Goal: Task Accomplishment & Management: Manage account settings

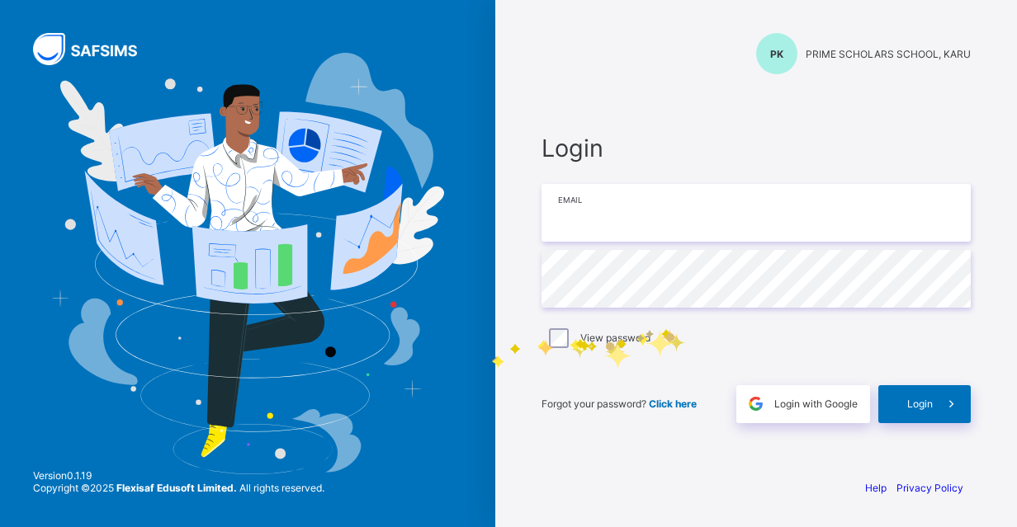
type input "**********"
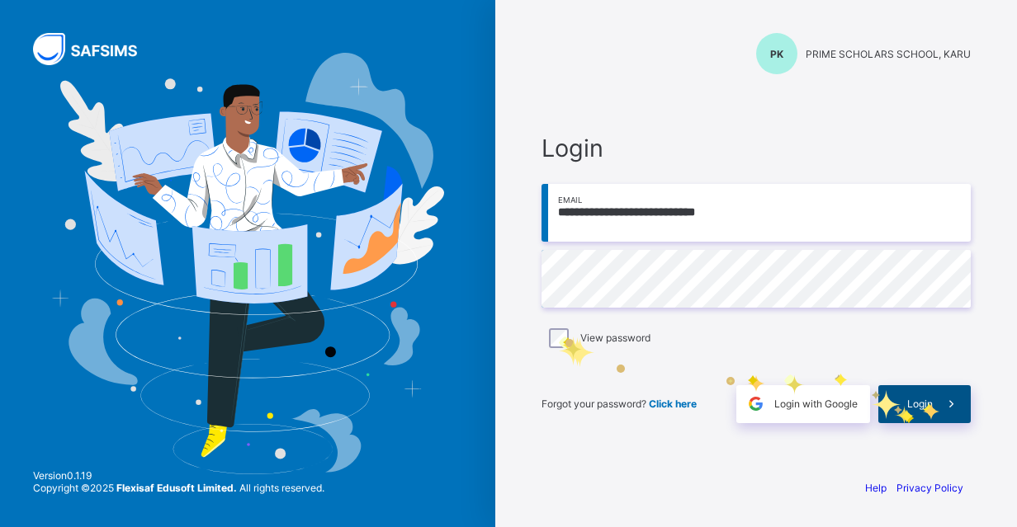
click at [932, 400] on span "Login" at bounding box center [920, 404] width 26 height 12
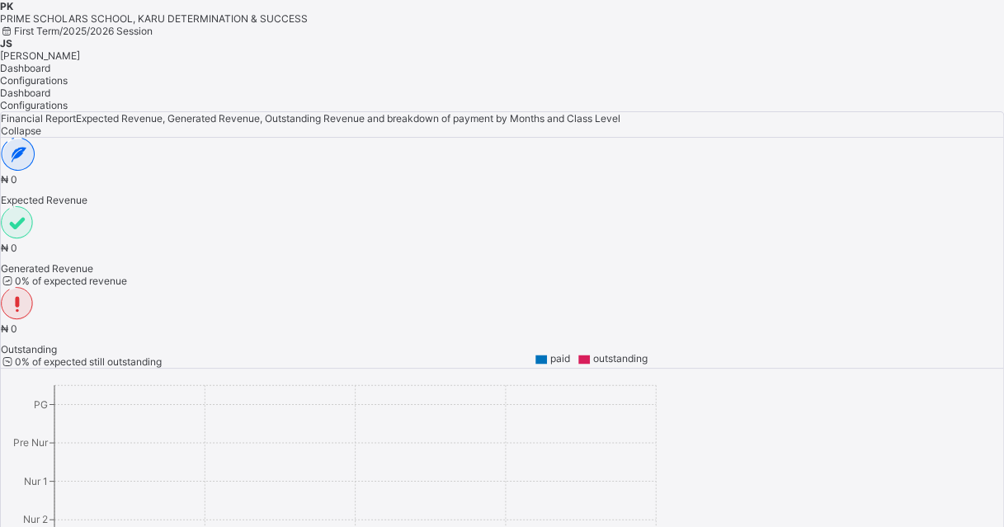
click at [80, 50] on span "[PERSON_NAME]" at bounding box center [40, 56] width 80 height 12
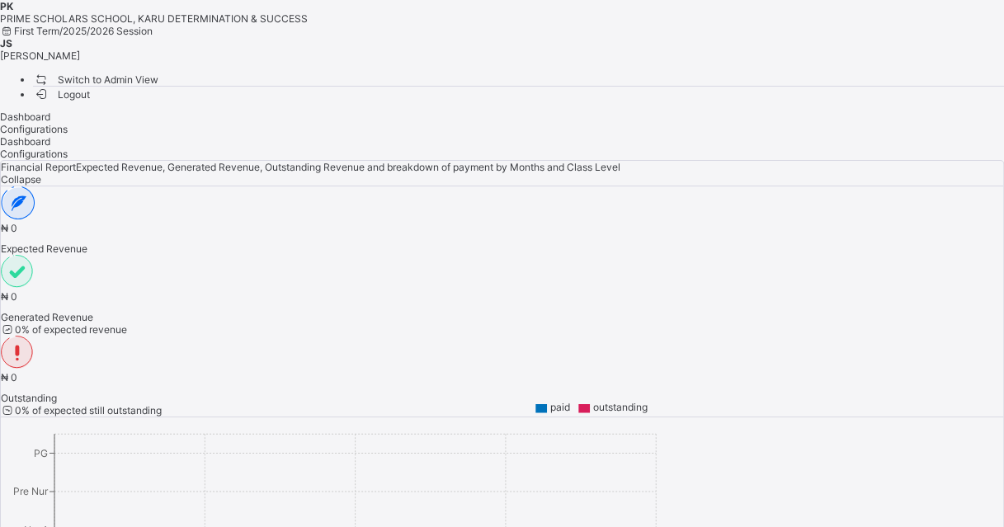
click at [158, 72] on span "Switch to Admin View" at bounding box center [95, 79] width 125 height 17
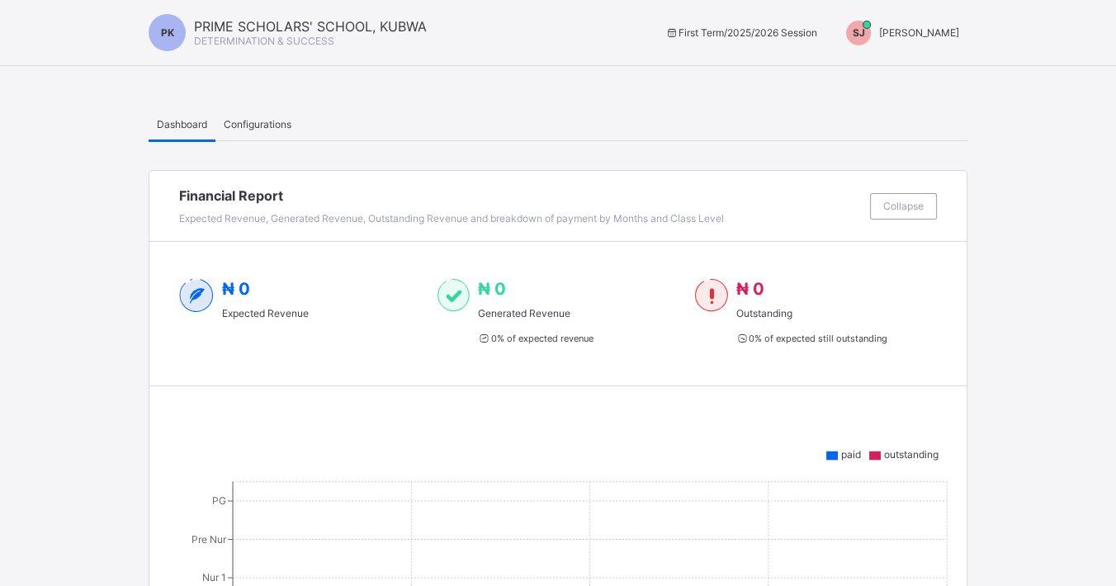
click at [924, 36] on span "[PERSON_NAME]" at bounding box center [919, 32] width 80 height 12
click at [930, 47] on span "Switch to Admin View" at bounding box center [904, 38] width 125 height 17
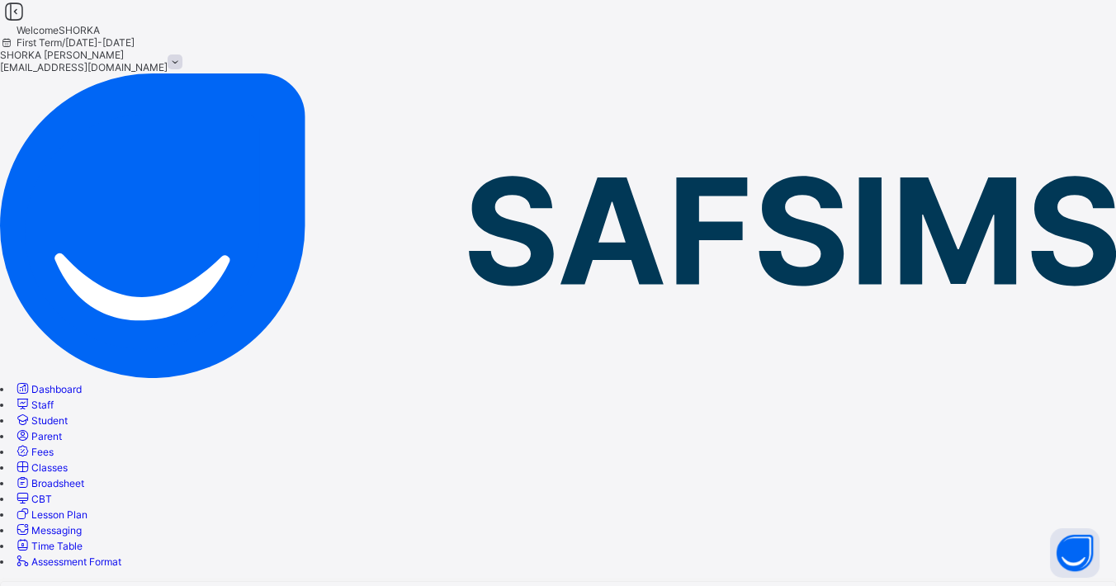
click at [54, 399] on span "Staff" at bounding box center [42, 405] width 22 height 12
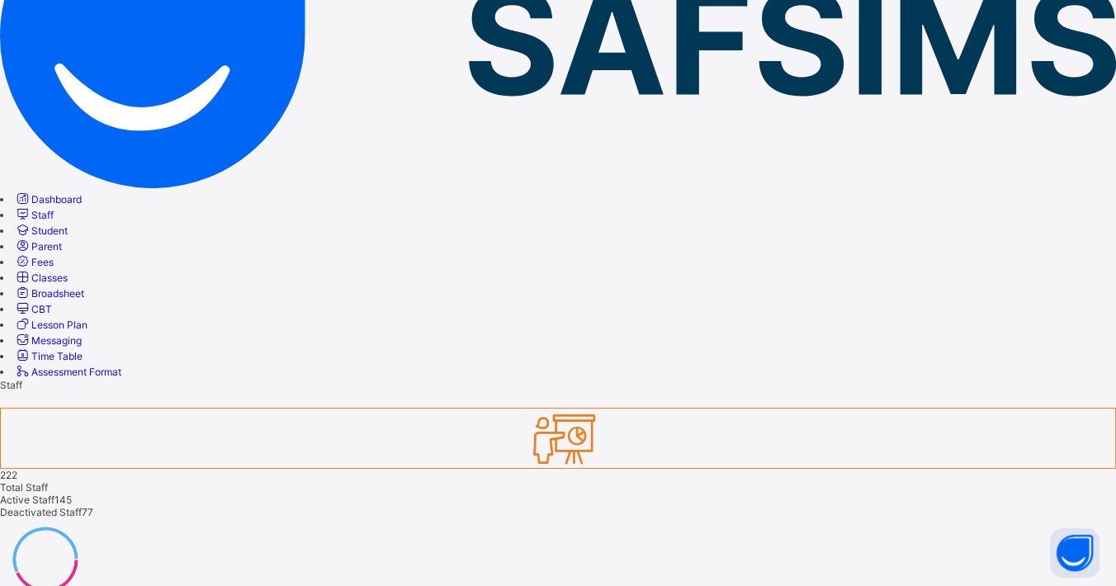
scroll to position [407, 0]
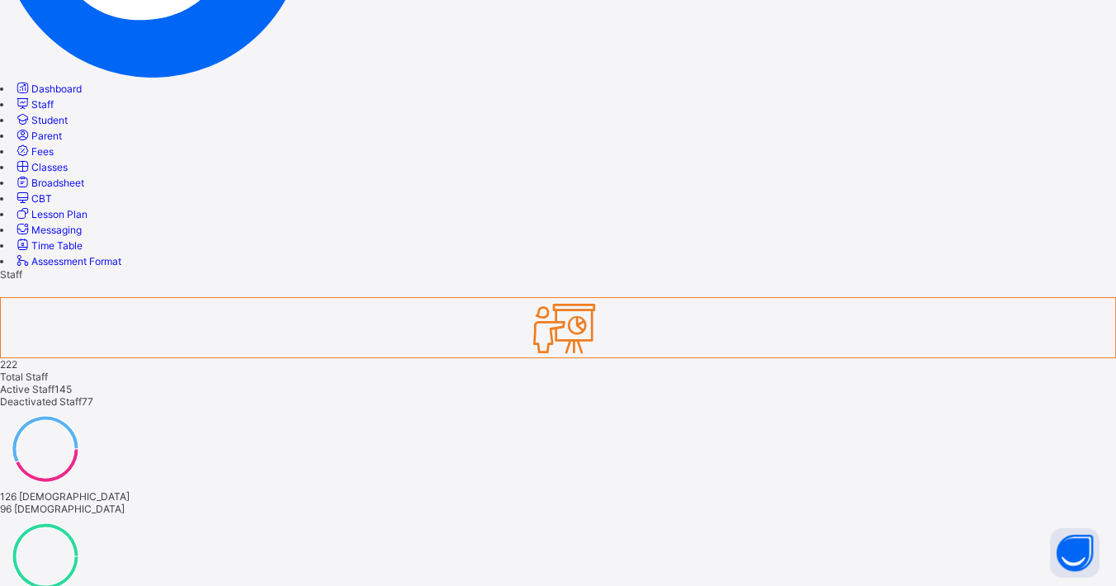
scroll to position [275, 0]
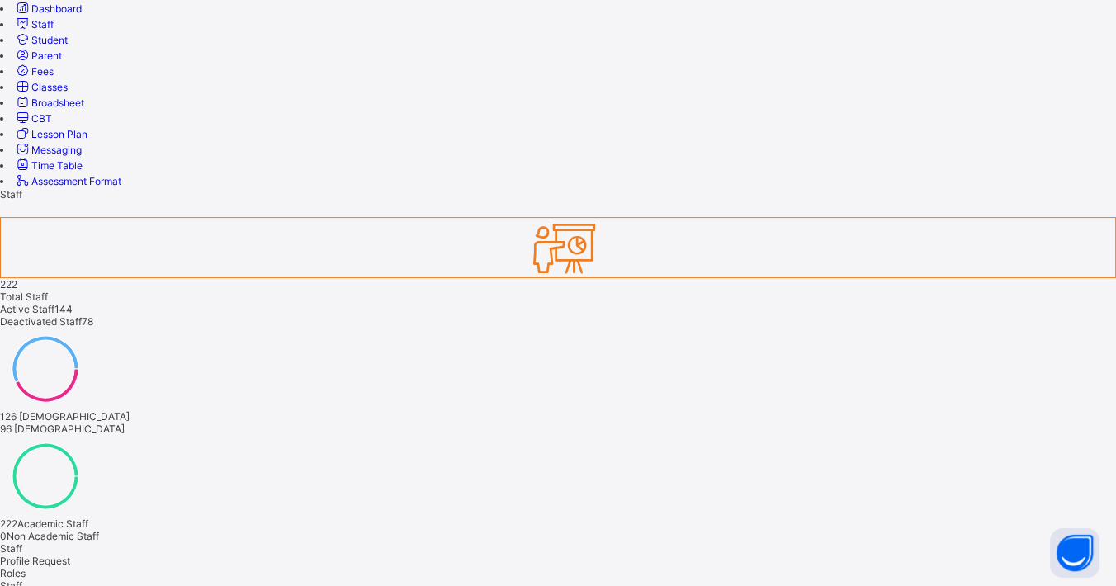
scroll to position [407, 0]
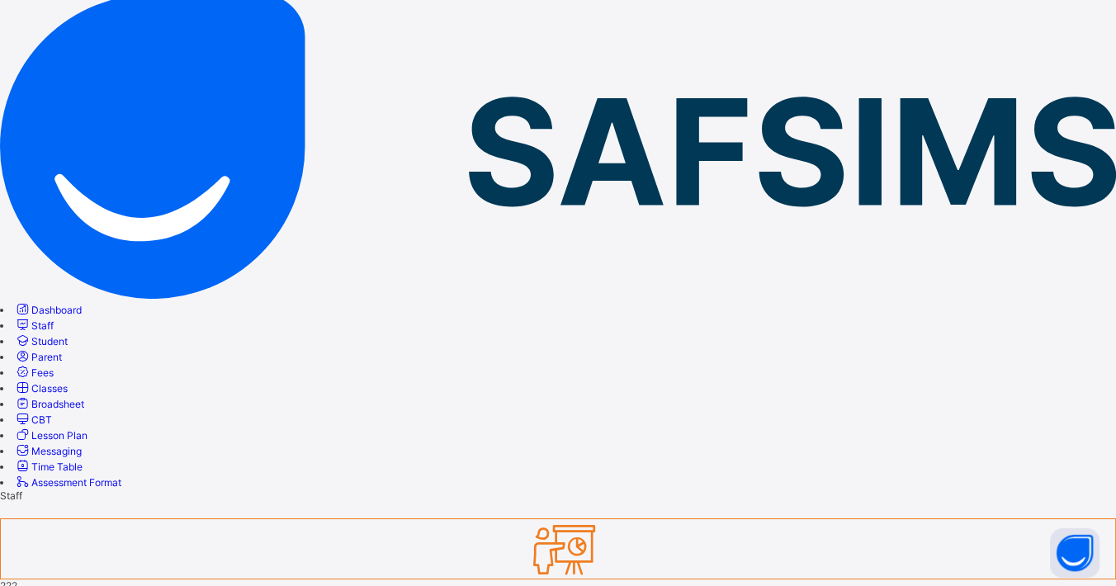
scroll to position [0, 0]
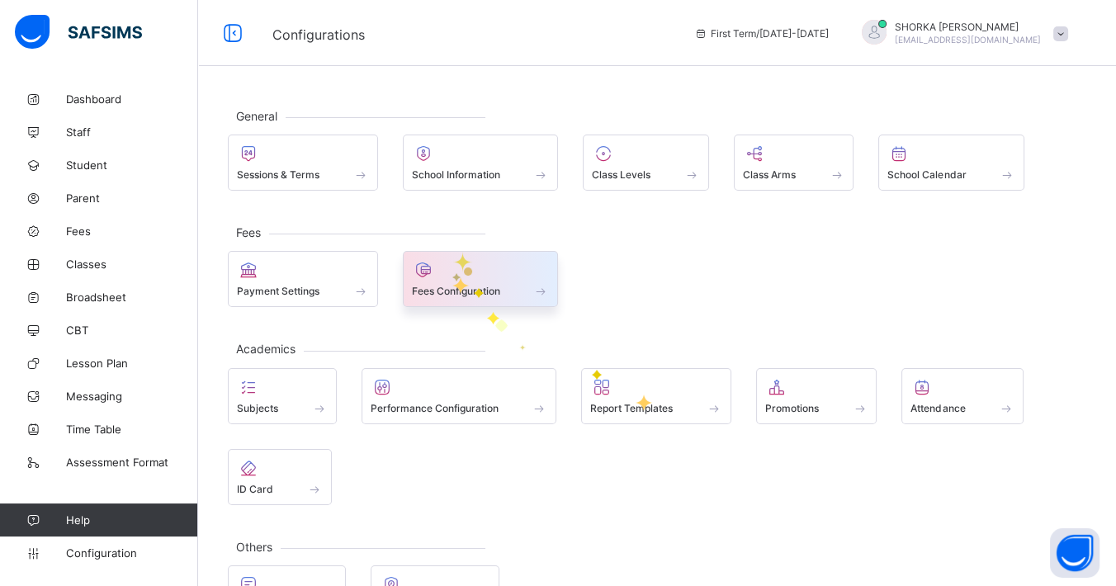
click at [452, 277] on div at bounding box center [481, 270] width 138 height 20
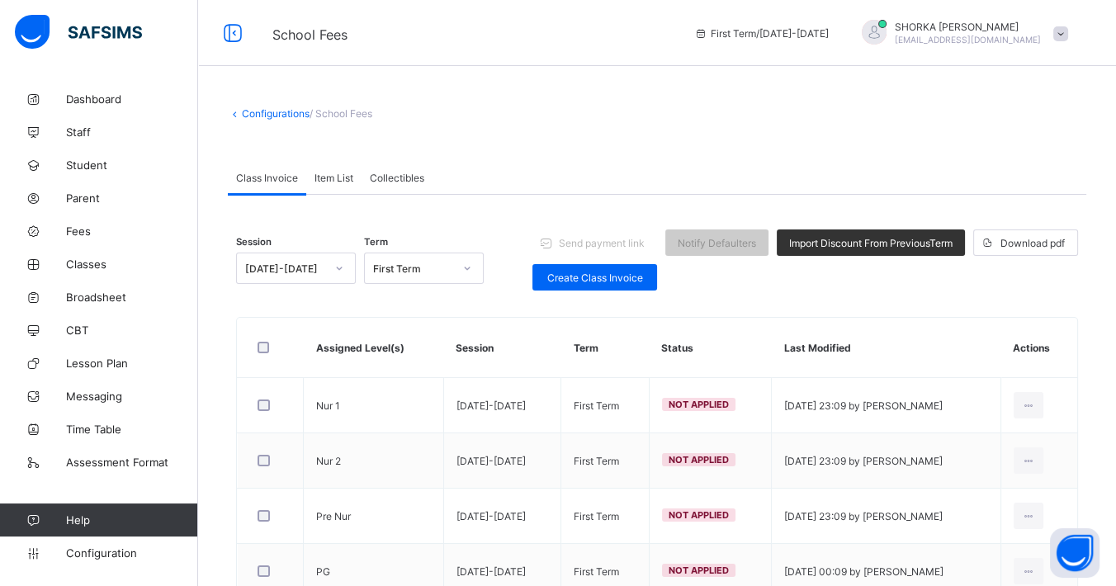
click at [338, 185] on div "Item List" at bounding box center [333, 177] width 55 height 33
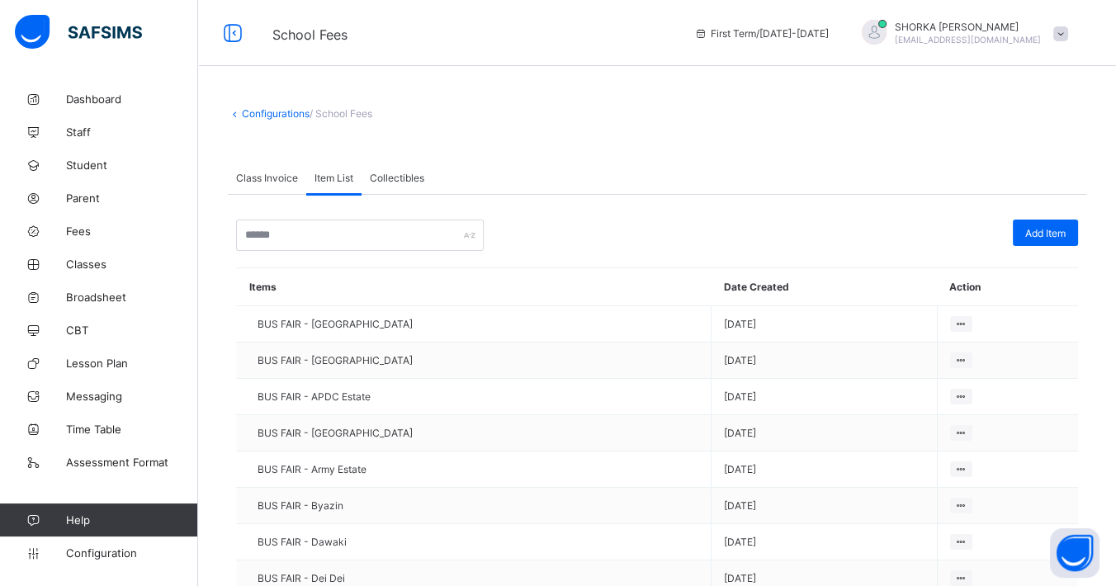
click at [392, 181] on span "Collectibles" at bounding box center [397, 178] width 54 height 12
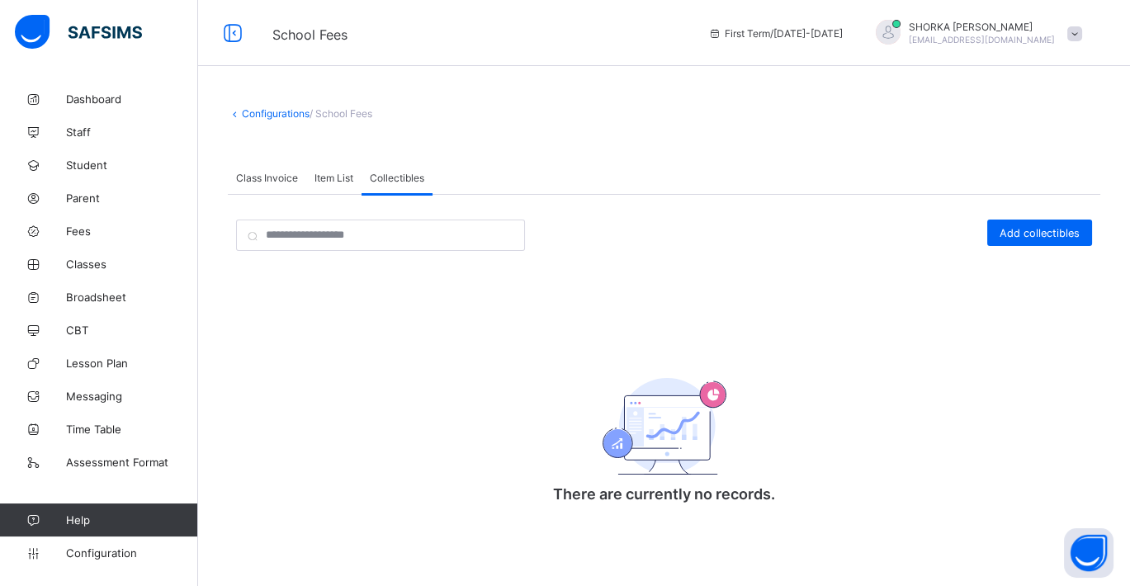
click at [290, 180] on span "Class Invoice" at bounding box center [267, 178] width 62 height 12
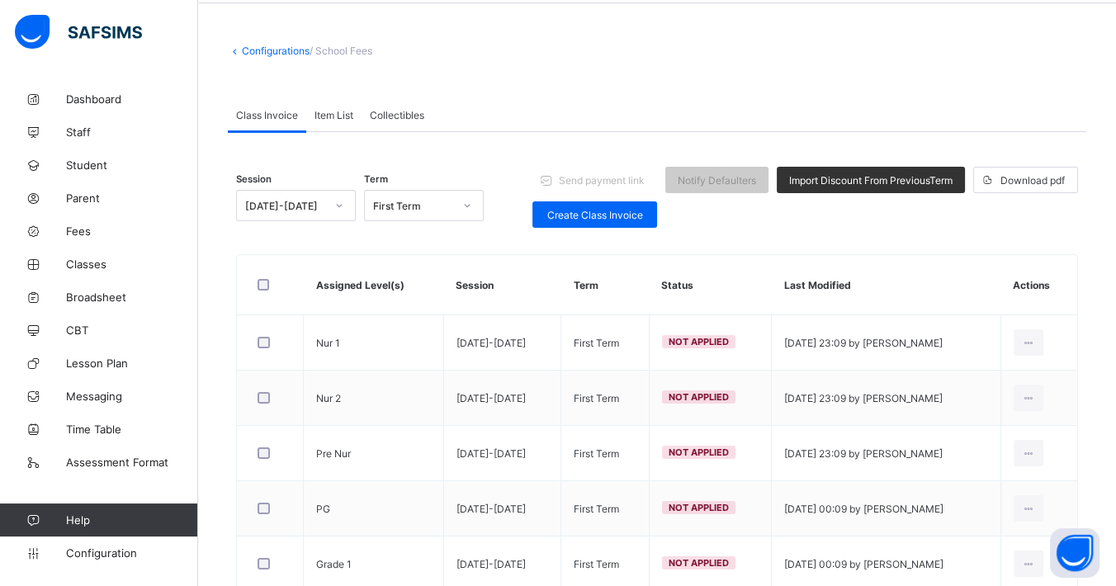
scroll to position [92, 0]
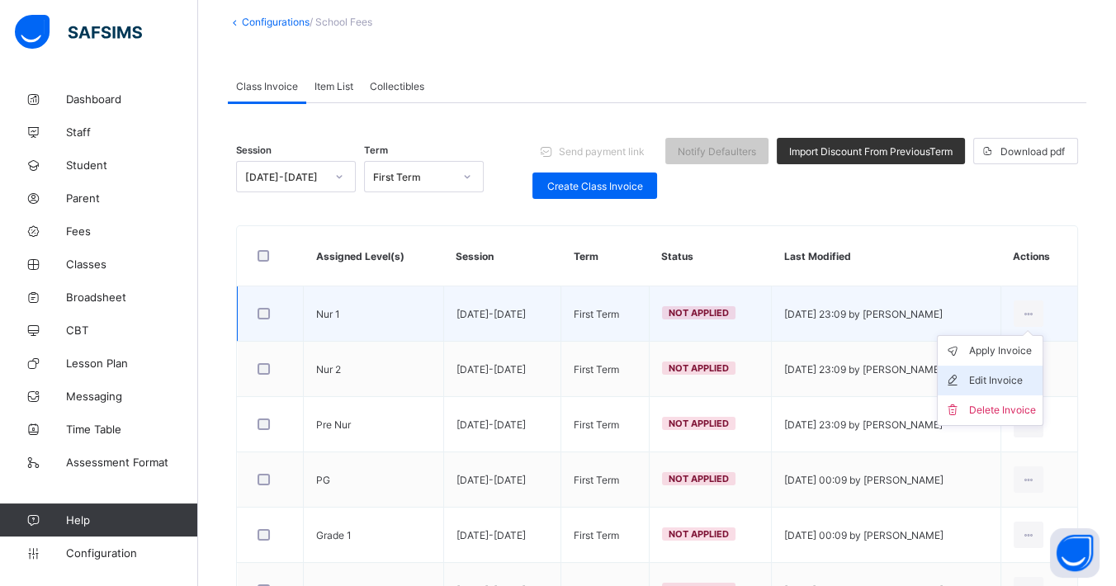
click at [1008, 383] on div "Edit Invoice" at bounding box center [1002, 380] width 67 height 17
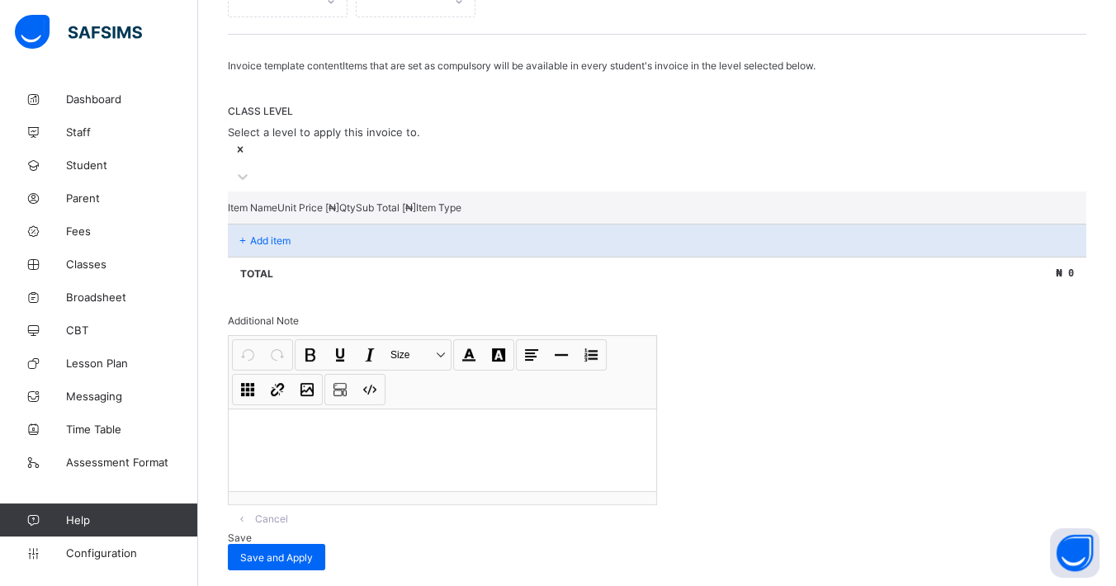
scroll to position [282, 0]
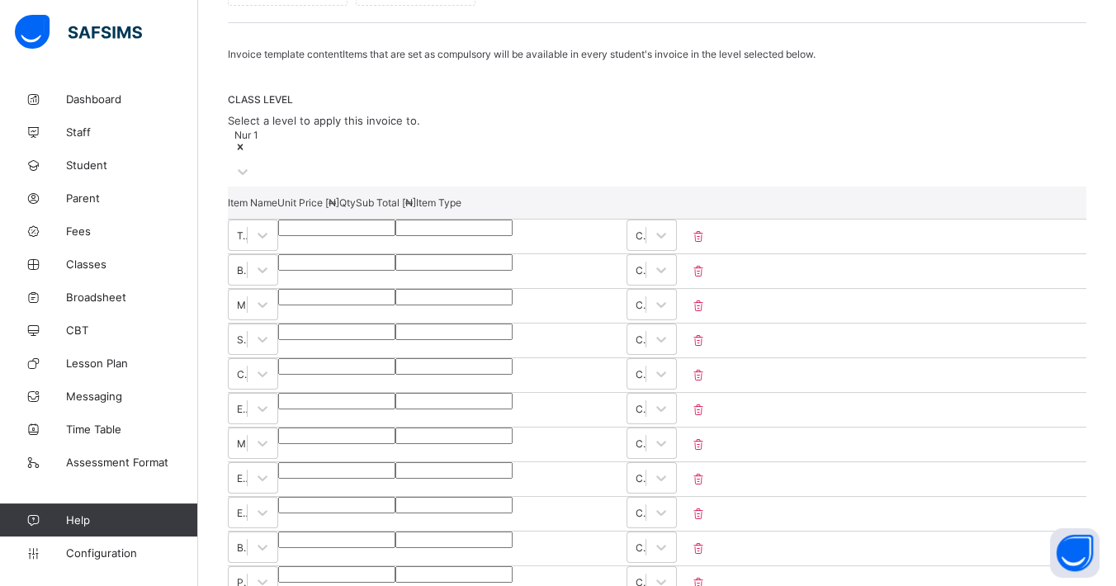
click at [712, 93] on span "CLASS LEVEL" at bounding box center [657, 99] width 858 height 12
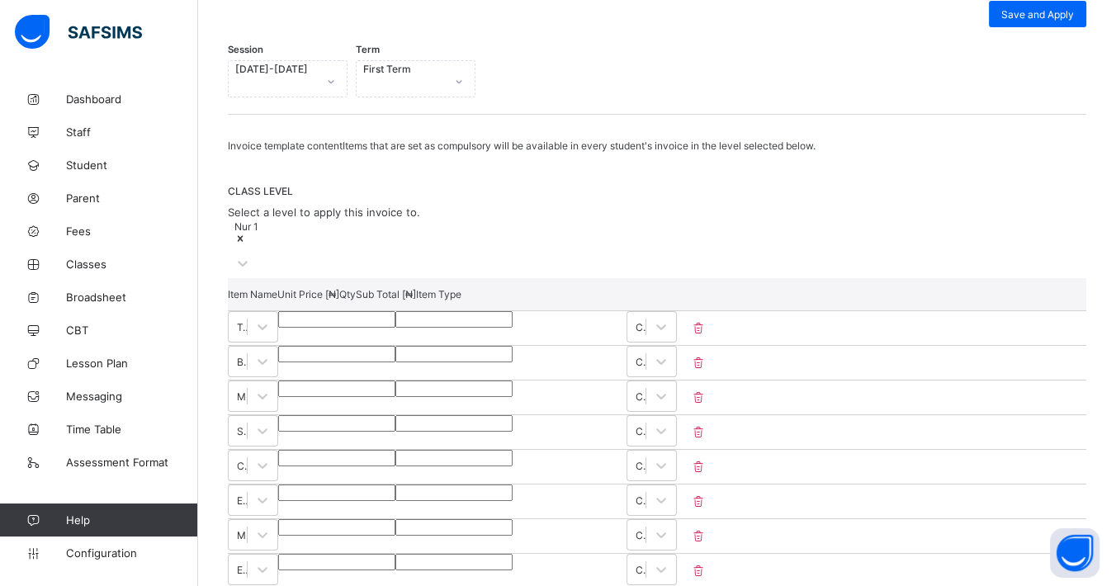
scroll to position [558, 0]
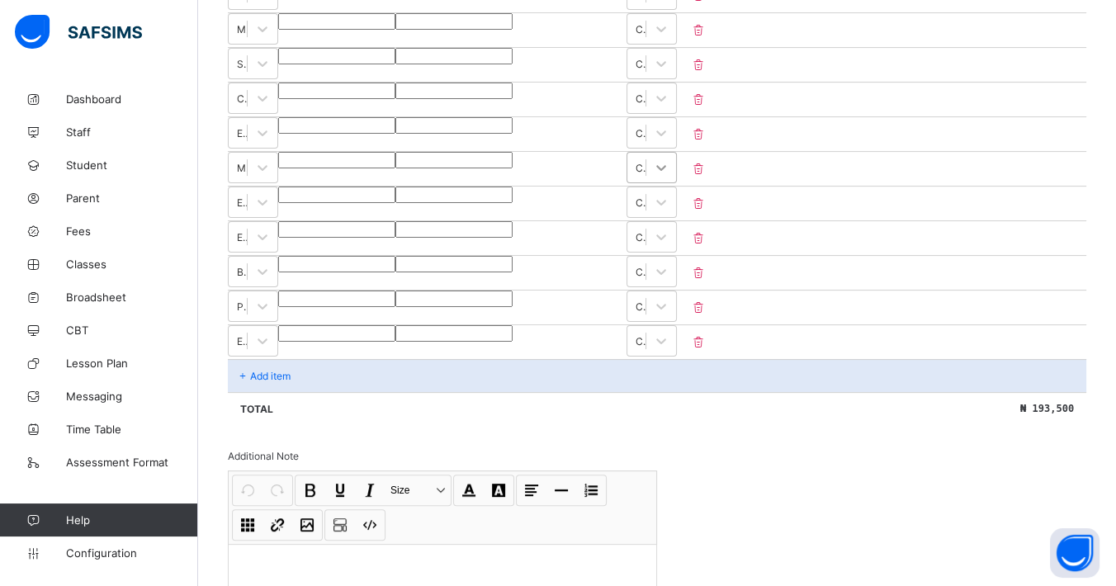
click at [669, 159] on icon at bounding box center [661, 167] width 17 height 17
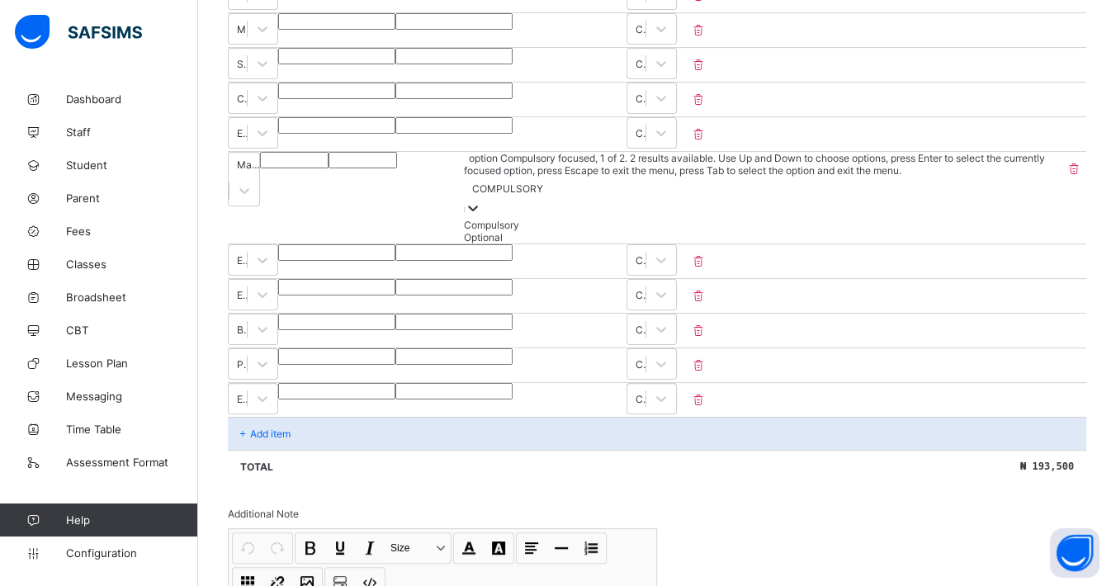
click at [481, 200] on icon at bounding box center [473, 208] width 17 height 17
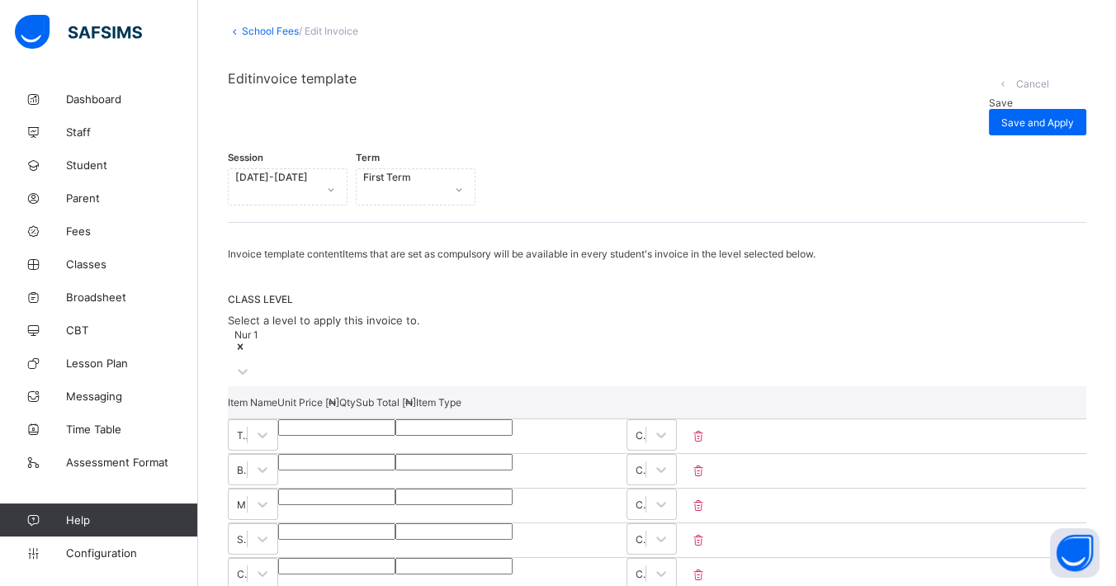
scroll to position [0, 0]
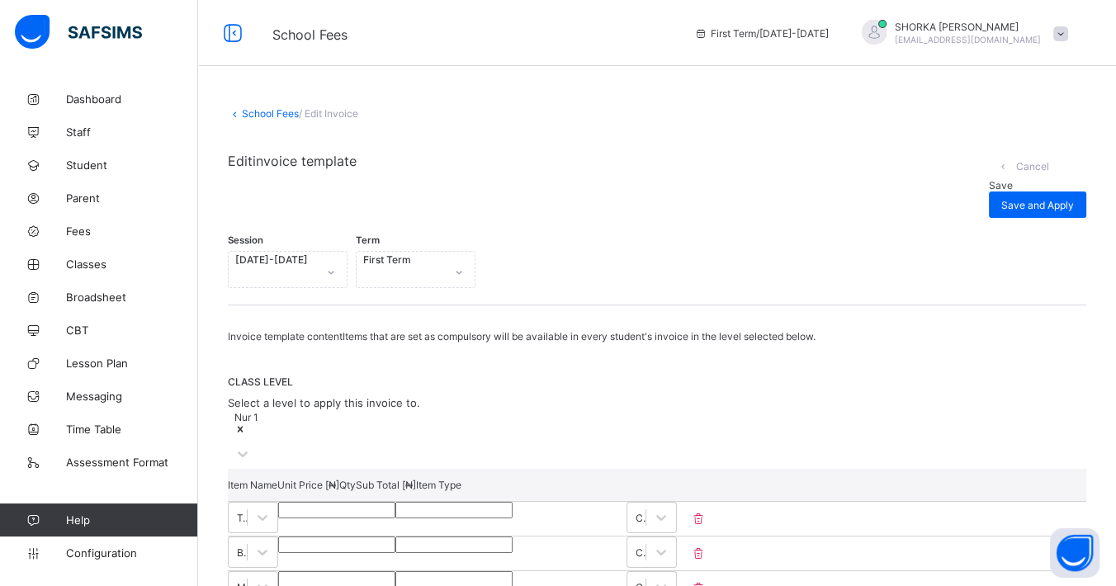
drag, startPoint x: 235, startPoint y: 116, endPoint x: 264, endPoint y: 117, distance: 28.9
click at [240, 116] on icon at bounding box center [235, 113] width 14 height 12
click at [267, 113] on link "School Fees" at bounding box center [270, 113] width 57 height 12
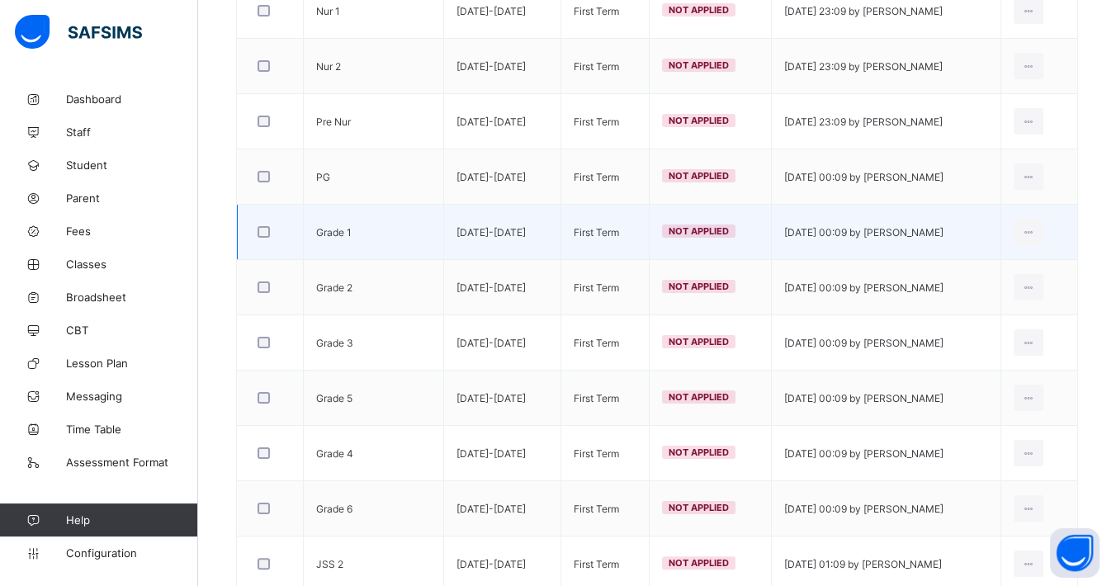
scroll to position [366, 0]
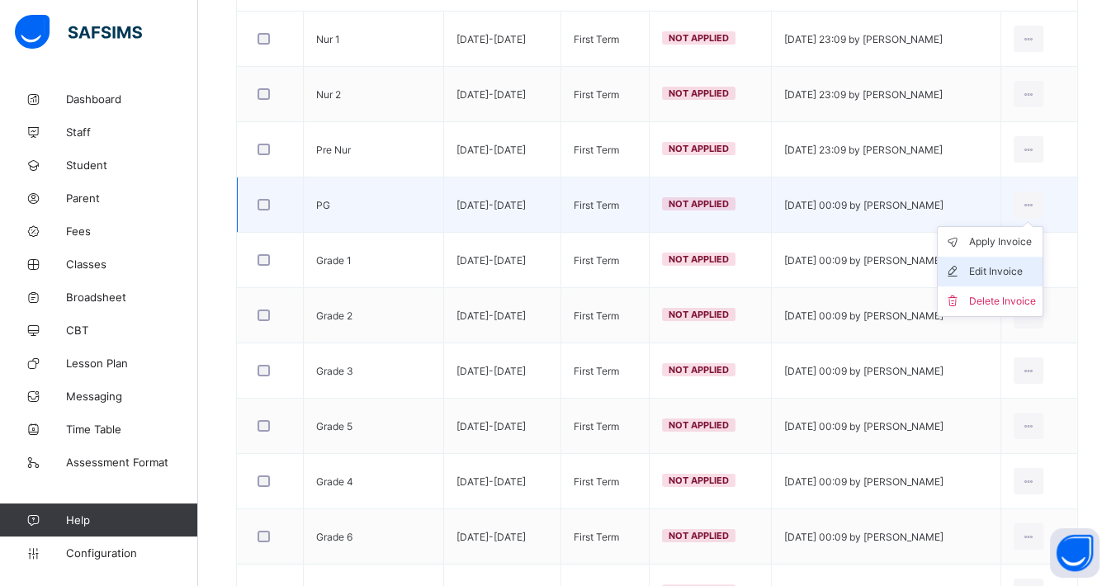
click at [1017, 263] on div "Edit Invoice" at bounding box center [1002, 271] width 67 height 17
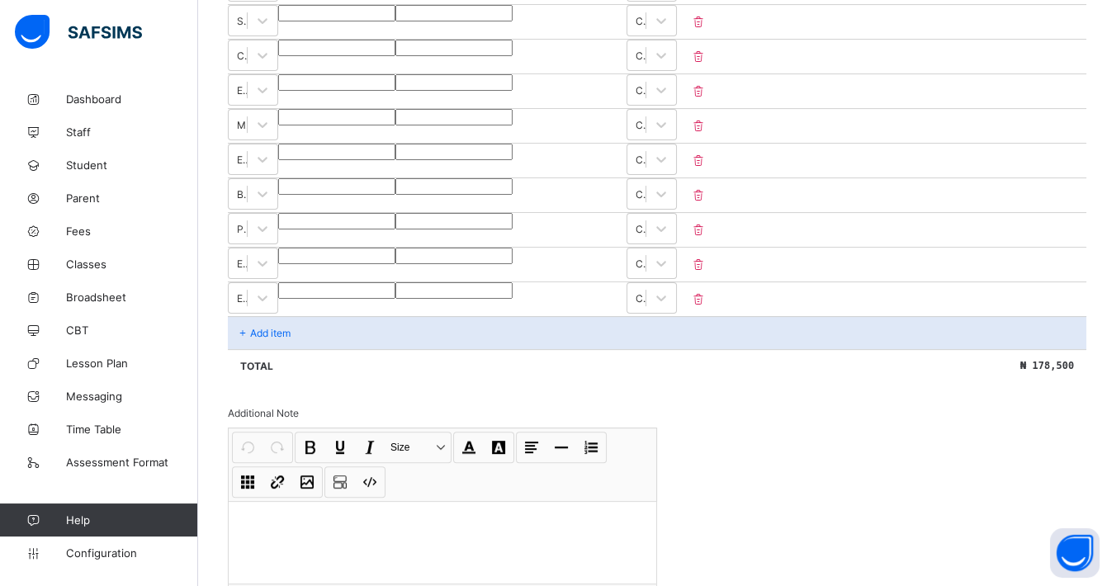
scroll to position [605, 0]
click at [262, 323] on p "Add item" at bounding box center [270, 329] width 40 height 12
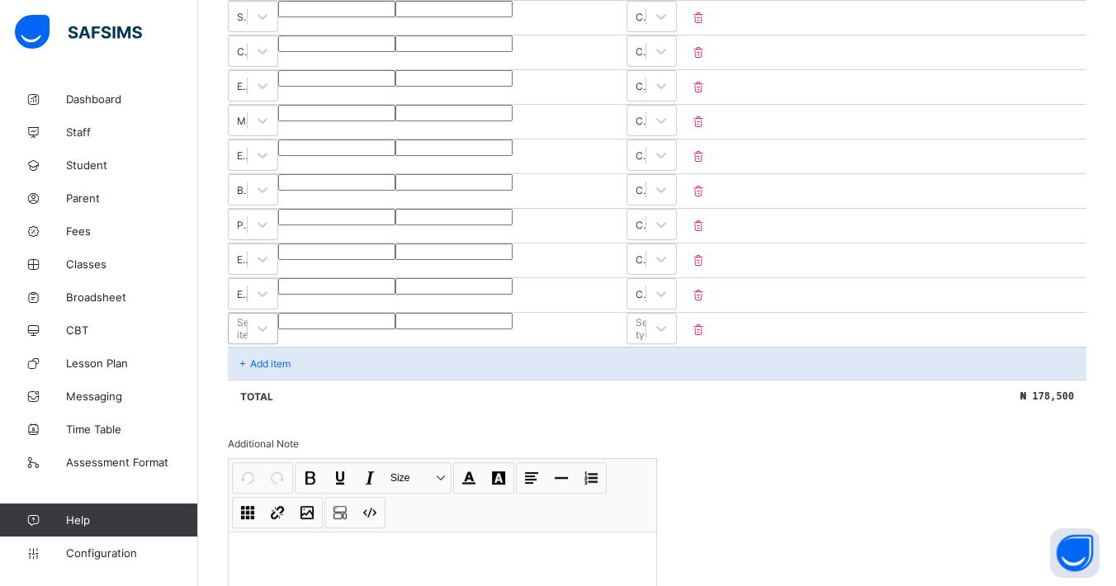
click at [247, 317] on div "Select item" at bounding box center [238, 328] width 18 height 23
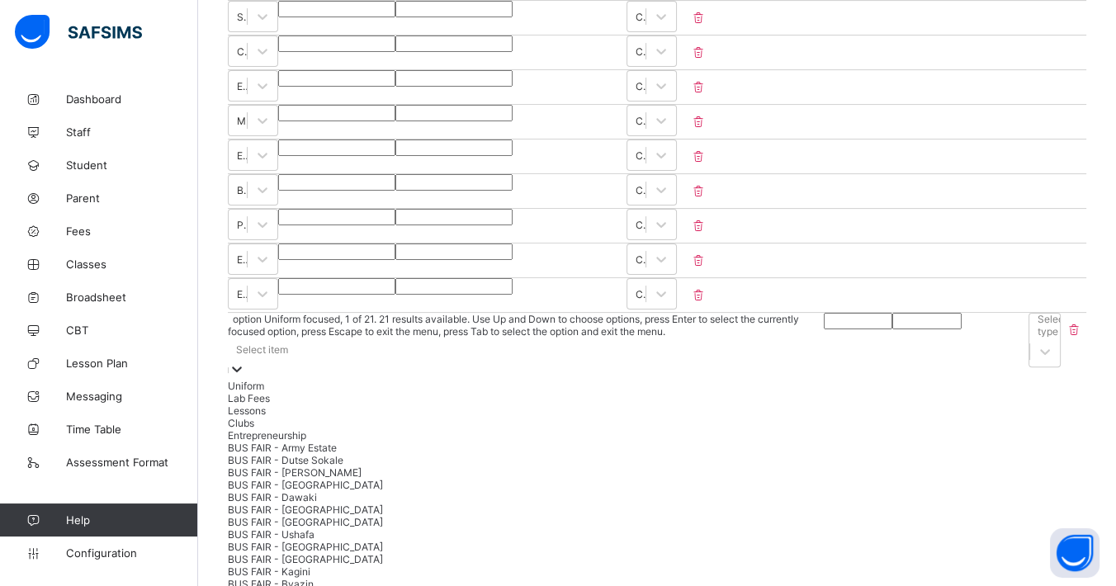
click at [860, 442] on div "Invoice template content Items that are set as compulsory will be available in …" at bounding box center [657, 355] width 858 height 1261
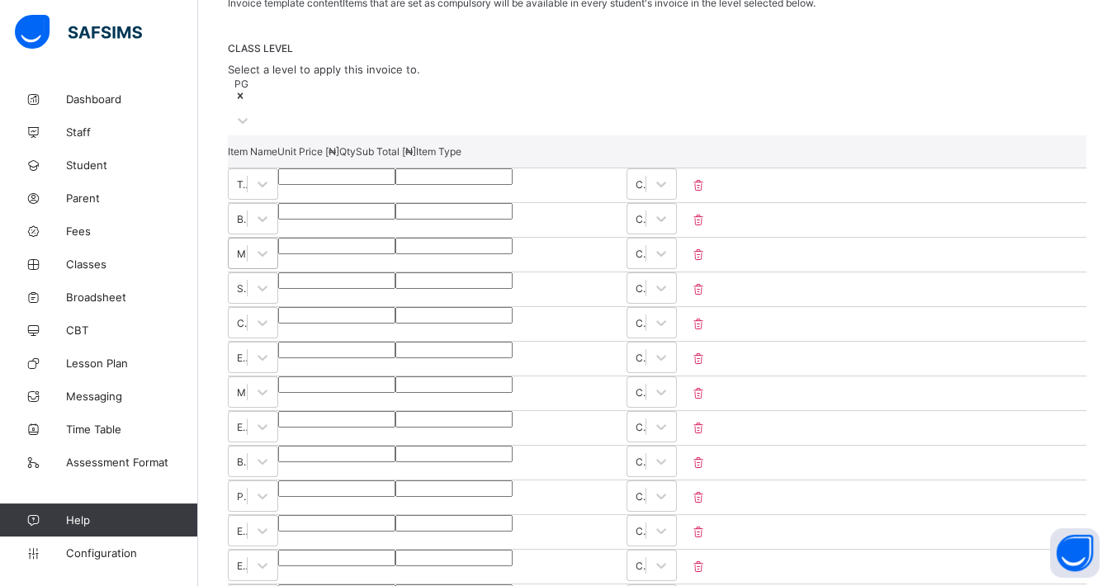
scroll to position [513, 0]
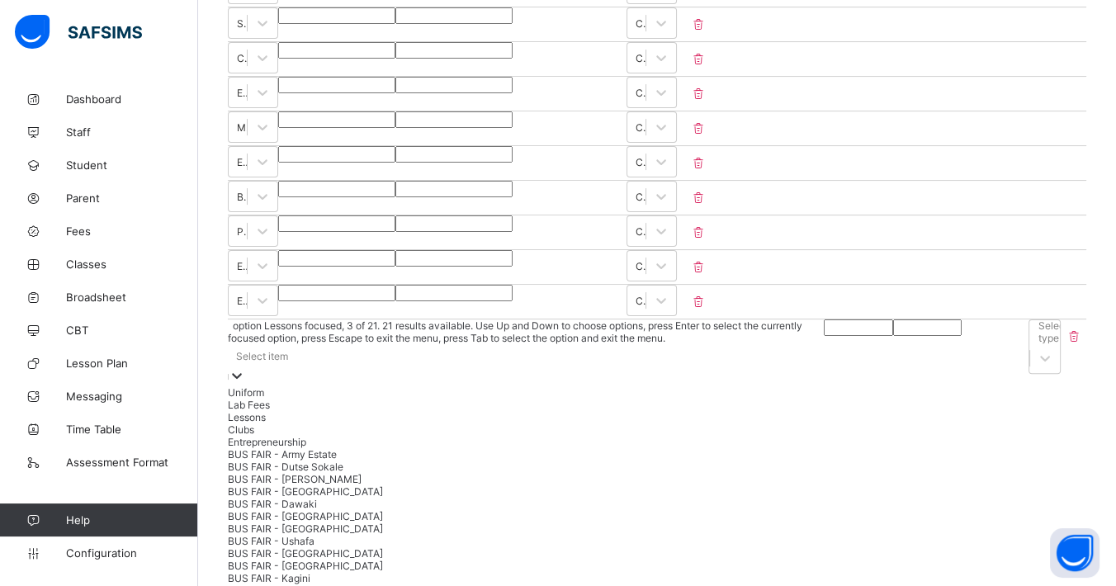
click at [490, 408] on div "option Lessons focused, 3 of 21. 21 results available. Use Up and Down to choos…" at bounding box center [526, 482] width 596 height 327
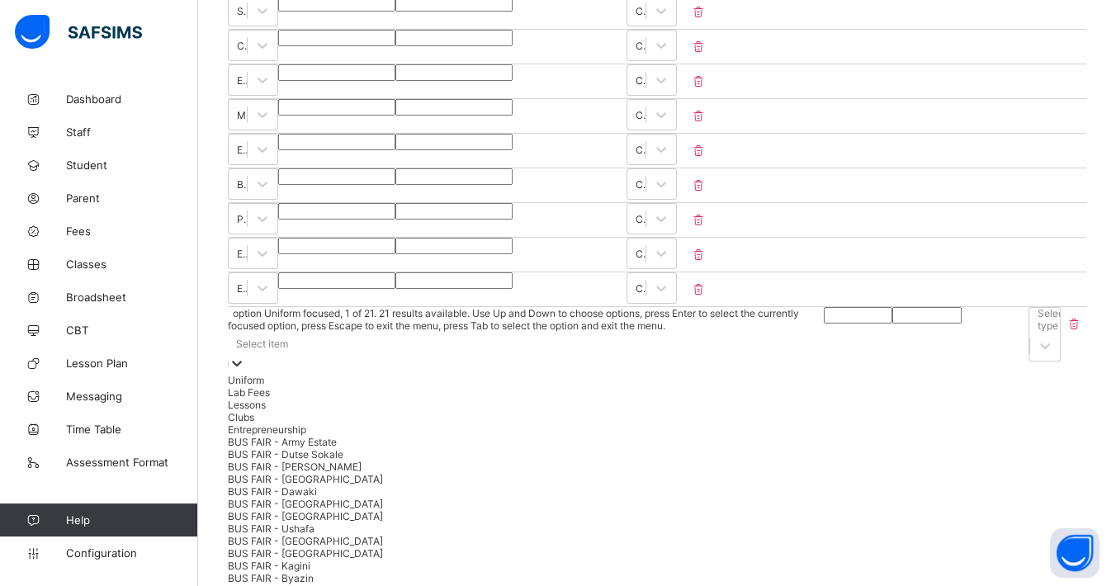
click at [480, 374] on div "Uniform" at bounding box center [526, 380] width 596 height 12
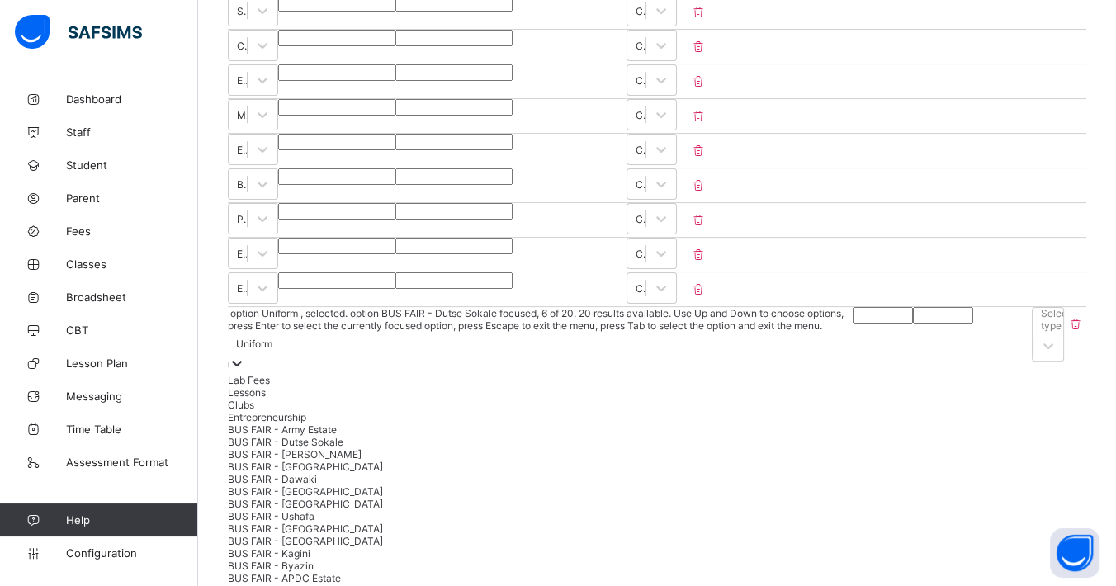
click at [688, 409] on div "Invoice template content Items that are set as compulsory will be available in …" at bounding box center [657, 343] width 858 height 1249
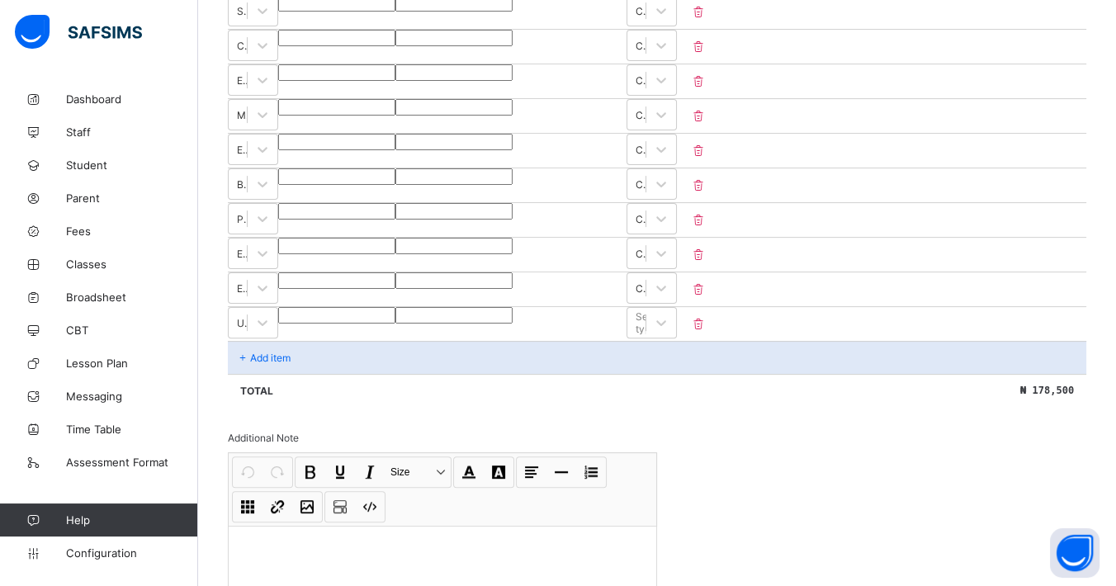
click at [706, 317] on icon at bounding box center [698, 324] width 17 height 14
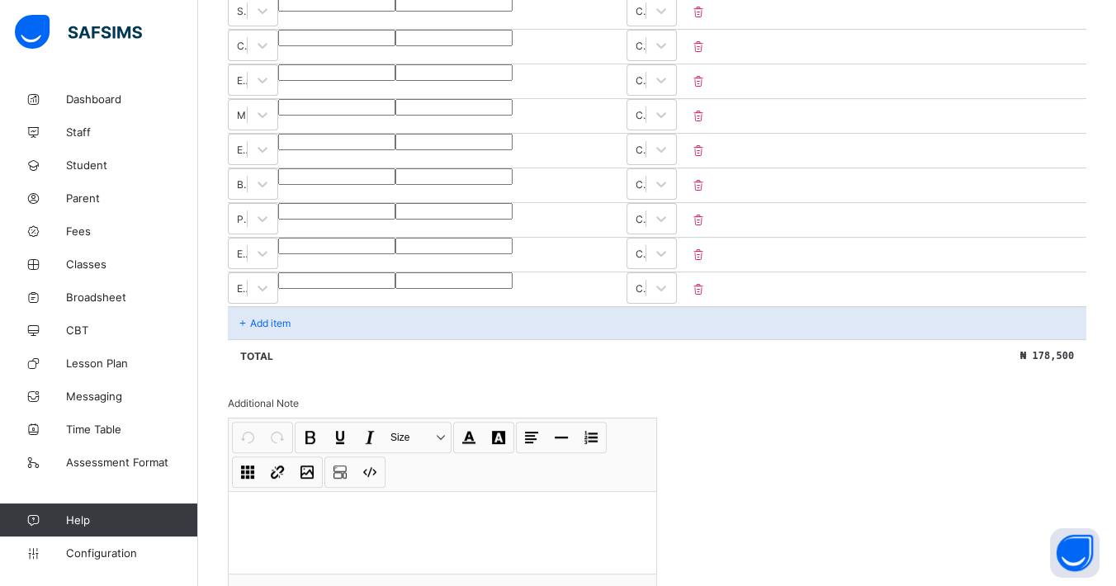
drag, startPoint x: 276, startPoint y: 313, endPoint x: 286, endPoint y: 343, distance: 32.1
click at [276, 317] on p "Add item" at bounding box center [270, 323] width 40 height 12
click at [262, 317] on p "Add item" at bounding box center [270, 323] width 40 height 12
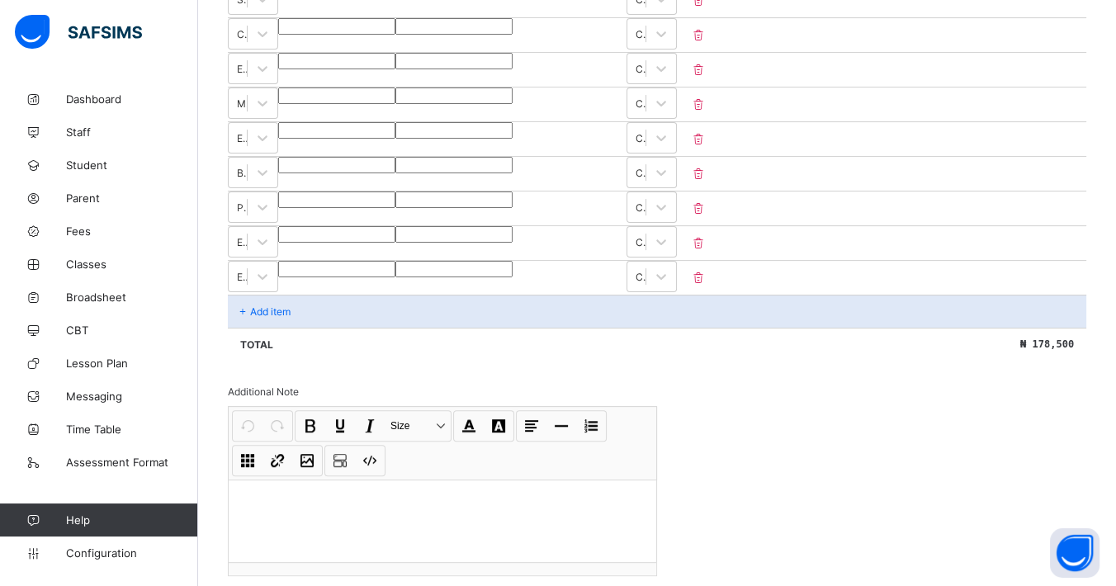
scroll to position [605, 0]
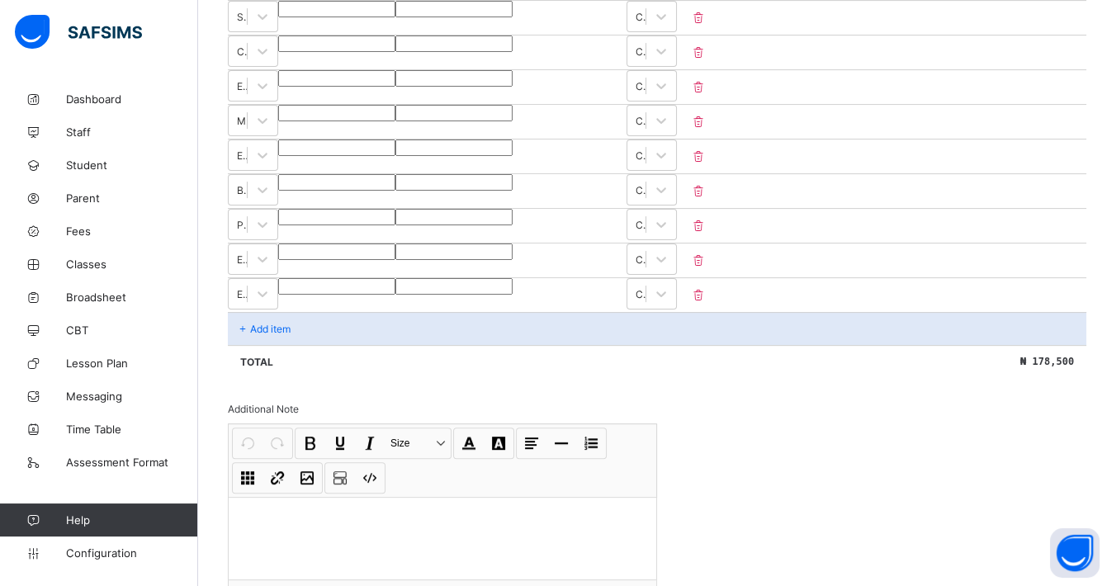
click at [278, 323] on p "Add item" at bounding box center [270, 329] width 40 height 12
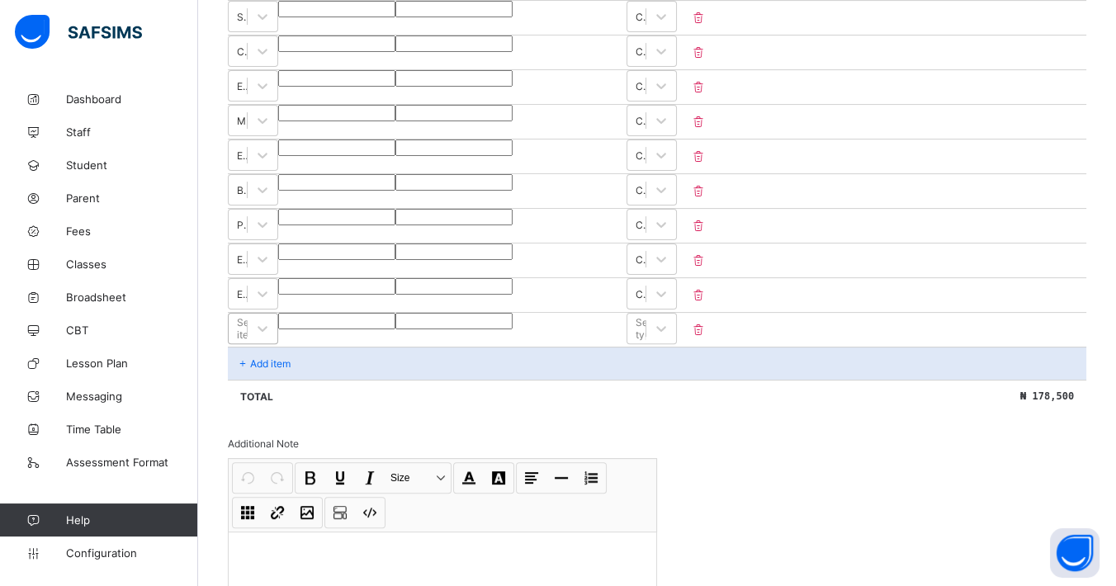
click at [267, 323] on div "Select item" at bounding box center [252, 328] width 30 height 25
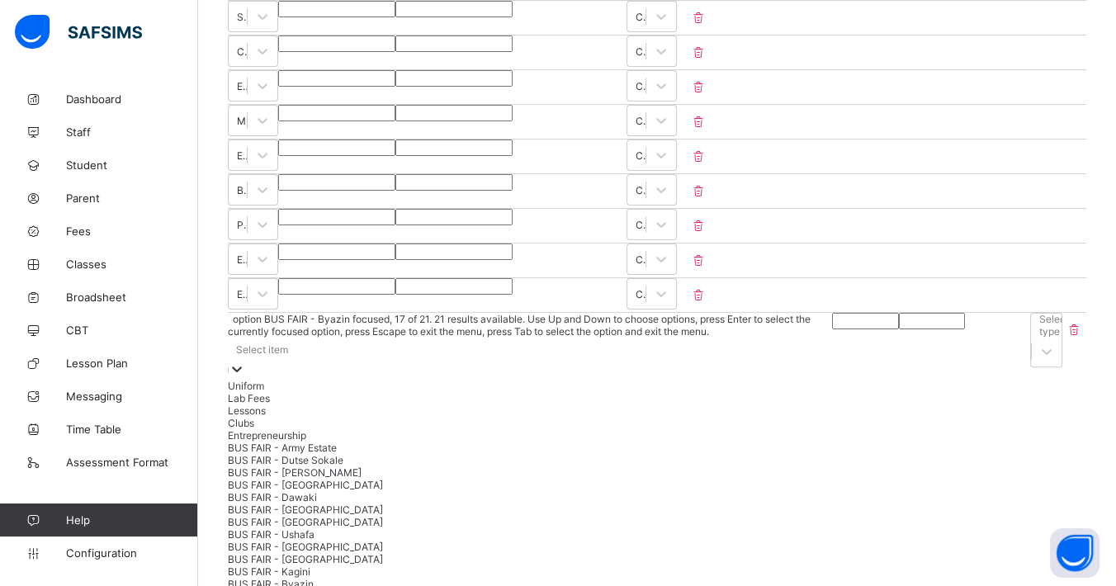
scroll to position [0, 0]
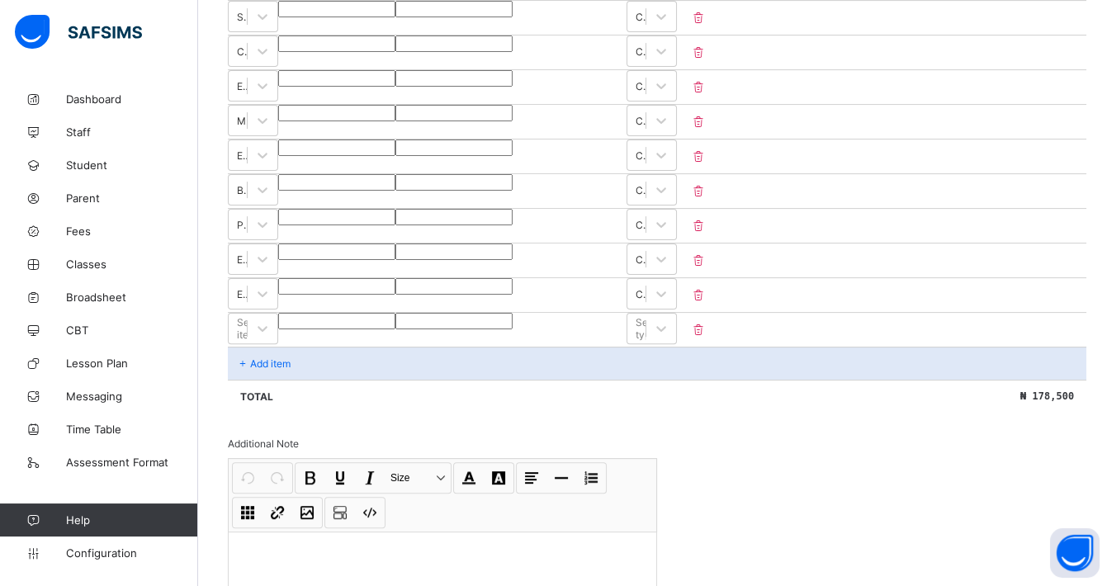
click at [777, 437] on div "Invoice template content Items that are set as compulsory will be available in …" at bounding box center [657, 209] width 858 height 968
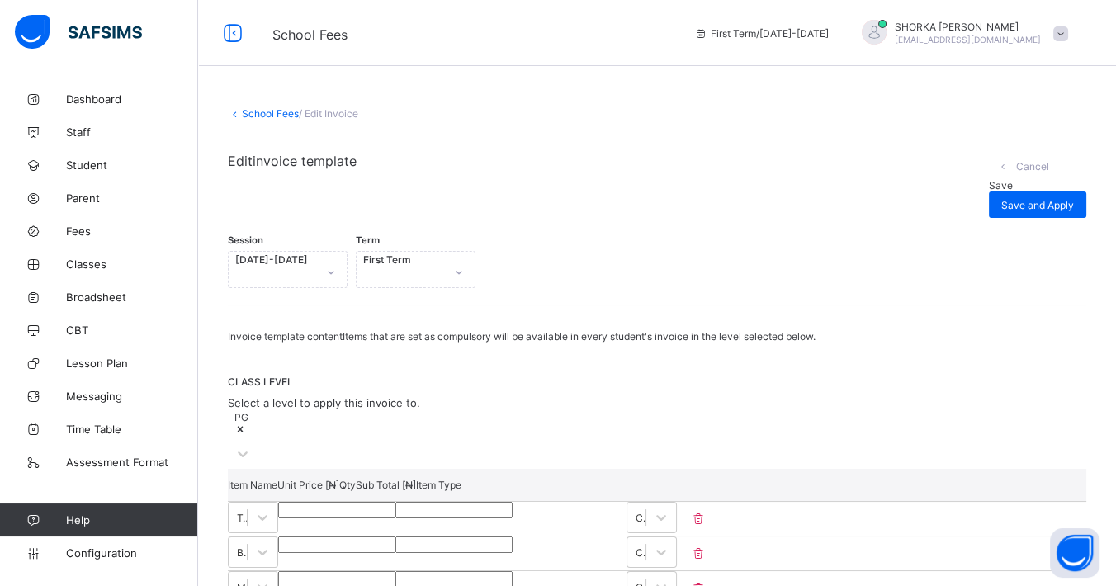
click at [268, 108] on link "School Fees" at bounding box center [270, 113] width 57 height 12
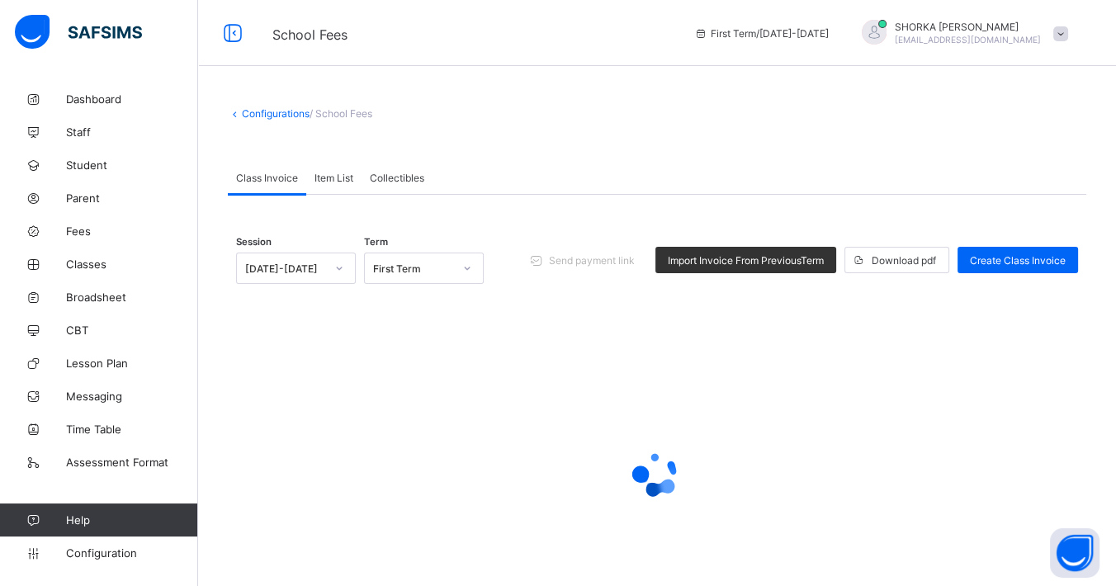
click at [347, 175] on span "Item List" at bounding box center [333, 178] width 39 height 12
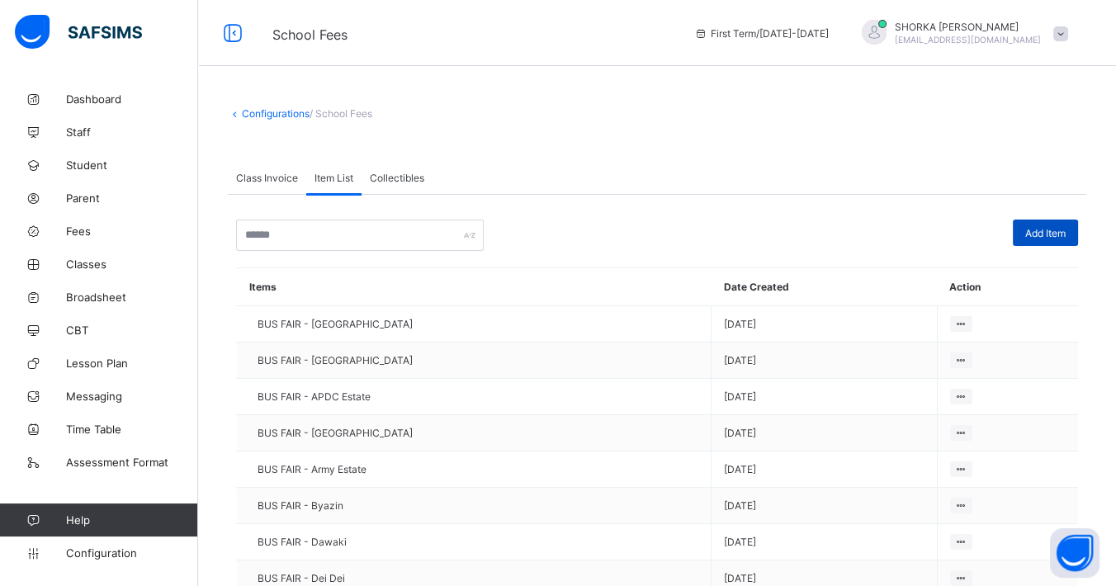
click at [1078, 220] on div "Add Item" at bounding box center [1045, 233] width 65 height 26
type input "**********"
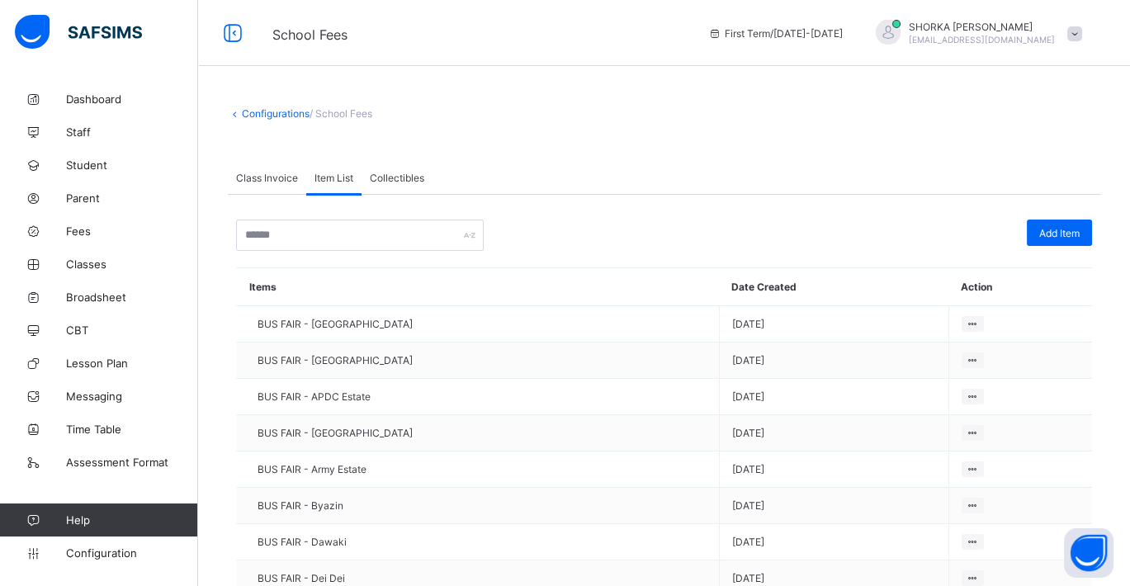
paste textarea "**********"
type textarea "**********"
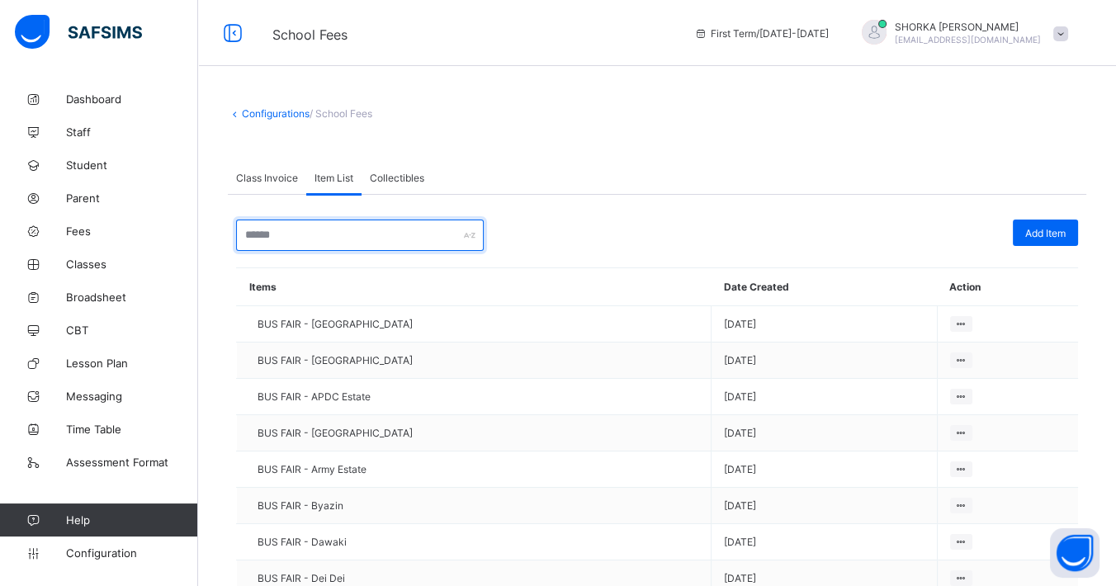
click at [403, 238] on input "text" at bounding box center [360, 235] width 248 height 31
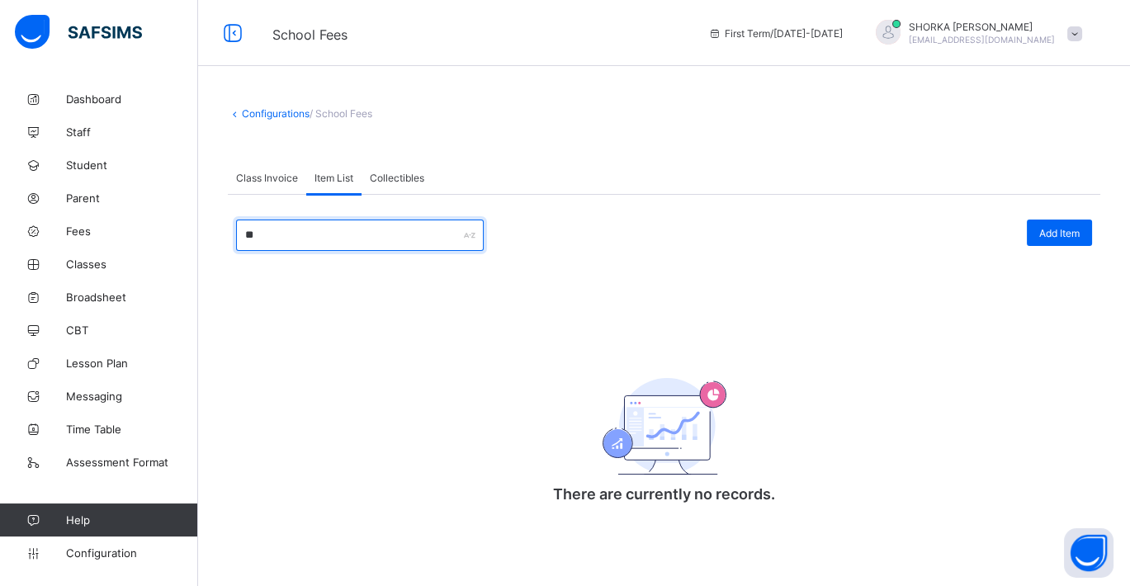
type input "*"
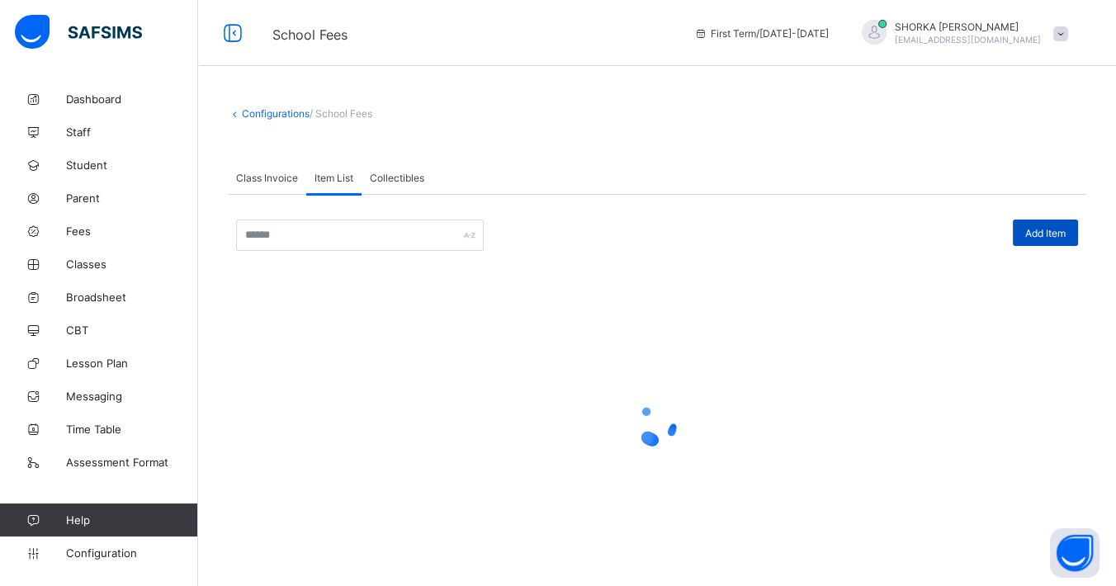
click at [1054, 236] on span "Add Item" at bounding box center [1045, 233] width 40 height 12
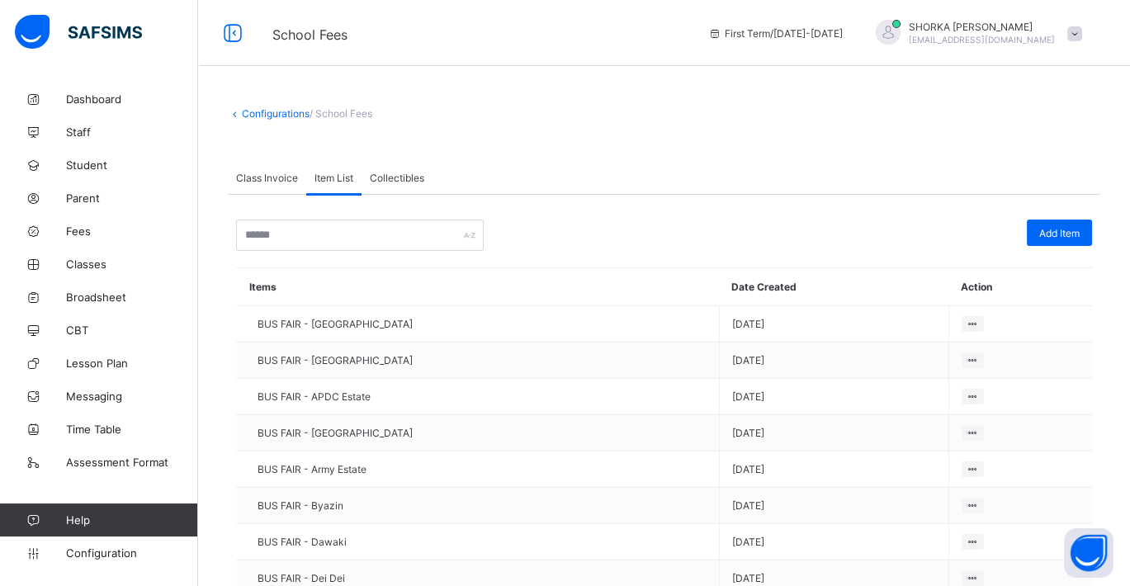
type input "*******"
paste textarea "*******"
type textarea "*******"
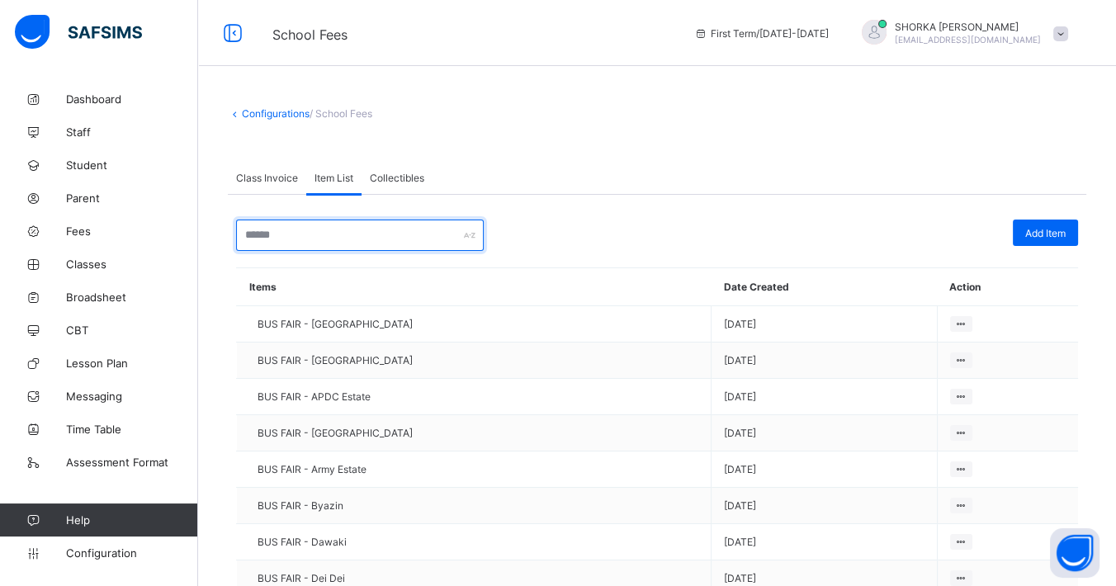
click at [396, 237] on input "text" at bounding box center [360, 235] width 248 height 31
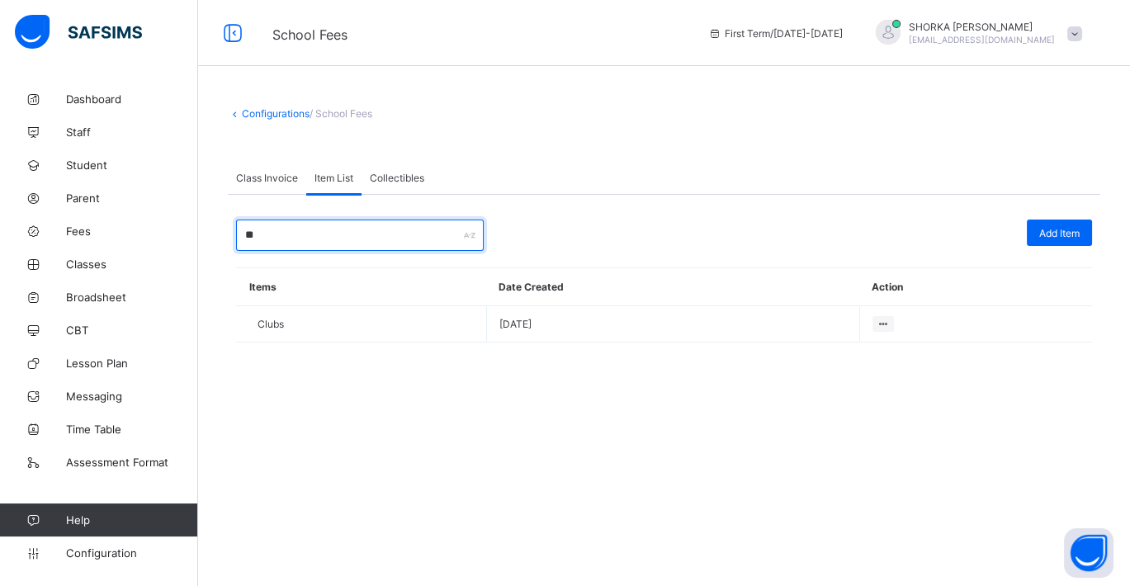
type input "*"
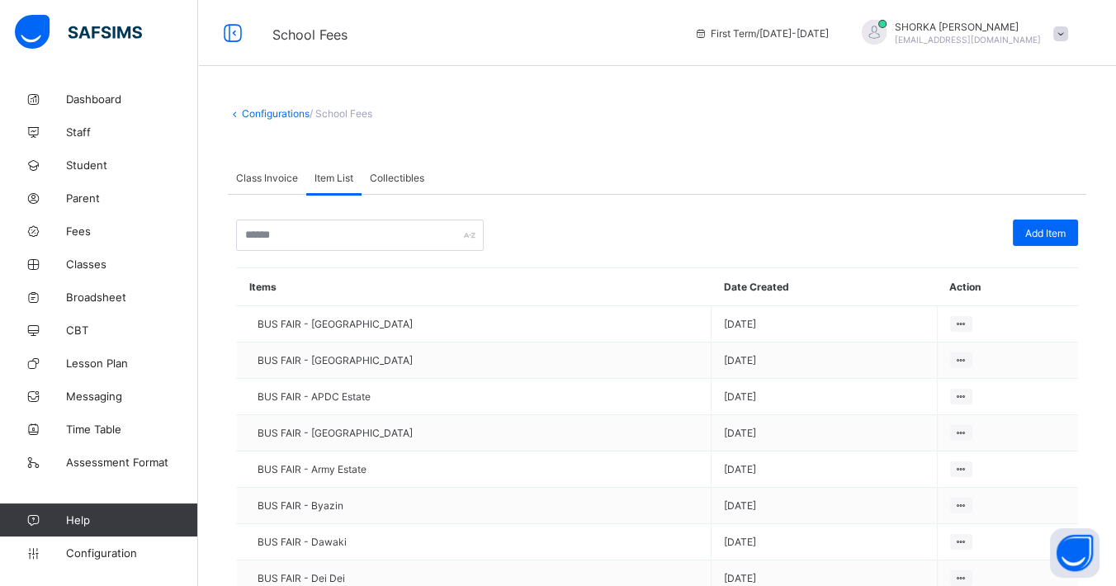
click at [268, 187] on div "Class Invoice" at bounding box center [267, 177] width 78 height 33
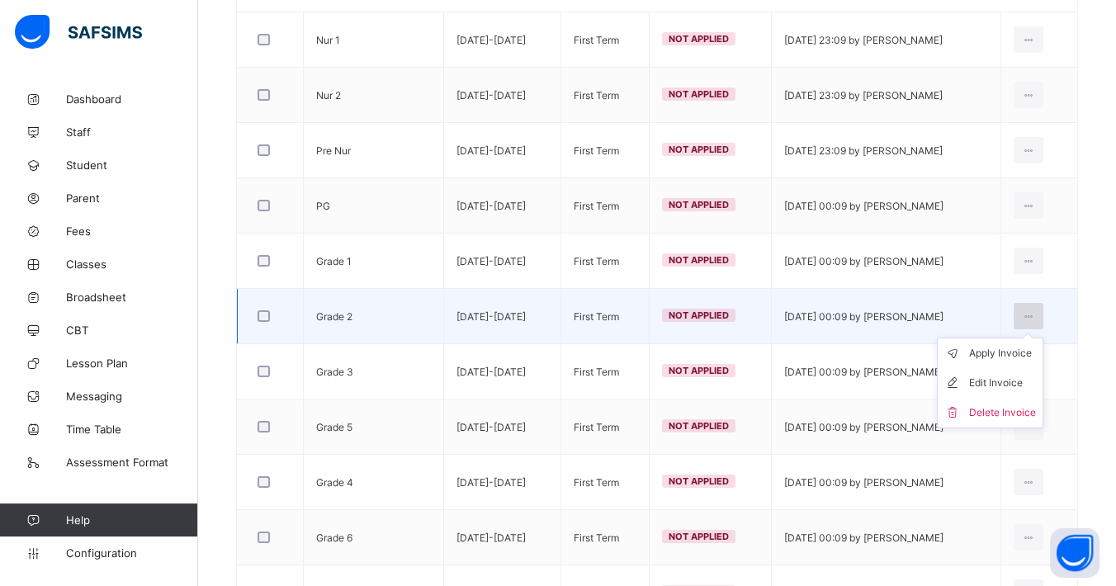
scroll to position [366, 0]
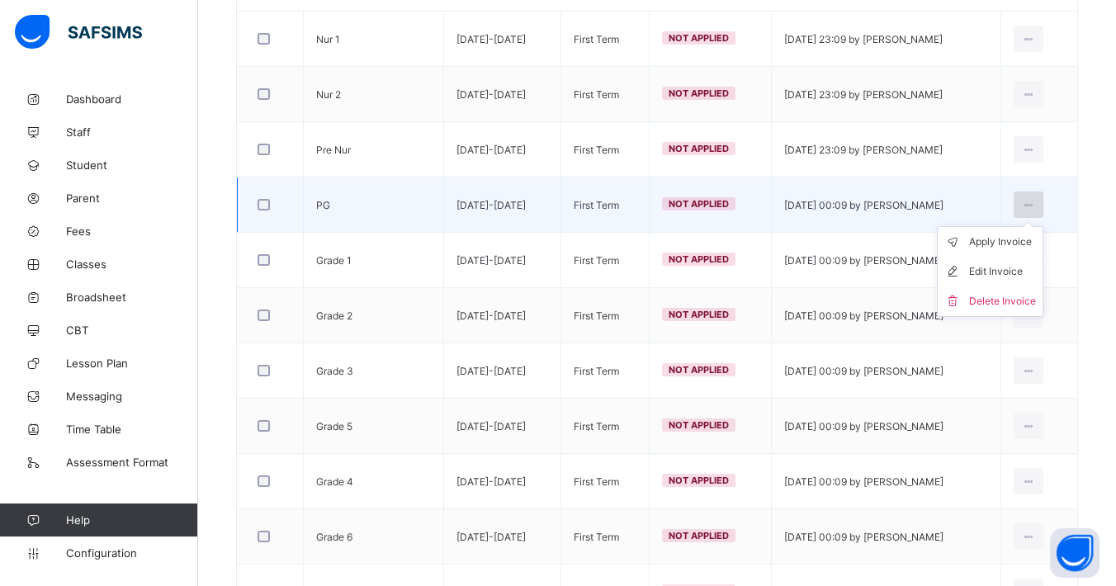
click at [1038, 201] on div at bounding box center [1028, 204] width 31 height 26
click at [1018, 270] on div "Edit Invoice" at bounding box center [1002, 271] width 67 height 17
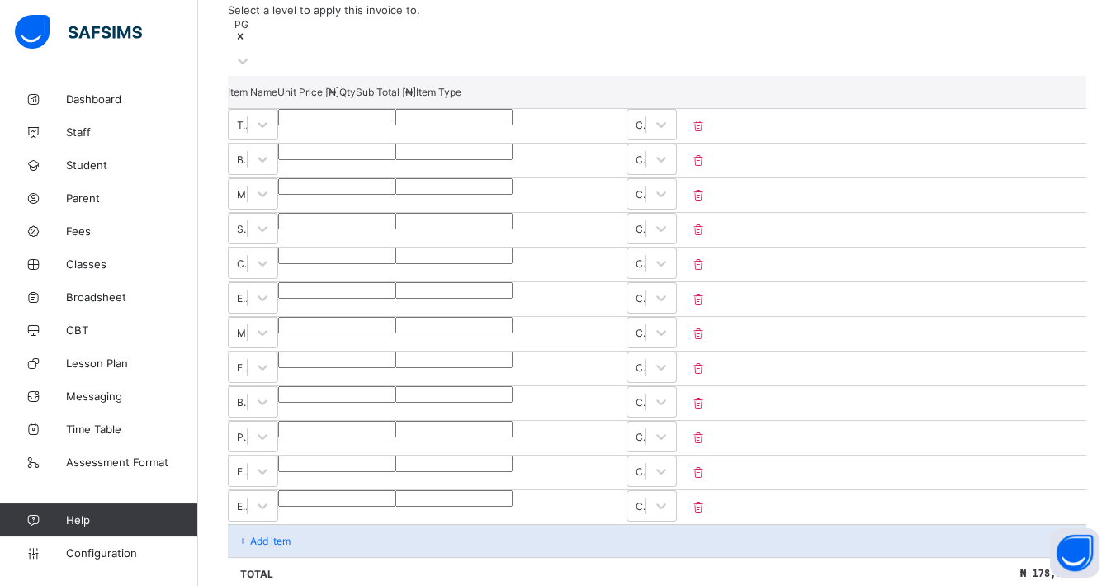
scroll to position [422, 0]
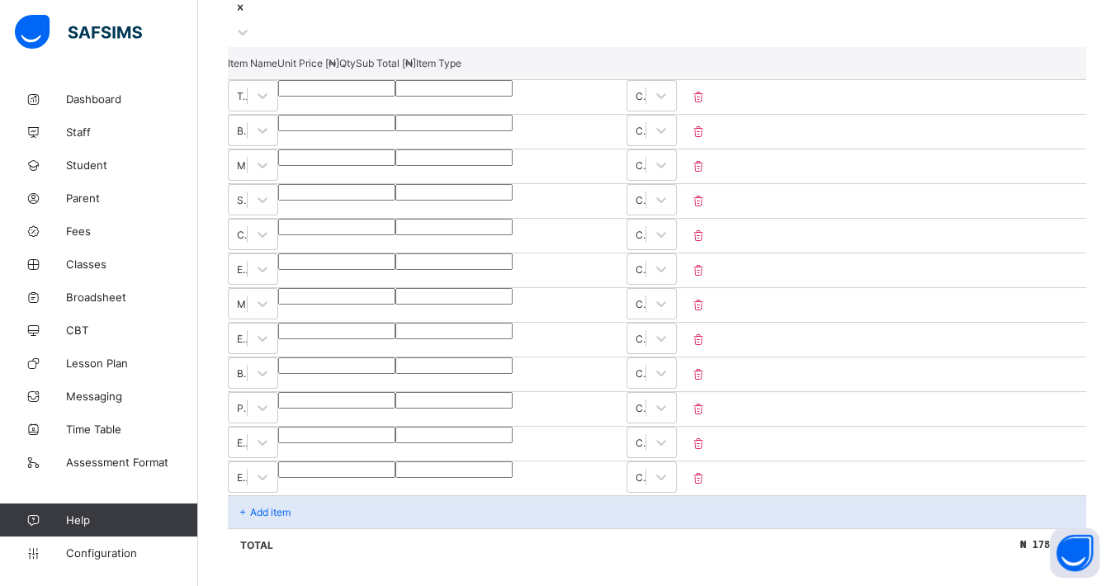
click at [395, 394] on input "****" at bounding box center [336, 400] width 117 height 17
click at [395, 398] on div "****" at bounding box center [336, 400] width 117 height 17
click at [395, 397] on div "****" at bounding box center [336, 400] width 117 height 17
click at [395, 397] on input "****" at bounding box center [336, 400] width 117 height 17
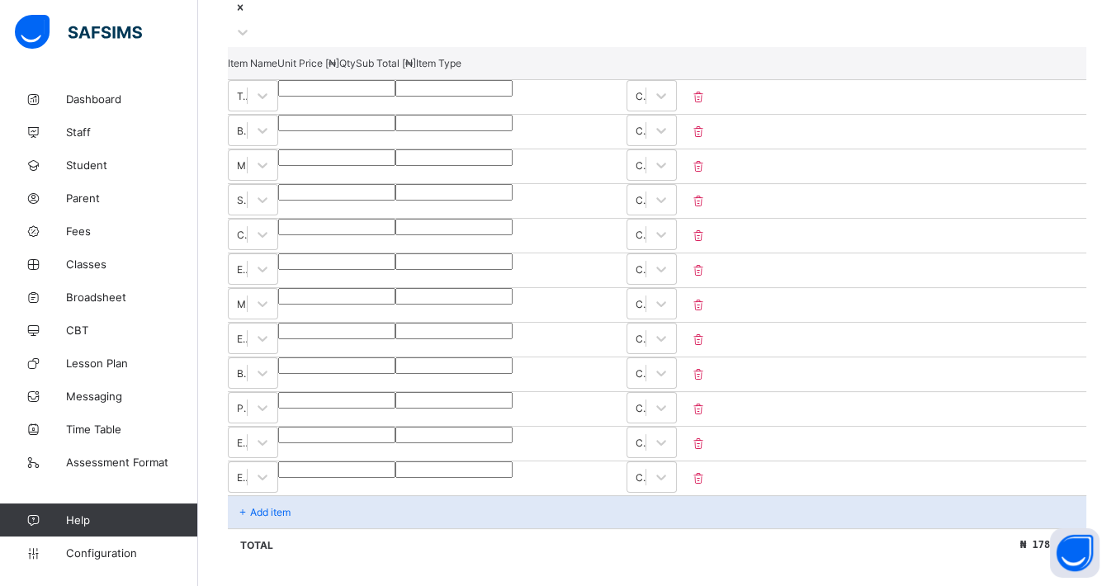
type input "*"
type input "**"
type input "***"
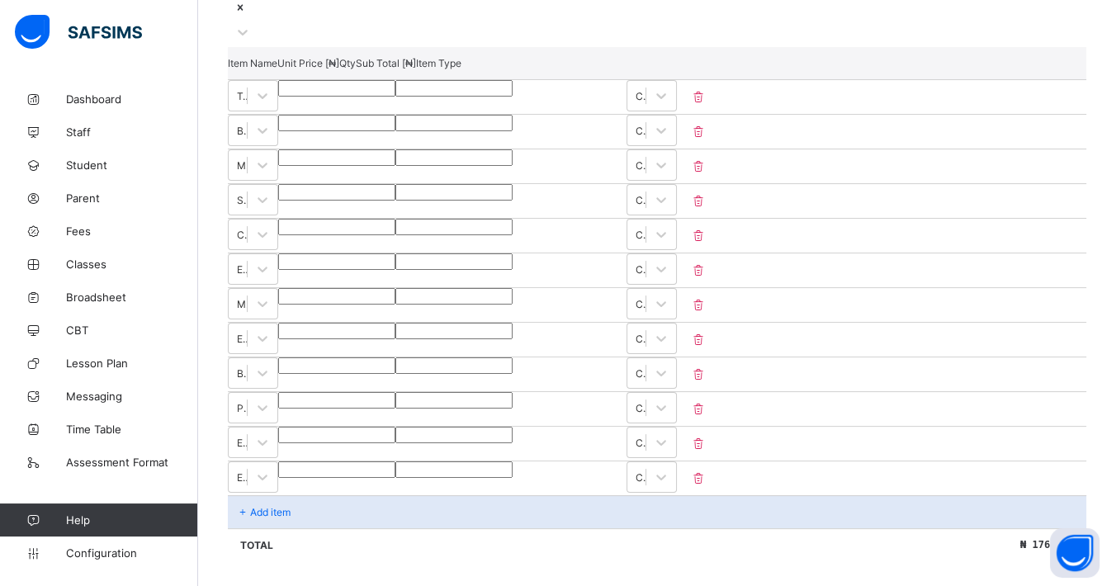
type input "***"
type input "****"
click at [626, 528] on div "Total ₦ 181,500" at bounding box center [657, 544] width 858 height 33
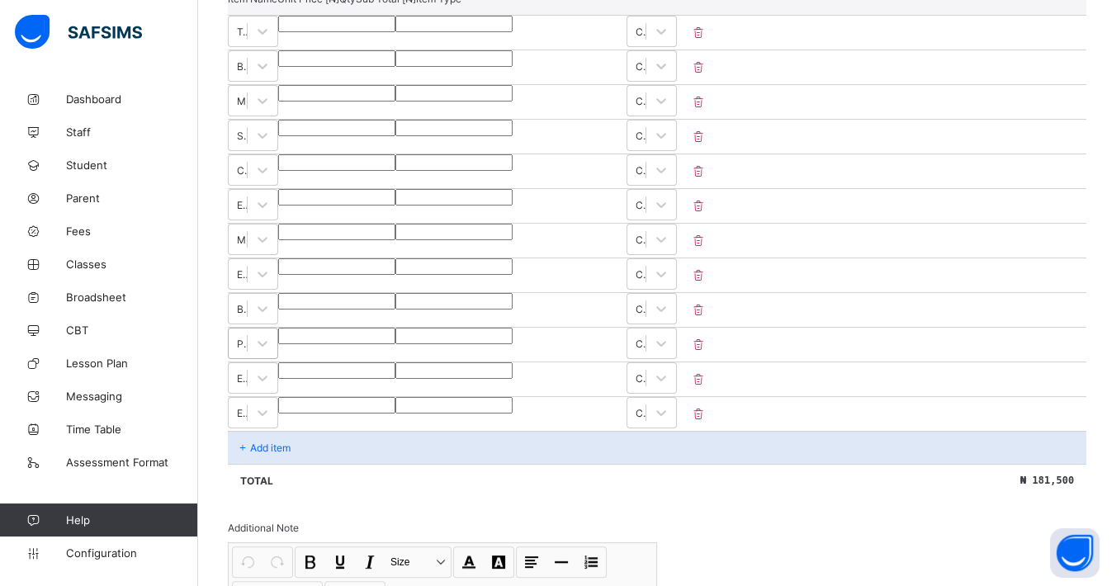
scroll to position [513, 0]
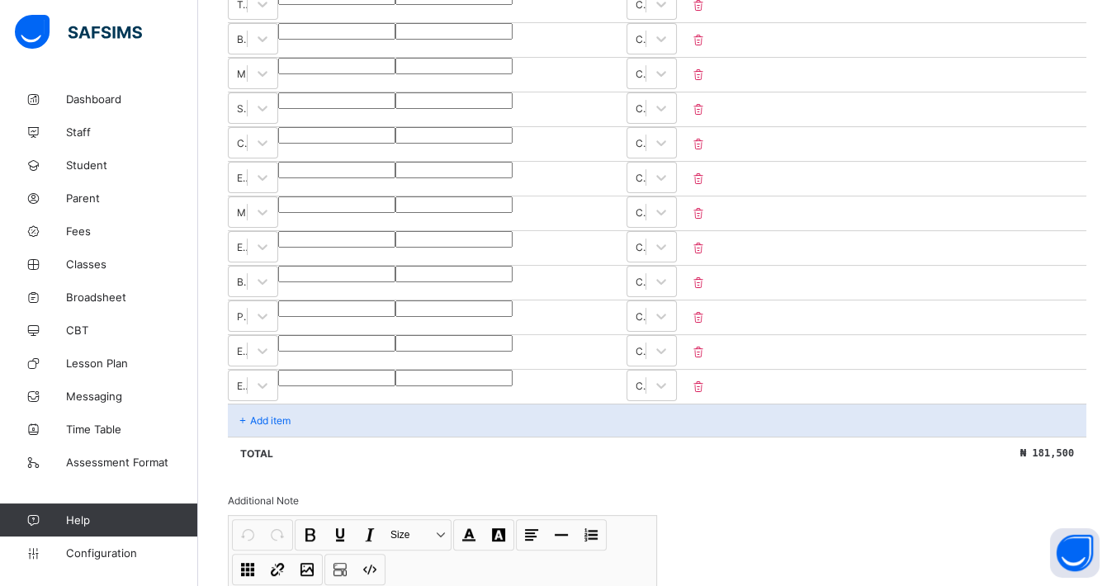
click at [267, 414] on p "Add item" at bounding box center [270, 420] width 40 height 12
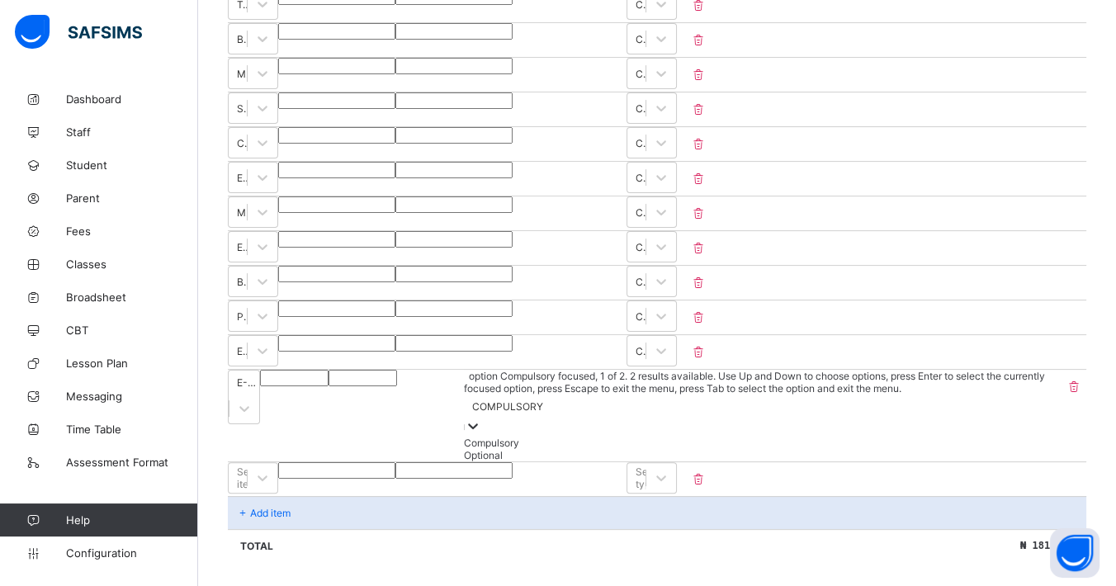
click at [478, 423] on icon at bounding box center [473, 426] width 10 height 6
click at [578, 529] on div "Total ₦ 181,500" at bounding box center [657, 545] width 858 height 33
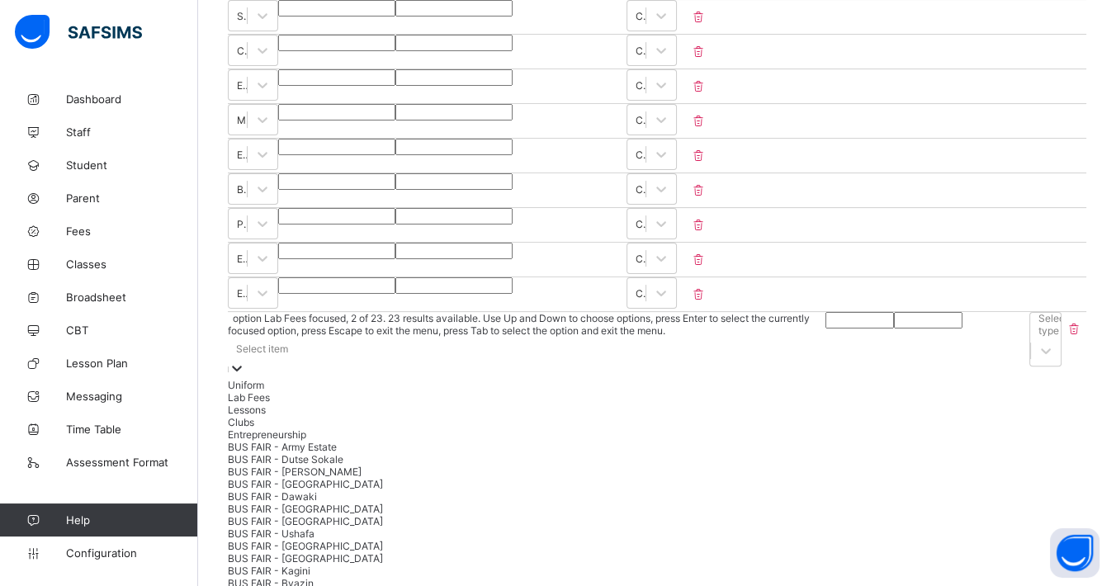
click at [513, 409] on div "option Lab Fees focused, 2 of 23. 23 results available. Use Up and Down to choo…" at bounding box center [526, 488] width 597 height 352
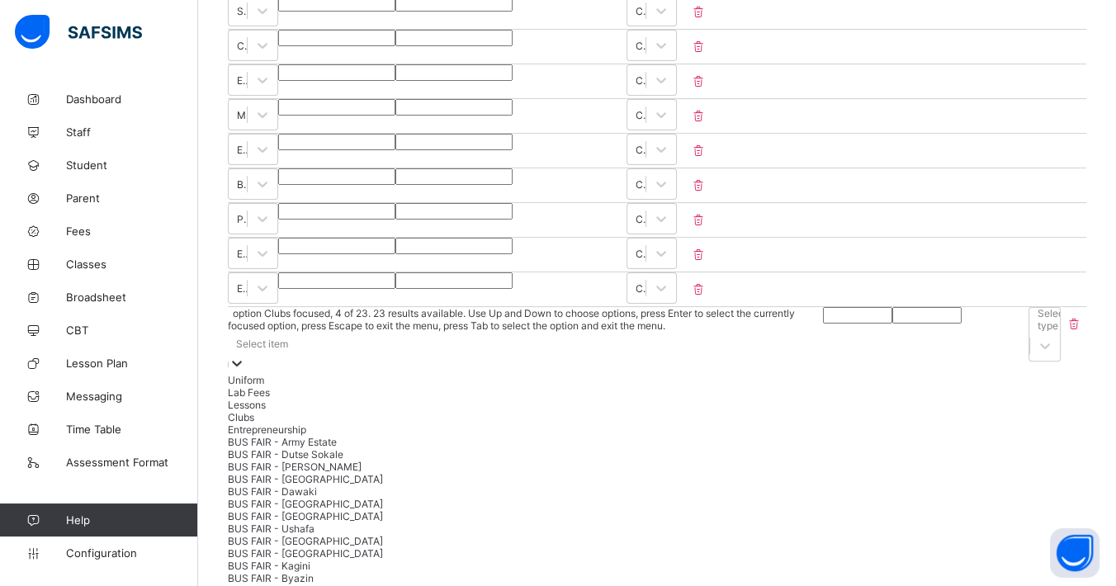
scroll to position [611, 0]
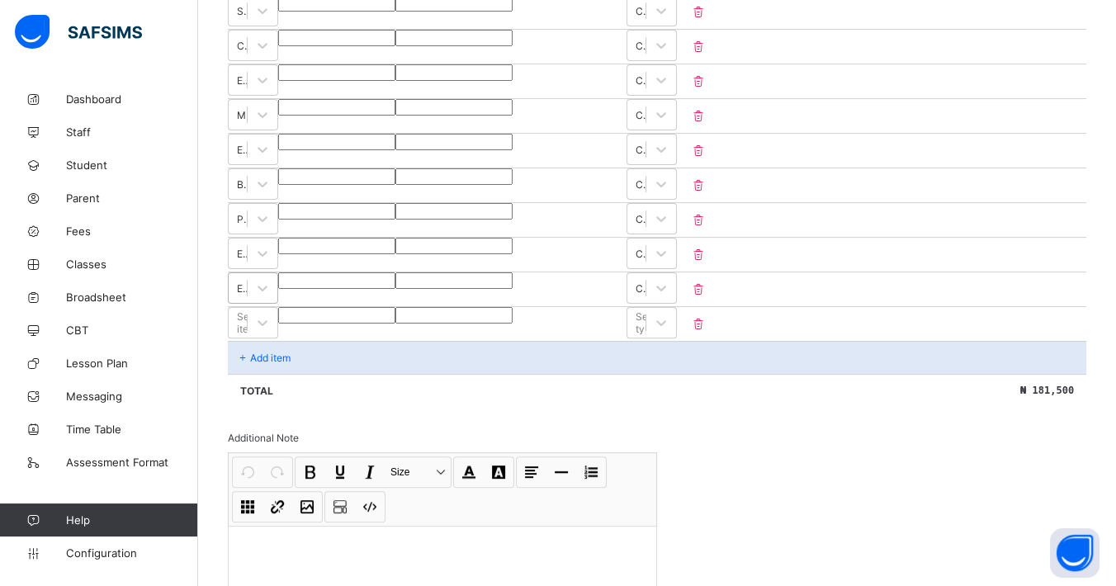
drag, startPoint x: 852, startPoint y: 446, endPoint x: 276, endPoint y: 262, distance: 604.7
click at [852, 446] on div "Invoice template content Items that are set as compulsory will be available in …" at bounding box center [657, 203] width 858 height 968
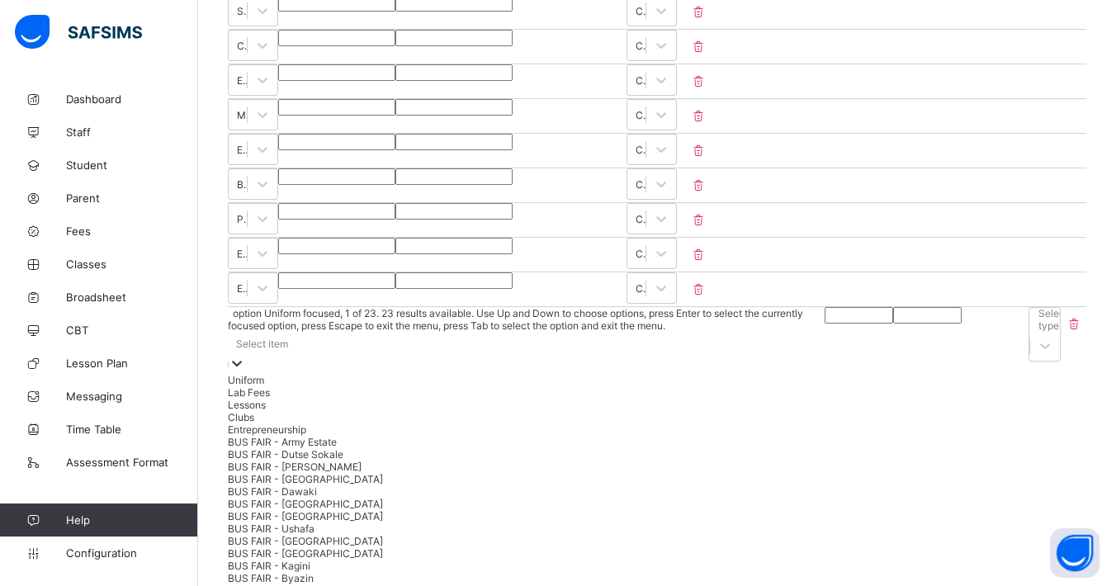
click at [245, 355] on icon at bounding box center [237, 363] width 17 height 17
click at [257, 416] on div "Clubs" at bounding box center [525, 417] width 595 height 12
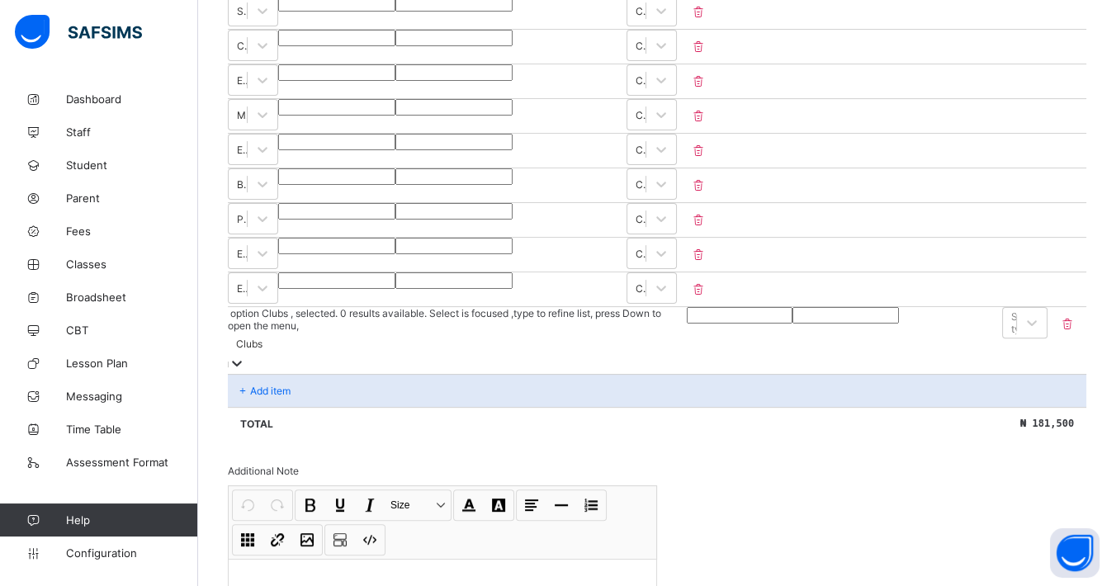
click at [687, 313] on input "number" at bounding box center [740, 315] width 106 height 17
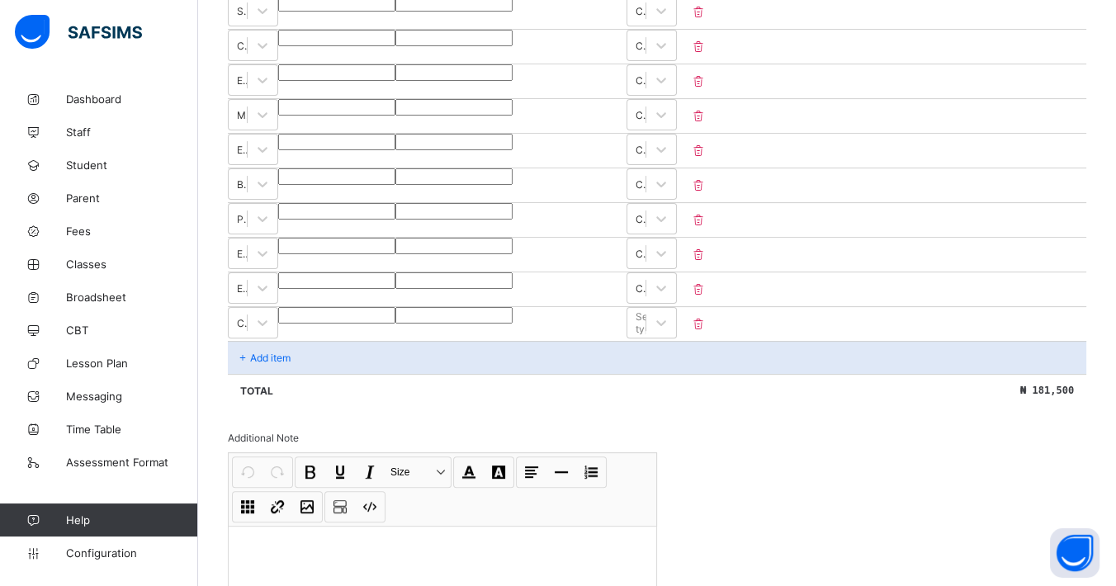
type input "*"
type input "**"
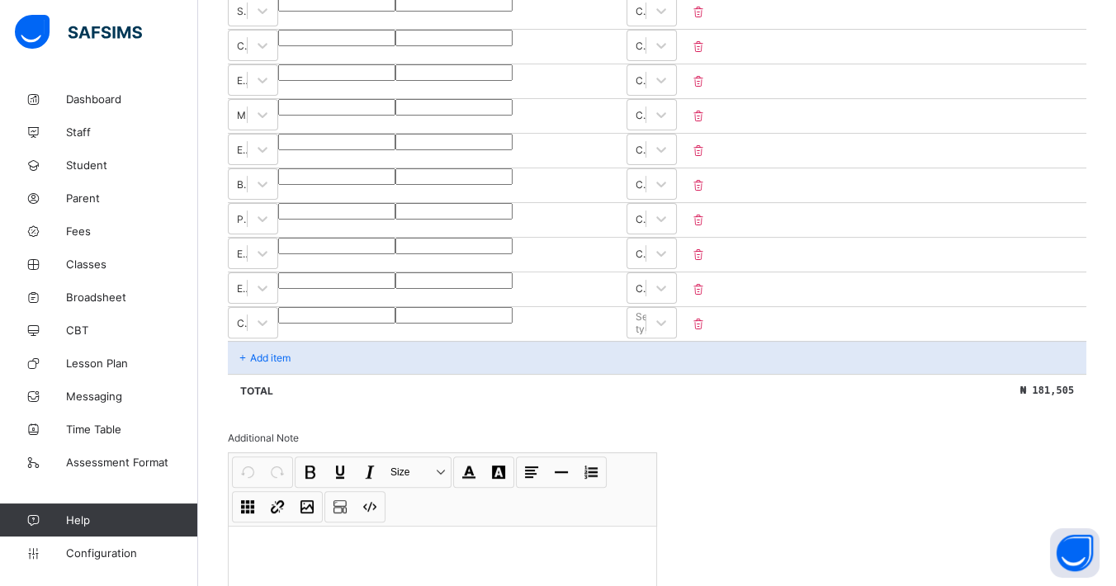
type input "**"
type input "***"
type input "****"
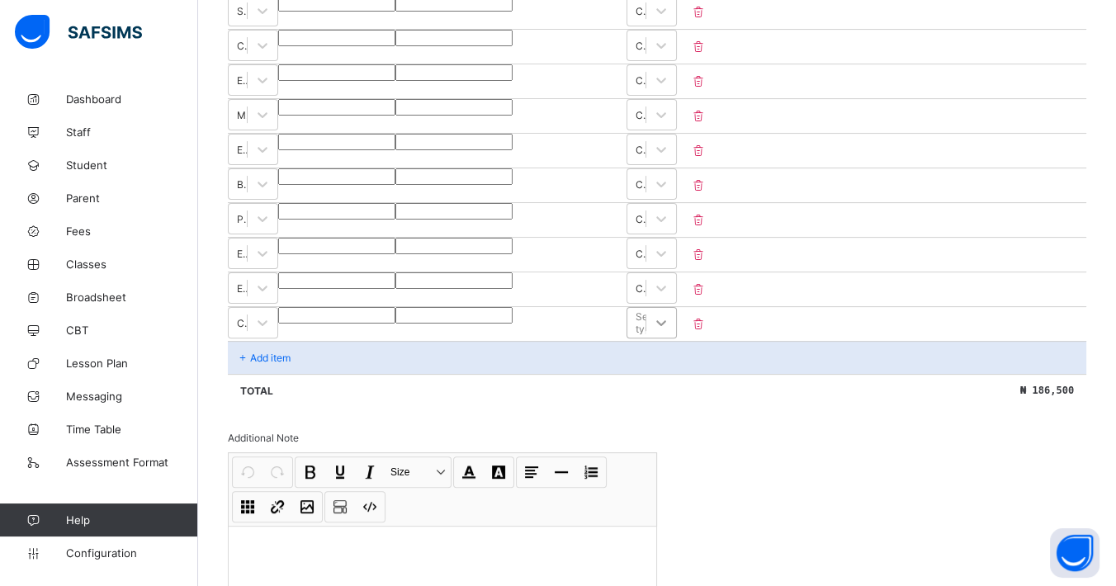
type input "****"
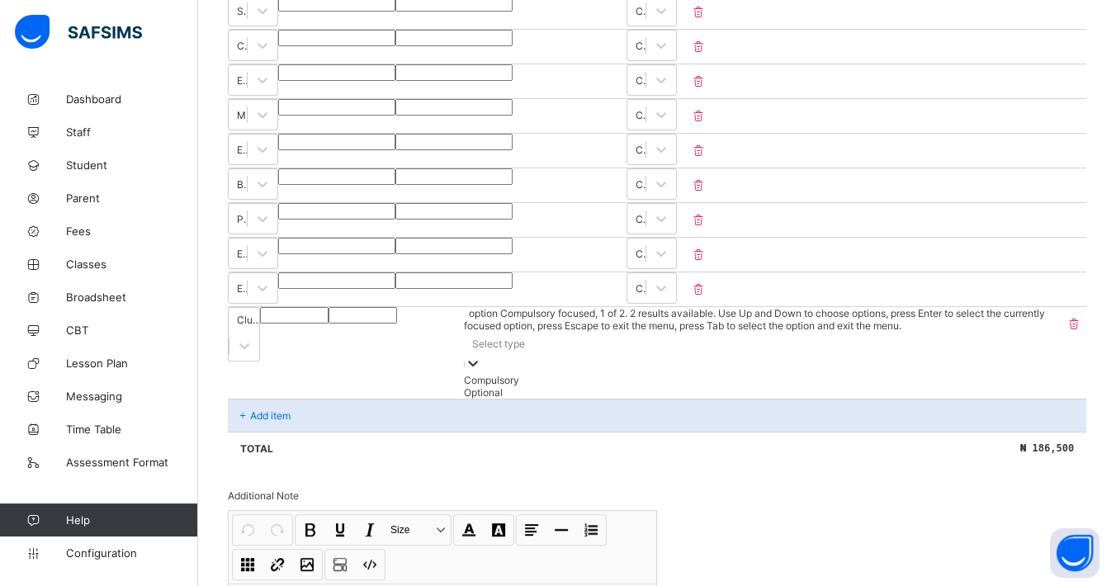
click at [481, 355] on icon at bounding box center [473, 363] width 17 height 17
click at [1006, 374] on div "Compulsory" at bounding box center [762, 380] width 597 height 12
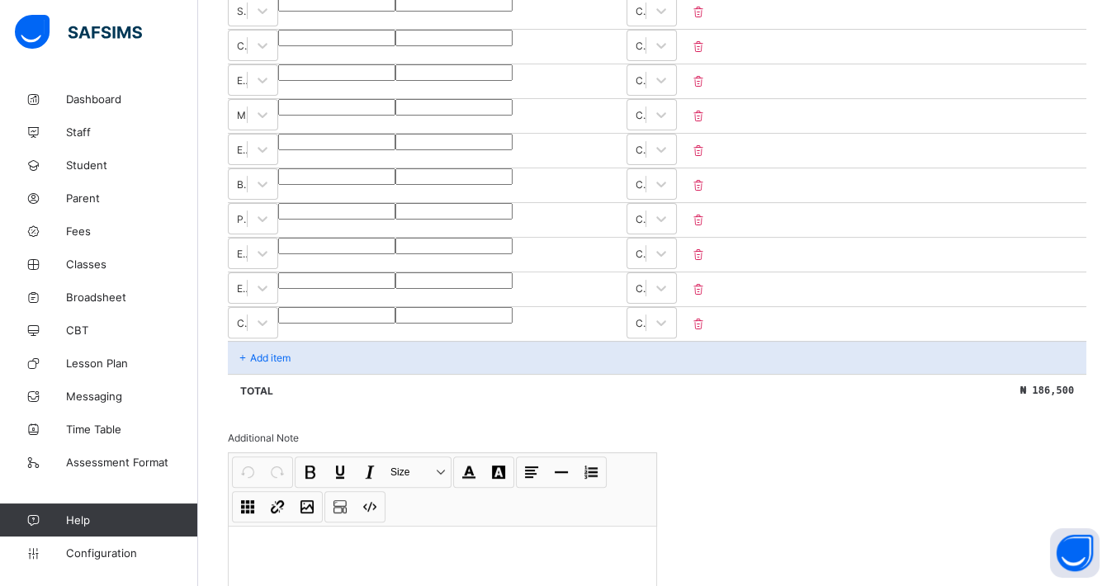
click at [281, 352] on p "Add item" at bounding box center [270, 358] width 40 height 12
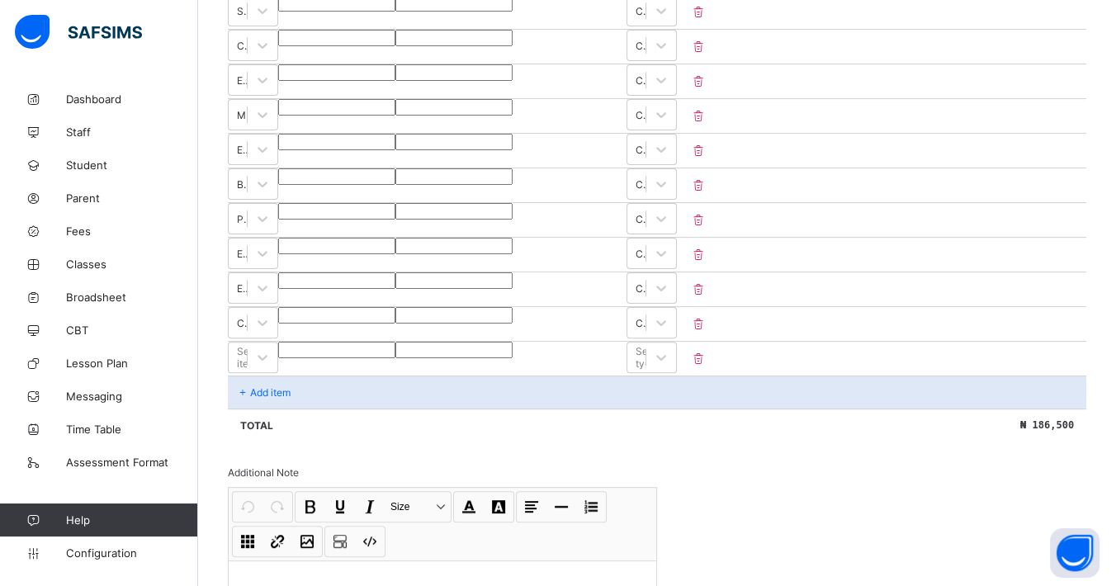
click at [278, 342] on div "Select item" at bounding box center [253, 357] width 50 height 31
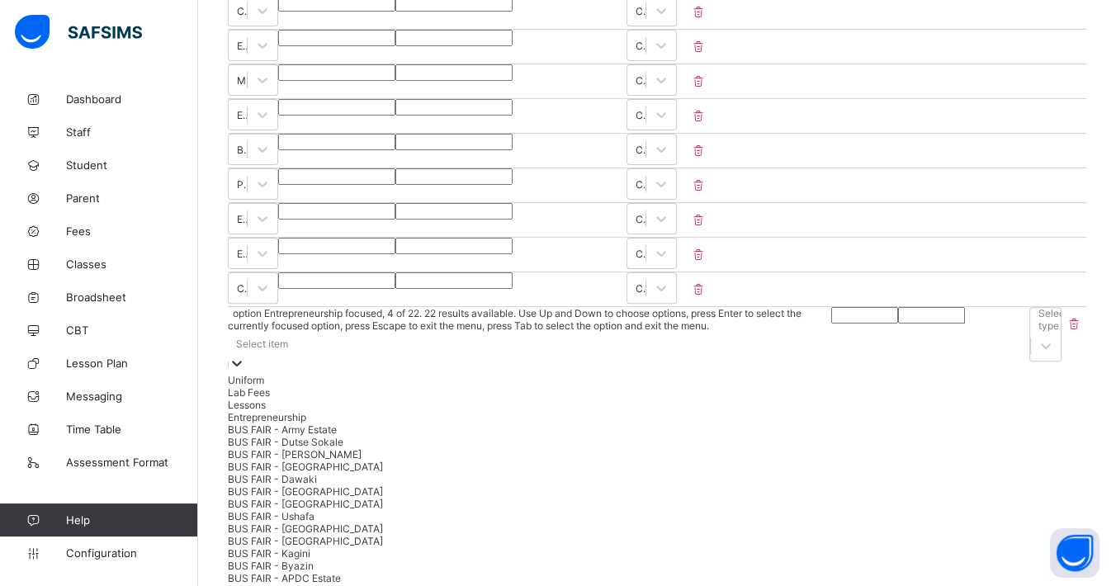
scroll to position [311, 0]
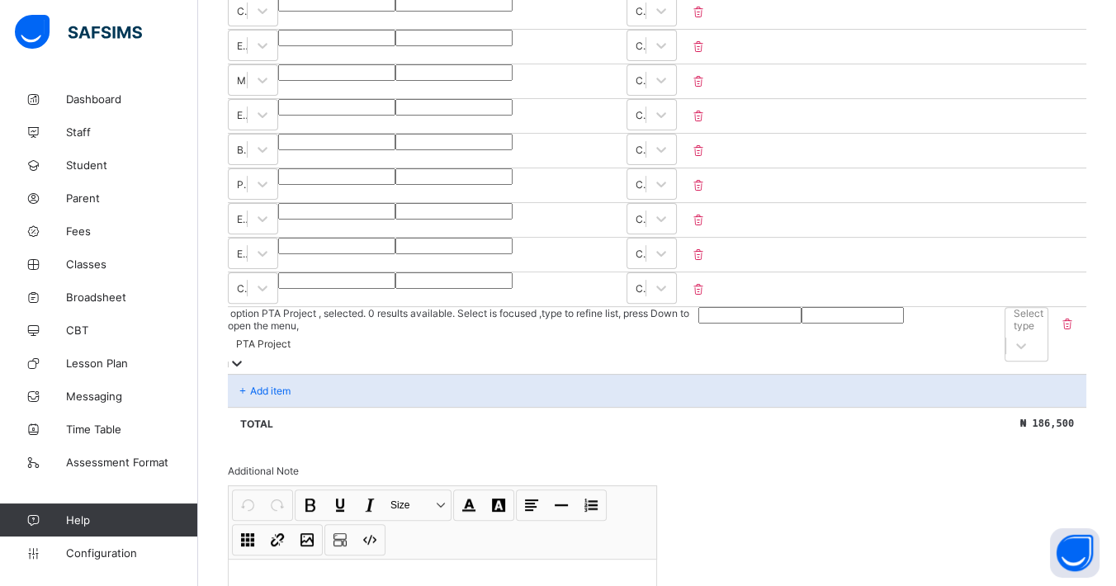
click at [698, 318] on input "number" at bounding box center [749, 315] width 103 height 17
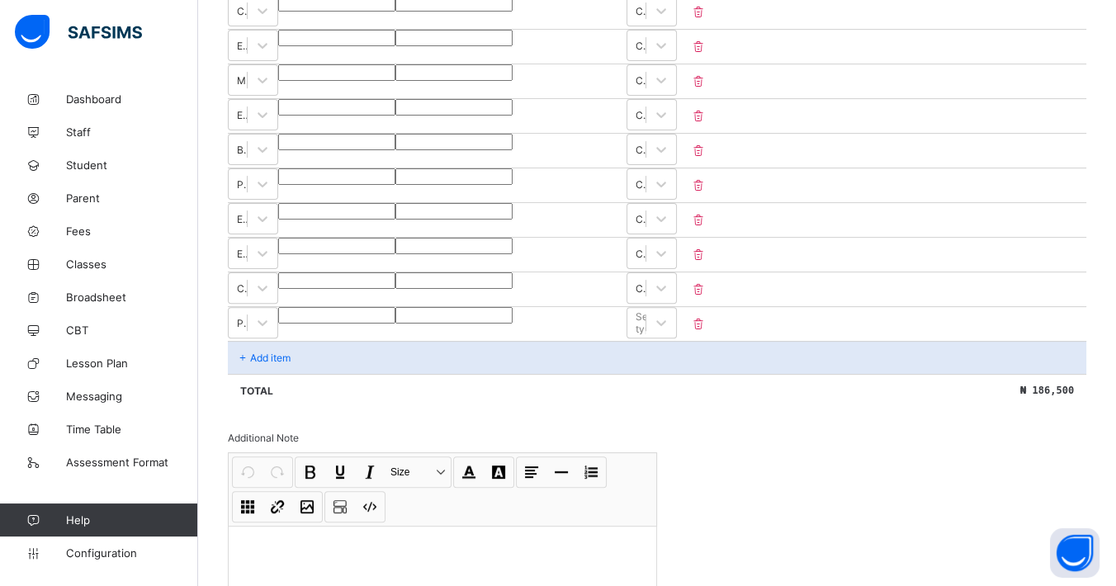
type input "*"
type input "**"
type input "***"
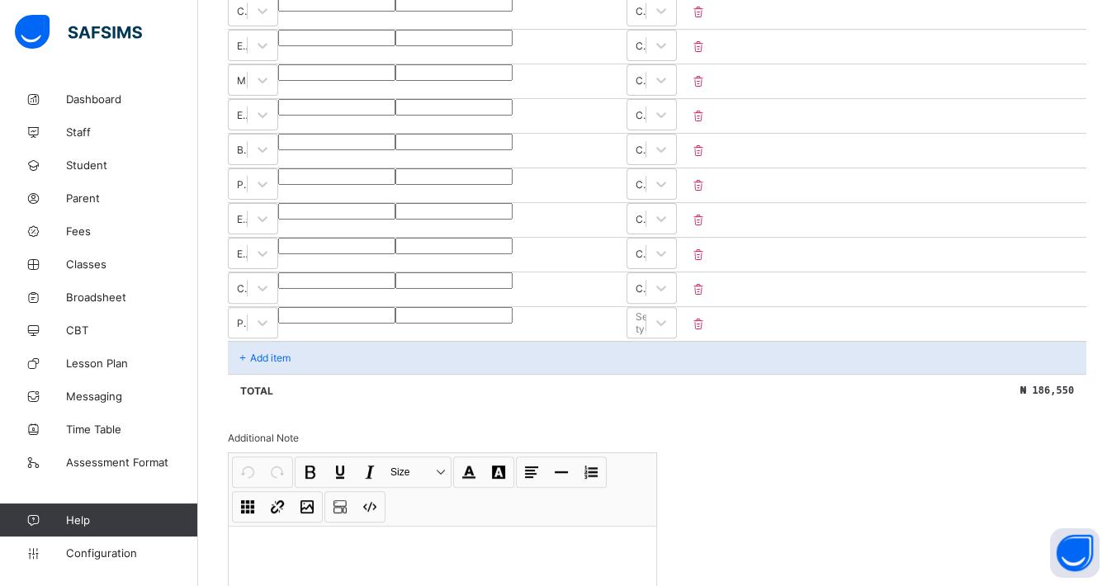
type input "***"
type input "****"
click at [669, 314] on icon at bounding box center [661, 322] width 17 height 17
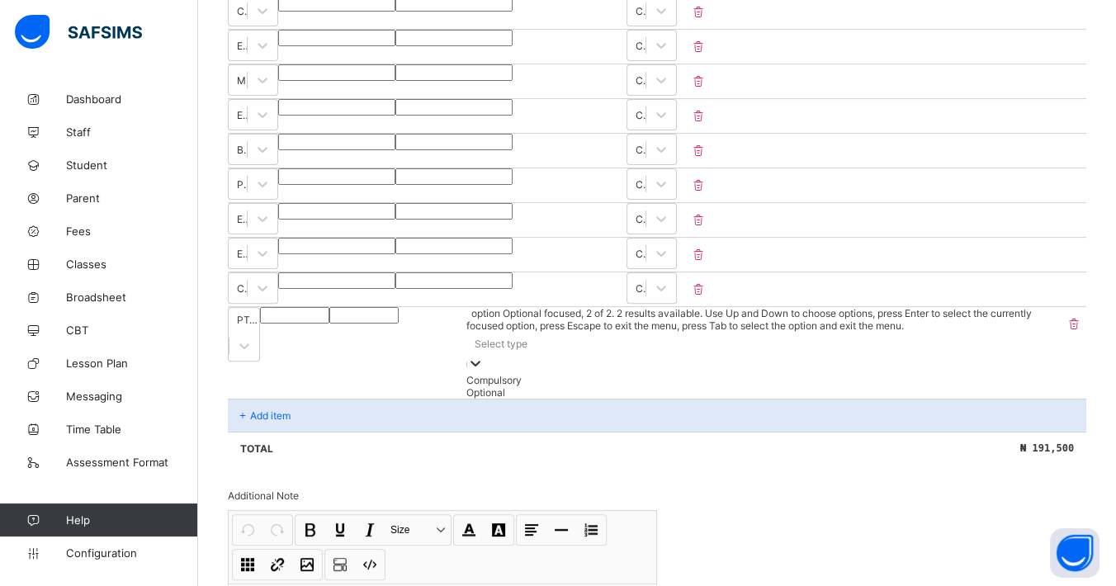
click at [966, 386] on div "Optional" at bounding box center [763, 392] width 595 height 12
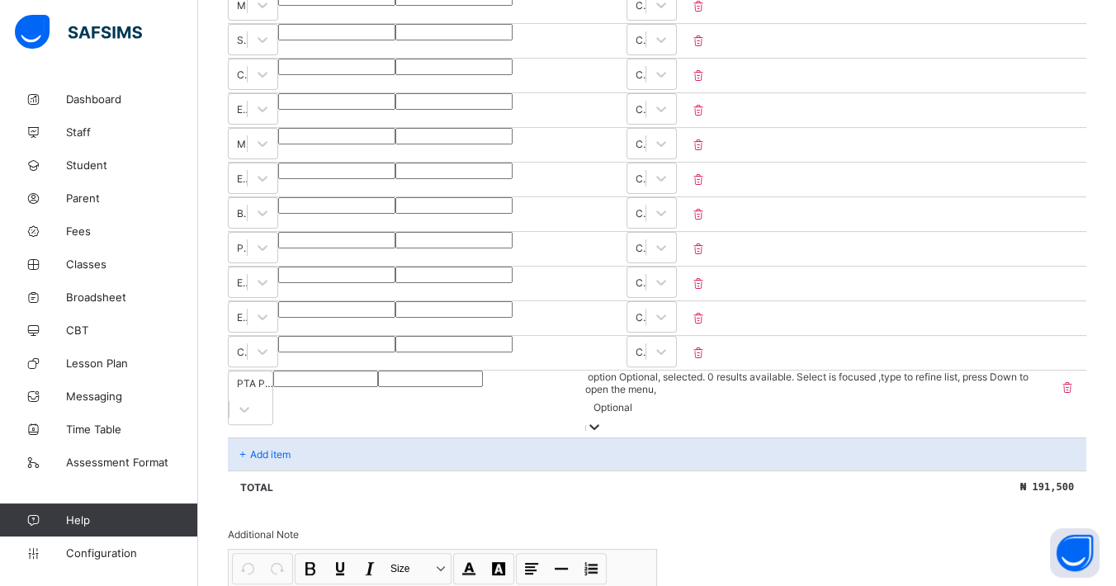
scroll to position [554, 0]
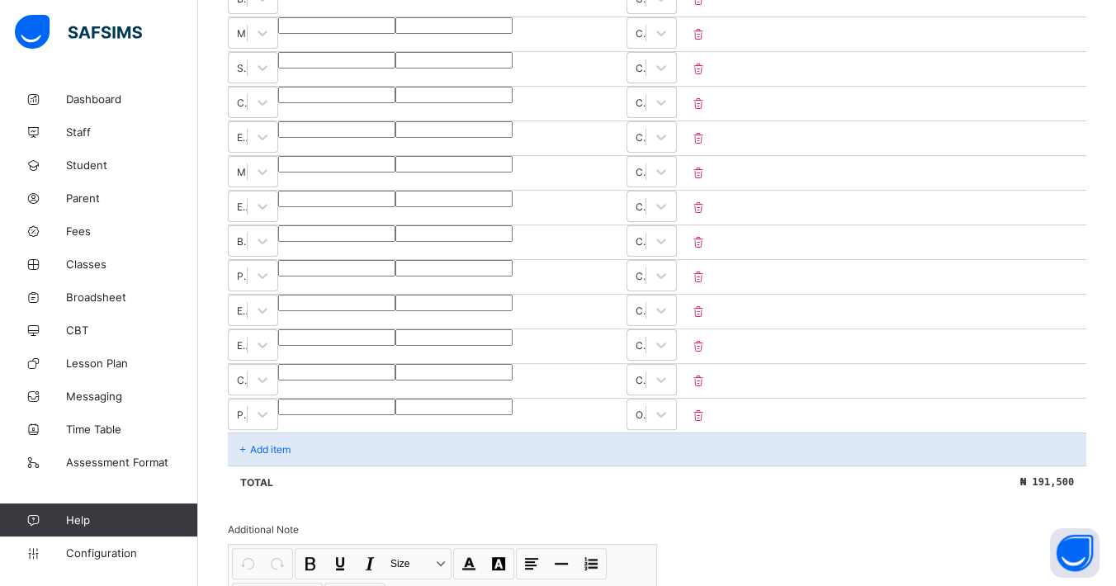
click at [270, 443] on p "Add item" at bounding box center [270, 449] width 40 height 12
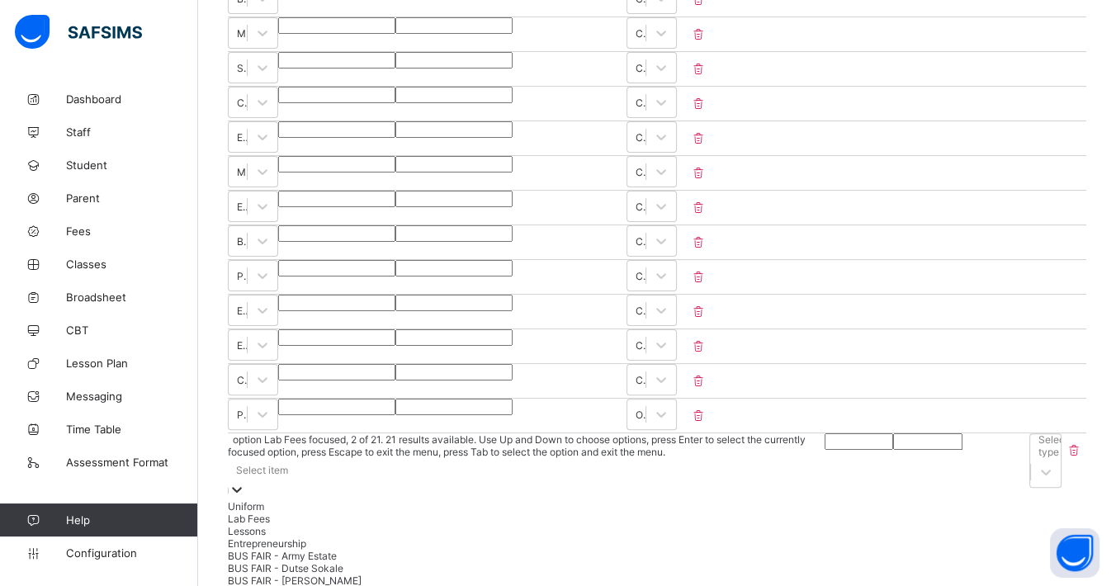
click at [480, 435] on div "option Lab Fees focused, 2 of 21. 21 results available. Use Up and Down to choo…" at bounding box center [526, 596] width 597 height 327
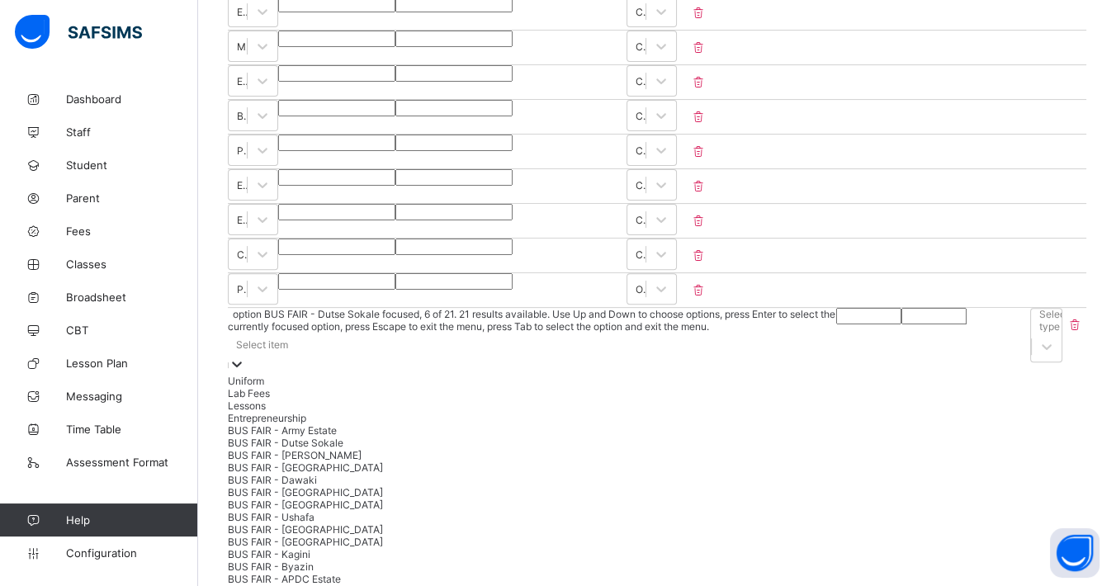
scroll to position [286, 0]
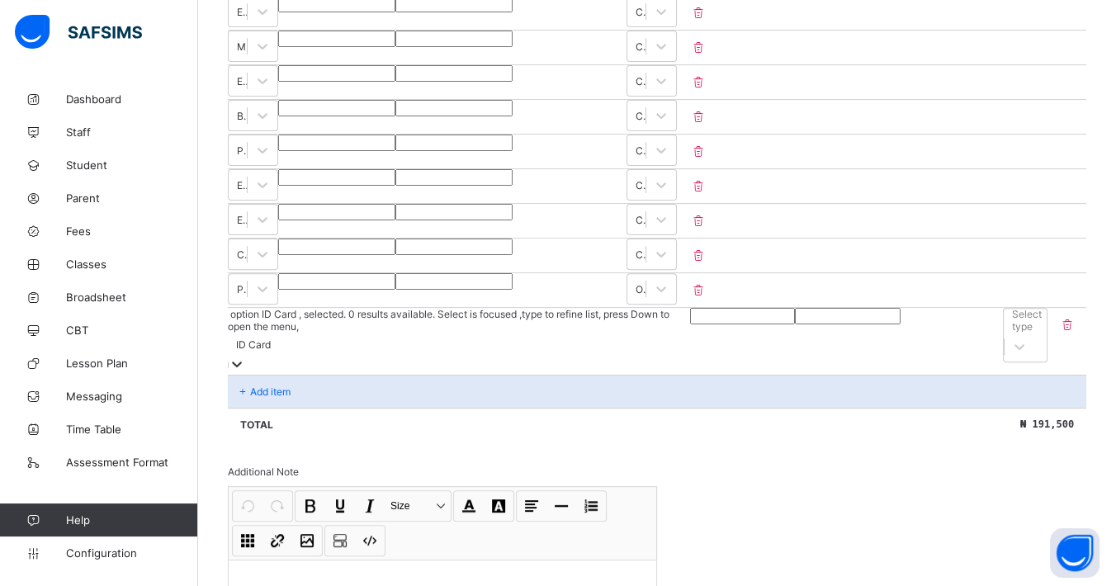
click at [690, 308] on input "number" at bounding box center [742, 316] width 105 height 17
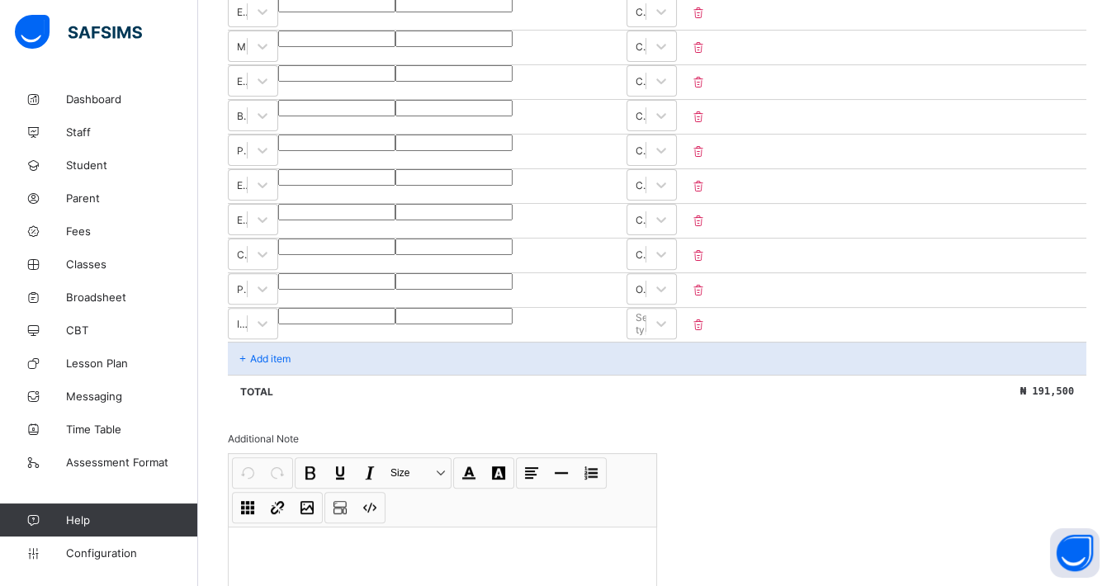
type input "*"
type input "**"
type input "***"
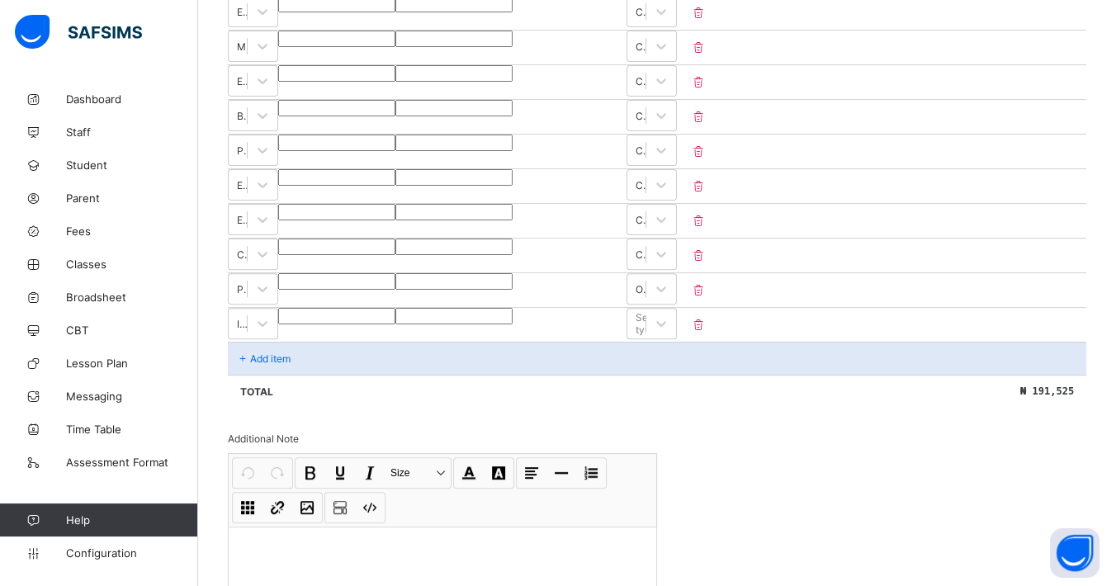
type input "***"
type input "****"
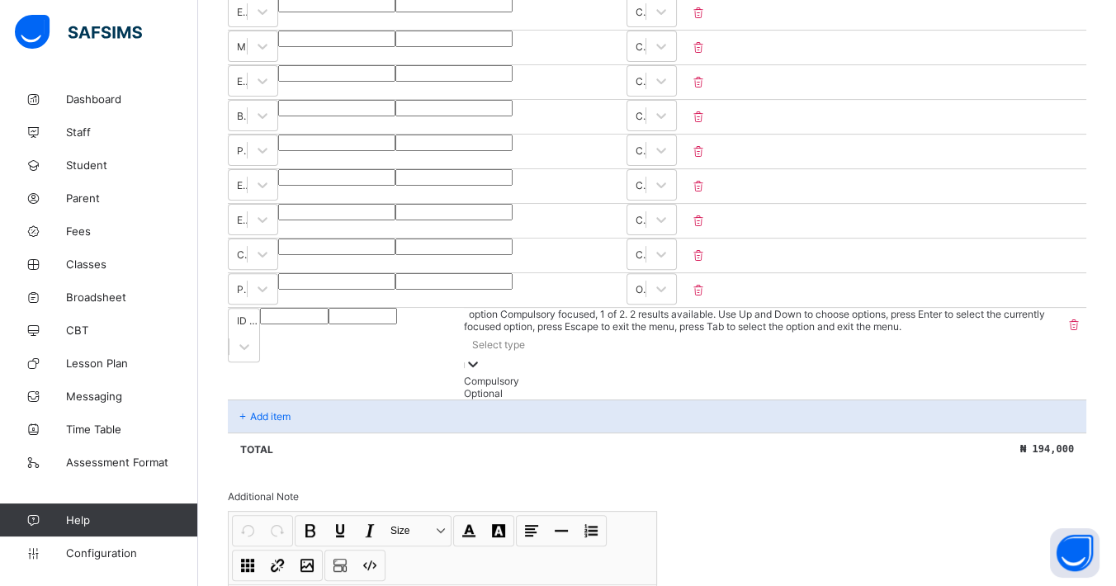
click at [525, 338] on div "Select type" at bounding box center [498, 344] width 53 height 12
click at [964, 387] on div "Optional" at bounding box center [763, 393] width 595 height 12
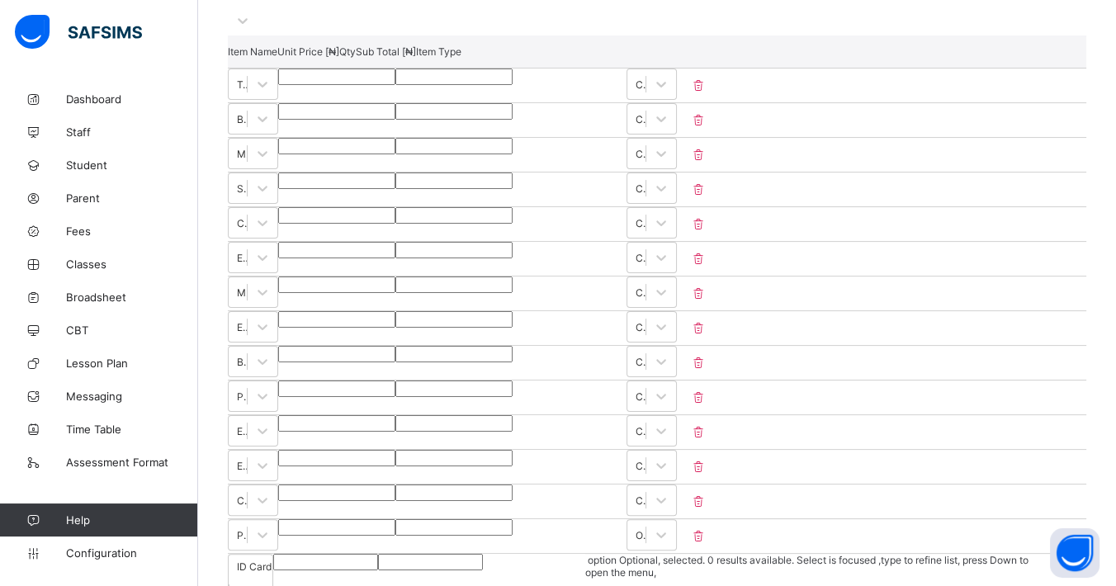
scroll to position [800, 0]
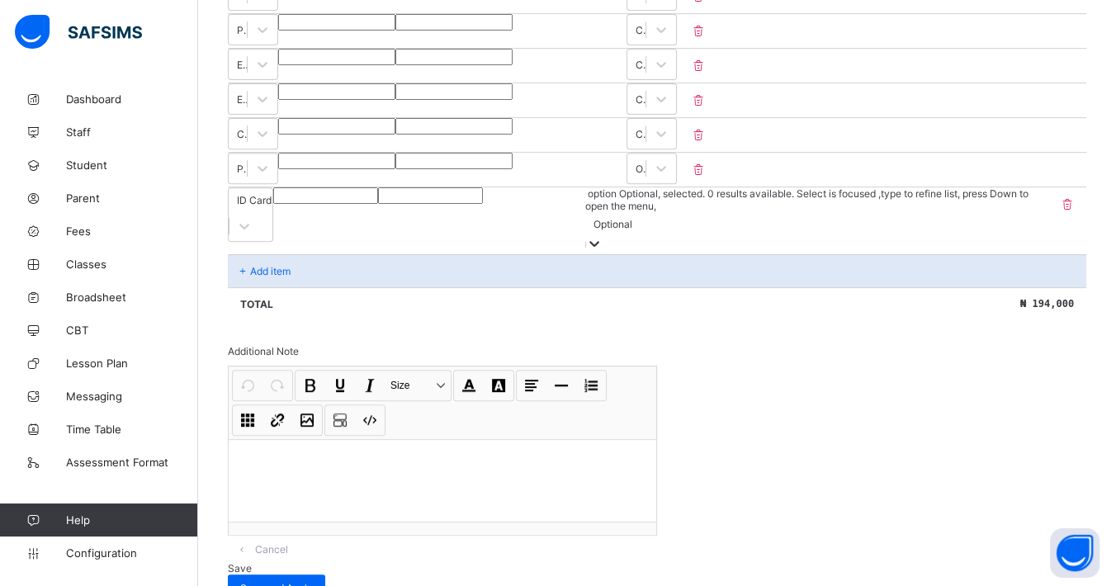
click at [1069, 302] on div "Invoice template content Items that are set as compulsory will be available in …" at bounding box center [657, 65] width 858 height 1070
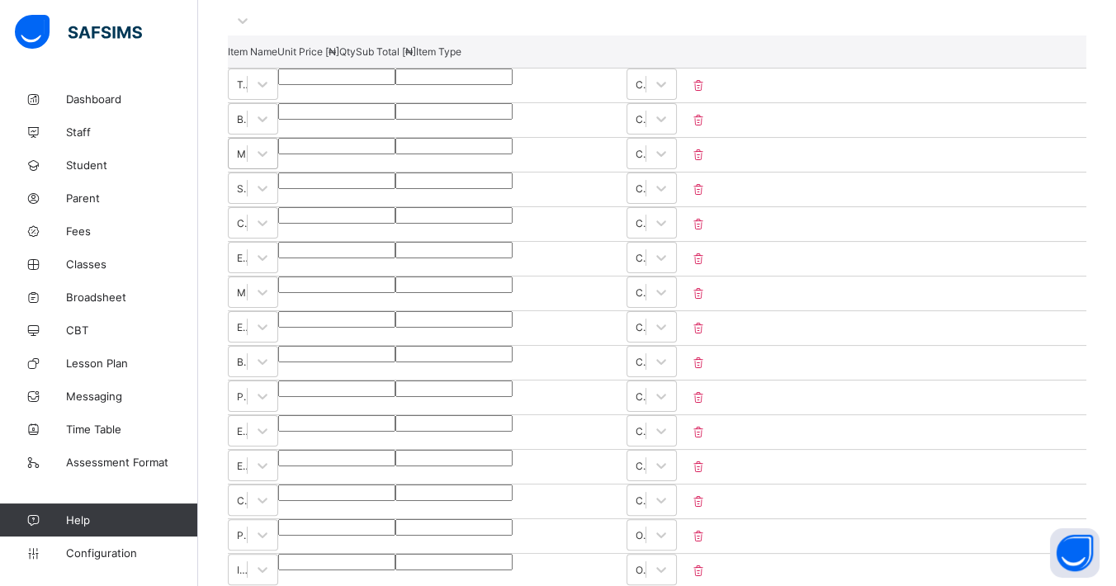
scroll to position [708, 0]
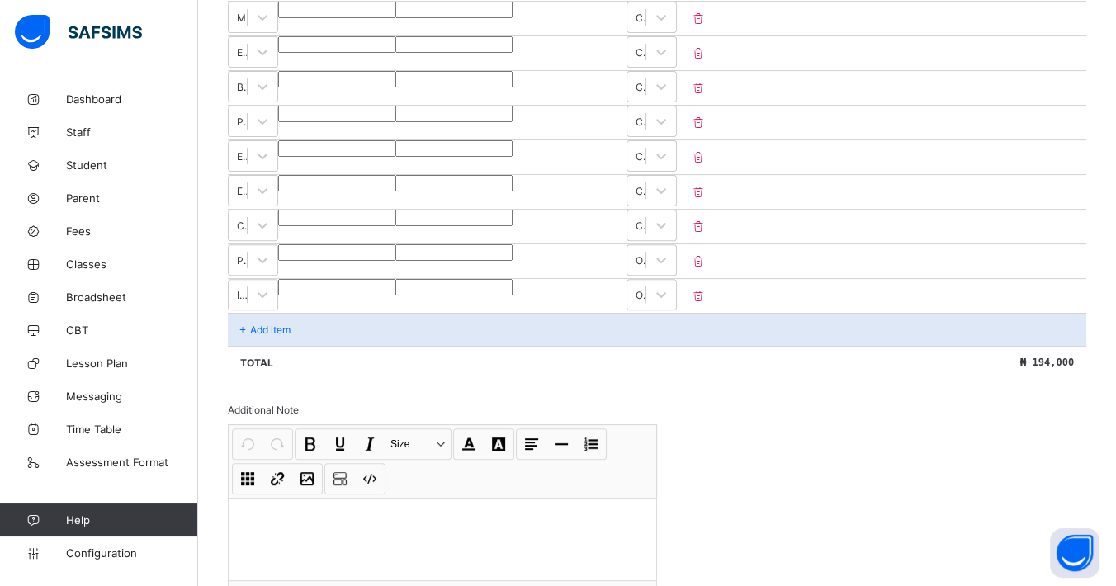
click at [266, 323] on p "Add item" at bounding box center [270, 329] width 40 height 12
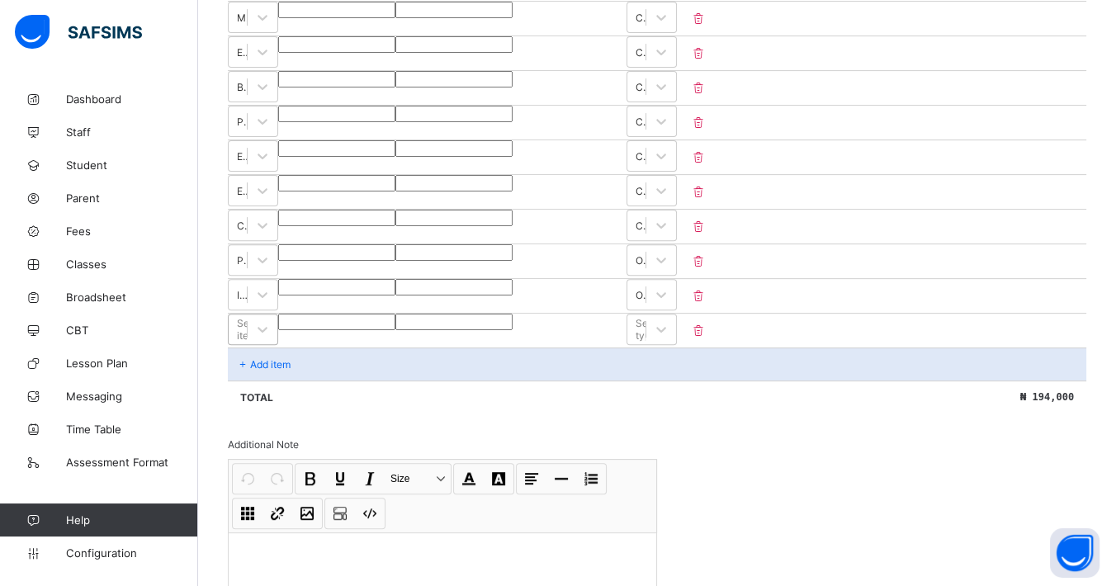
click at [247, 323] on div "Select item" at bounding box center [238, 329] width 18 height 23
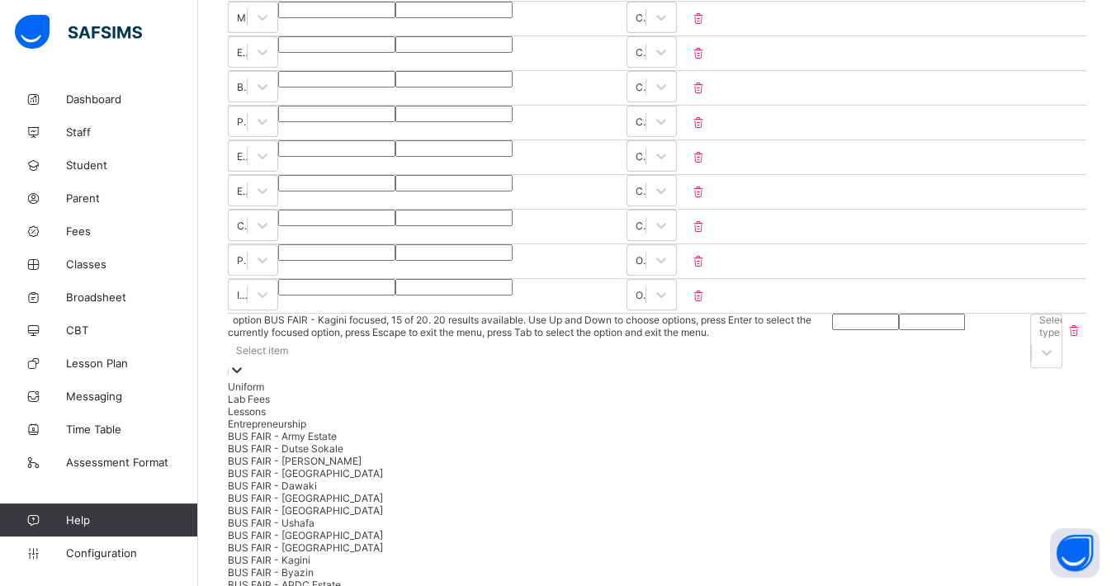
scroll to position [261, 0]
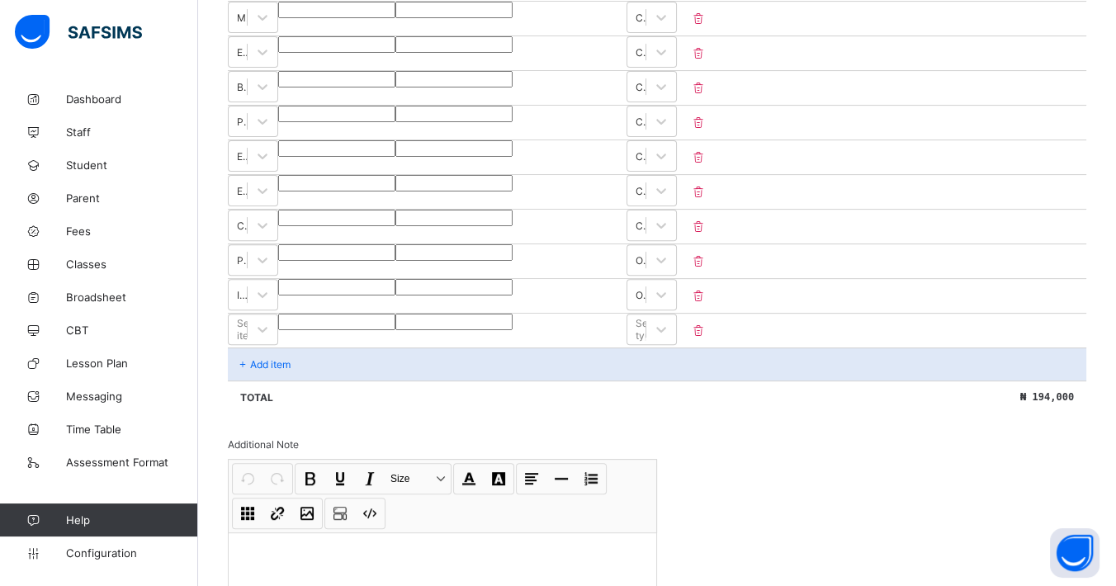
click at [801, 430] on div "Invoice template content Items that are set as compulsory will be available in …" at bounding box center [657, 158] width 858 height 1072
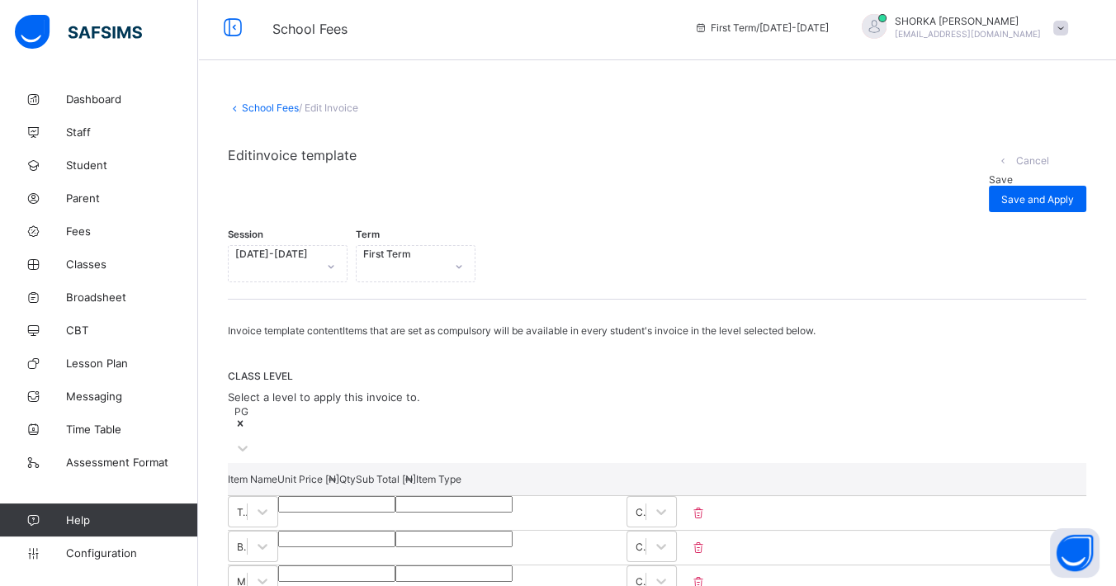
scroll to position [0, 0]
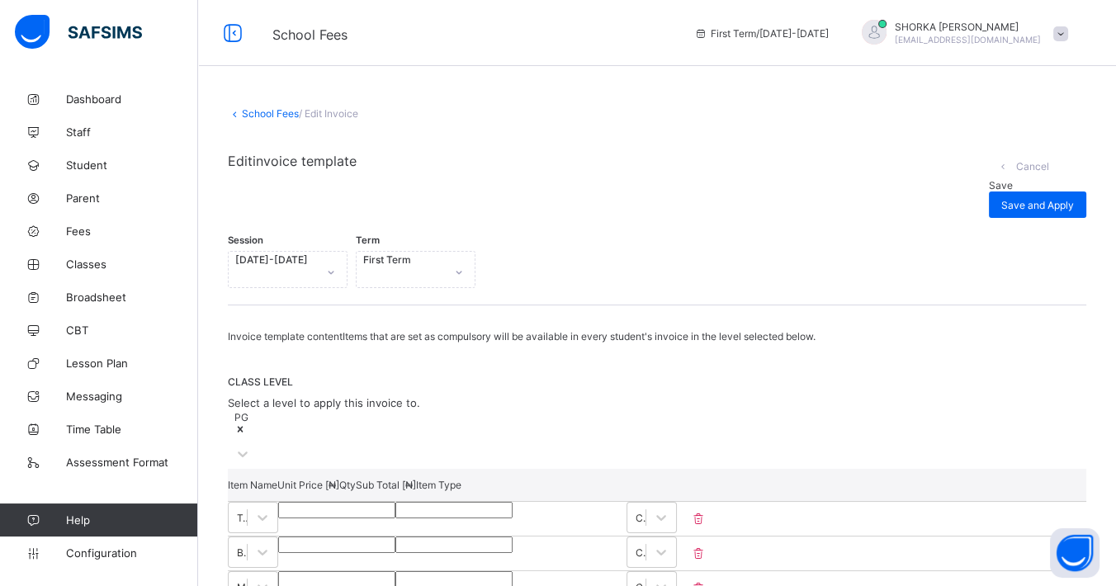
click at [989, 179] on span "Save" at bounding box center [1001, 185] width 24 height 12
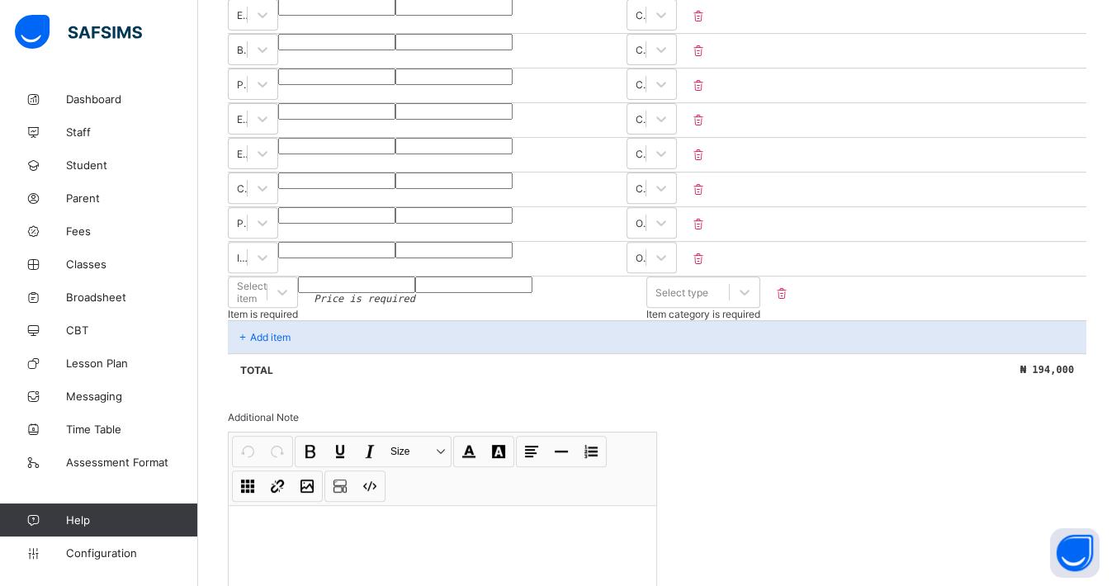
scroll to position [743, 0]
click at [290, 286] on icon at bounding box center [282, 294] width 17 height 17
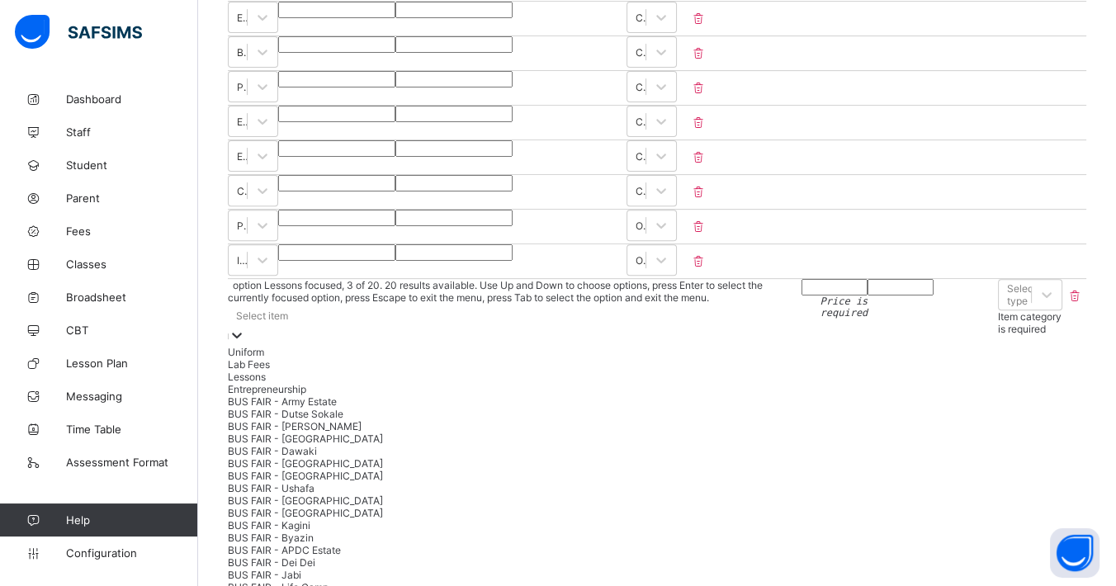
scroll to position [559, 0]
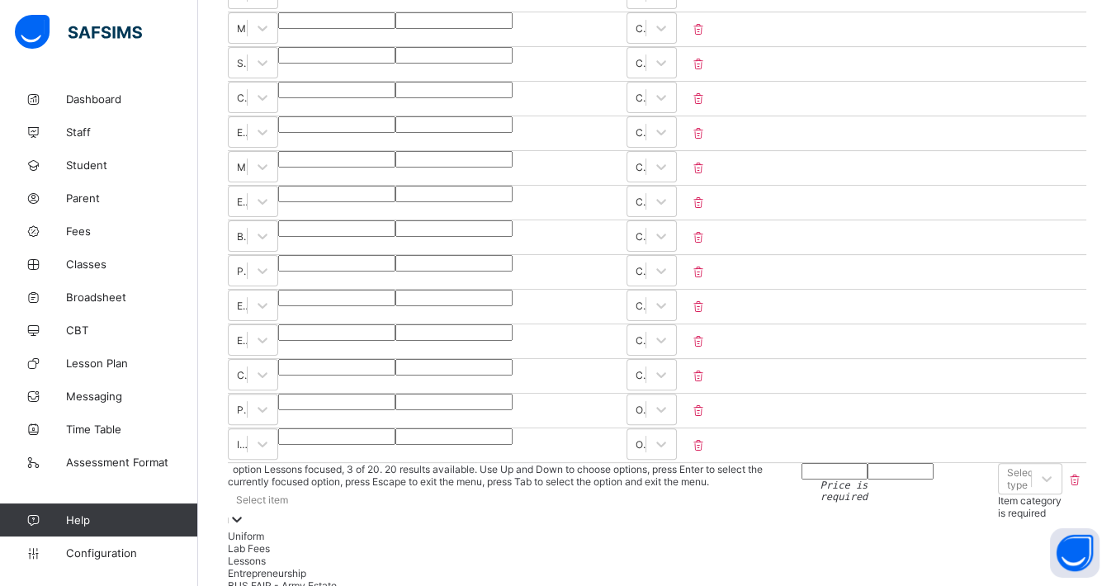
click at [1079, 473] on icon at bounding box center [1074, 480] width 17 height 14
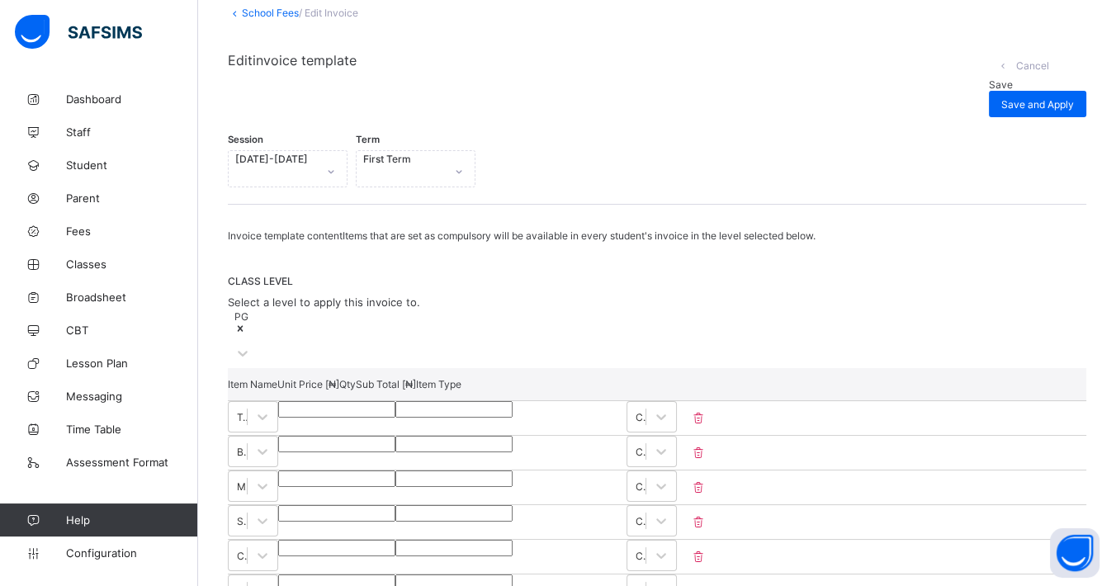
scroll to position [0, 0]
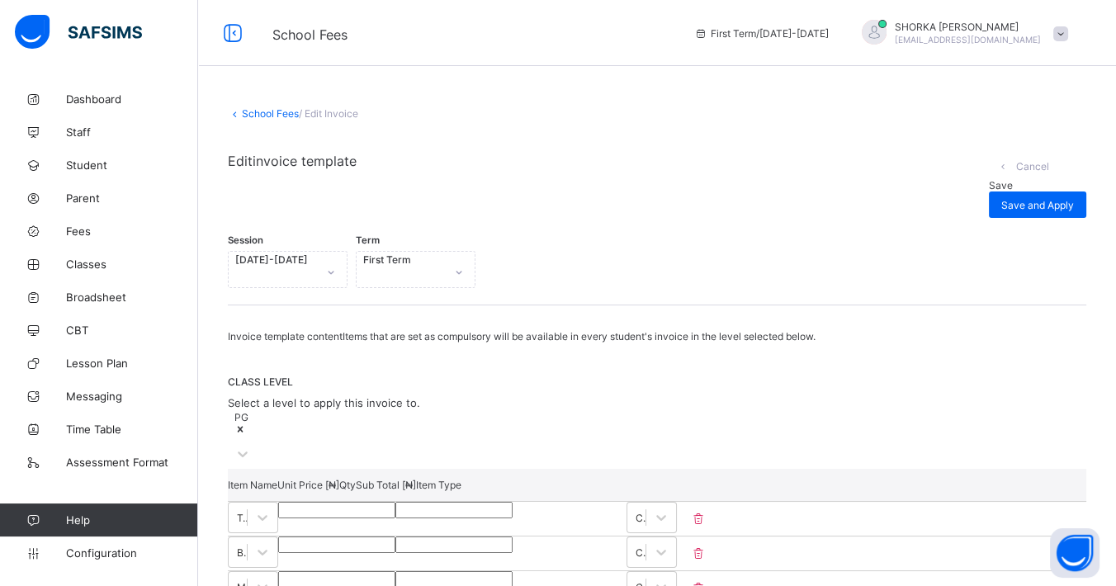
click at [989, 179] on div "Save" at bounding box center [1037, 185] width 97 height 12
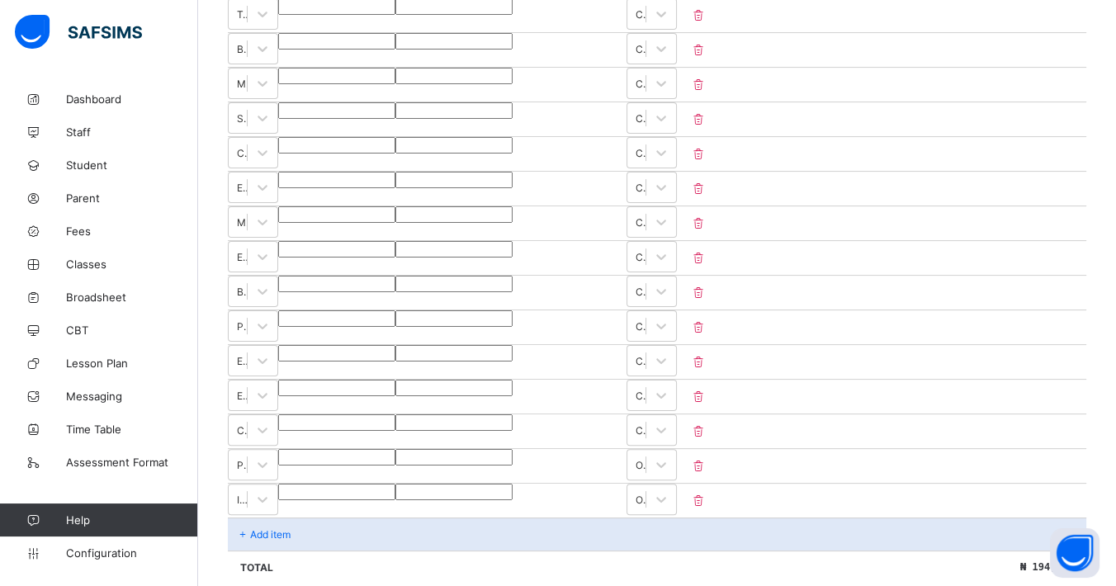
scroll to position [800, 0]
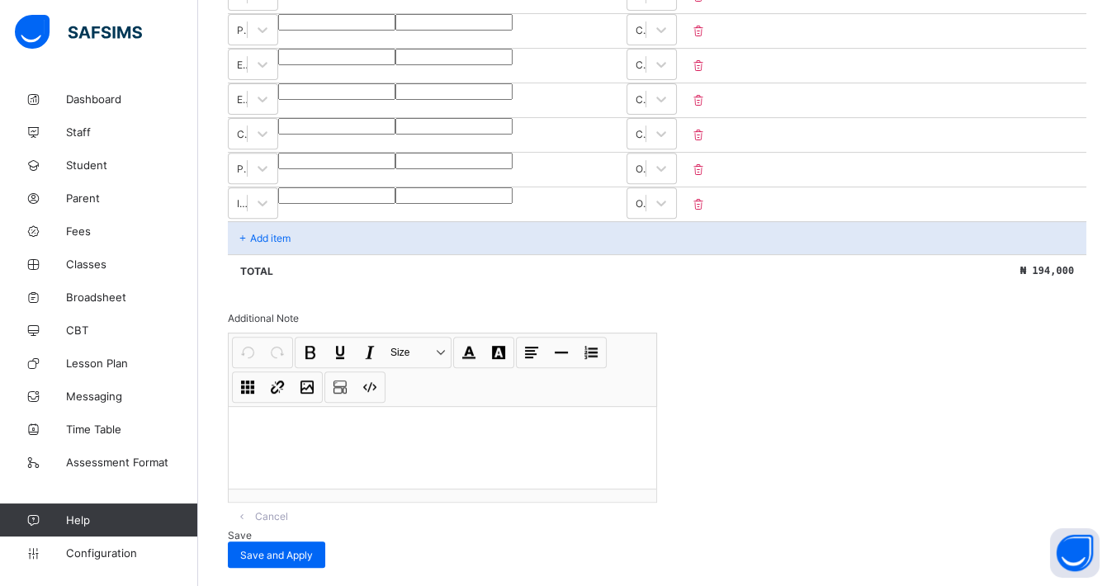
click at [282, 232] on p "Add item" at bounding box center [270, 238] width 40 height 12
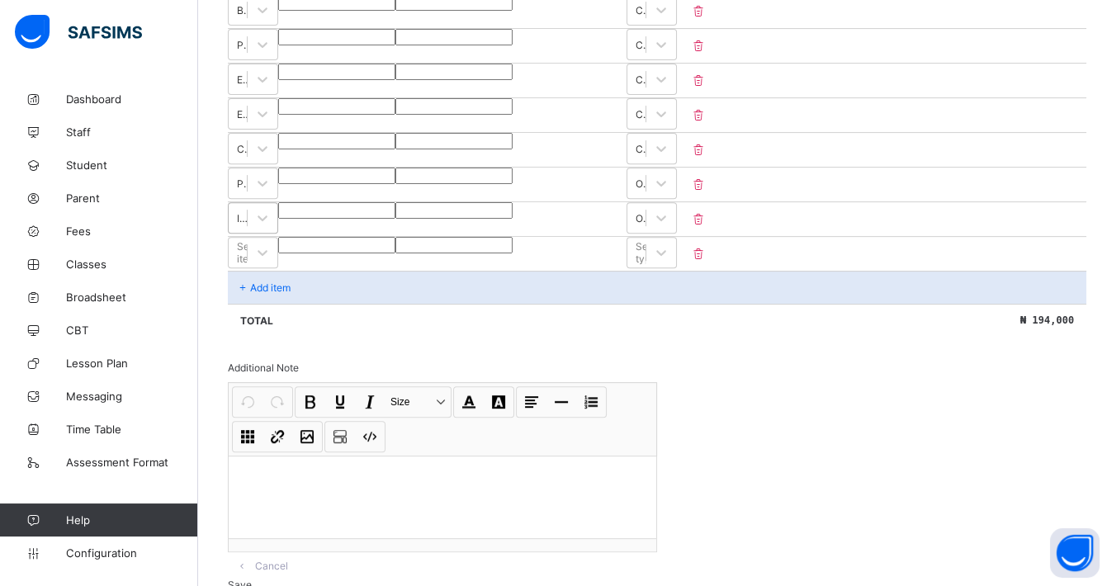
scroll to position [743, 0]
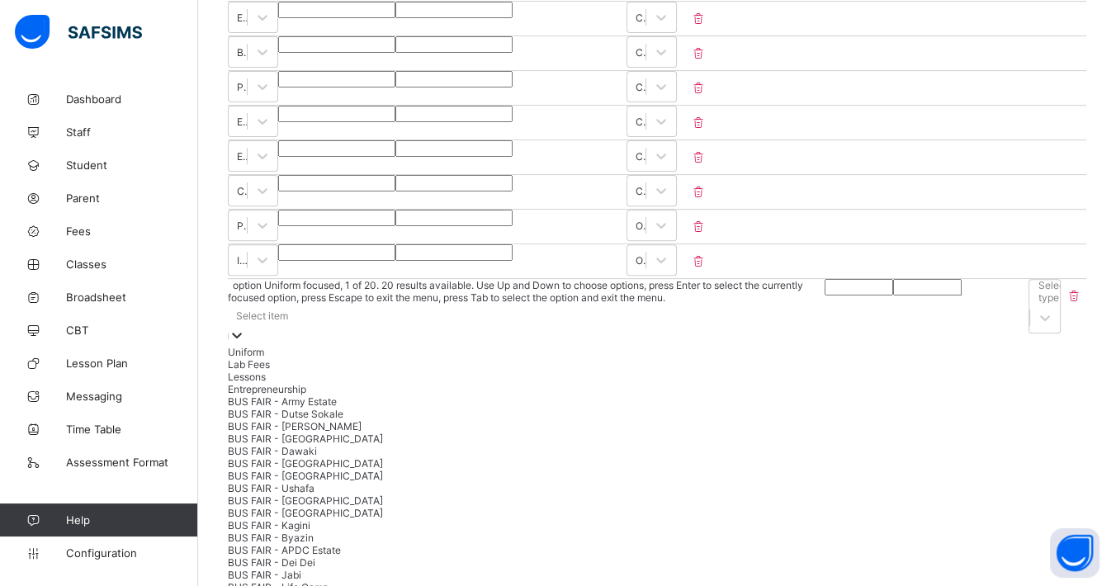
click at [340, 304] on div "Select item" at bounding box center [526, 315] width 597 height 23
click at [767, 413] on div "Invoice template content Items that are set as compulsory will be available in …" at bounding box center [657, 263] width 858 height 1353
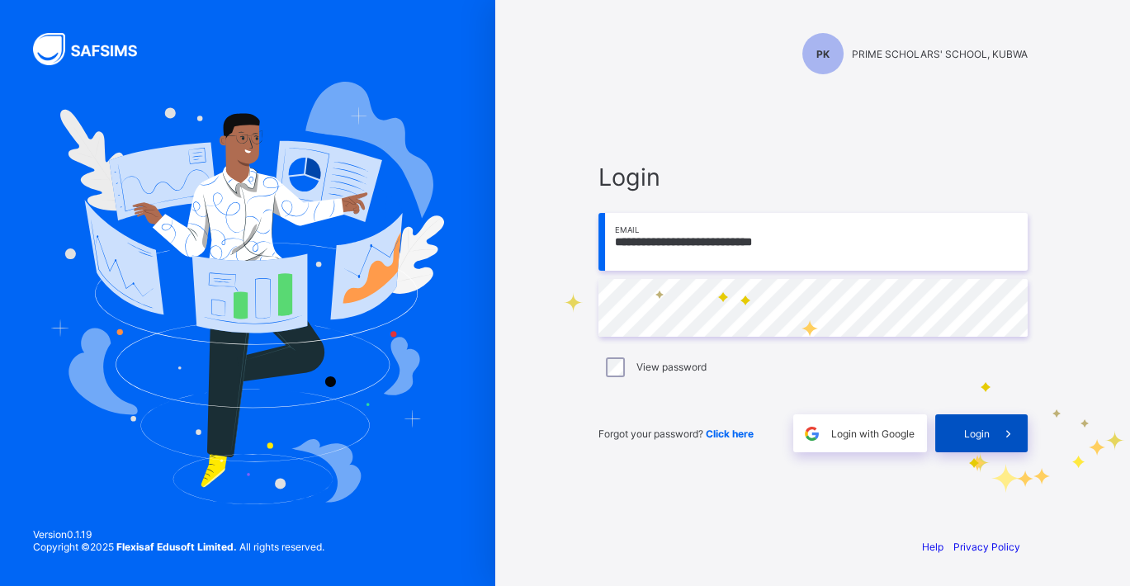
click at [975, 446] on div "Login" at bounding box center [981, 433] width 92 height 38
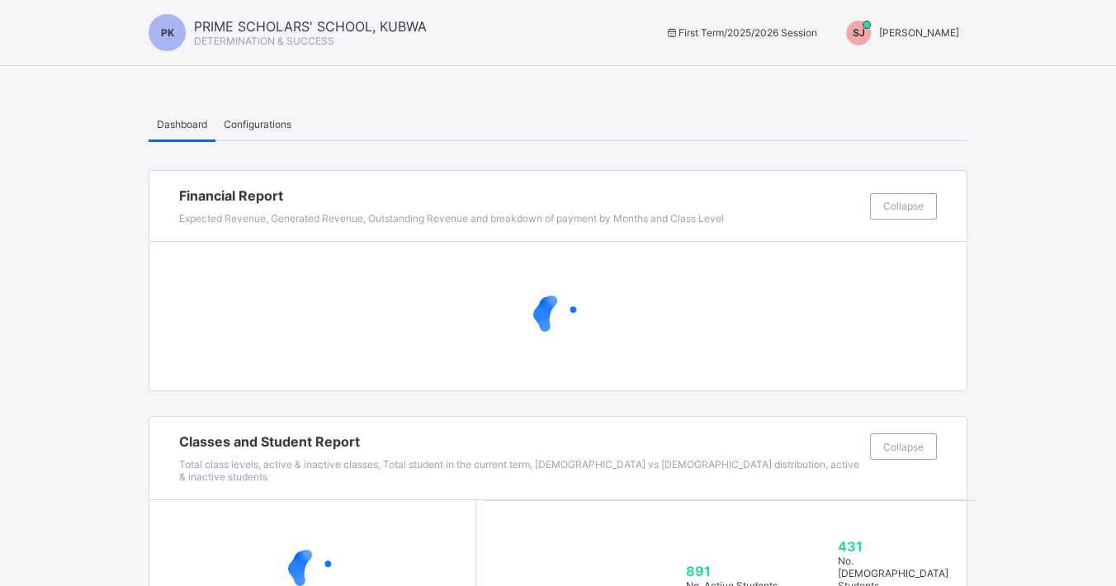
click at [956, 31] on span "SHORKA JOEL" at bounding box center [919, 32] width 80 height 12
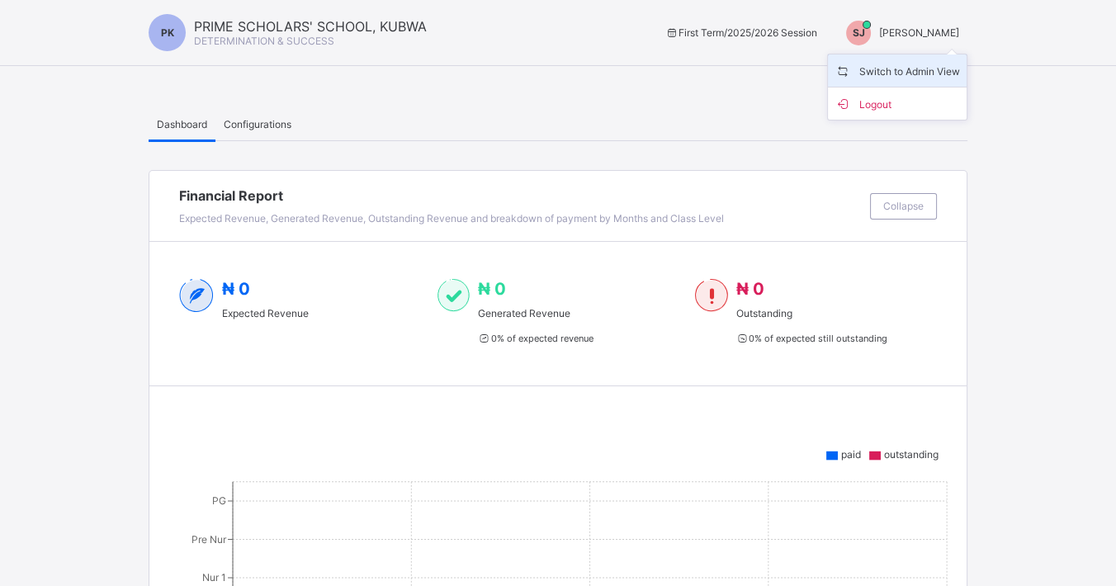
click at [921, 69] on span "Switch to Admin View" at bounding box center [896, 70] width 125 height 19
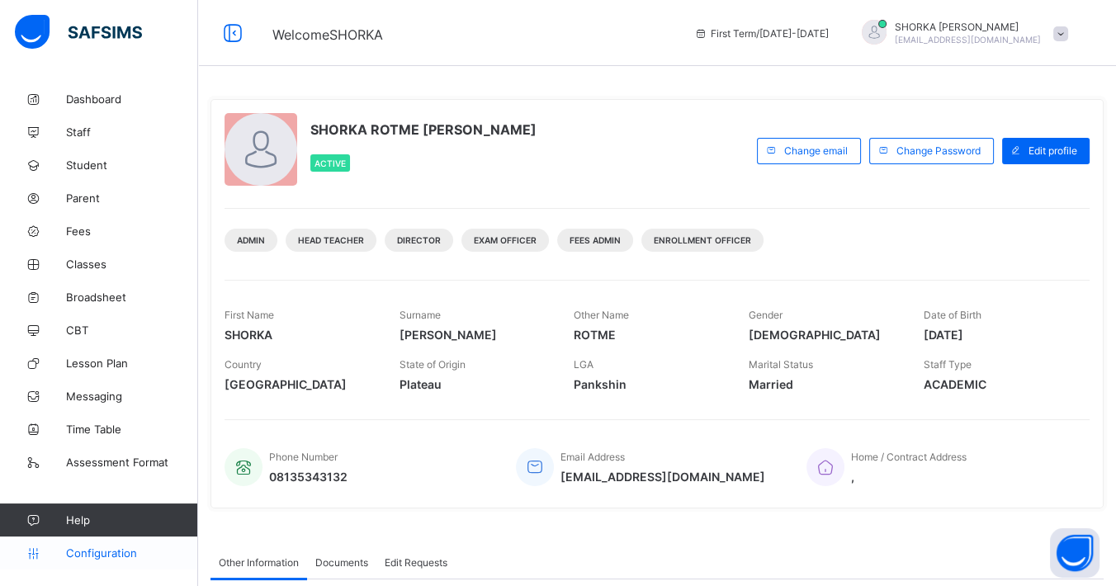
drag, startPoint x: 106, startPoint y: 559, endPoint x: 139, endPoint y: 541, distance: 37.7
click at [106, 503] on span "Configuration" at bounding box center [131, 552] width 131 height 13
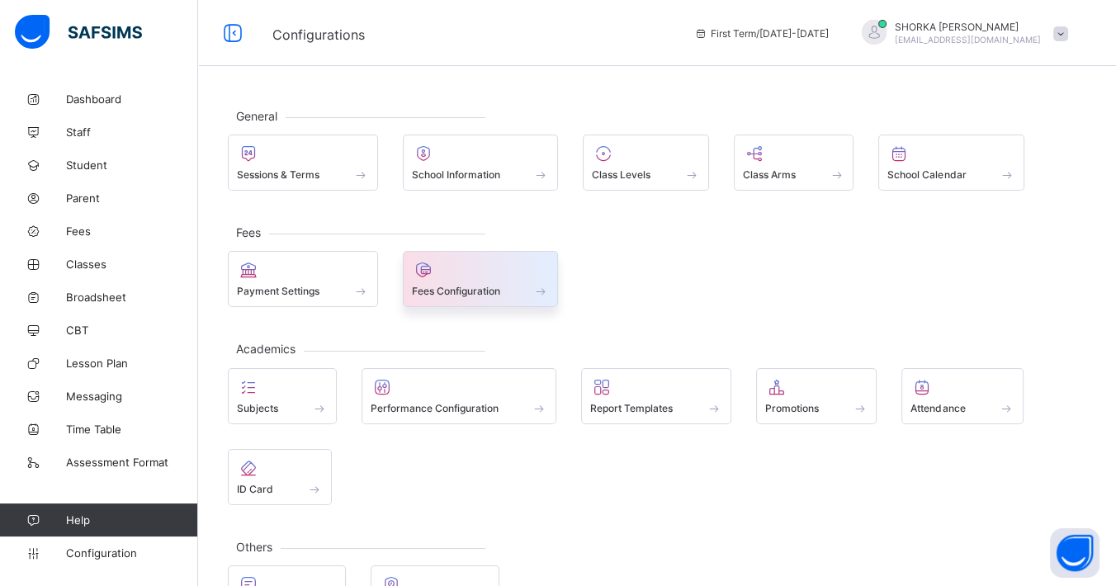
click at [462, 290] on span "Fees Configuration" at bounding box center [456, 291] width 88 height 12
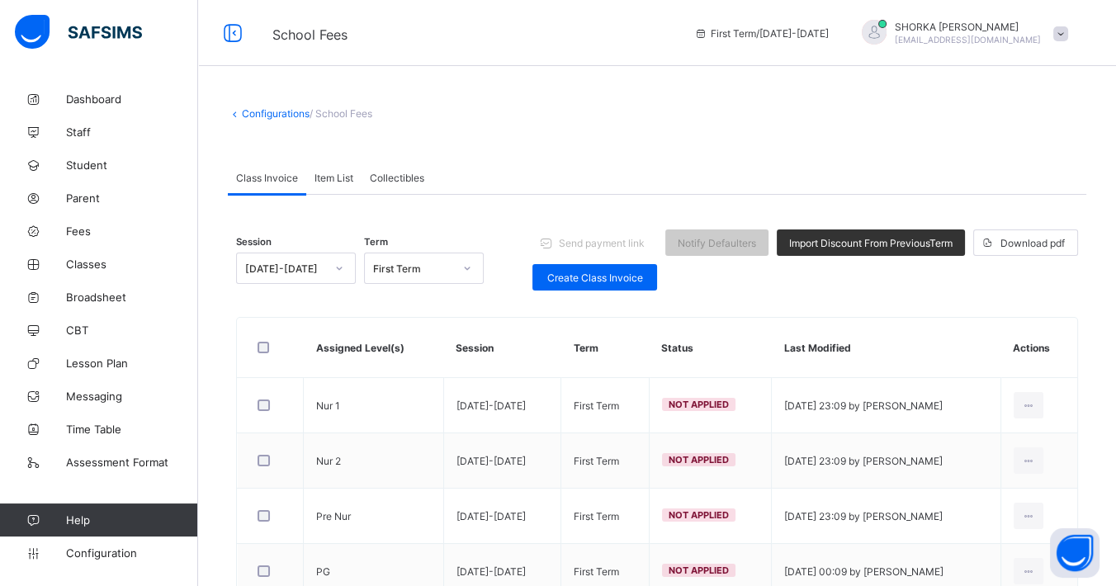
click at [339, 185] on div "Item List" at bounding box center [333, 177] width 55 height 33
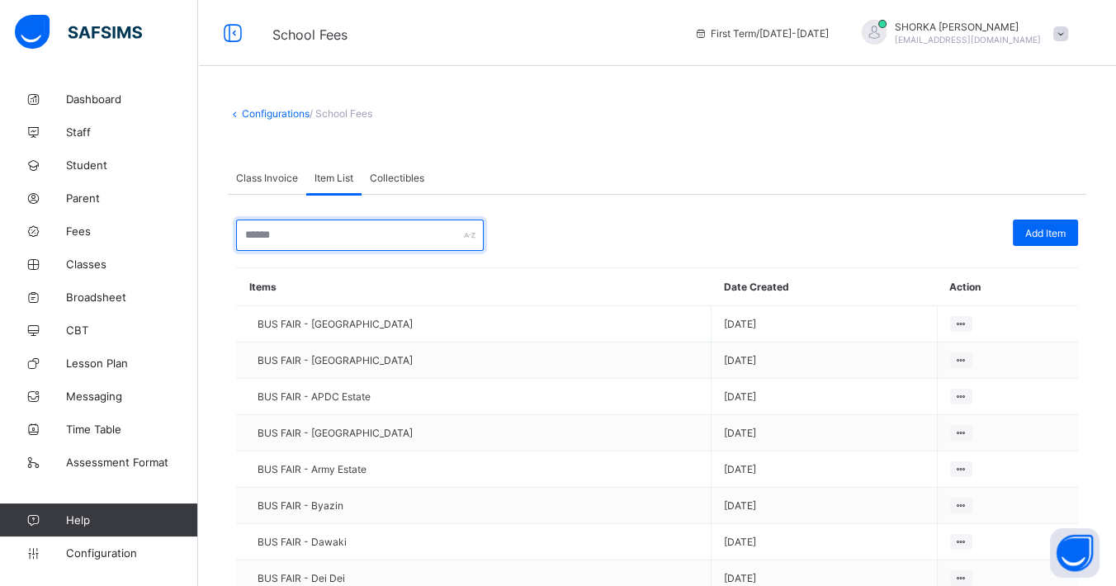
click at [328, 238] on input "text" at bounding box center [360, 235] width 248 height 31
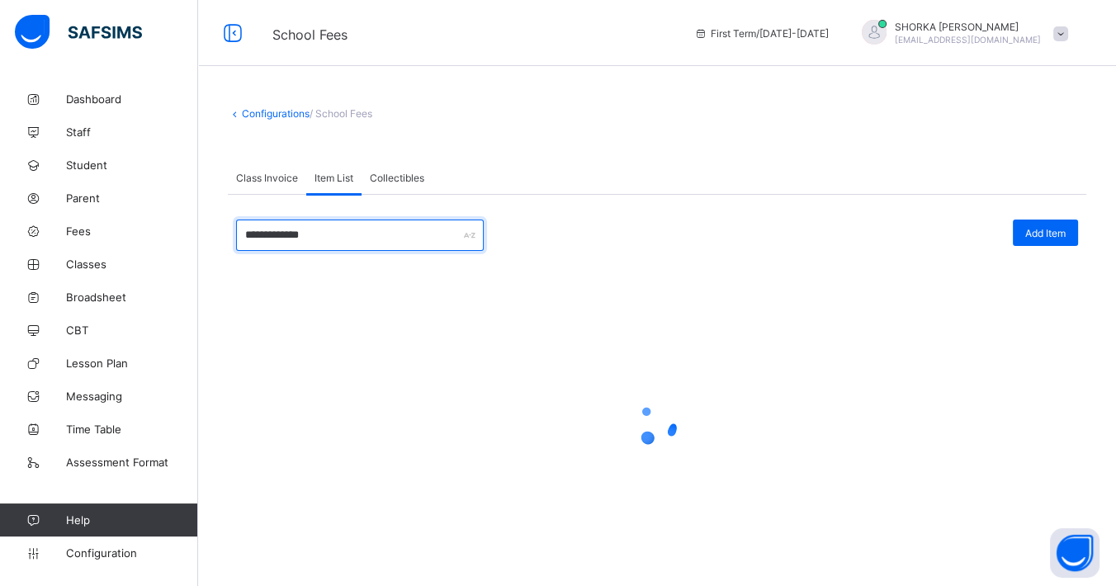
type input "**********"
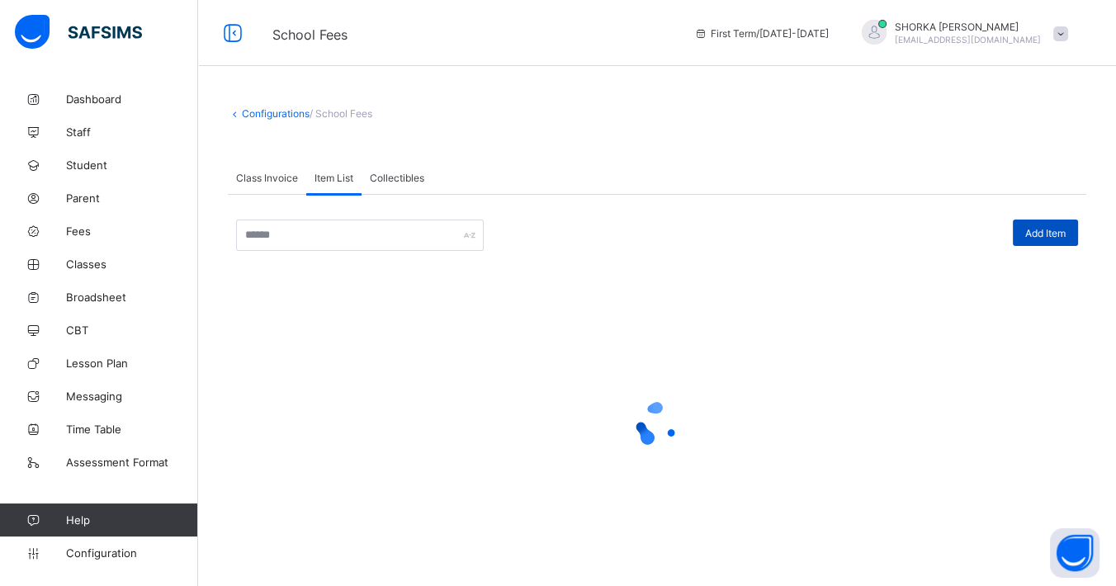
click at [1016, 234] on span "Add Item" at bounding box center [1045, 233] width 40 height 12
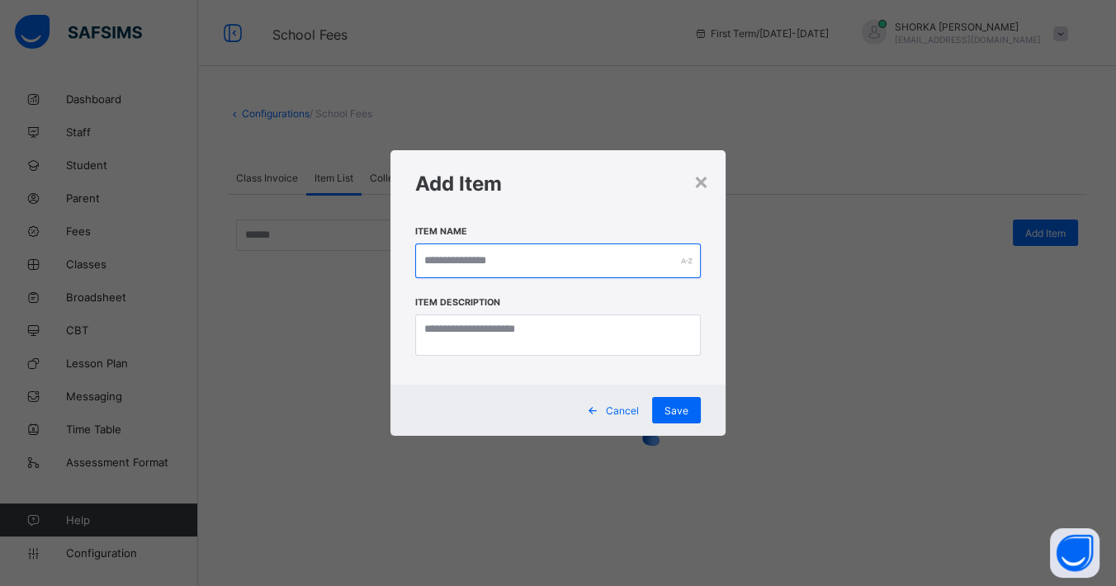
click at [488, 266] on input "text" at bounding box center [558, 260] width 286 height 35
paste input "**********"
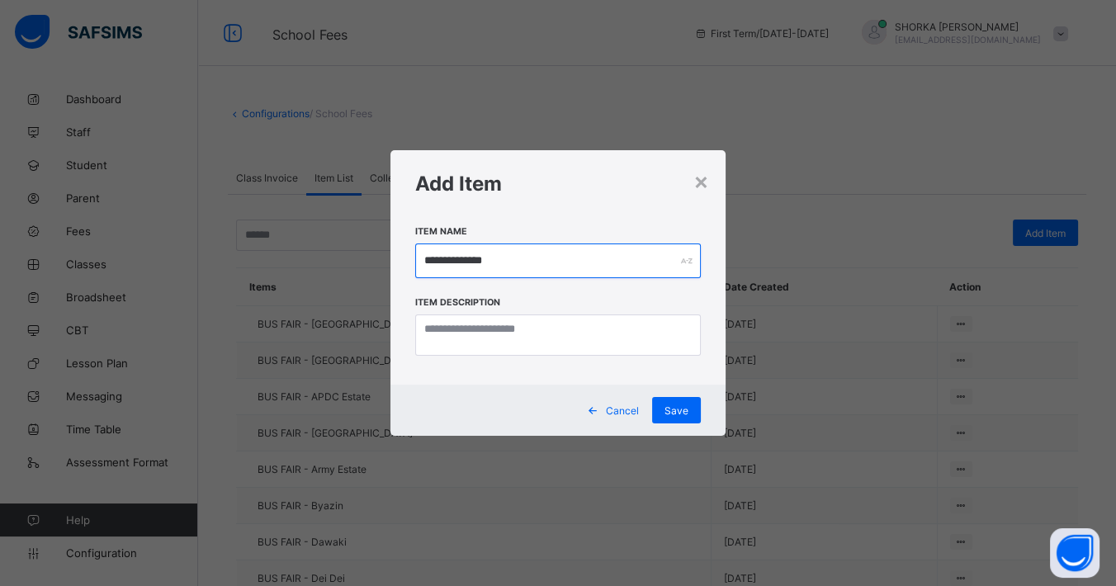
type input "**********"
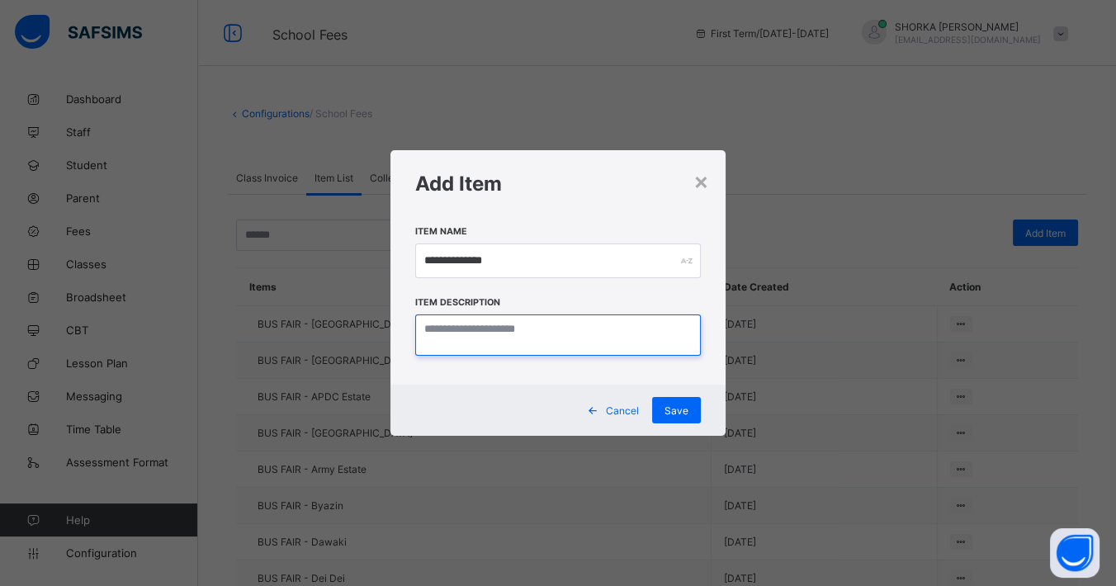
click at [484, 343] on textarea at bounding box center [558, 334] width 286 height 41
paste textarea "**********"
type textarea "**********"
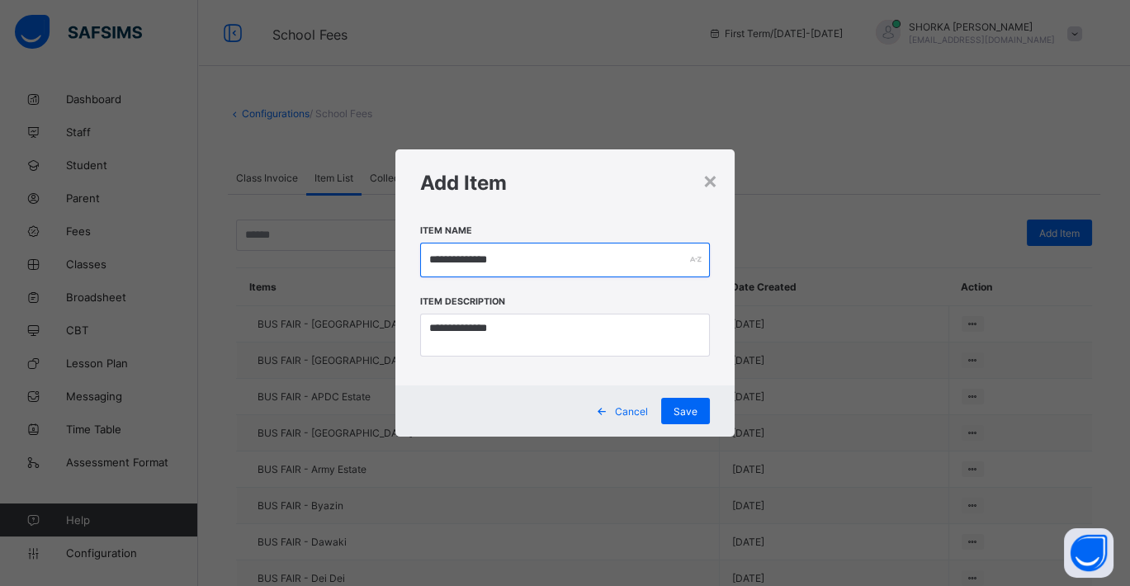
click at [554, 257] on input "**********" at bounding box center [565, 260] width 290 height 35
click at [641, 265] on input "**********" at bounding box center [565, 260] width 290 height 35
type input "**********"
click at [697, 418] on div "Save" at bounding box center [685, 411] width 49 height 26
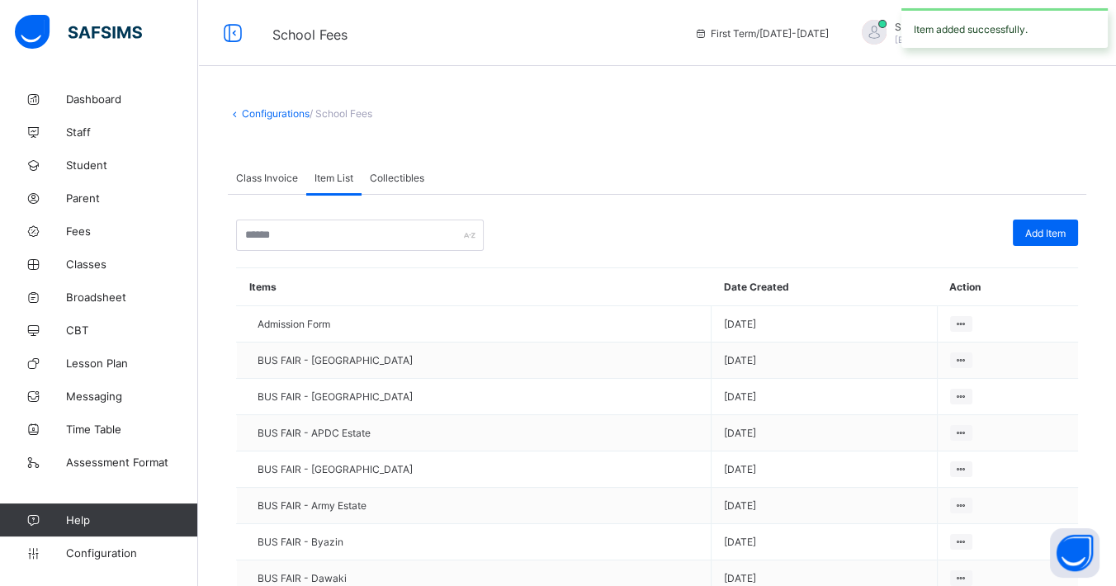
scroll to position [641, 0]
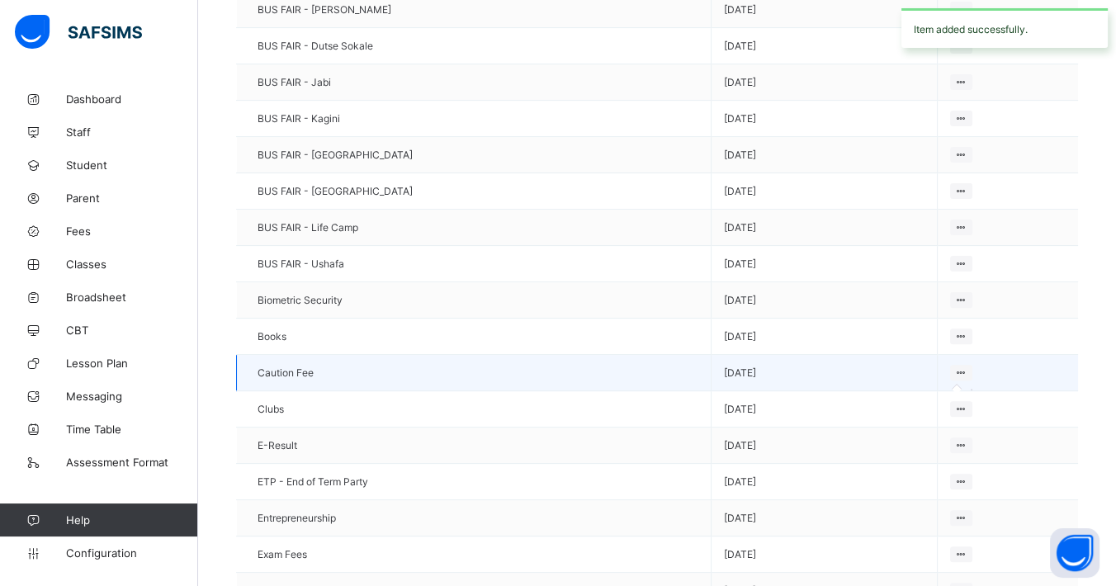
click at [956, 366] on icon at bounding box center [961, 372] width 14 height 12
click at [954, 366] on icon at bounding box center [961, 372] width 14 height 12
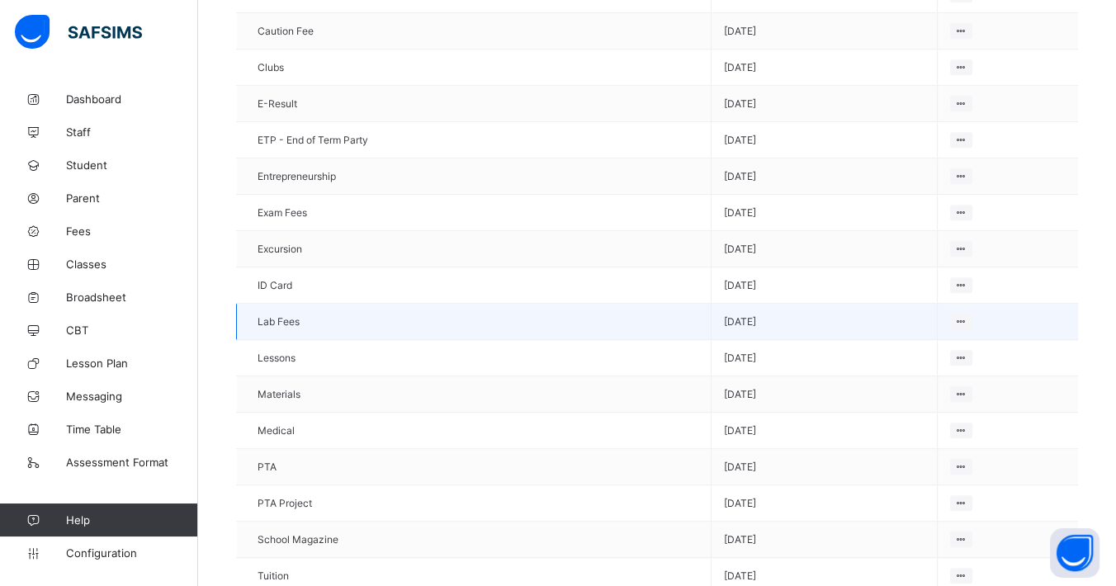
scroll to position [877, 0]
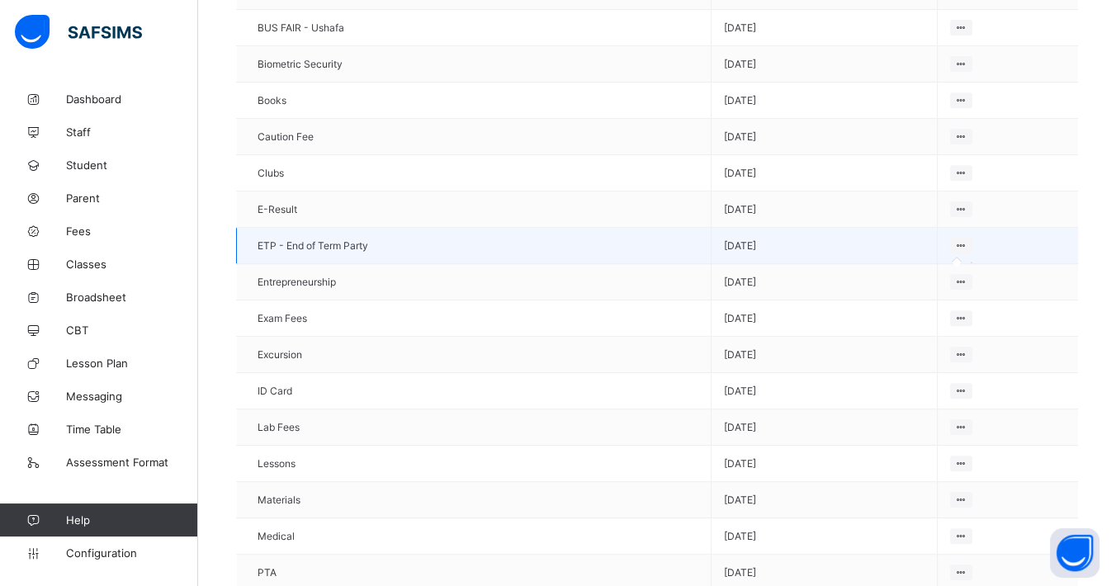
click at [954, 239] on icon at bounding box center [961, 245] width 14 height 12
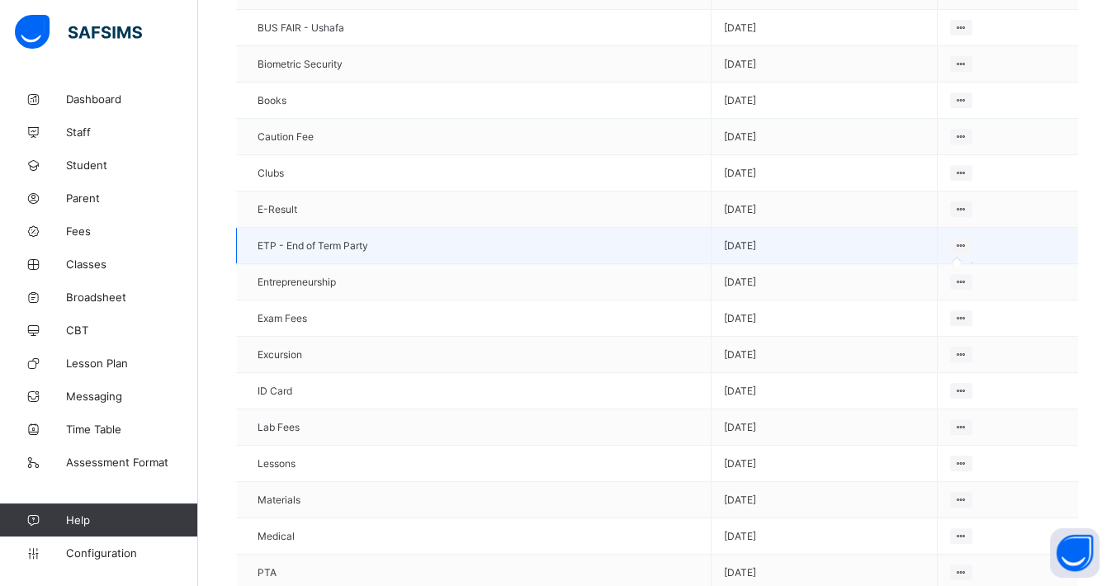
click at [954, 239] on icon at bounding box center [961, 245] width 14 height 12
click at [314, 239] on span "ETP - End of Term Party" at bounding box center [312, 245] width 111 height 12
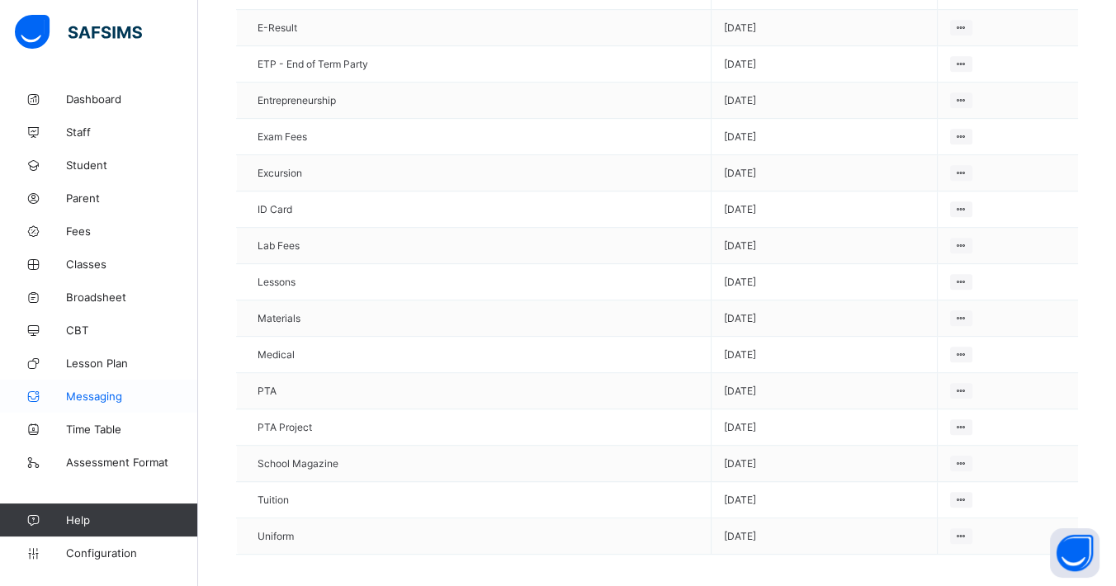
scroll to position [1060, 0]
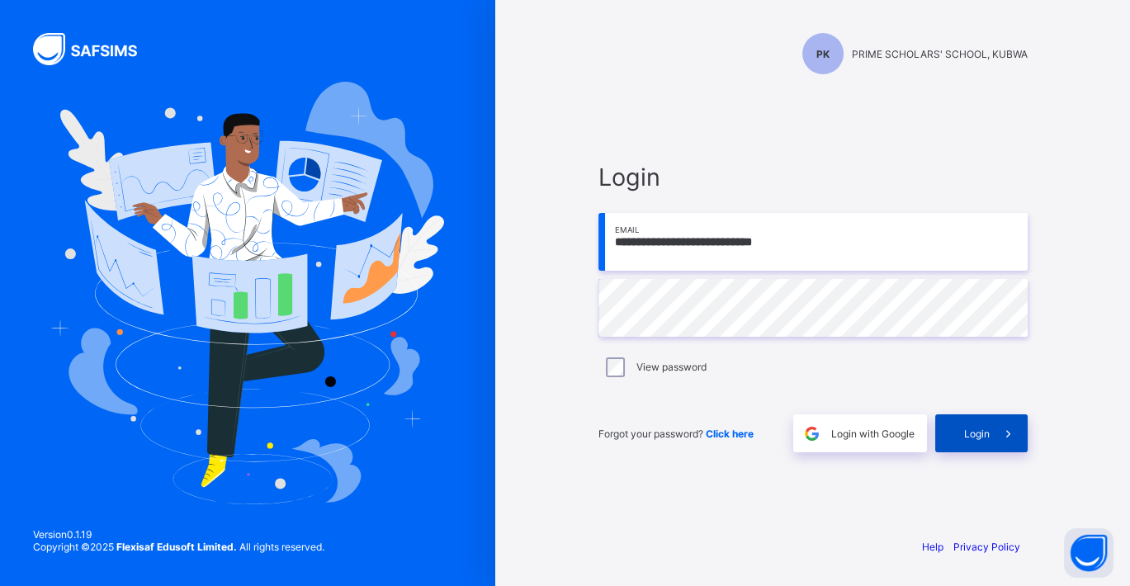
click at [989, 427] on span at bounding box center [1008, 433] width 38 height 38
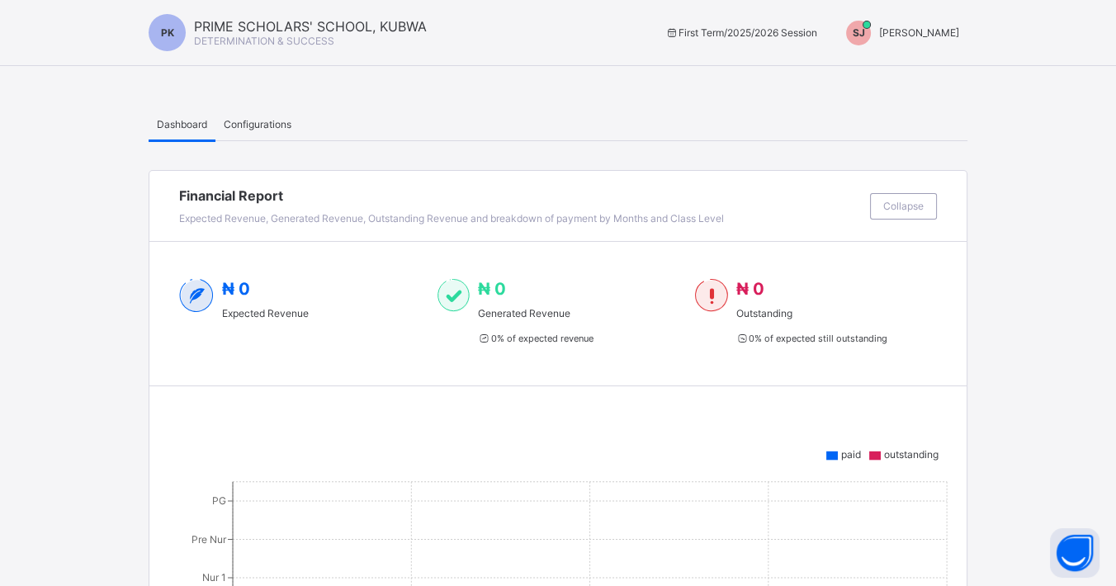
click at [950, 28] on span "[PERSON_NAME]" at bounding box center [919, 32] width 80 height 12
click at [948, 68] on span "Switch to Admin View" at bounding box center [896, 70] width 125 height 19
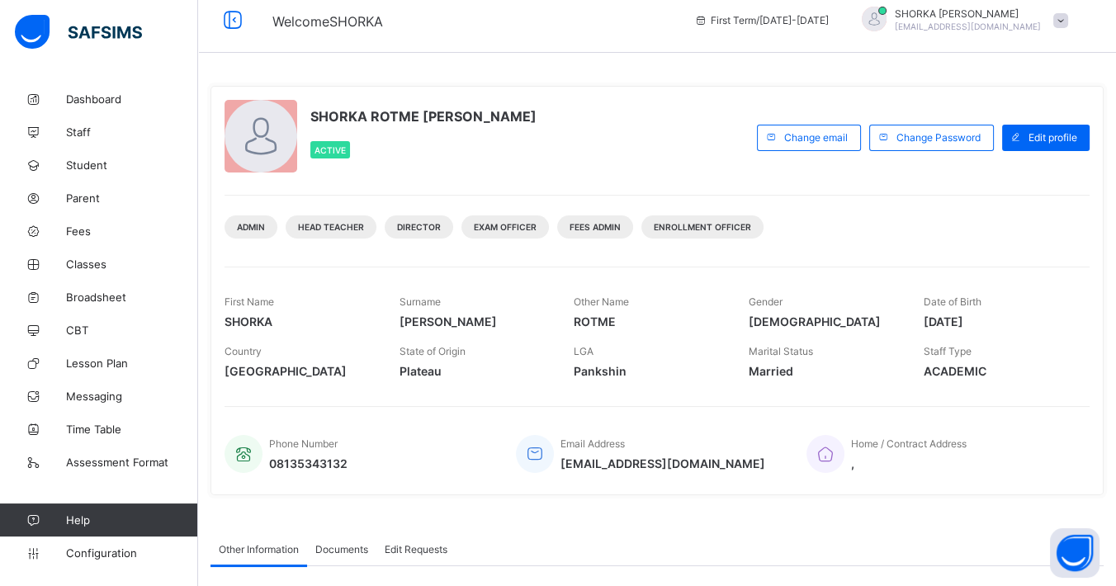
scroll to position [266, 0]
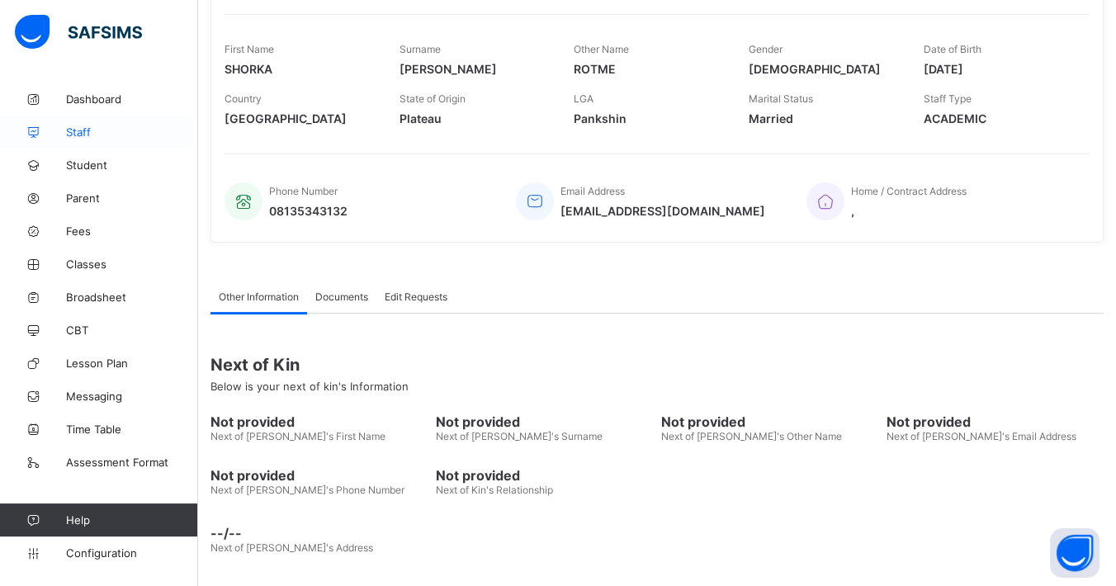
click at [76, 133] on span "Staff" at bounding box center [132, 131] width 132 height 13
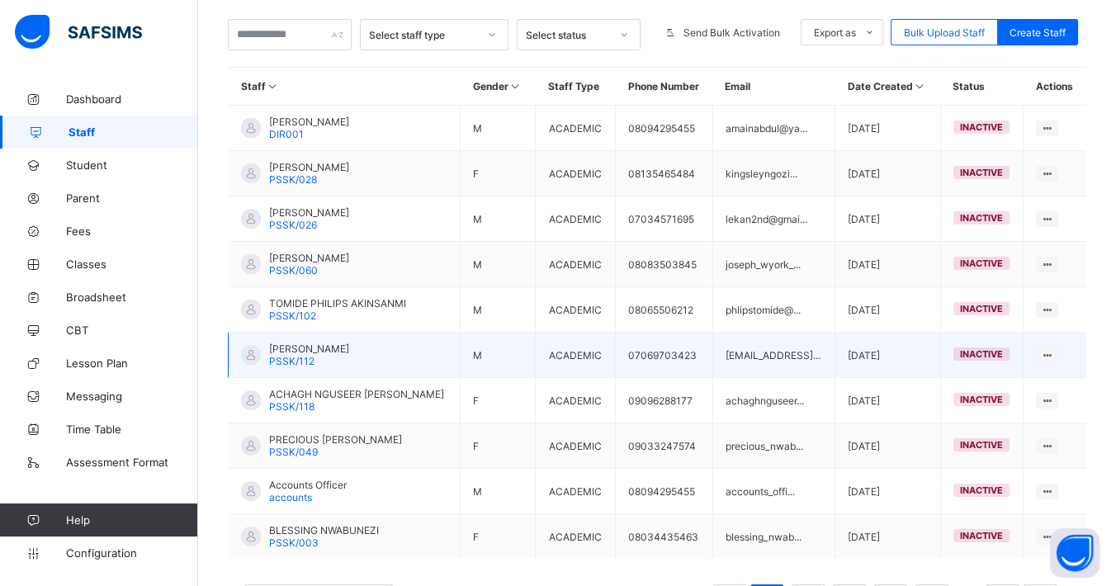
scroll to position [315, 0]
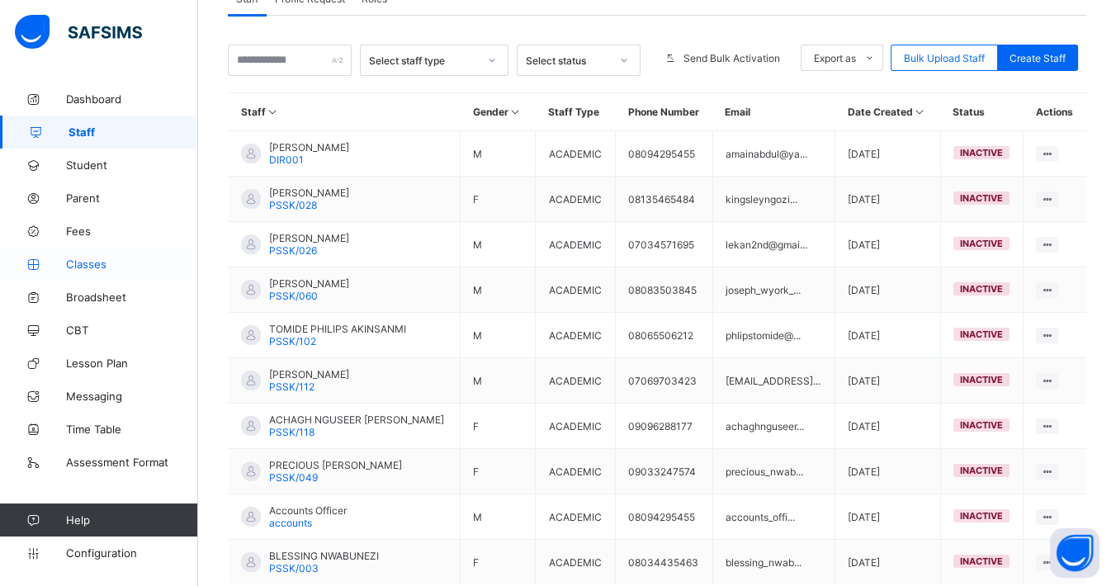
click at [92, 265] on span "Classes" at bounding box center [132, 263] width 132 height 13
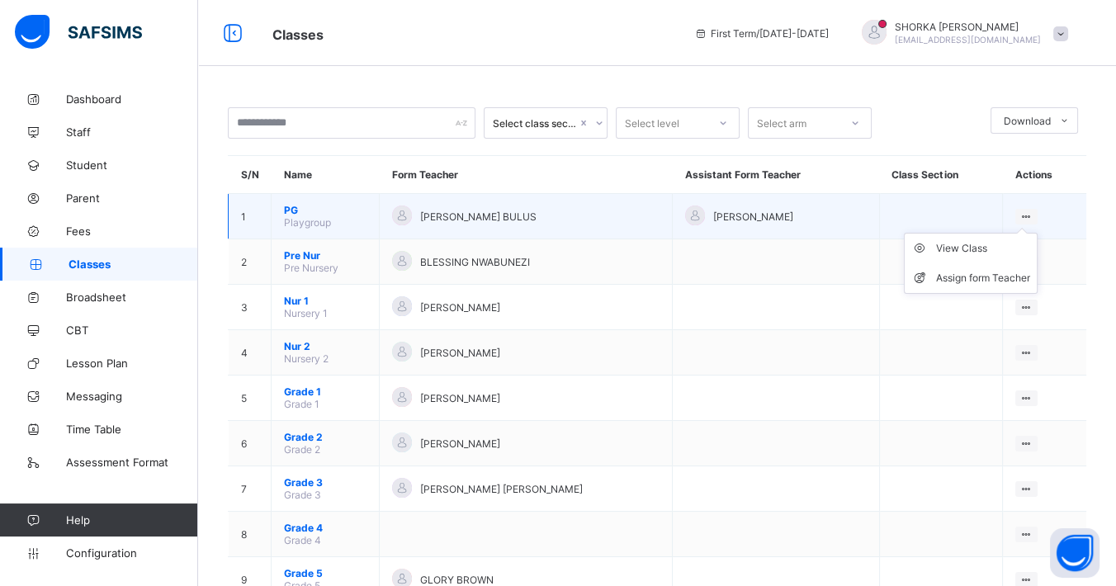
click at [1016, 213] on icon at bounding box center [1026, 216] width 14 height 12
click at [977, 249] on div "View Class" at bounding box center [983, 248] width 94 height 17
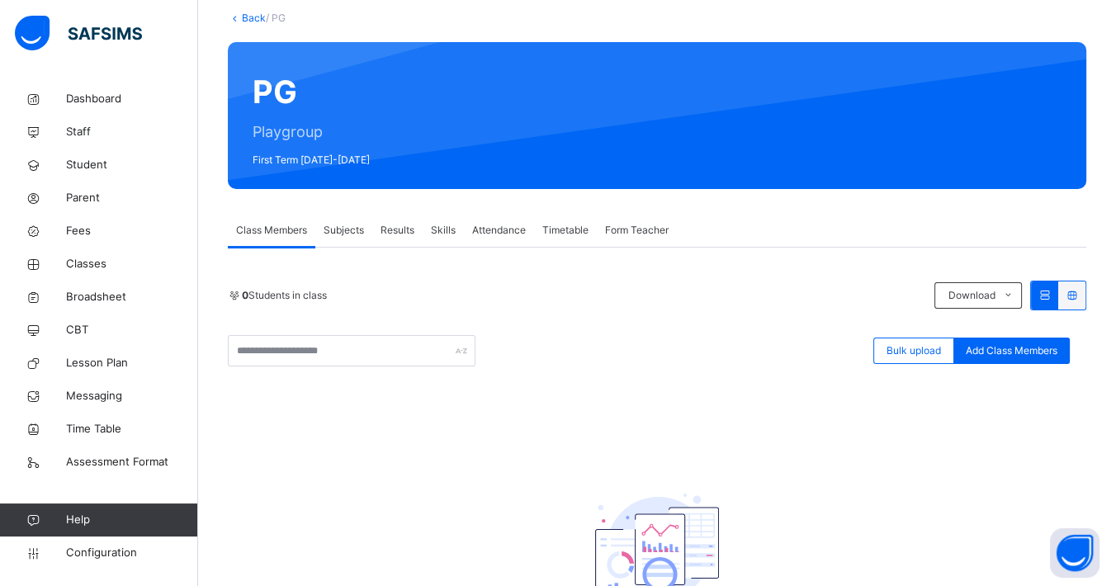
scroll to position [52, 0]
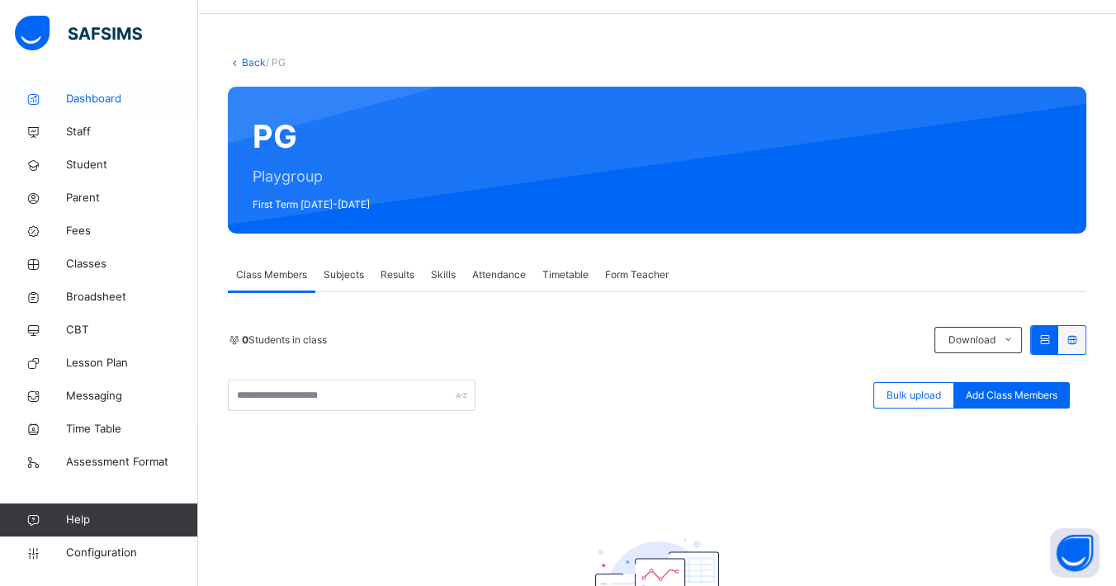
click at [88, 100] on span "Dashboard" at bounding box center [132, 99] width 132 height 17
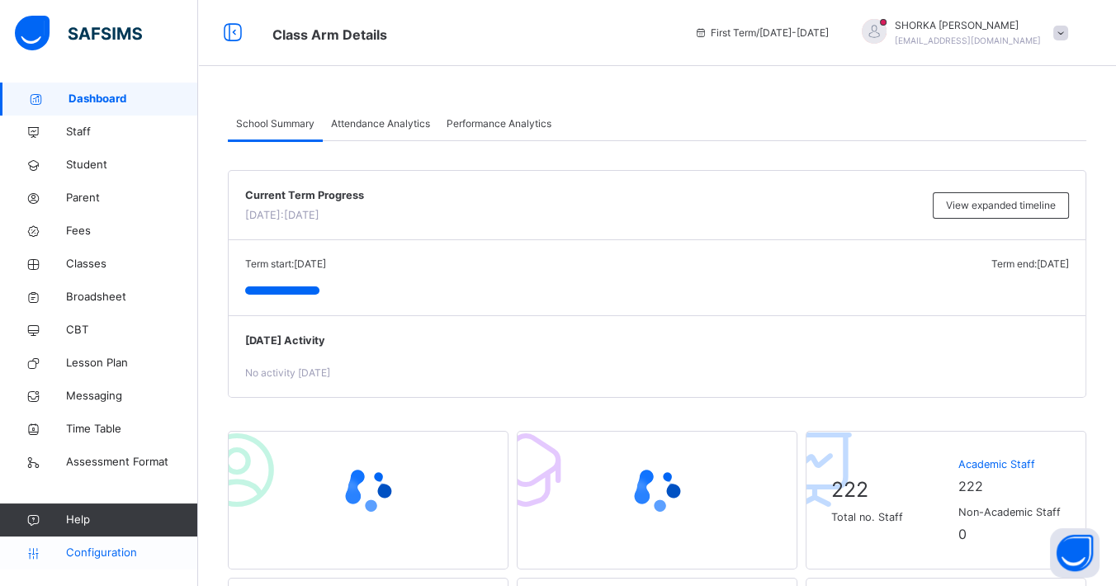
click at [93, 503] on span "Configuration" at bounding box center [131, 553] width 131 height 17
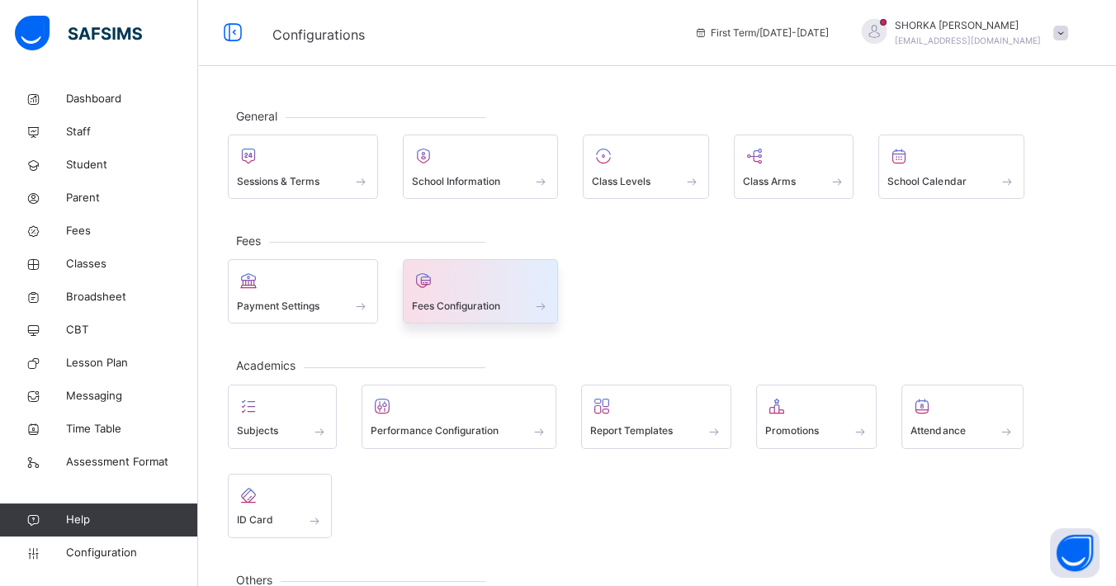
click at [460, 284] on div at bounding box center [481, 280] width 138 height 25
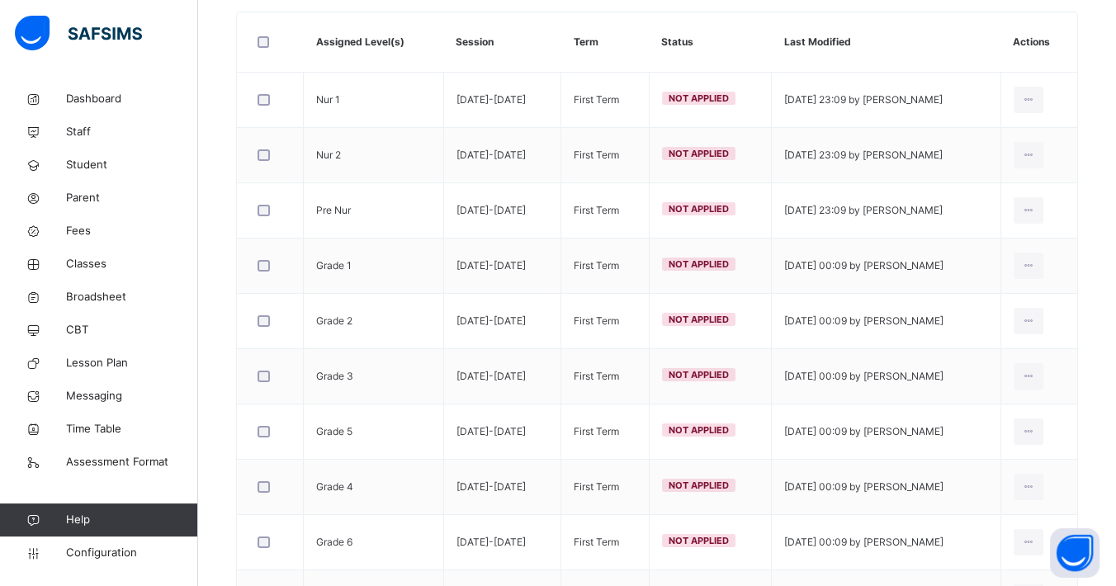
scroll to position [92, 0]
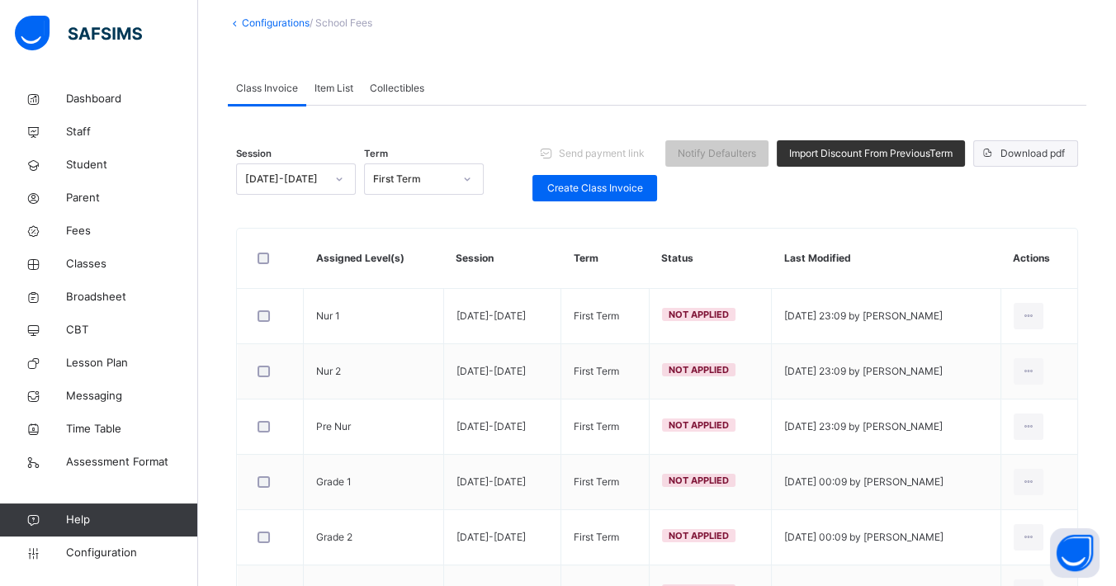
click at [1016, 153] on span "Download pdf" at bounding box center [1032, 153] width 64 height 15
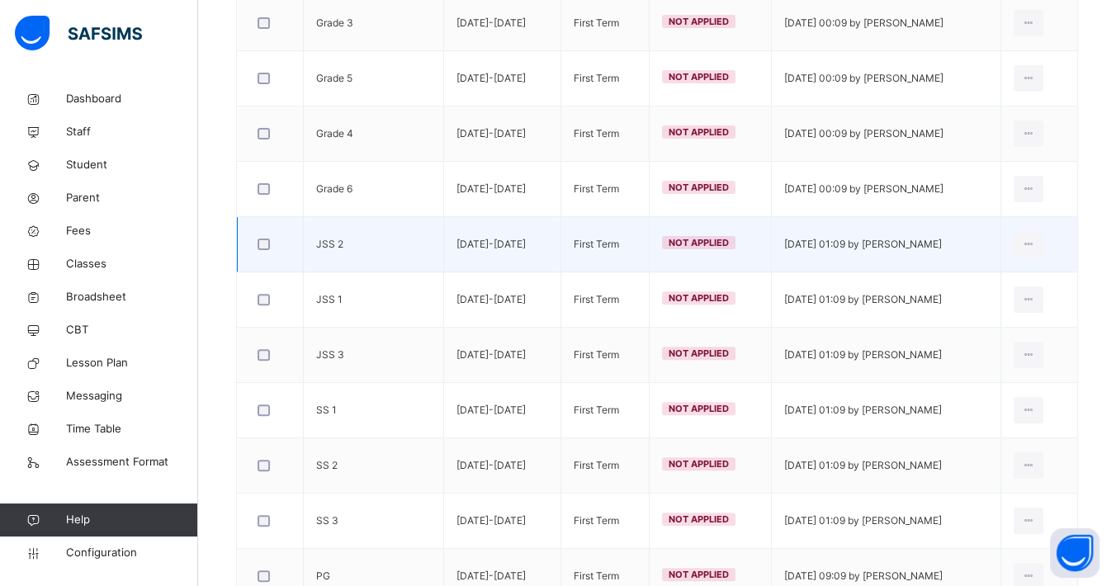
scroll to position [724, 0]
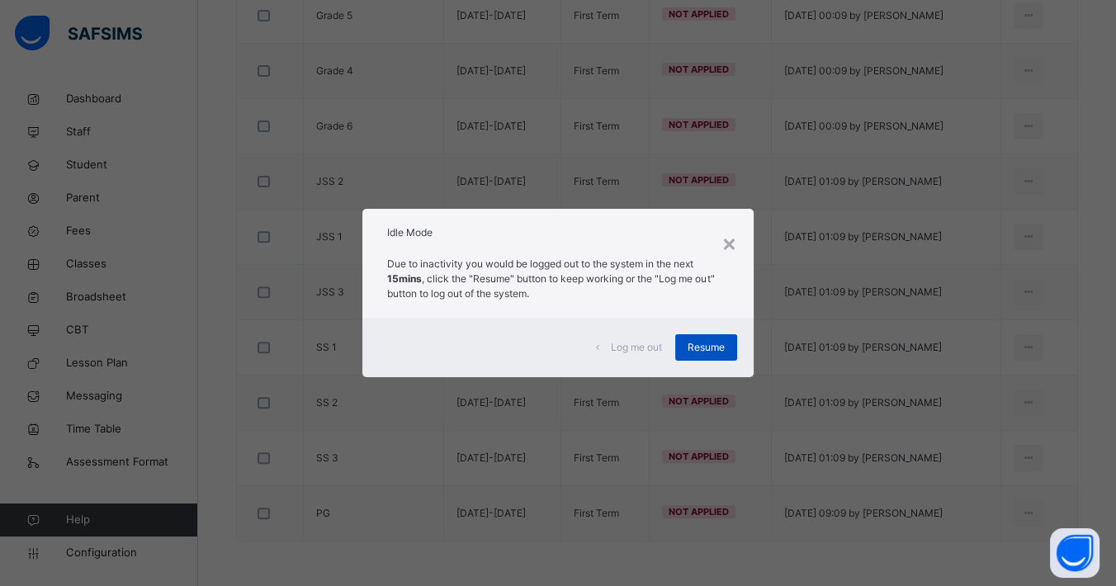
click at [729, 339] on div "Resume" at bounding box center [706, 347] width 62 height 26
click at [733, 345] on div "Resume" at bounding box center [706, 347] width 62 height 26
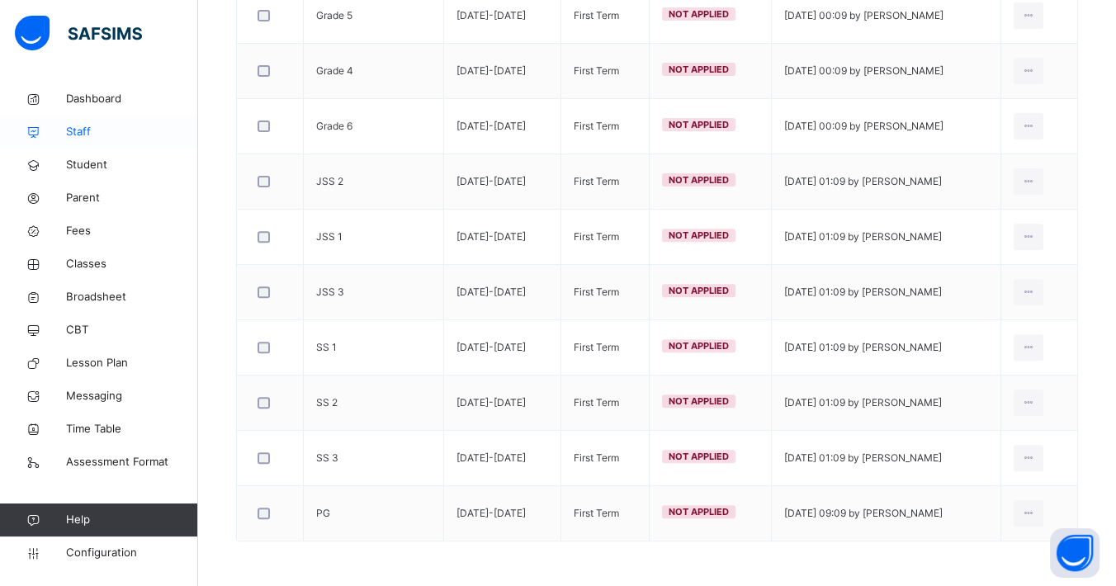
drag, startPoint x: 75, startPoint y: 128, endPoint x: 149, endPoint y: 143, distance: 75.7
click at [75, 128] on span "Staff" at bounding box center [132, 132] width 132 height 17
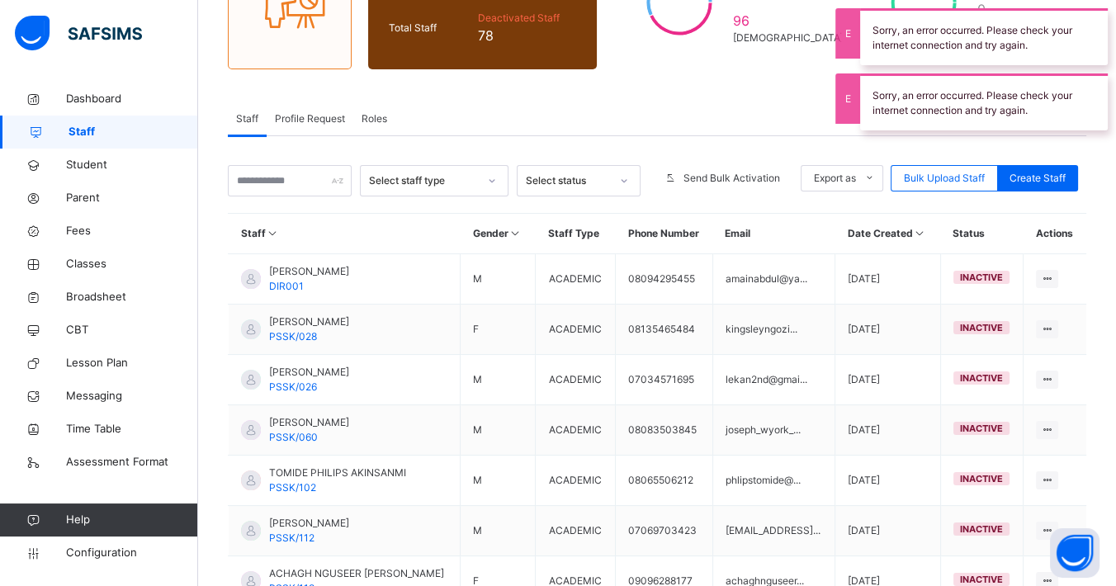
scroll to position [275, 0]
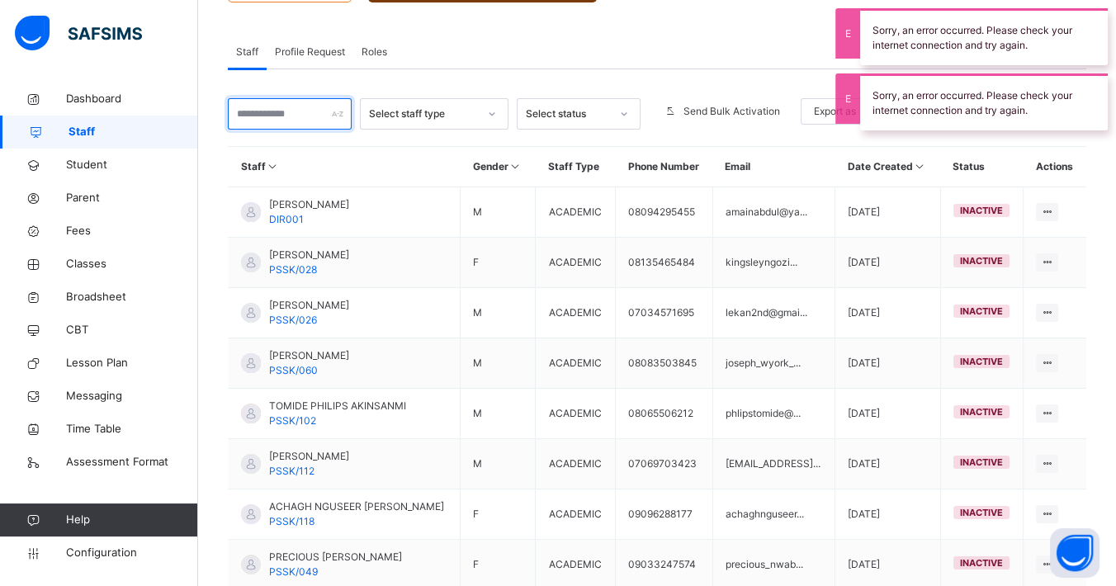
click at [281, 119] on input "text" at bounding box center [290, 113] width 124 height 31
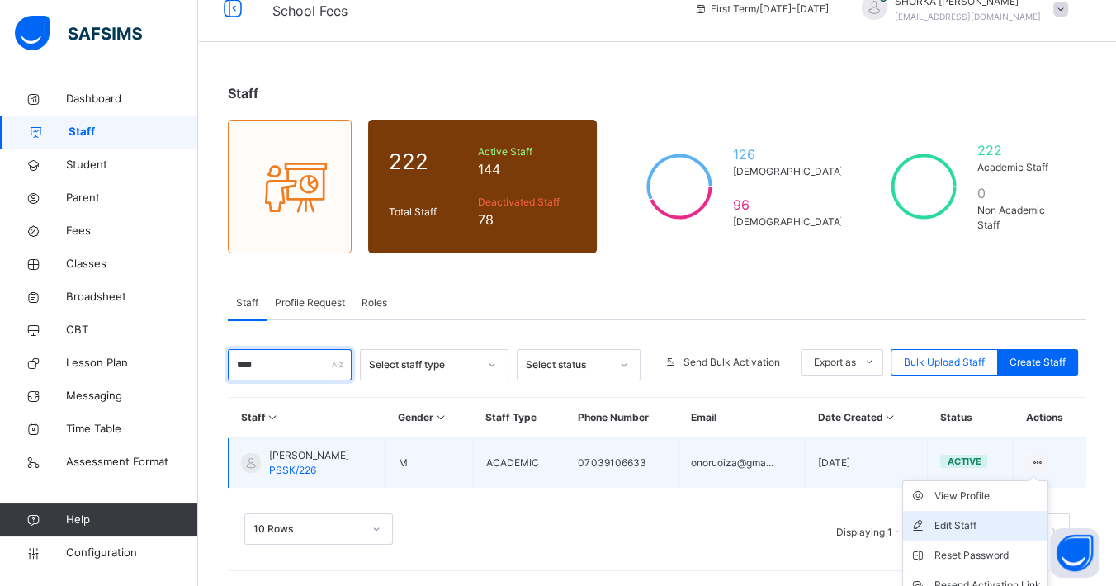
scroll to position [97, 0]
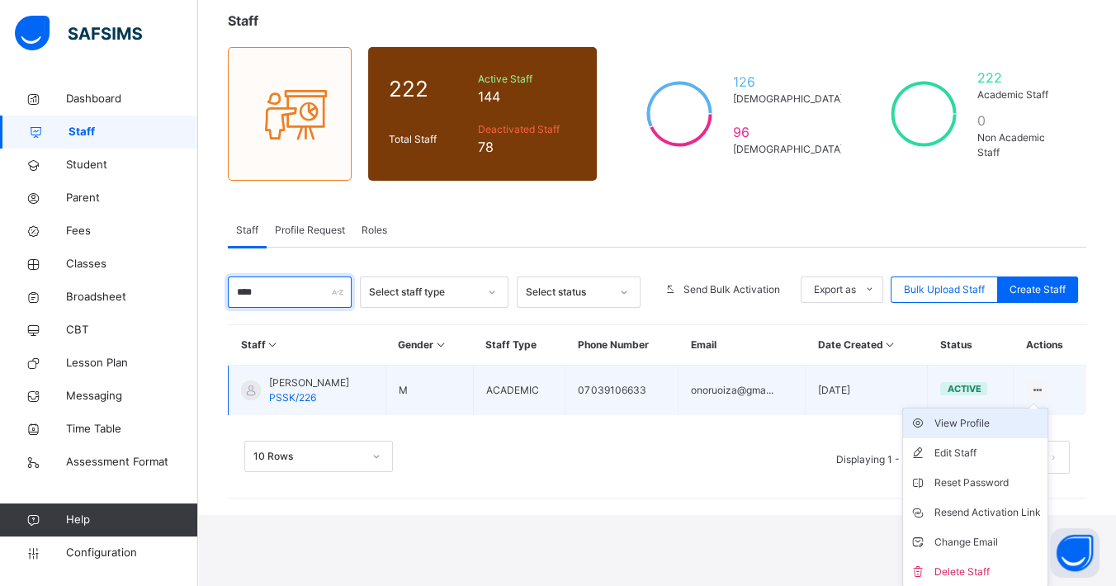
type input "****"
click at [1016, 423] on div "View Profile" at bounding box center [987, 423] width 106 height 17
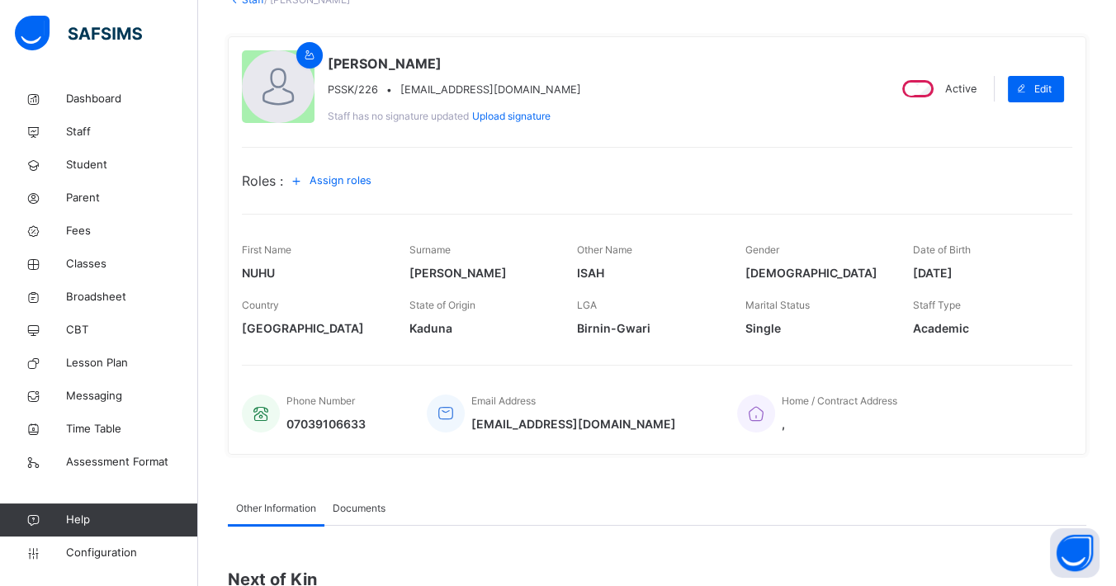
scroll to position [92, 0]
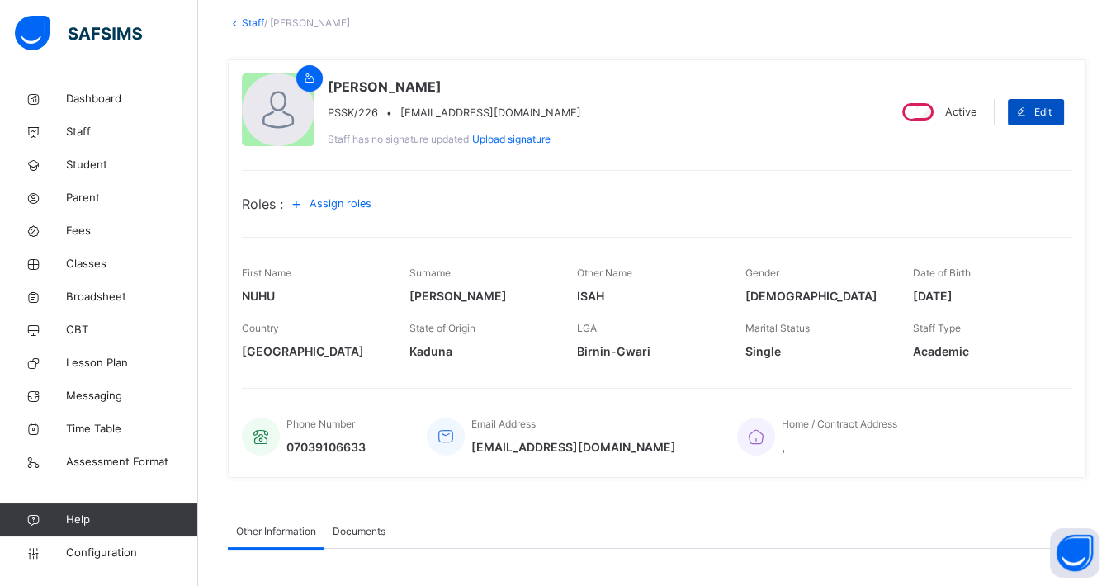
click at [1016, 109] on span "Edit" at bounding box center [1042, 112] width 17 height 15
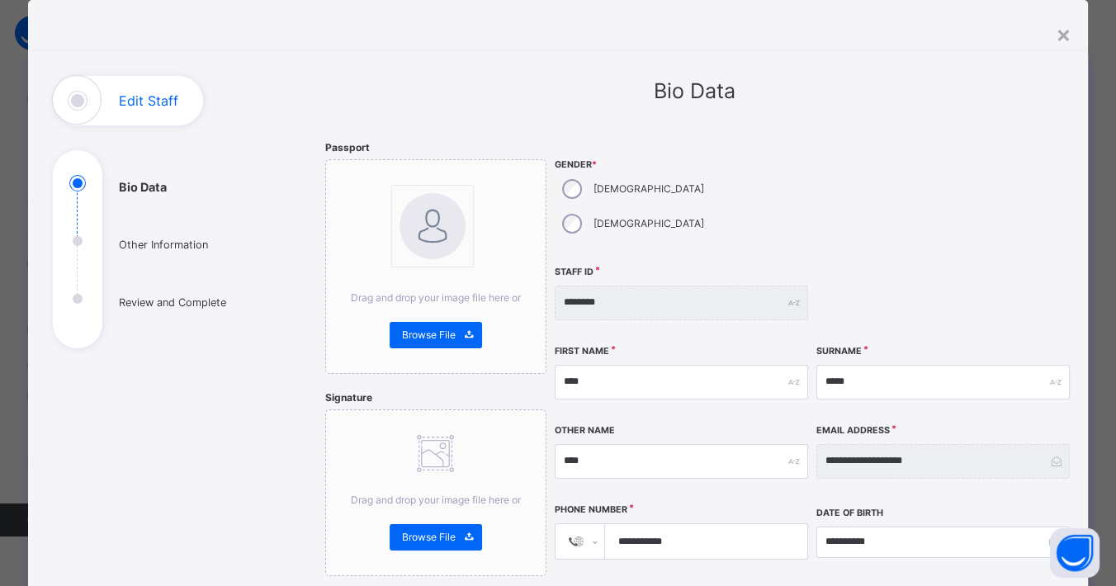
scroll to position [36, 0]
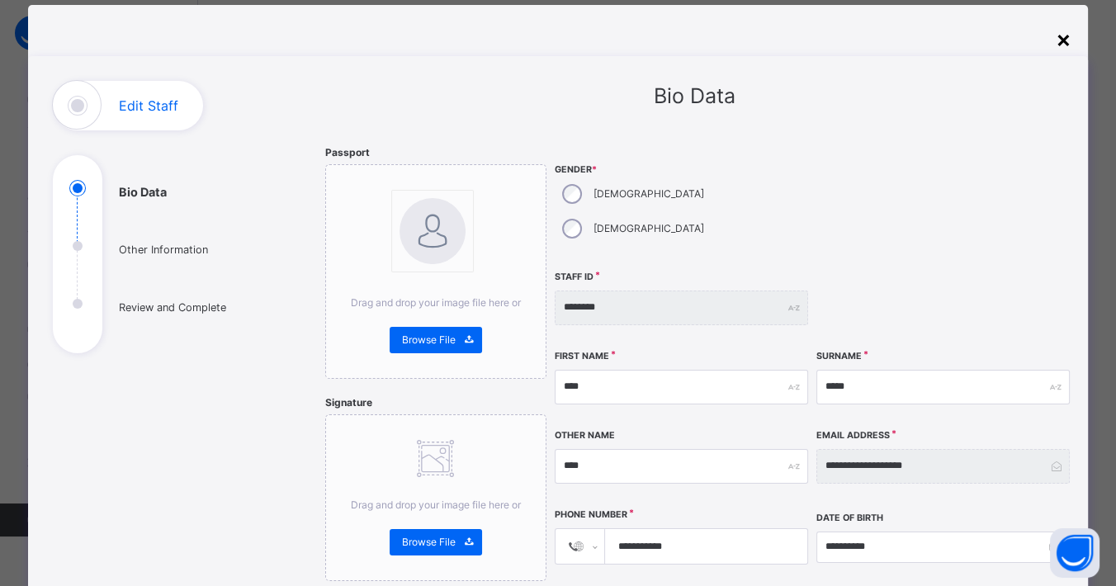
click at [1016, 41] on div "×" at bounding box center [1063, 38] width 16 height 35
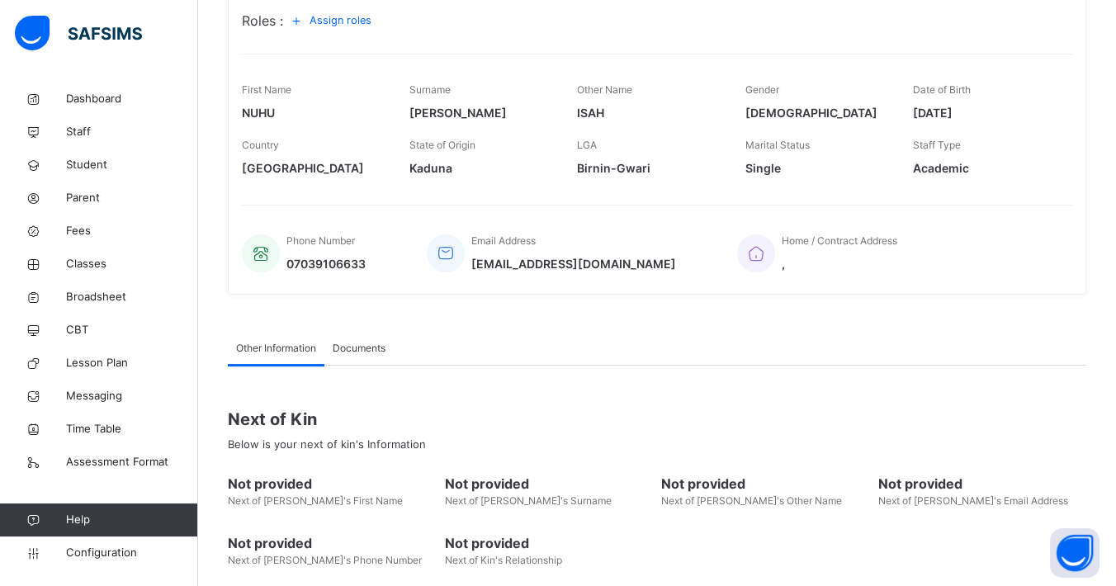
scroll to position [0, 0]
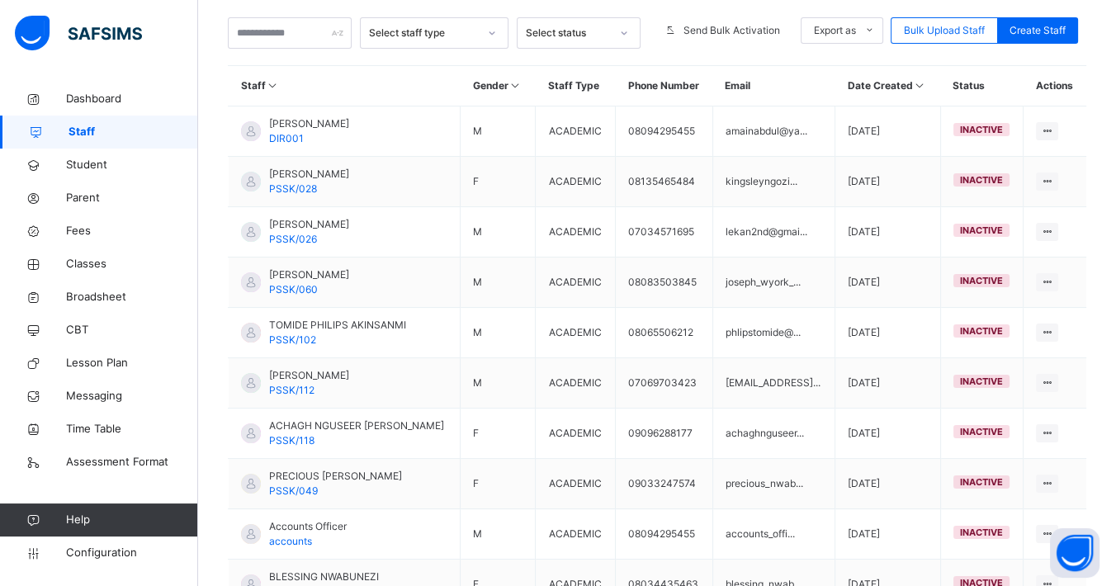
scroll to position [291, 0]
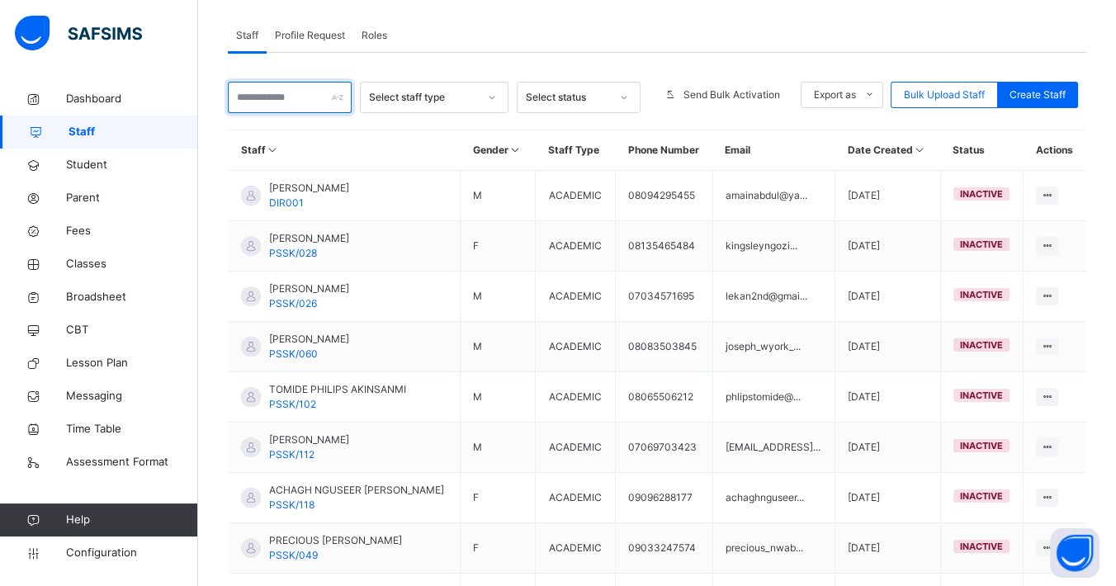
click at [309, 106] on input "text" at bounding box center [290, 97] width 124 height 31
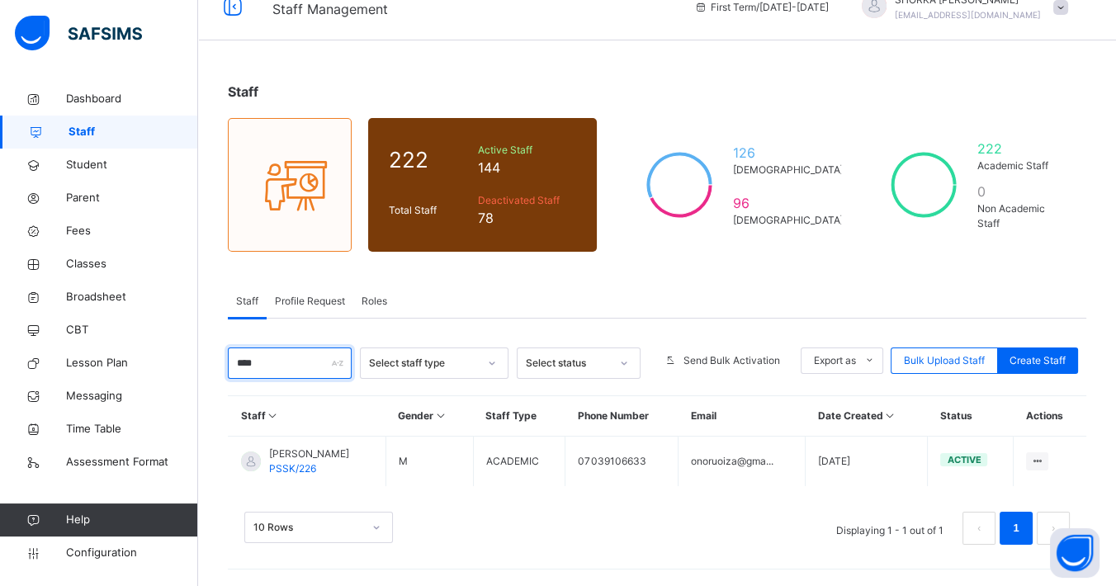
scroll to position [24, 0]
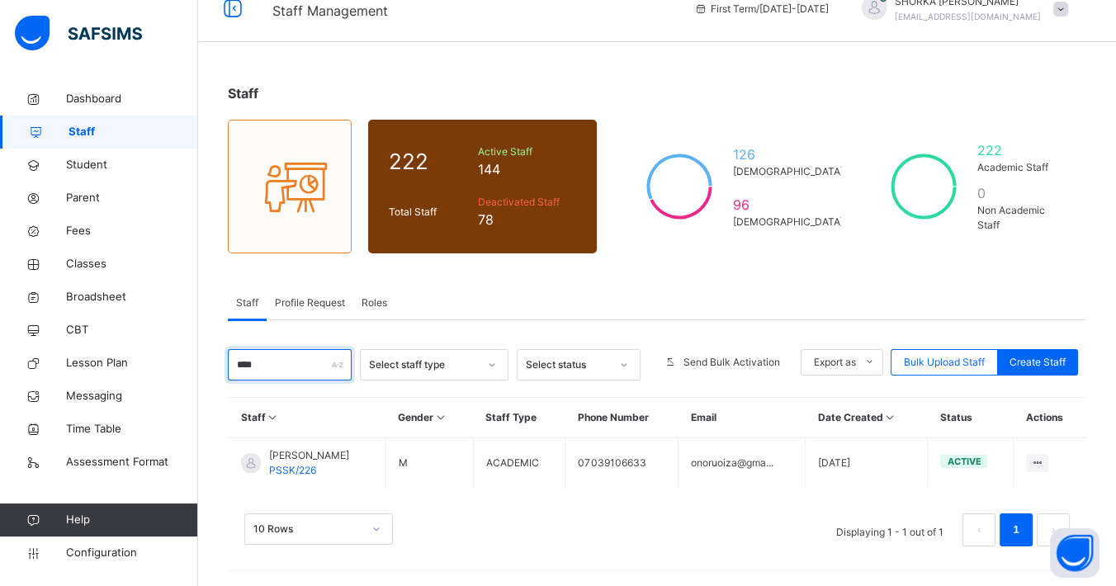
type input "****"
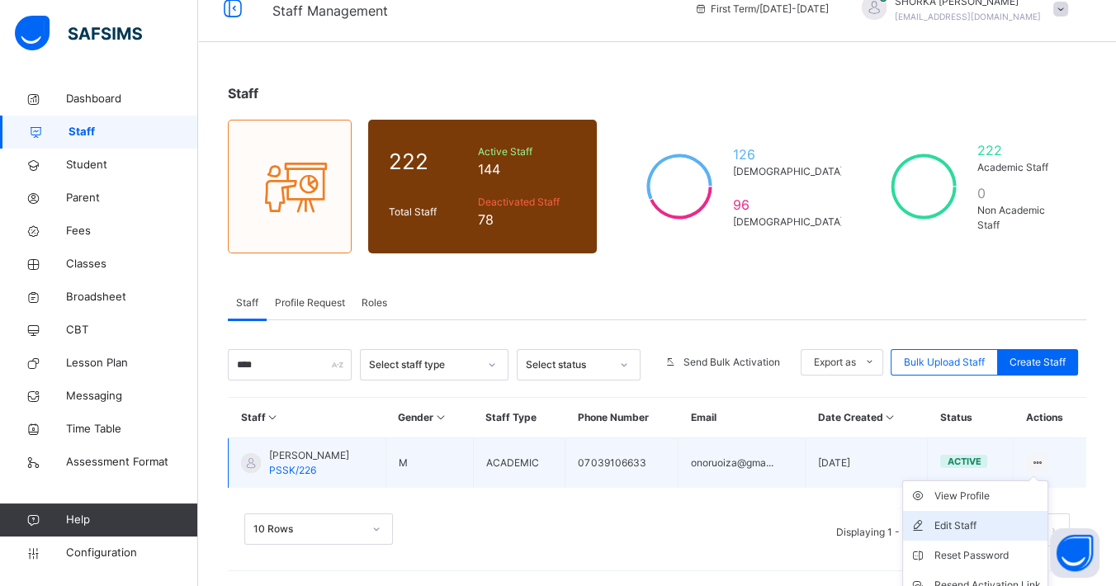
scroll to position [94, 0]
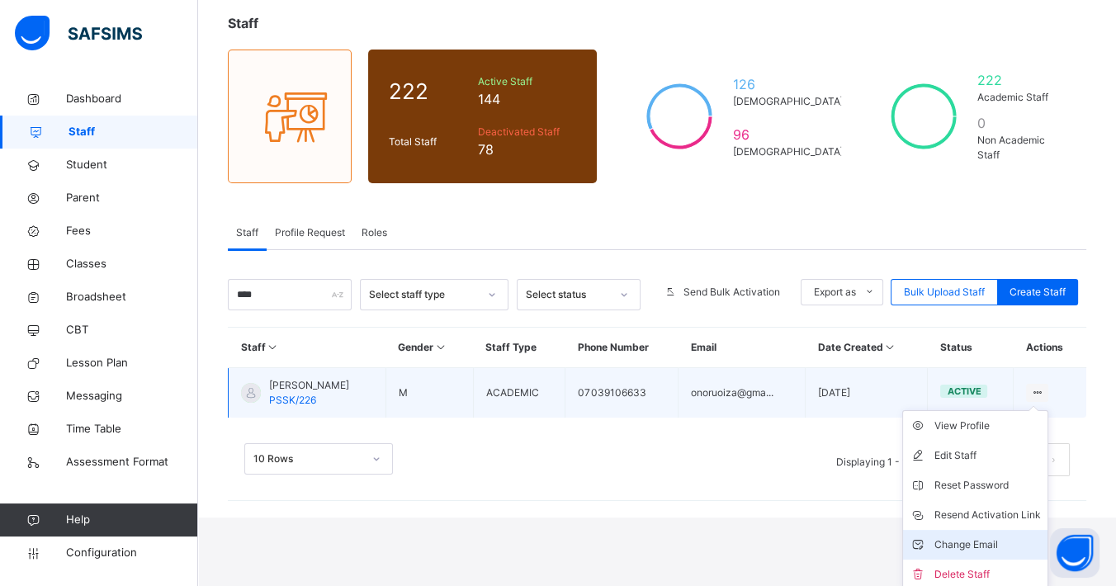
click at [988, 503] on div "Change Email" at bounding box center [987, 544] width 106 height 17
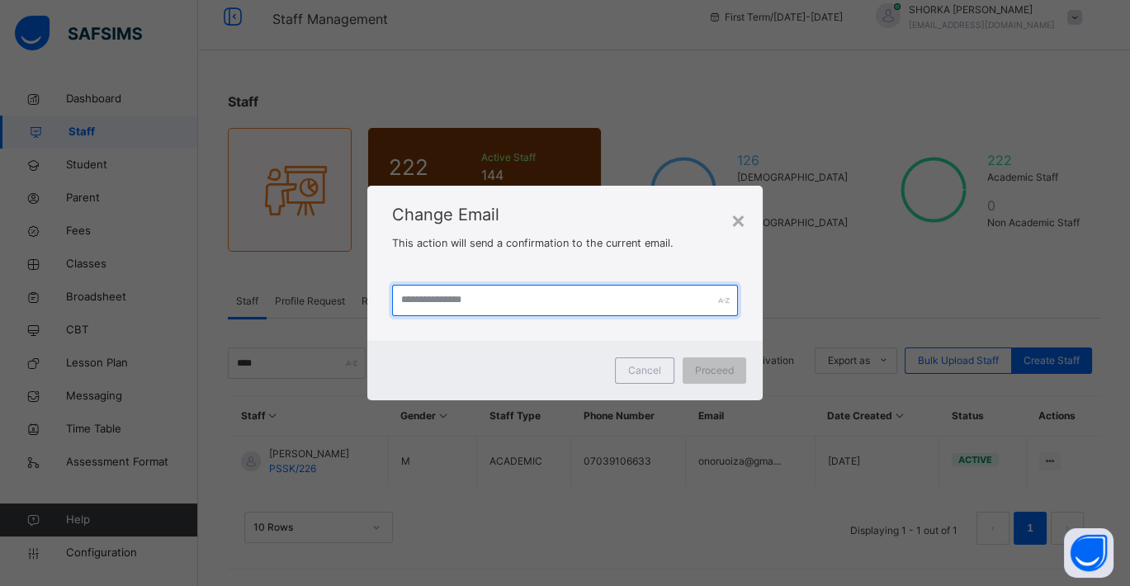
click at [475, 300] on input "text" at bounding box center [565, 300] width 346 height 31
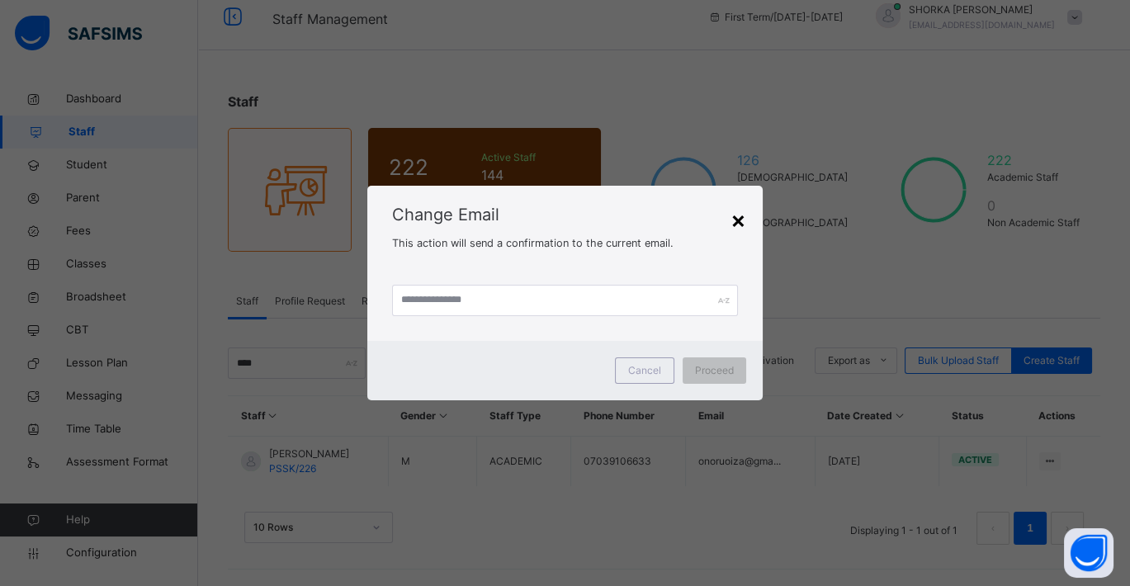
click at [733, 226] on div "×" at bounding box center [738, 219] width 16 height 35
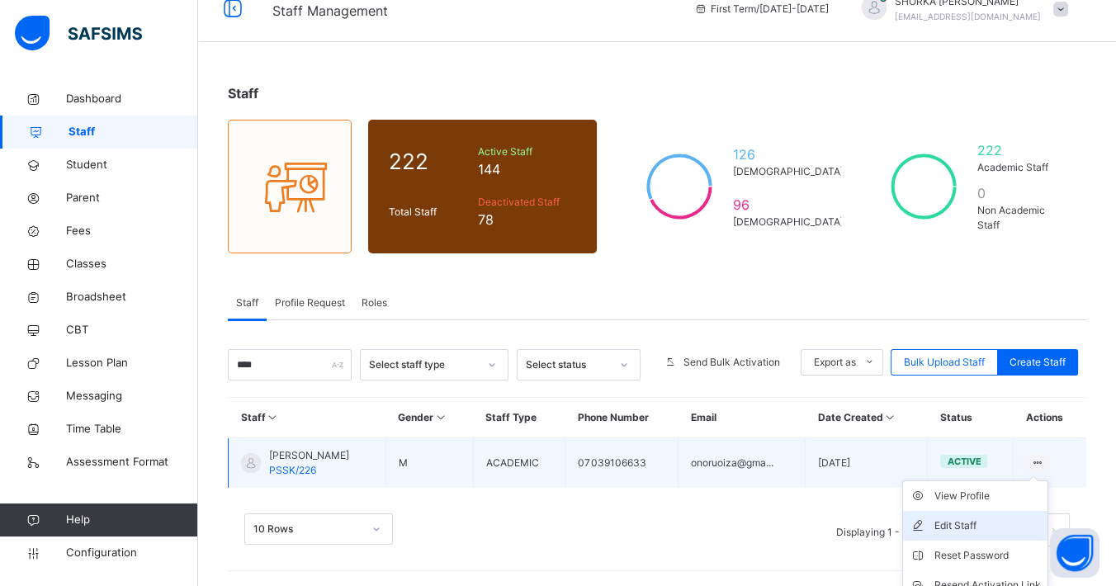
scroll to position [97, 0]
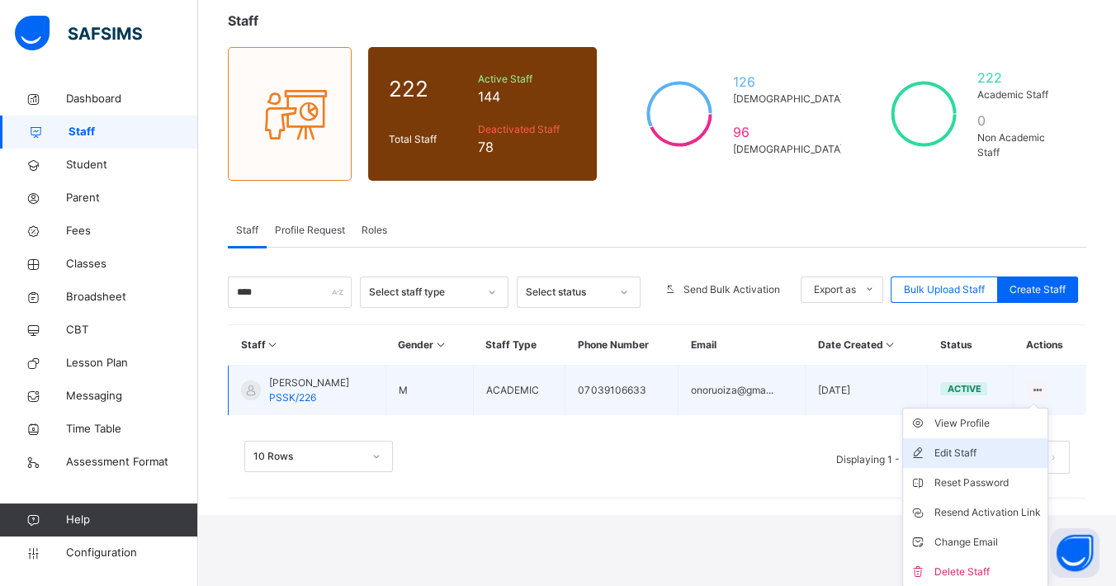
click at [1009, 453] on div "Edit Staff" at bounding box center [987, 453] width 106 height 17
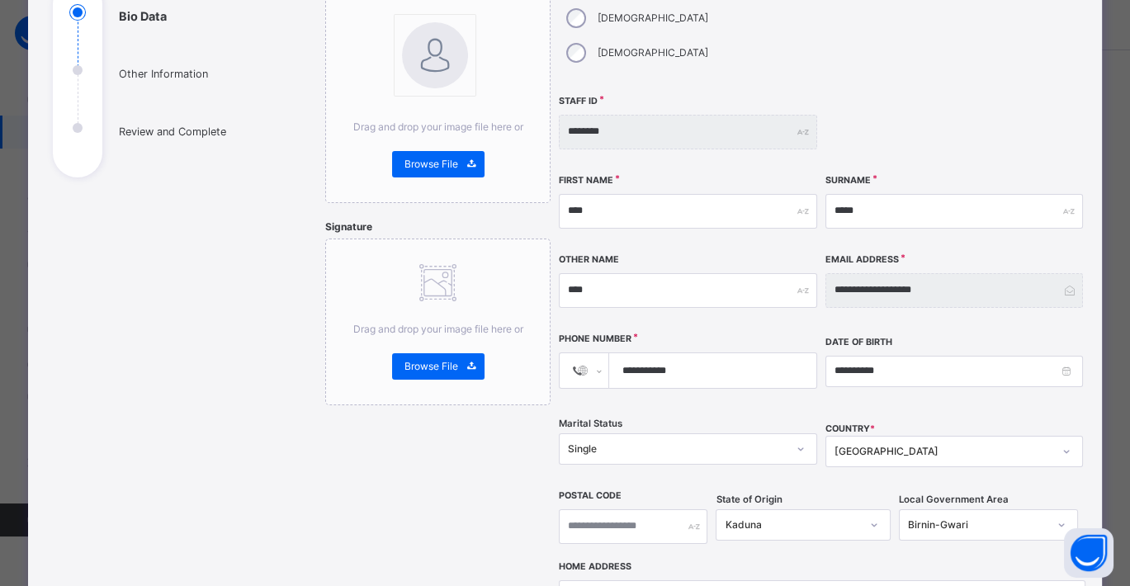
scroll to position [183, 0]
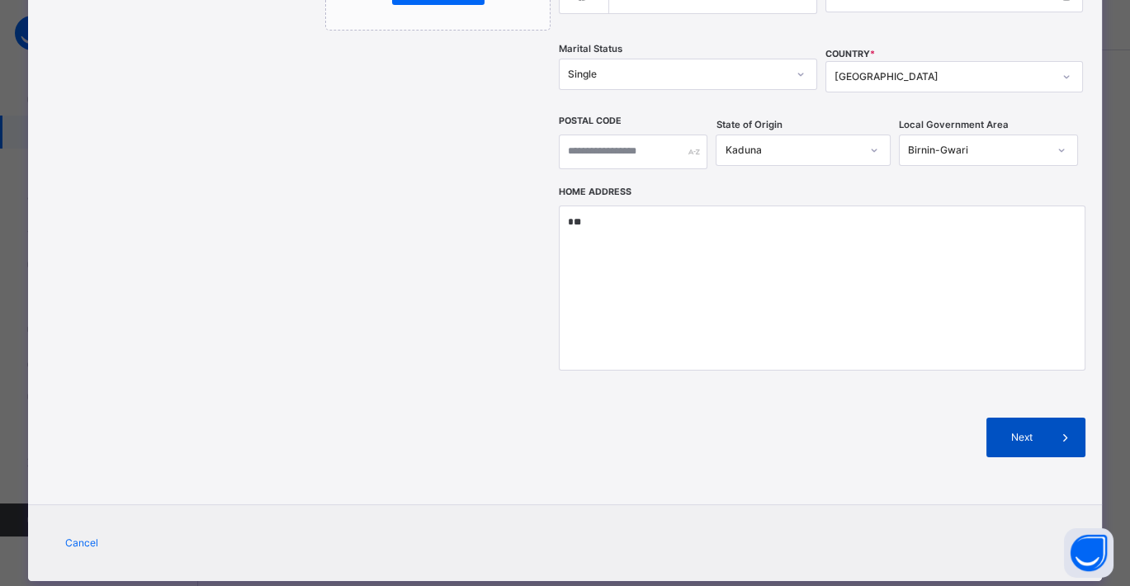
click at [1002, 418] on div "Next" at bounding box center [1035, 438] width 99 height 40
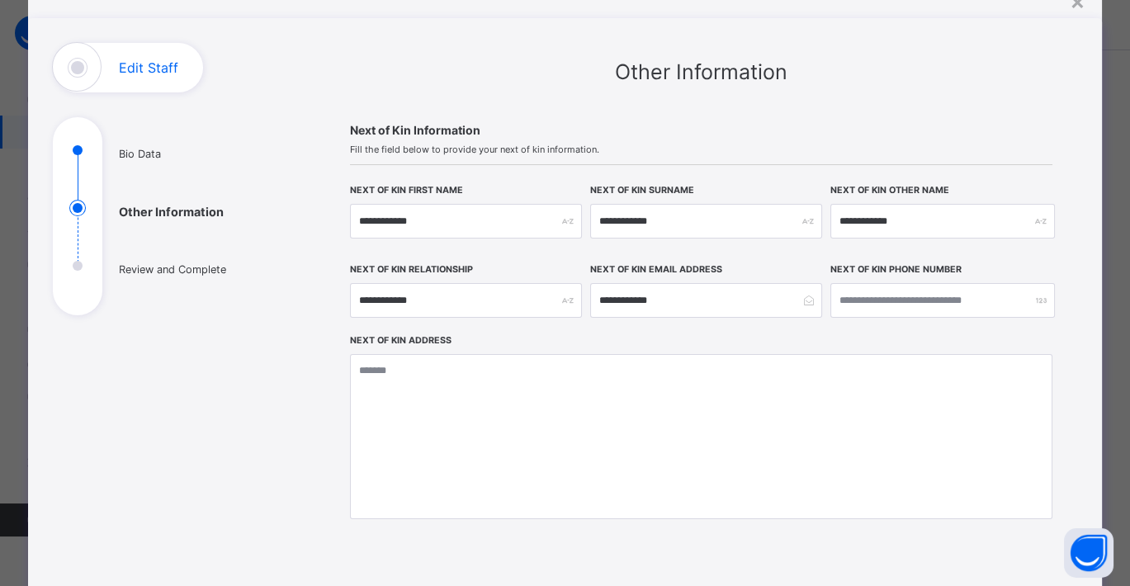
scroll to position [109, 0]
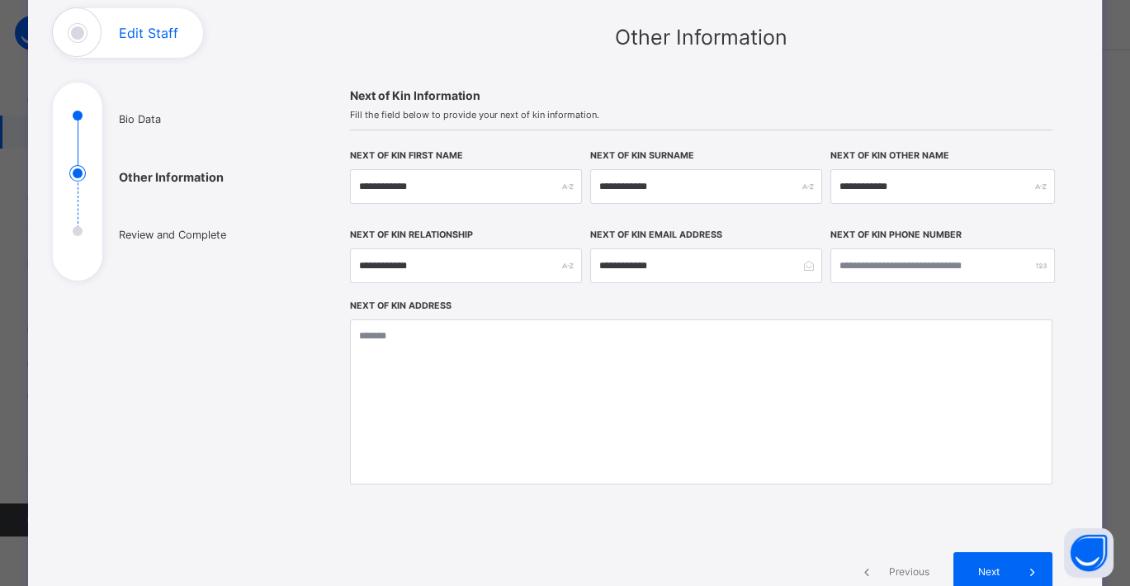
click at [134, 15] on div "Edit Staff" at bounding box center [128, 33] width 150 height 50
click at [146, 34] on h1 "Edit Staff" at bounding box center [148, 32] width 59 height 13
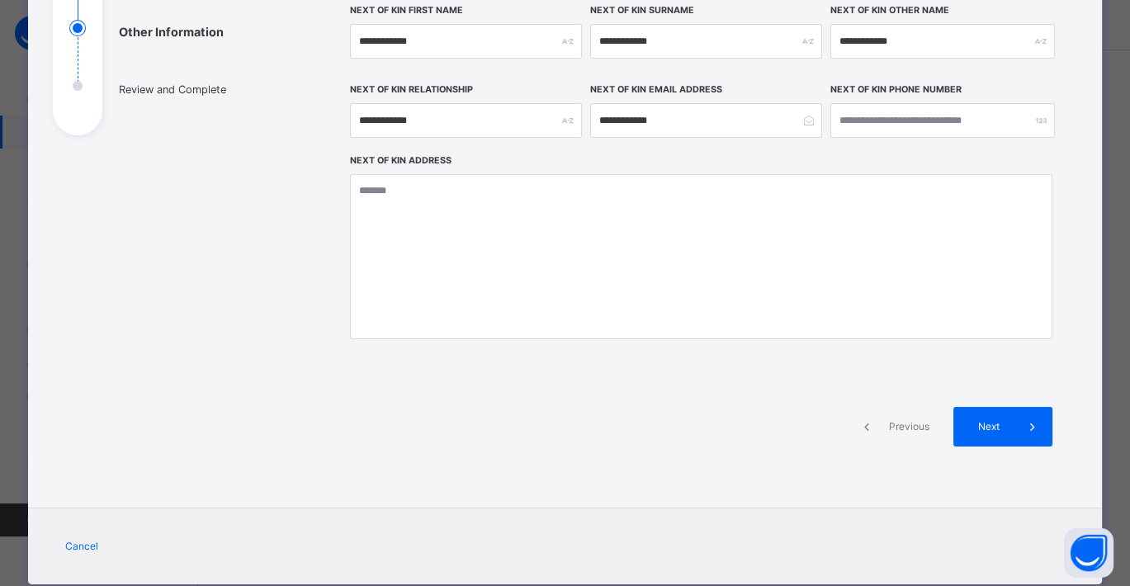
scroll to position [292, 0]
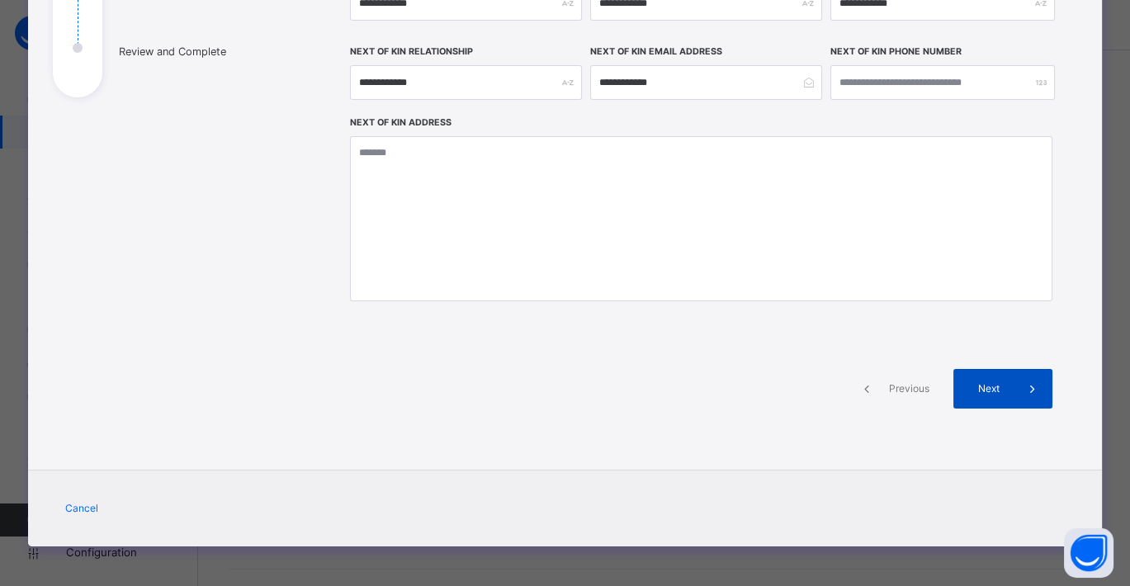
click at [1016, 394] on span at bounding box center [1033, 389] width 40 height 40
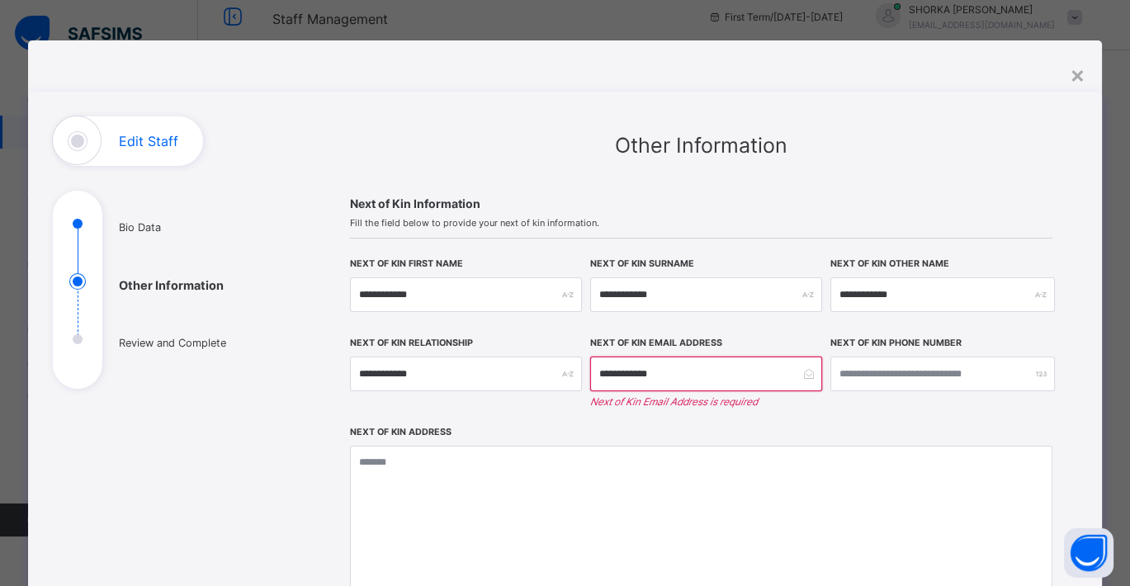
scroll to position [0, 0]
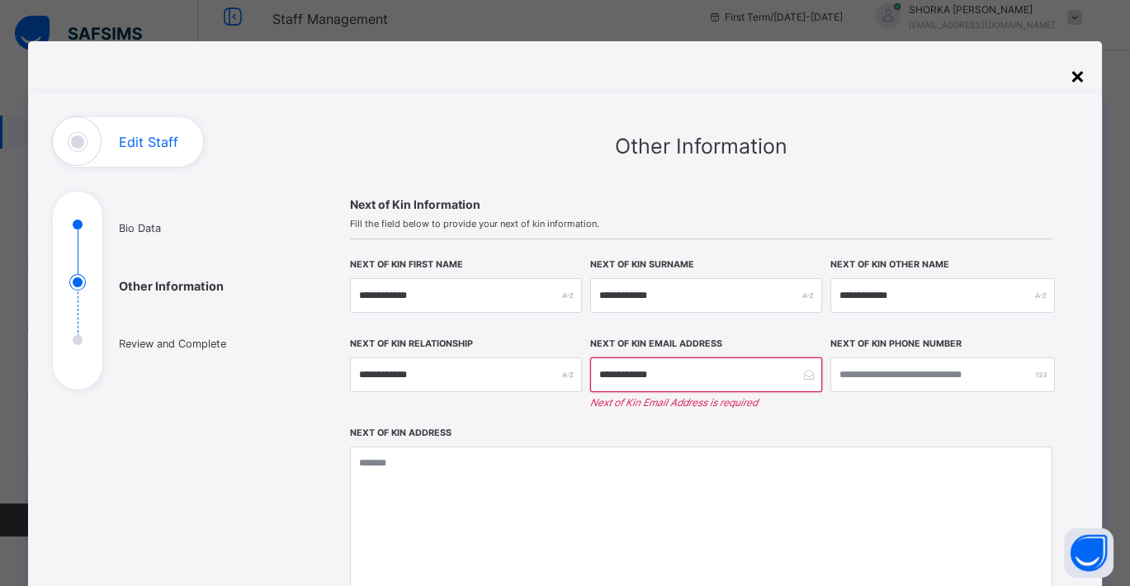
click at [1016, 76] on div "×" at bounding box center [1077, 75] width 16 height 35
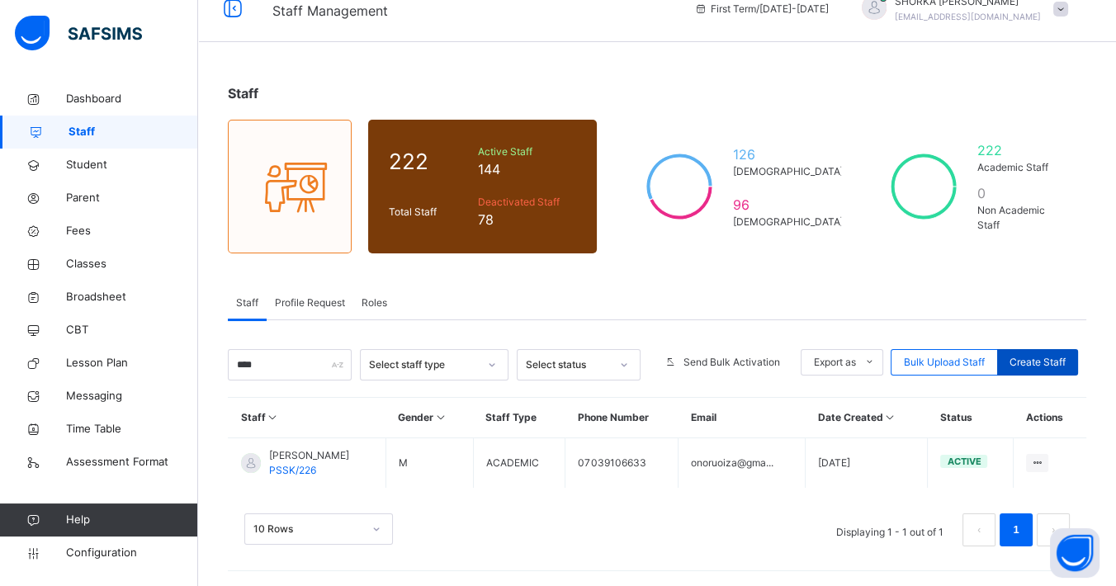
click at [1016, 355] on span "Create Staff" at bounding box center [1037, 362] width 56 height 15
select select "**"
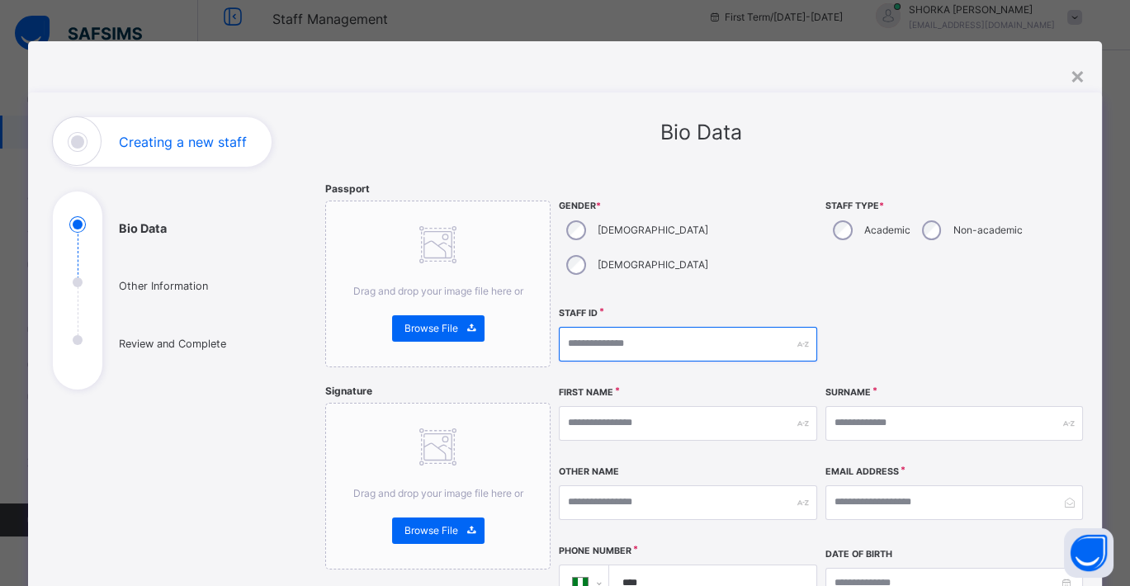
click at [785, 327] on input "text" at bounding box center [687, 344] width 257 height 35
paste input "****"
type input "********"
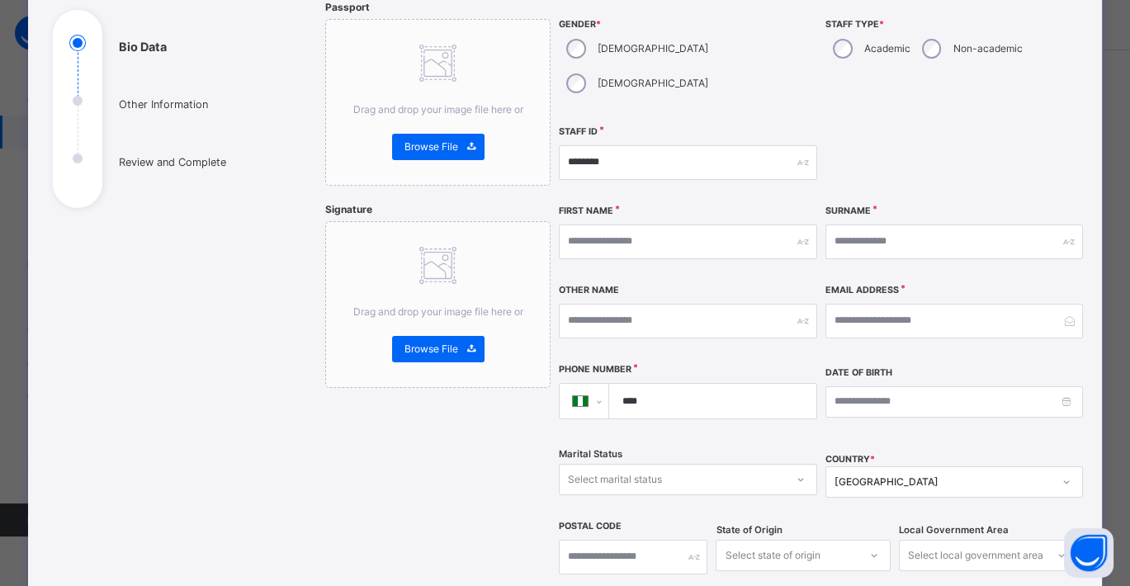
scroll to position [183, 0]
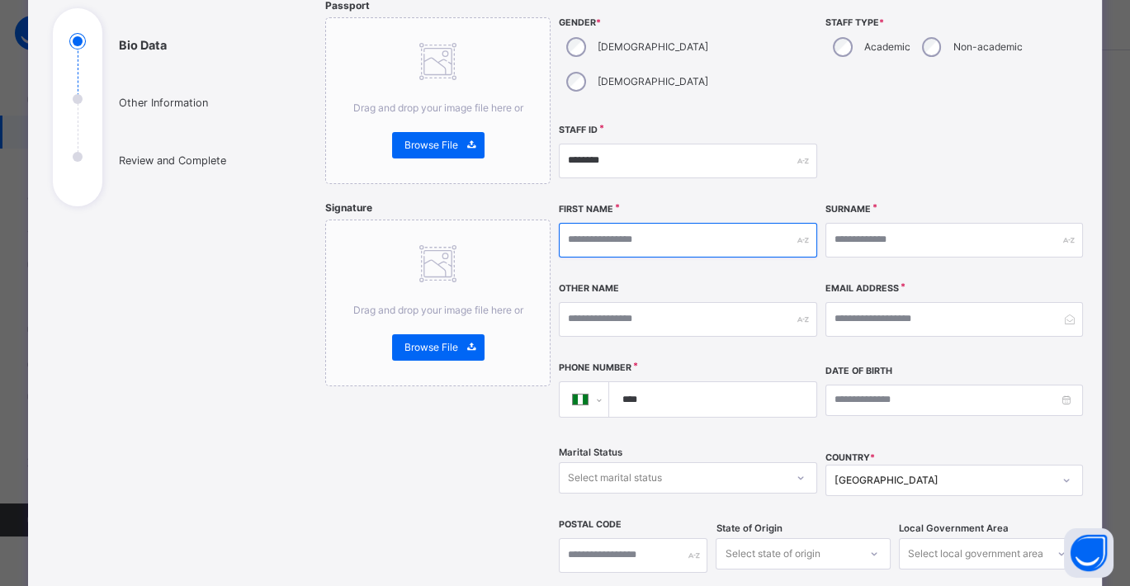
click at [658, 223] on input "text" at bounding box center [687, 240] width 257 height 35
type input "****"
type input "*****"
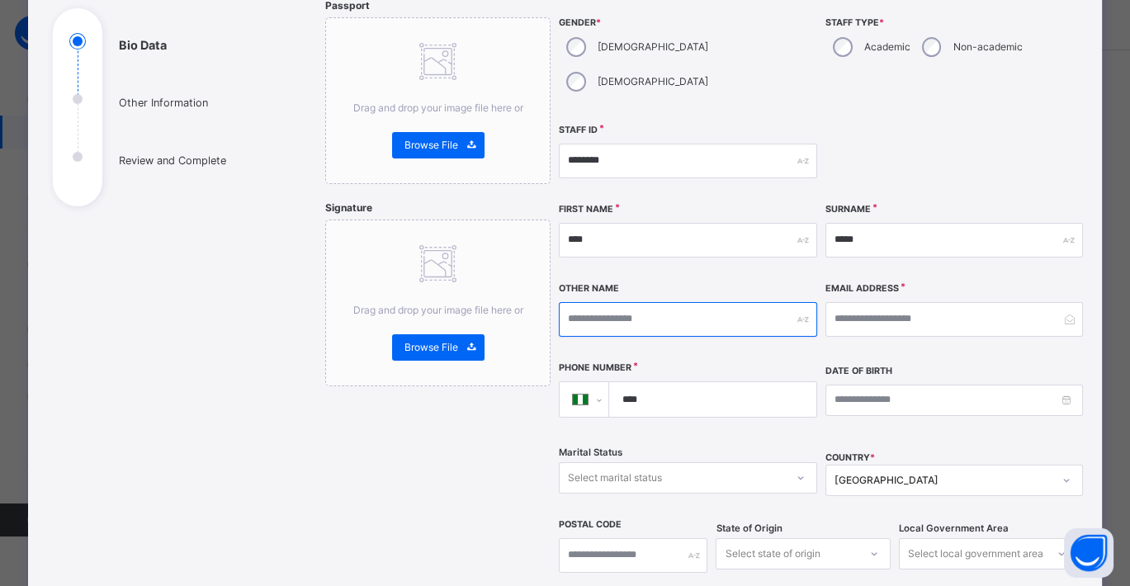
type input "****"
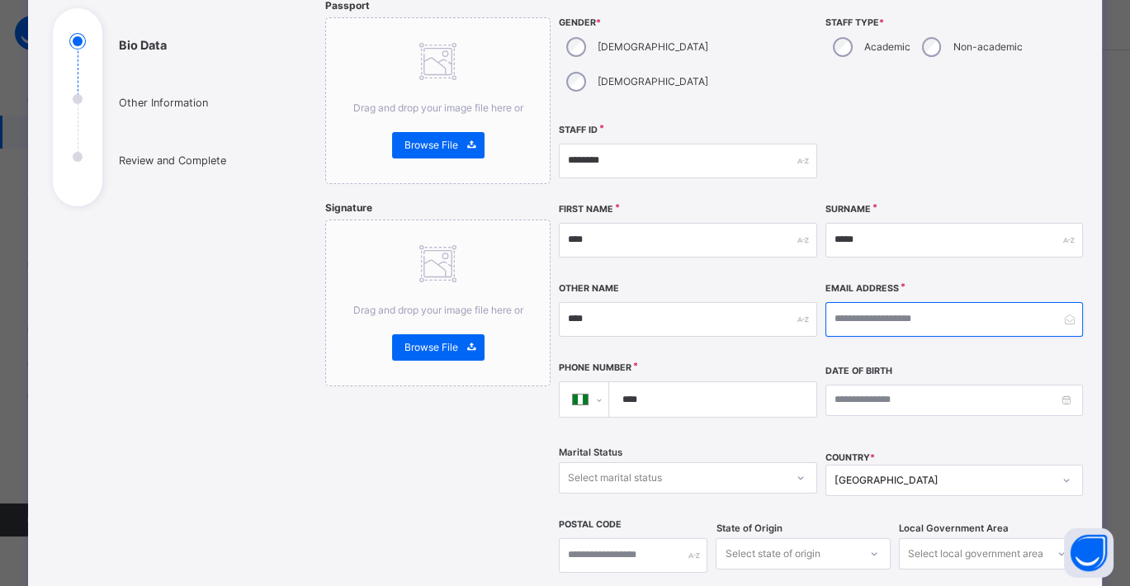
type input "**********"
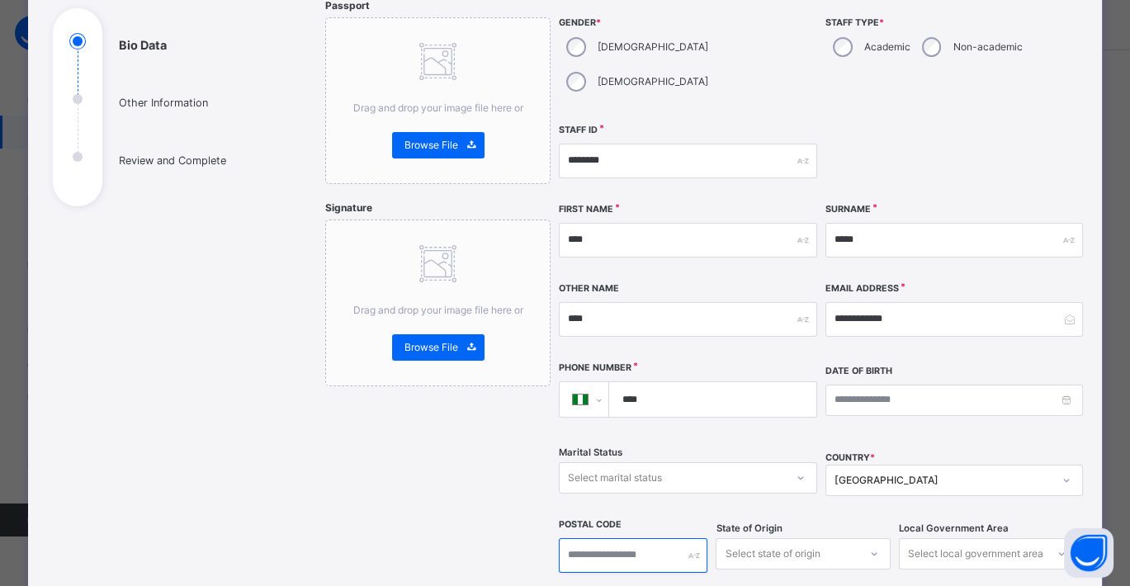
type input "******"
type textarea "******"
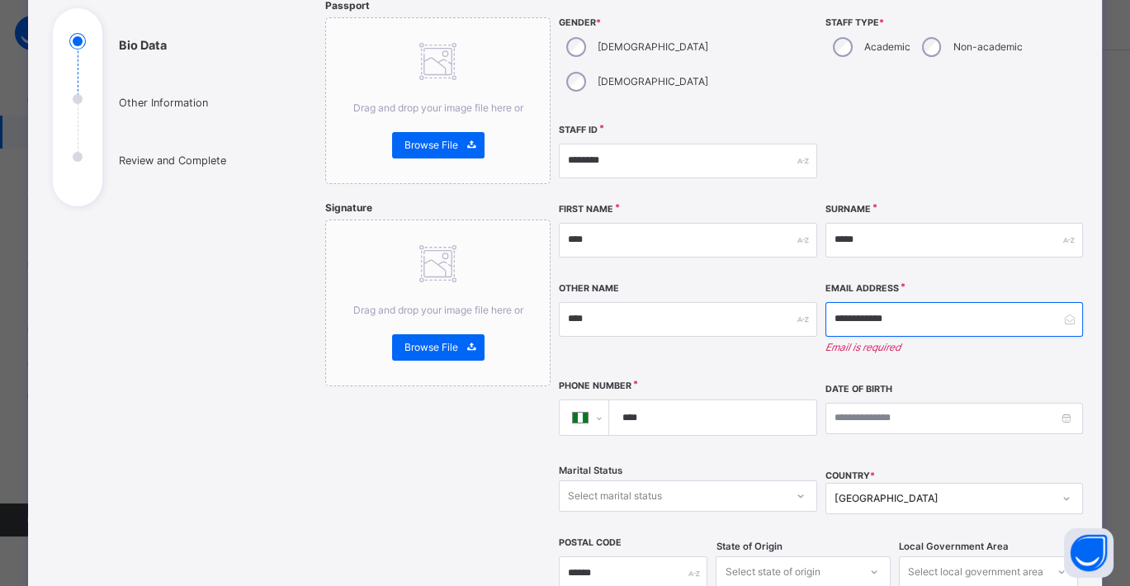
click at [937, 302] on input "**********" at bounding box center [953, 319] width 257 height 35
click at [662, 400] on input "****" at bounding box center [709, 417] width 194 height 35
click at [876, 302] on input "**********" at bounding box center [953, 319] width 257 height 35
click at [655, 400] on input "****" at bounding box center [709, 417] width 194 height 35
paste input "**********"
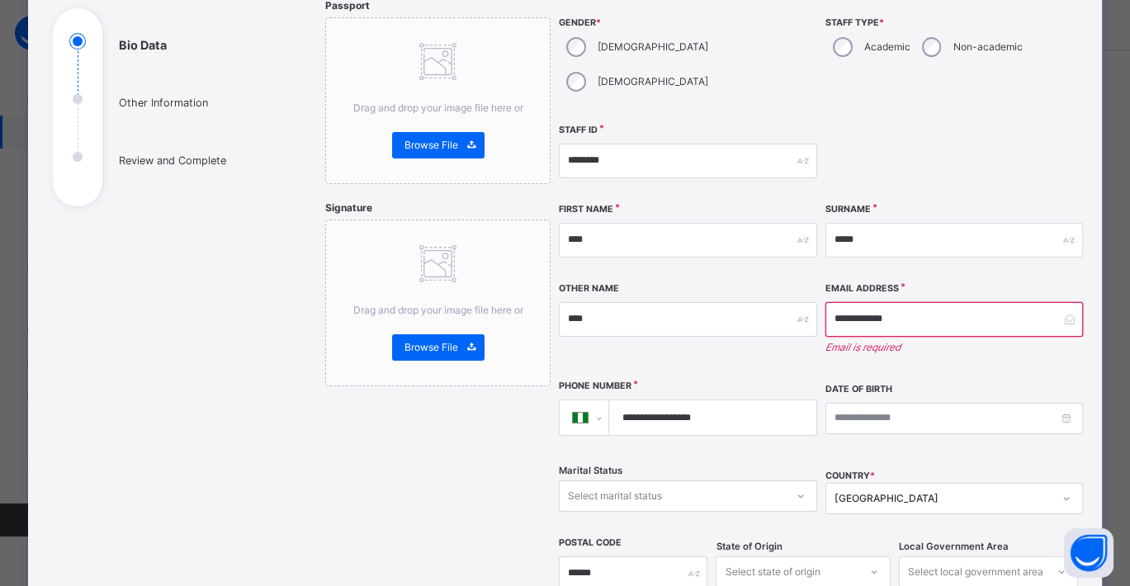
type input "**********"
click at [840, 403] on input at bounding box center [953, 418] width 257 height 31
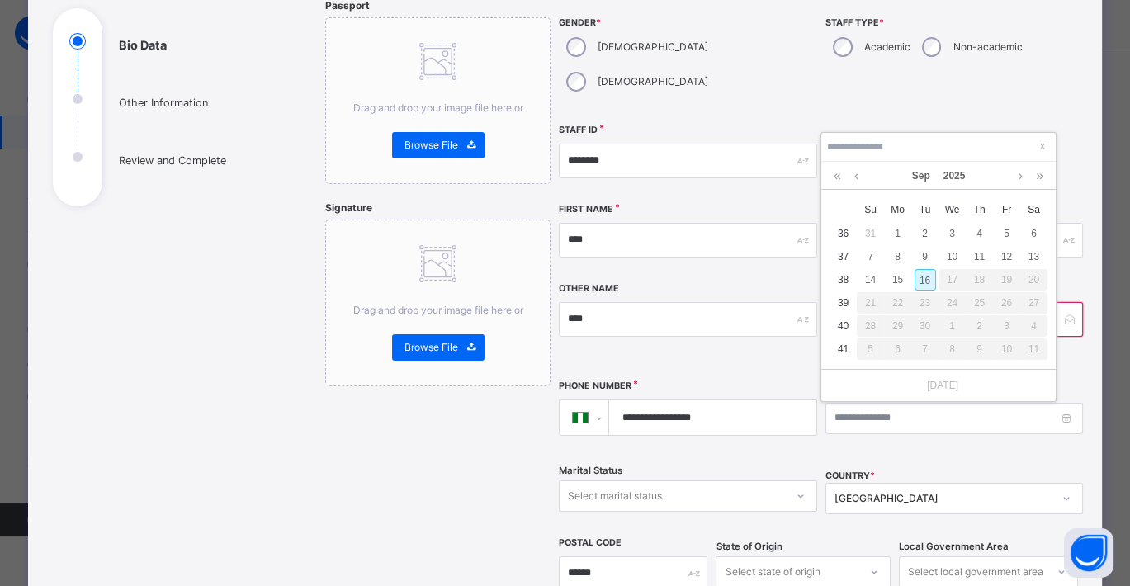
click at [476, 413] on div "Passport Drag and drop your image file here or Browse File Signature Drag and d…" at bounding box center [437, 450] width 225 height 905
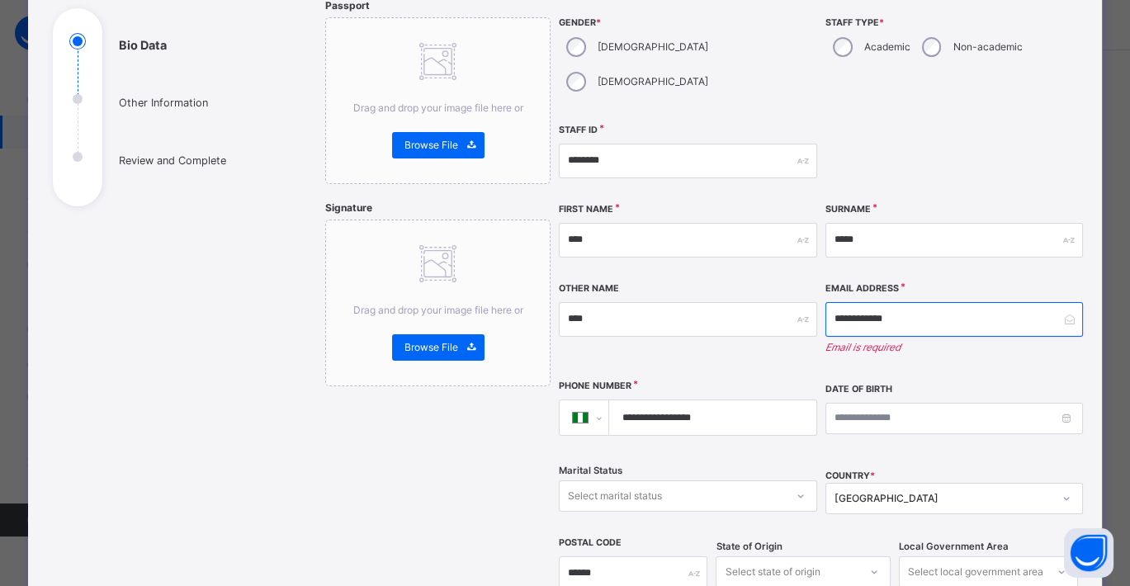
click at [893, 302] on input "**********" at bounding box center [953, 319] width 257 height 35
type input "*"
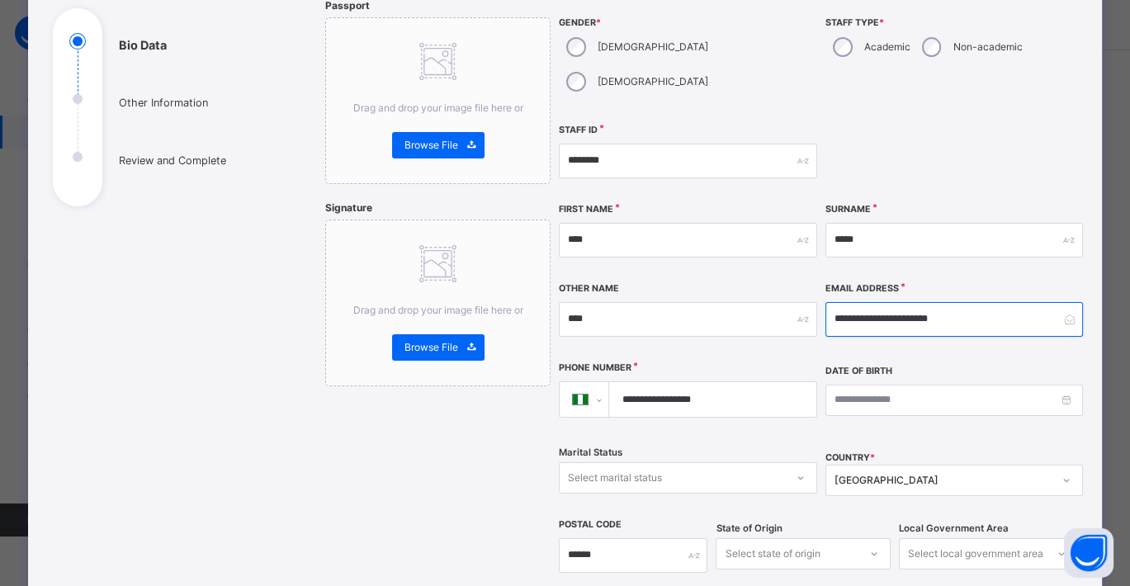
type input "**********"
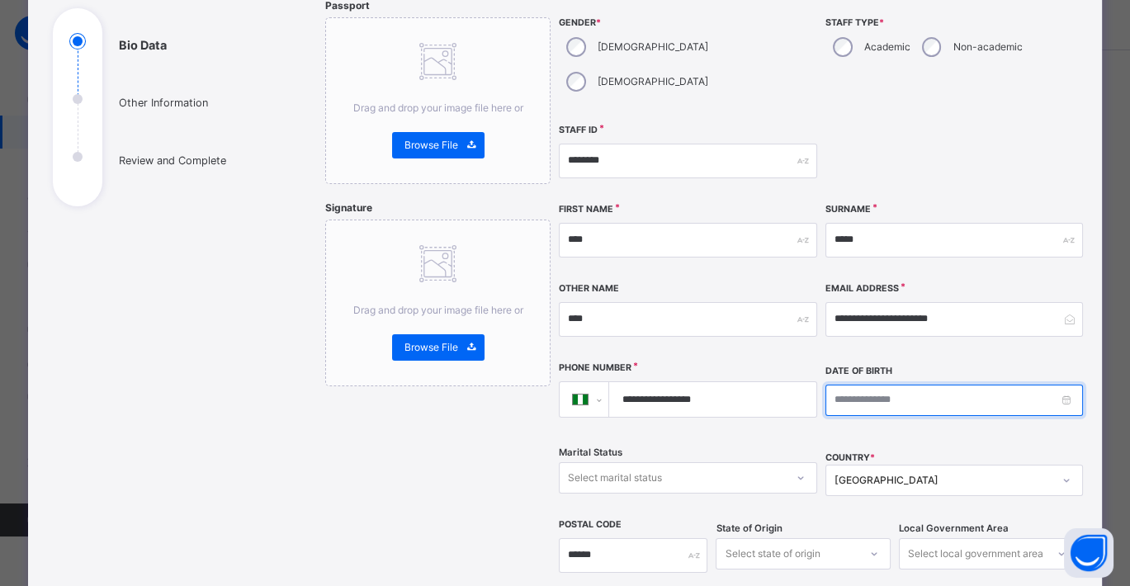
click at [871, 385] on input at bounding box center [953, 400] width 257 height 31
click at [883, 394] on div "Date of Birth" at bounding box center [953, 399] width 257 height 73
click at [873, 385] on input at bounding box center [953, 400] width 257 height 31
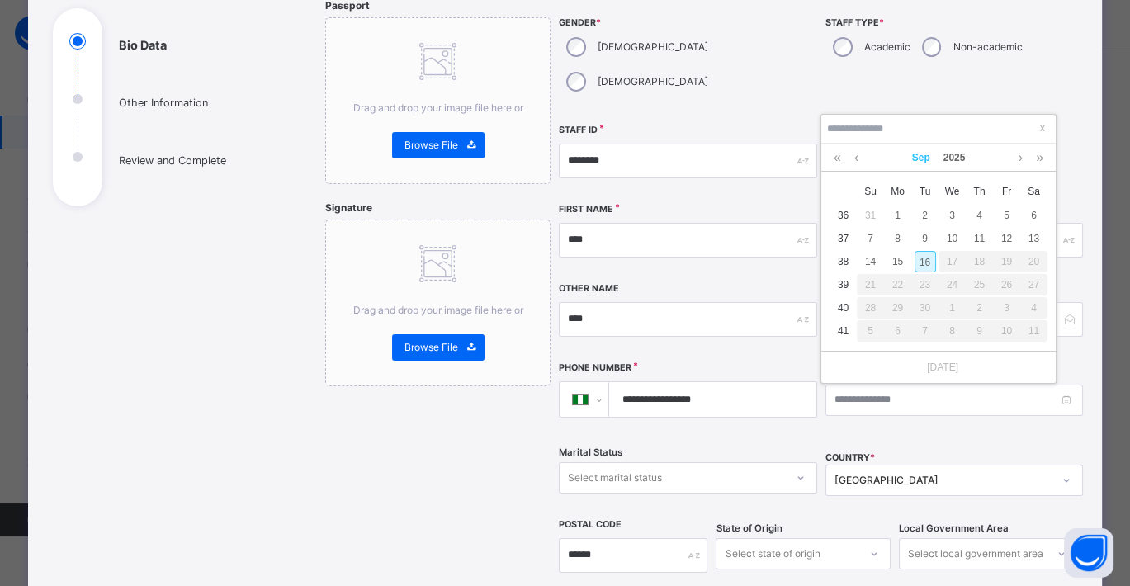
click at [920, 149] on link "Sep" at bounding box center [920, 158] width 31 height 28
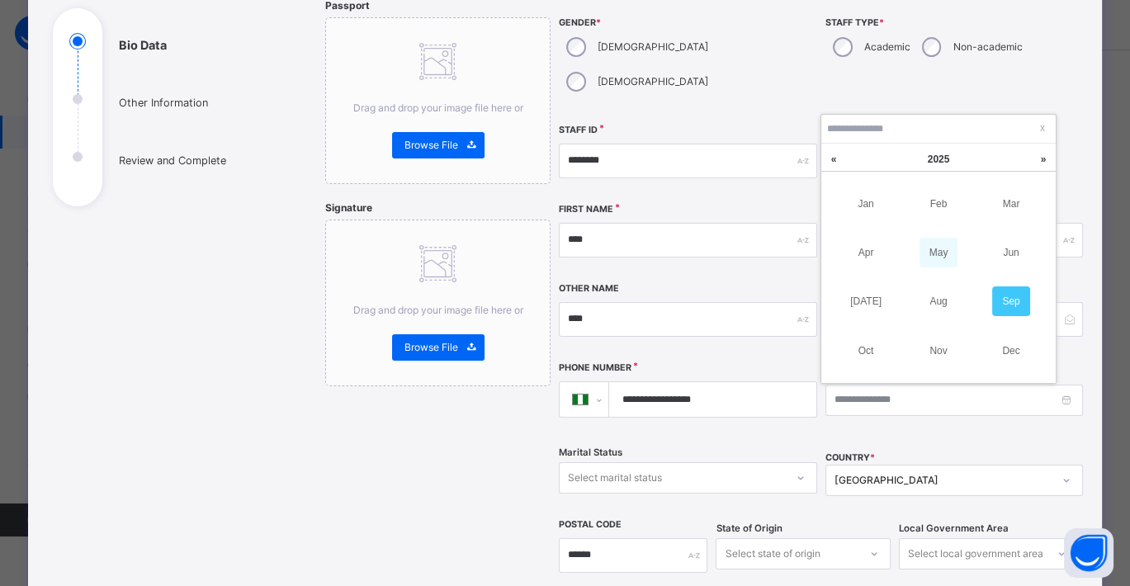
click at [938, 248] on link "May" at bounding box center [938, 253] width 38 height 30
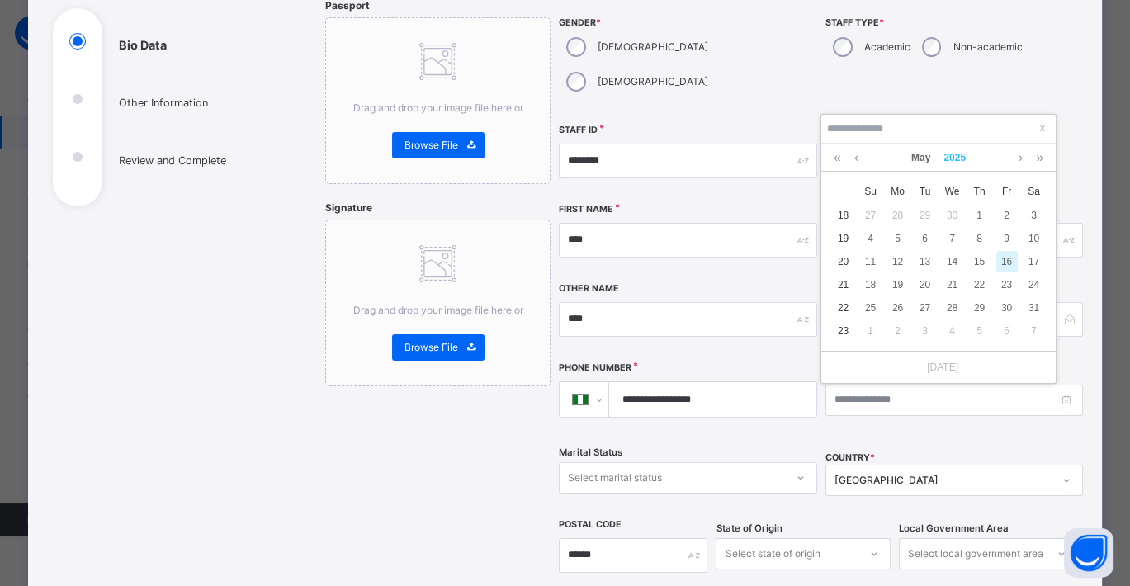
click at [951, 146] on link "2025" at bounding box center [954, 158] width 35 height 28
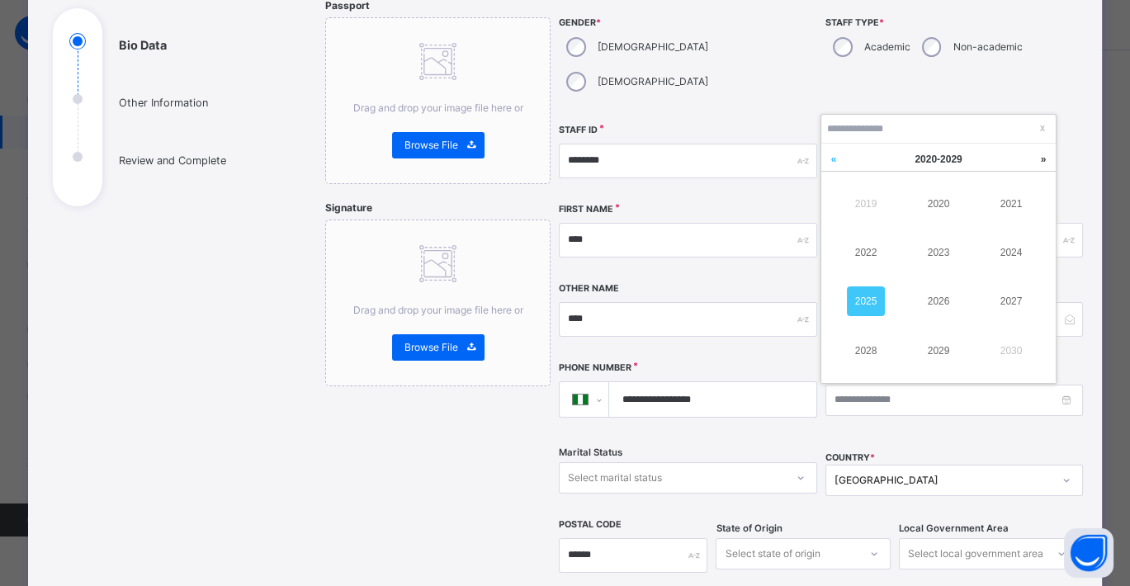
click at [830, 150] on link at bounding box center [833, 159] width 25 height 31
click at [831, 150] on link at bounding box center [833, 159] width 25 height 31
click at [832, 150] on link at bounding box center [833, 159] width 25 height 31
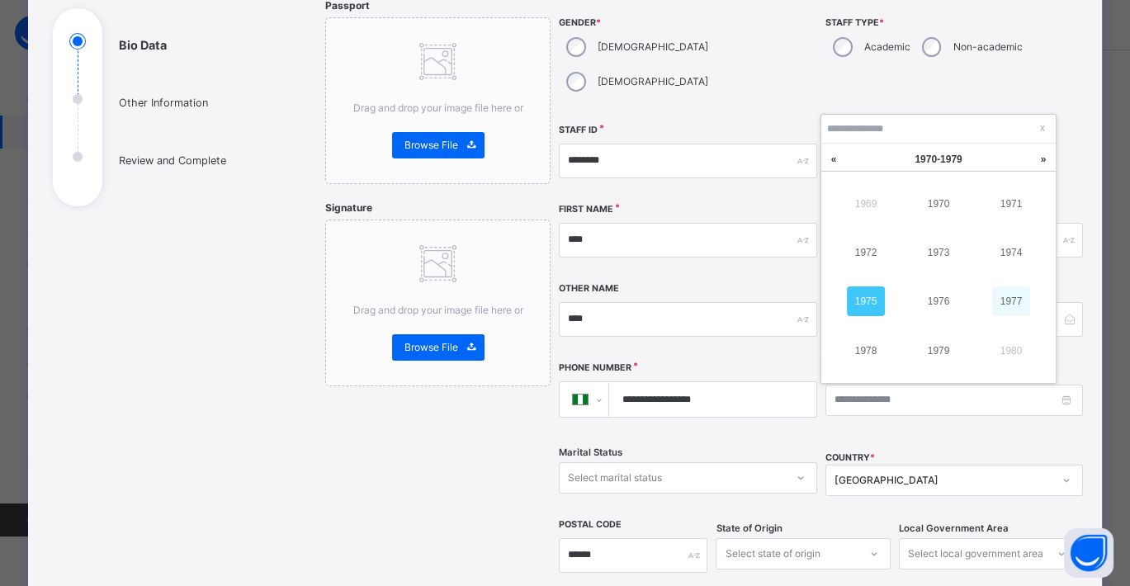
click at [1002, 293] on link "1977" at bounding box center [1011, 301] width 38 height 30
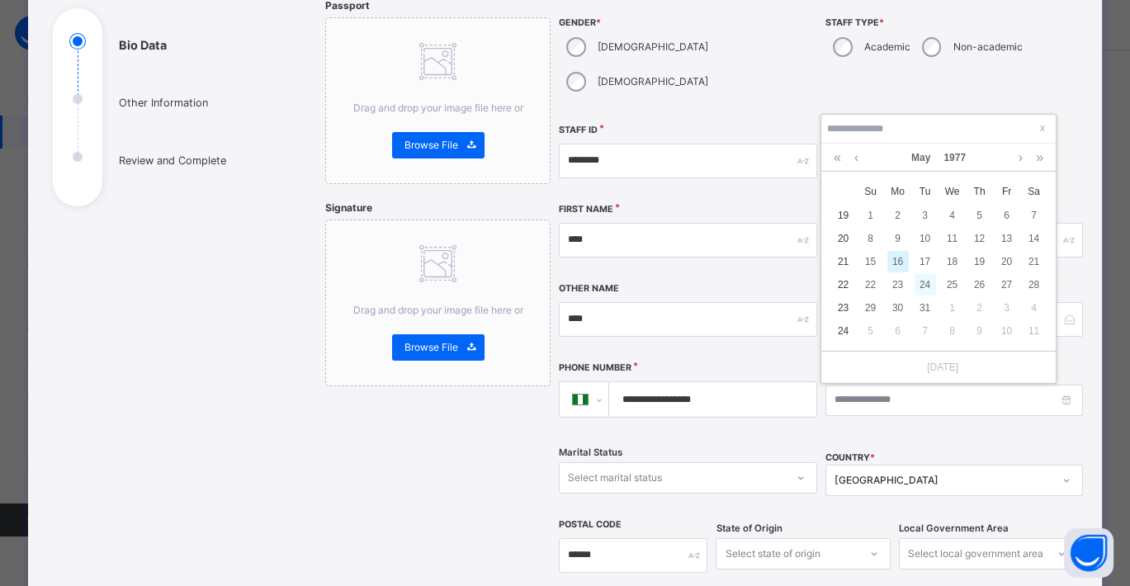
click at [926, 278] on div "24" at bounding box center [924, 284] width 21 height 21
type input "**********"
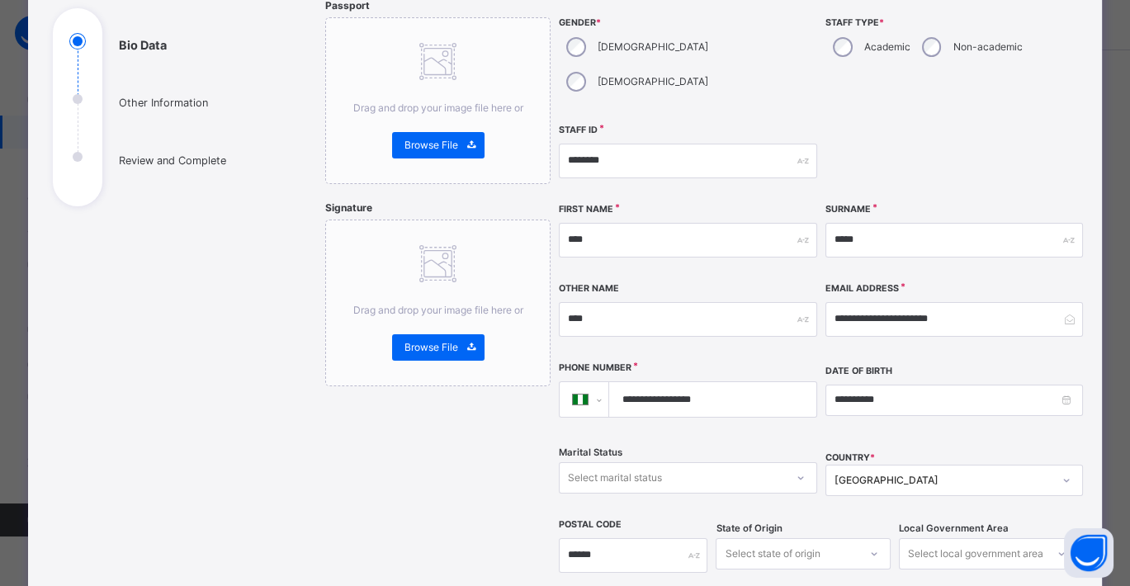
click at [942, 125] on div at bounding box center [953, 160] width 257 height 71
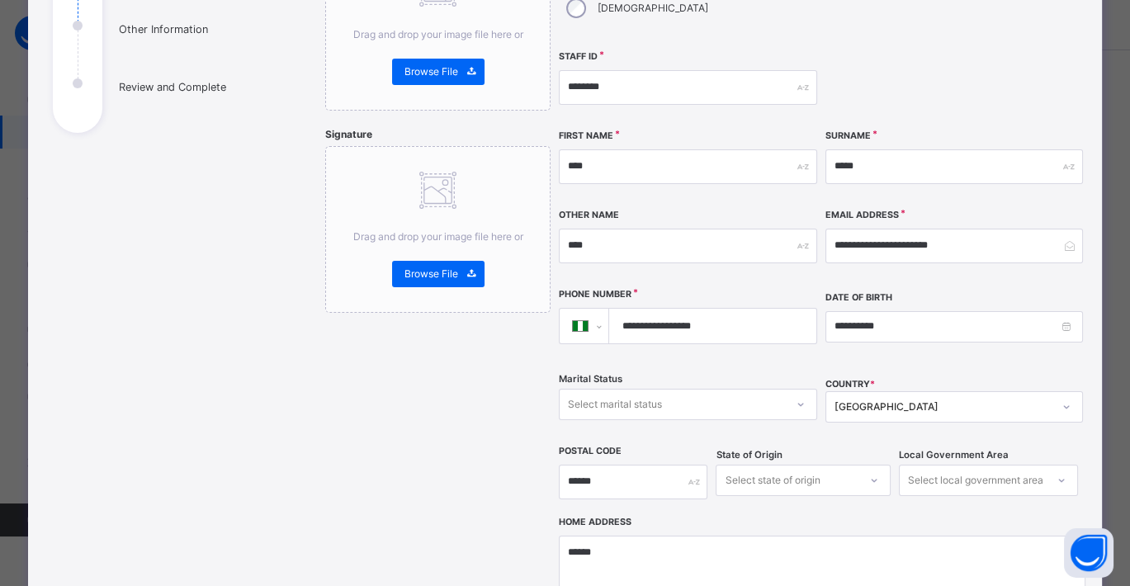
scroll to position [366, 0]
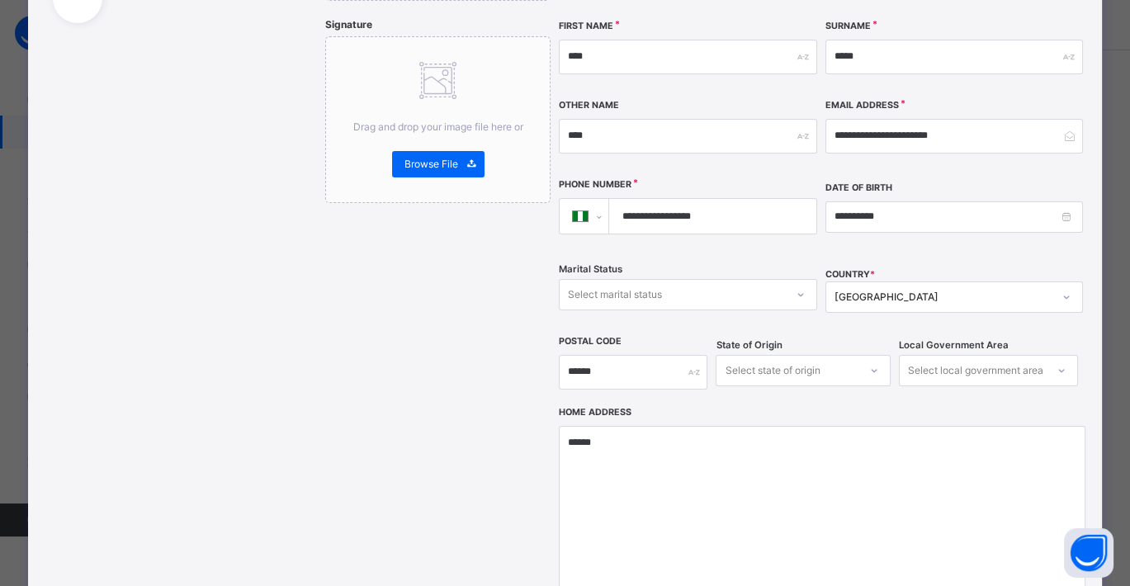
click at [797, 293] on icon at bounding box center [800, 294] width 6 height 3
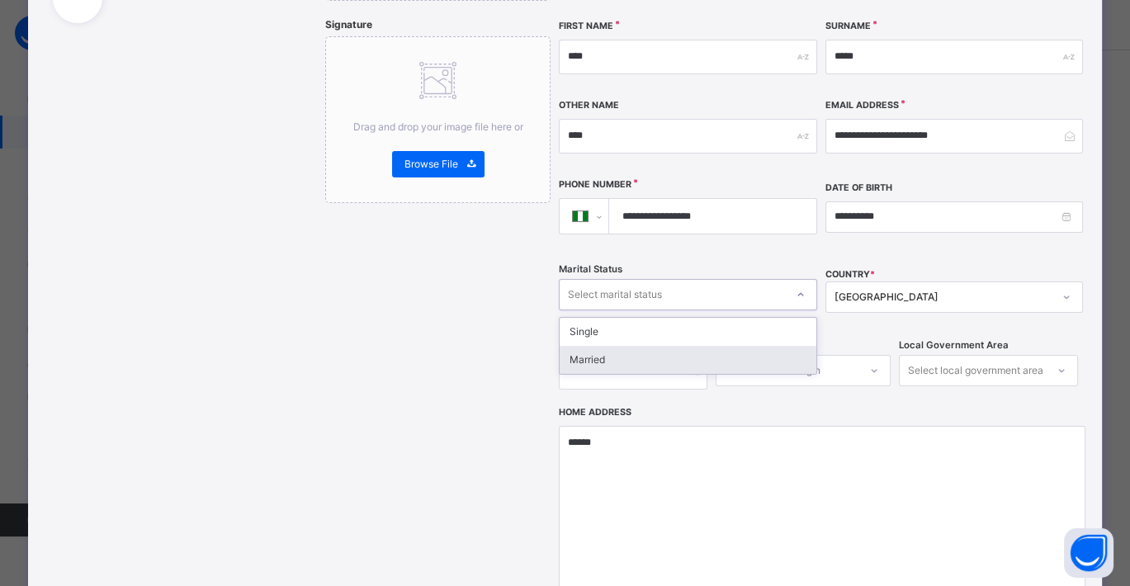
click at [657, 346] on div "Married" at bounding box center [687, 360] width 256 height 28
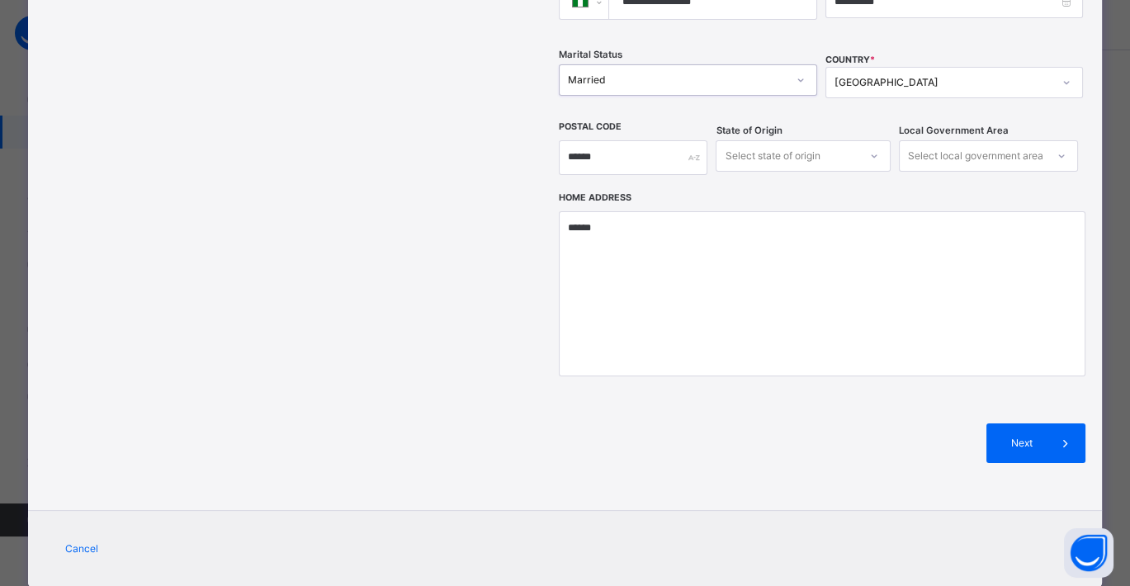
scroll to position [587, 0]
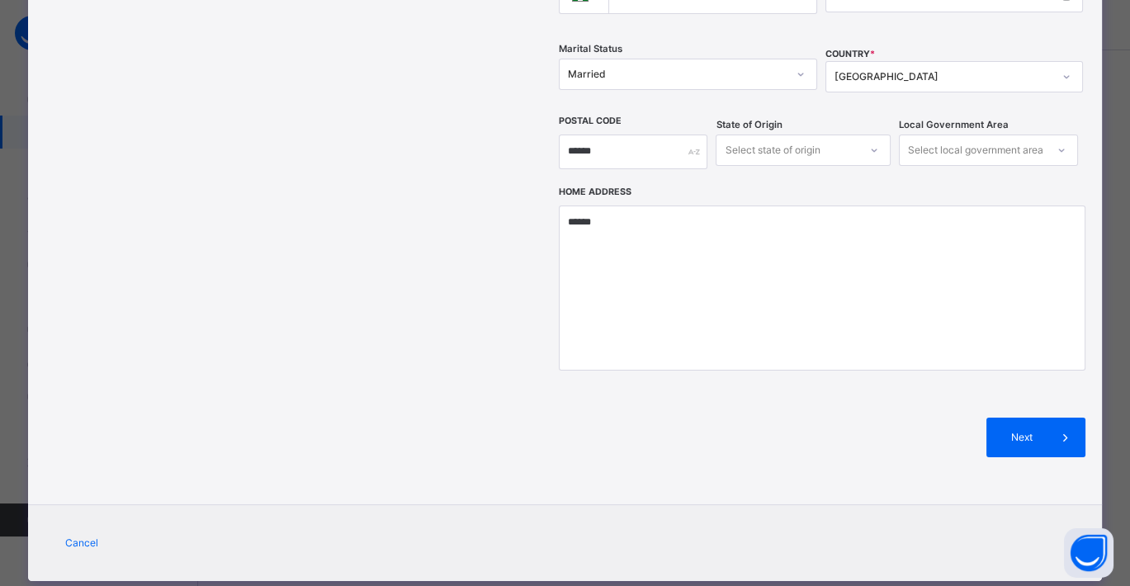
drag, startPoint x: 1053, startPoint y: 399, endPoint x: 992, endPoint y: 402, distance: 61.1
click at [1016, 427] on icon at bounding box center [1065, 437] width 18 height 20
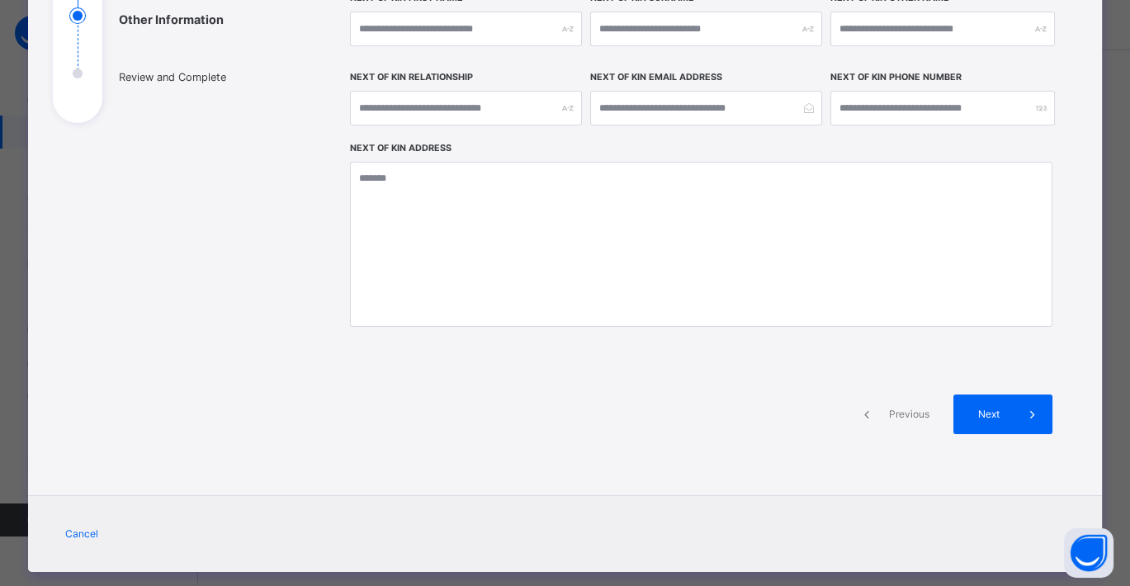
scroll to position [292, 0]
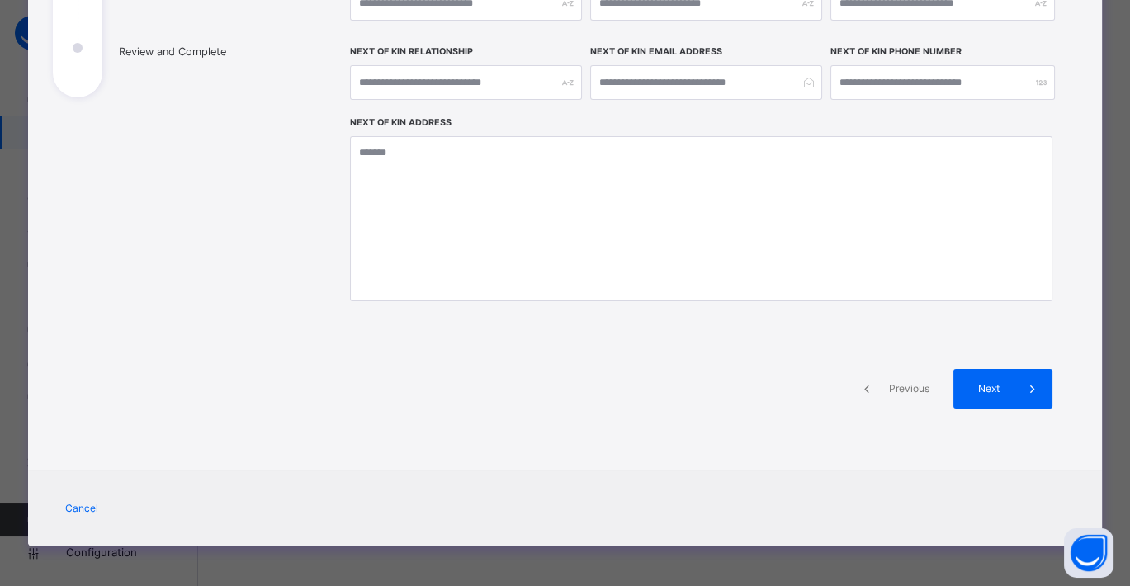
drag, startPoint x: 1004, startPoint y: 388, endPoint x: 932, endPoint y: 354, distance: 79.4
click at [1004, 386] on span "Next" at bounding box center [988, 388] width 47 height 15
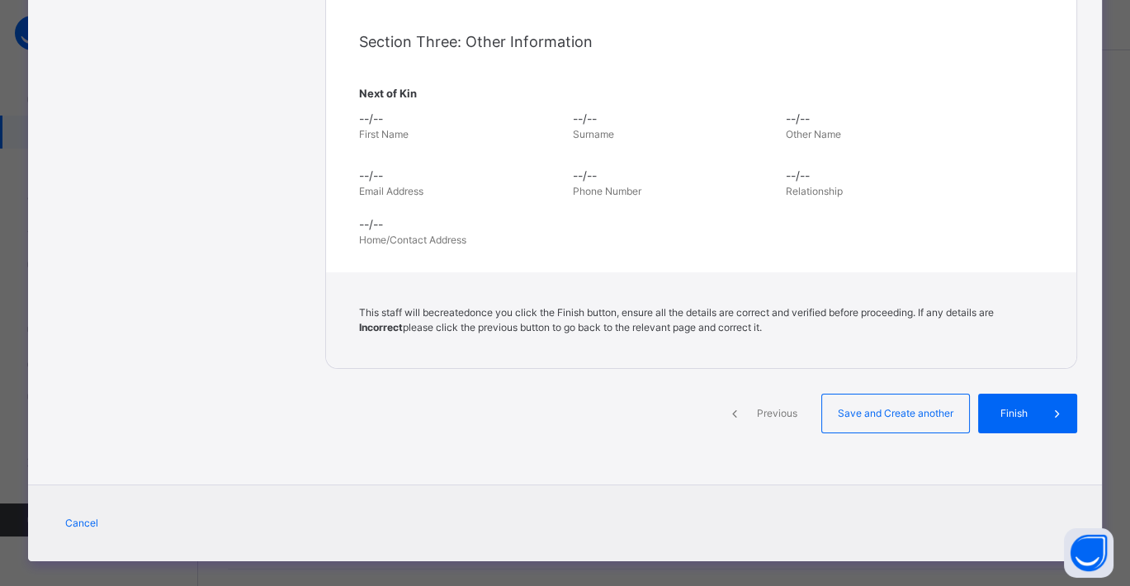
scroll to position [583, 0]
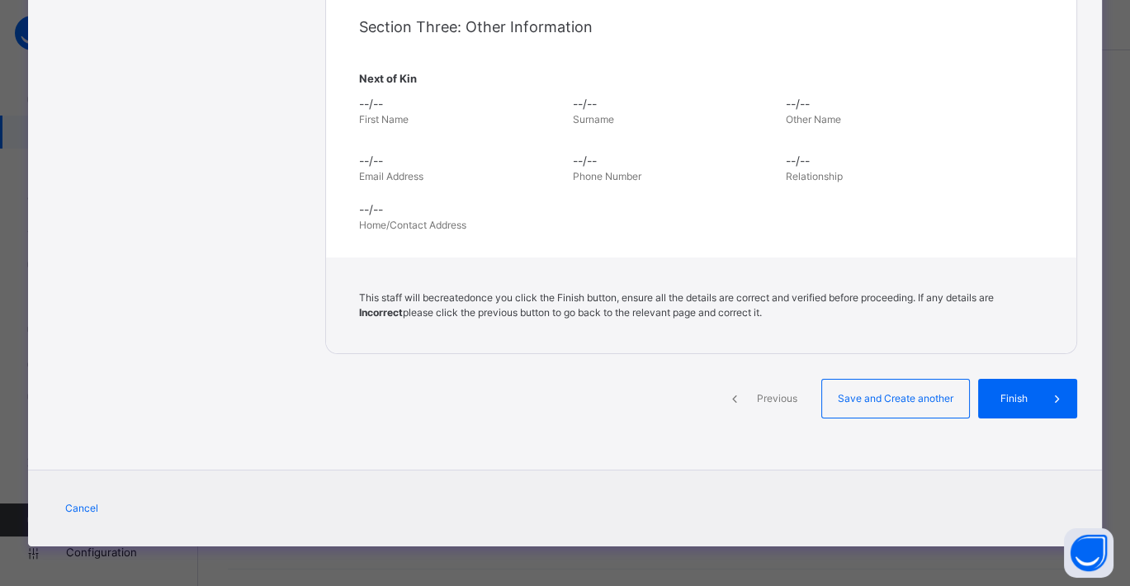
click at [772, 394] on span "Previous" at bounding box center [776, 398] width 45 height 15
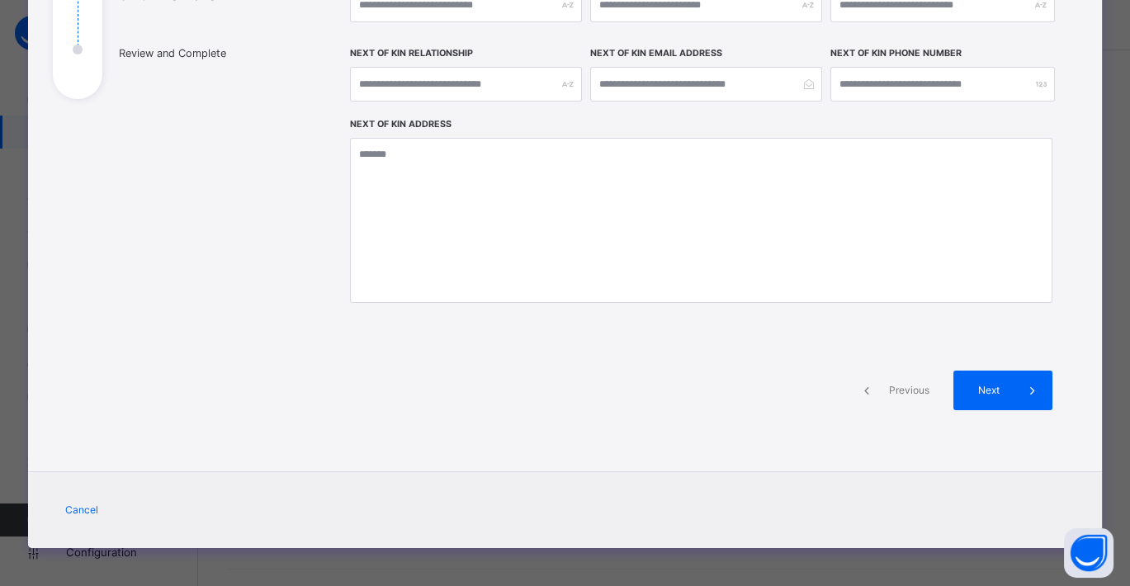
scroll to position [292, 0]
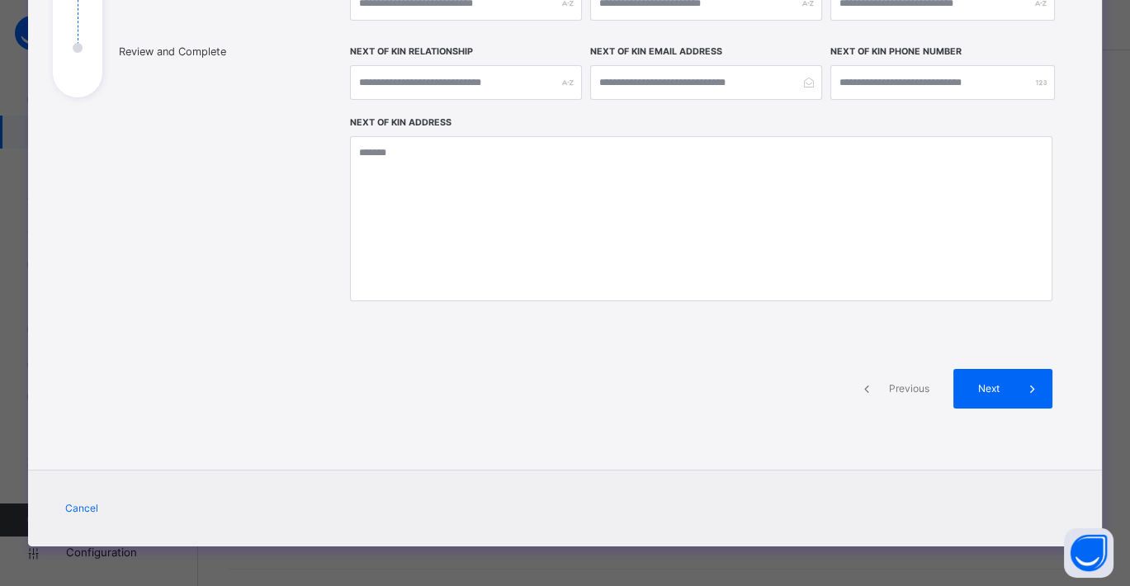
click at [890, 386] on span "Previous" at bounding box center [908, 388] width 45 height 15
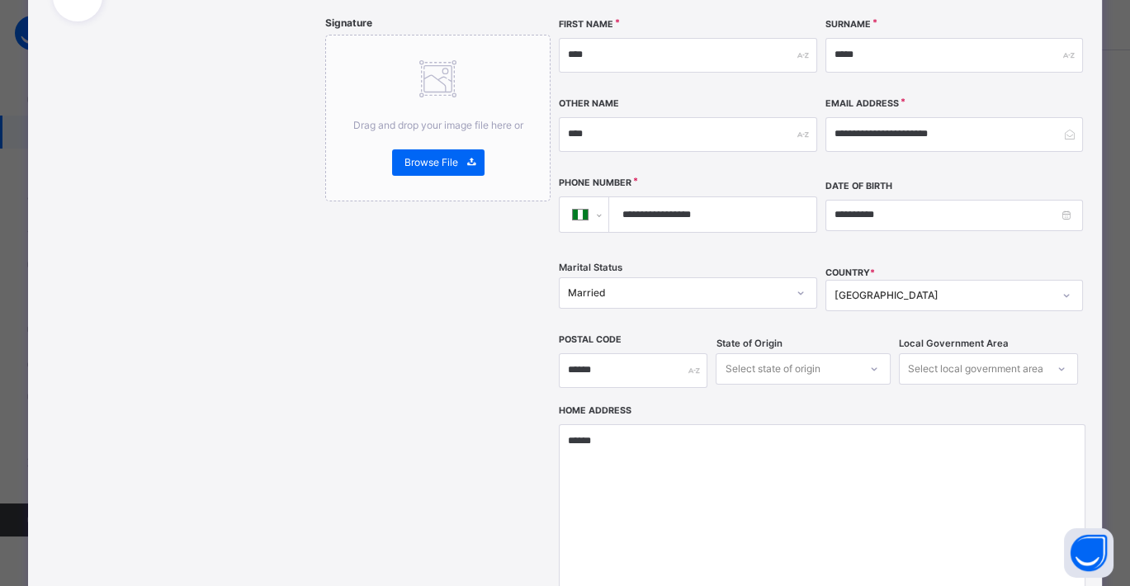
scroll to position [384, 0]
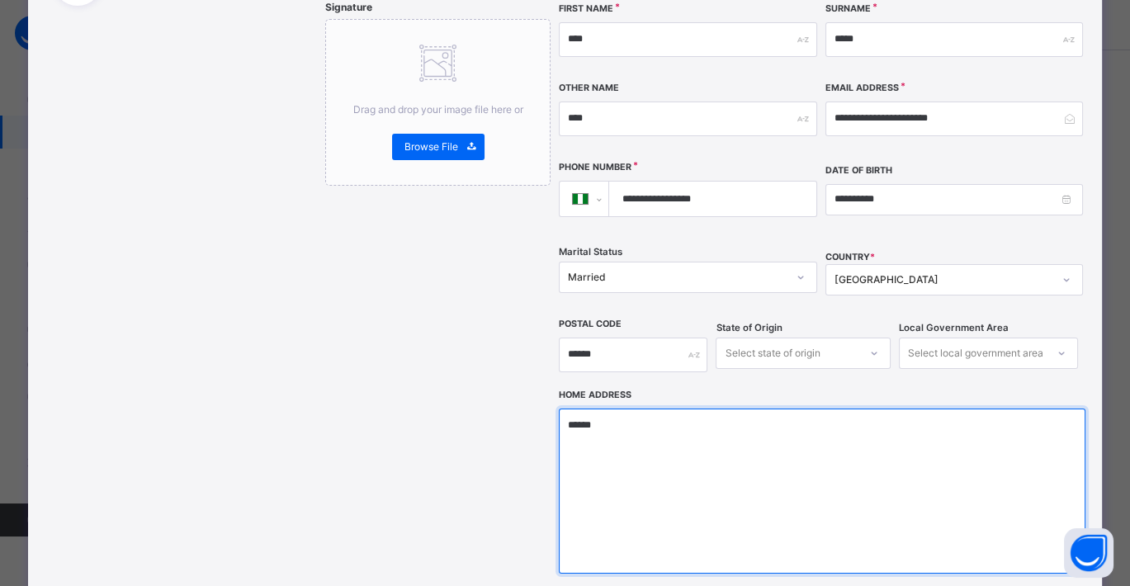
click at [644, 408] on textarea "******" at bounding box center [822, 490] width 526 height 165
type textarea "*****"
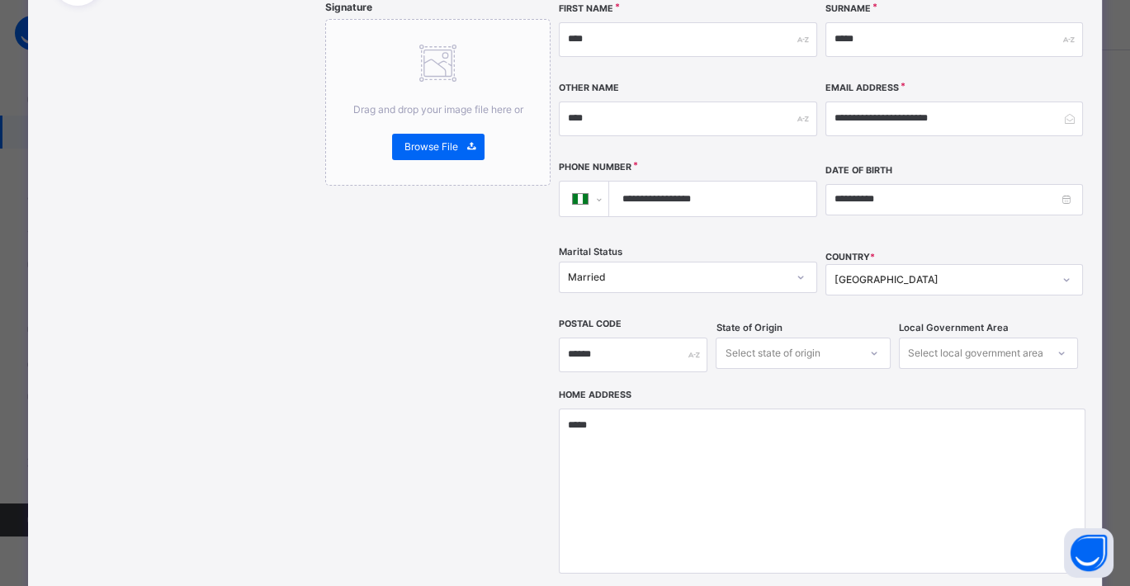
click at [443, 378] on div "Passport Drag and drop your image file here or Browse File Signature Drag and d…" at bounding box center [437, 241] width 225 height 887
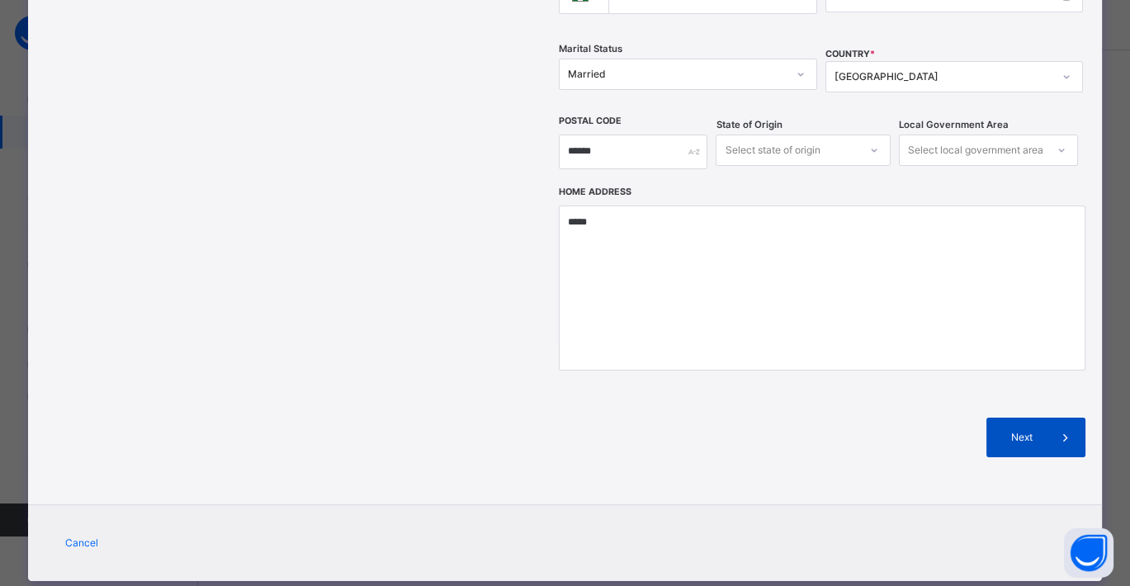
click at [1016, 430] on span "Next" at bounding box center [1022, 437] width 47 height 15
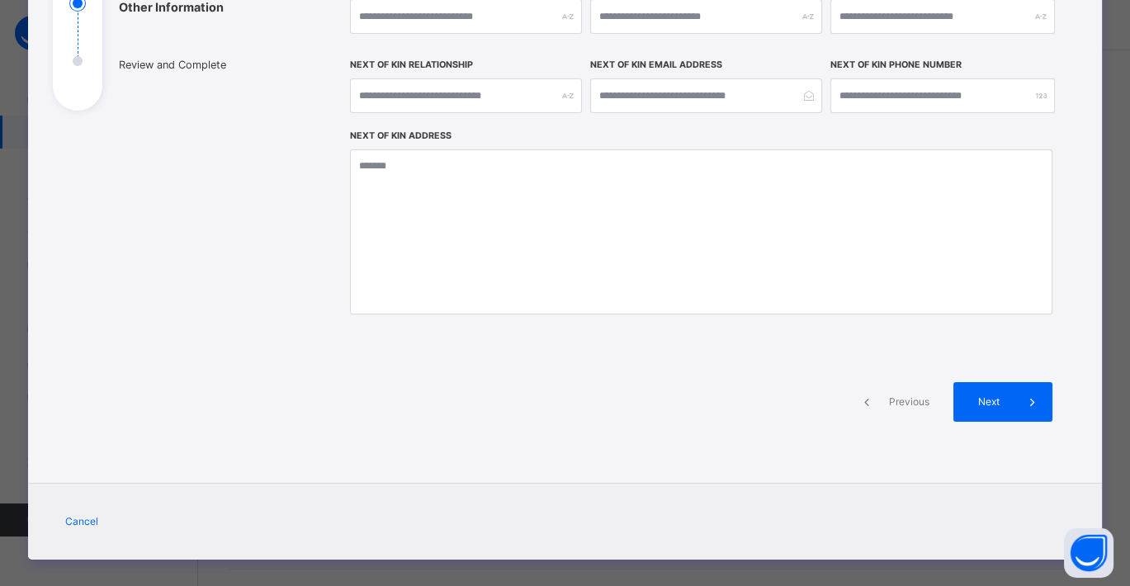
scroll to position [292, 0]
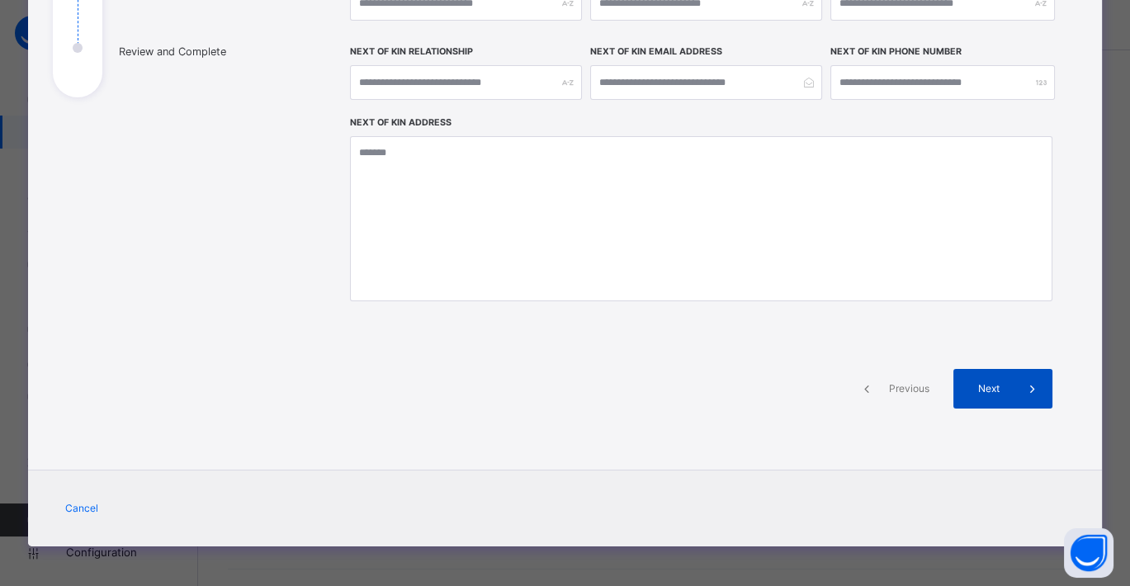
click at [995, 381] on span "Next" at bounding box center [988, 388] width 47 height 15
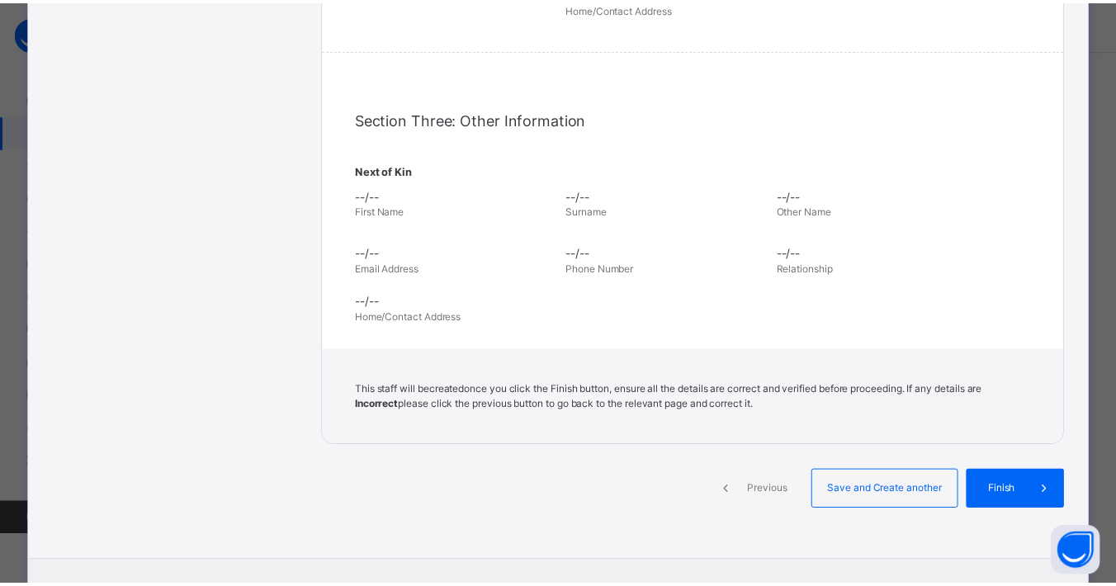
scroll to position [583, 0]
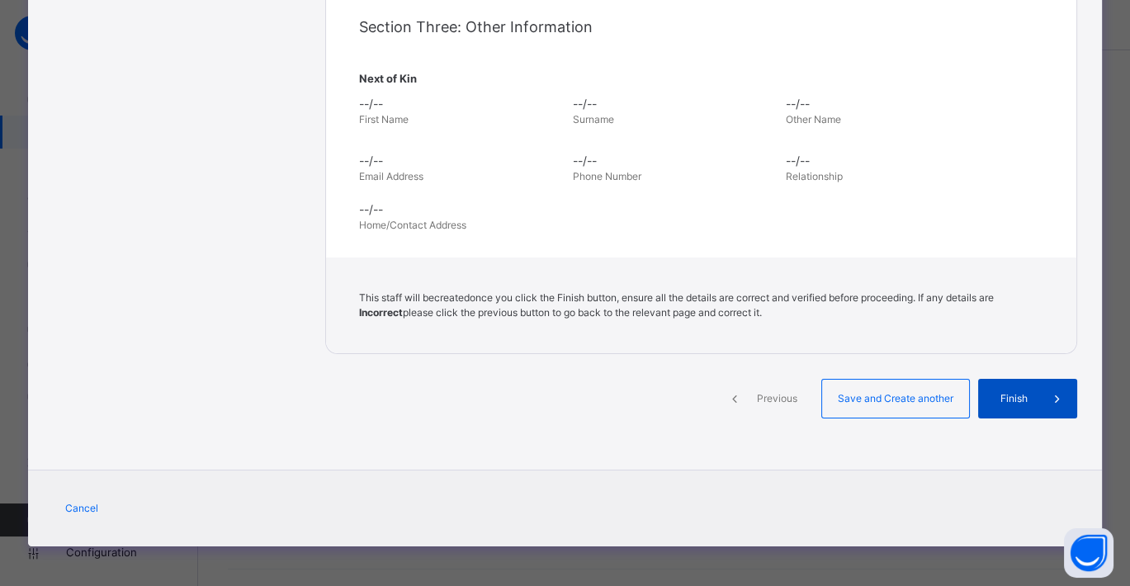
click at [1008, 408] on div "Finish" at bounding box center [1027, 399] width 99 height 40
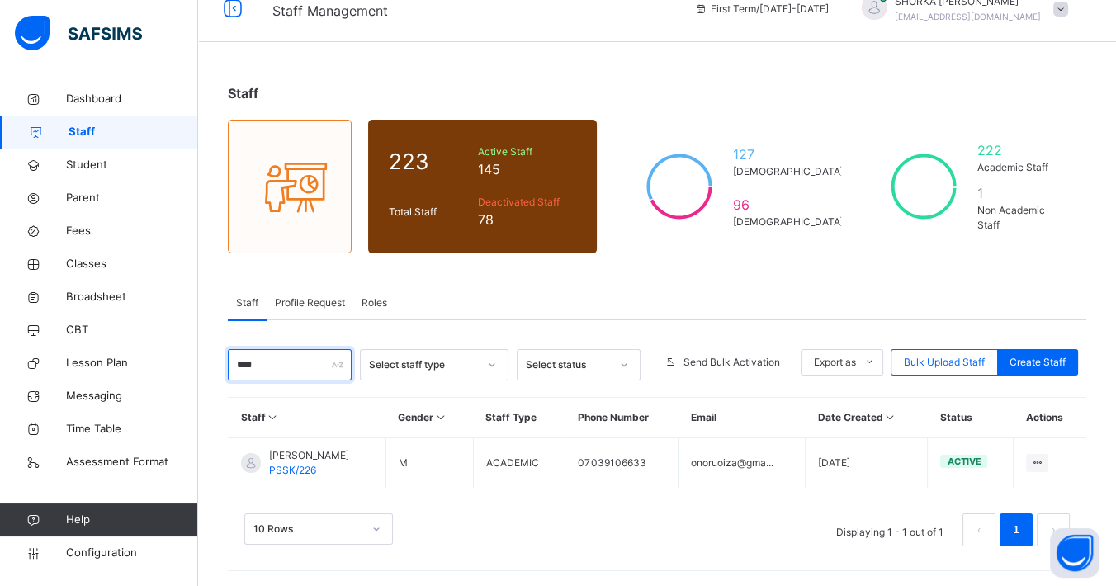
click at [270, 364] on input "****" at bounding box center [290, 364] width 124 height 31
type input "*"
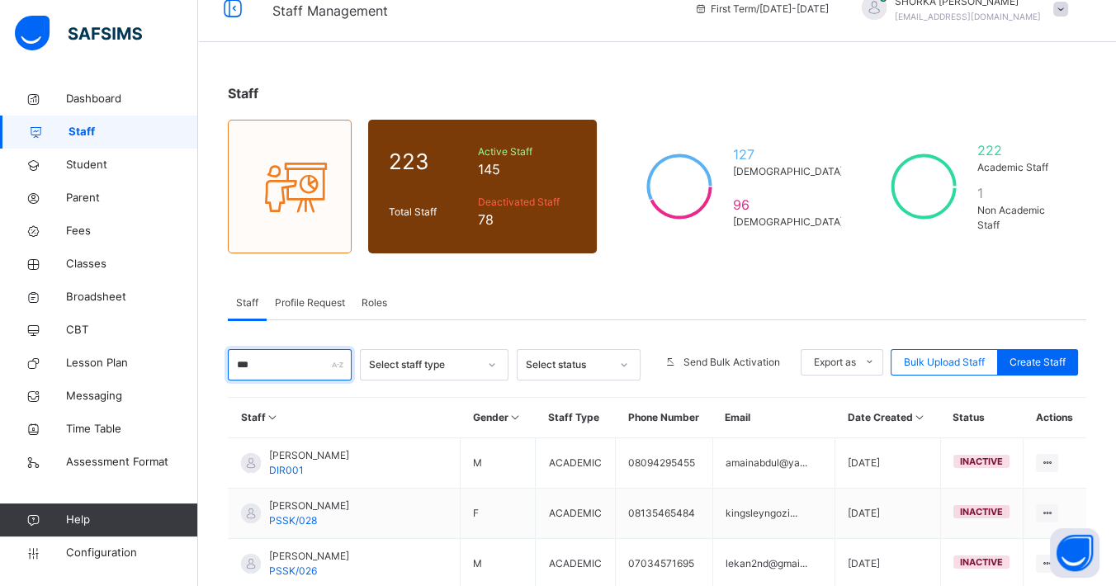
type input "****"
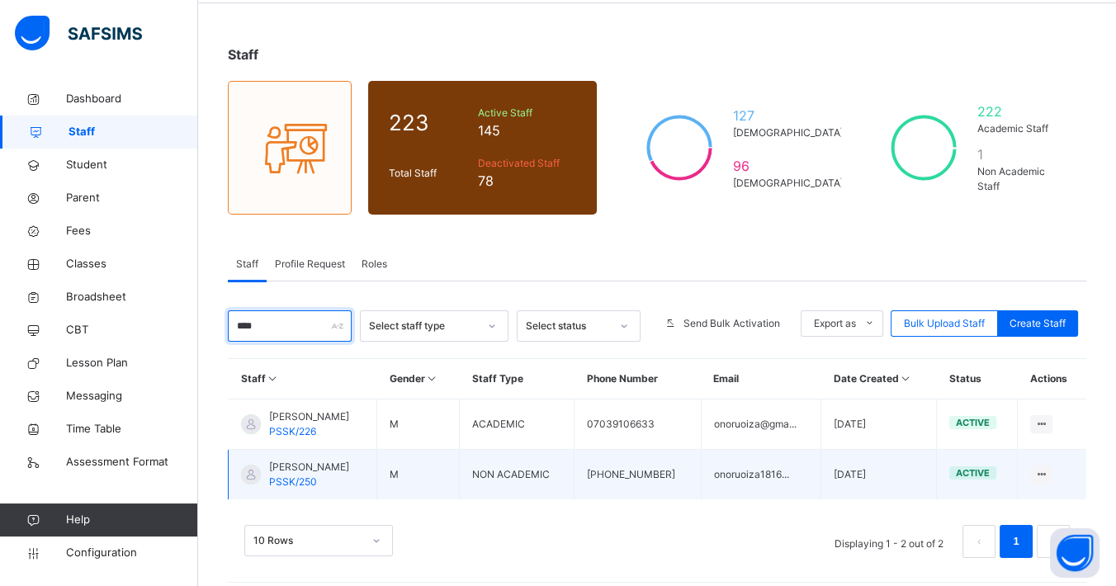
scroll to position [74, 0]
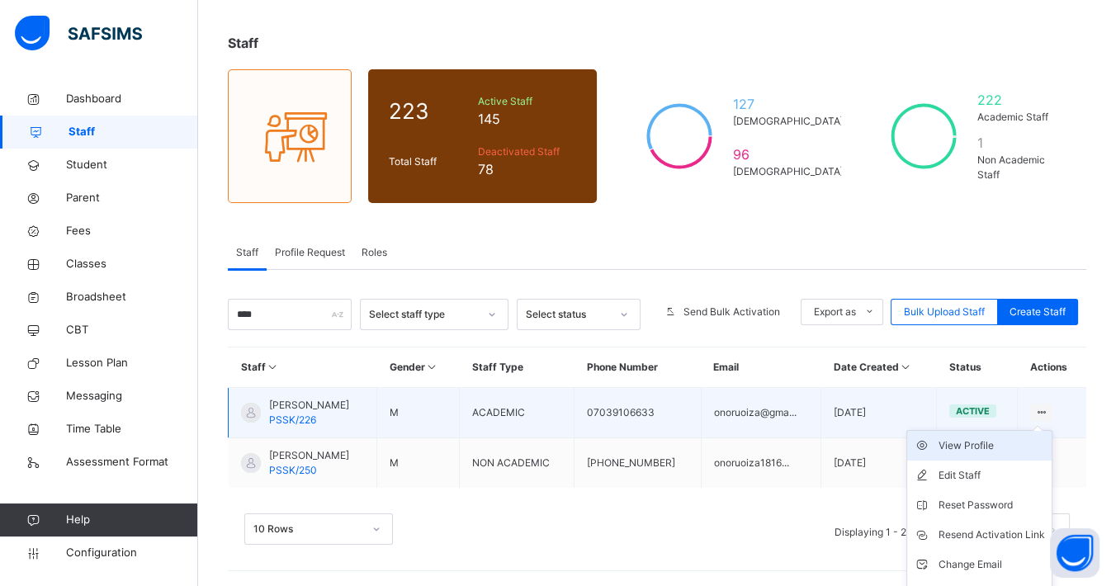
click at [1007, 442] on div "View Profile" at bounding box center [991, 445] width 106 height 17
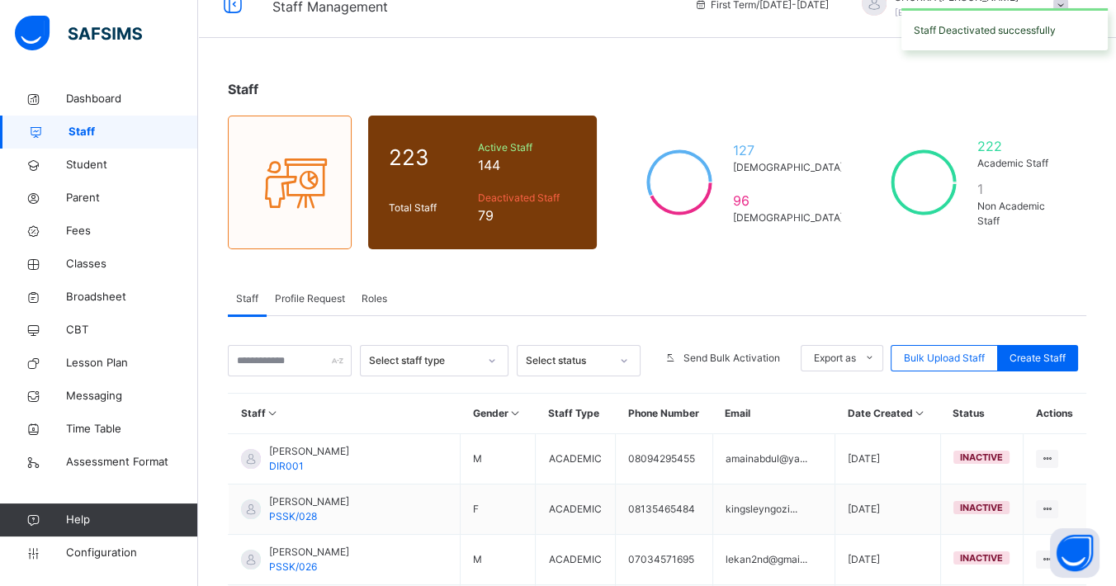
scroll to position [17, 0]
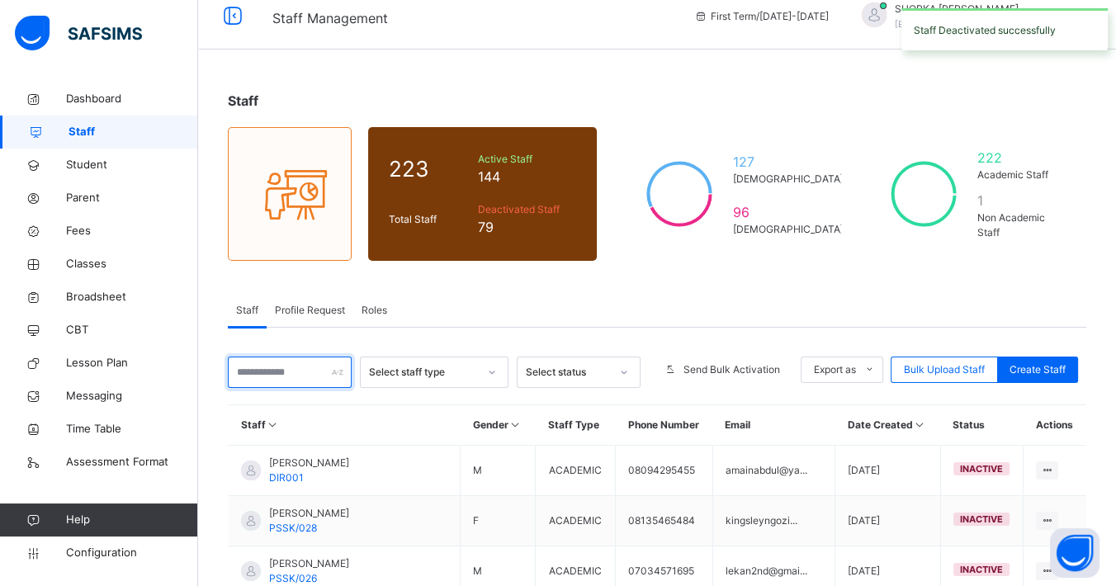
click at [301, 380] on input "text" at bounding box center [290, 371] width 124 height 31
type input "****"
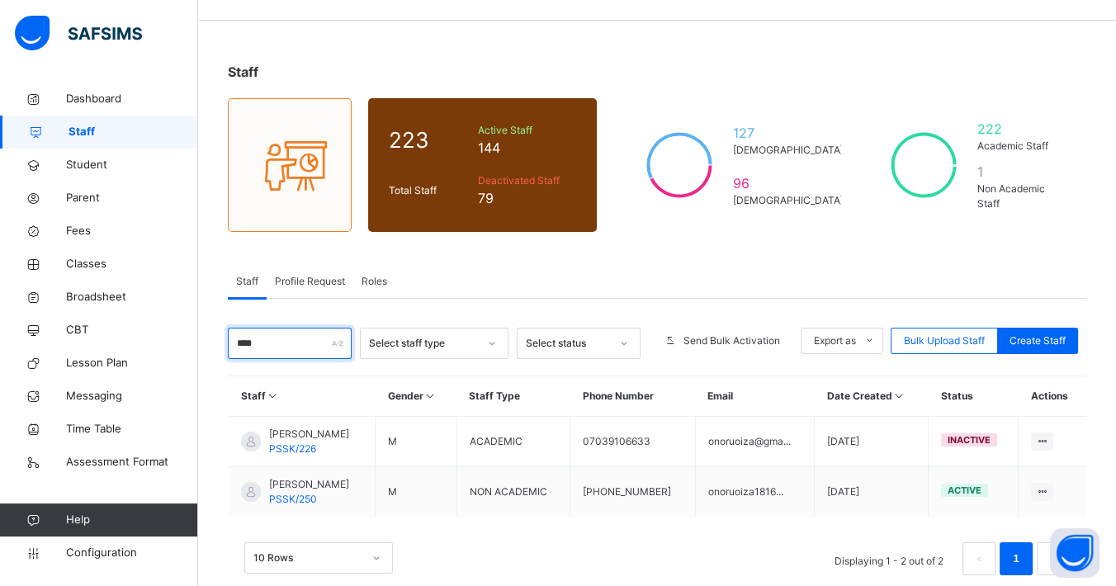
scroll to position [74, 0]
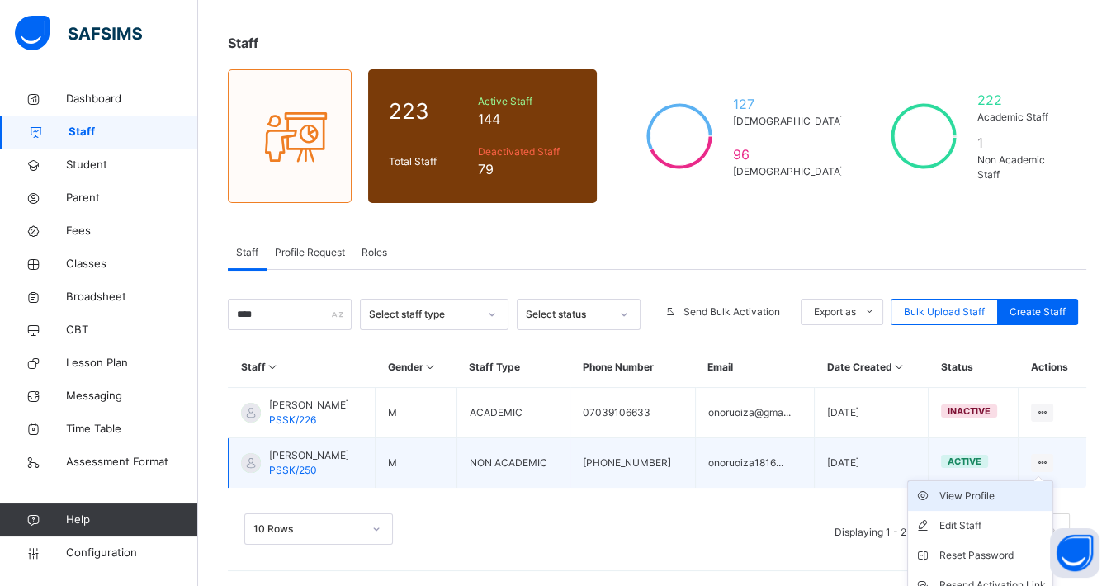
click at [994, 495] on div "View Profile" at bounding box center [992, 496] width 106 height 17
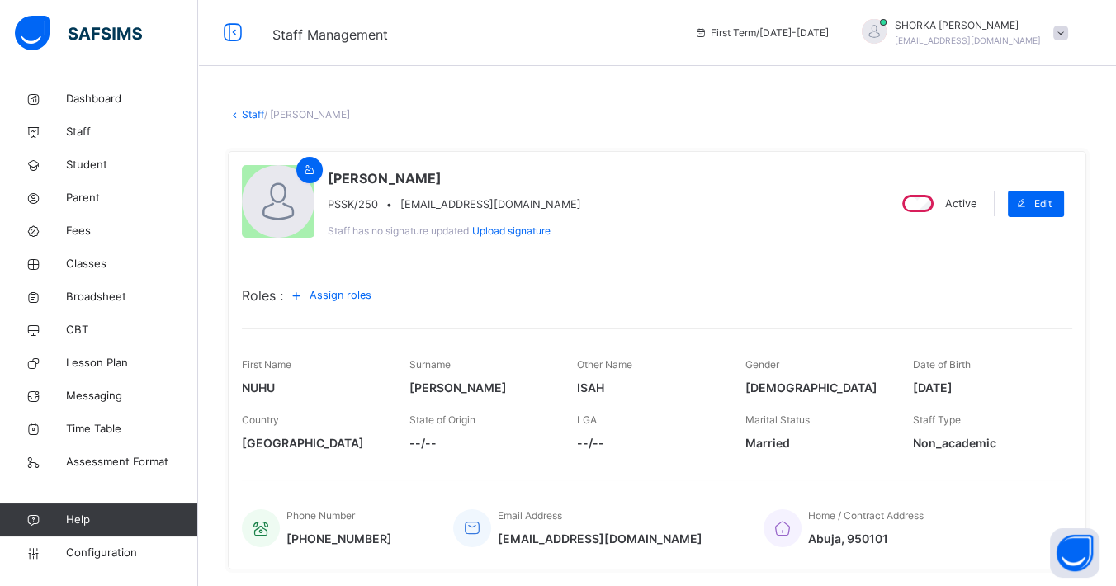
click at [338, 295] on span "Assign roles" at bounding box center [340, 295] width 62 height 16
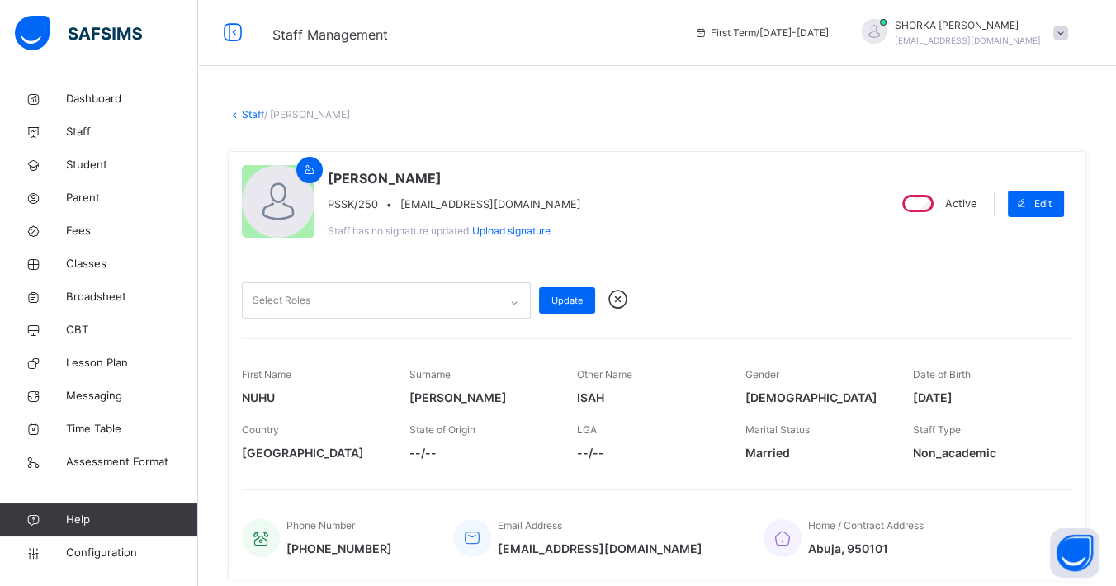
click at [503, 300] on div at bounding box center [514, 303] width 28 height 26
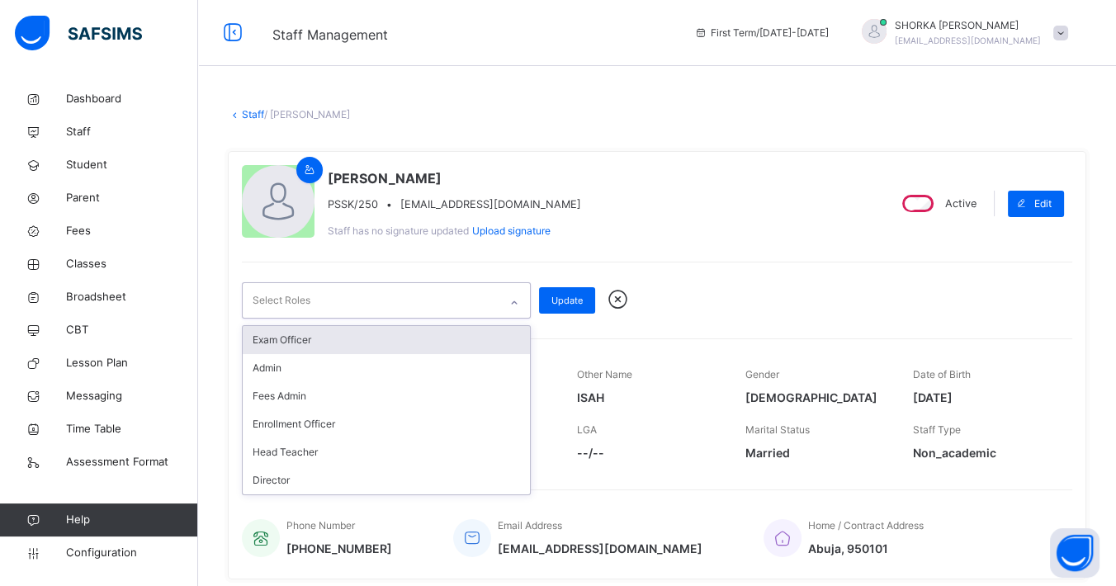
click at [503, 300] on div at bounding box center [514, 303] width 28 height 26
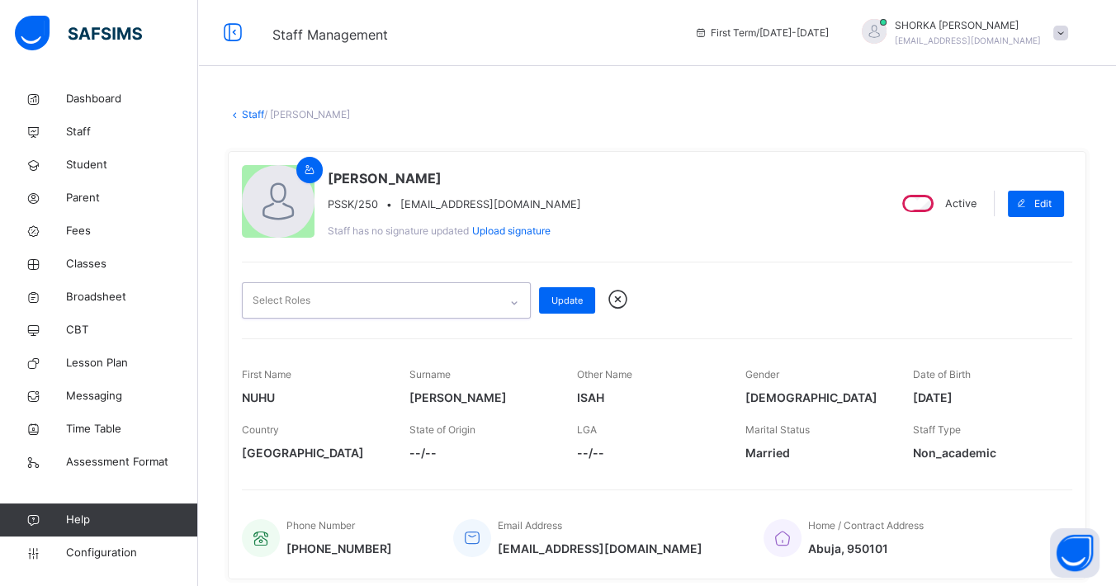
click at [503, 300] on div at bounding box center [514, 303] width 28 height 26
click at [738, 229] on div "NUHU ISAH AHMED PSSK/250 • onoruoiza1816@gmail.com Staff has no signature updat…" at bounding box center [557, 203] width 631 height 77
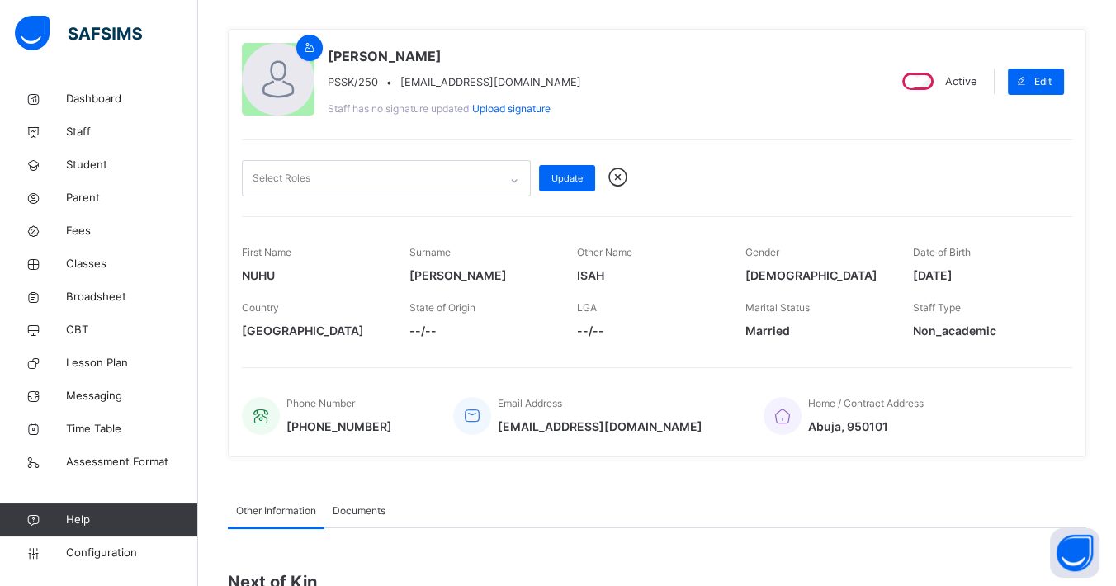
scroll to position [97, 0]
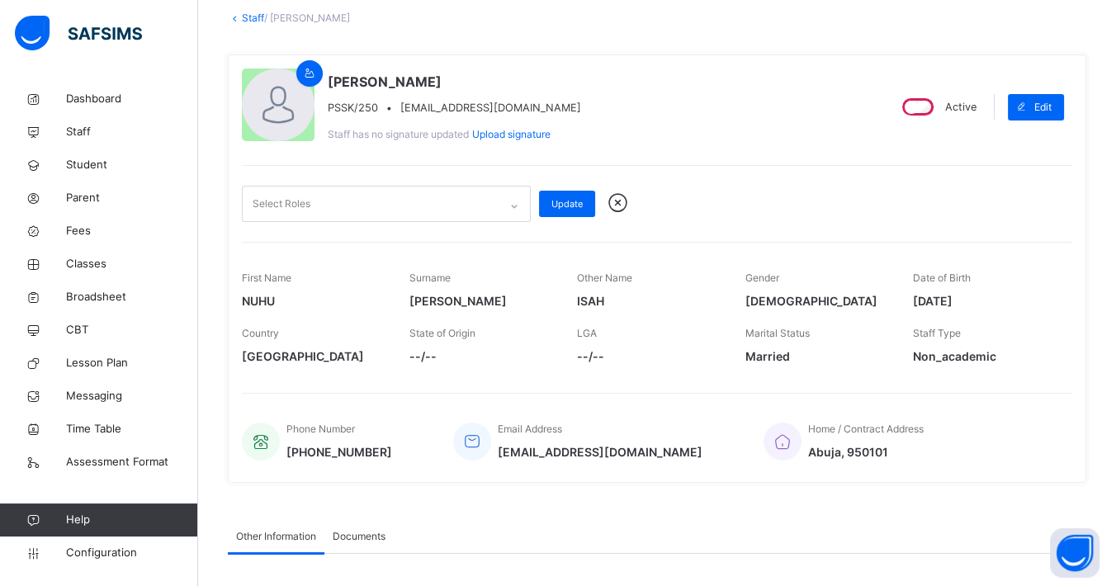
click at [513, 205] on icon at bounding box center [514, 206] width 10 height 17
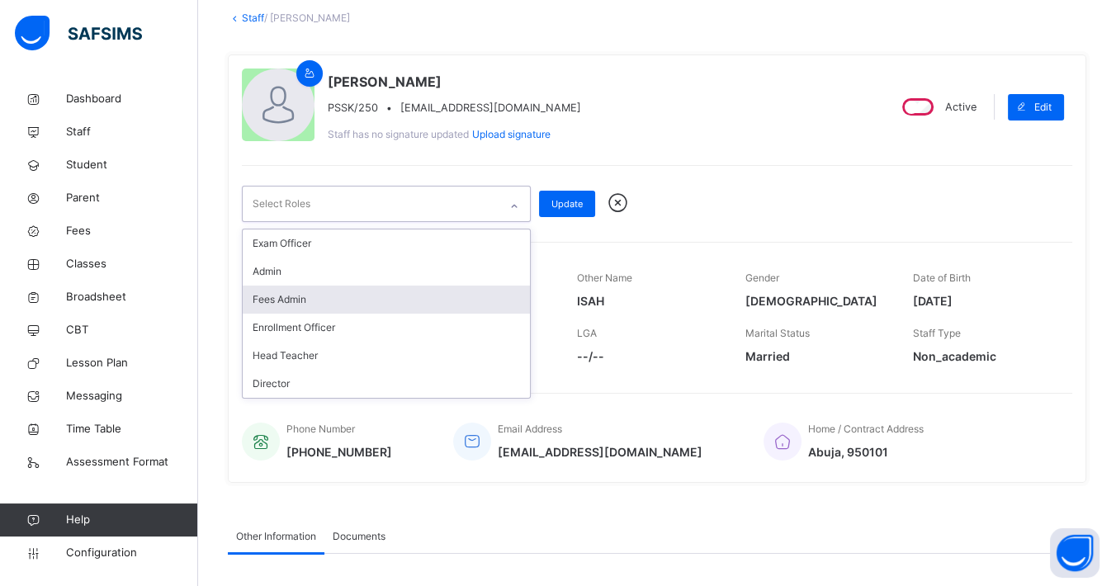
click at [316, 293] on div "Fees Admin" at bounding box center [386, 300] width 287 height 28
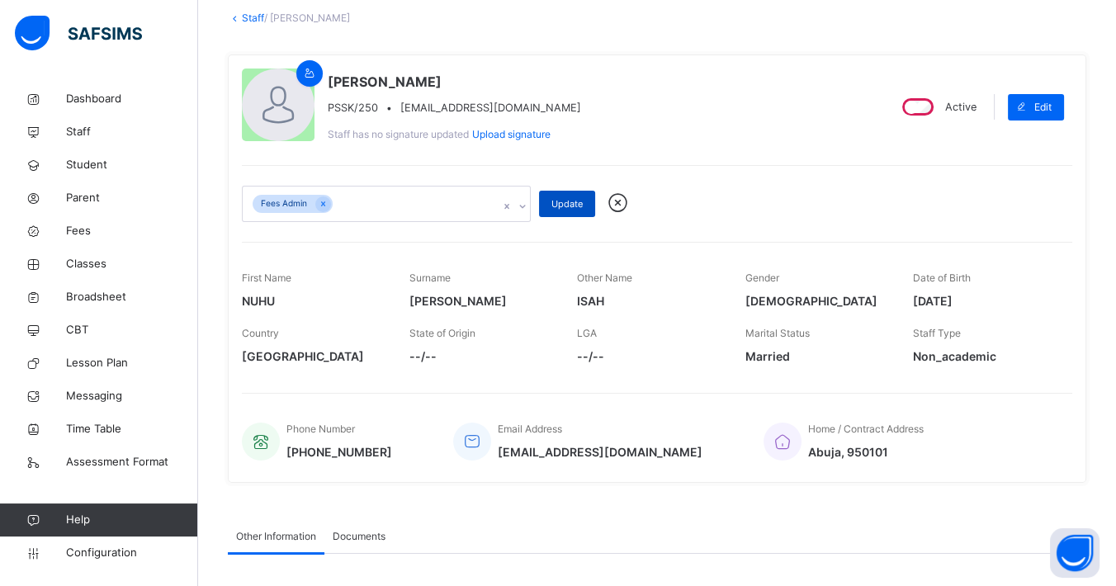
click at [565, 199] on span "Update" at bounding box center [566, 204] width 31 height 14
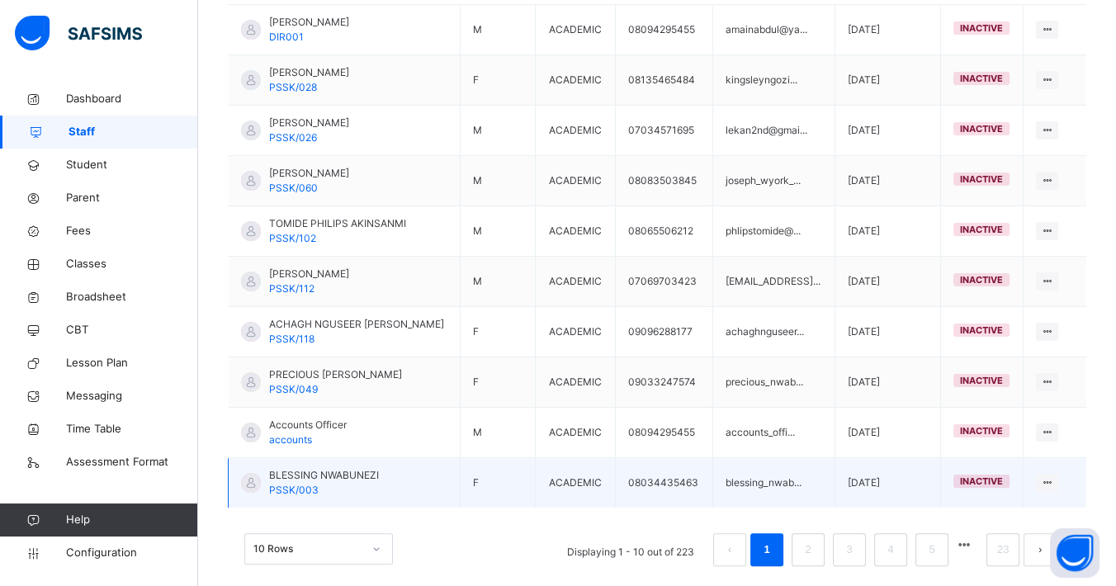
scroll to position [474, 0]
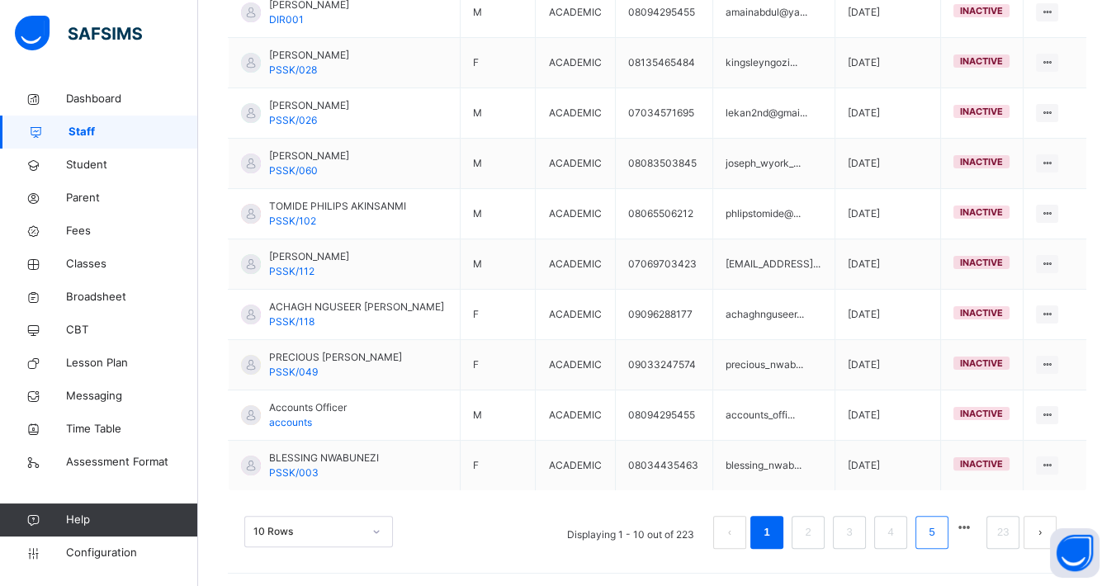
click at [939, 503] on link "5" at bounding box center [931, 532] width 16 height 21
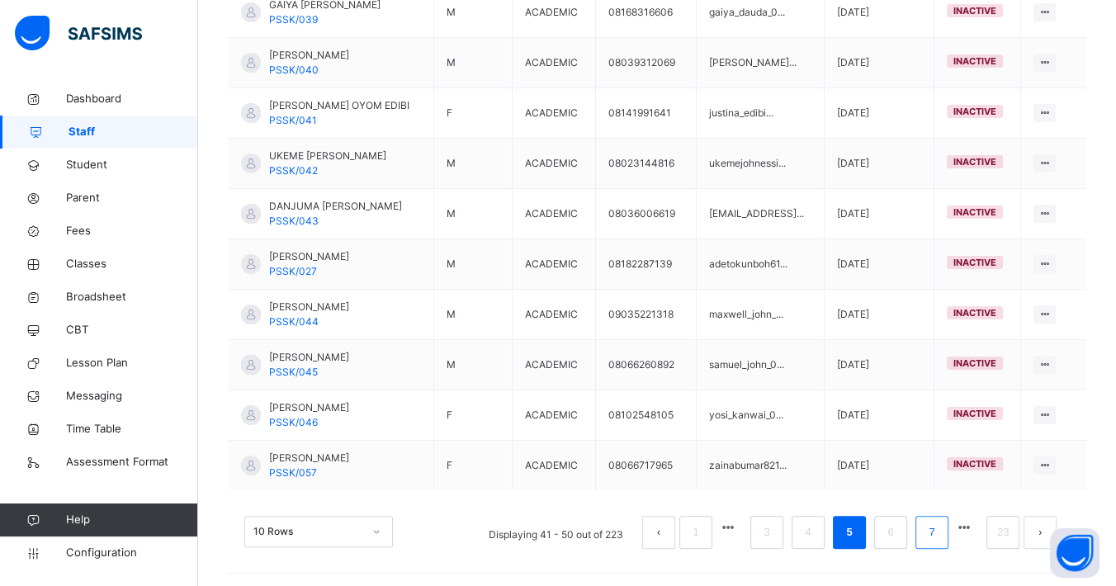
click at [936, 503] on li "7" at bounding box center [931, 532] width 33 height 33
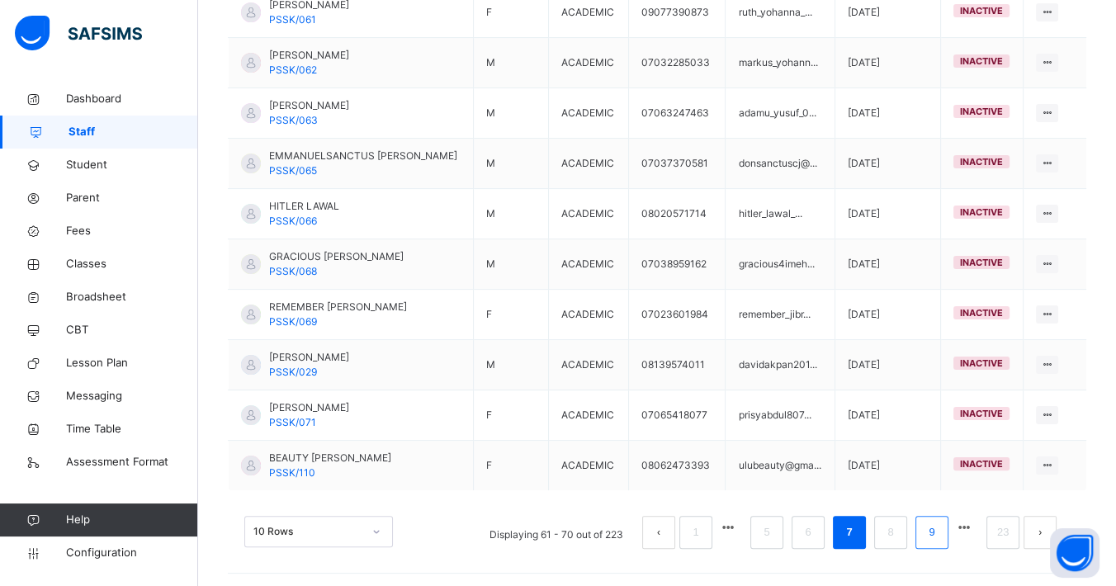
click at [938, 503] on link "9" at bounding box center [931, 532] width 16 height 21
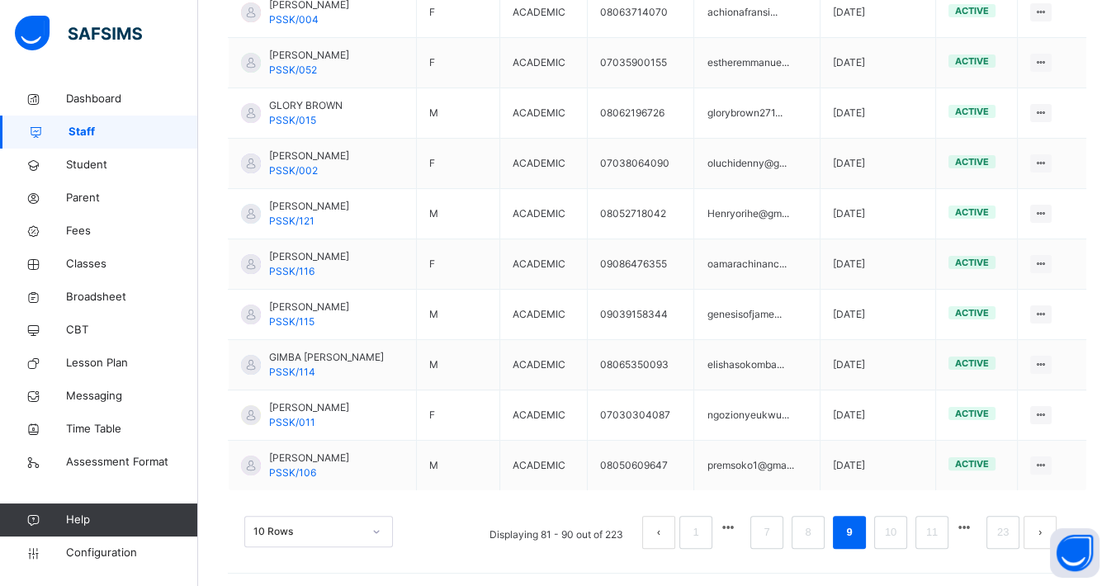
click at [824, 503] on li "8" at bounding box center [807, 532] width 33 height 33
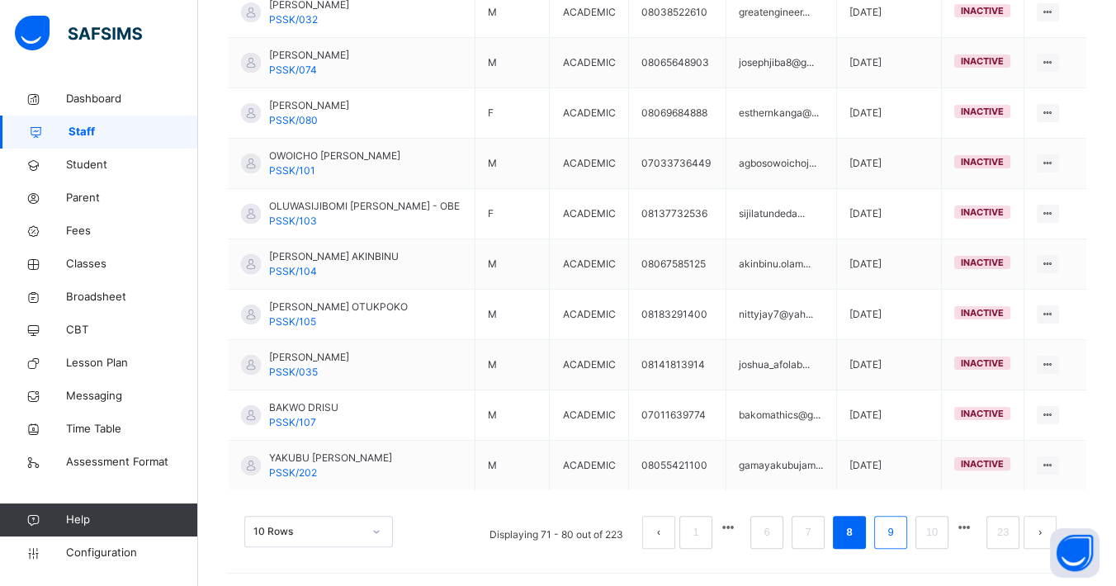
click at [898, 503] on link "9" at bounding box center [890, 532] width 16 height 21
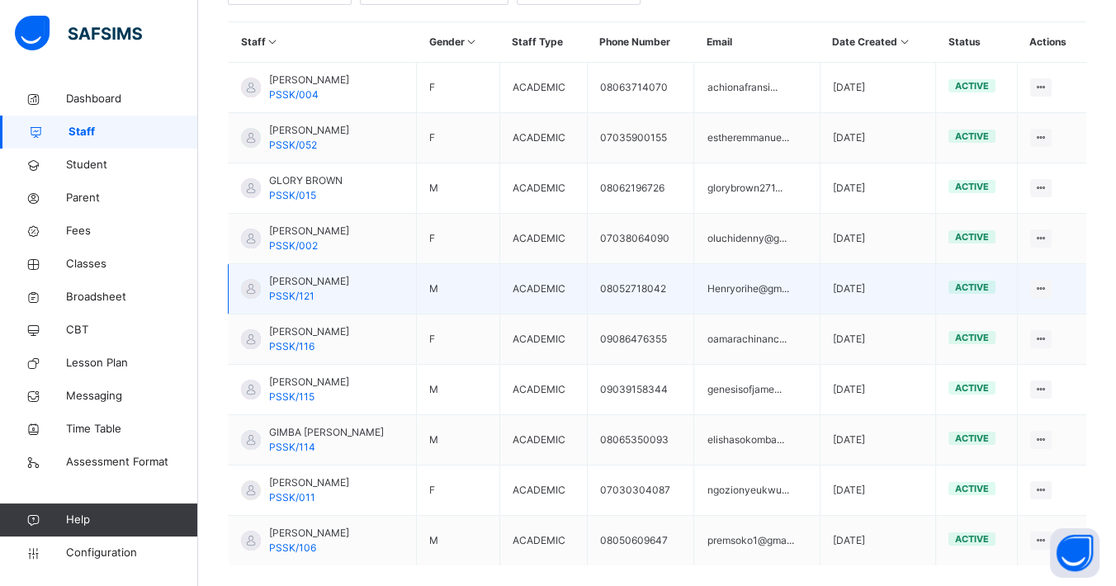
scroll to position [383, 0]
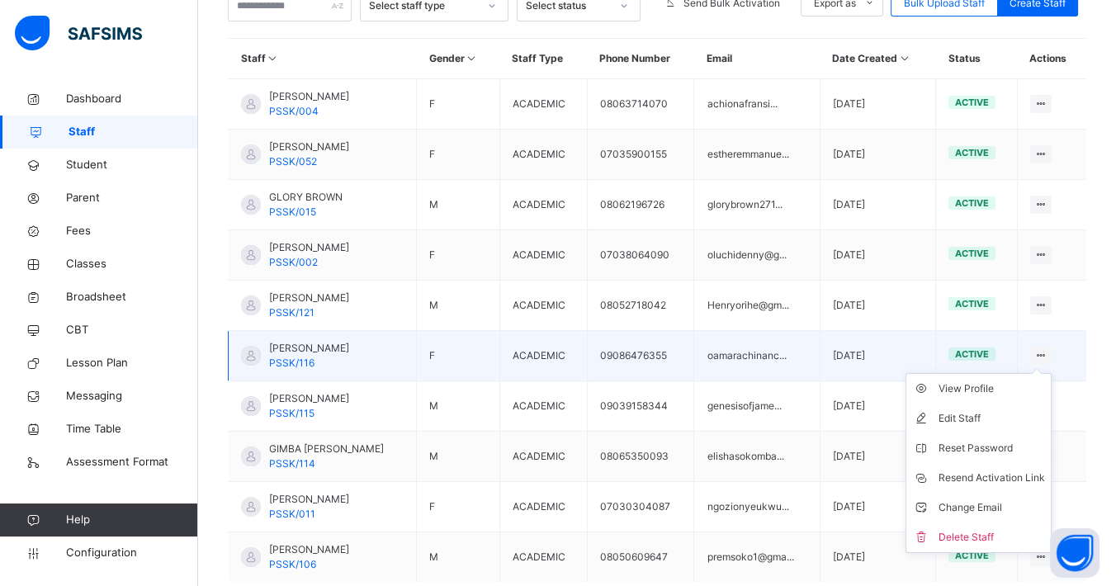
click at [1016, 352] on icon at bounding box center [1041, 355] width 14 height 12
click at [990, 382] on div "View Profile" at bounding box center [990, 388] width 106 height 17
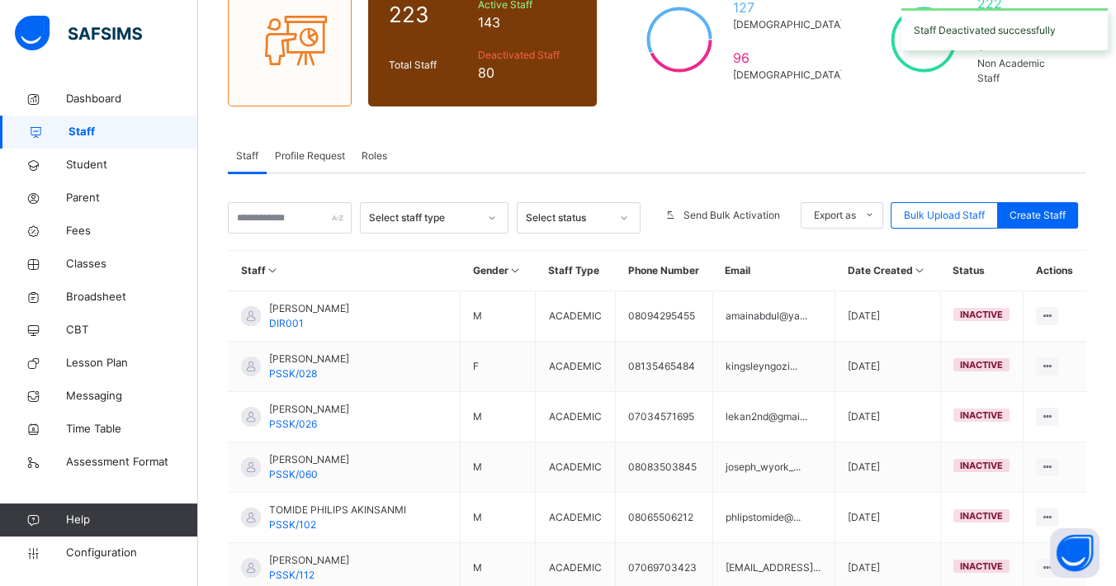
scroll to position [474, 0]
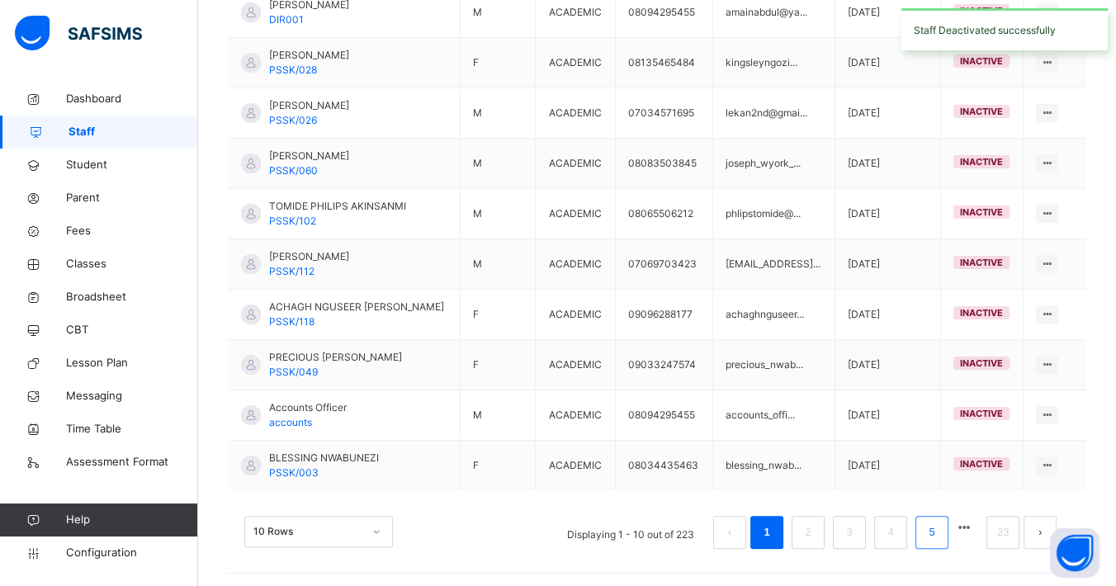
click at [939, 503] on link "5" at bounding box center [931, 532] width 16 height 21
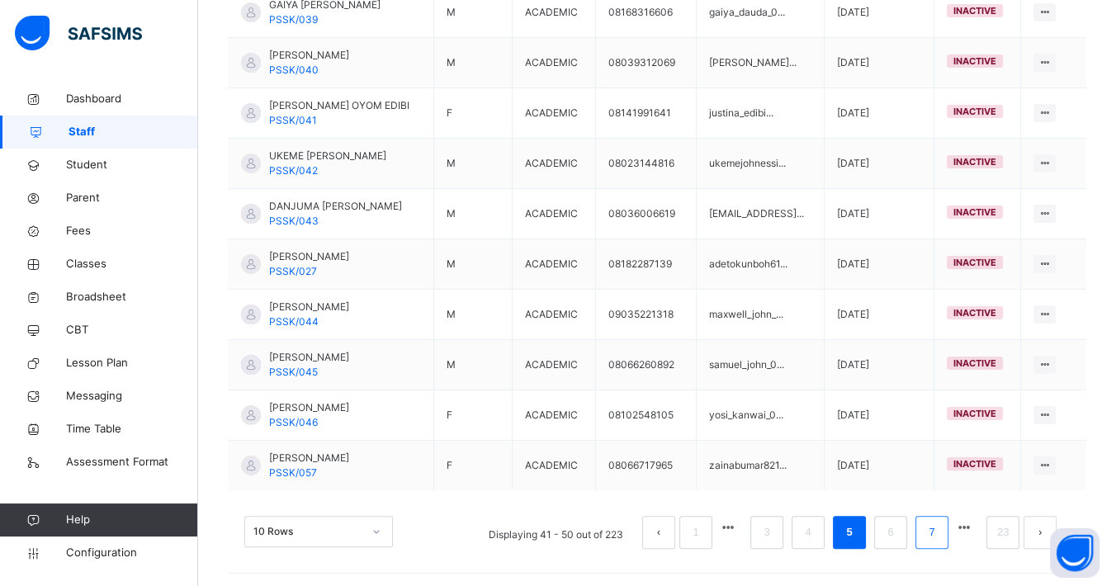
click at [939, 503] on link "7" at bounding box center [931, 532] width 16 height 21
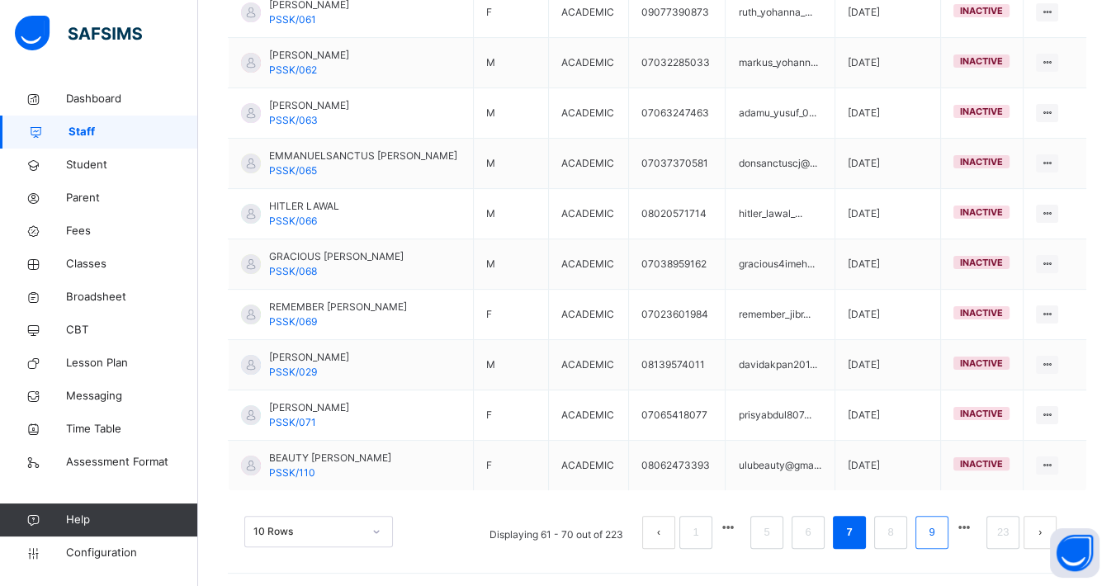
click at [939, 503] on link "9" at bounding box center [931, 532] width 16 height 21
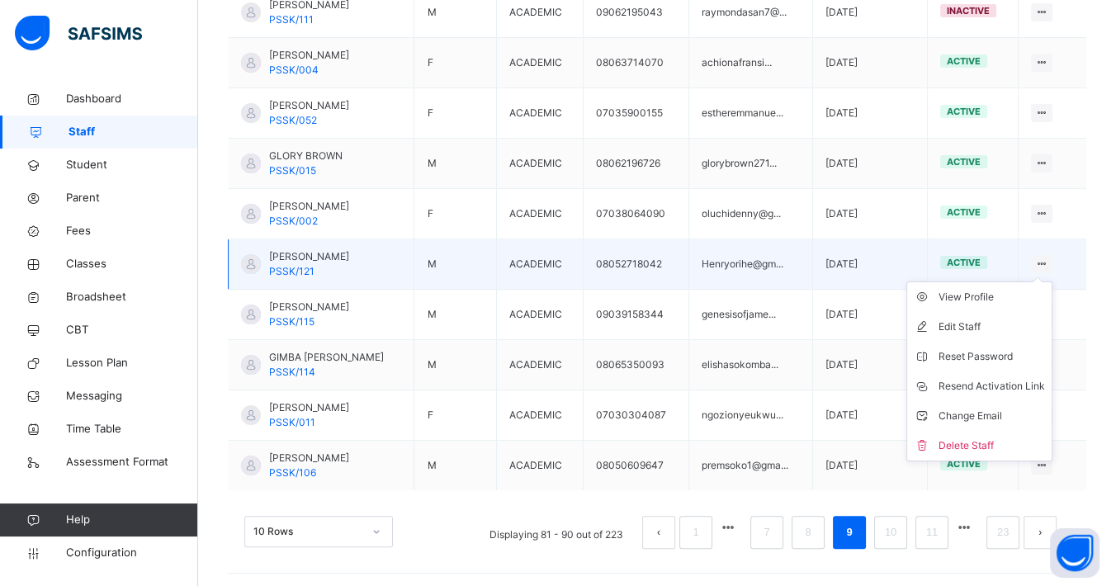
click at [1016, 260] on icon at bounding box center [1042, 263] width 14 height 12
click at [992, 293] on div "View Profile" at bounding box center [991, 297] width 106 height 17
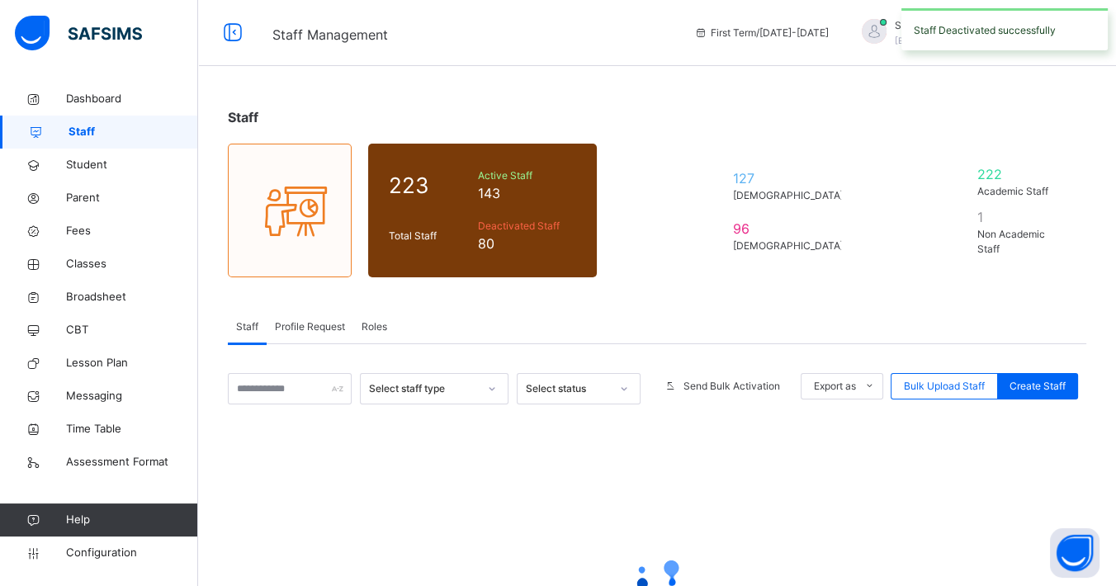
scroll to position [171, 0]
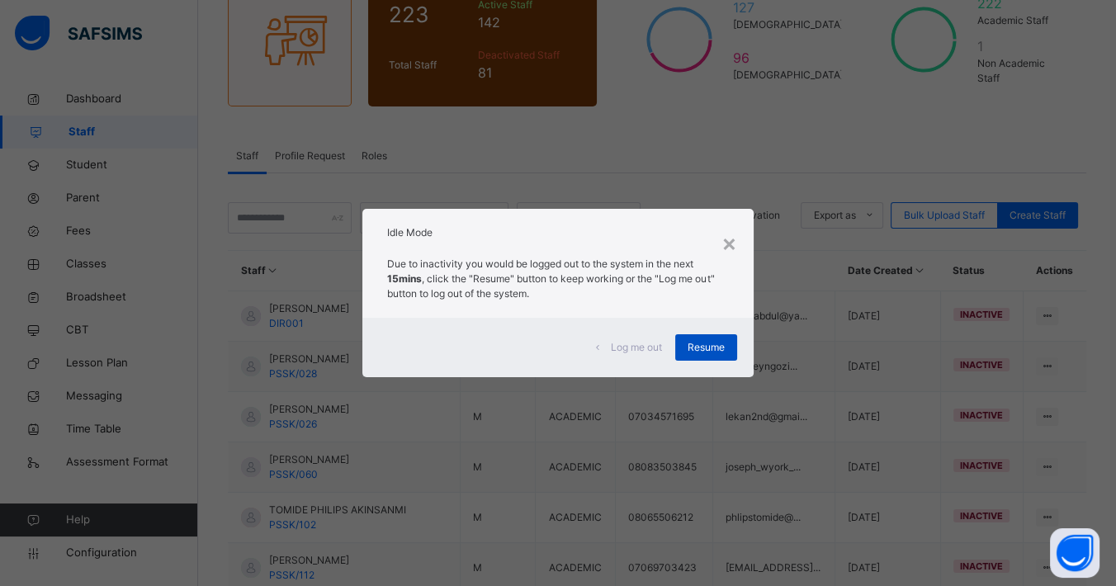
click at [720, 344] on span "Resume" at bounding box center [705, 347] width 37 height 15
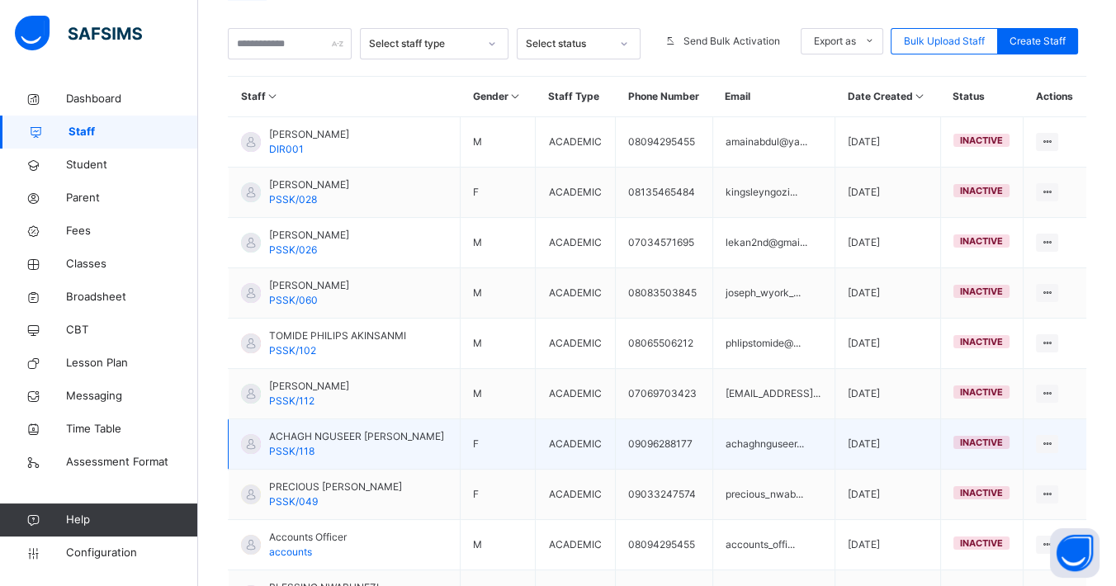
scroll to position [474, 0]
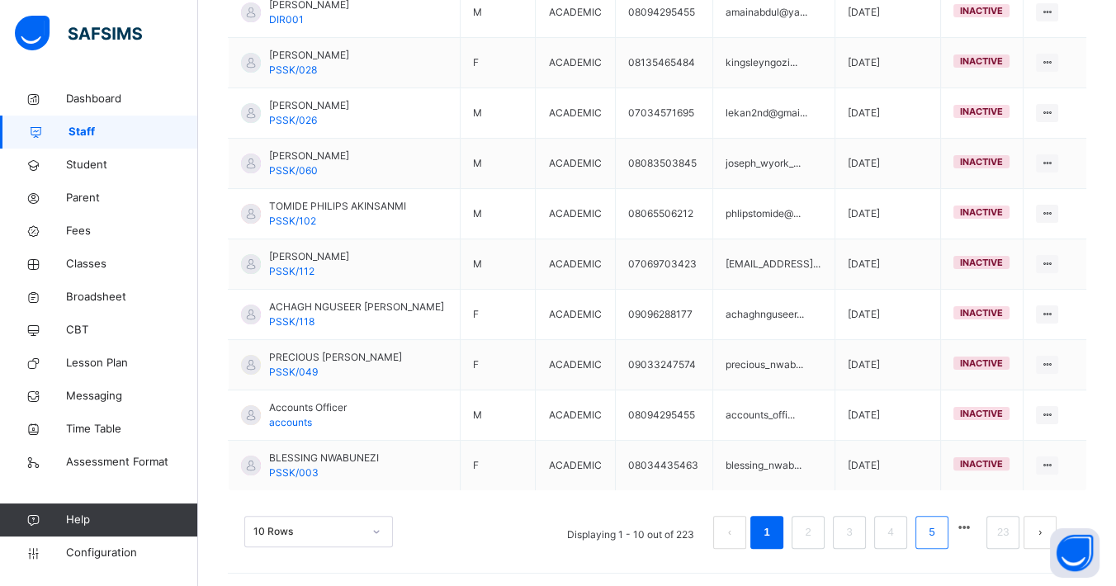
click at [947, 503] on li "5" at bounding box center [931, 532] width 33 height 33
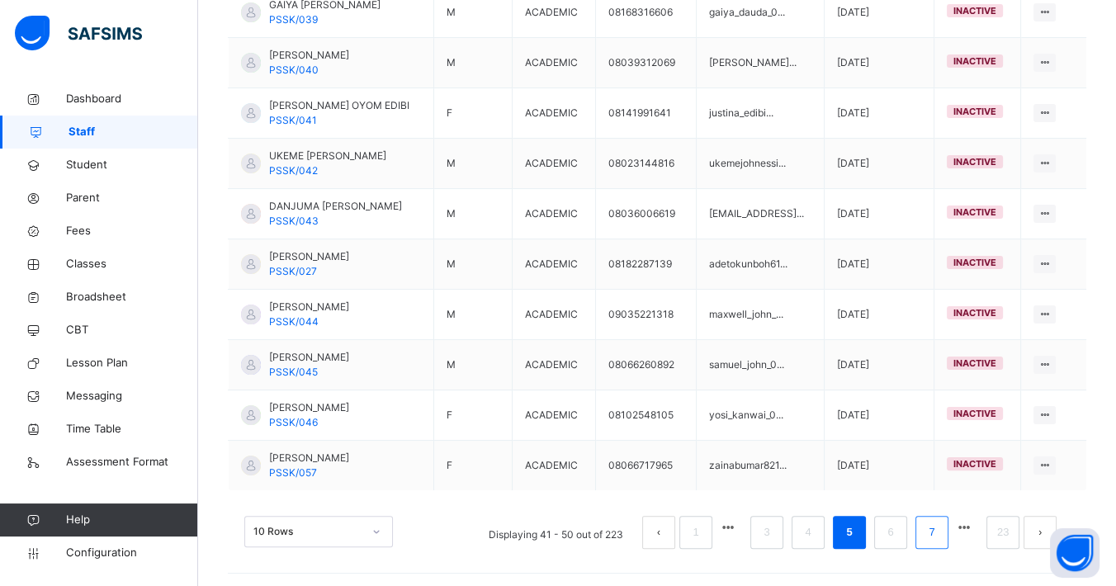
click at [939, 503] on link "7" at bounding box center [931, 532] width 16 height 21
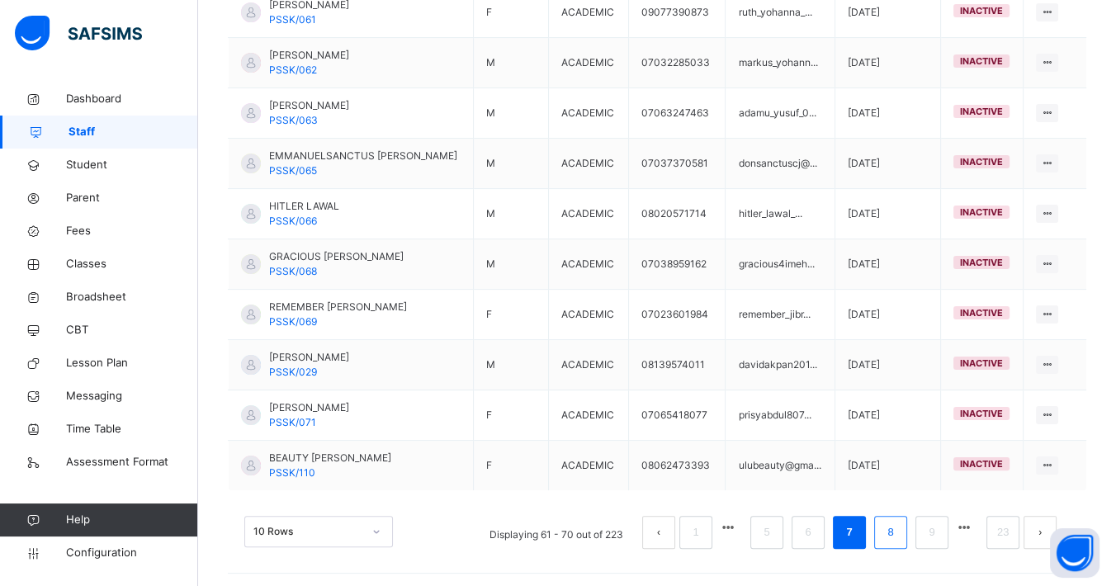
click at [907, 503] on li "8" at bounding box center [890, 532] width 33 height 33
click at [942, 503] on link "10" at bounding box center [931, 532] width 21 height 21
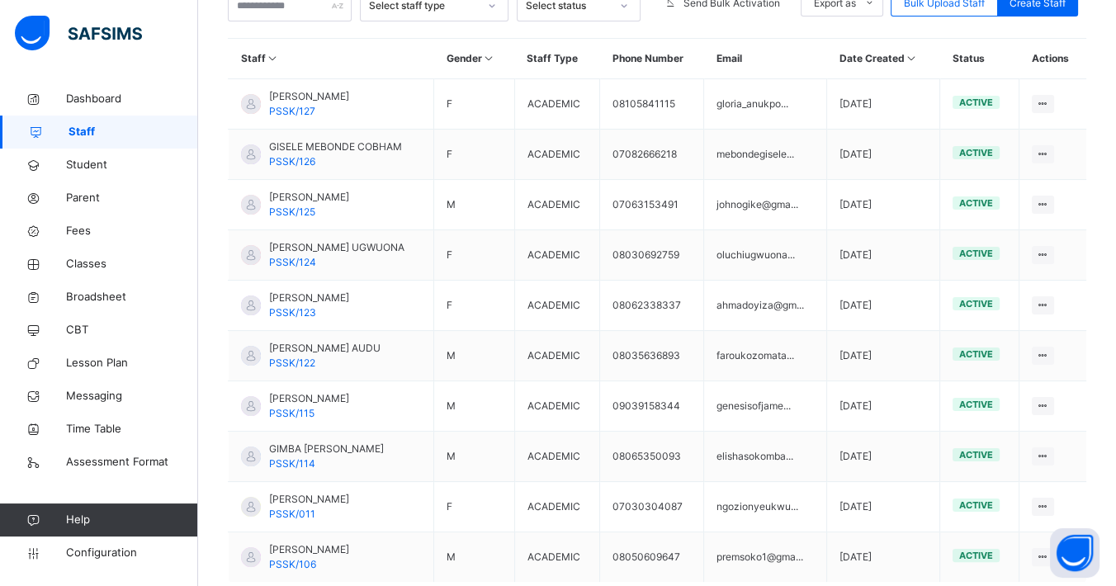
scroll to position [291, 0]
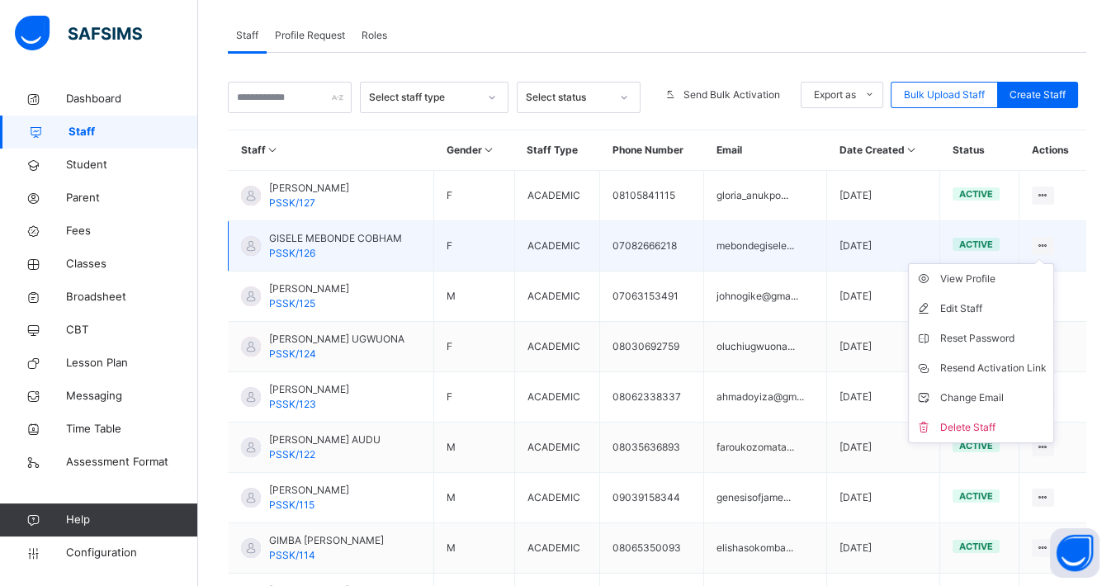
click at [1016, 263] on ul "View Profile Edit Staff Reset Password Resend Activation Link Change Email Dele…" at bounding box center [981, 353] width 146 height 180
click at [995, 277] on div "View Profile" at bounding box center [993, 279] width 106 height 17
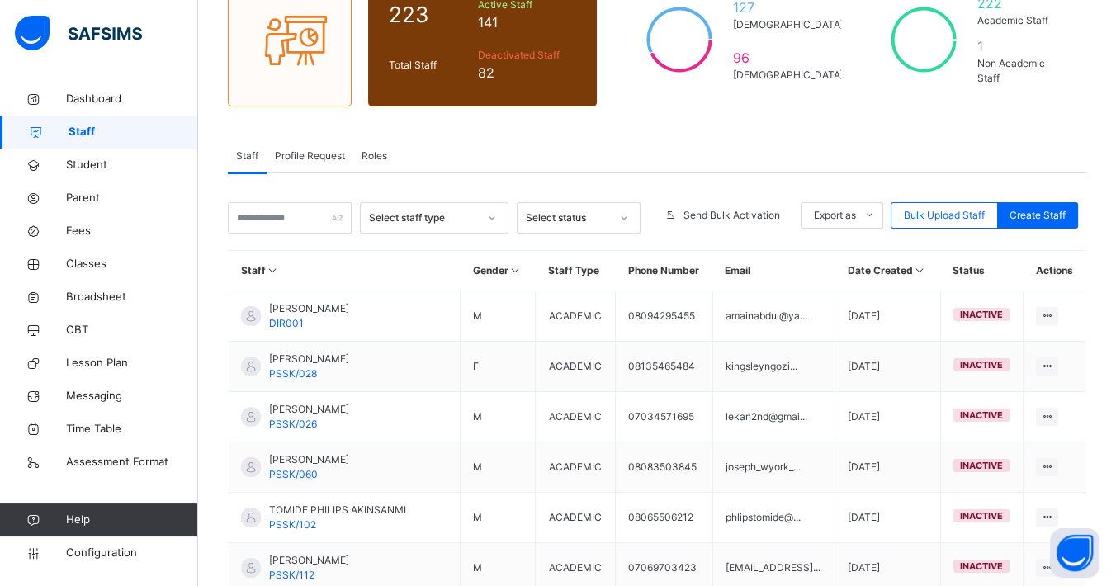
scroll to position [474, 0]
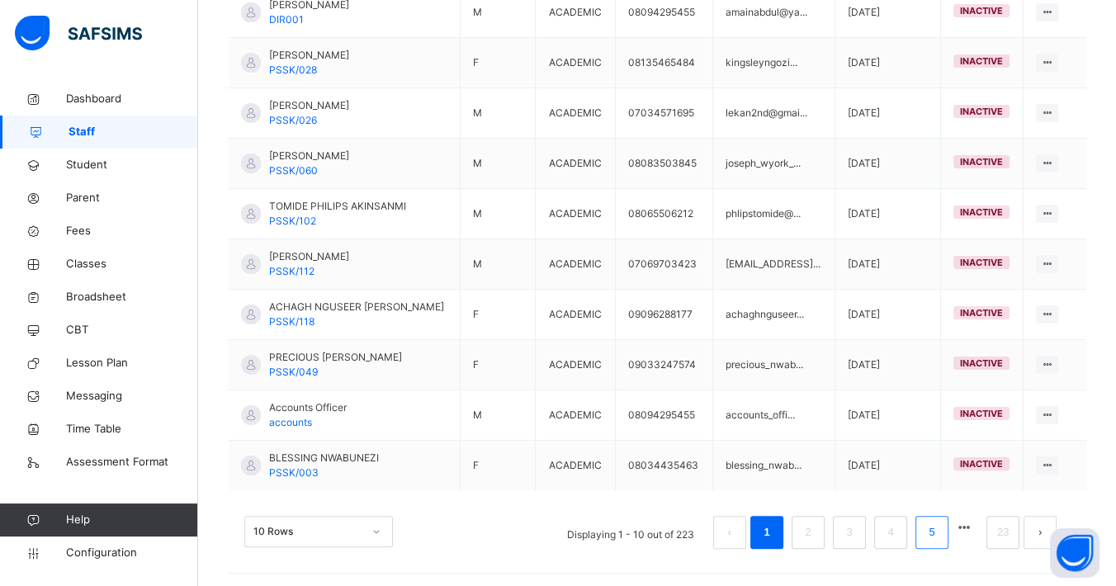
click at [939, 503] on link "5" at bounding box center [931, 532] width 16 height 21
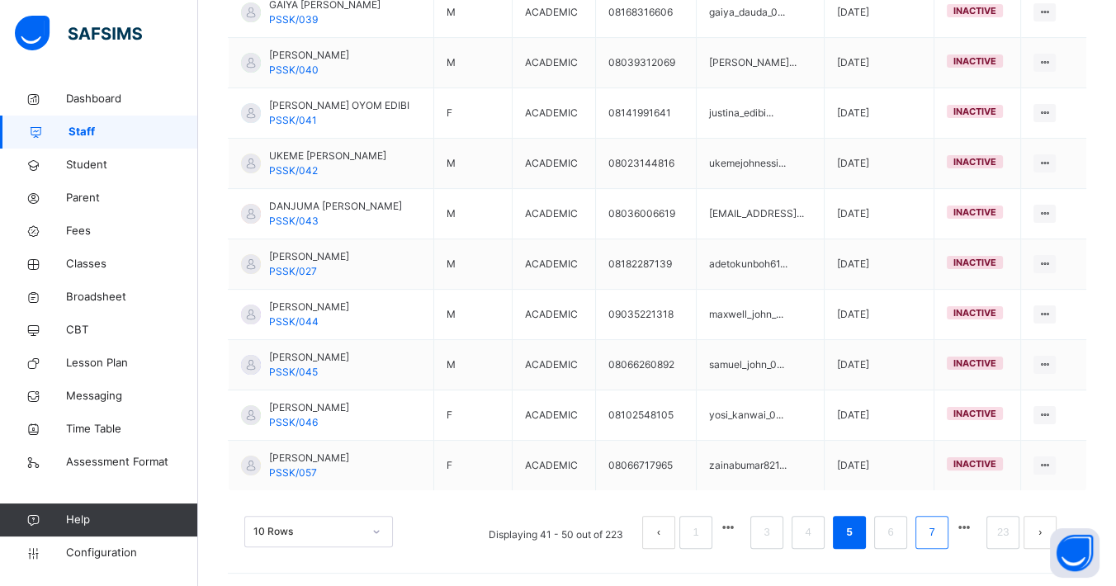
click at [935, 503] on li "7" at bounding box center [931, 532] width 33 height 33
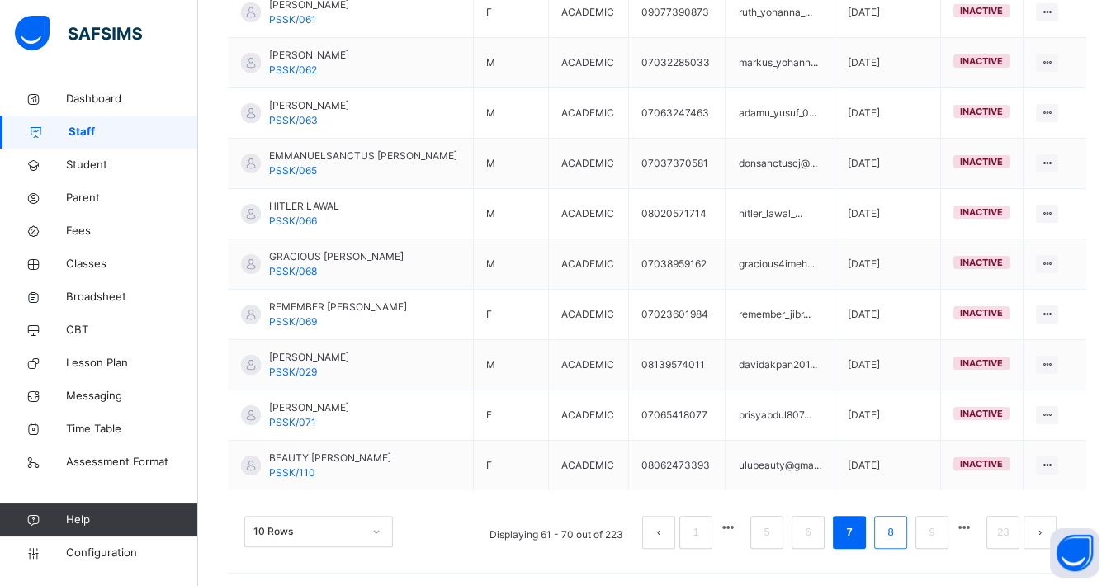
click at [898, 503] on link "8" at bounding box center [890, 532] width 16 height 21
click at [907, 503] on li "9" at bounding box center [890, 532] width 33 height 33
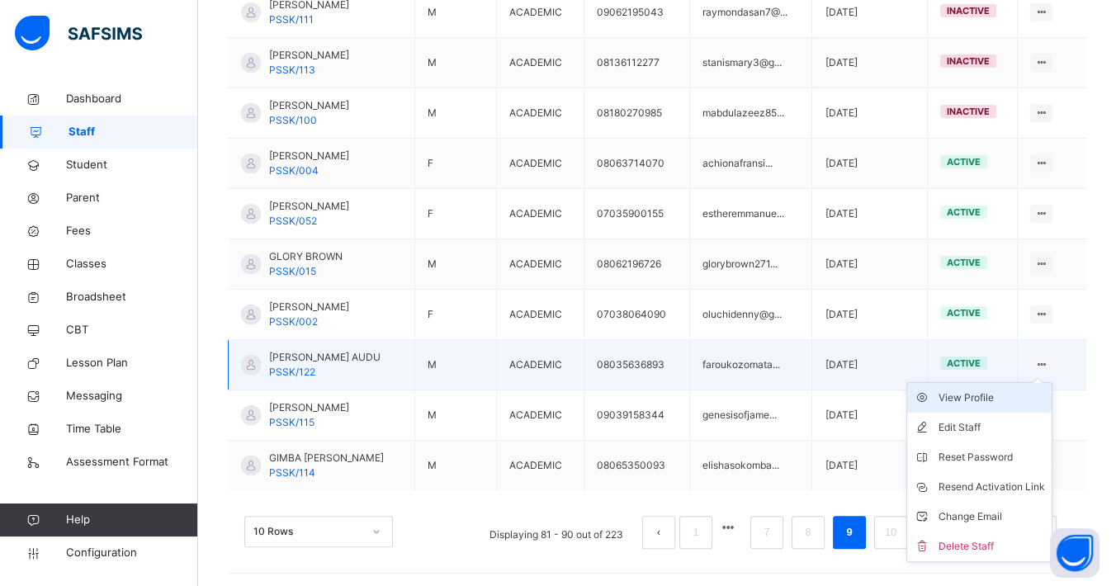
click at [1014, 389] on div "View Profile" at bounding box center [991, 397] width 106 height 17
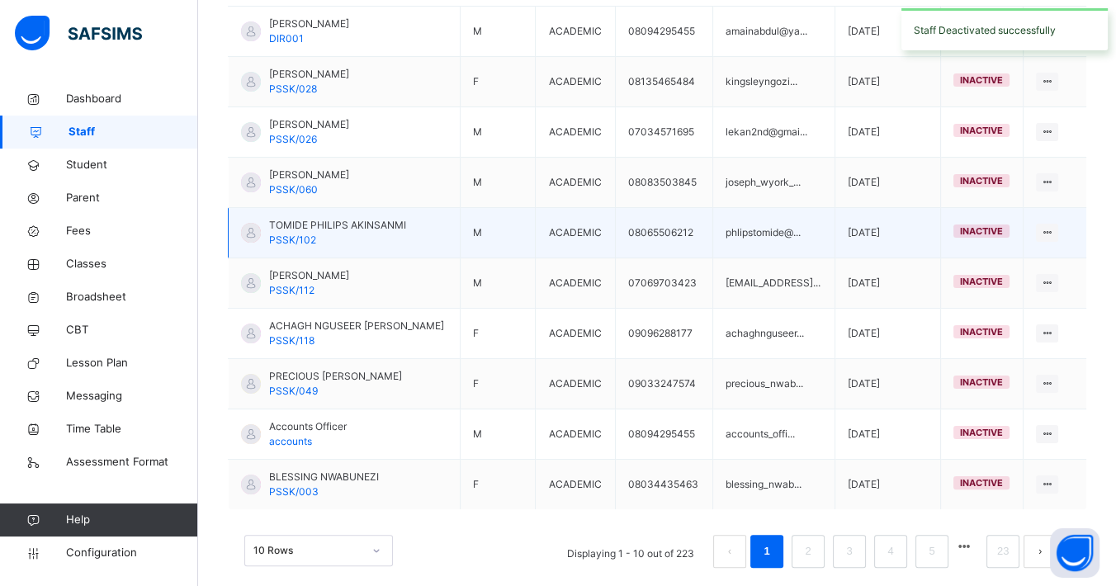
scroll to position [474, 0]
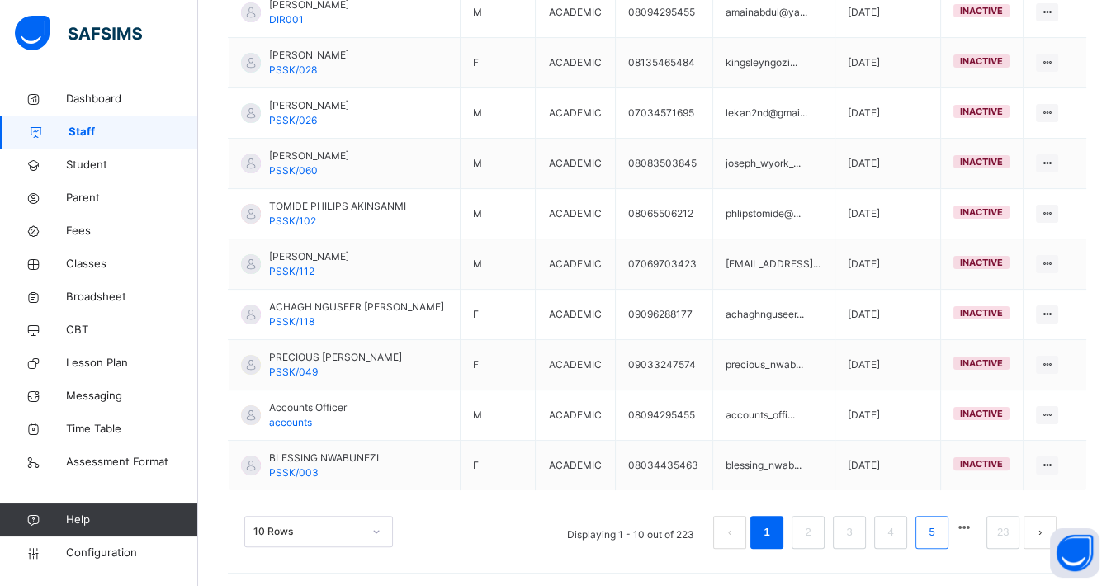
click at [937, 503] on link "5" at bounding box center [931, 532] width 16 height 21
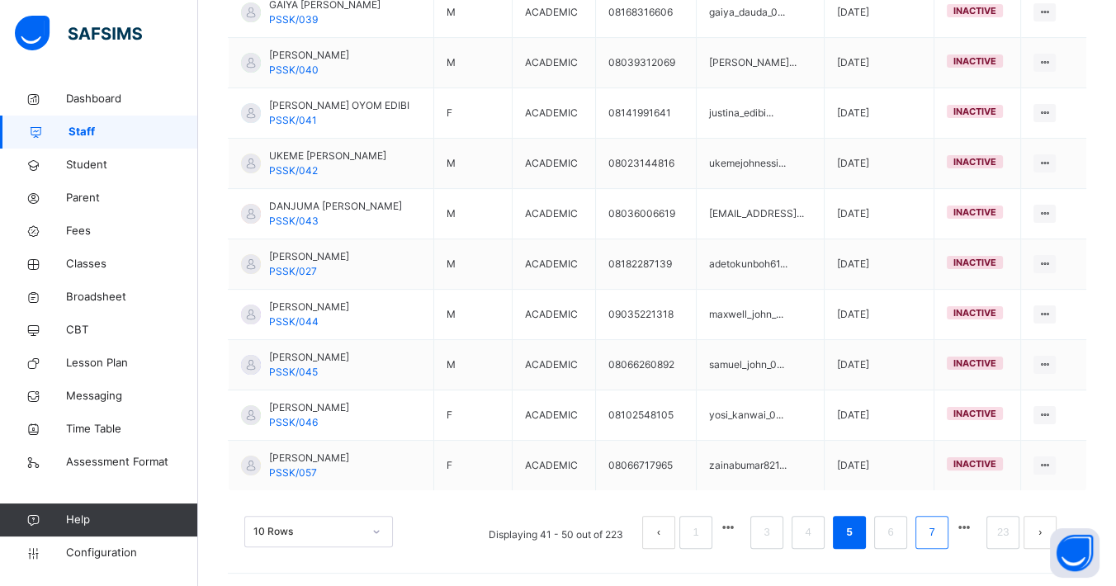
click at [939, 503] on link "7" at bounding box center [931, 532] width 16 height 21
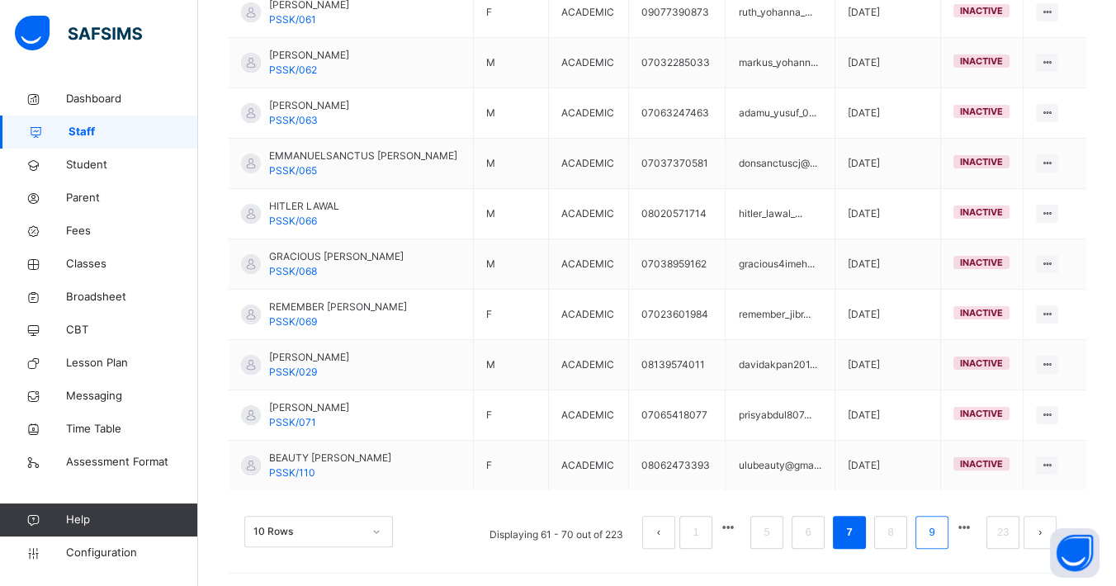
click at [939, 503] on link "9" at bounding box center [931, 532] width 16 height 21
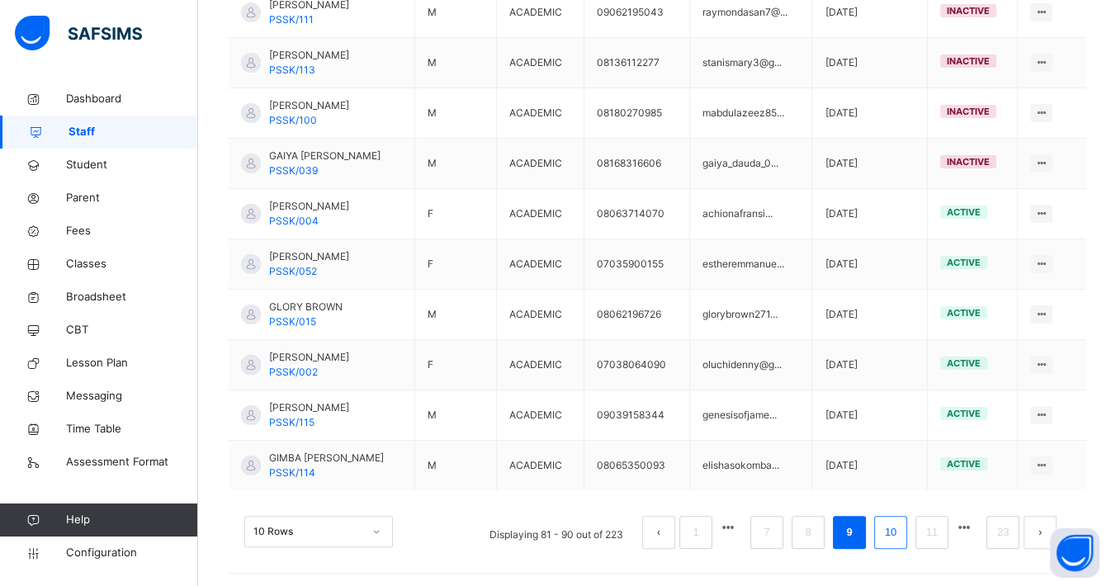
click at [901, 503] on link "10" at bounding box center [890, 532] width 21 height 21
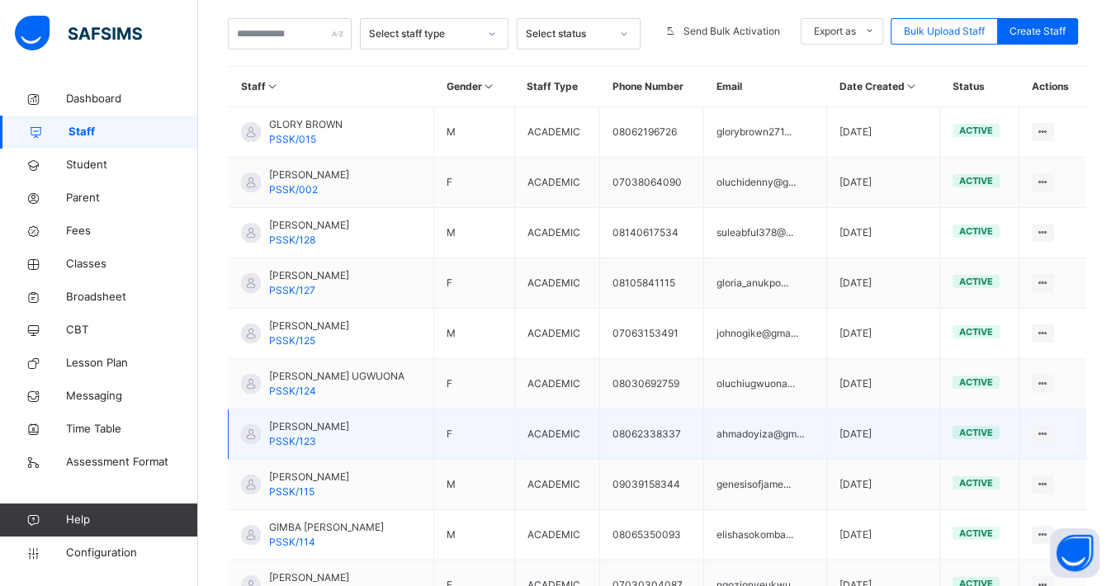
scroll to position [366, 0]
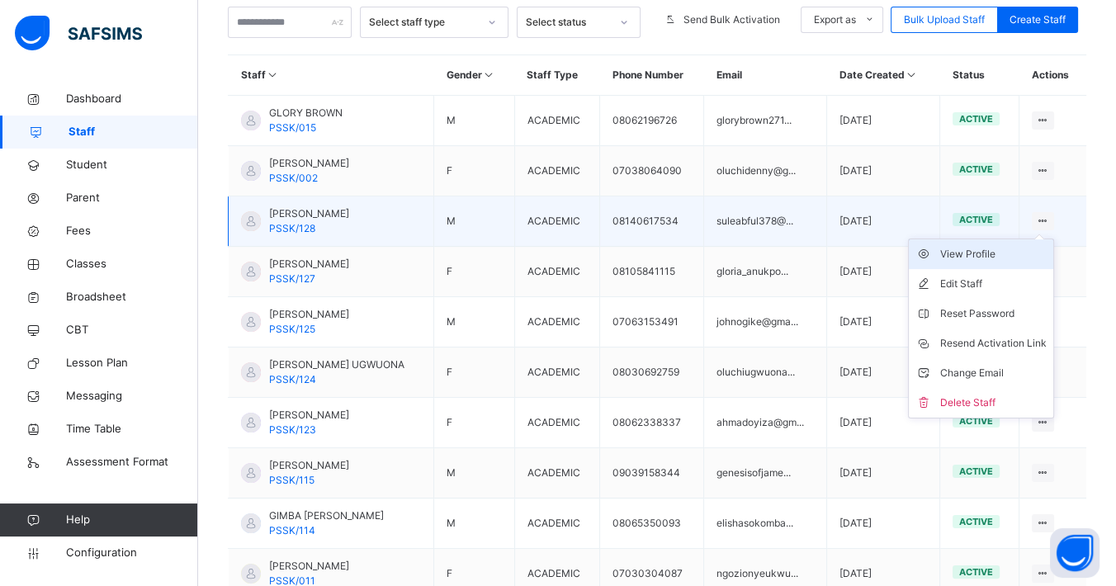
click at [1010, 253] on div "View Profile" at bounding box center [993, 254] width 106 height 17
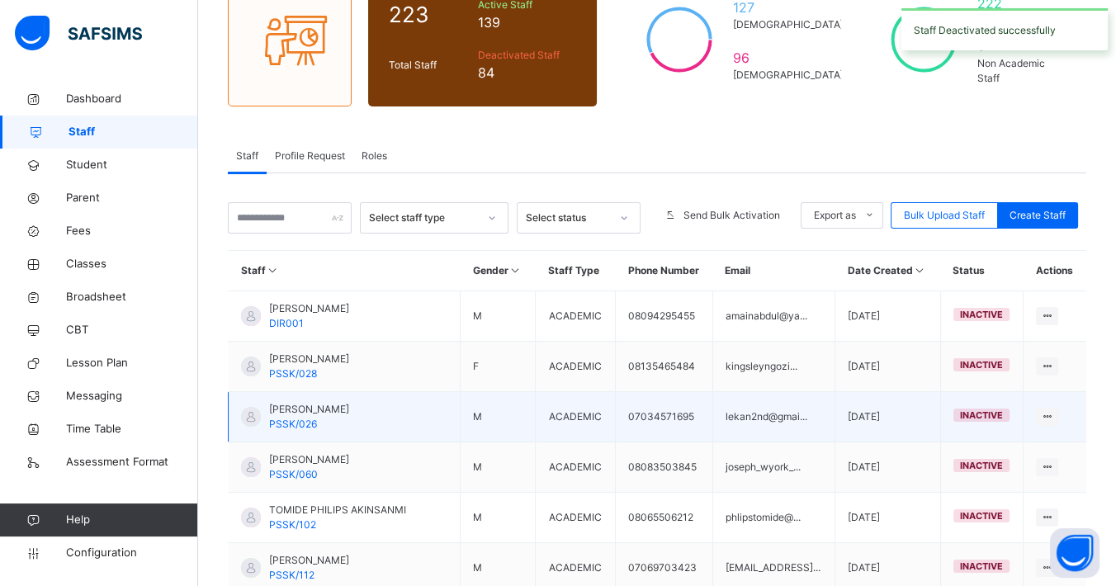
scroll to position [474, 0]
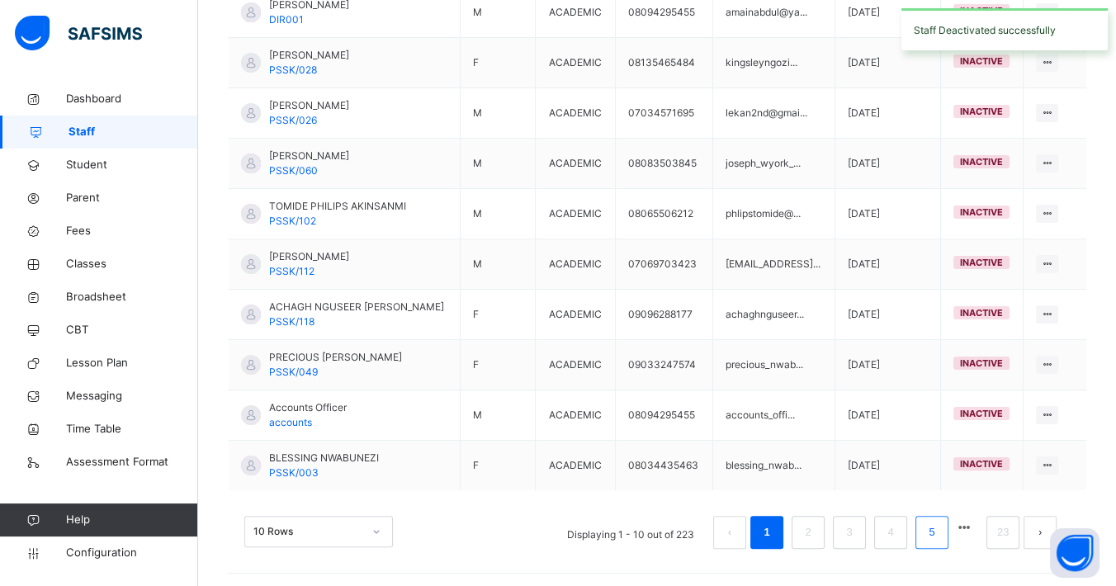
click at [934, 503] on li "5" at bounding box center [931, 532] width 33 height 33
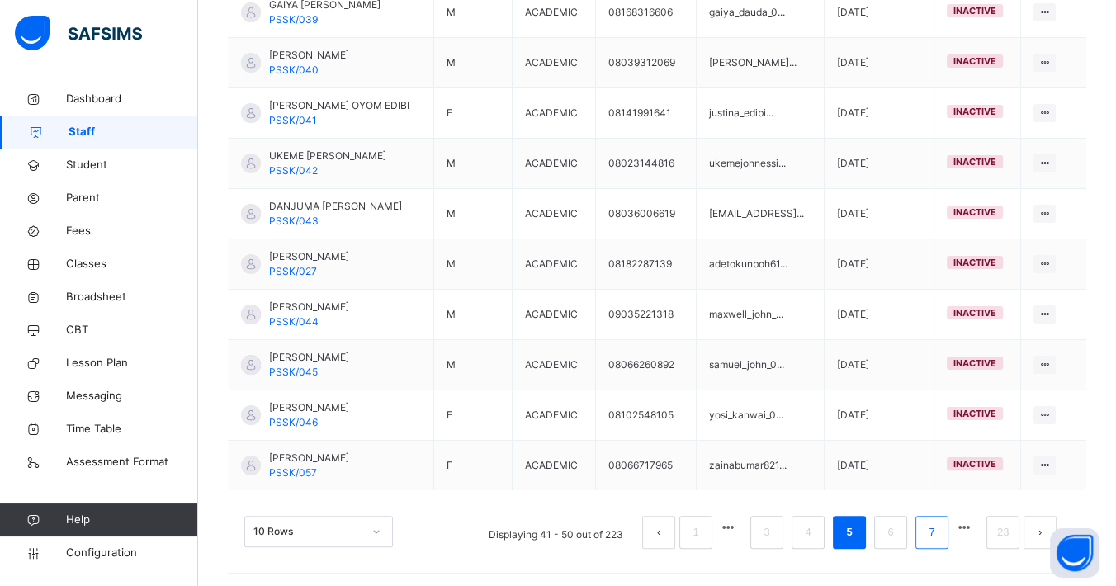
click at [939, 503] on link "7" at bounding box center [931, 532] width 16 height 21
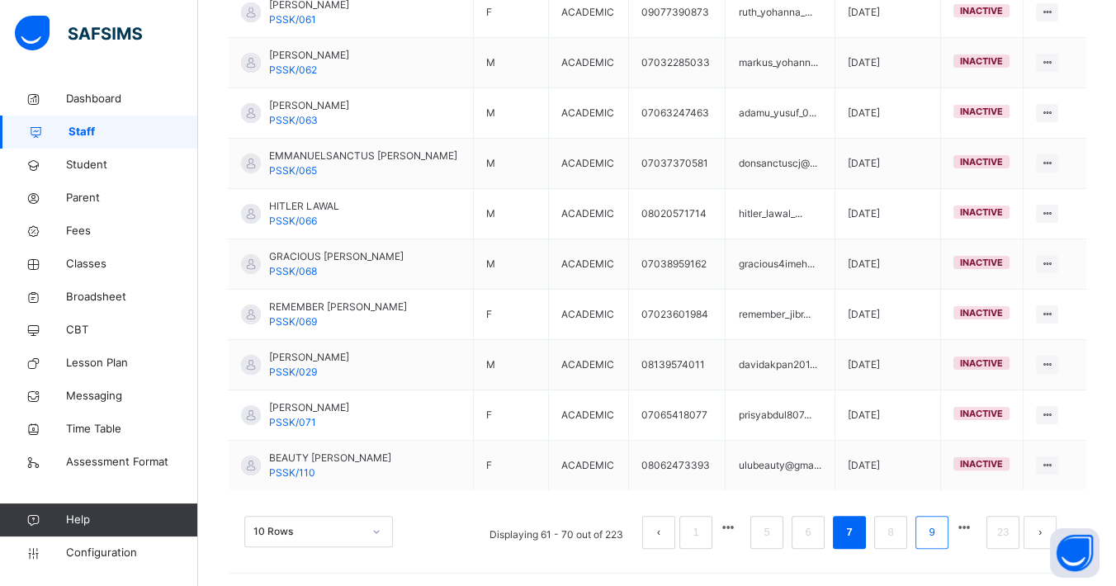
click at [939, 503] on link "9" at bounding box center [931, 532] width 16 height 21
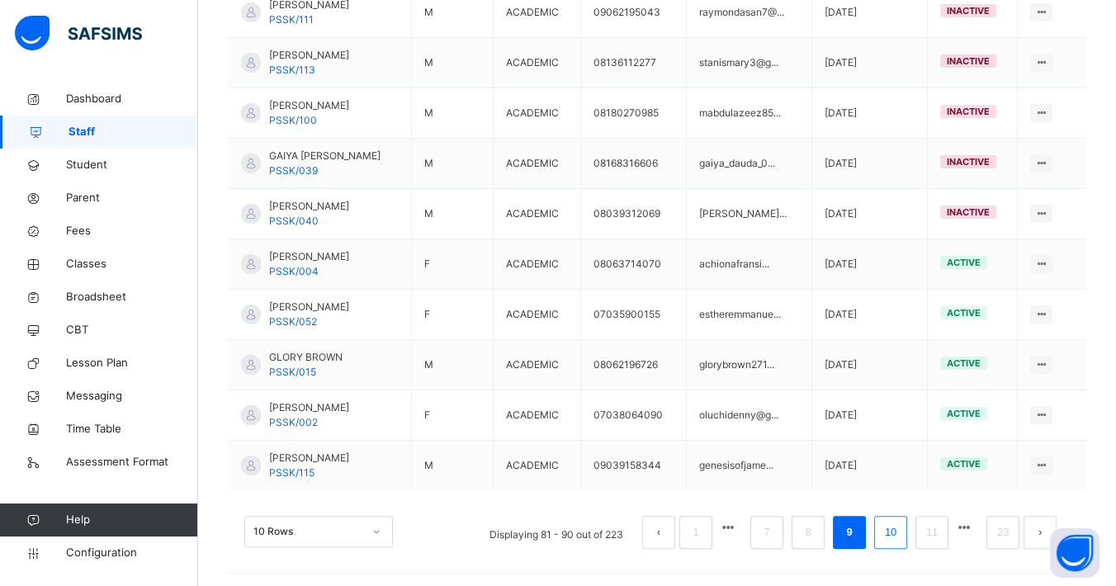
click at [901, 503] on link "10" at bounding box center [890, 532] width 21 height 21
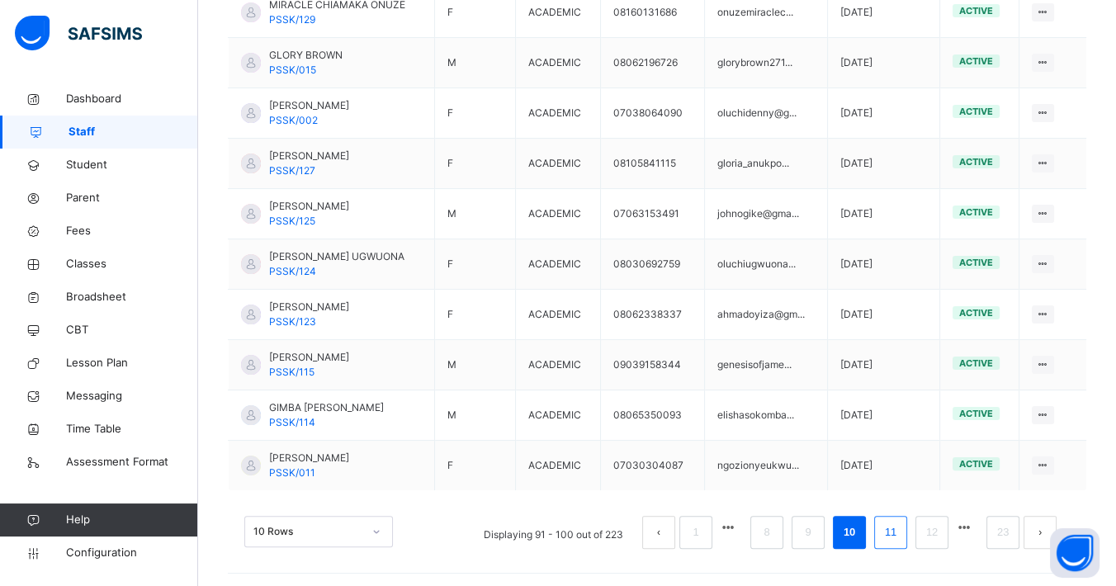
click at [901, 503] on link "11" at bounding box center [890, 532] width 21 height 21
click at [901, 503] on link "12" at bounding box center [890, 532] width 21 height 21
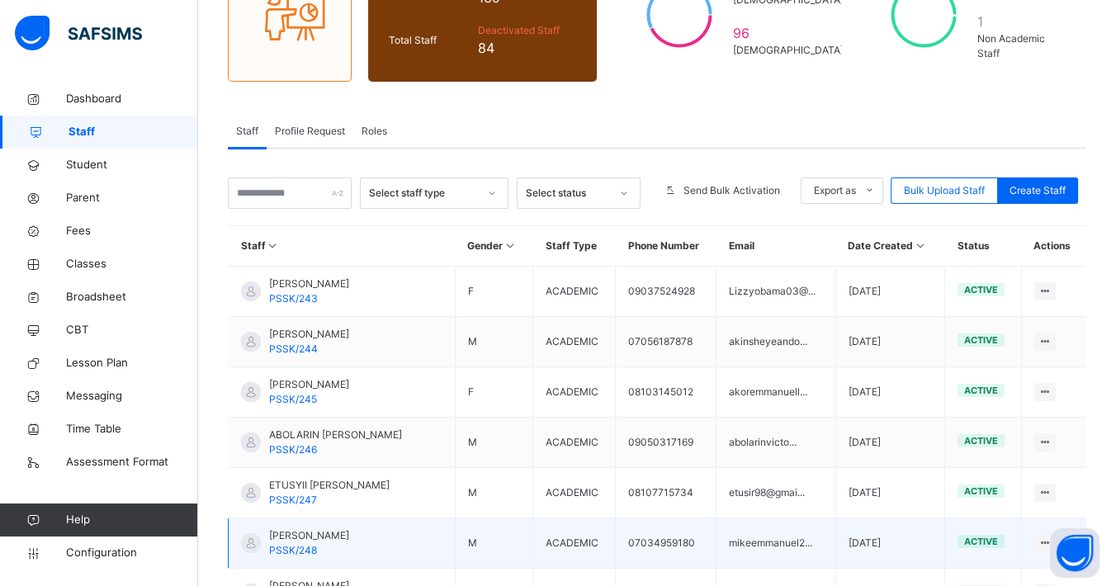
scroll to position [275, 0]
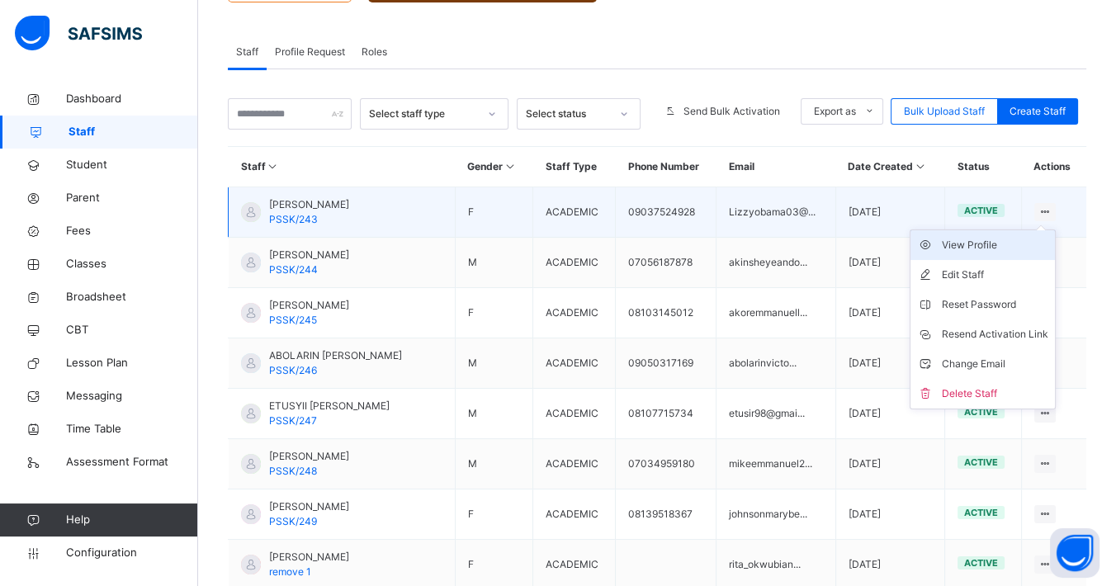
click at [984, 248] on div "View Profile" at bounding box center [995, 245] width 106 height 17
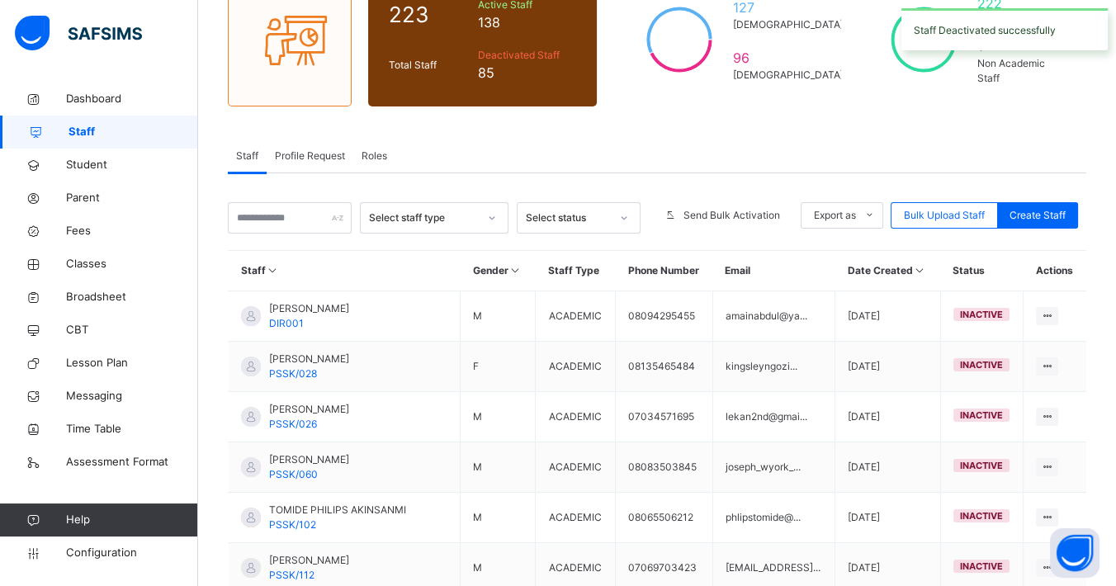
scroll to position [474, 0]
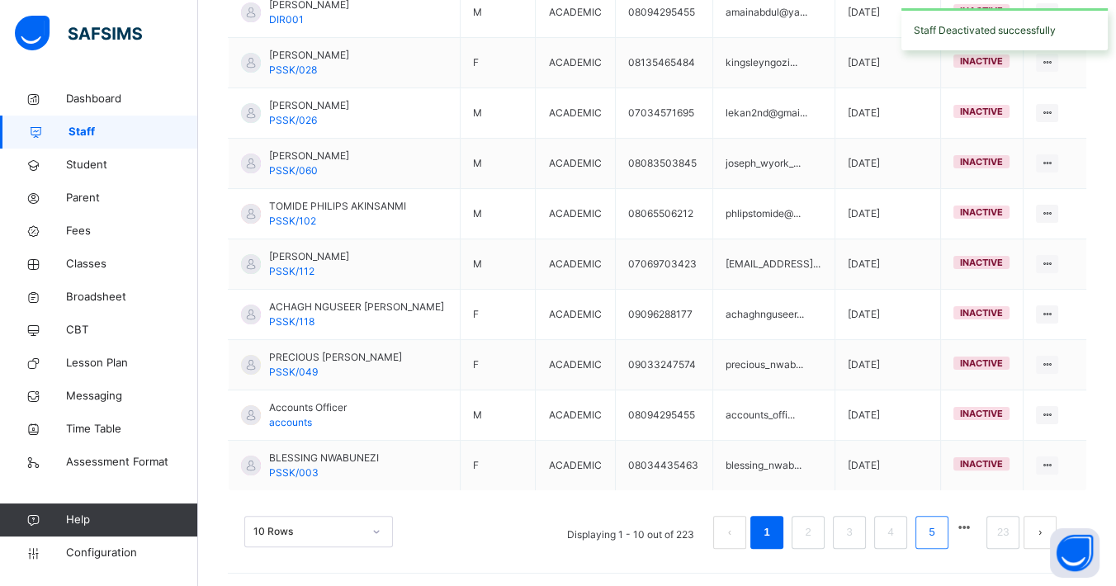
click at [939, 503] on link "5" at bounding box center [931, 532] width 16 height 21
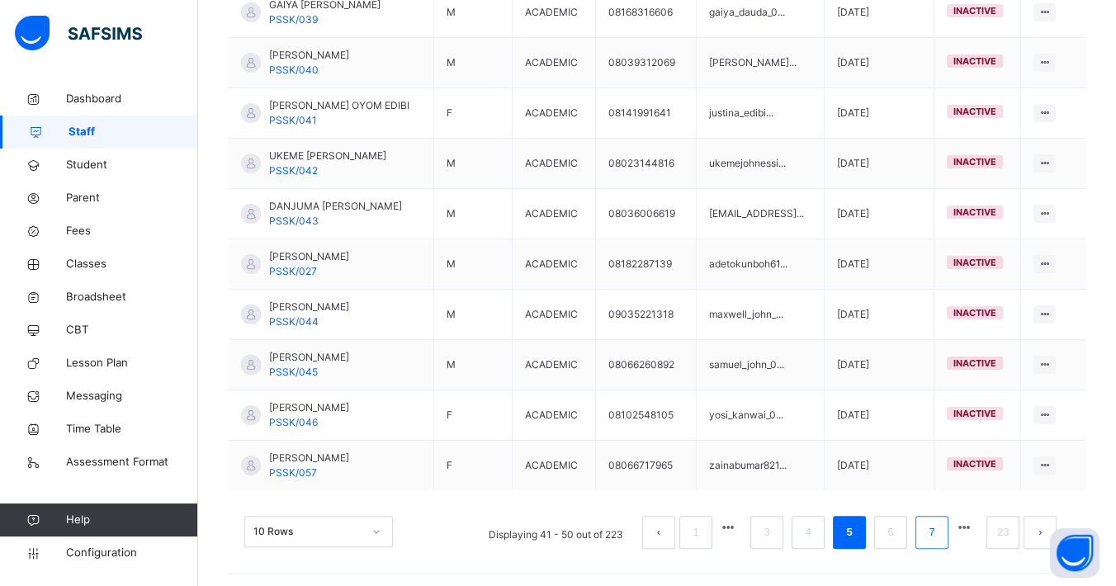
click at [938, 503] on link "7" at bounding box center [931, 532] width 16 height 21
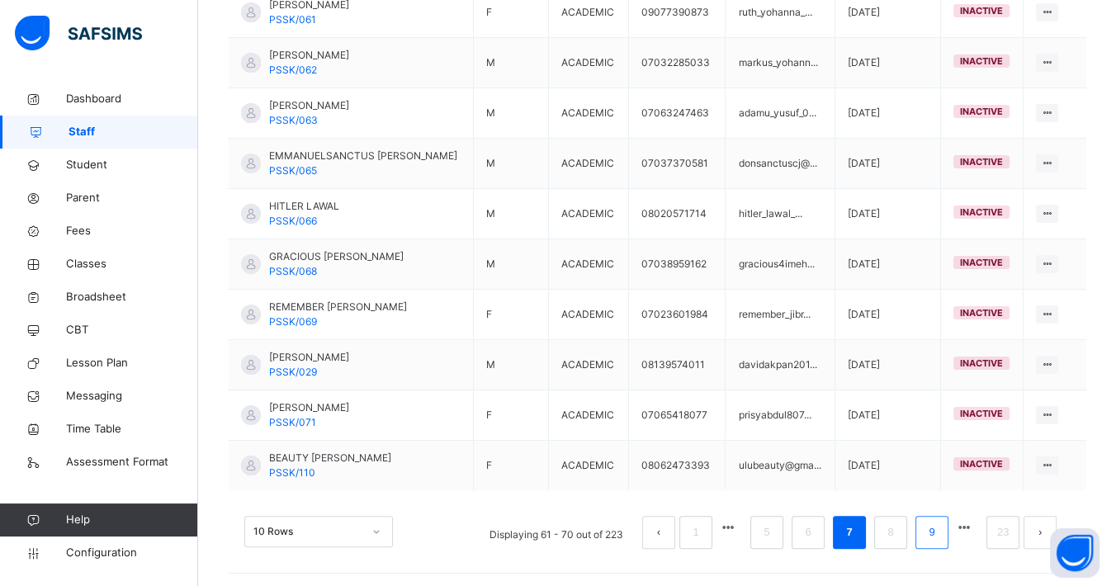
click at [939, 503] on link "9" at bounding box center [931, 532] width 16 height 21
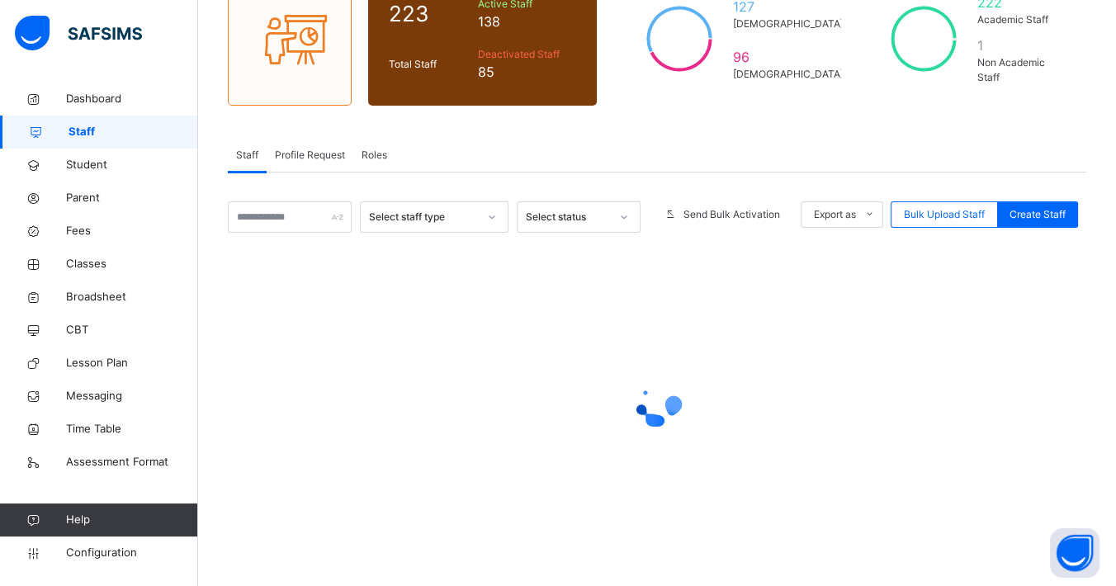
scroll to position [0, 0]
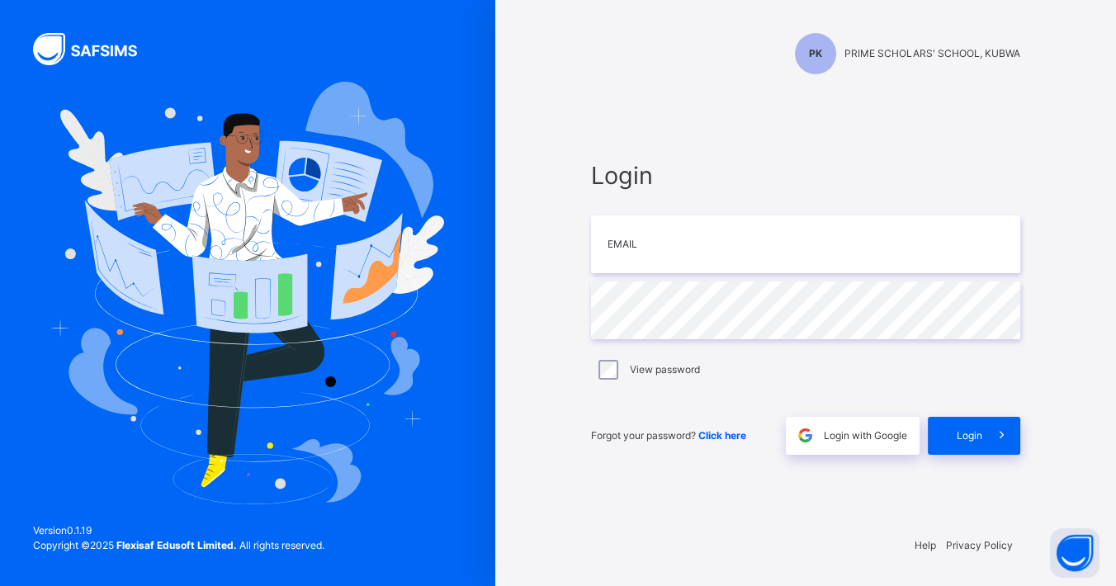
type input "**********"
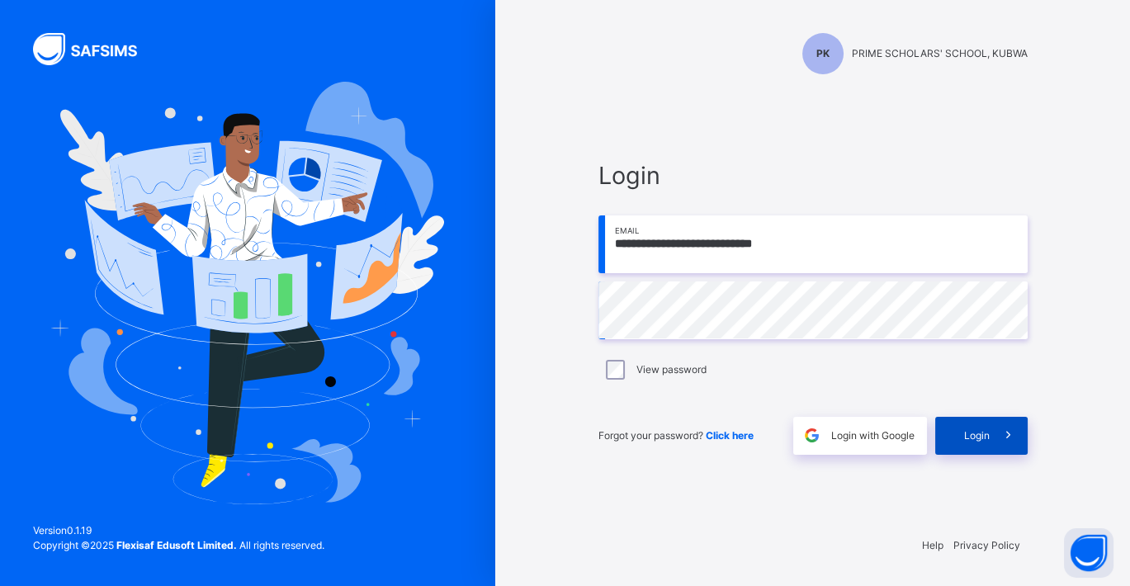
click at [973, 432] on span "Login" at bounding box center [977, 435] width 26 height 15
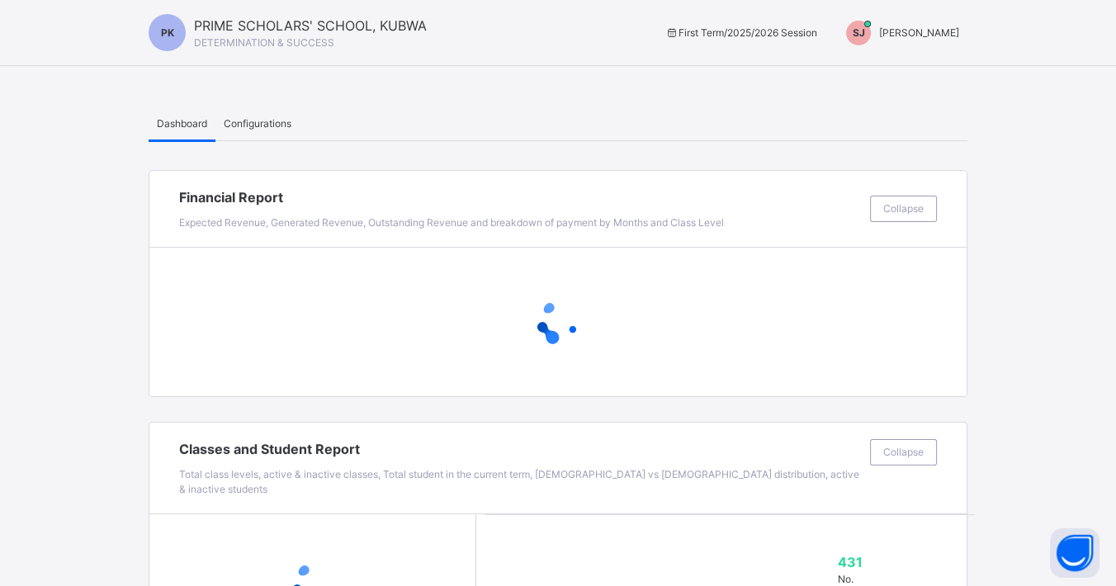
click at [943, 29] on span "SHORKA JOEL" at bounding box center [919, 32] width 80 height 12
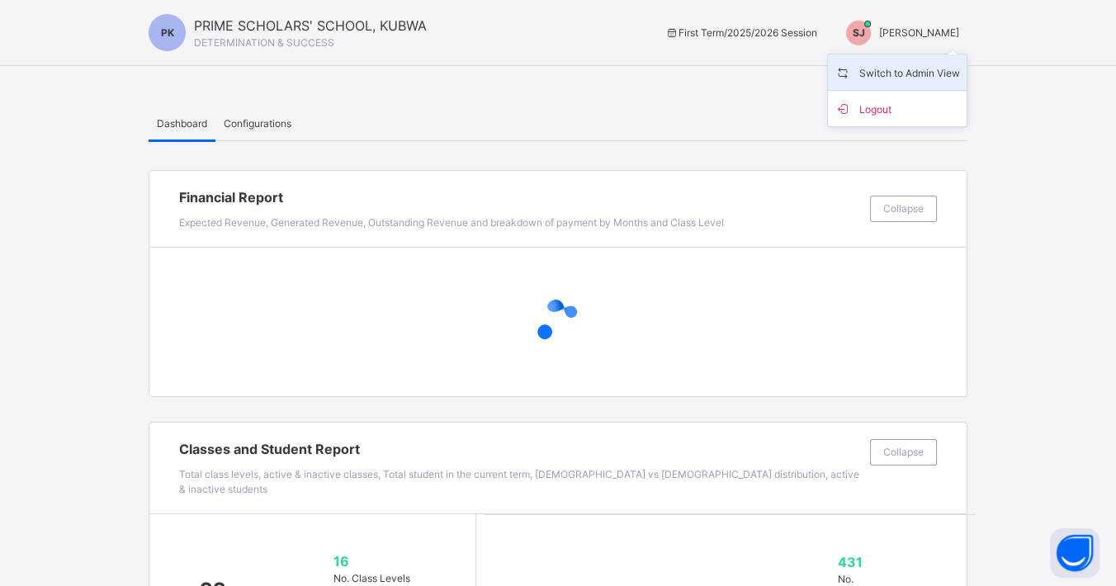
click at [960, 74] on span "Switch to Admin View" at bounding box center [896, 72] width 125 height 22
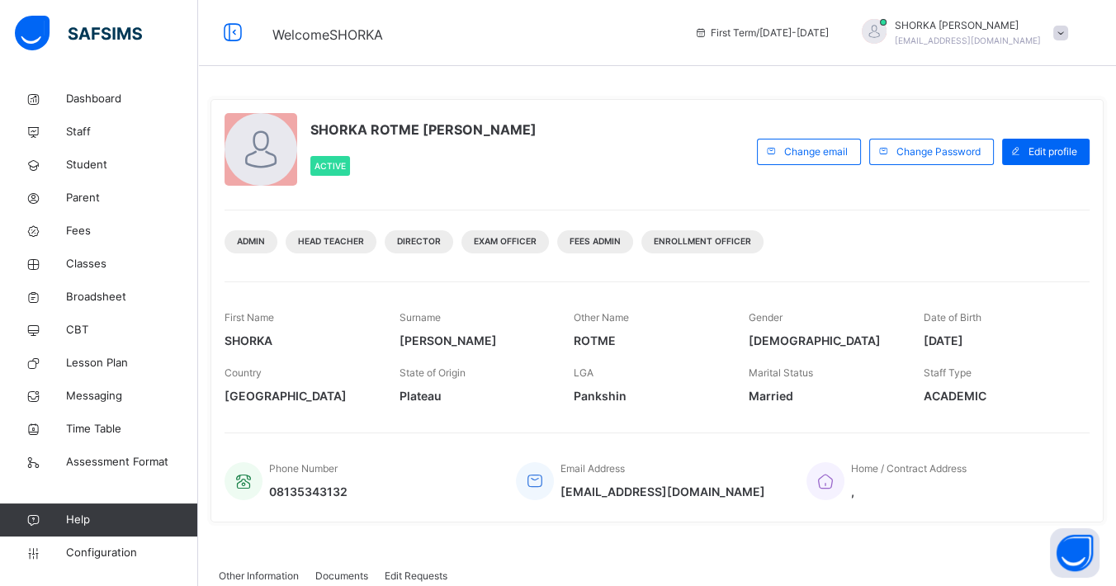
click at [84, 125] on span "Staff" at bounding box center [132, 132] width 132 height 17
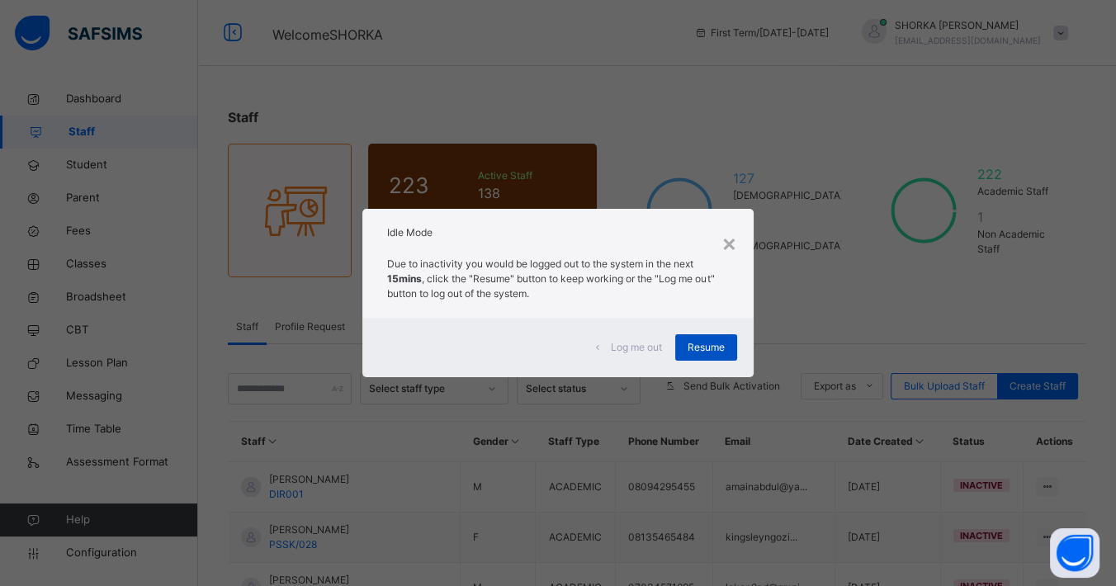
click at [715, 347] on span "Resume" at bounding box center [705, 347] width 37 height 15
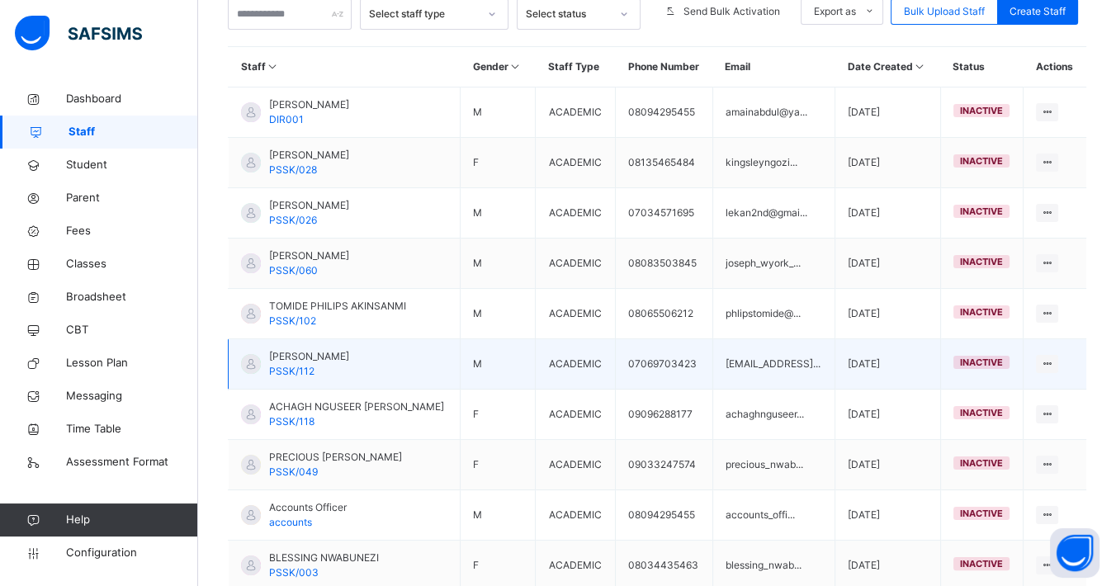
scroll to position [474, 0]
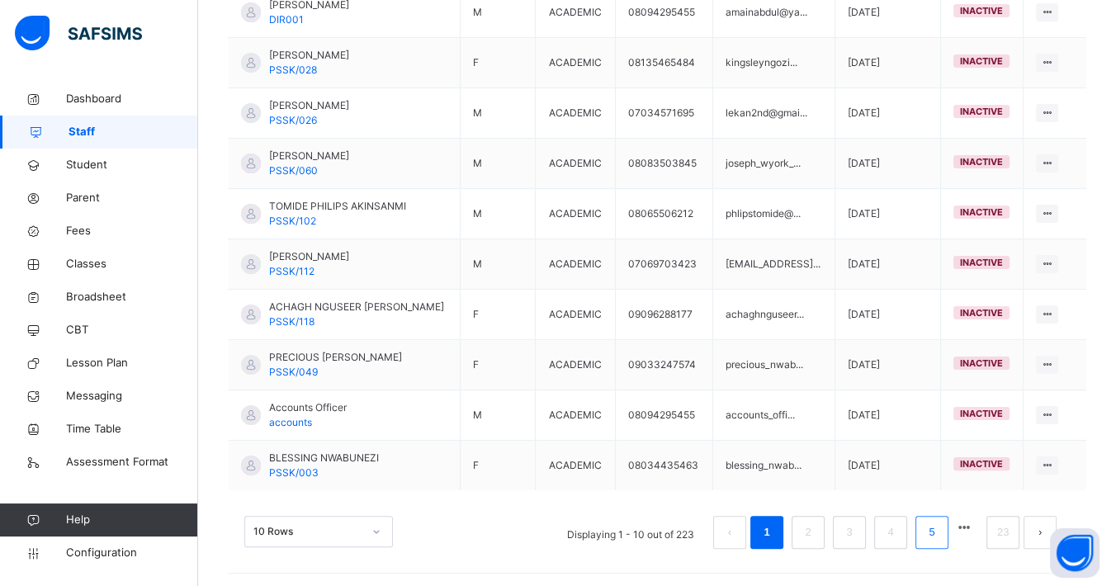
click at [948, 503] on li "5" at bounding box center [931, 532] width 33 height 33
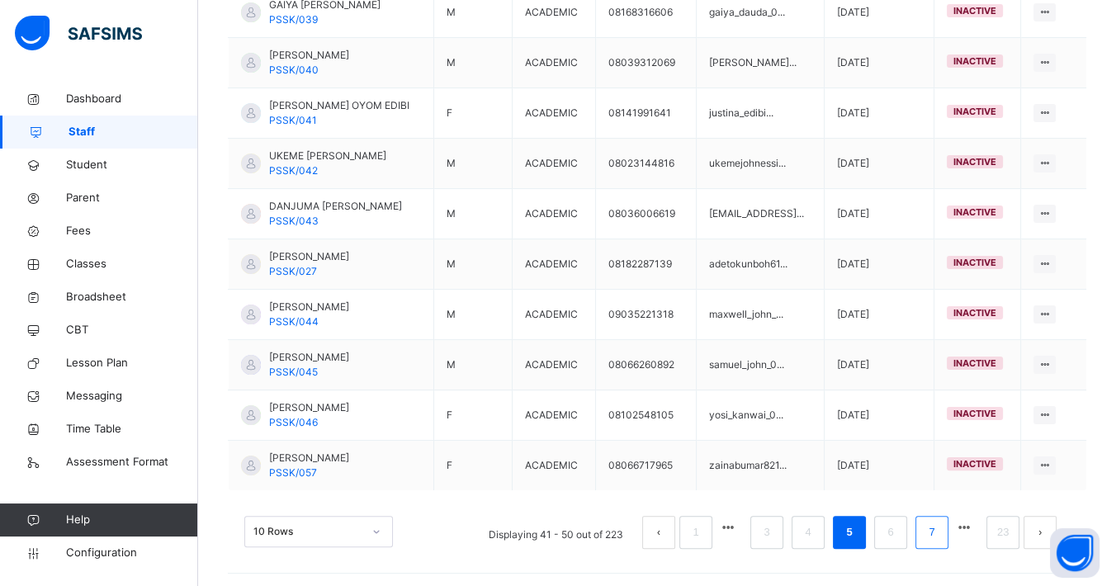
click at [939, 503] on link "7" at bounding box center [931, 532] width 16 height 21
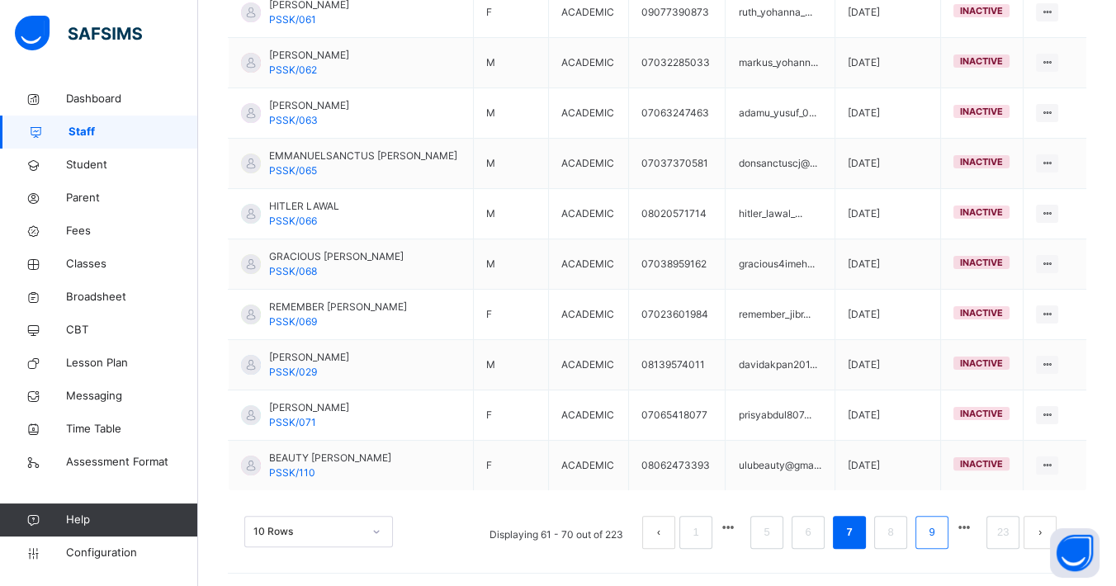
click at [939, 503] on link "9" at bounding box center [931, 532] width 16 height 21
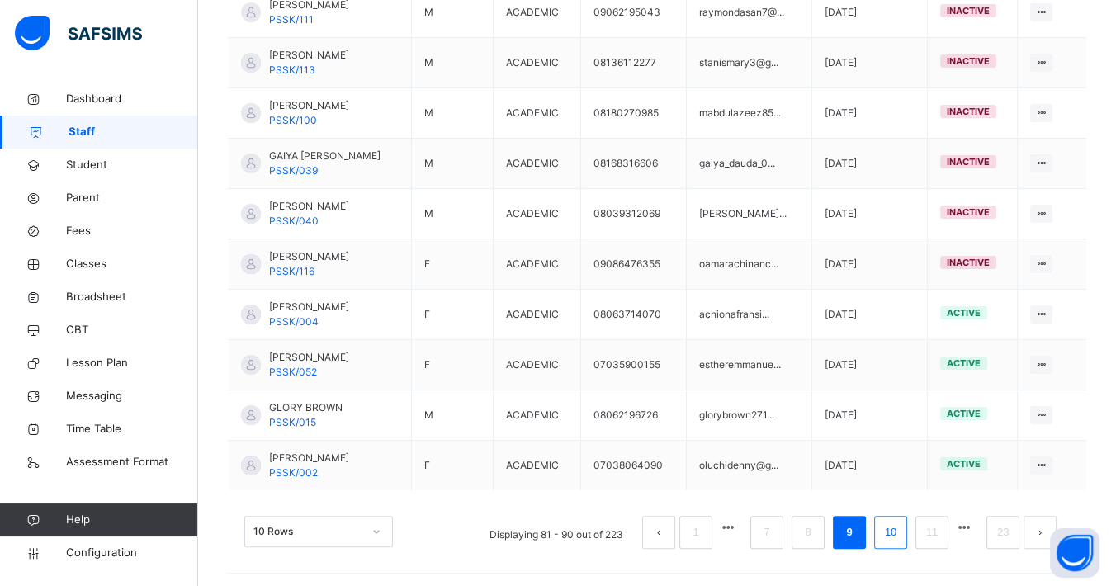
click at [907, 503] on li "10" at bounding box center [890, 532] width 33 height 33
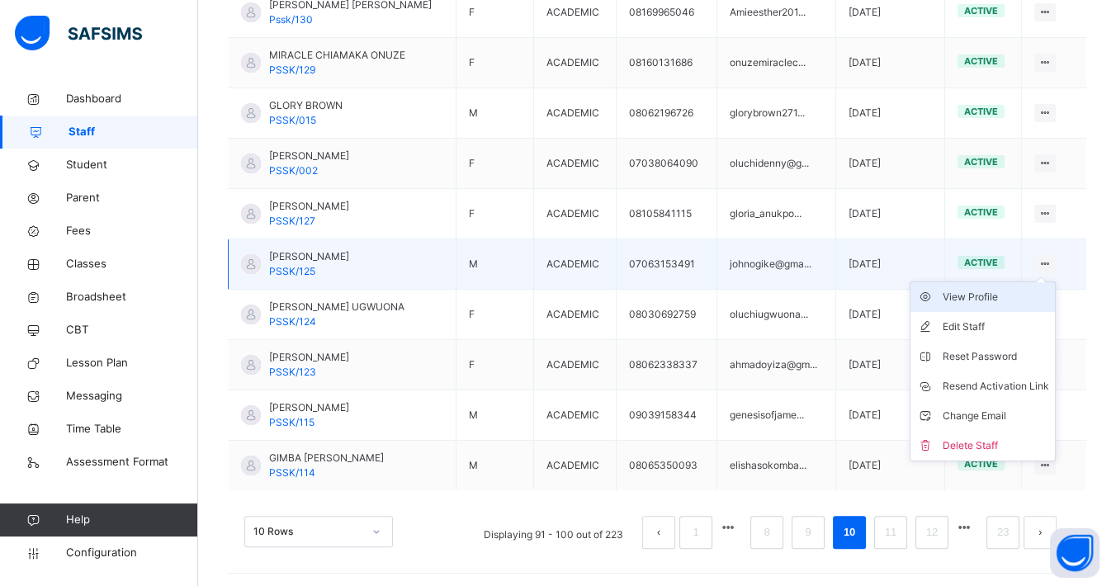
click at [971, 297] on div "View Profile" at bounding box center [995, 297] width 106 height 17
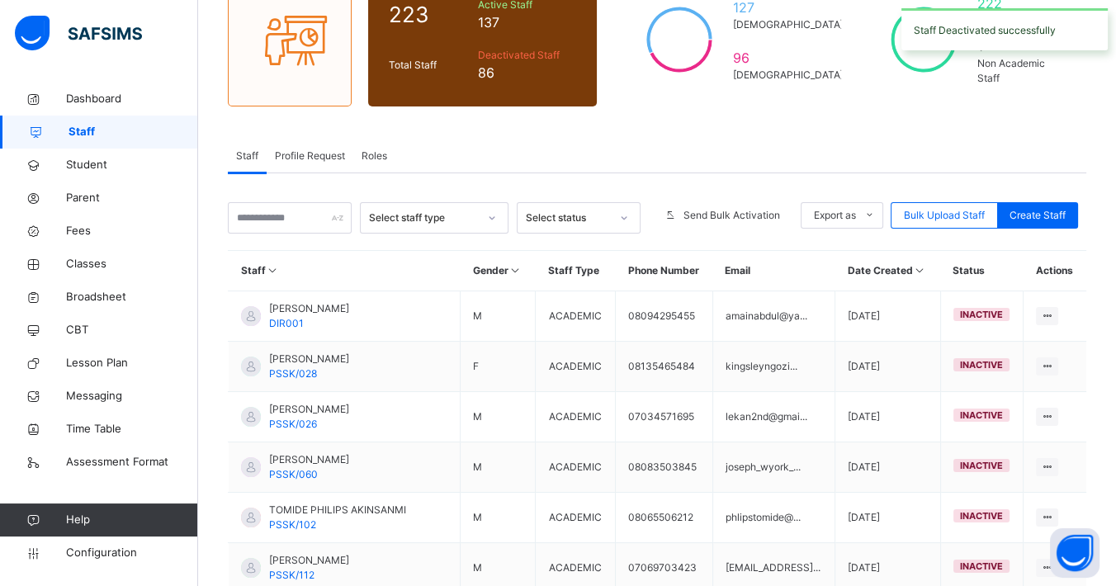
scroll to position [474, 0]
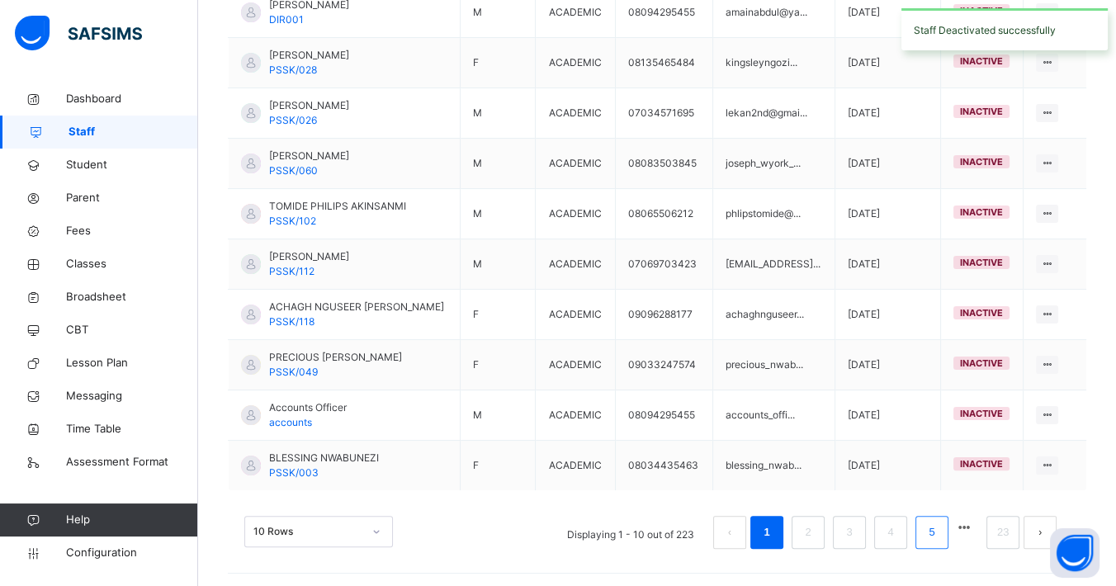
click at [939, 503] on link "5" at bounding box center [931, 532] width 16 height 21
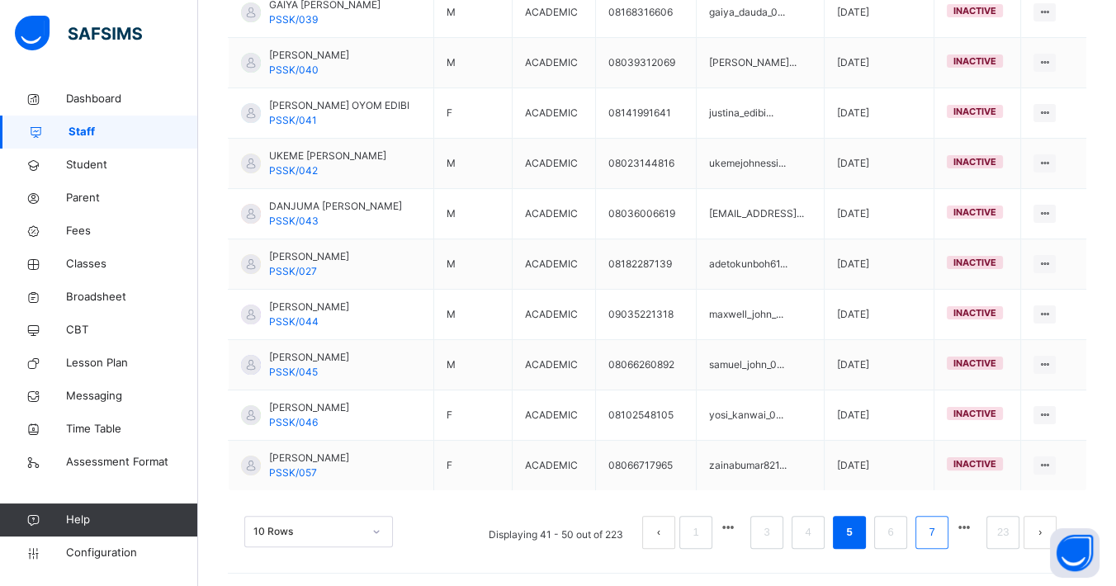
click at [939, 503] on link "7" at bounding box center [931, 532] width 16 height 21
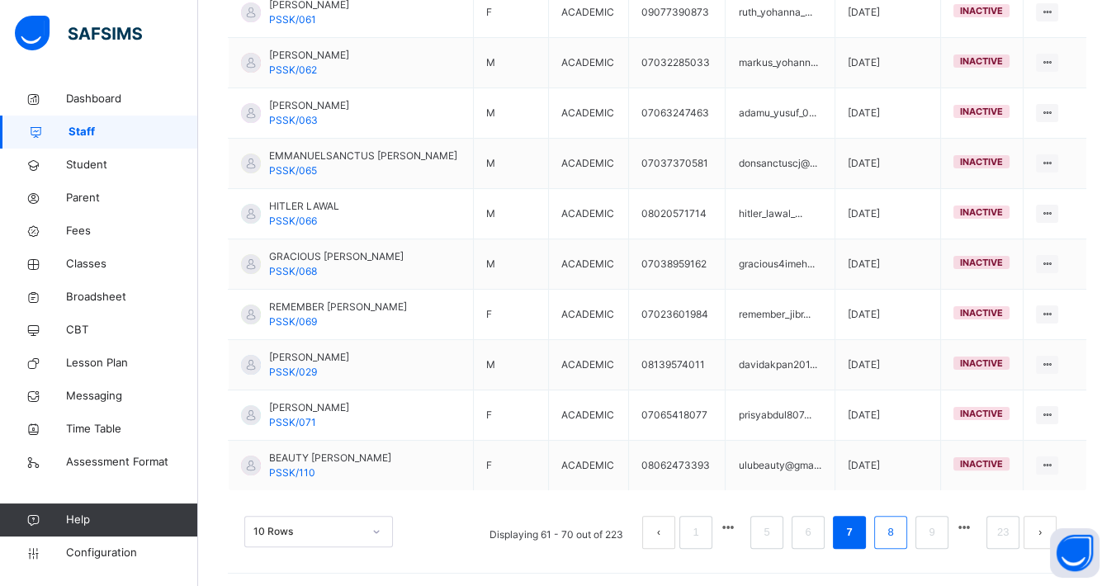
click at [898, 503] on link "8" at bounding box center [890, 532] width 16 height 21
click at [898, 503] on link "9" at bounding box center [890, 532] width 16 height 21
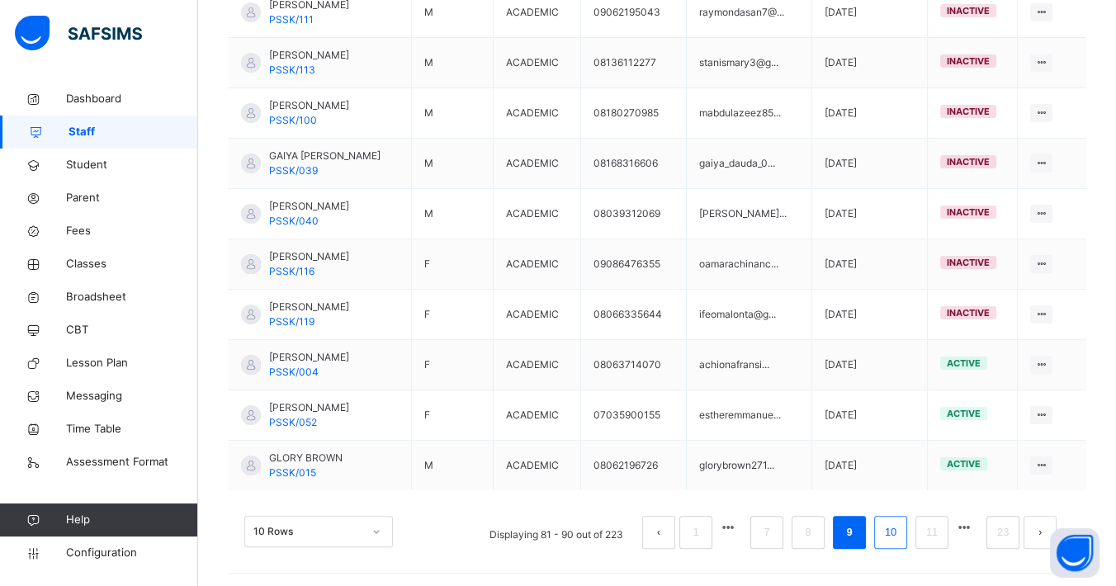
click at [897, 503] on link "10" at bounding box center [890, 532] width 21 height 21
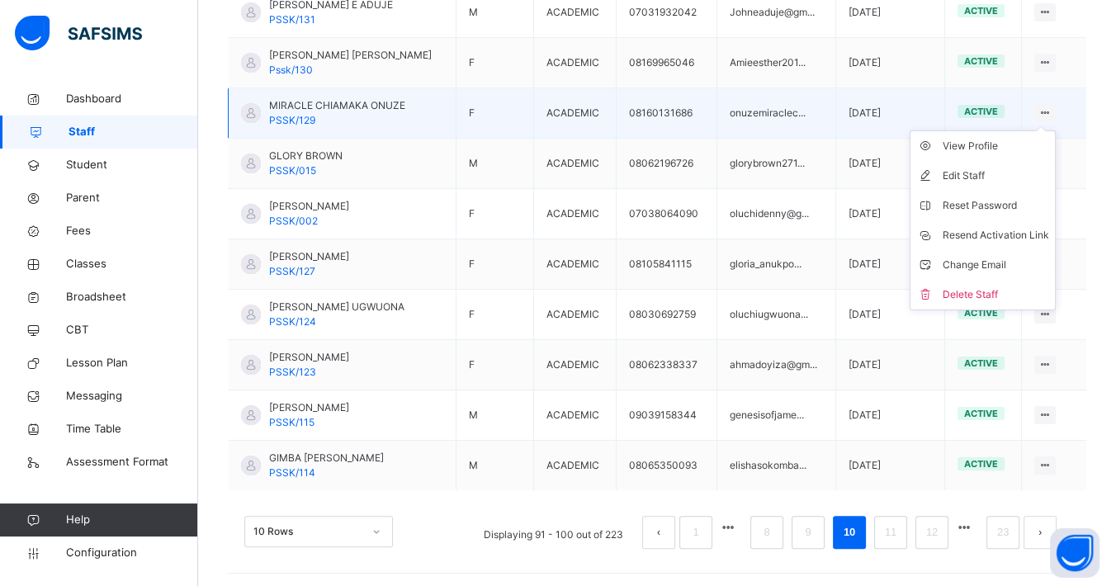
click at [1016, 110] on icon at bounding box center [1045, 112] width 14 height 12
click at [992, 147] on div "View Profile" at bounding box center [995, 146] width 106 height 17
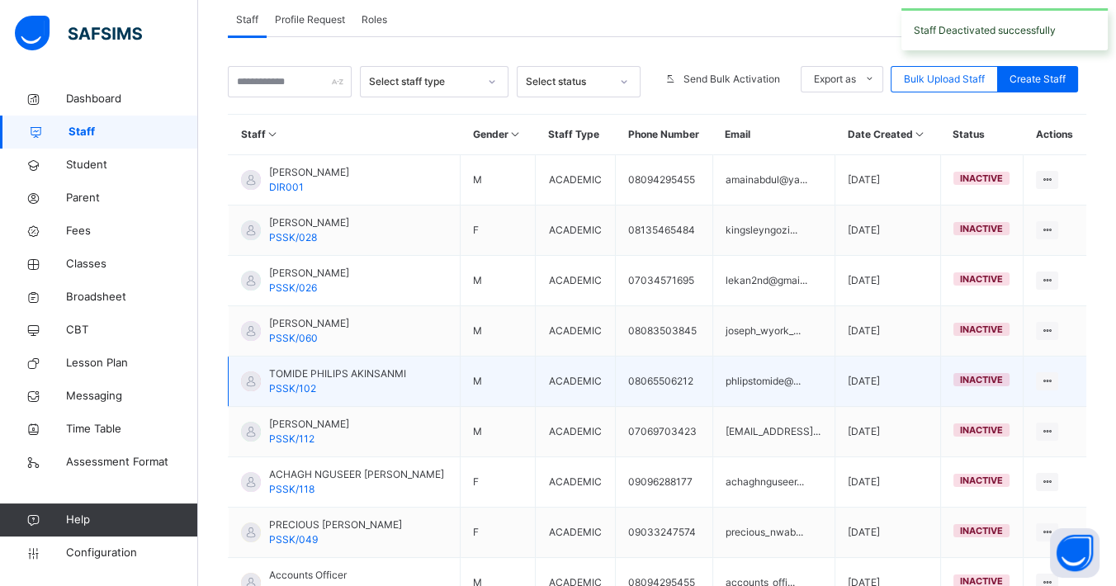
scroll to position [474, 0]
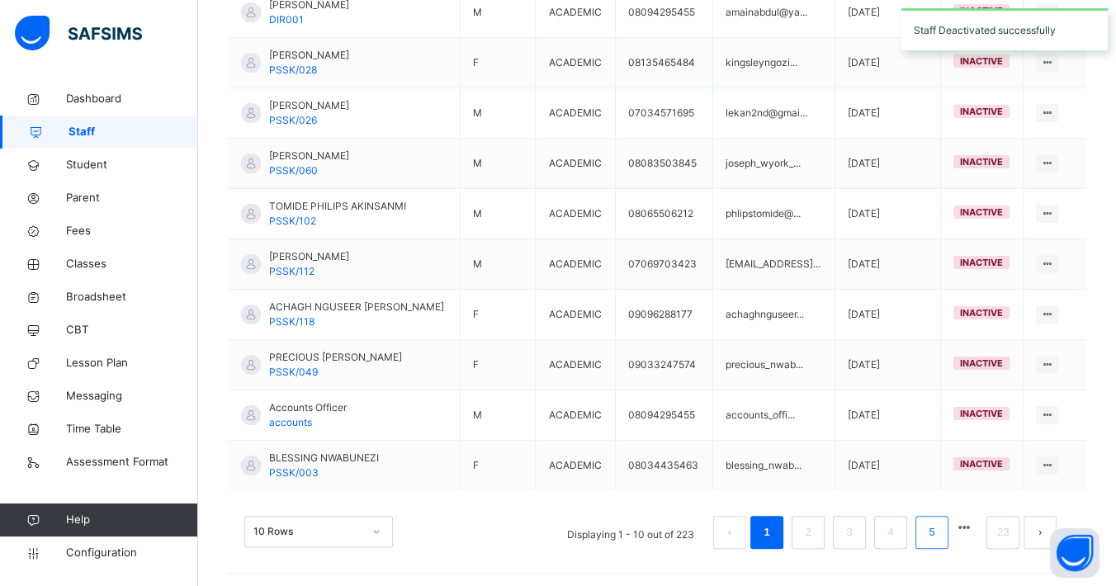
click at [939, 503] on link "5" at bounding box center [931, 532] width 16 height 21
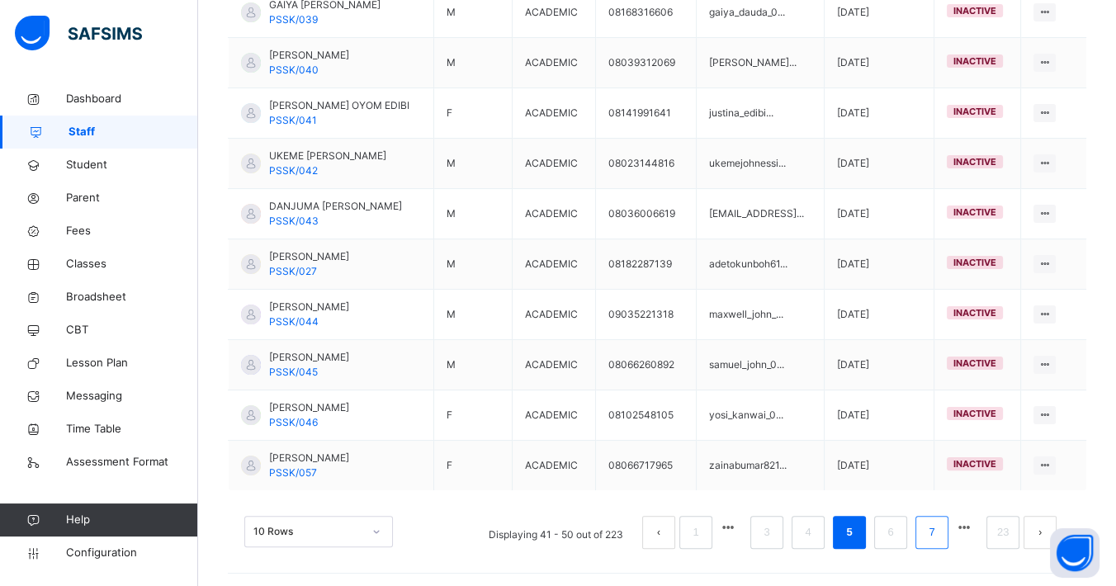
click at [936, 503] on li "7" at bounding box center [931, 532] width 33 height 33
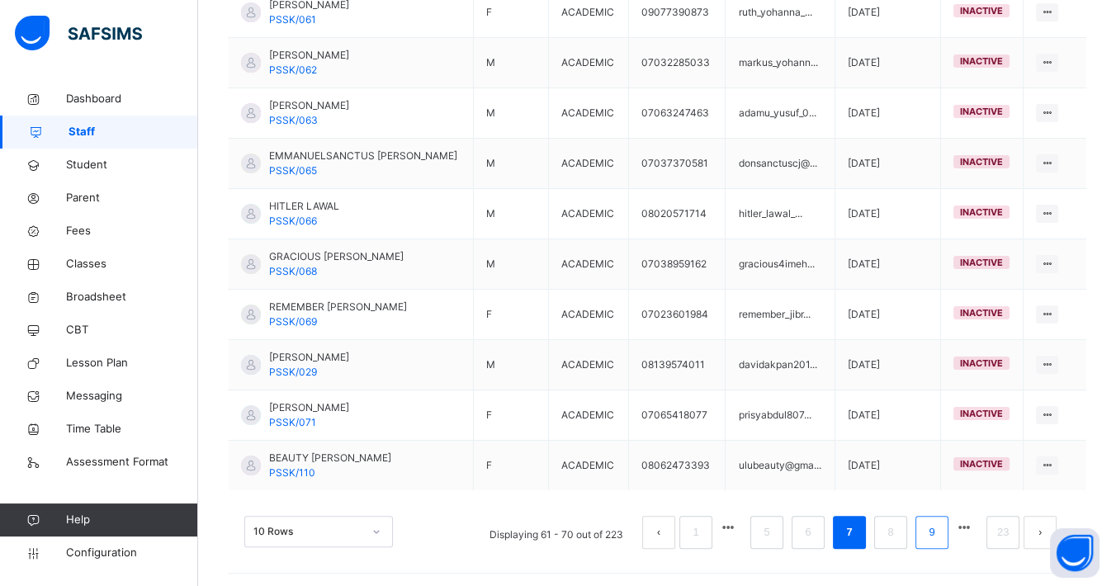
click at [939, 503] on link "9" at bounding box center [931, 532] width 16 height 21
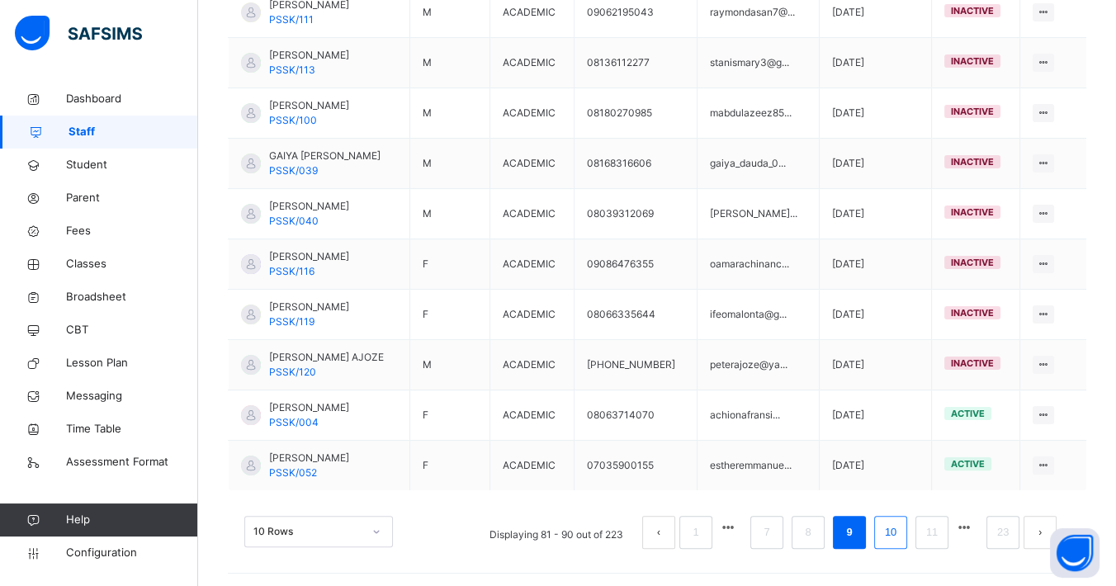
click at [899, 503] on link "10" at bounding box center [890, 532] width 21 height 21
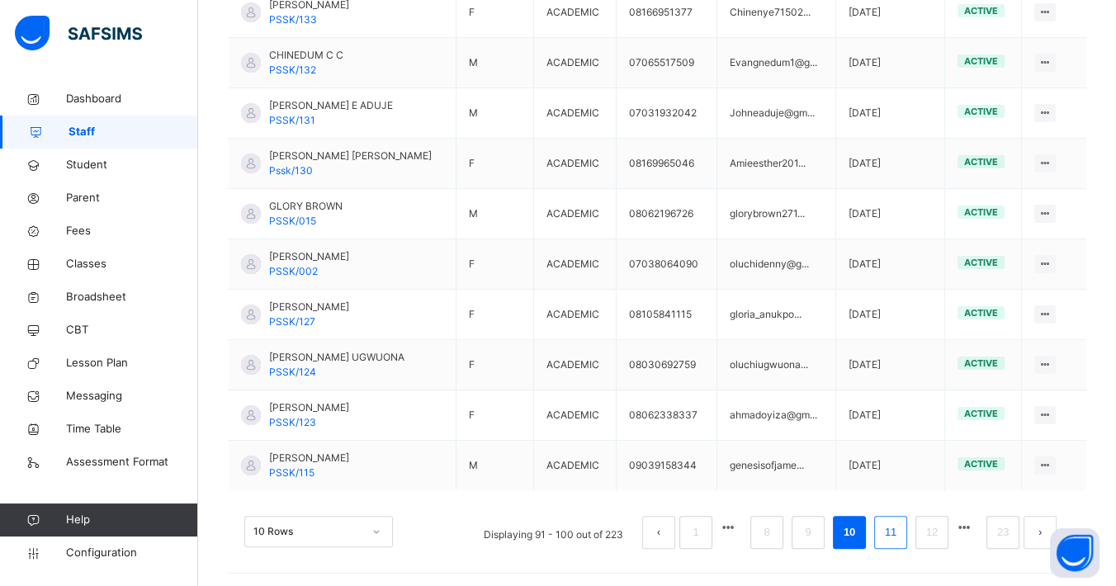
click at [895, 503] on link "11" at bounding box center [890, 532] width 21 height 21
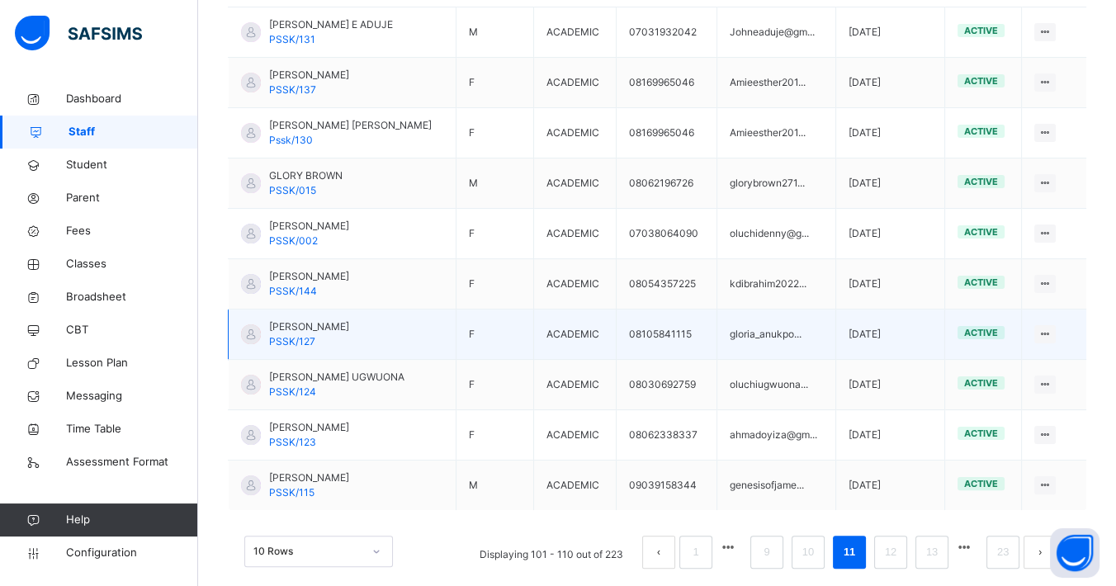
scroll to position [458, 0]
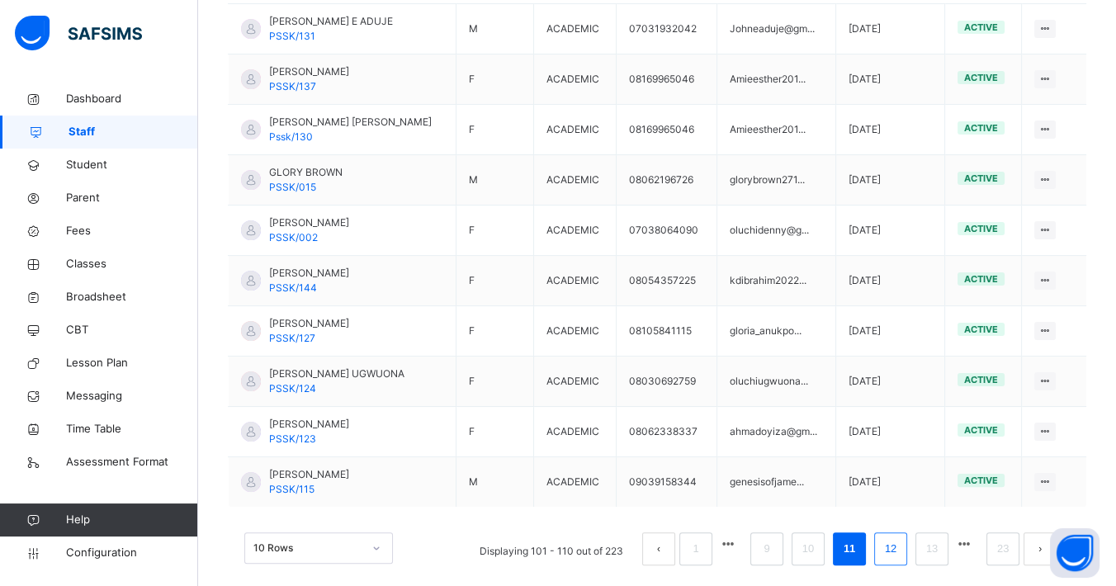
click at [901, 503] on link "12" at bounding box center [890, 548] width 21 height 21
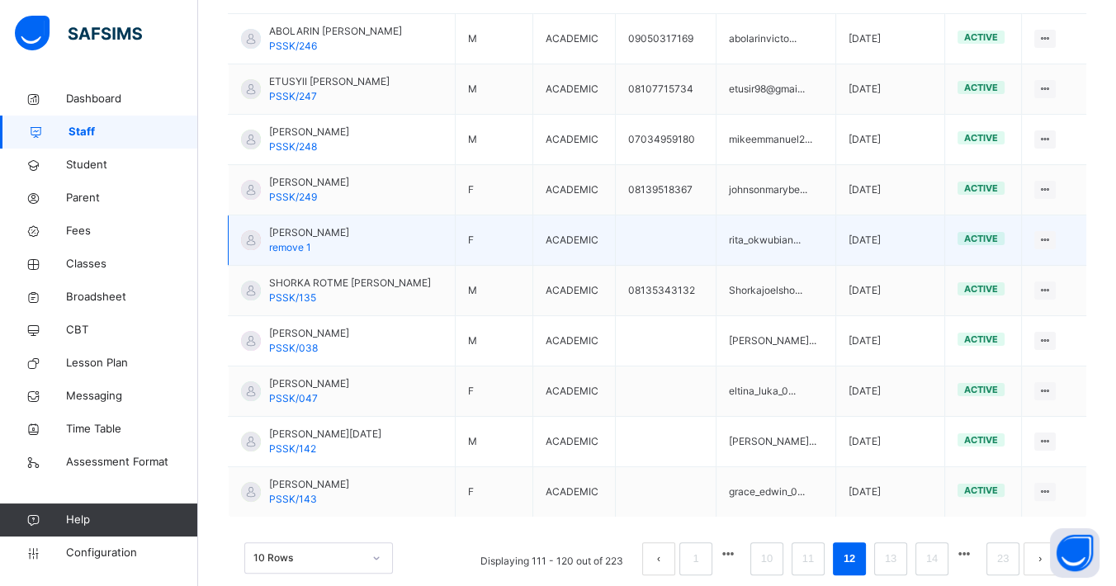
scroll to position [474, 0]
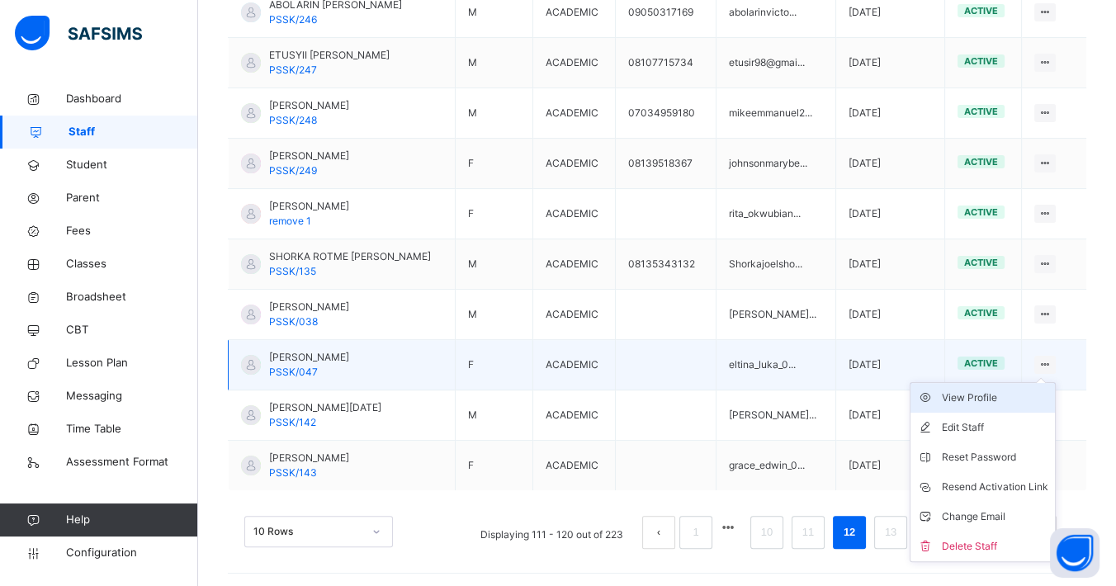
click at [1002, 389] on div "View Profile" at bounding box center [995, 397] width 106 height 17
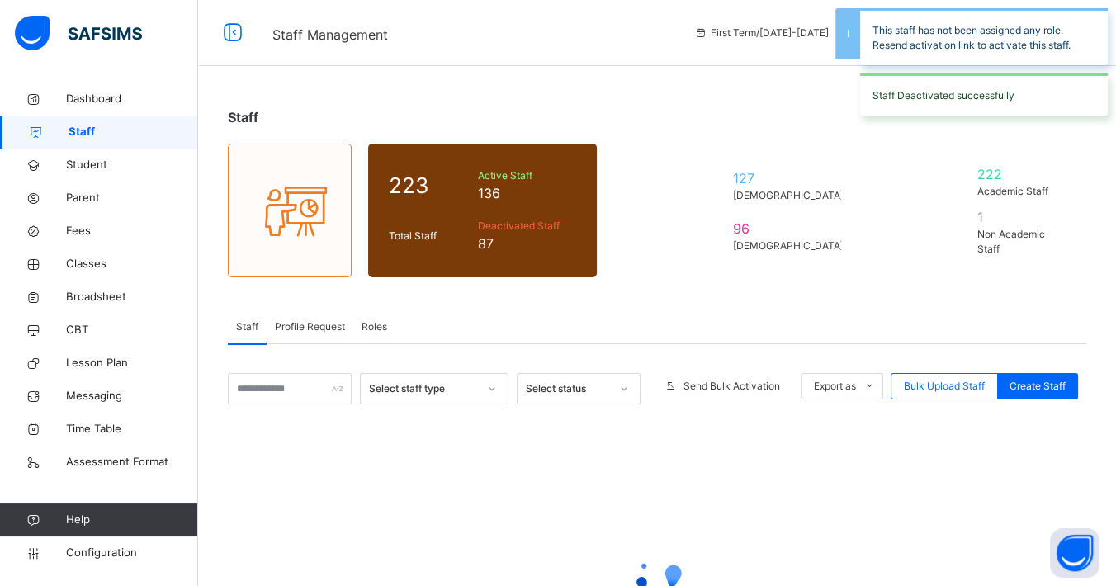
scroll to position [171, 0]
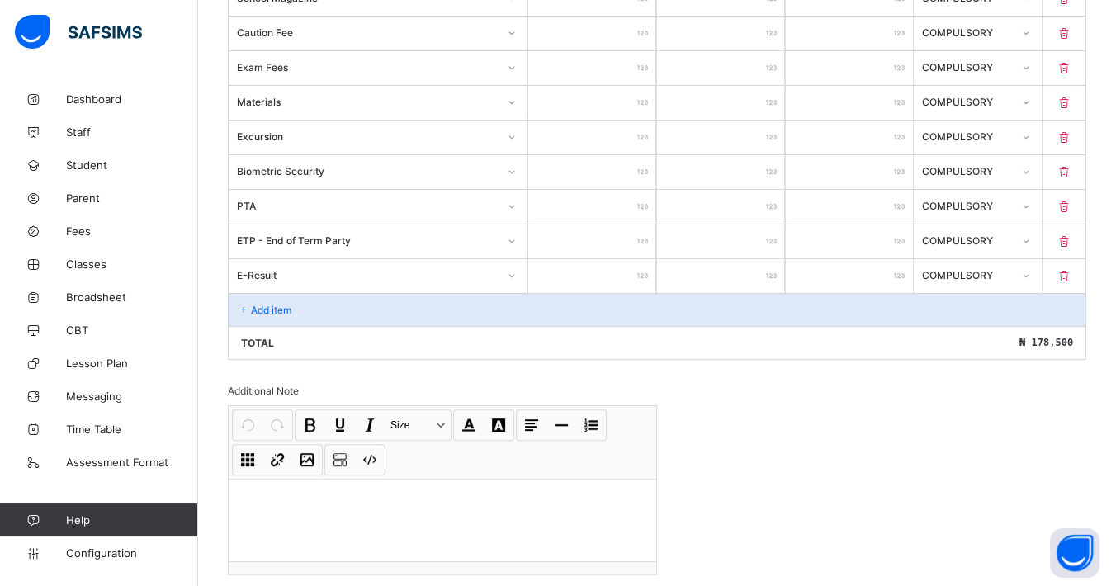
scroll to position [696, 0]
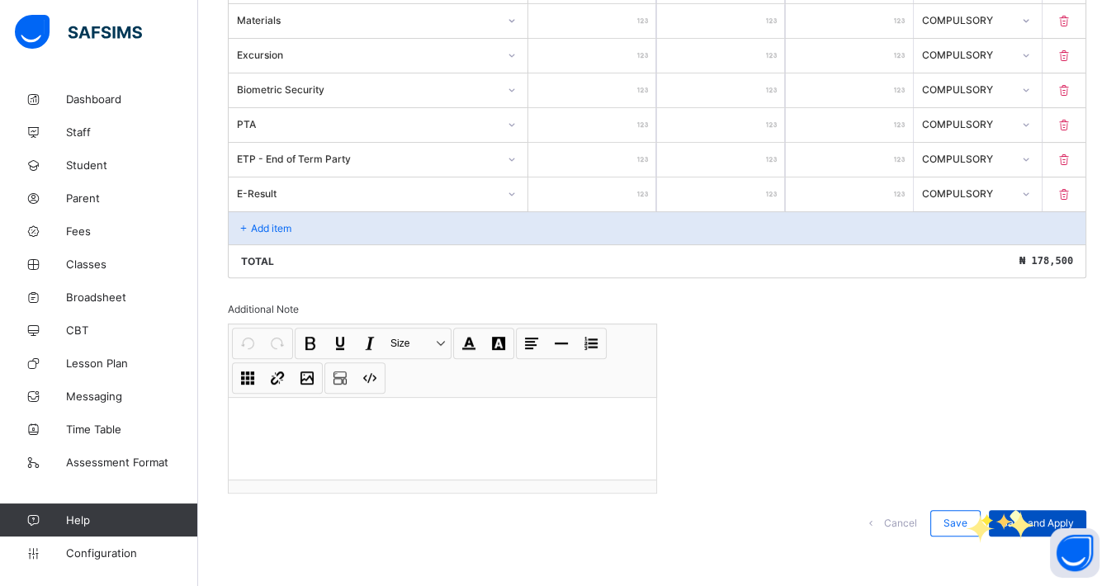
click at [1009, 510] on div "Save and Apply" at bounding box center [1037, 523] width 97 height 26
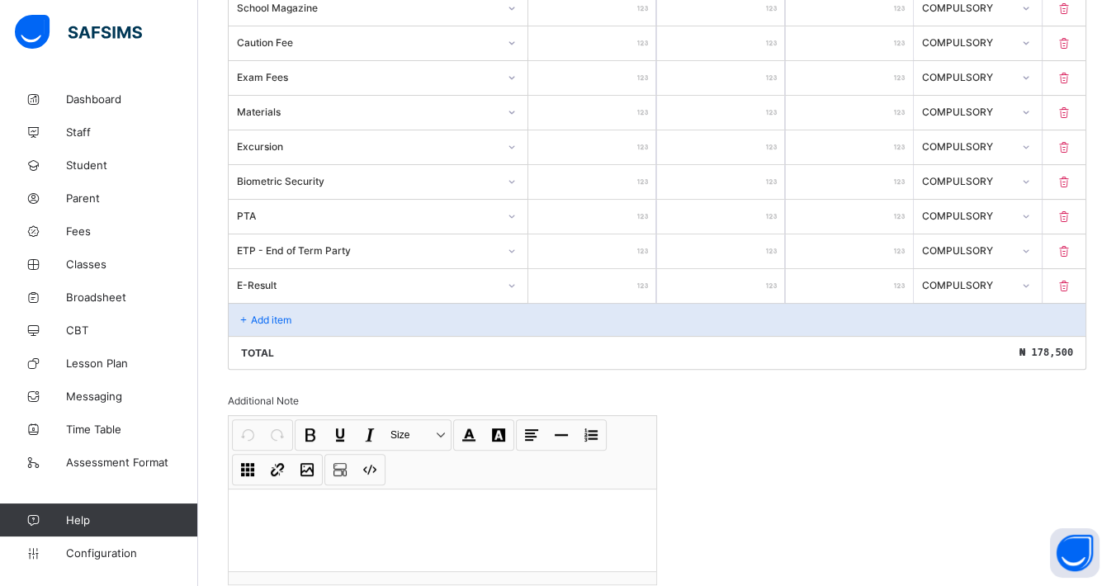
click at [259, 314] on p "Add item" at bounding box center [271, 320] width 40 height 12
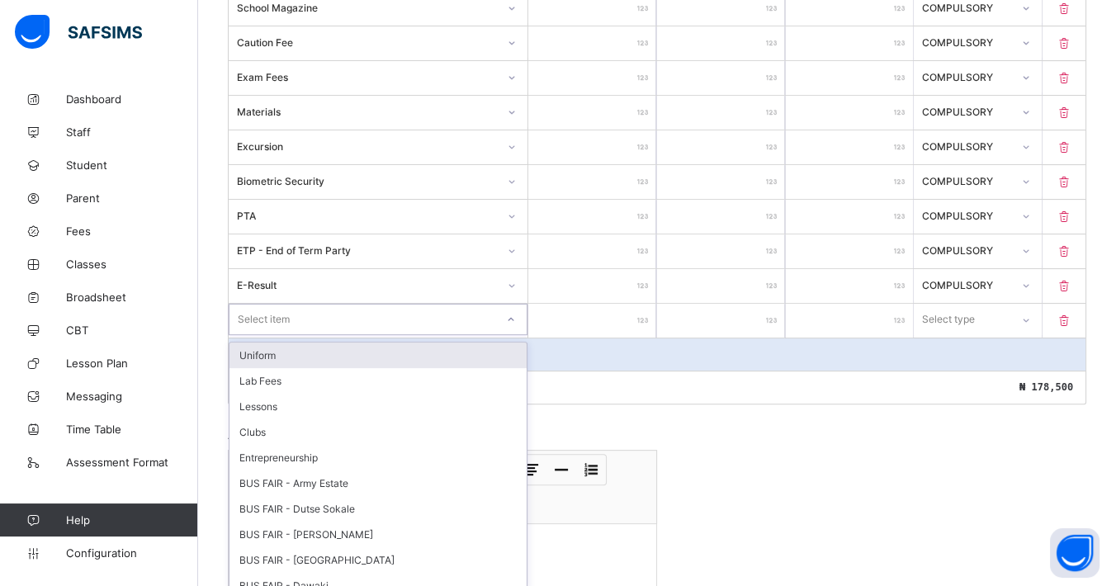
click at [288, 308] on div "Select item" at bounding box center [264, 319] width 52 height 31
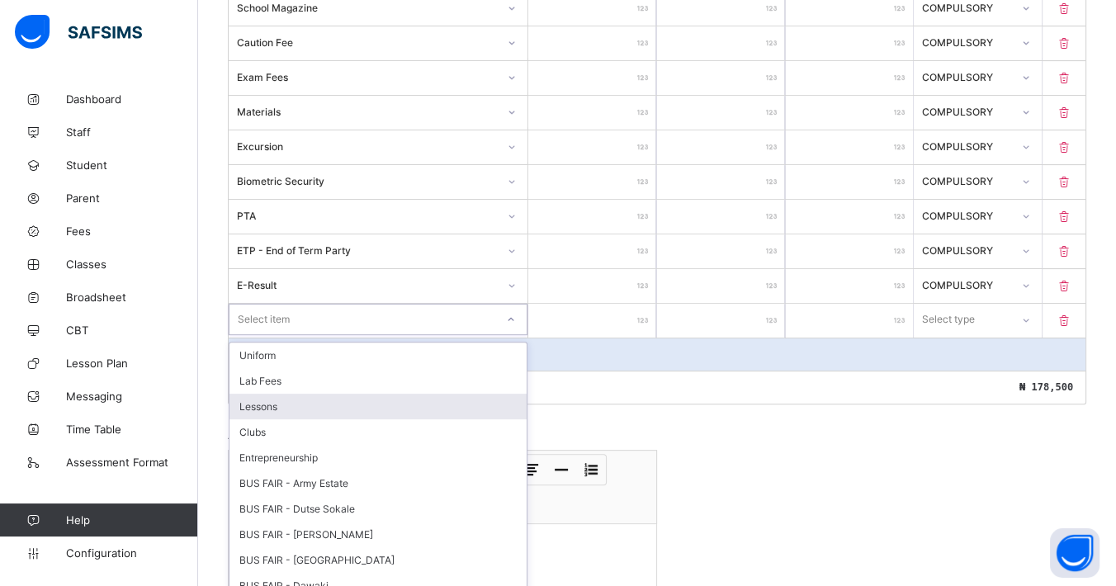
scroll to position [362, 0]
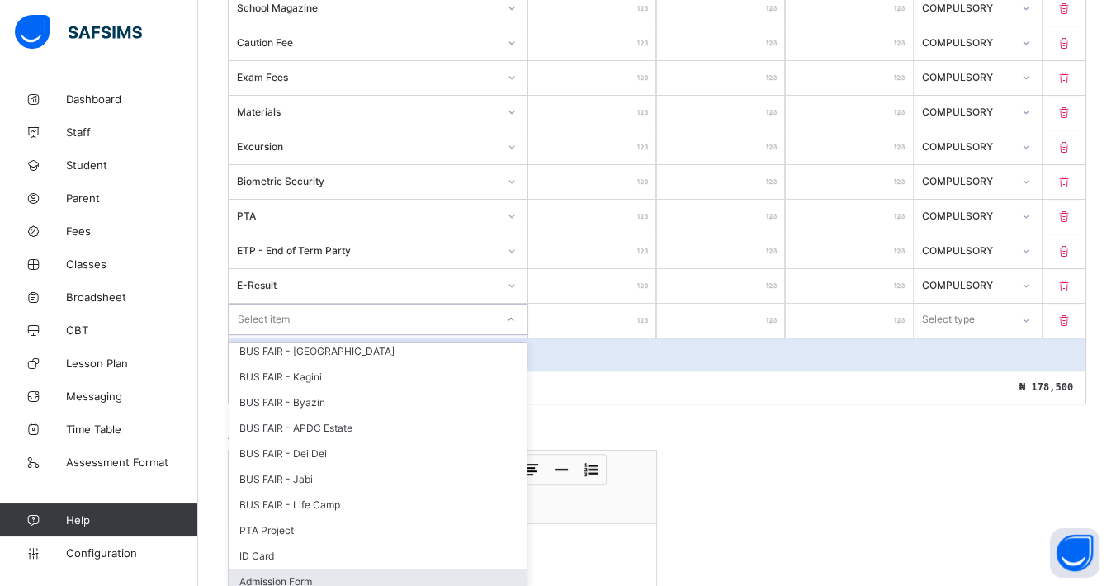
click at [290, 571] on div "Admission Form" at bounding box center [377, 582] width 297 height 26
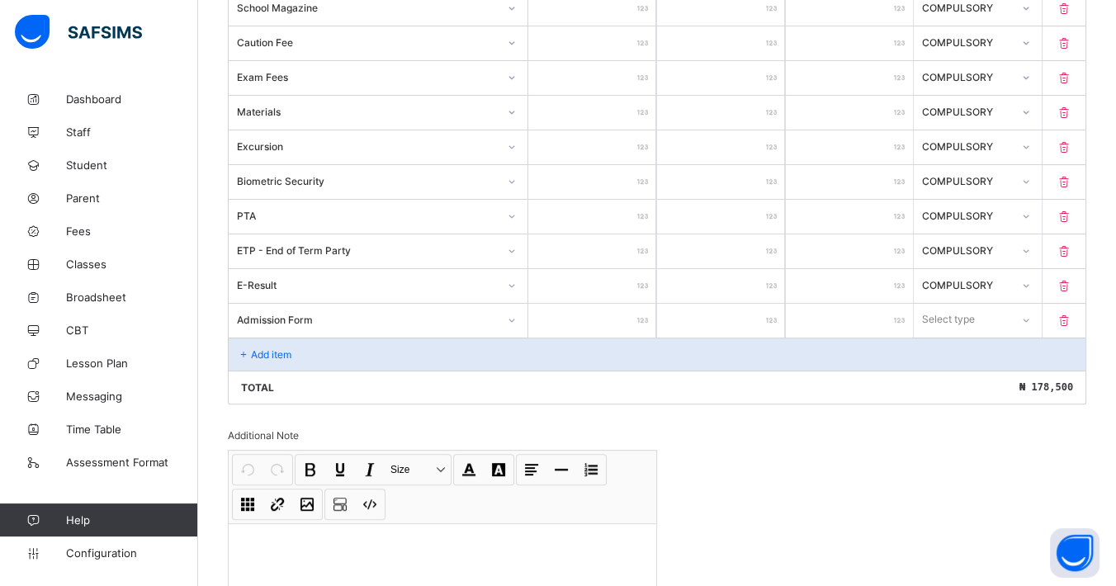
click at [606, 316] on input "number" at bounding box center [592, 321] width 128 height 34
type input "*"
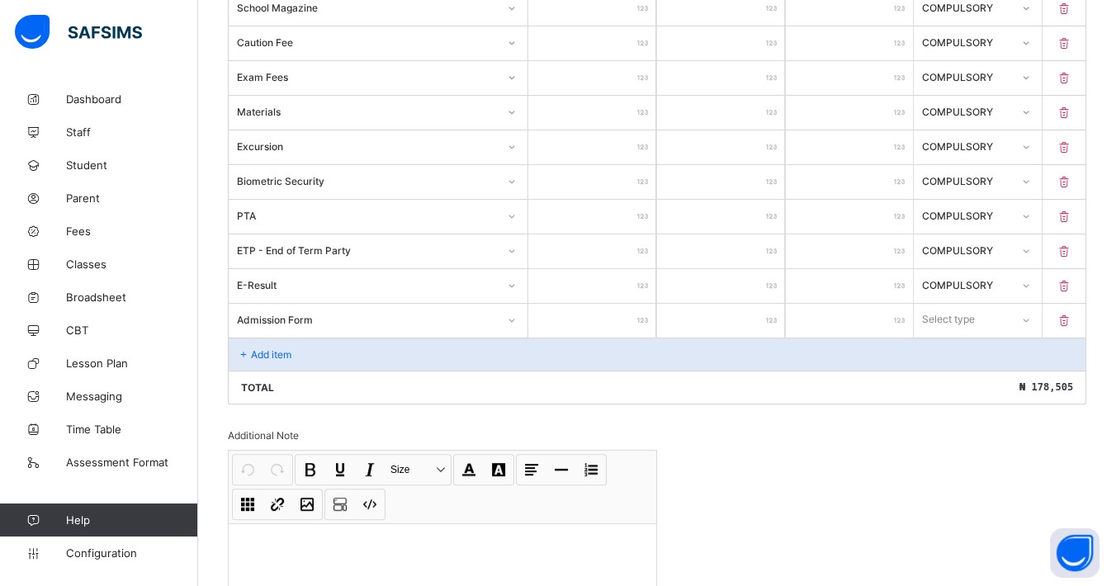
type input "**"
type input "***"
type input "****"
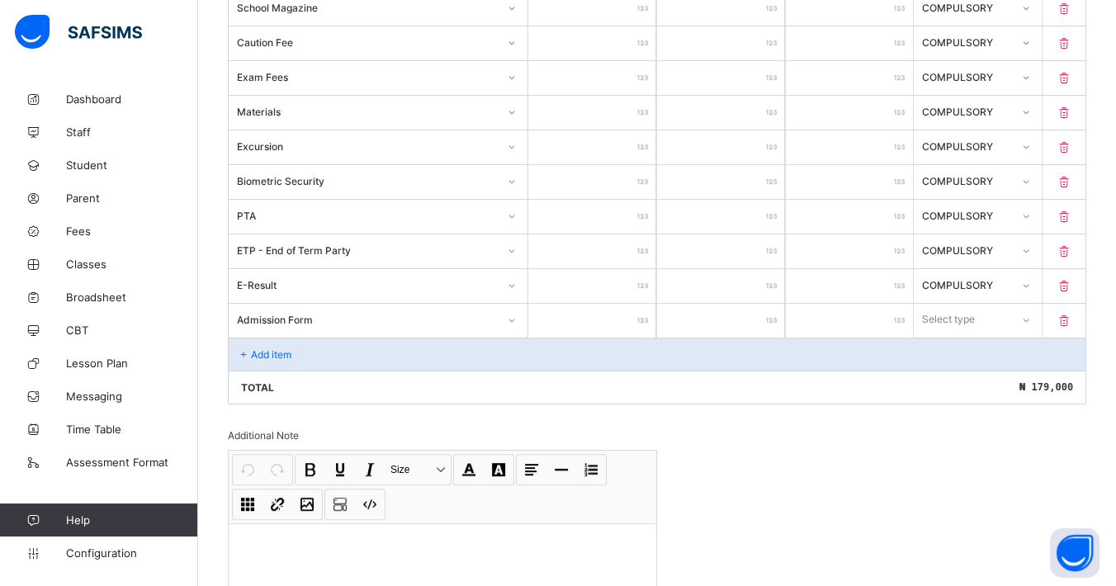
type input "****"
click at [1008, 326] on div "Select type" at bounding box center [978, 319] width 128 height 31
click at [974, 375] on div "Optional" at bounding box center [977, 381] width 126 height 26
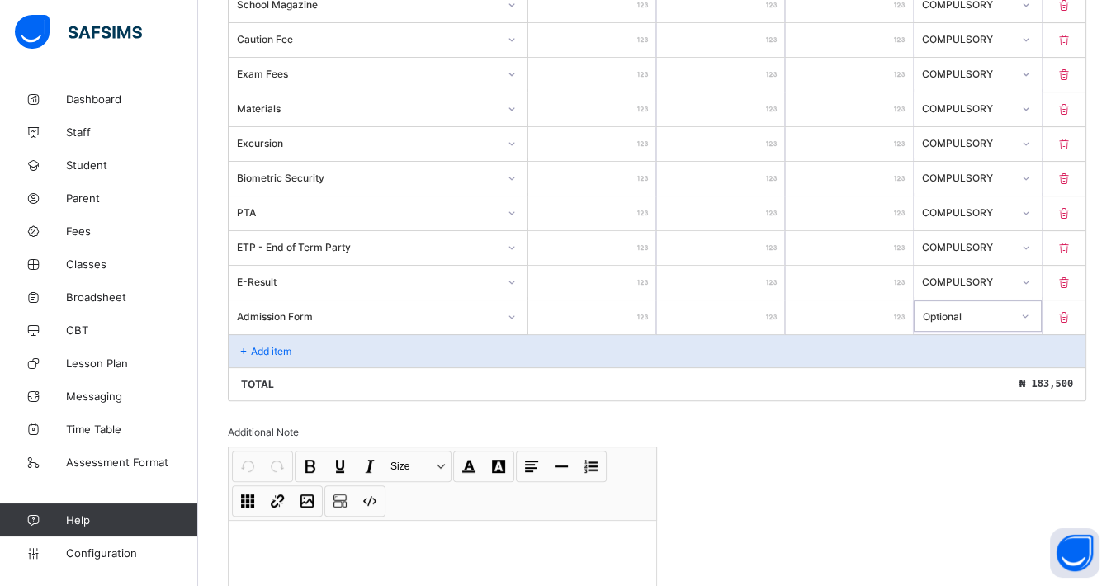
scroll to position [605, 0]
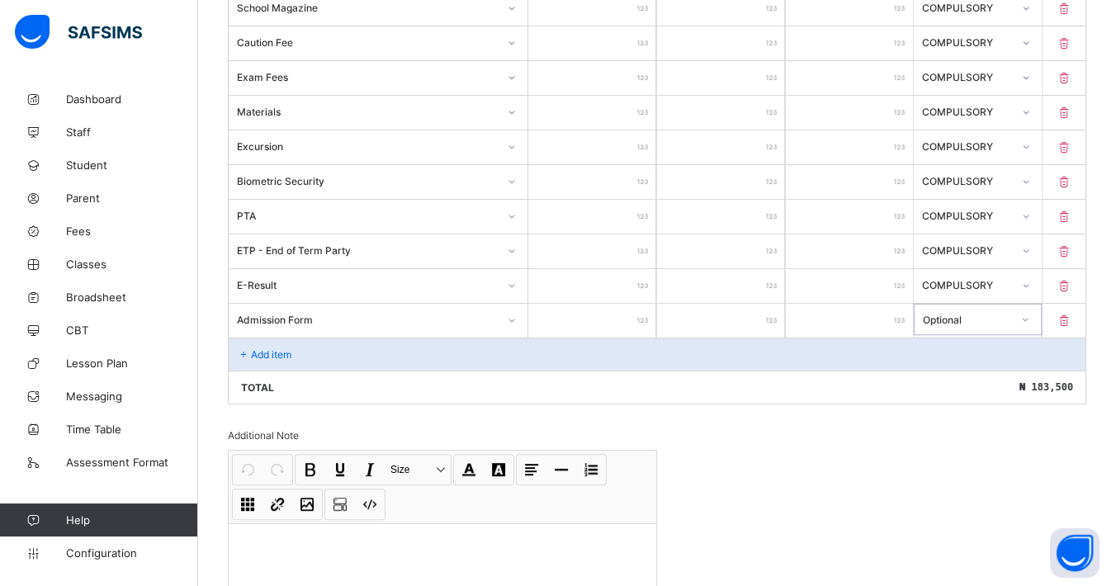
click at [280, 348] on p "Add item" at bounding box center [271, 354] width 40 height 12
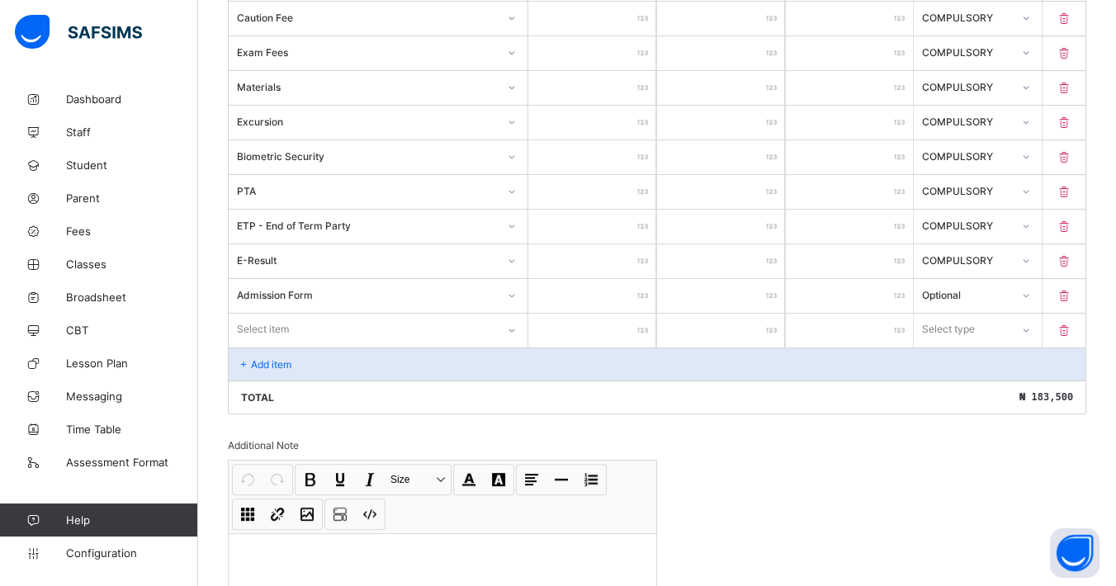
click at [415, 345] on div "Select item" at bounding box center [378, 329] width 299 height 31
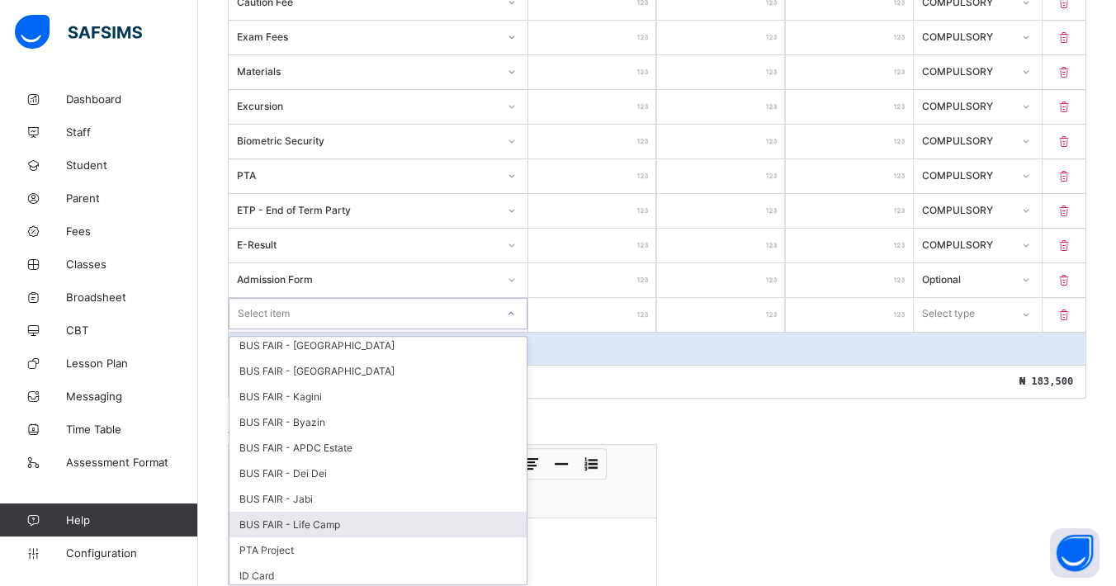
scroll to position [337, 0]
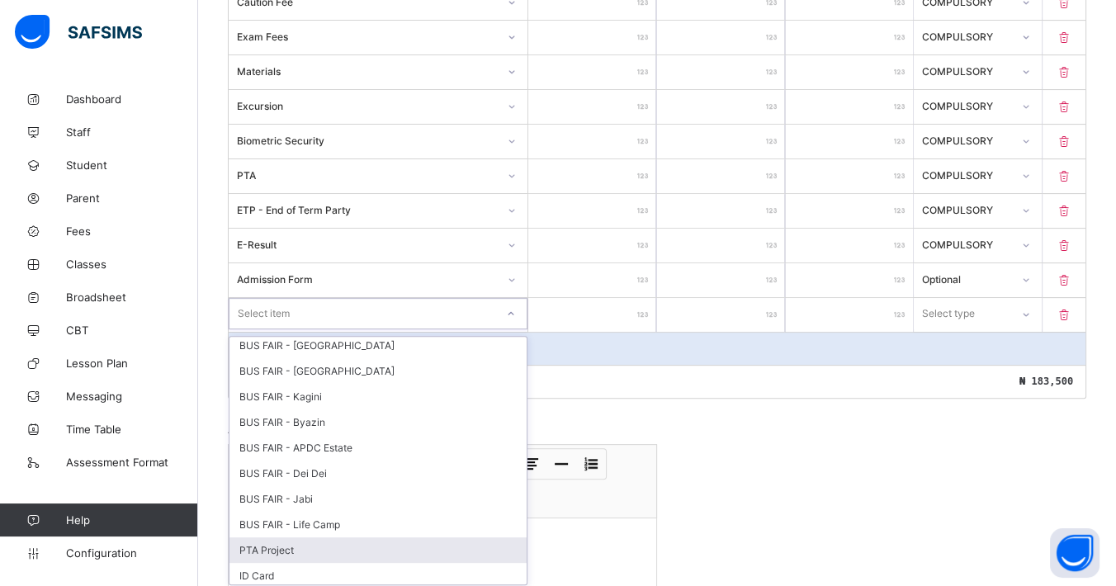
click at [290, 542] on div "PTA Project" at bounding box center [377, 550] width 297 height 26
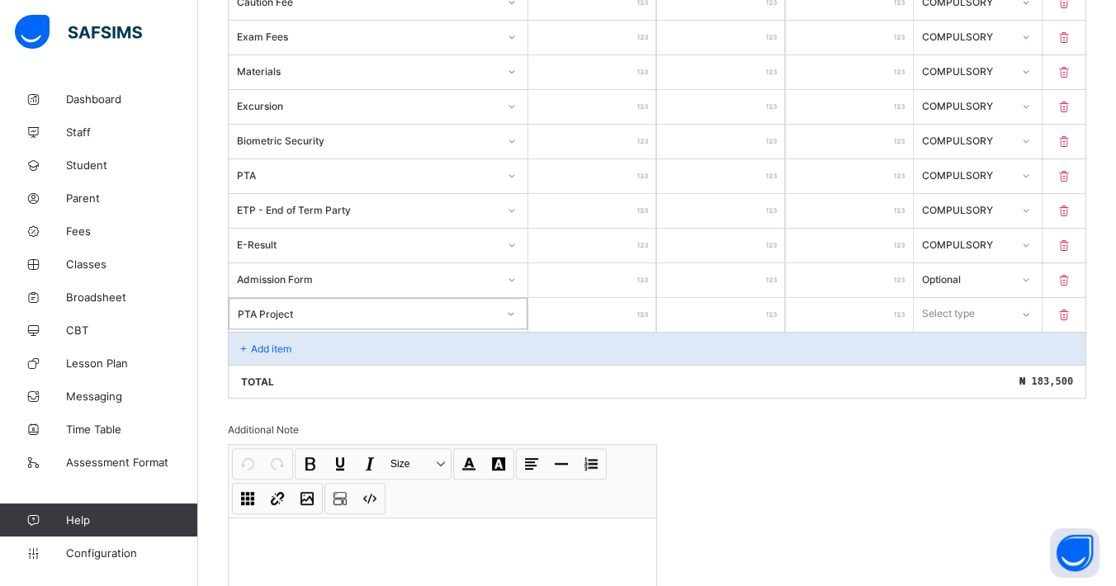
click at [632, 305] on input "number" at bounding box center [592, 315] width 128 height 34
type input "*"
type input "**"
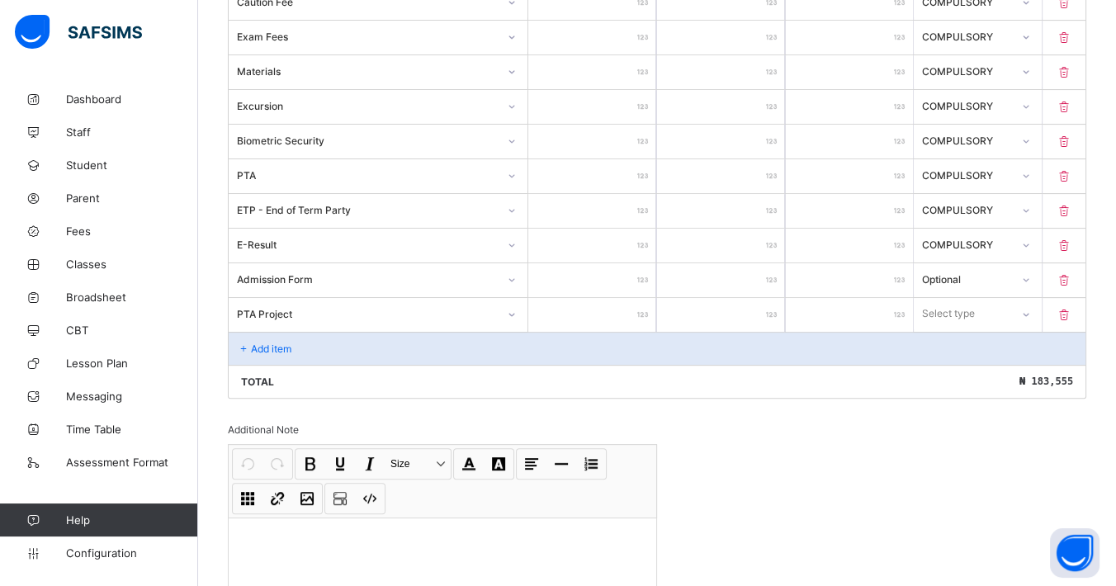
type input "*"
type input "**"
type input "***"
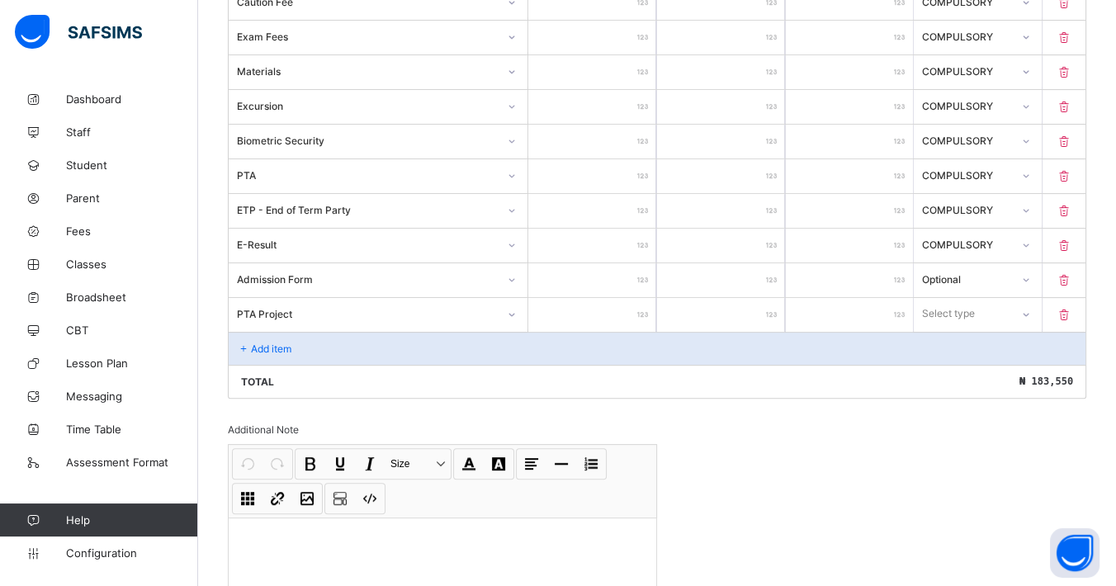
type input "***"
type input "****"
click at [975, 314] on div "Select type" at bounding box center [948, 313] width 53 height 31
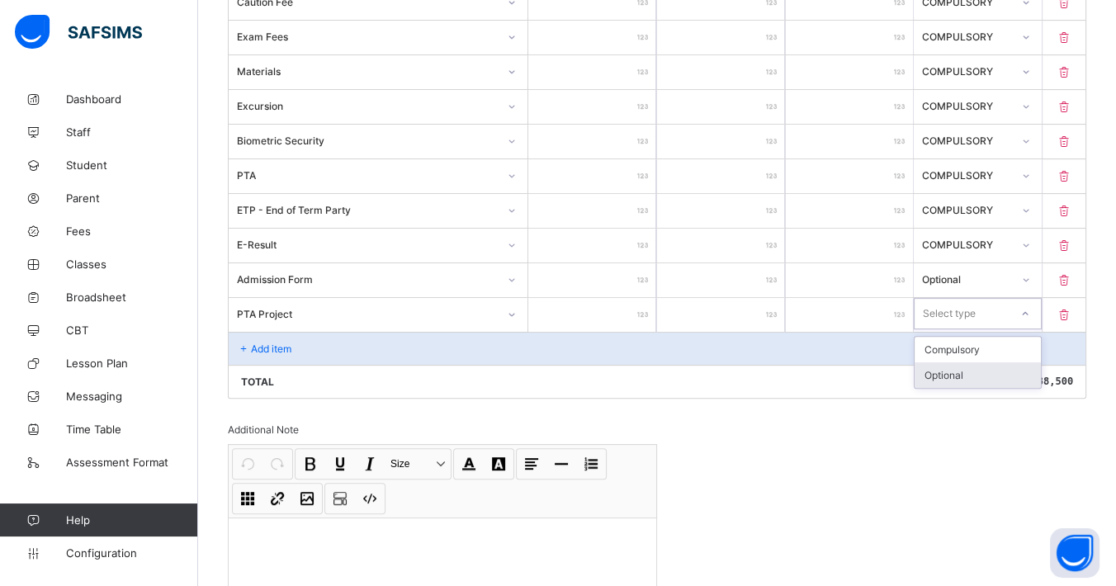
drag, startPoint x: 963, startPoint y: 366, endPoint x: 952, endPoint y: 371, distance: 11.5
click at [962, 366] on div "Optional" at bounding box center [977, 375] width 126 height 26
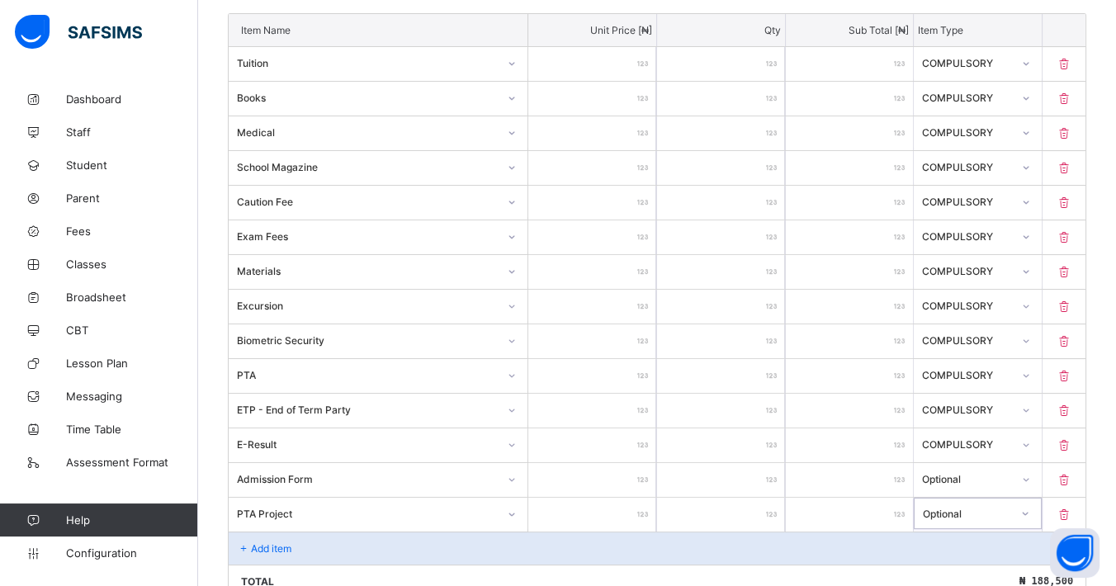
scroll to position [462, 0]
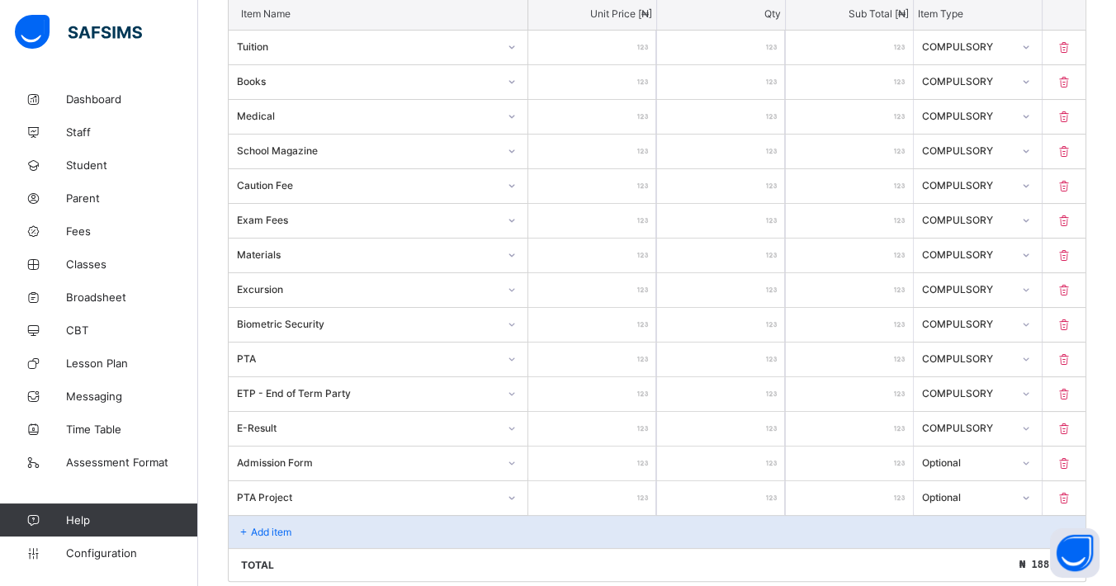
click at [631, 355] on input "****" at bounding box center [592, 359] width 128 height 34
click at [634, 360] on input "****" at bounding box center [592, 359] width 128 height 34
click at [635, 356] on input "****" at bounding box center [592, 359] width 128 height 34
type input "*"
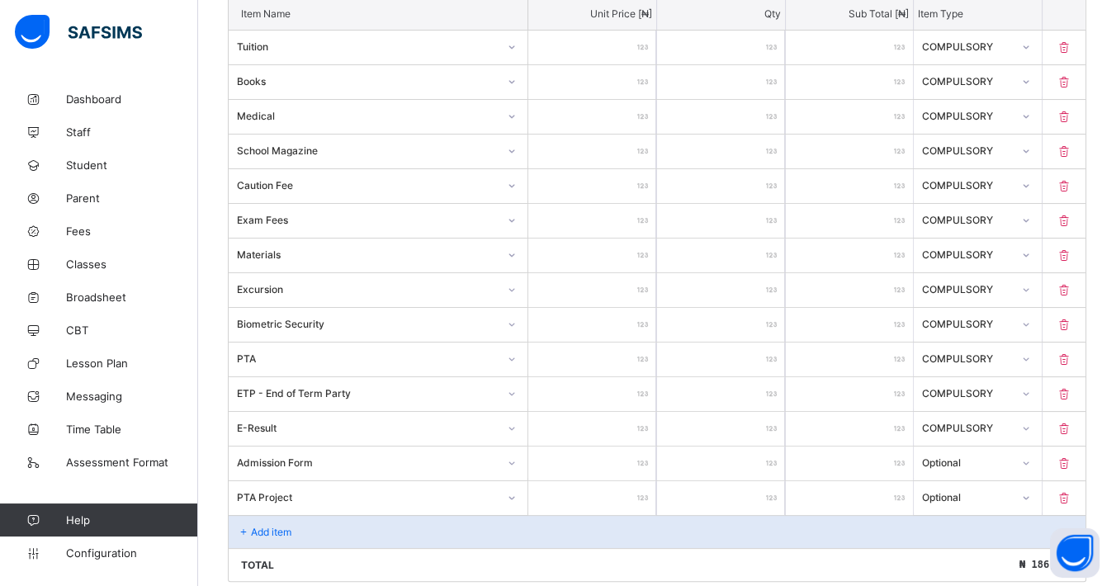
type input "*"
type input "**"
type input "*"
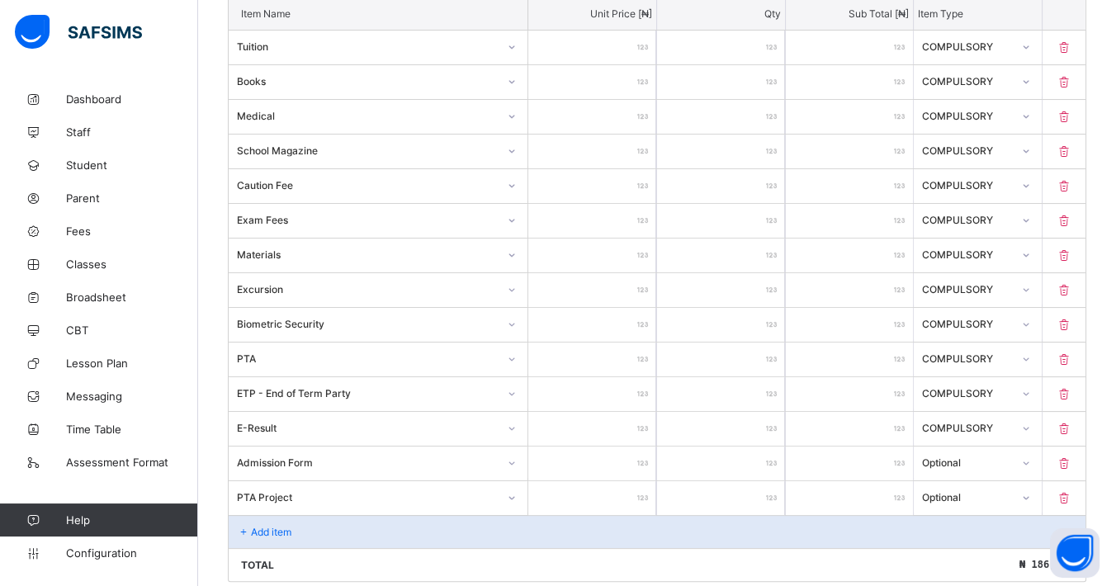
type input "**"
type input "***"
type input "****"
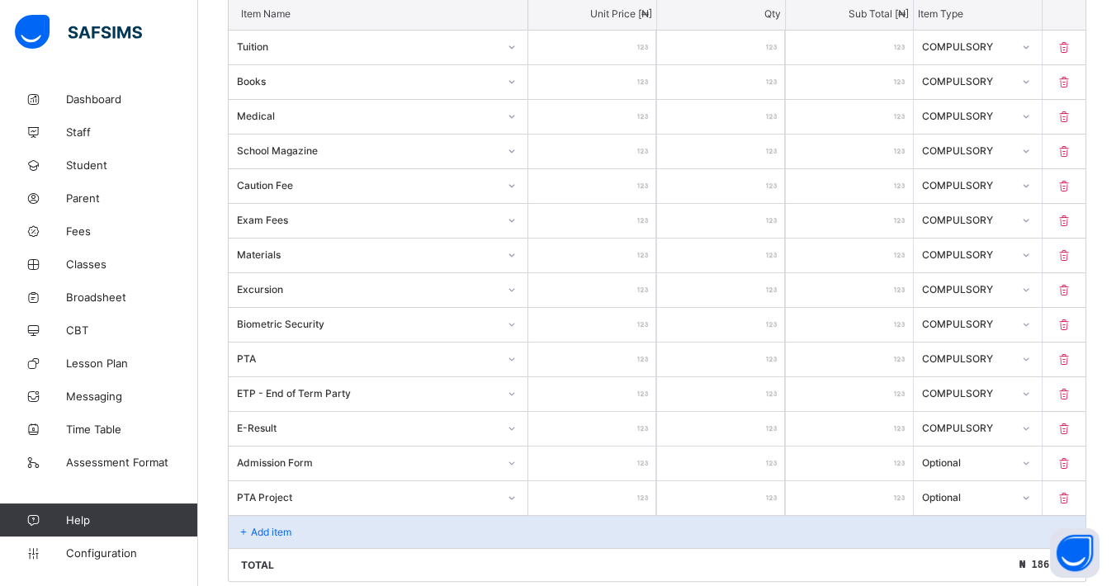
type input "****"
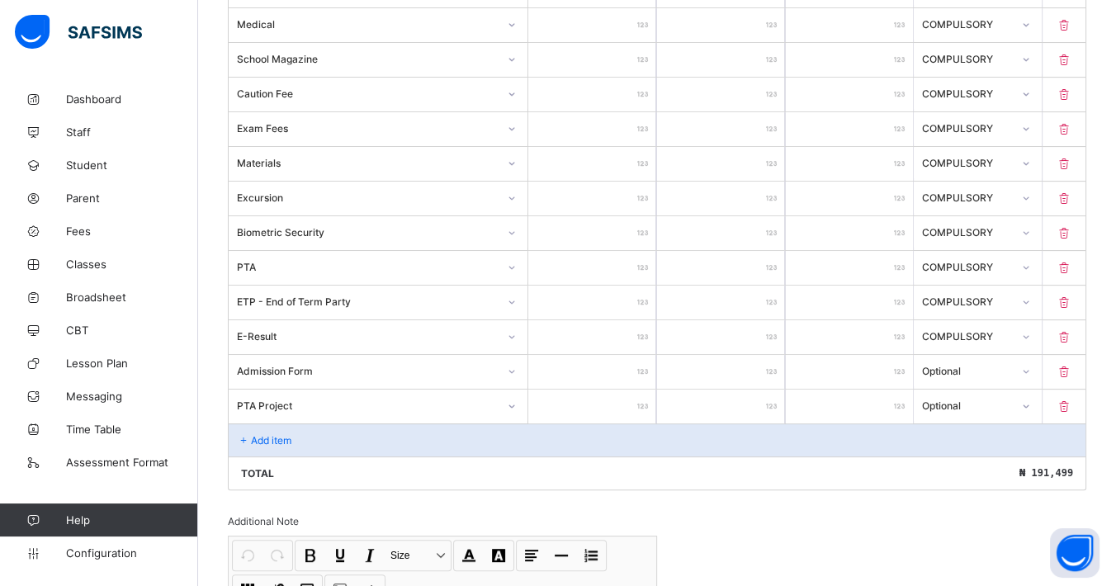
type input "***"
type input "**"
type input "*"
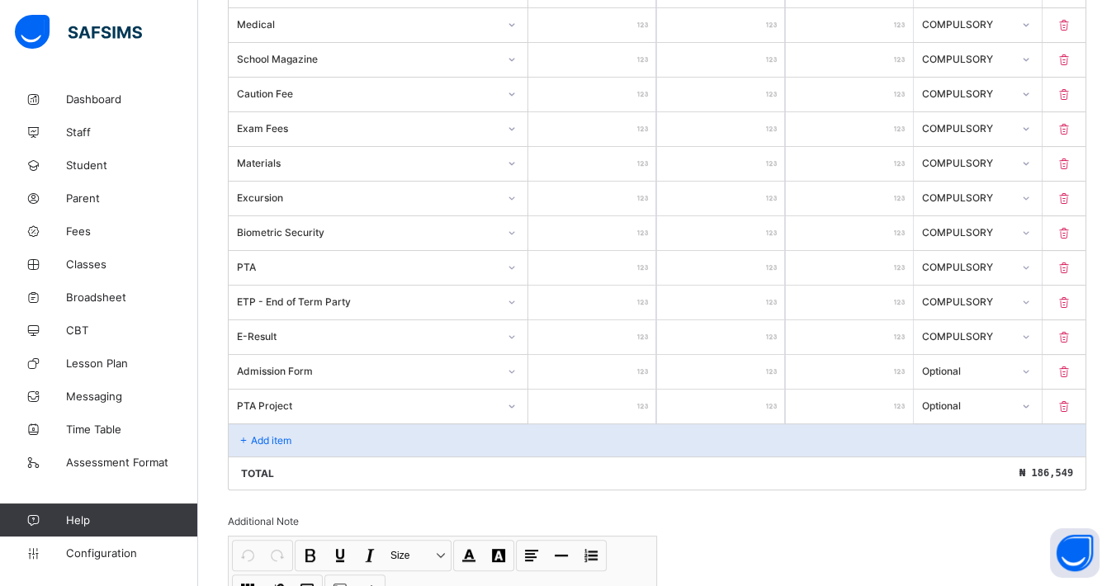
type input "*"
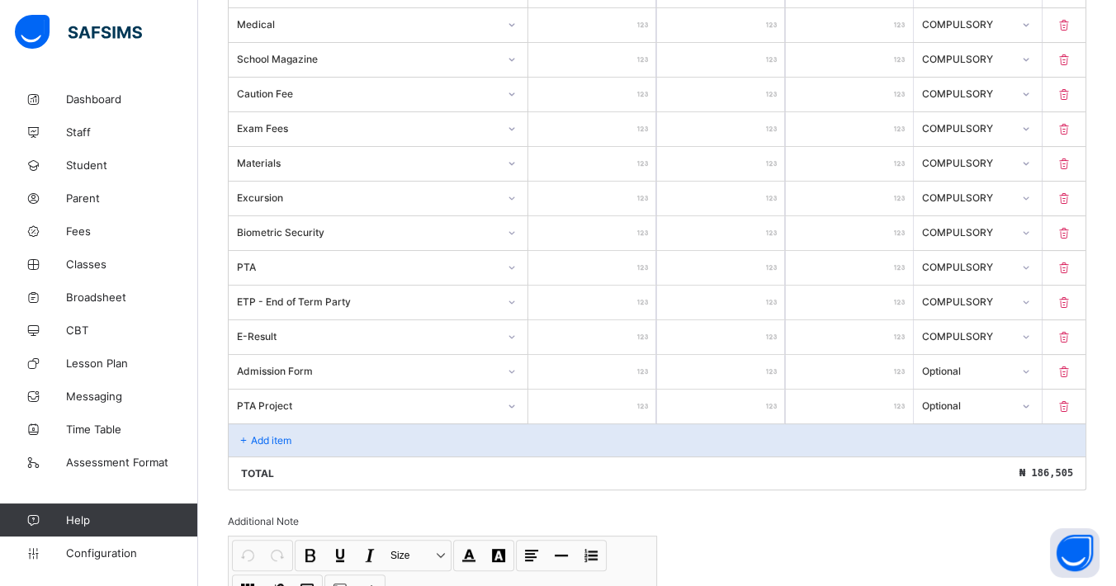
type input "**"
type input "***"
type input "****"
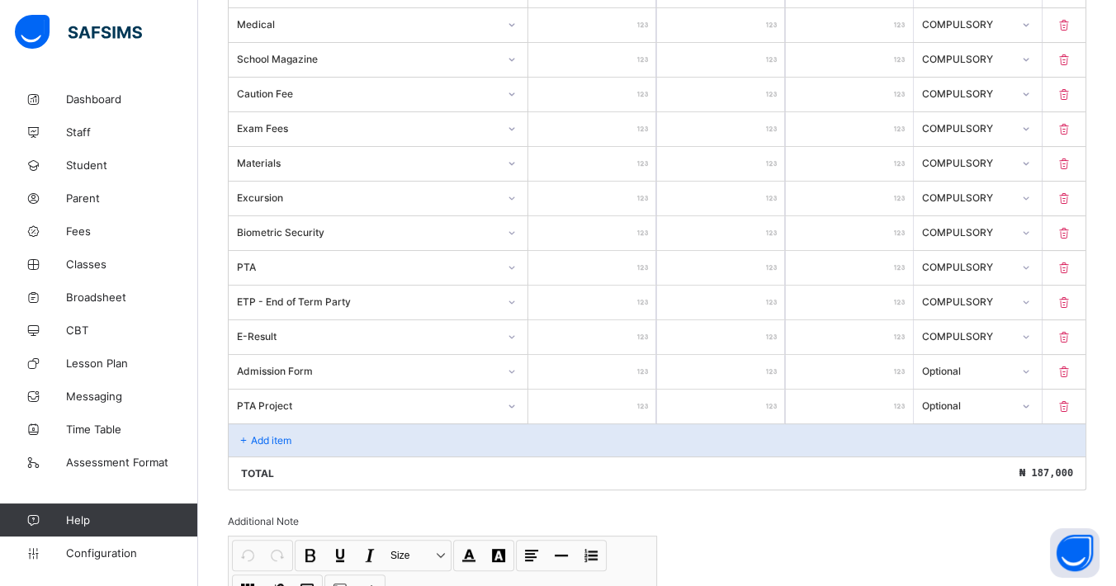
type input "****"
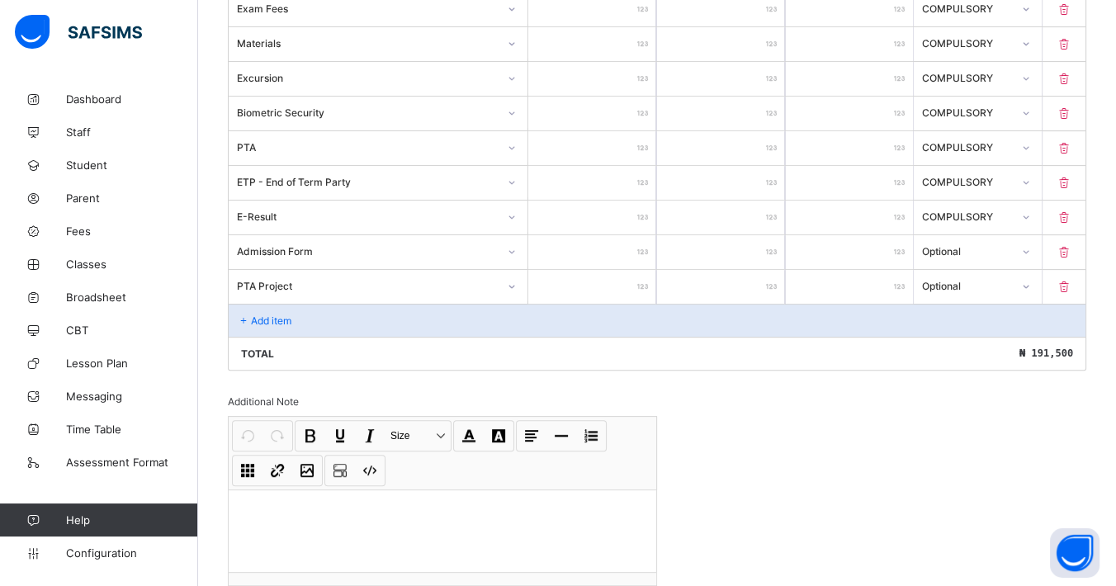
scroll to position [765, 0]
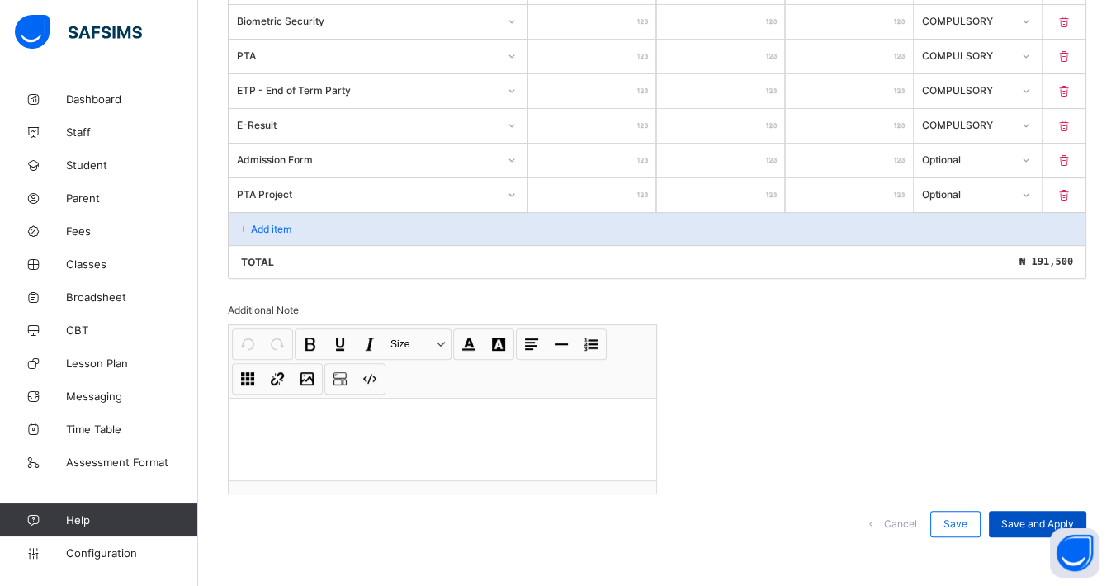
type input "****"
click at [1026, 517] on span "Save and Apply" at bounding box center [1037, 523] width 73 height 12
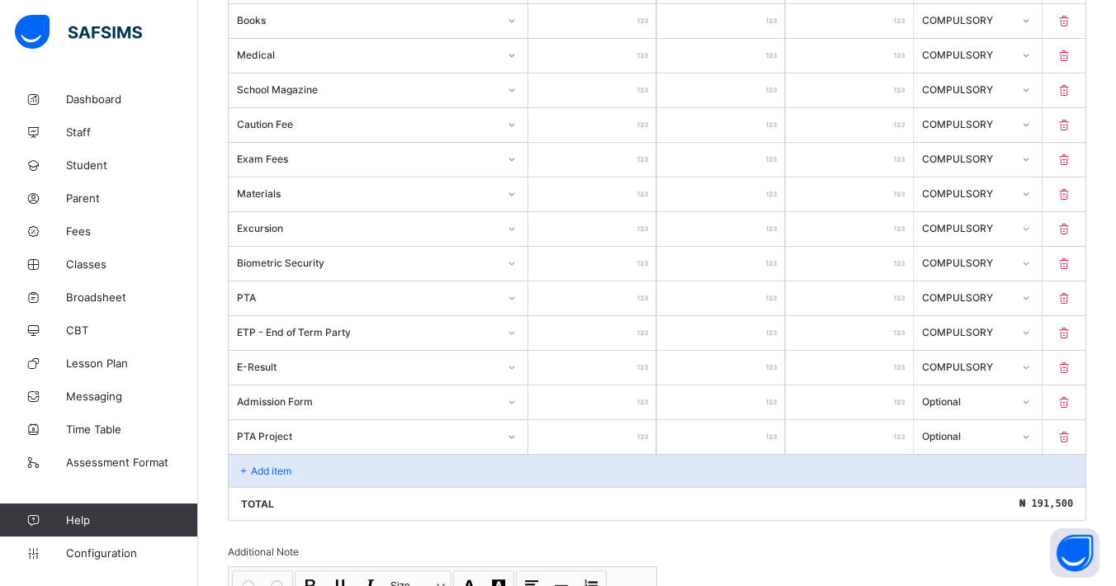
scroll to position [673, 0]
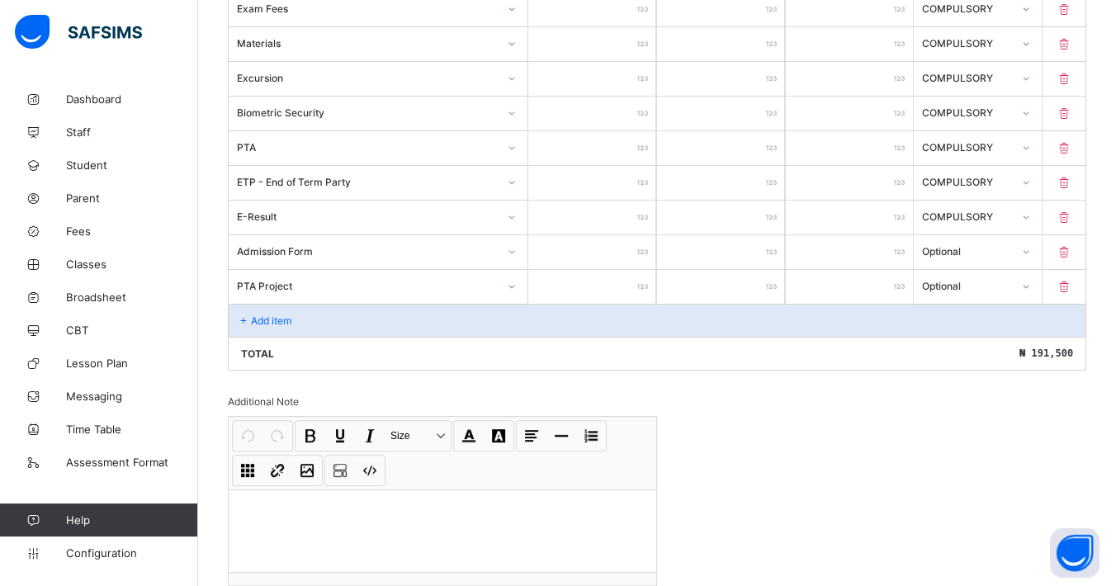
click at [272, 314] on p "Add item" at bounding box center [271, 320] width 40 height 12
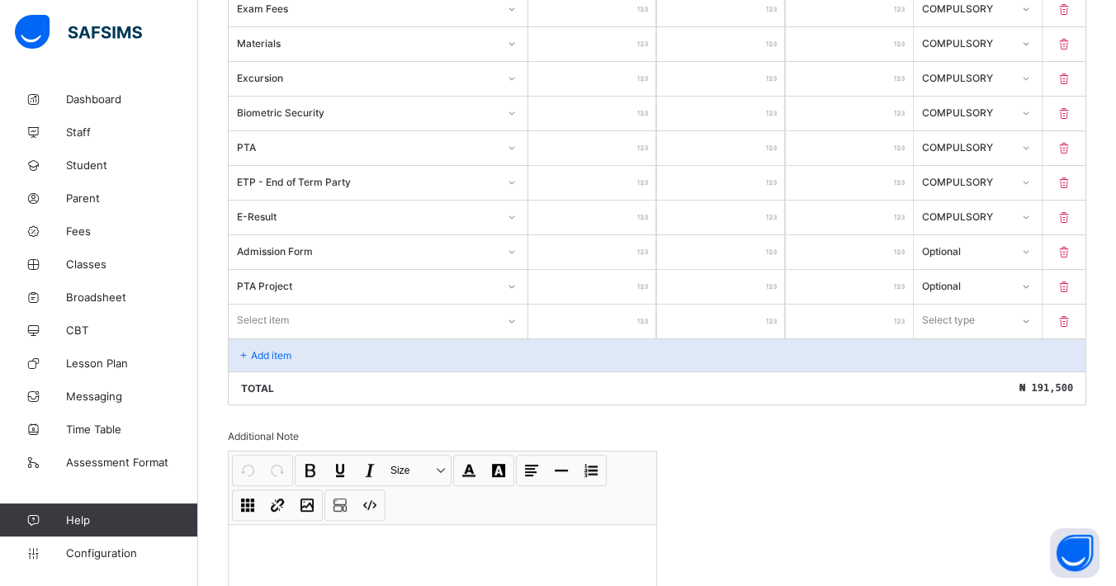
click at [272, 309] on div "Select item" at bounding box center [263, 320] width 52 height 31
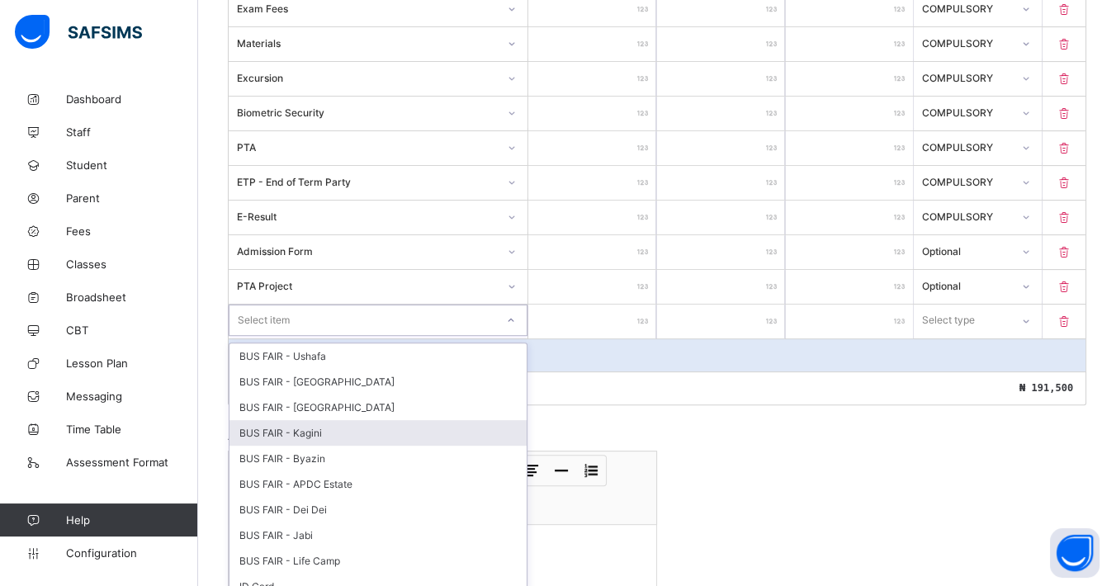
scroll to position [311, 0]
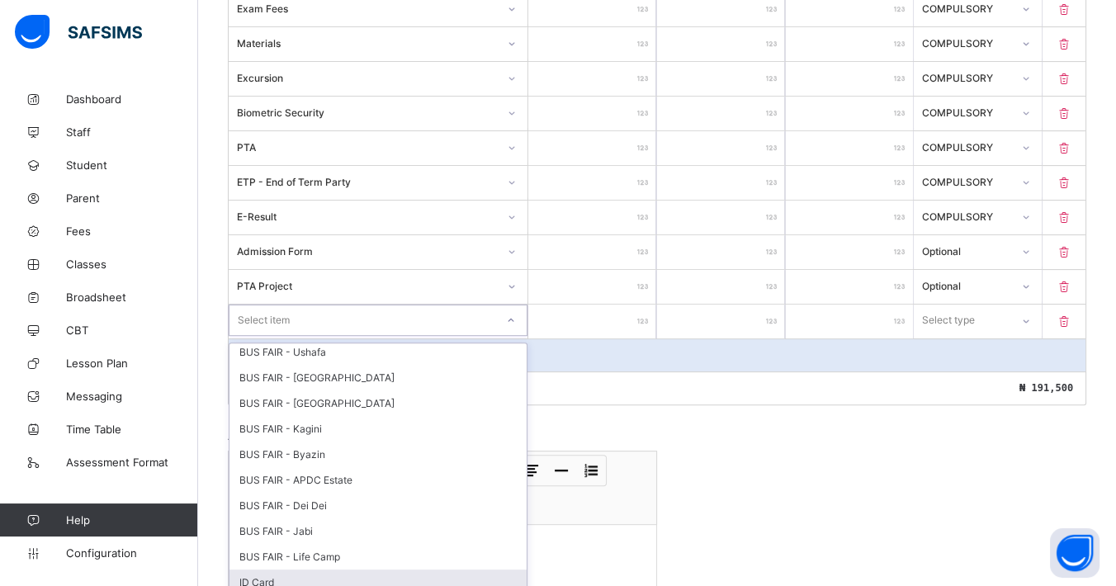
drag, startPoint x: 283, startPoint y: 573, endPoint x: 328, endPoint y: 532, distance: 60.2
click at [282, 573] on div "ID Card" at bounding box center [377, 582] width 297 height 26
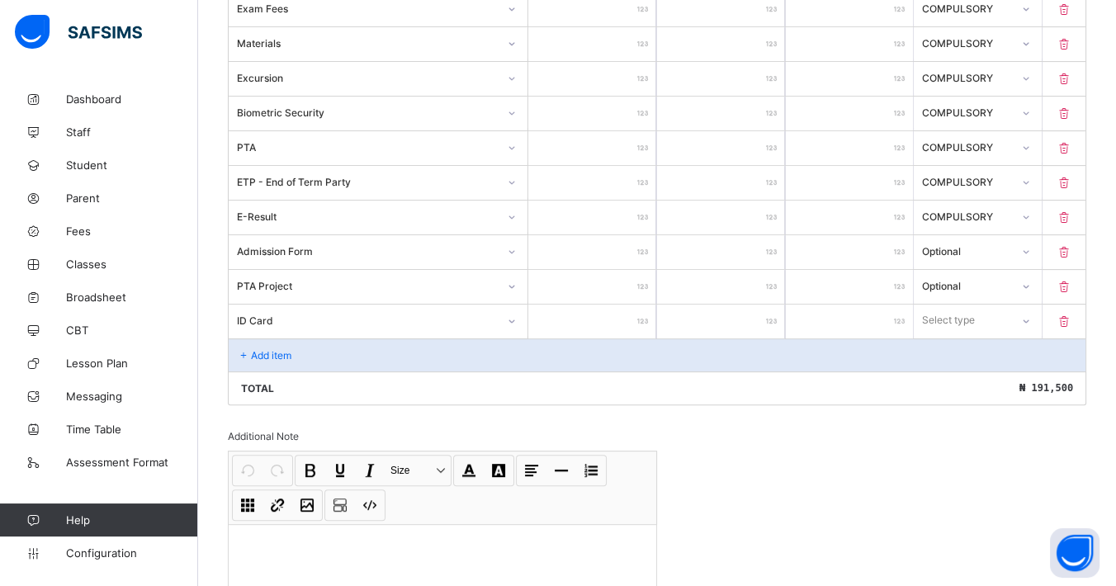
click at [631, 319] on input "number" at bounding box center [592, 322] width 128 height 34
type input "*"
type input "**"
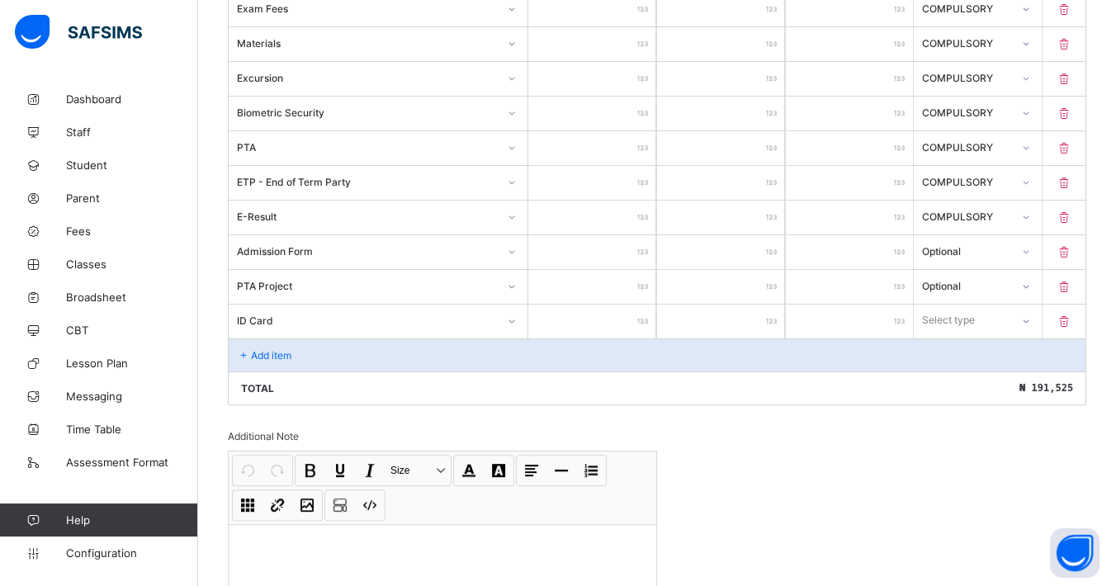
type input "***"
type input "****"
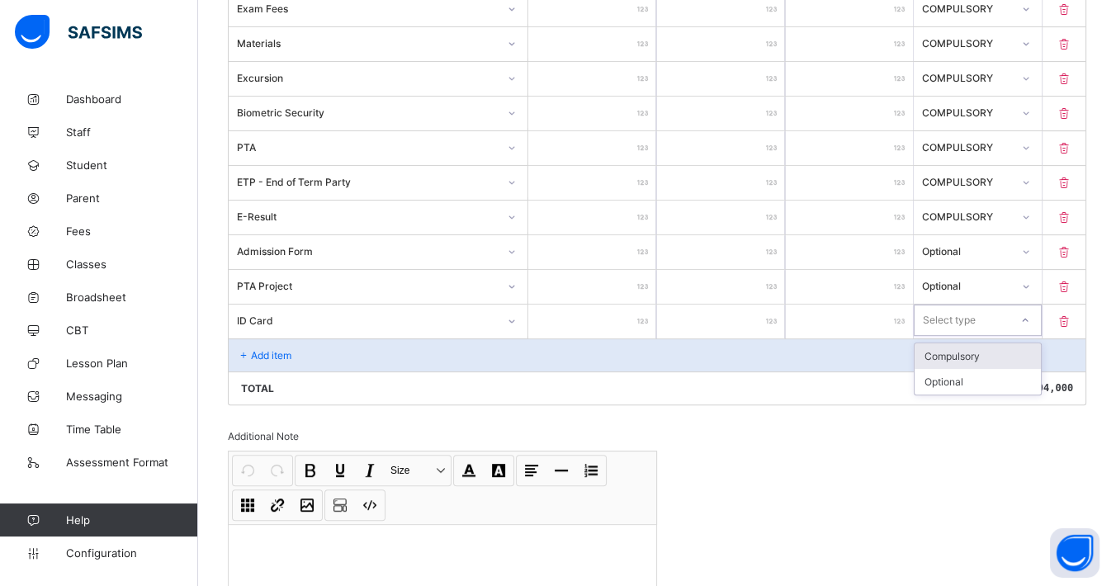
click at [971, 317] on div "Select type" at bounding box center [949, 320] width 53 height 31
click at [962, 375] on div "Optional" at bounding box center [977, 382] width 126 height 26
click at [782, 415] on div "Invoice template content Items that are set as compulsory will be available in …" at bounding box center [657, 150] width 858 height 1060
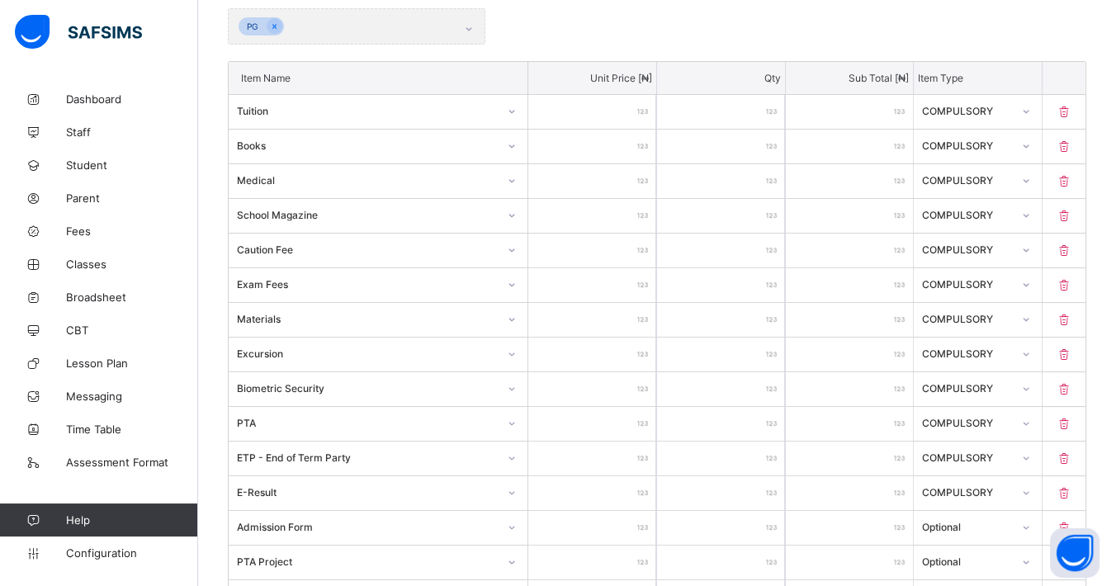
scroll to position [800, 0]
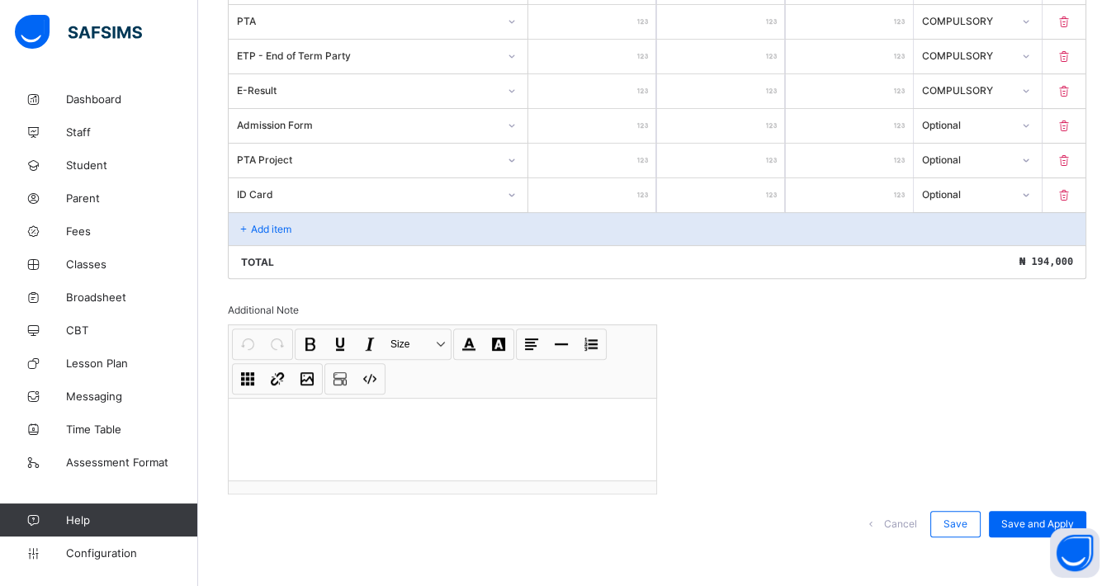
click at [268, 223] on p "Add item" at bounding box center [271, 229] width 40 height 12
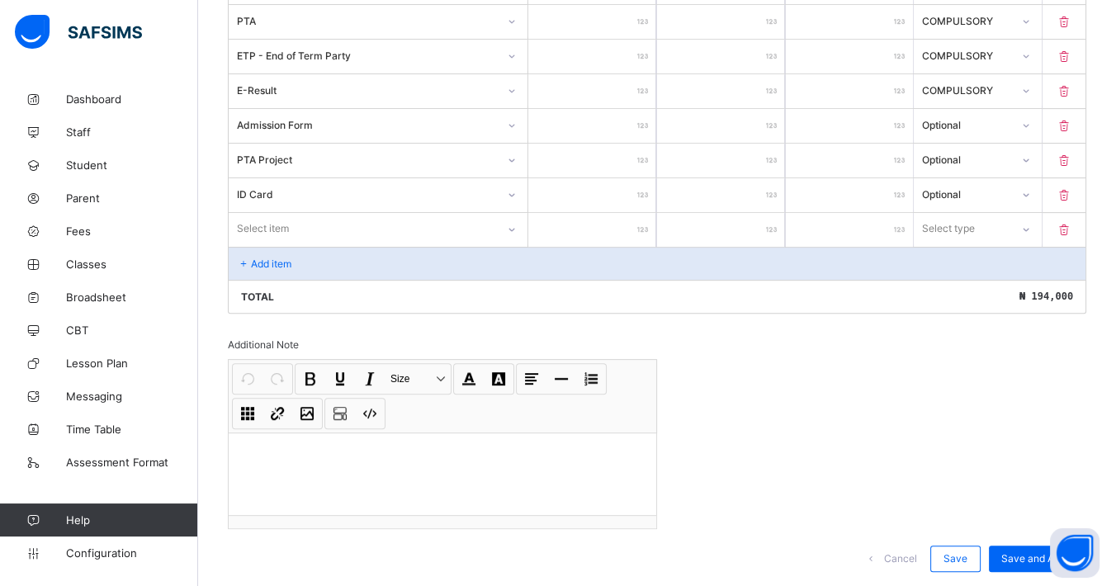
click at [325, 220] on div "Select item" at bounding box center [362, 228] width 267 height 23
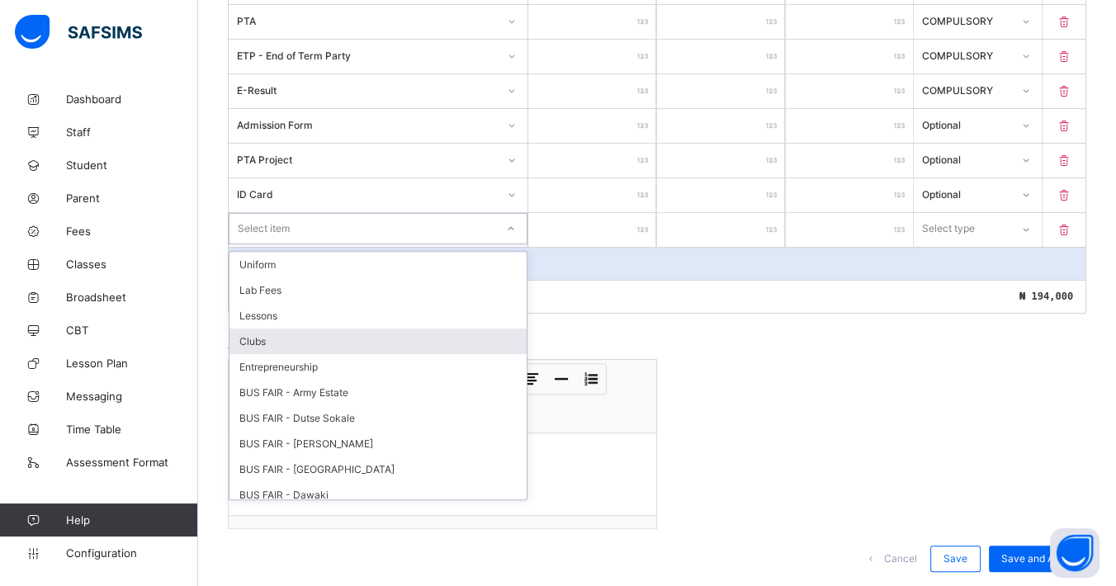
click at [271, 333] on div "Clubs" at bounding box center [377, 341] width 297 height 26
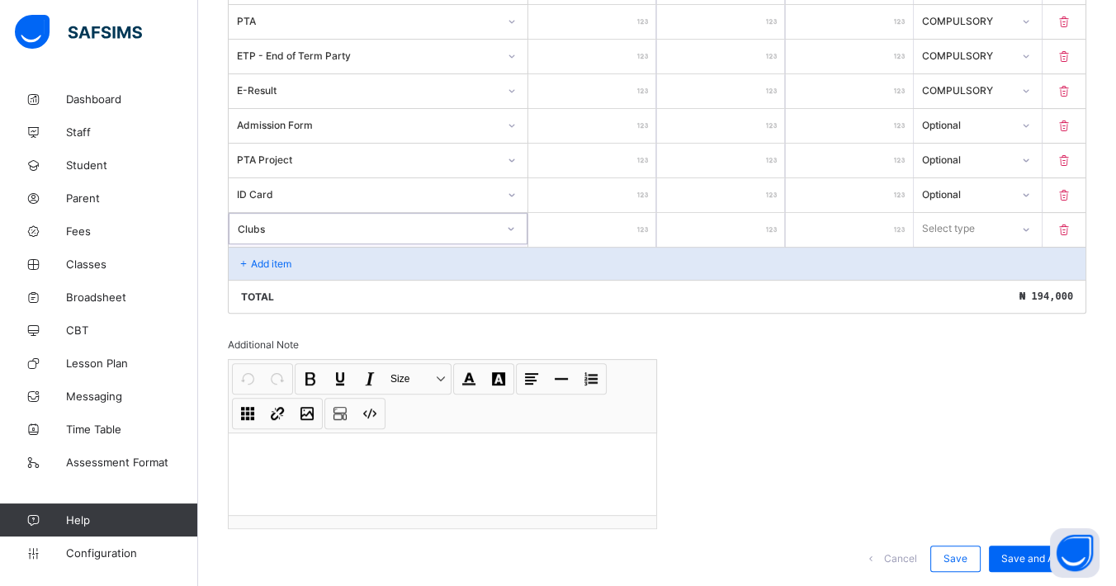
click at [620, 220] on input "number" at bounding box center [592, 230] width 128 height 34
type input "*"
type input "**"
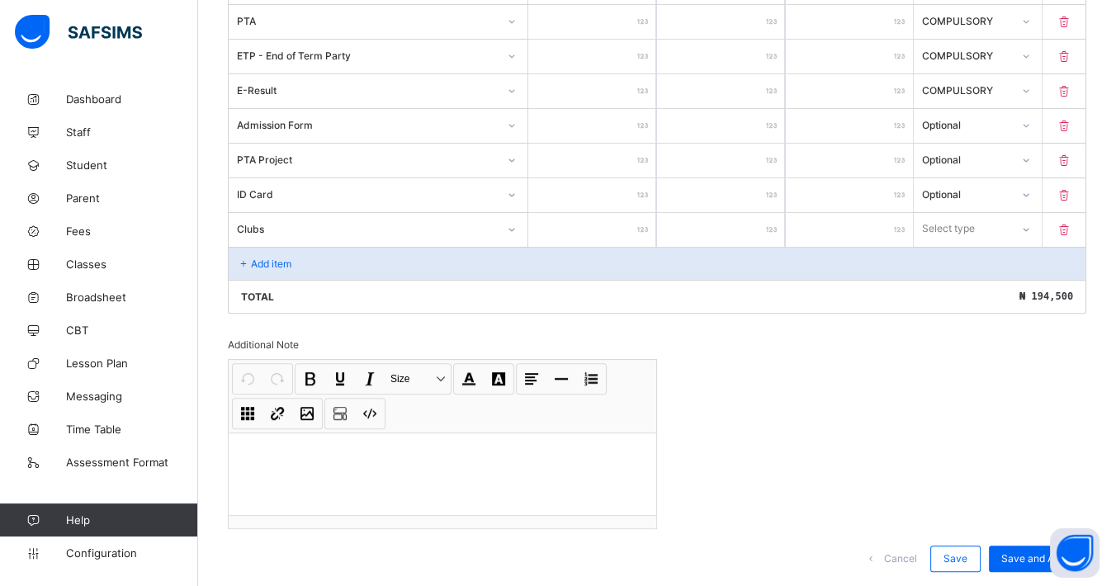
type input "****"
click at [1003, 224] on div "Select type" at bounding box center [962, 228] width 97 height 23
click at [971, 277] on div "Optional" at bounding box center [977, 290] width 126 height 26
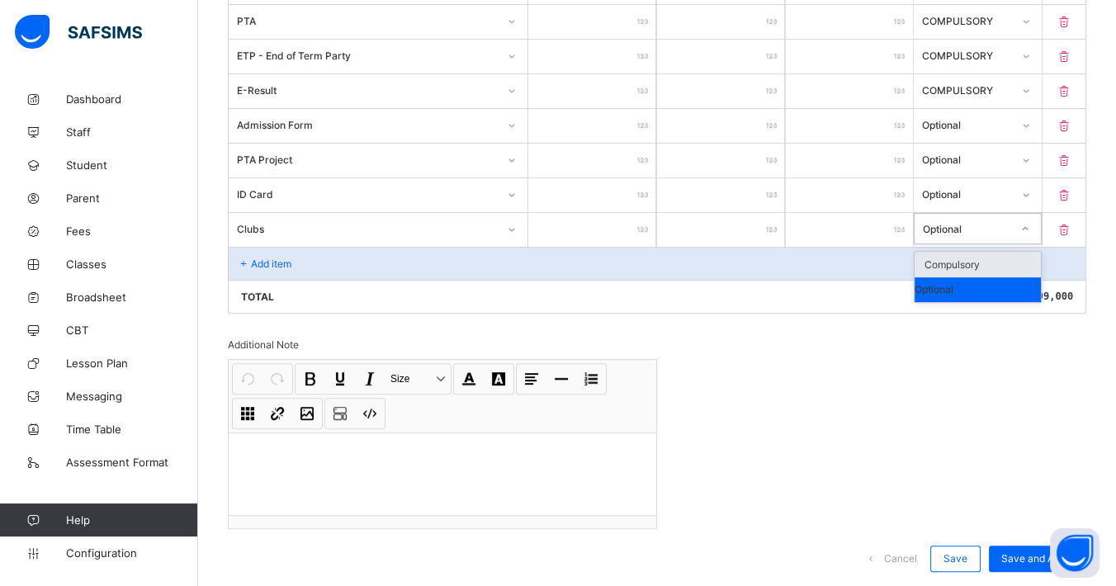
click at [1007, 222] on div "Optional" at bounding box center [967, 228] width 88 height 12
click at [980, 262] on div "Compulsory" at bounding box center [977, 265] width 126 height 26
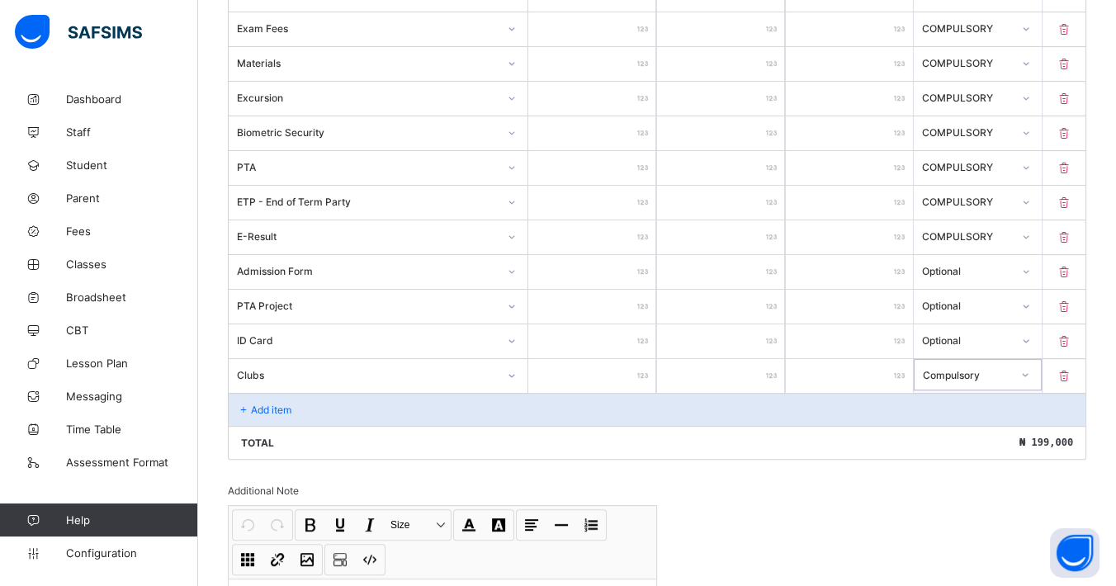
scroll to position [743, 0]
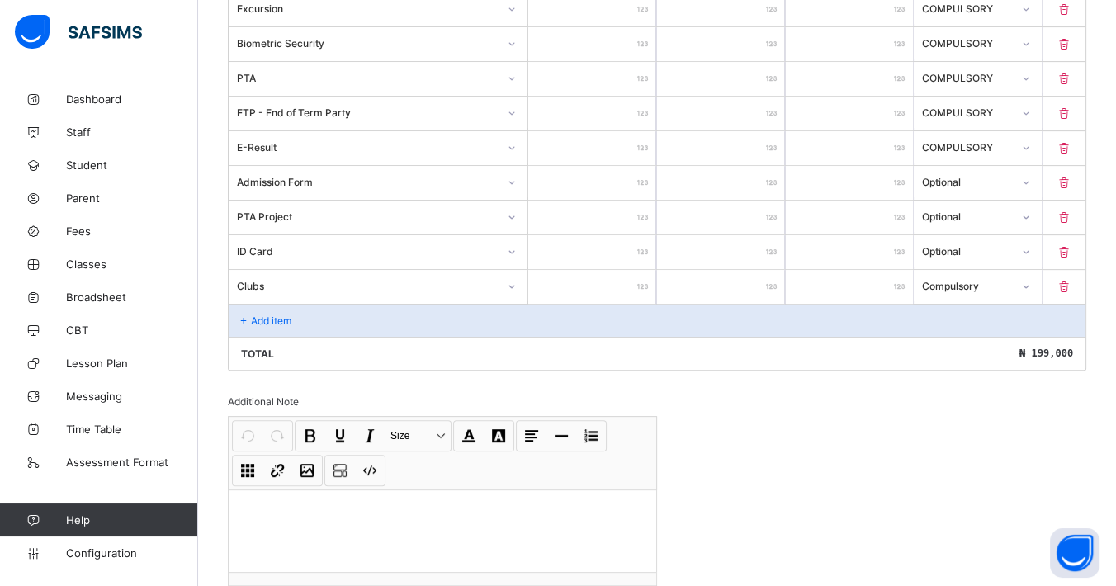
click at [887, 460] on div "Invoice template content Items that are set as compulsory will be available in …" at bounding box center [657, 98] width 858 height 1094
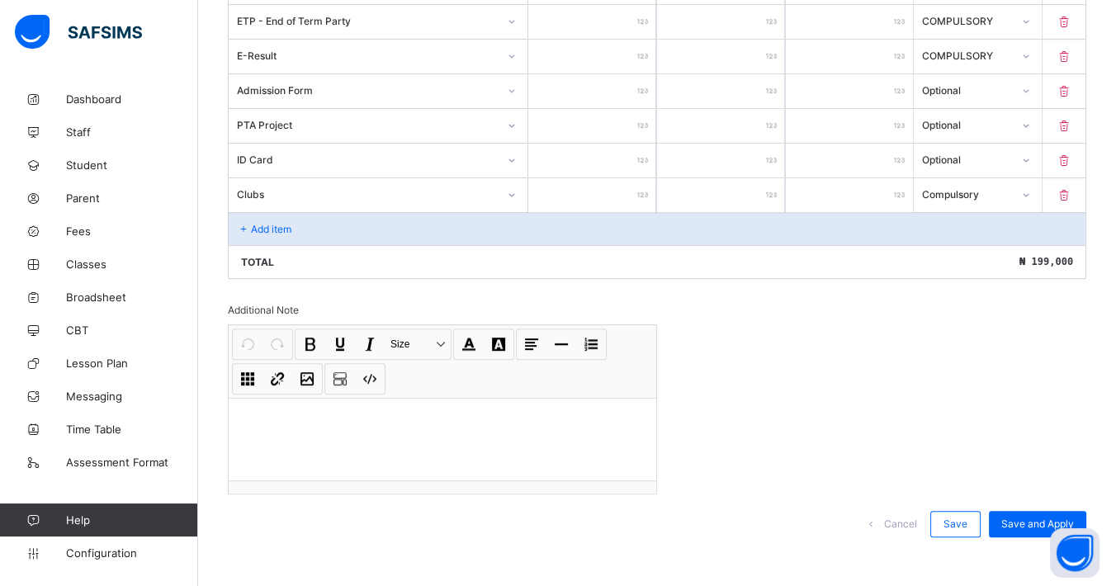
drag, startPoint x: 761, startPoint y: 300, endPoint x: 786, endPoint y: 279, distance: 32.9
click at [762, 299] on div "Invoice template content Items that are set as compulsory will be available in …" at bounding box center [657, 6] width 858 height 1094
click at [1021, 517] on span "Save and Apply" at bounding box center [1037, 523] width 73 height 12
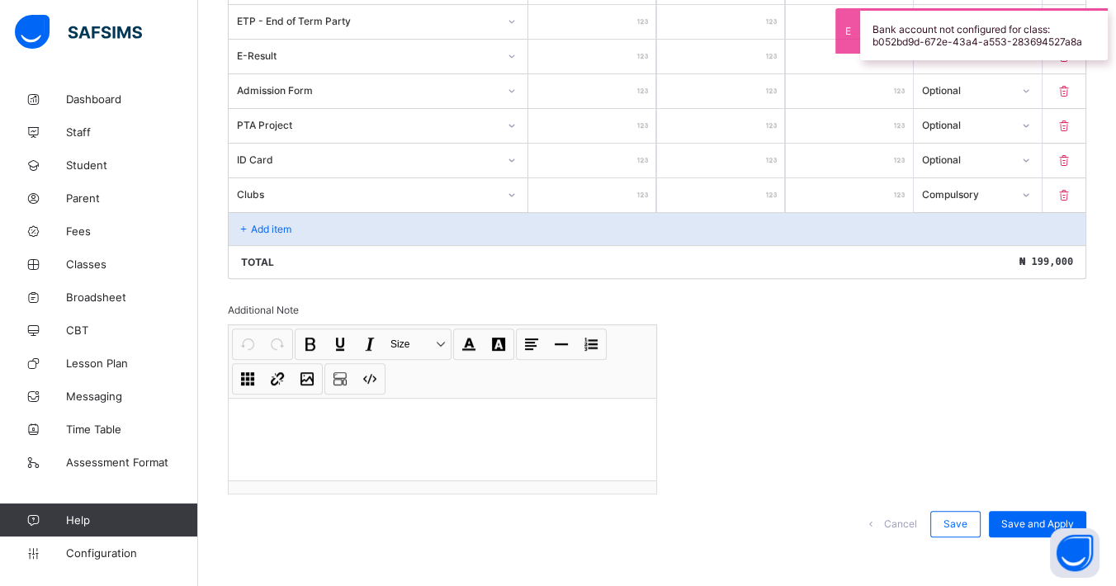
click at [970, 522] on div "Save" at bounding box center [955, 524] width 50 height 26
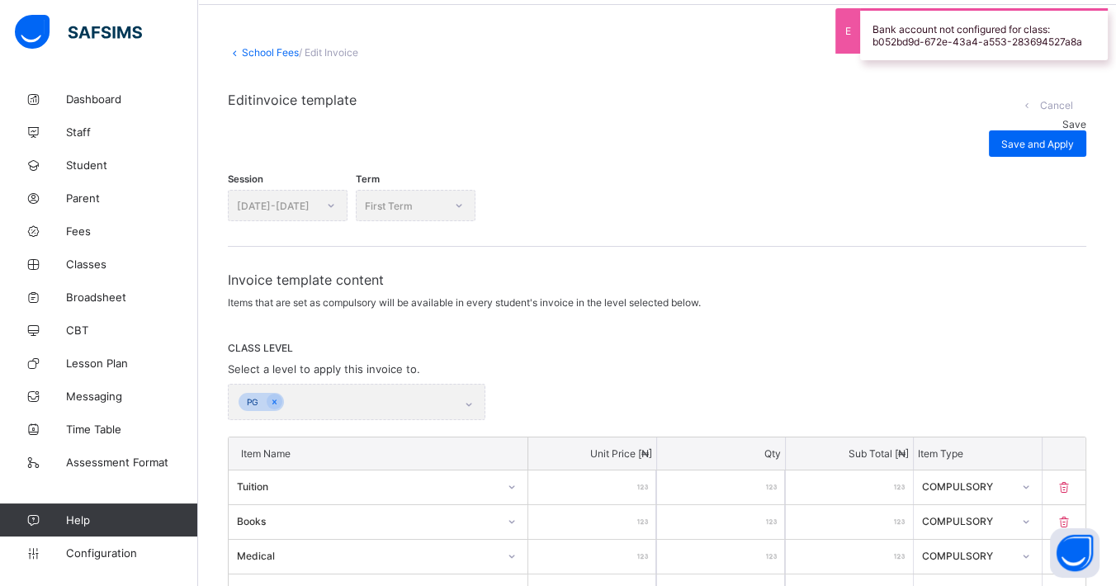
scroll to position [0, 0]
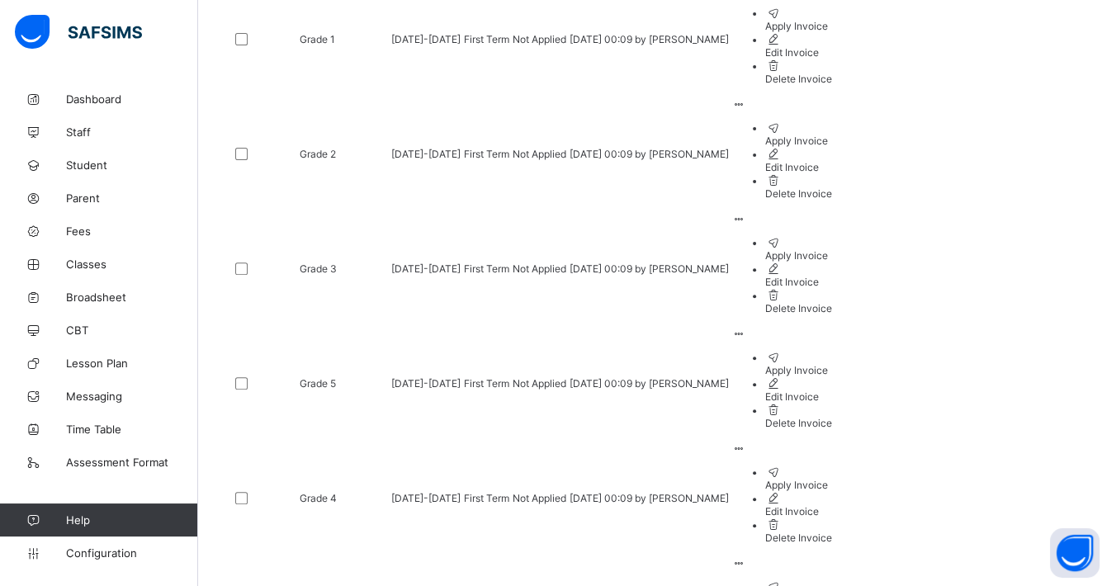
scroll to position [721, 0]
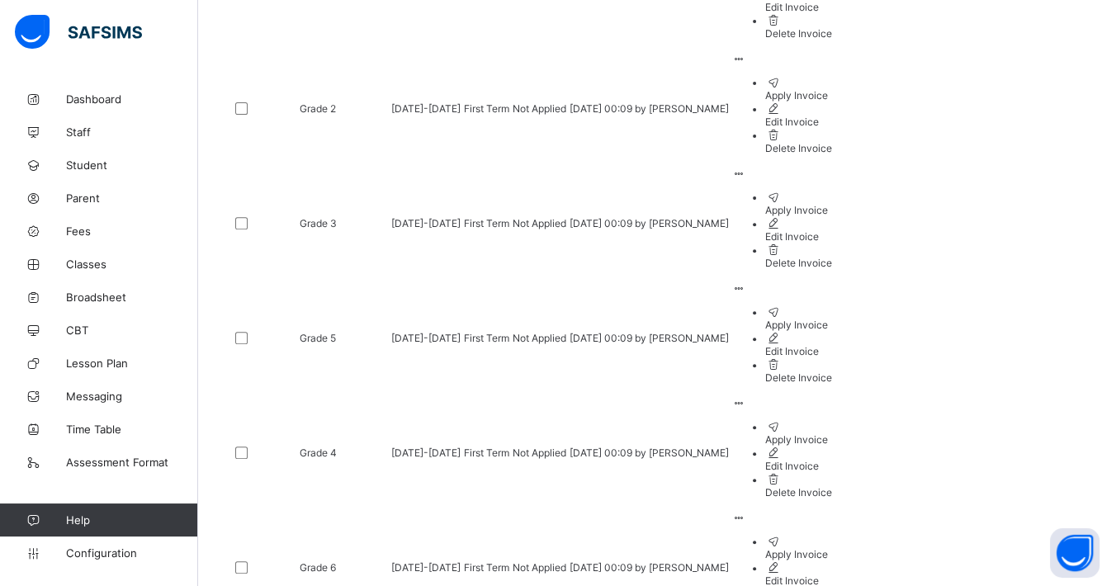
scroll to position [755, 0]
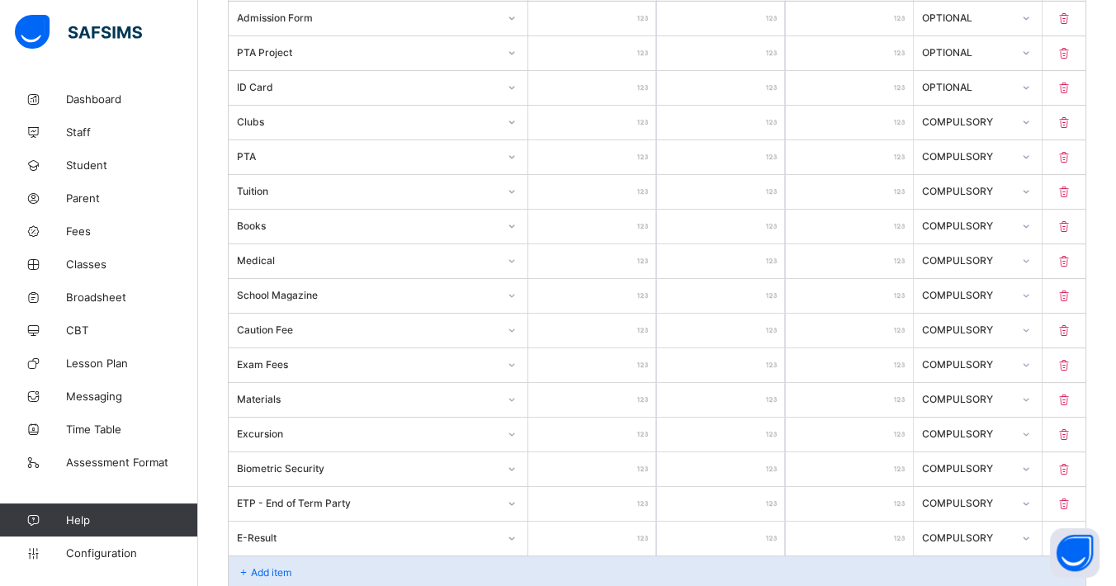
scroll to position [375, 0]
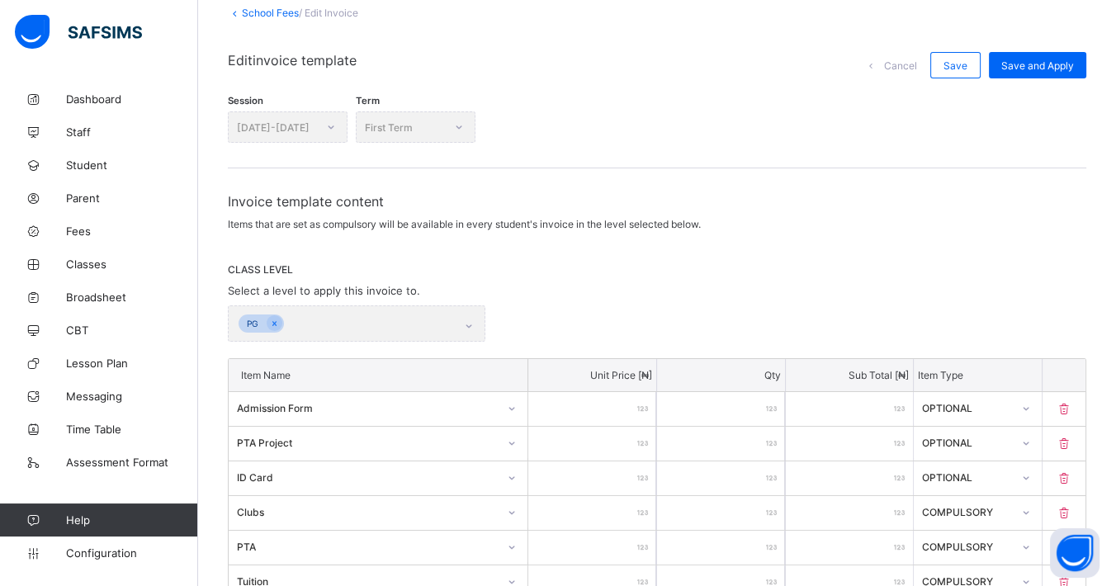
scroll to position [0, 0]
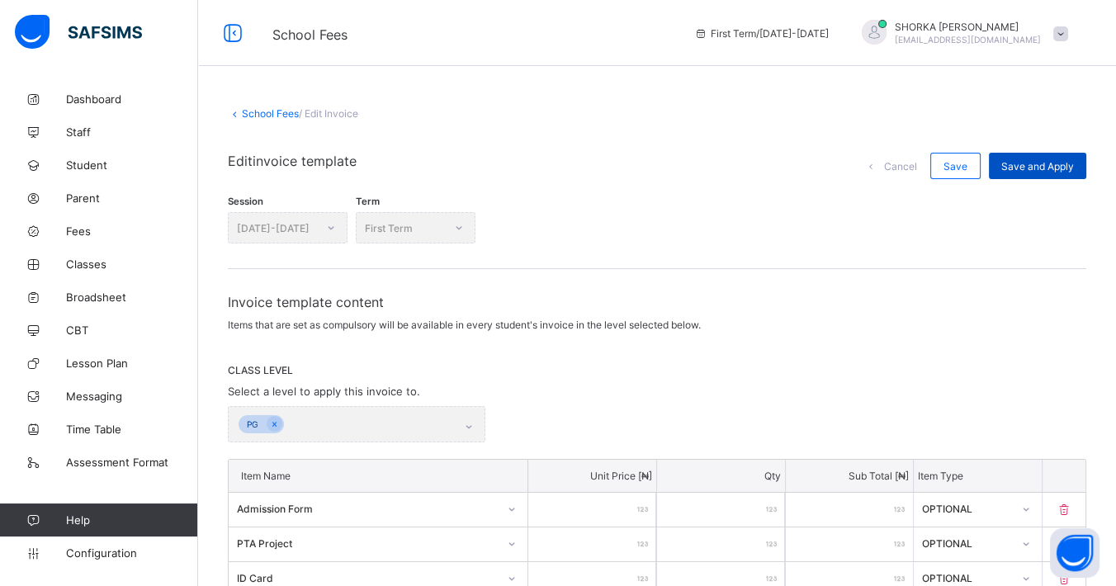
click at [1073, 167] on span "Save and Apply" at bounding box center [1037, 166] width 73 height 12
click at [1011, 167] on div "Save and Apply" at bounding box center [1037, 166] width 97 height 26
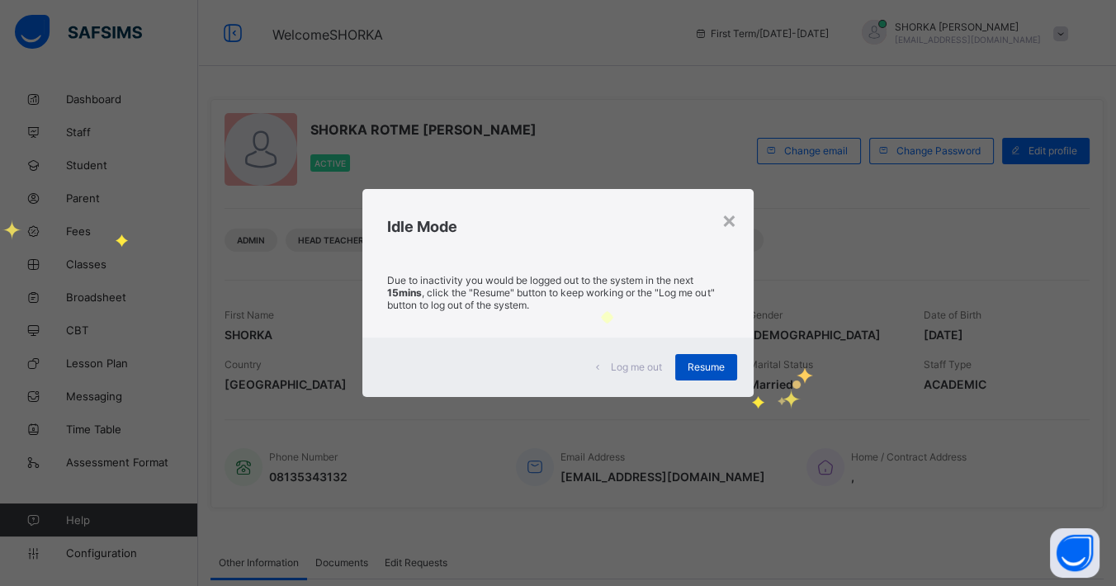
click at [711, 361] on span "Resume" at bounding box center [705, 367] width 37 height 12
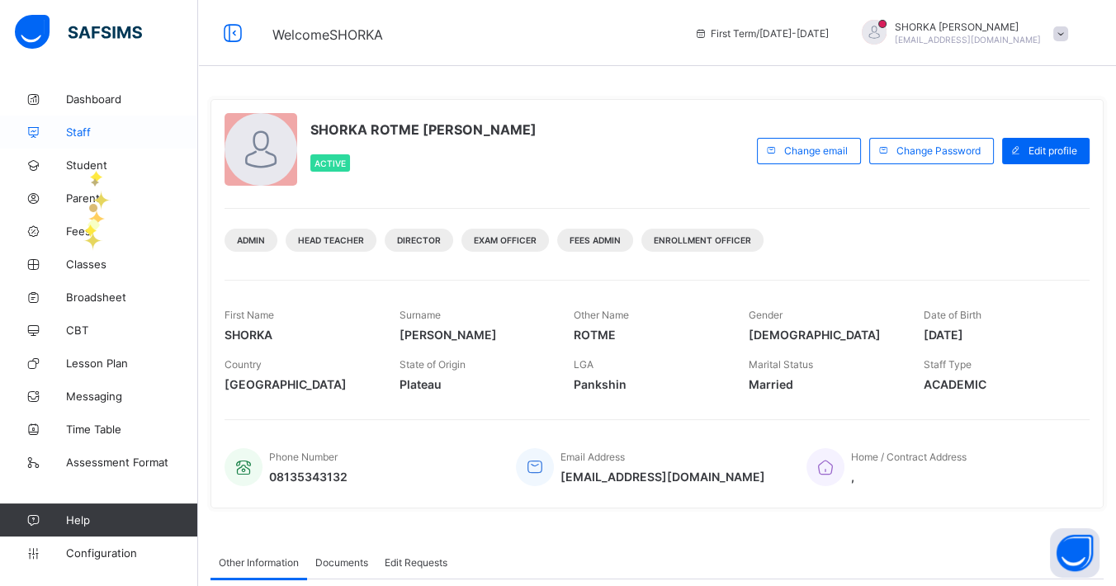
click at [85, 136] on span "Staff" at bounding box center [132, 131] width 132 height 13
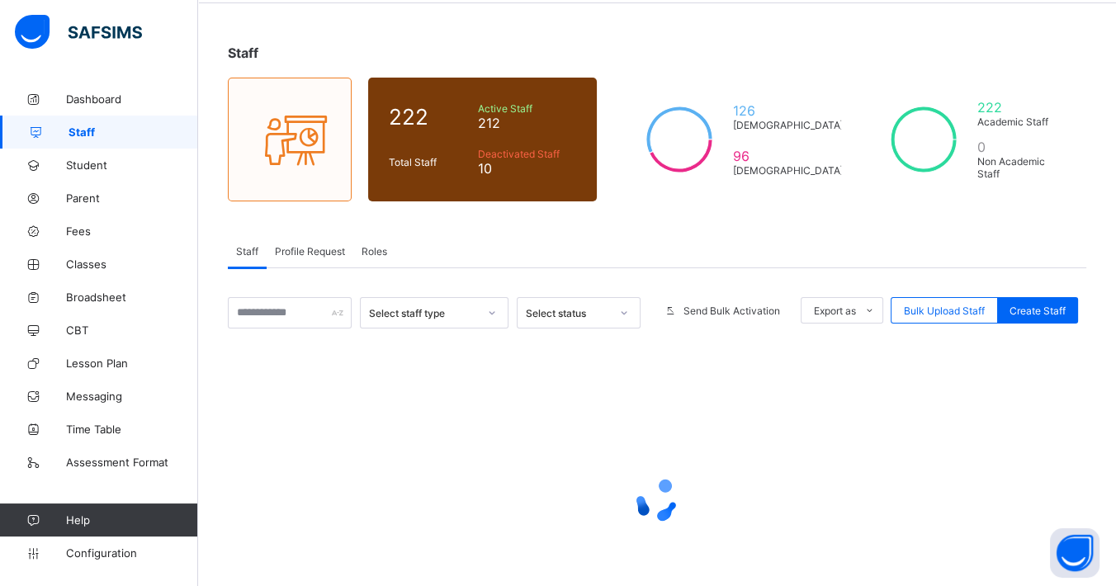
scroll to position [92, 0]
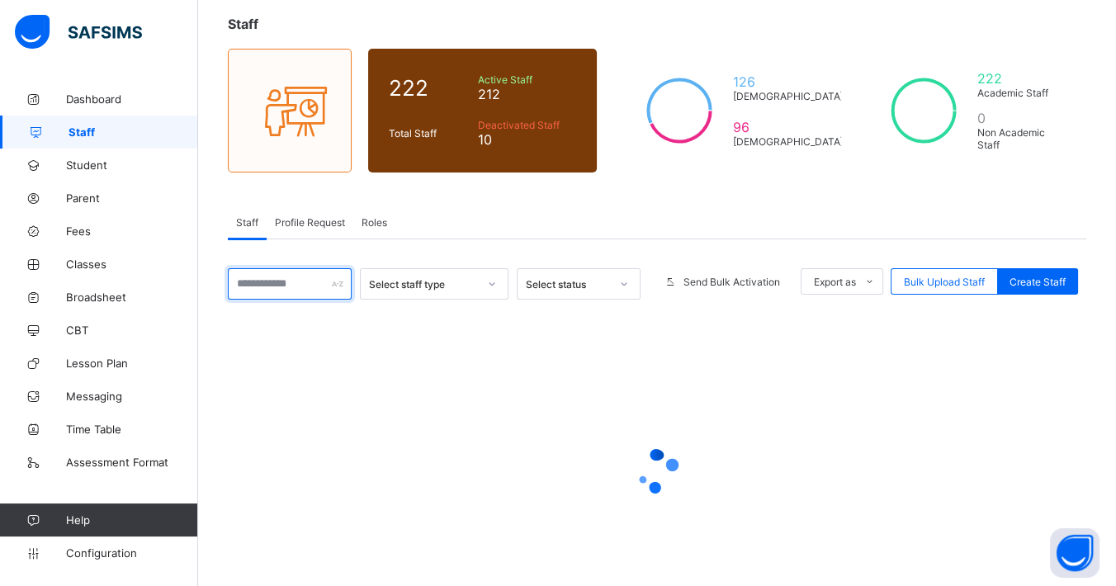
click at [286, 276] on input "text" at bounding box center [290, 283] width 124 height 31
type input "*"
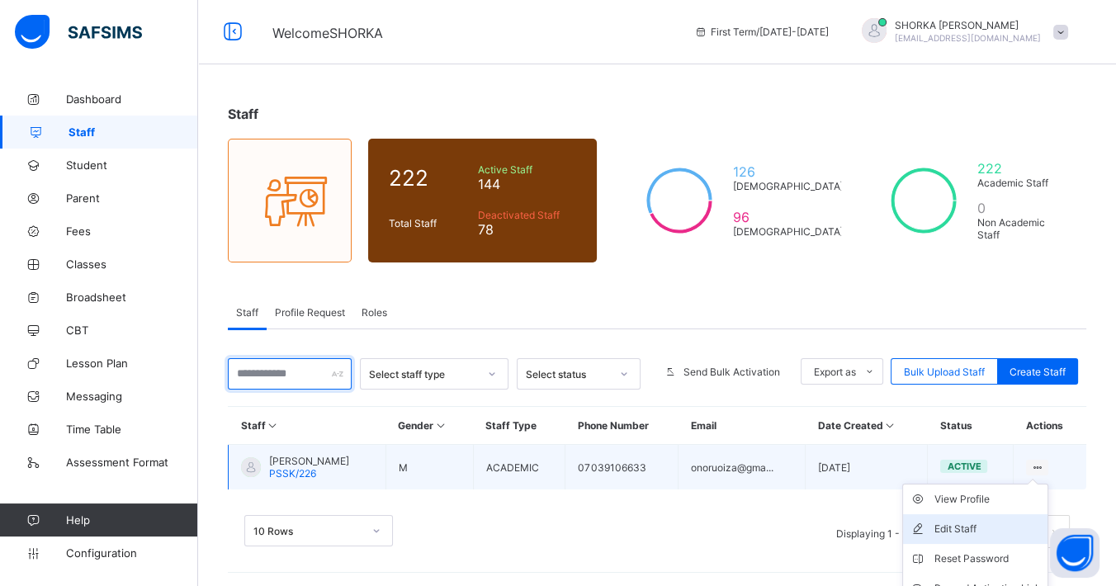
scroll to position [76, 0]
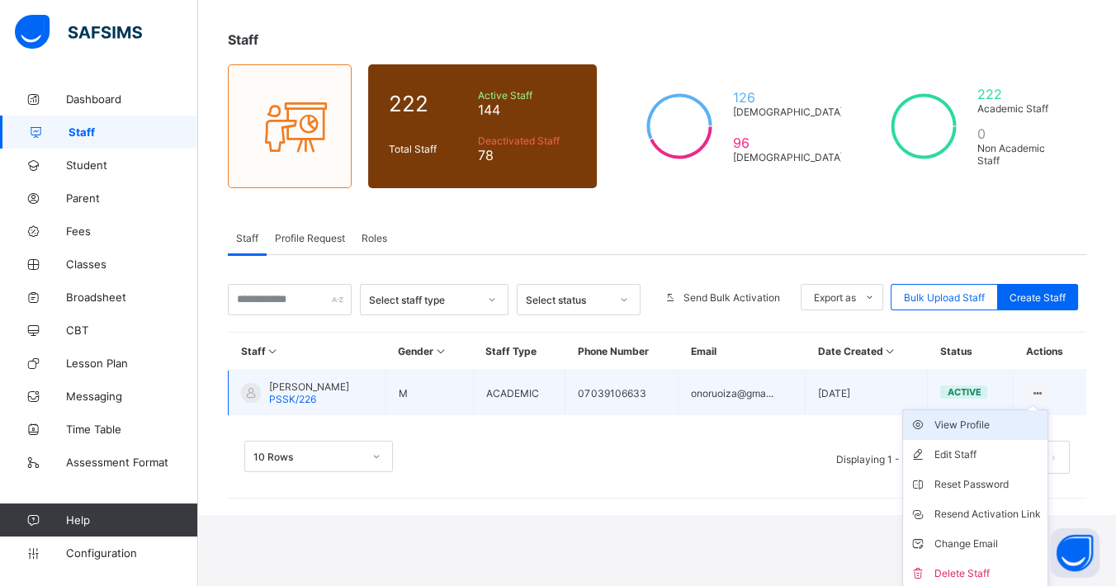
click at [986, 423] on div "View Profile" at bounding box center [987, 425] width 106 height 17
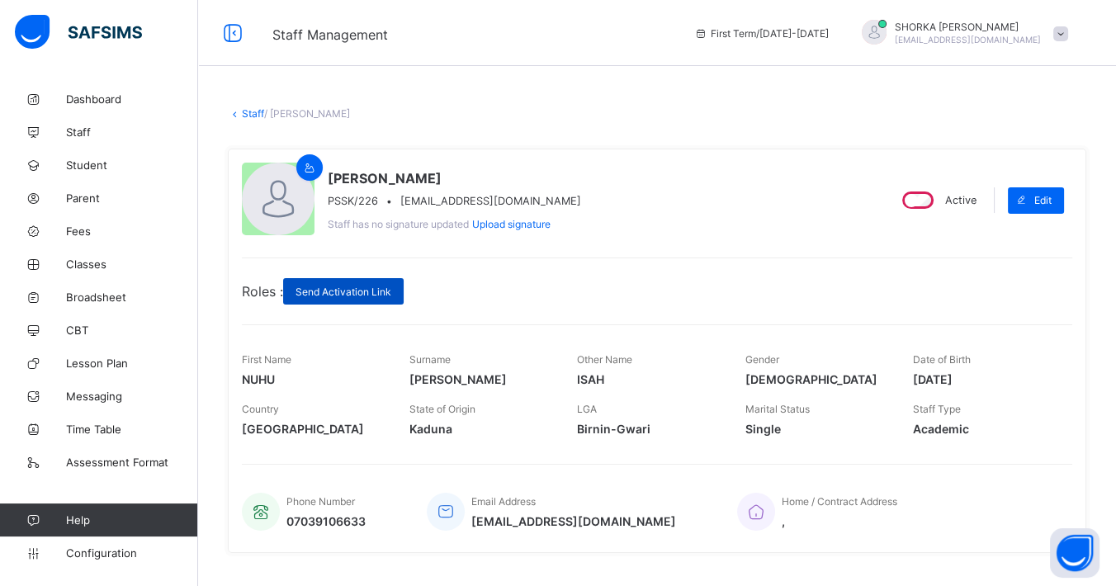
click at [353, 295] on span "Send Activation Link" at bounding box center [343, 292] width 96 height 12
drag, startPoint x: 101, startPoint y: 558, endPoint x: 111, endPoint y: 545, distance: 15.9
click at [101, 558] on span "Configuration" at bounding box center [131, 552] width 131 height 13
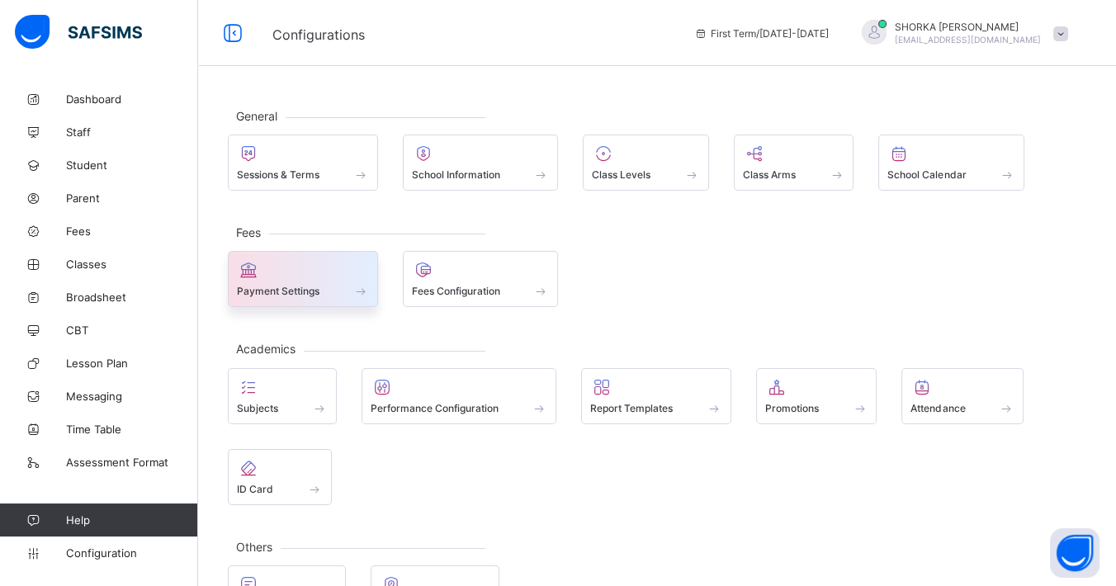
click at [299, 277] on div at bounding box center [303, 270] width 132 height 20
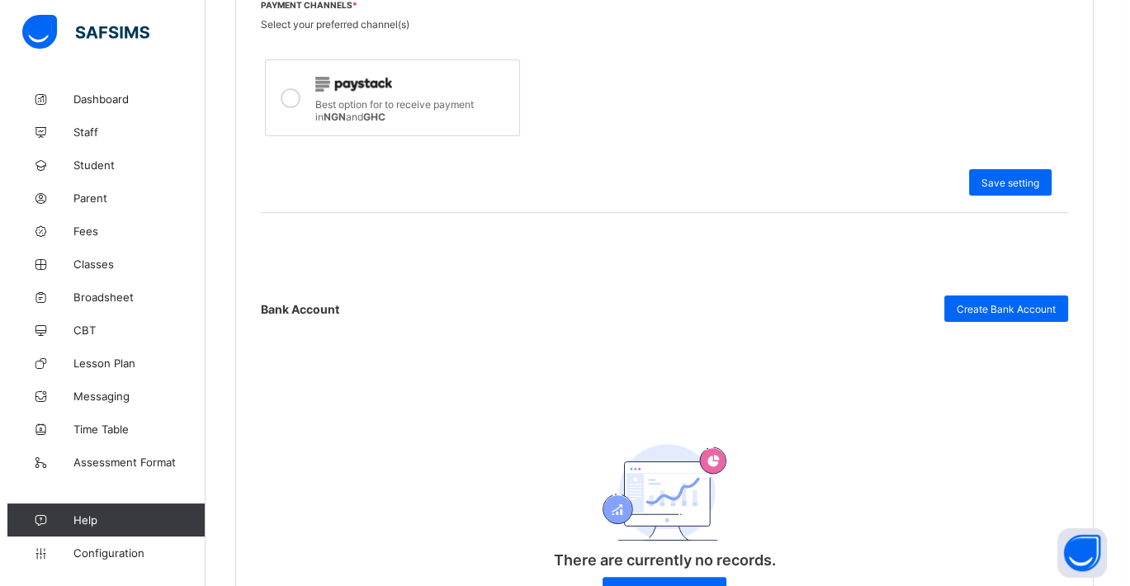
scroll to position [634, 0]
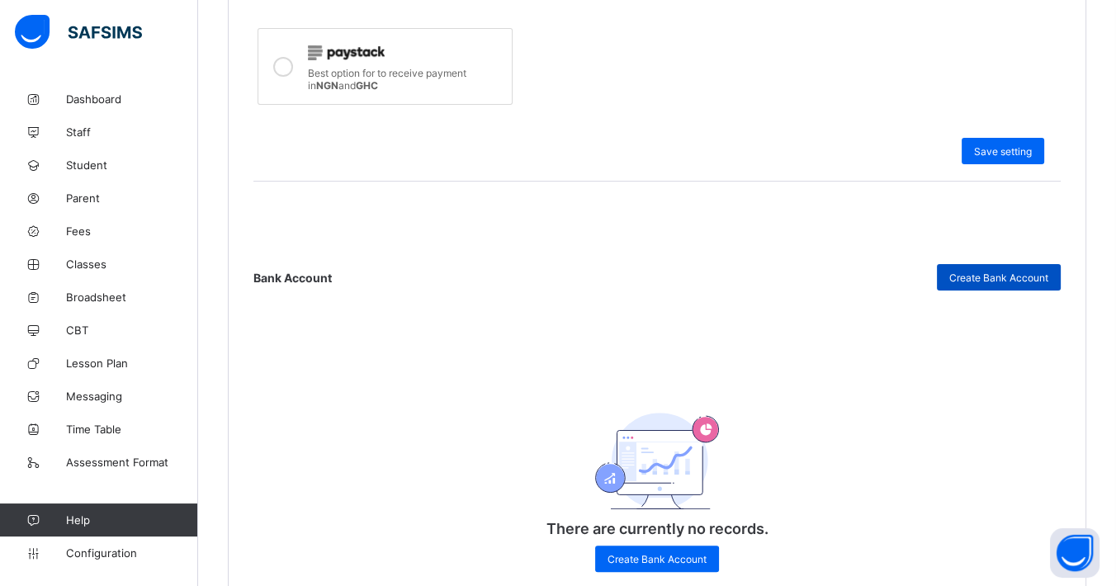
click at [1021, 271] on span "Create Bank Account" at bounding box center [998, 277] width 99 height 12
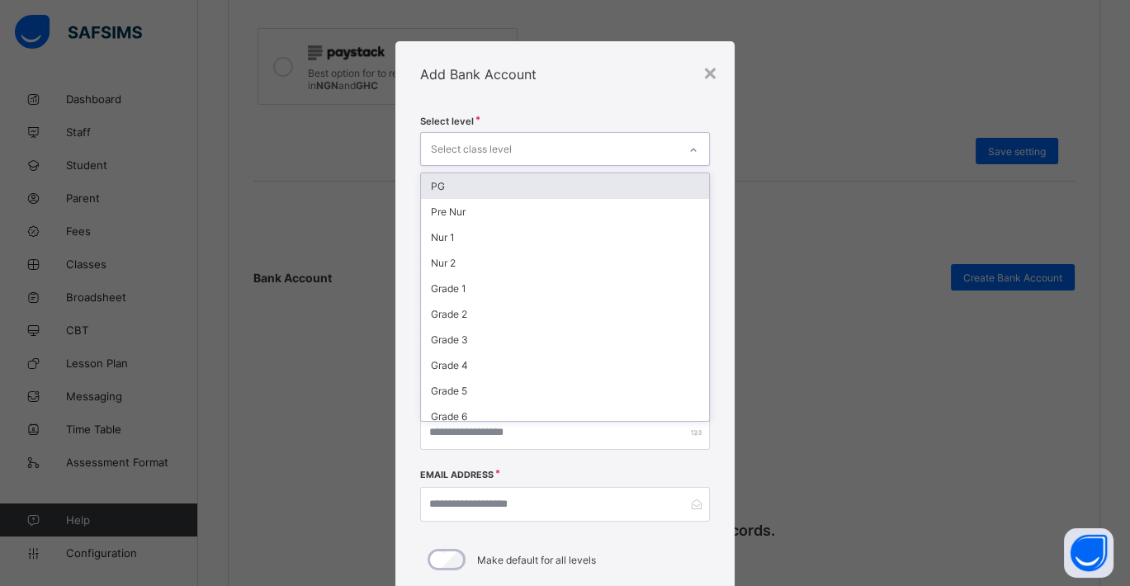
click at [636, 145] on div "Select class level" at bounding box center [549, 149] width 257 height 32
click at [483, 188] on div "PG" at bounding box center [565, 186] width 288 height 26
click at [480, 191] on div "Pre Nur" at bounding box center [565, 189] width 288 height 26
click at [482, 188] on div "Nur 1" at bounding box center [565, 189] width 288 height 26
click at [482, 188] on div "Nur 2" at bounding box center [565, 189] width 288 height 26
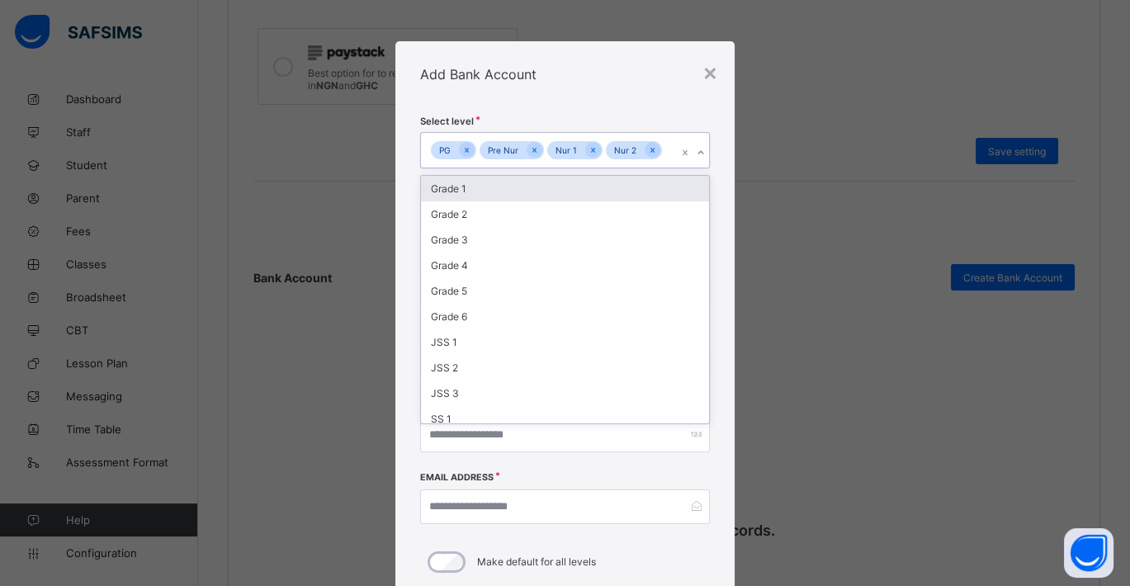
click at [482, 188] on div "Grade 1" at bounding box center [565, 189] width 288 height 26
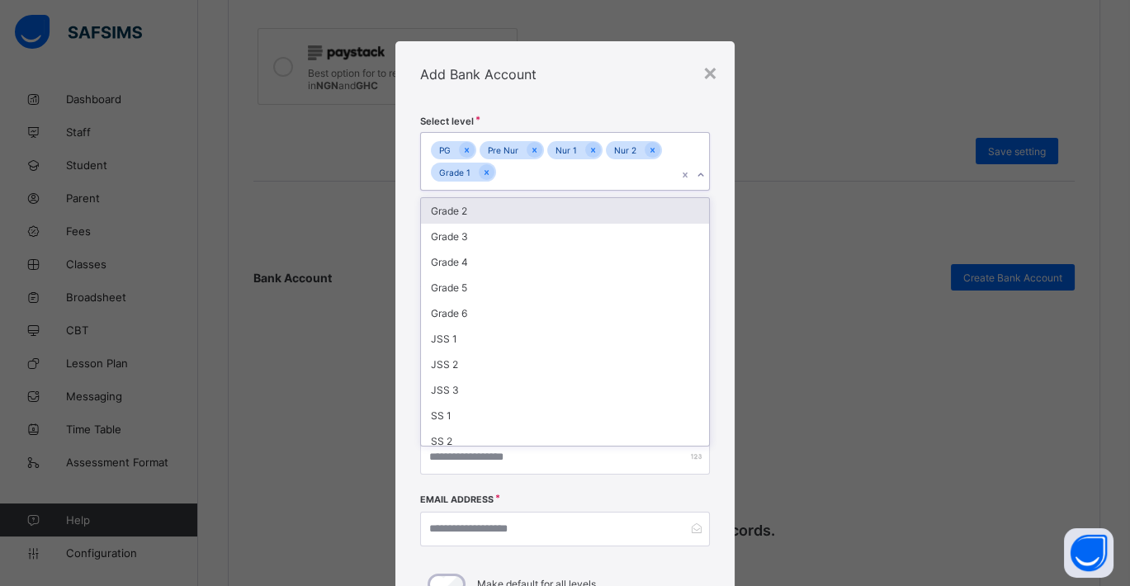
click at [482, 188] on div "PG Pre Nur Nur 1 Nur 2 Grade 1" at bounding box center [549, 161] width 257 height 57
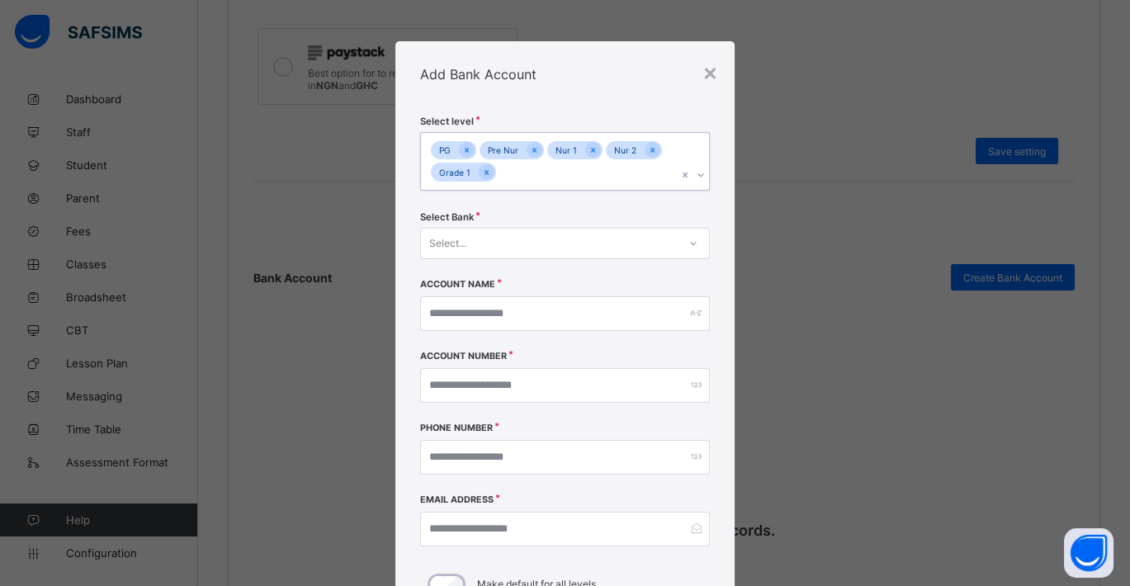
click at [698, 173] on icon at bounding box center [701, 174] width 6 height 3
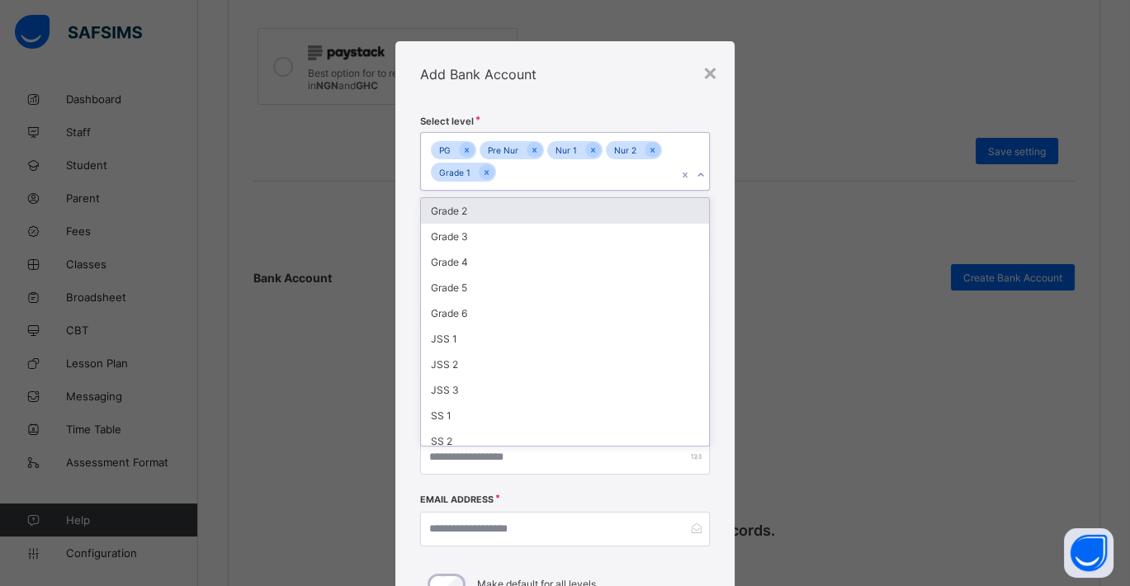
click at [499, 209] on div "Grade 2" at bounding box center [565, 211] width 288 height 26
click at [498, 213] on div "Grade 3" at bounding box center [565, 211] width 288 height 26
click at [498, 213] on div "Grade 4" at bounding box center [565, 211] width 288 height 26
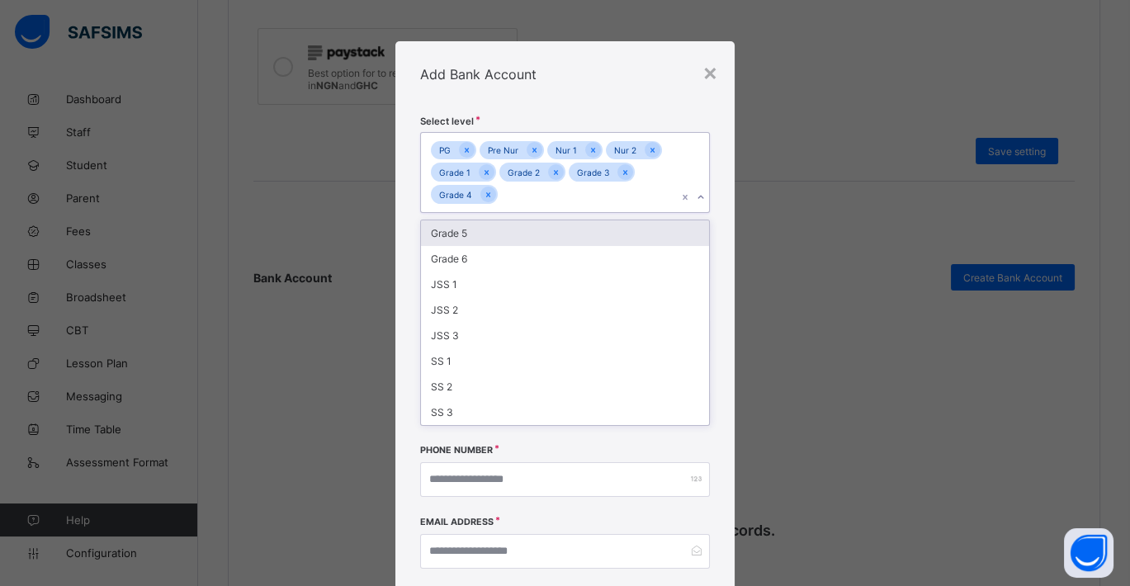
click at [493, 227] on div "Grade 5" at bounding box center [565, 233] width 288 height 26
click at [480, 237] on div "Grade 6" at bounding box center [565, 233] width 288 height 26
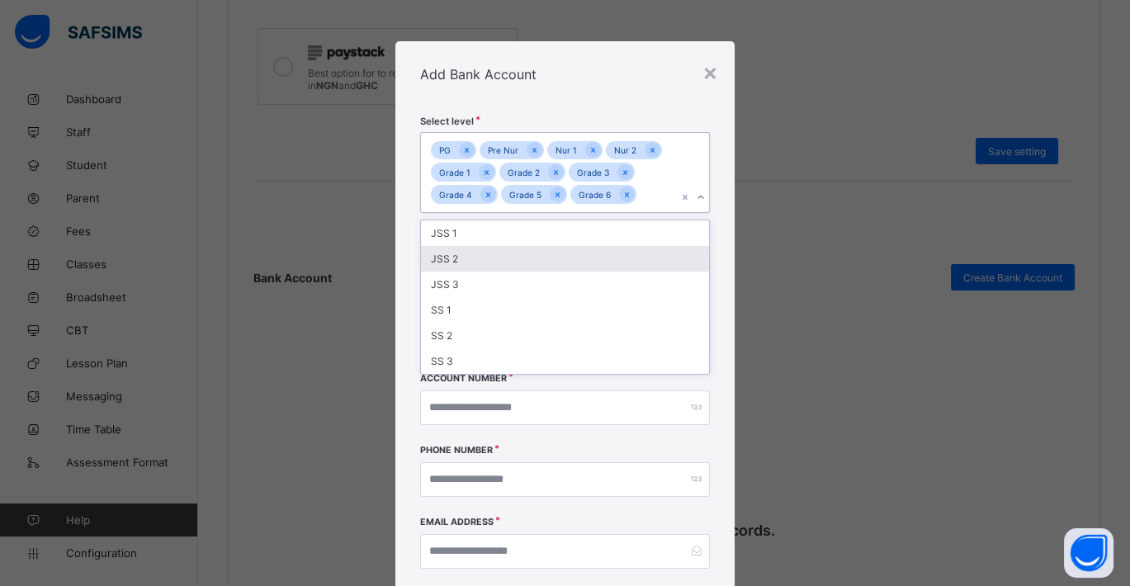
click at [480, 246] on div "JSS 2" at bounding box center [565, 259] width 288 height 26
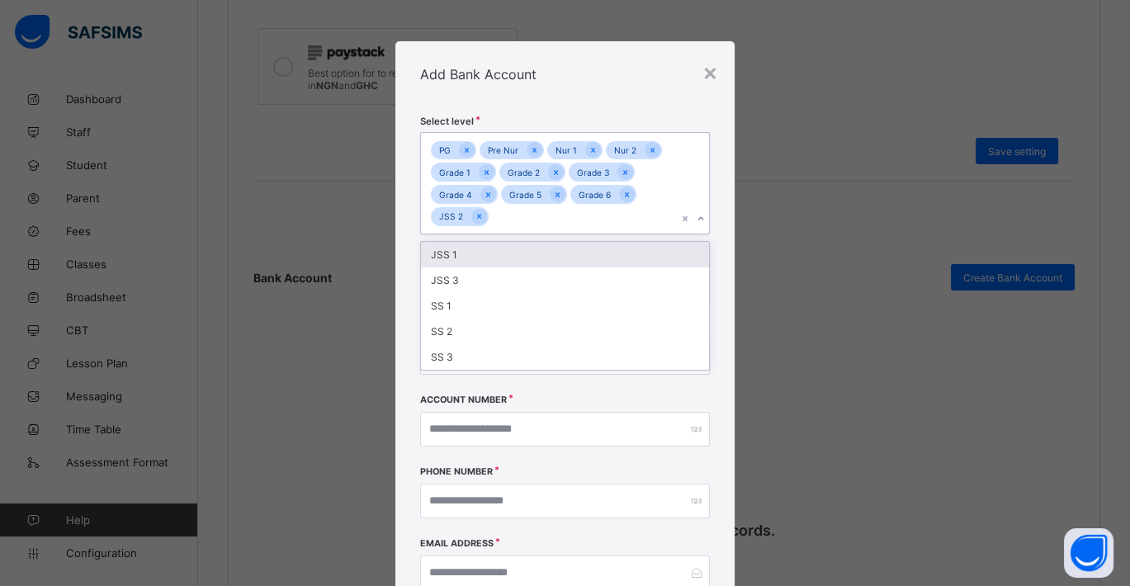
click at [482, 249] on div "JSS 1" at bounding box center [565, 255] width 288 height 26
click at [474, 256] on div "JSS 3" at bounding box center [565, 255] width 288 height 26
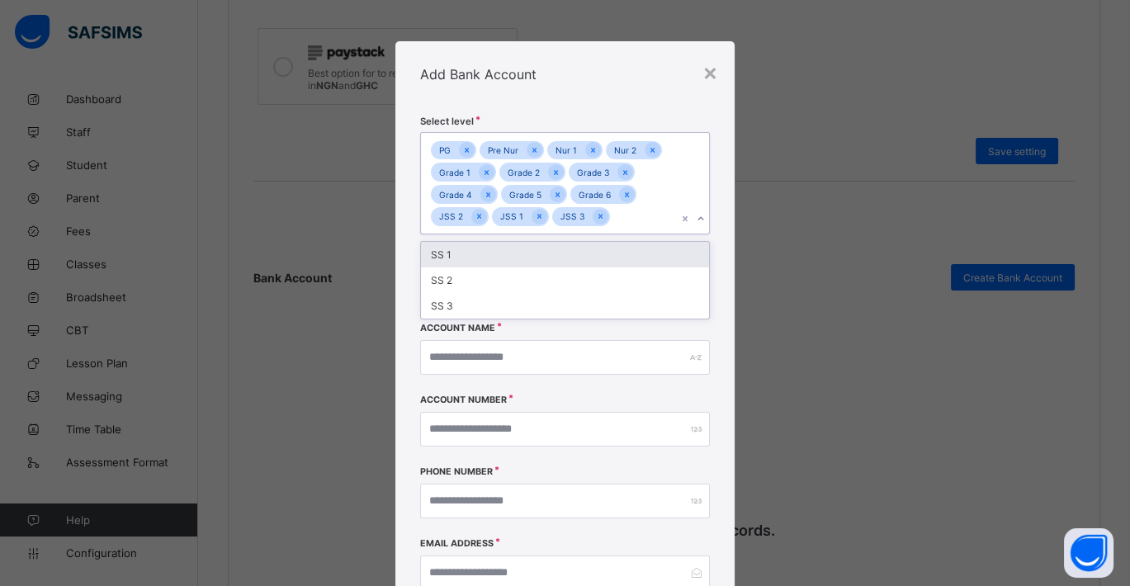
click at [474, 256] on div "SS 1" at bounding box center [565, 255] width 288 height 26
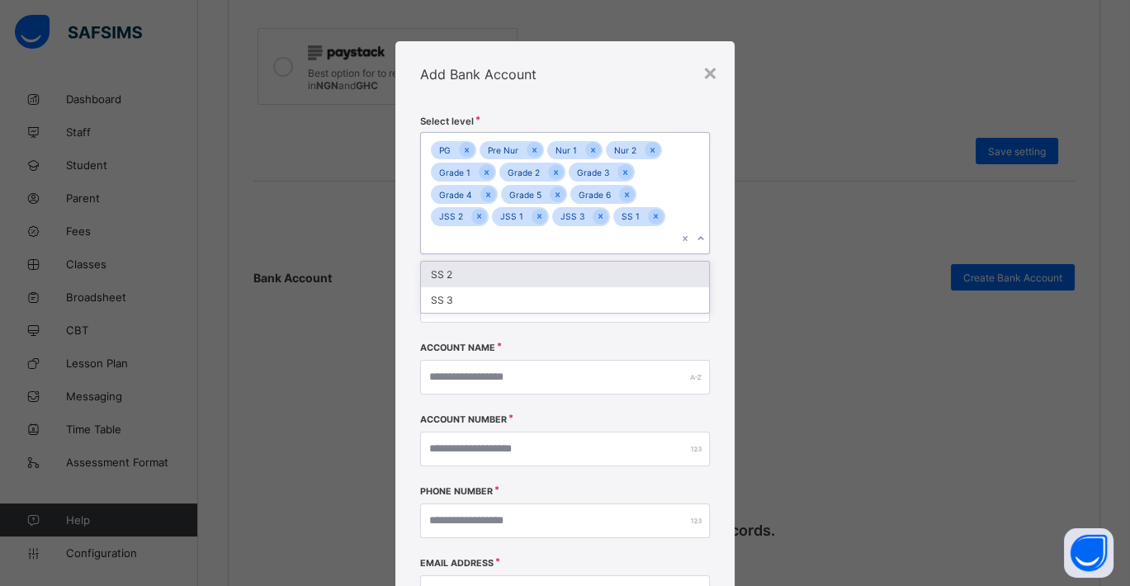
click at [474, 262] on div "SS 2" at bounding box center [565, 275] width 288 height 26
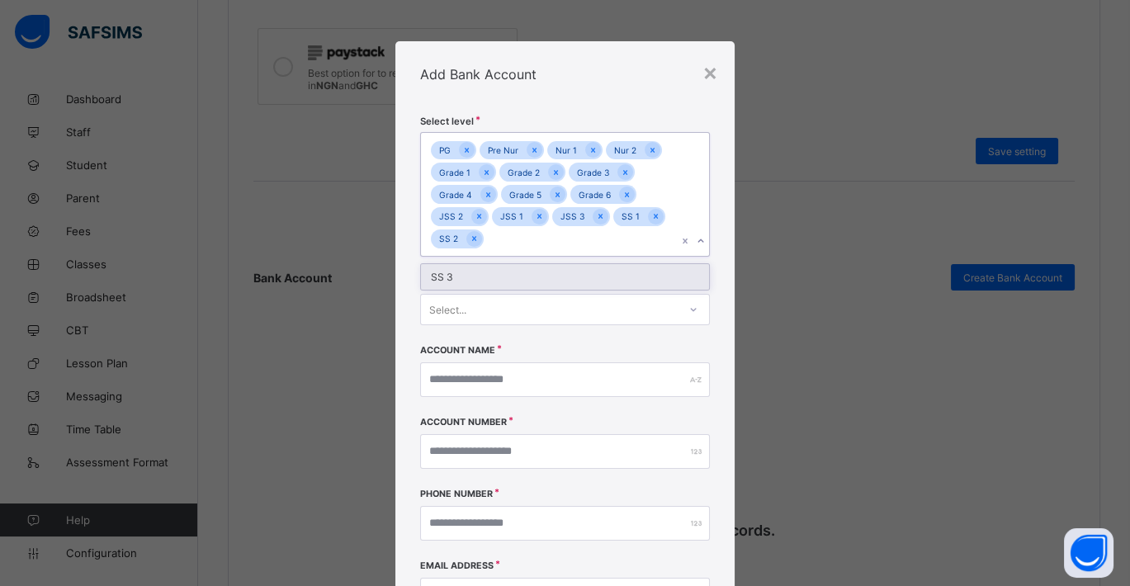
click at [474, 271] on div "SS 3" at bounding box center [565, 277] width 288 height 26
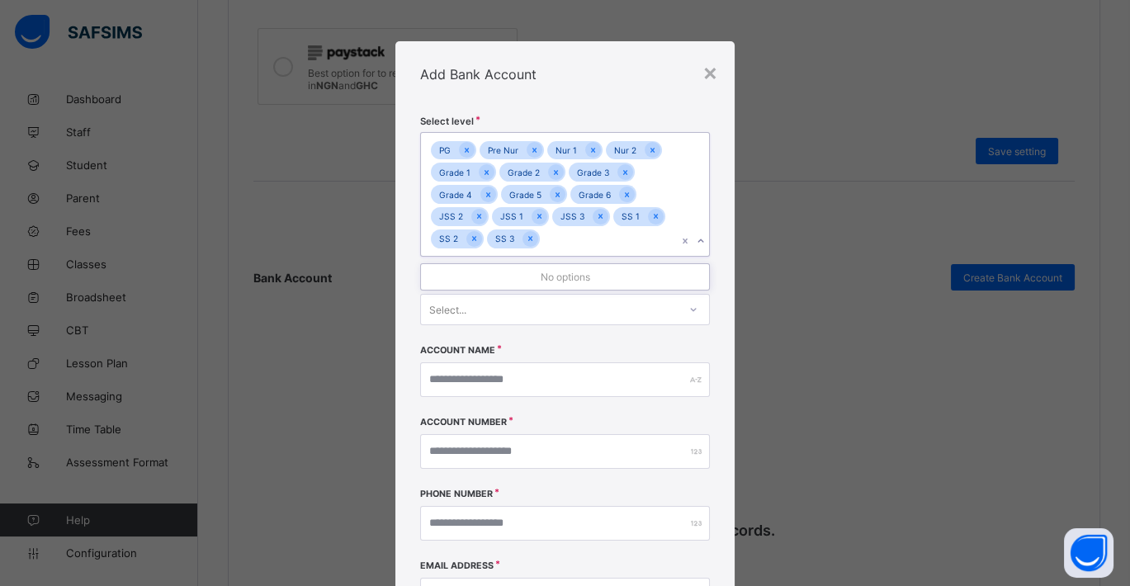
click at [597, 279] on div "No options" at bounding box center [565, 277] width 288 height 26
click at [499, 309] on div "Select..." at bounding box center [549, 309] width 257 height 23
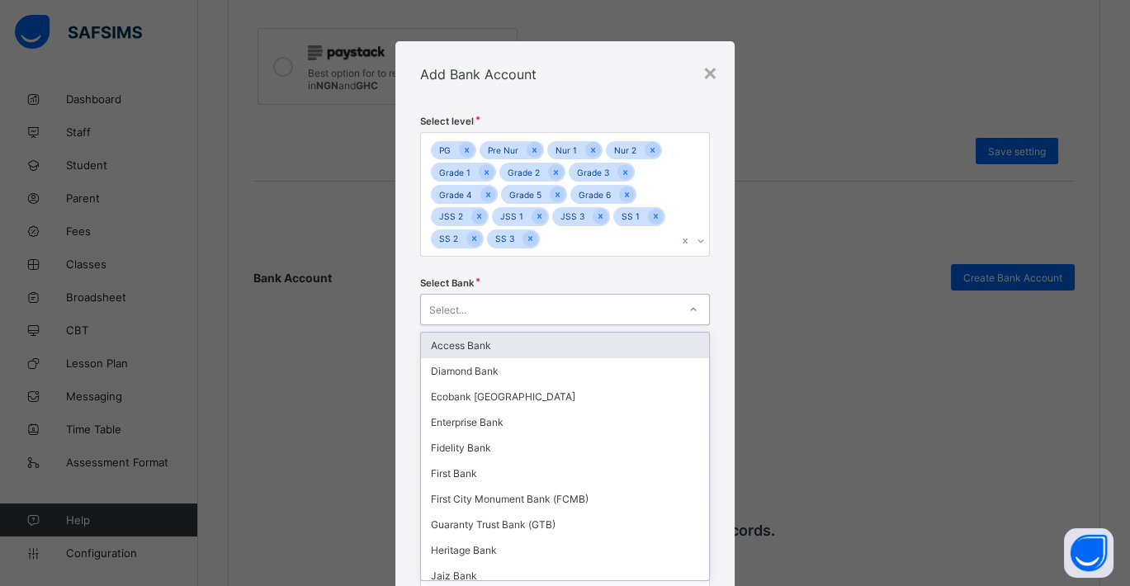
click at [611, 309] on div "Select..." at bounding box center [549, 309] width 257 height 23
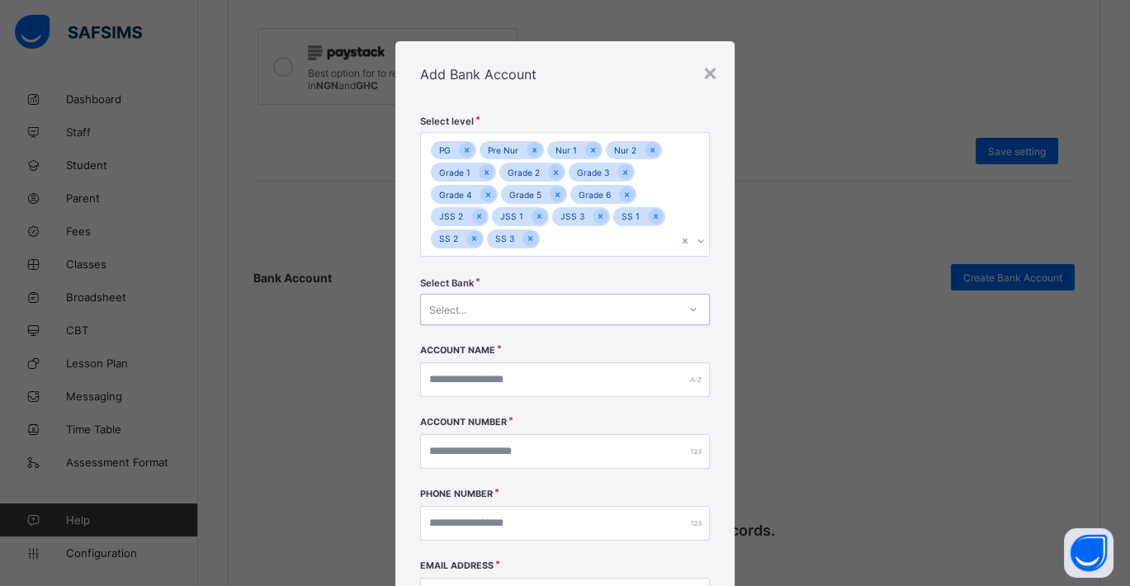
click at [611, 309] on div "Select..." at bounding box center [549, 309] width 257 height 23
paste input "**********"
type input "**********"
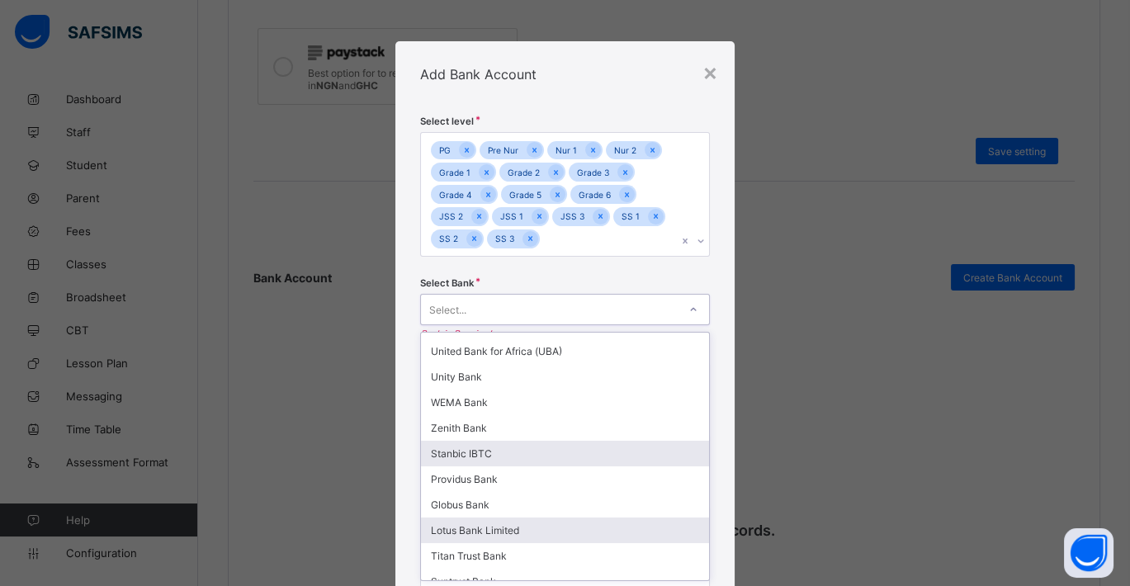
scroll to position [382, 0]
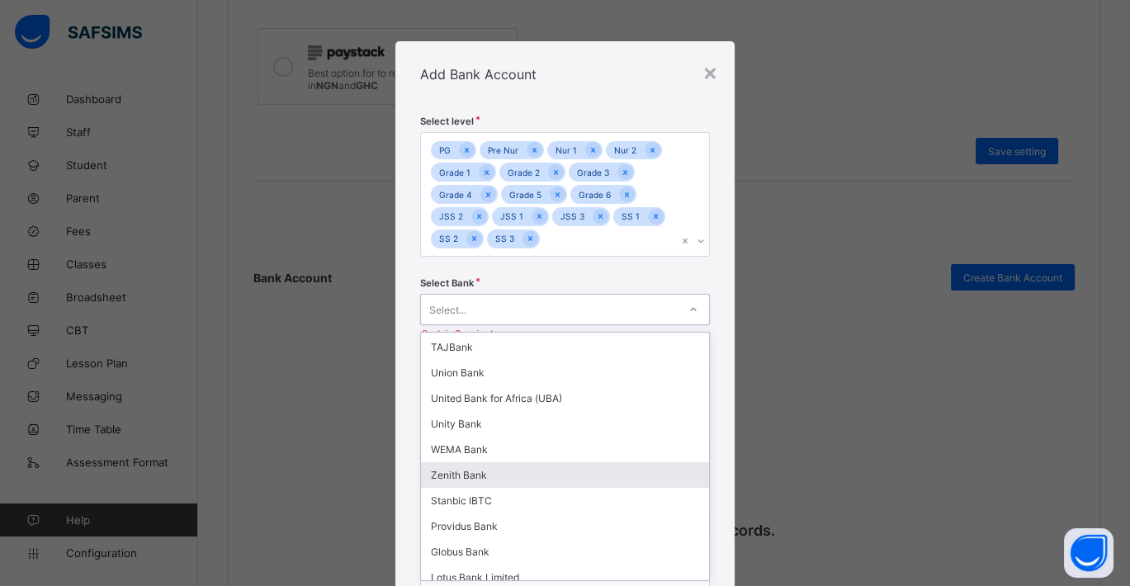
click at [490, 477] on div "Zenith Bank" at bounding box center [565, 475] width 288 height 26
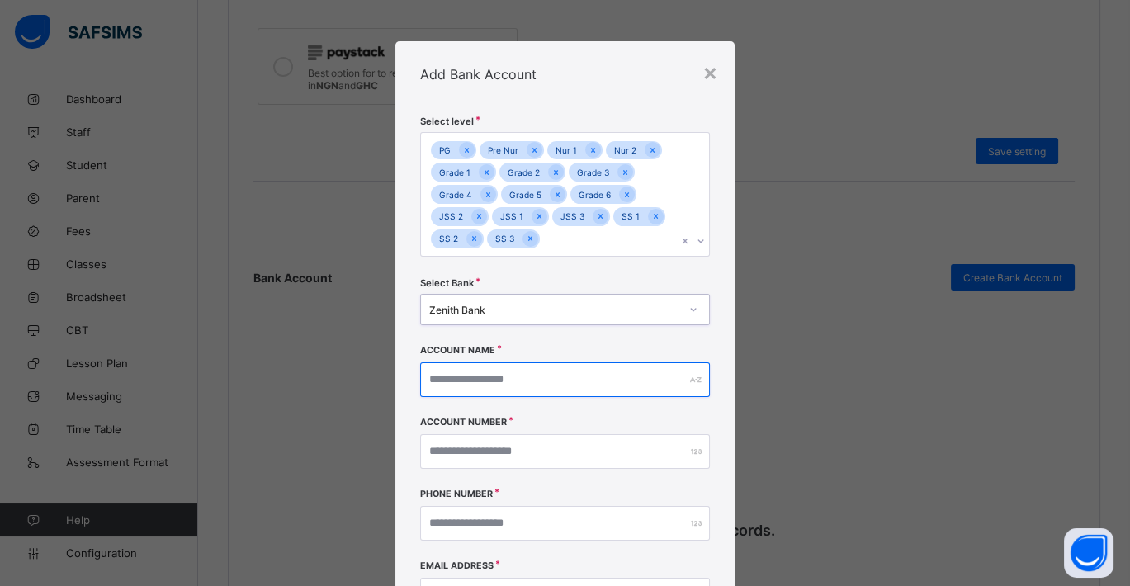
click at [492, 380] on input "text" at bounding box center [565, 379] width 290 height 35
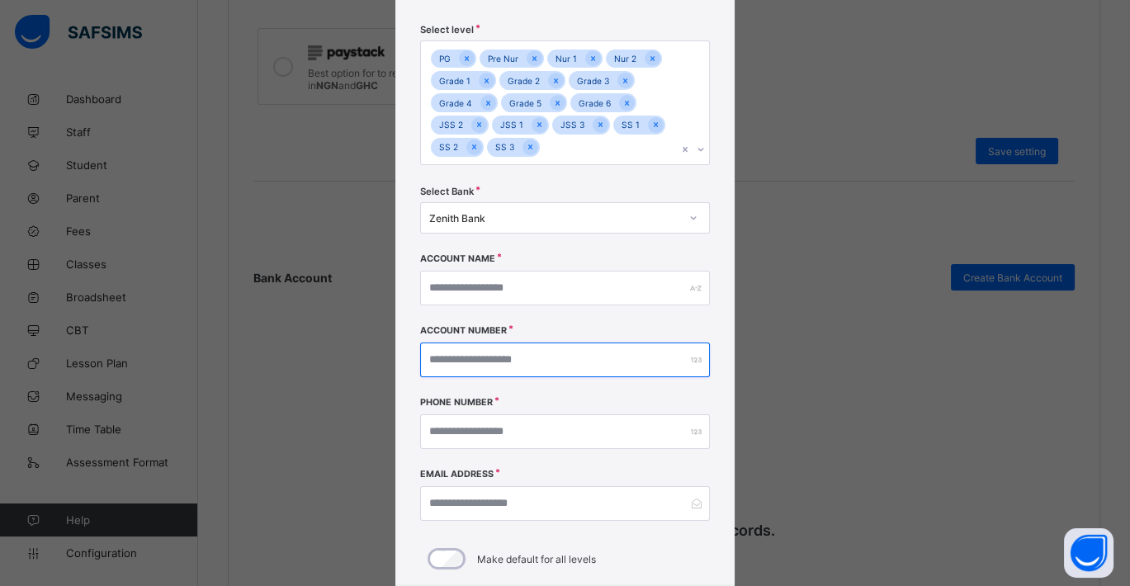
click at [466, 368] on input "number" at bounding box center [565, 359] width 290 height 35
paste input "**********"
type input "**********"
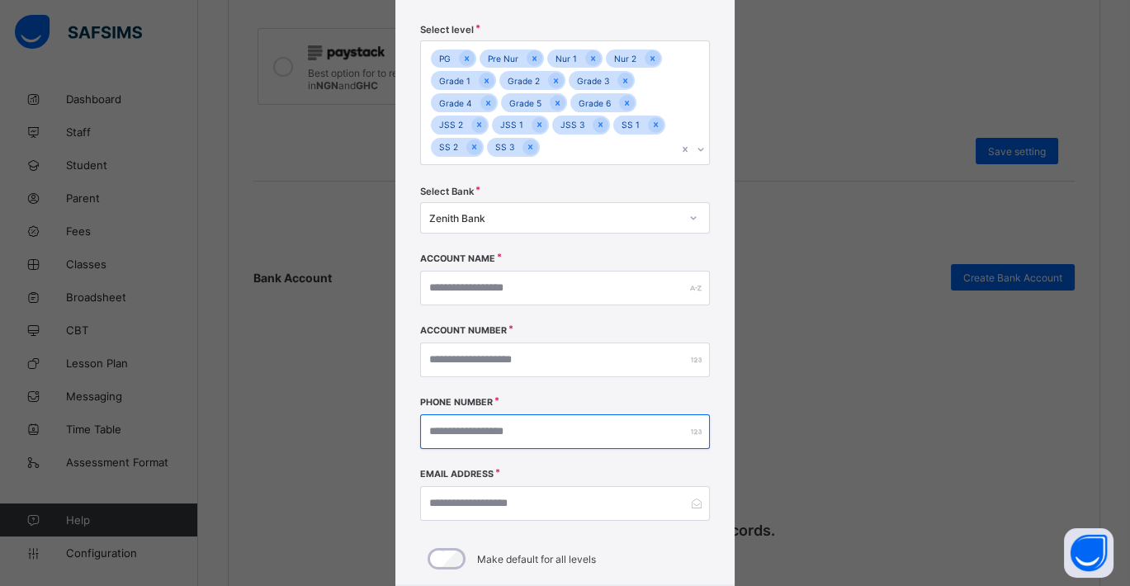
click at [482, 430] on input "number" at bounding box center [565, 431] width 290 height 35
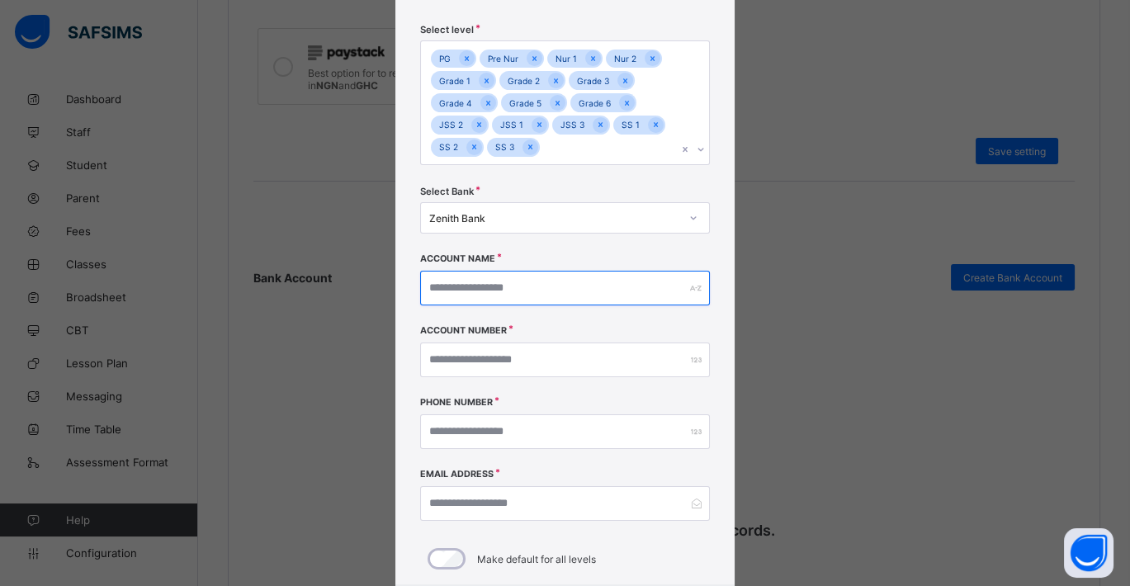
click at [477, 293] on input "text" at bounding box center [565, 288] width 290 height 35
paste input "**********"
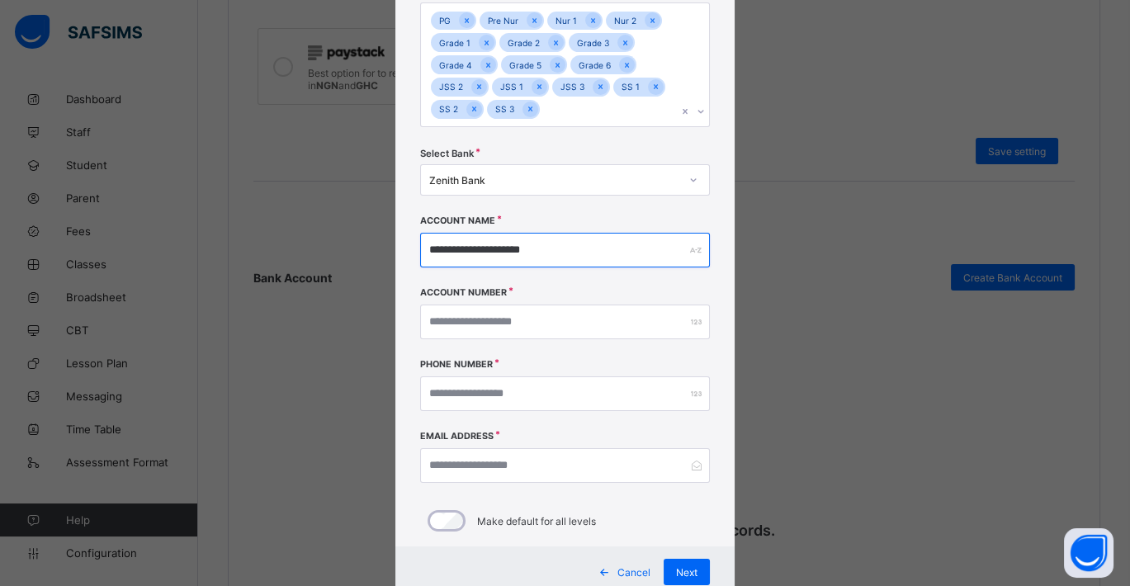
scroll to position [181, 0]
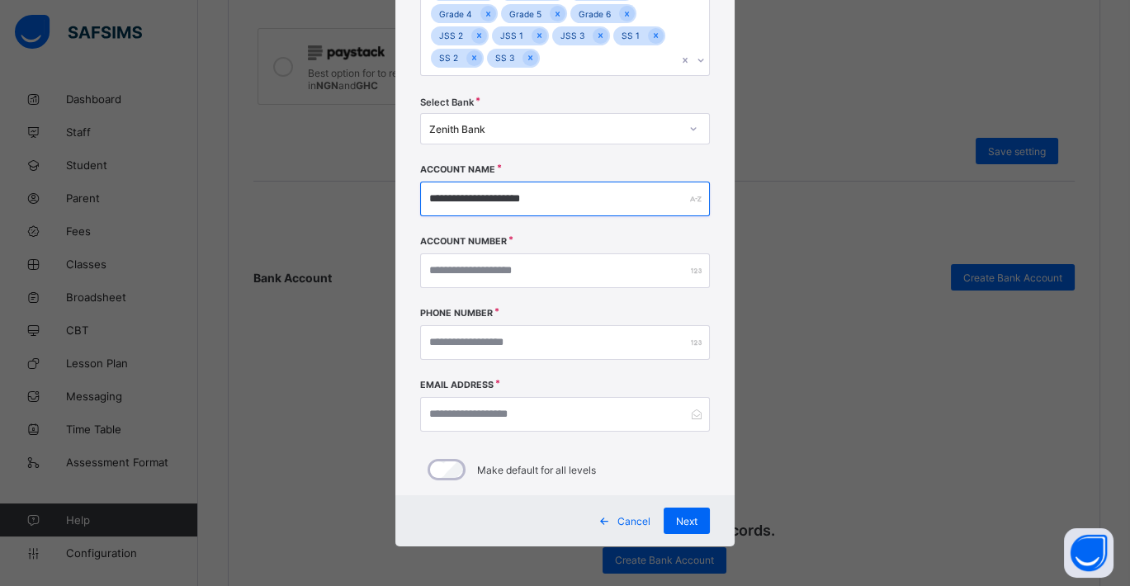
type input "**********"
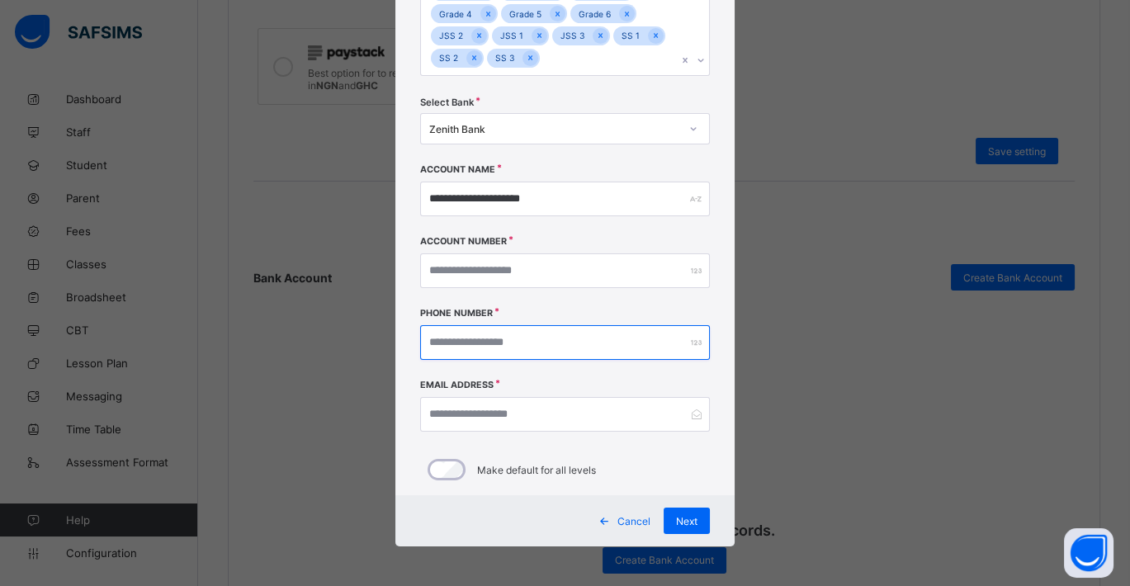
click at [472, 348] on input "number" at bounding box center [565, 342] width 290 height 35
paste input "**********"
type input "**********"
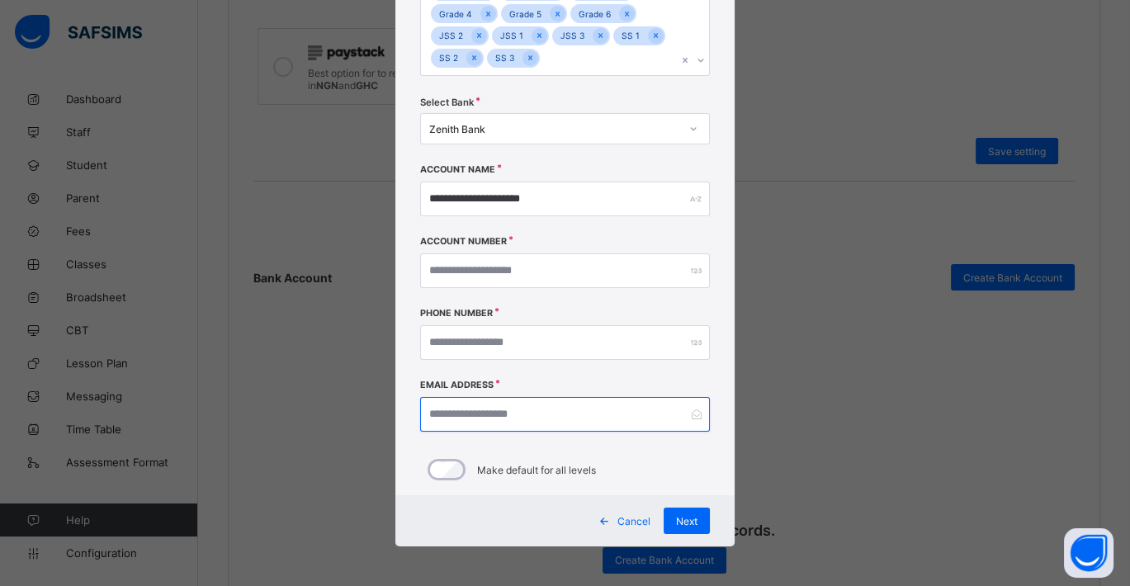
click at [488, 410] on input "email" at bounding box center [565, 414] width 290 height 35
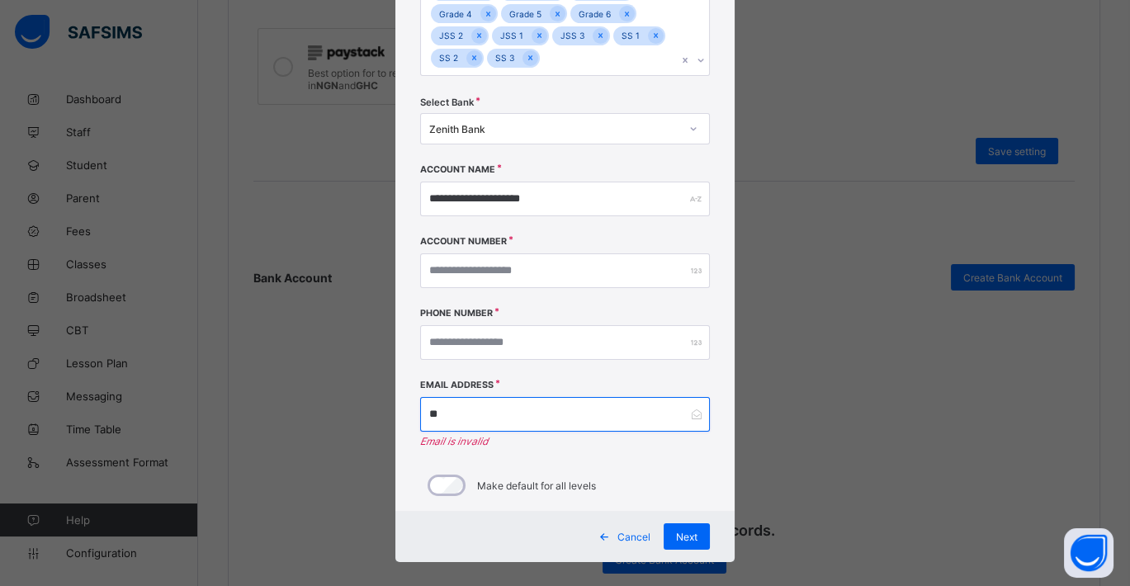
type input "**********"
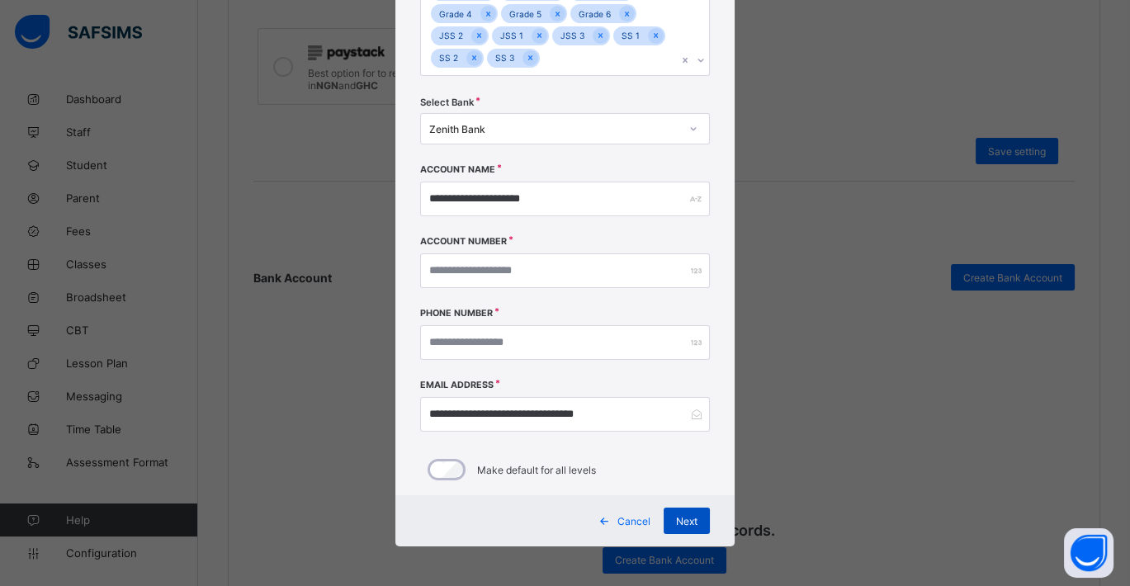
click at [679, 517] on span "Next" at bounding box center [686, 521] width 21 height 12
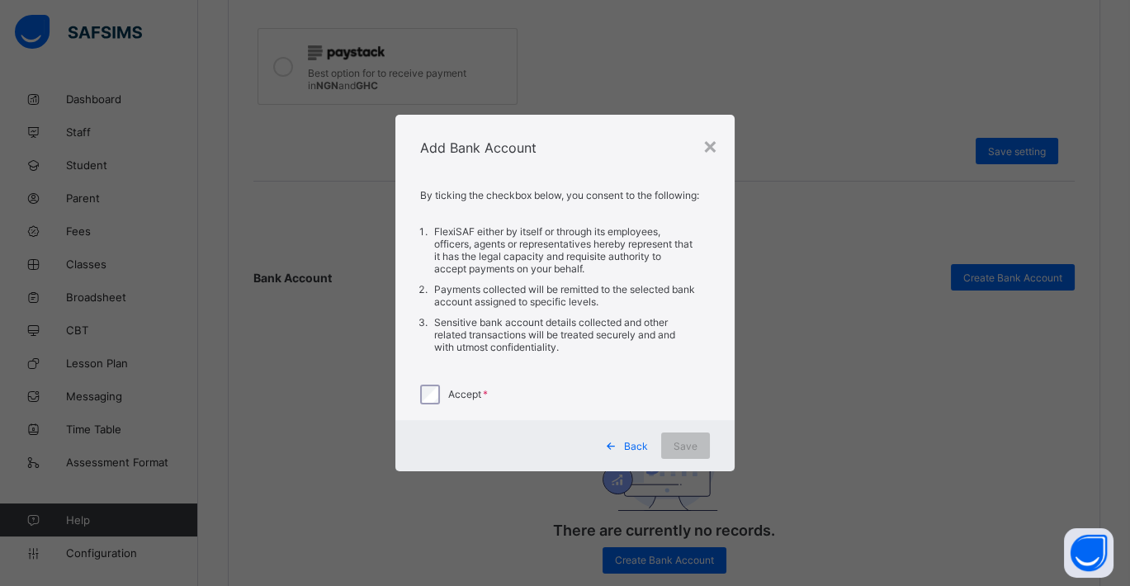
click at [630, 441] on span "Back" at bounding box center [636, 446] width 24 height 12
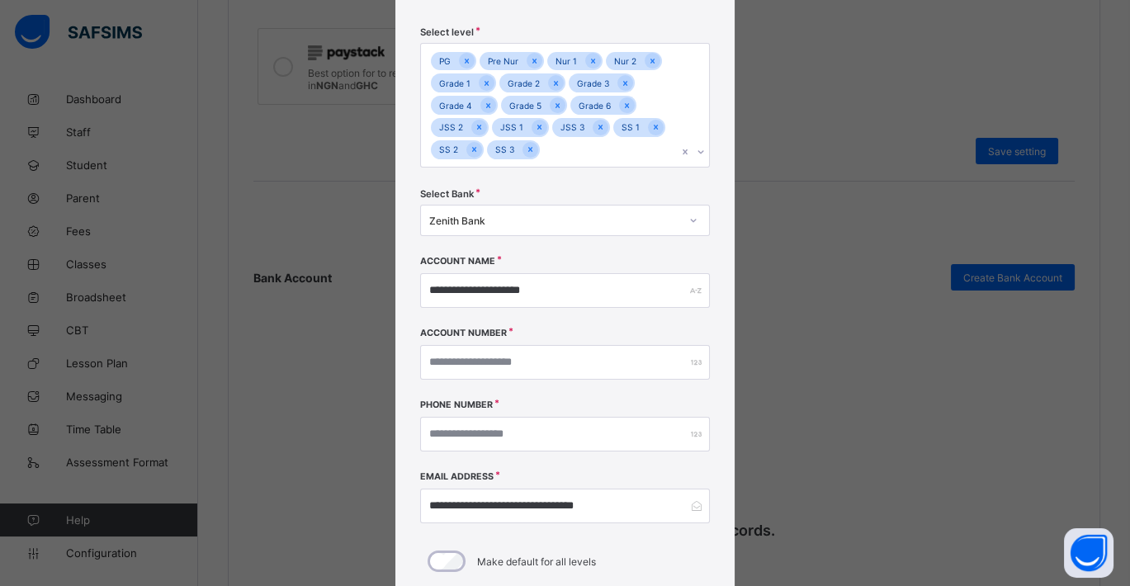
scroll to position [181, 0]
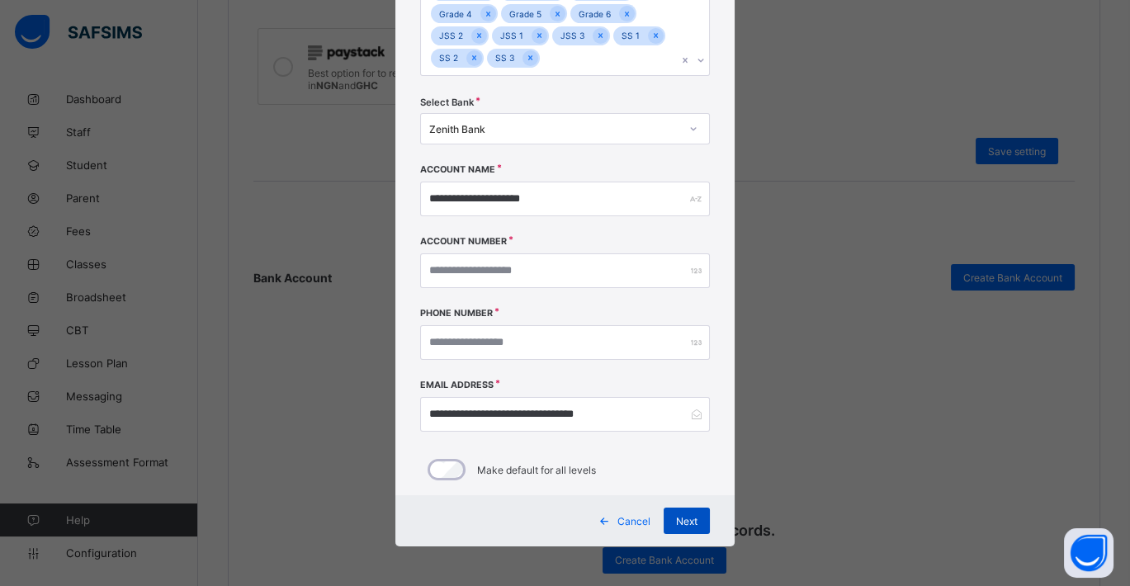
click at [678, 512] on div "Next" at bounding box center [686, 521] width 46 height 26
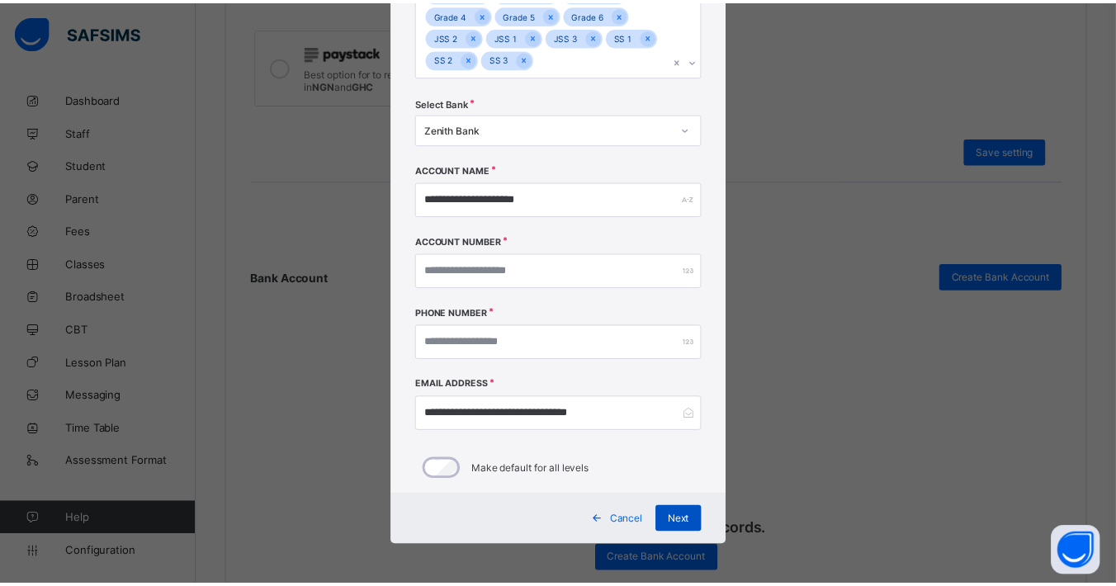
scroll to position [0, 0]
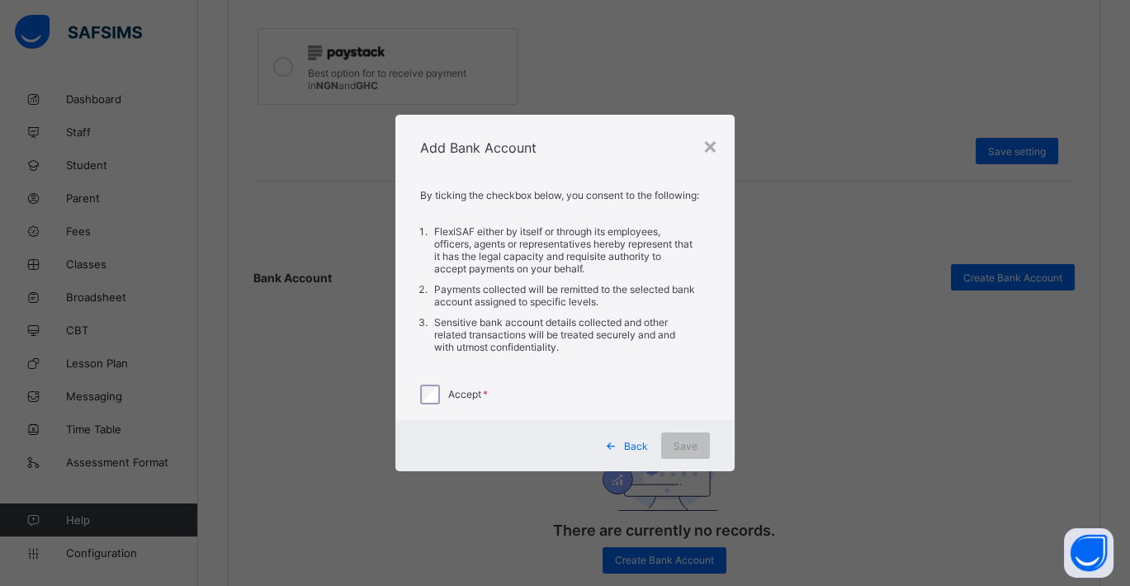
click at [417, 394] on div "By ticking the checkbox below, you consent to the following: FlexiSAF either by…" at bounding box center [564, 300] width 339 height 239
click at [684, 440] on span "Save" at bounding box center [685, 446] width 24 height 12
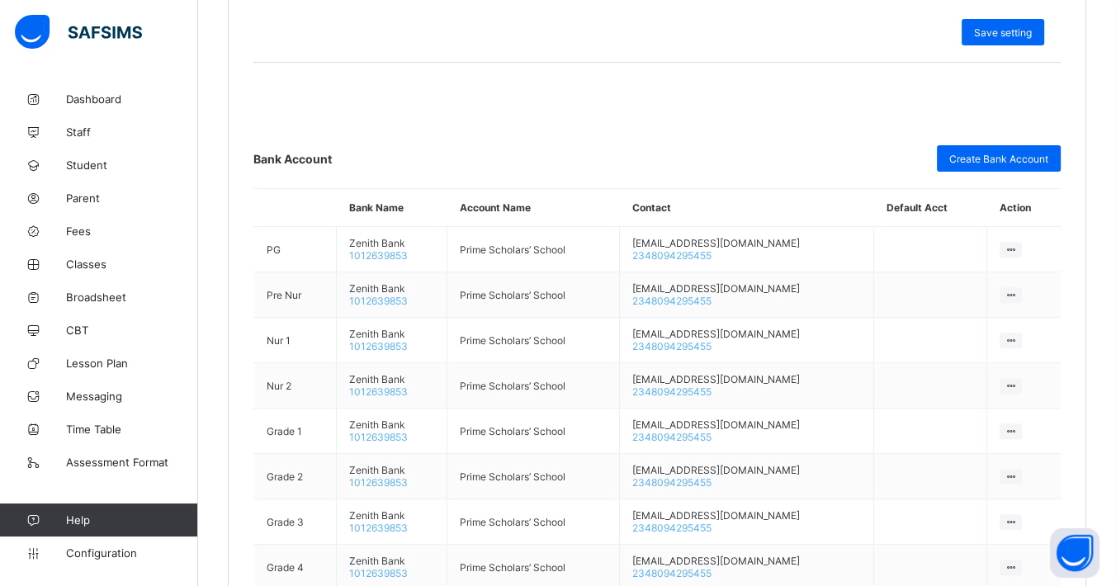
scroll to position [848, 0]
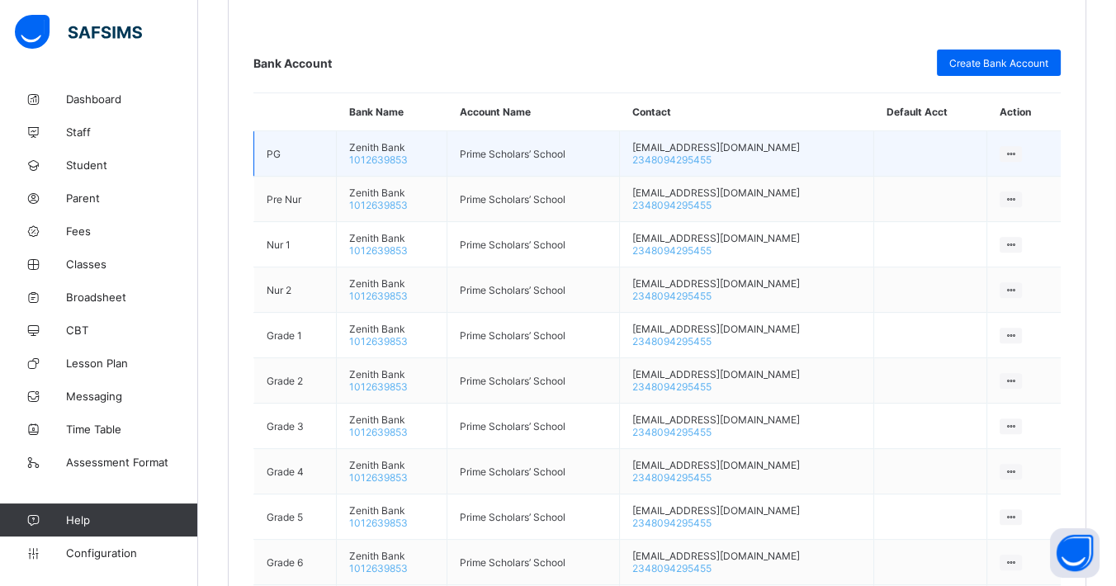
click at [1017, 152] on icon at bounding box center [1010, 154] width 14 height 12
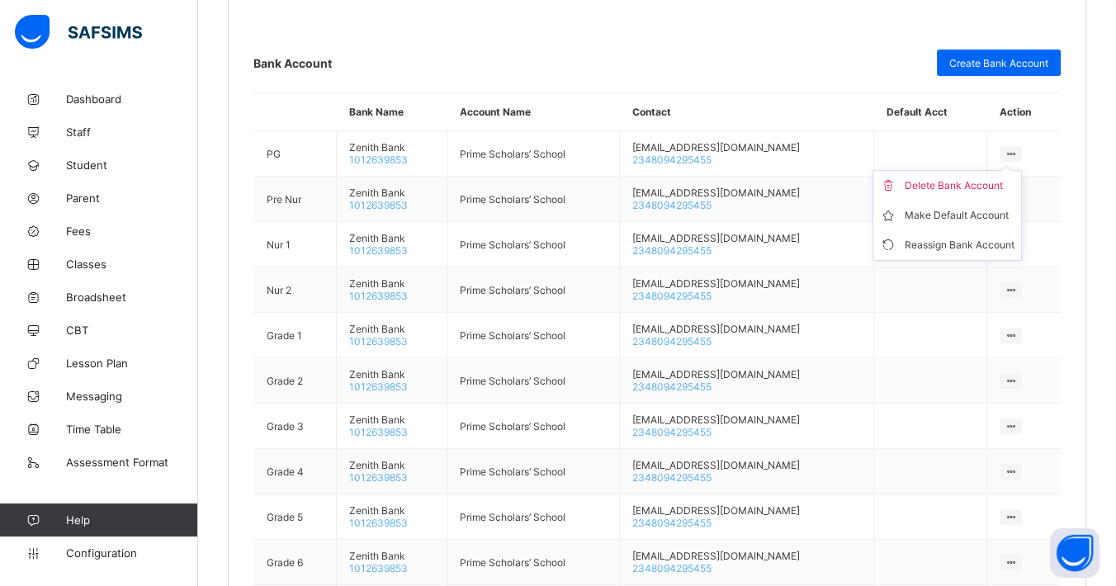
click at [809, 67] on div "Bank Account Create Bank Account" at bounding box center [656, 63] width 807 height 26
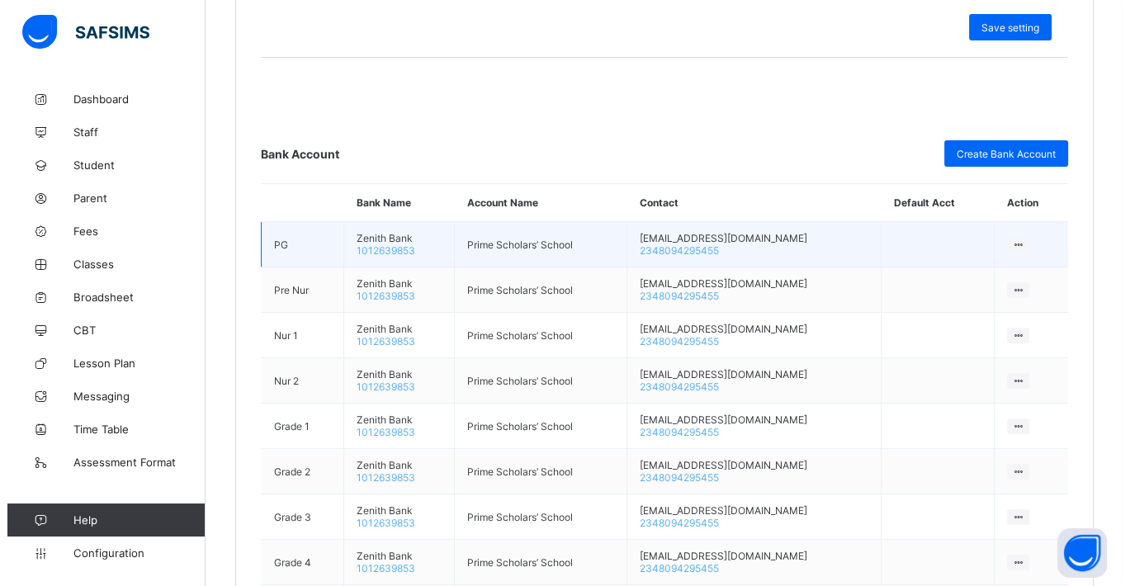
scroll to position [664, 0]
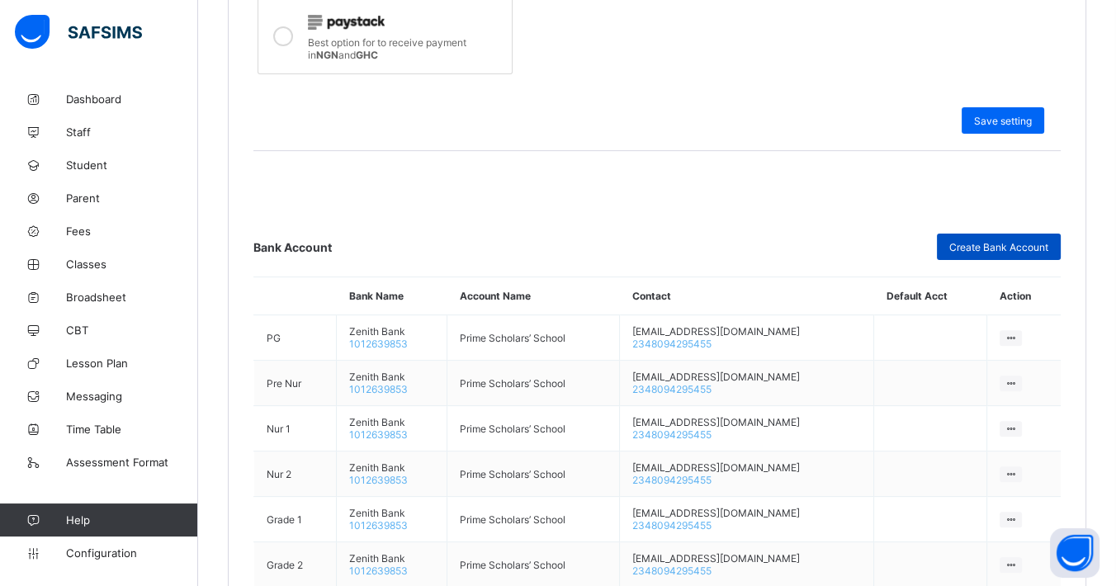
click at [999, 243] on span "Create Bank Account" at bounding box center [998, 247] width 99 height 12
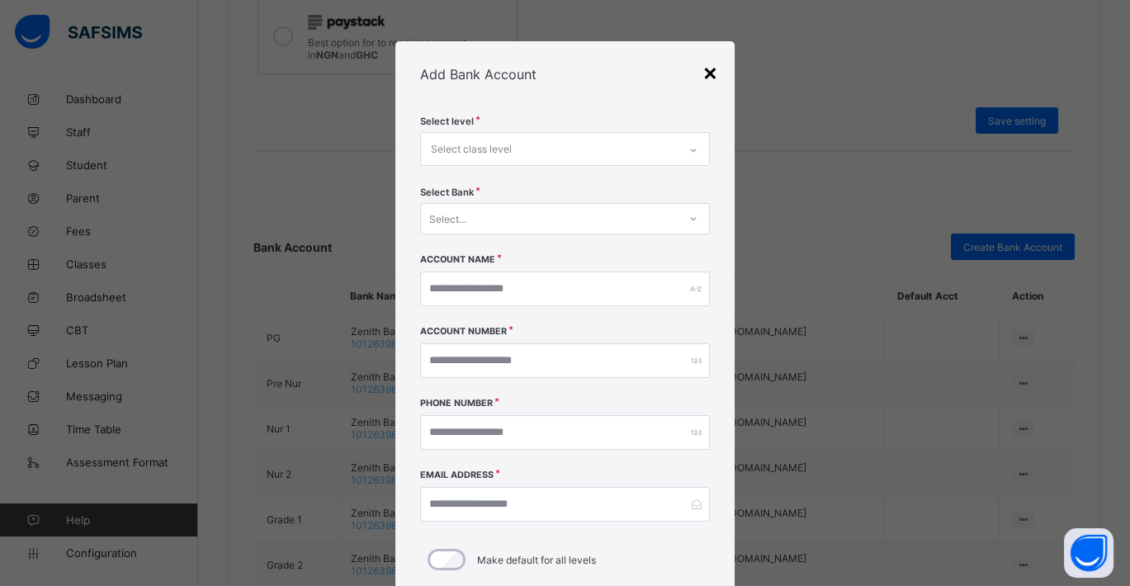
click at [706, 76] on div "×" at bounding box center [710, 72] width 16 height 28
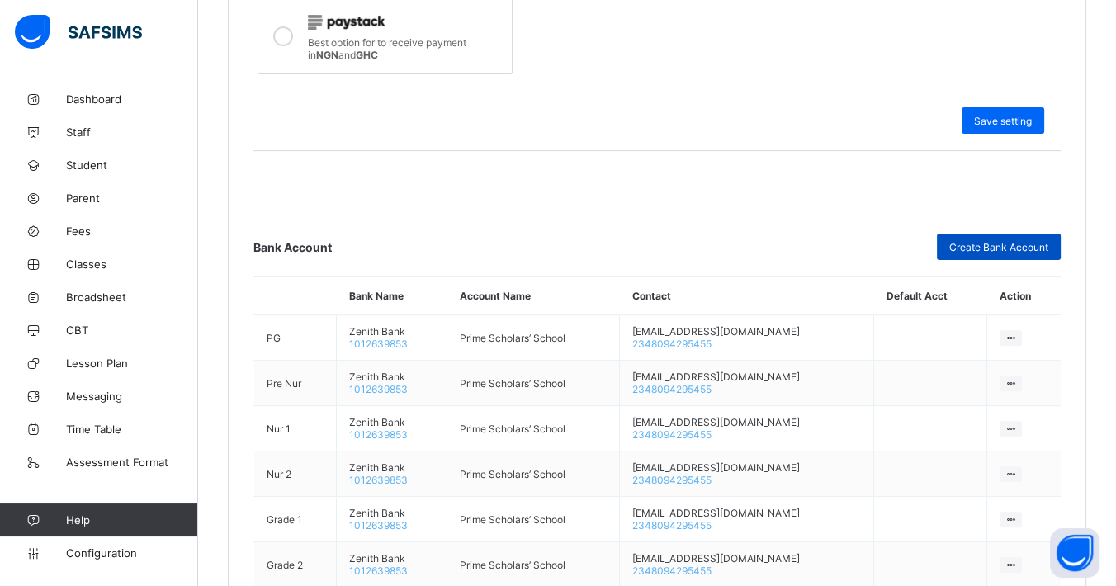
click at [1007, 241] on span "Create Bank Account" at bounding box center [998, 247] width 99 height 12
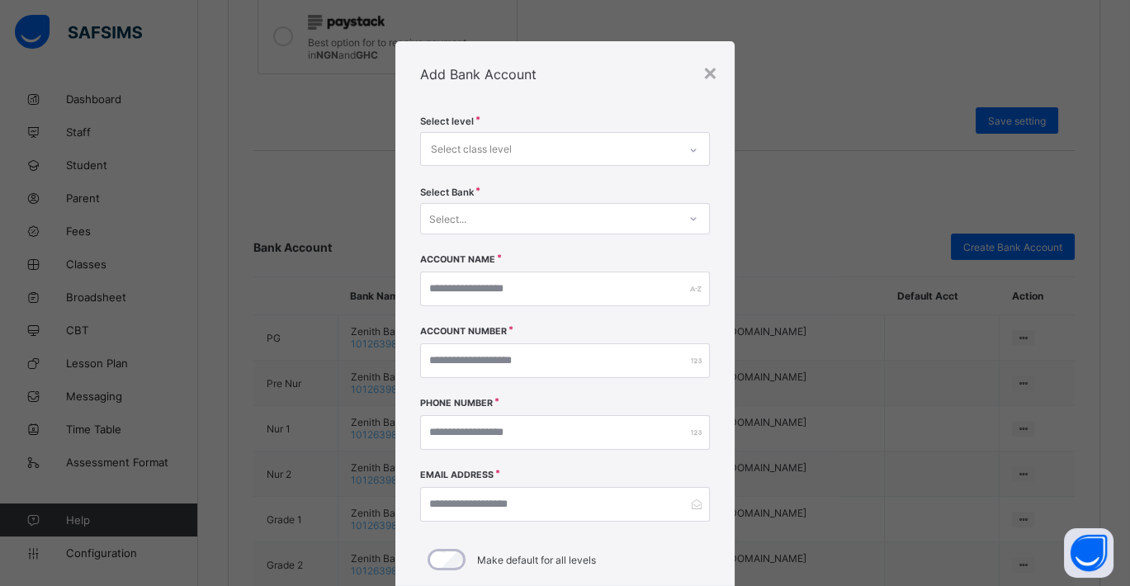
click at [593, 150] on div "Select class level" at bounding box center [549, 149] width 257 height 32
click at [578, 149] on div "Select class level" at bounding box center [549, 149] width 257 height 32
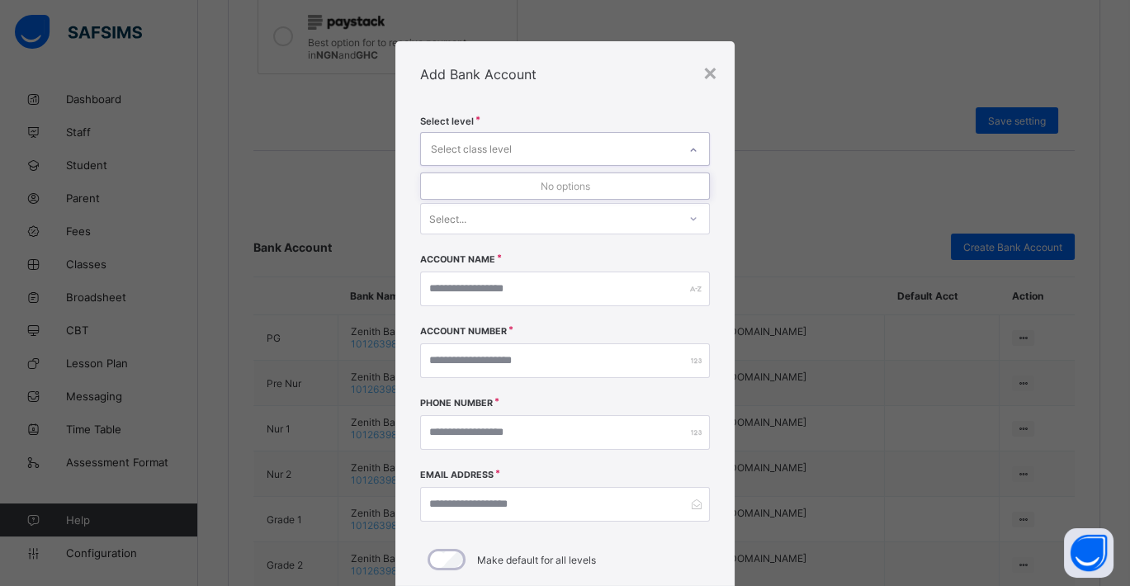
click at [578, 149] on div "Select class level" at bounding box center [549, 149] width 257 height 32
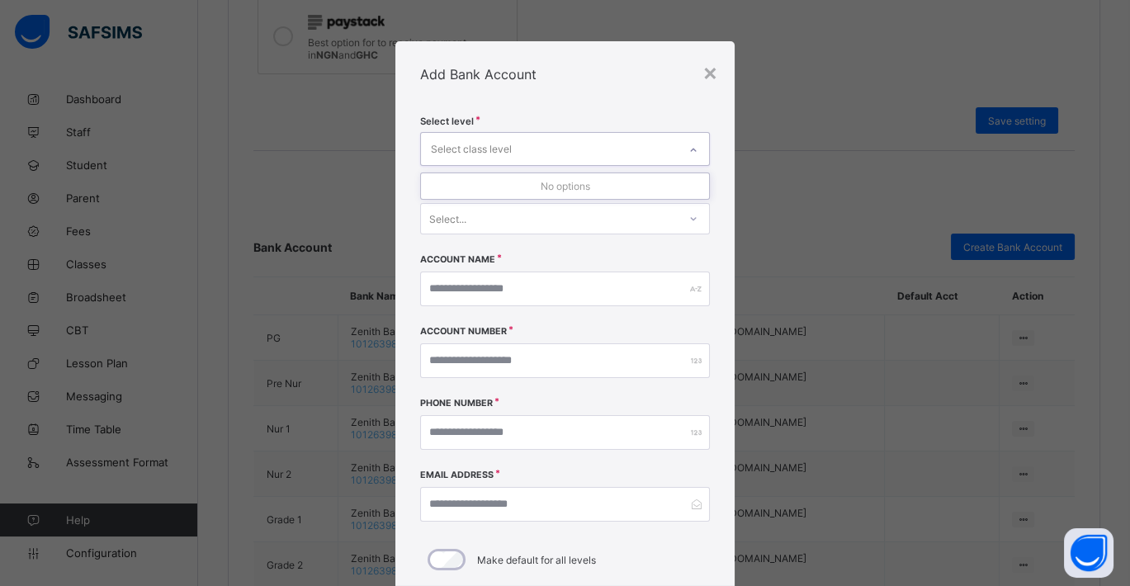
click at [578, 149] on div "Select class level" at bounding box center [549, 149] width 257 height 32
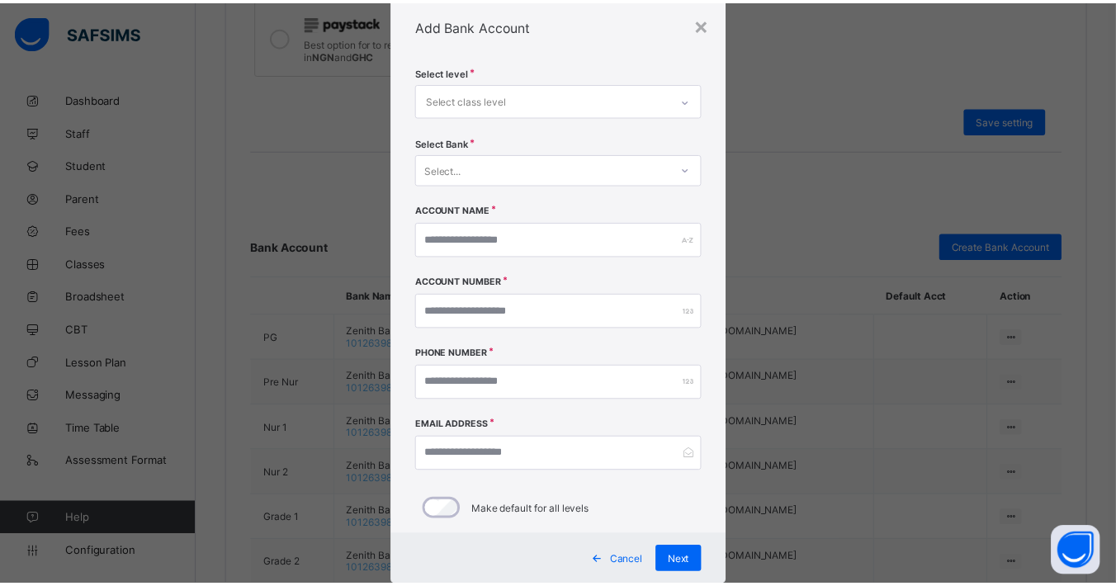
scroll to position [89, 0]
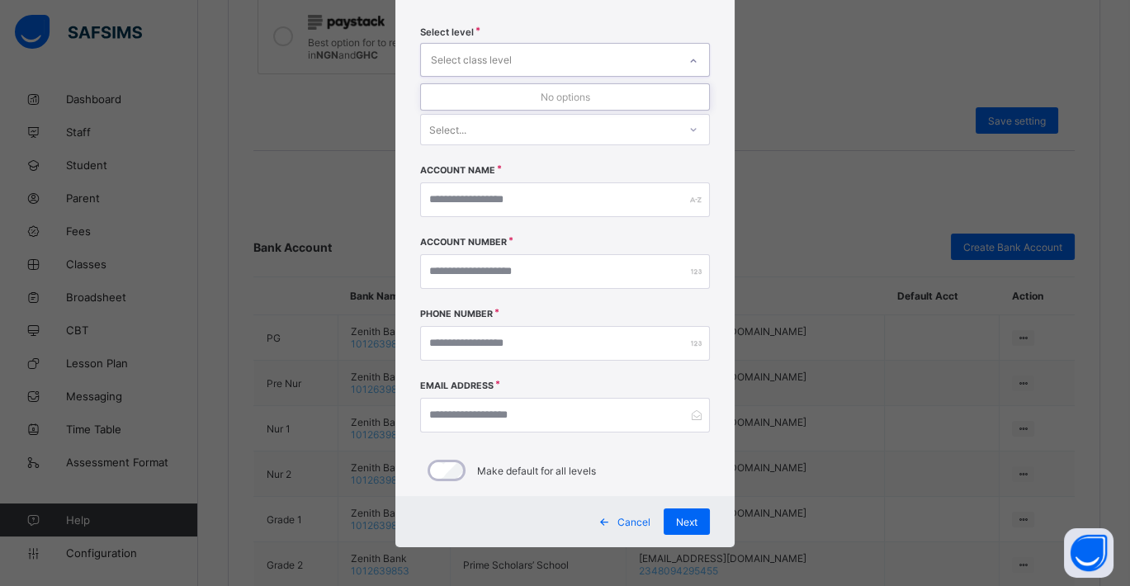
click at [621, 58] on div "Select class level" at bounding box center [549, 60] width 257 height 32
click at [627, 512] on div "Cancel" at bounding box center [626, 521] width 73 height 26
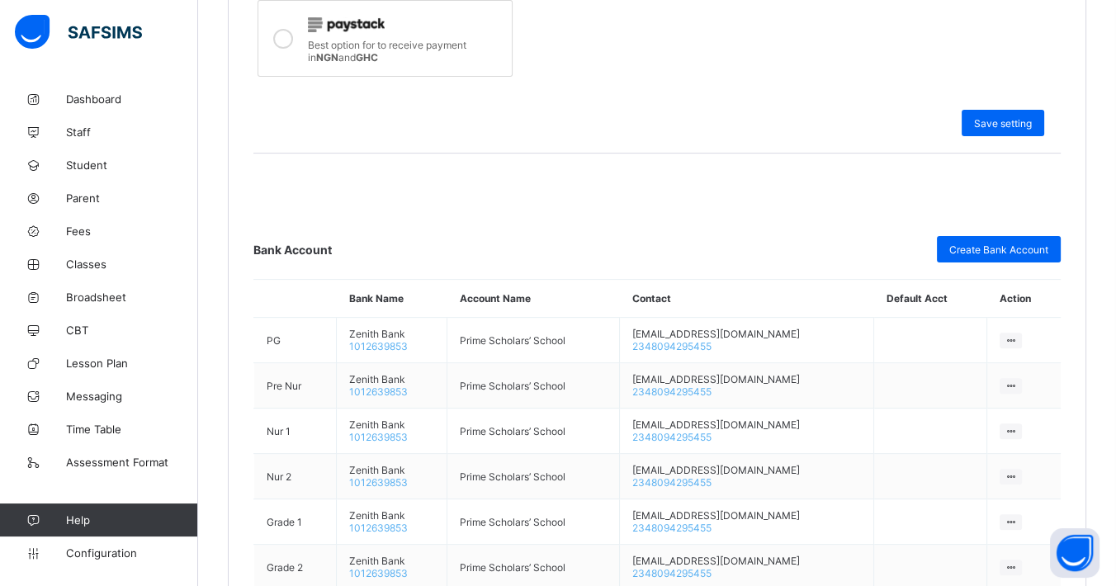
scroll to position [573, 0]
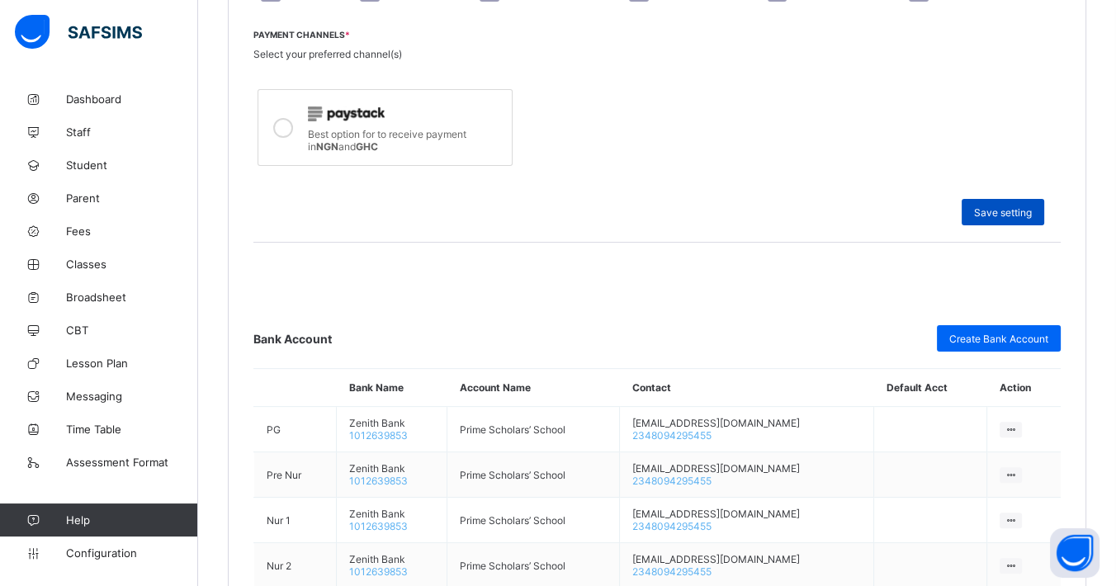
click at [1004, 206] on span "Save setting" at bounding box center [1003, 212] width 58 height 12
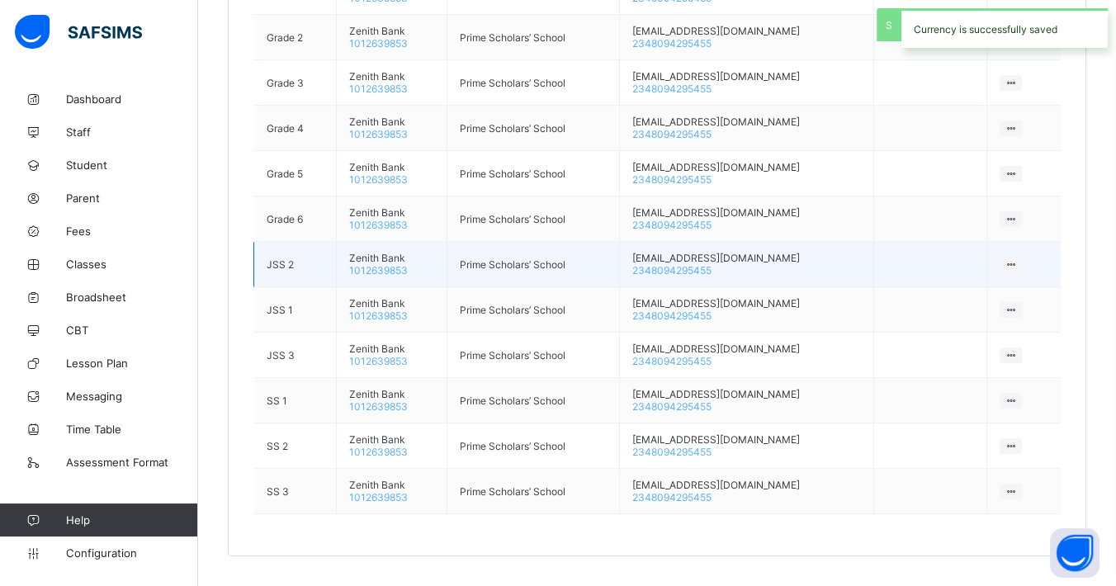
scroll to position [1215, 0]
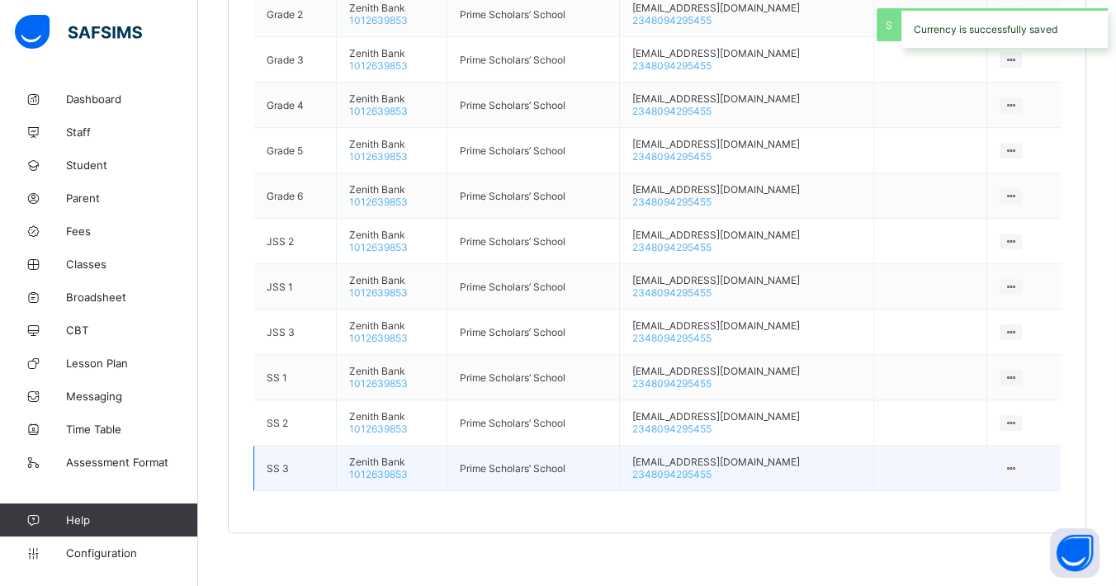
click at [1017, 462] on icon at bounding box center [1010, 468] width 14 height 12
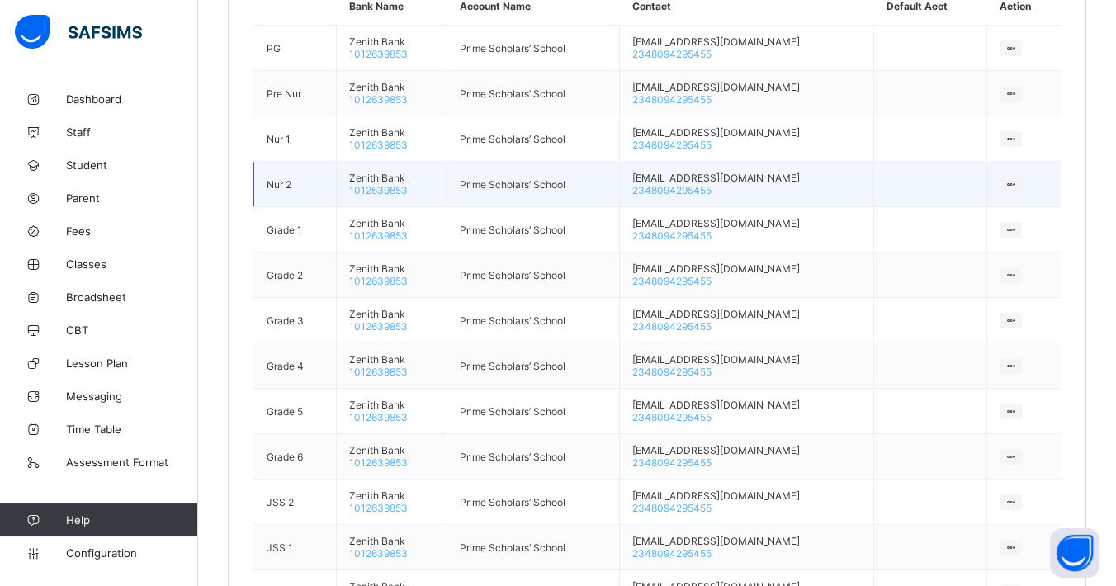
scroll to position [757, 0]
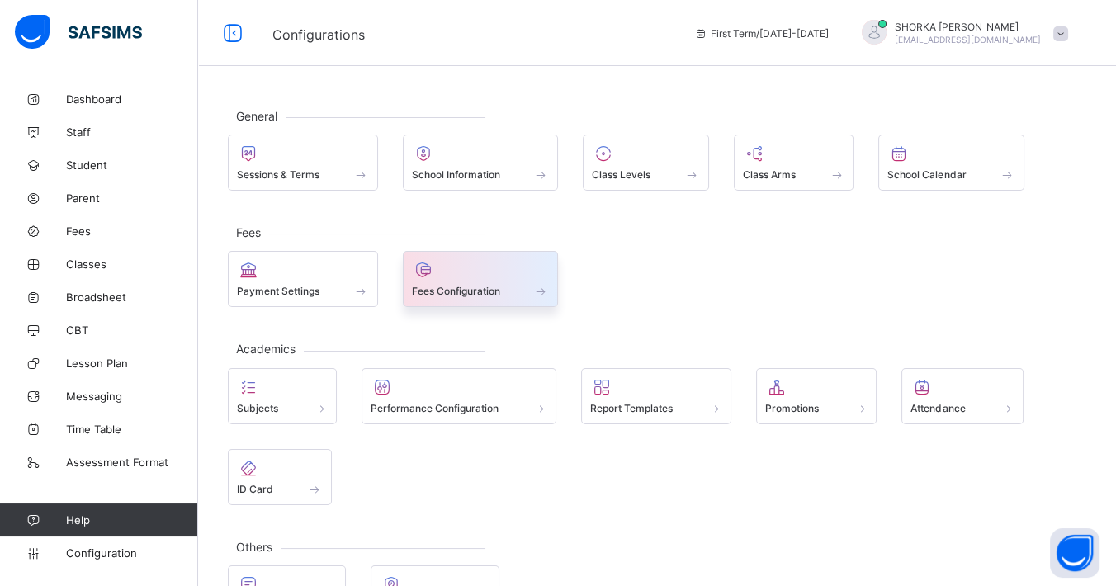
click at [497, 282] on span at bounding box center [481, 282] width 138 height 4
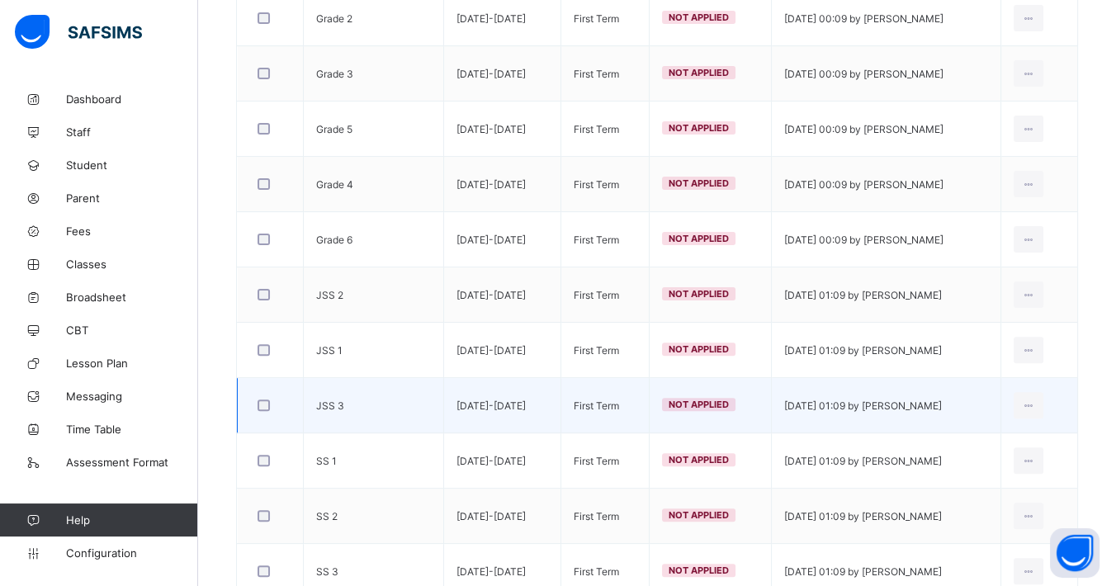
scroll to position [721, 0]
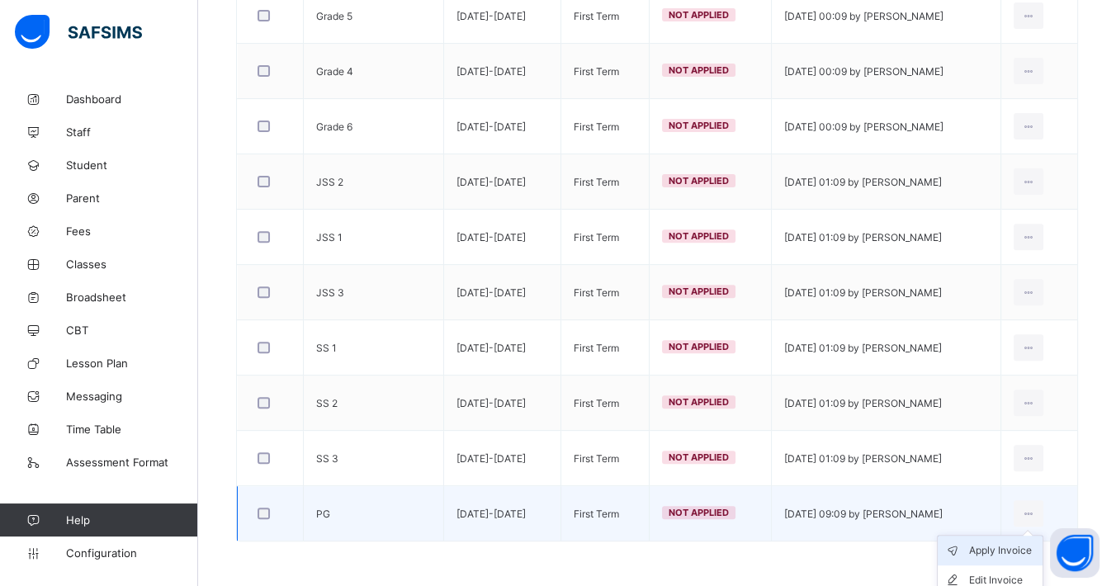
click at [1016, 545] on div "Apply Invoice" at bounding box center [1002, 550] width 67 height 17
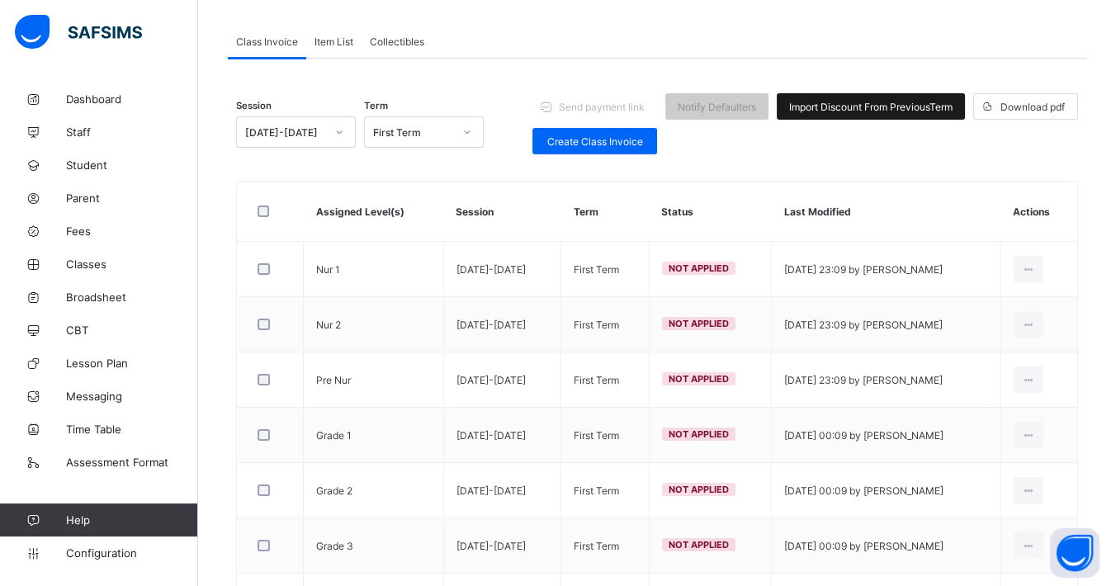
scroll to position [79, 0]
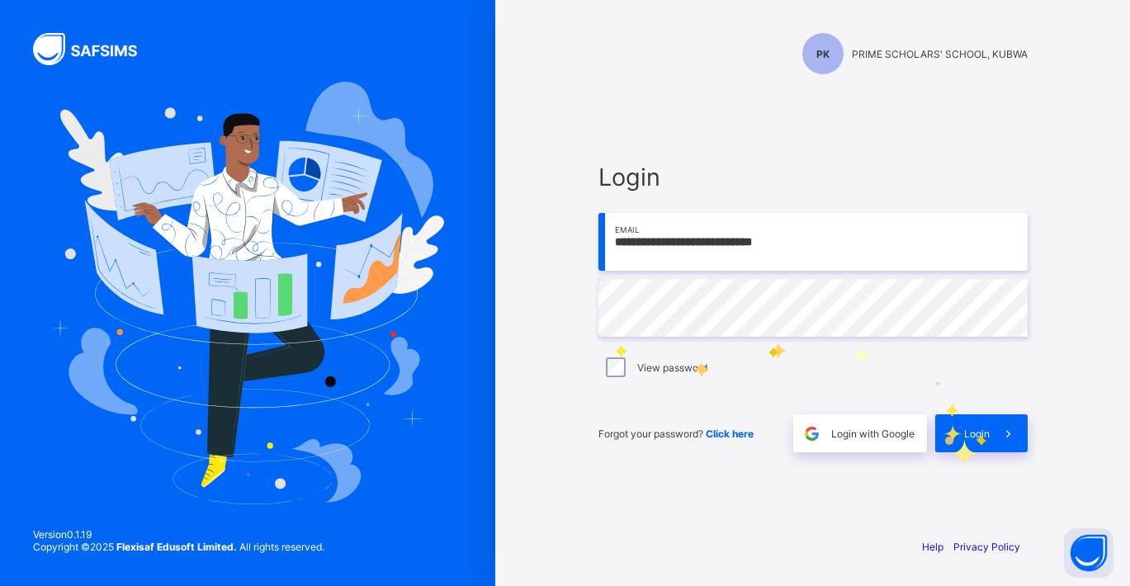
click at [985, 436] on span "Login" at bounding box center [977, 433] width 26 height 12
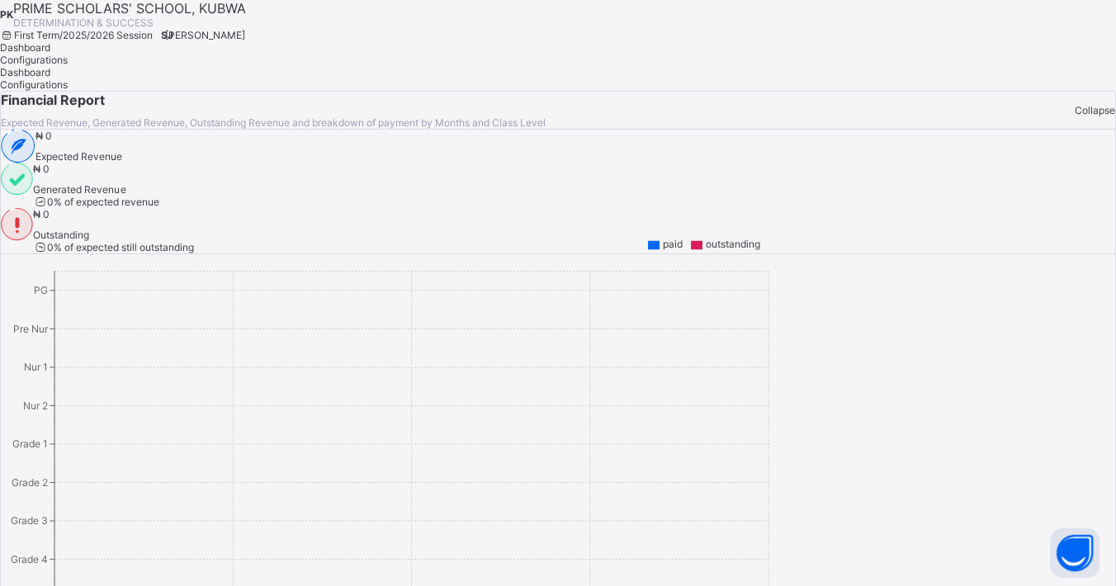
click at [245, 31] on span "[PERSON_NAME]" at bounding box center [205, 35] width 80 height 12
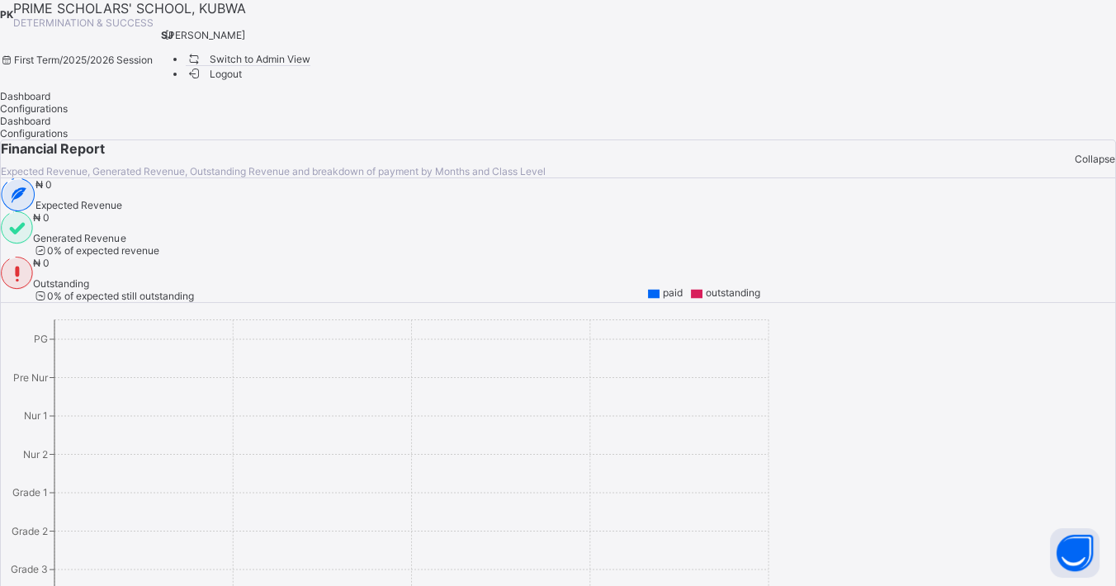
click at [311, 67] on span "Switch to Admin View" at bounding box center [248, 58] width 125 height 17
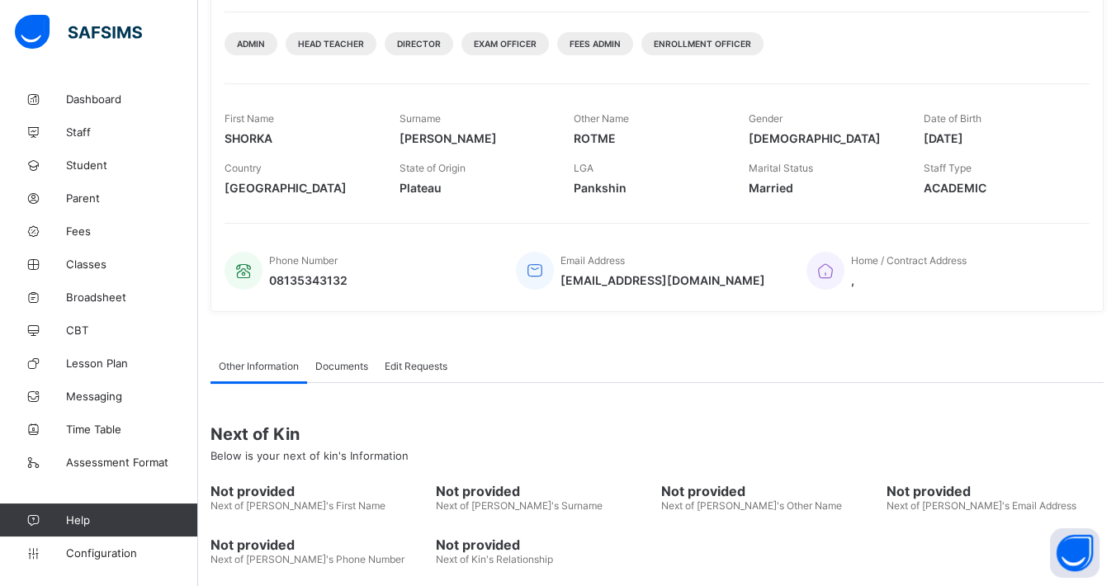
scroll to position [174, 0]
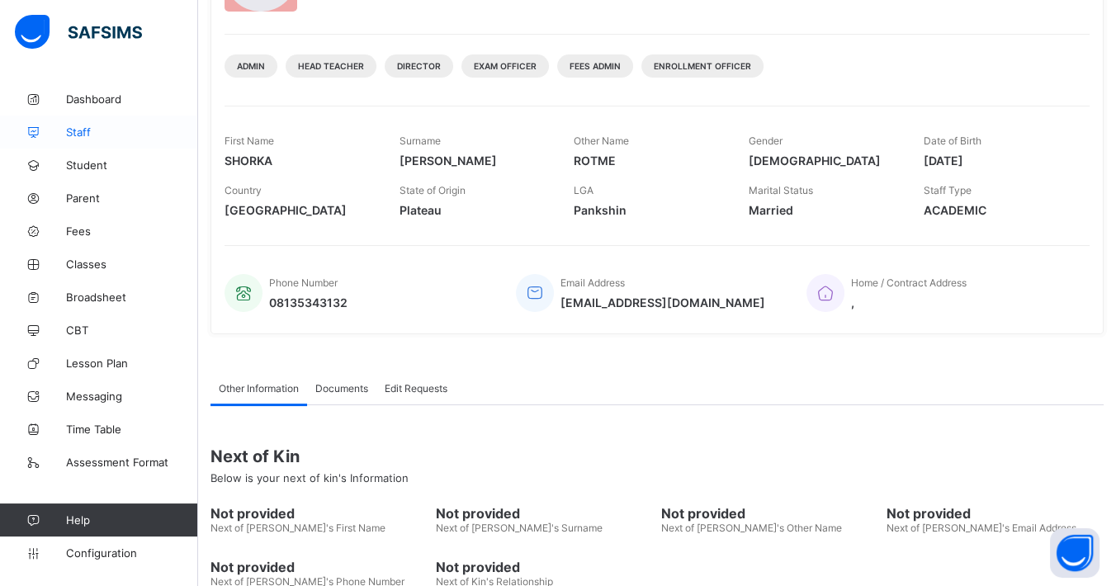
click at [84, 121] on link "Staff" at bounding box center [99, 132] width 198 height 33
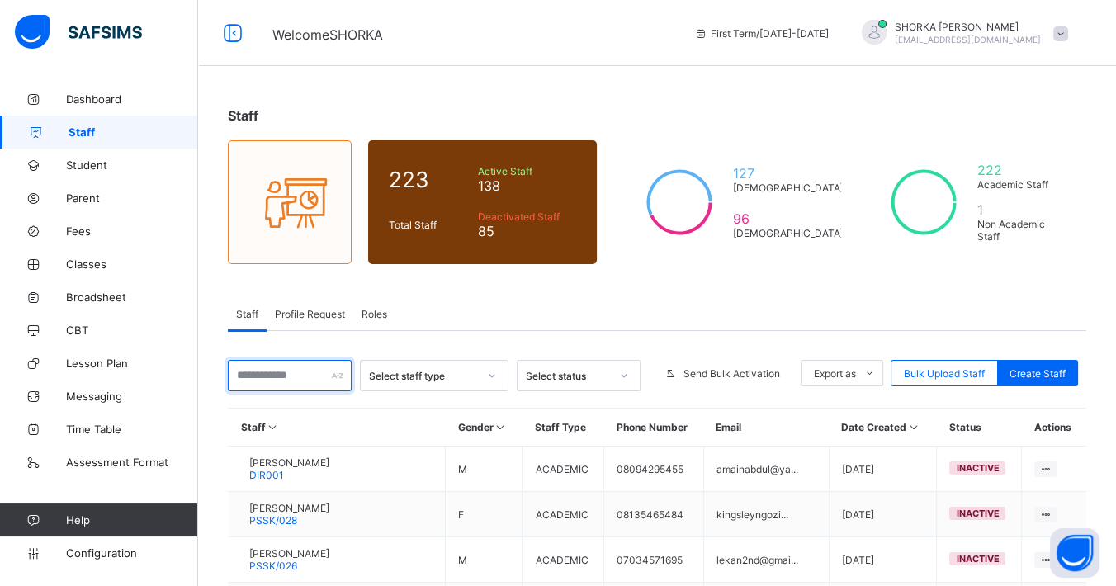
click at [288, 369] on input "text" at bounding box center [290, 375] width 124 height 31
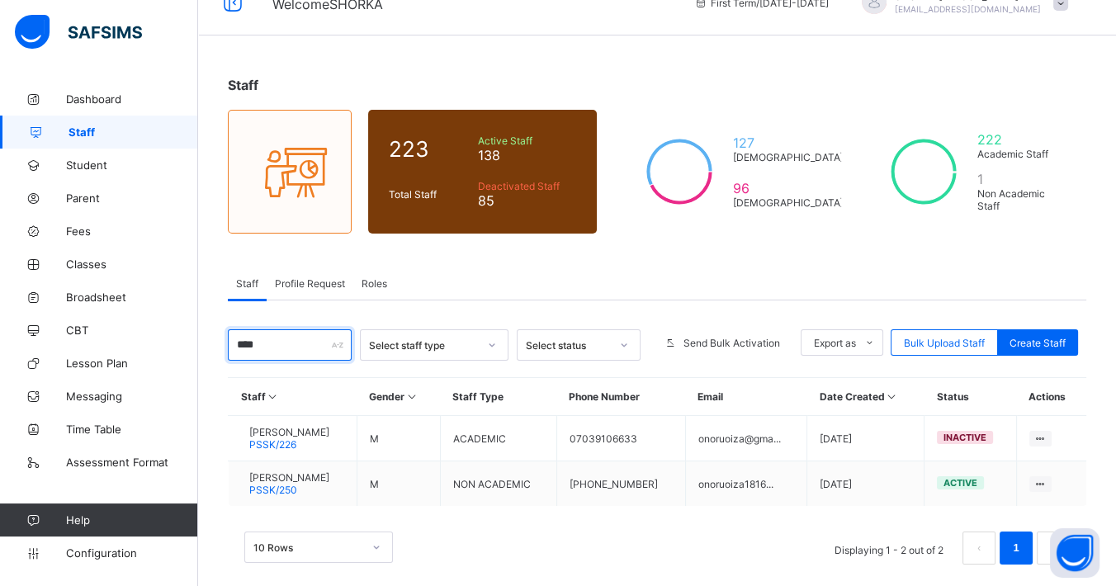
scroll to position [47, 0]
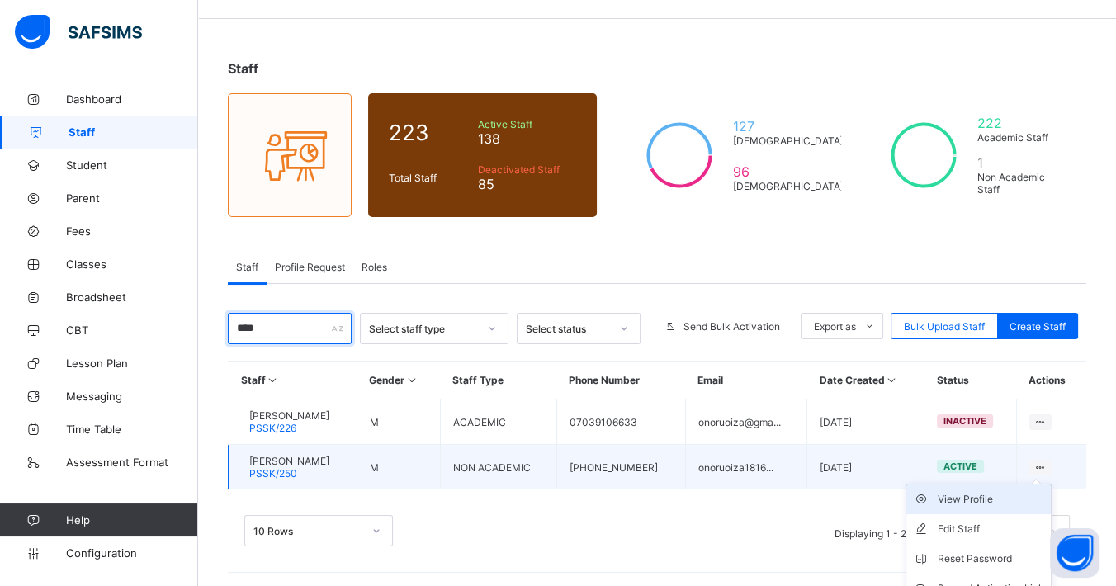
type input "****"
click at [1004, 493] on div "View Profile" at bounding box center [990, 499] width 106 height 17
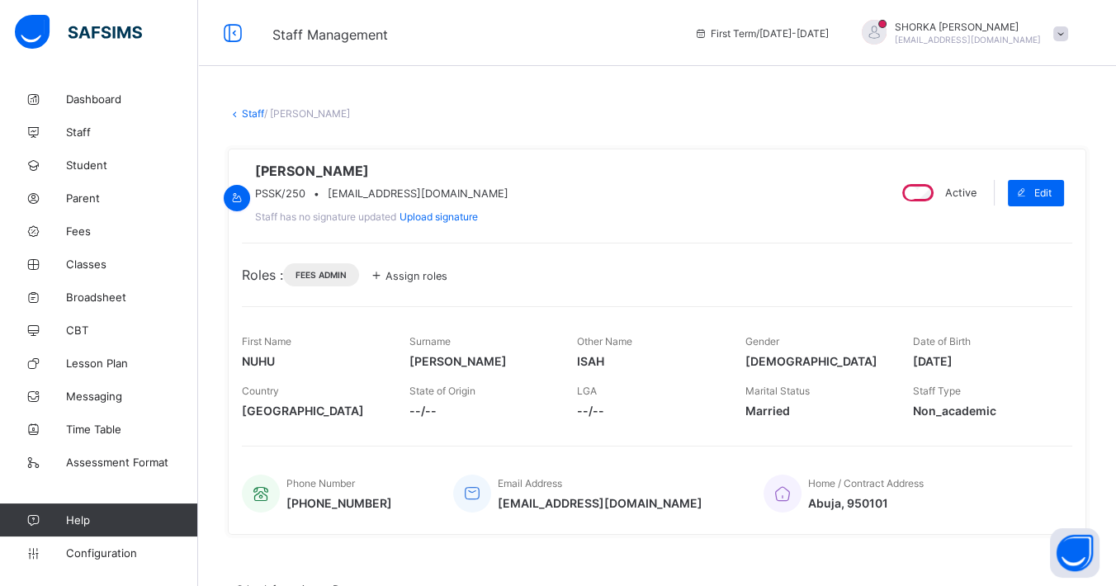
click at [432, 282] on span "Assign roles" at bounding box center [416, 276] width 62 height 12
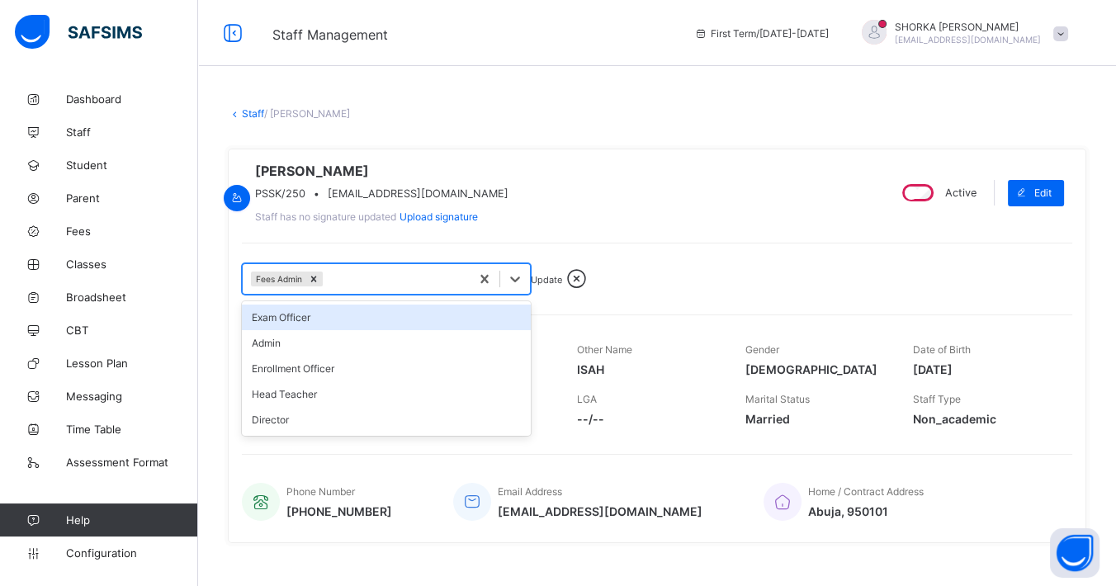
click at [397, 290] on div "Fees Admin" at bounding box center [356, 278] width 227 height 23
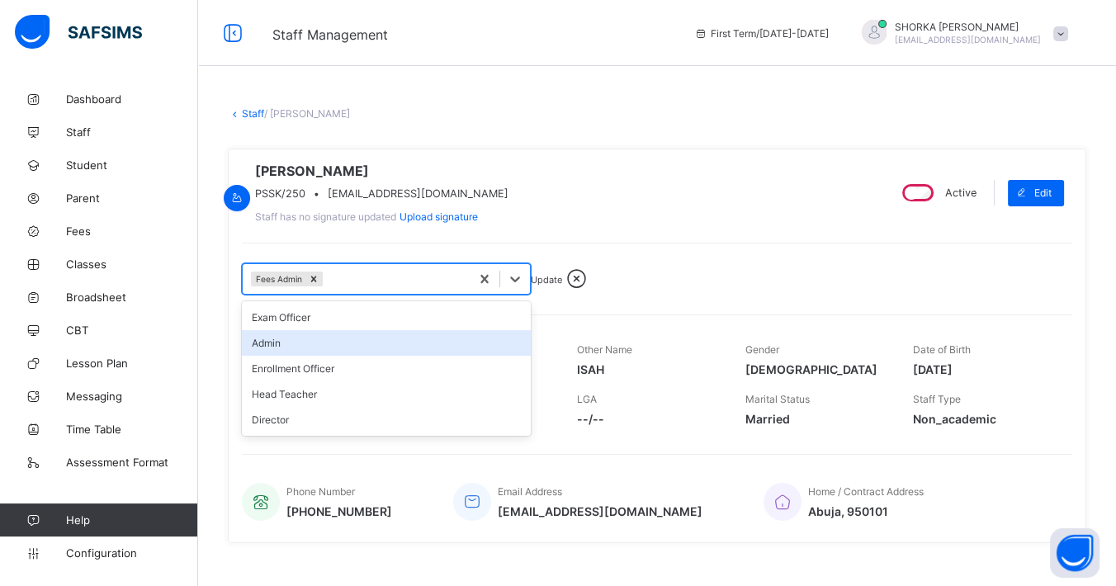
click at [319, 356] on div "Admin" at bounding box center [386, 343] width 289 height 26
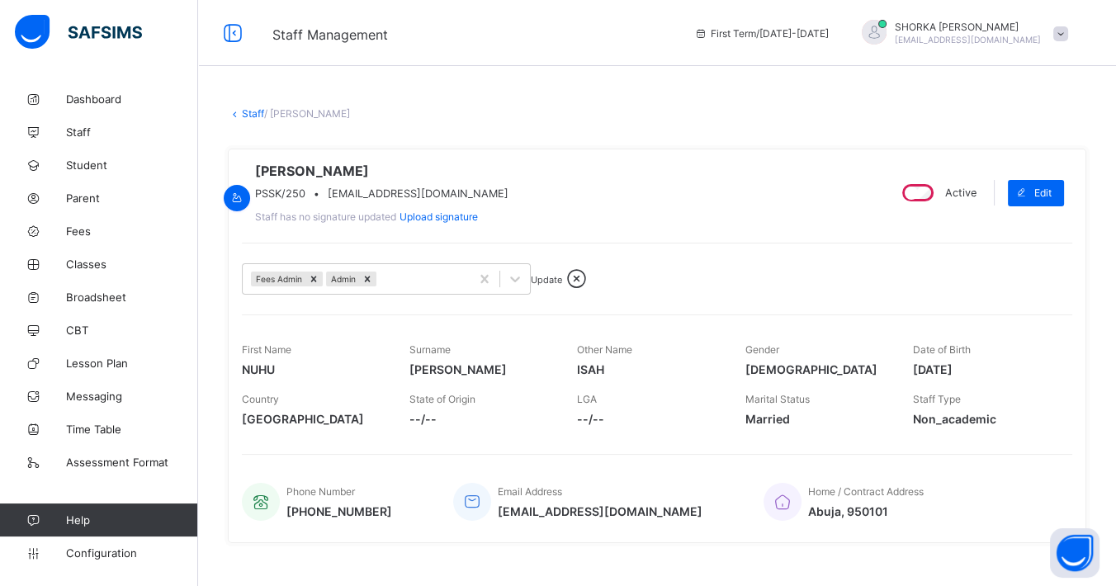
click at [752, 272] on div "Fees Admin Admin Update" at bounding box center [657, 269] width 830 height 52
click at [561, 286] on span "Update" at bounding box center [546, 280] width 31 height 12
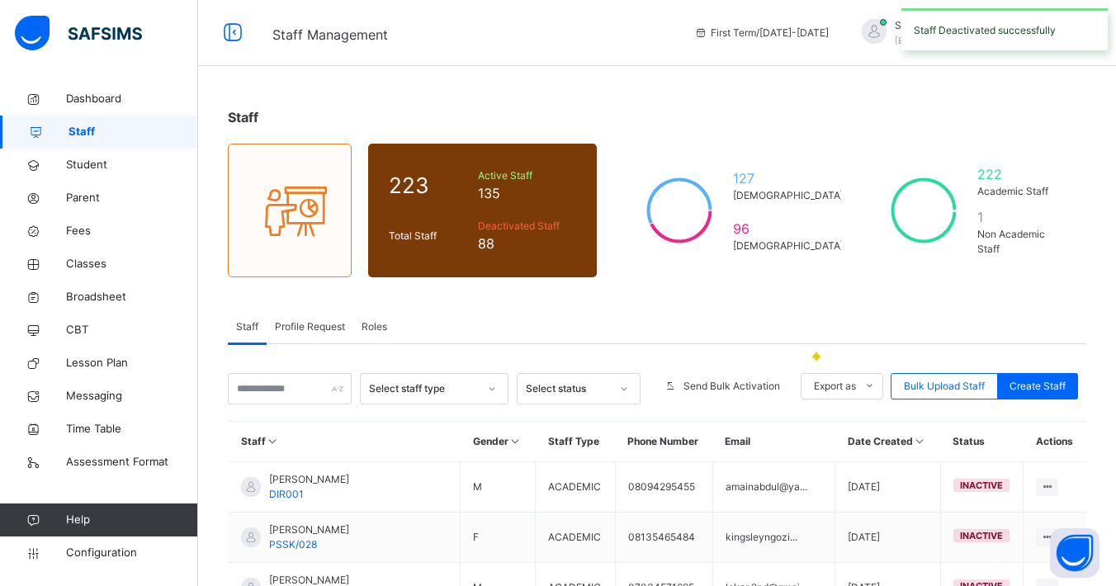
scroll to position [474, 0]
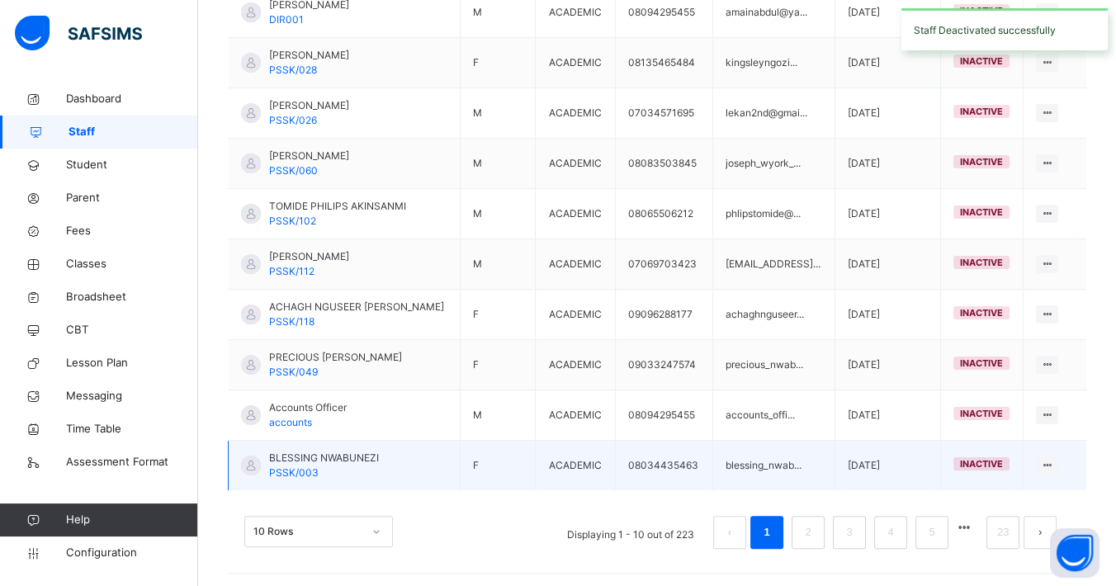
click at [939, 524] on link "5" at bounding box center [931, 532] width 16 height 21
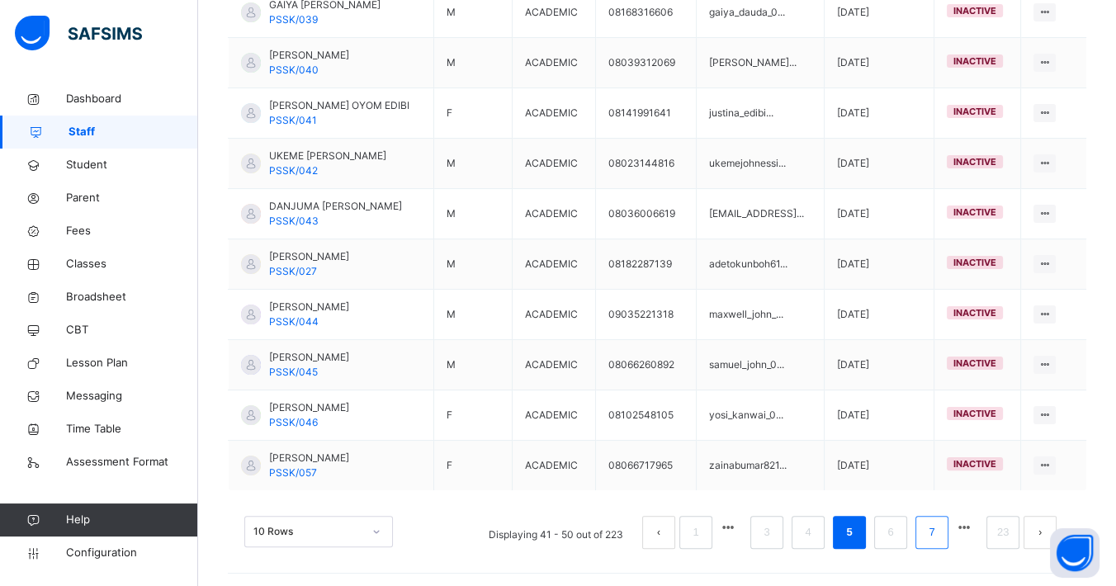
click at [939, 524] on link "7" at bounding box center [931, 532] width 16 height 21
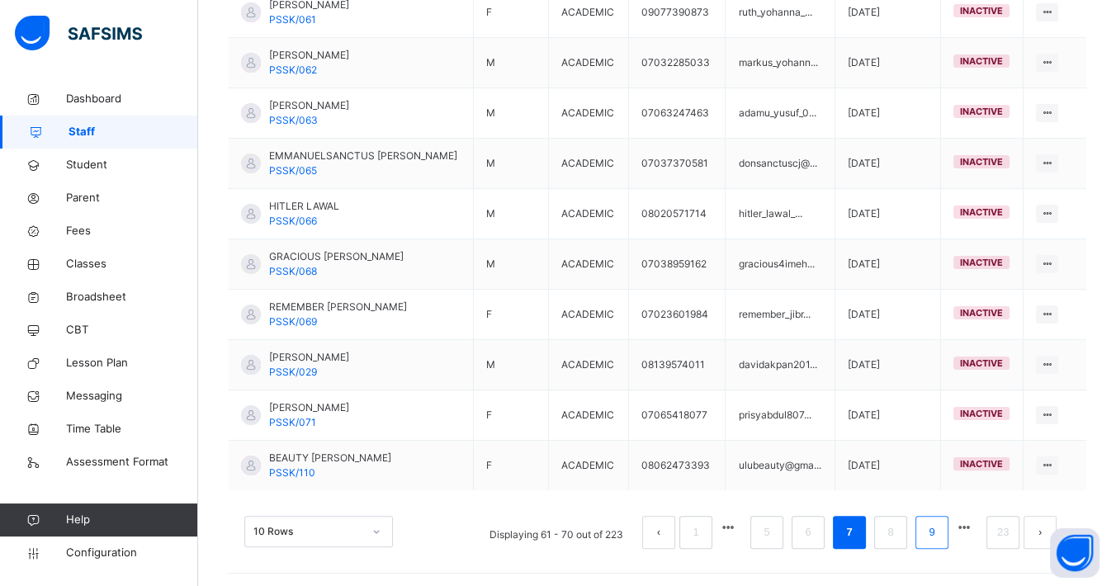
click at [939, 533] on link "9" at bounding box center [931, 532] width 16 height 21
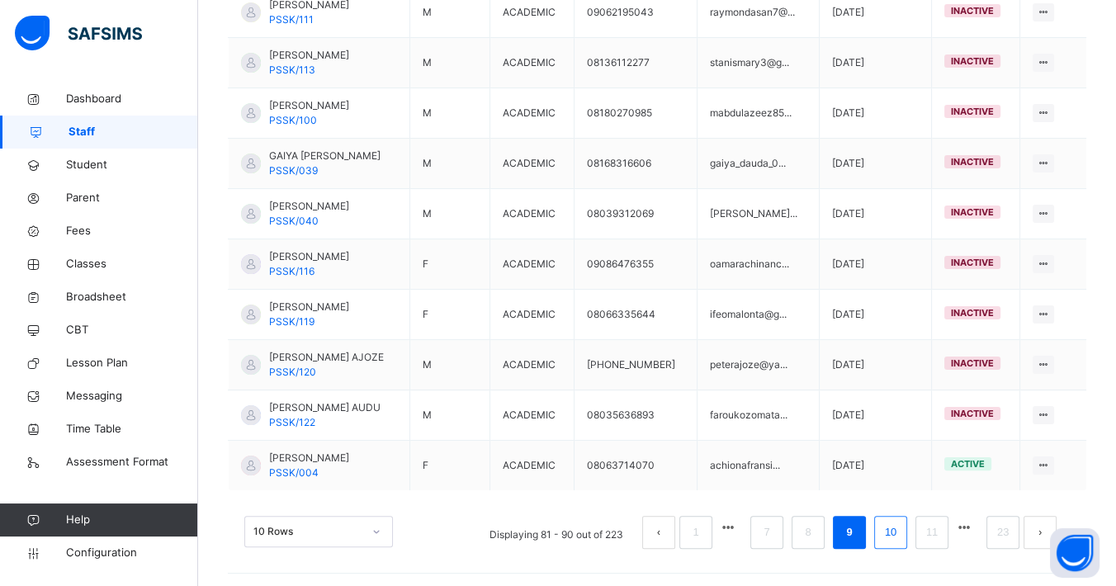
click at [901, 525] on link "10" at bounding box center [890, 532] width 21 height 21
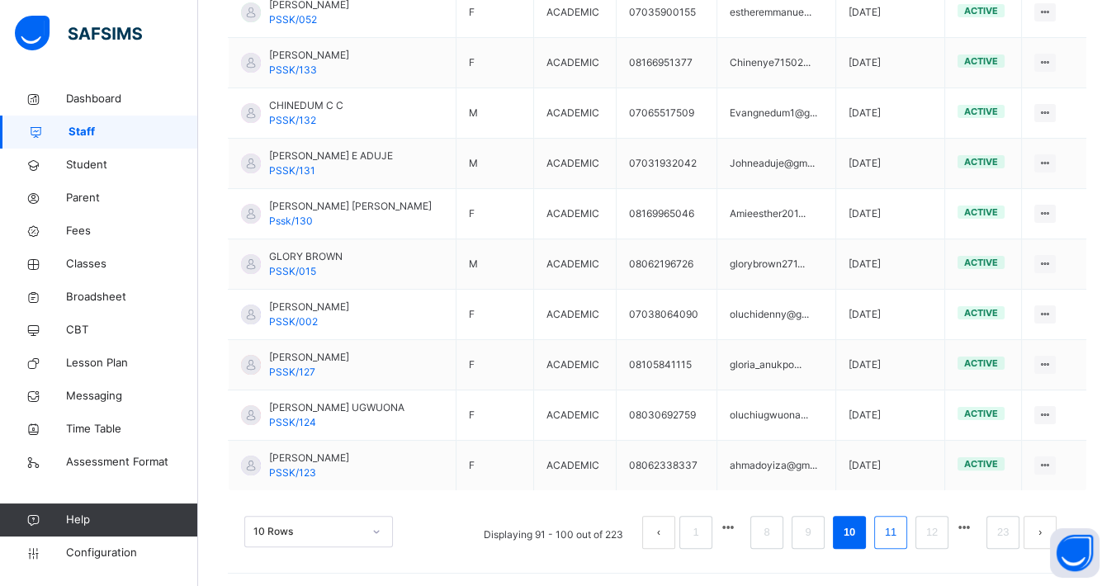
click at [901, 531] on link "11" at bounding box center [890, 532] width 21 height 21
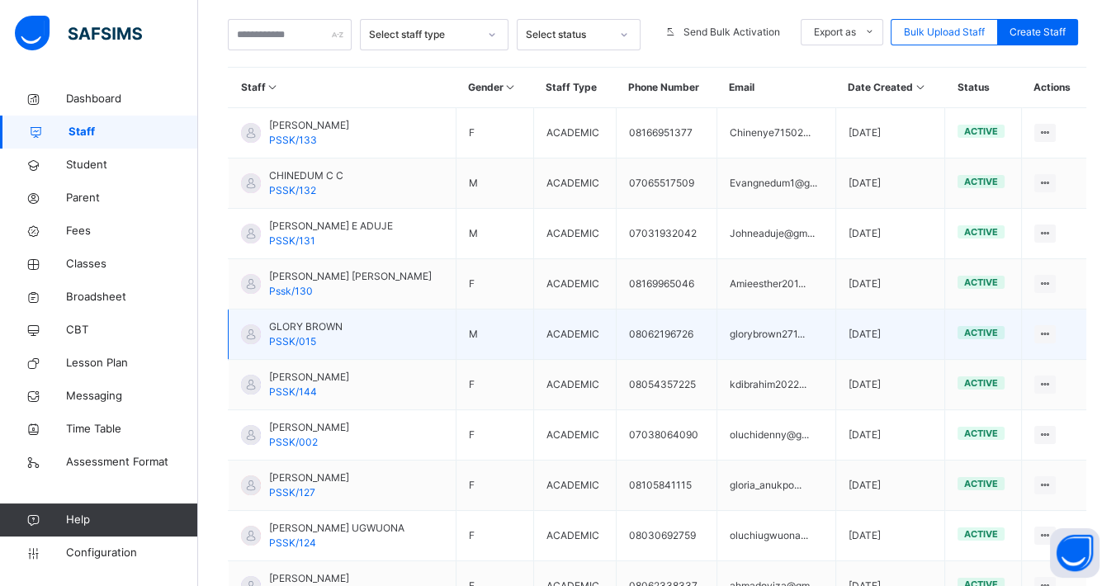
scroll to position [383, 0]
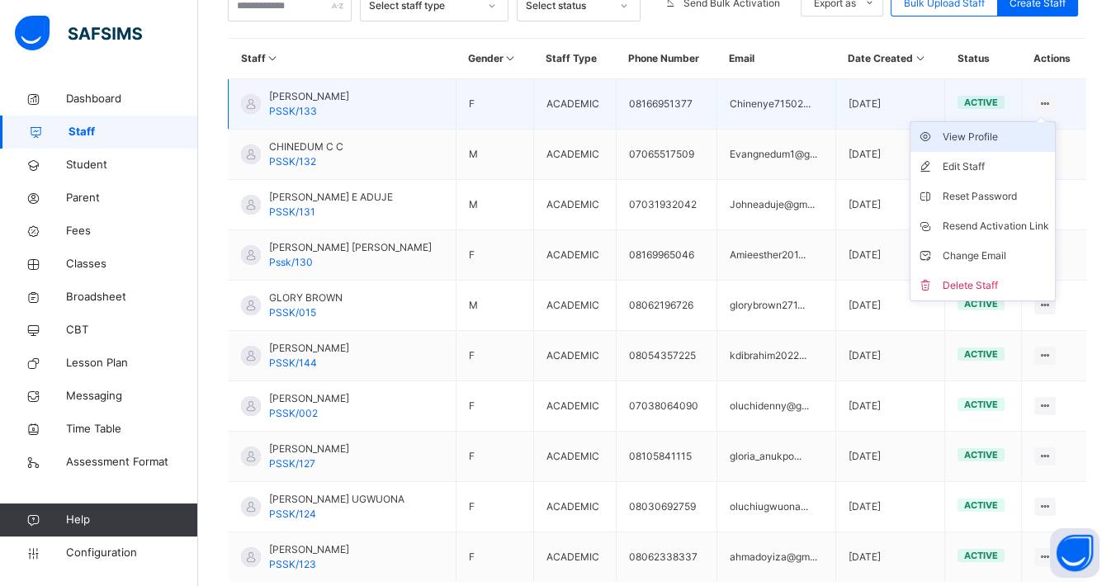
click at [1001, 137] on div "View Profile" at bounding box center [995, 137] width 106 height 17
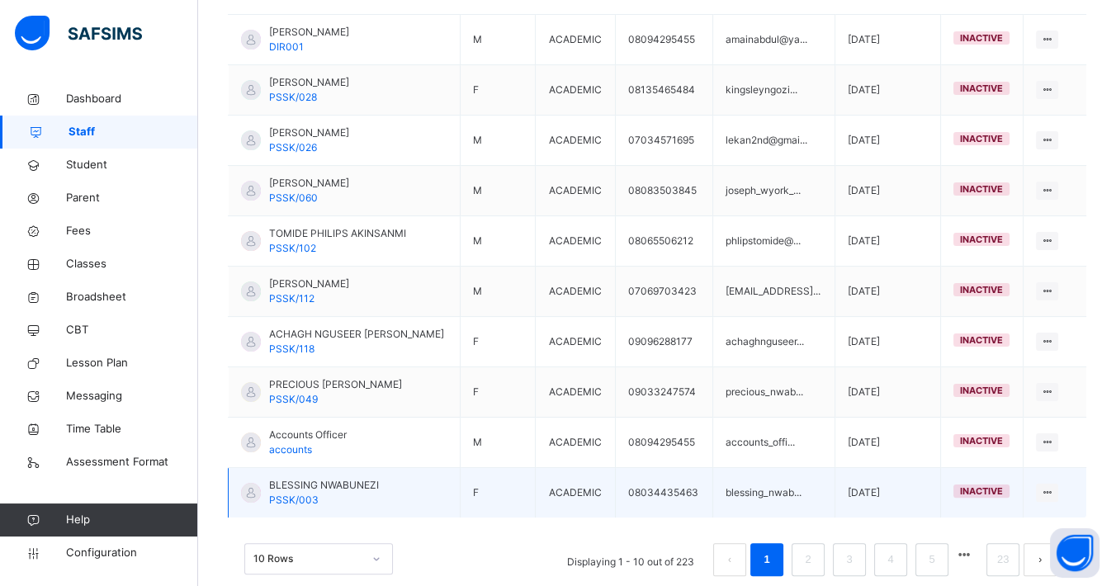
scroll to position [474, 0]
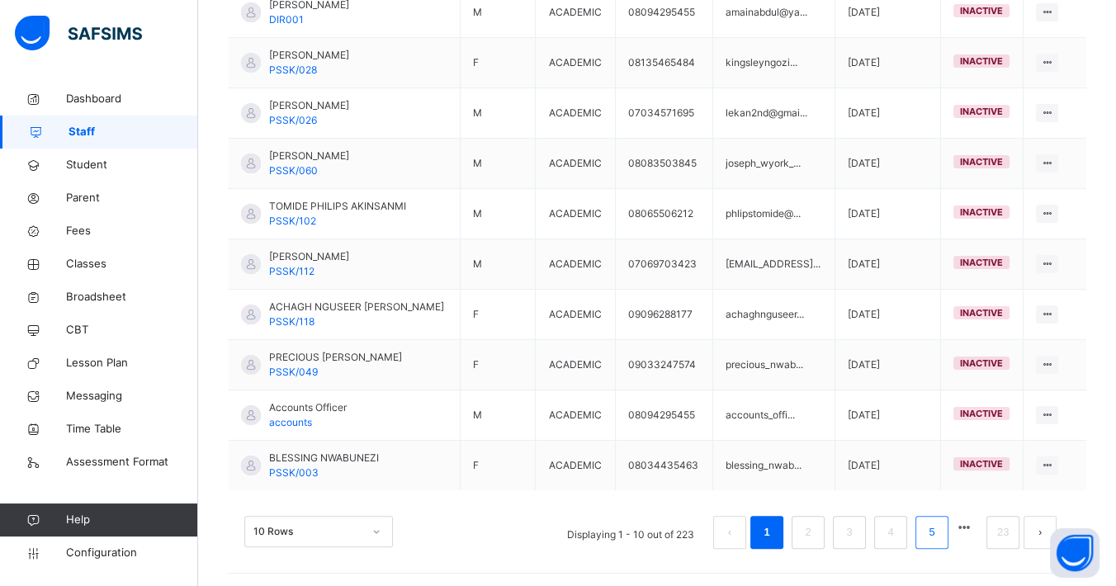
click at [948, 526] on li "5" at bounding box center [931, 532] width 33 height 33
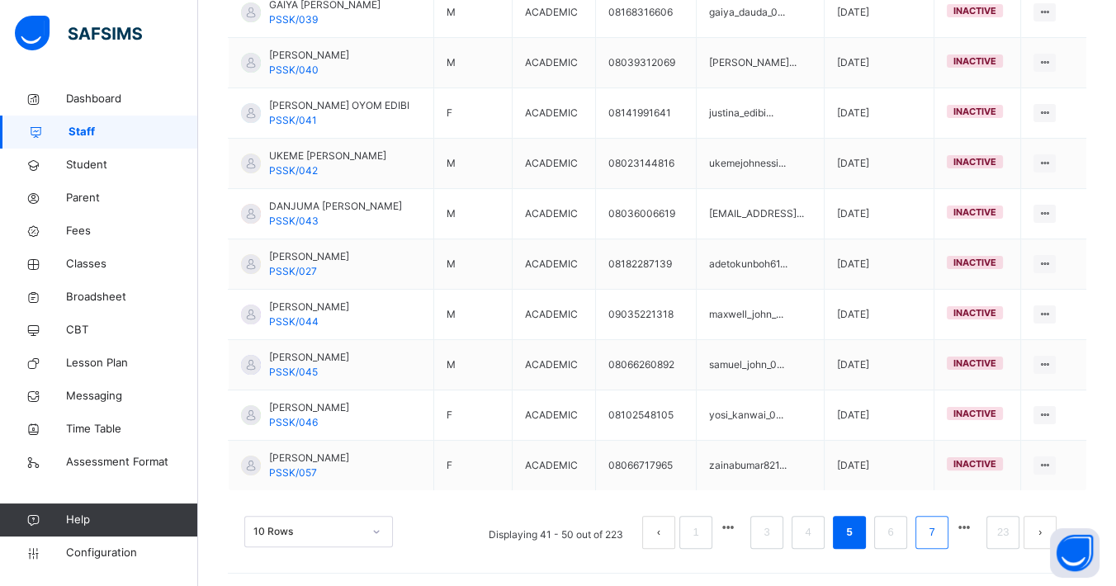
click at [939, 534] on link "7" at bounding box center [931, 532] width 16 height 21
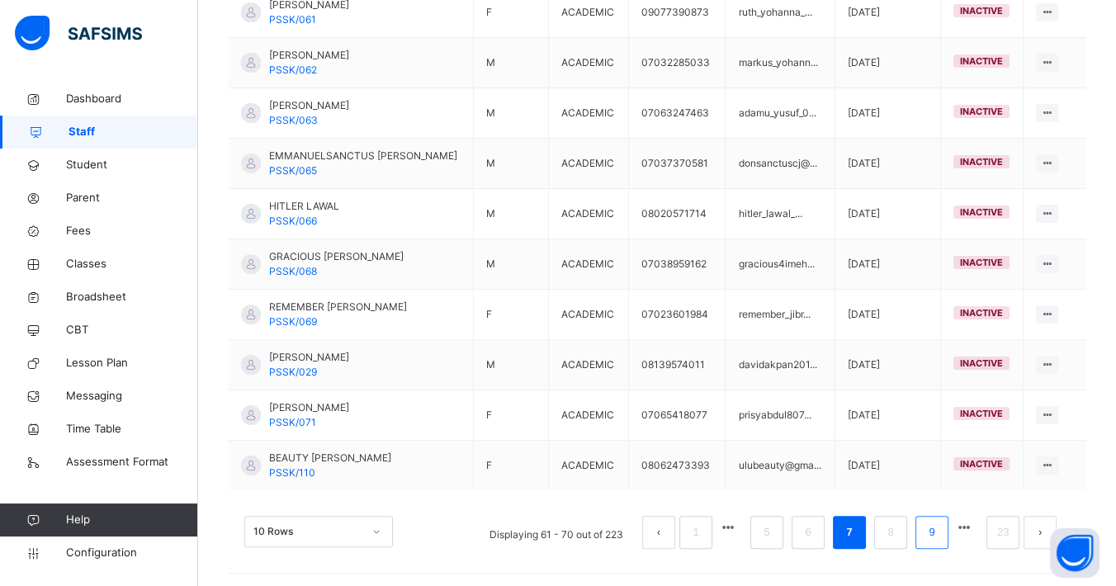
click at [939, 531] on link "9" at bounding box center [931, 532] width 16 height 21
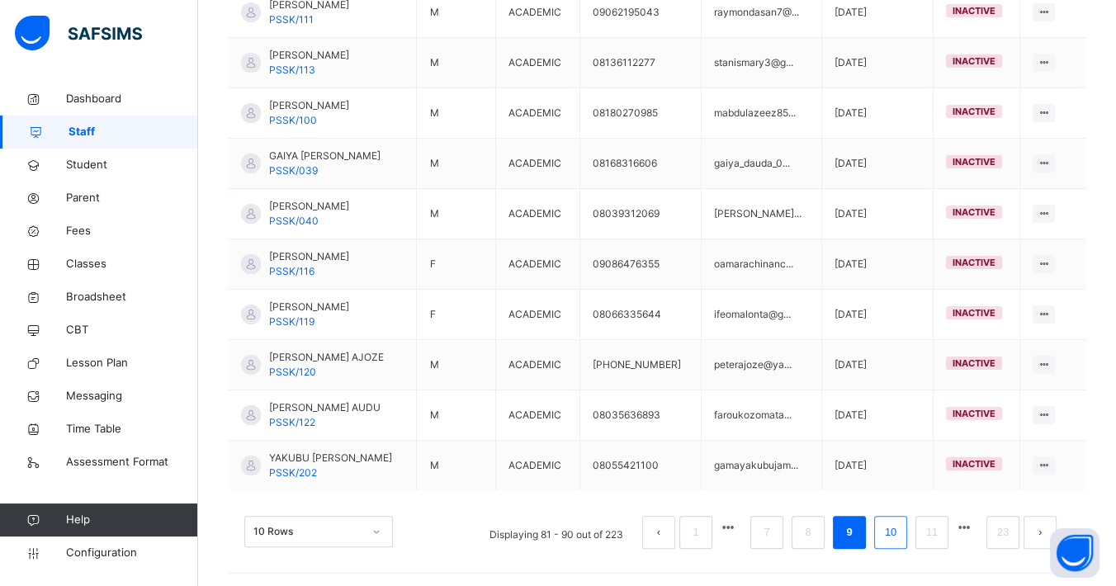
click at [901, 529] on link "10" at bounding box center [890, 532] width 21 height 21
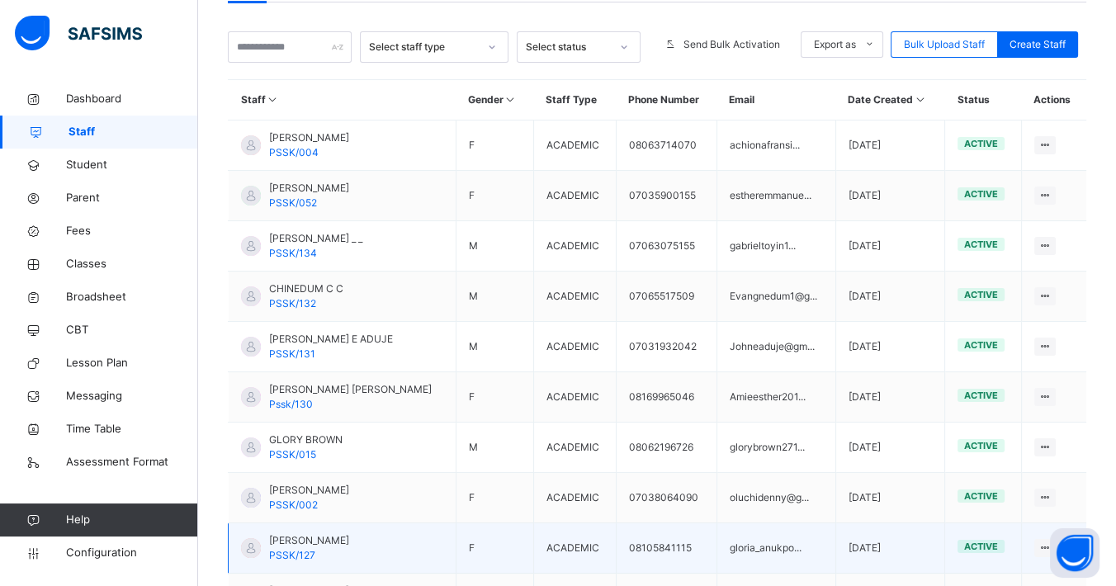
scroll to position [291, 0]
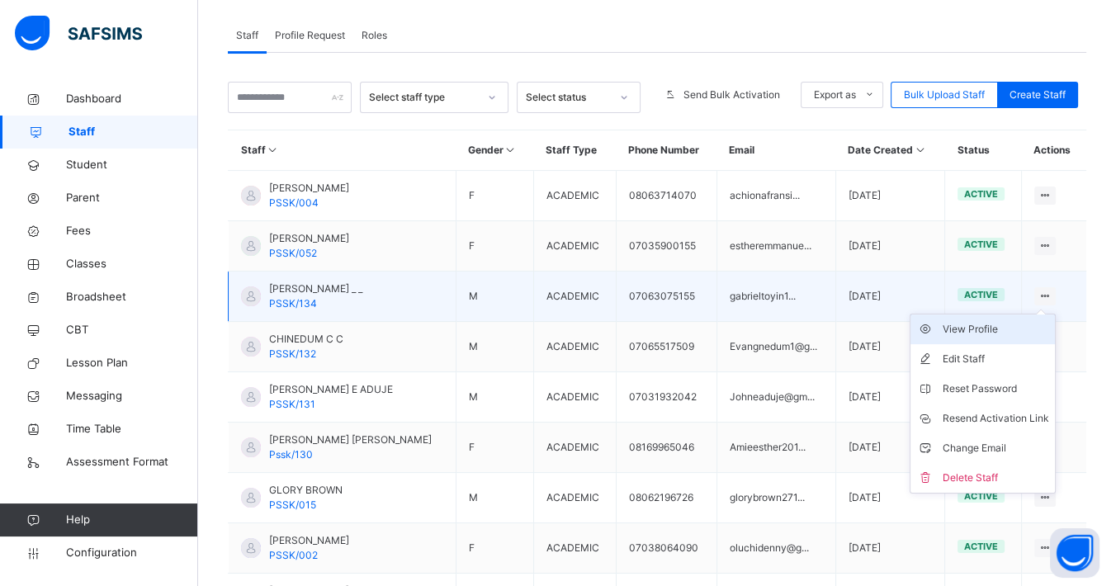
click at [1008, 322] on div "View Profile" at bounding box center [995, 329] width 106 height 17
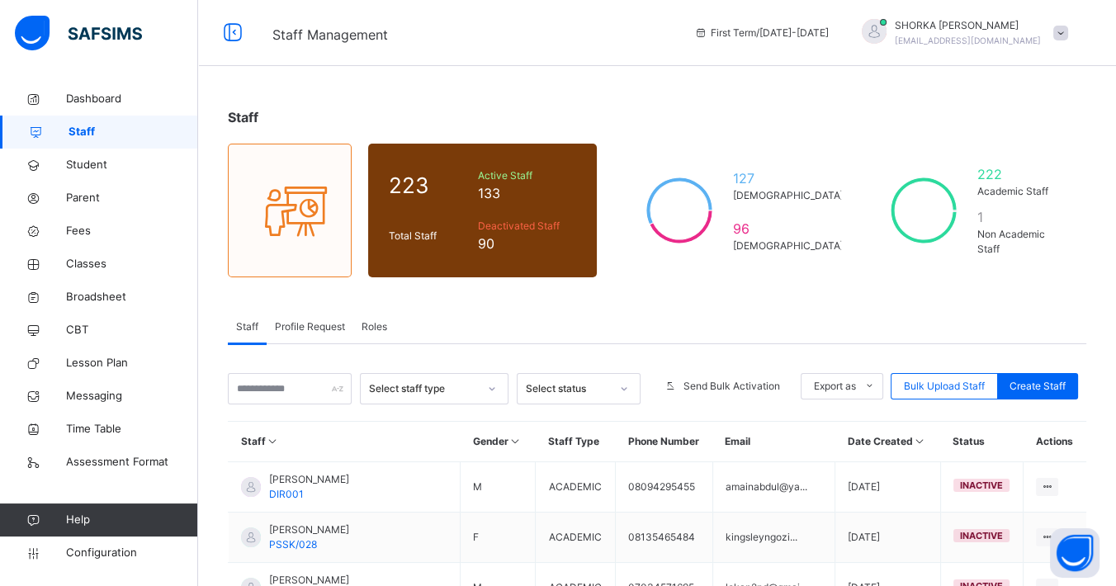
scroll to position [474, 0]
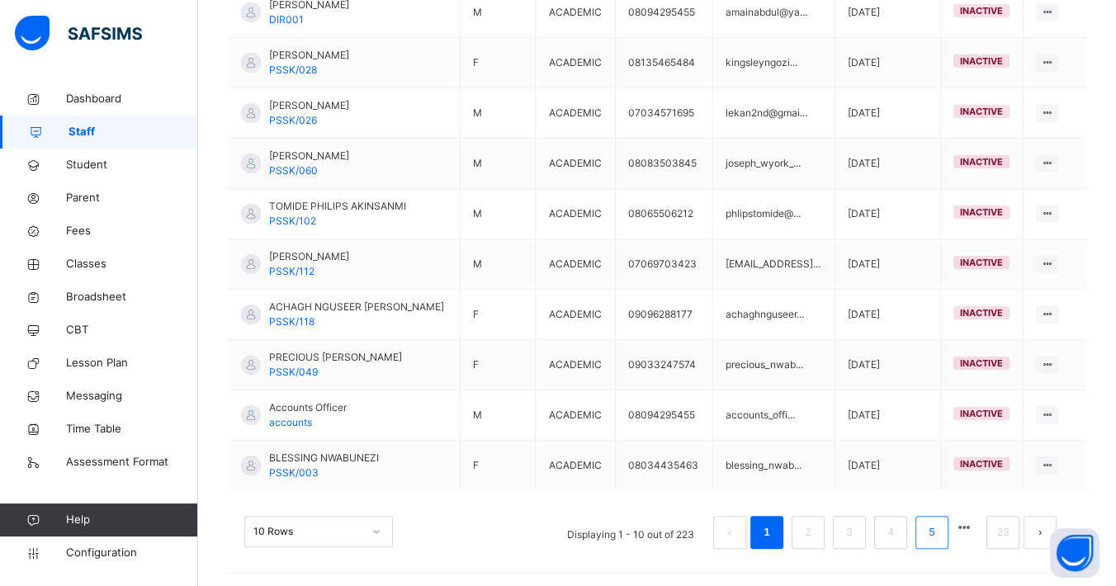
click at [939, 534] on link "5" at bounding box center [931, 532] width 16 height 21
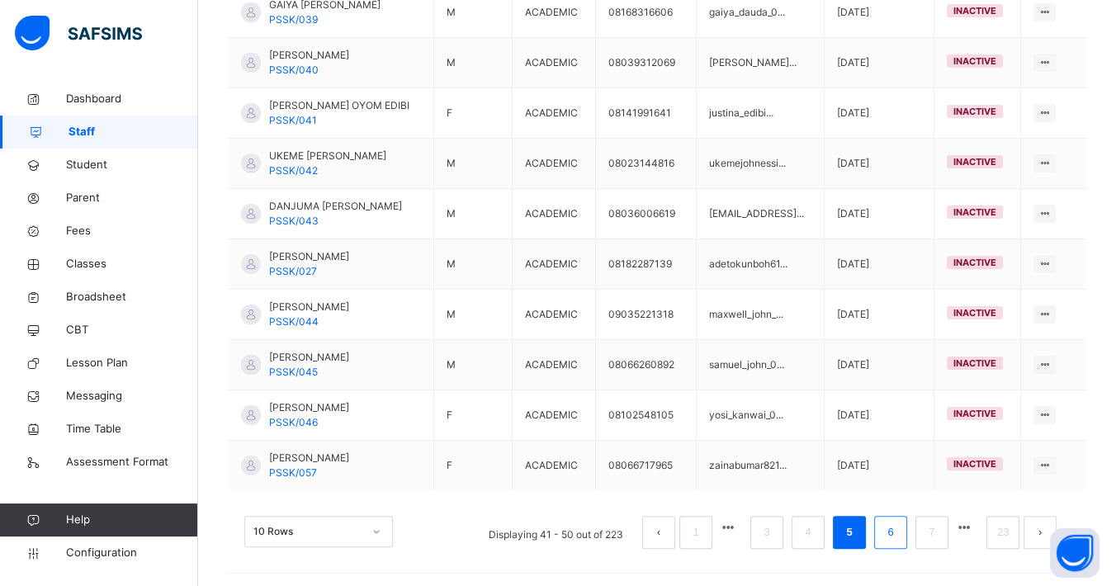
click at [898, 529] on link "6" at bounding box center [890, 532] width 16 height 21
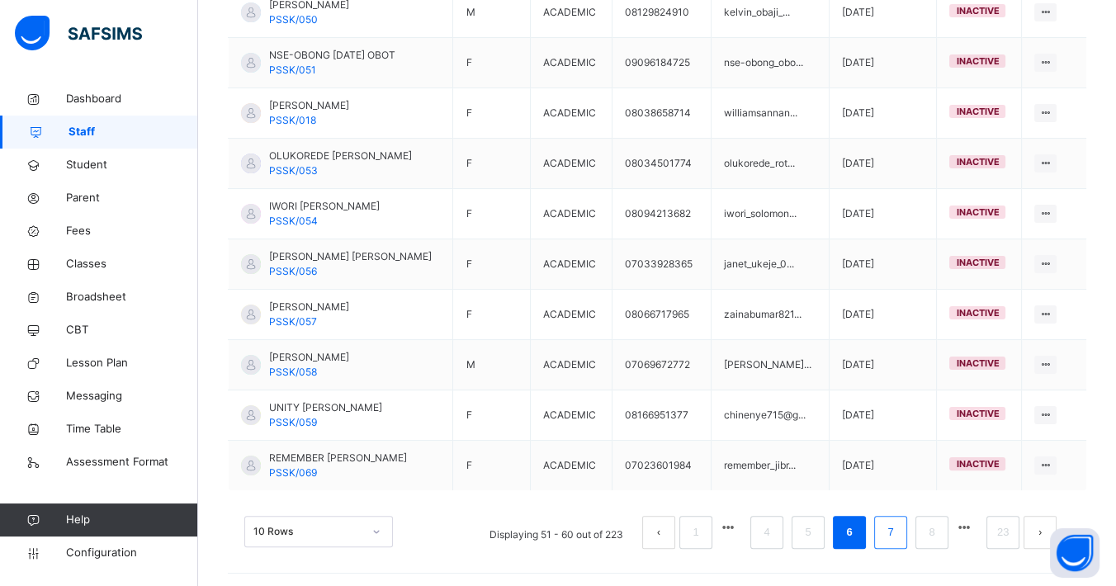
click at [898, 523] on link "7" at bounding box center [890, 532] width 16 height 21
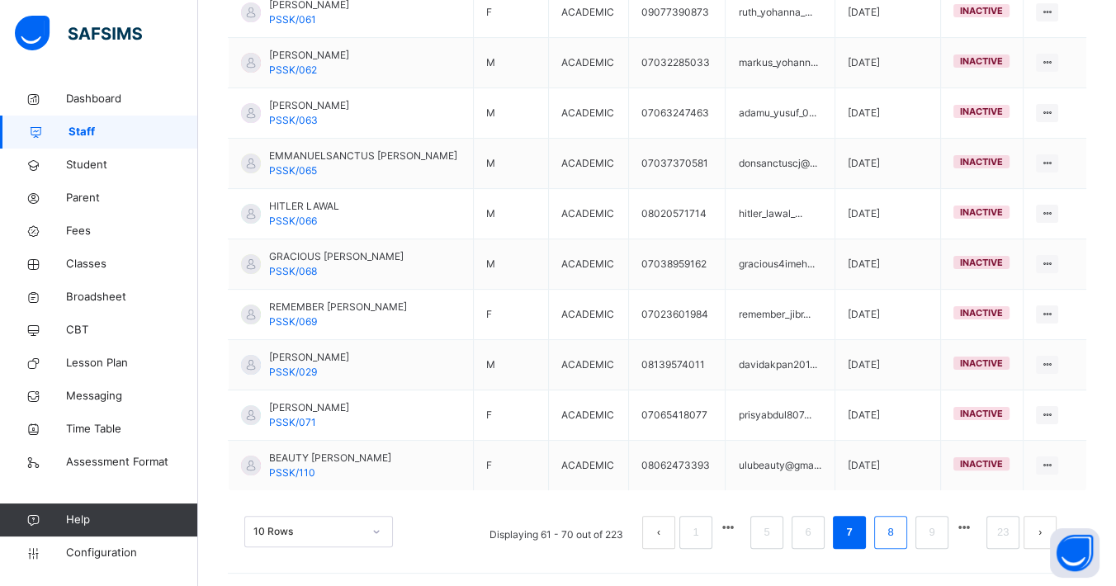
click at [907, 534] on li "8" at bounding box center [890, 532] width 33 height 33
click at [938, 529] on link "10" at bounding box center [931, 532] width 21 height 21
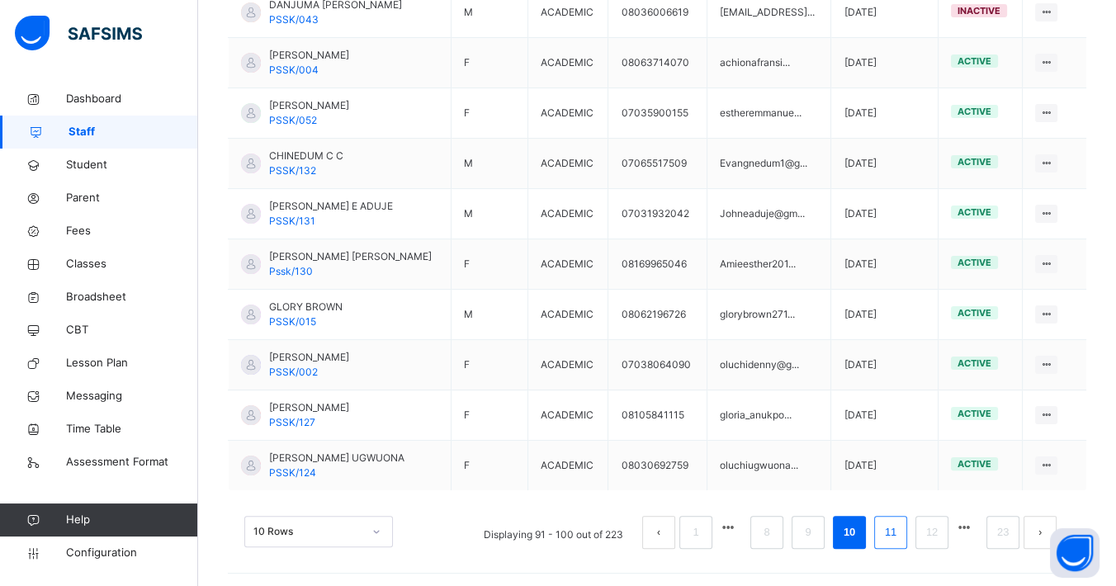
click at [901, 524] on link "11" at bounding box center [890, 532] width 21 height 21
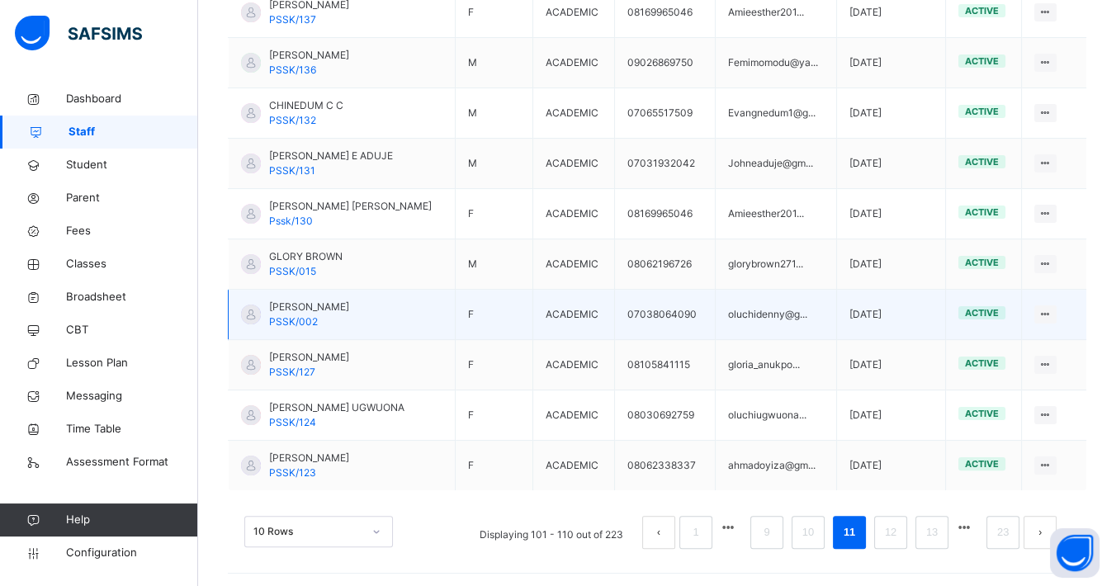
scroll to position [383, 0]
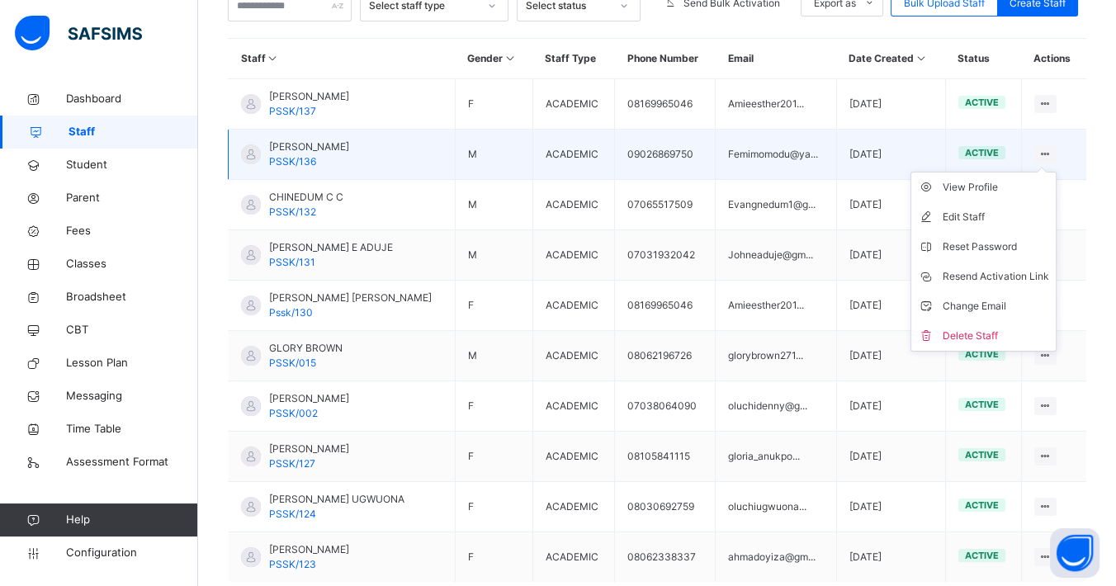
click at [1048, 149] on div at bounding box center [1045, 154] width 22 height 18
click at [1002, 188] on div "View Profile" at bounding box center [995, 187] width 106 height 17
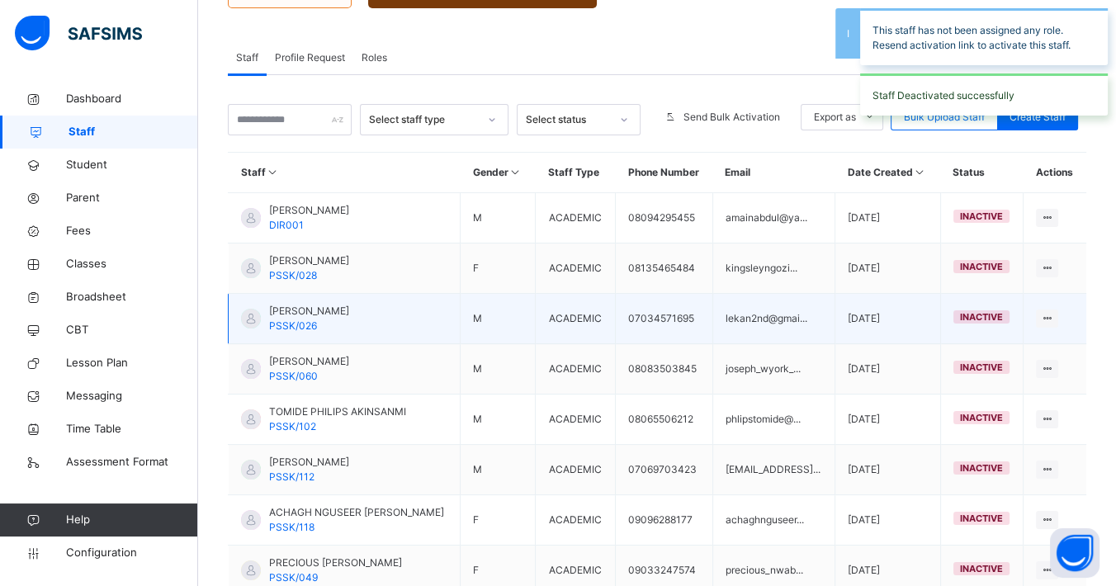
scroll to position [474, 0]
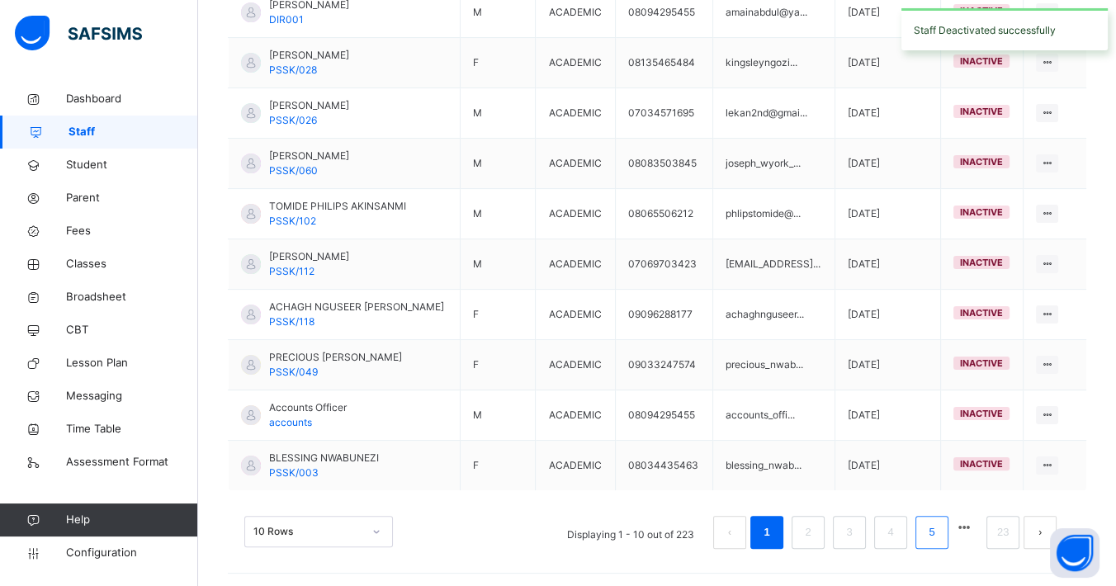
click at [939, 538] on link "5" at bounding box center [931, 532] width 16 height 21
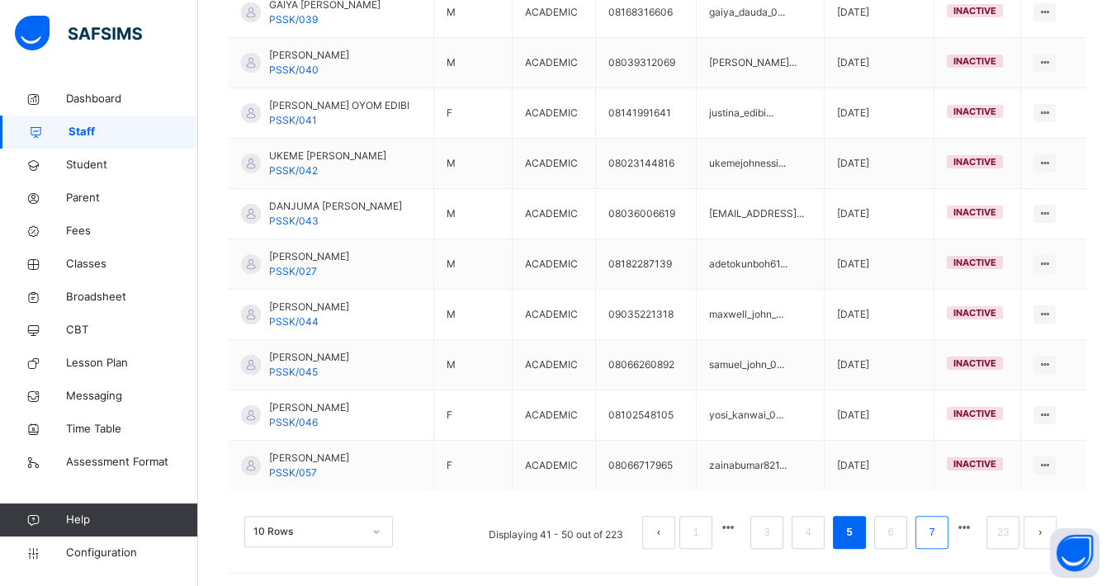
click at [939, 527] on link "7" at bounding box center [931, 532] width 16 height 21
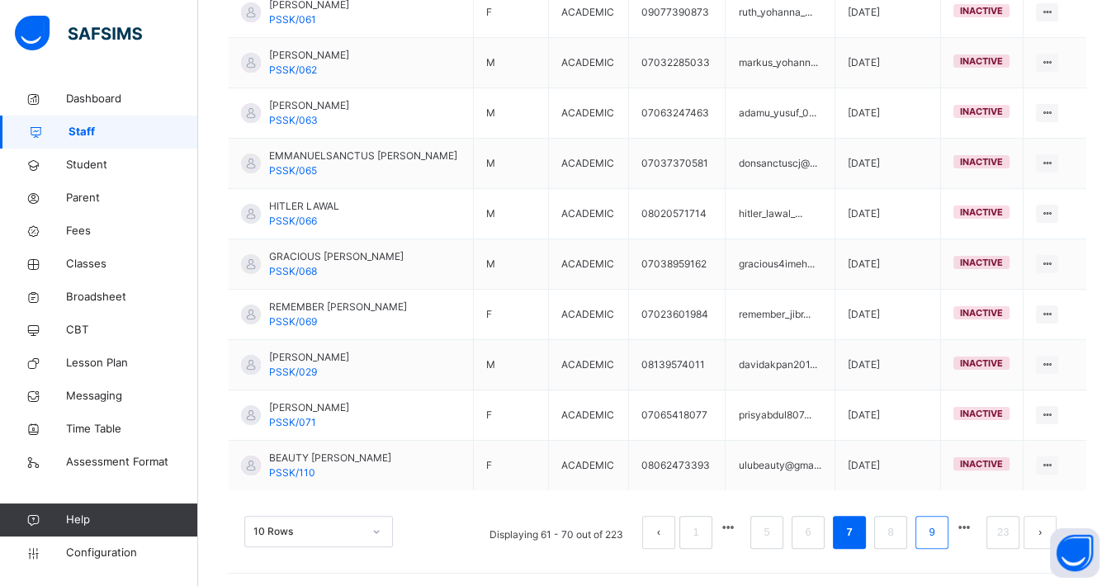
click at [939, 523] on link "9" at bounding box center [931, 532] width 16 height 21
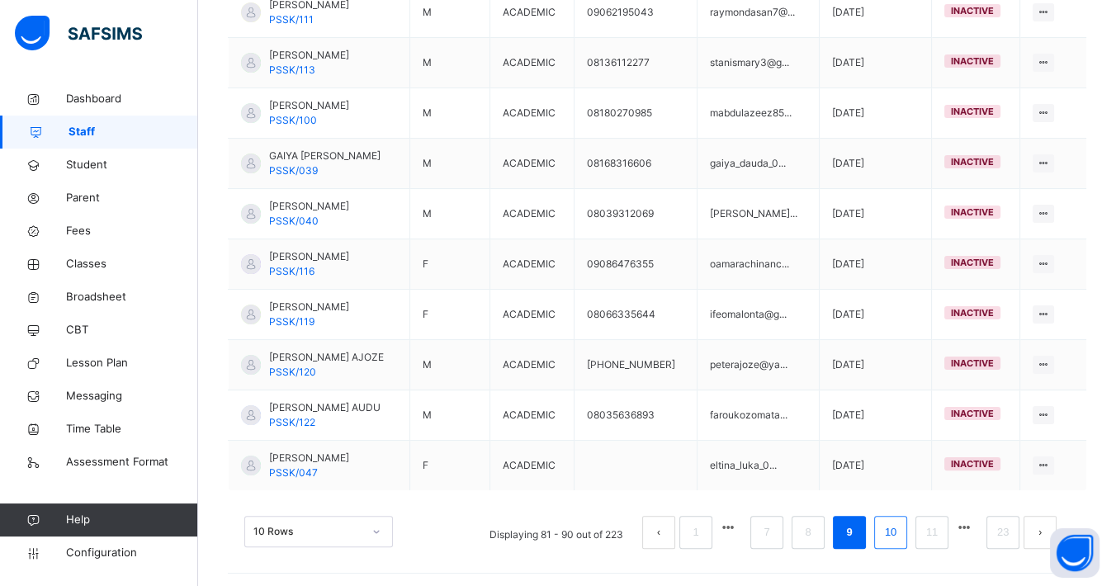
click at [900, 527] on link "10" at bounding box center [890, 532] width 21 height 21
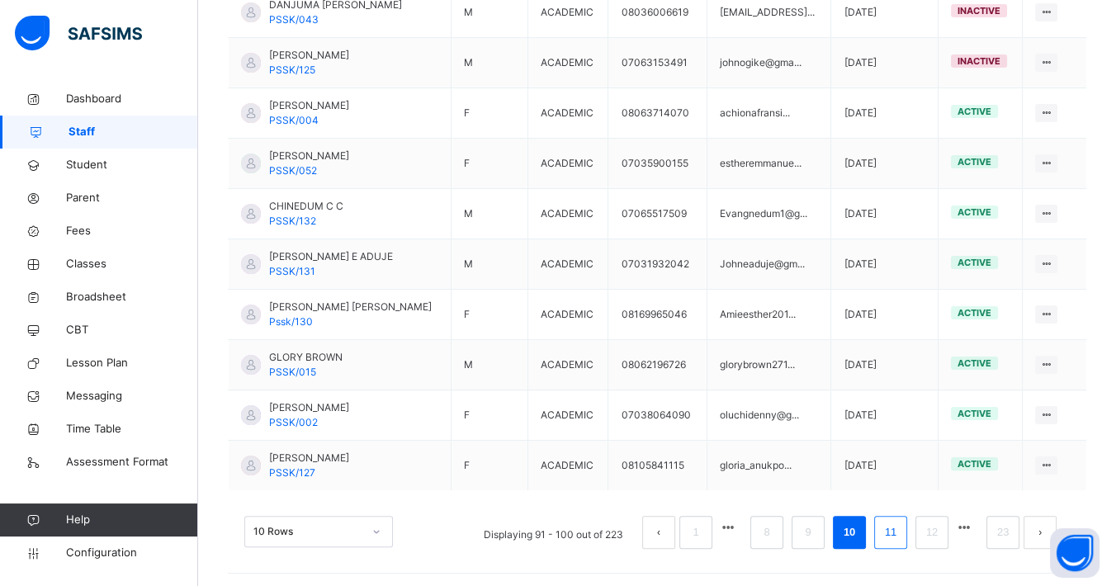
click at [898, 522] on link "11" at bounding box center [890, 532] width 21 height 21
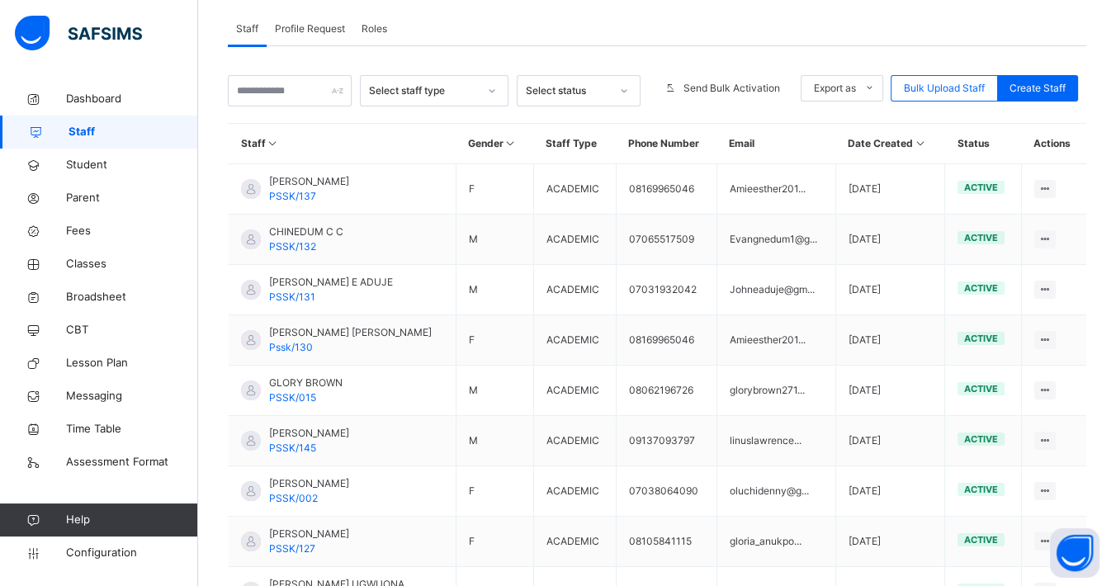
scroll to position [291, 0]
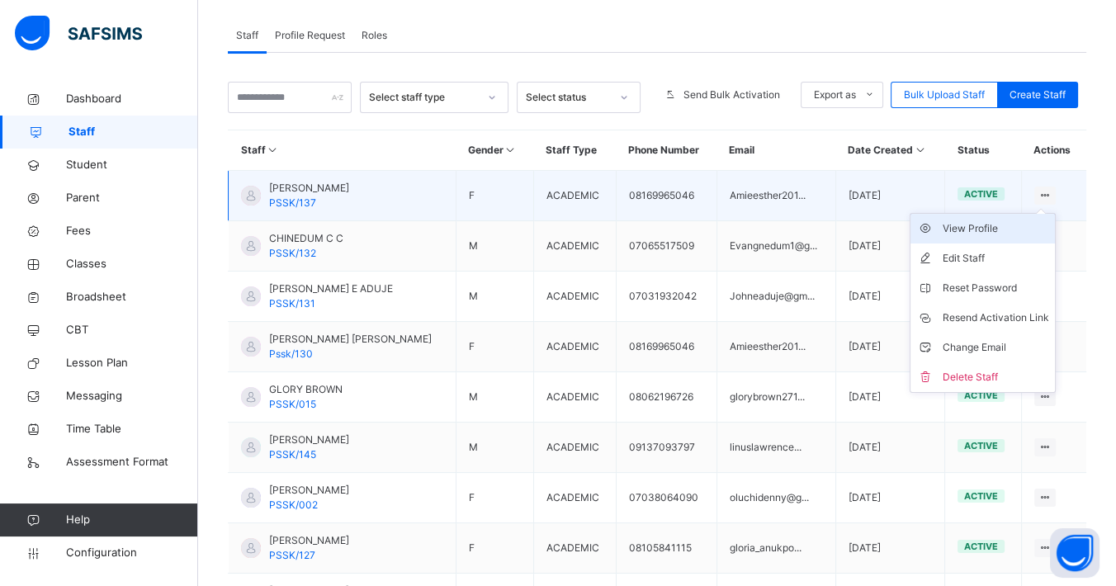
click at [1013, 224] on div "View Profile" at bounding box center [995, 228] width 106 height 17
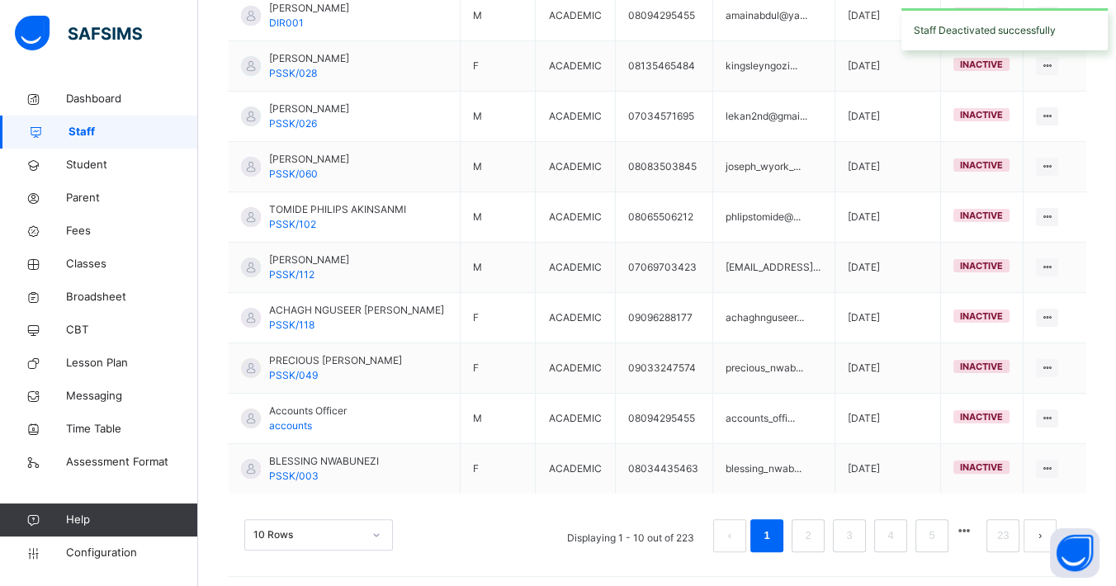
scroll to position [474, 0]
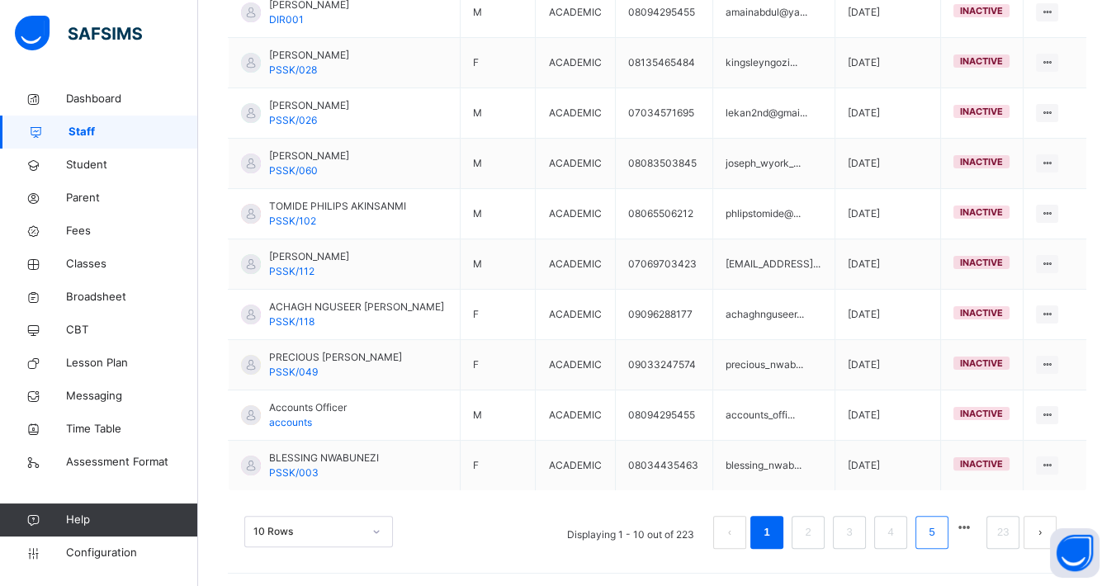
click at [939, 527] on link "5" at bounding box center [931, 532] width 16 height 21
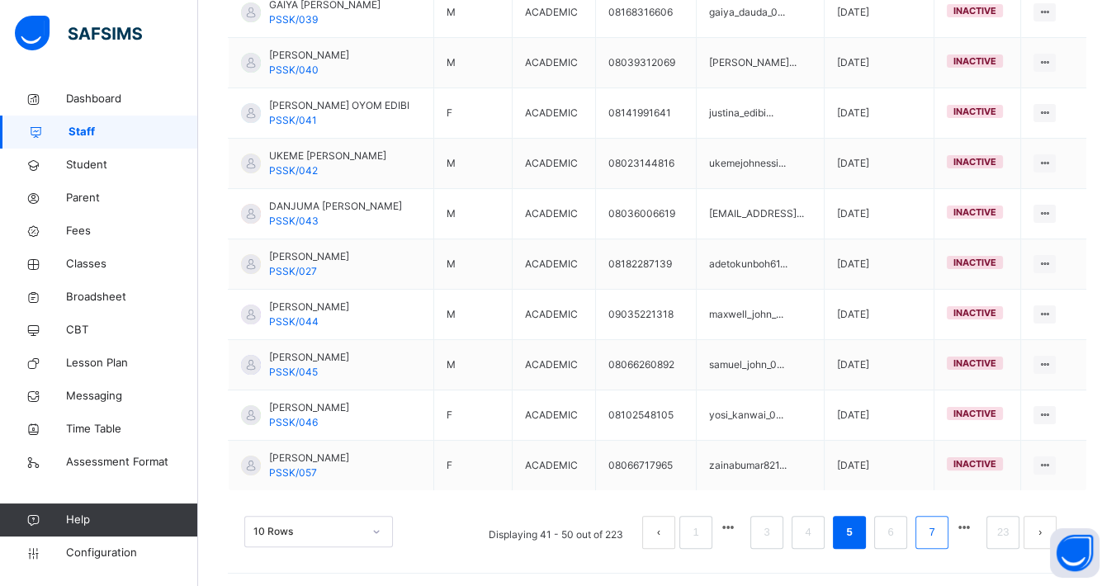
click at [939, 522] on link "7" at bounding box center [931, 532] width 16 height 21
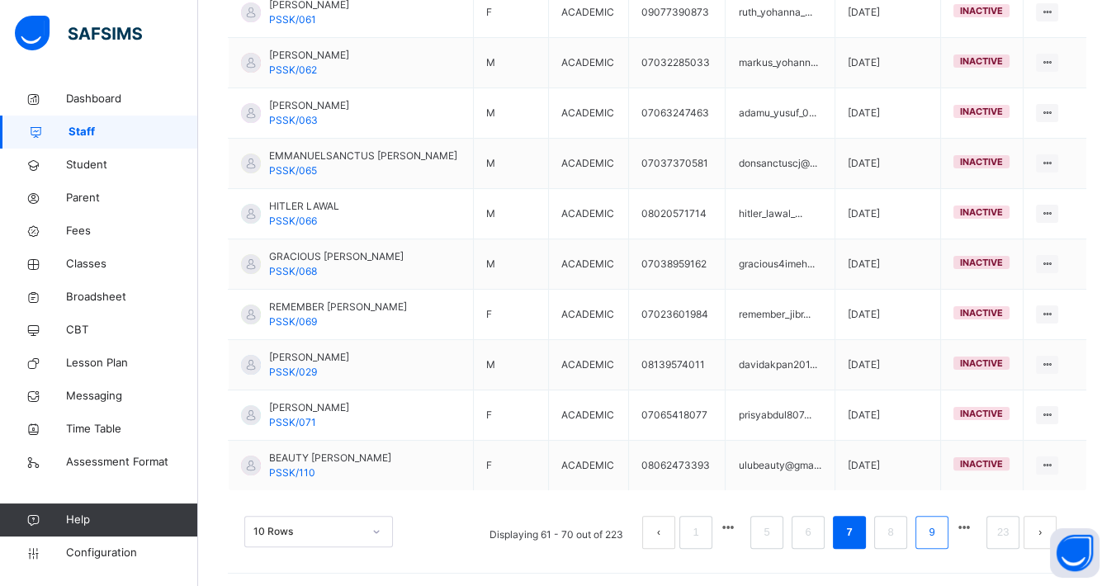
click at [939, 529] on link "9" at bounding box center [931, 532] width 16 height 21
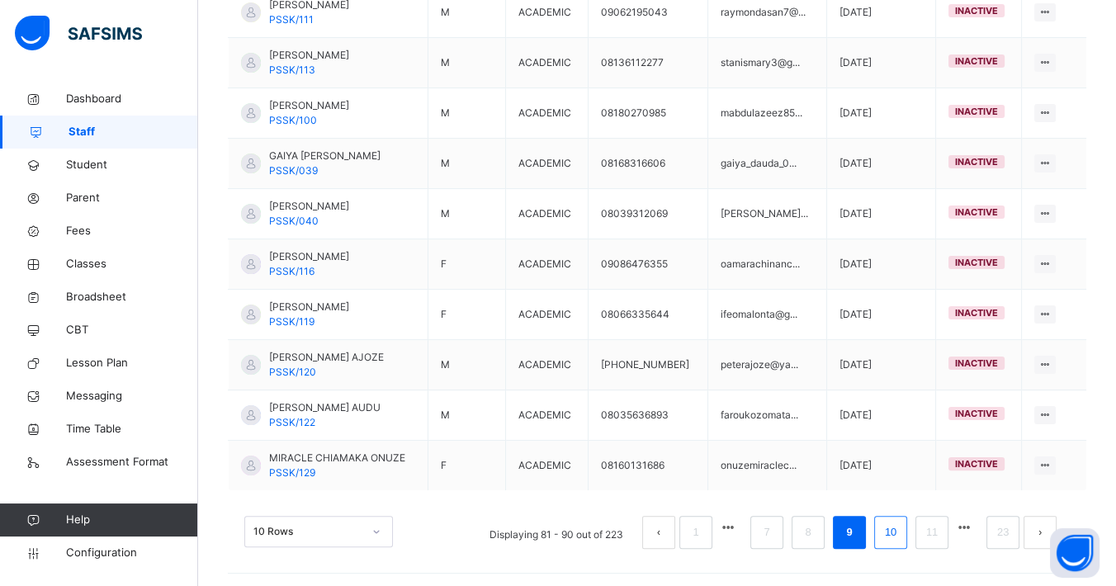
click at [901, 527] on link "10" at bounding box center [890, 532] width 21 height 21
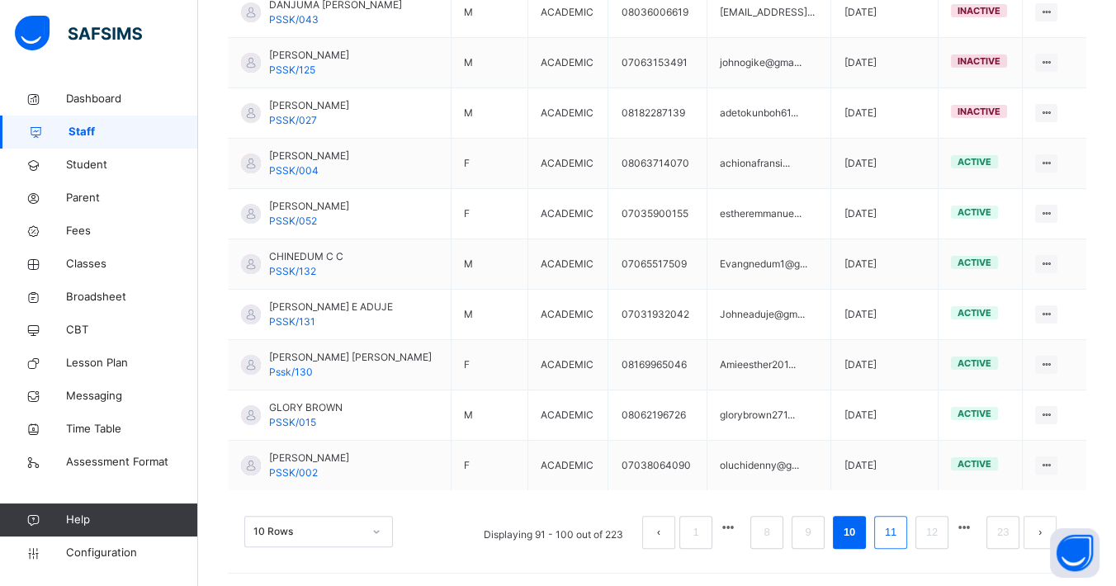
click at [895, 522] on link "11" at bounding box center [890, 532] width 21 height 21
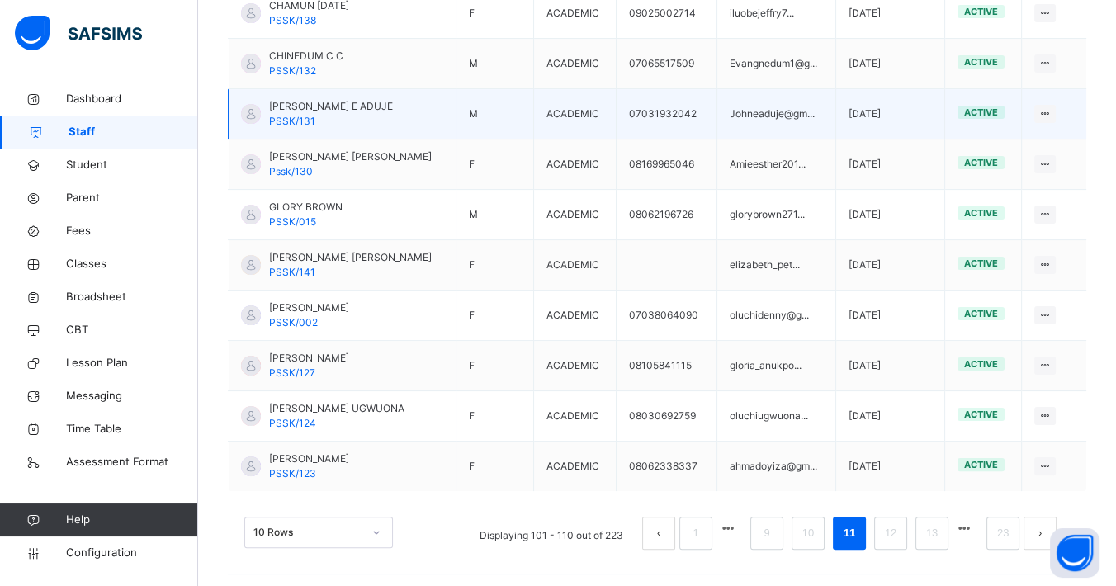
scroll to position [383, 0]
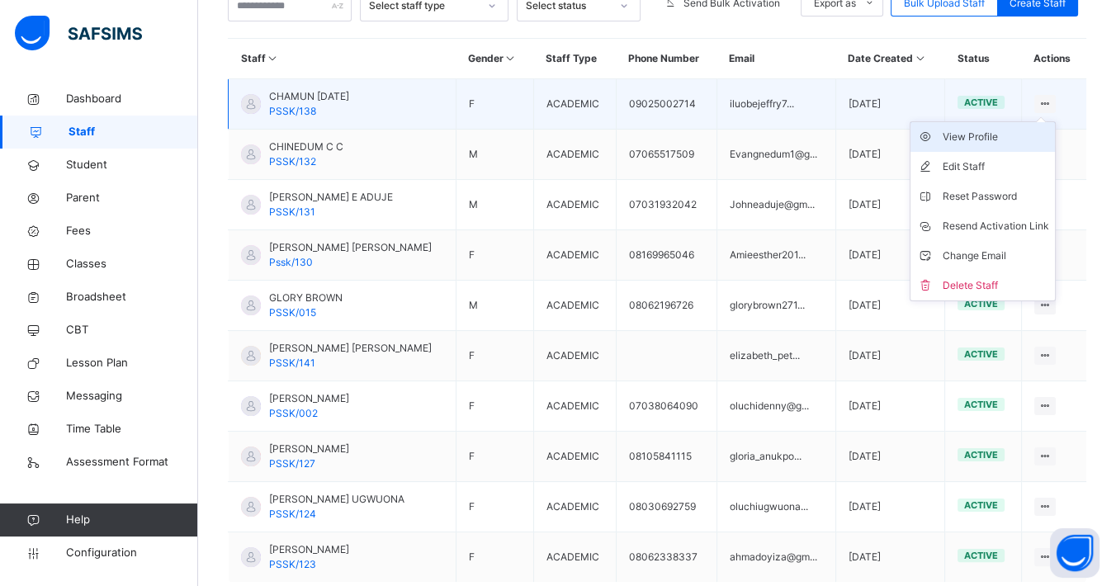
click at [1013, 137] on div "View Profile" at bounding box center [995, 137] width 106 height 17
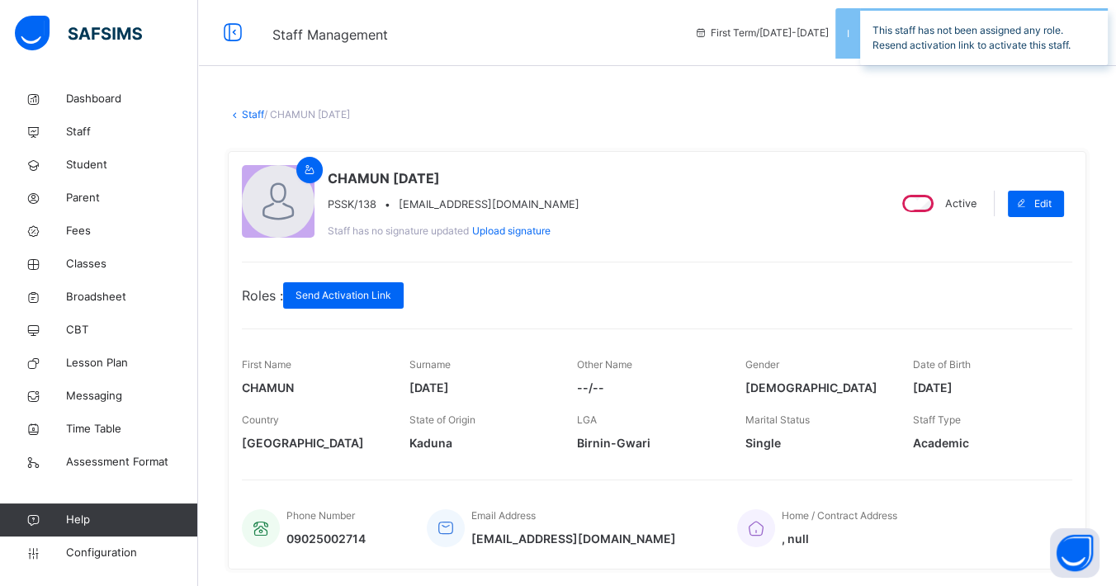
click at [923, 188] on div "Active Edit" at bounding box center [976, 203] width 191 height 77
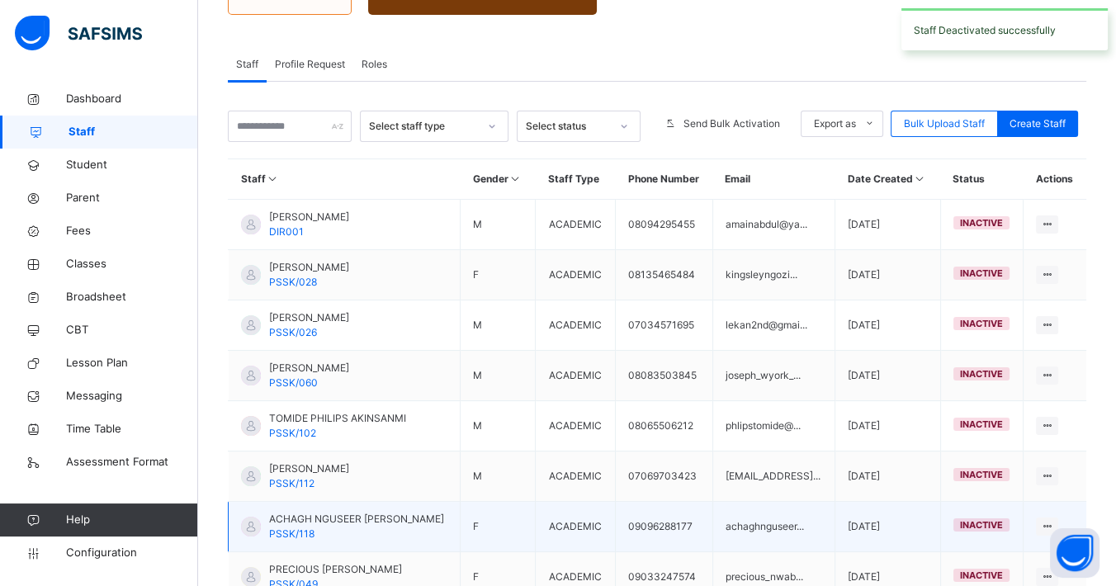
scroll to position [474, 0]
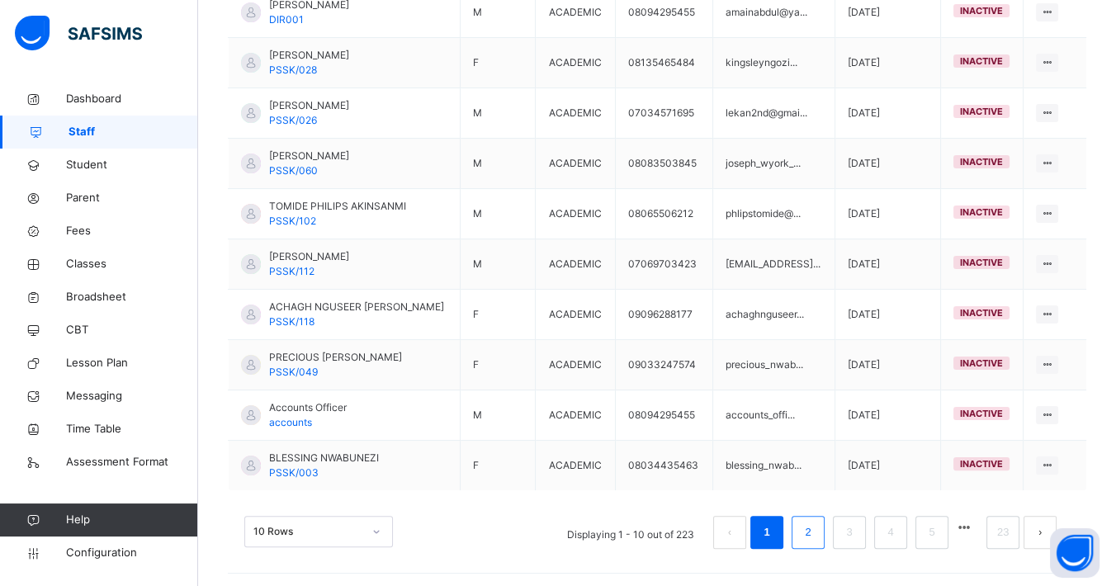
click at [815, 526] on link "2" at bounding box center [808, 532] width 16 height 21
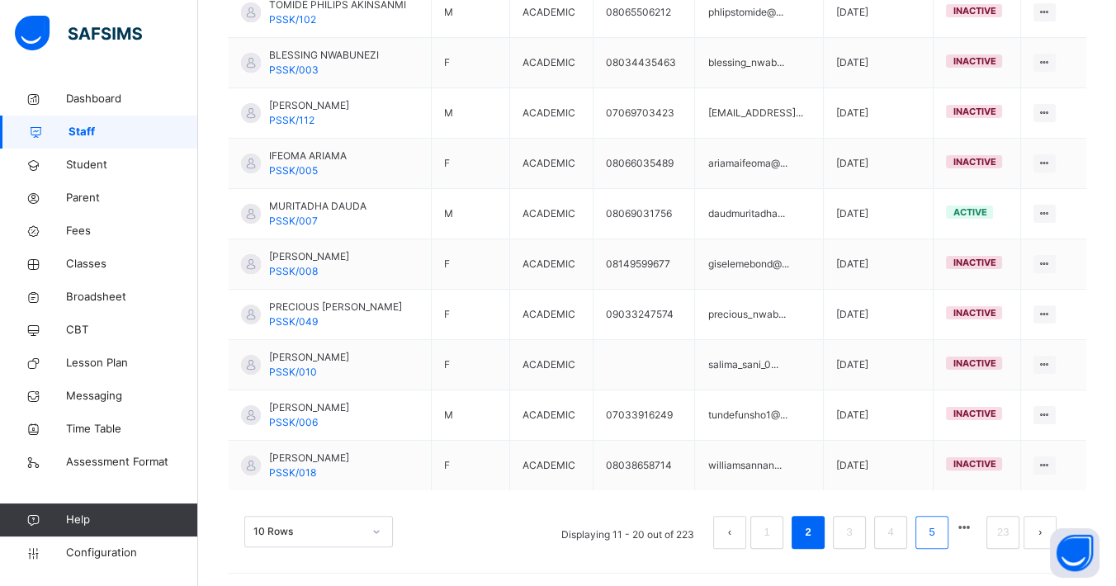
click at [939, 525] on link "5" at bounding box center [931, 532] width 16 height 21
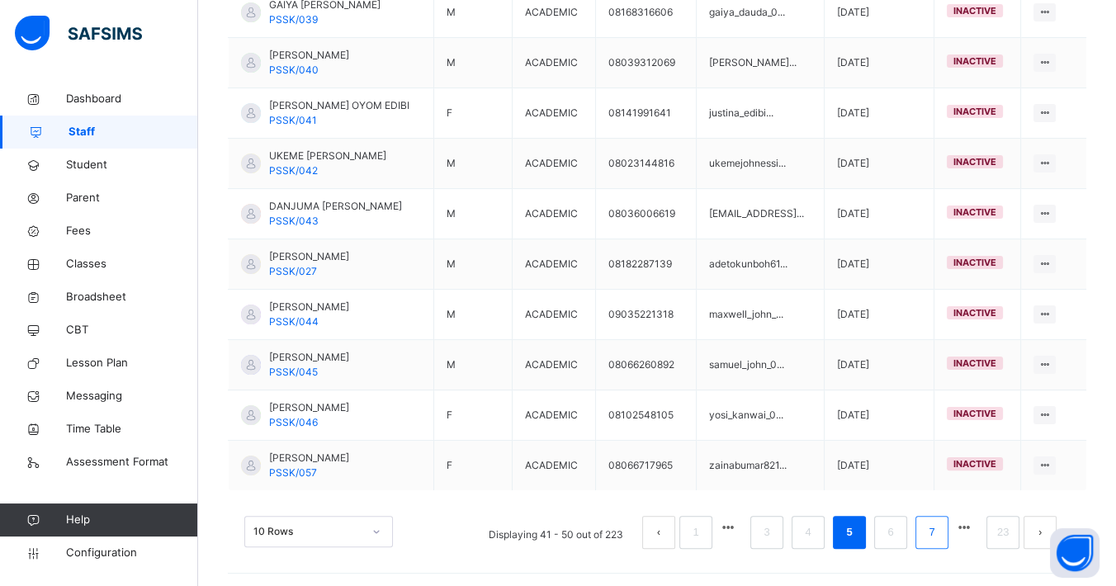
click at [948, 538] on li "7" at bounding box center [931, 532] width 33 height 33
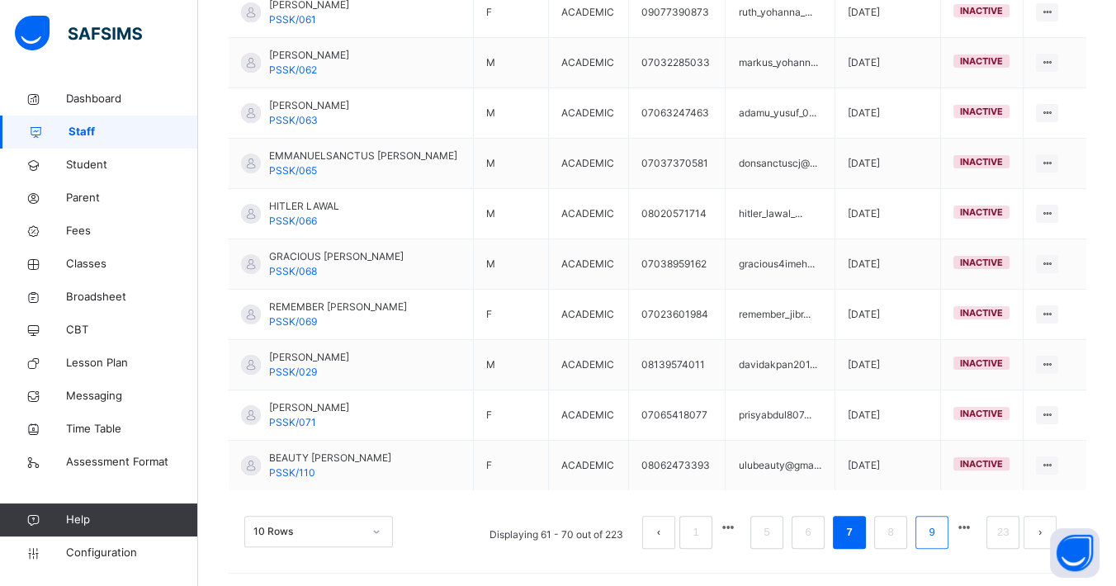
click at [939, 536] on link "9" at bounding box center [931, 532] width 16 height 21
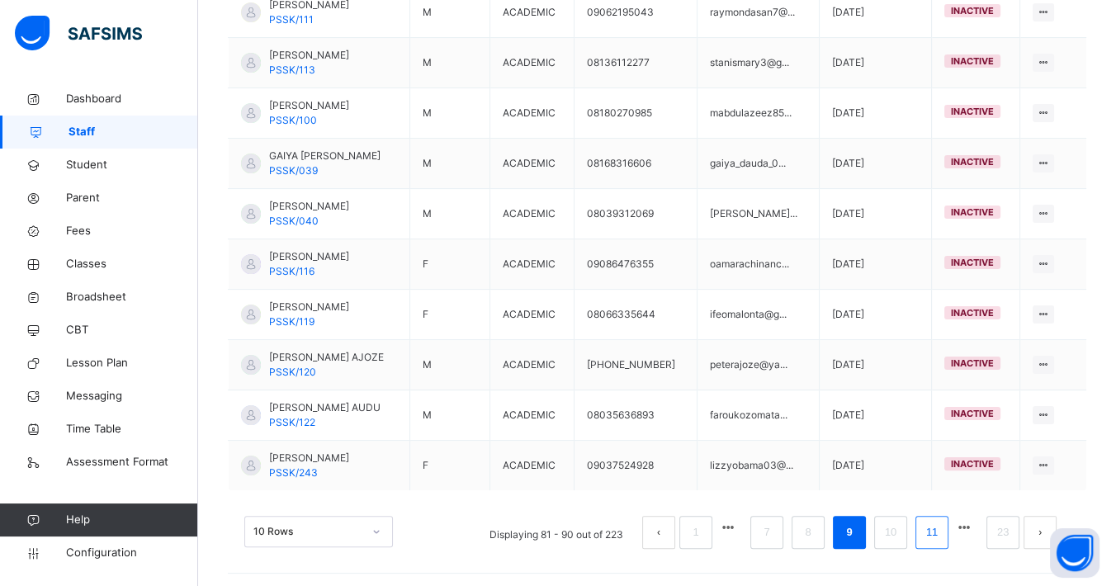
click at [942, 526] on link "11" at bounding box center [931, 532] width 21 height 21
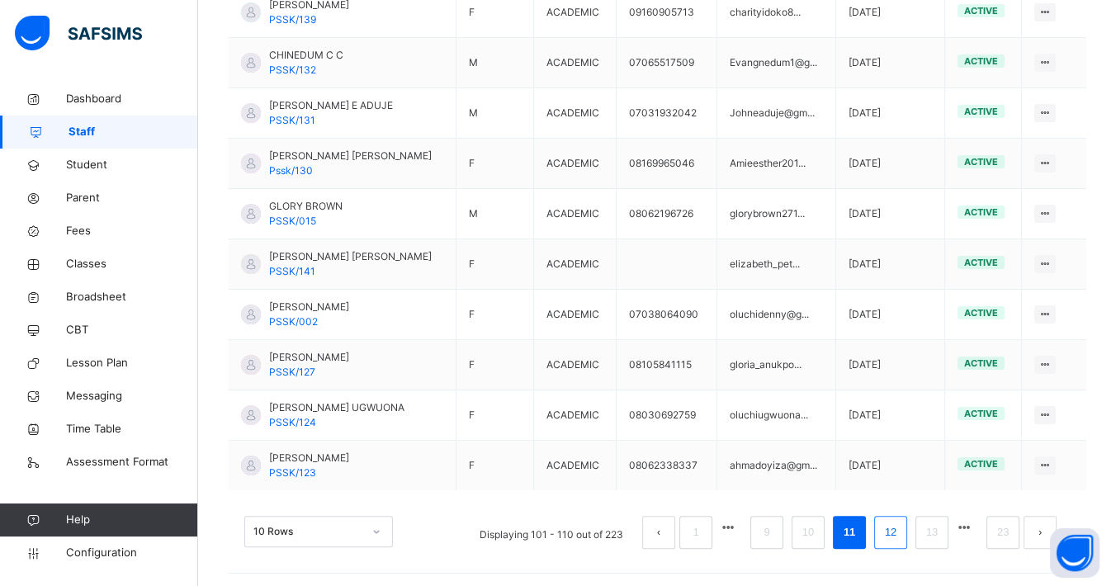
click at [901, 531] on link "12" at bounding box center [890, 532] width 21 height 21
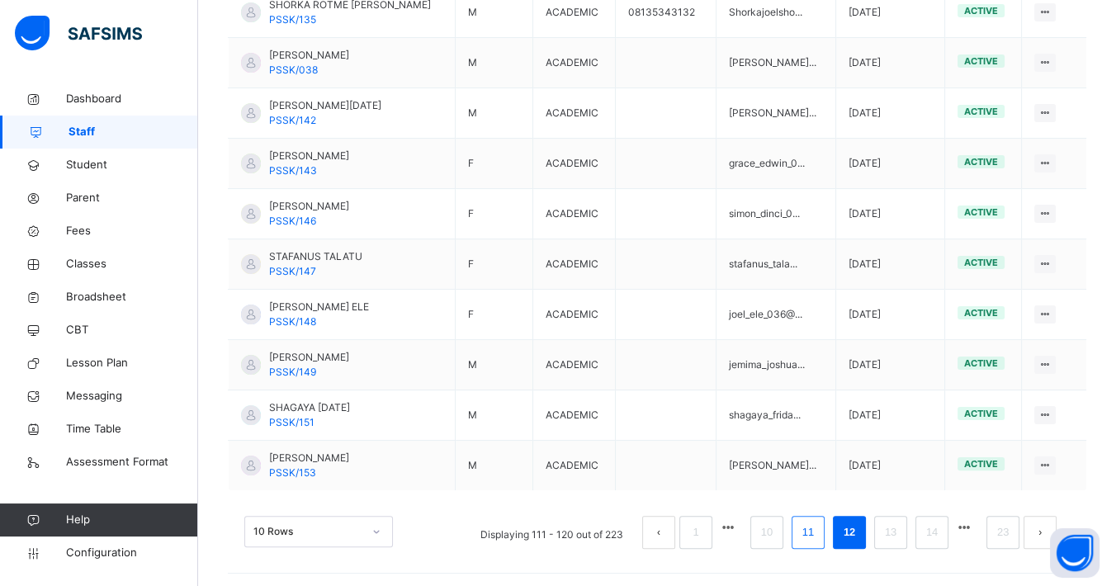
click at [819, 522] on link "11" at bounding box center [807, 532] width 21 height 21
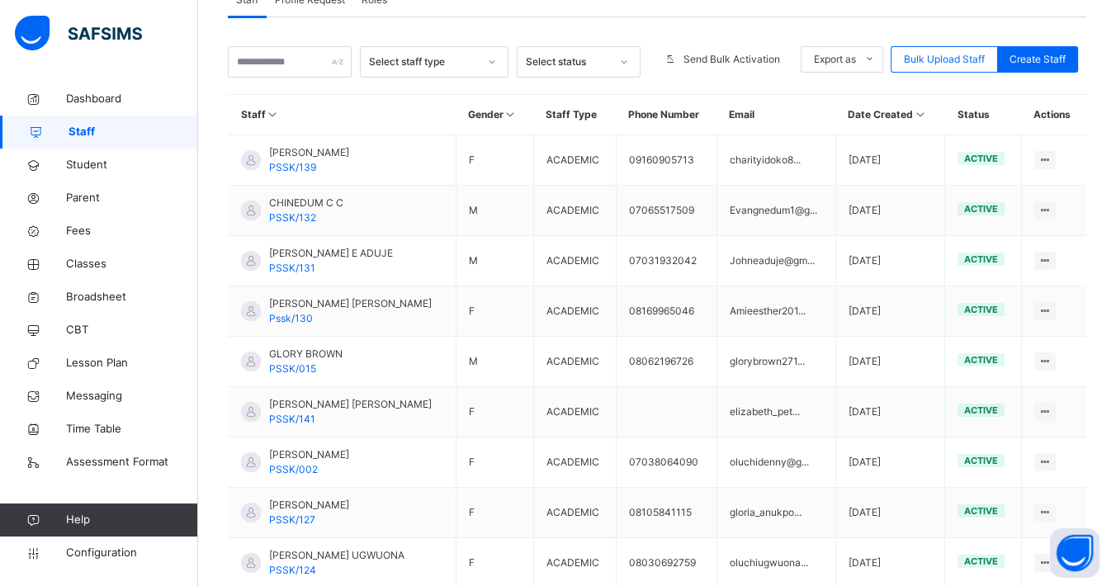
scroll to position [354, 0]
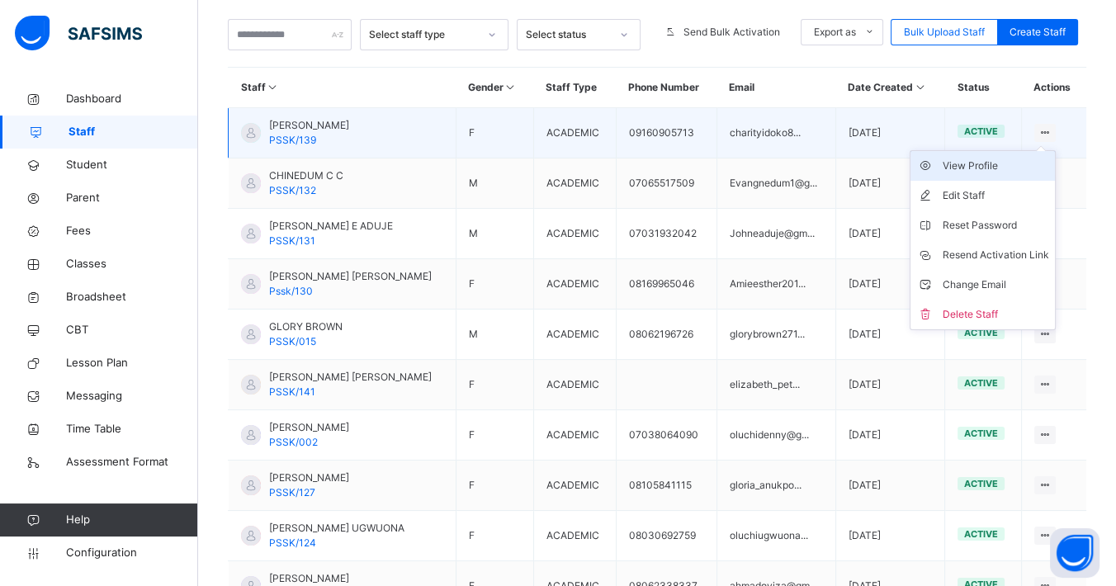
click at [1008, 165] on div "View Profile" at bounding box center [995, 166] width 106 height 17
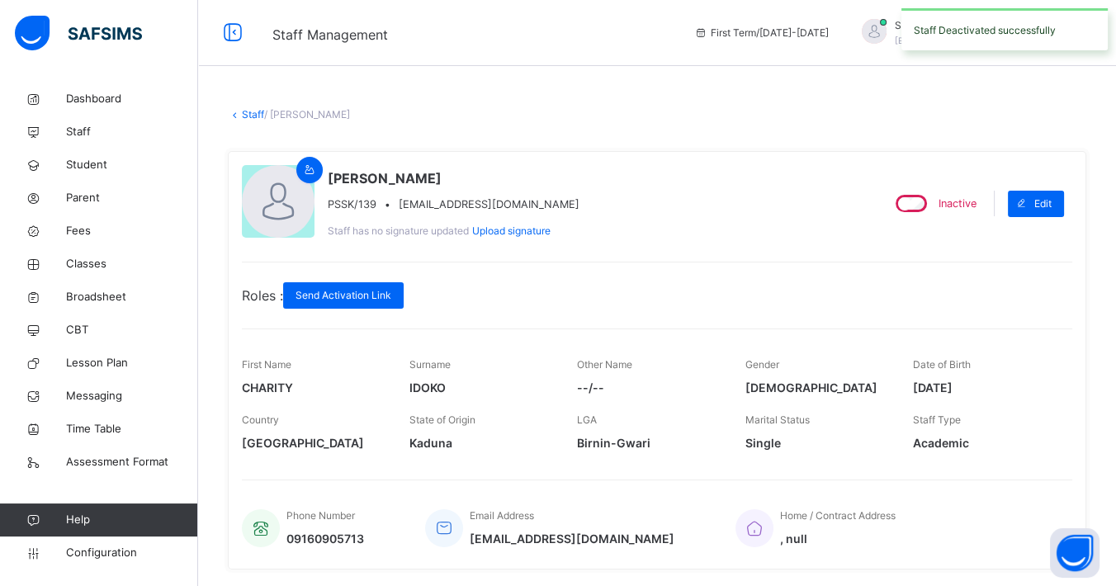
click at [248, 115] on link "Staff" at bounding box center [253, 114] width 22 height 12
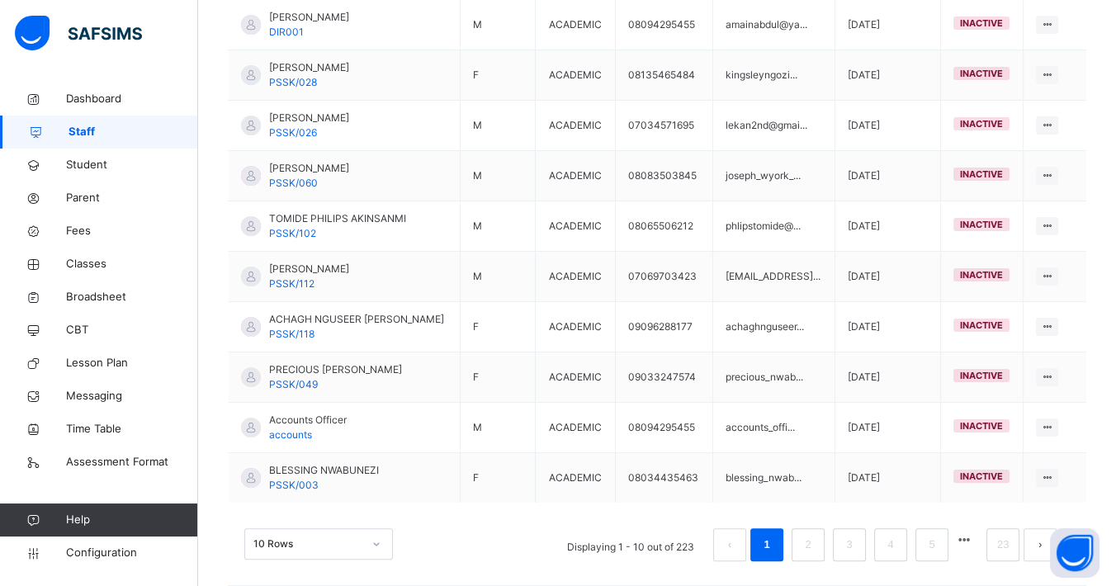
scroll to position [474, 0]
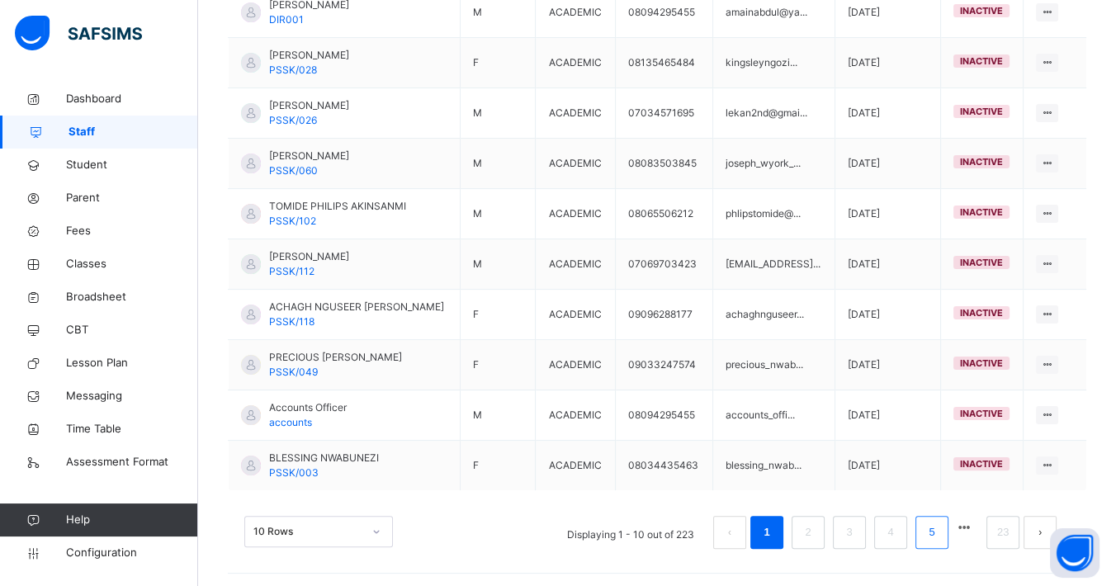
click at [939, 527] on link "5" at bounding box center [931, 532] width 16 height 21
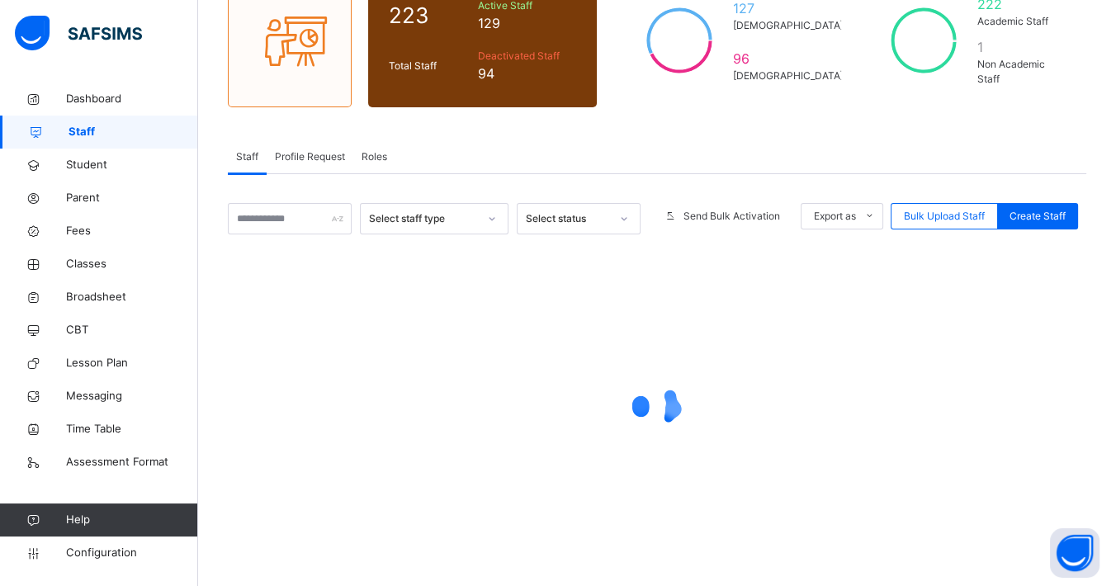
scroll to position [171, 0]
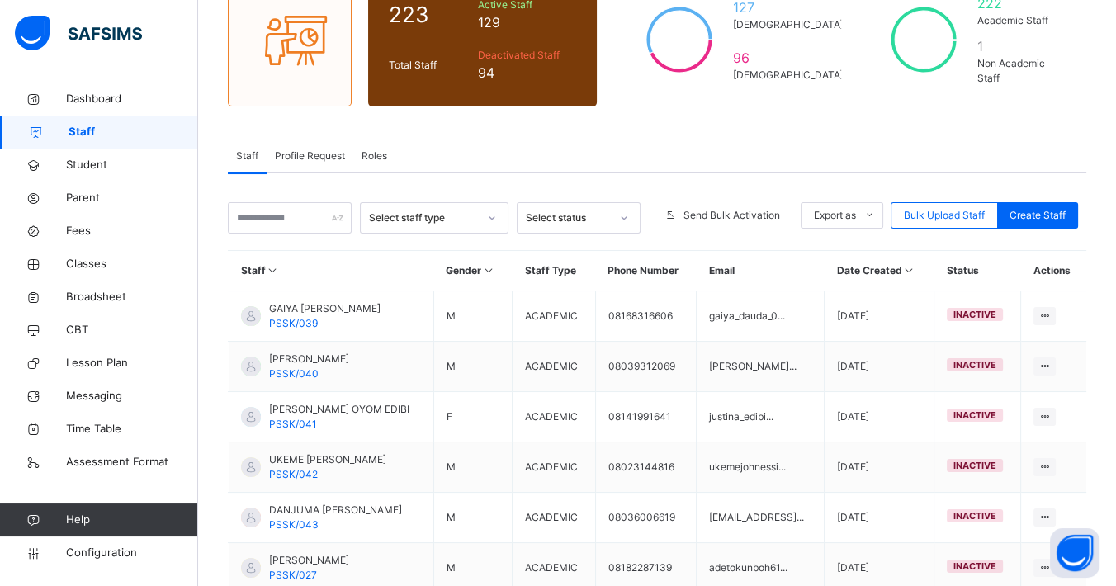
click at [942, 538] on div "Staff Gender Staff Type Phone Number Email Date Created Status Actions GAIYA BU…" at bounding box center [657, 559] width 858 height 619
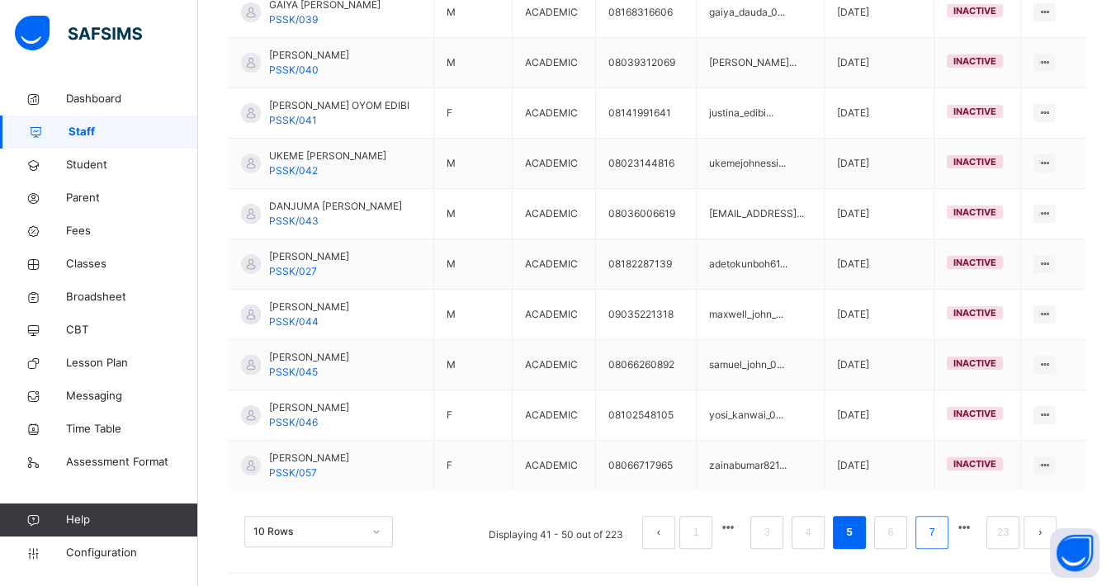
click at [939, 531] on link "7" at bounding box center [931, 532] width 16 height 21
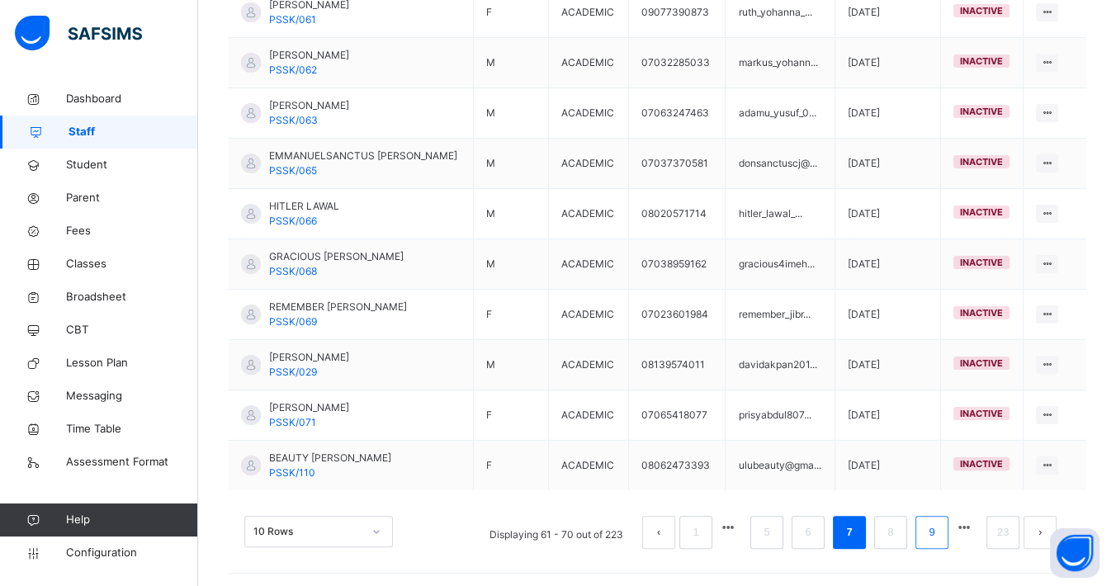
click at [939, 531] on link "9" at bounding box center [931, 532] width 16 height 21
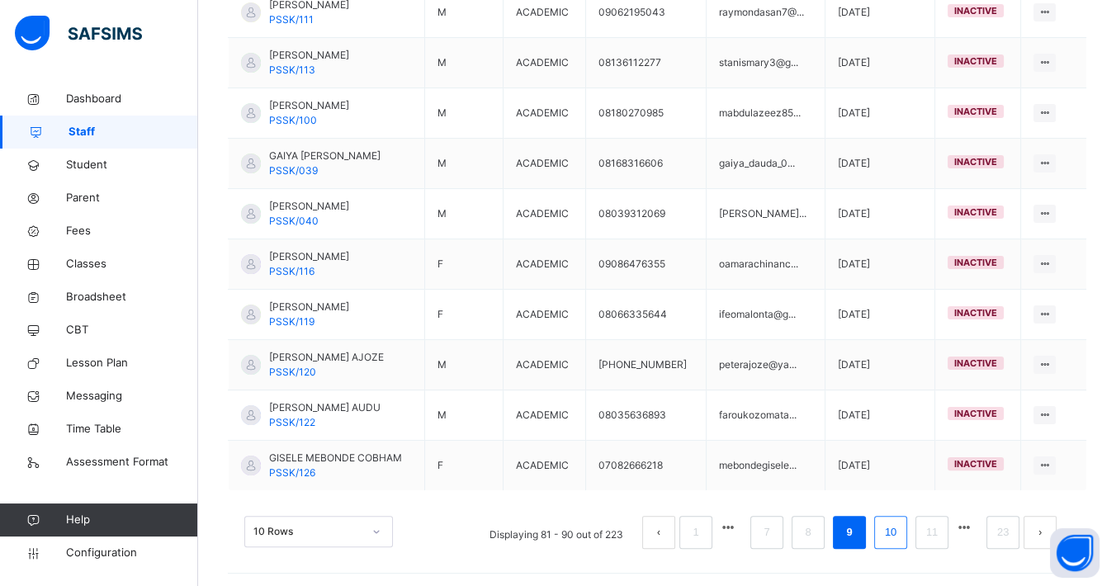
click at [901, 531] on link "10" at bounding box center [890, 532] width 21 height 21
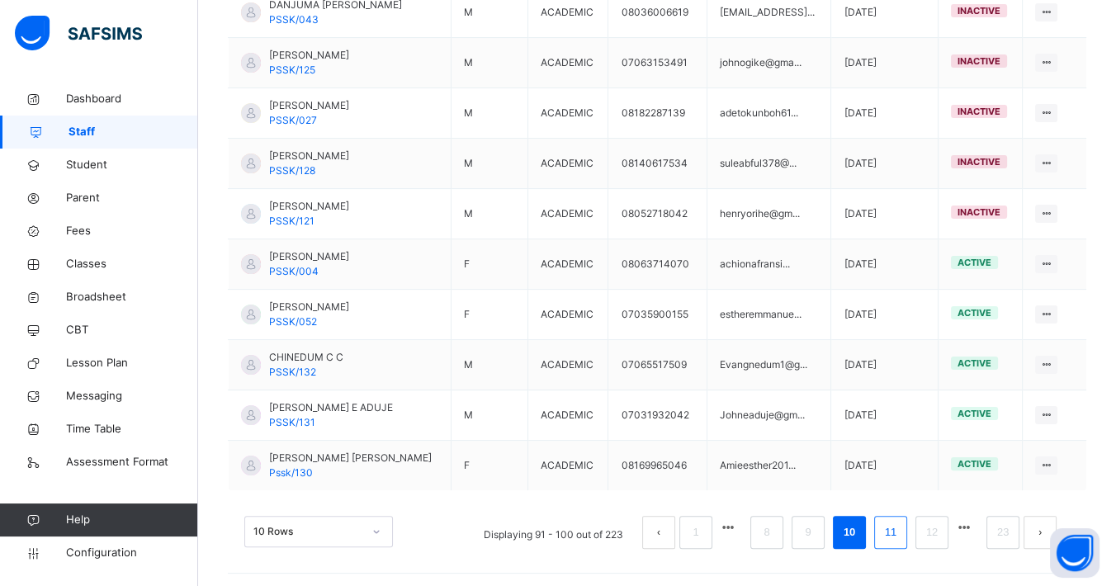
click at [901, 526] on link "11" at bounding box center [890, 532] width 21 height 21
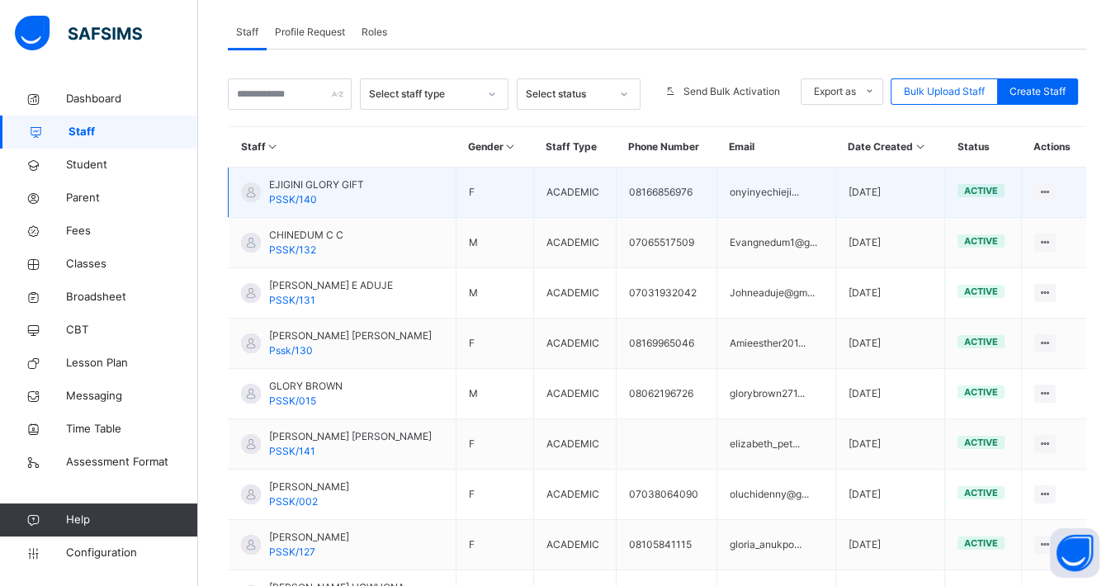
scroll to position [291, 0]
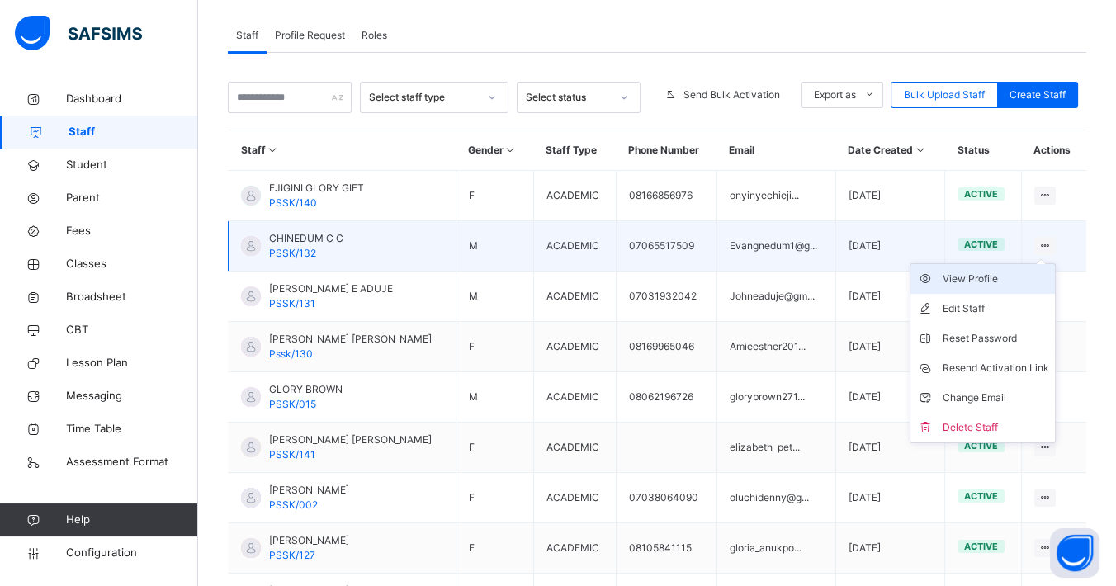
click at [1011, 275] on div "View Profile" at bounding box center [995, 279] width 106 height 17
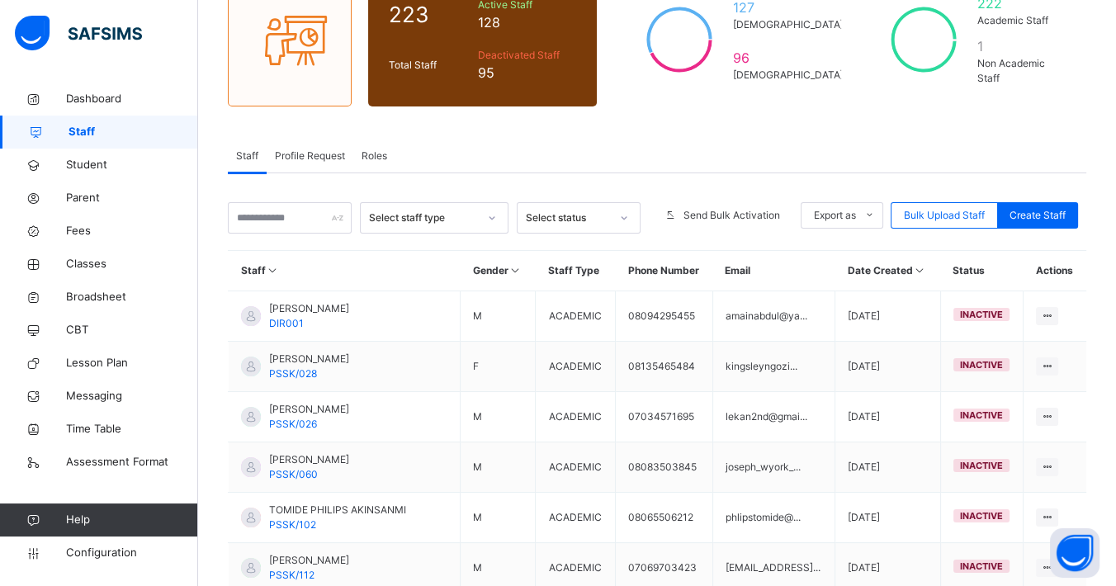
scroll to position [474, 0]
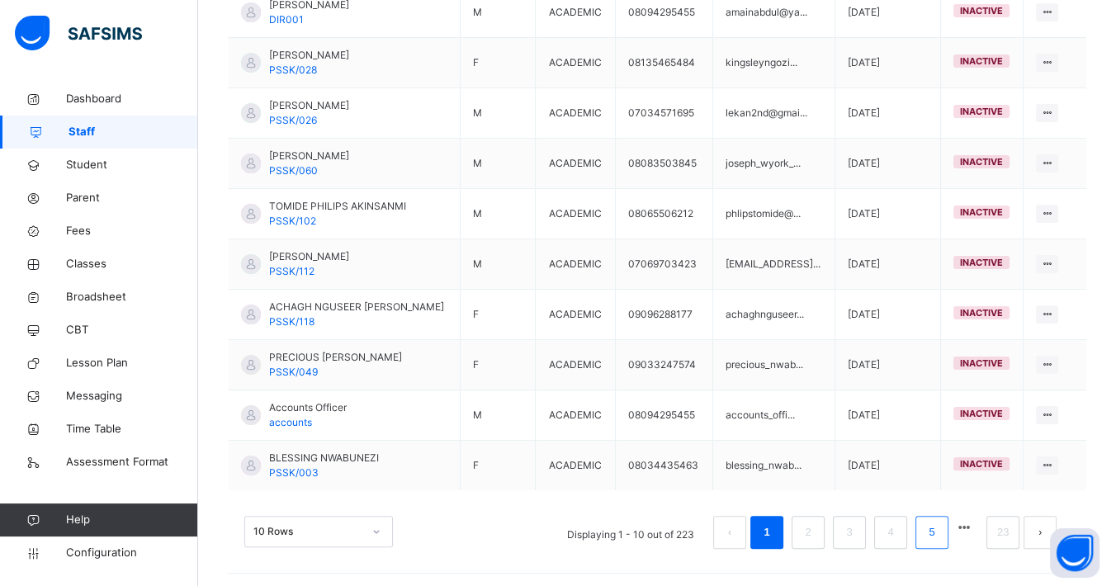
click at [939, 527] on link "5" at bounding box center [931, 532] width 16 height 21
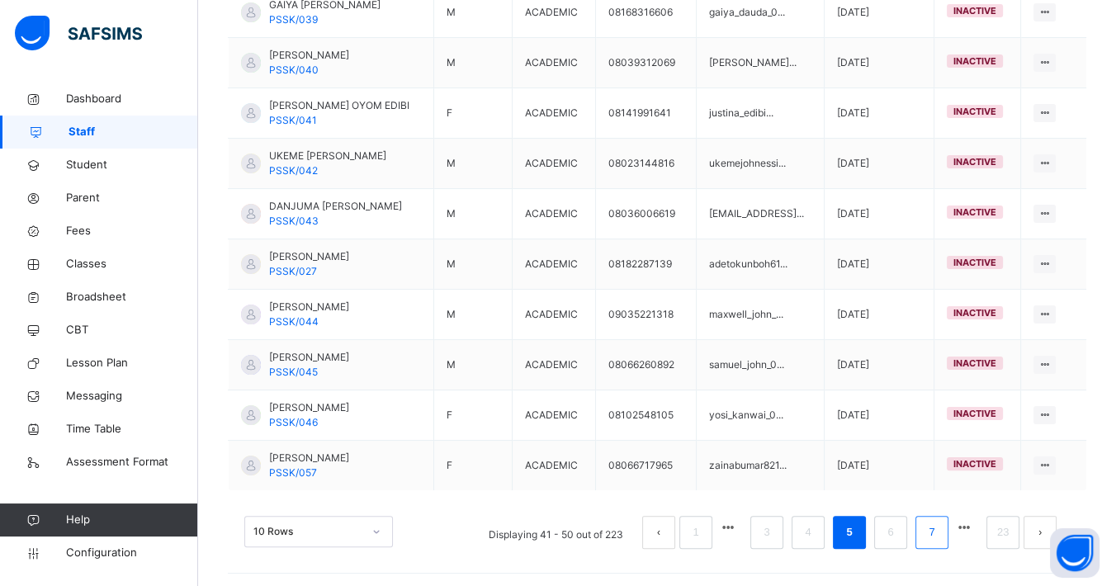
click at [939, 522] on link "7" at bounding box center [931, 532] width 16 height 21
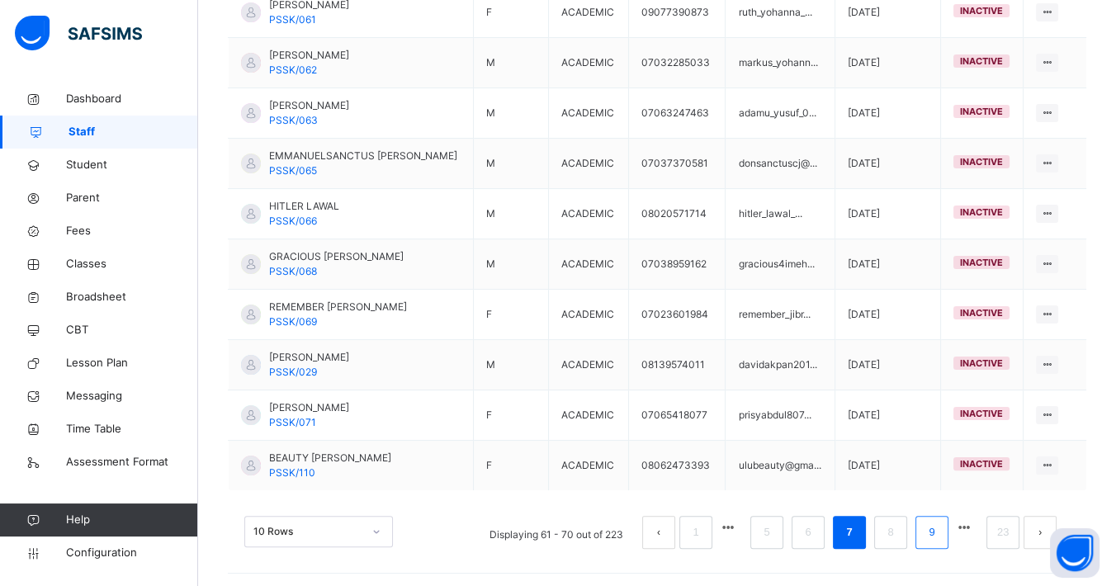
click at [947, 541] on li "9" at bounding box center [931, 532] width 33 height 33
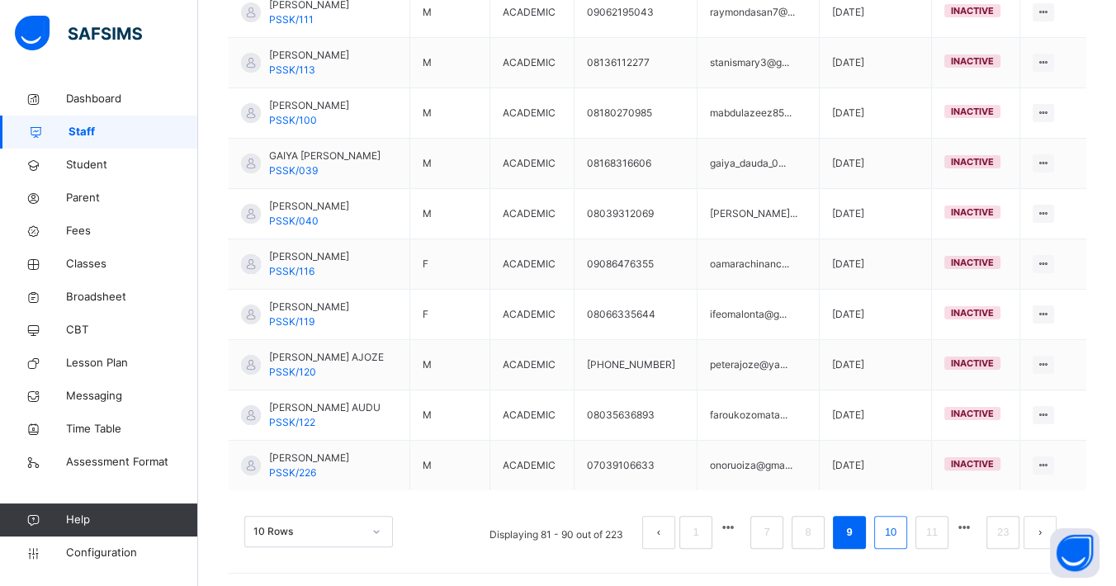
click at [902, 516] on li "10" at bounding box center [890, 532] width 33 height 33
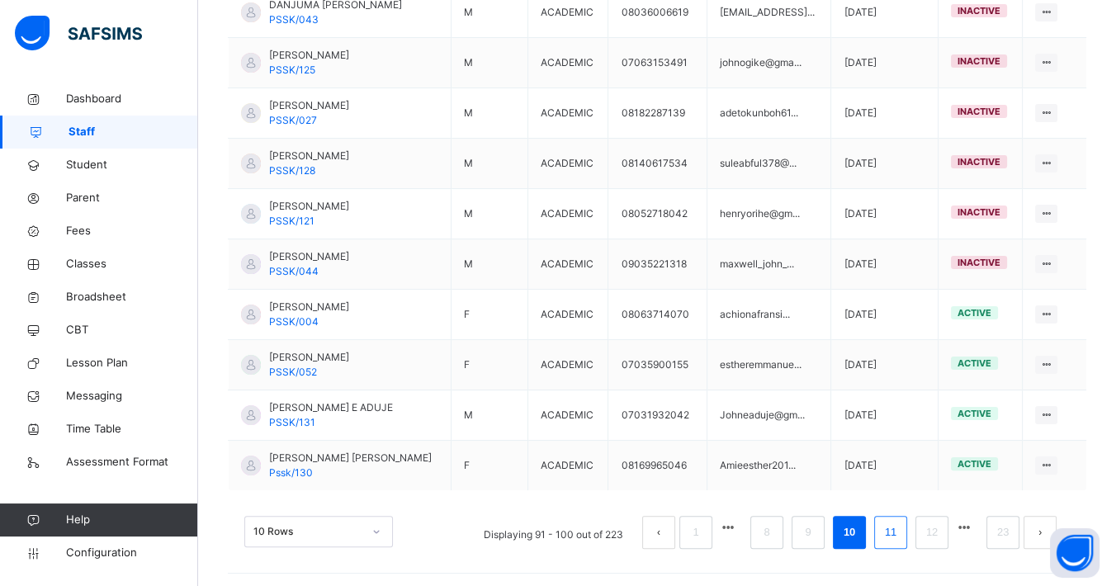
click at [901, 529] on link "11" at bounding box center [890, 532] width 21 height 21
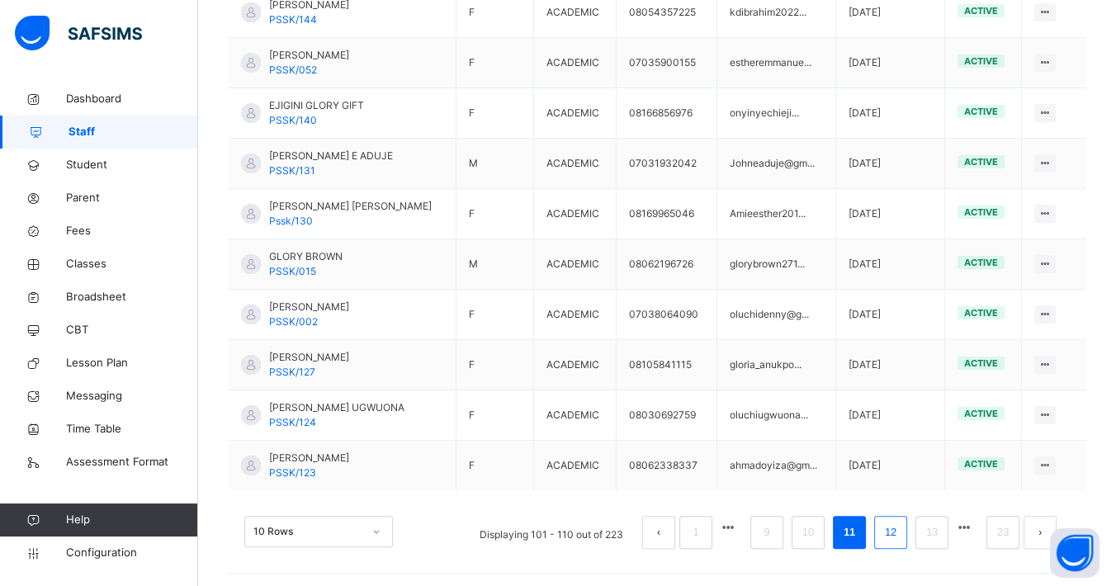
click at [900, 533] on link "12" at bounding box center [890, 532] width 21 height 21
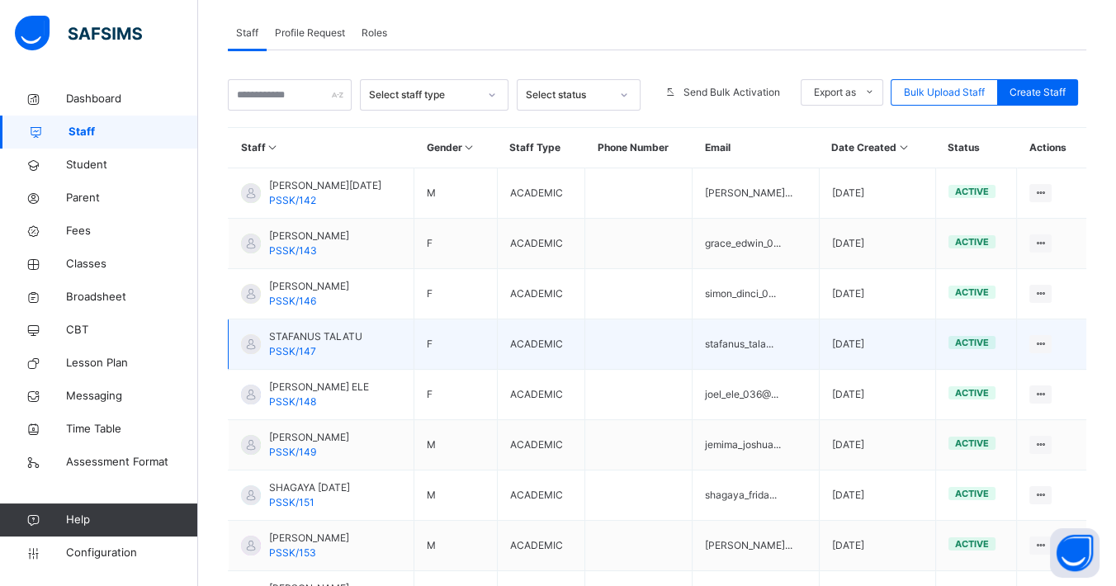
scroll to position [291, 0]
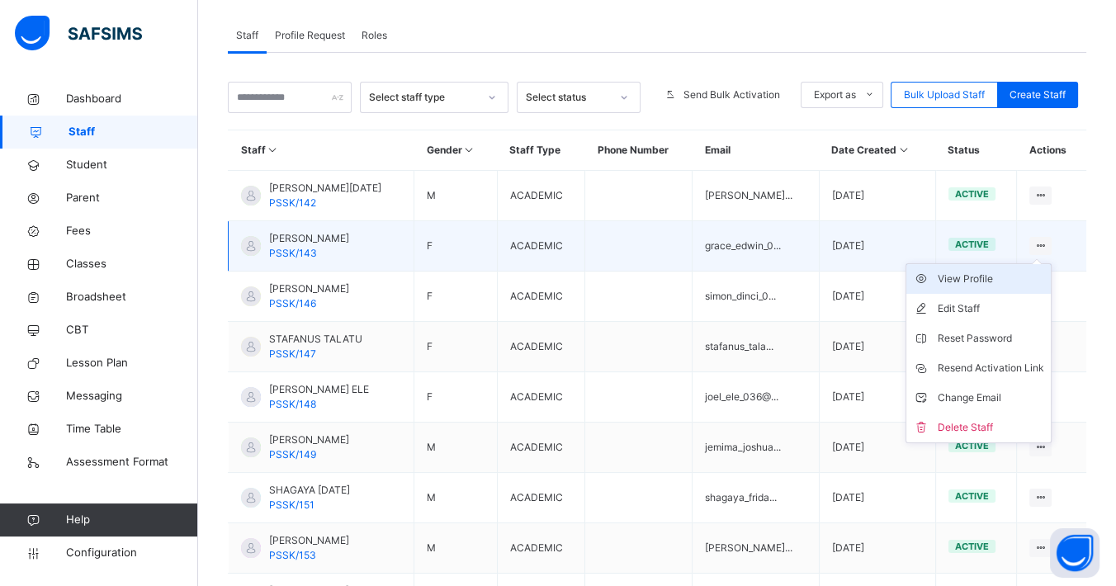
click at [977, 274] on div "View Profile" at bounding box center [990, 279] width 106 height 17
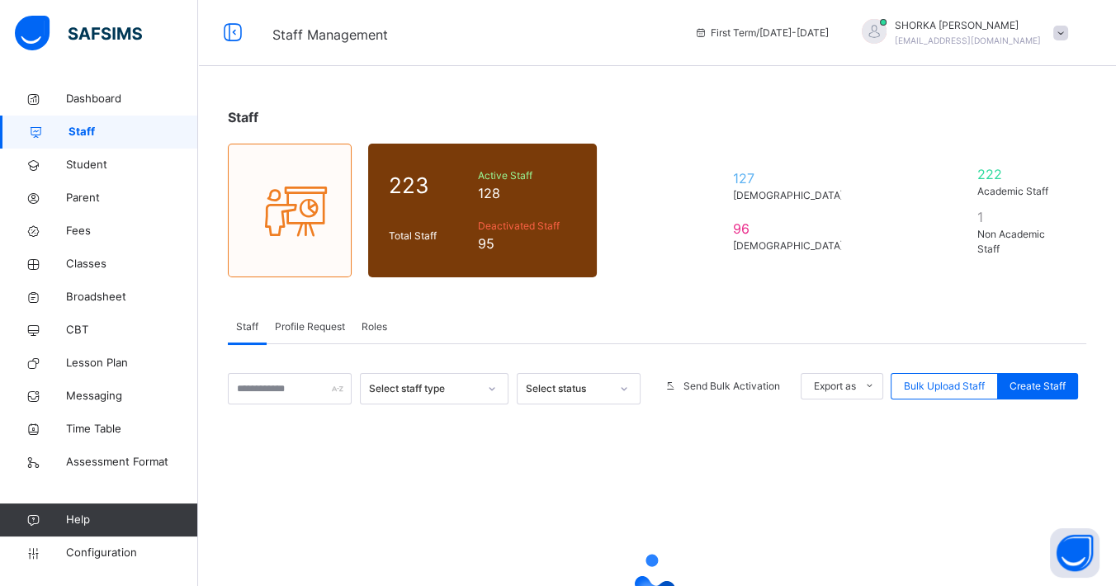
scroll to position [171, 0]
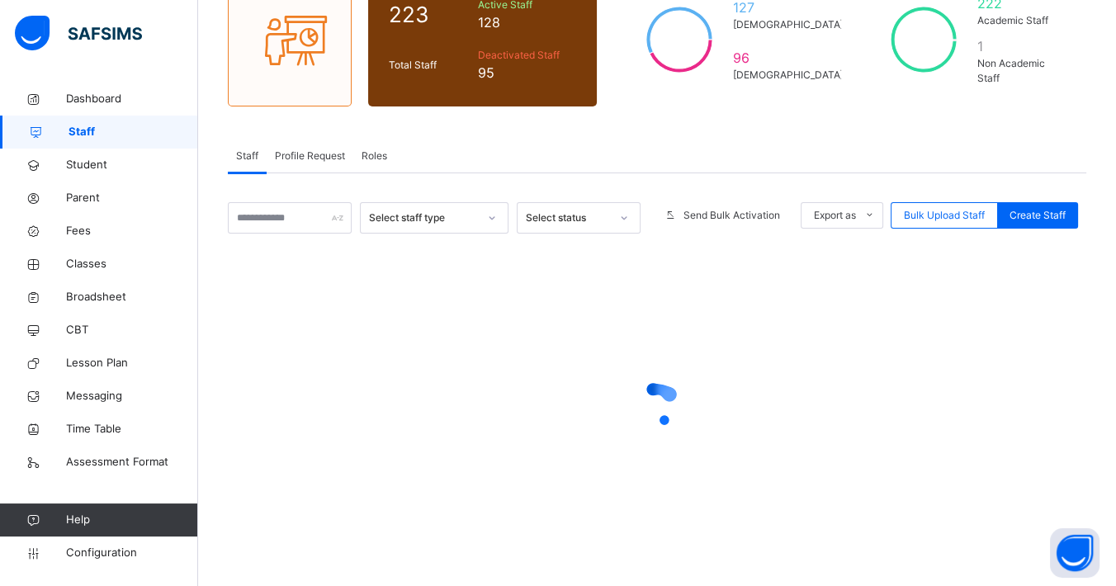
click at [688, 115] on div "Staff 223 Total Staff Active Staff 128 Deactivated Staff 95 127 Male 96 Female …" at bounding box center [657, 249] width 918 height 675
click at [648, 111] on div "Staff 223 Total Staff Active Staff 128 Deactivated Staff 95 127 Male 96 Female …" at bounding box center [657, 249] width 918 height 675
click at [514, 282] on div at bounding box center [657, 405] width 858 height 314
click at [725, 323] on div at bounding box center [657, 405] width 858 height 314
click at [787, 296] on div at bounding box center [657, 405] width 858 height 314
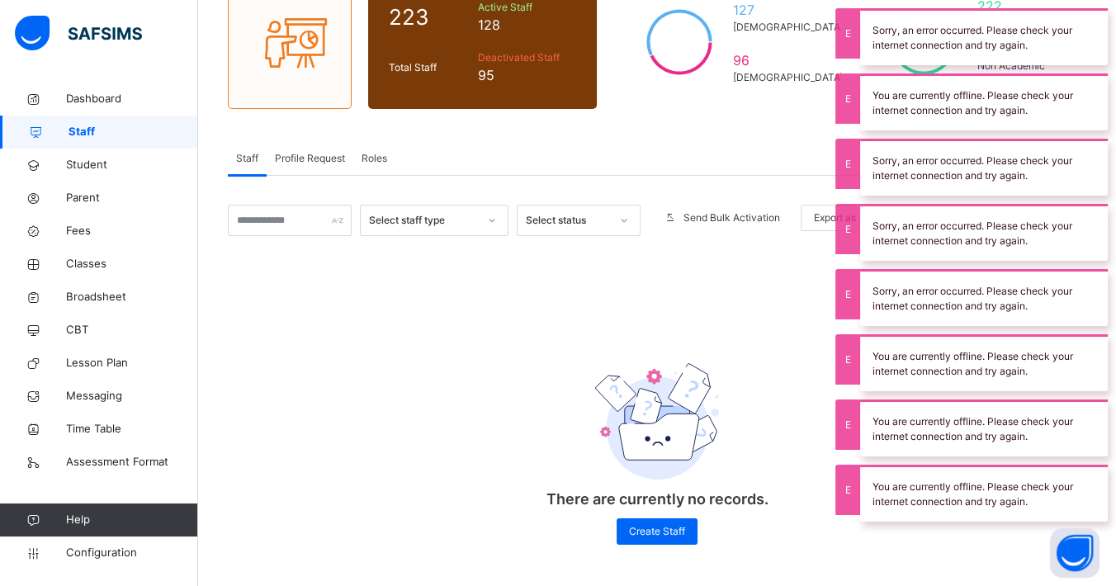
scroll to position [169, 0]
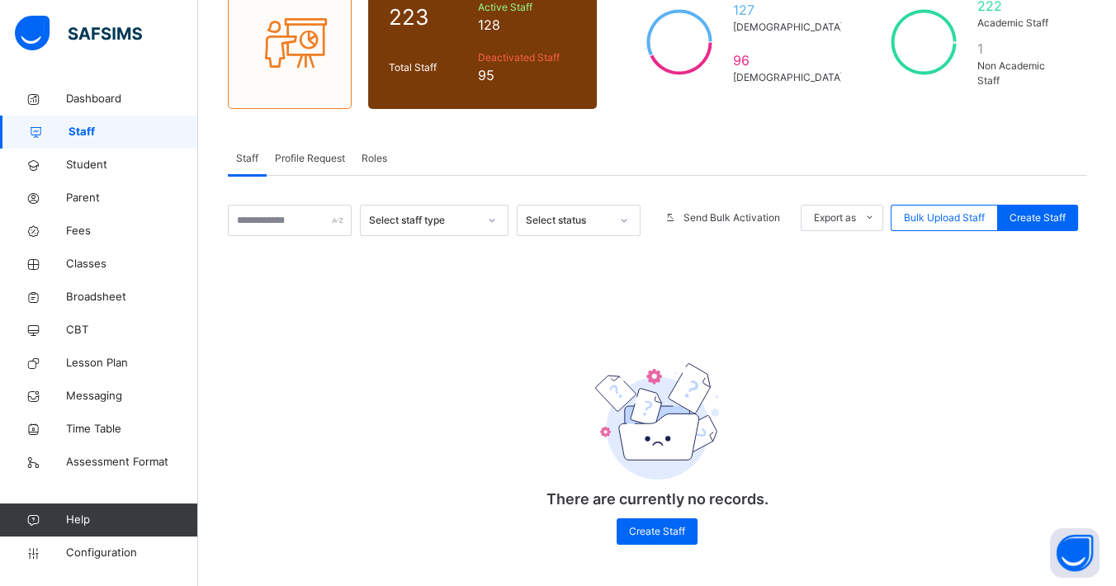
click at [715, 286] on div "Select staff type Select status Send Bulk Activation Export as Pdf Report Excel…" at bounding box center [657, 383] width 858 height 356
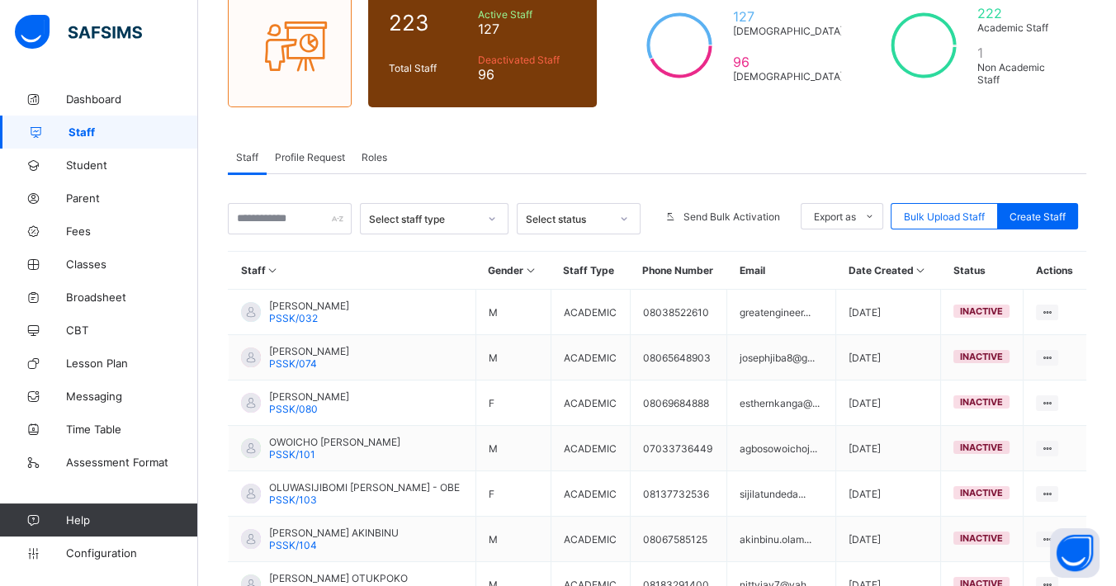
scroll to position [407, 0]
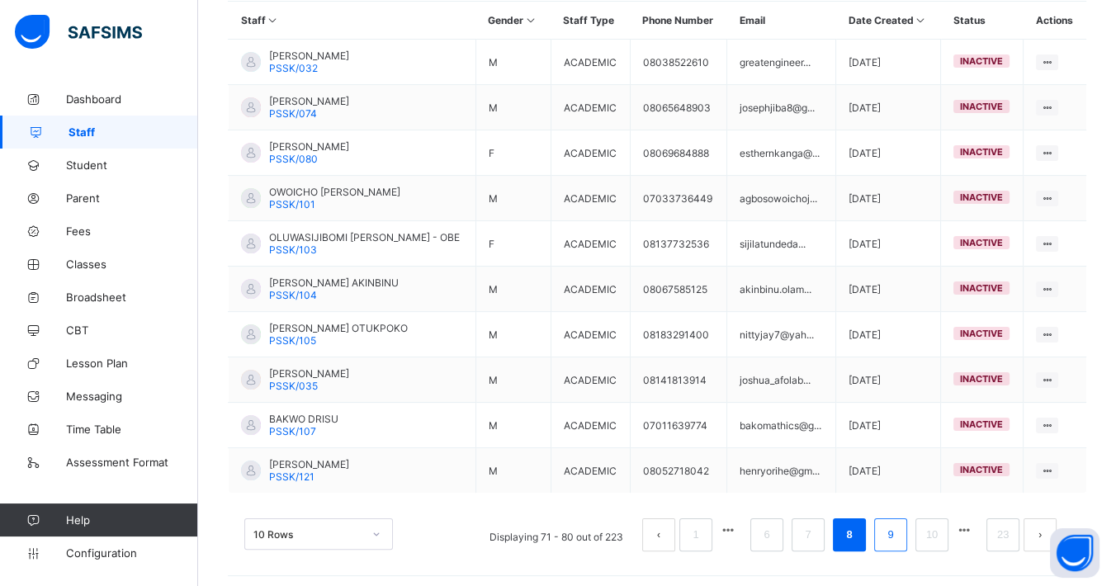
click at [898, 528] on link "9" at bounding box center [890, 534] width 16 height 21
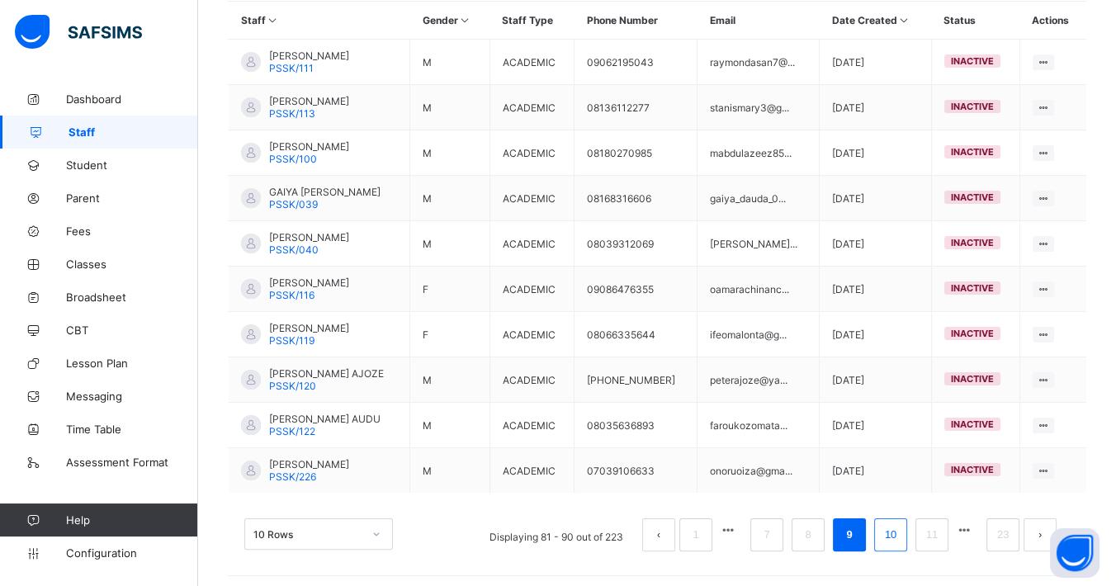
click at [899, 531] on link "10" at bounding box center [890, 534] width 21 height 21
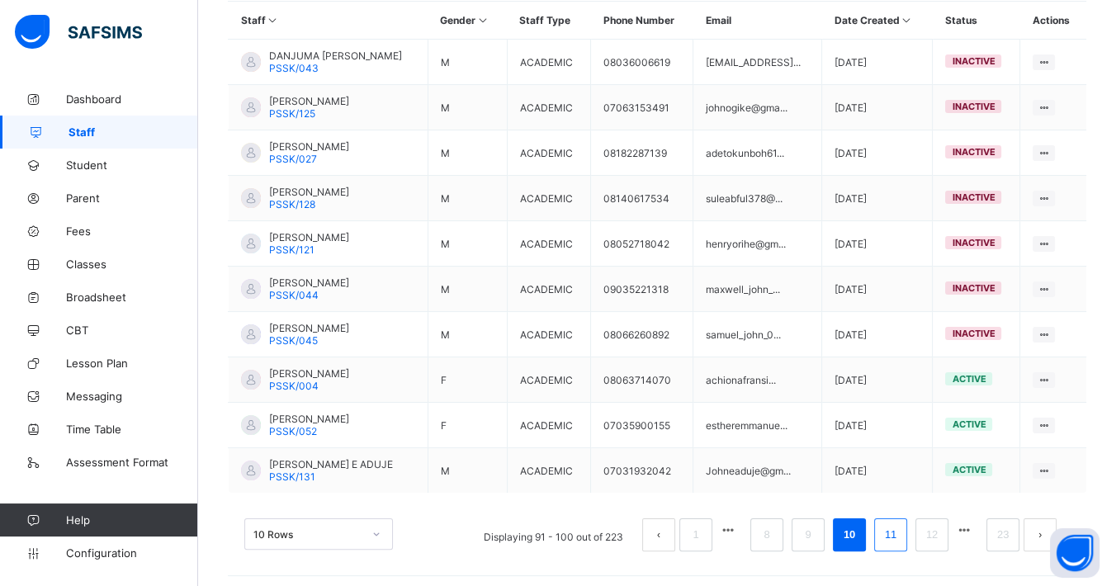
click at [897, 527] on link "11" at bounding box center [890, 534] width 21 height 21
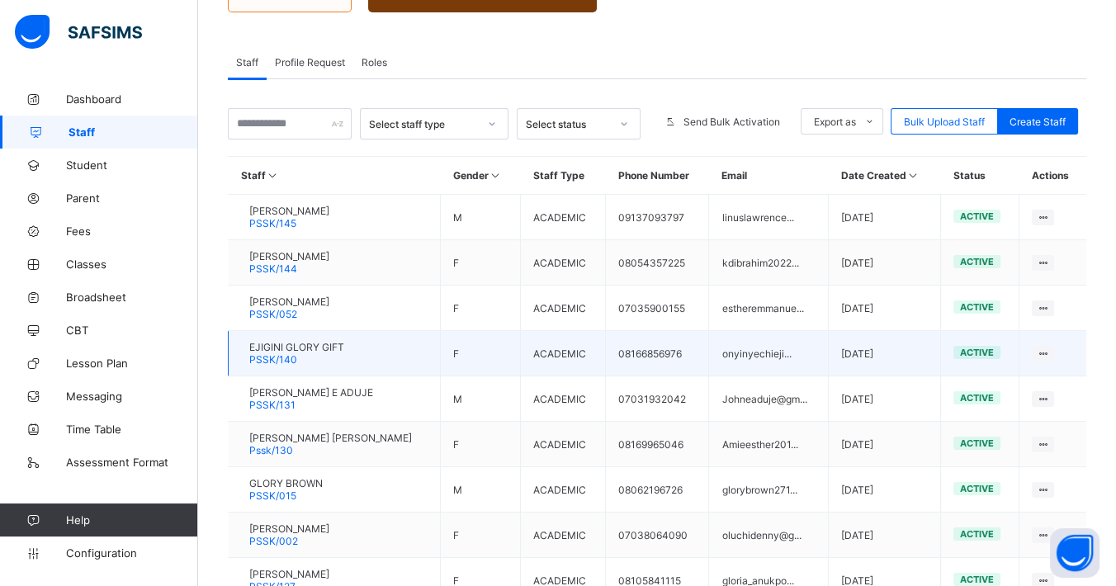
scroll to position [224, 0]
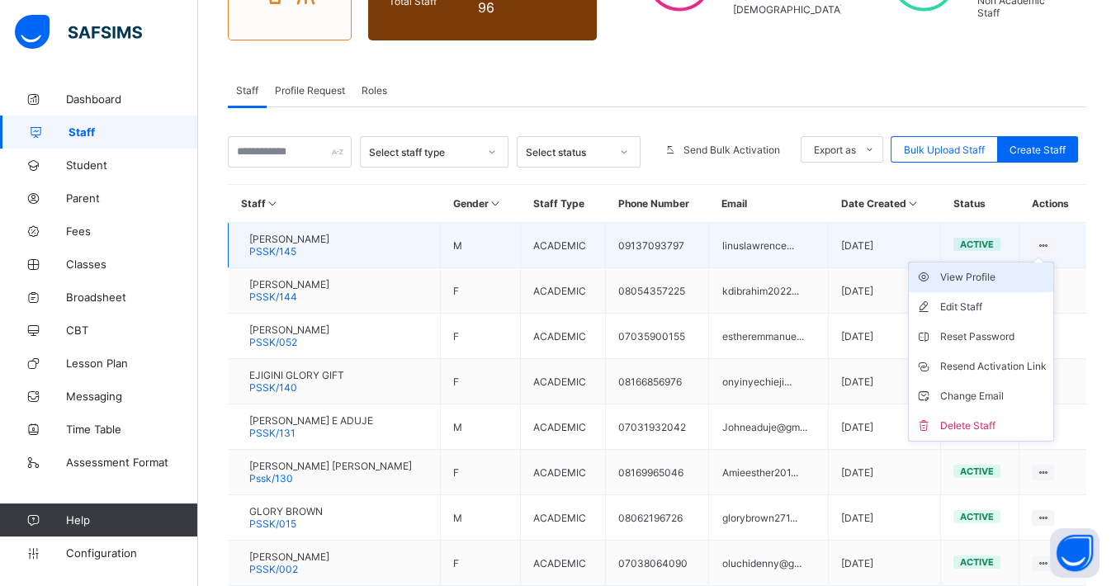
click at [1015, 278] on div "View Profile" at bounding box center [993, 277] width 106 height 17
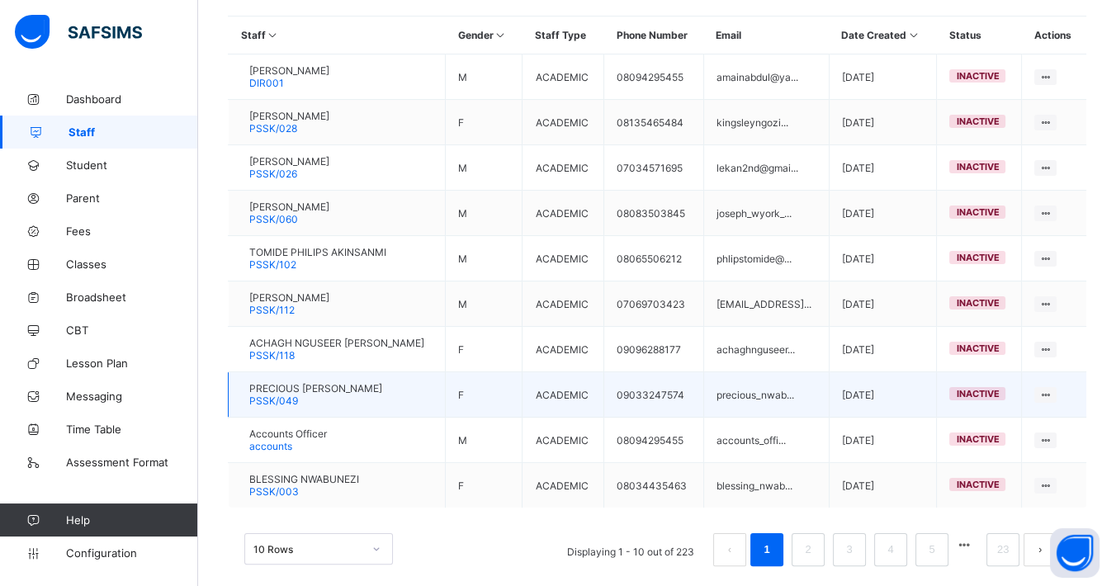
scroll to position [407, 0]
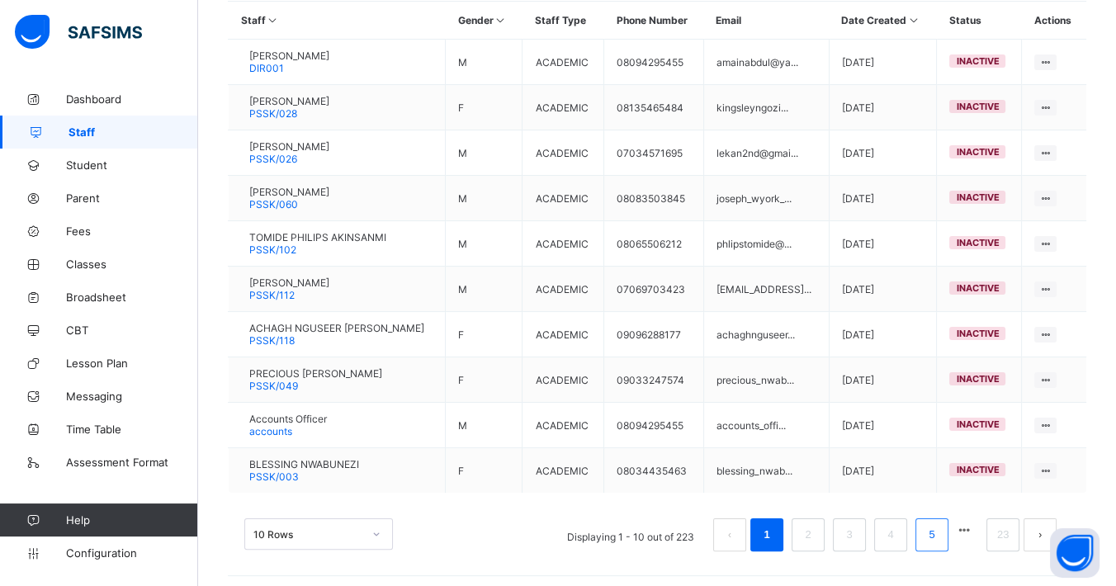
click at [948, 526] on li "5" at bounding box center [931, 534] width 33 height 33
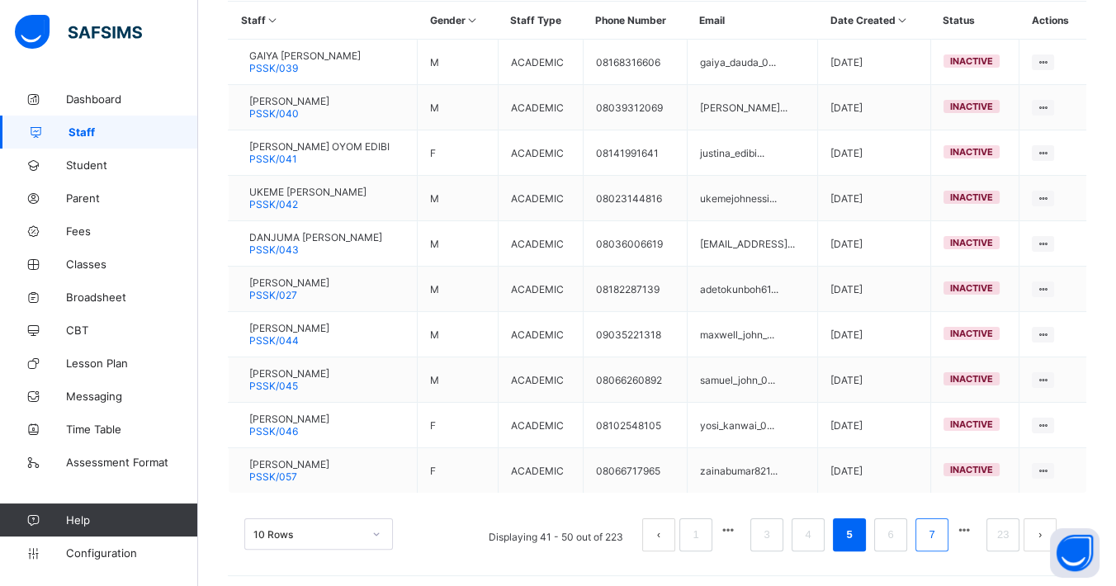
click at [939, 538] on link "7" at bounding box center [931, 534] width 16 height 21
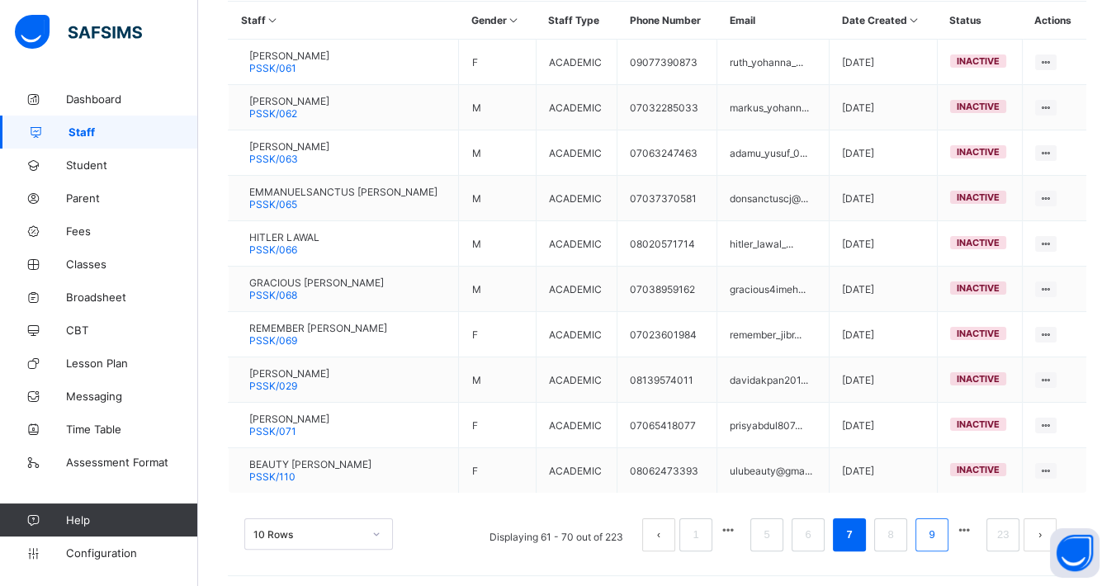
click at [939, 524] on link "9" at bounding box center [931, 534] width 16 height 21
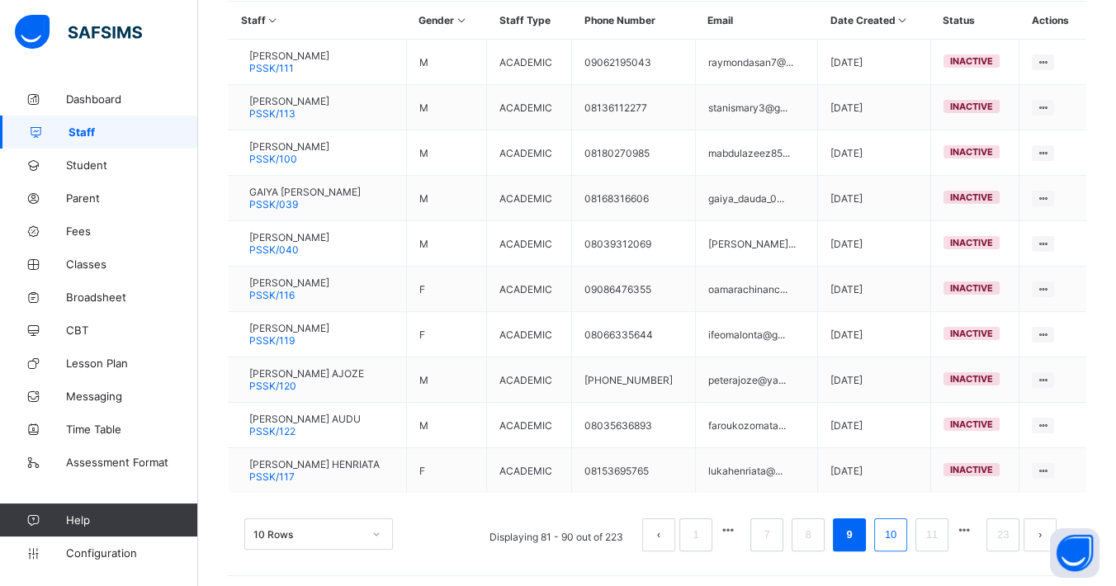
click at [899, 524] on link "10" at bounding box center [890, 534] width 21 height 21
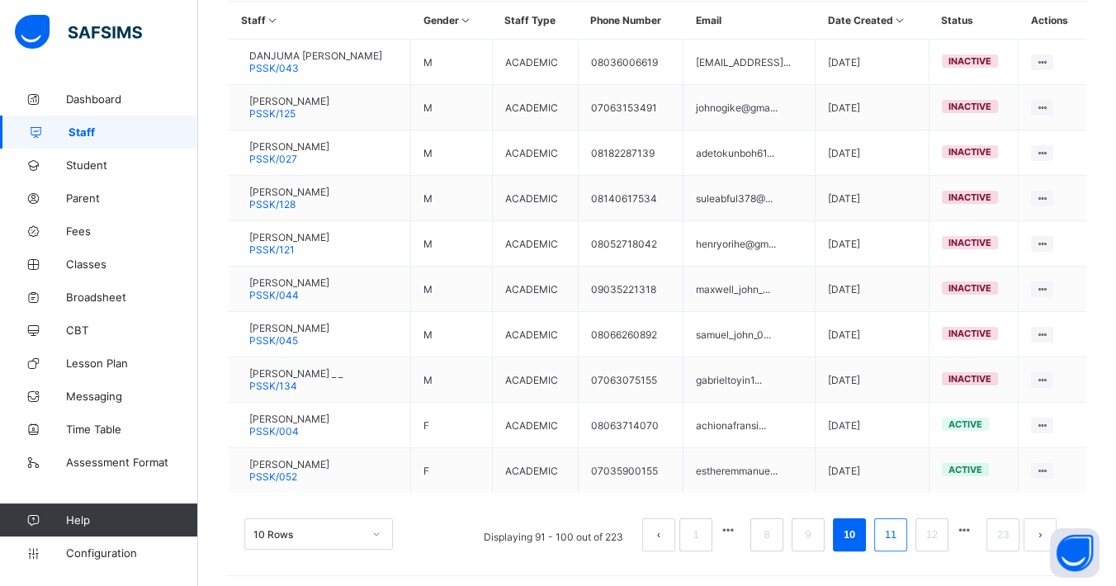
click at [901, 525] on link "11" at bounding box center [890, 534] width 21 height 21
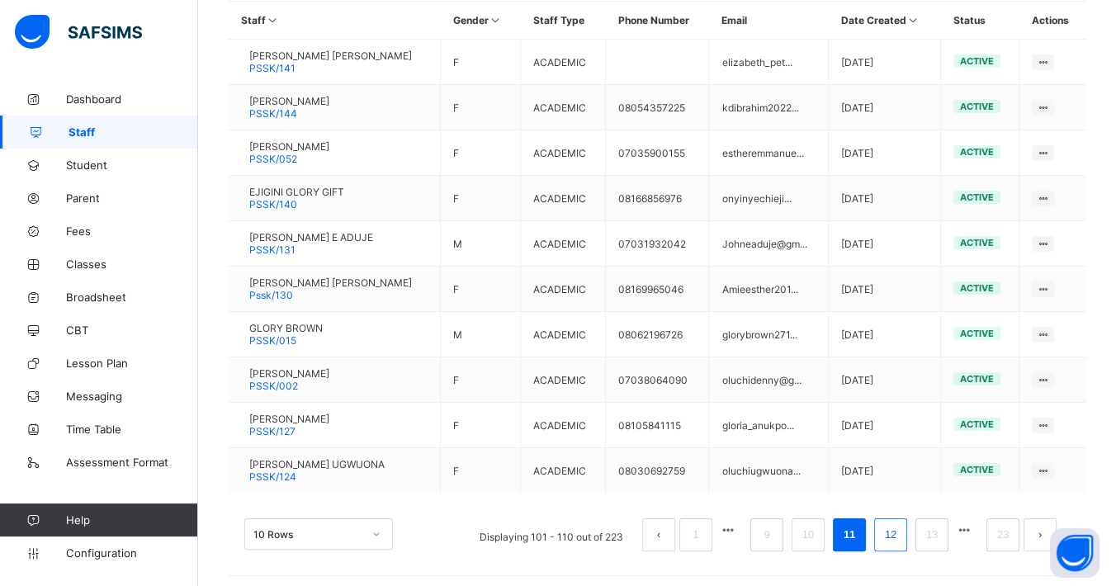
click at [901, 530] on link "12" at bounding box center [890, 534] width 21 height 21
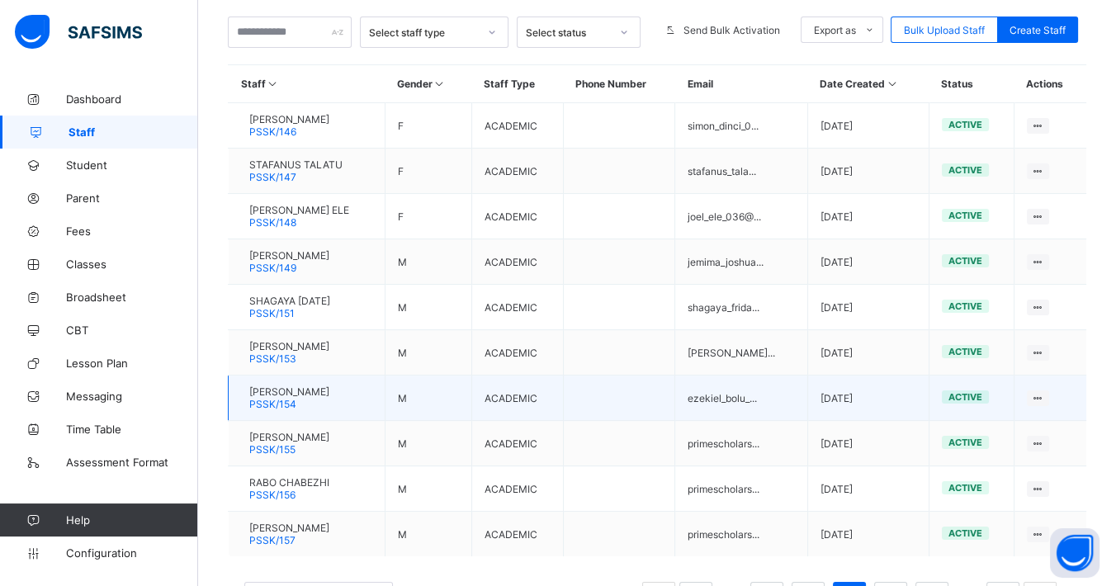
scroll to position [315, 0]
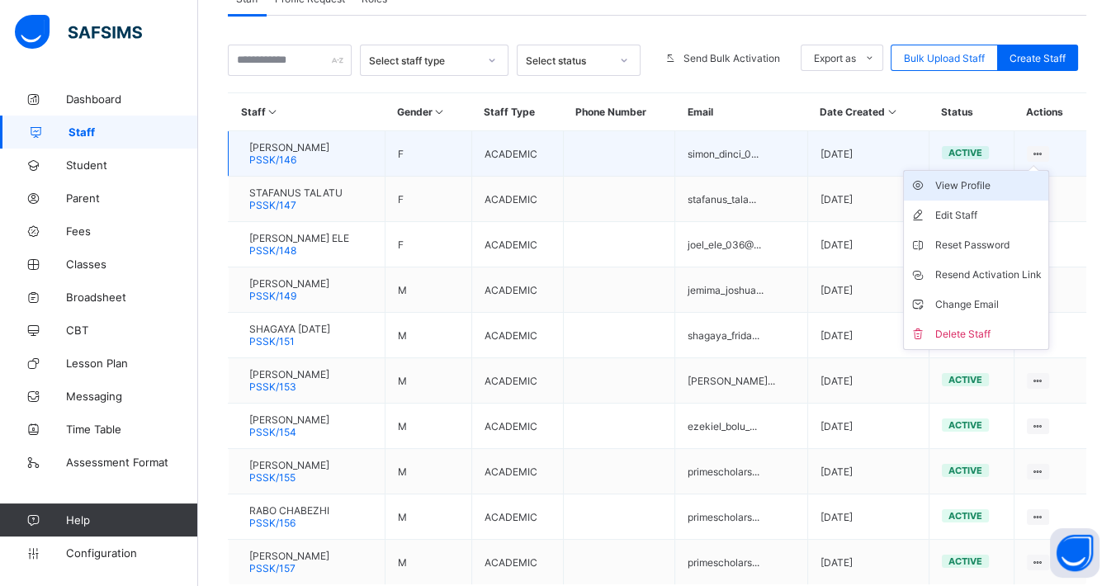
click at [980, 180] on div "View Profile" at bounding box center [988, 185] width 106 height 17
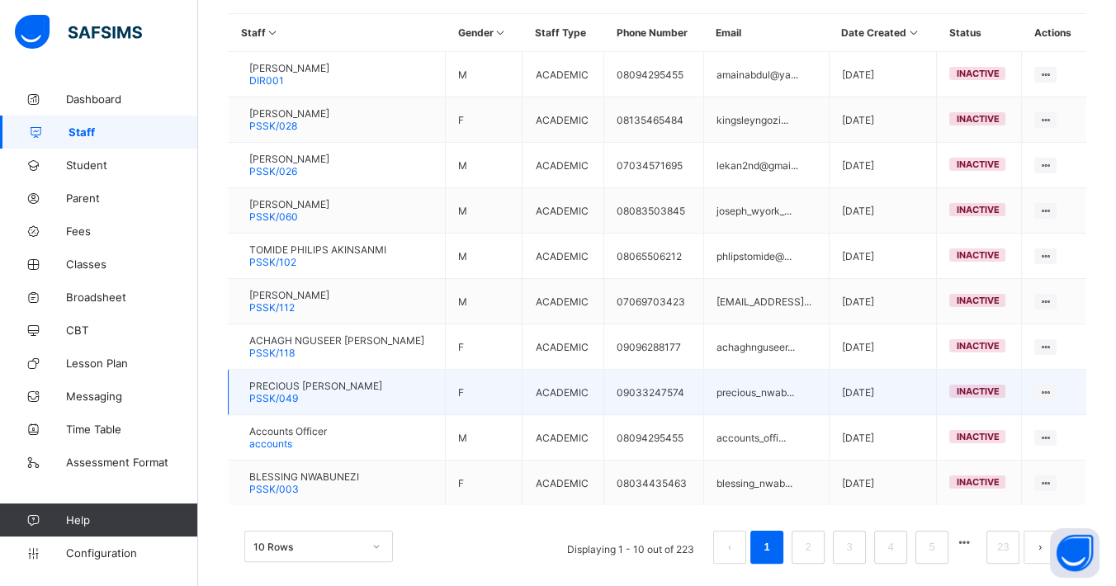
scroll to position [407, 0]
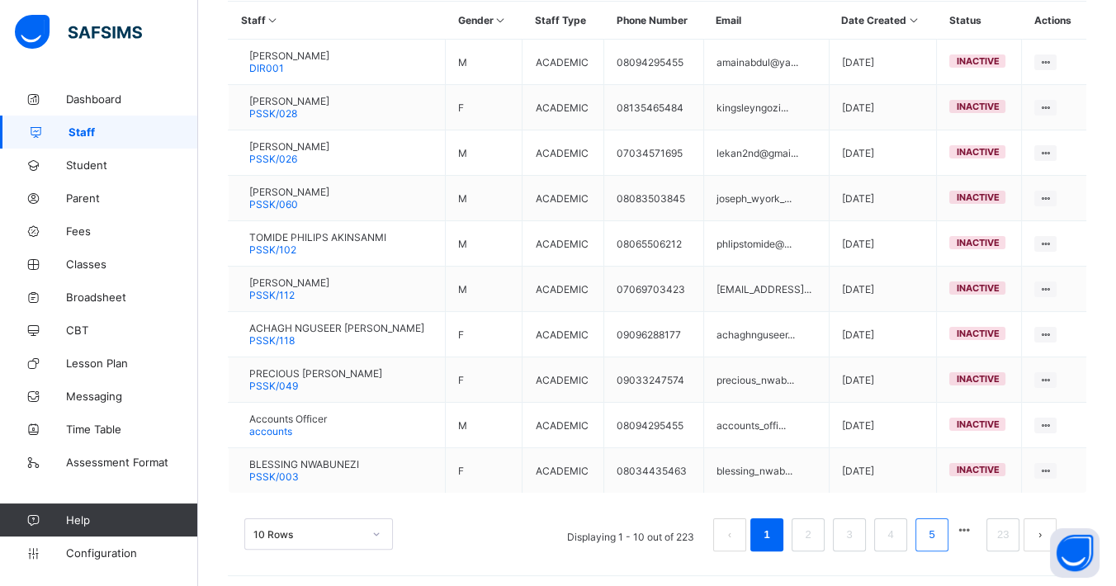
click at [939, 531] on link "5" at bounding box center [931, 534] width 16 height 21
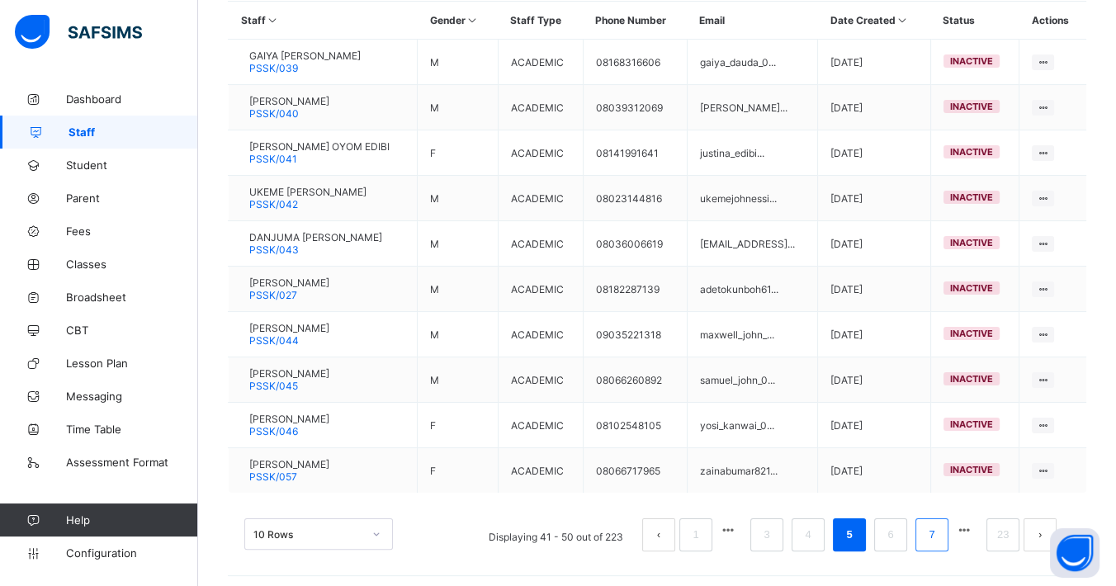
click at [933, 526] on li "7" at bounding box center [931, 534] width 33 height 33
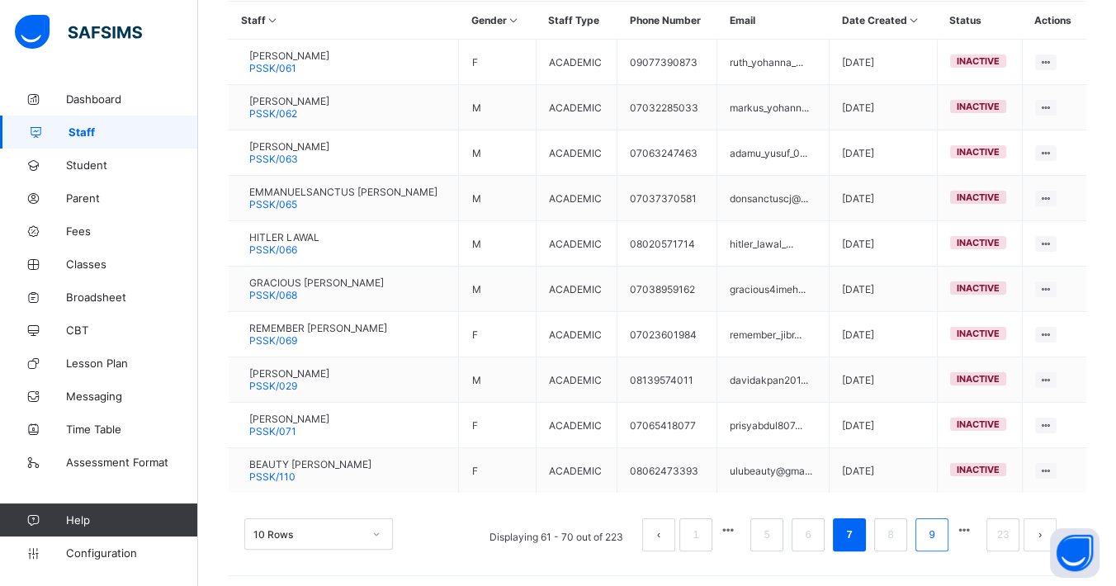
click at [939, 526] on link "9" at bounding box center [931, 534] width 16 height 21
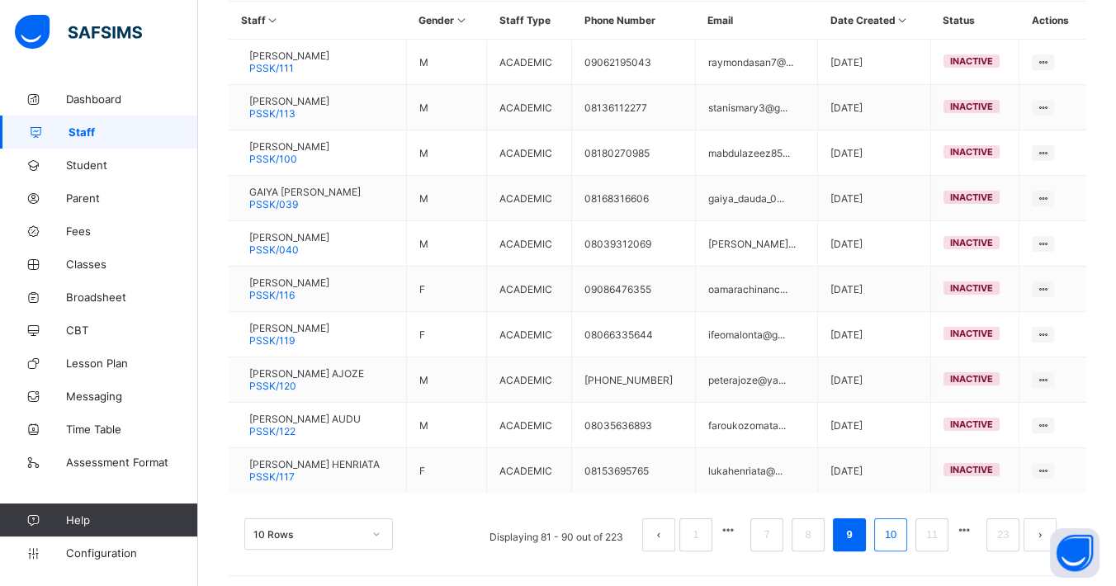
click at [901, 529] on link "10" at bounding box center [890, 534] width 21 height 21
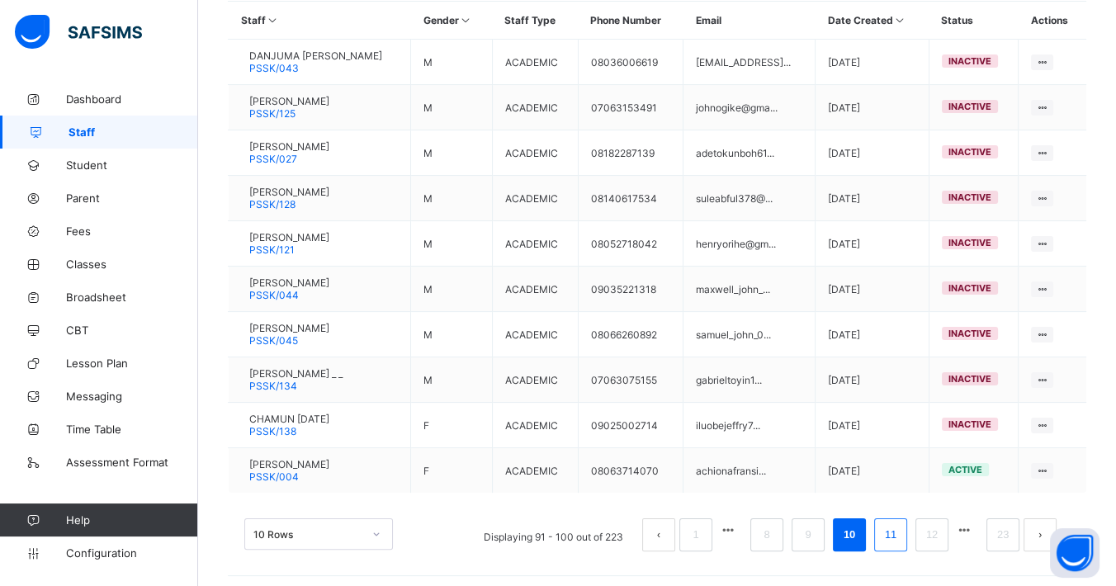
click at [901, 526] on link "11" at bounding box center [890, 534] width 21 height 21
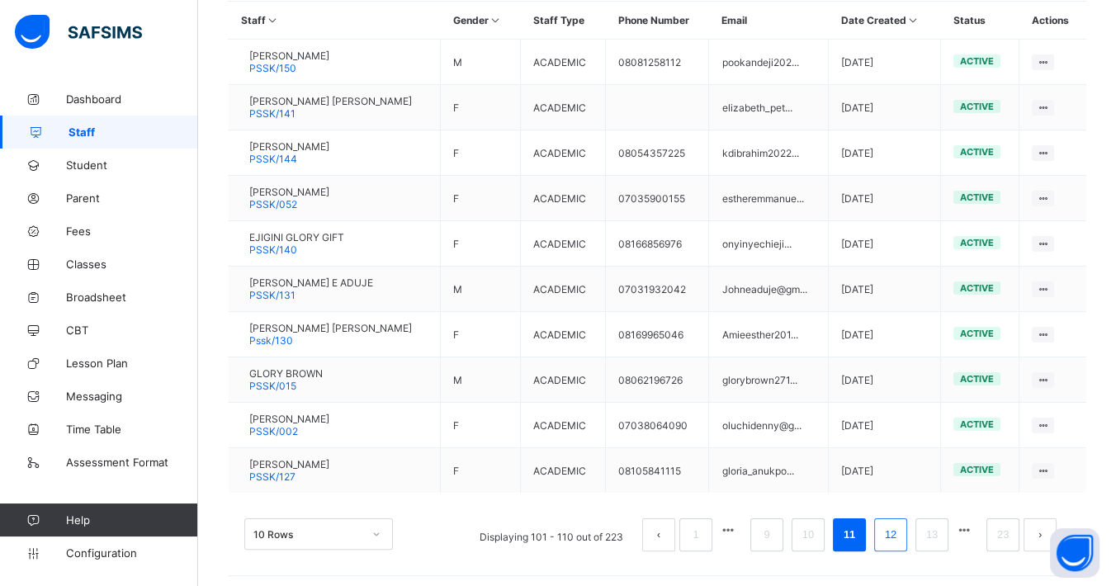
click at [898, 528] on link "12" at bounding box center [890, 534] width 21 height 21
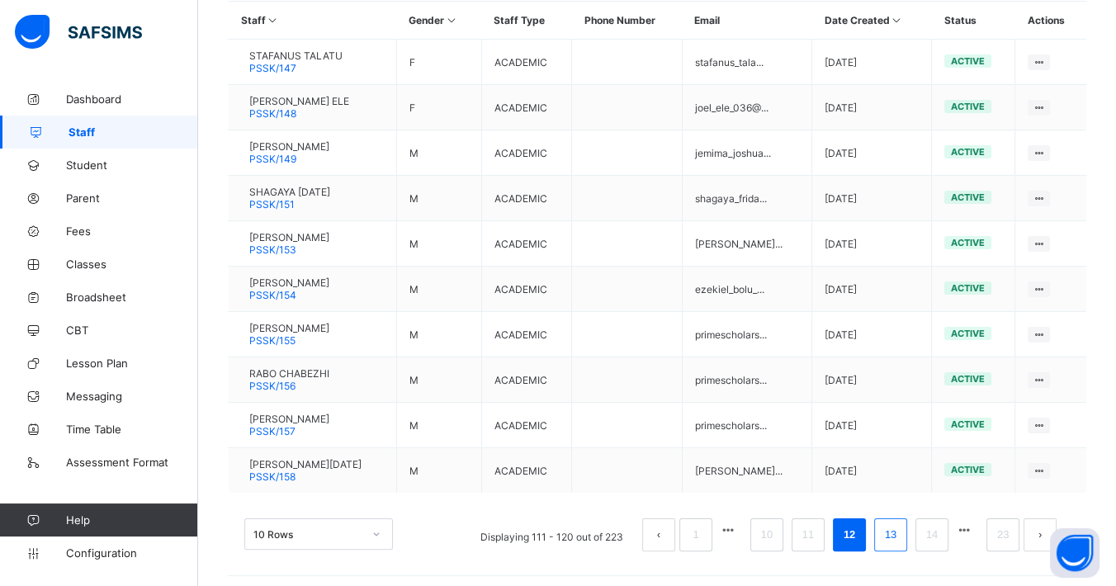
click at [901, 527] on link "13" at bounding box center [890, 534] width 21 height 21
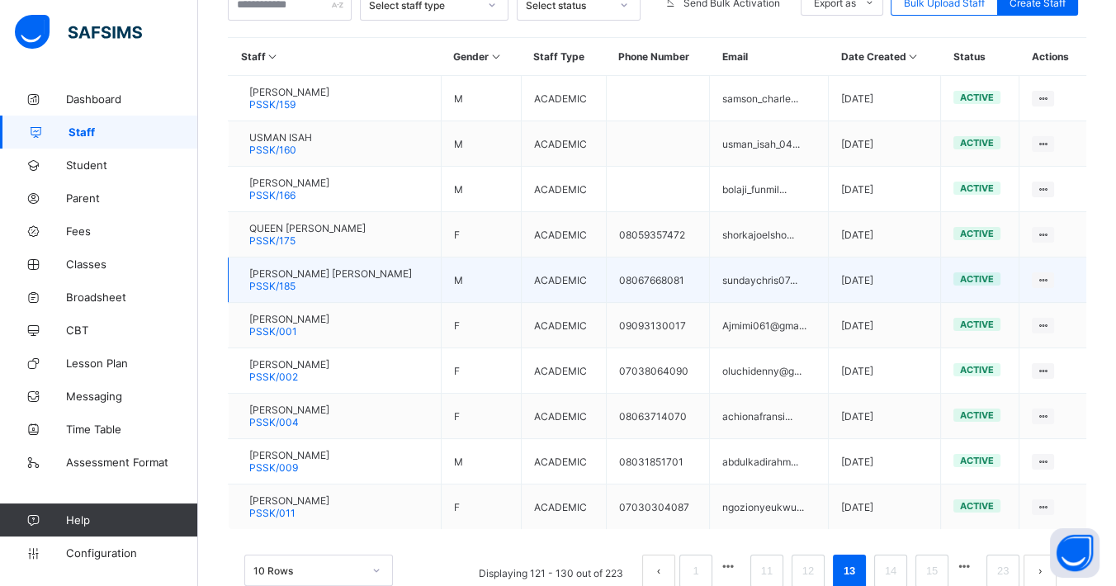
scroll to position [315, 0]
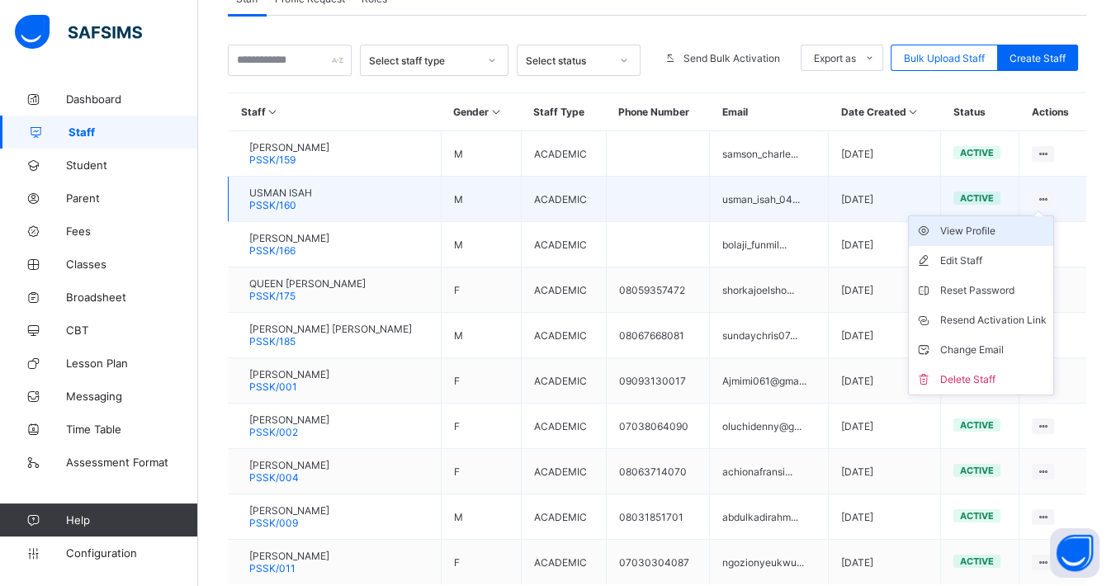
click at [1016, 224] on div "View Profile" at bounding box center [993, 231] width 106 height 17
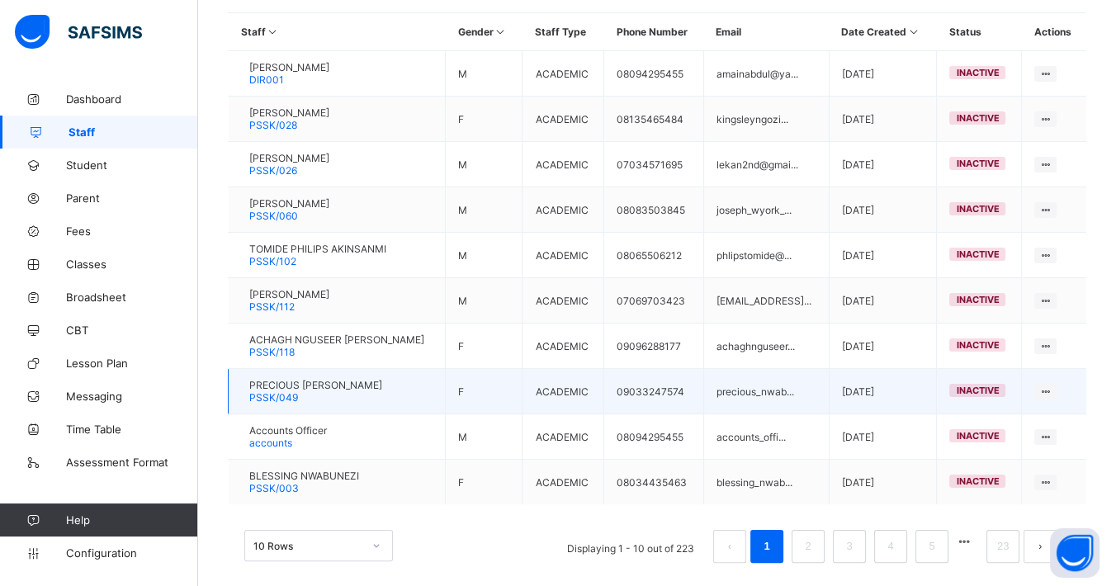
scroll to position [407, 0]
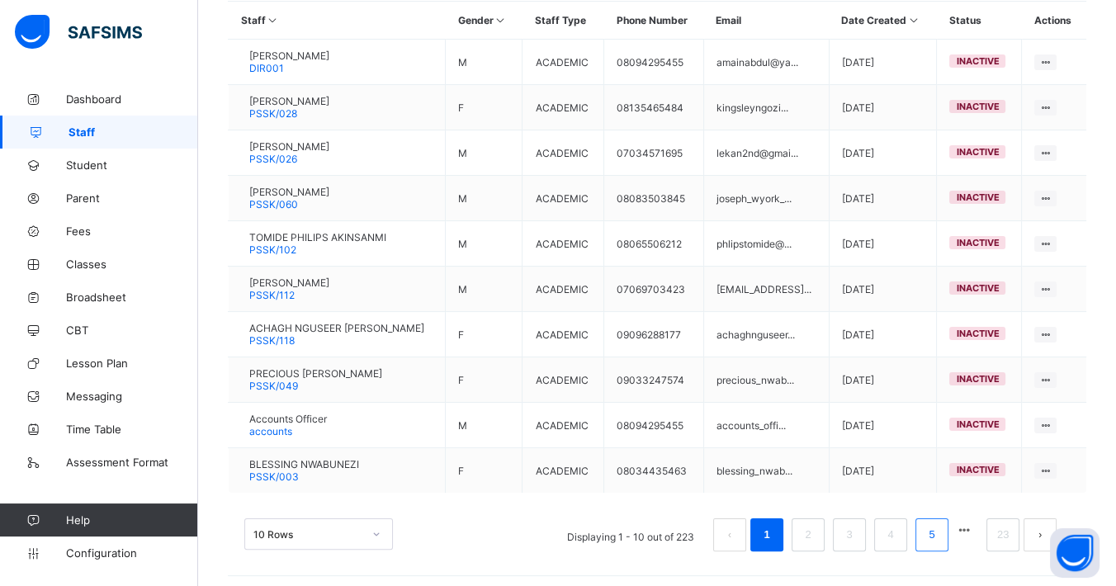
click at [939, 531] on link "5" at bounding box center [931, 534] width 16 height 21
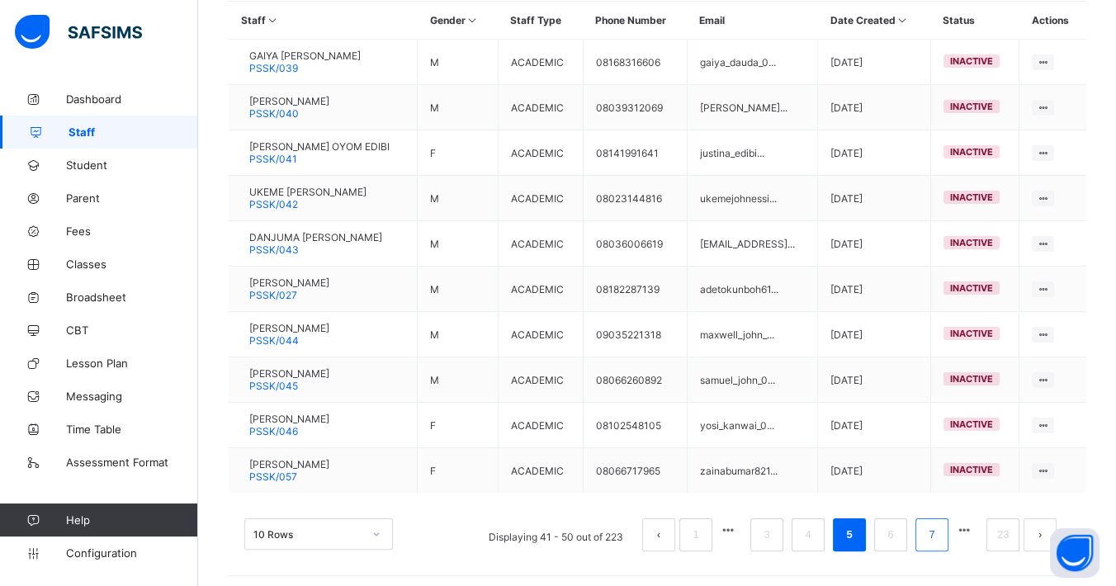
click at [939, 527] on link "7" at bounding box center [931, 534] width 16 height 21
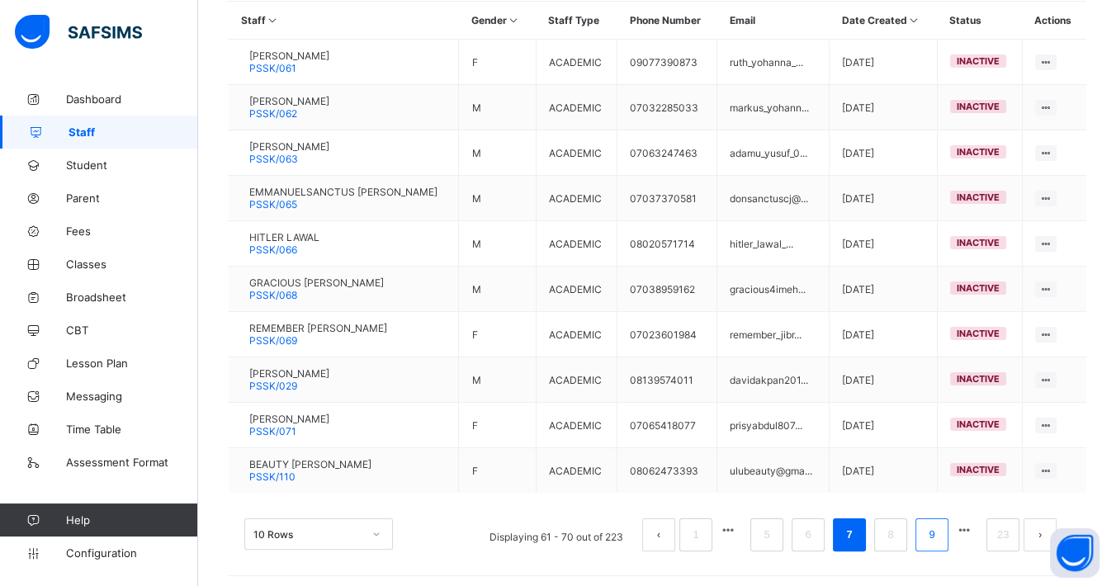
click at [939, 526] on link "9" at bounding box center [931, 534] width 16 height 21
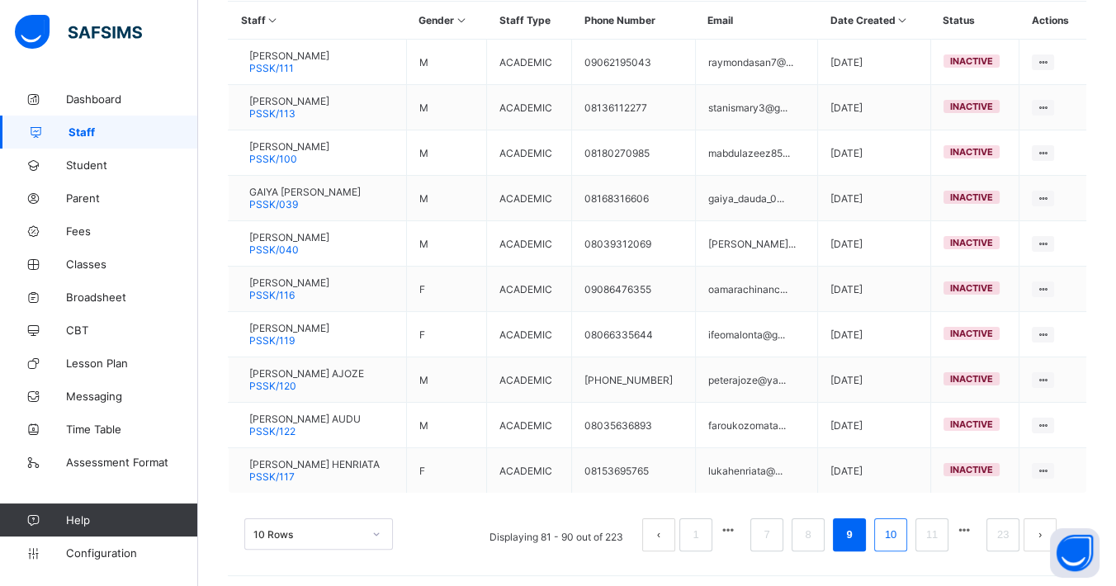
click at [899, 526] on link "10" at bounding box center [890, 534] width 21 height 21
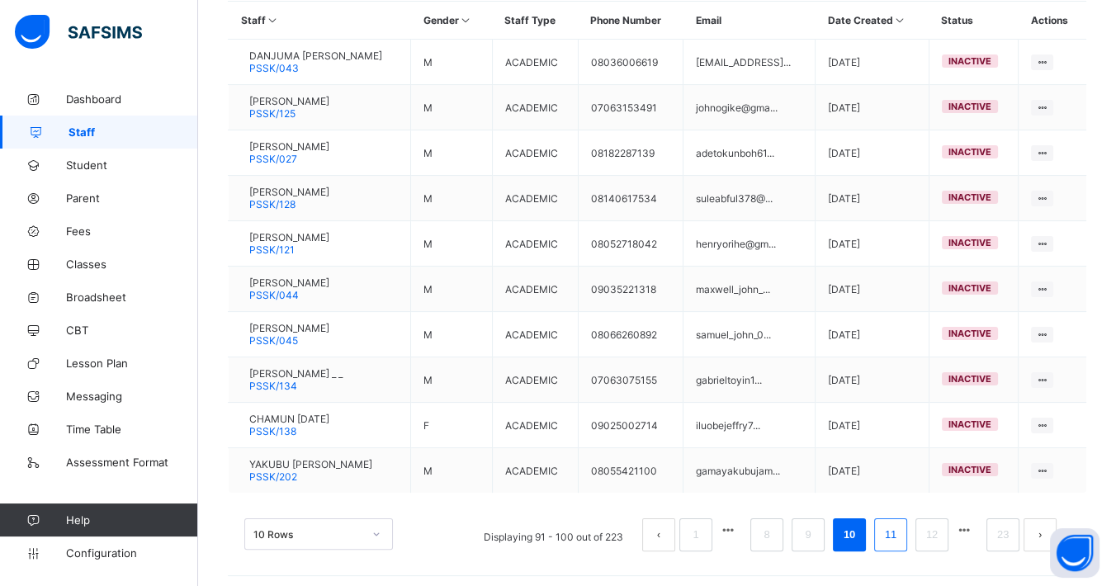
click at [901, 524] on link "11" at bounding box center [890, 534] width 21 height 21
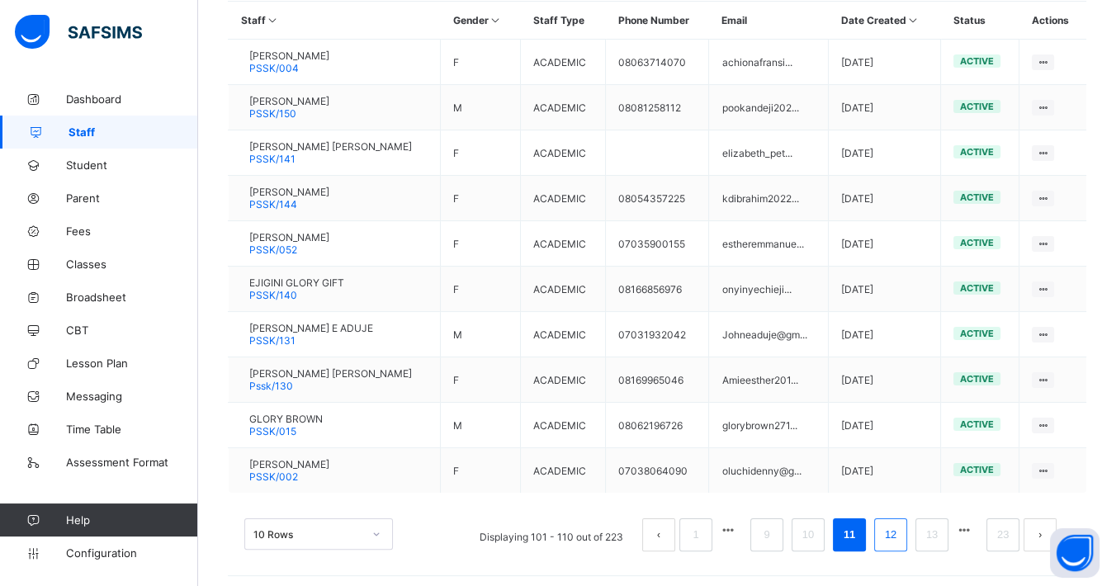
click at [901, 532] on link "12" at bounding box center [890, 534] width 21 height 21
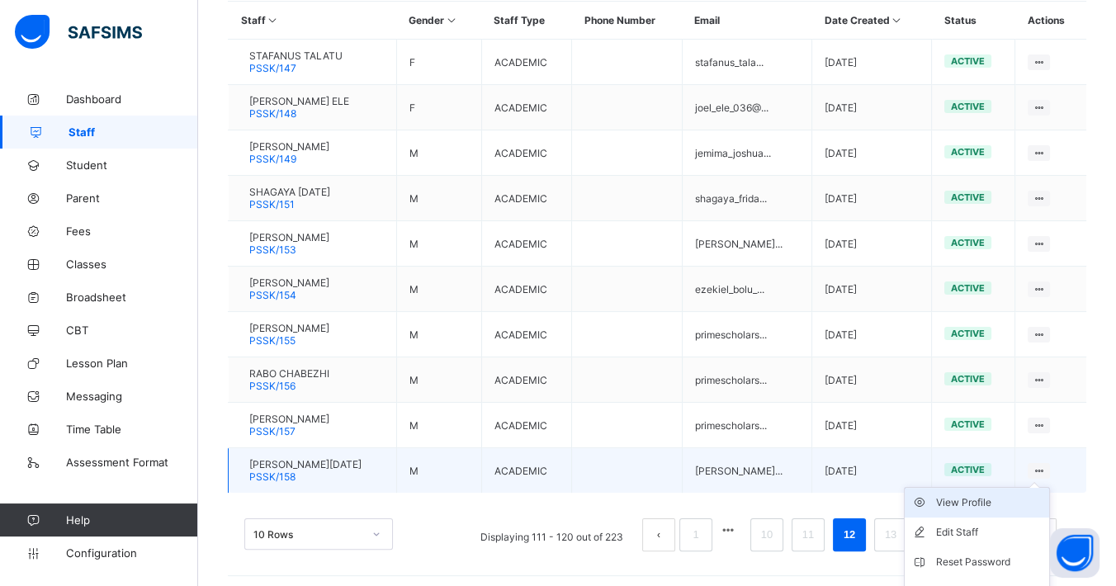
click at [993, 494] on div "View Profile" at bounding box center [989, 502] width 106 height 17
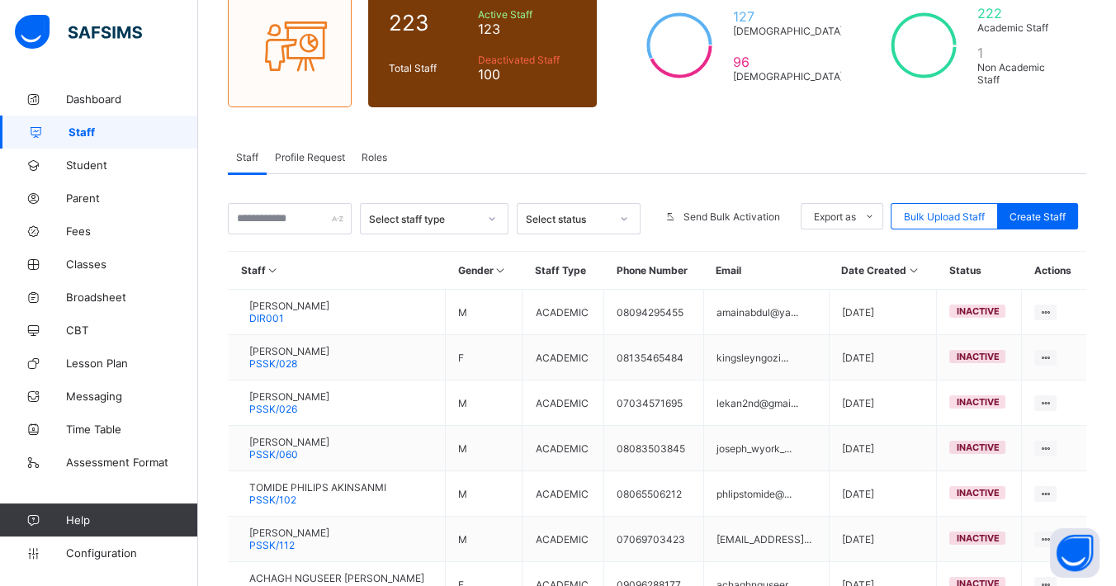
scroll to position [407, 0]
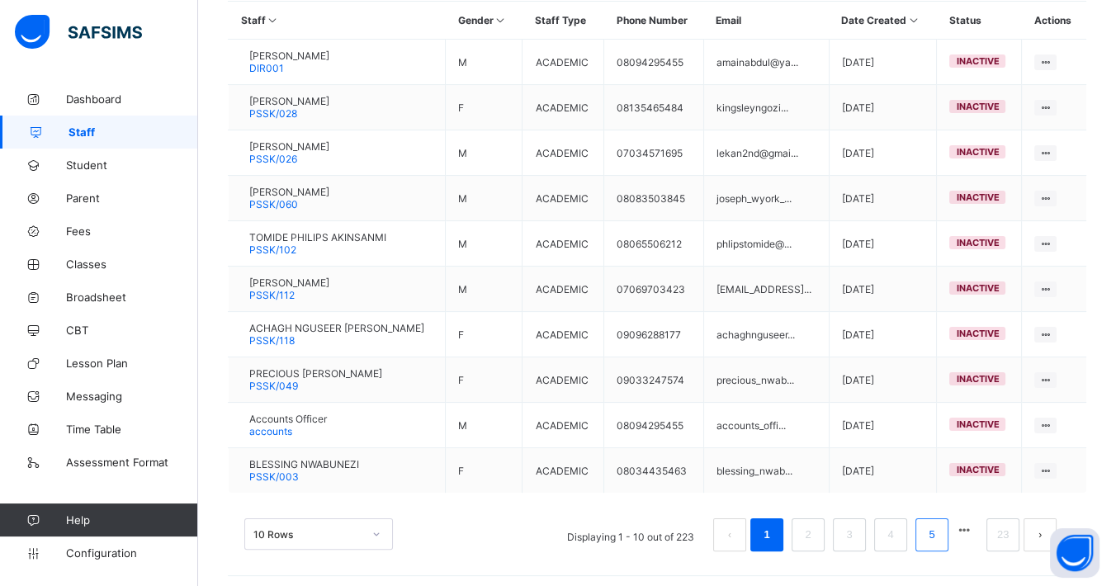
click at [939, 526] on link "5" at bounding box center [931, 534] width 16 height 21
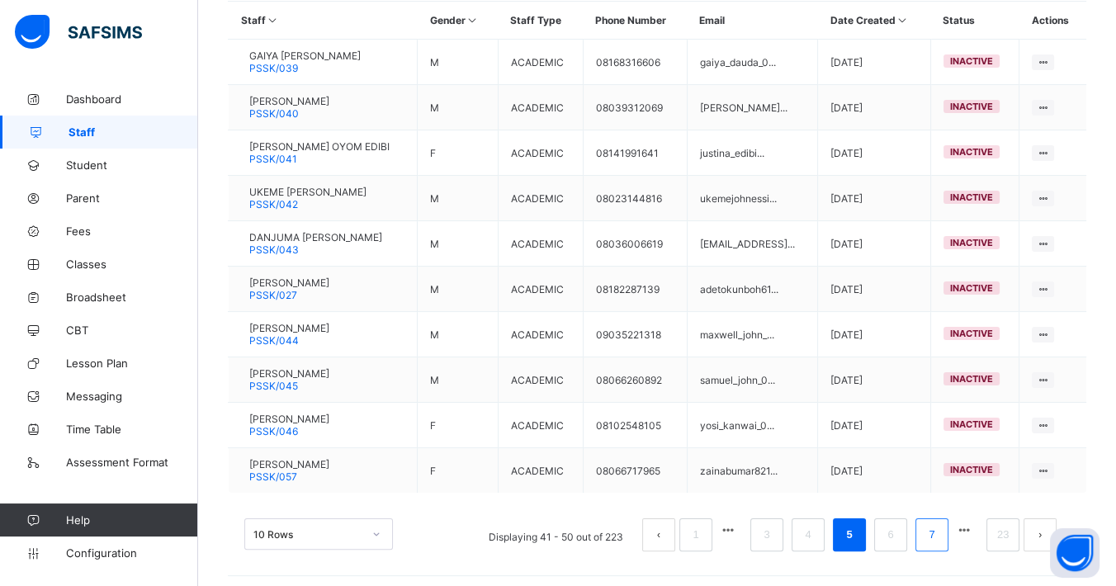
click at [948, 532] on li "7" at bounding box center [931, 534] width 33 height 33
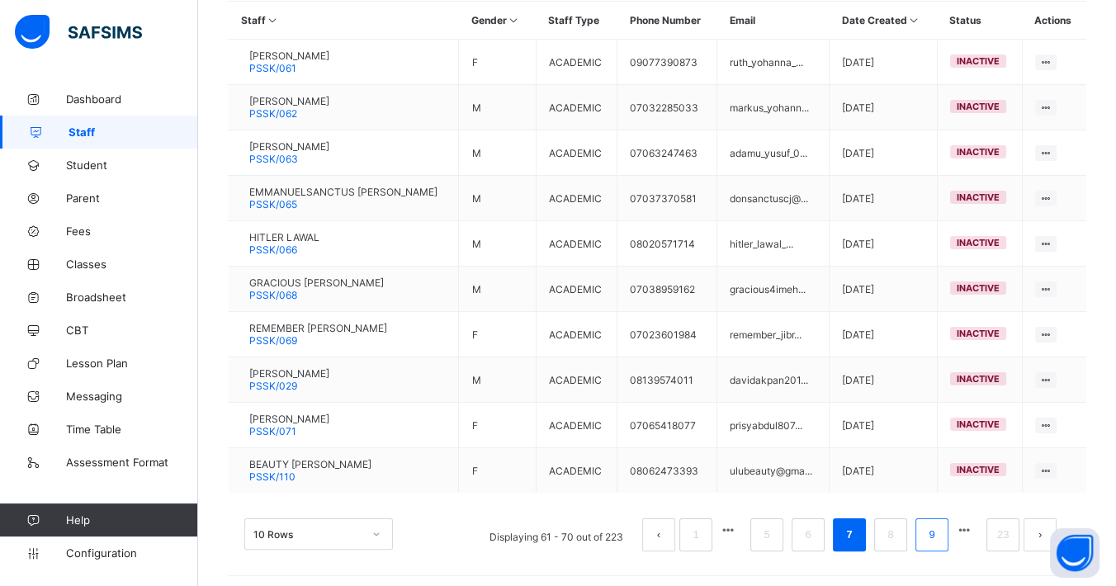
click at [939, 534] on link "9" at bounding box center [931, 534] width 16 height 21
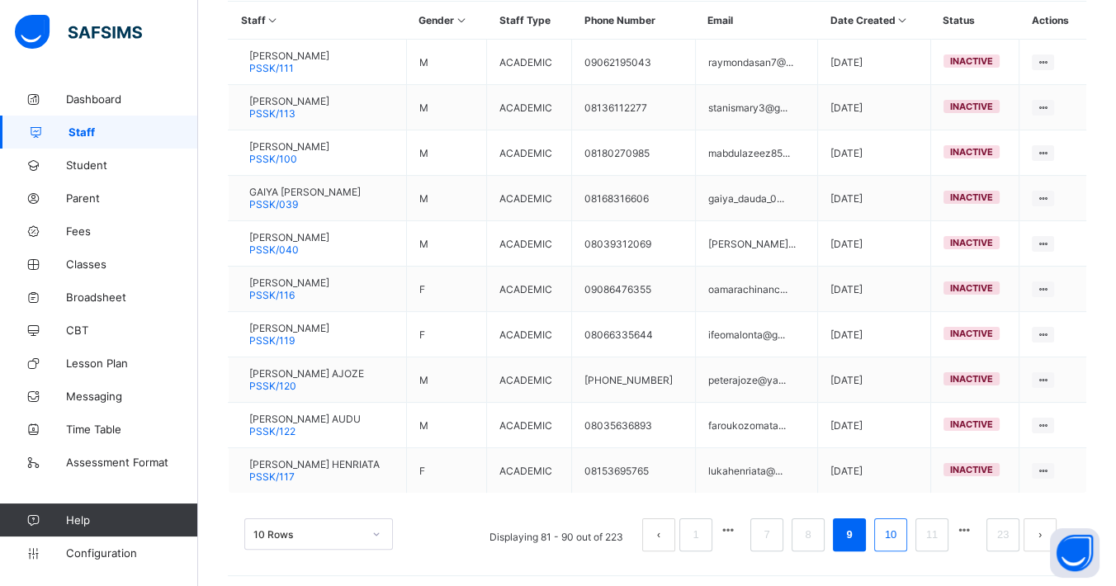
click at [901, 533] on link "10" at bounding box center [890, 534] width 21 height 21
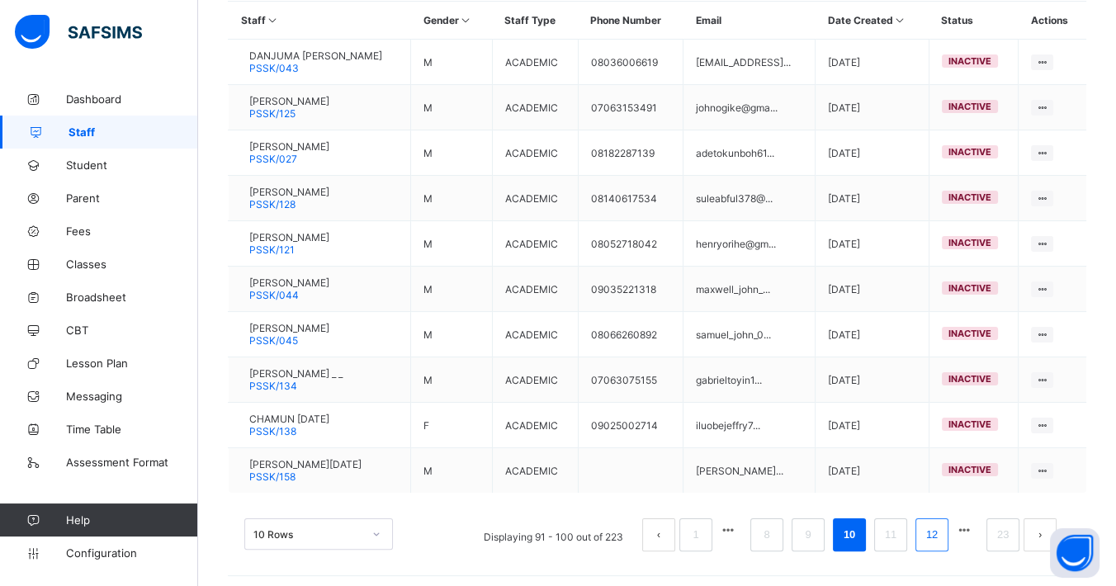
click at [941, 524] on link "12" at bounding box center [931, 534] width 21 height 21
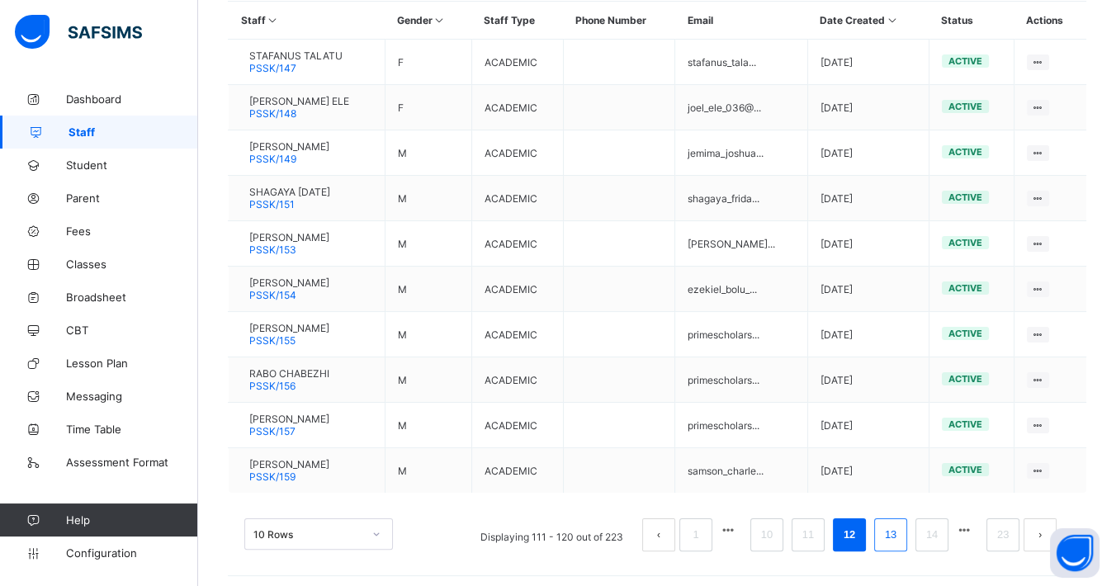
click at [901, 524] on link "13" at bounding box center [890, 534] width 21 height 21
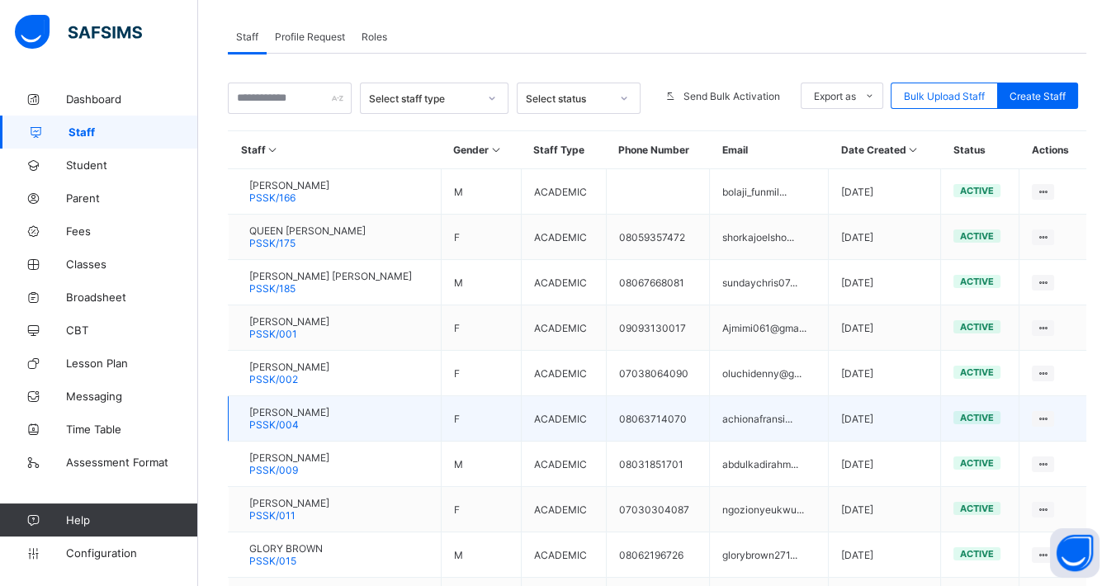
scroll to position [224, 0]
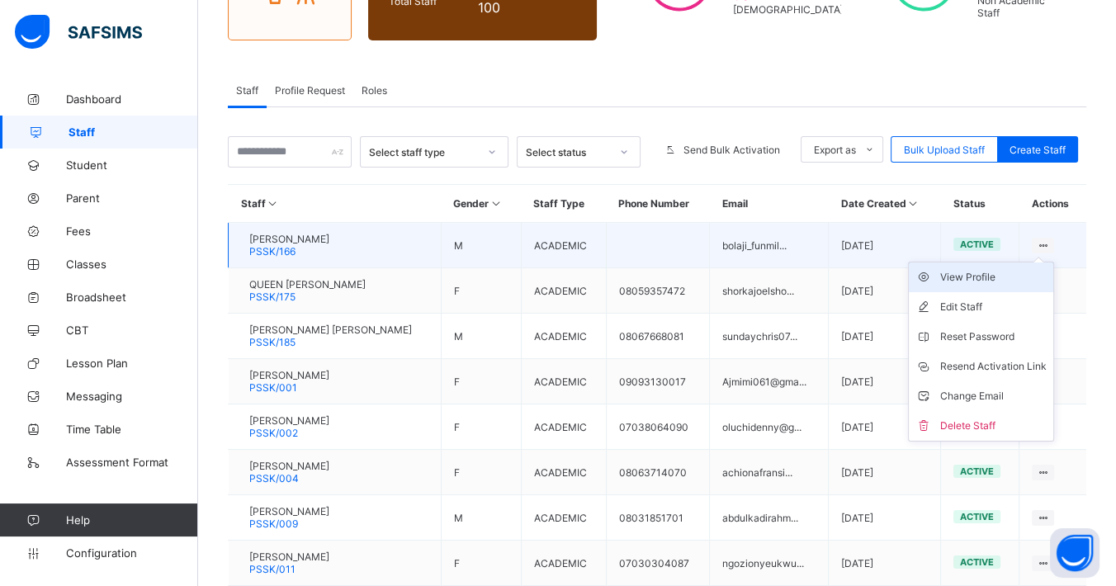
click at [1009, 276] on div "View Profile" at bounding box center [993, 277] width 106 height 17
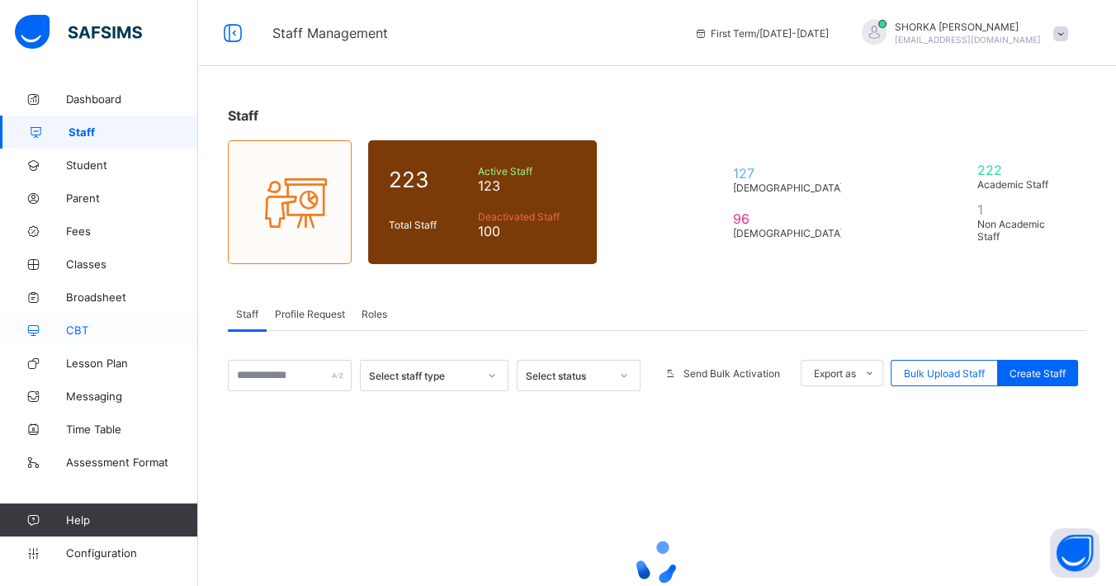
scroll to position [157, 0]
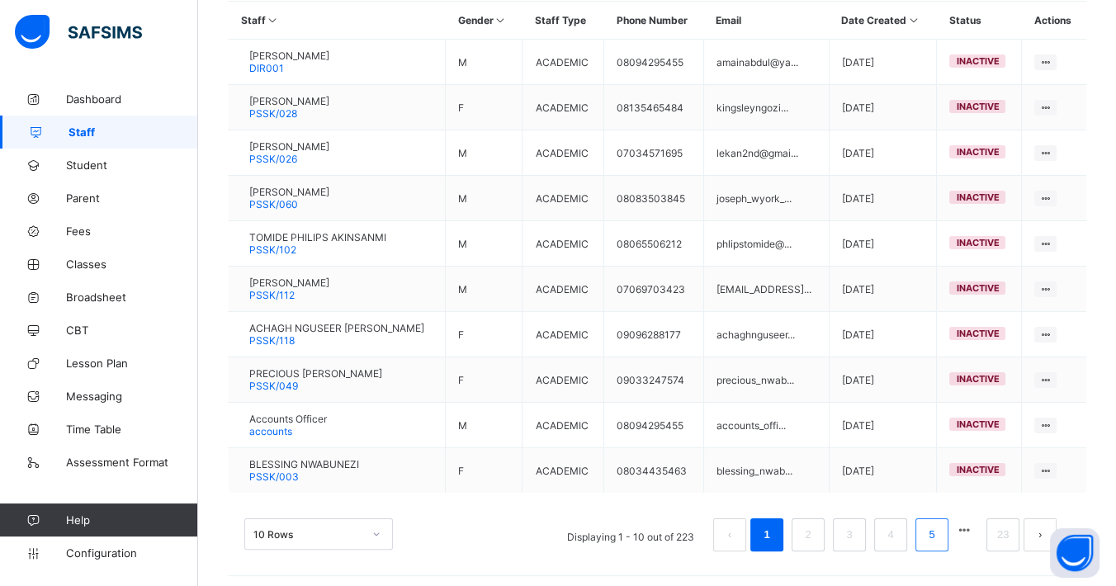
click at [939, 524] on link "5" at bounding box center [931, 534] width 16 height 21
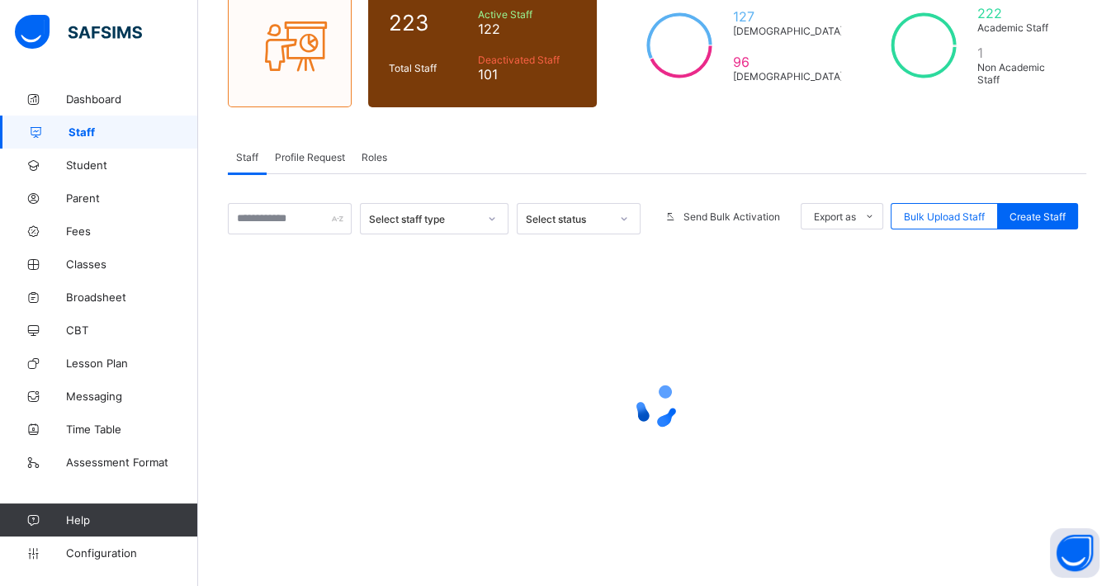
scroll to position [407, 0]
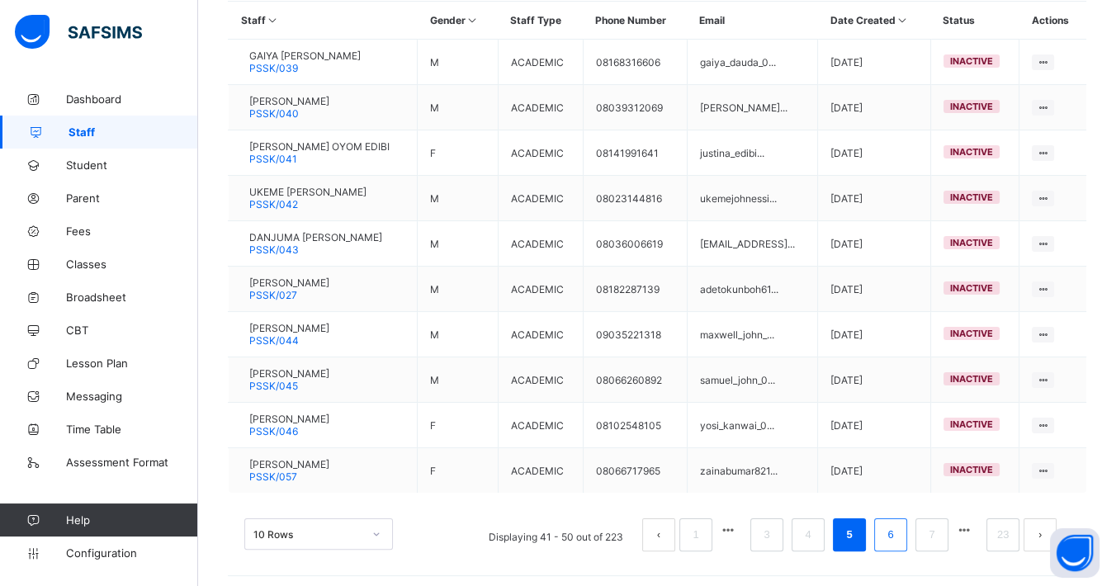
click at [898, 530] on link "6" at bounding box center [890, 534] width 16 height 21
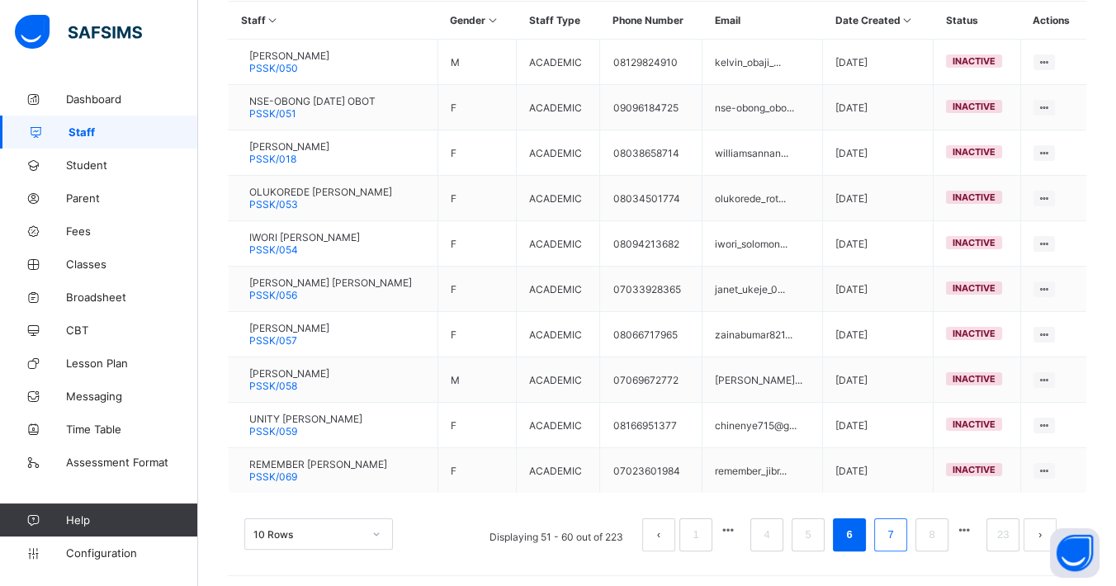
click at [898, 530] on link "7" at bounding box center [890, 534] width 16 height 21
click at [937, 524] on link "8" at bounding box center [931, 534] width 16 height 21
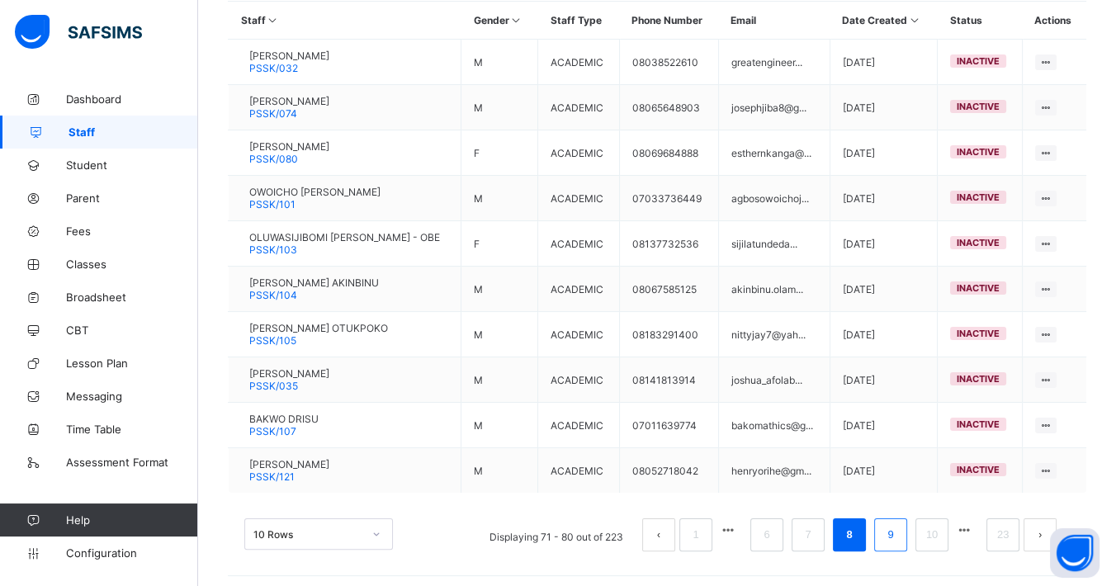
click at [898, 526] on link "9" at bounding box center [890, 534] width 16 height 21
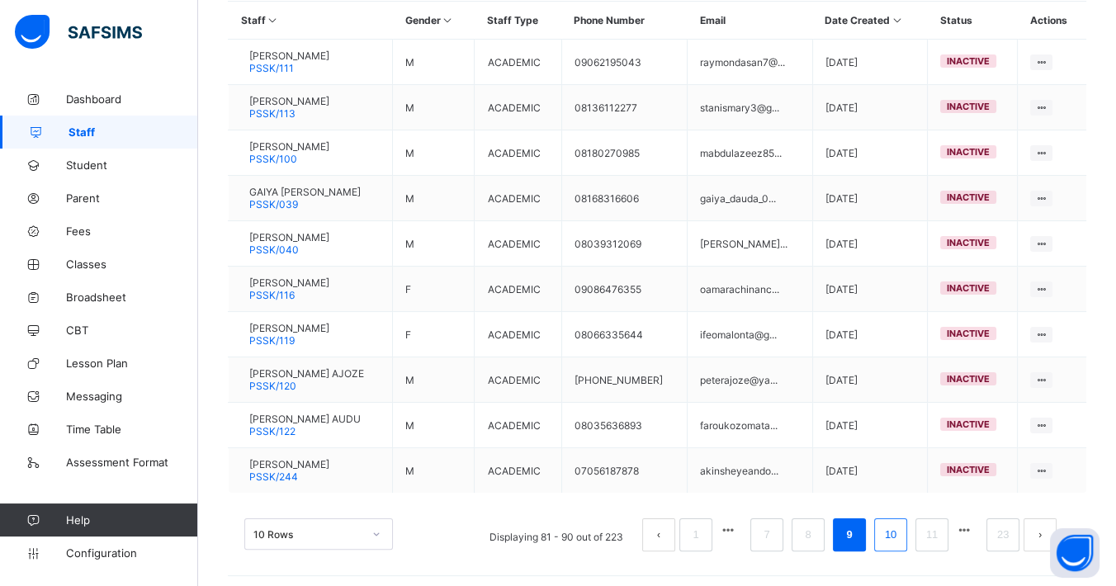
click at [901, 526] on link "10" at bounding box center [890, 534] width 21 height 21
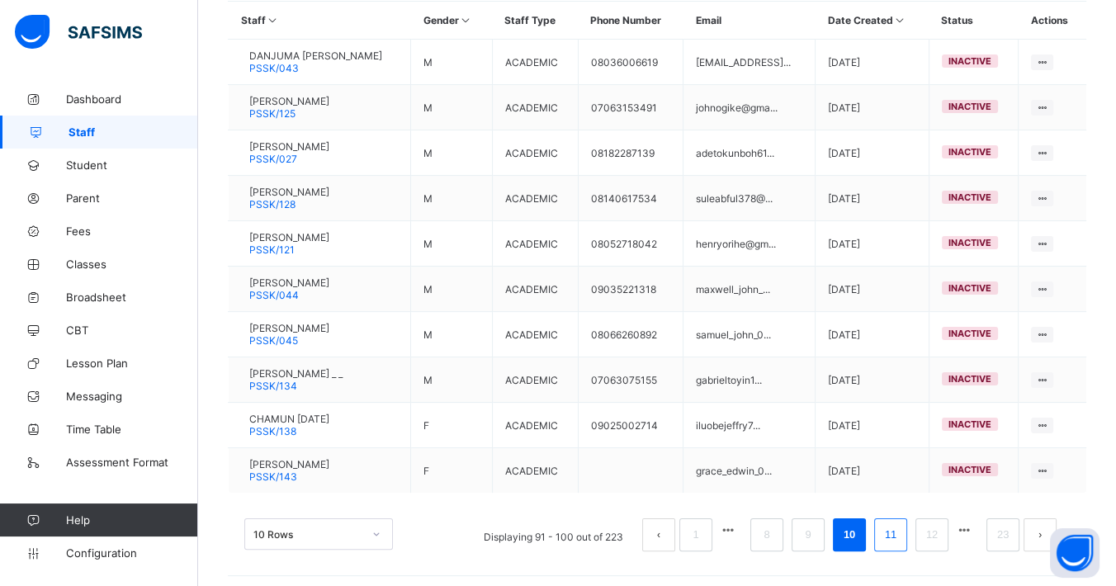
click at [901, 533] on link "11" at bounding box center [890, 534] width 21 height 21
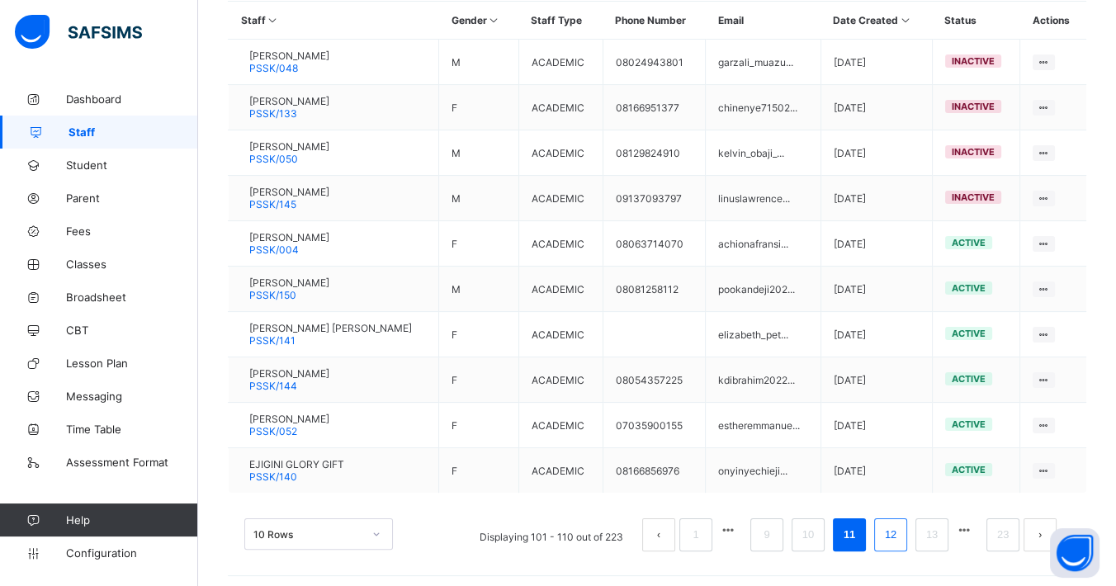
click at [901, 524] on link "12" at bounding box center [890, 534] width 21 height 21
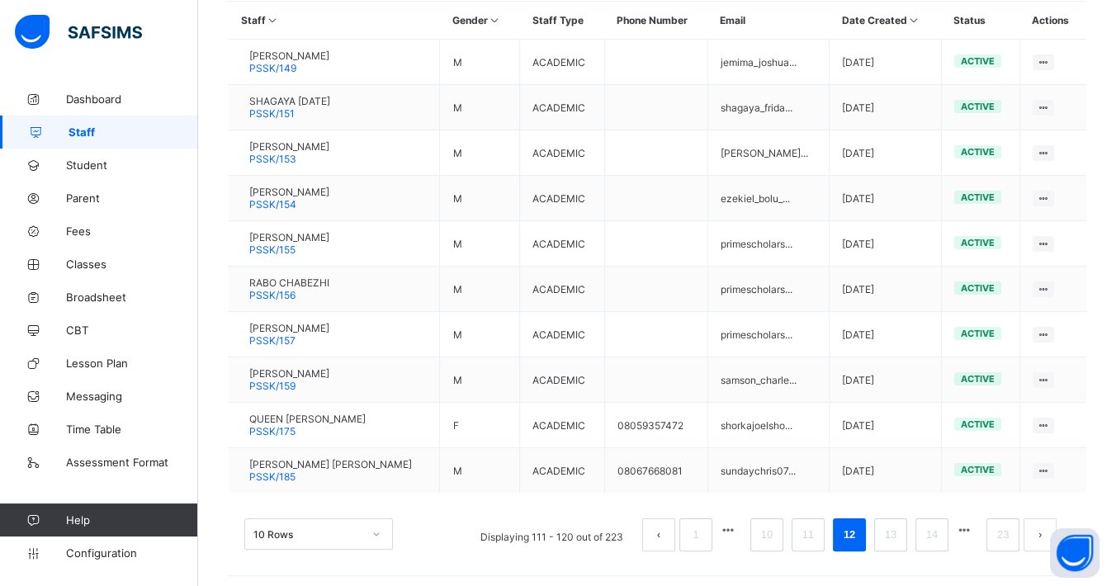
click at [446, 529] on div "10 Rows Displaying 111 - 120 out of 223 1 10 11 12 13 14 23" at bounding box center [656, 534] width 825 height 33
click at [901, 535] on link "13" at bounding box center [890, 534] width 21 height 21
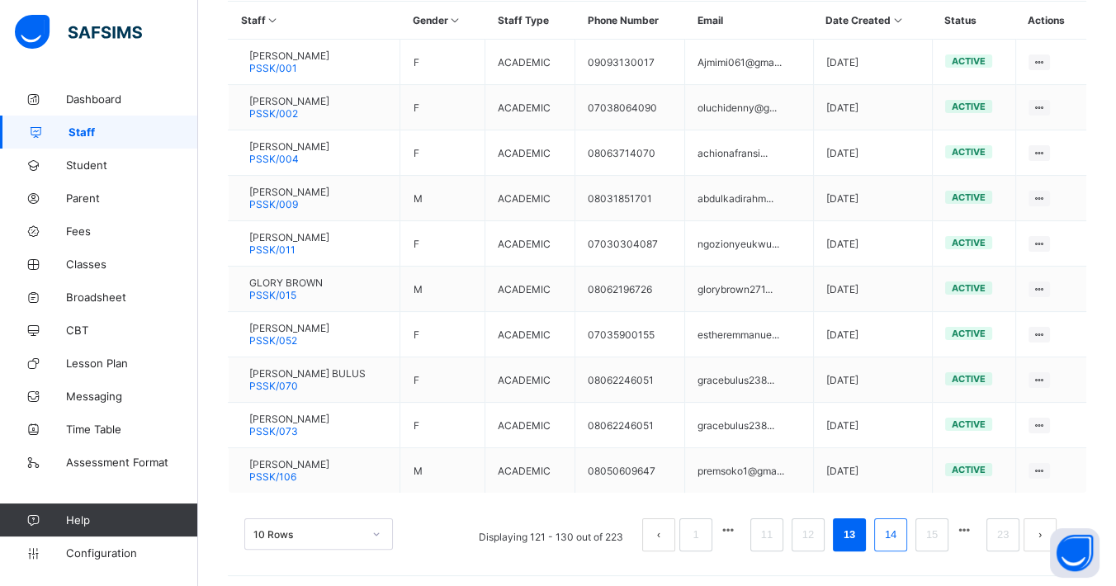
click at [901, 535] on link "14" at bounding box center [890, 534] width 21 height 21
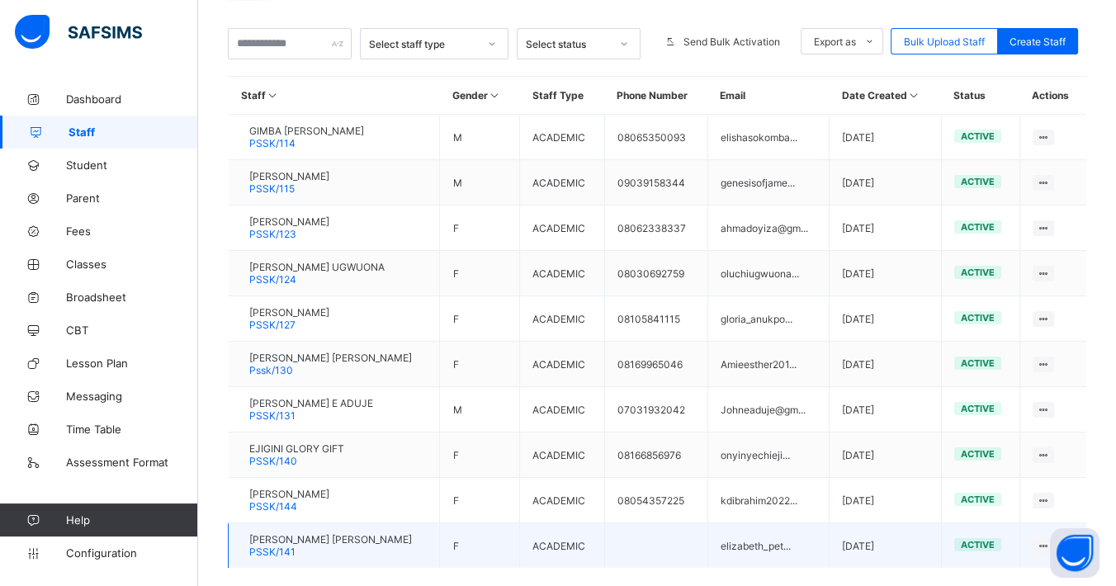
scroll to position [315, 0]
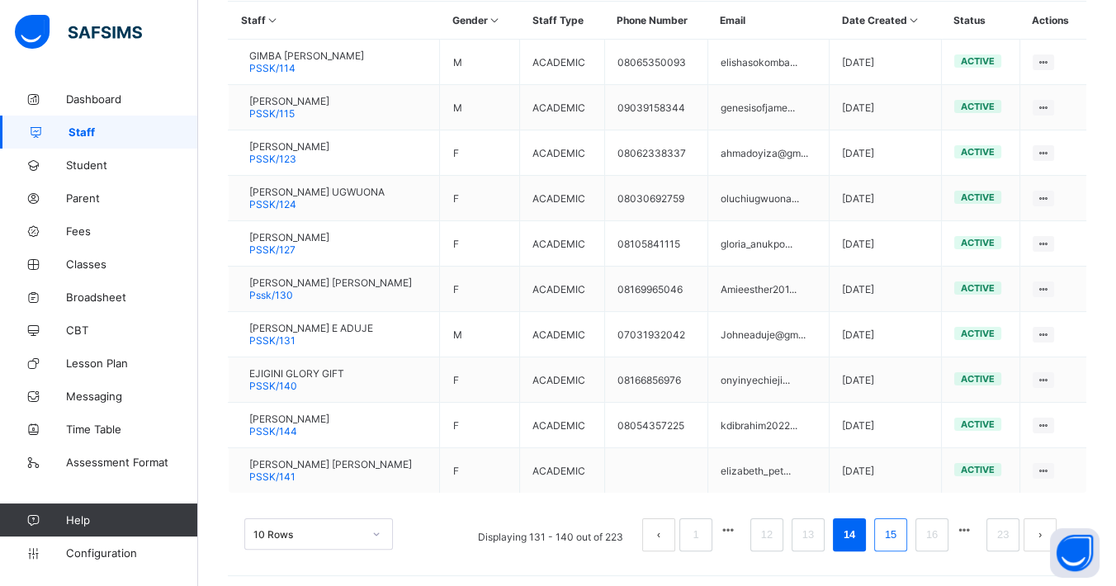
click at [901, 526] on link "15" at bounding box center [890, 534] width 21 height 21
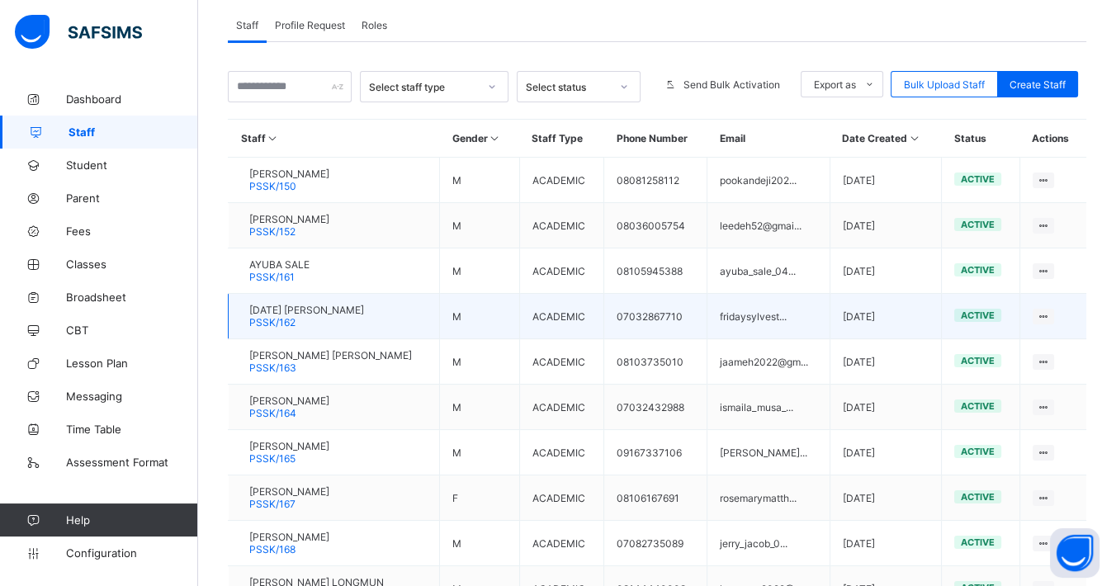
scroll to position [407, 0]
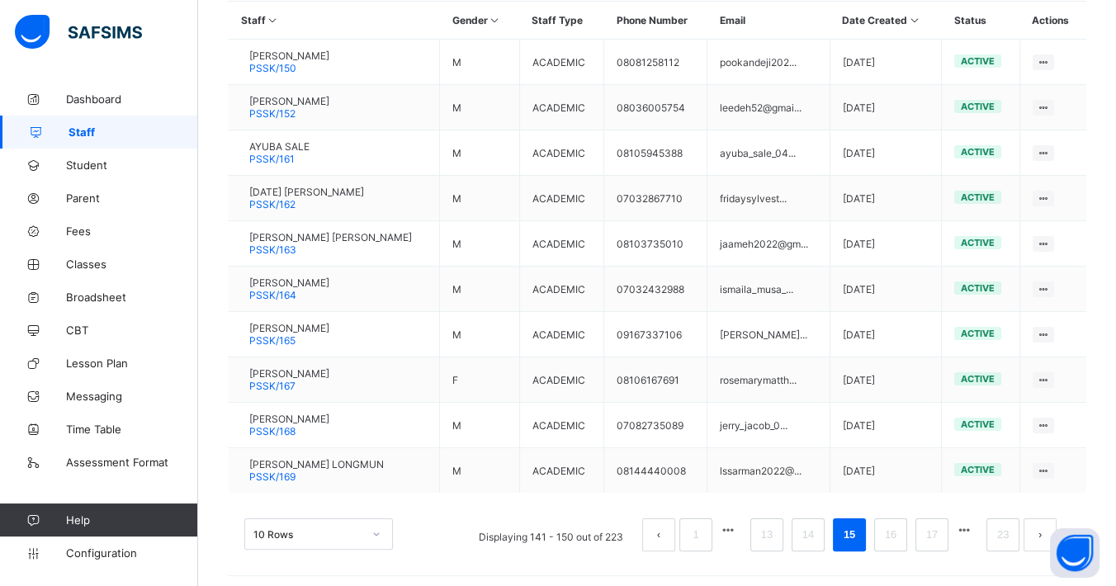
drag, startPoint x: 477, startPoint y: 558, endPoint x: 660, endPoint y: 558, distance: 183.2
click at [475, 559] on div "10 Rows Displaying 141 - 150 out of 223 1 13 14 15 16 17 23" at bounding box center [657, 526] width 858 height 83
click at [901, 527] on link "16" at bounding box center [890, 534] width 21 height 21
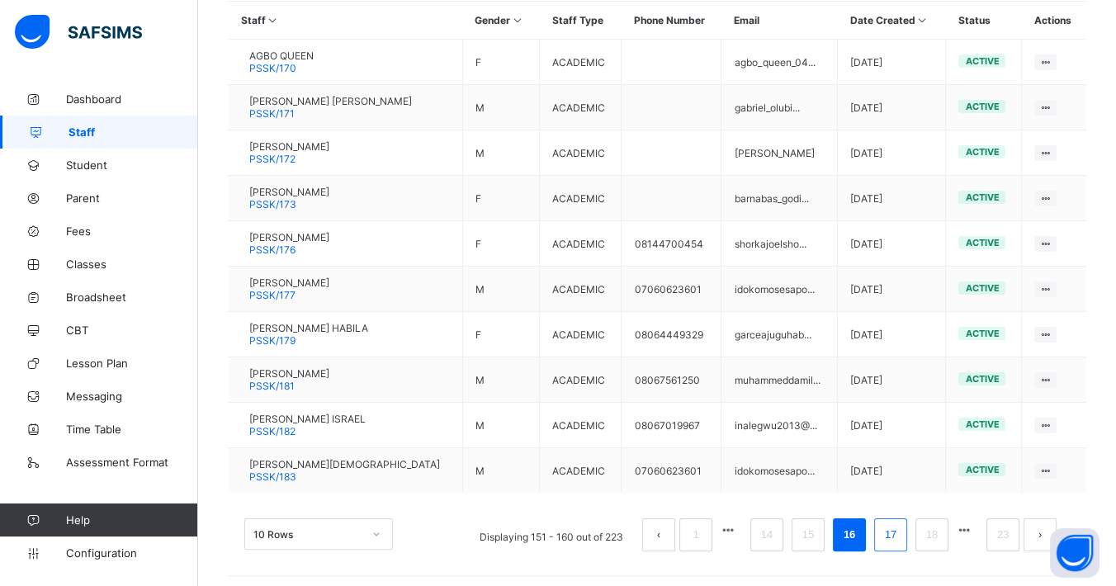
click at [901, 524] on link "17" at bounding box center [890, 534] width 21 height 21
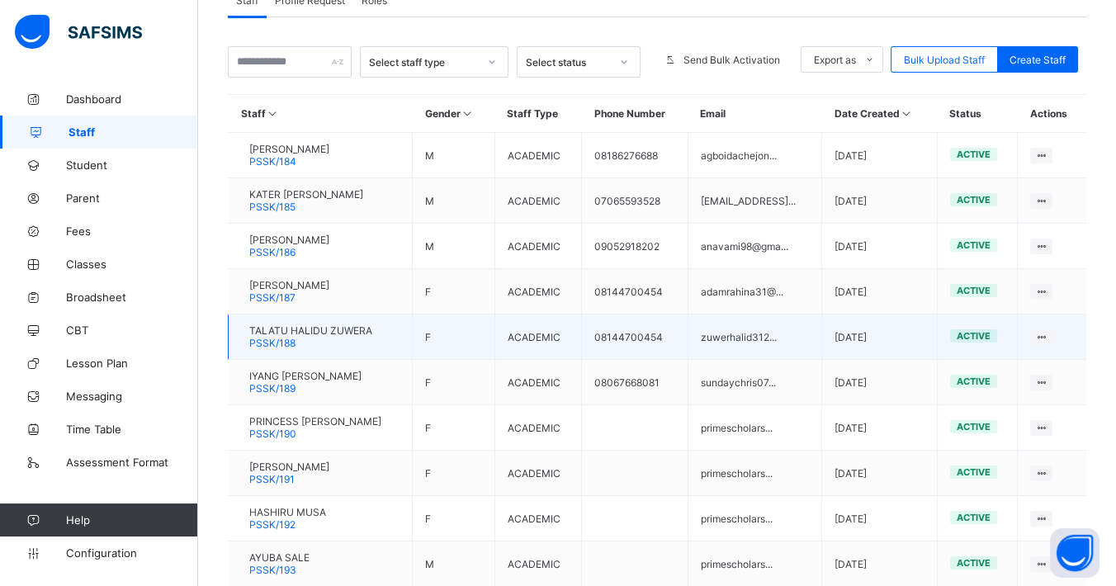
scroll to position [224, 0]
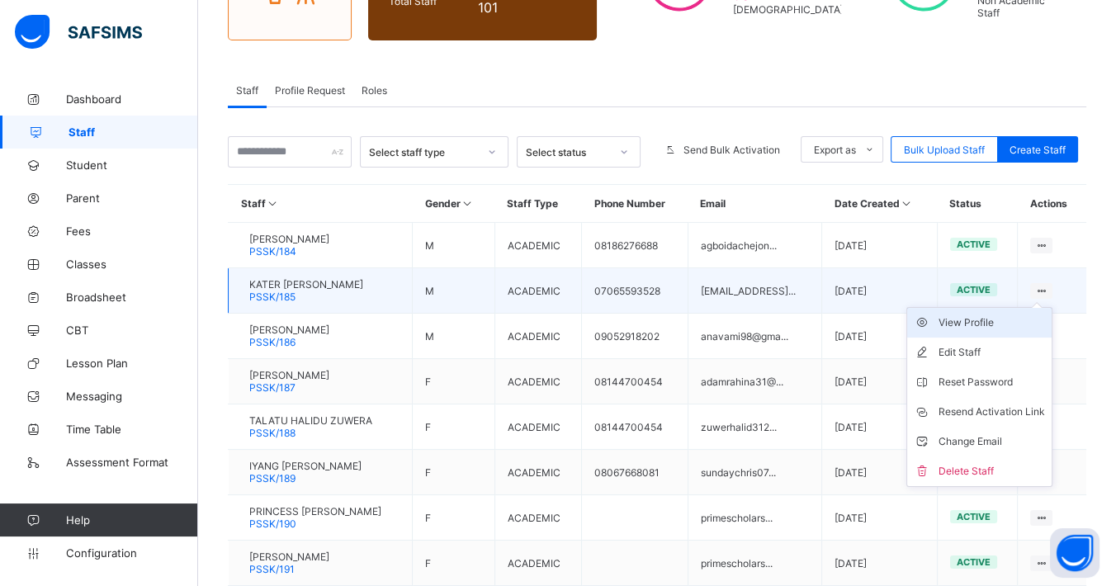
click at [988, 323] on div "View Profile" at bounding box center [991, 322] width 106 height 17
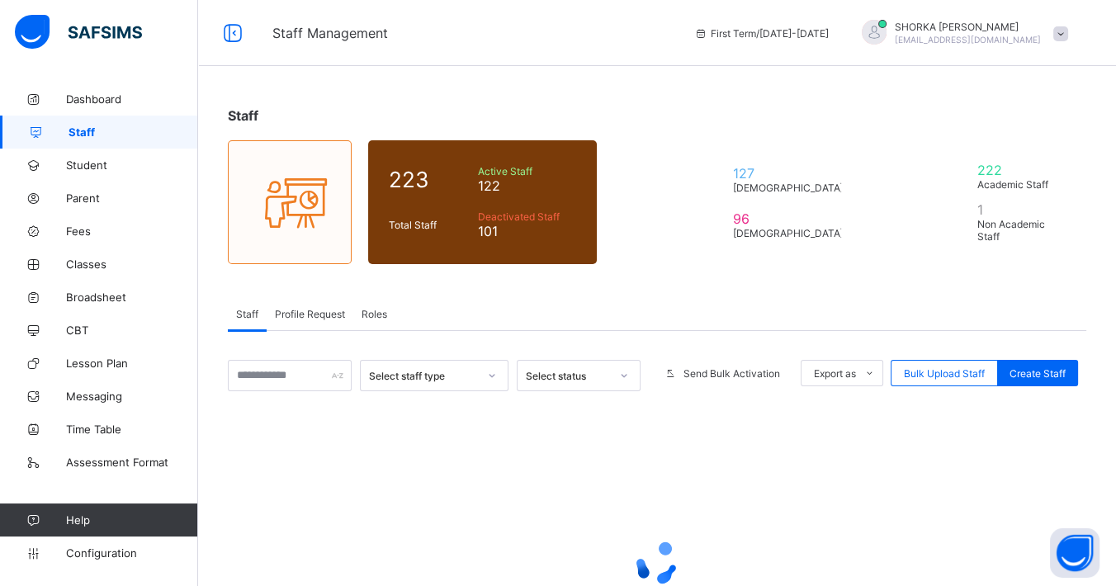
scroll to position [157, 0]
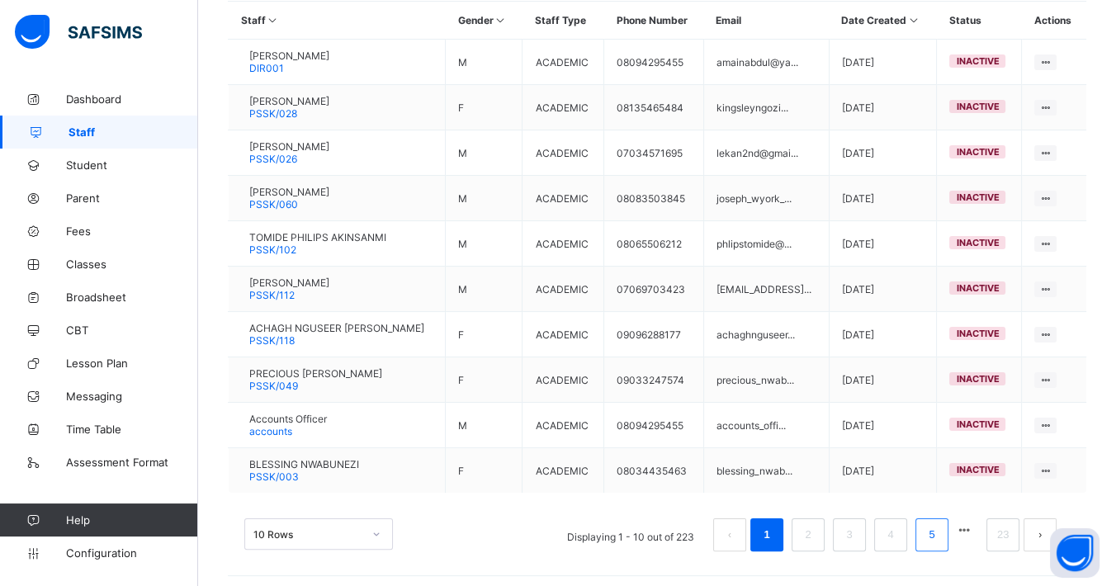
click at [938, 524] on link "5" at bounding box center [931, 534] width 16 height 21
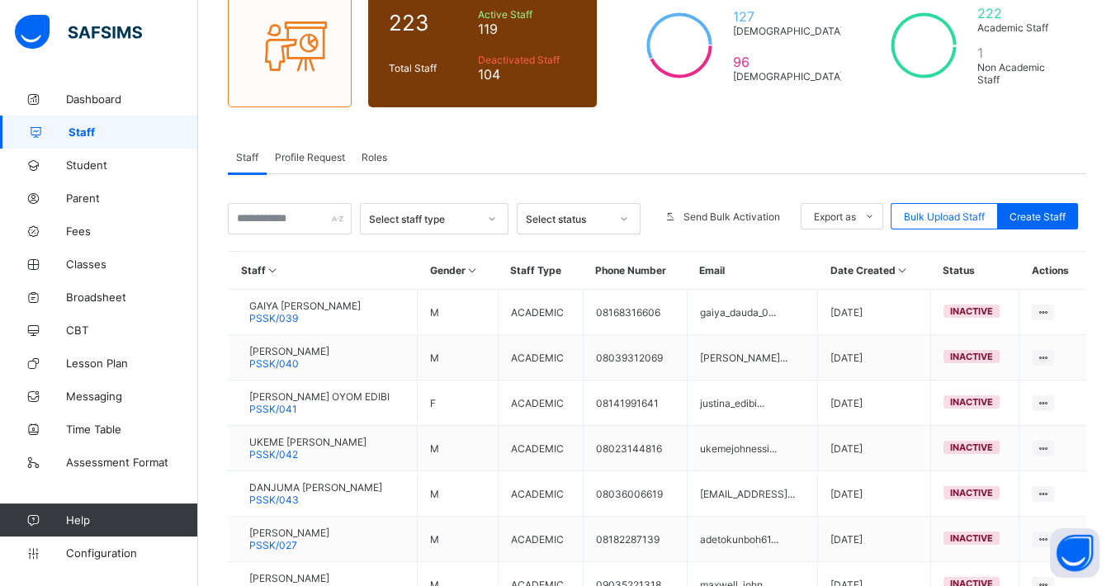
scroll to position [407, 0]
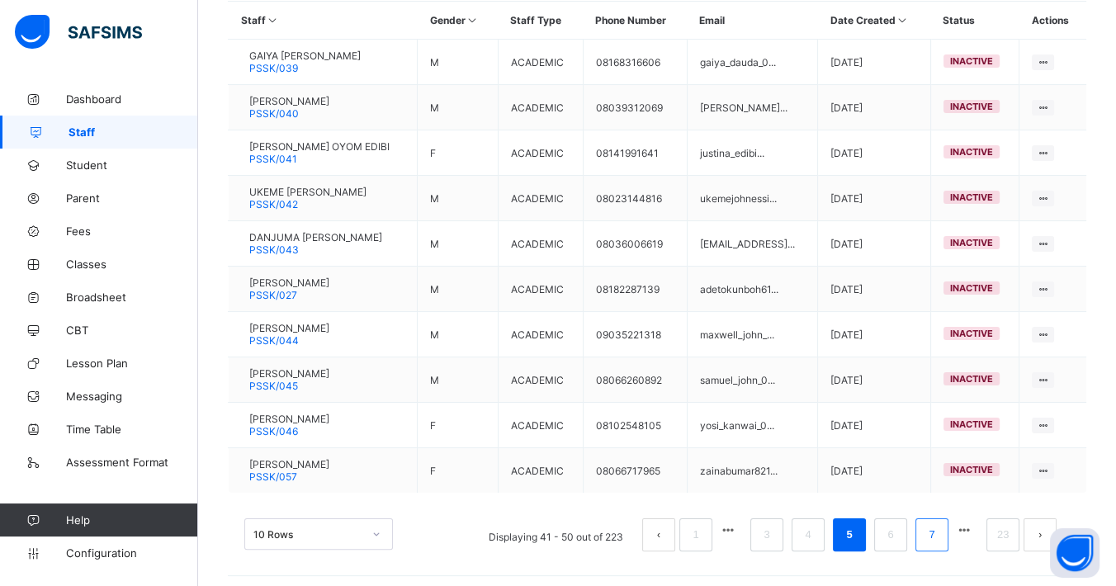
click at [961, 524] on ul "Displaying 41 - 50 out of 223 1 3 4 5 6 7 23" at bounding box center [772, 534] width 593 height 33
click at [975, 523] on button "button" at bounding box center [963, 530] width 21 height 14
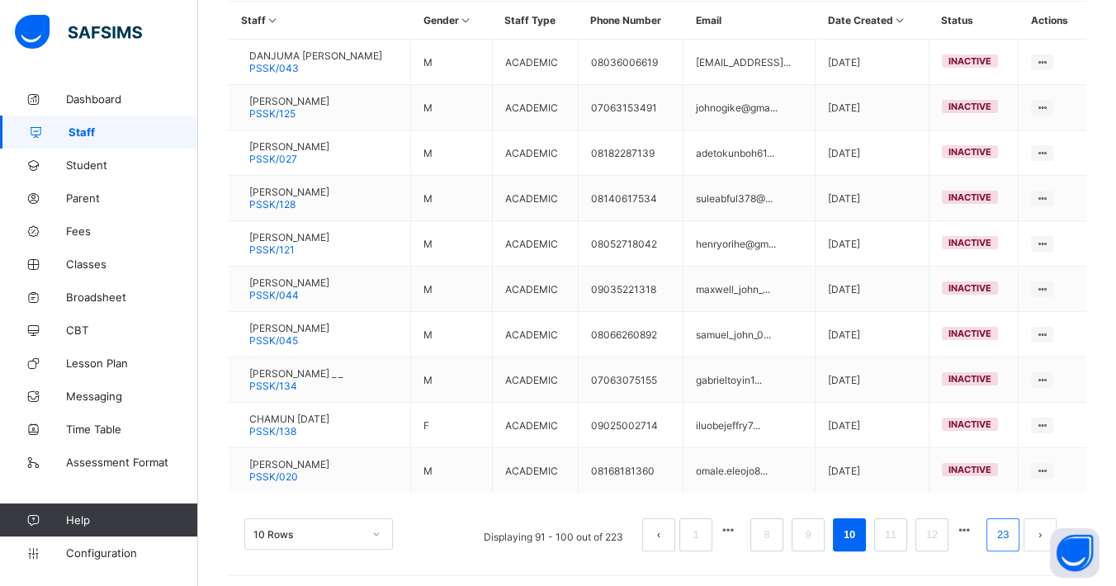
click at [1007, 531] on link "23" at bounding box center [1002, 534] width 21 height 21
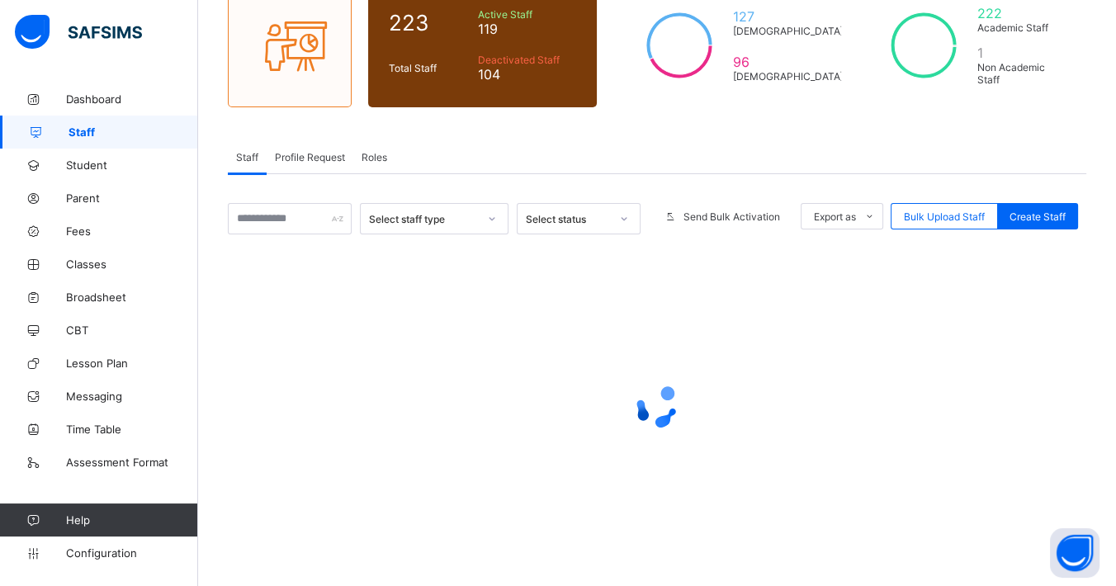
scroll to position [92, 0]
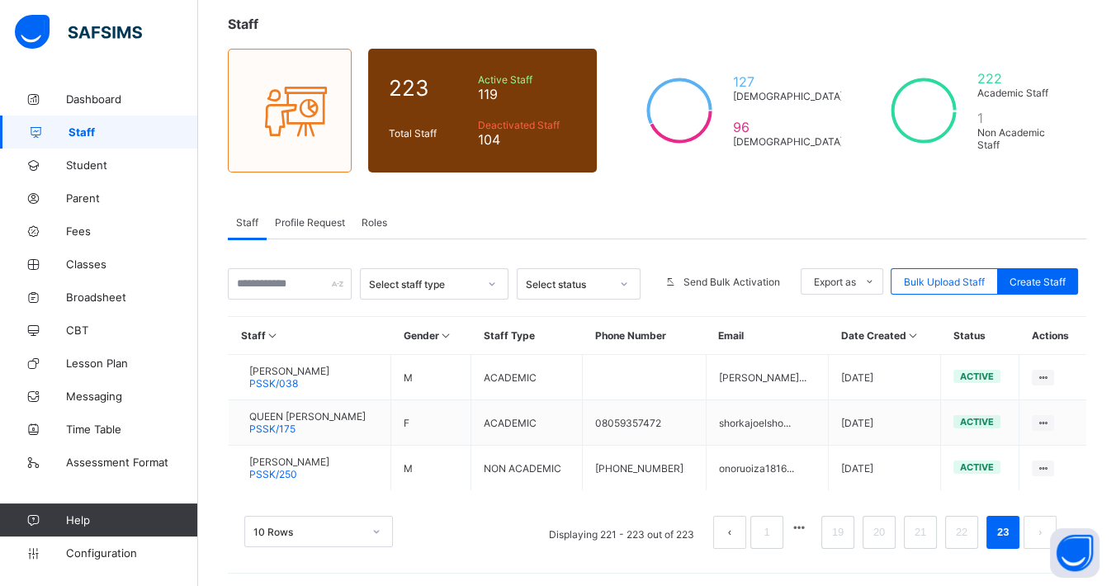
click at [1005, 527] on link "23" at bounding box center [1002, 532] width 21 height 21
click at [972, 526] on link "22" at bounding box center [961, 532] width 21 height 21
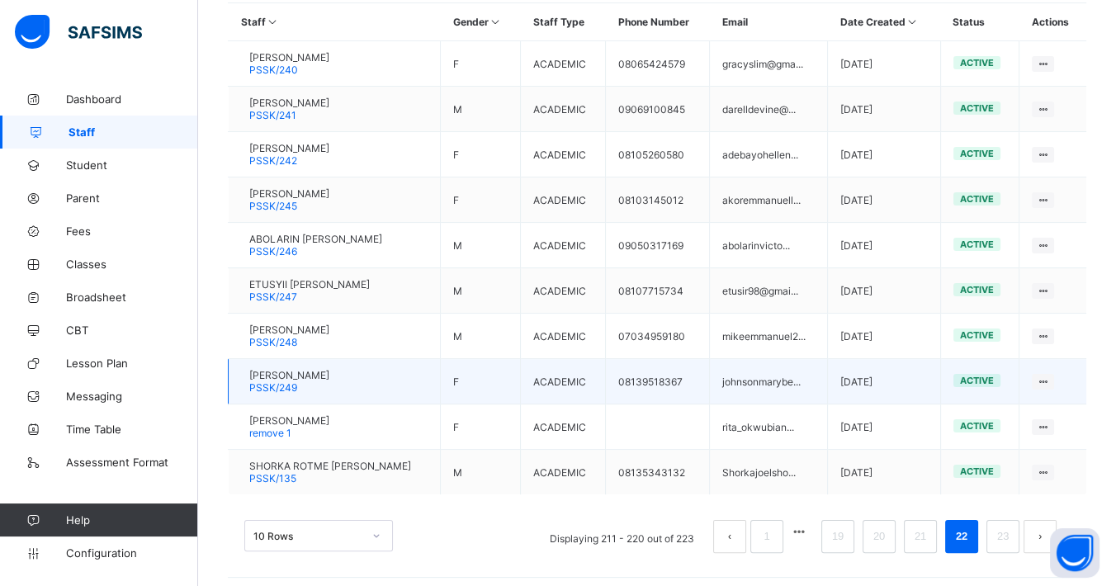
scroll to position [407, 0]
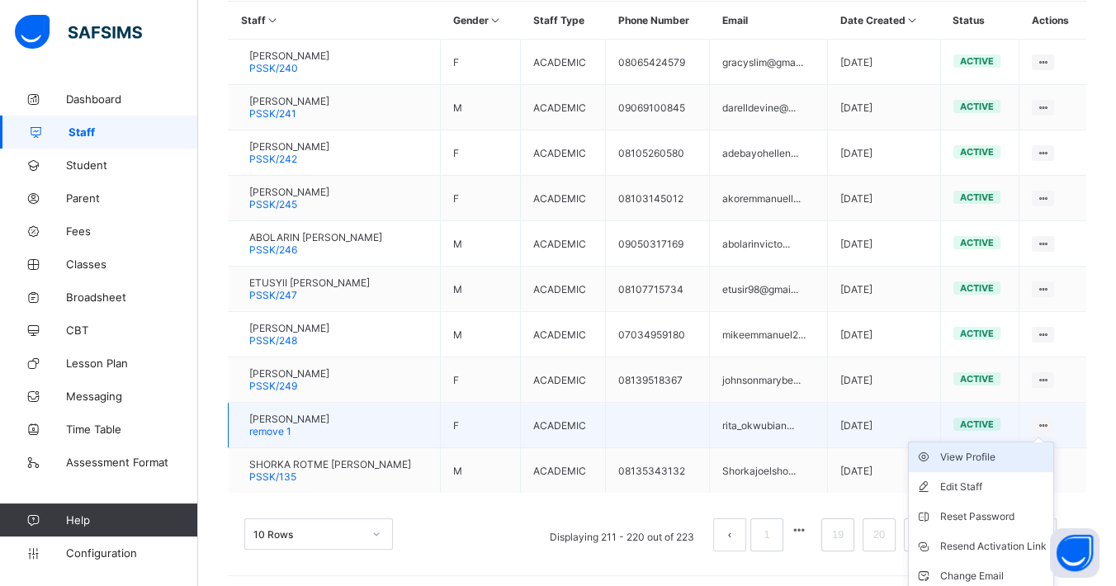
click at [994, 451] on div "View Profile" at bounding box center [993, 457] width 106 height 17
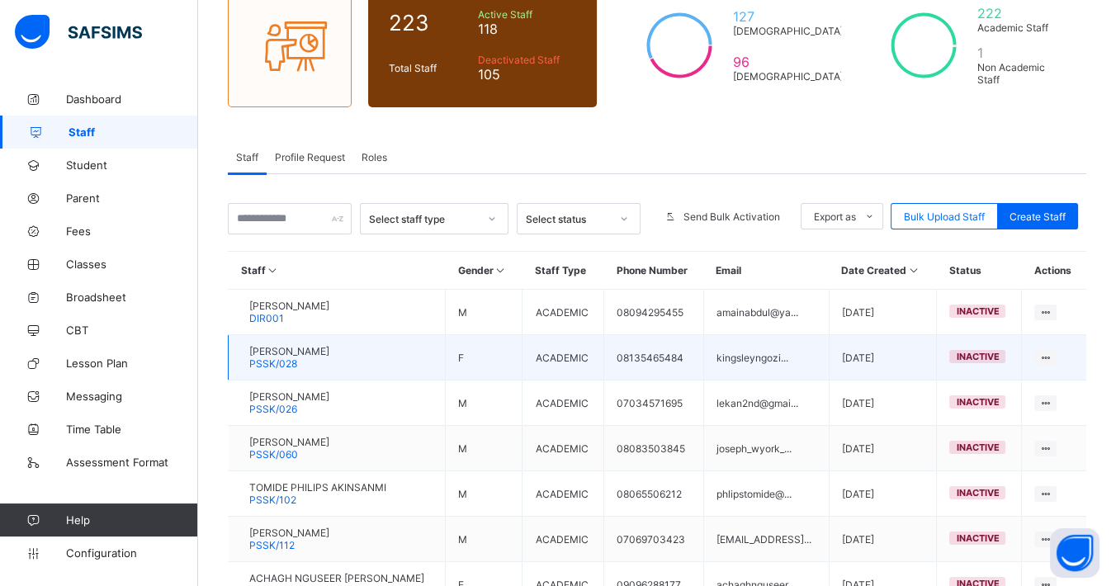
scroll to position [407, 0]
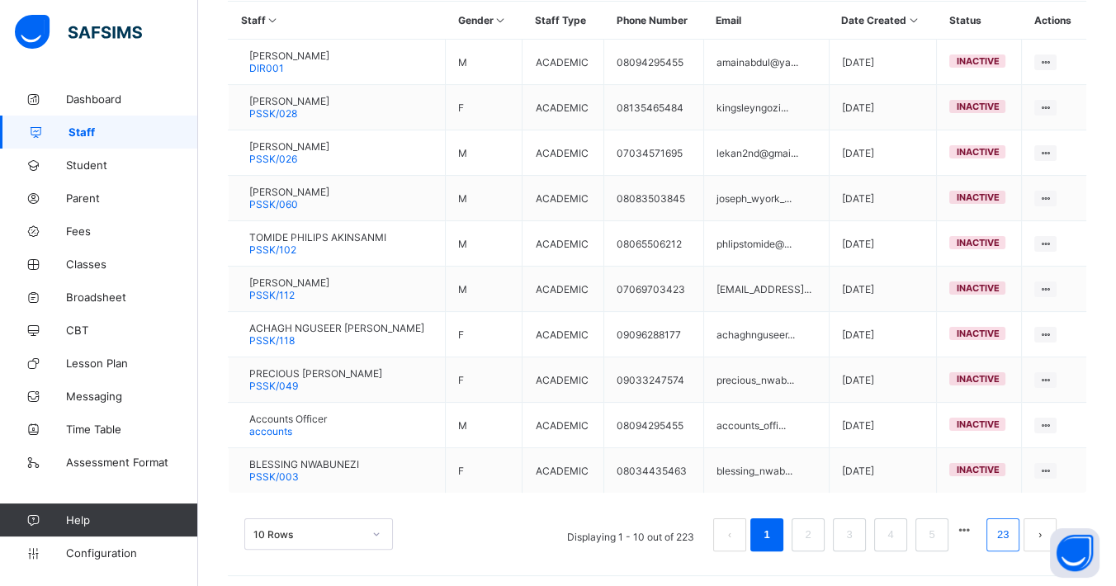
click at [1004, 531] on li "23" at bounding box center [1002, 534] width 33 height 33
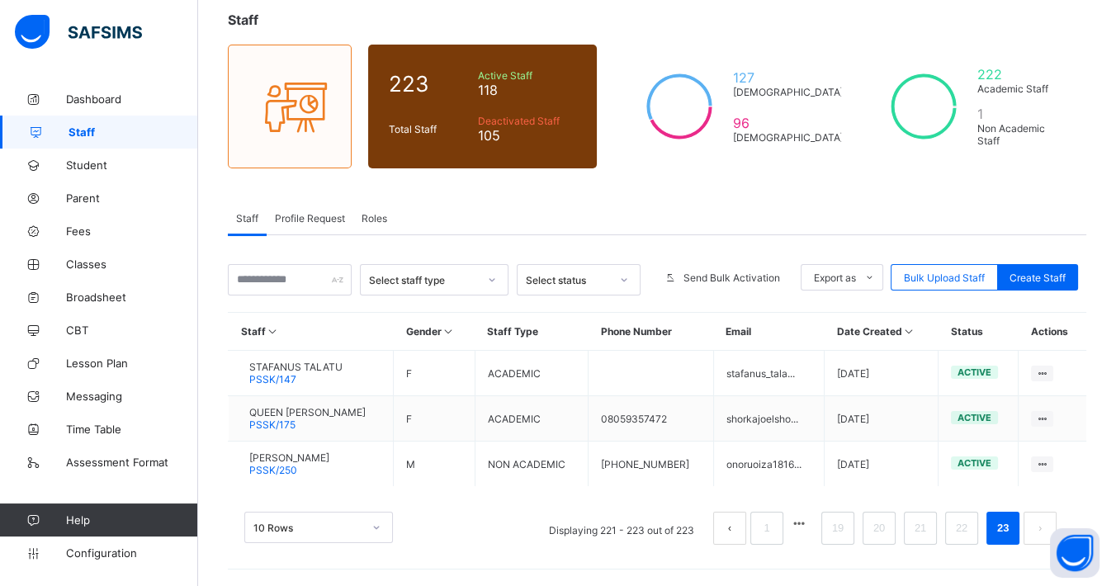
scroll to position [92, 0]
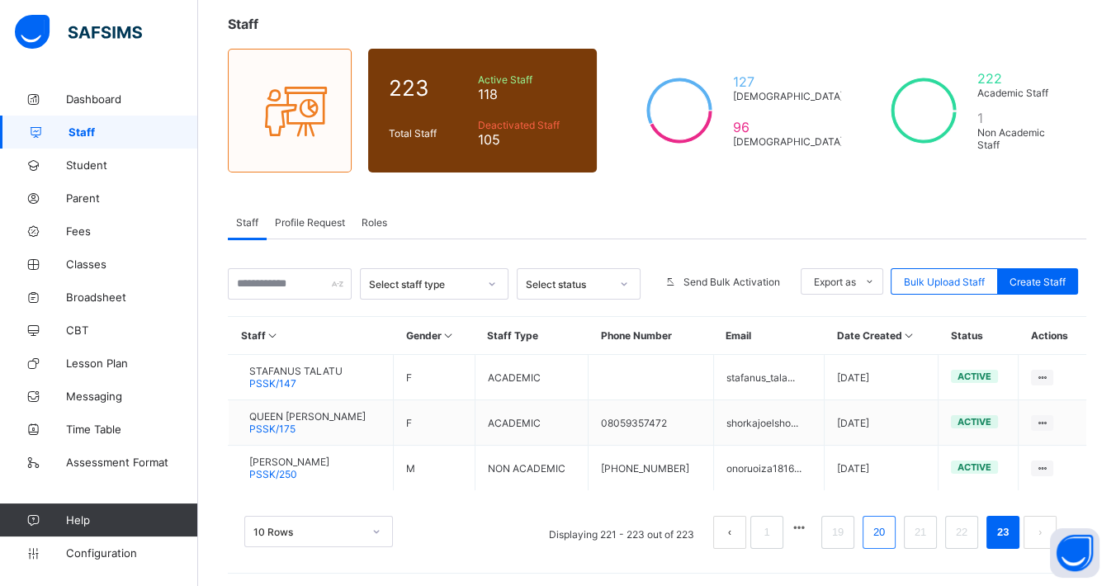
click at [890, 529] on link "20" at bounding box center [878, 532] width 21 height 21
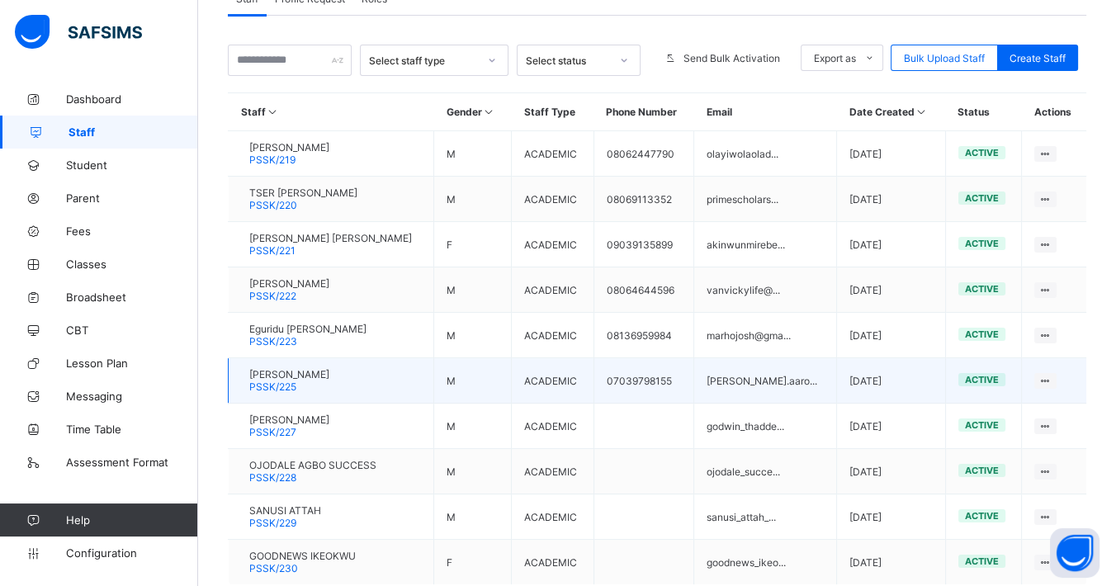
scroll to position [407, 0]
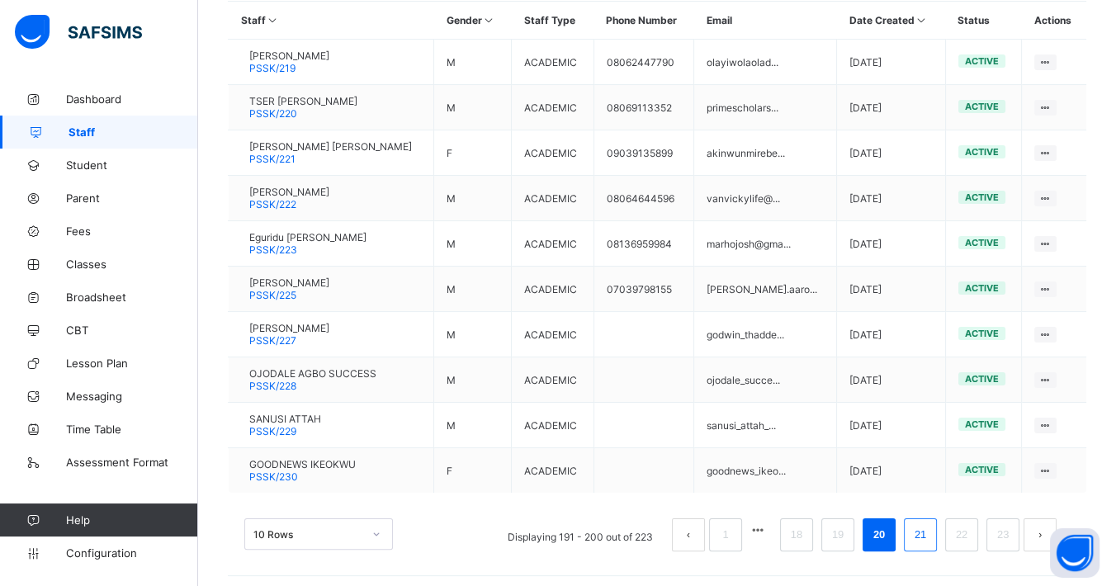
click at [931, 528] on link "21" at bounding box center [919, 534] width 21 height 21
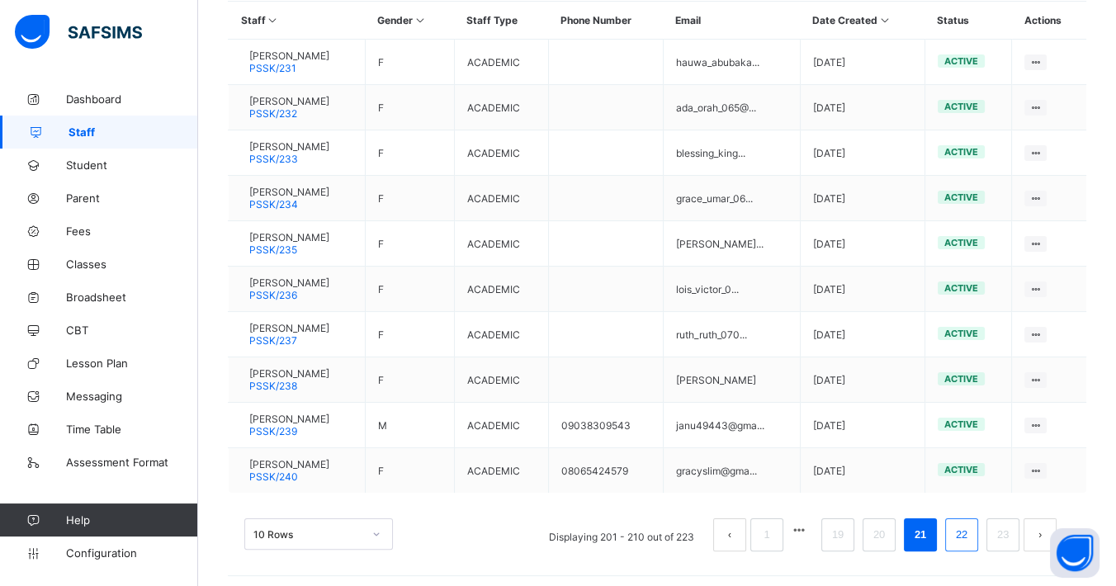
click at [978, 526] on li "22" at bounding box center [961, 534] width 33 height 33
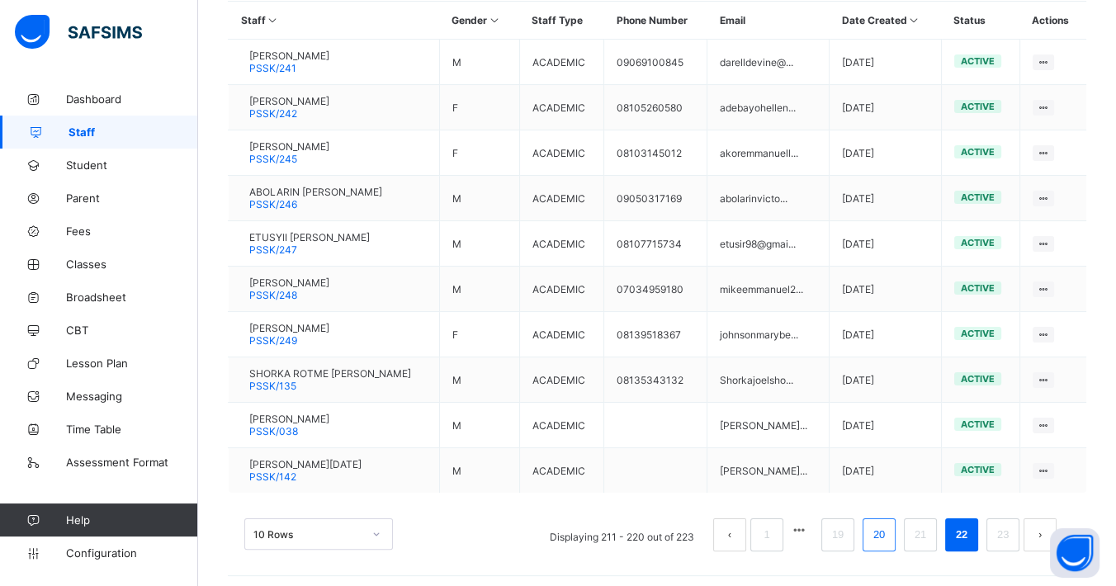
click at [889, 533] on link "20" at bounding box center [878, 534] width 21 height 21
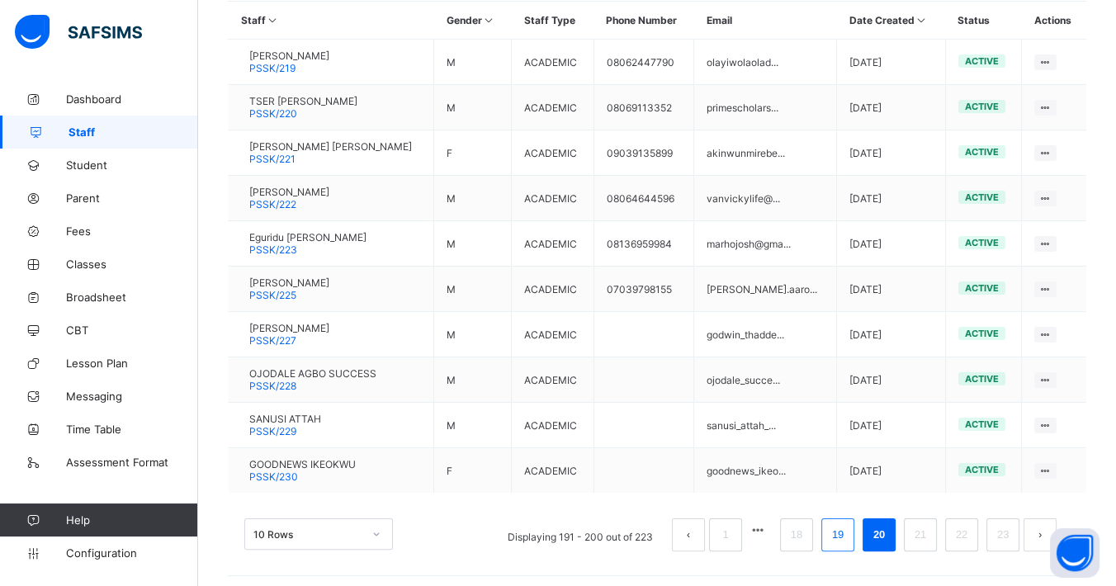
click at [848, 533] on link "19" at bounding box center [837, 534] width 21 height 21
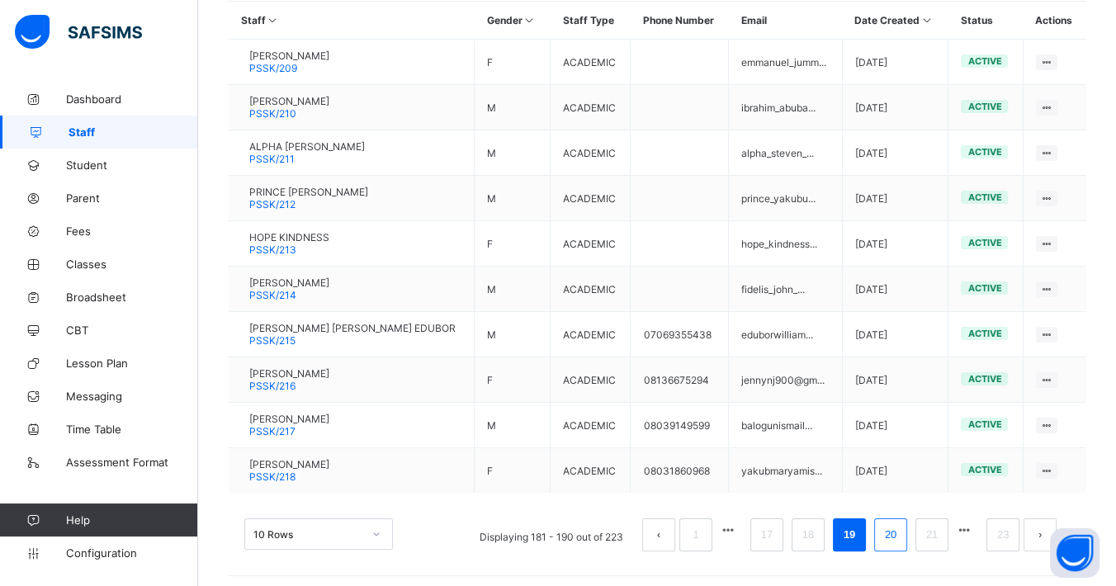
click at [889, 526] on li "20" at bounding box center [890, 534] width 33 height 33
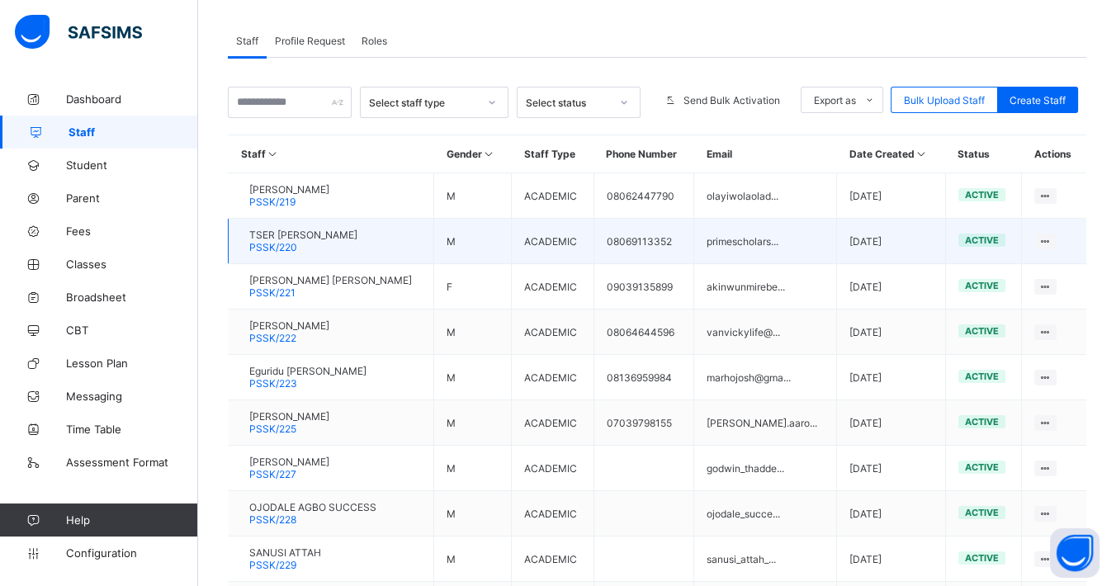
scroll to position [224, 0]
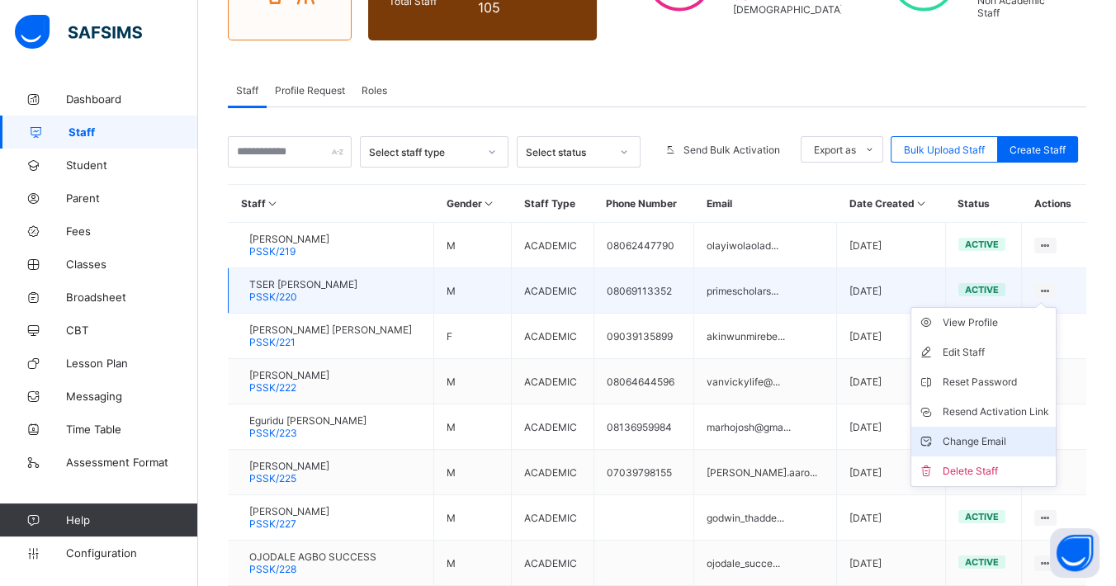
click at [977, 441] on div "Change Email" at bounding box center [995, 441] width 106 height 17
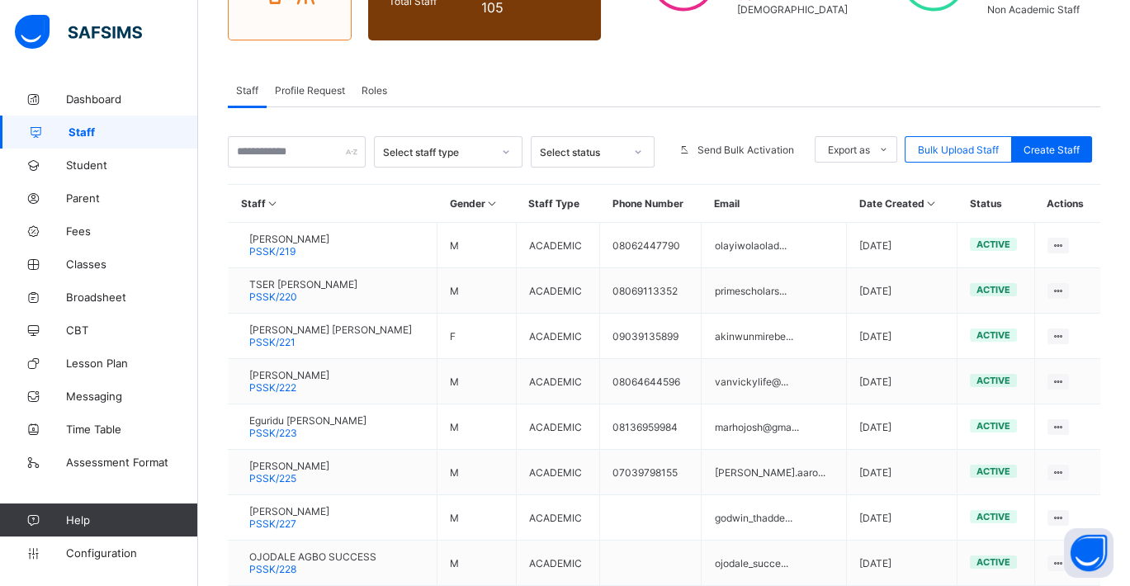
type input "**********"
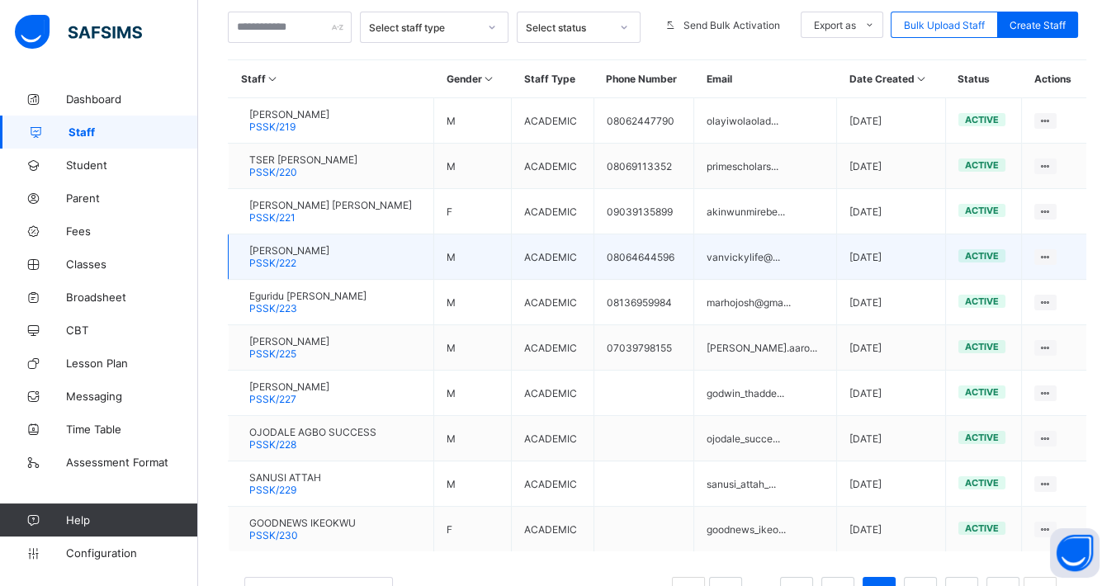
scroll to position [407, 0]
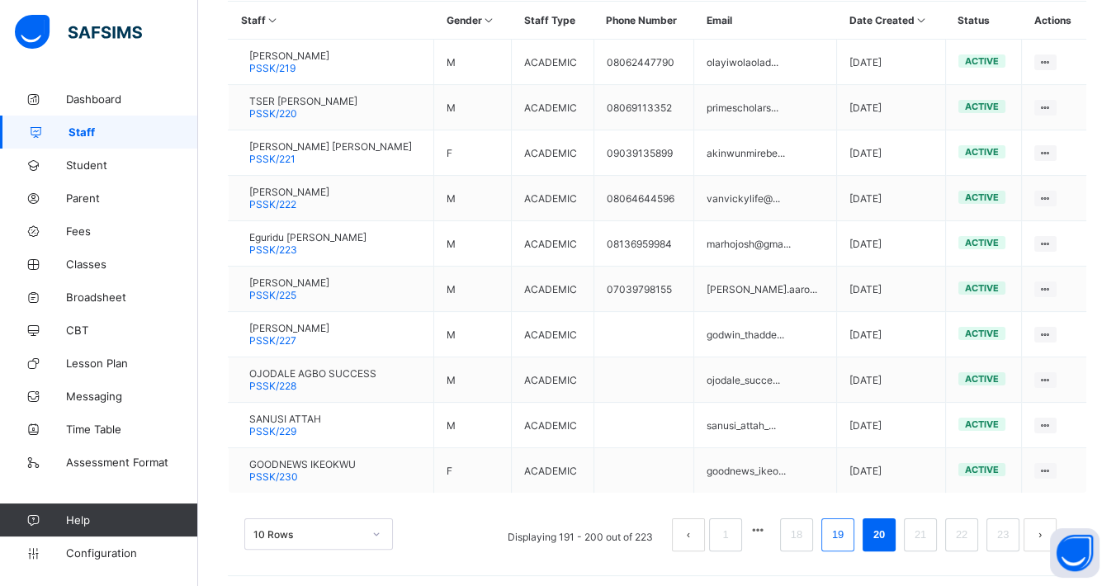
click at [848, 534] on link "19" at bounding box center [837, 534] width 21 height 21
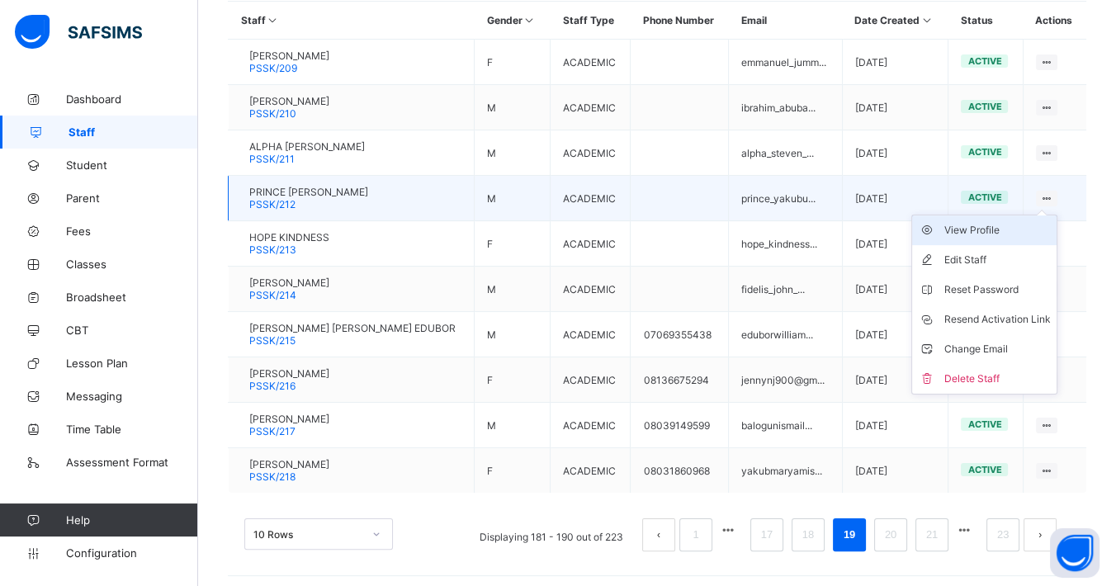
click at [990, 227] on div "View Profile" at bounding box center [996, 230] width 106 height 17
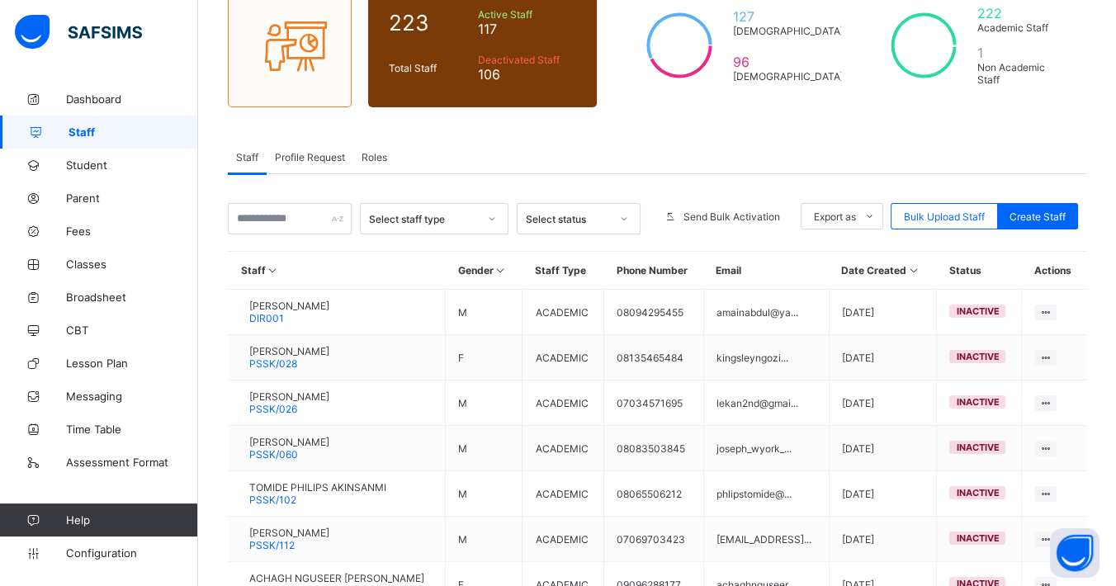
scroll to position [407, 0]
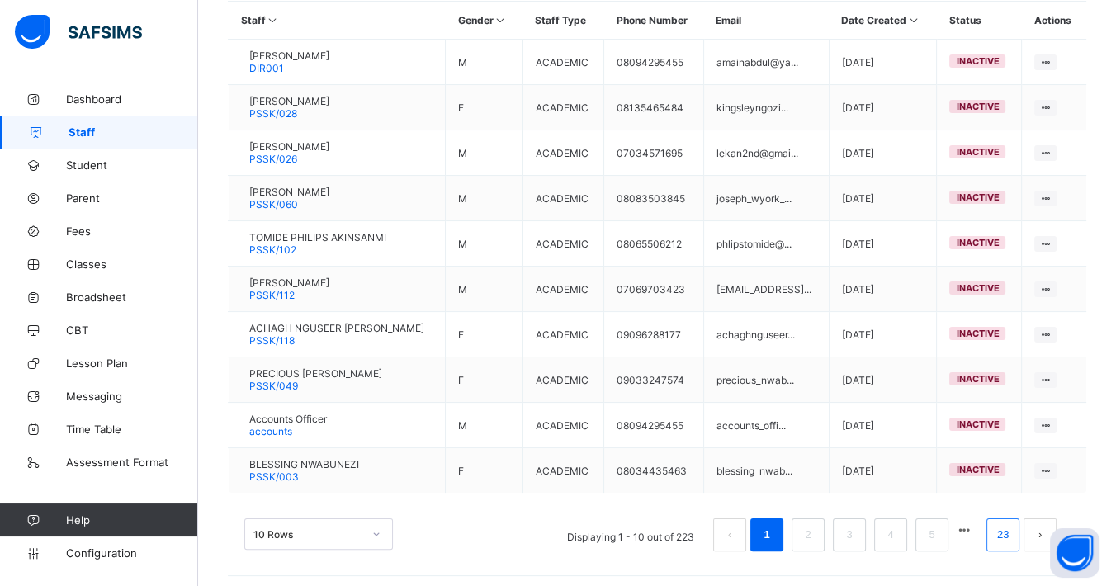
click at [1007, 529] on link "23" at bounding box center [1002, 534] width 21 height 21
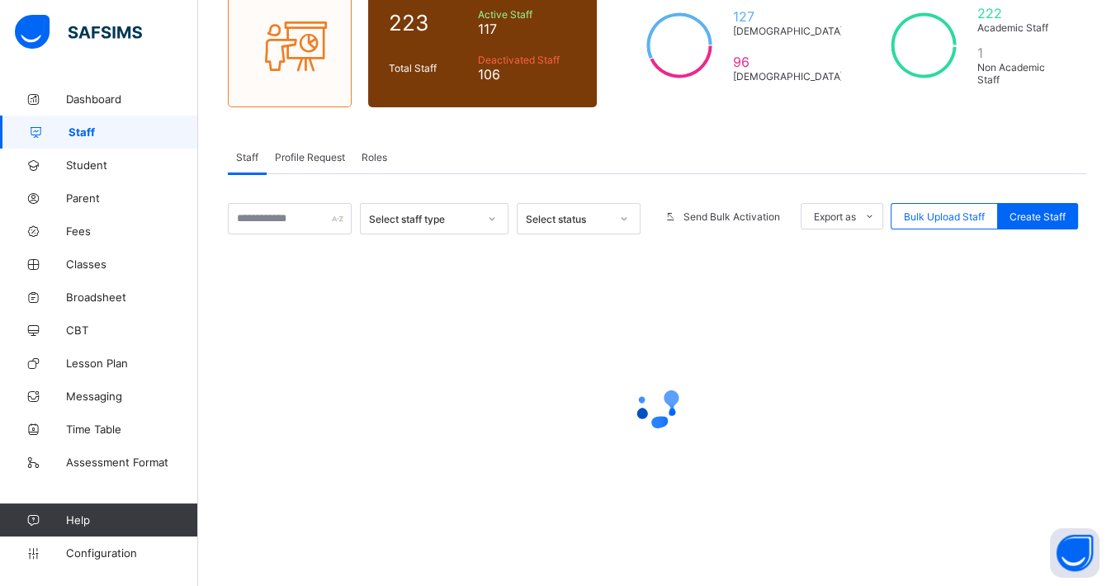
scroll to position [92, 0]
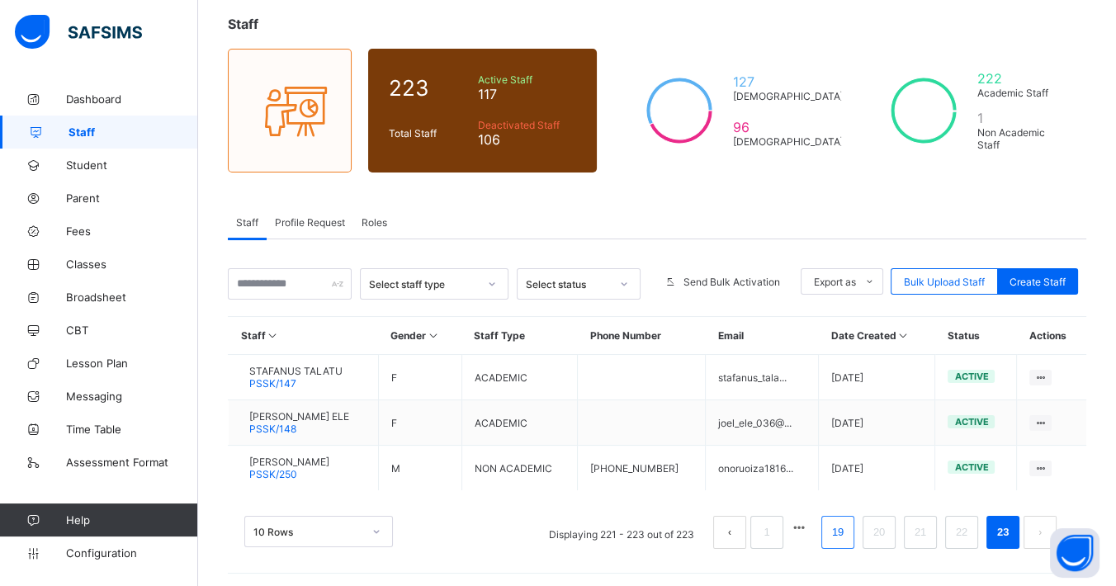
click at [848, 534] on link "19" at bounding box center [837, 532] width 21 height 21
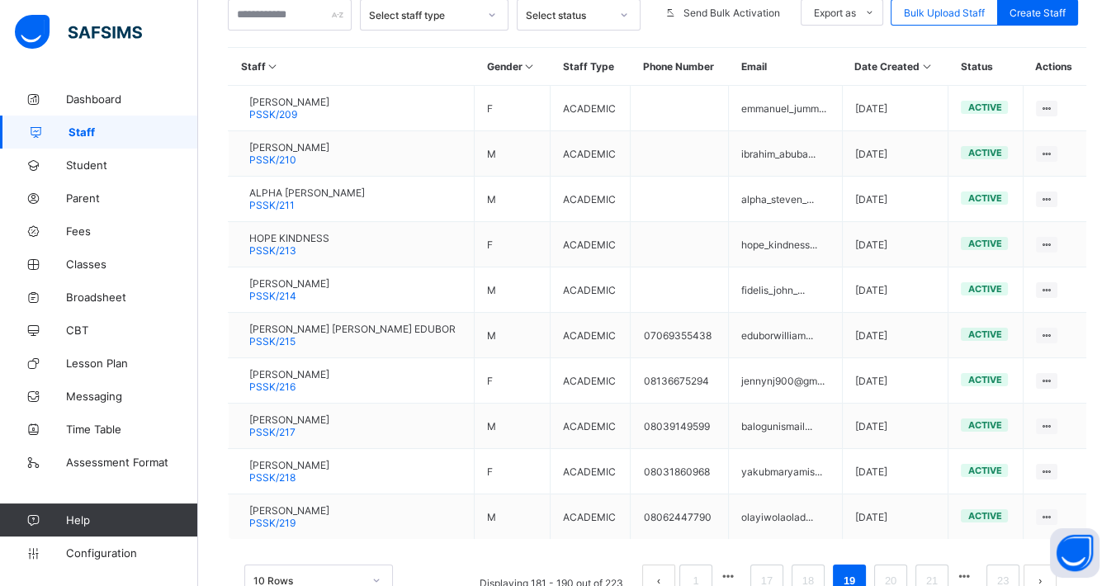
scroll to position [367, 0]
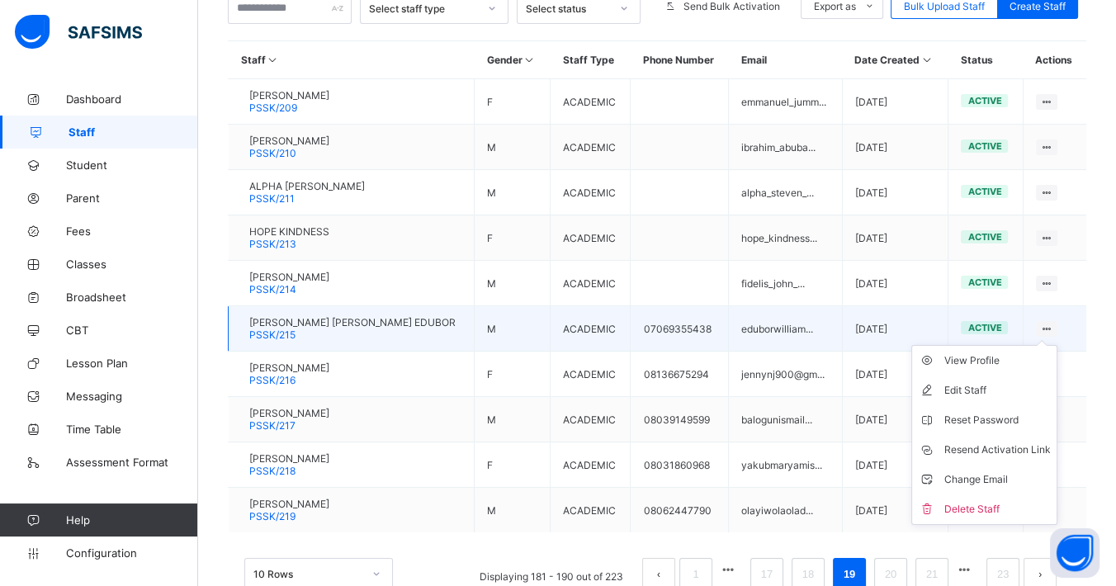
click at [1054, 345] on ul "View Profile Edit Staff Reset Password Resend Activation Link Change Email Dele…" at bounding box center [984, 435] width 146 height 180
click at [997, 352] on div "View Profile" at bounding box center [996, 360] width 106 height 17
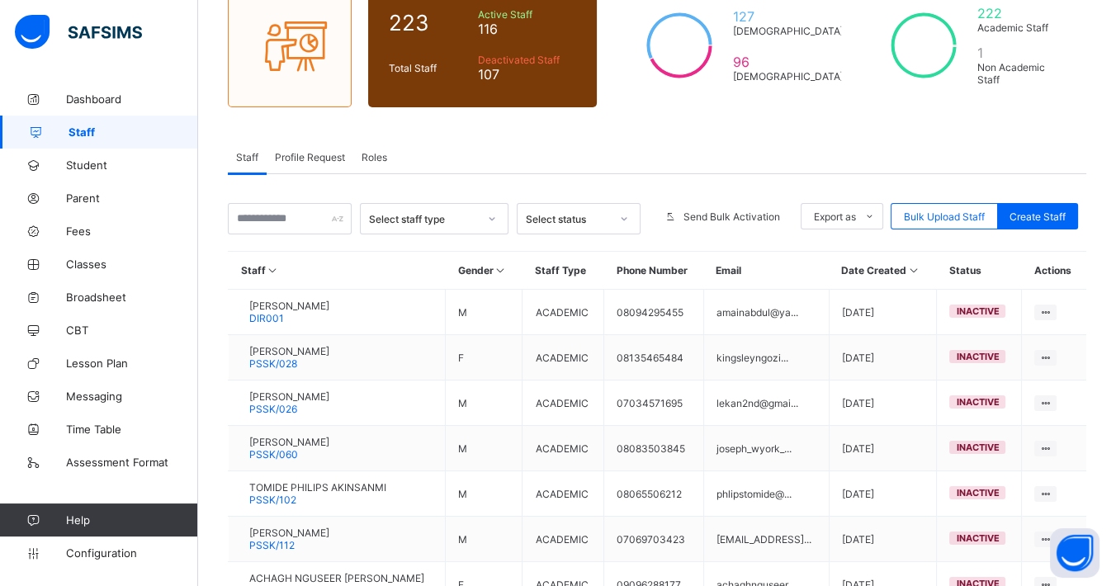
scroll to position [407, 0]
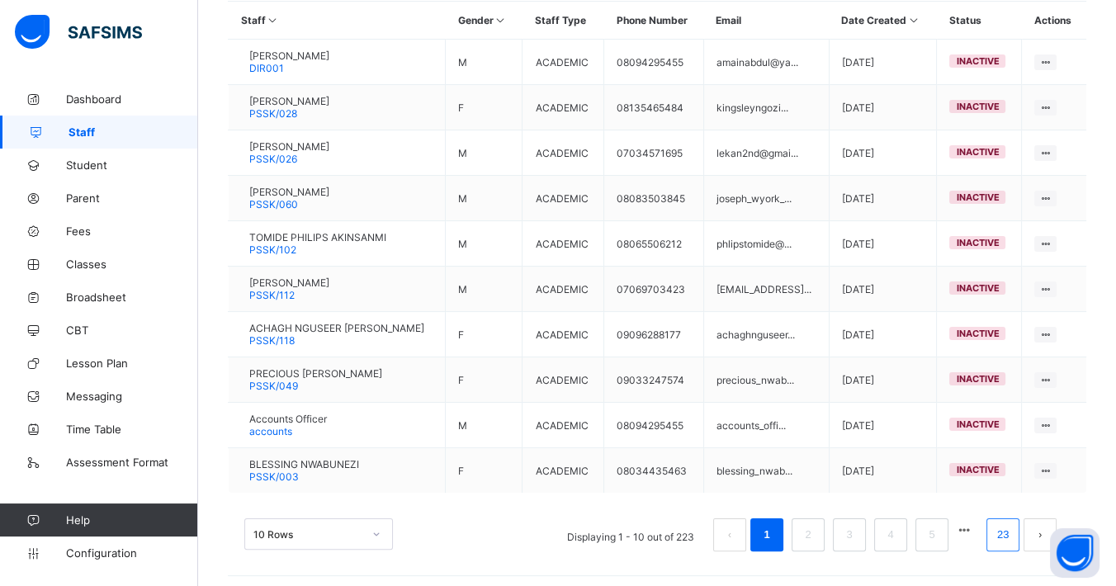
click at [1010, 526] on link "23" at bounding box center [1002, 534] width 21 height 21
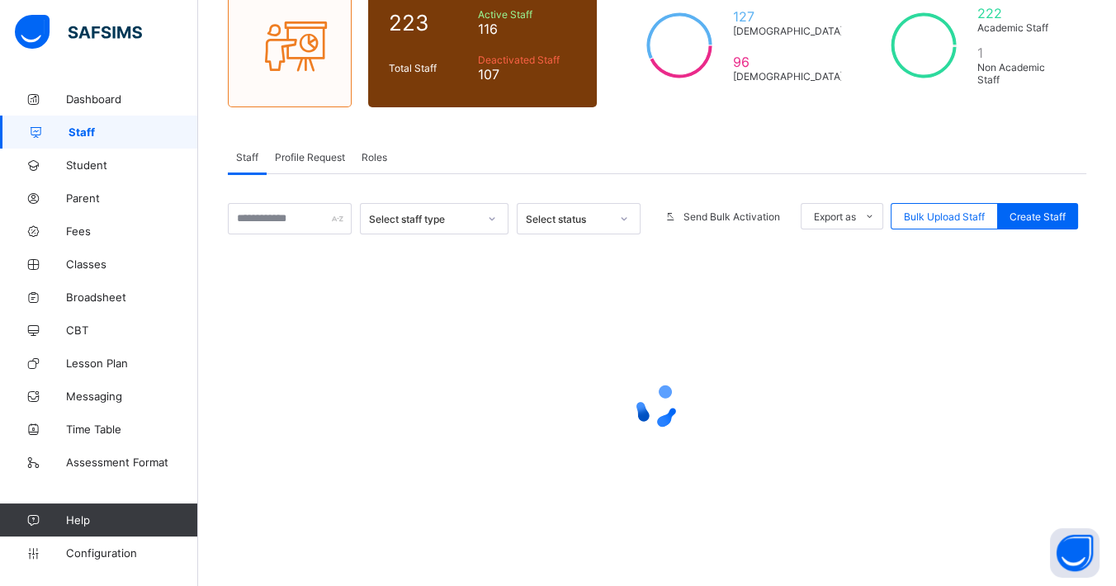
scroll to position [92, 0]
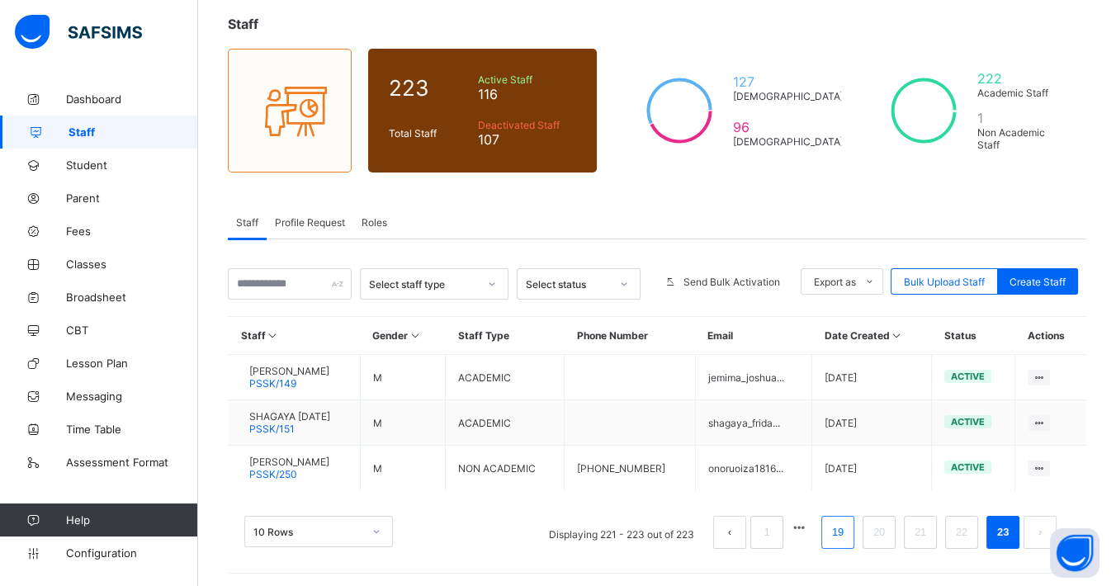
click at [847, 529] on link "19" at bounding box center [837, 532] width 21 height 21
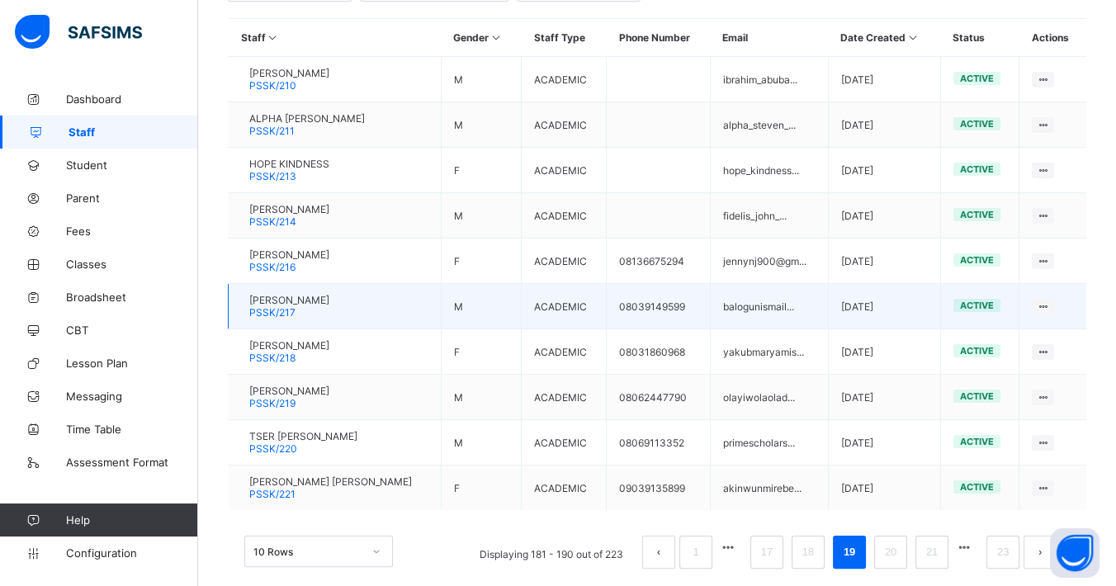
scroll to position [407, 0]
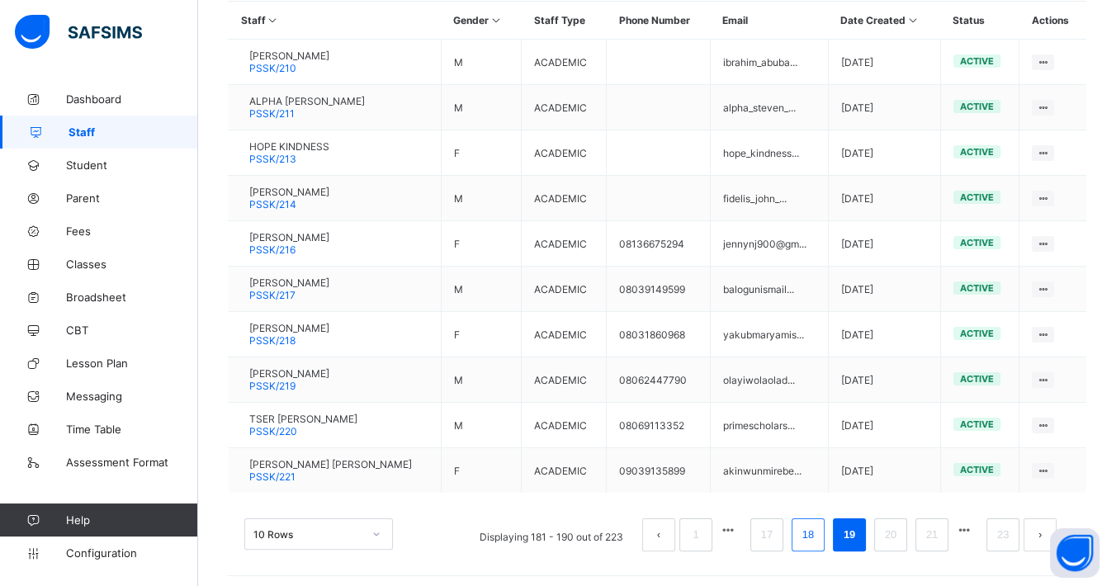
click at [819, 528] on link "18" at bounding box center [807, 534] width 21 height 21
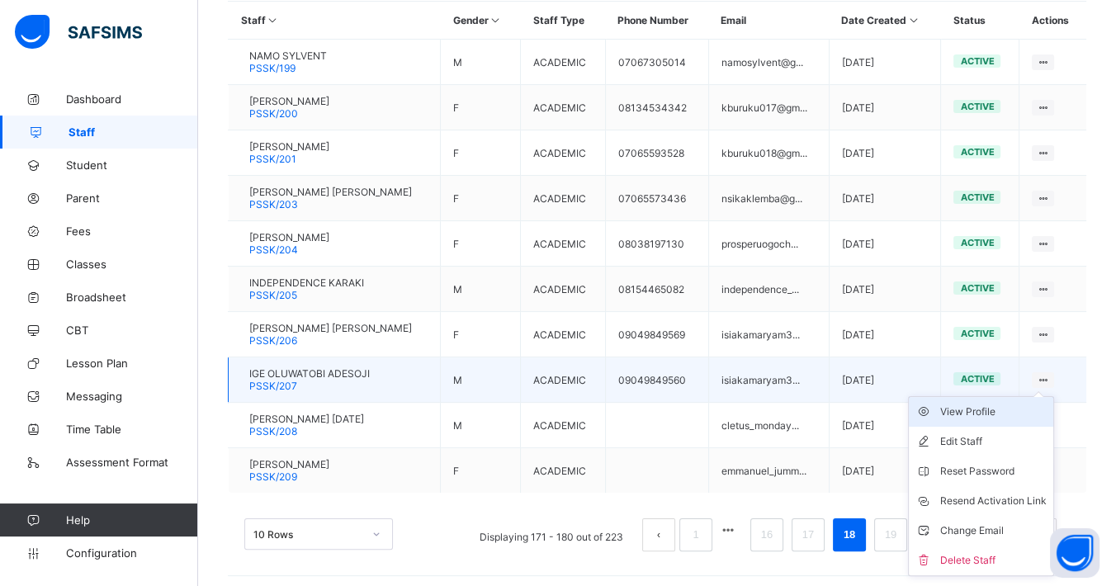
click at [970, 404] on div "View Profile" at bounding box center [993, 412] width 106 height 17
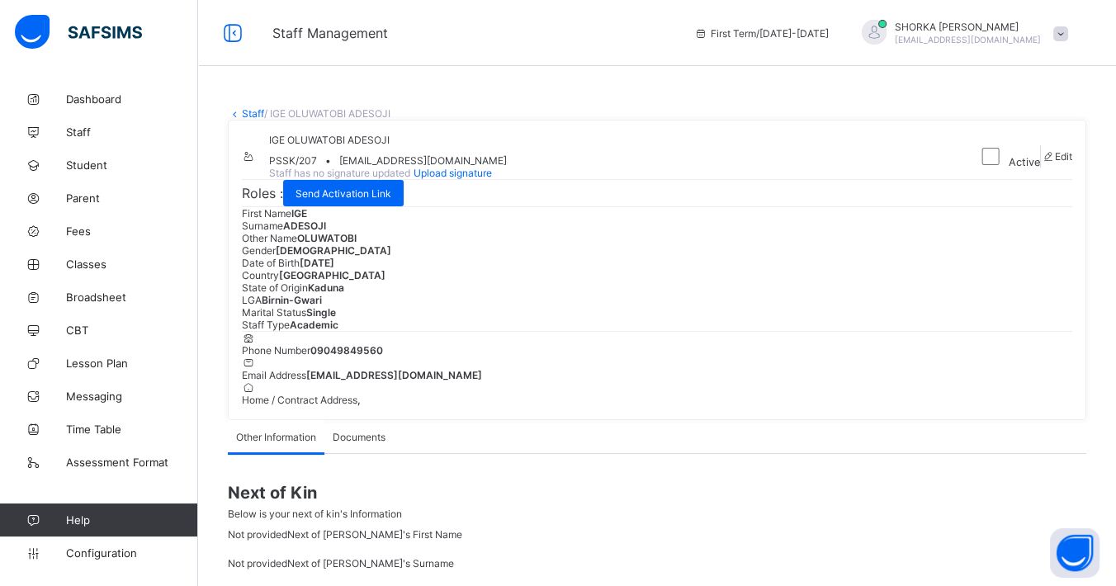
click at [971, 168] on div "Active" at bounding box center [1005, 156] width 68 height 23
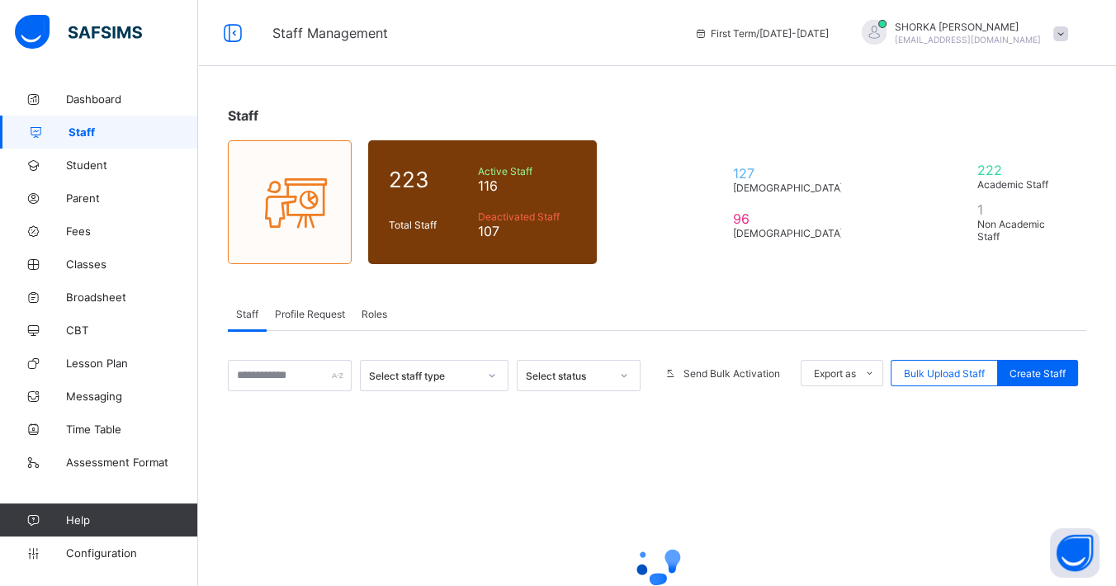
scroll to position [157, 0]
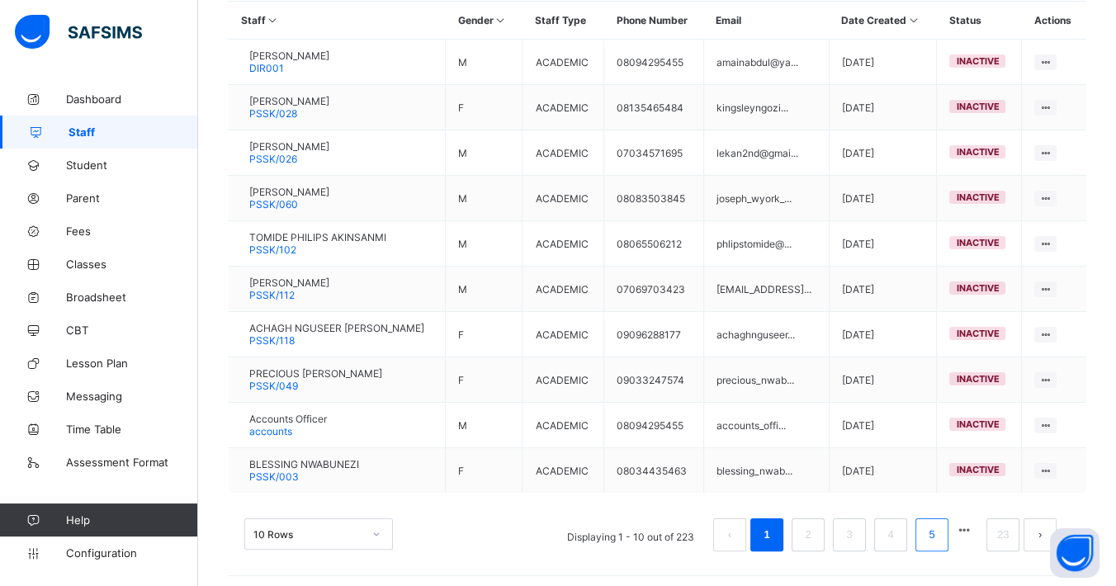
click at [939, 532] on link "5" at bounding box center [931, 534] width 16 height 21
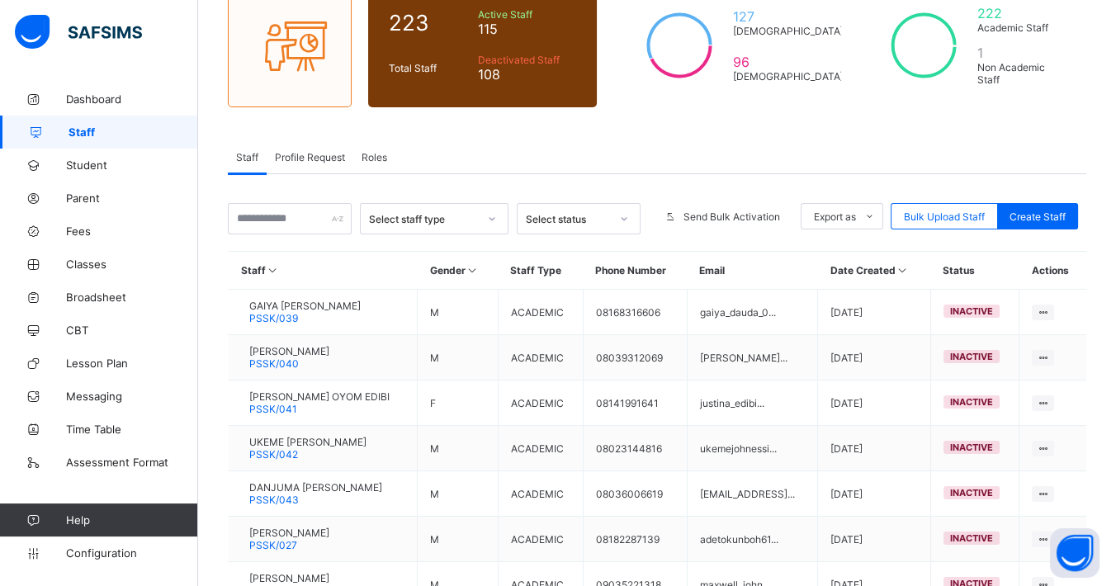
scroll to position [407, 0]
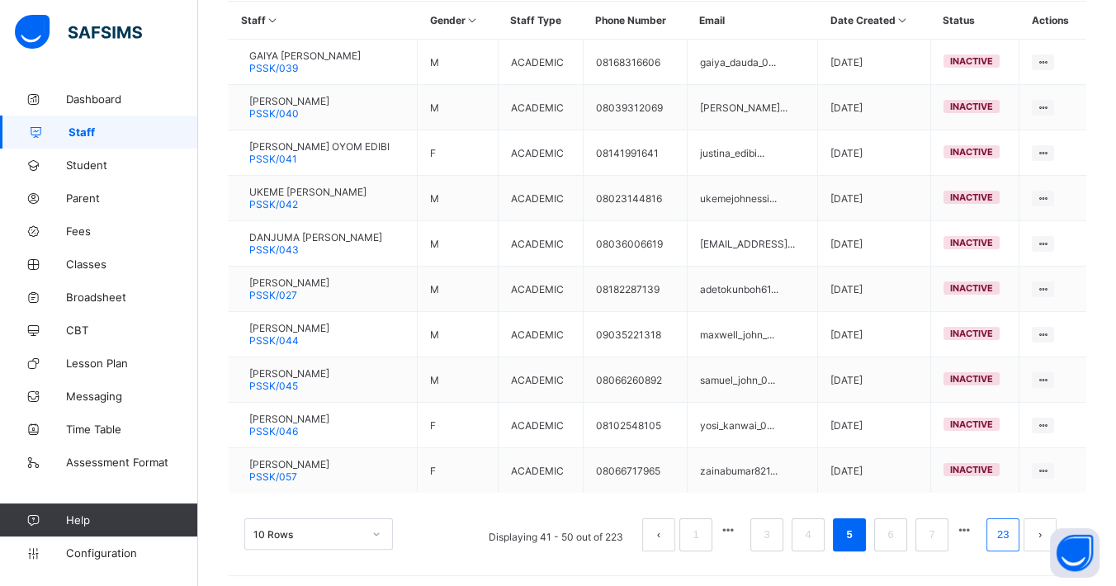
click at [1002, 532] on li "23" at bounding box center [1002, 534] width 33 height 33
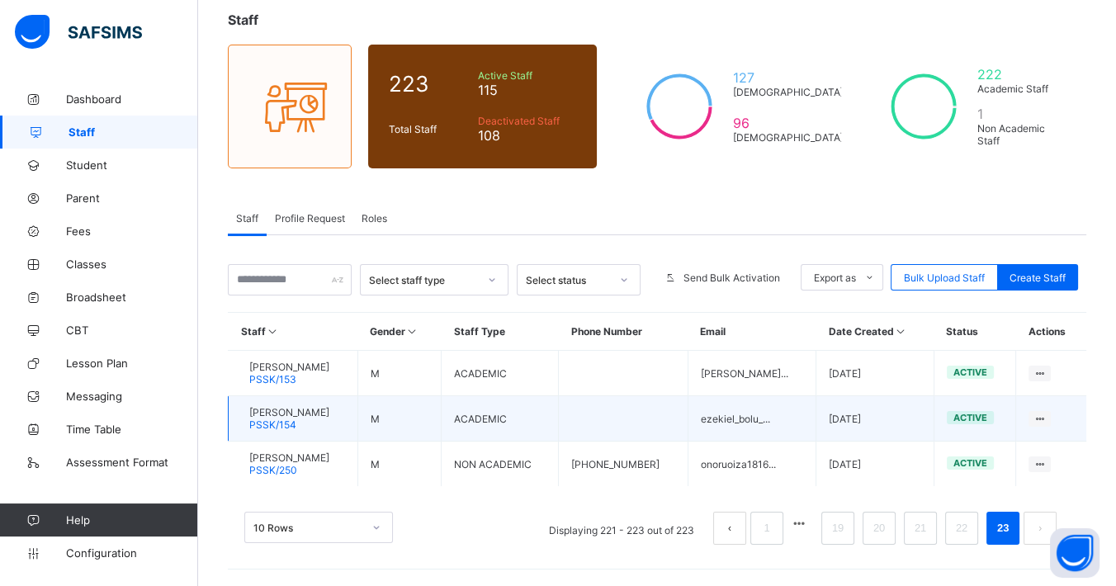
scroll to position [92, 0]
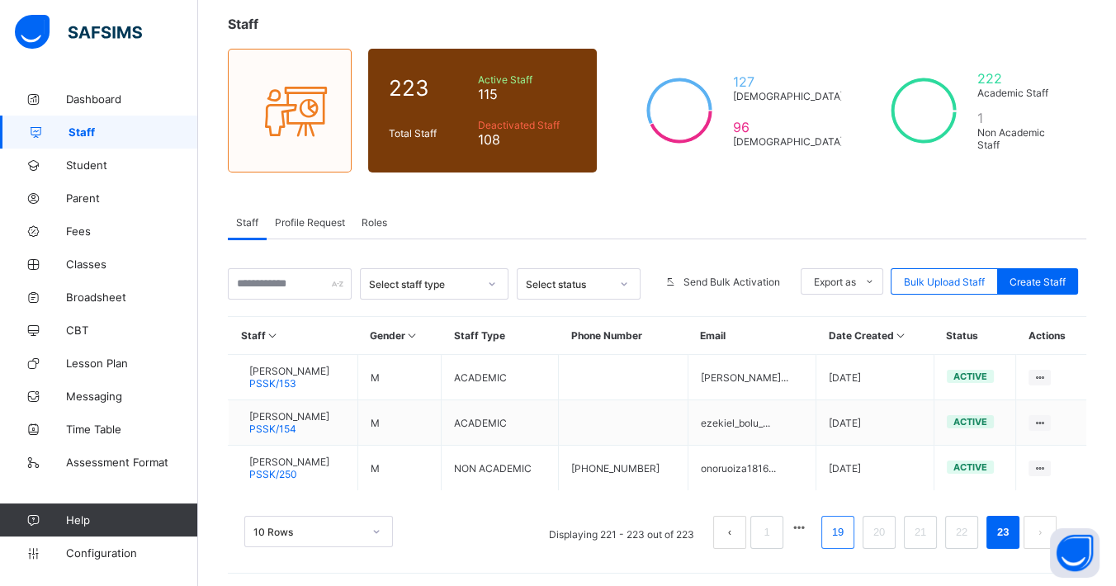
click at [848, 531] on link "19" at bounding box center [837, 532] width 21 height 21
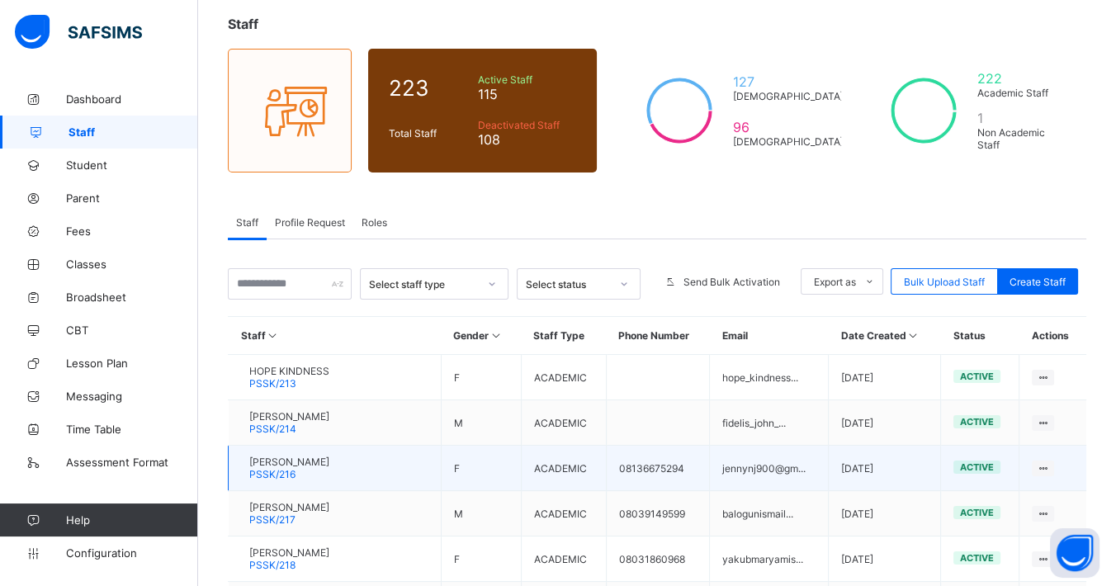
scroll to position [407, 0]
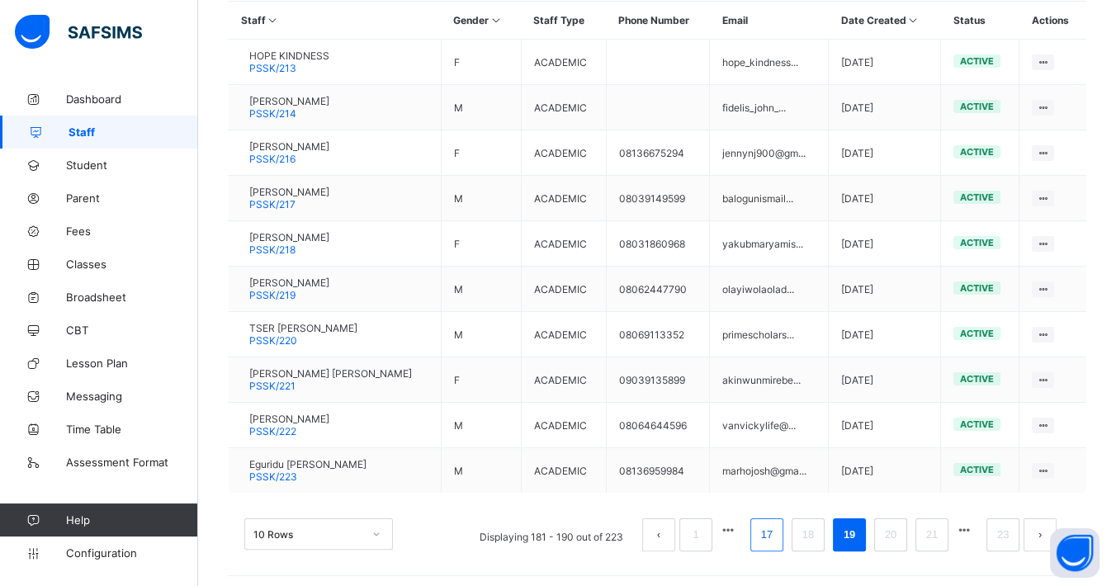
drag, startPoint x: 786, startPoint y: 531, endPoint x: 773, endPoint y: 520, distance: 16.4
click at [777, 531] on link "17" at bounding box center [766, 534] width 21 height 21
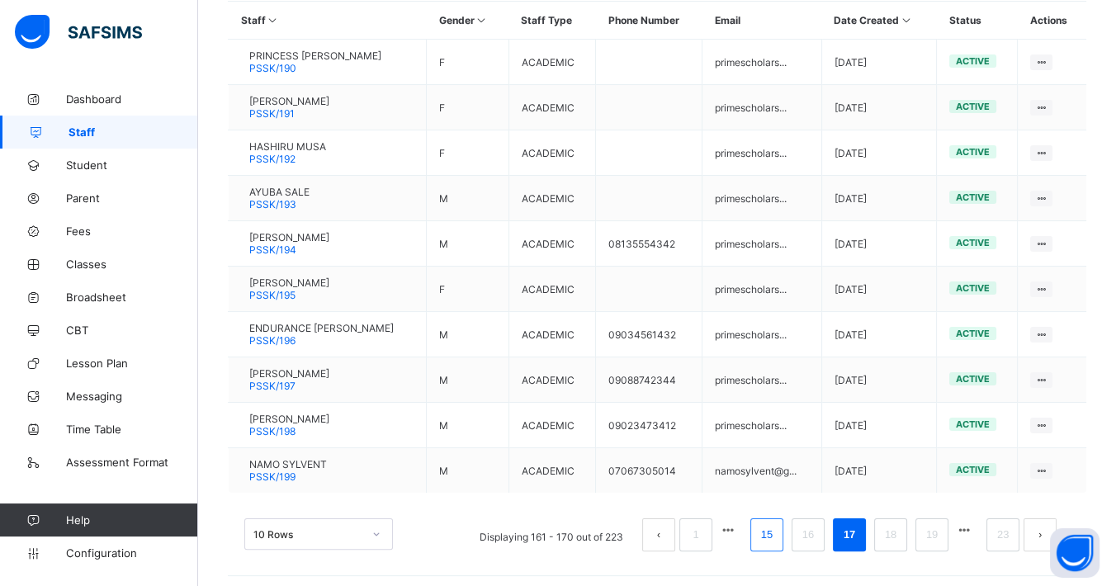
click at [777, 526] on link "15" at bounding box center [766, 534] width 21 height 21
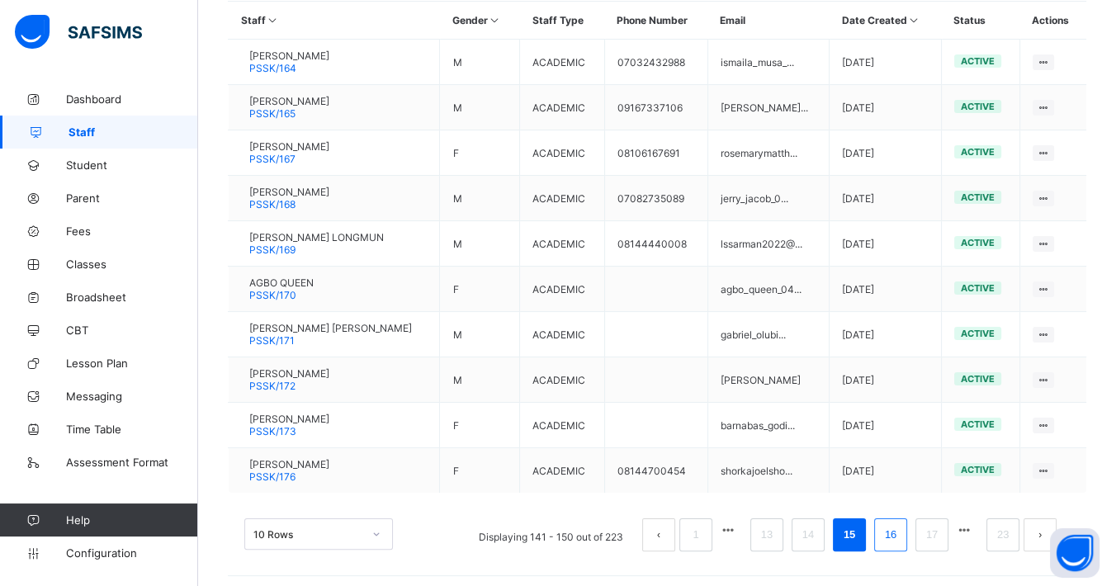
click at [900, 536] on link "16" at bounding box center [890, 534] width 21 height 21
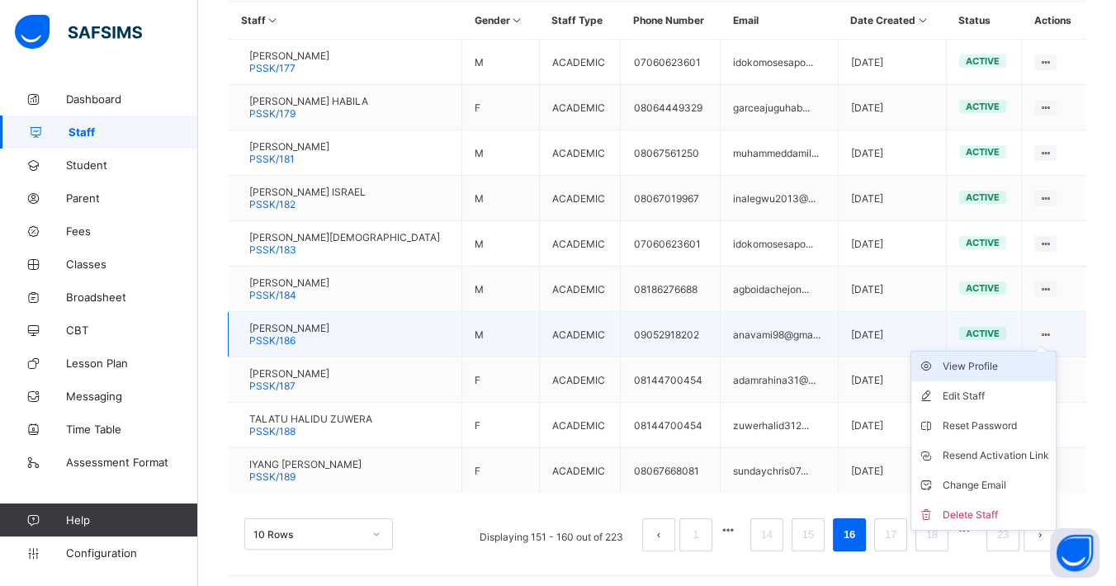
click at [1004, 360] on div "View Profile" at bounding box center [995, 366] width 106 height 17
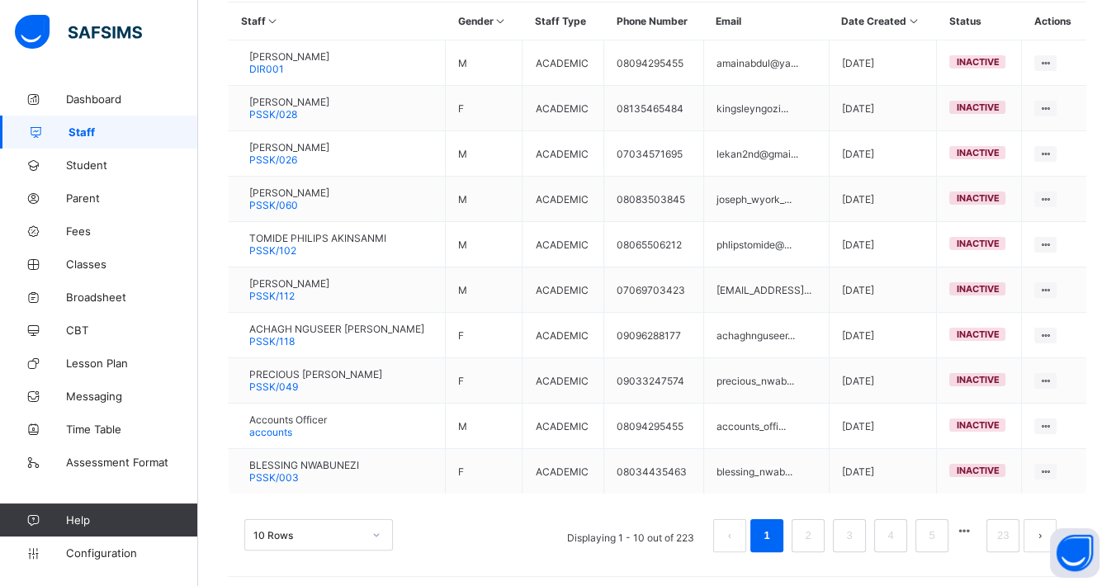
scroll to position [407, 0]
click at [1008, 526] on link "23" at bounding box center [1002, 534] width 21 height 21
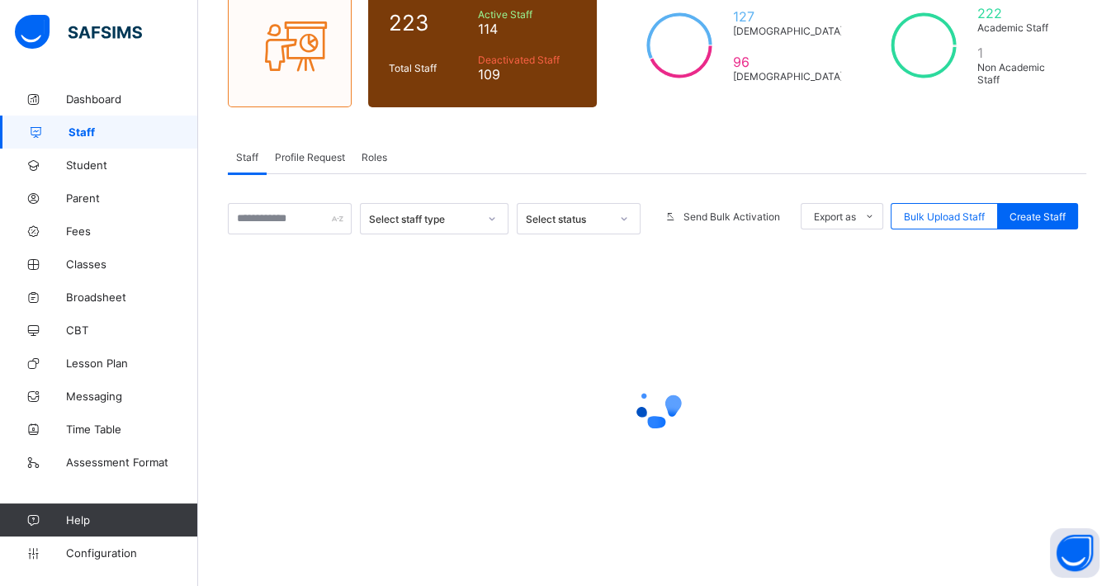
scroll to position [92, 0]
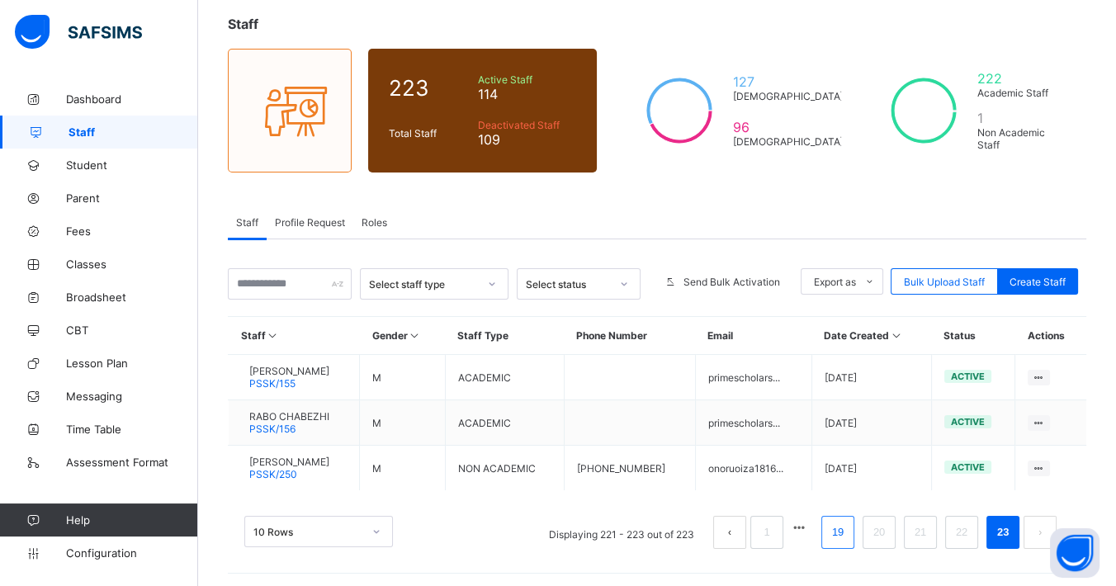
click at [848, 529] on link "19" at bounding box center [837, 532] width 21 height 21
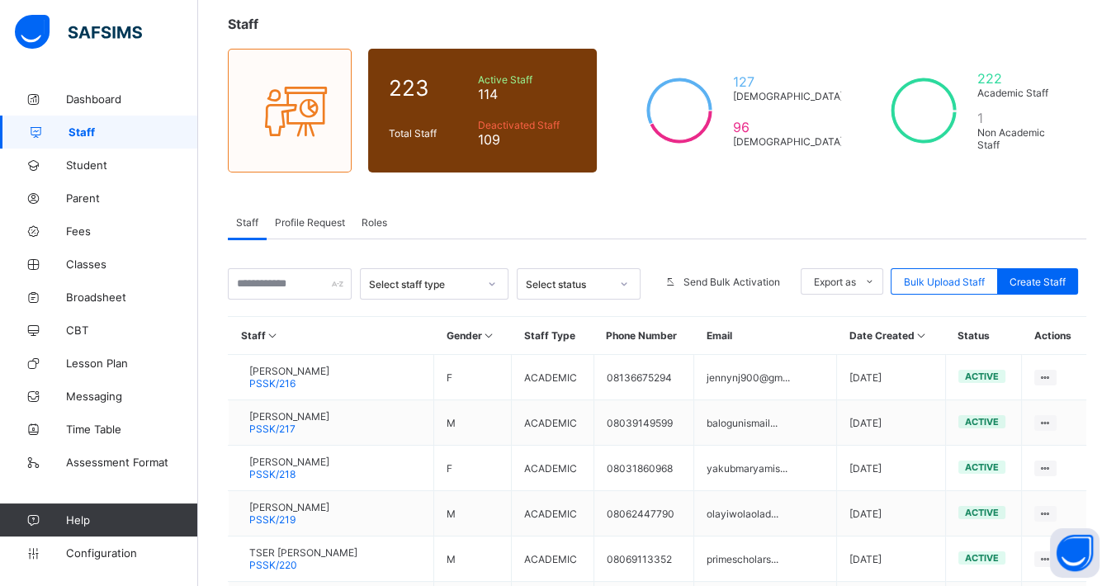
scroll to position [407, 0]
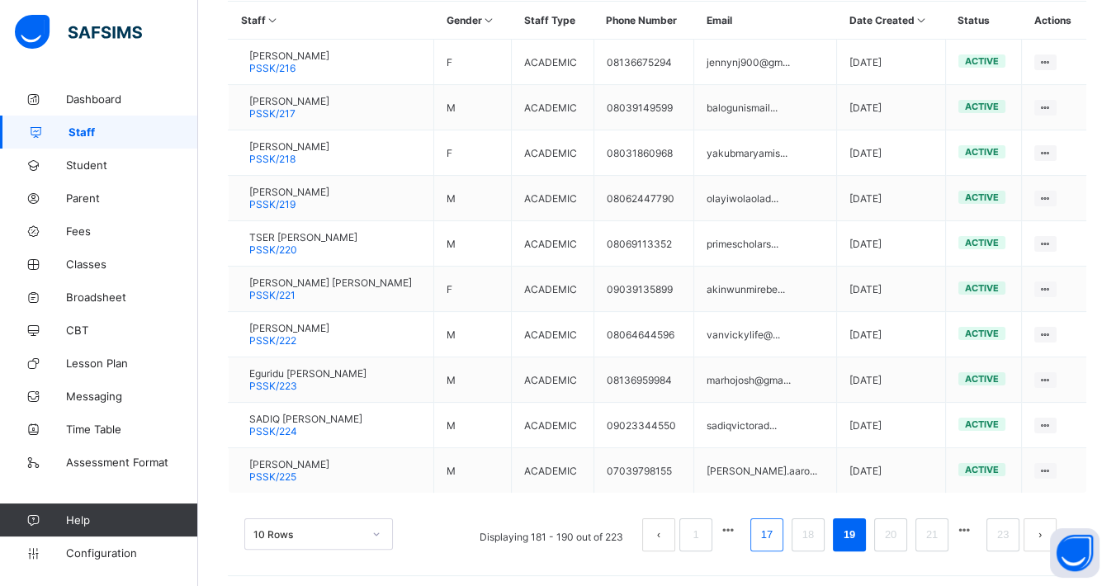
click at [770, 524] on link "17" at bounding box center [766, 534] width 21 height 21
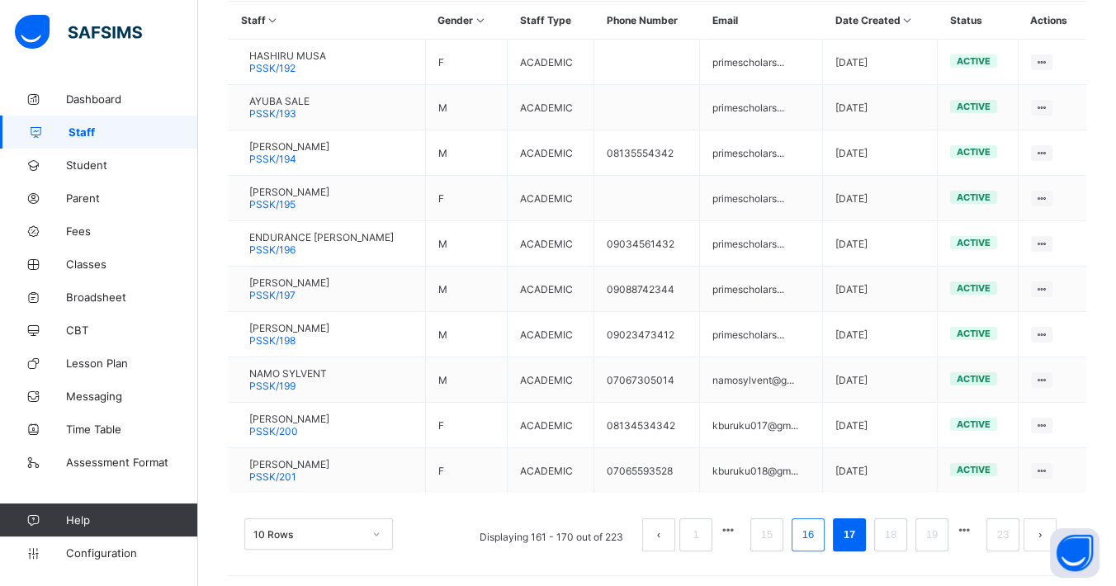
click at [813, 525] on link "16" at bounding box center [807, 534] width 21 height 21
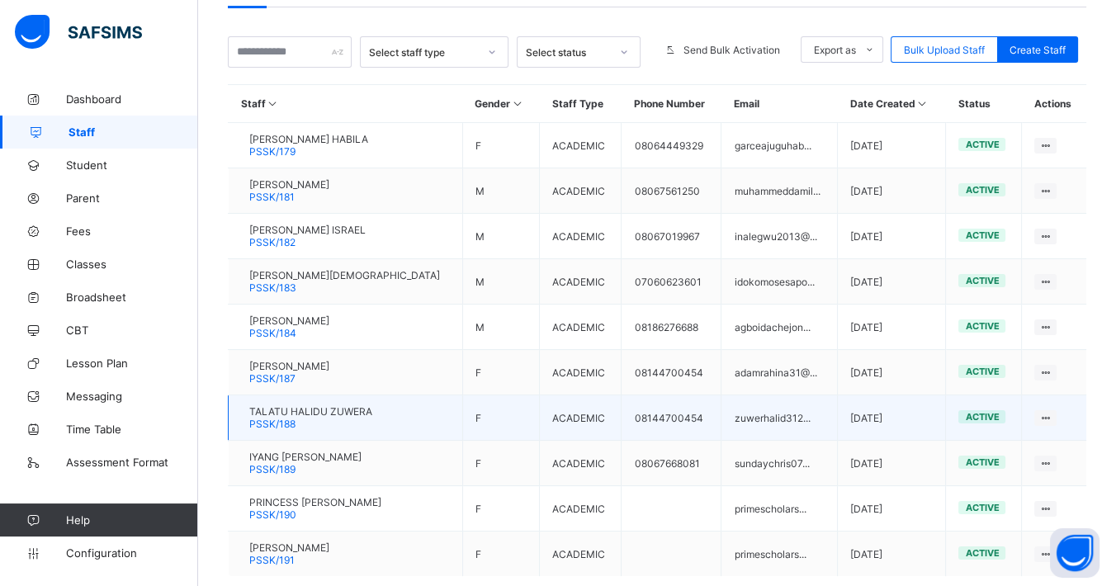
scroll to position [315, 0]
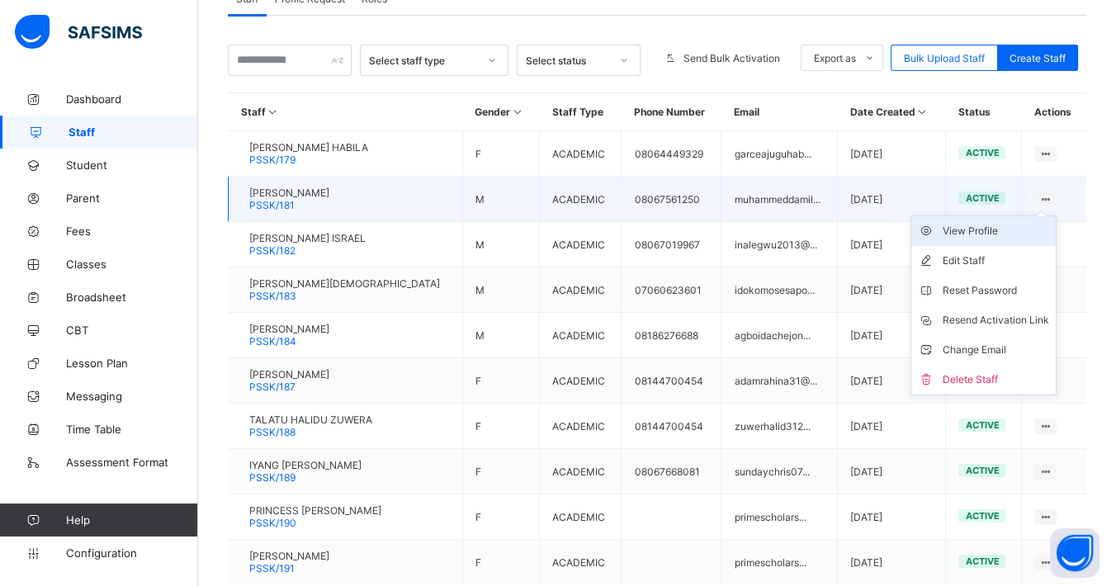
click at [1006, 229] on div "View Profile" at bounding box center [995, 231] width 106 height 17
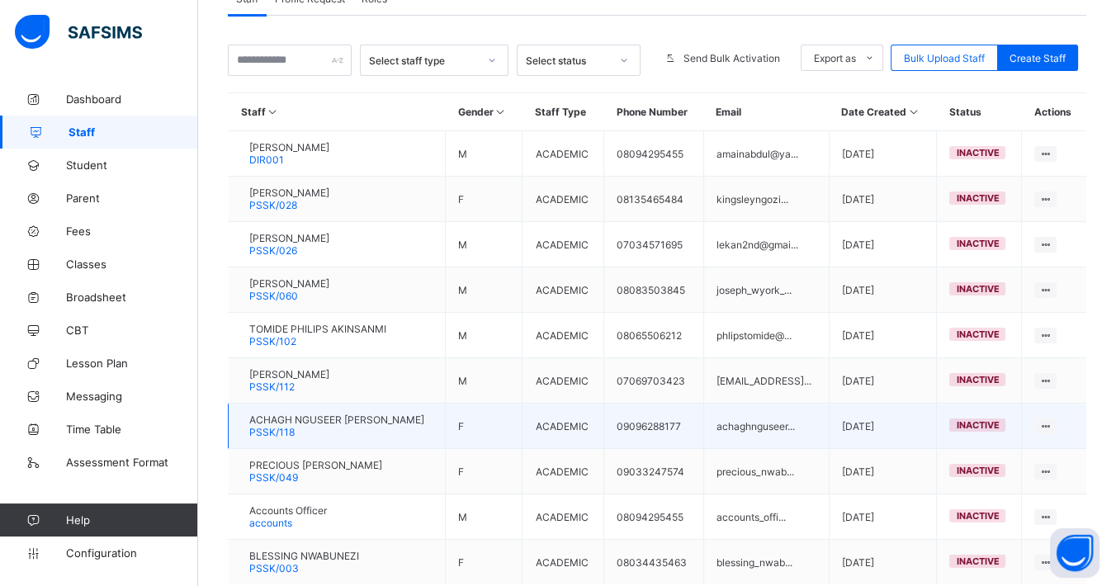
scroll to position [407, 0]
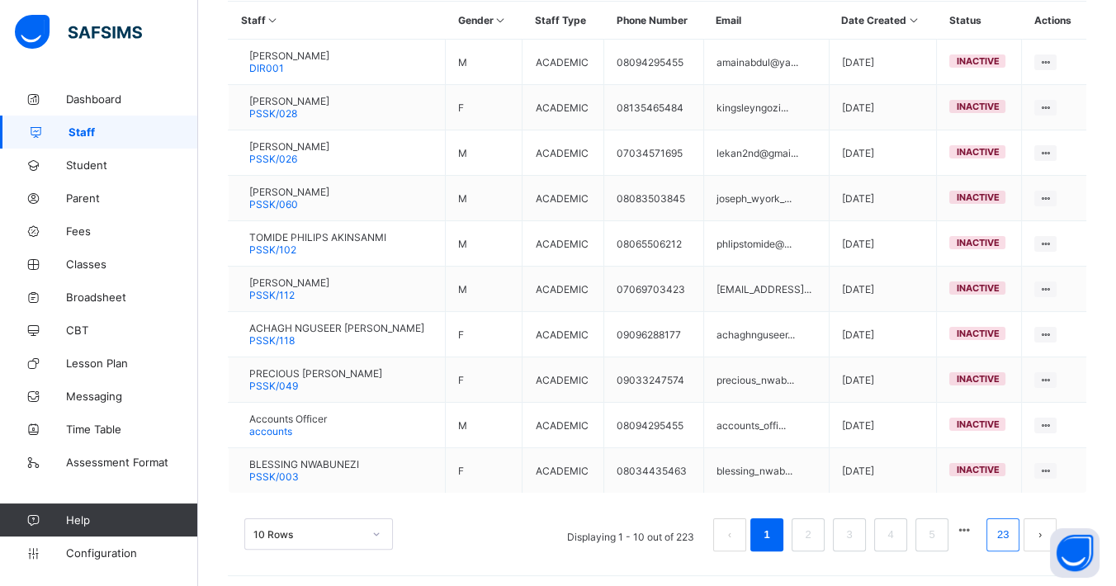
click at [1004, 529] on li "23" at bounding box center [1002, 534] width 33 height 33
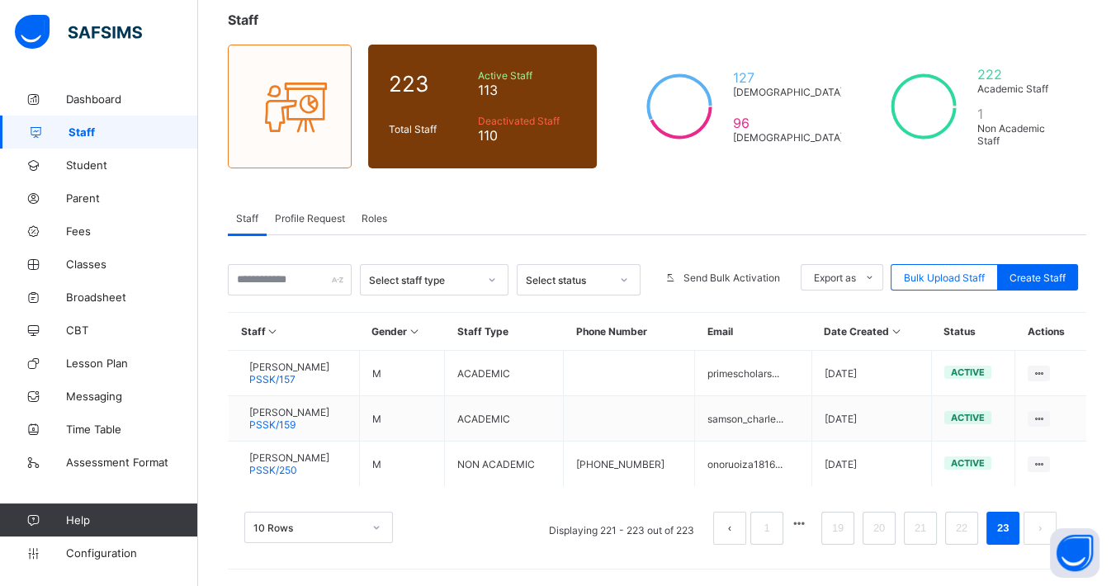
scroll to position [92, 0]
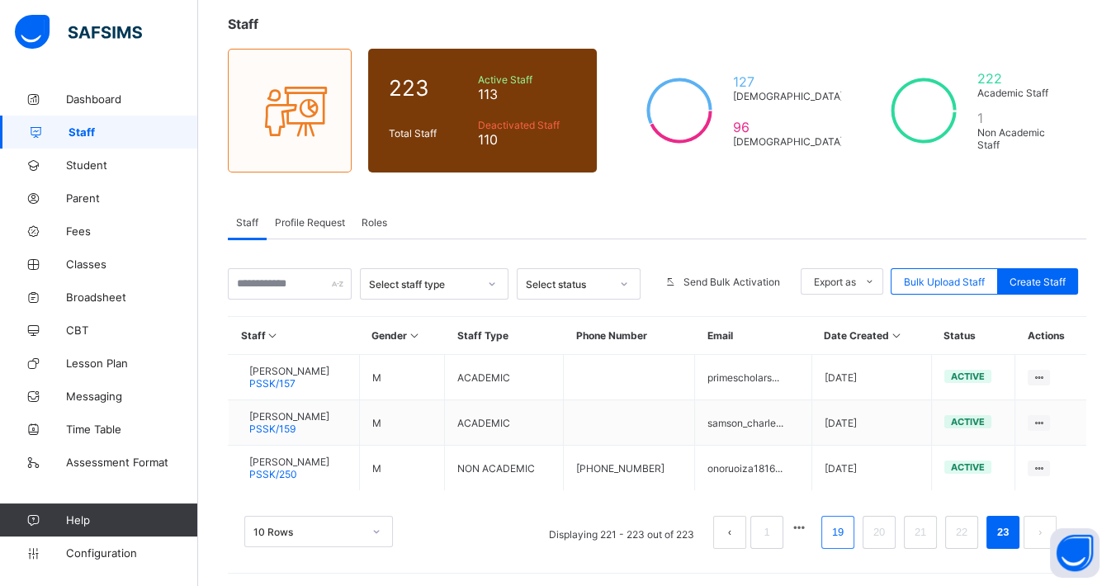
click at [848, 522] on link "19" at bounding box center [837, 532] width 21 height 21
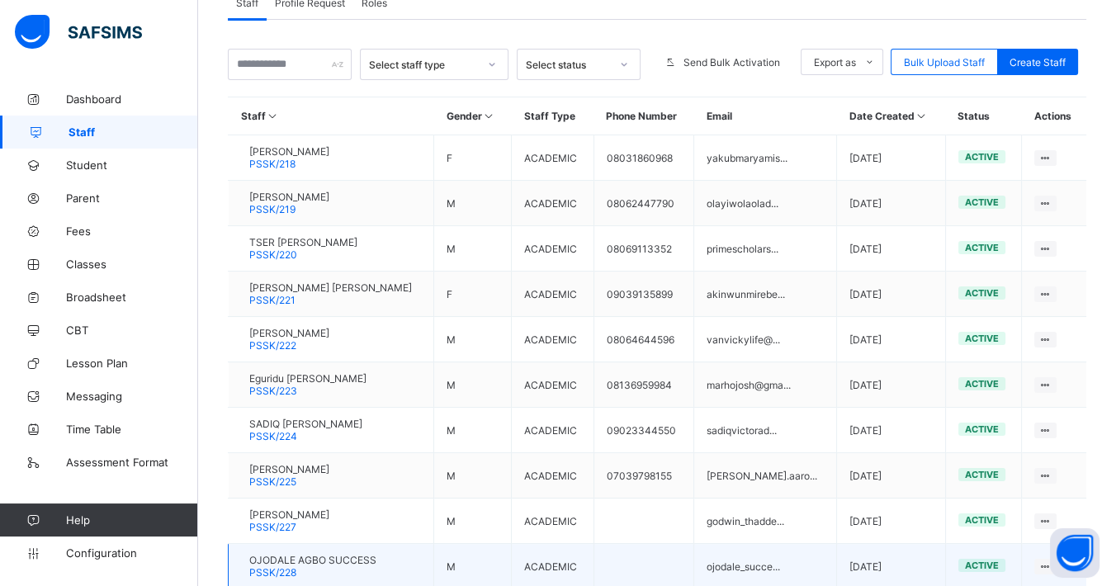
scroll to position [407, 0]
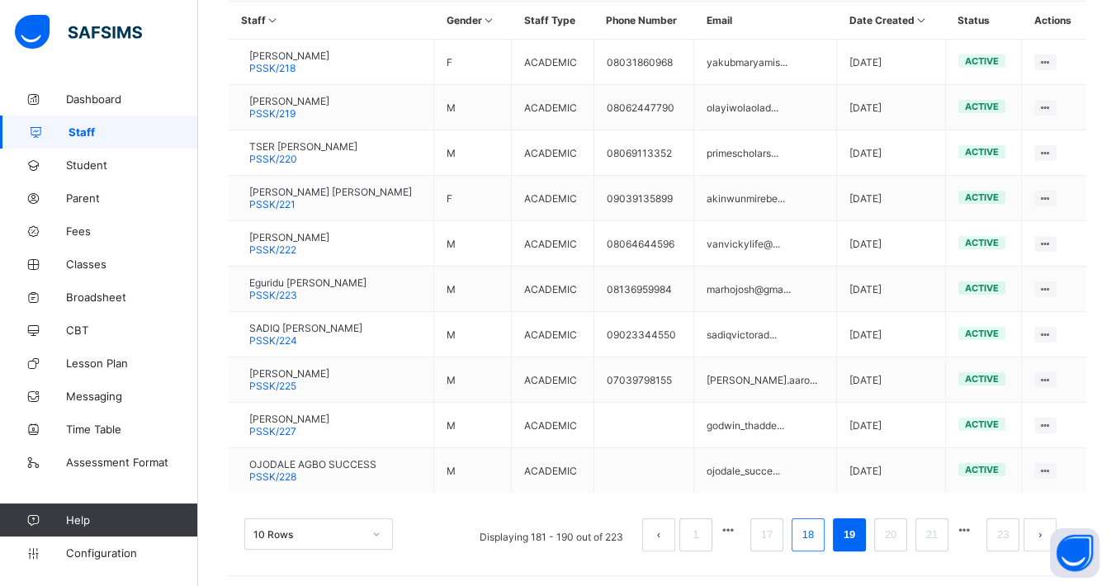
click at [815, 526] on link "18" at bounding box center [807, 534] width 21 height 21
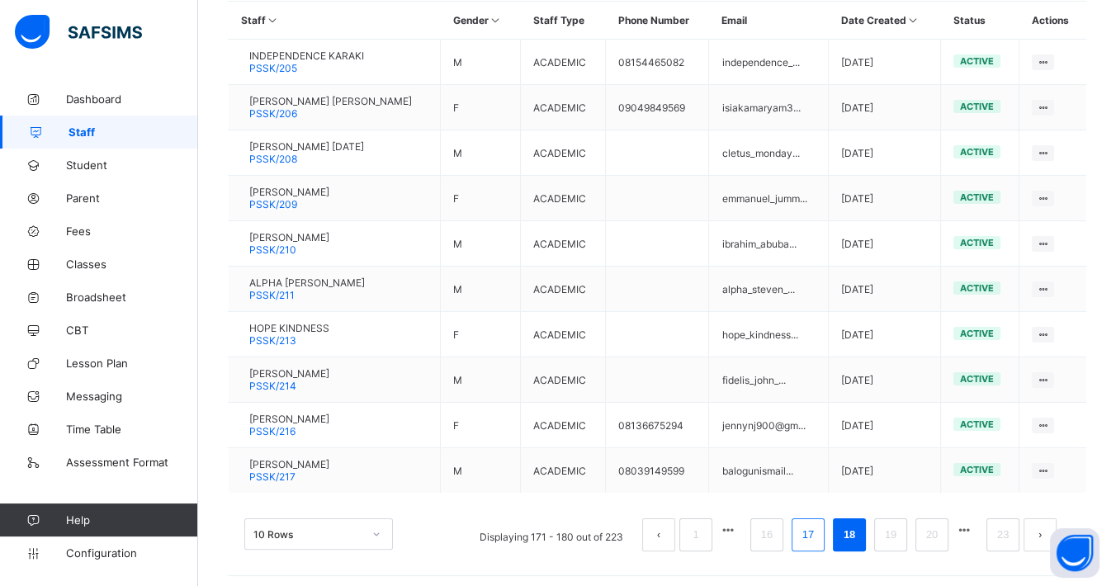
click at [819, 531] on link "17" at bounding box center [807, 534] width 21 height 21
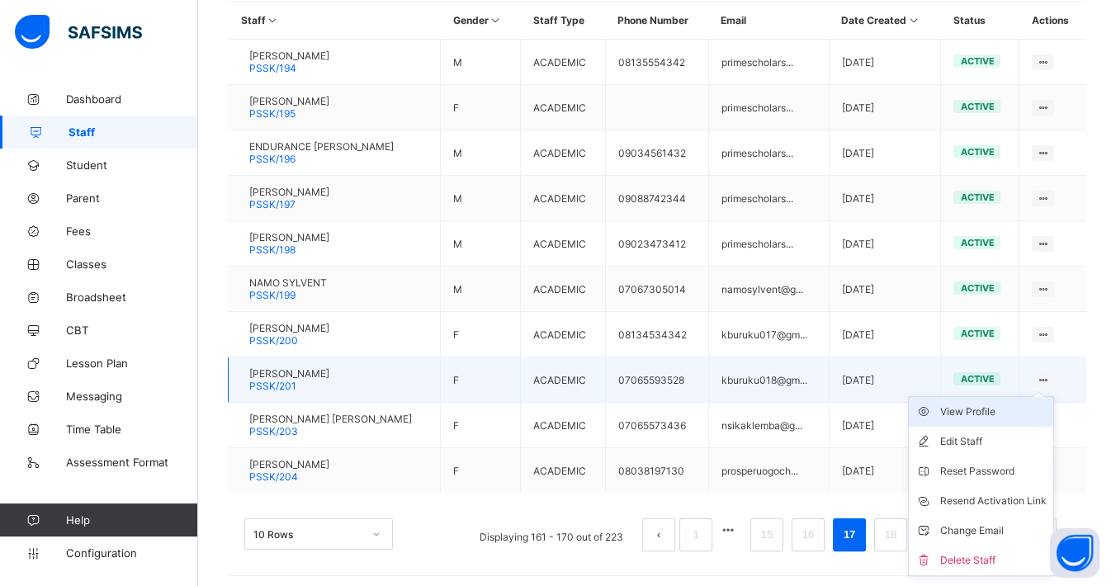
click at [995, 405] on div "View Profile" at bounding box center [993, 412] width 106 height 17
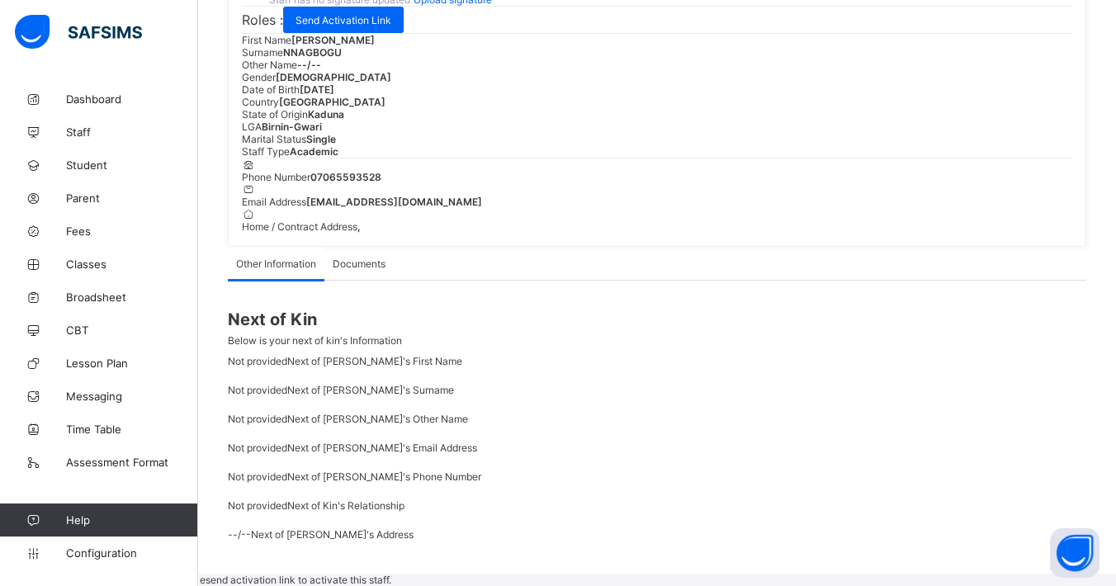
scroll to position [135, 0]
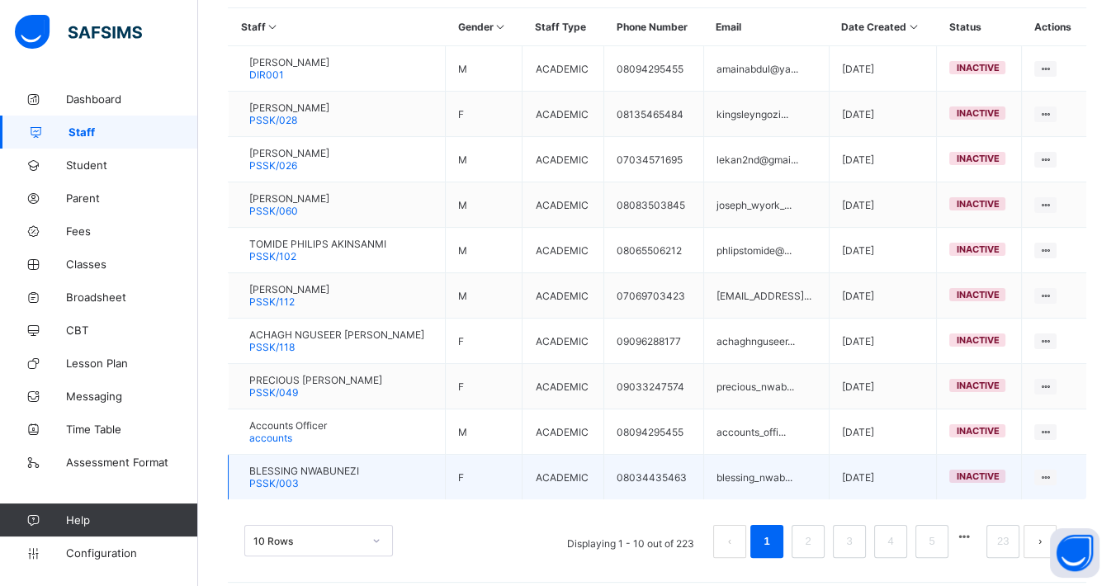
scroll to position [407, 0]
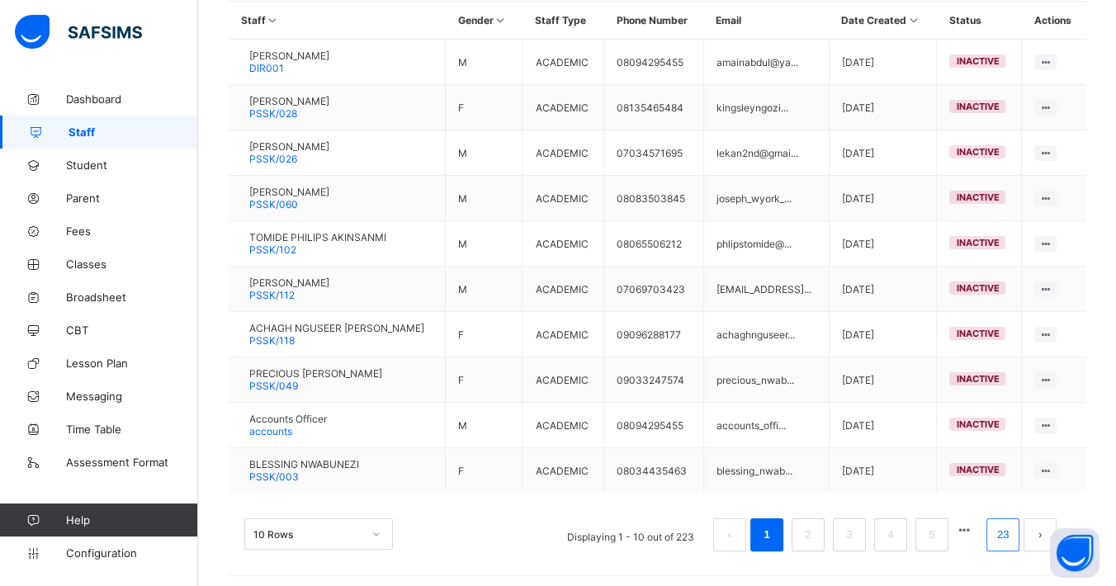
click at [1013, 530] on link "23" at bounding box center [1002, 534] width 21 height 21
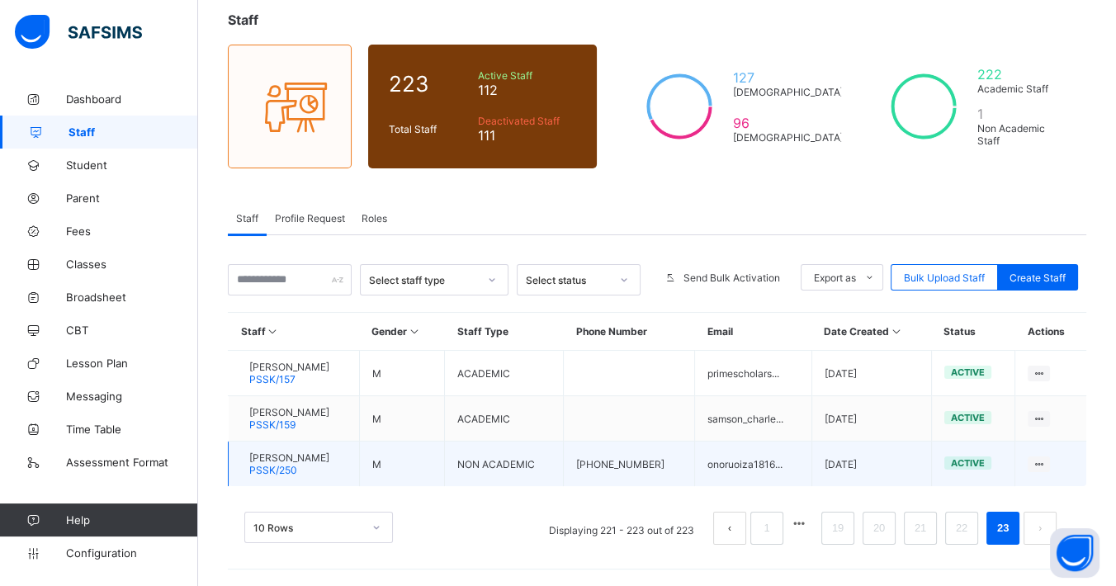
scroll to position [92, 0]
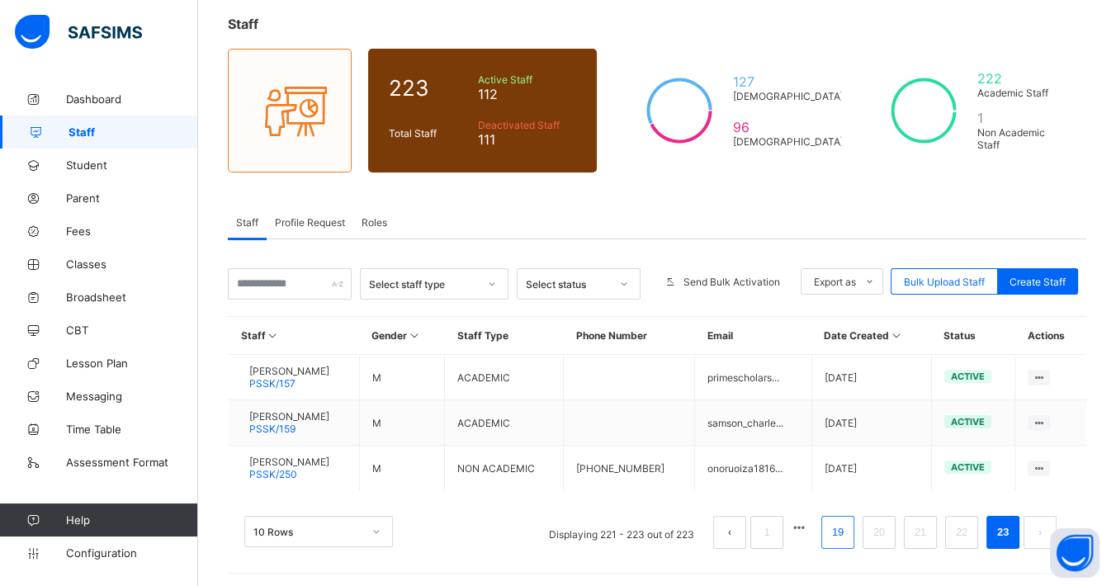
click at [848, 527] on link "19" at bounding box center [837, 532] width 21 height 21
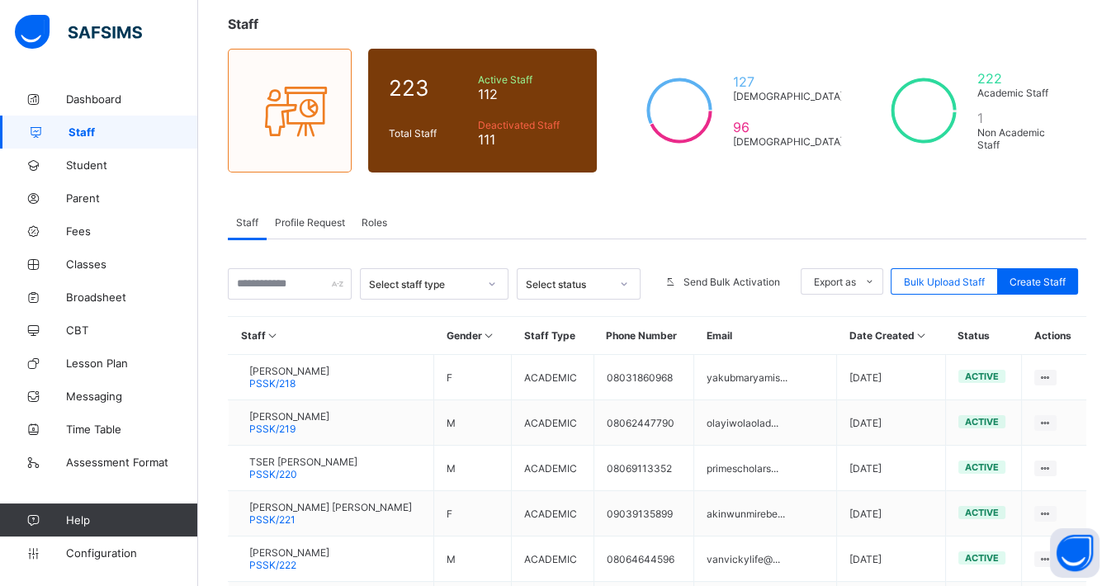
scroll to position [407, 0]
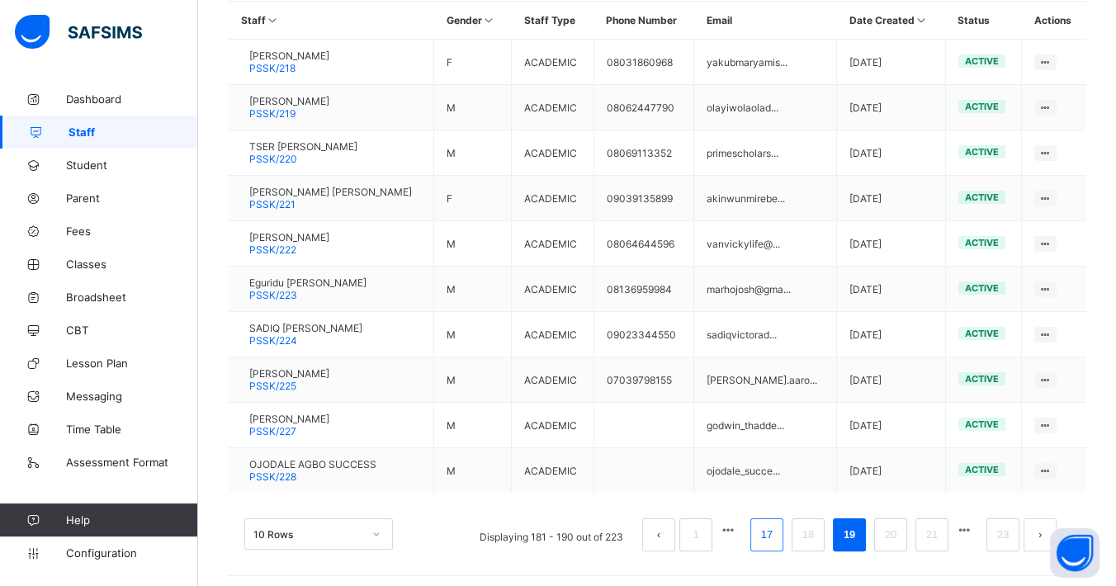
click at [777, 528] on link "17" at bounding box center [766, 534] width 21 height 21
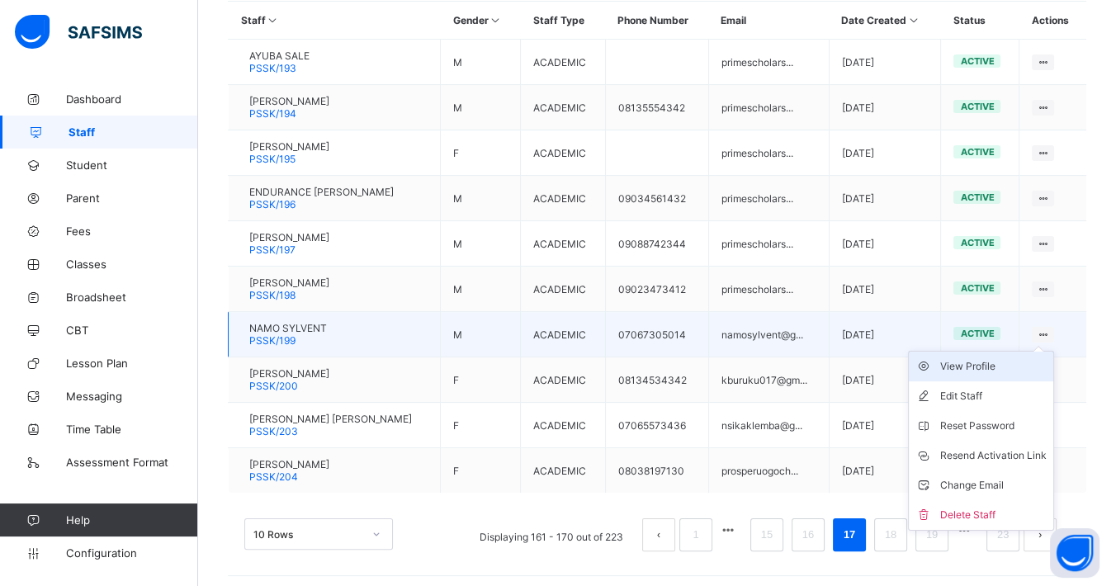
click at [968, 364] on div "View Profile" at bounding box center [993, 366] width 106 height 17
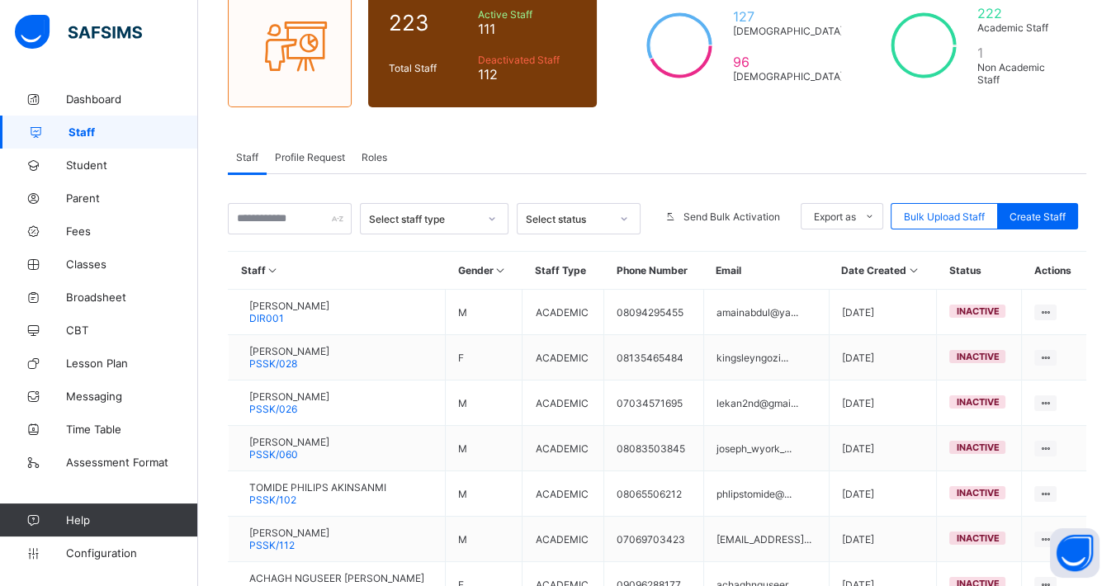
scroll to position [407, 0]
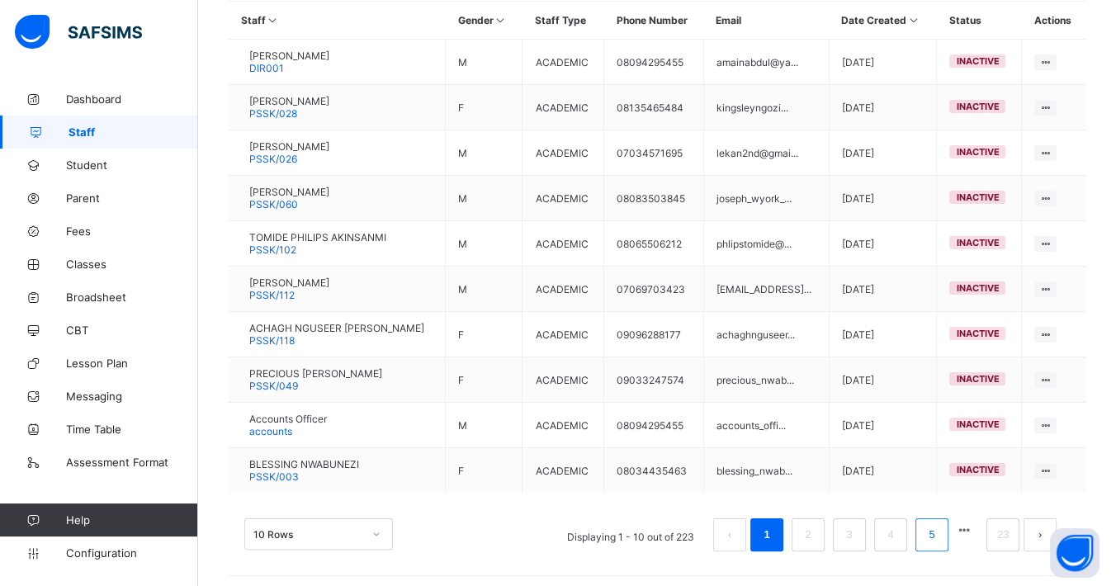
click at [964, 522] on ul "Displaying 1 - 10 out of 223 1 2 3 4 5 23" at bounding box center [812, 534] width 515 height 33
click at [939, 534] on link "5" at bounding box center [931, 534] width 16 height 21
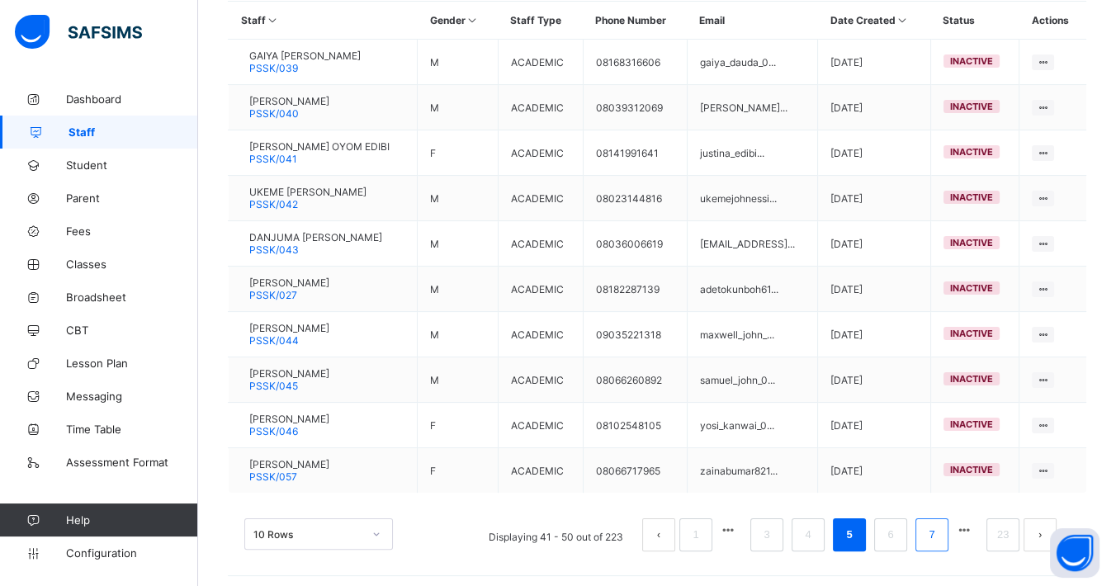
click at [939, 531] on link "7" at bounding box center [931, 534] width 16 height 21
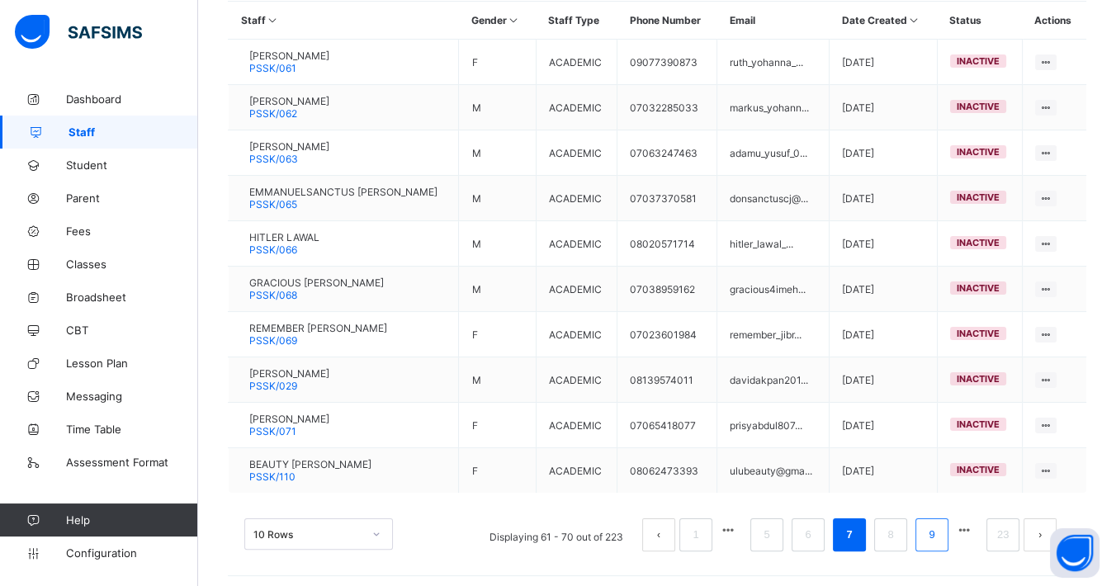
click at [948, 534] on li "9" at bounding box center [931, 534] width 33 height 33
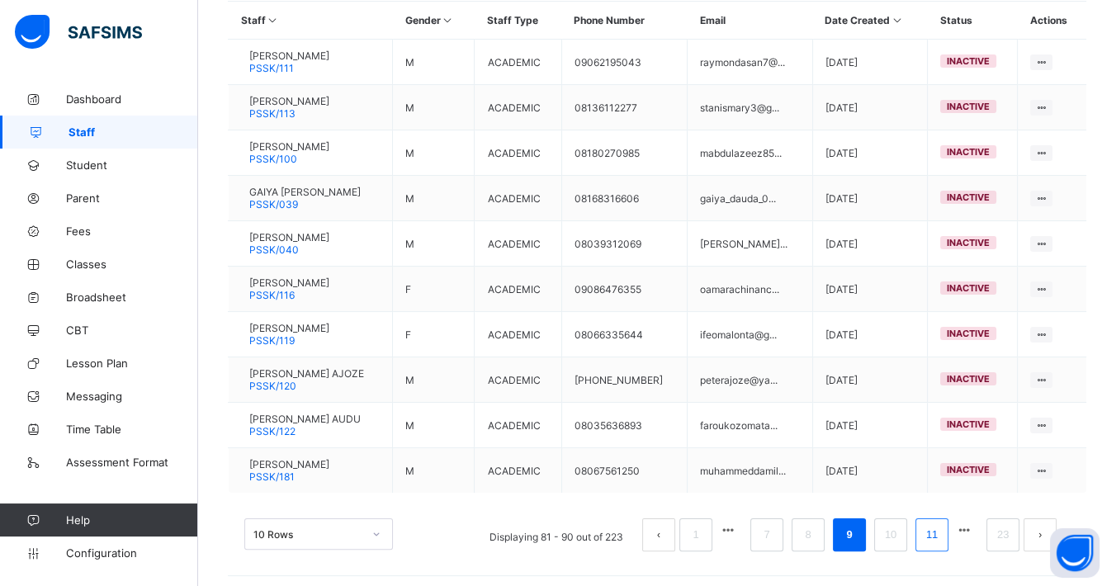
click at [948, 532] on li "11" at bounding box center [931, 534] width 33 height 33
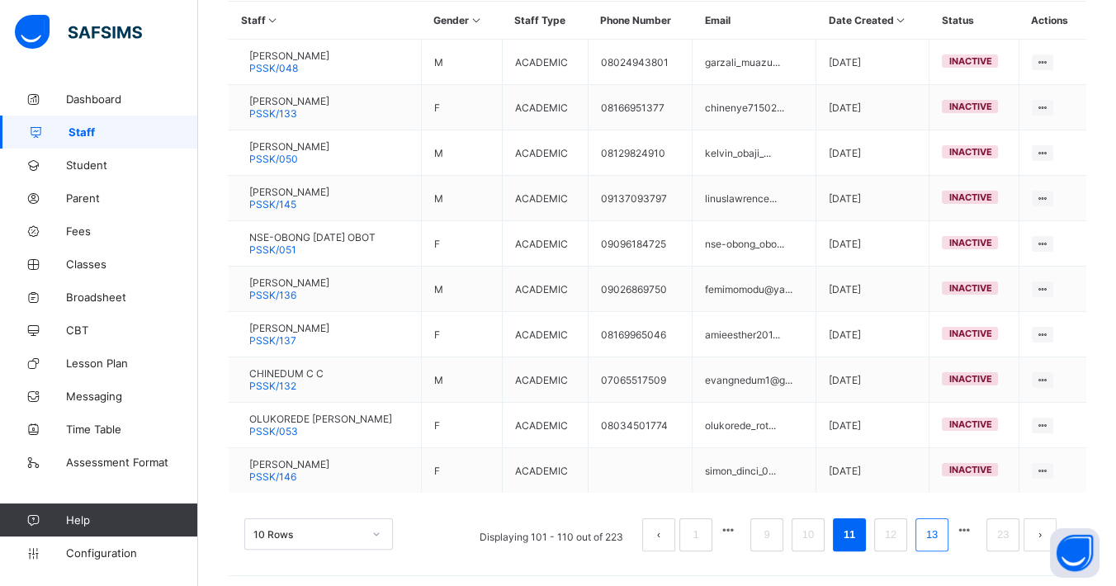
click at [942, 526] on link "13" at bounding box center [931, 534] width 21 height 21
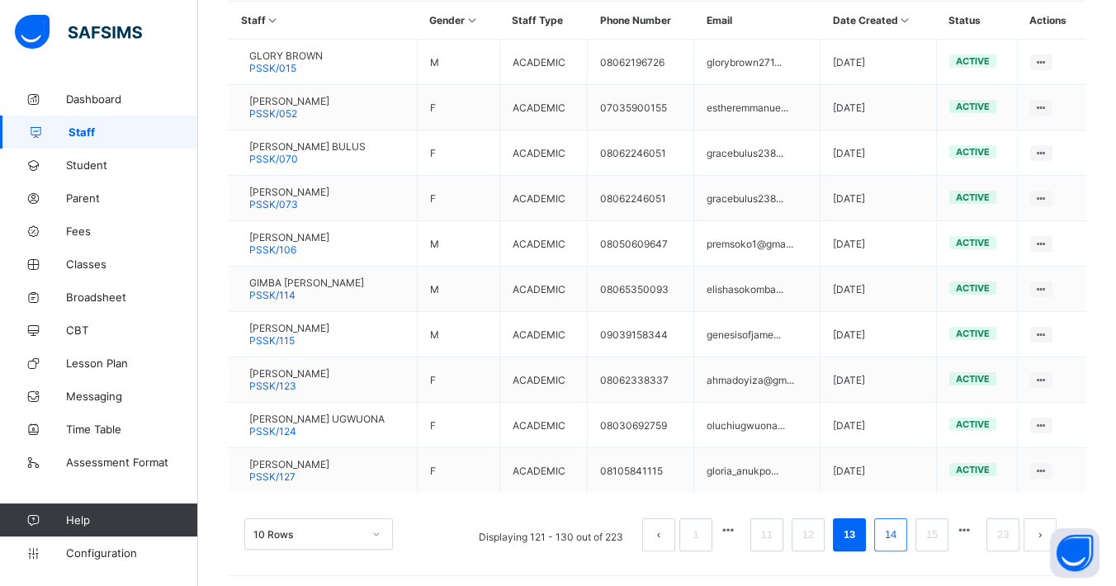
click at [901, 524] on link "14" at bounding box center [890, 534] width 21 height 21
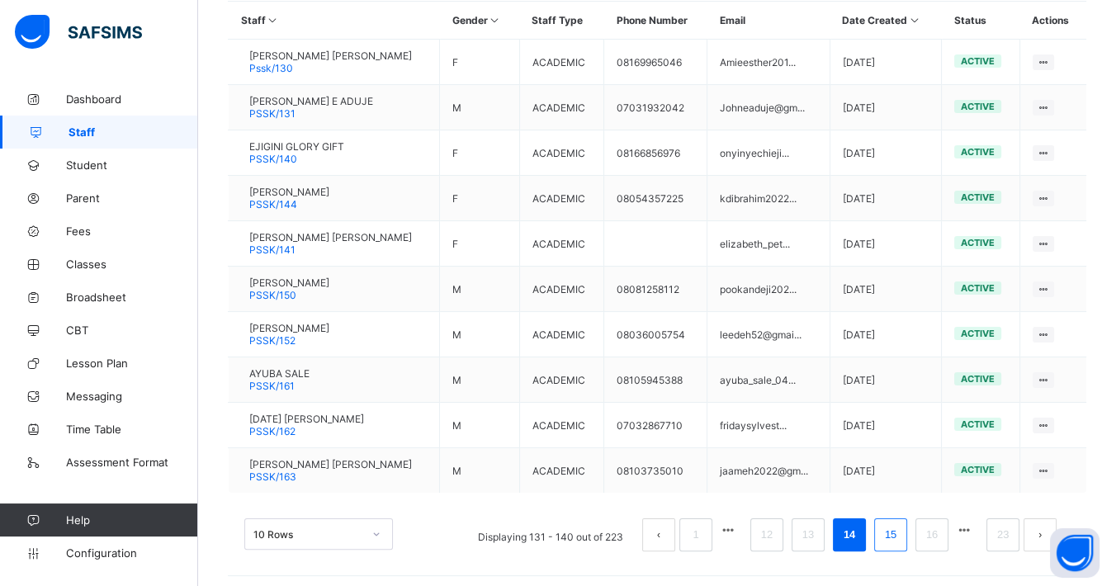
click at [899, 532] on link "15" at bounding box center [890, 534] width 21 height 21
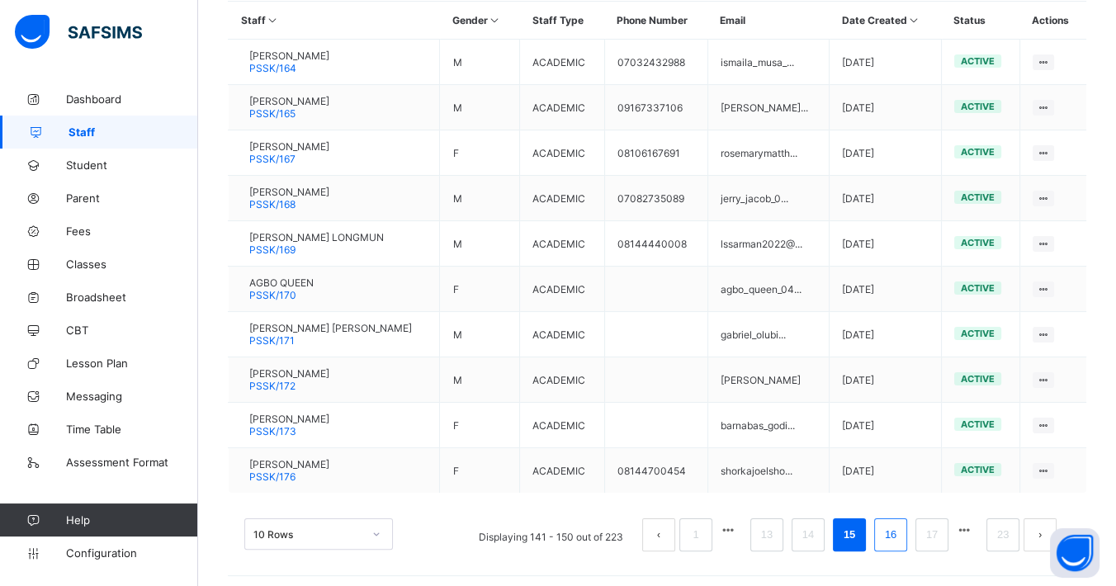
click at [896, 527] on link "16" at bounding box center [890, 534] width 21 height 21
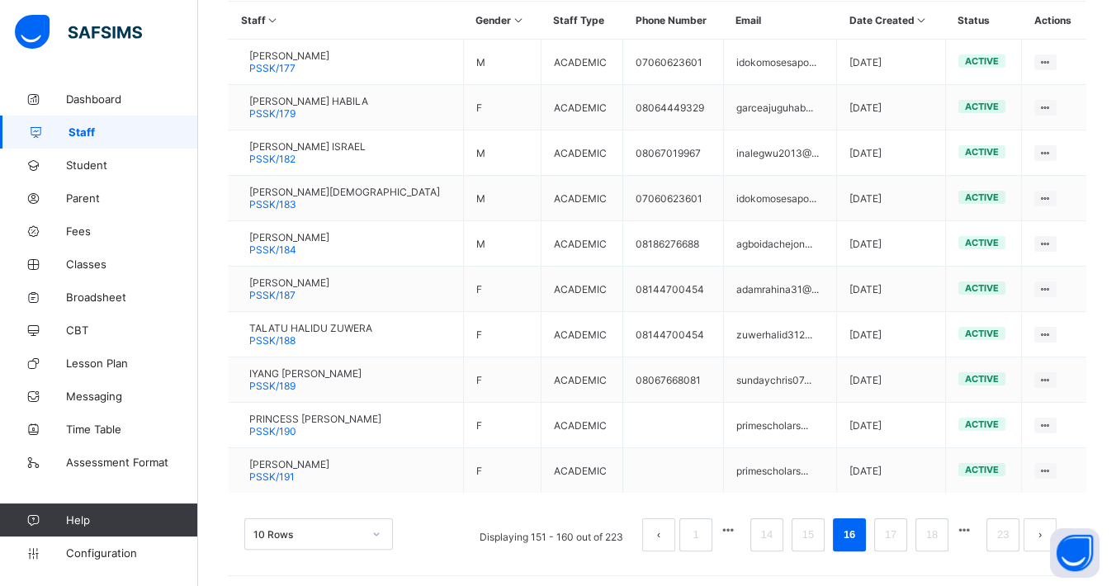
click at [0, 0] on div "View Profile" at bounding box center [0, 0] width 0 height 0
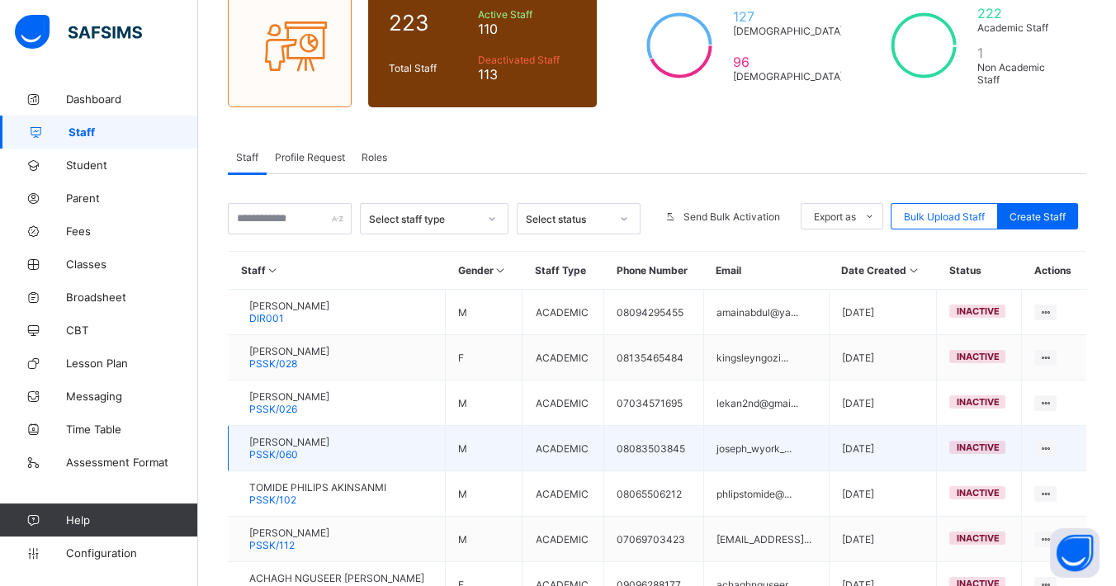
scroll to position [407, 0]
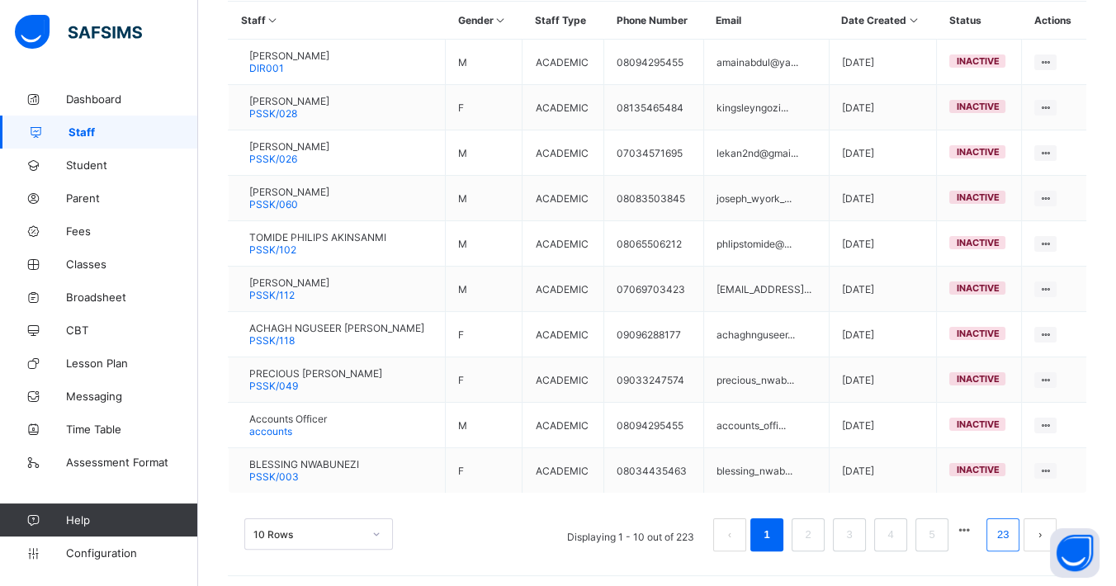
click at [1013, 528] on link "23" at bounding box center [1002, 534] width 21 height 21
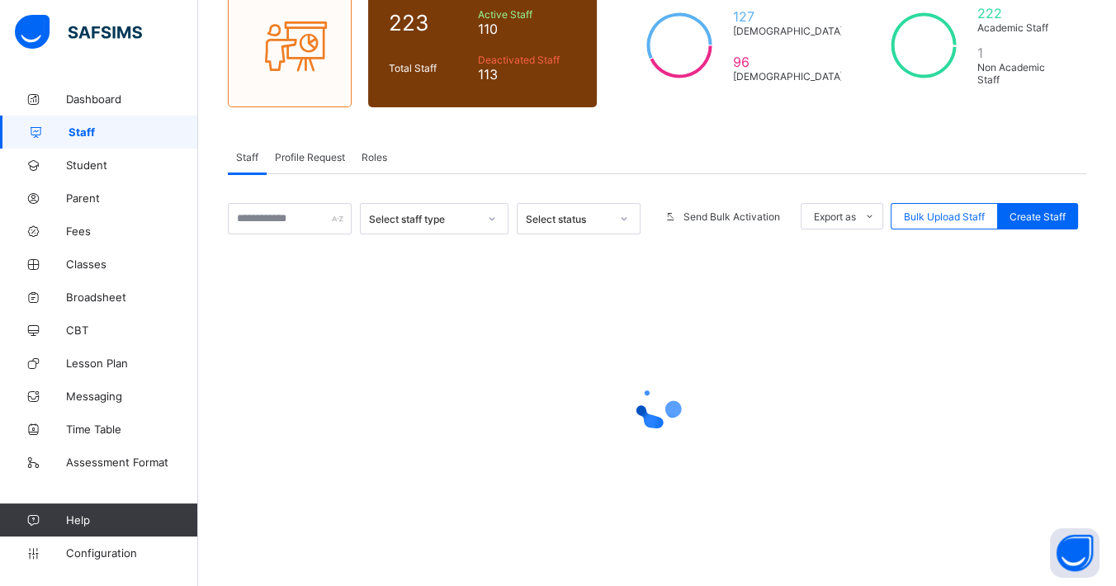
scroll to position [92, 0]
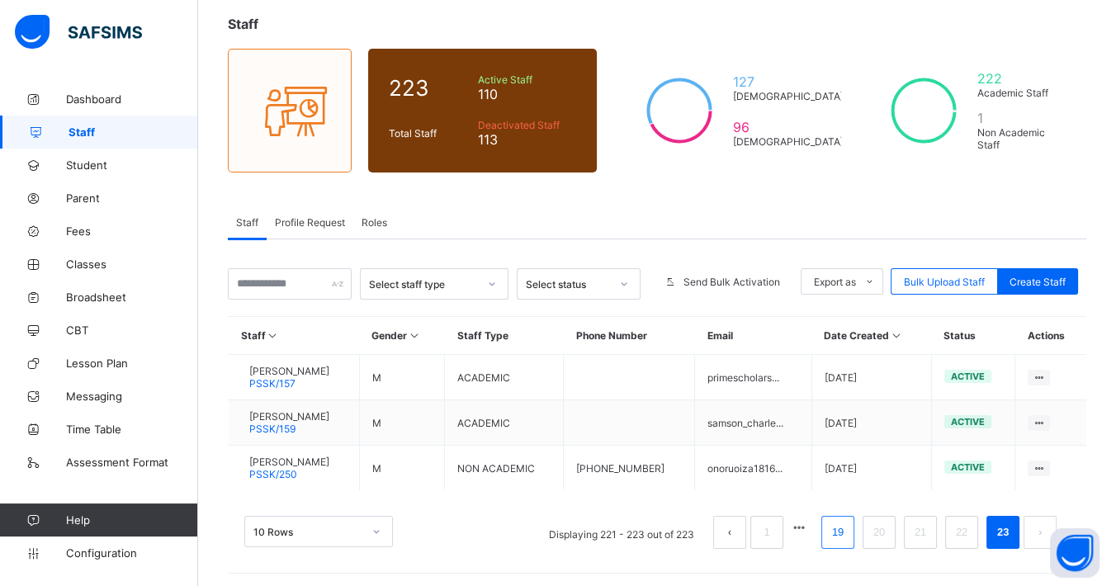
click at [848, 529] on link "19" at bounding box center [837, 532] width 21 height 21
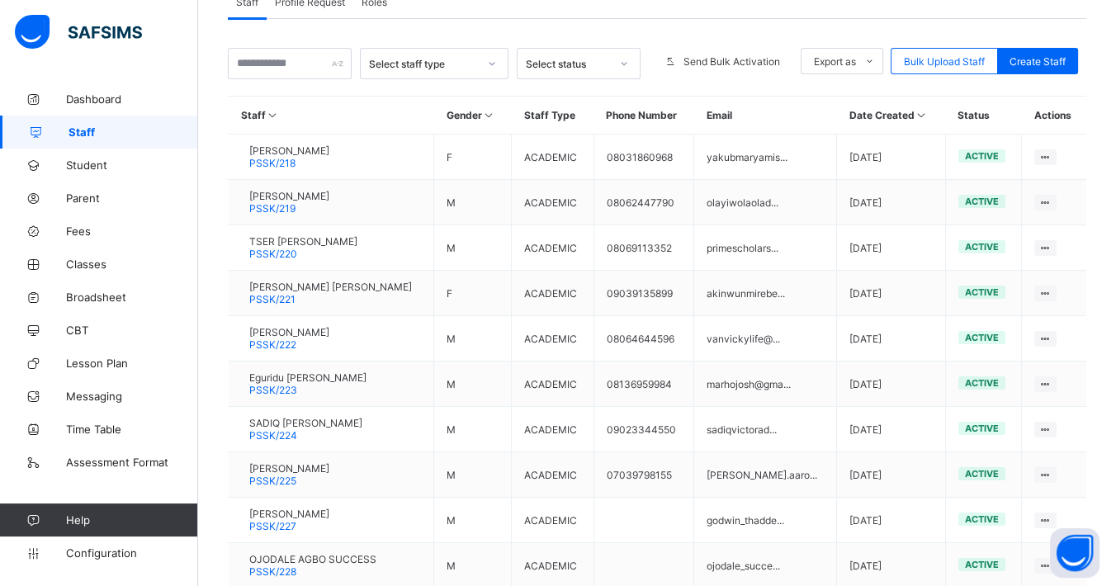
scroll to position [407, 0]
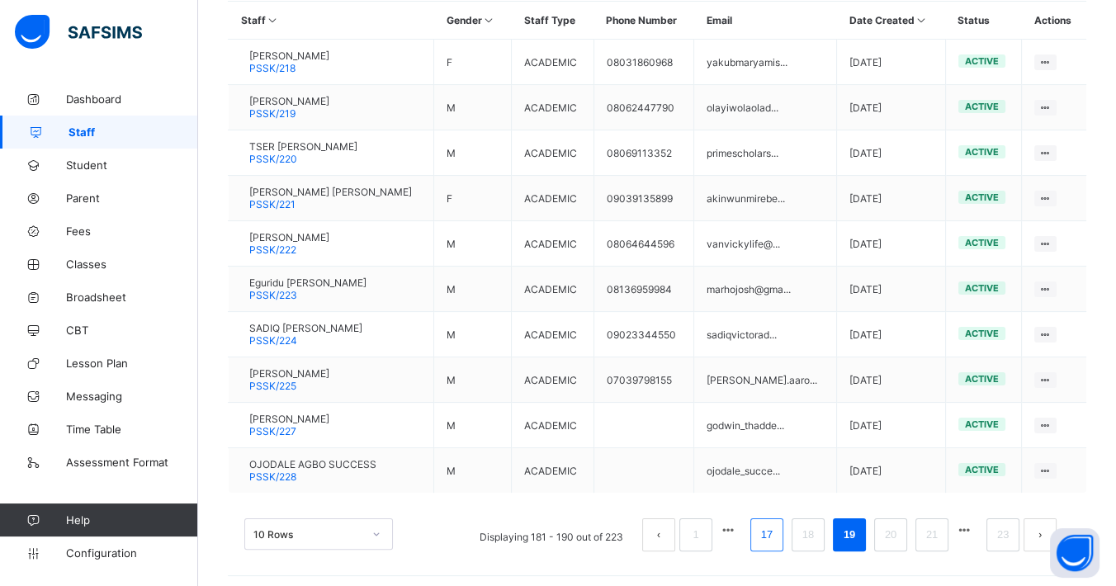
click at [777, 531] on link "17" at bounding box center [766, 534] width 21 height 21
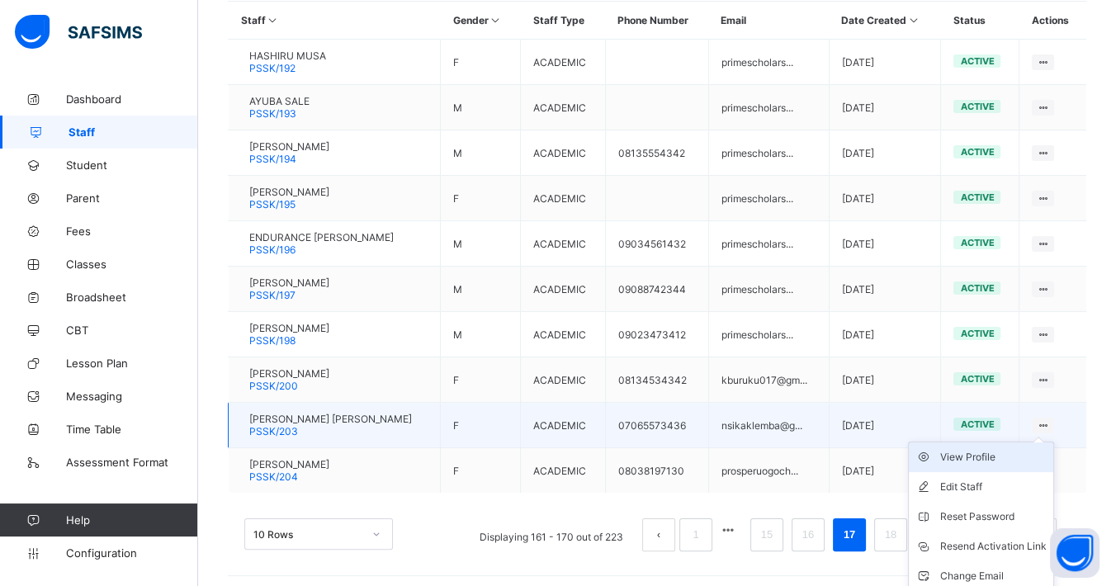
click at [963, 453] on div "View Profile" at bounding box center [993, 457] width 106 height 17
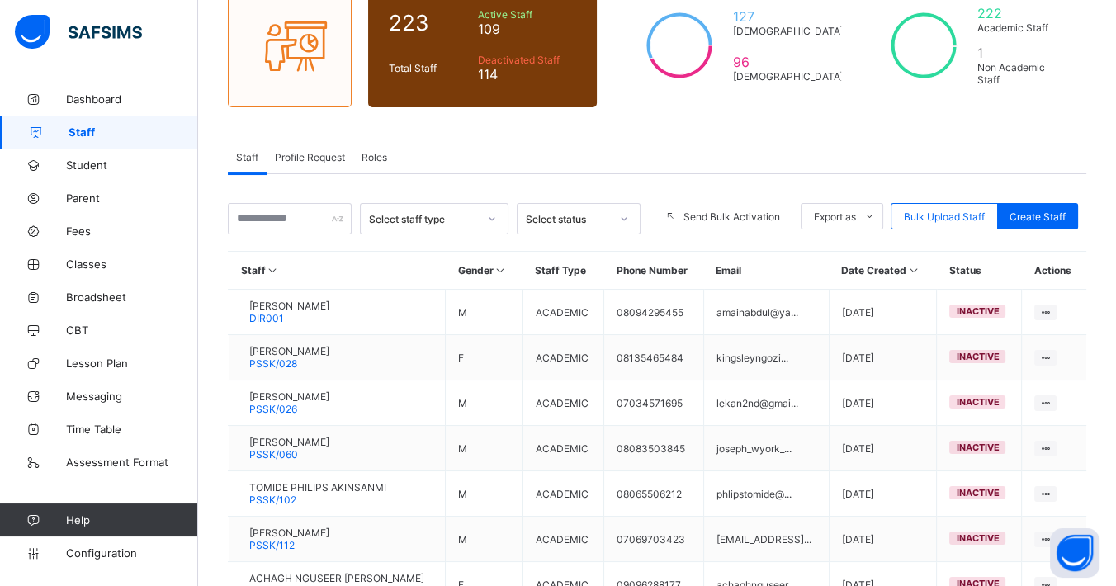
scroll to position [407, 0]
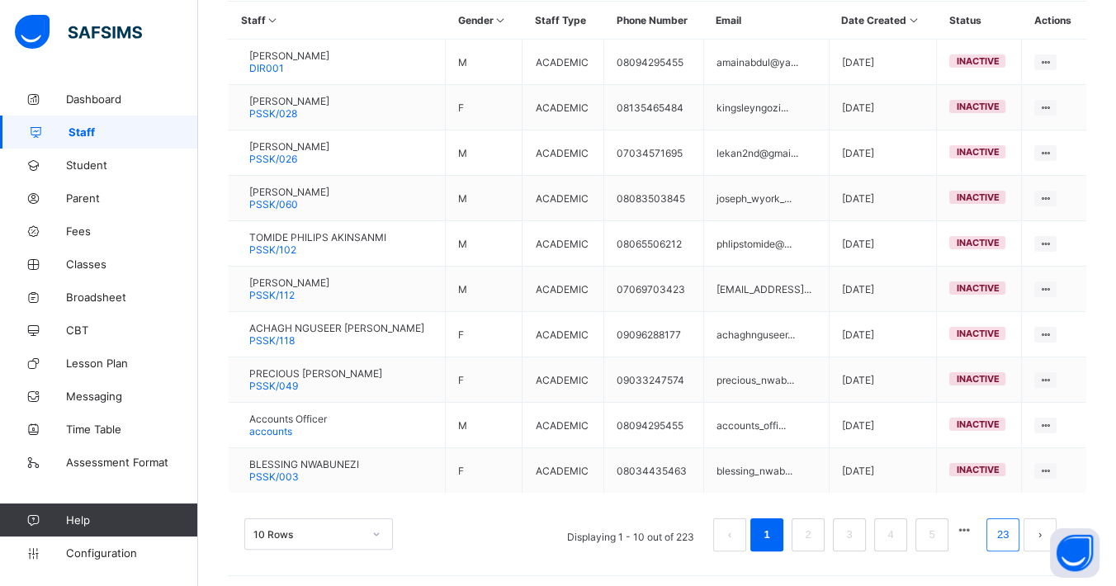
click at [1013, 524] on link "23" at bounding box center [1002, 534] width 21 height 21
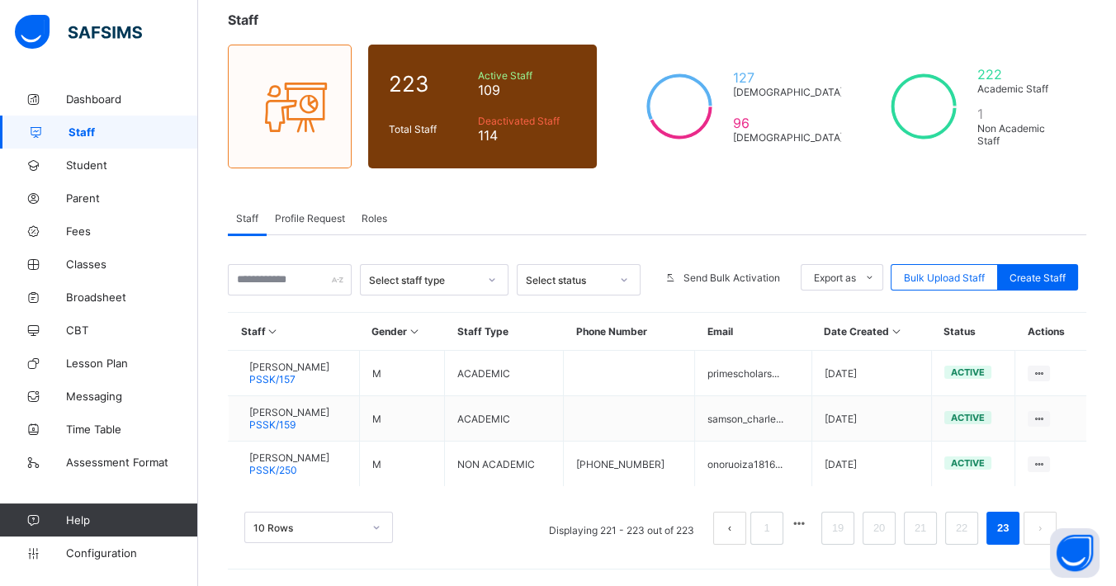
scroll to position [92, 0]
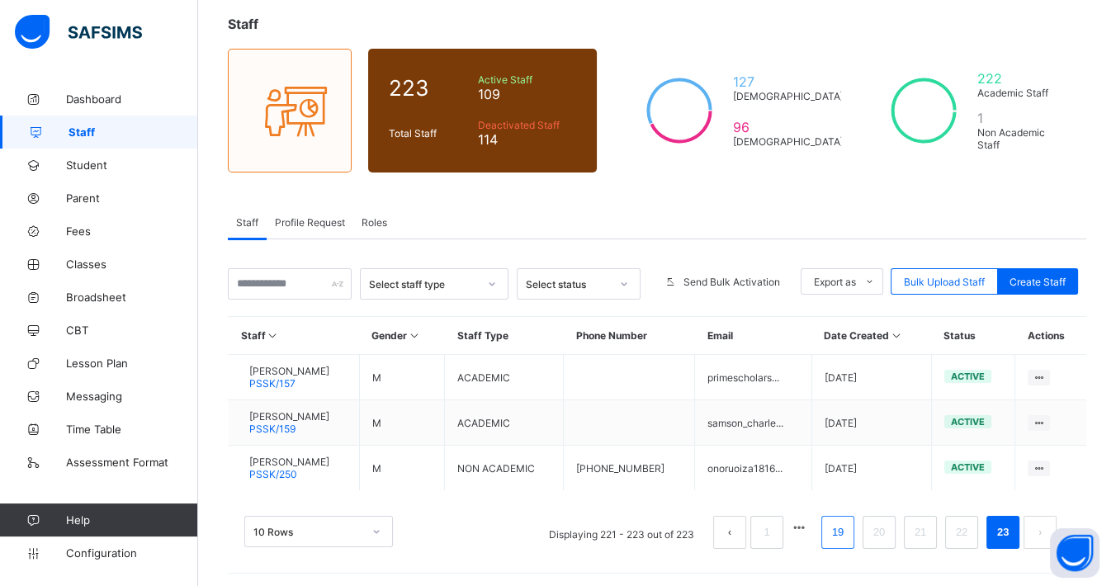
click at [845, 524] on link "19" at bounding box center [837, 532] width 21 height 21
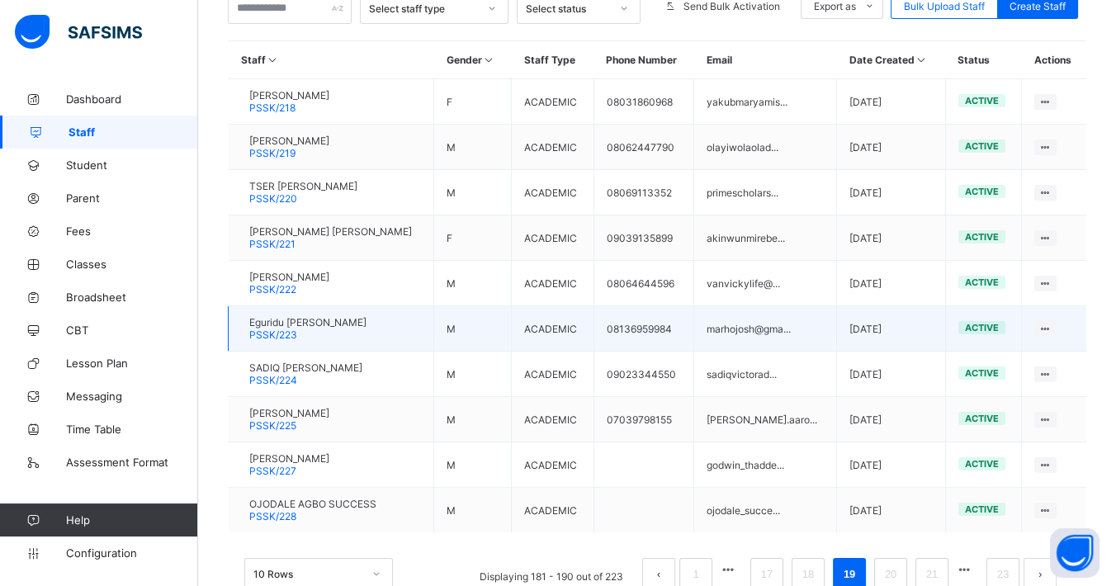
scroll to position [407, 0]
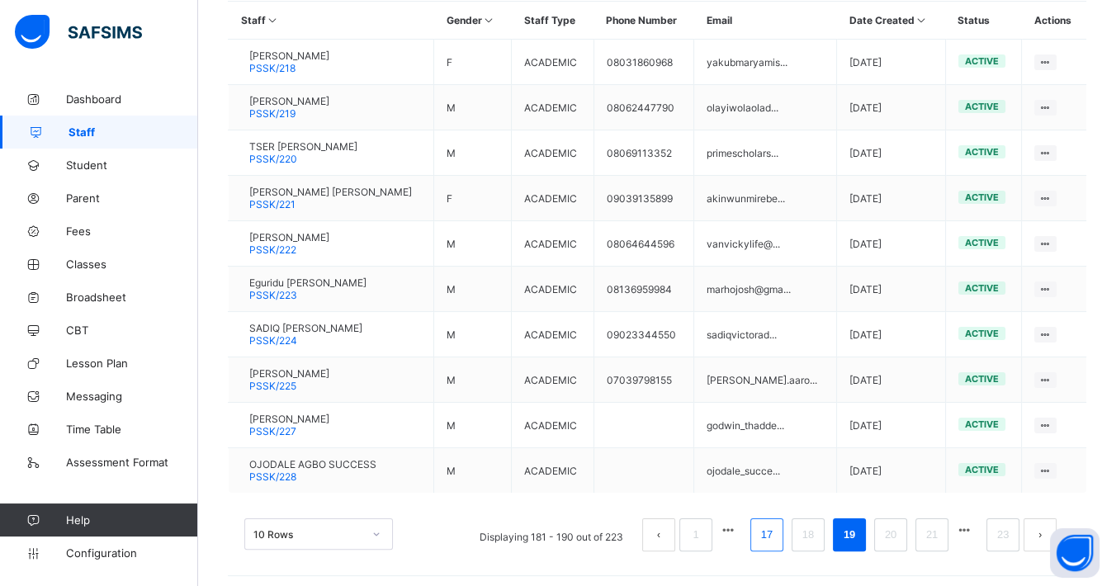
click at [777, 529] on link "17" at bounding box center [766, 534] width 21 height 21
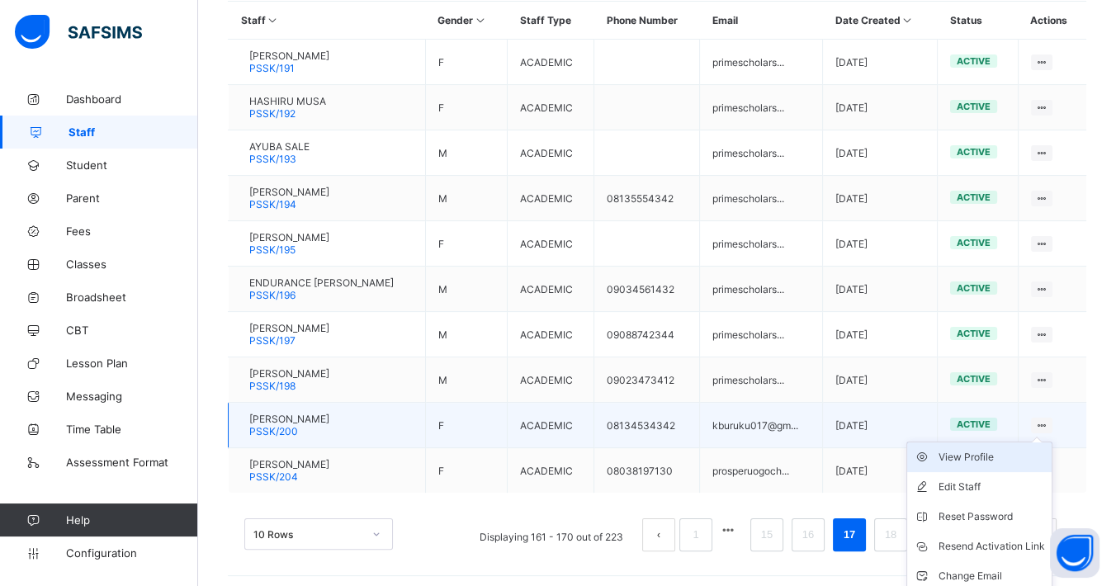
click at [997, 450] on div "View Profile" at bounding box center [991, 457] width 106 height 17
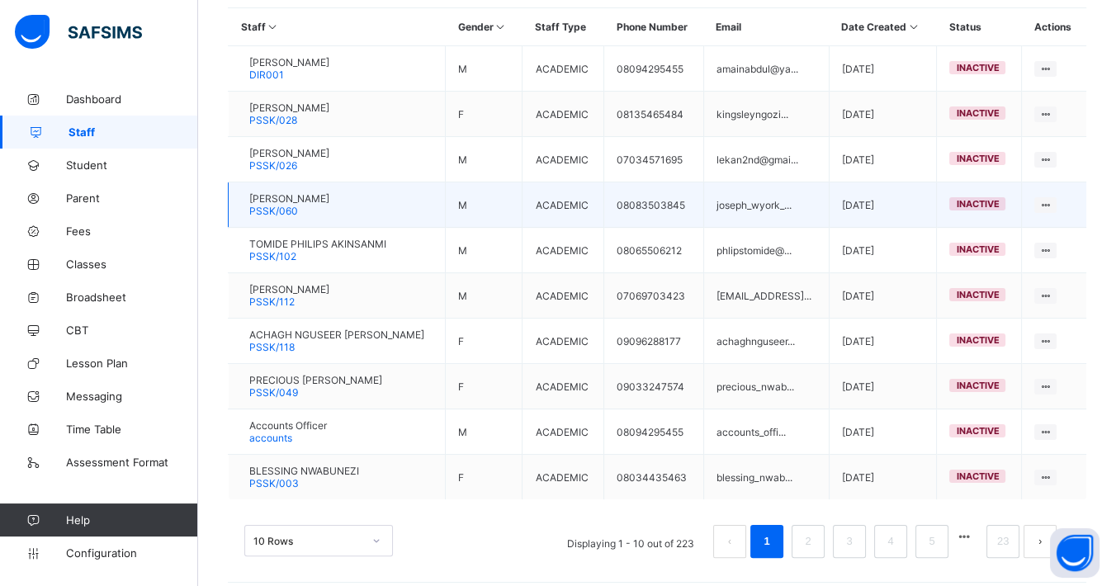
scroll to position [407, 0]
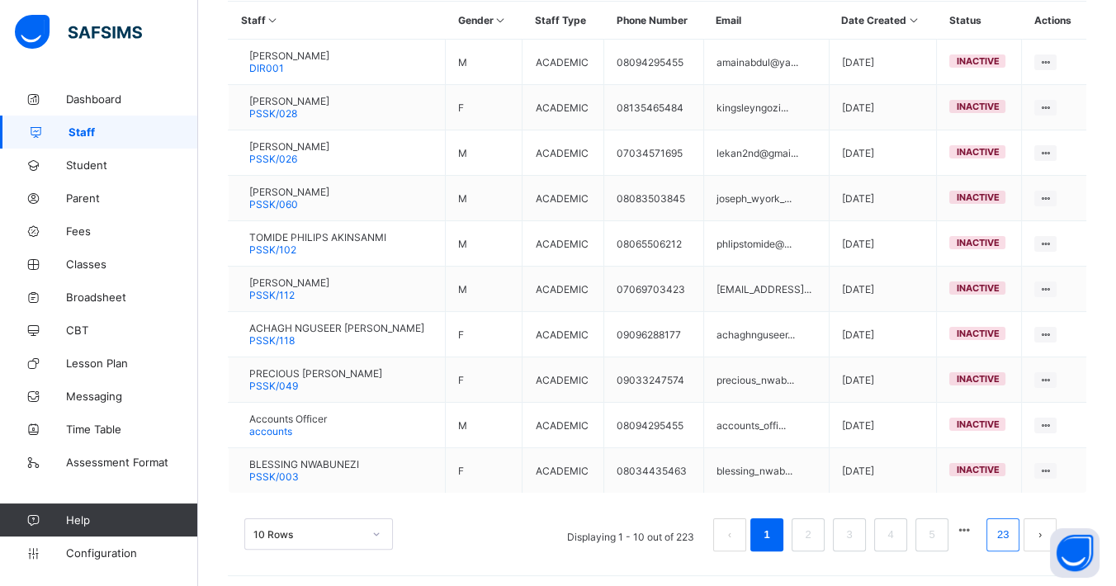
click at [1008, 528] on link "23" at bounding box center [1002, 534] width 21 height 21
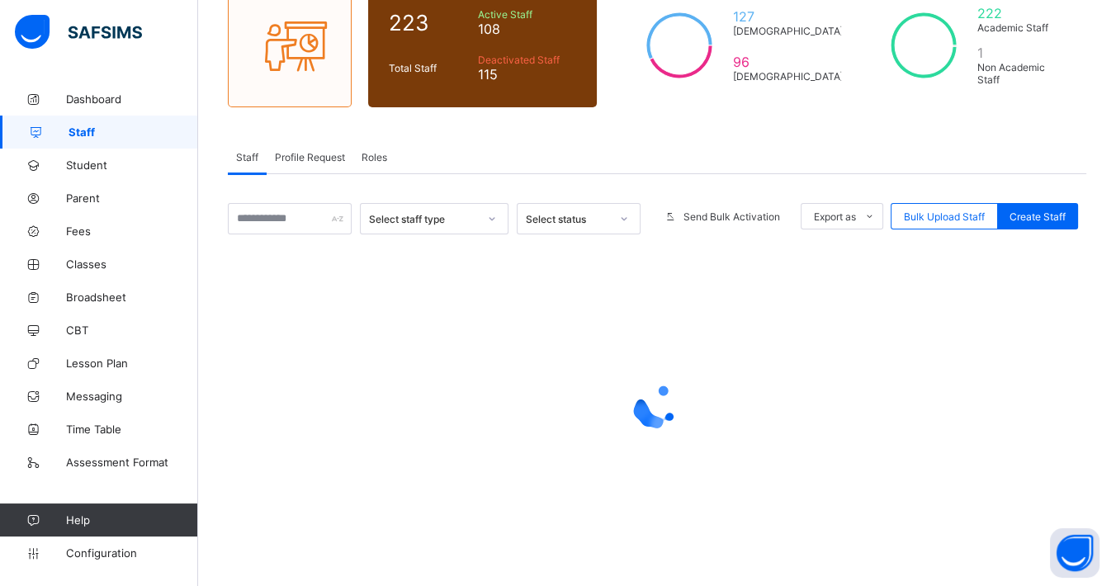
scroll to position [92, 0]
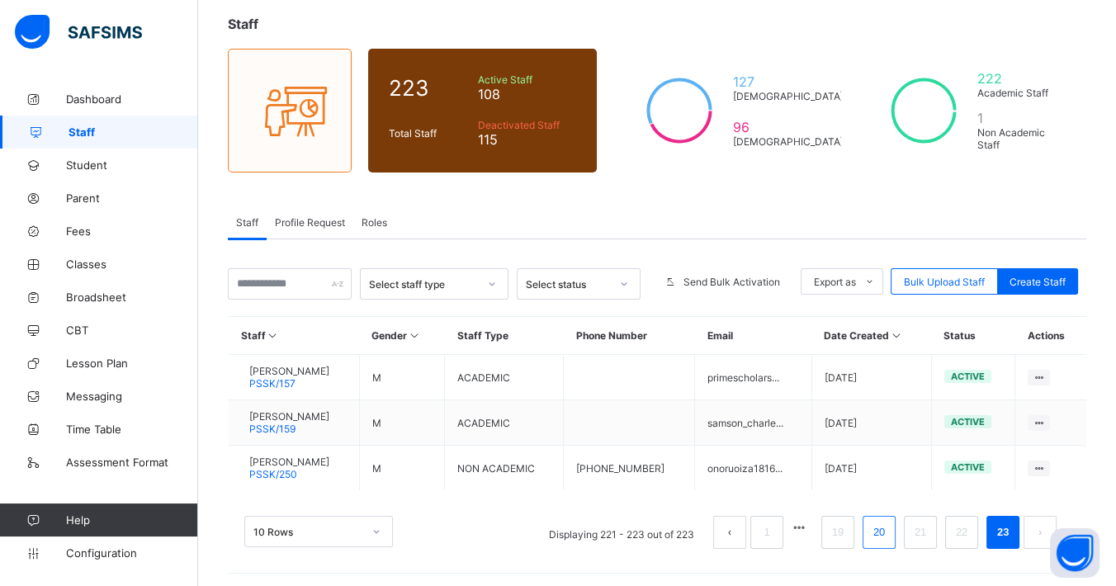
click at [890, 529] on link "20" at bounding box center [878, 532] width 21 height 21
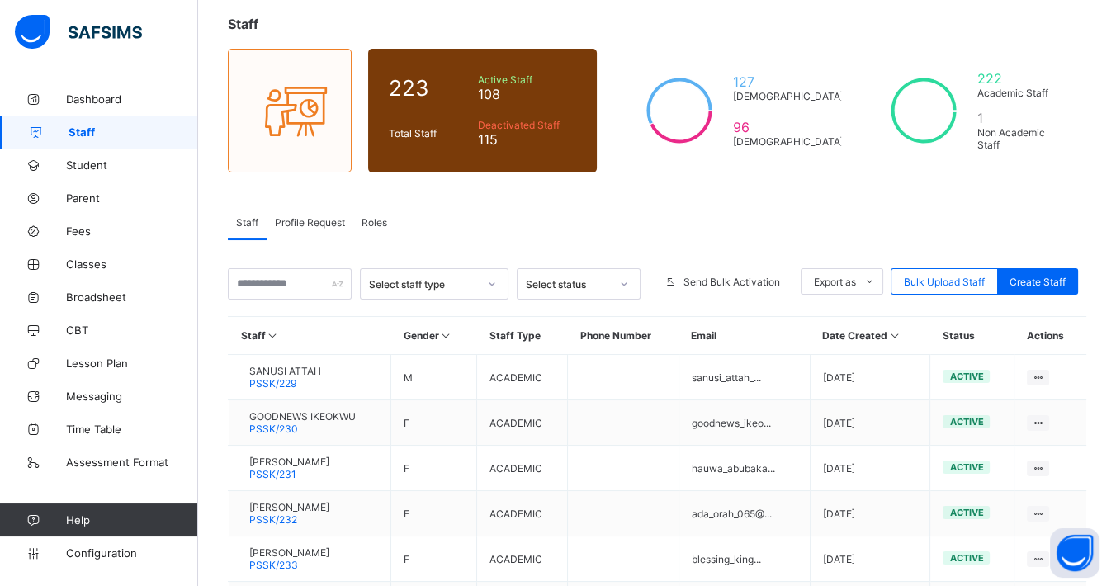
scroll to position [407, 0]
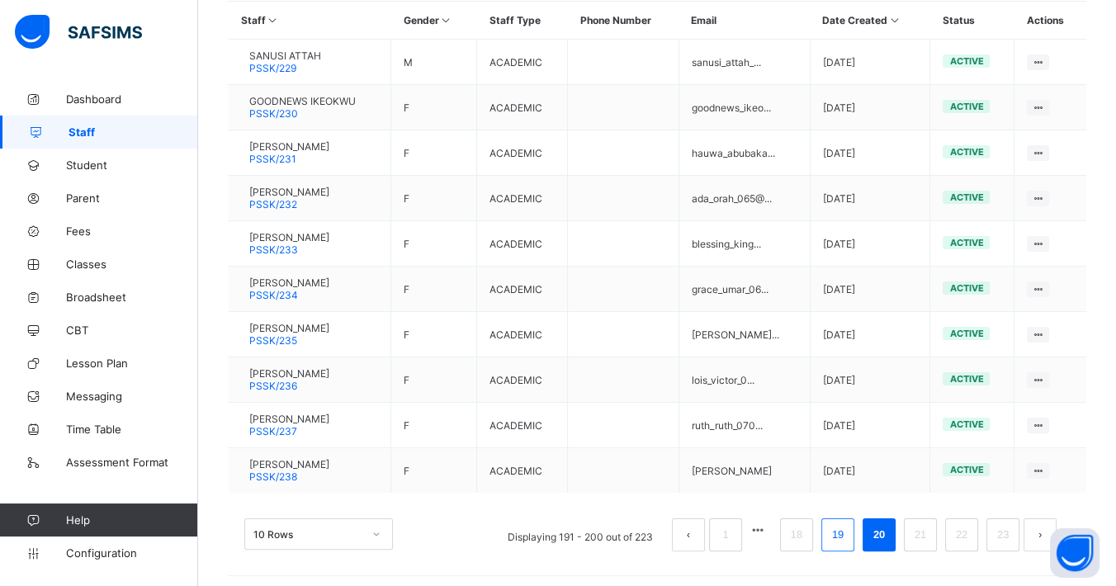
click at [848, 536] on link "19" at bounding box center [837, 534] width 21 height 21
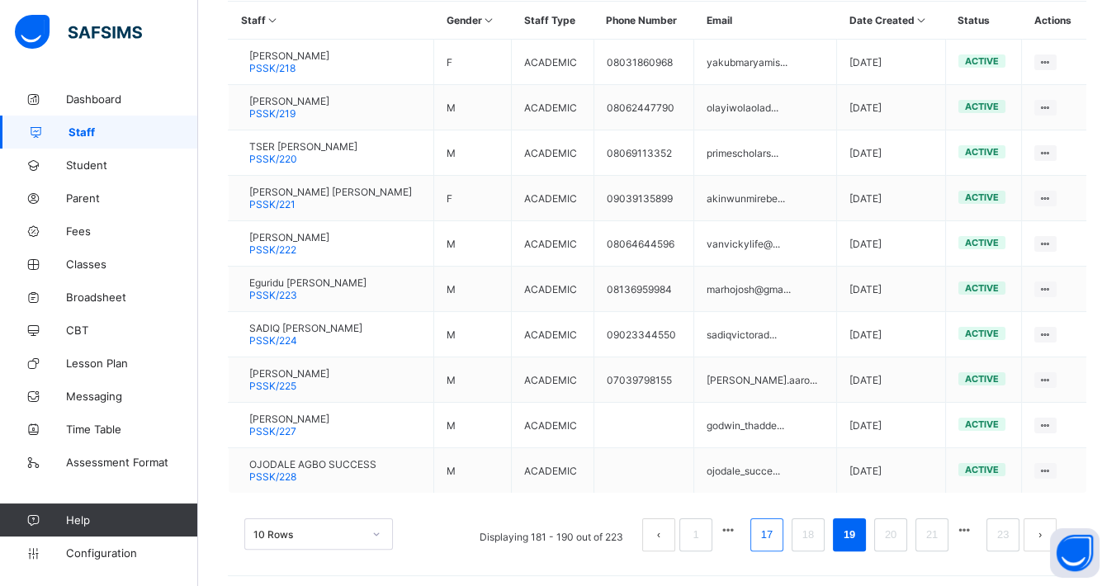
click at [767, 532] on li "17" at bounding box center [766, 534] width 33 height 33
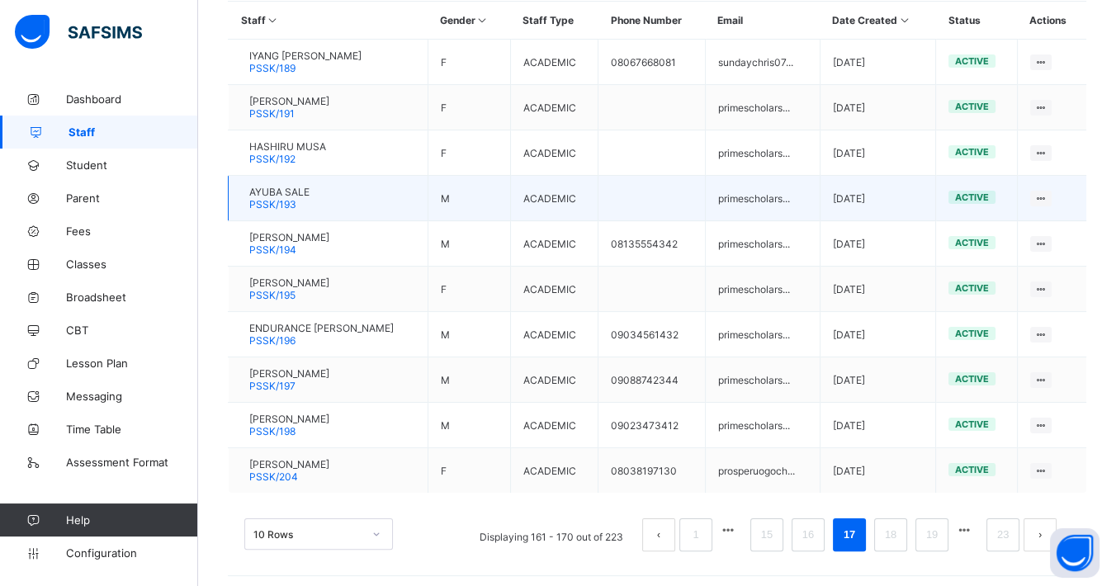
scroll to position [315, 0]
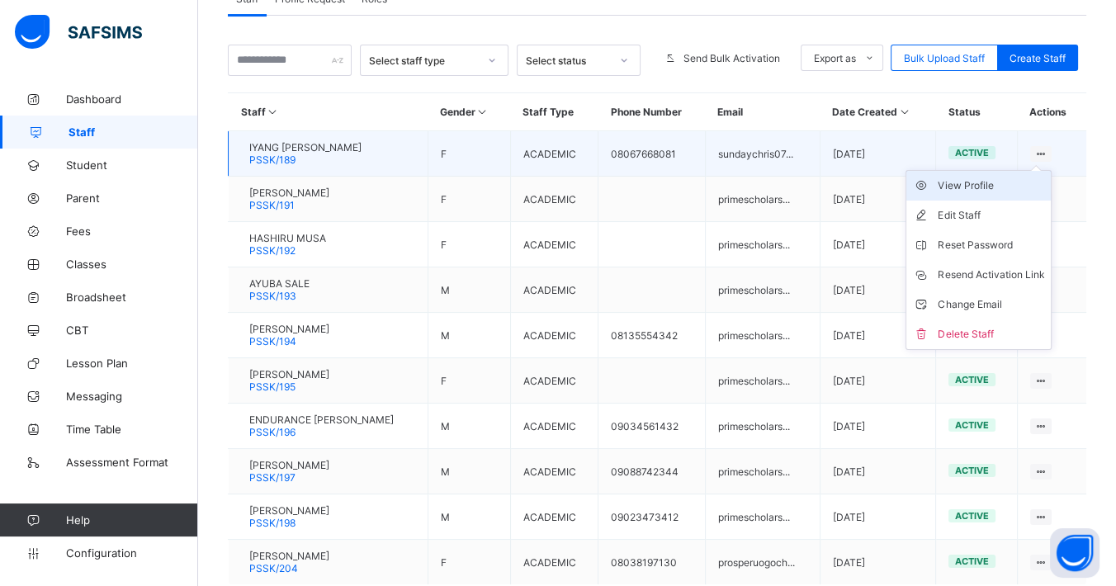
click at [980, 184] on div "View Profile" at bounding box center [990, 185] width 106 height 17
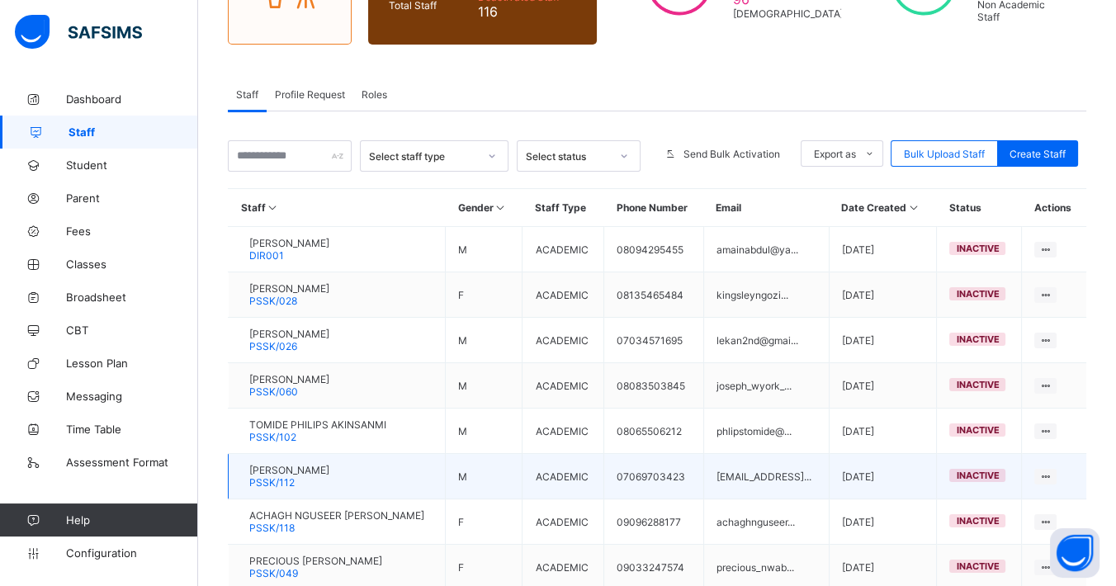
scroll to position [407, 0]
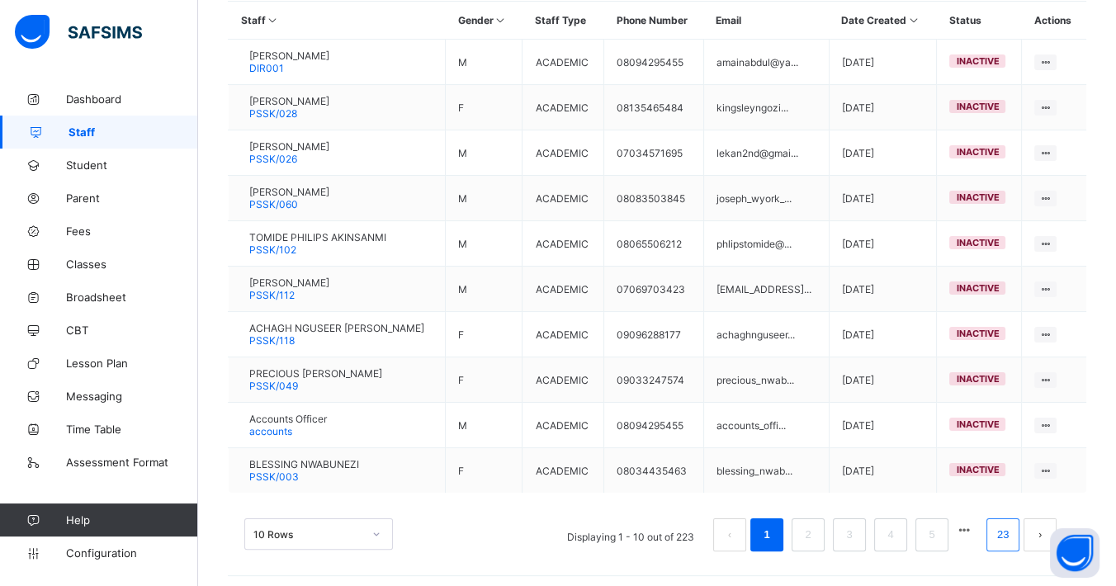
click at [1006, 528] on link "23" at bounding box center [1002, 534] width 21 height 21
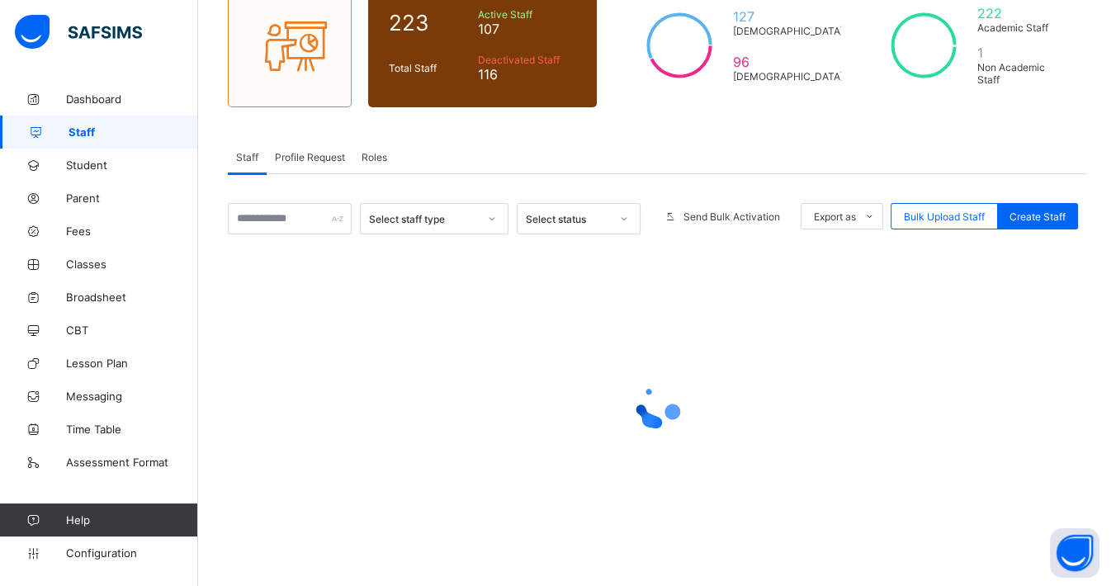
scroll to position [92, 0]
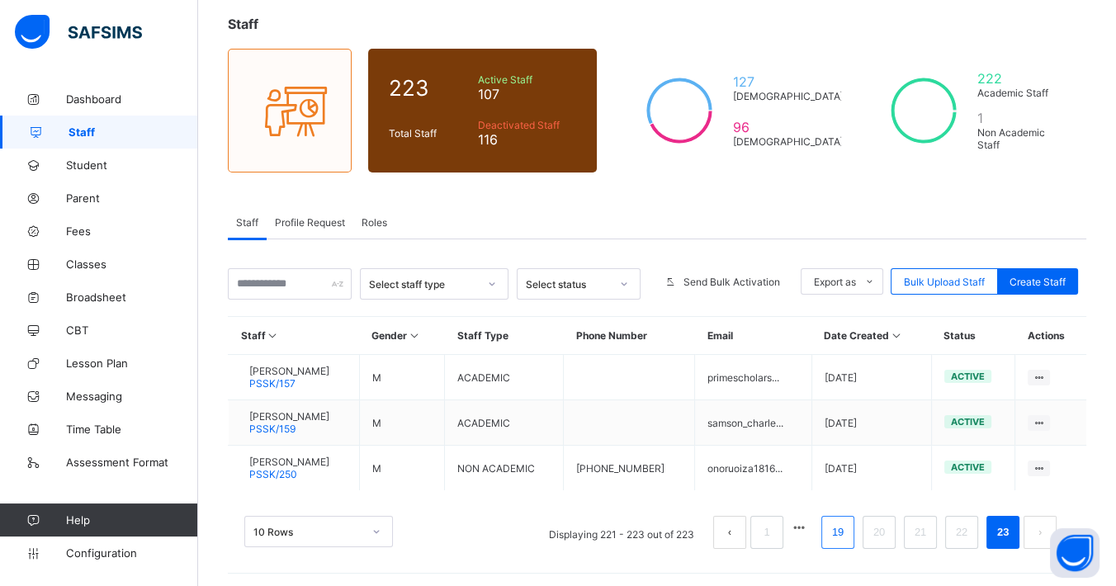
click at [846, 526] on link "19" at bounding box center [837, 532] width 21 height 21
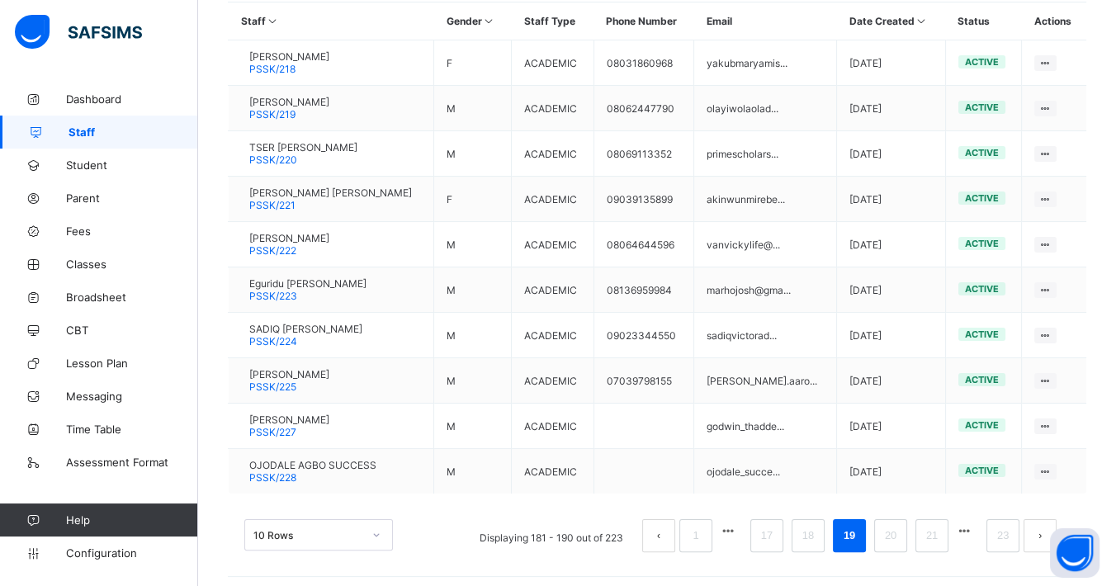
scroll to position [407, 0]
click at [777, 525] on link "17" at bounding box center [766, 534] width 21 height 21
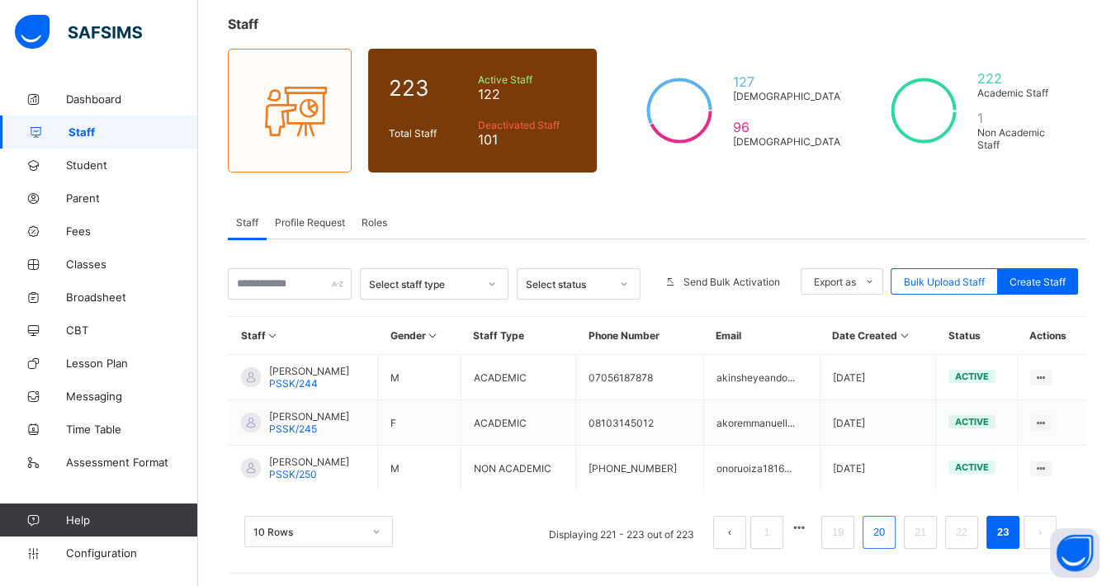
scroll to position [92, 0]
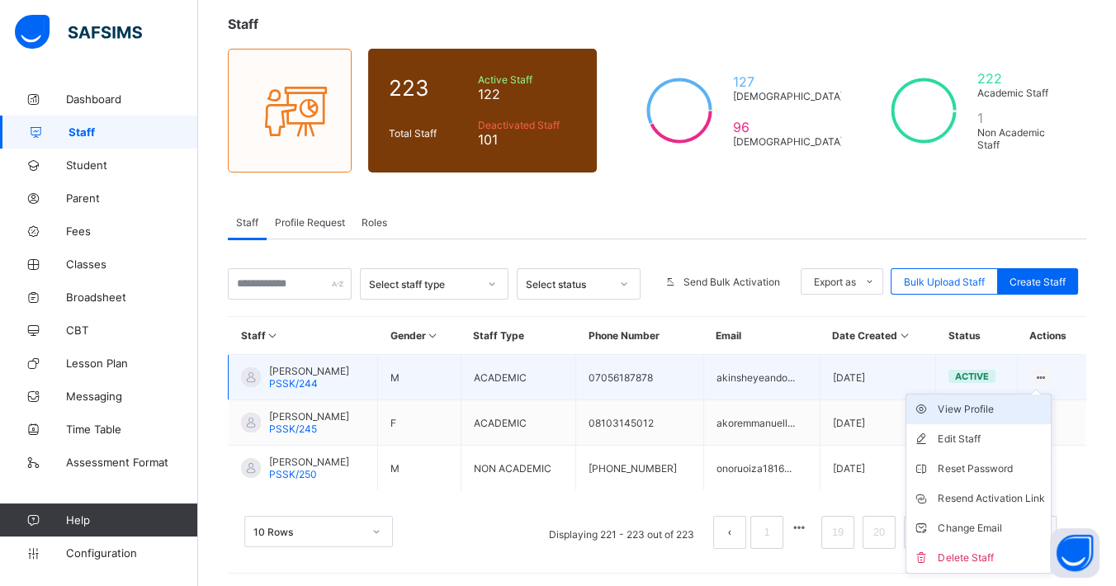
click at [1007, 404] on div "View Profile" at bounding box center [990, 409] width 106 height 17
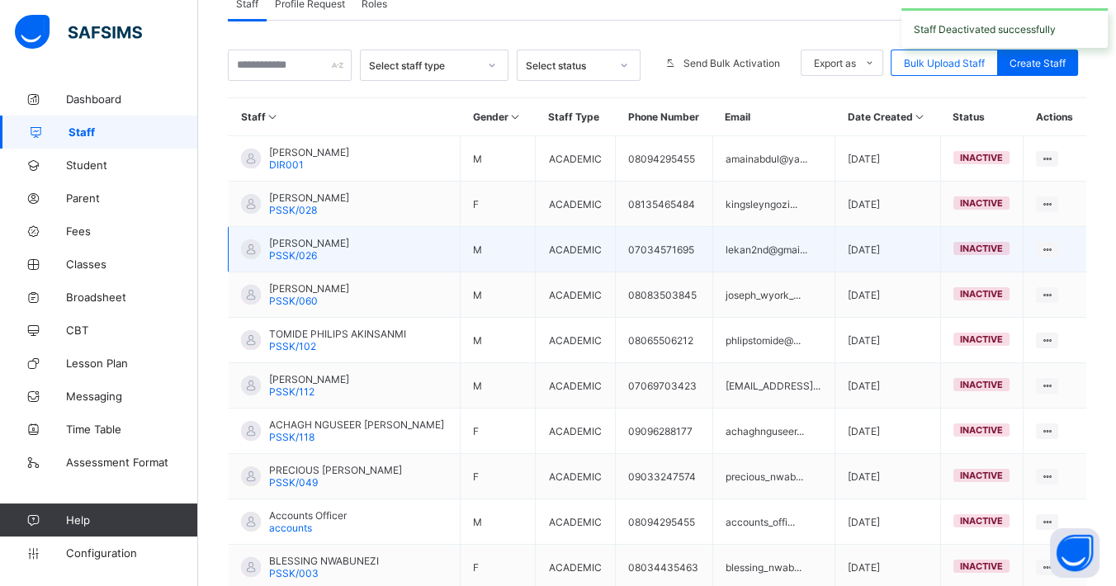
scroll to position [407, 0]
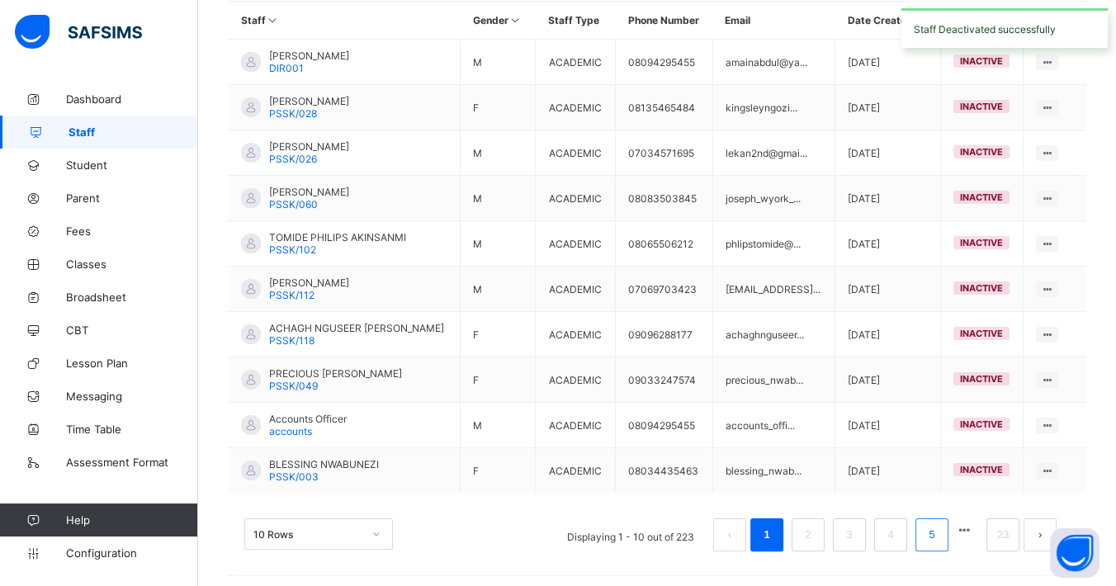
click at [939, 524] on link "5" at bounding box center [931, 534] width 16 height 21
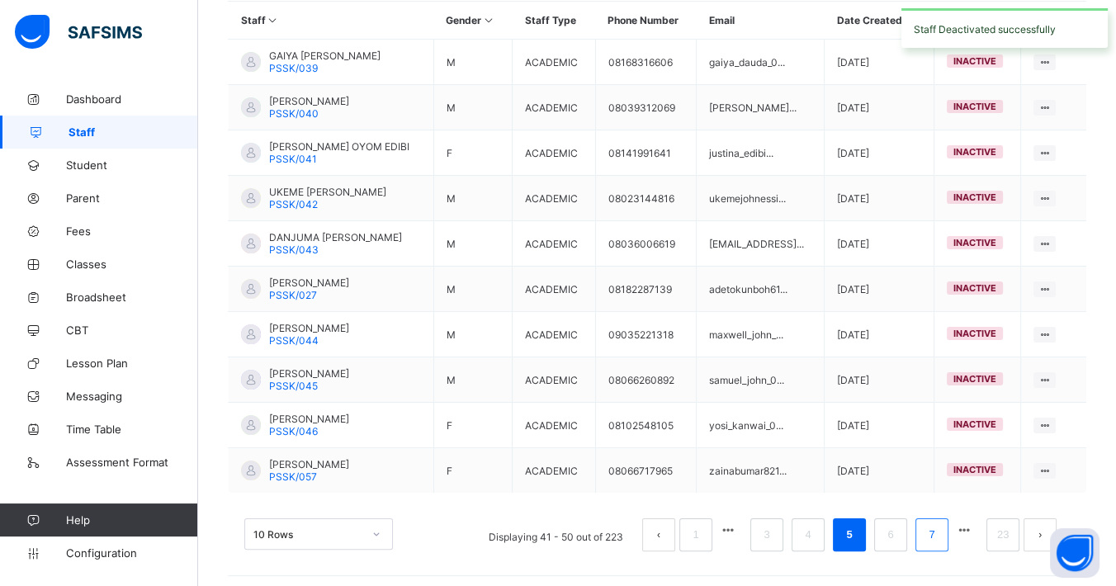
click at [939, 531] on link "7" at bounding box center [931, 534] width 16 height 21
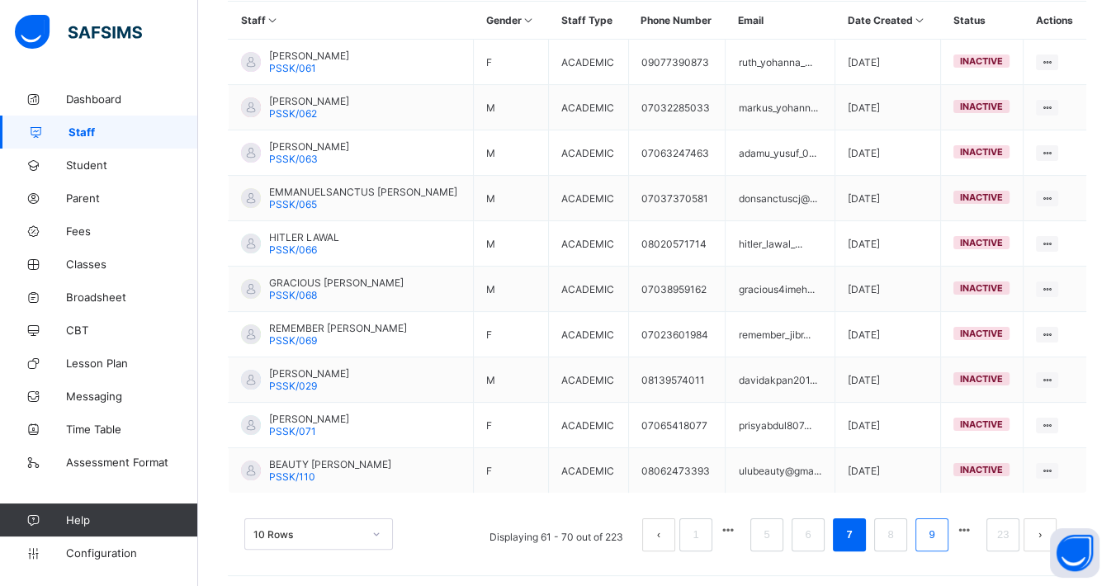
click at [939, 532] on link "9" at bounding box center [931, 534] width 16 height 21
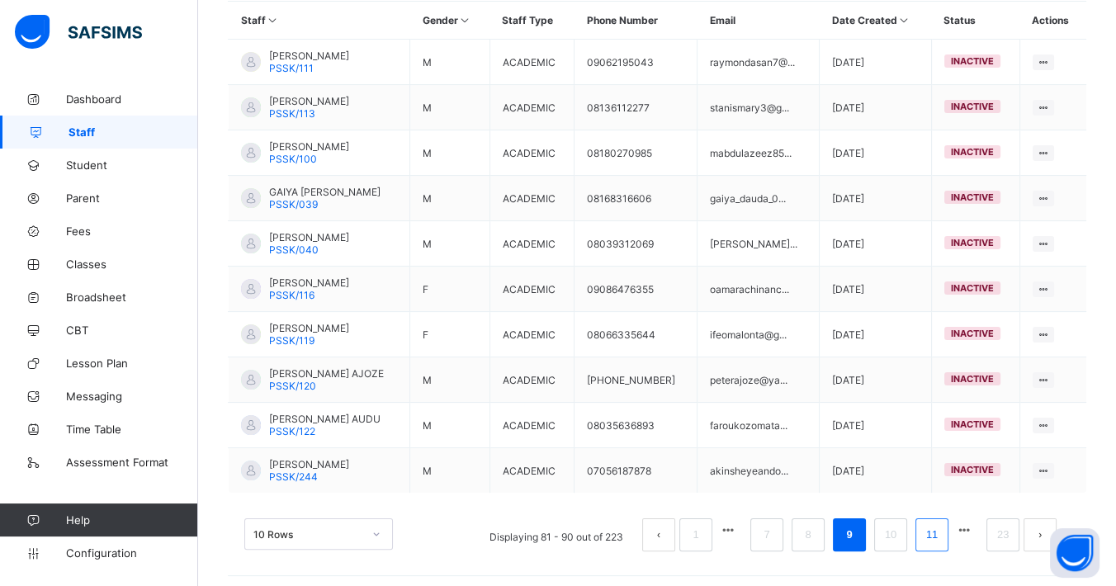
click at [941, 531] on link "11" at bounding box center [931, 534] width 21 height 21
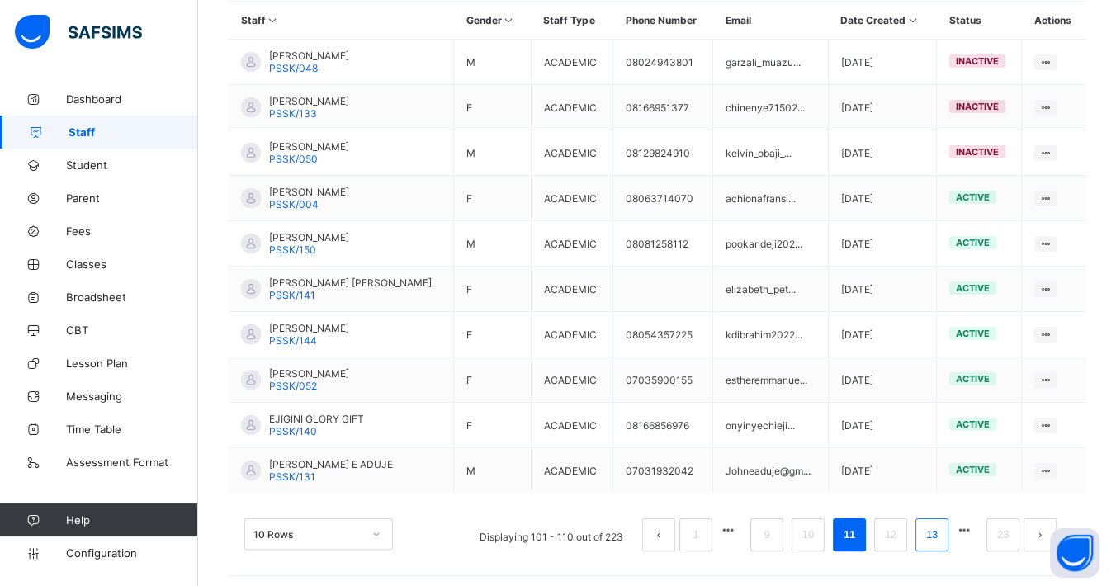
click at [942, 524] on link "13" at bounding box center [931, 534] width 21 height 21
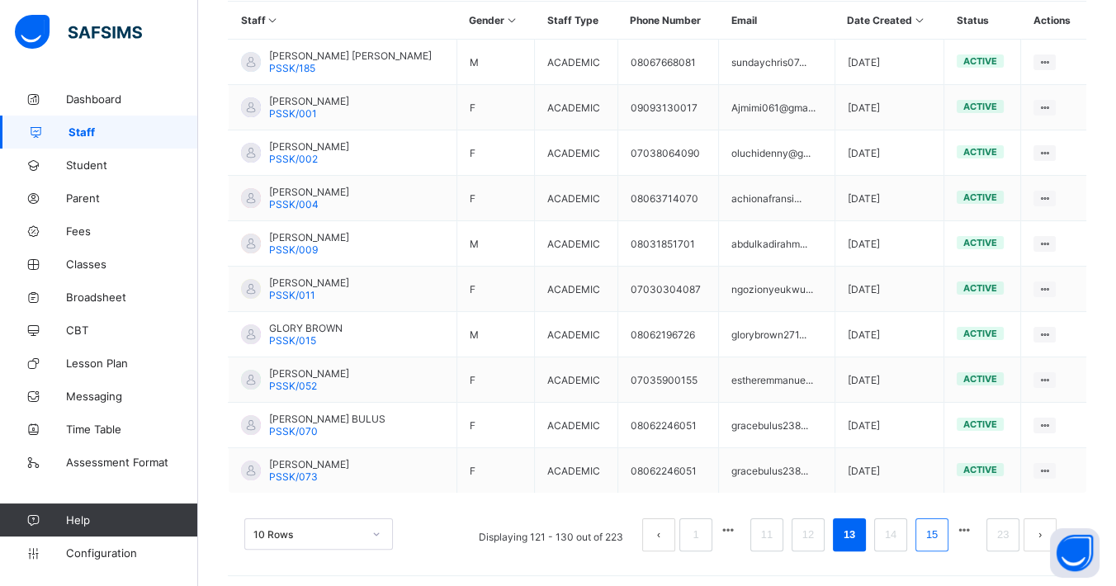
click at [942, 529] on link "15" at bounding box center [931, 534] width 21 height 21
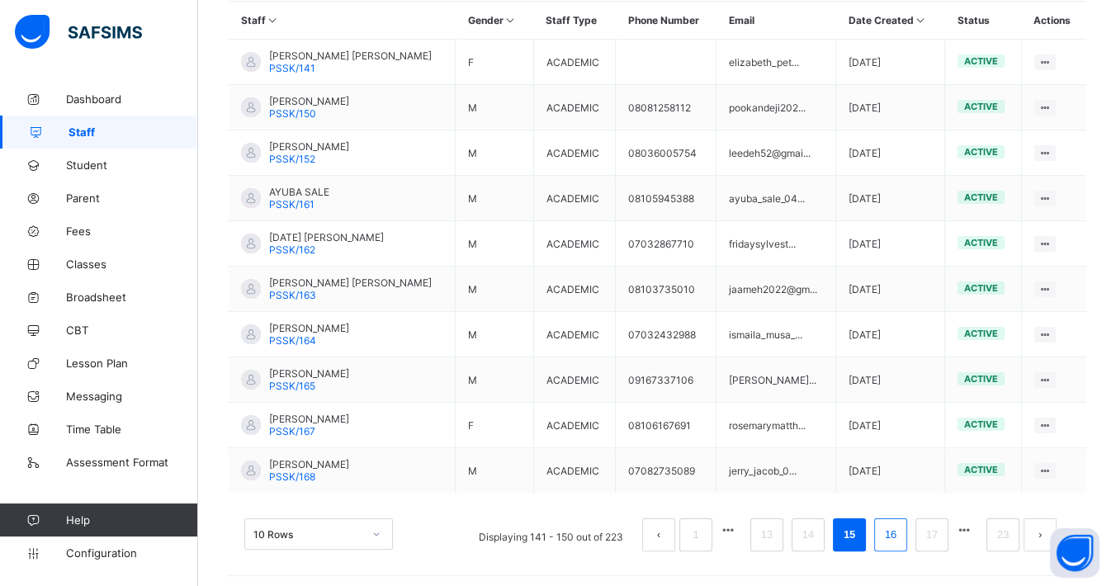
click at [896, 526] on link "16" at bounding box center [890, 534] width 21 height 21
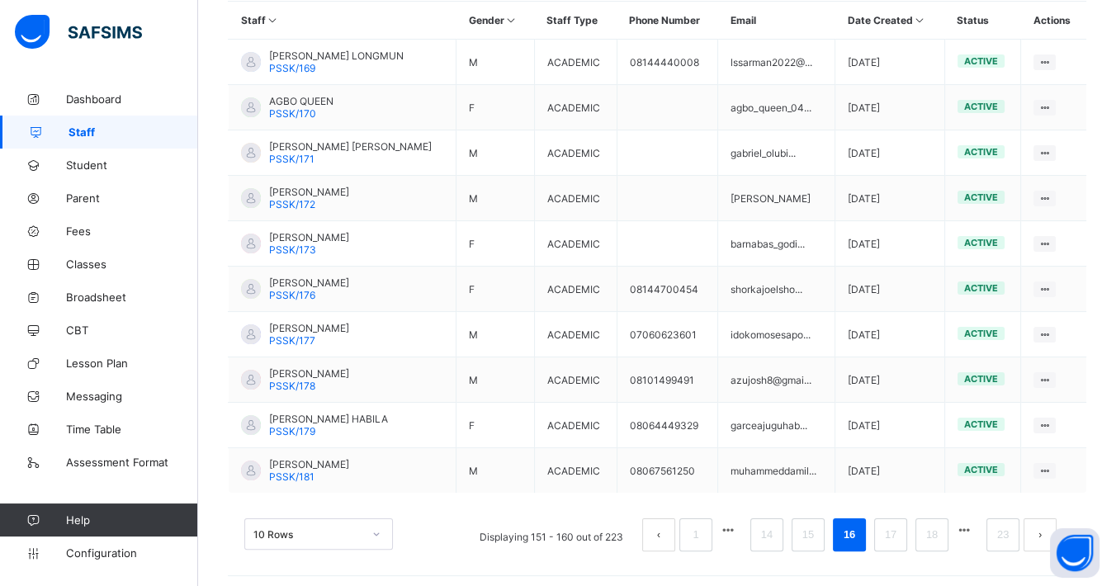
click at [0, 0] on div "View Profile" at bounding box center [0, 0] width 0 height 0
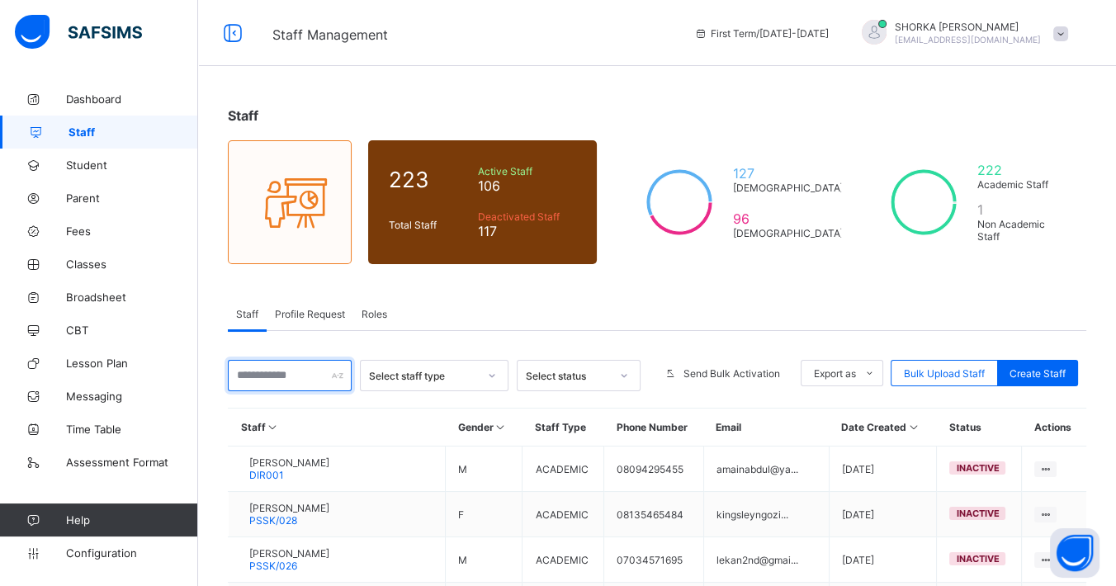
click at [293, 382] on input "text" at bounding box center [290, 375] width 124 height 31
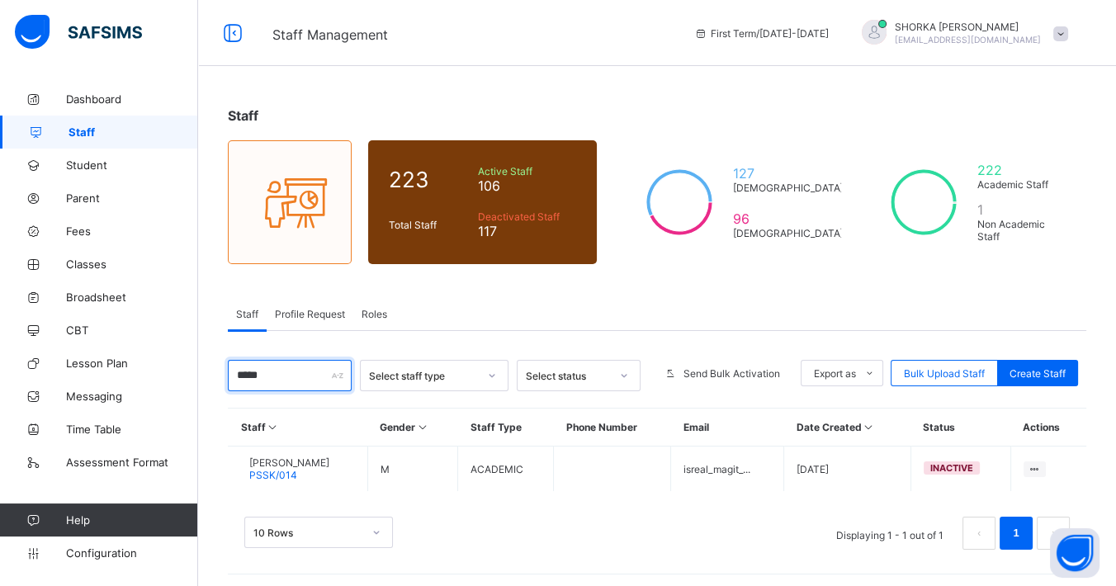
scroll to position [2, 0]
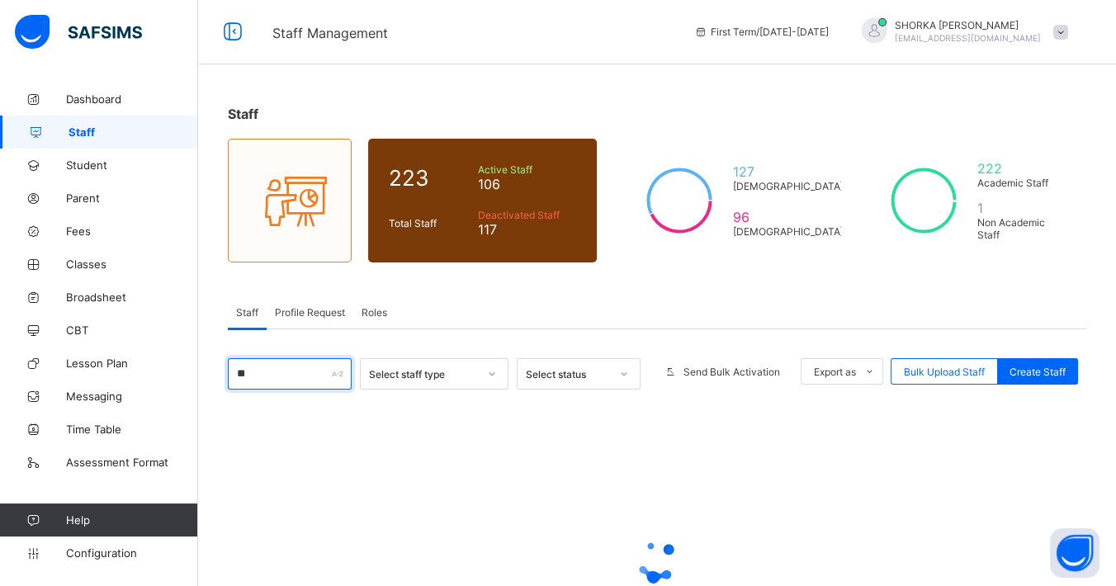
type input "*"
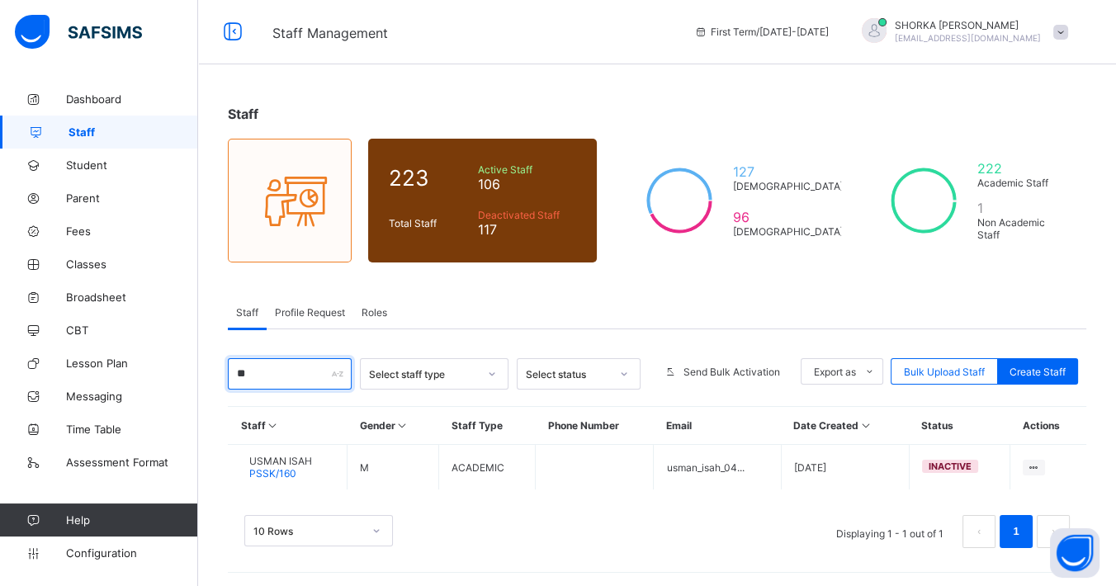
type input "*"
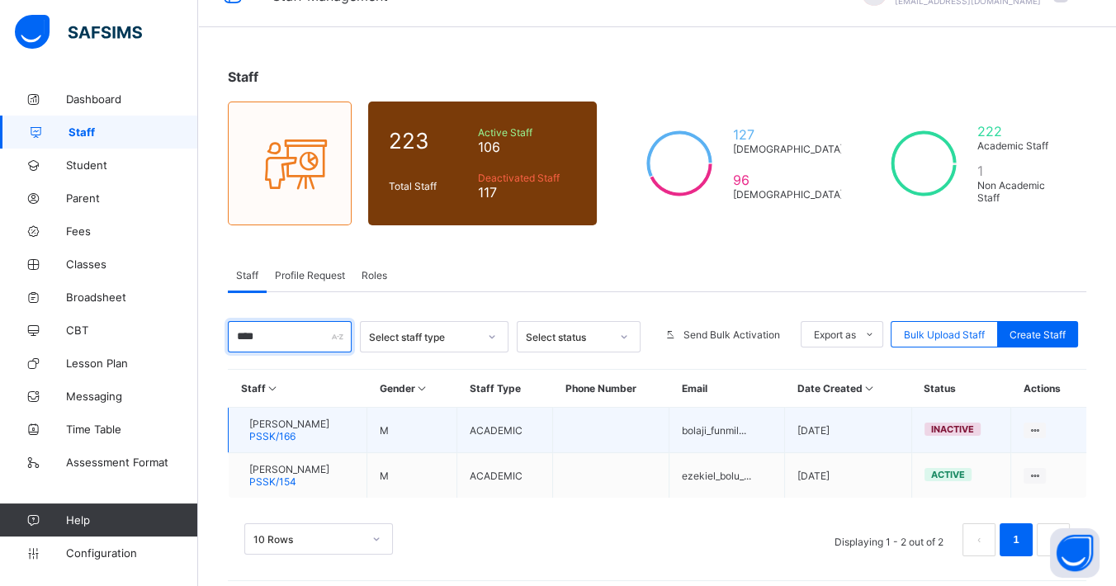
scroll to position [47, 0]
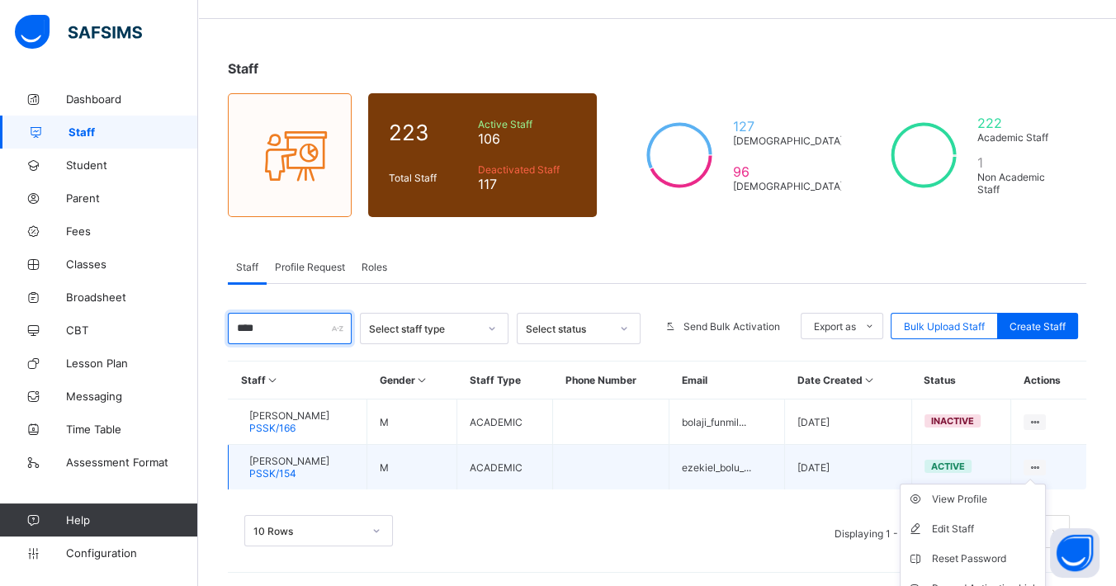
type input "****"
click at [1046, 484] on ul "View Profile Edit Staff Reset Password Resend Activation Link Change Email Dele…" at bounding box center [972, 574] width 146 height 180
click at [1008, 499] on div "View Profile" at bounding box center [985, 499] width 106 height 17
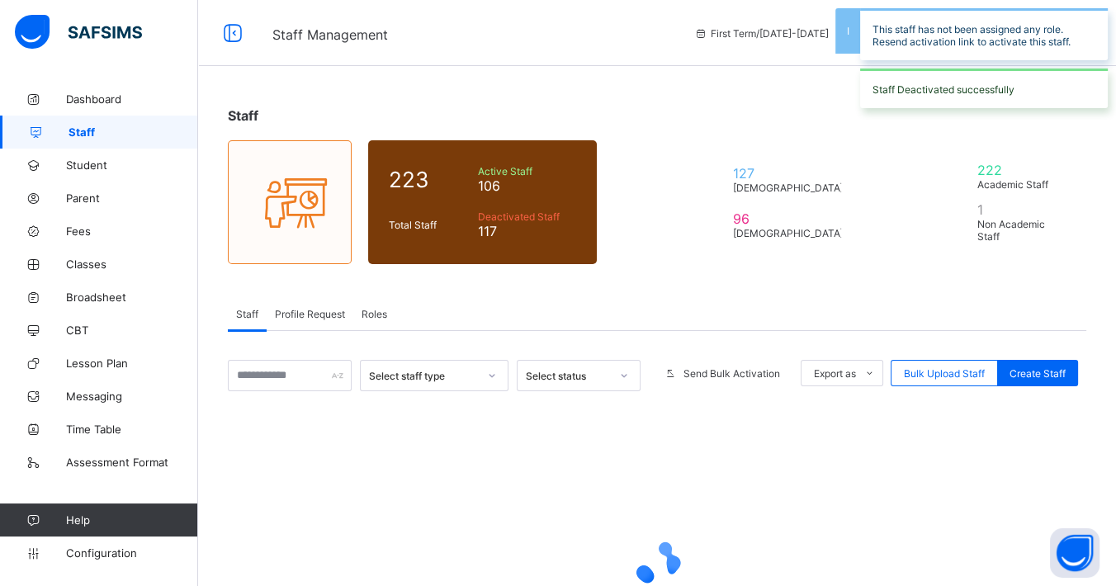
scroll to position [47, 0]
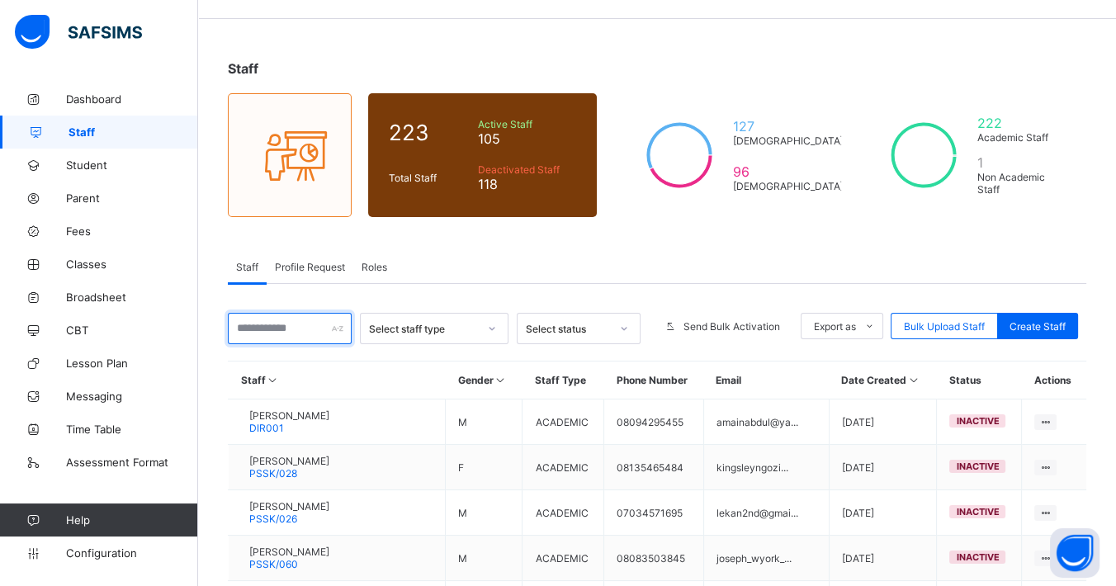
click at [316, 340] on input "text" at bounding box center [290, 328] width 124 height 31
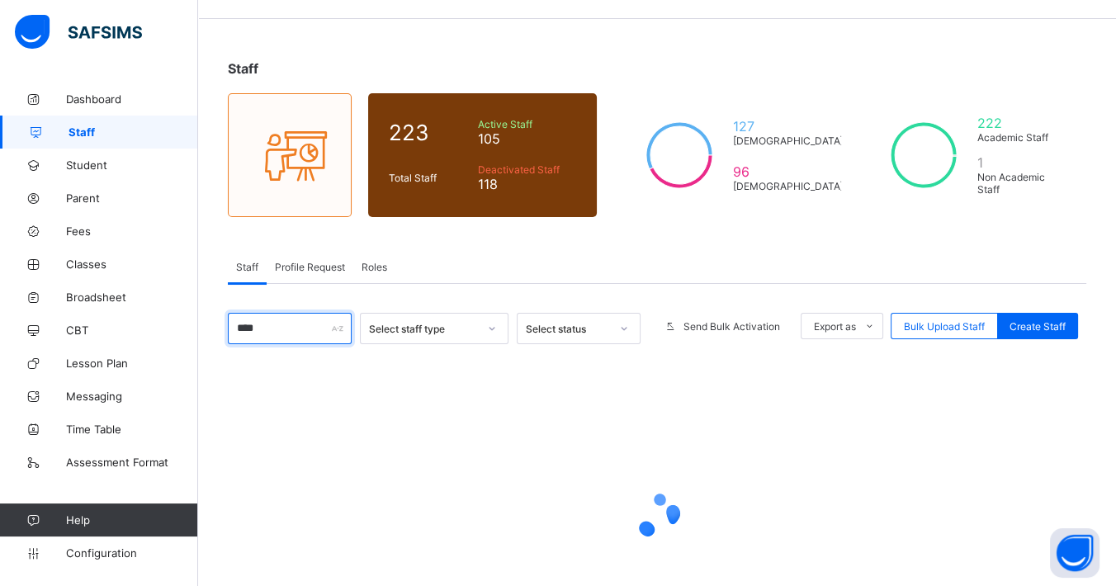
scroll to position [2, 0]
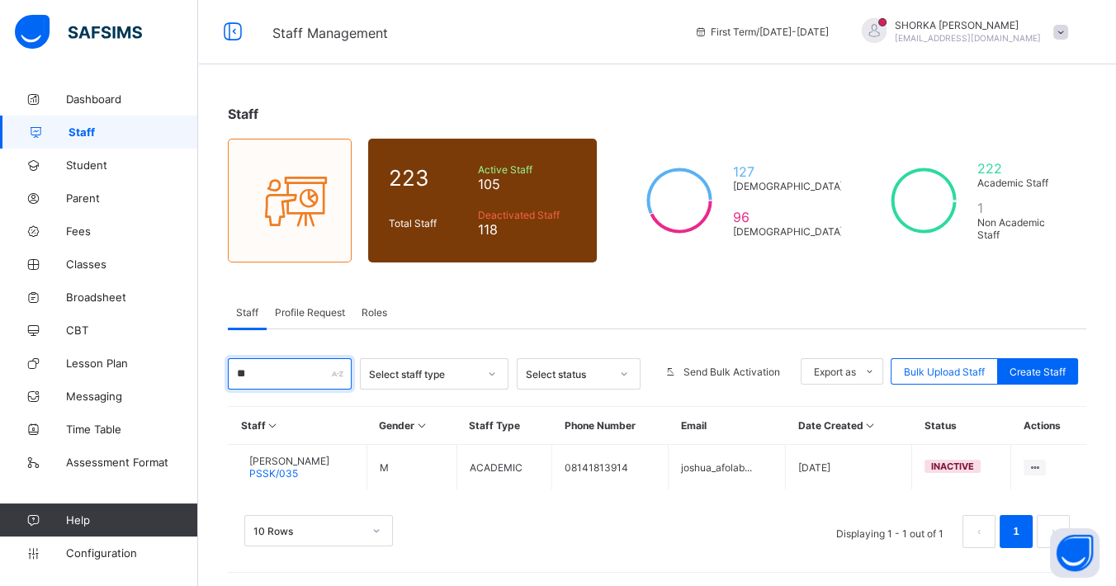
type input "*"
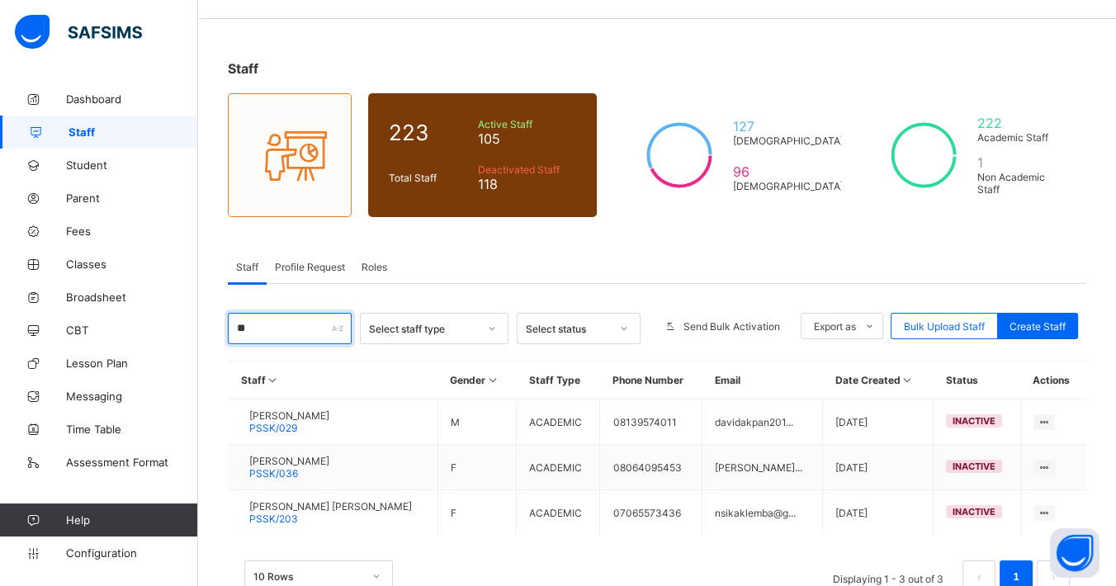
type input "*"
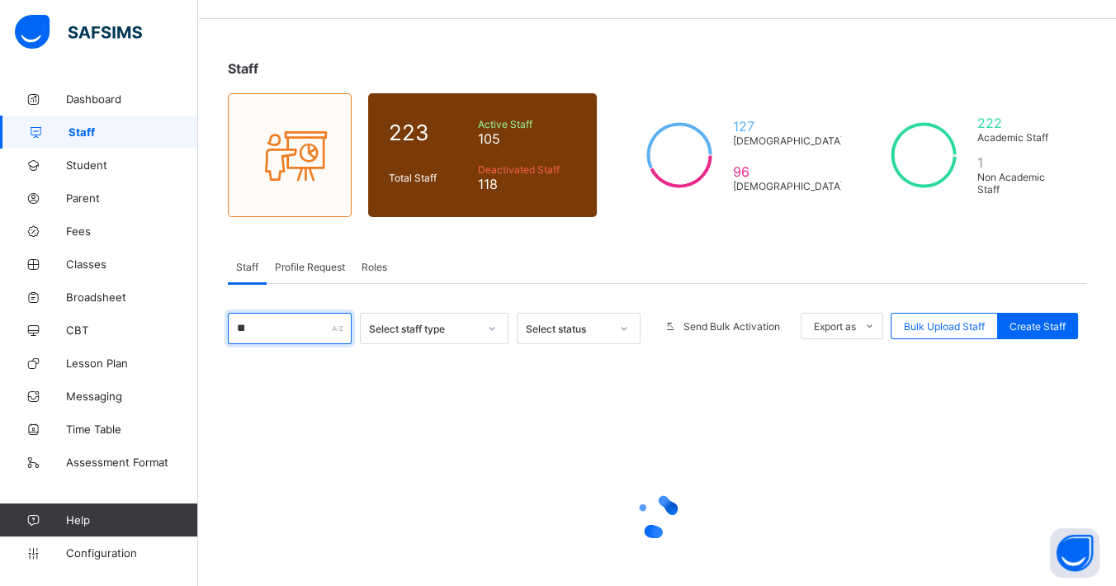
type input "*"
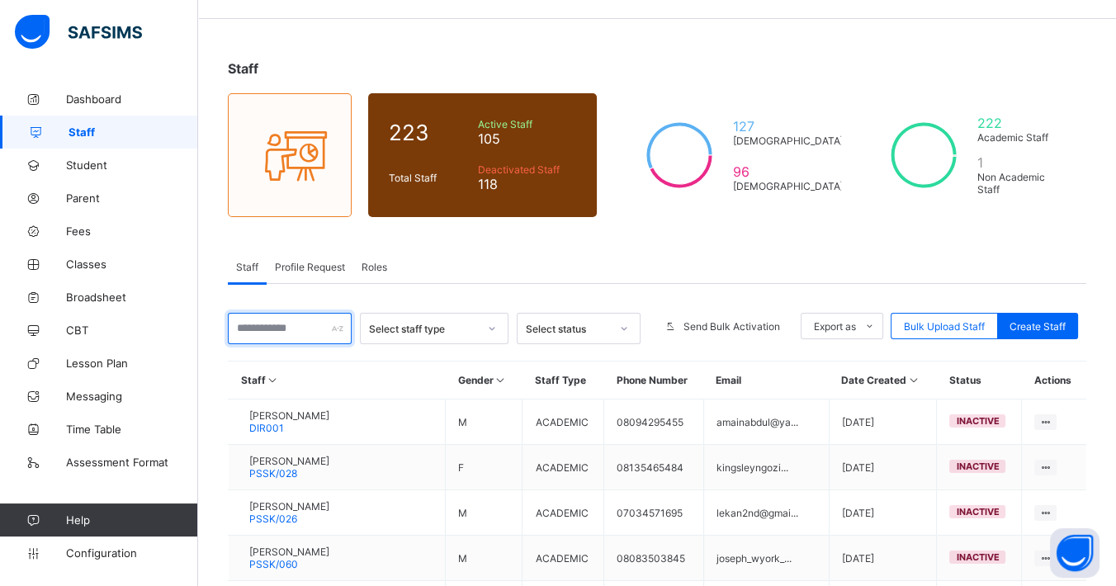
type input "*"
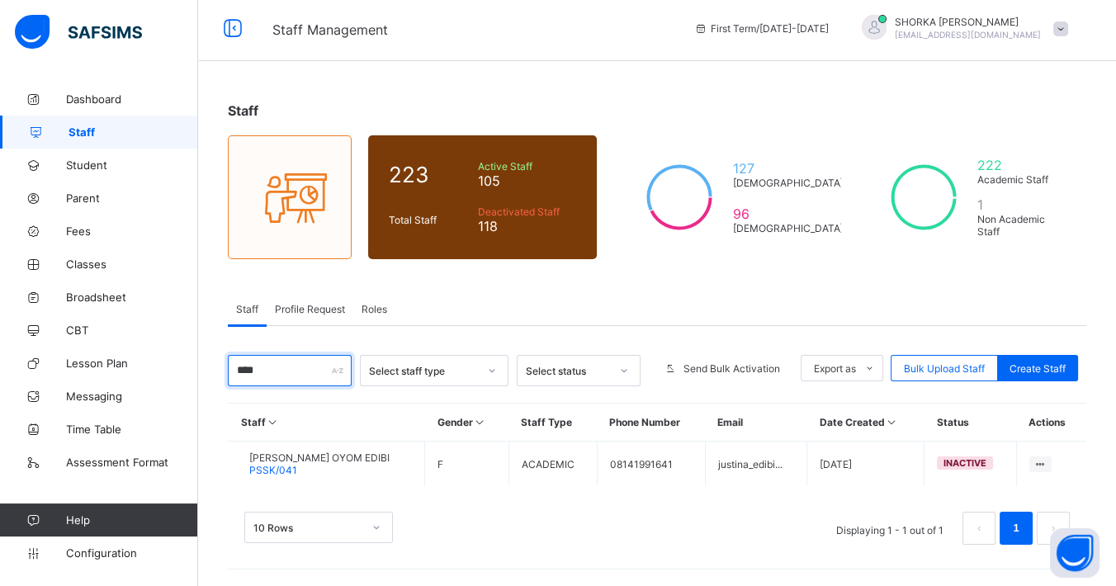
scroll to position [2, 0]
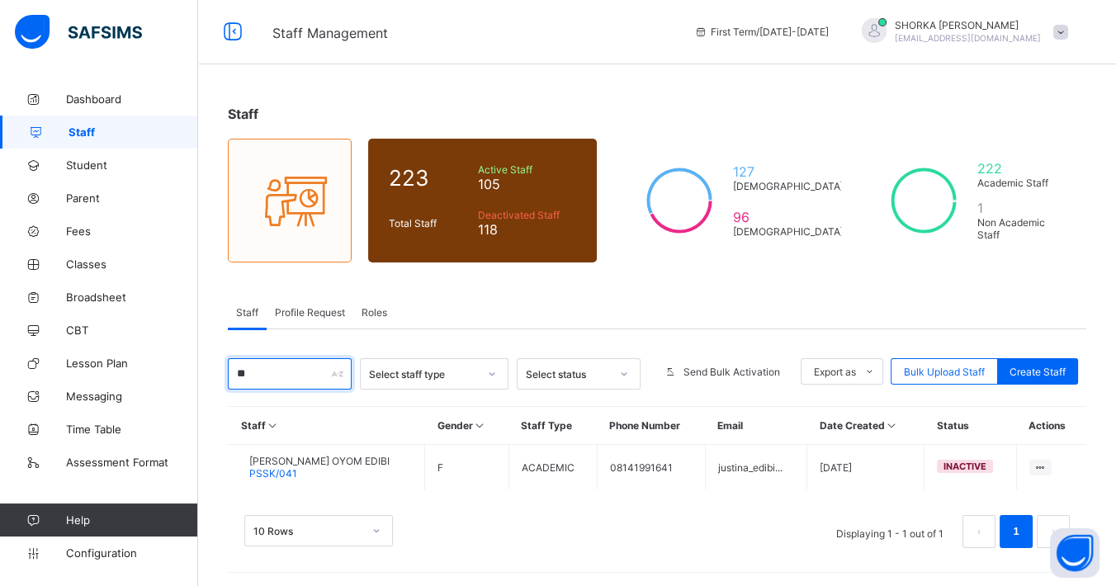
type input "*"
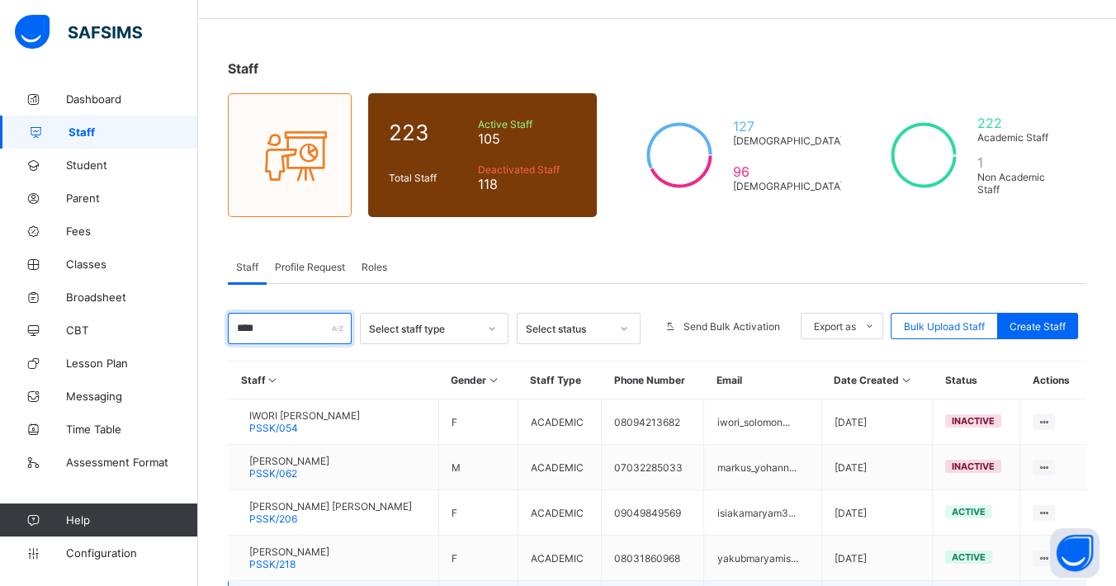
scroll to position [231, 0]
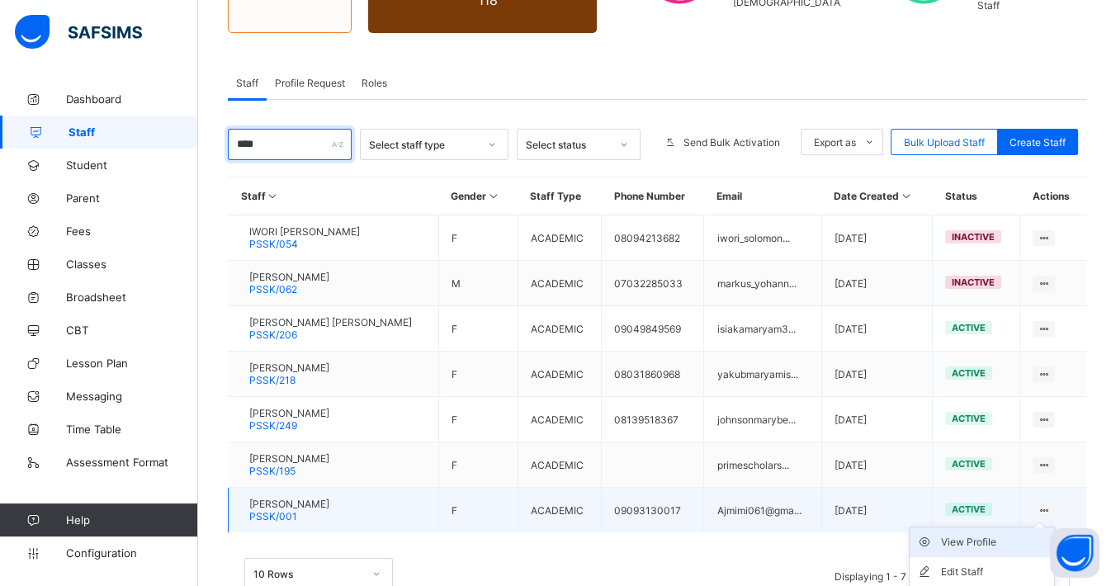
type input "****"
click at [993, 538] on div "View Profile" at bounding box center [994, 542] width 106 height 17
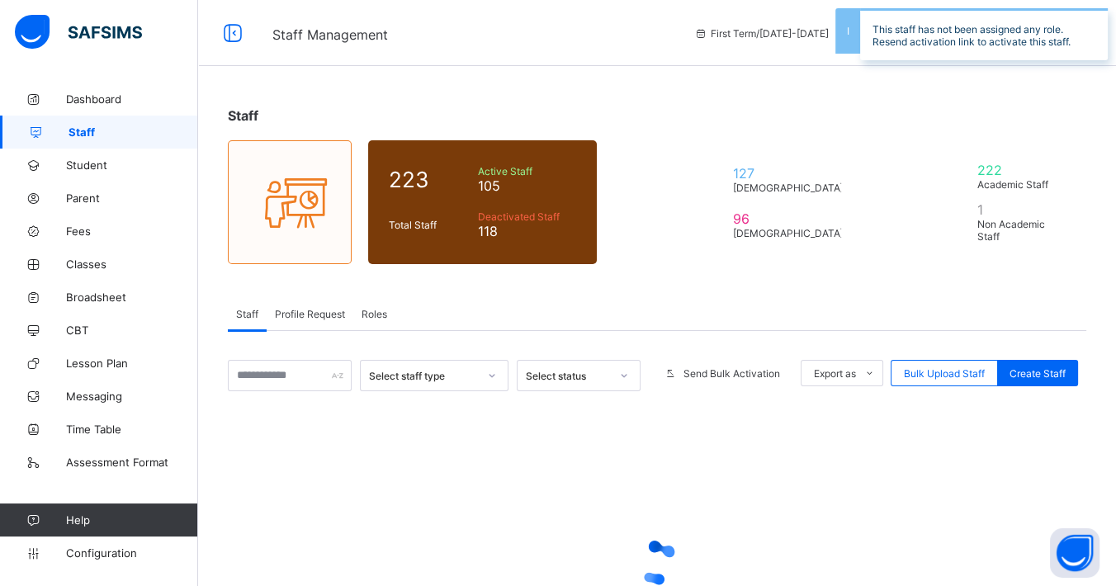
scroll to position [157, 0]
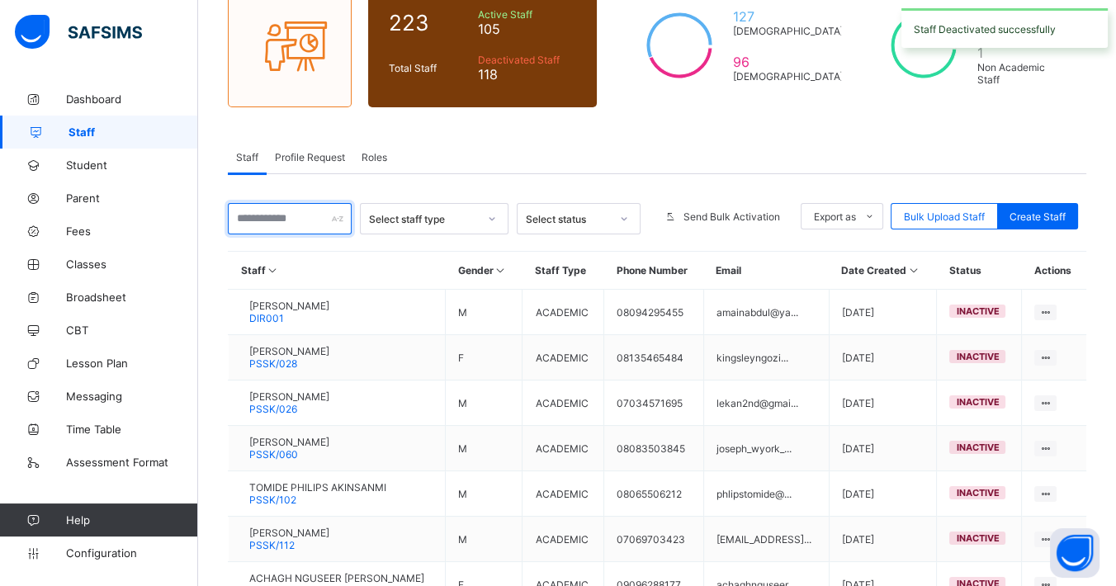
click at [288, 222] on input "text" at bounding box center [290, 218] width 124 height 31
type input "****"
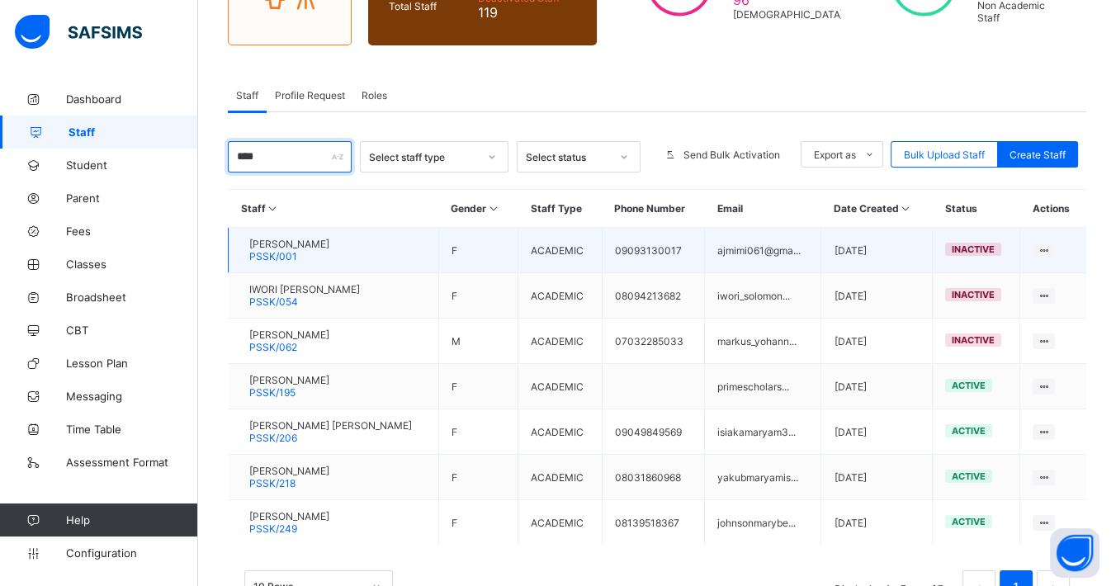
scroll to position [272, 0]
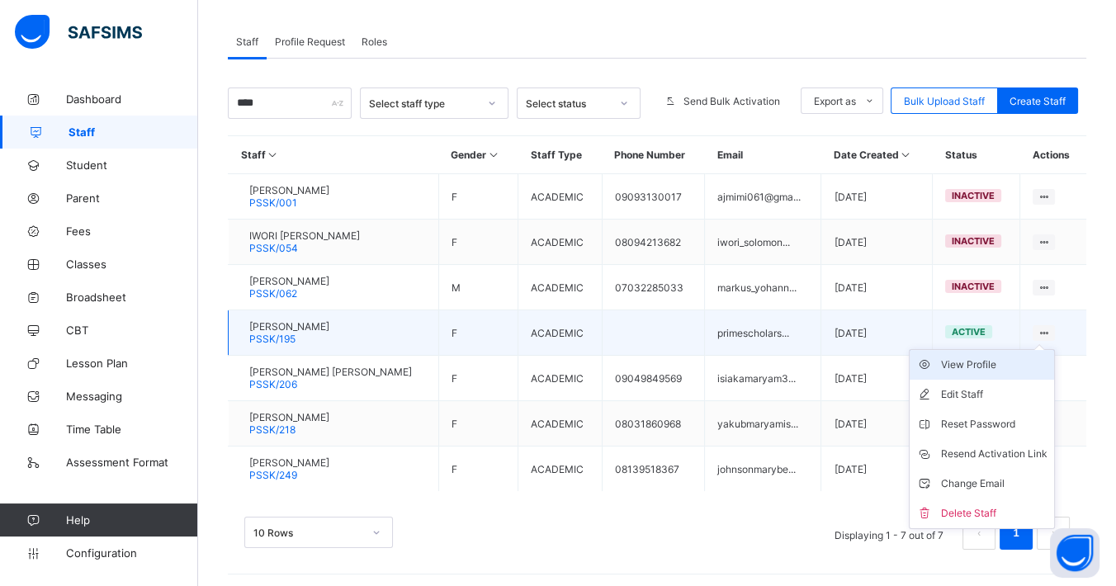
click at [1011, 366] on div "View Profile" at bounding box center [994, 364] width 106 height 17
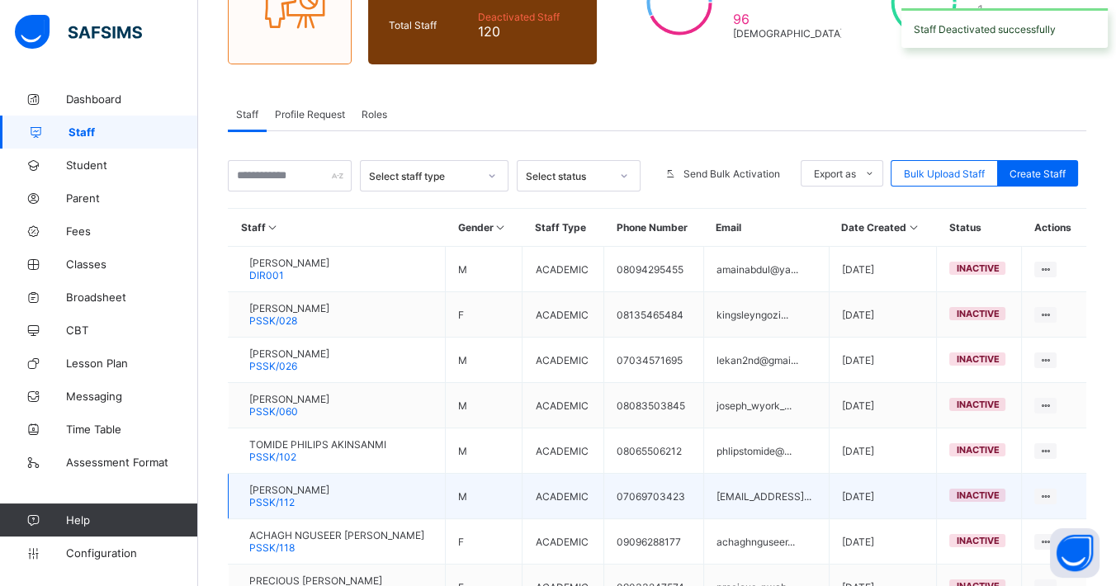
scroll to position [407, 0]
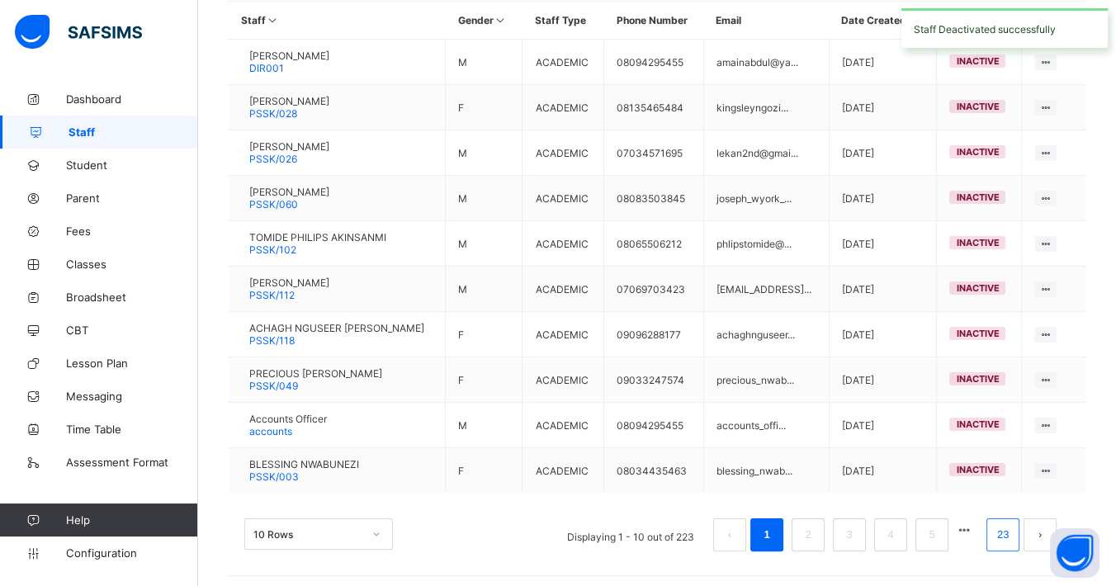
click at [1011, 529] on link "23" at bounding box center [1002, 534] width 21 height 21
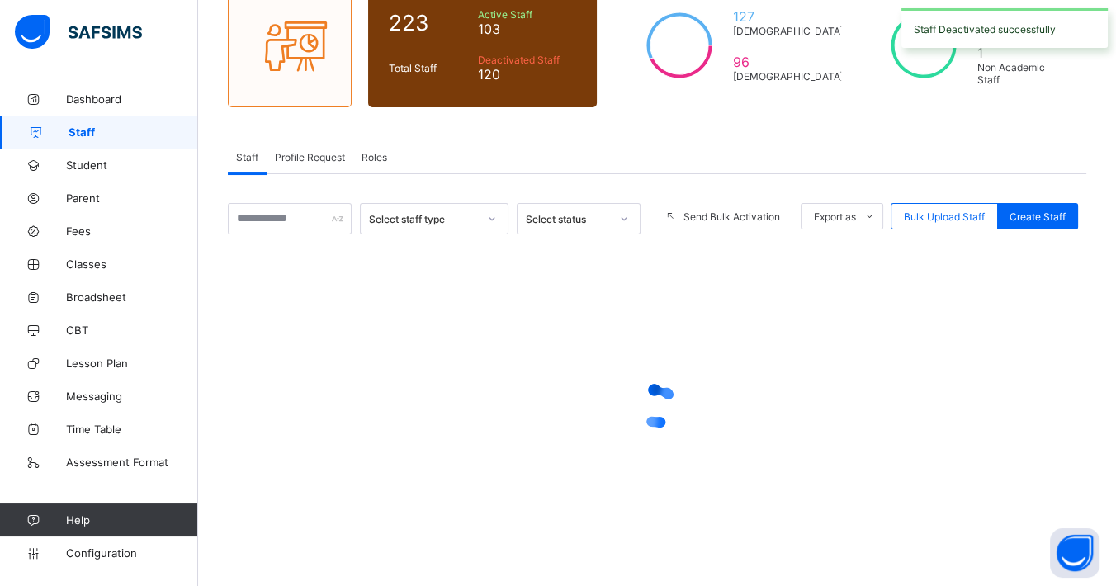
scroll to position [92, 0]
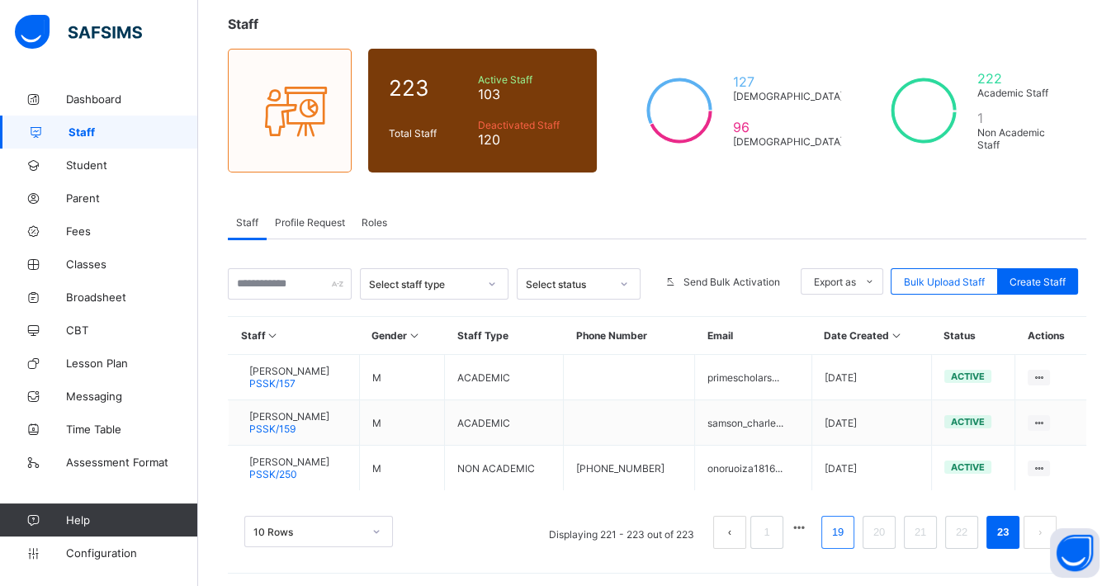
click at [847, 526] on link "19" at bounding box center [837, 532] width 21 height 21
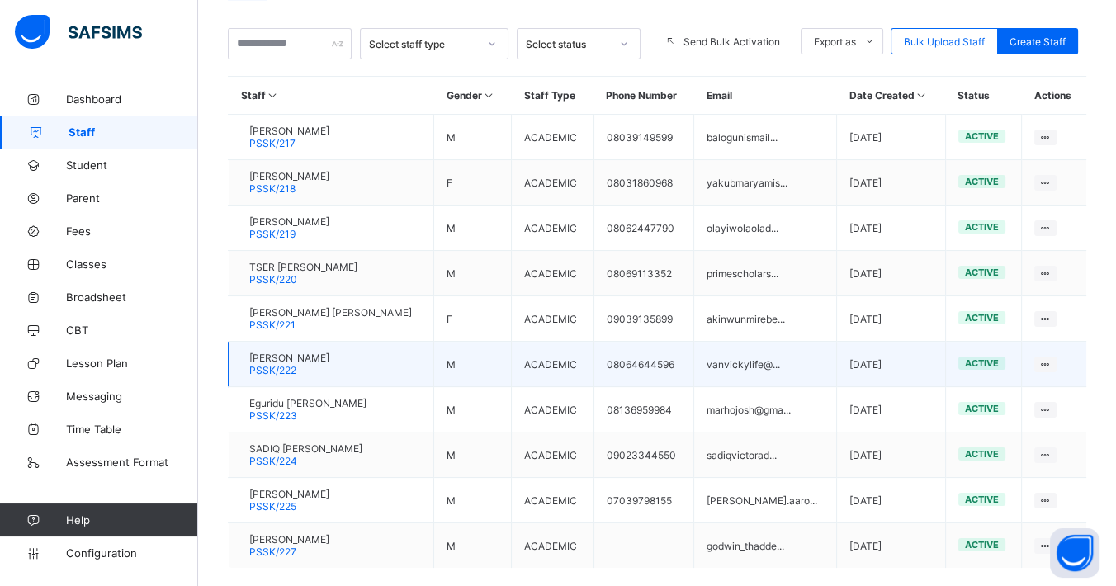
scroll to position [407, 0]
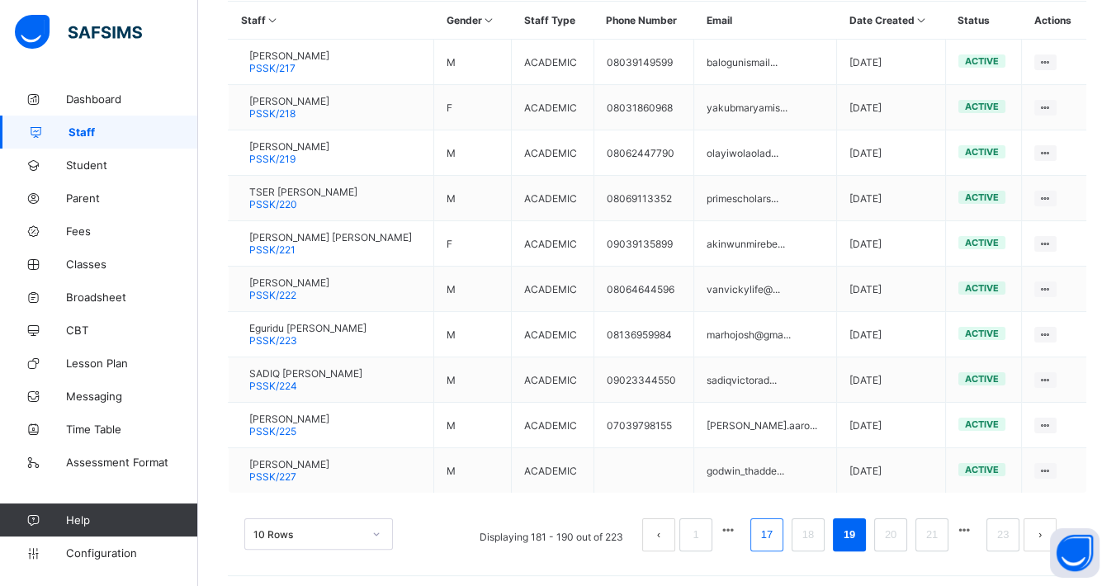
click at [777, 526] on link "17" at bounding box center [766, 534] width 21 height 21
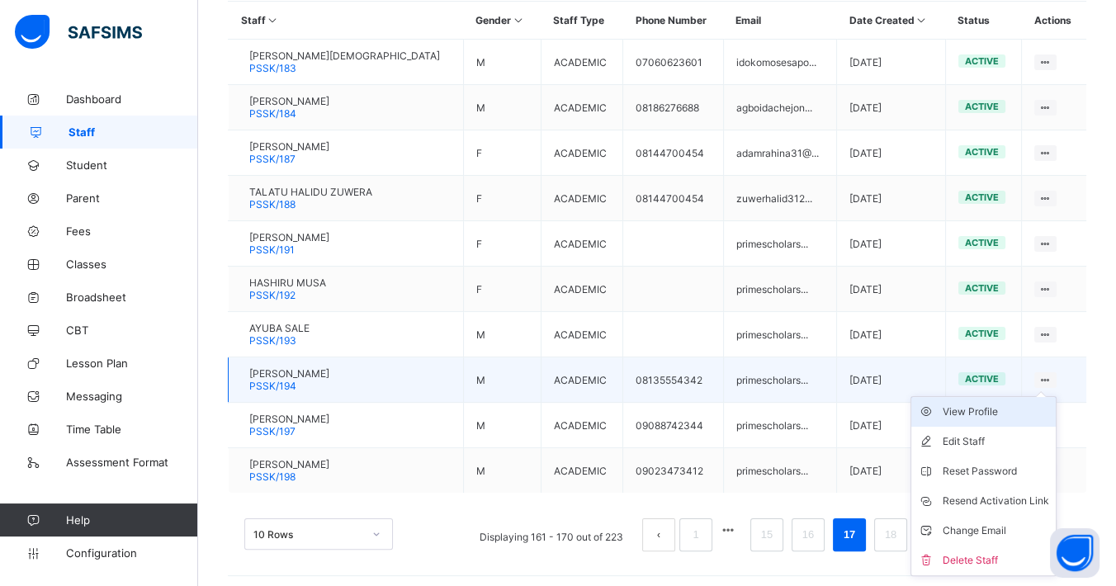
click at [1015, 404] on div "View Profile" at bounding box center [995, 412] width 106 height 17
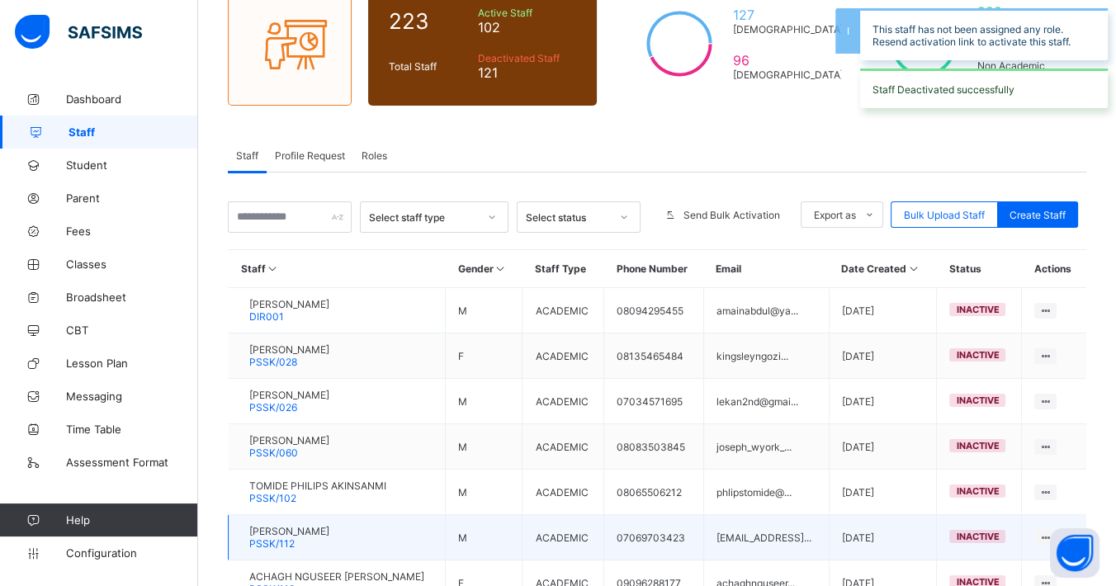
scroll to position [407, 0]
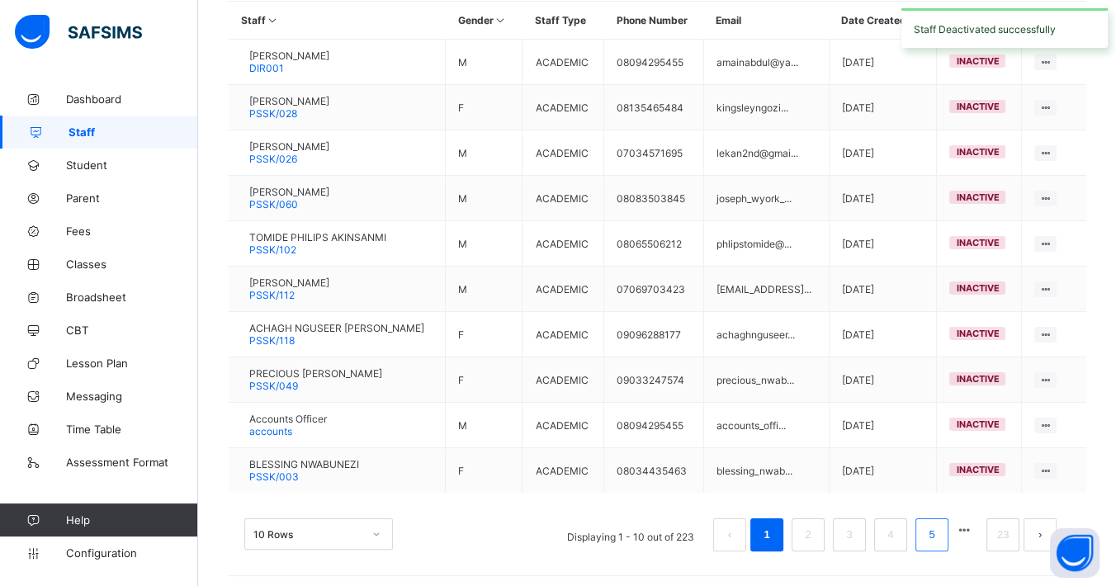
click at [939, 525] on link "5" at bounding box center [931, 534] width 16 height 21
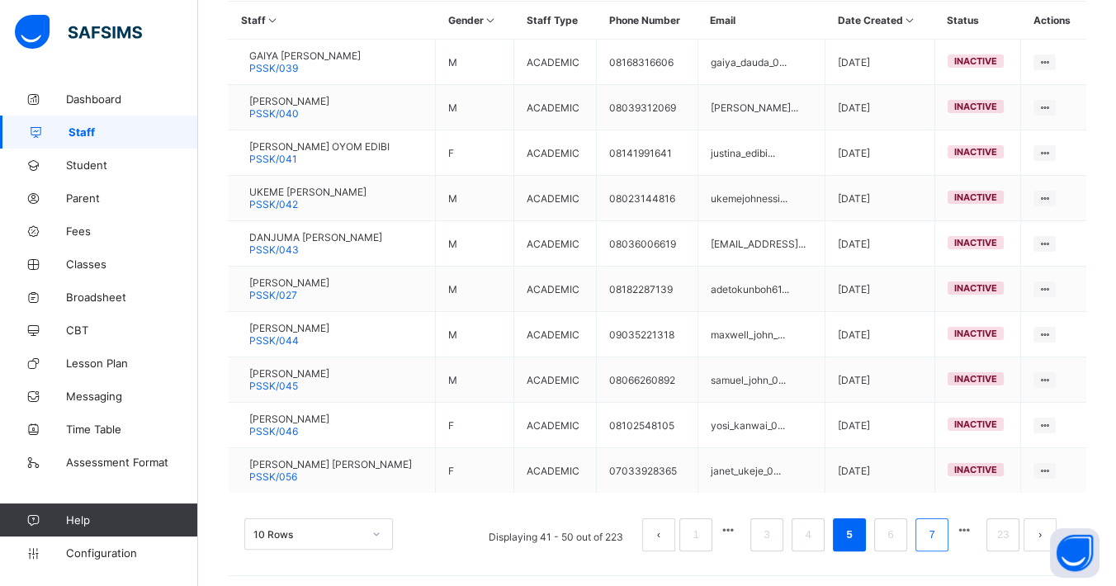
click at [939, 526] on link "7" at bounding box center [931, 534] width 16 height 21
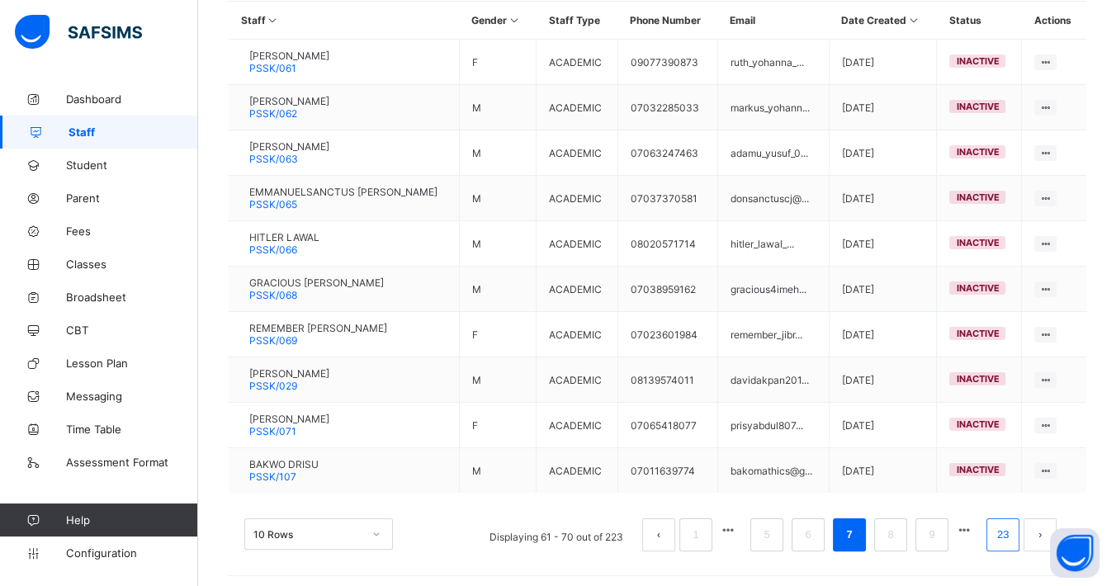
click at [1008, 524] on link "23" at bounding box center [1002, 534] width 21 height 21
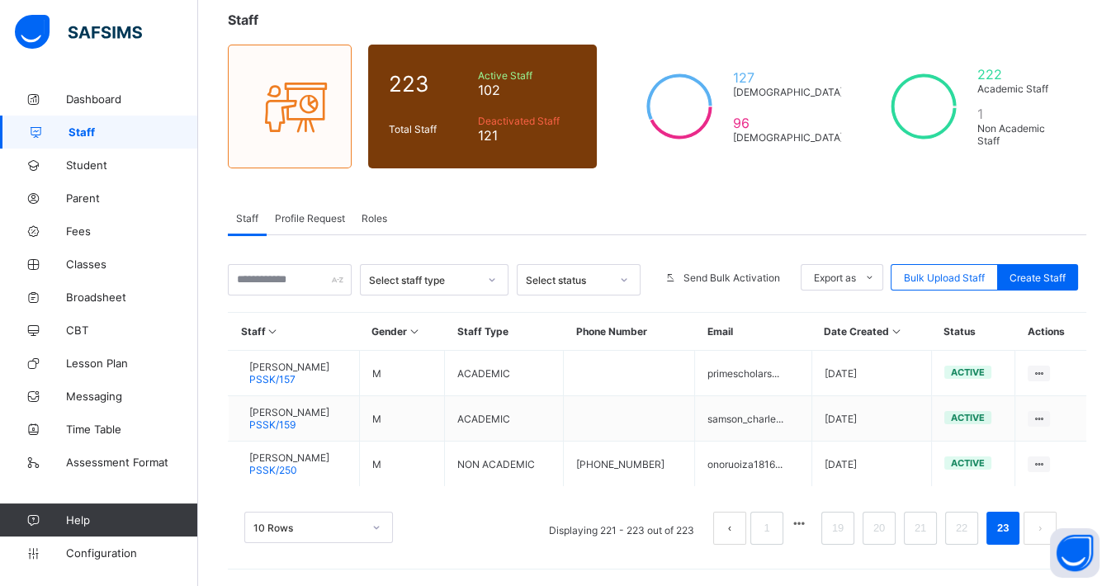
scroll to position [92, 0]
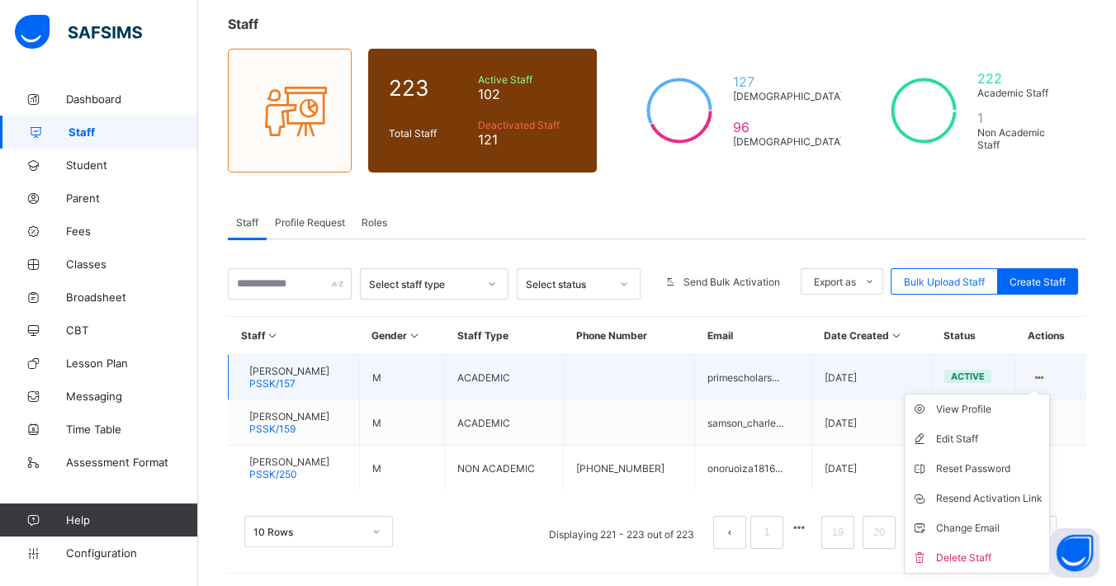
click at [1049, 394] on ul "View Profile Edit Staff Reset Password Resend Activation Link Change Email Dele…" at bounding box center [977, 484] width 146 height 180
click at [1026, 404] on div "View Profile" at bounding box center [989, 409] width 106 height 17
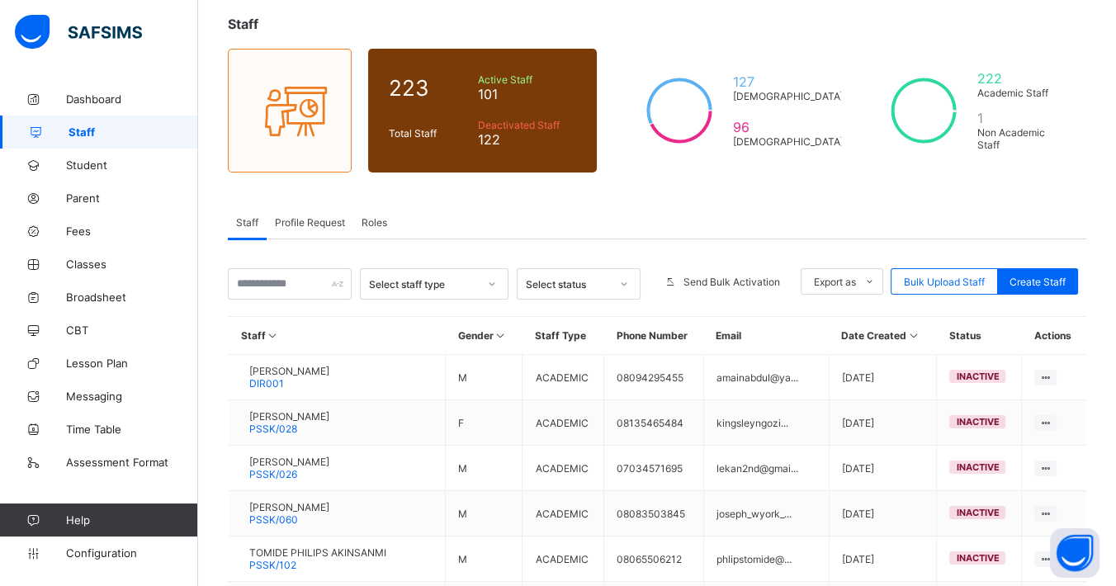
scroll to position [407, 0]
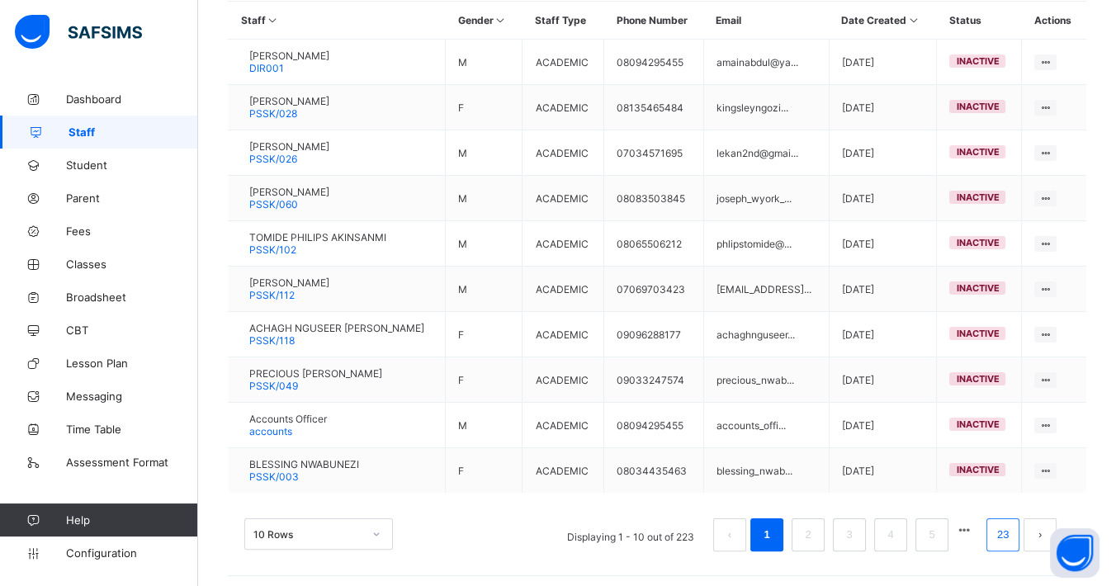
click at [1007, 524] on link "23" at bounding box center [1002, 534] width 21 height 21
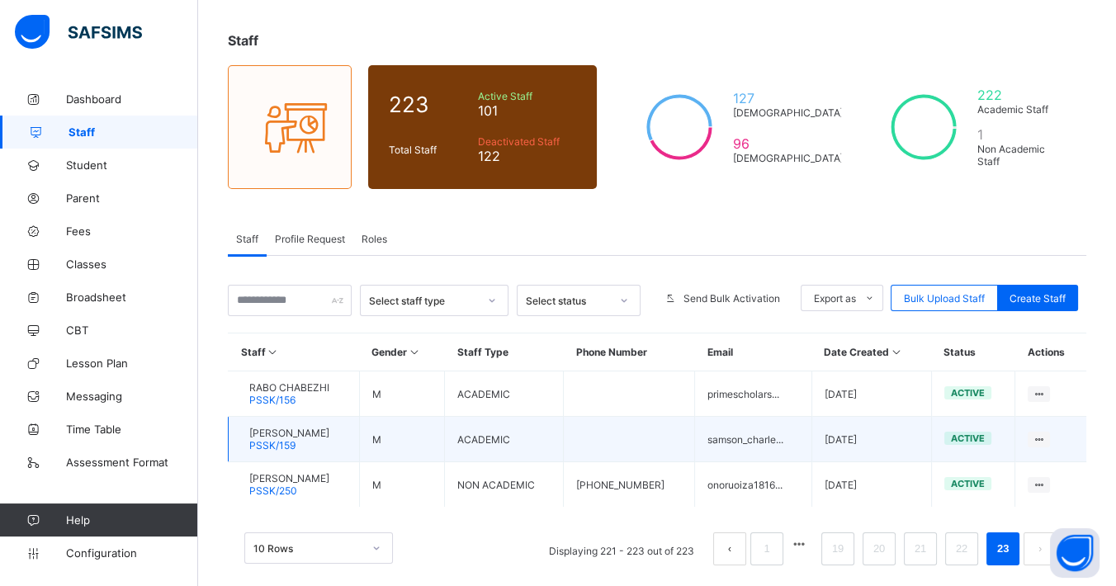
scroll to position [92, 0]
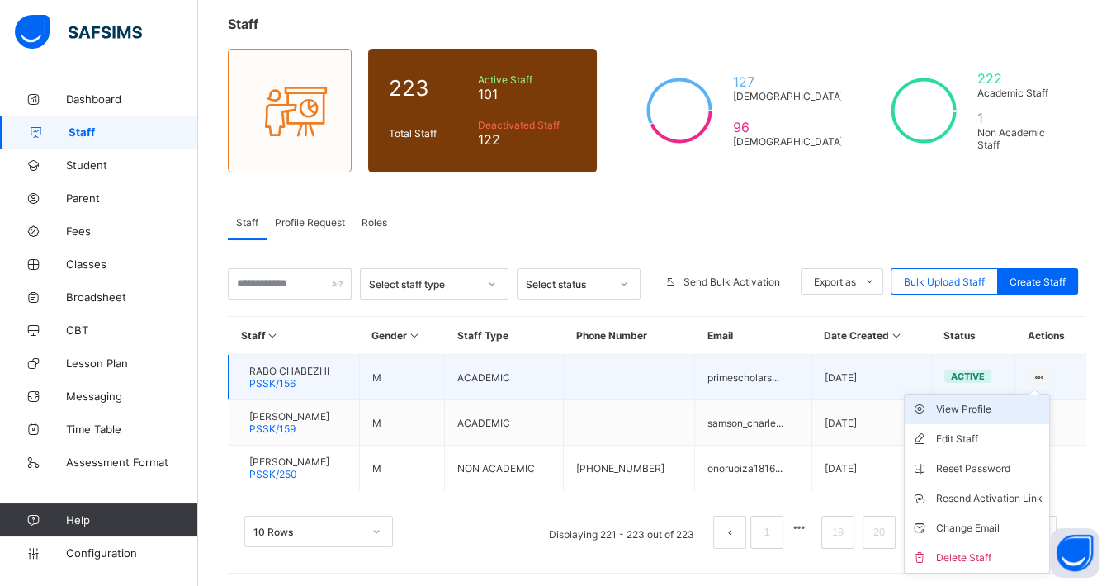
click at [984, 404] on div "View Profile" at bounding box center [989, 409] width 106 height 17
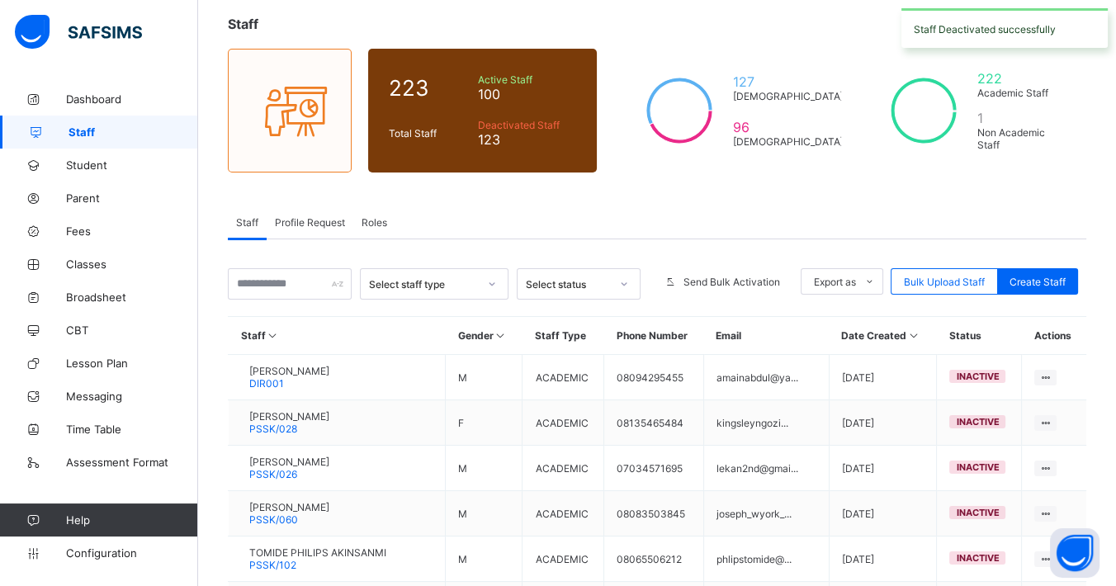
scroll to position [407, 0]
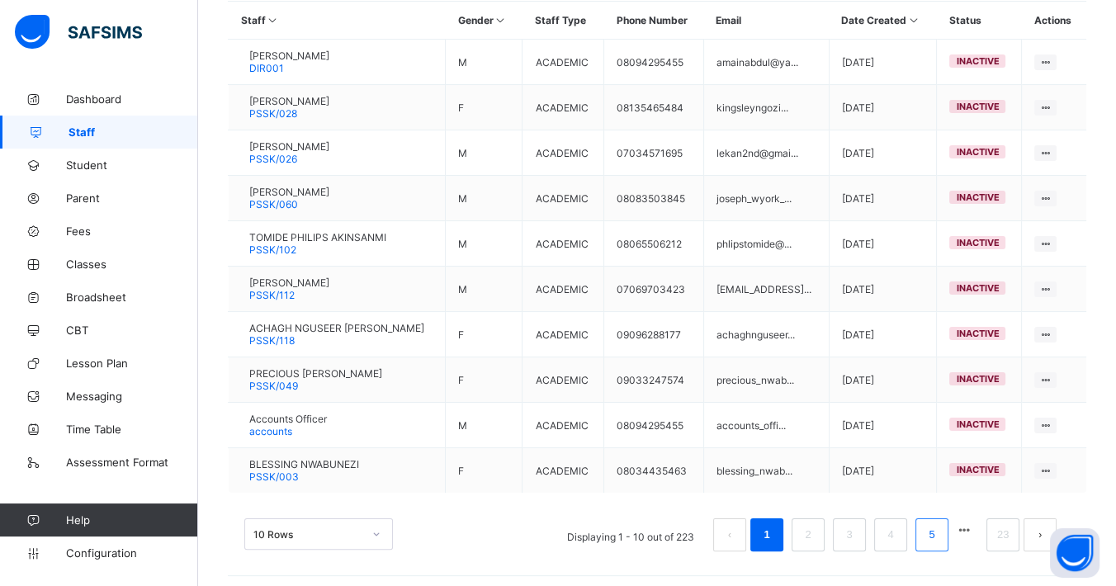
click at [939, 535] on link "5" at bounding box center [931, 534] width 16 height 21
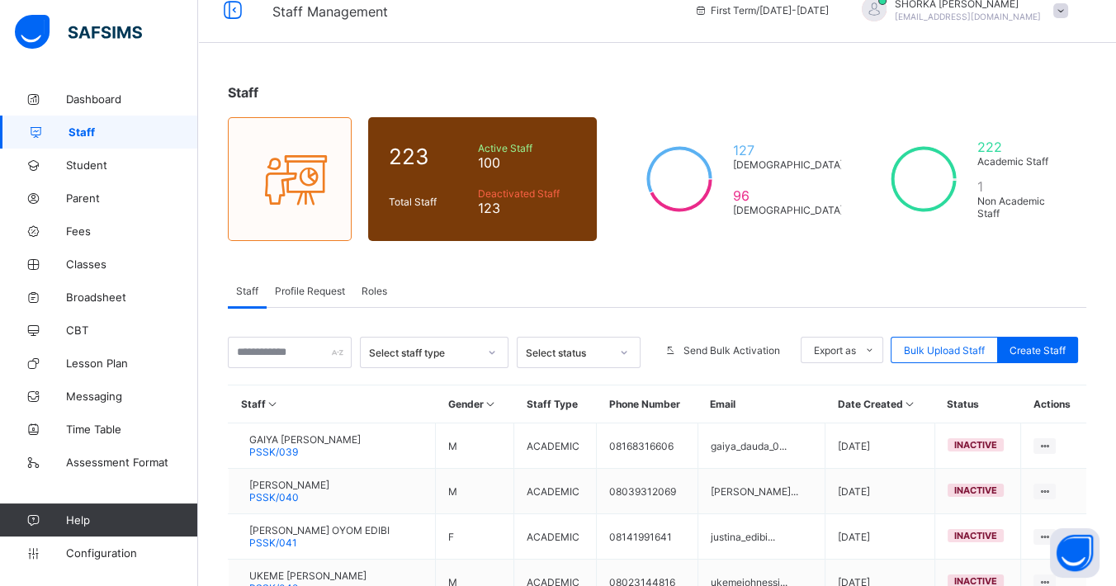
scroll to position [0, 0]
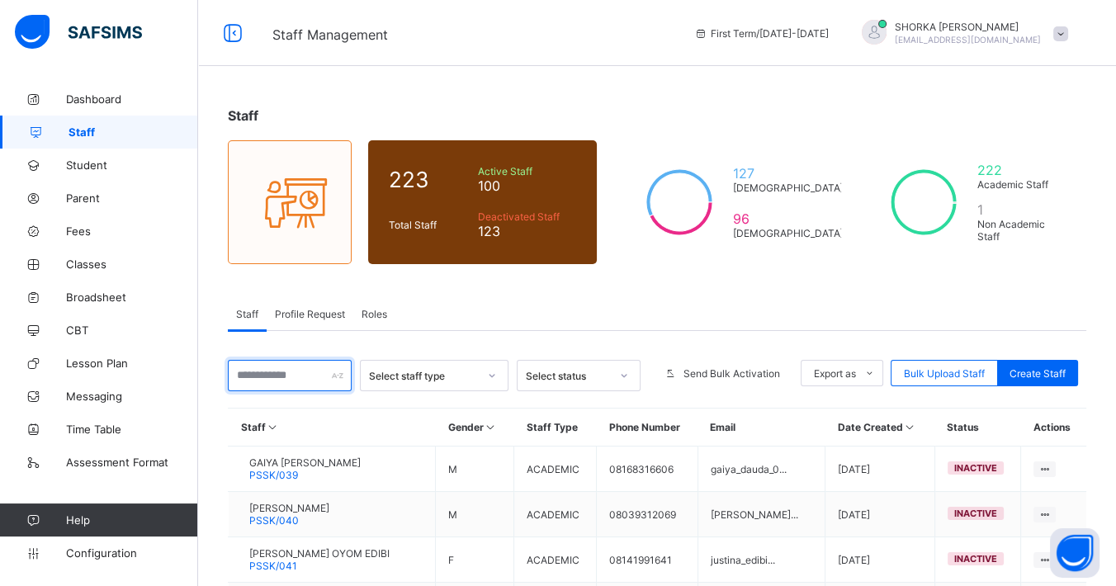
click at [269, 375] on input "text" at bounding box center [290, 375] width 124 height 31
click at [657, 276] on div "Staff 223 Total Staff Active Staff 100 Deactivated Staff 123 127 Male 96 Female…" at bounding box center [657, 541] width 918 height 917
click at [313, 378] on input "text" at bounding box center [290, 375] width 124 height 31
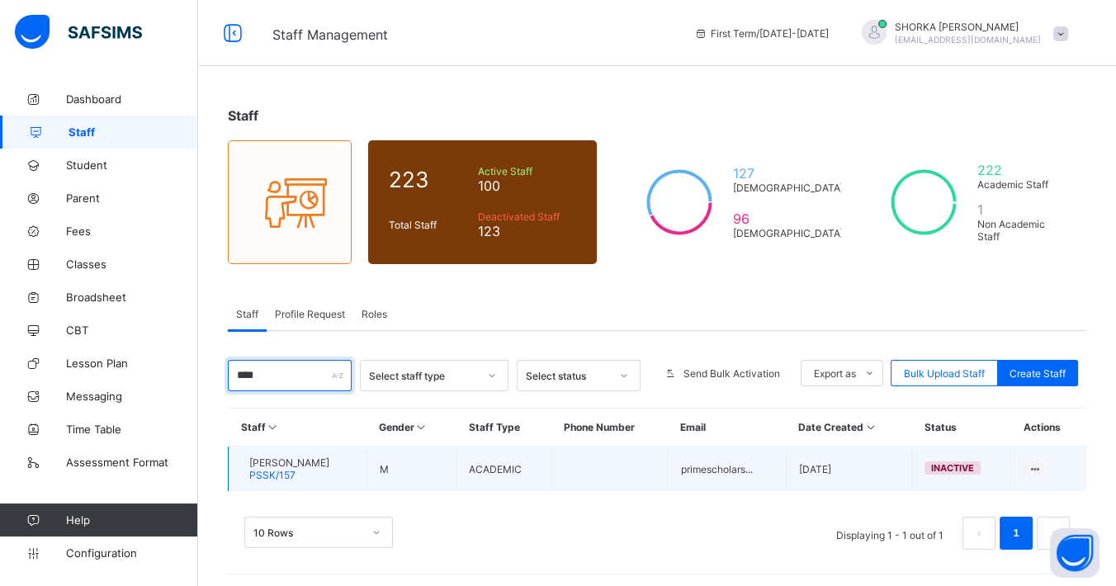
scroll to position [2, 0]
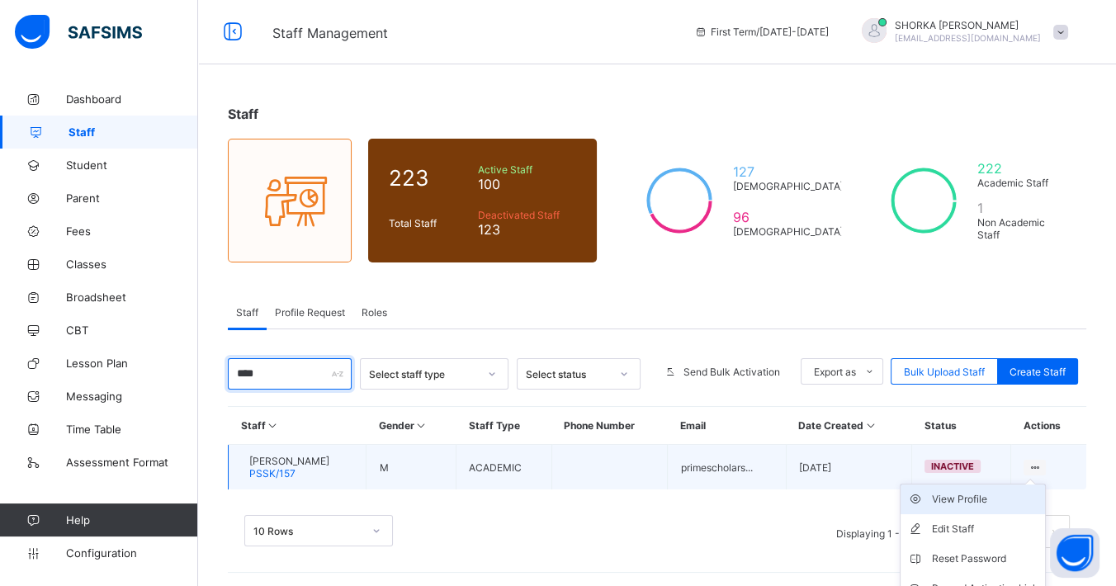
type input "****"
click at [987, 495] on div "View Profile" at bounding box center [985, 499] width 106 height 17
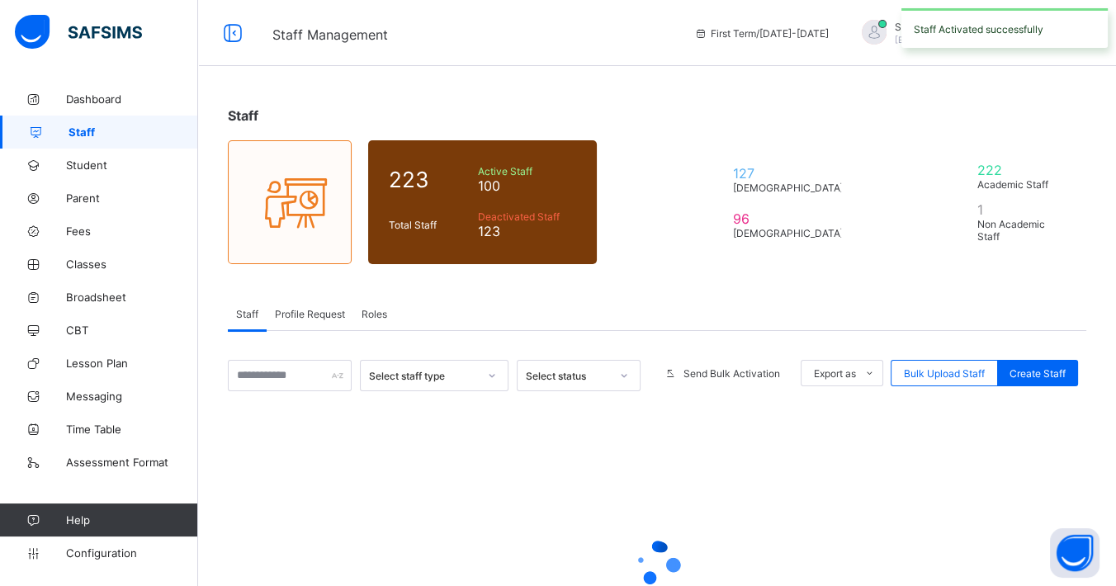
scroll to position [2, 0]
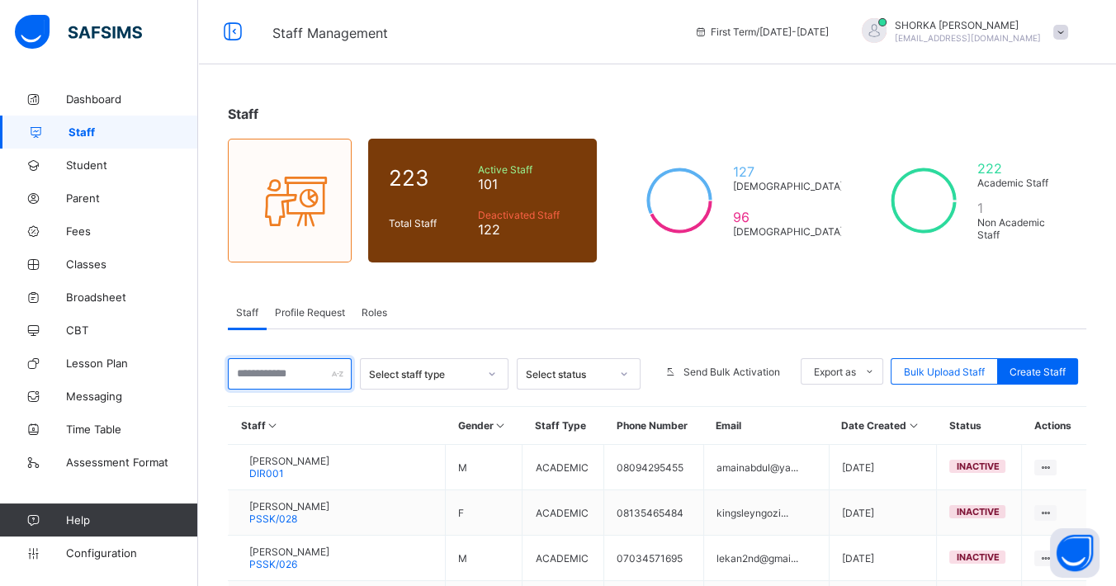
click at [270, 358] on input "text" at bounding box center [290, 373] width 124 height 31
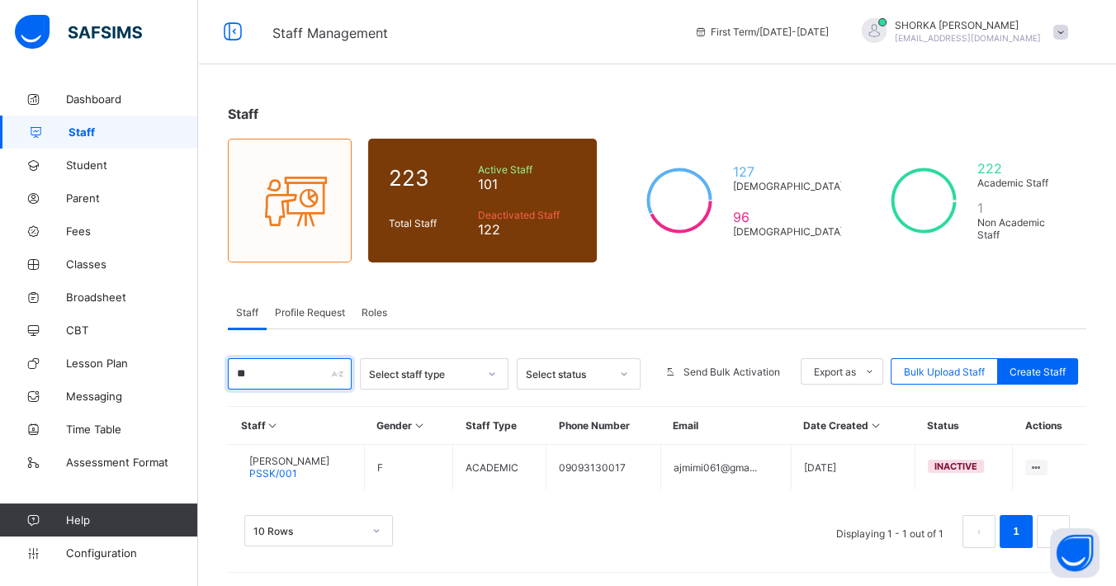
type input "*"
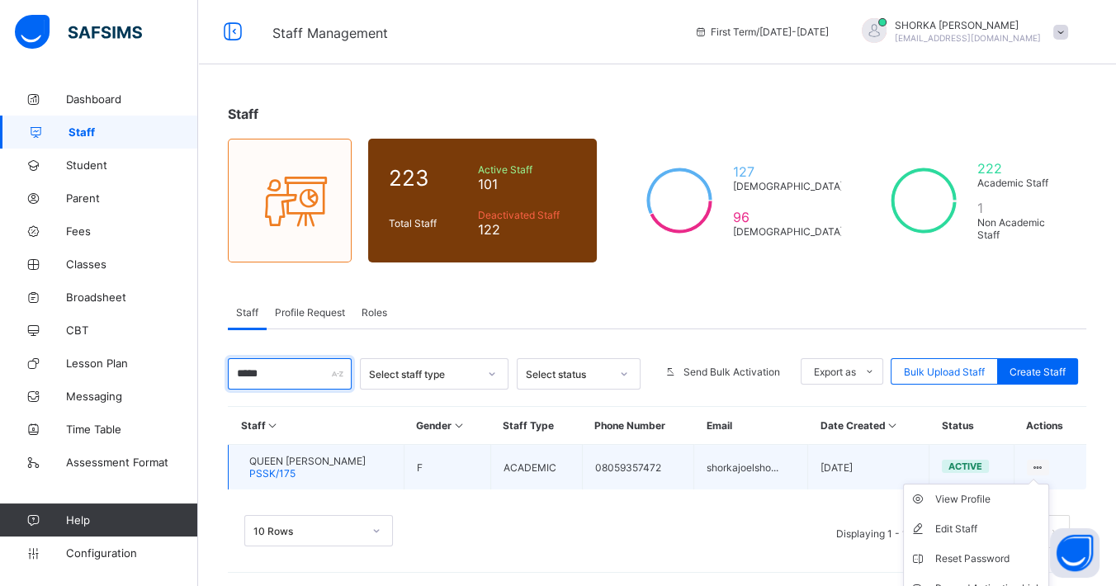
type input "*****"
click at [1009, 489] on ul "View Profile Edit Staff Reset Password Resend Activation Link Change Email Dele…" at bounding box center [976, 574] width 146 height 180
click at [1000, 496] on div "View Profile" at bounding box center [988, 499] width 106 height 17
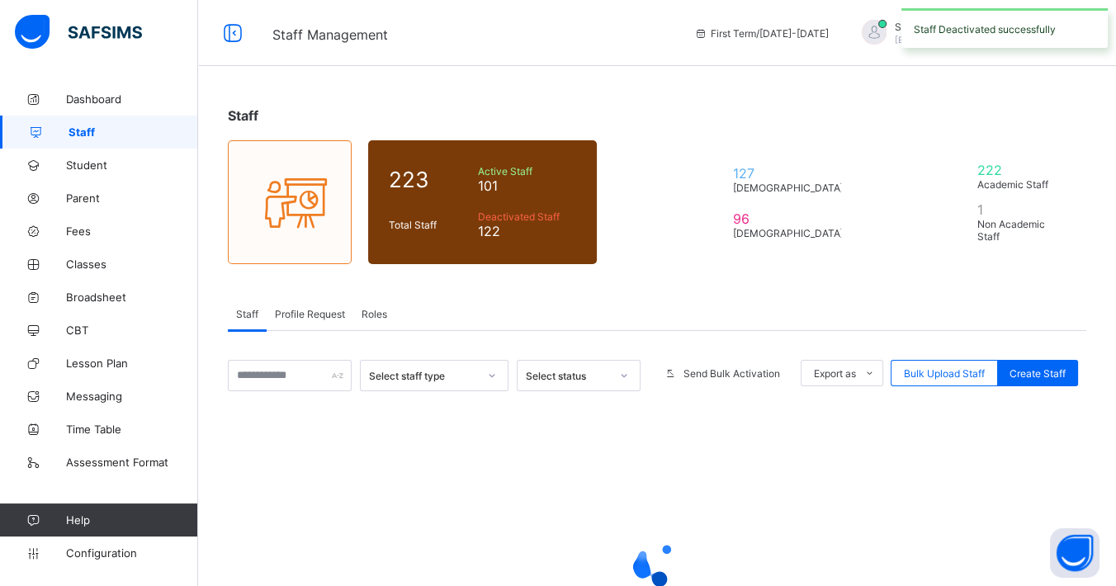
scroll to position [2, 0]
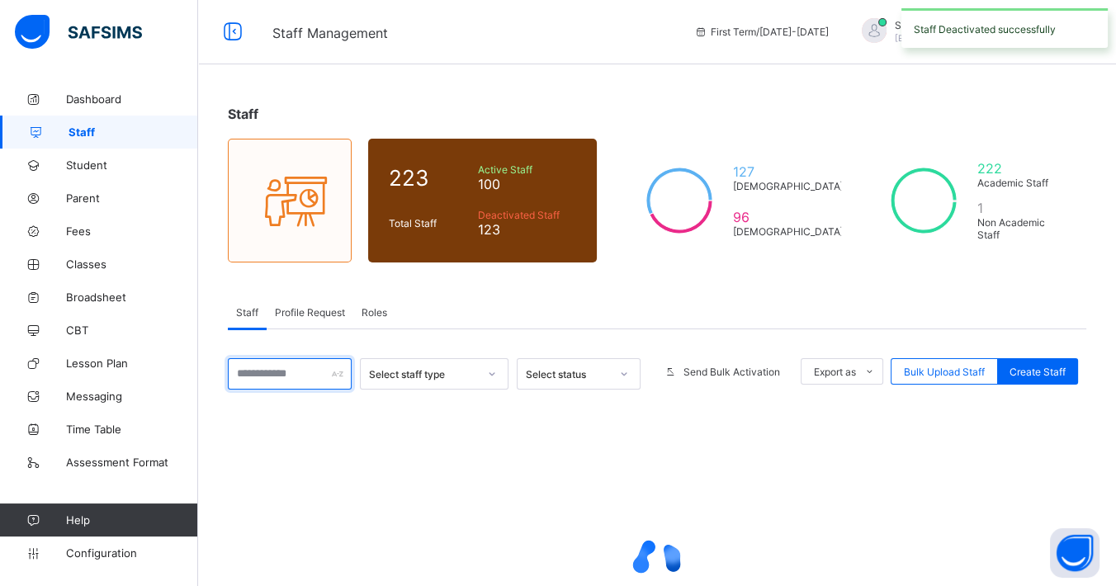
click at [293, 368] on input "text" at bounding box center [290, 373] width 124 height 31
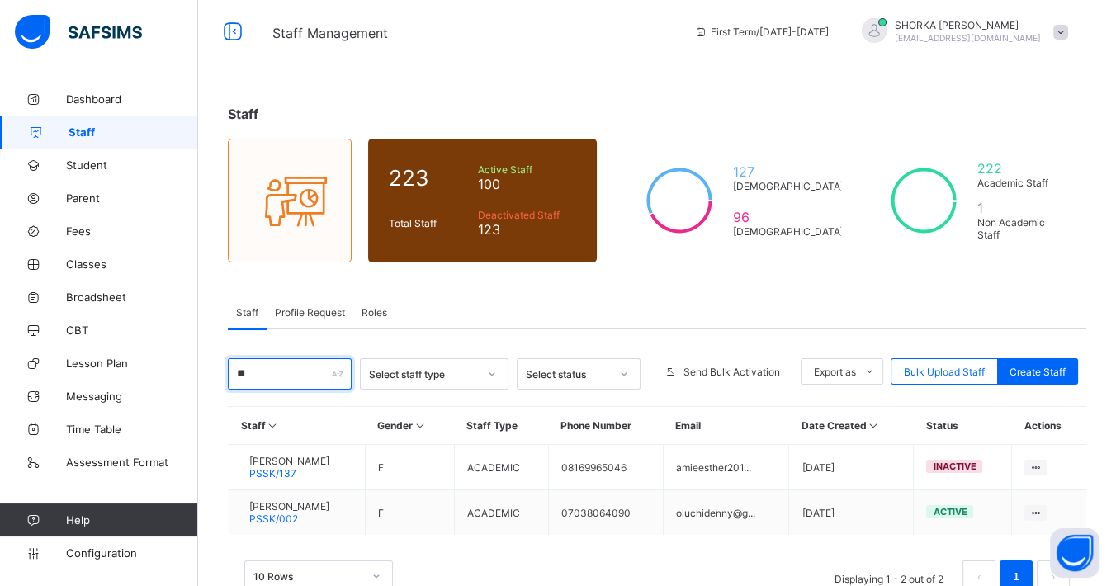
type input "*"
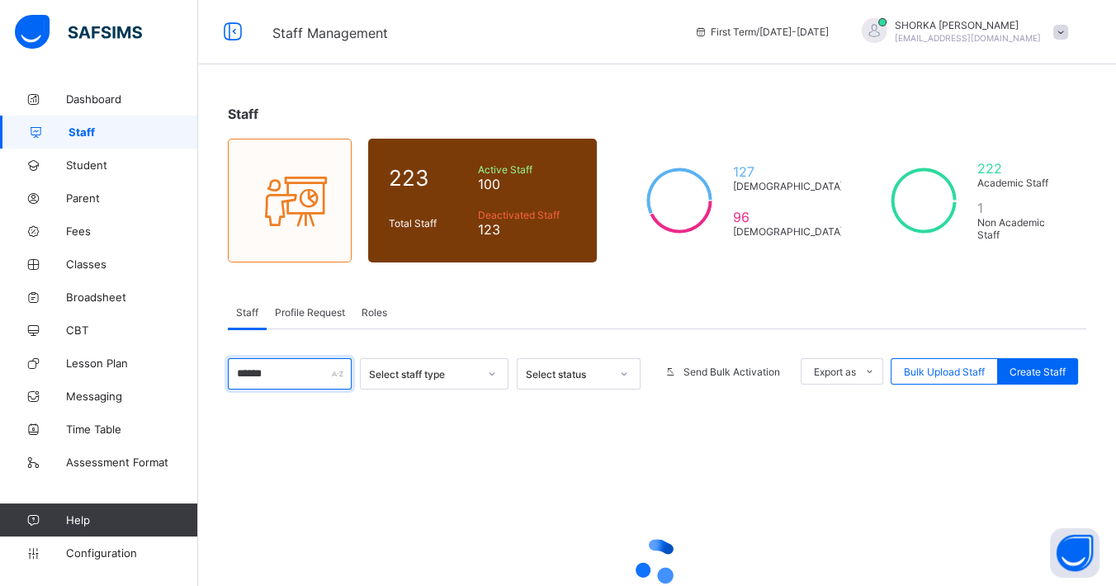
type input "*******"
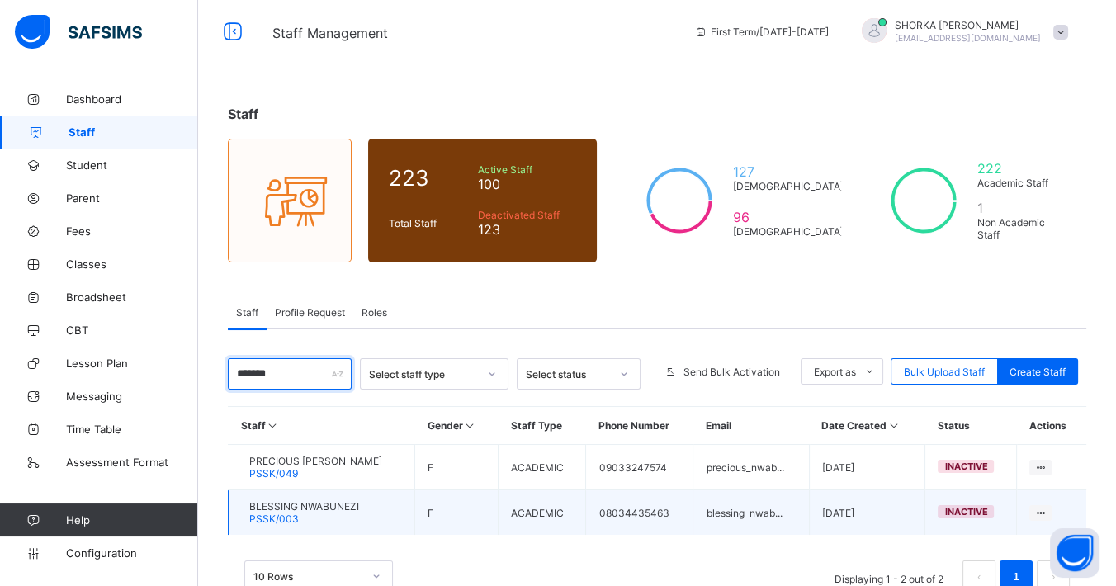
scroll to position [47, 0]
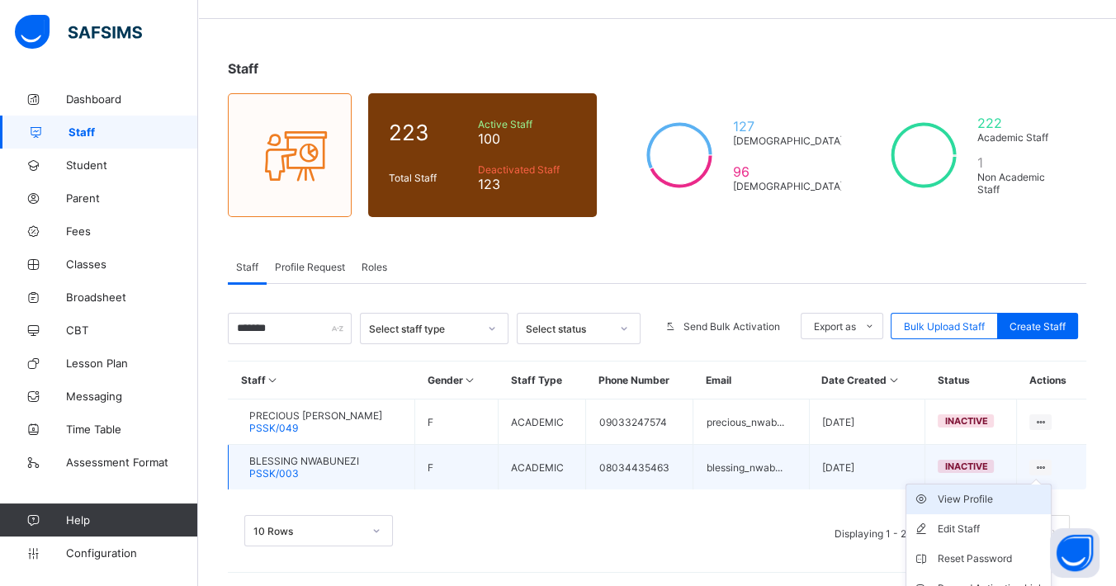
click at [1008, 492] on div "View Profile" at bounding box center [990, 499] width 106 height 17
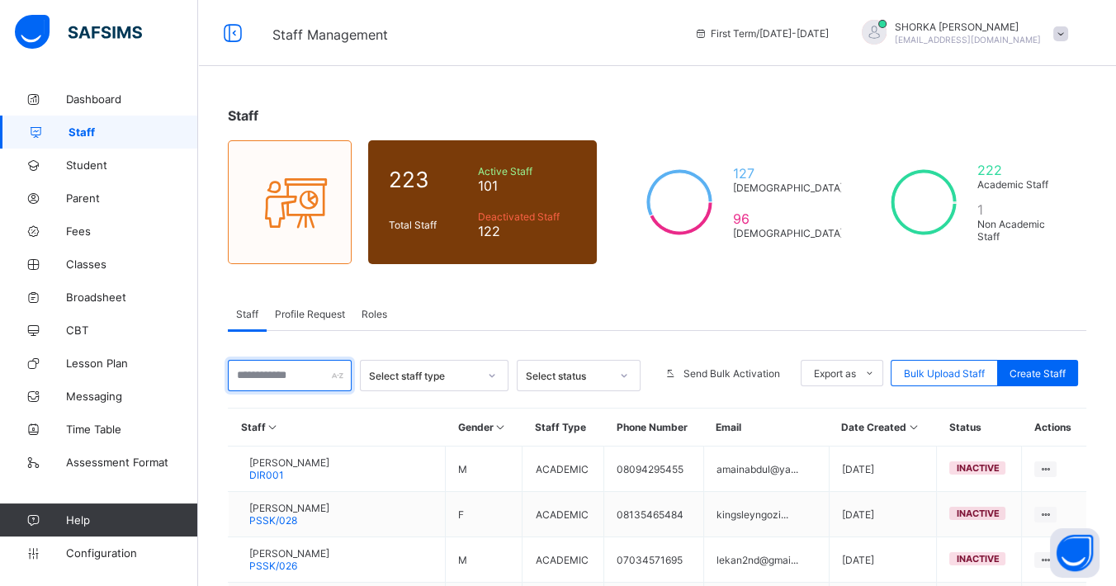
click at [295, 371] on input "text" at bounding box center [290, 375] width 124 height 31
click at [760, 303] on div "Staff Profile Request Roles" at bounding box center [657, 314] width 858 height 34
click at [267, 382] on input "text" at bounding box center [290, 375] width 124 height 31
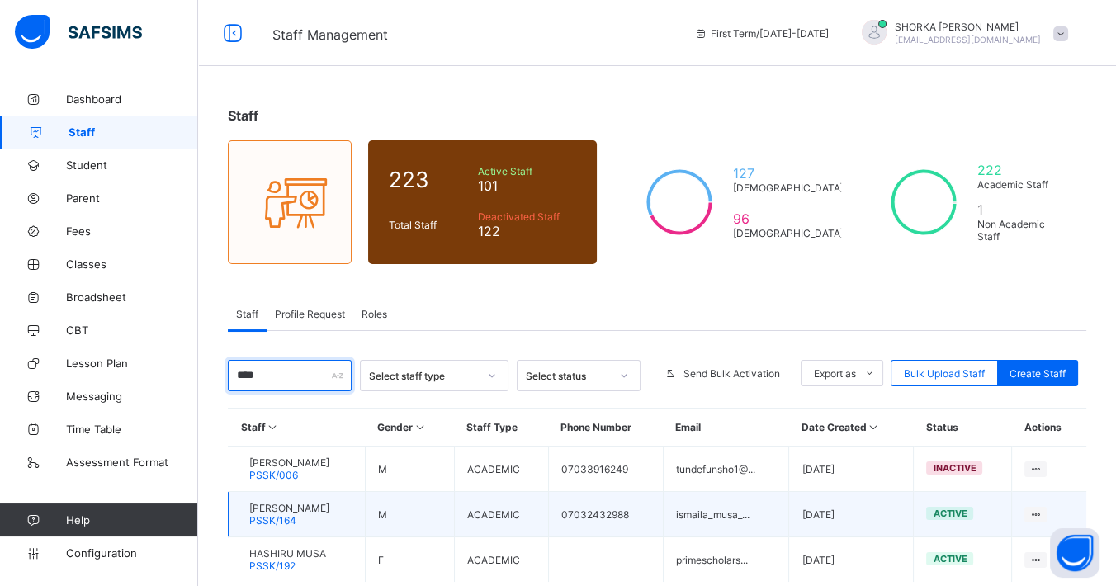
scroll to position [92, 0]
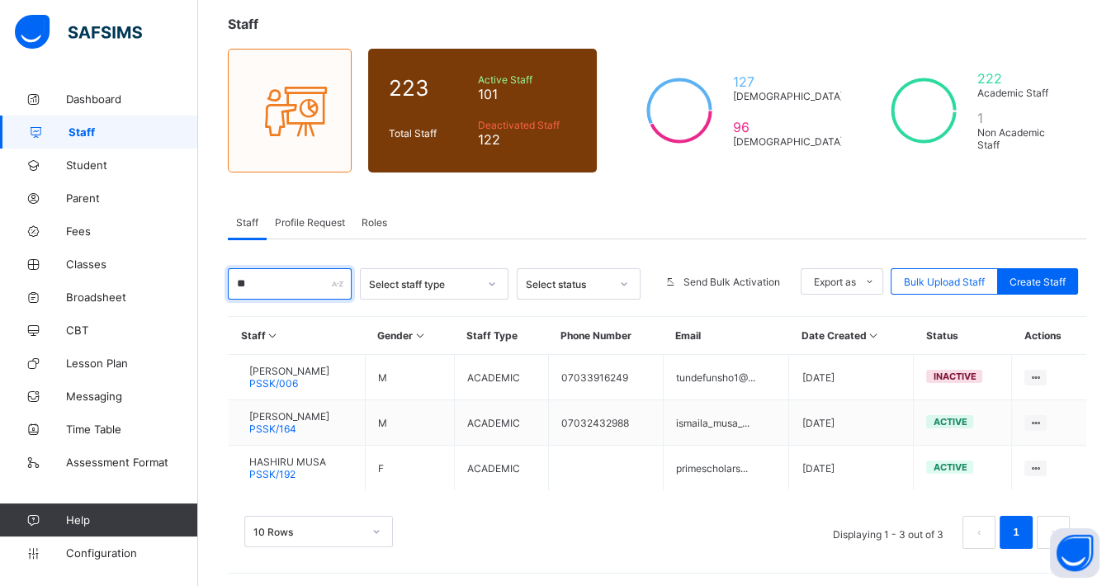
type input "*"
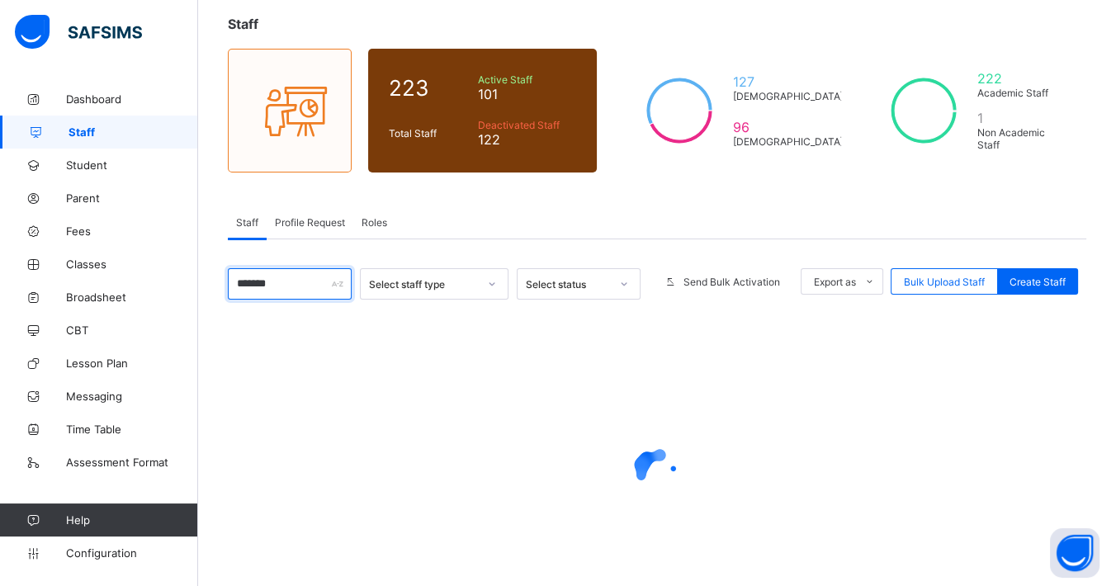
scroll to position [2, 0]
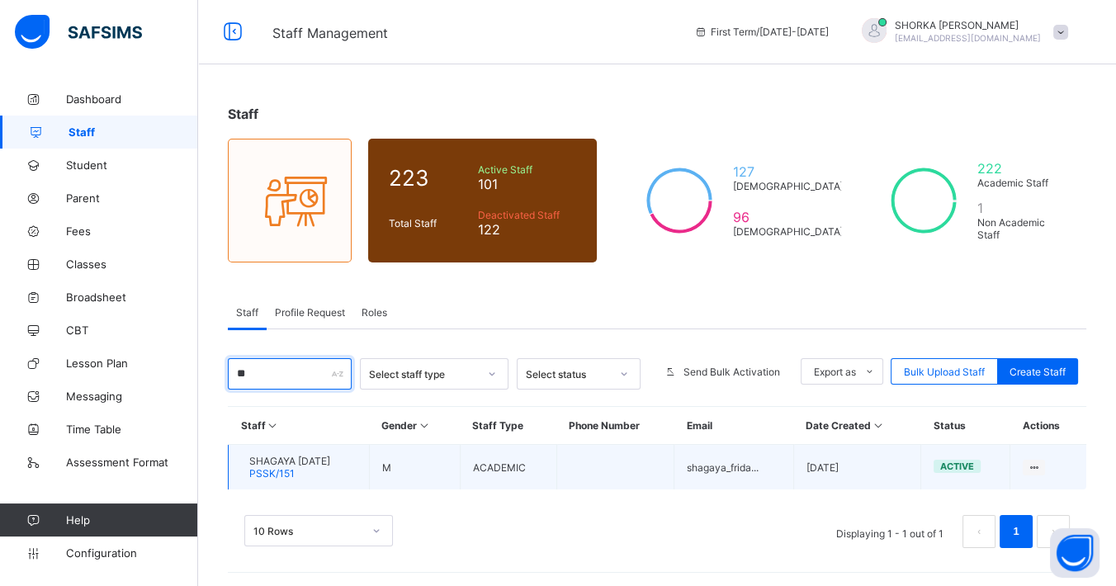
type input "*"
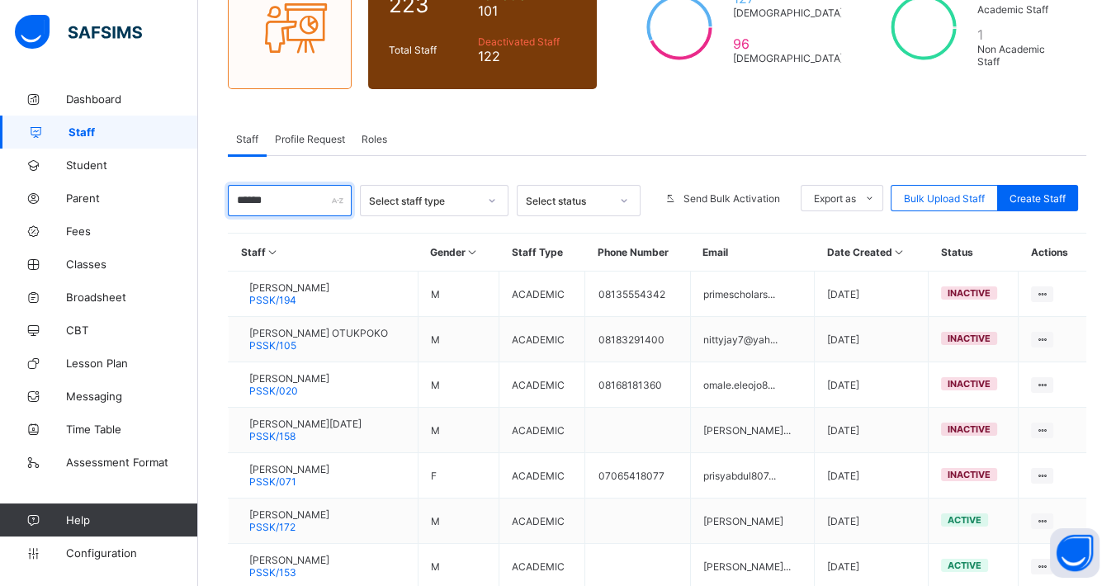
scroll to position [272, 0]
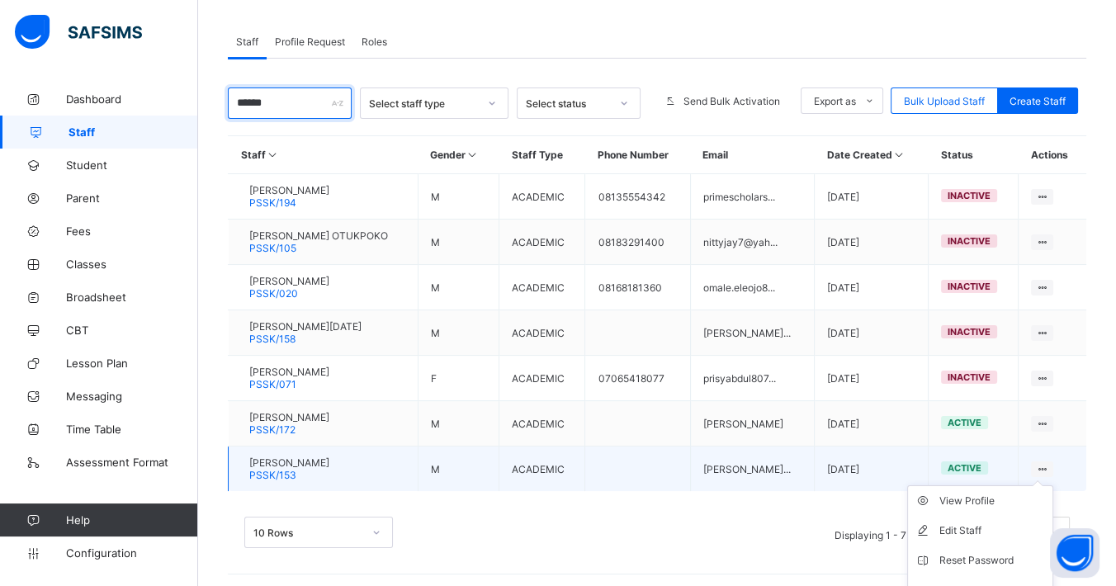
type input "******"
click at [1049, 463] on icon at bounding box center [1042, 469] width 14 height 12
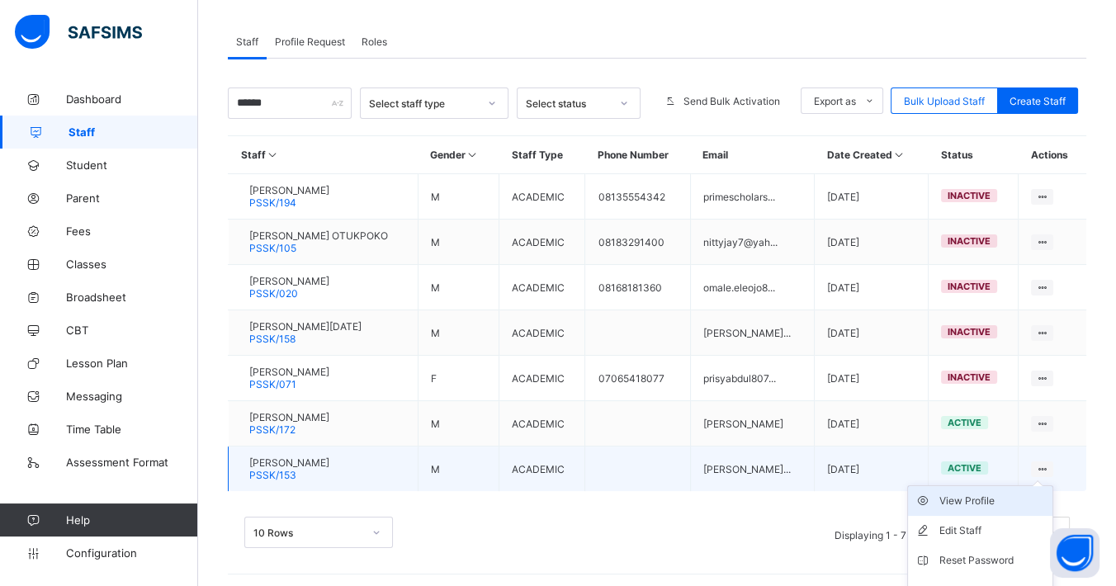
click at [1004, 496] on div "View Profile" at bounding box center [992, 501] width 106 height 17
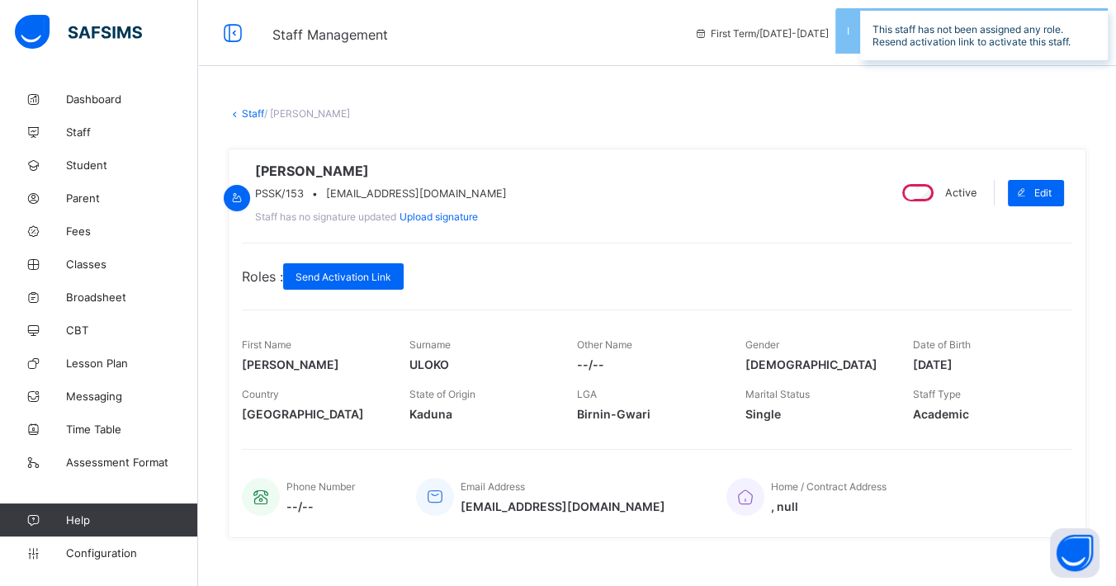
click at [919, 206] on div "Active" at bounding box center [938, 193] width 86 height 26
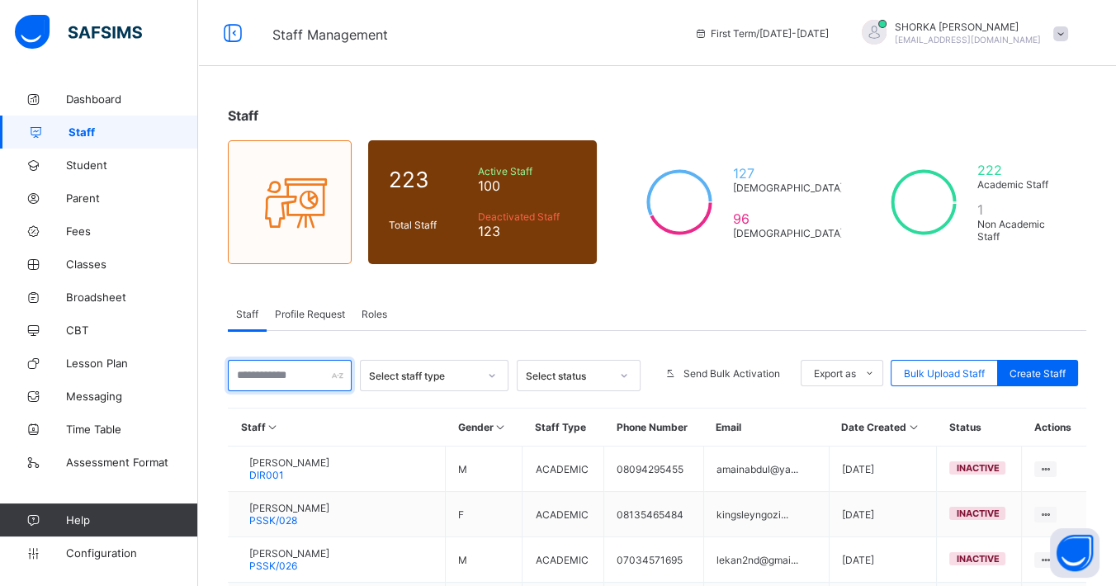
click at [300, 366] on input "text" at bounding box center [290, 375] width 124 height 31
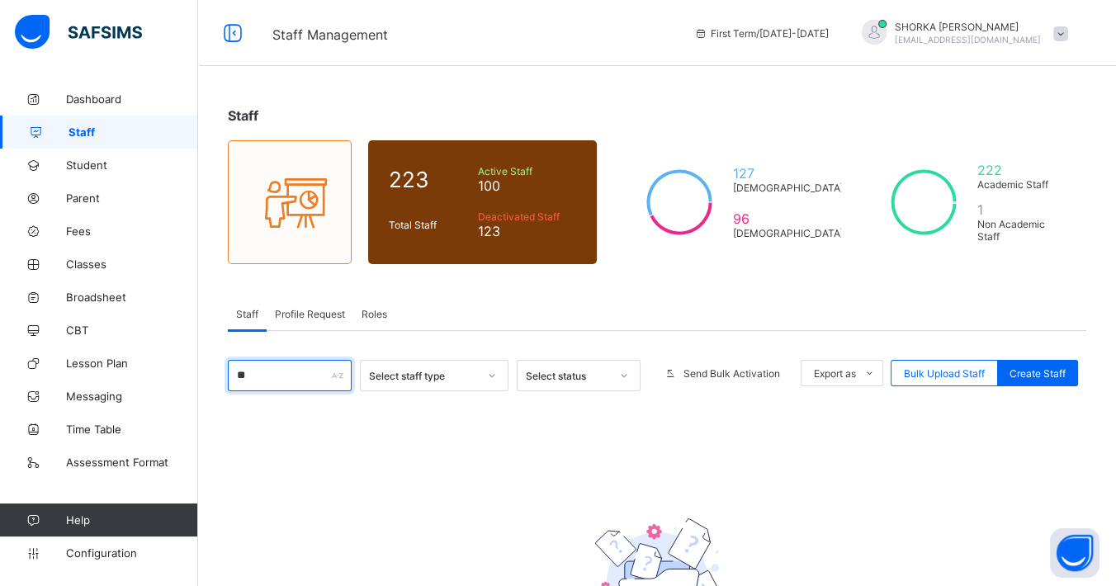
type input "*"
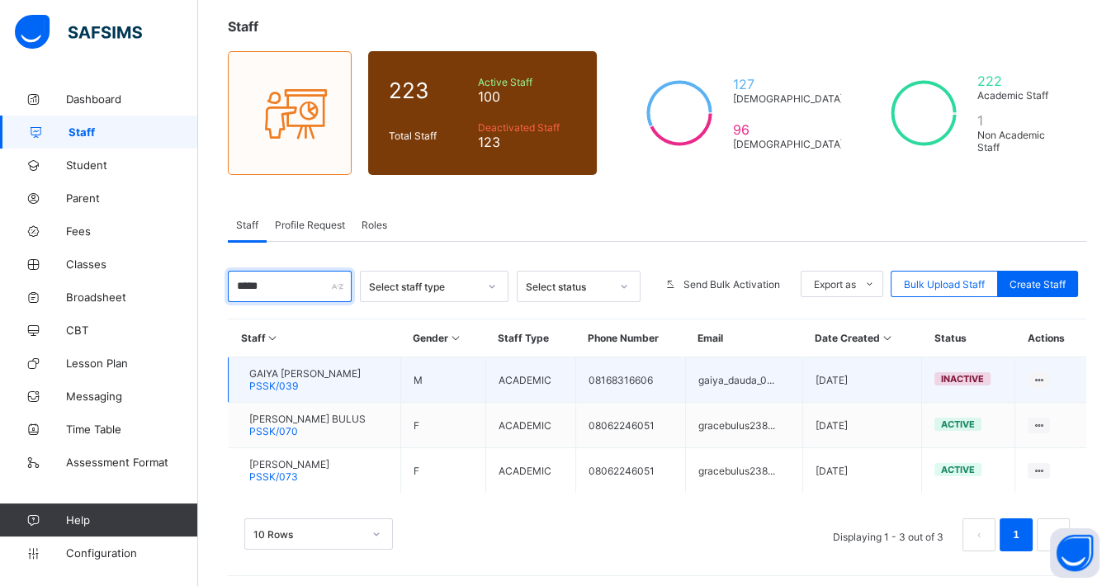
scroll to position [92, 0]
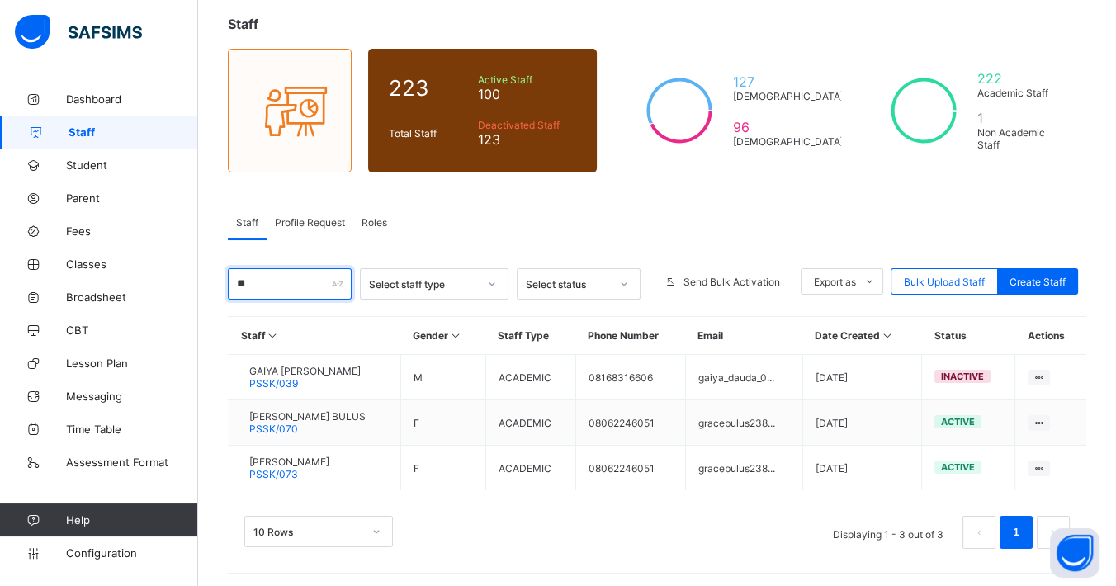
type input "*"
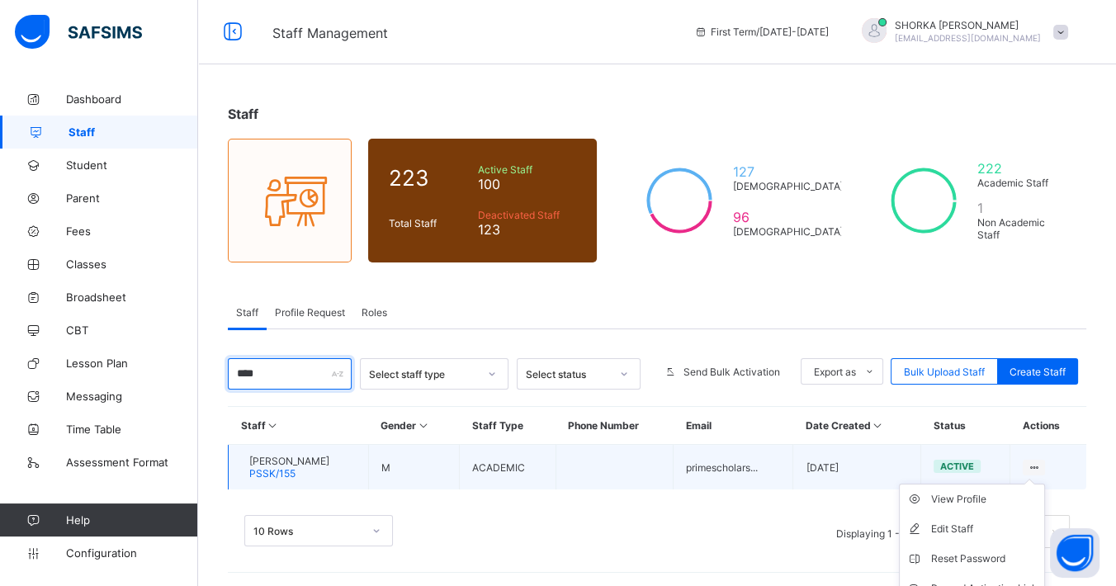
scroll to position [76, 0]
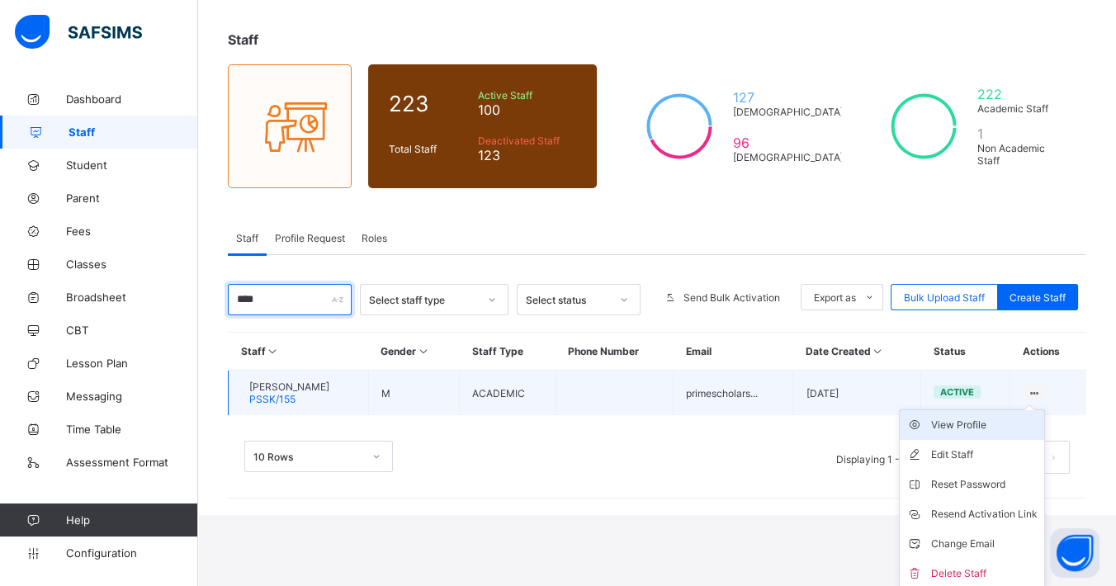
type input "****"
click at [974, 424] on div "View Profile" at bounding box center [984, 425] width 106 height 17
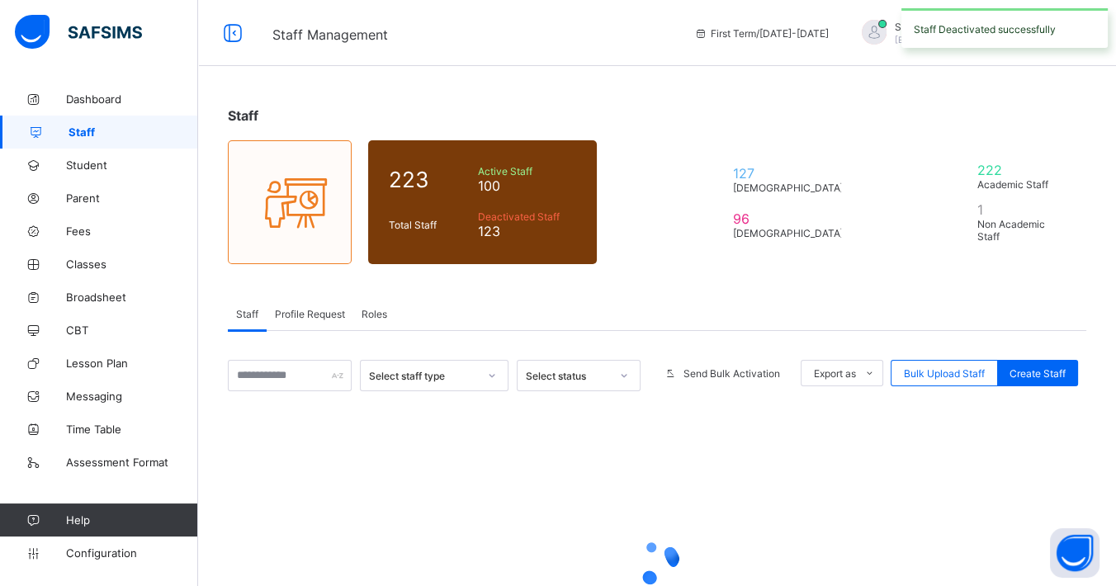
scroll to position [76, 0]
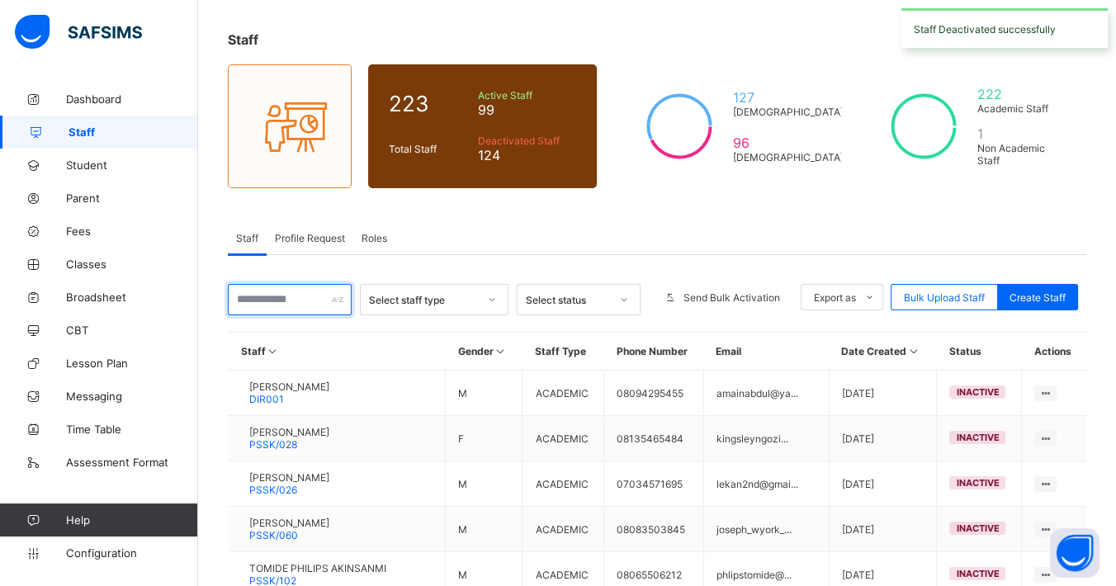
click at [298, 292] on input "text" at bounding box center [290, 299] width 124 height 31
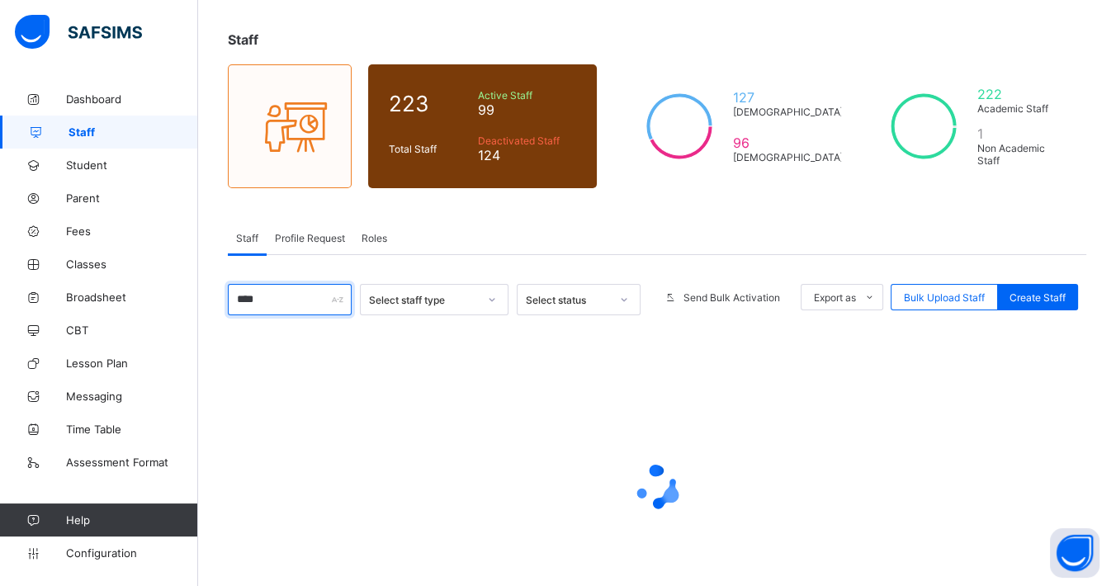
scroll to position [2, 0]
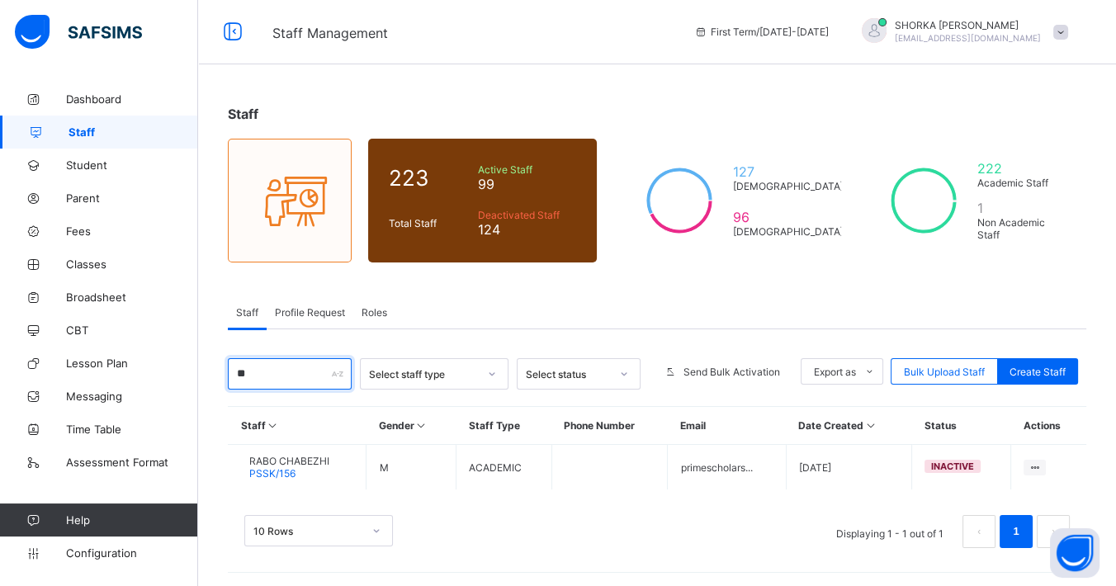
type input "*"
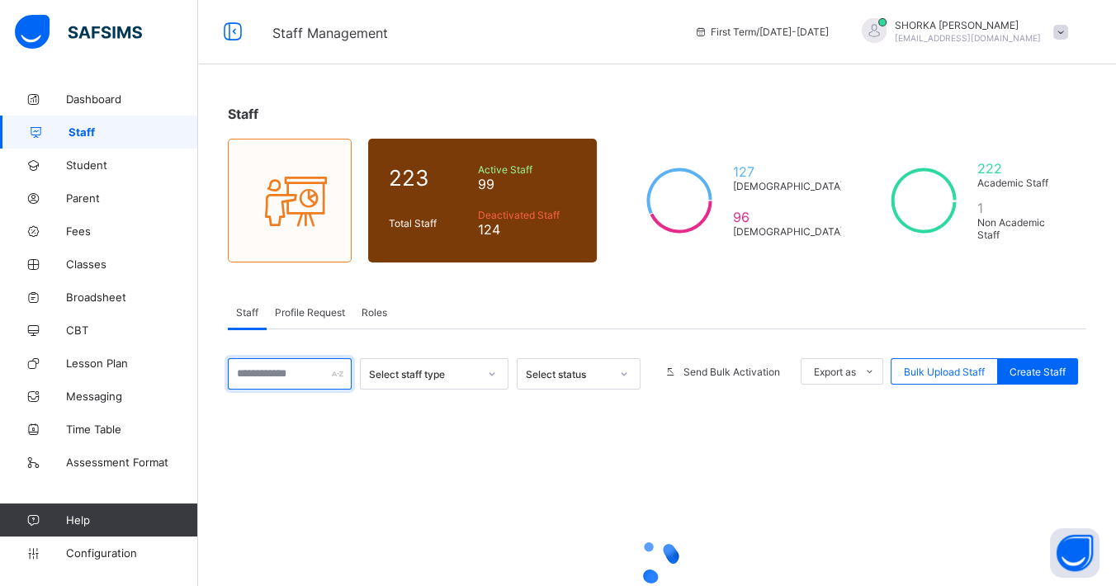
scroll to position [76, 0]
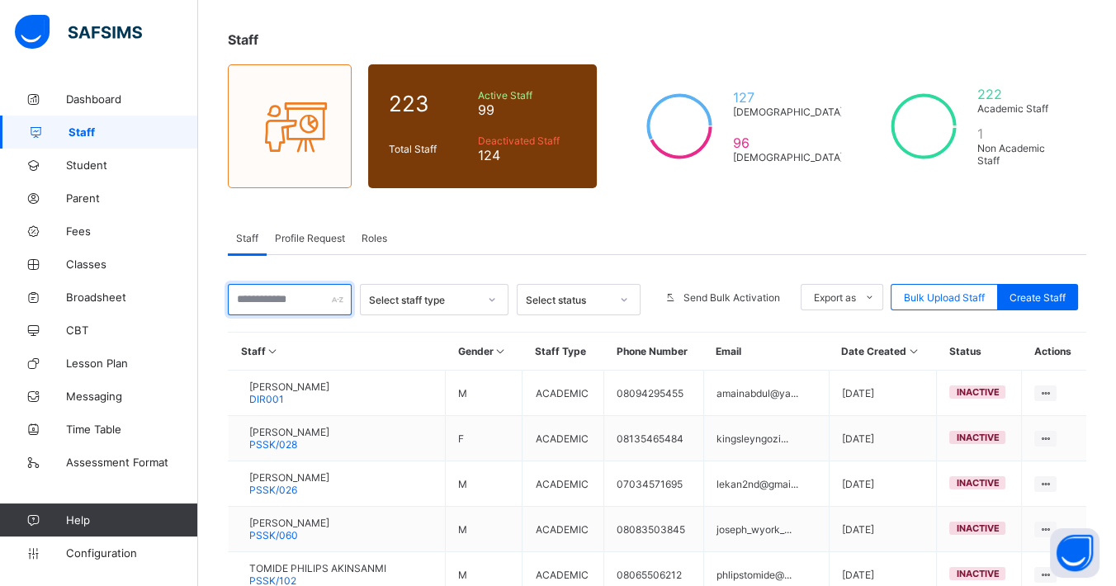
click at [277, 300] on input "text" at bounding box center [290, 299] width 124 height 31
type input "******"
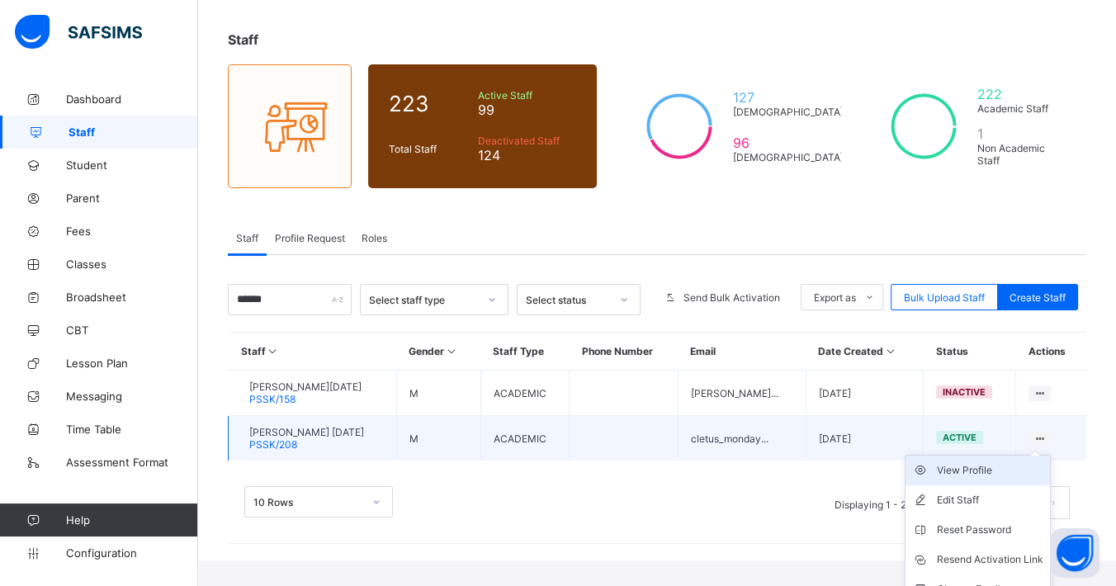
click at [1000, 465] on div "View Profile" at bounding box center [990, 470] width 106 height 17
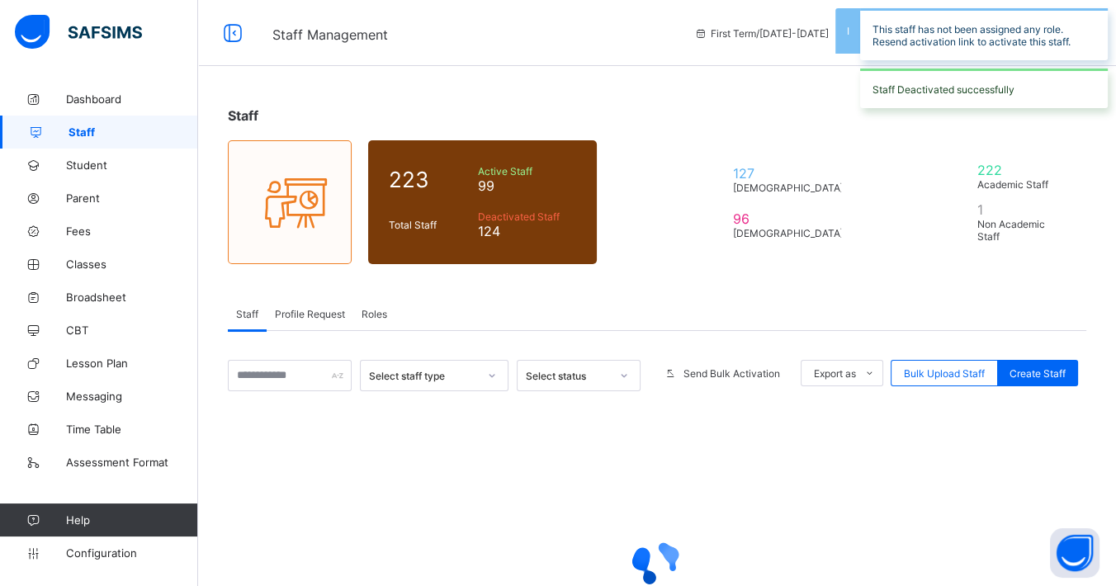
scroll to position [76, 0]
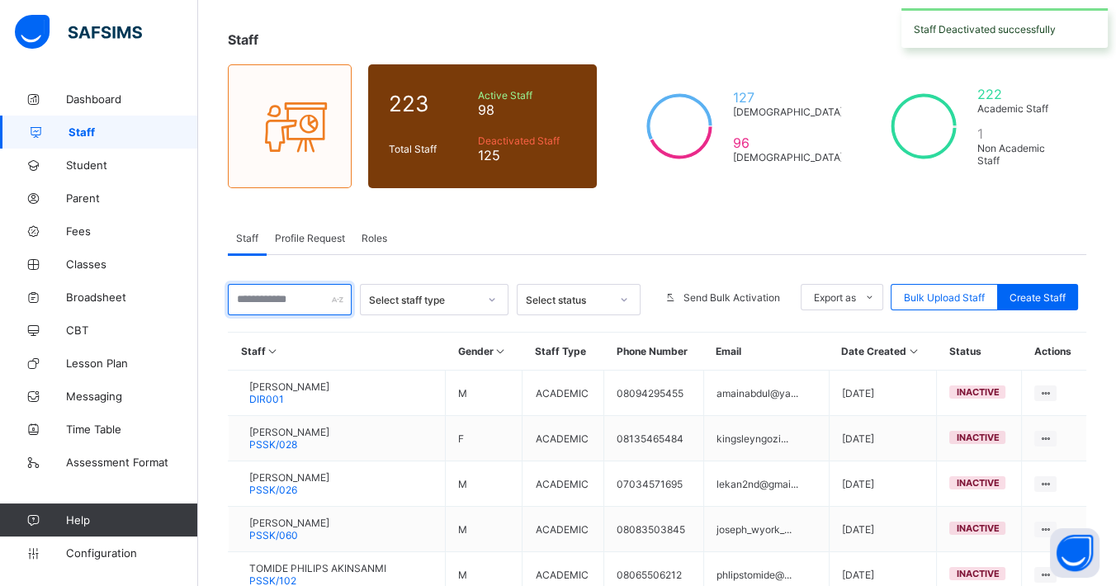
click at [295, 301] on input "text" at bounding box center [290, 299] width 124 height 31
type input "******"
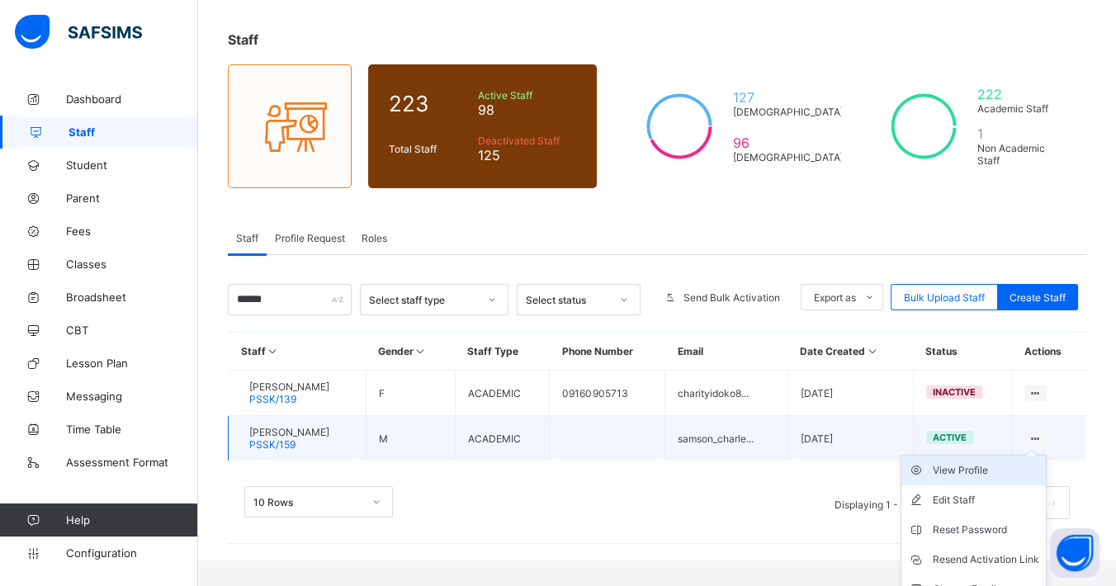
click at [1039, 463] on div "View Profile" at bounding box center [985, 470] width 106 height 17
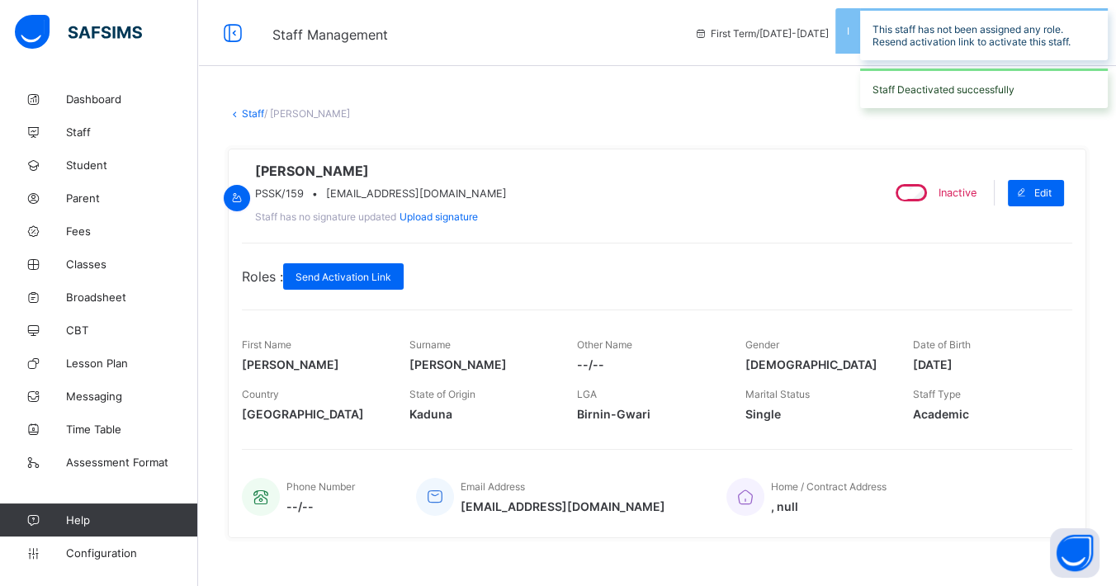
scroll to position [76, 0]
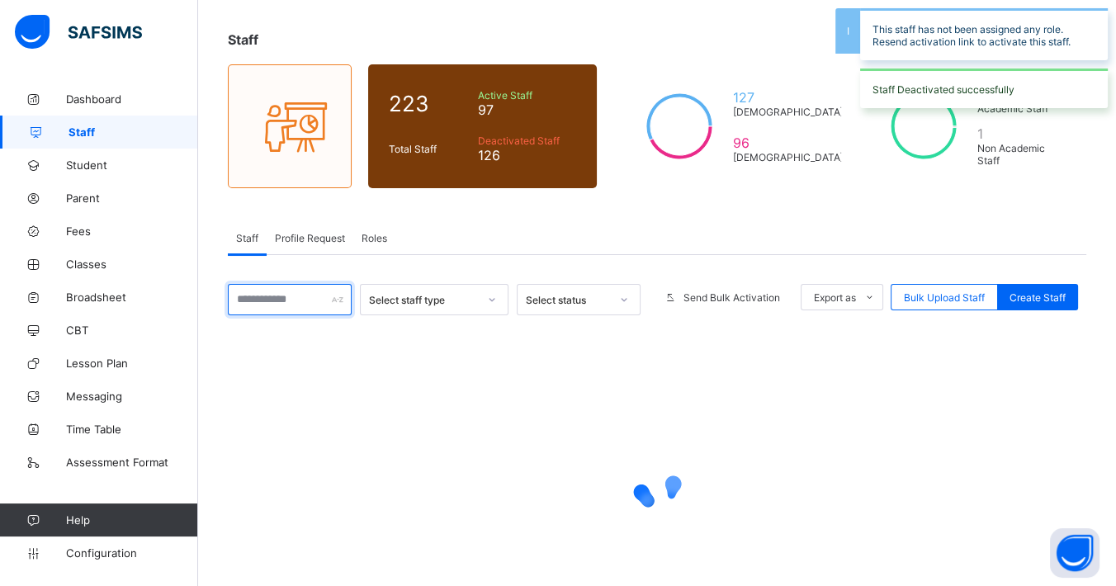
click at [285, 295] on input "text" at bounding box center [290, 299] width 124 height 31
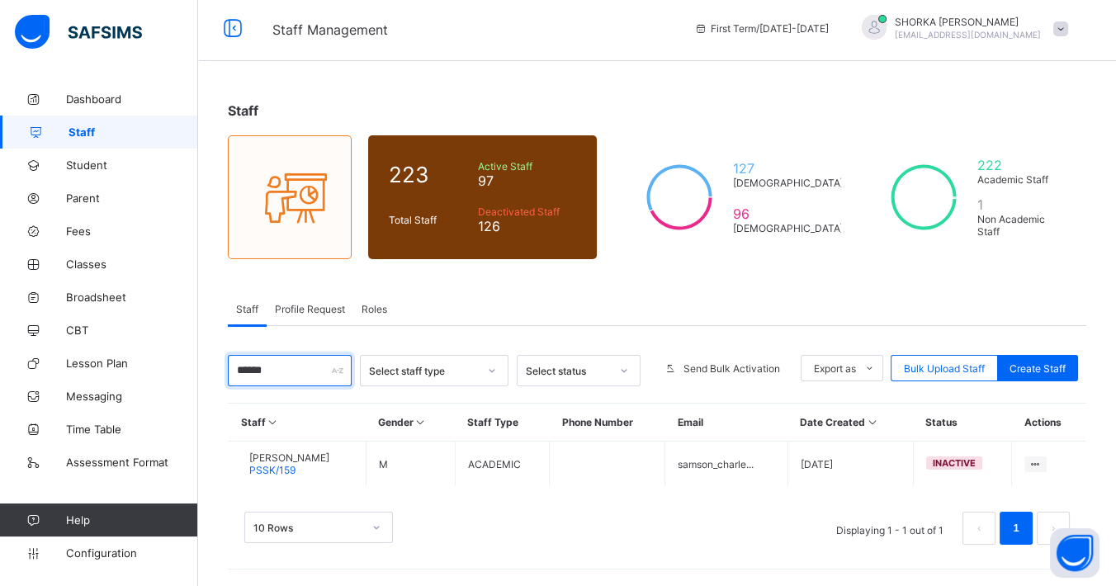
scroll to position [2, 0]
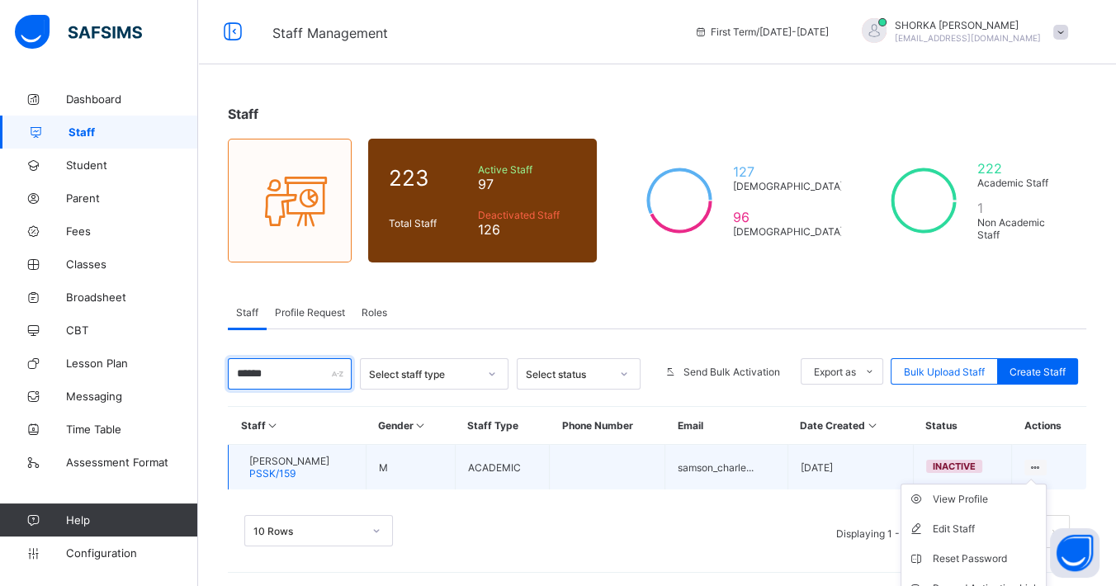
type input "******"
click at [1046, 514] on li "Edit Staff" at bounding box center [973, 529] width 144 height 30
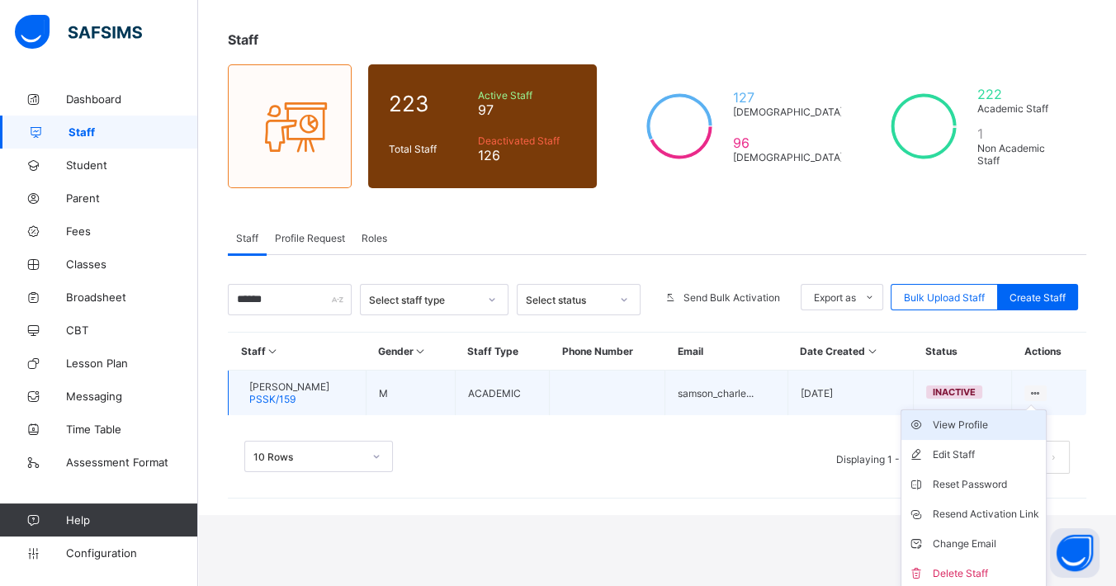
select select "**"
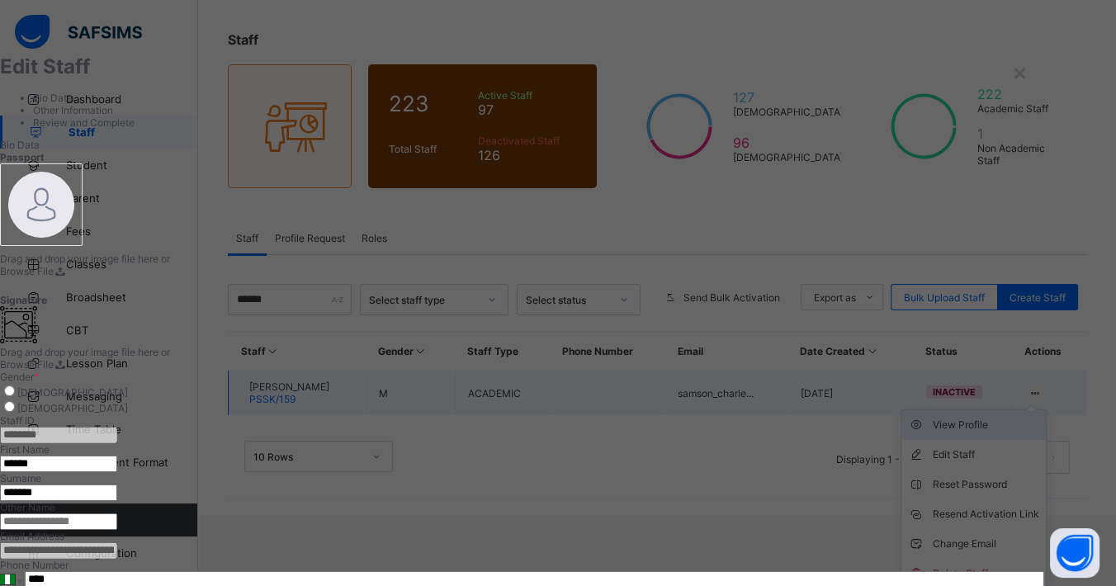
click at [1011, 530] on div "**********" at bounding box center [522, 544] width 1044 height 29
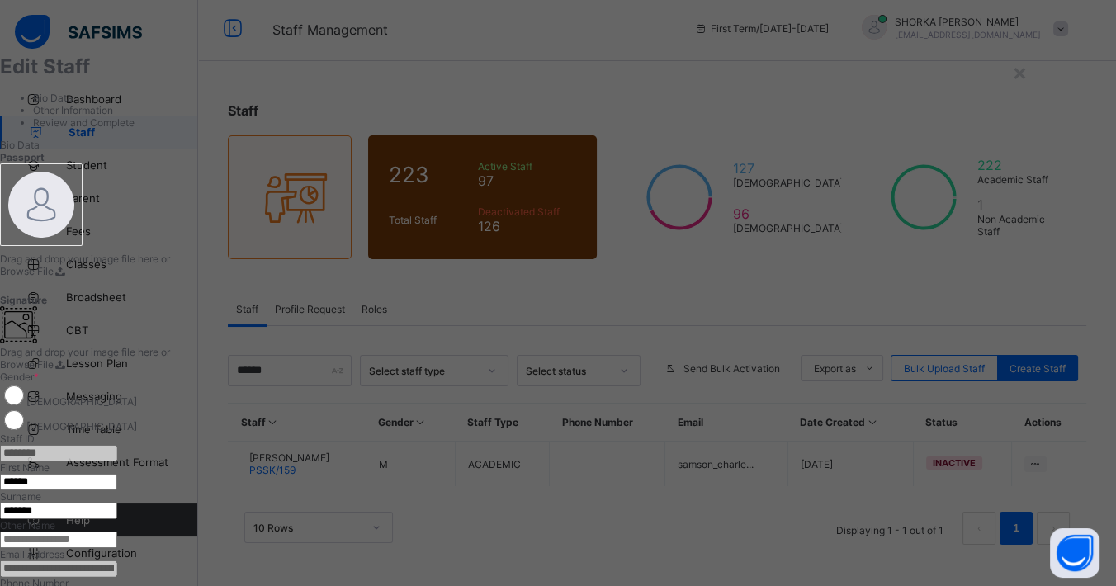
scroll to position [2, 0]
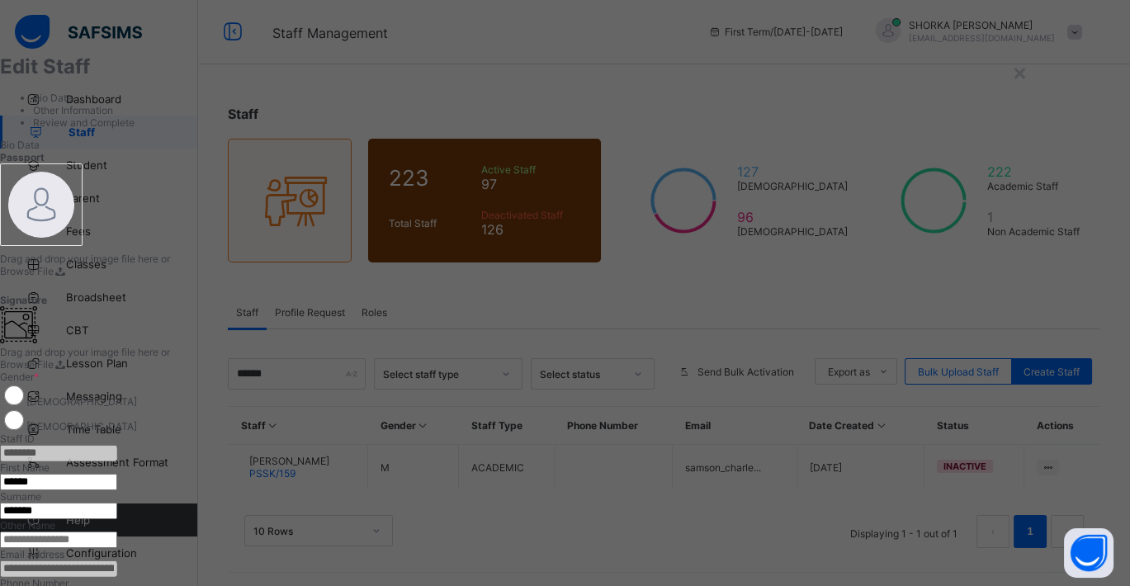
click at [1027, 75] on div "×" at bounding box center [1020, 72] width 16 height 28
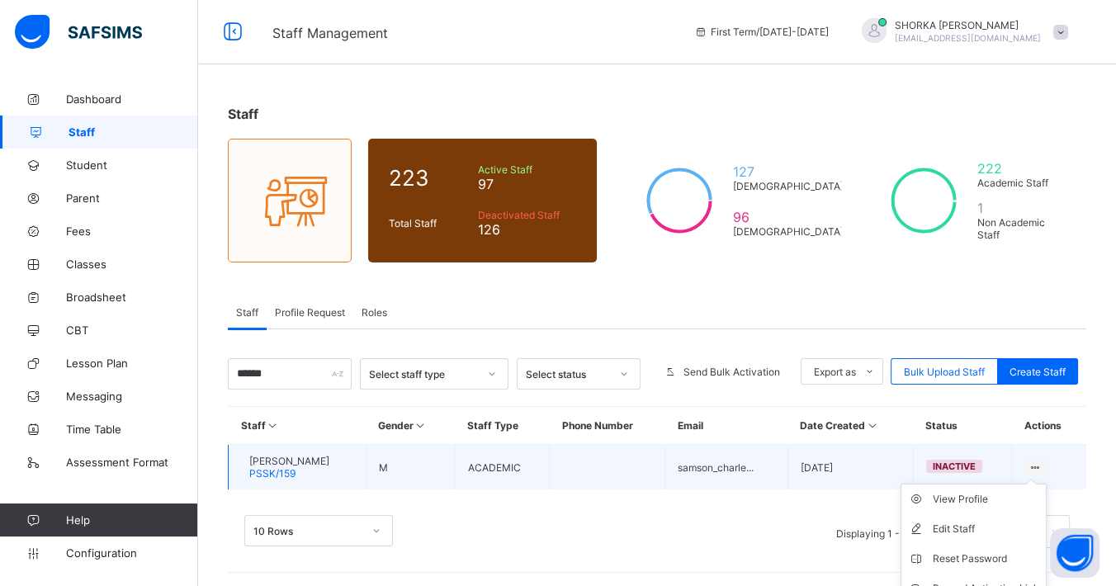
scroll to position [76, 0]
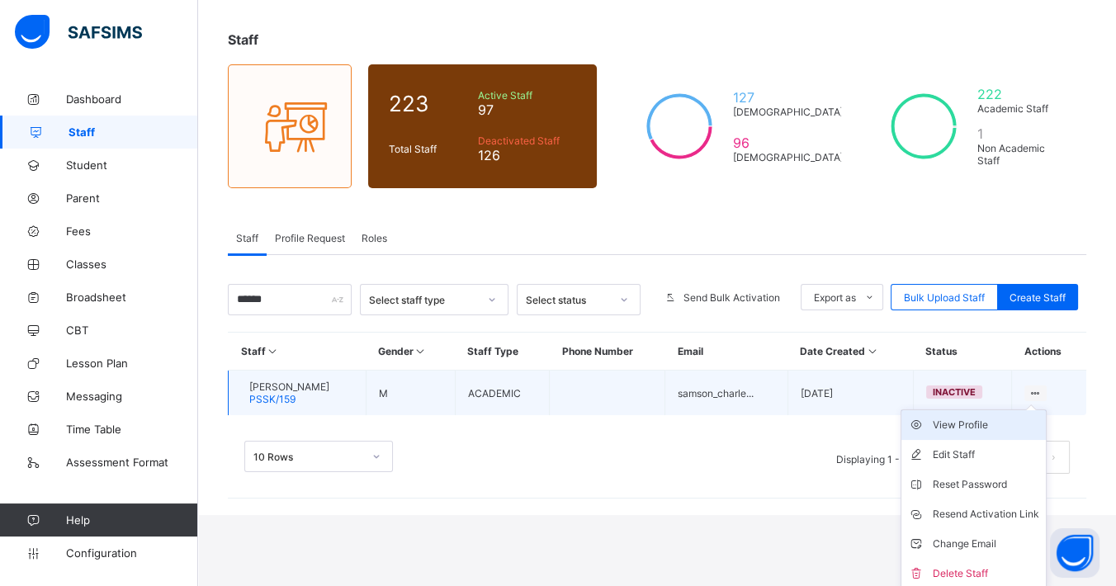
click at [1007, 419] on div "View Profile" at bounding box center [985, 425] width 106 height 17
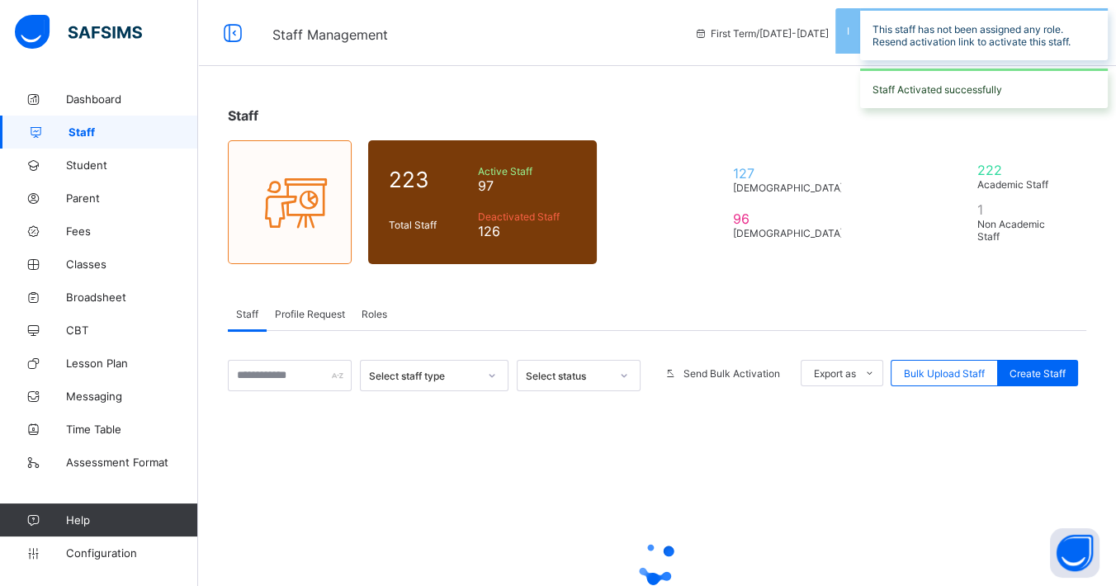
scroll to position [76, 0]
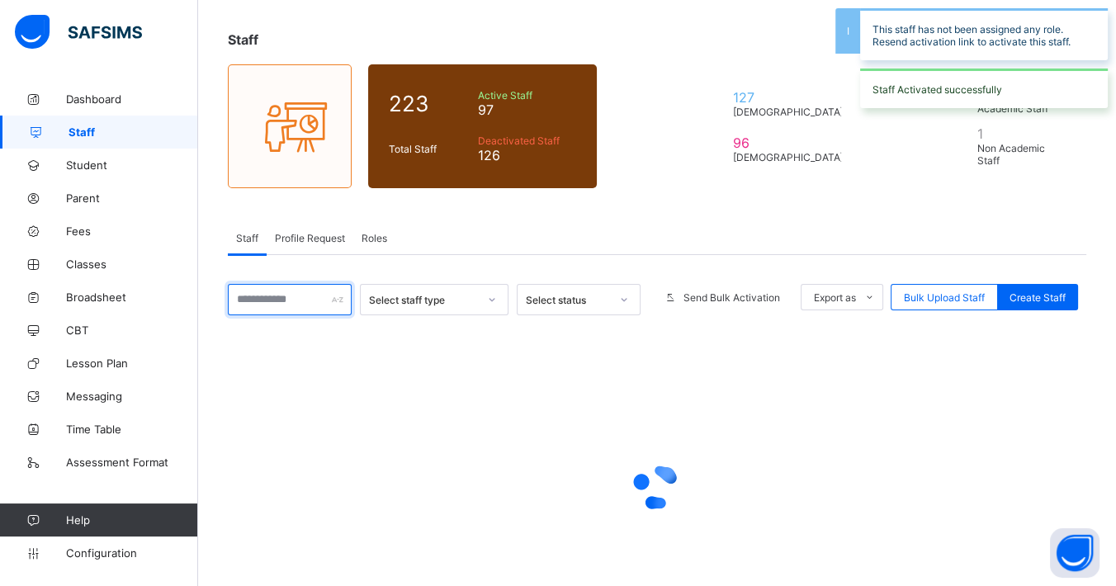
click at [306, 293] on input "text" at bounding box center [290, 299] width 124 height 31
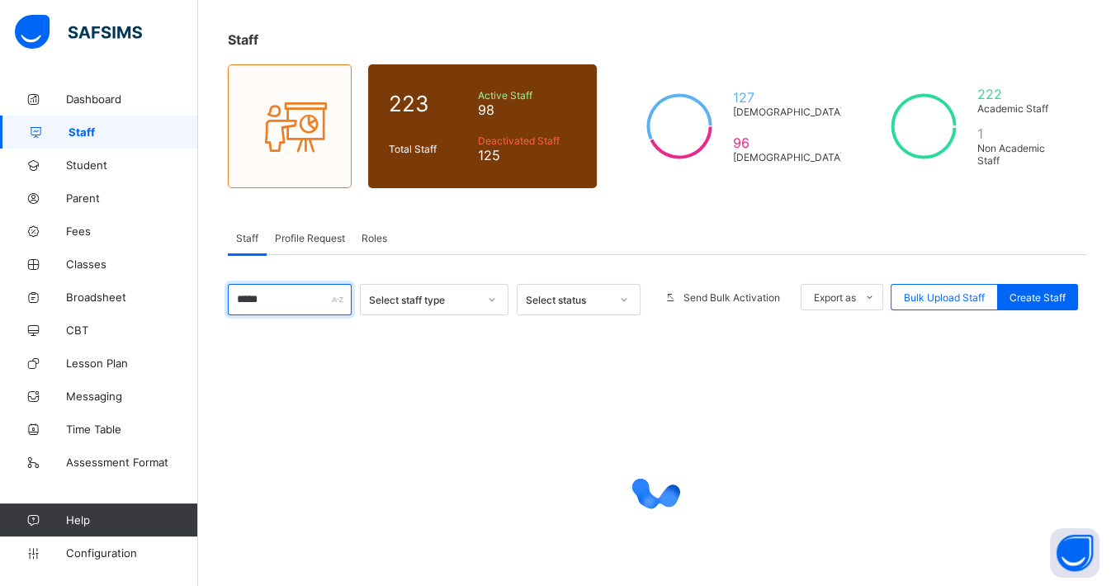
type input "*****"
click at [627, 211] on div "Staff 223 Total Staff Active Staff 98 Deactivated Staff 125 127 Male 96 Female …" at bounding box center [657, 338] width 918 height 662
click at [293, 305] on input "*****" at bounding box center [290, 299] width 124 height 31
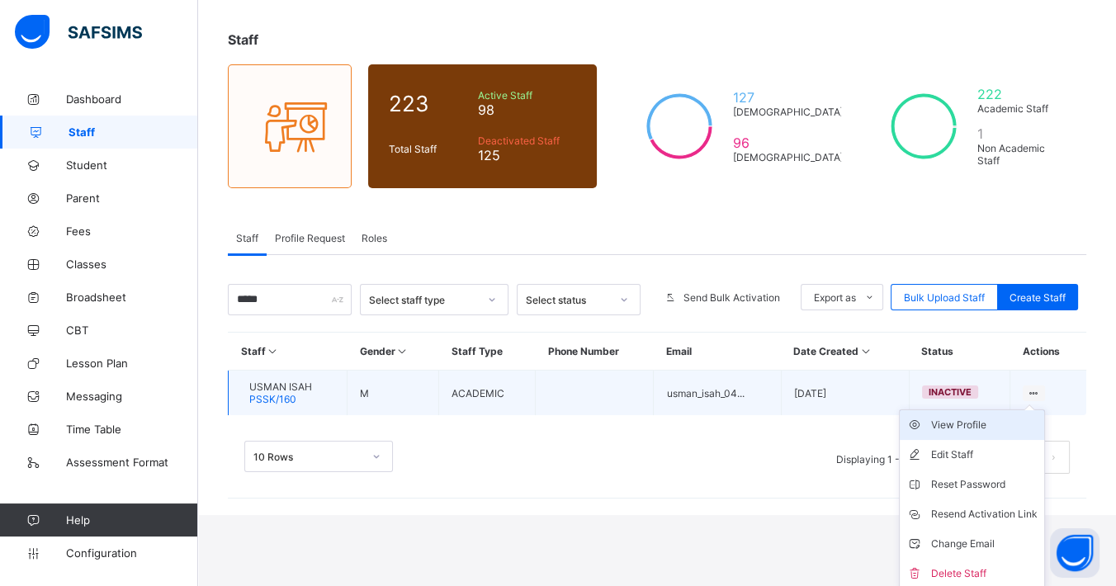
click at [1016, 418] on div "View Profile" at bounding box center [984, 425] width 106 height 17
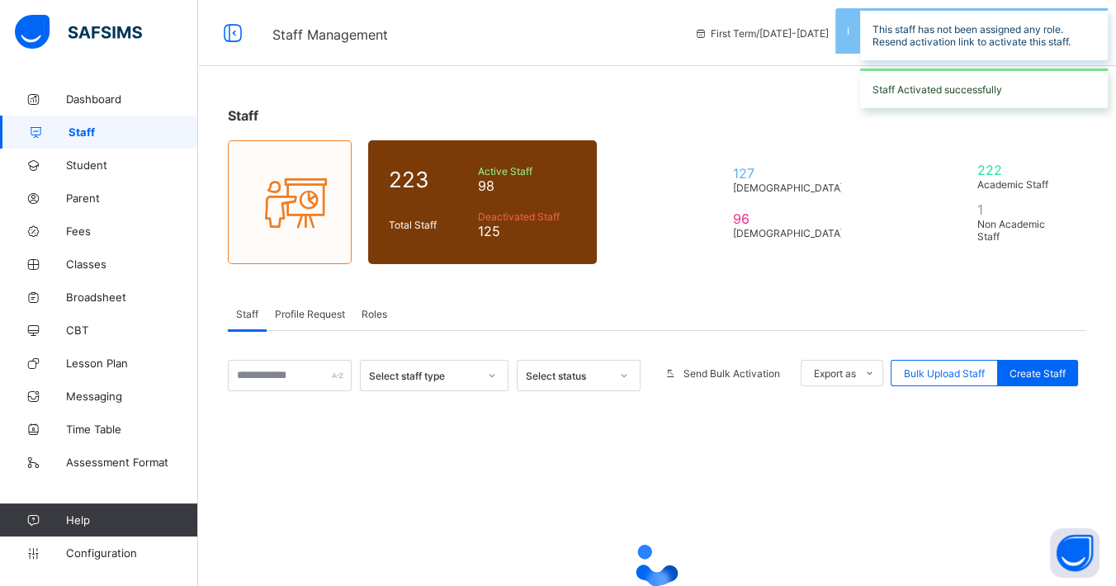
scroll to position [76, 0]
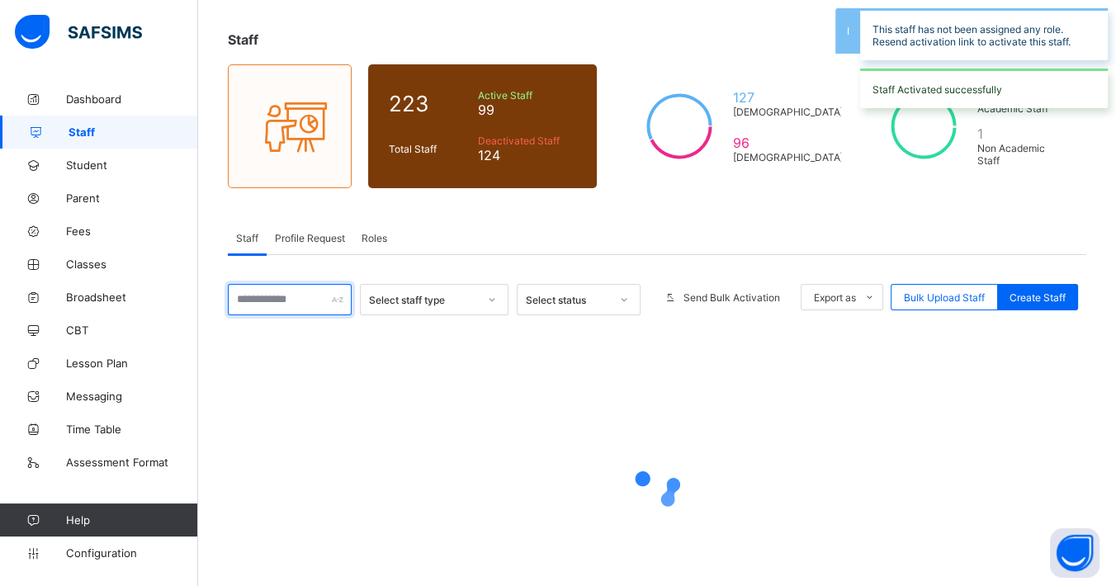
click at [300, 303] on input "text" at bounding box center [290, 299] width 124 height 31
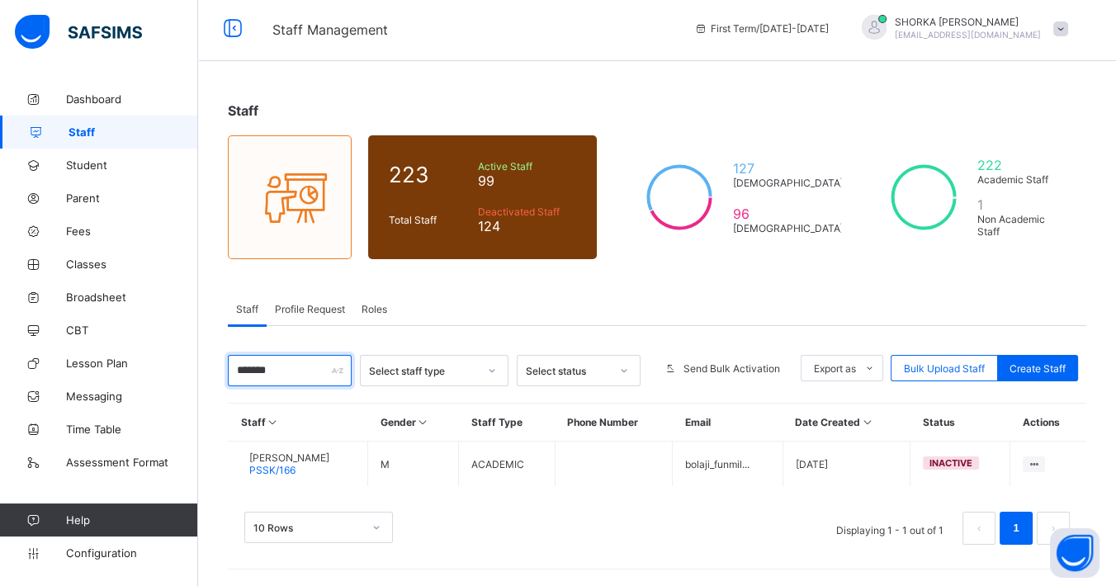
scroll to position [2, 0]
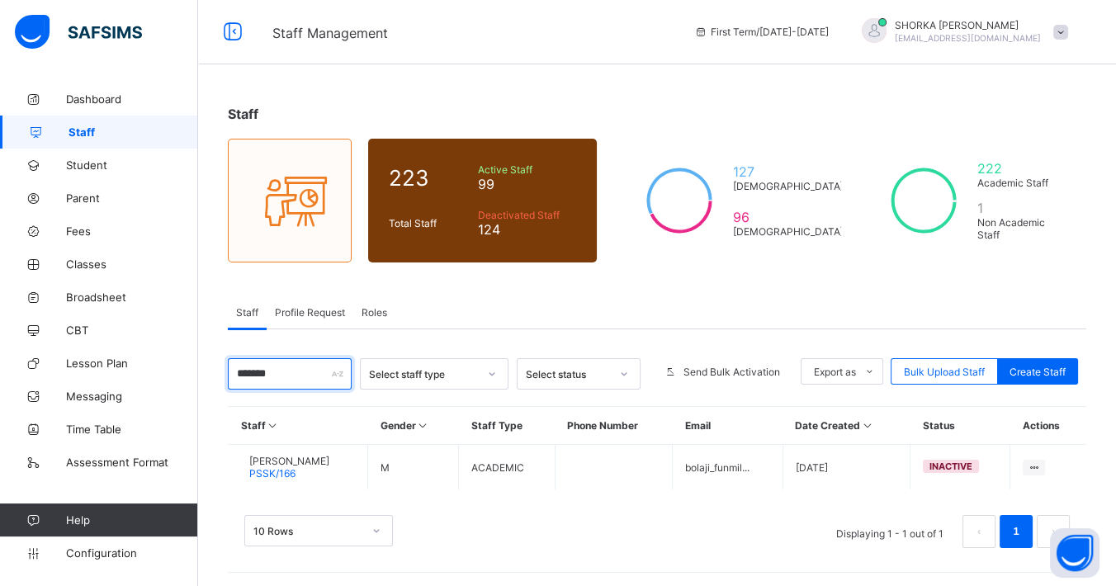
click at [299, 373] on input "*******" at bounding box center [290, 373] width 124 height 31
type input "*"
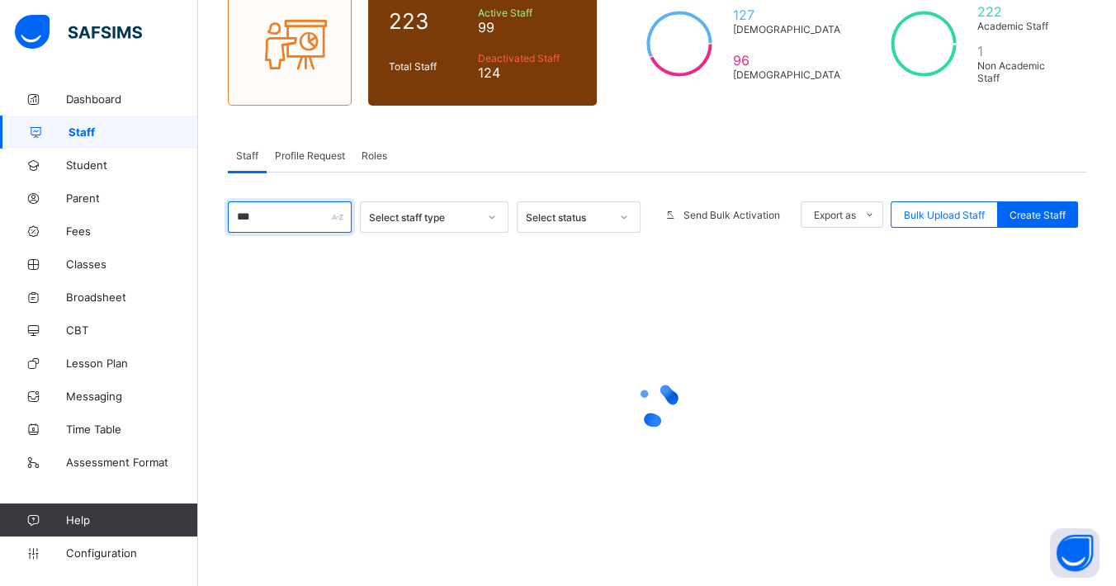
scroll to position [157, 0]
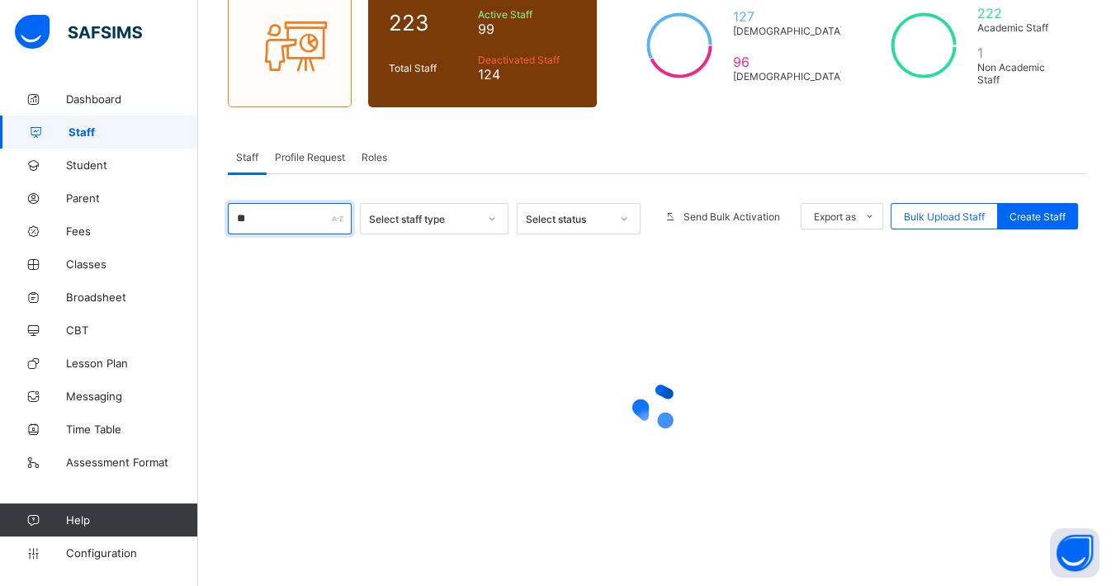
type input "*"
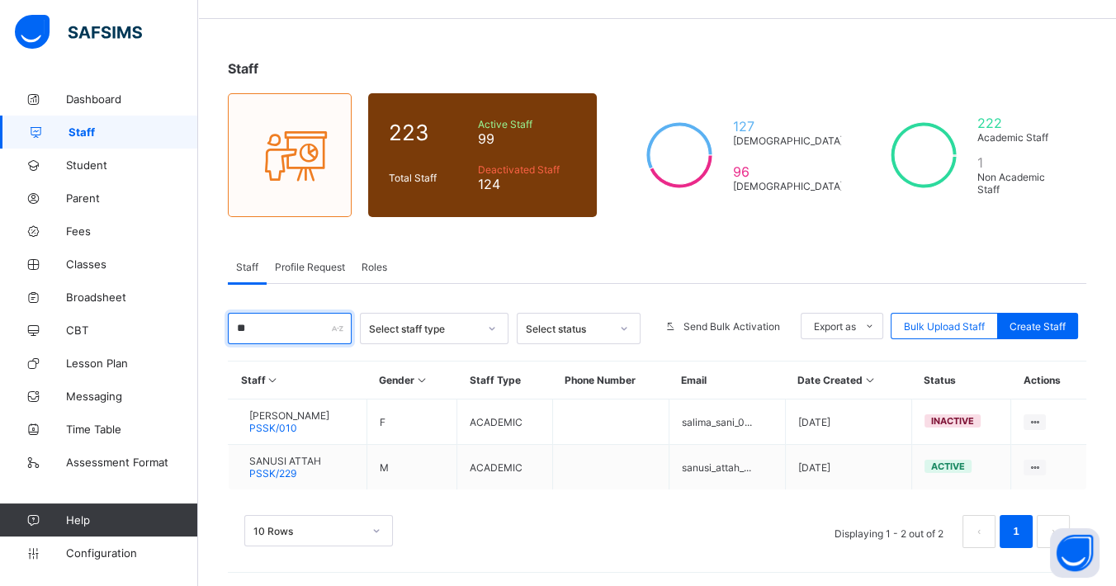
type input "*"
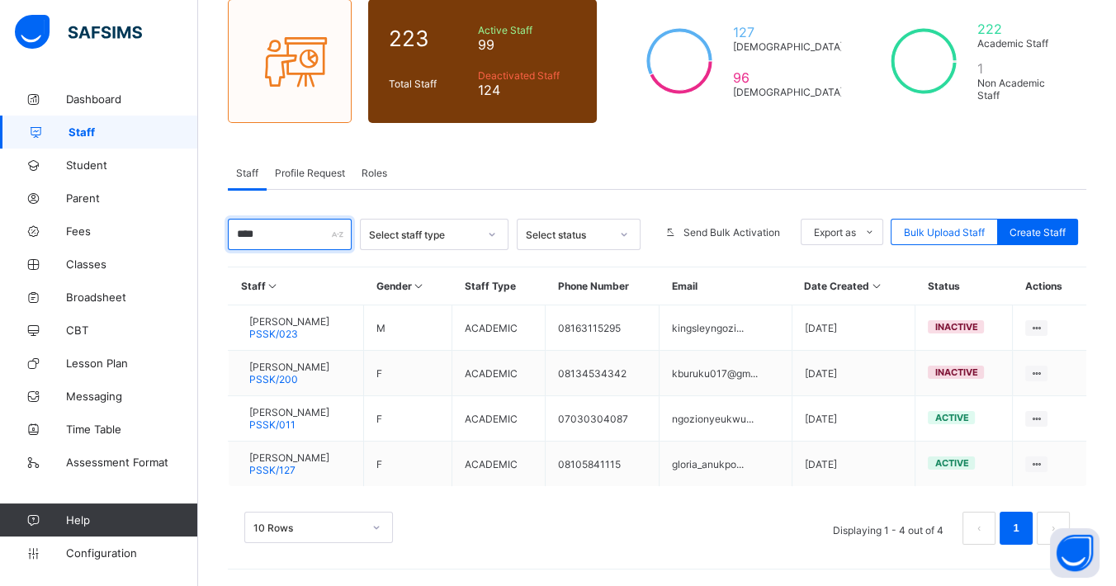
scroll to position [137, 0]
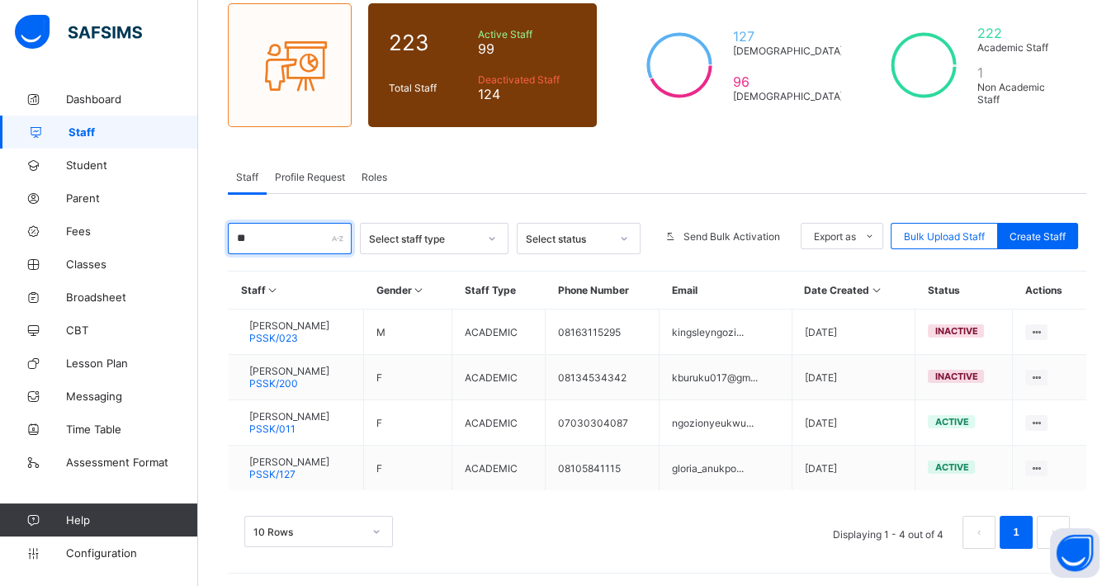
type input "*"
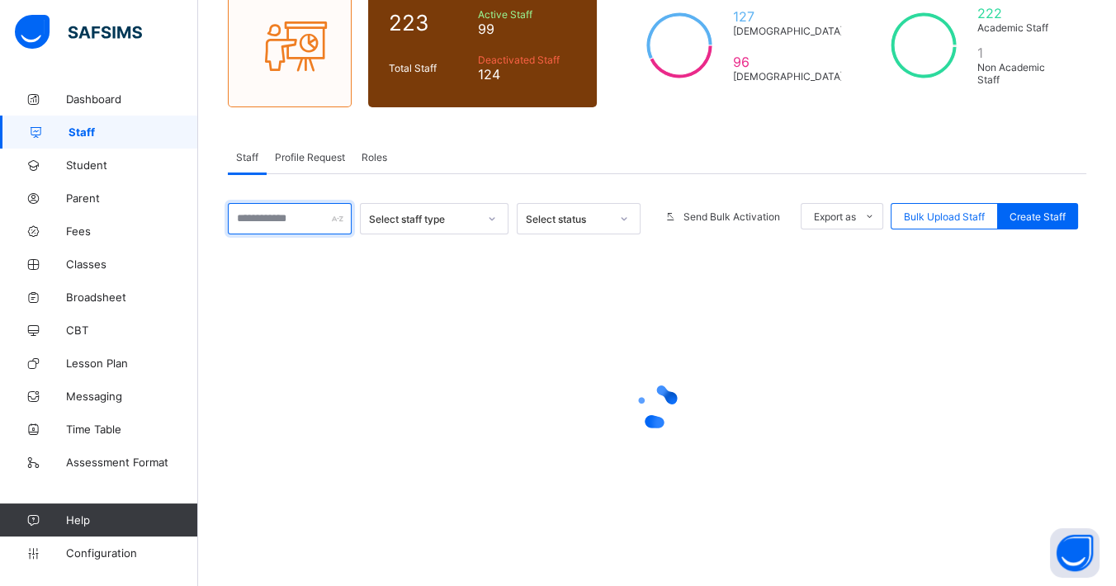
scroll to position [182, 0]
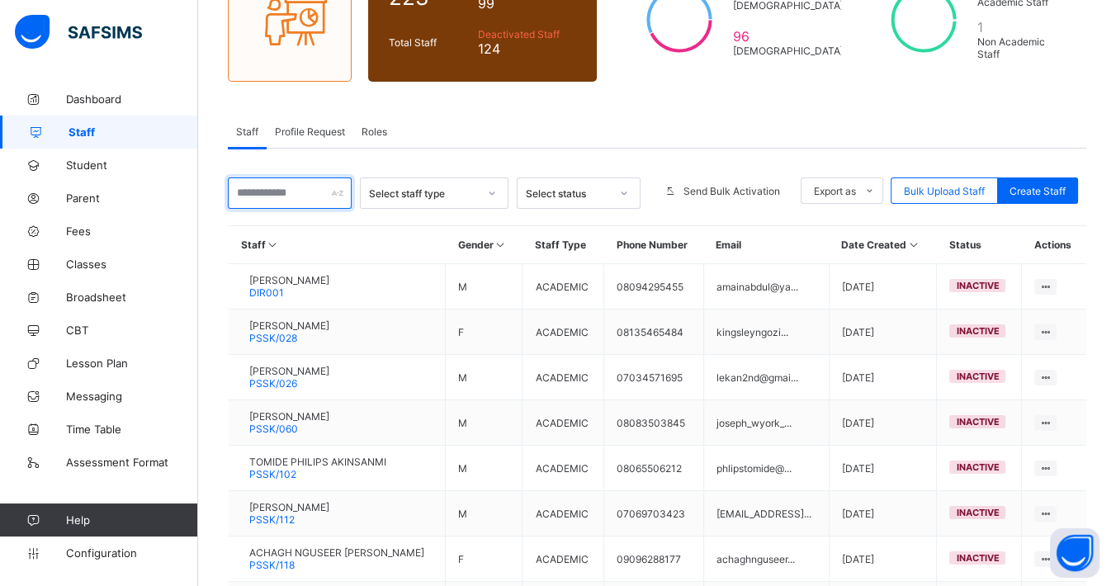
click at [281, 189] on input "text" at bounding box center [290, 192] width 124 height 31
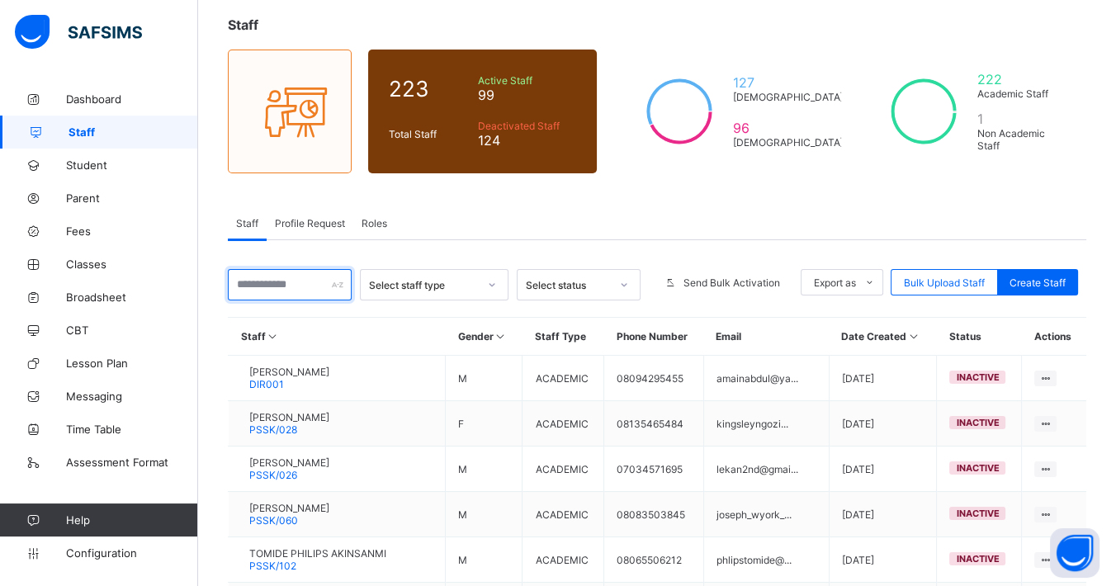
click at [292, 288] on input "text" at bounding box center [290, 284] width 124 height 31
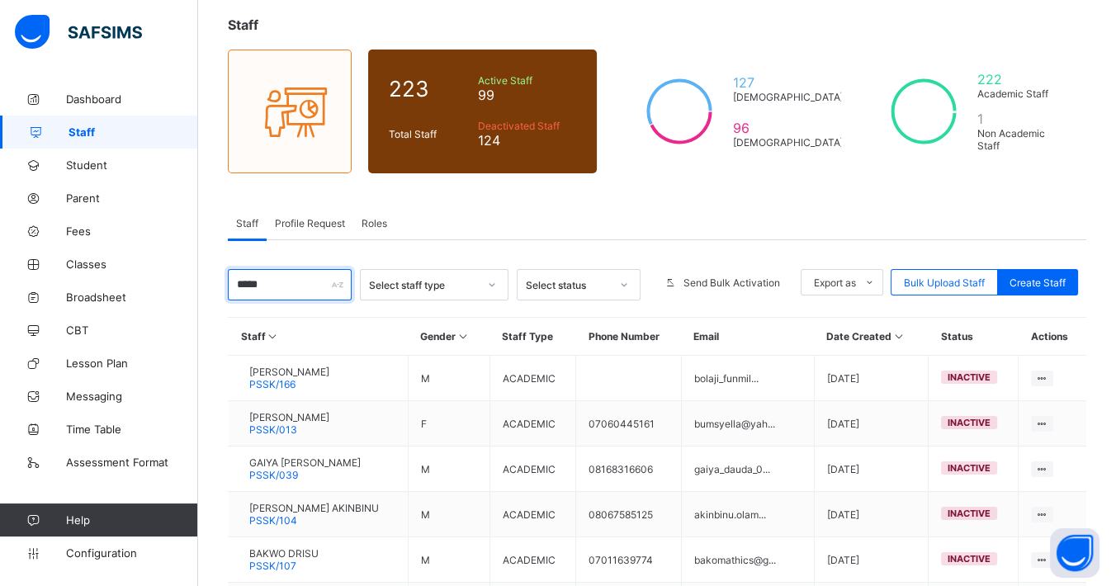
scroll to position [2, 0]
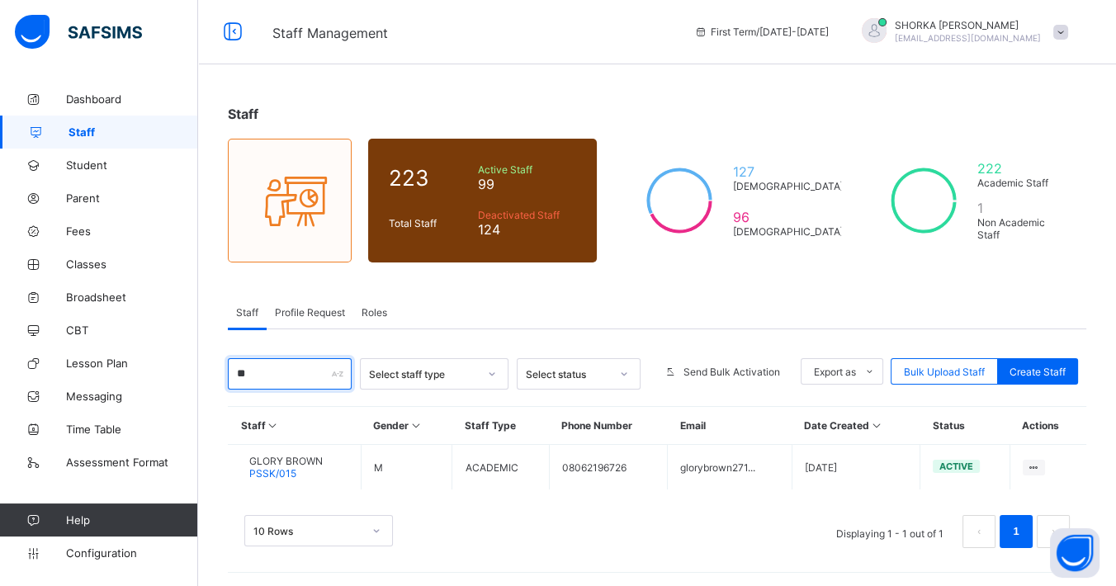
type input "*"
click at [287, 374] on input "******" at bounding box center [290, 373] width 124 height 31
type input "*"
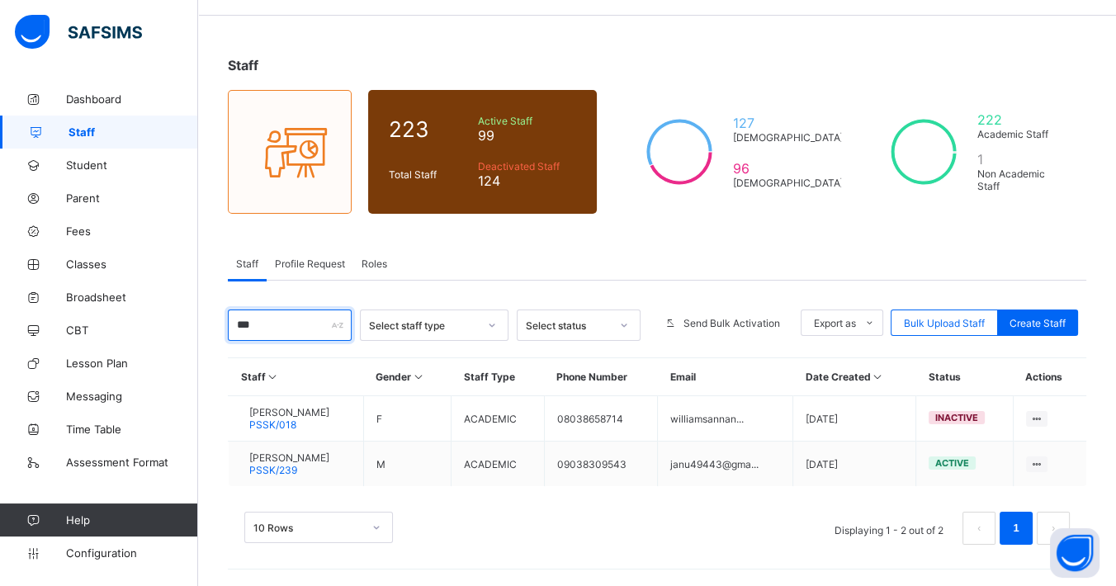
scroll to position [47, 0]
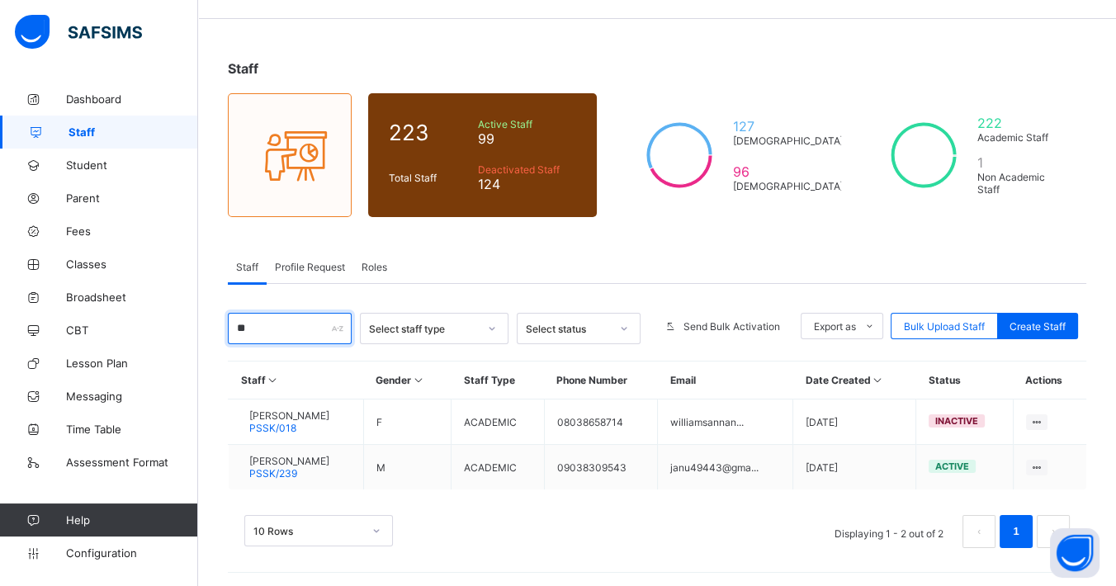
type input "*"
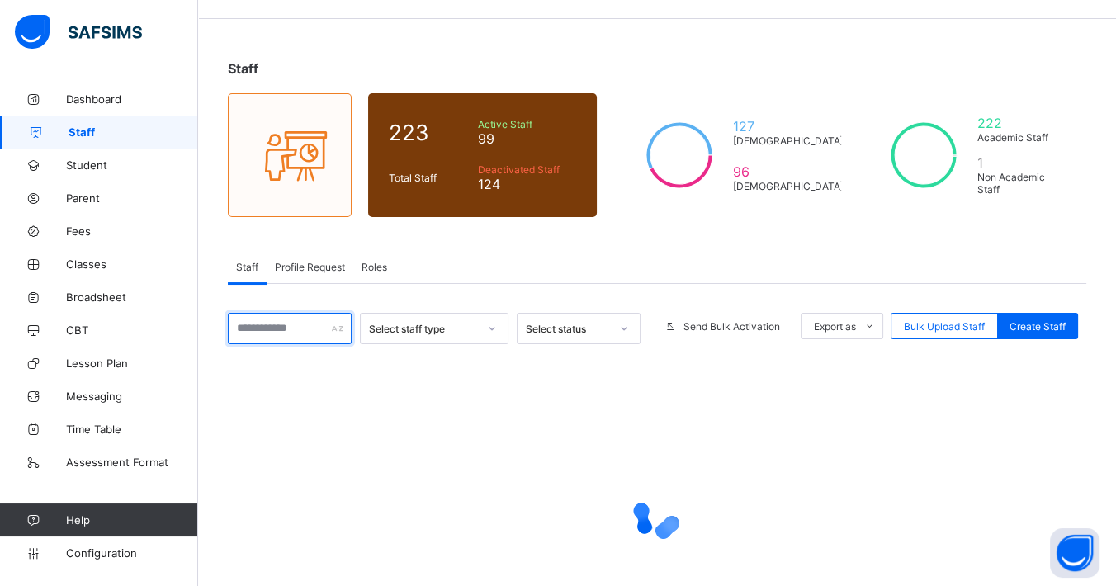
scroll to position [91, 0]
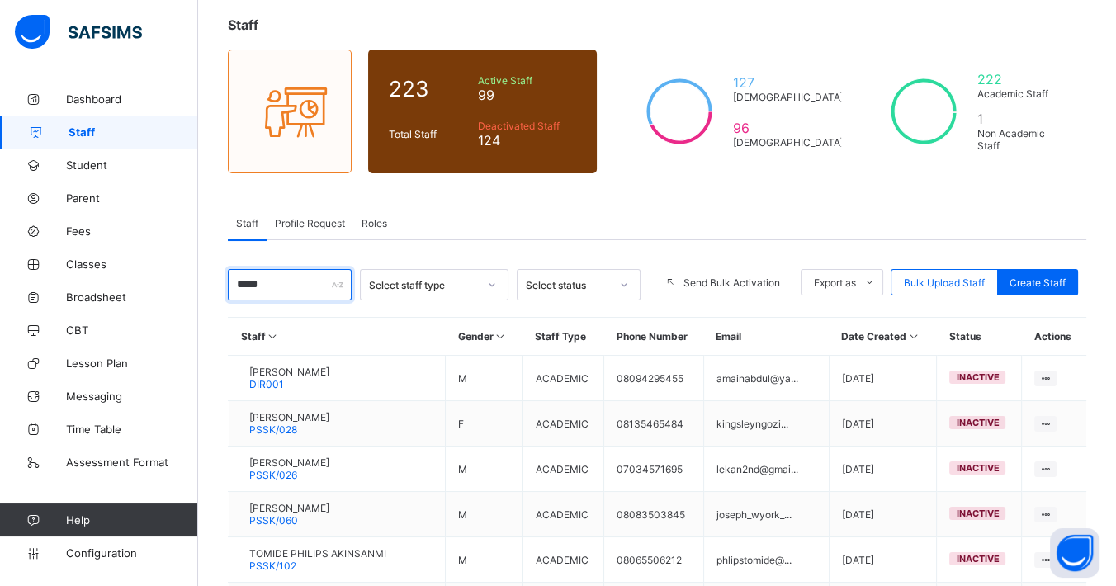
type input "******"
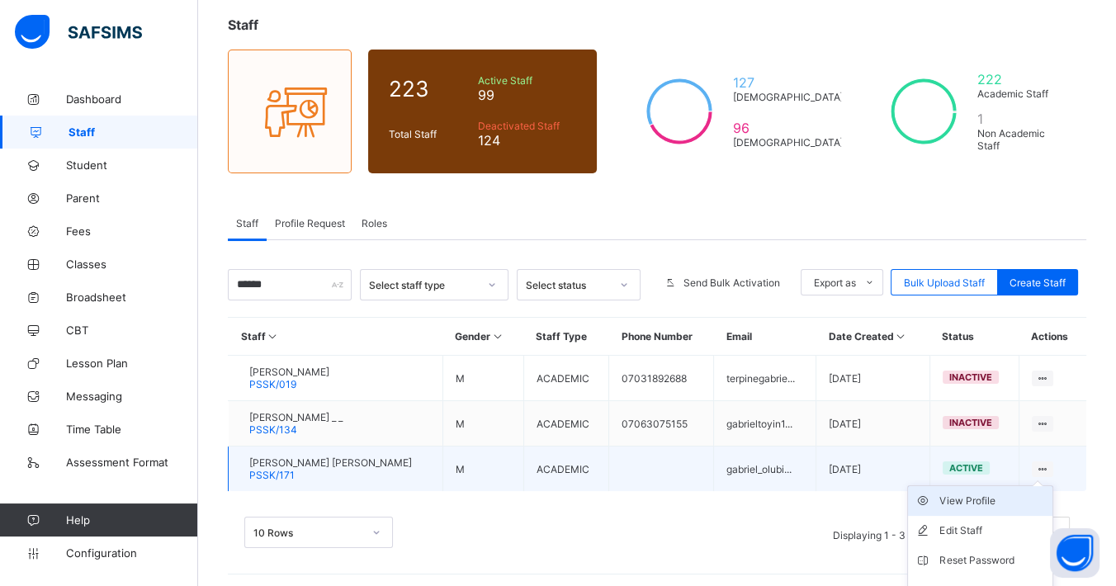
click at [981, 495] on div "View Profile" at bounding box center [992, 501] width 106 height 17
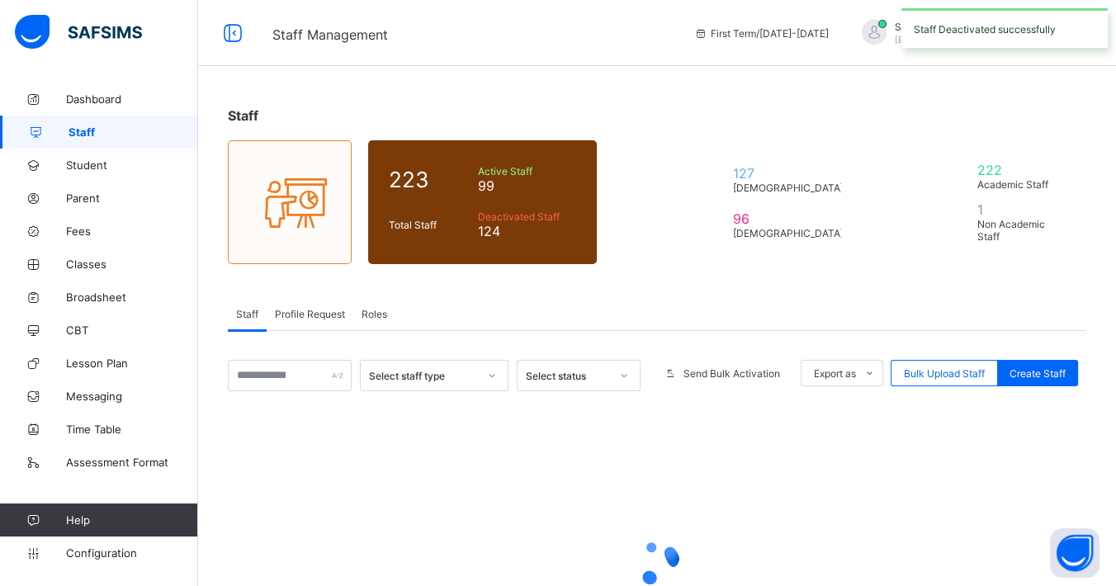
scroll to position [91, 0]
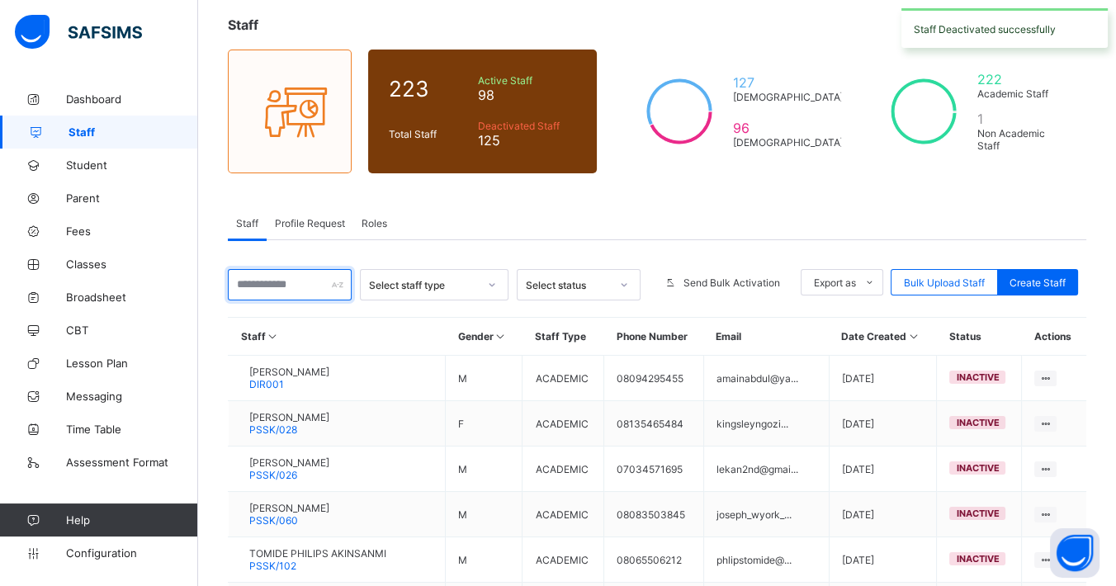
click at [285, 280] on input "text" at bounding box center [290, 284] width 124 height 31
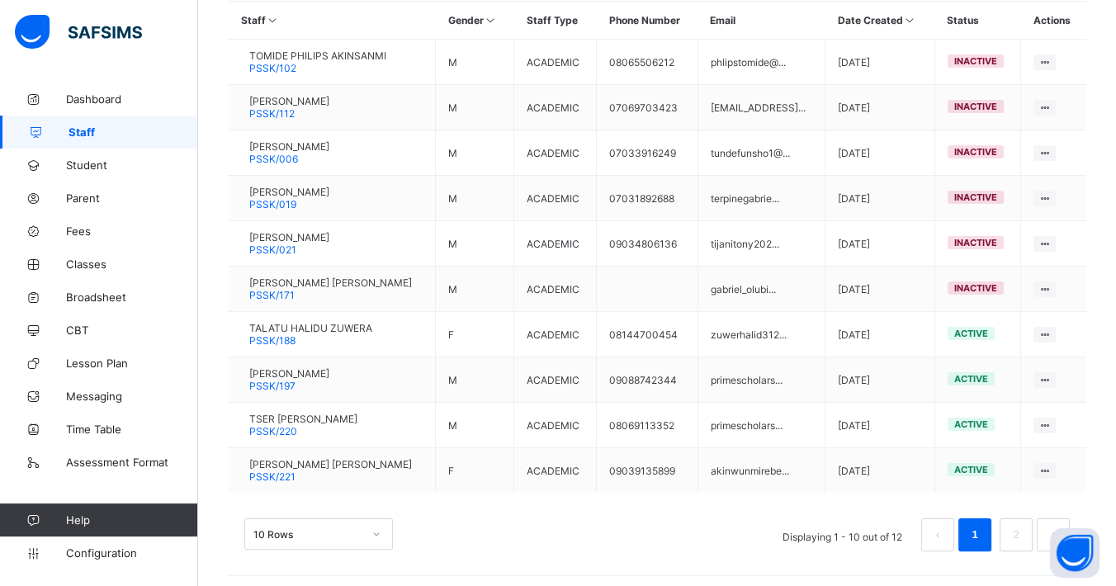
scroll to position [0, 0]
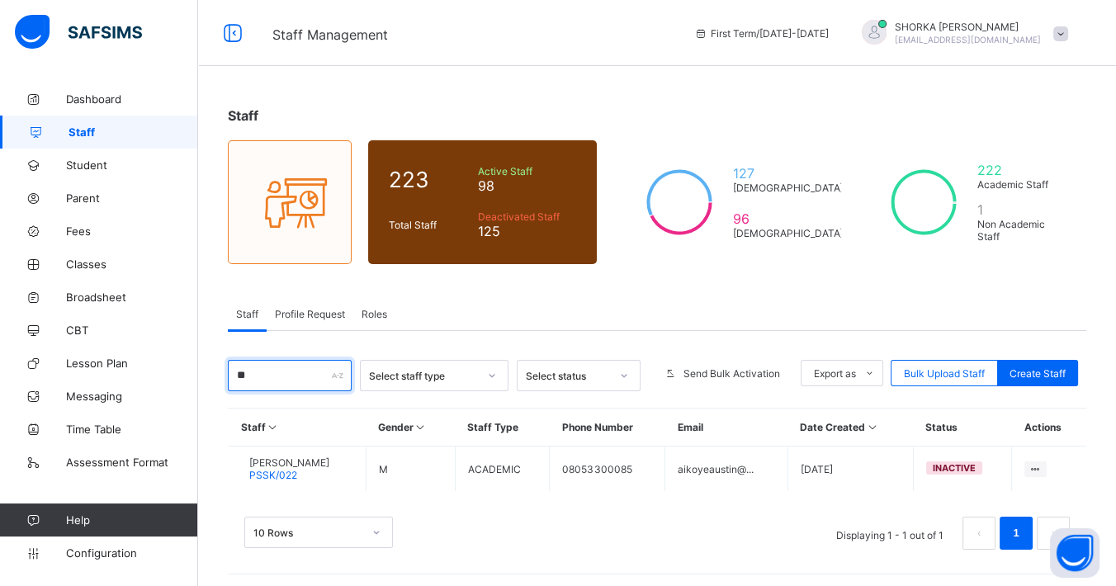
type input "*"
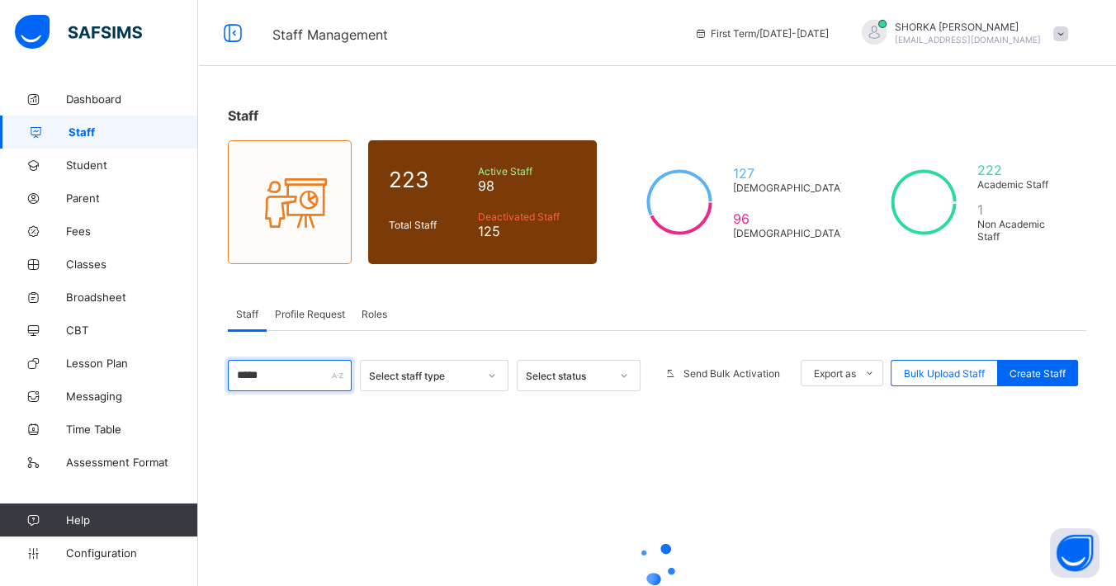
type input "******"
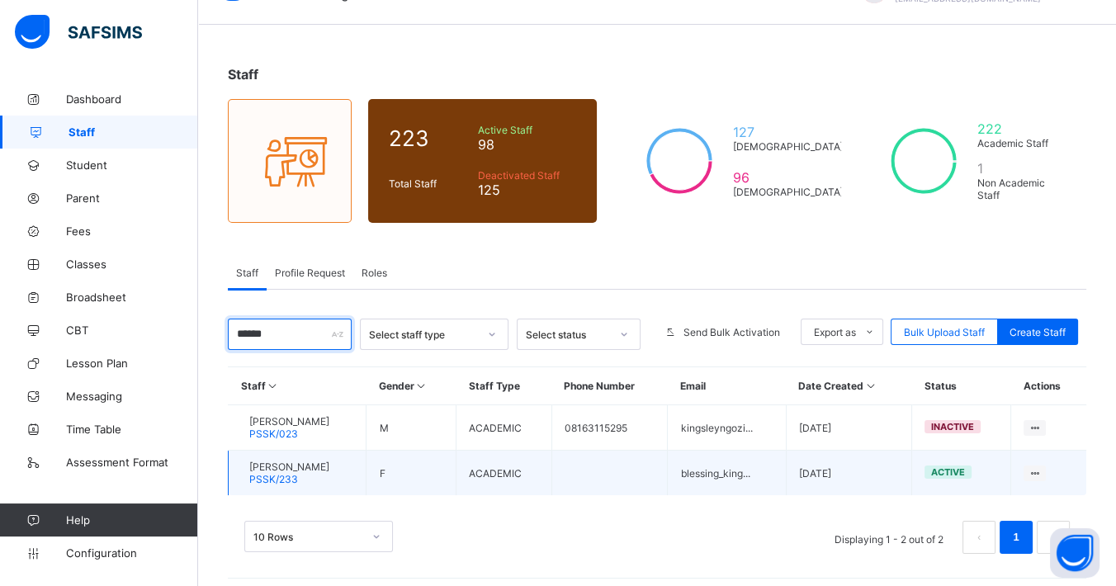
scroll to position [47, 0]
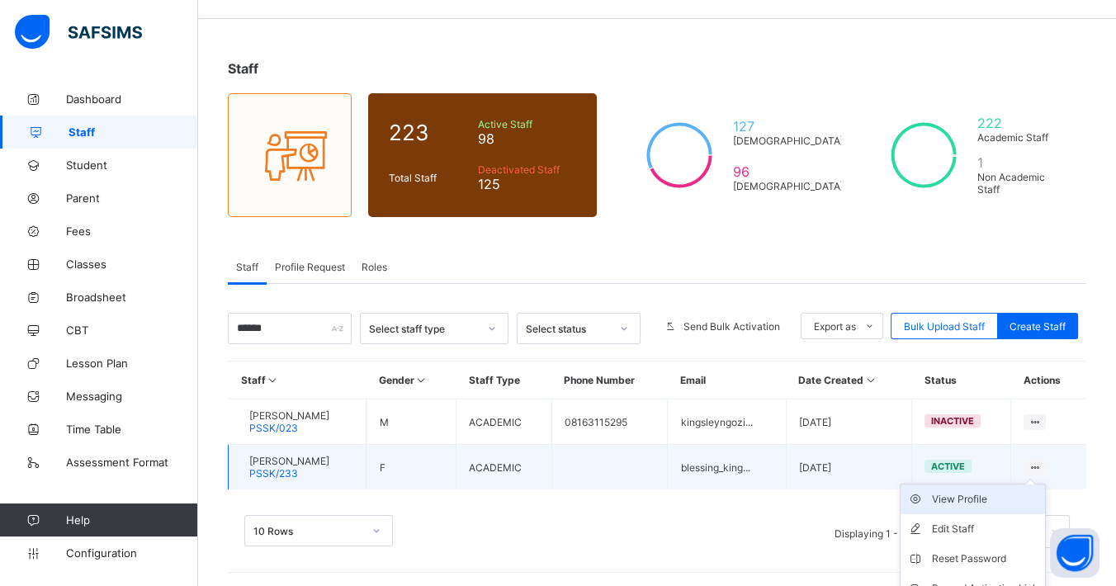
click at [1007, 493] on div "View Profile" at bounding box center [985, 499] width 106 height 17
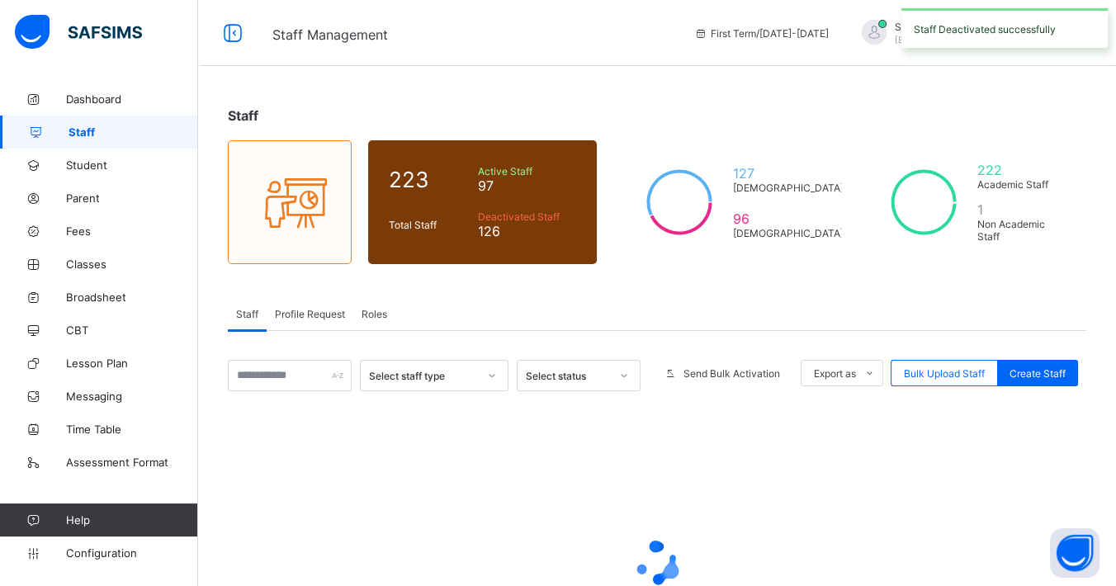
scroll to position [47, 0]
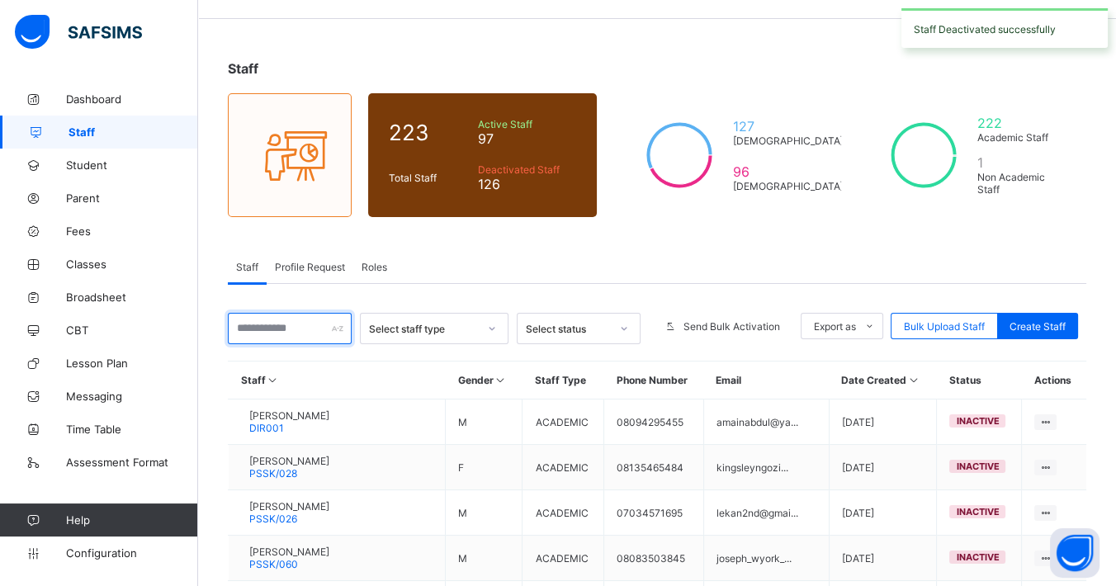
click at [278, 327] on input "text" at bounding box center [290, 328] width 124 height 31
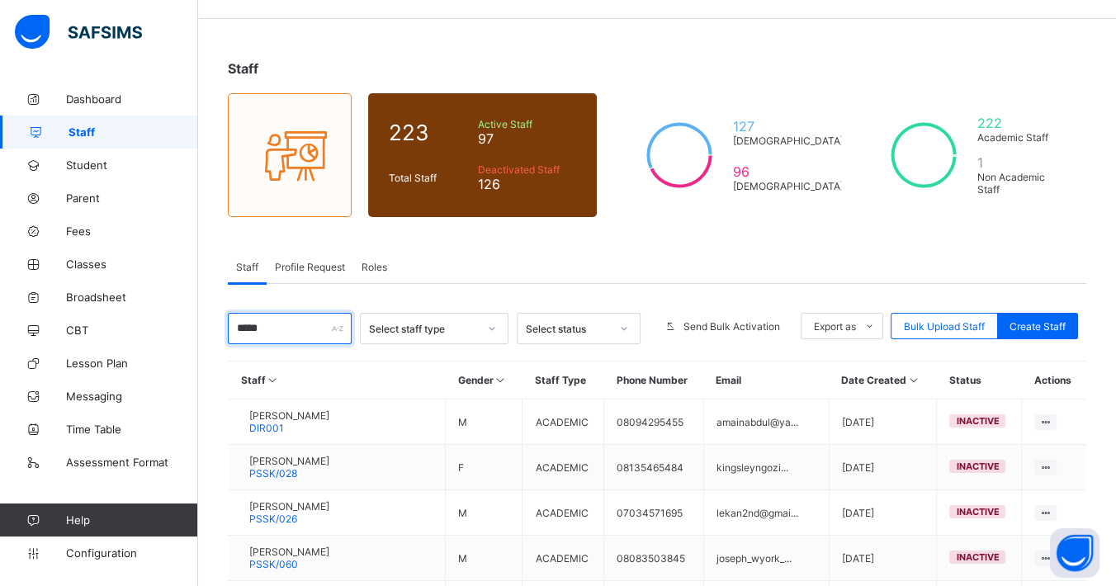
type input "******"
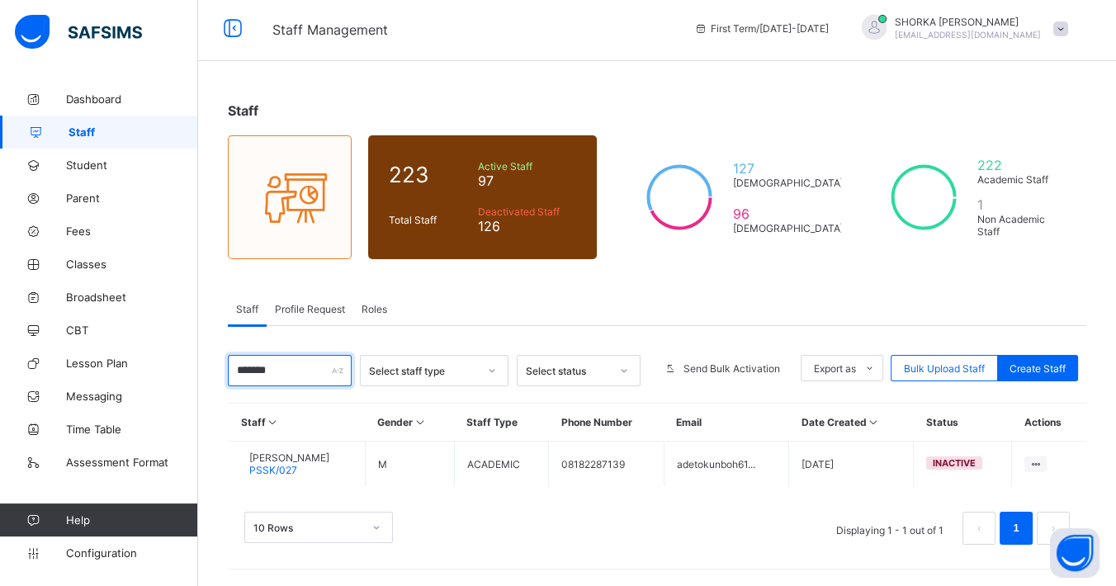
scroll to position [2, 0]
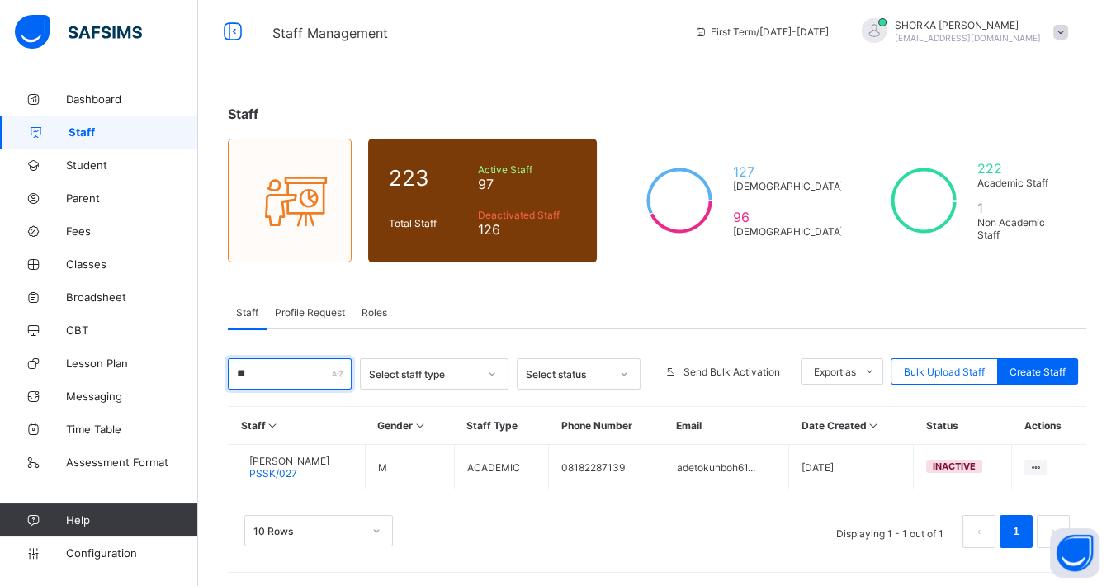
type input "*"
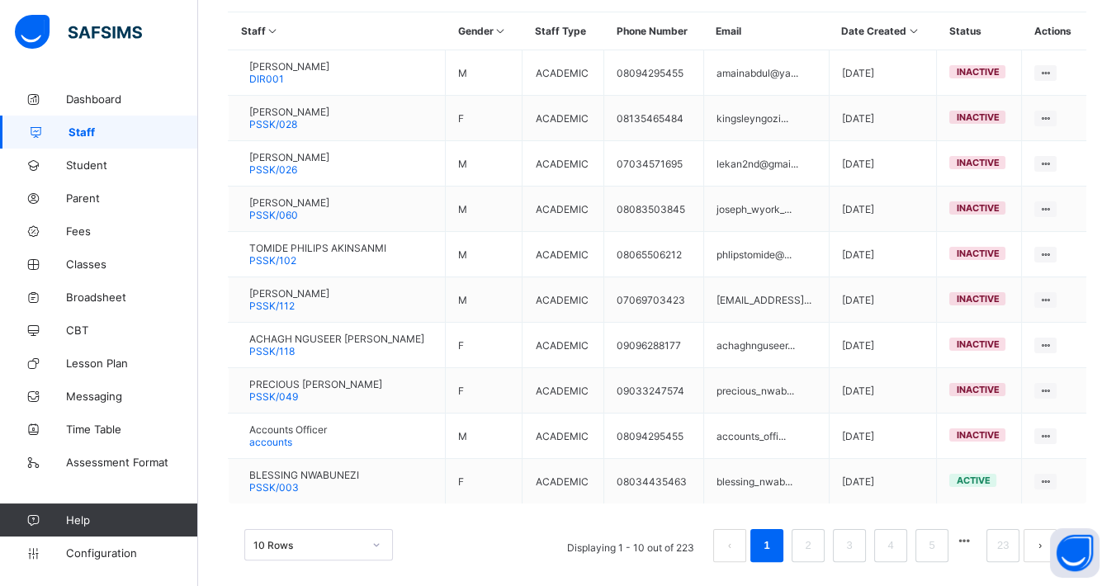
scroll to position [0, 0]
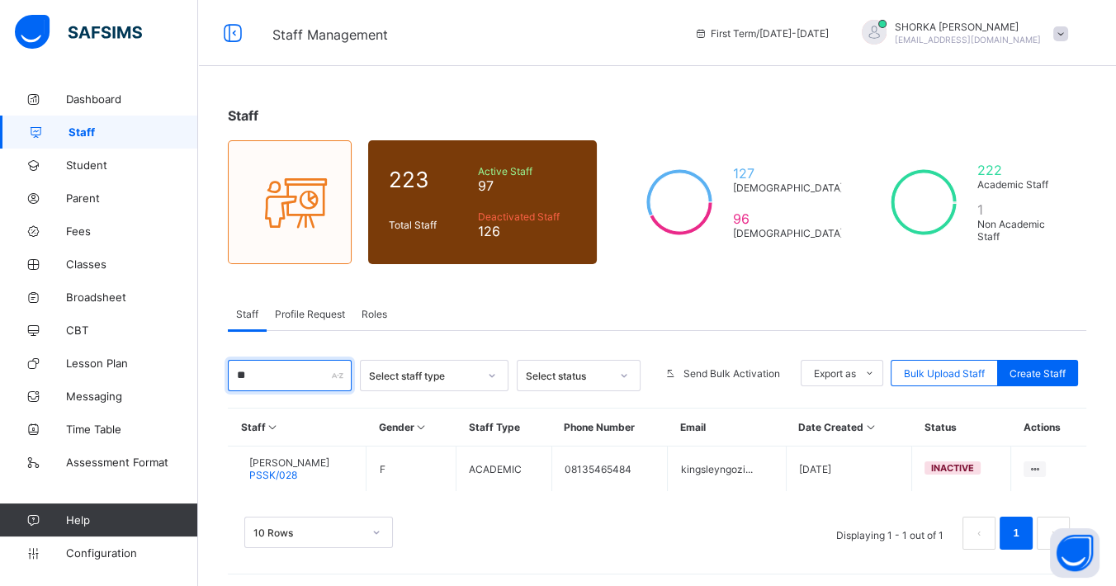
type input "*"
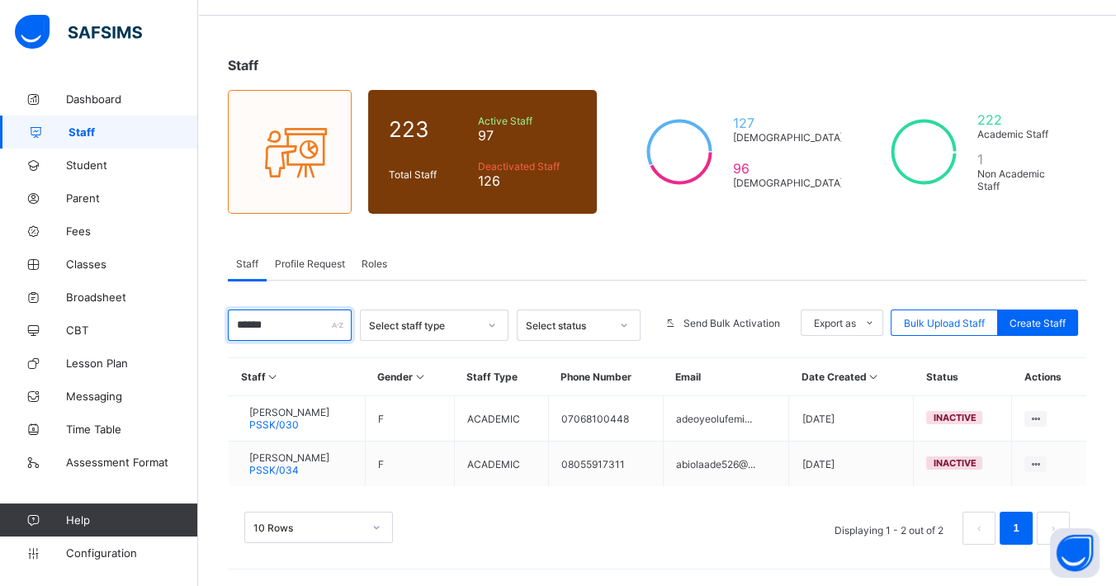
scroll to position [47, 0]
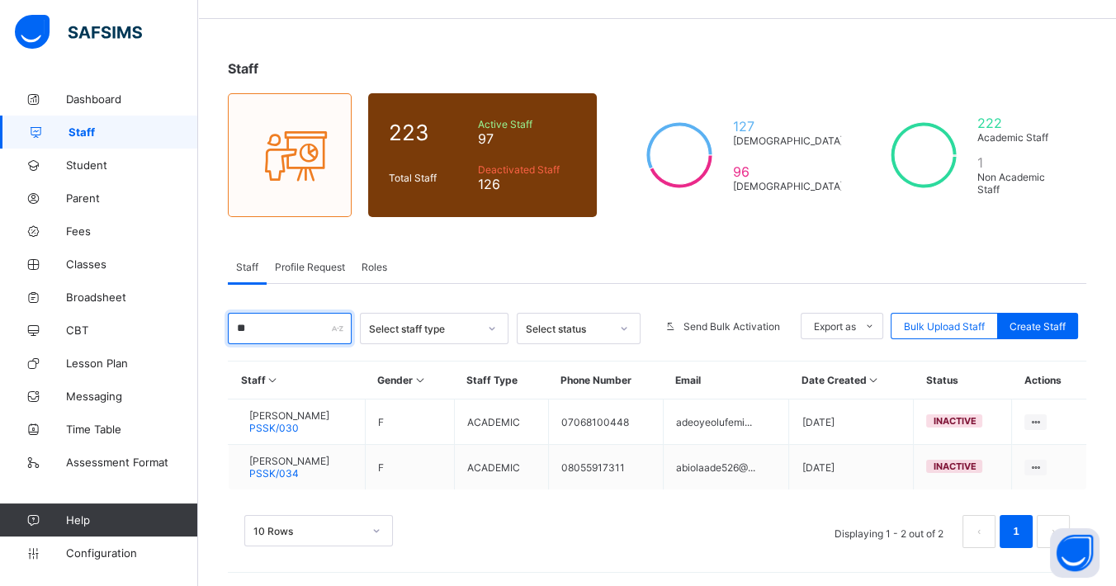
type input "*"
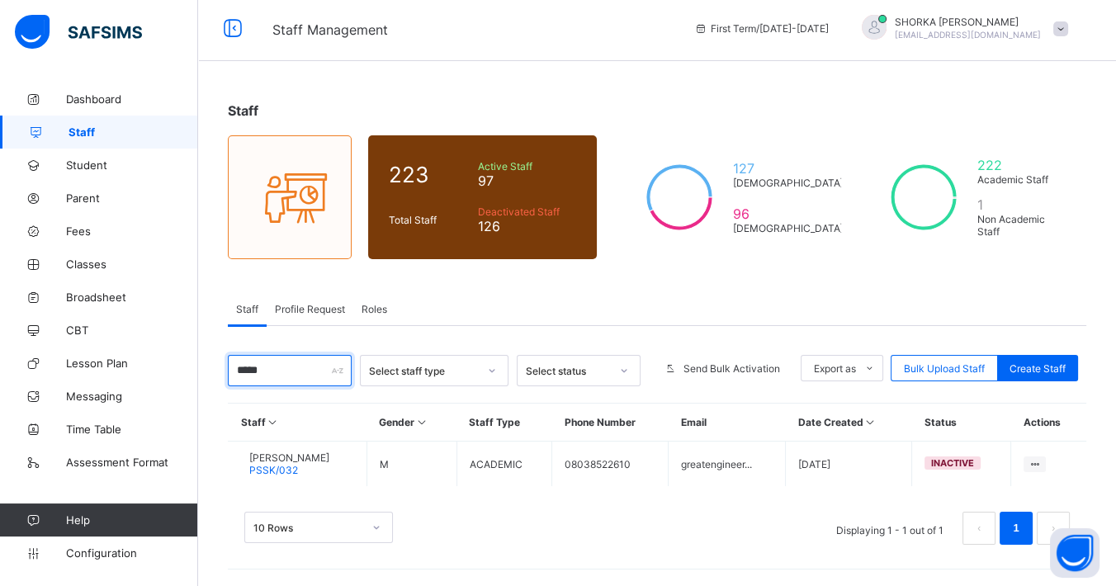
scroll to position [2, 0]
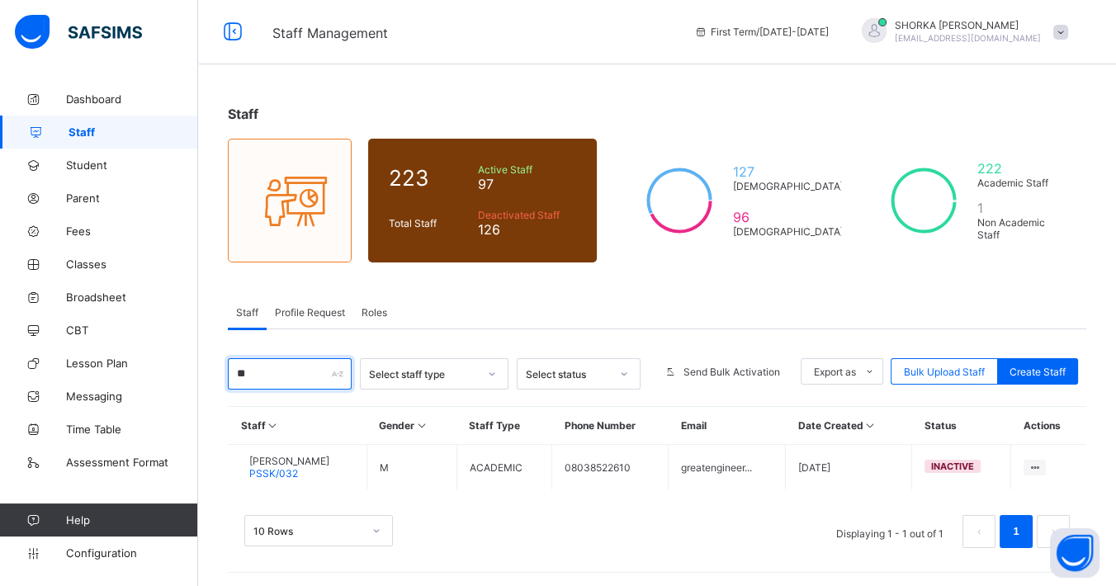
type input "*"
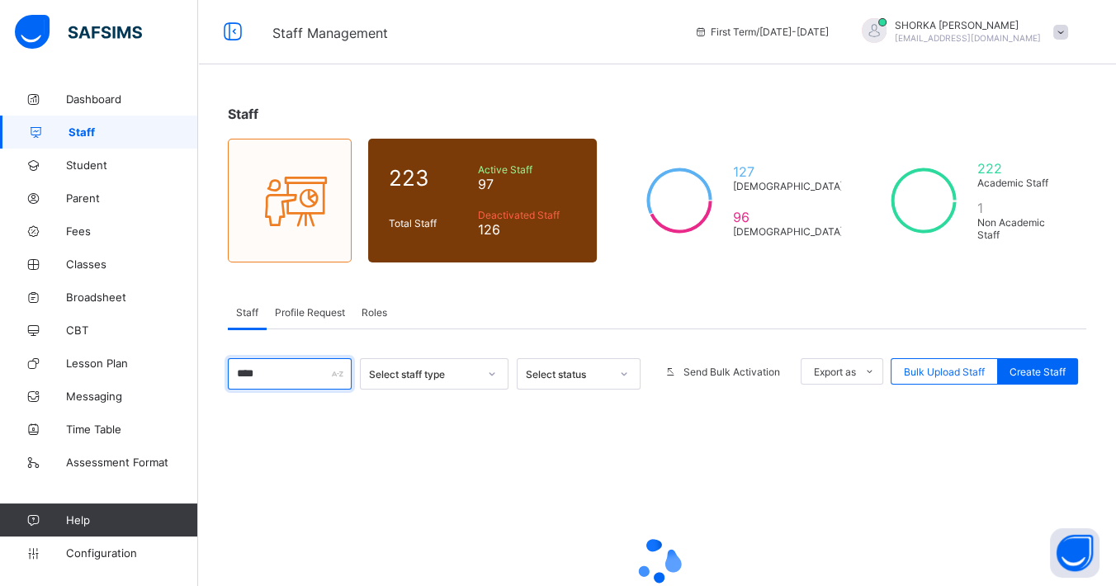
scroll to position [92, 0]
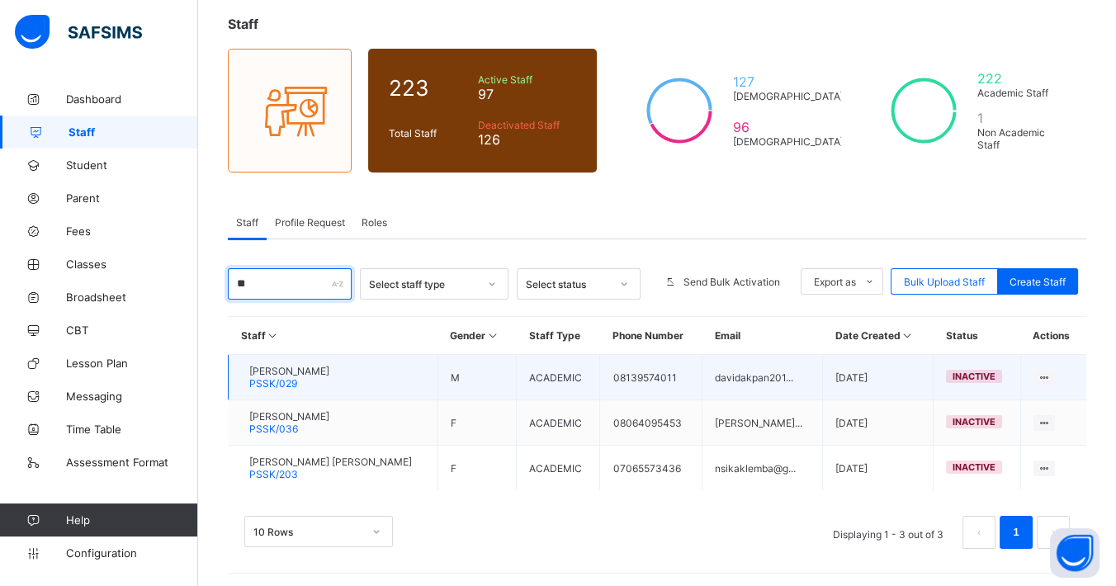
type input "*"
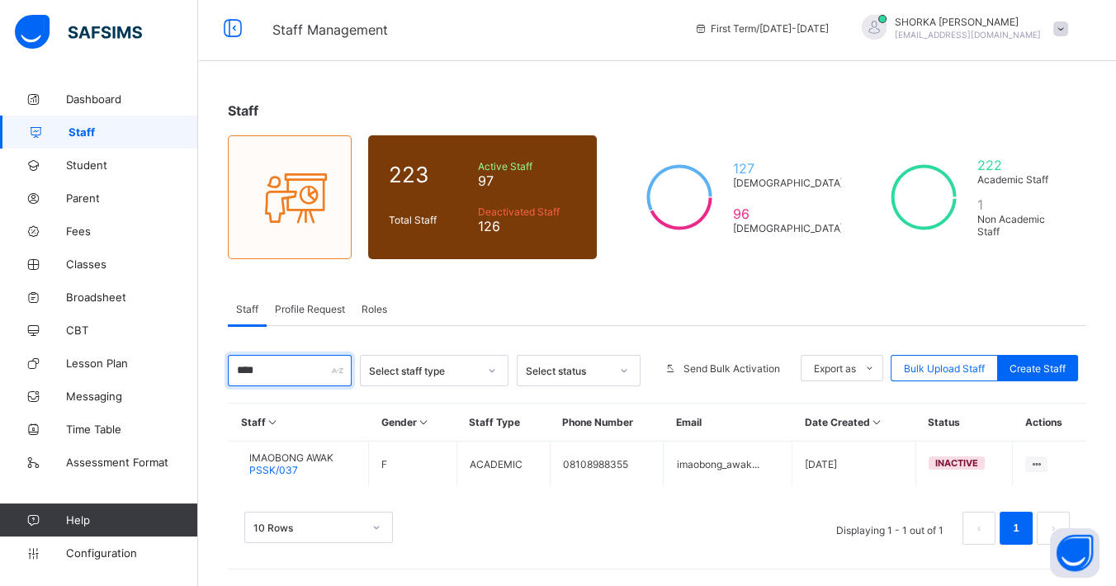
scroll to position [2, 0]
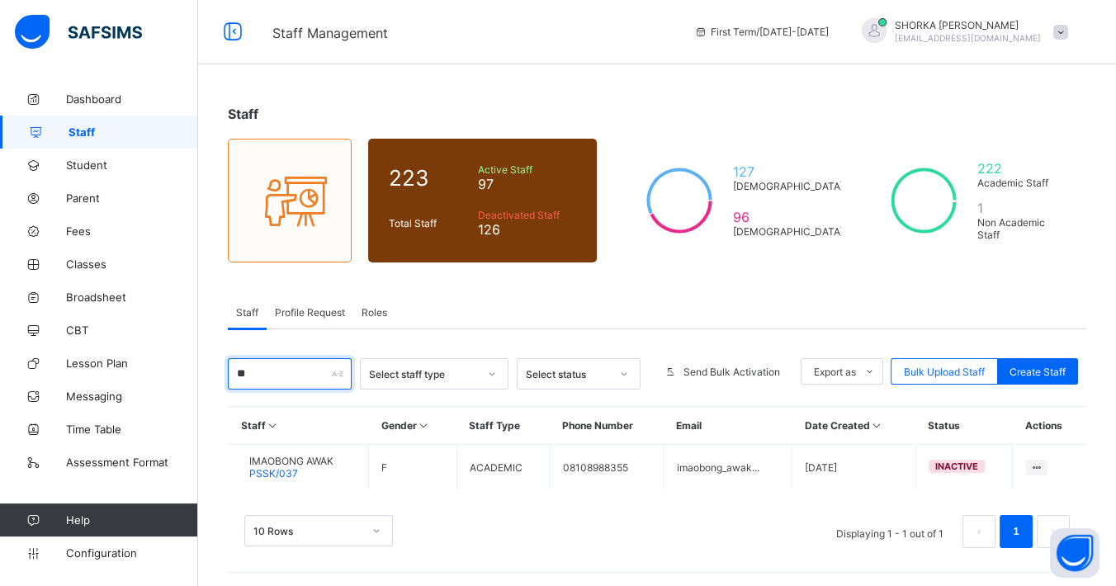
type input "*"
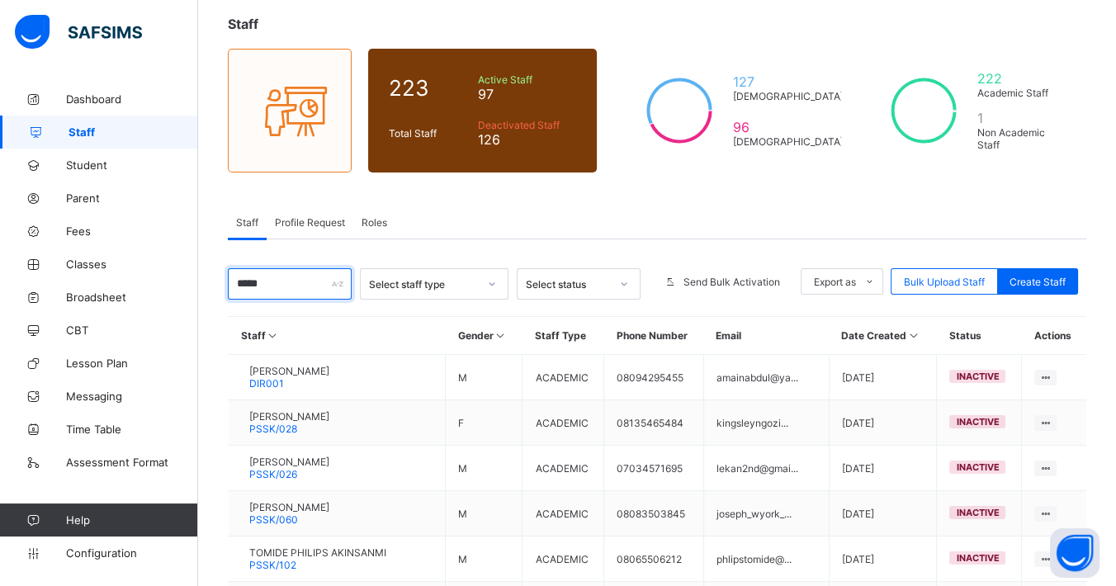
type input "*****"
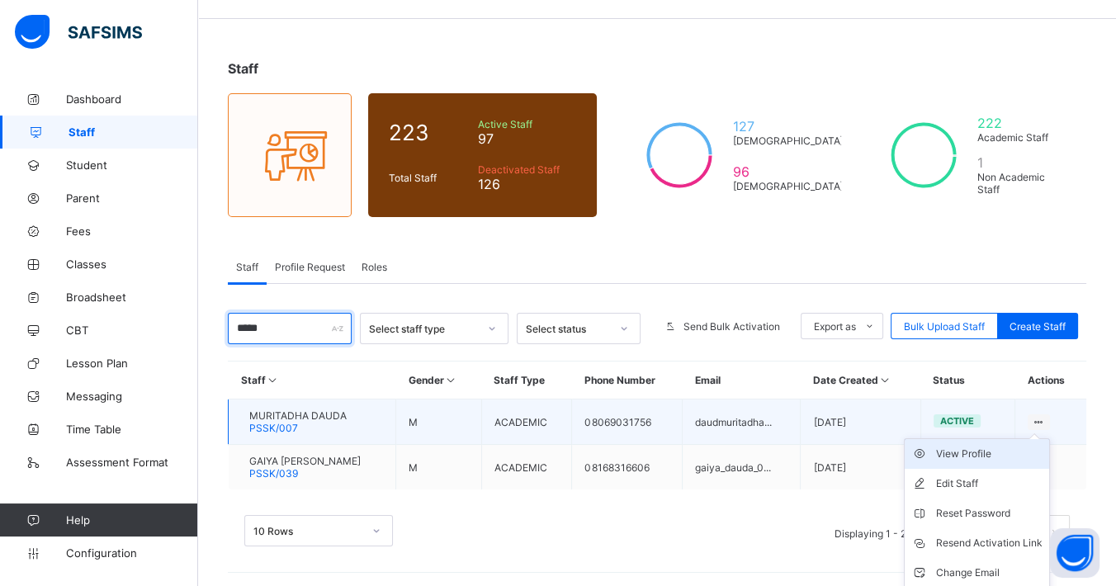
scroll to position [76, 0]
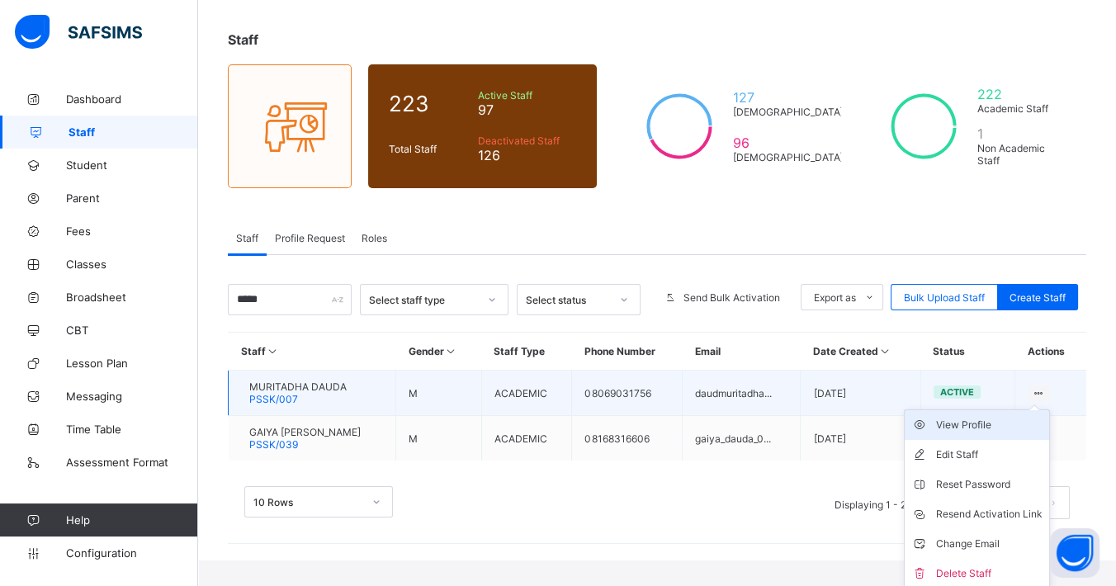
click at [1026, 417] on div "View Profile" at bounding box center [989, 425] width 106 height 17
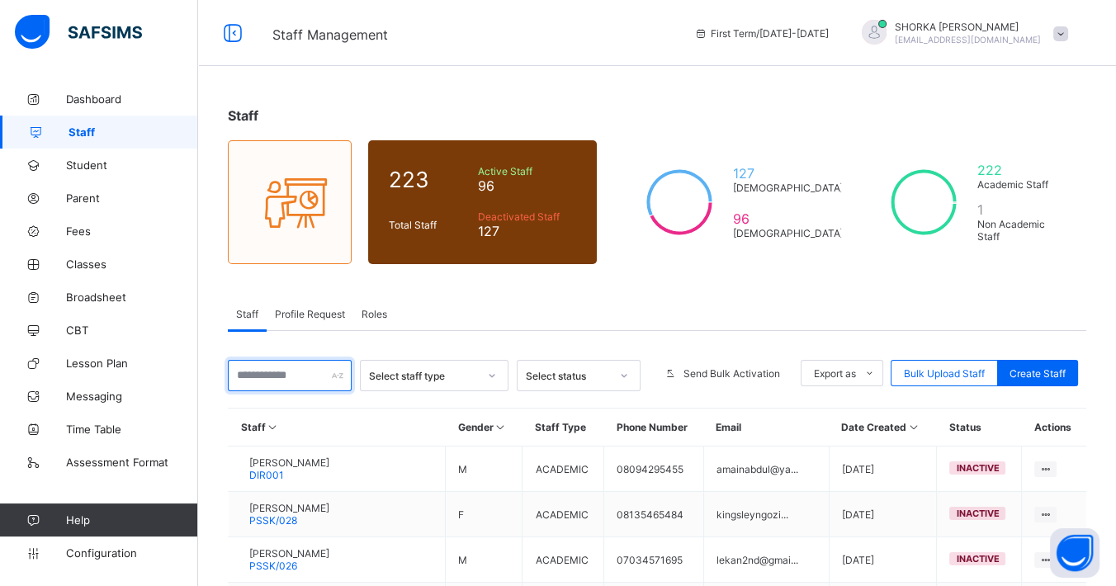
click at [287, 368] on input "text" at bounding box center [290, 375] width 124 height 31
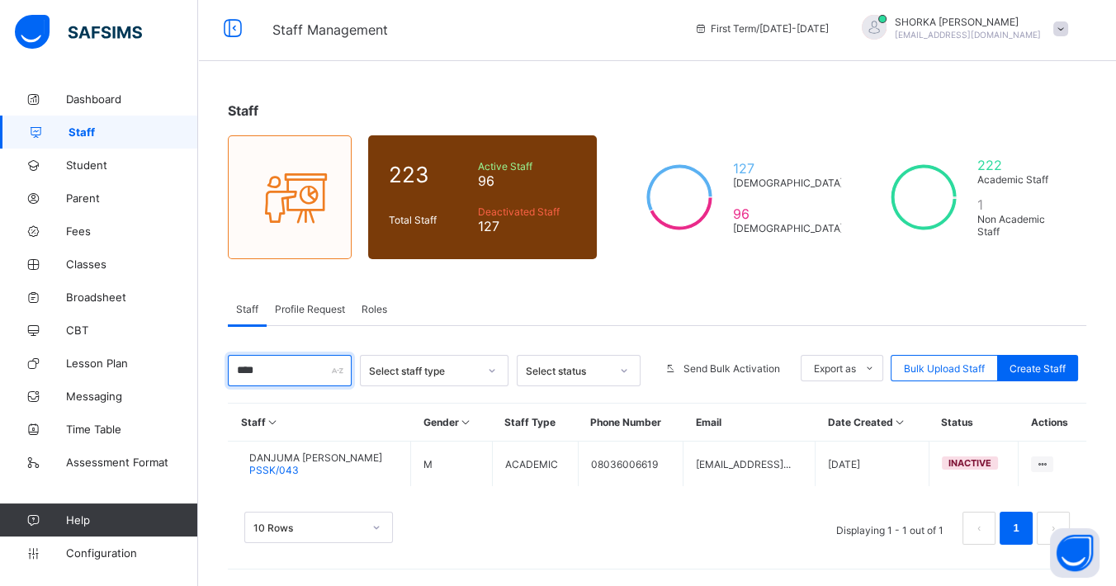
scroll to position [2, 0]
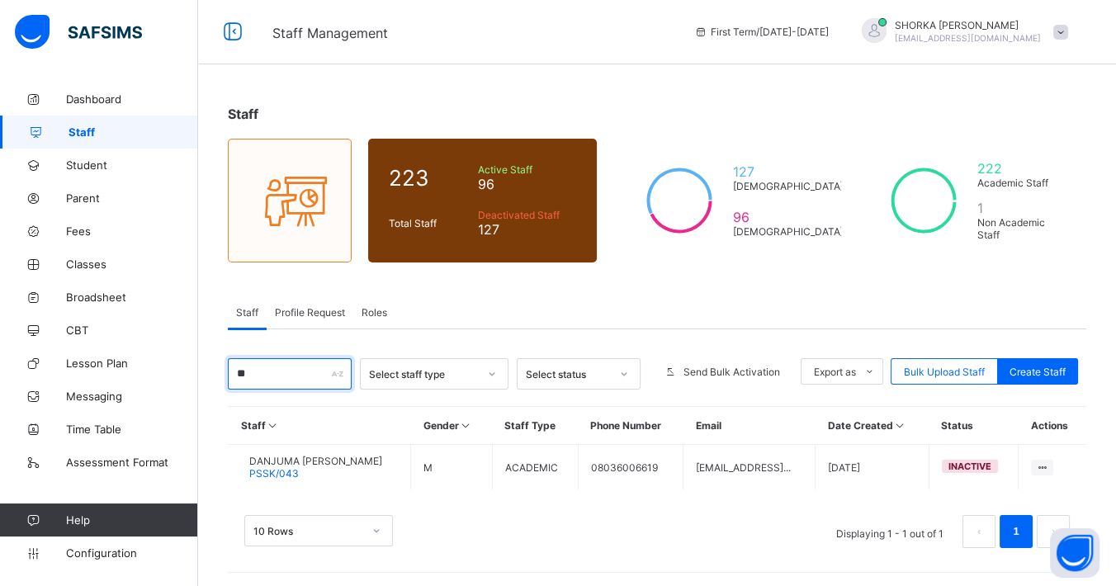
type input "*"
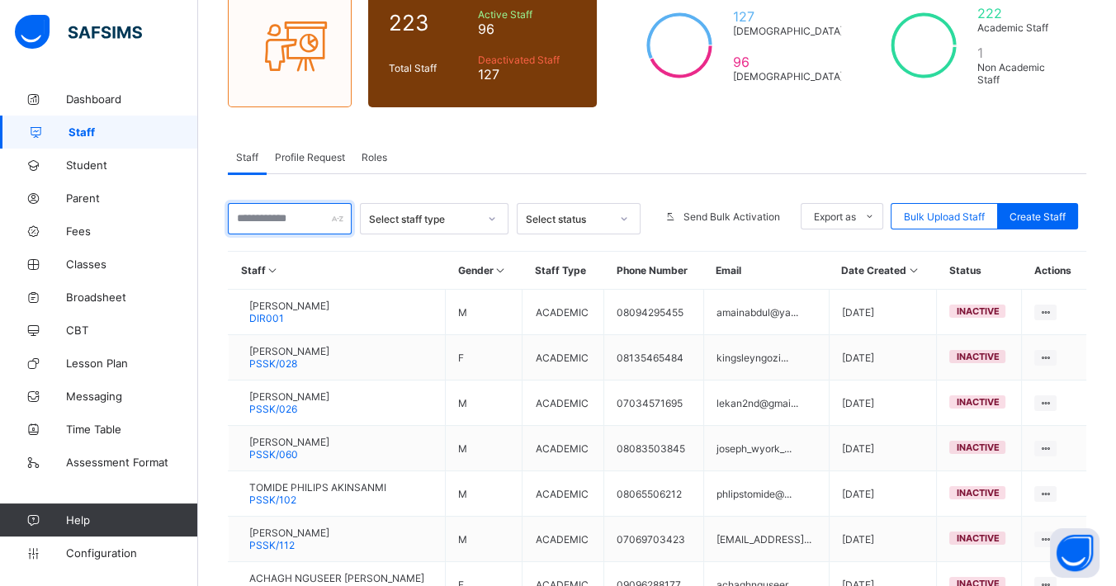
click at [275, 220] on input "text" at bounding box center [290, 218] width 124 height 31
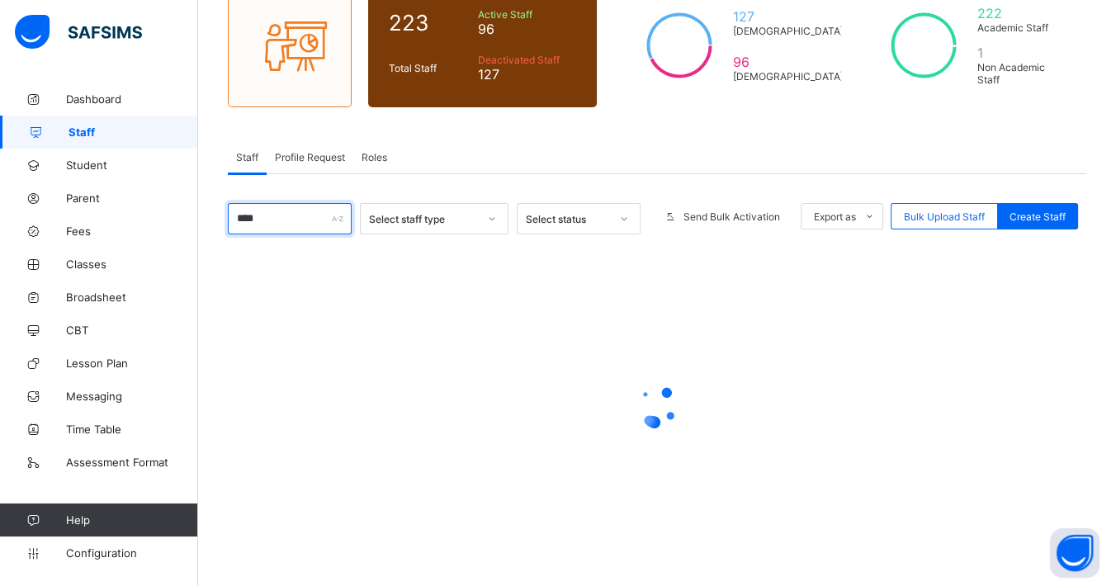
type input "*****"
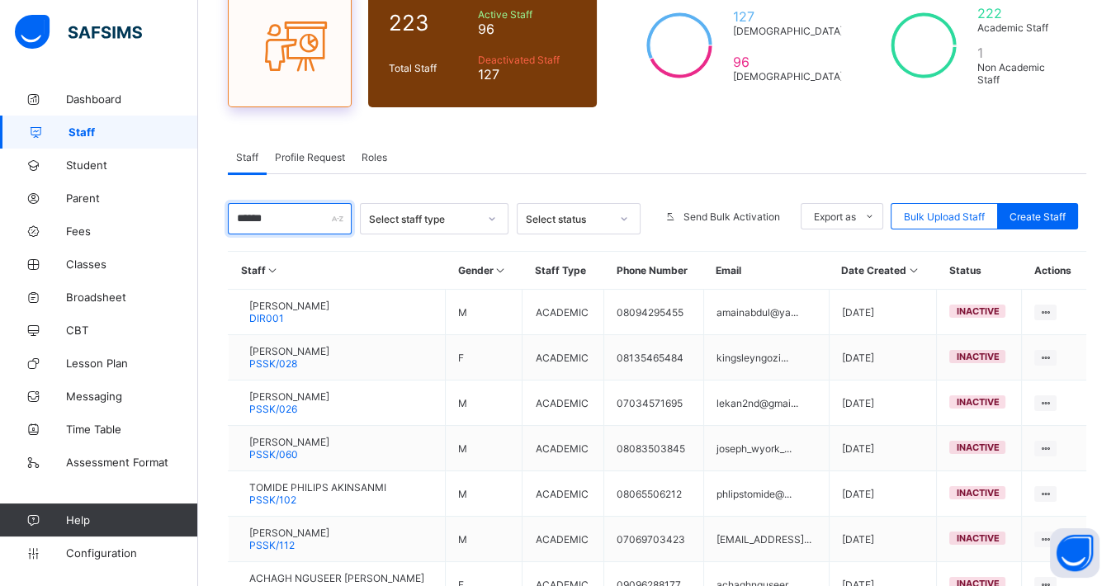
type input "******"
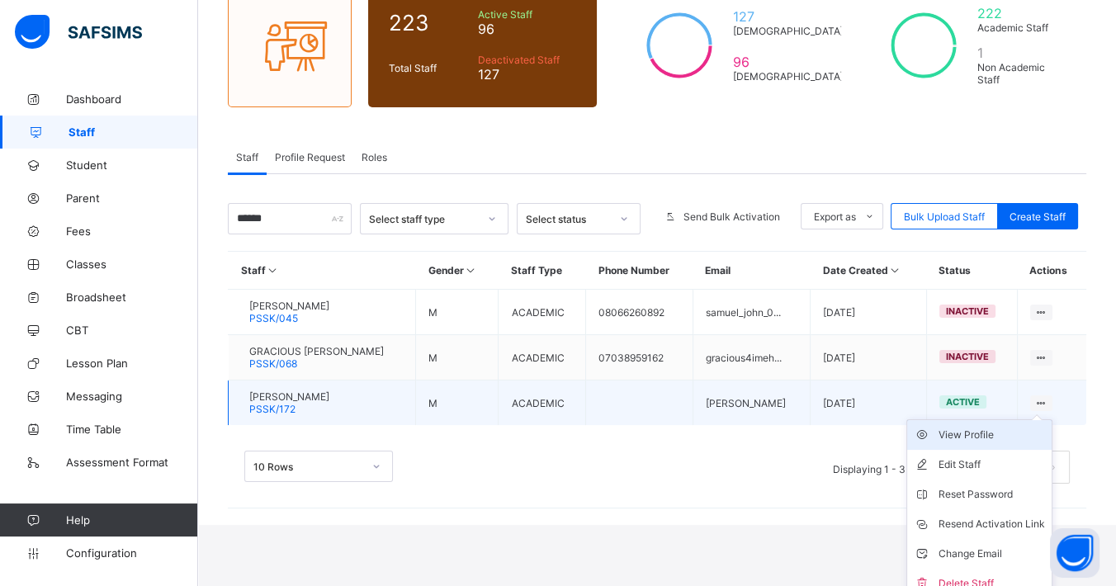
click at [1004, 430] on div "View Profile" at bounding box center [991, 435] width 106 height 17
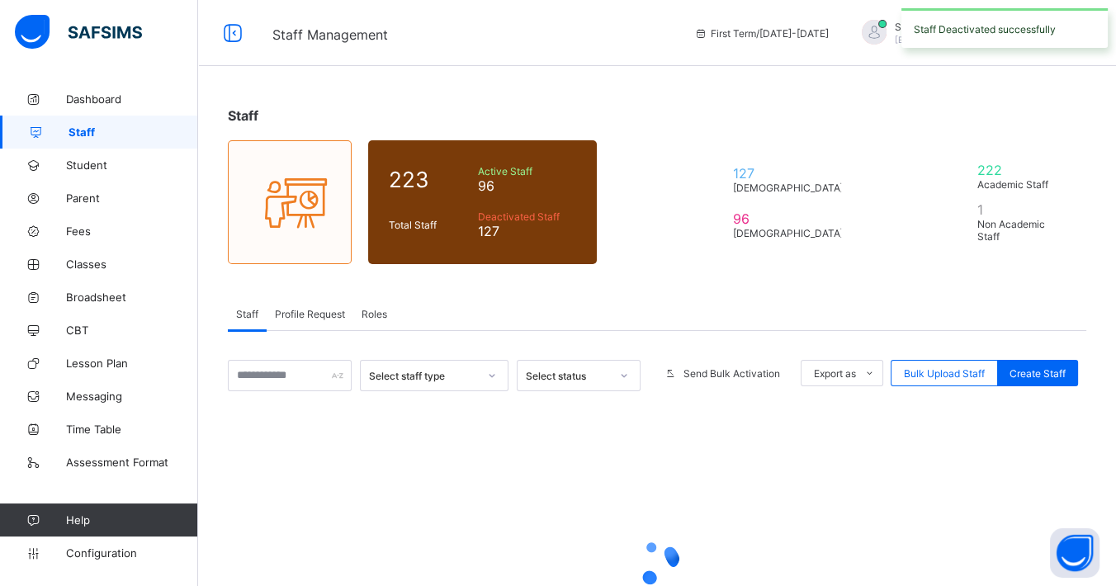
scroll to position [157, 0]
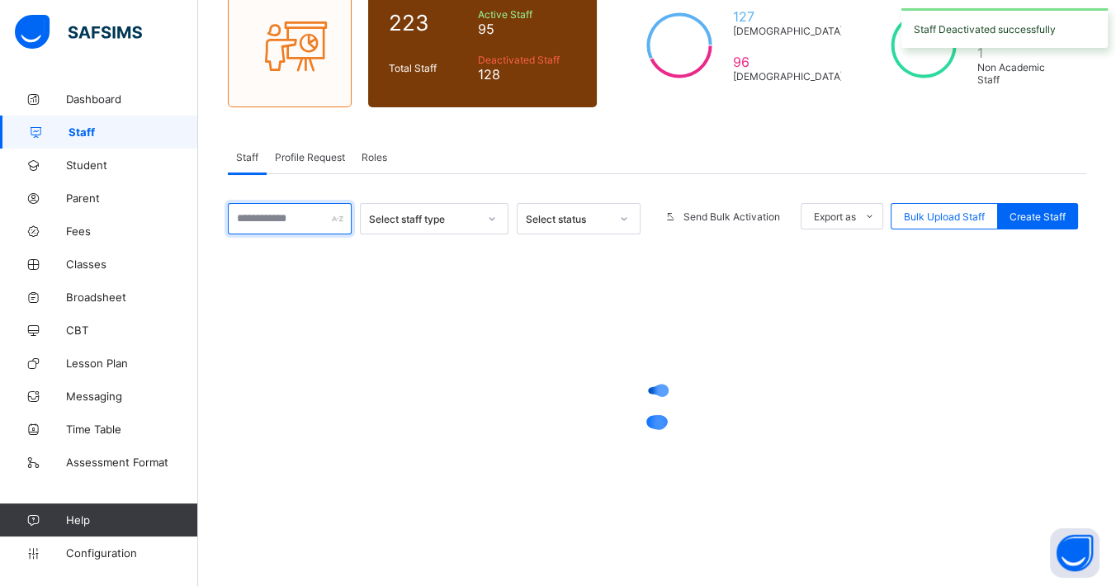
click at [293, 222] on input "text" at bounding box center [290, 218] width 124 height 31
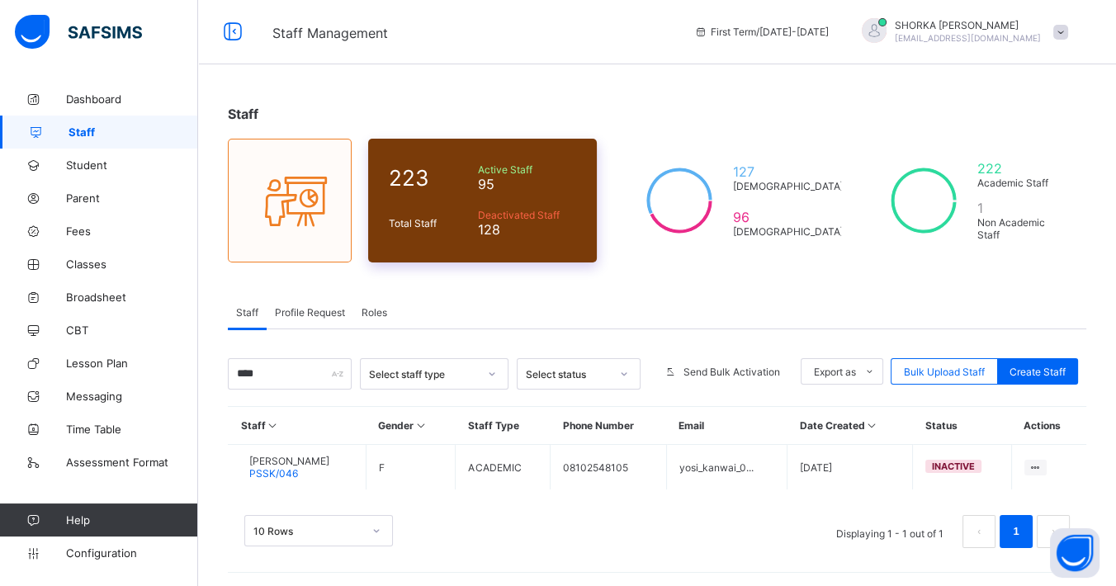
scroll to position [2, 0]
type input "*"
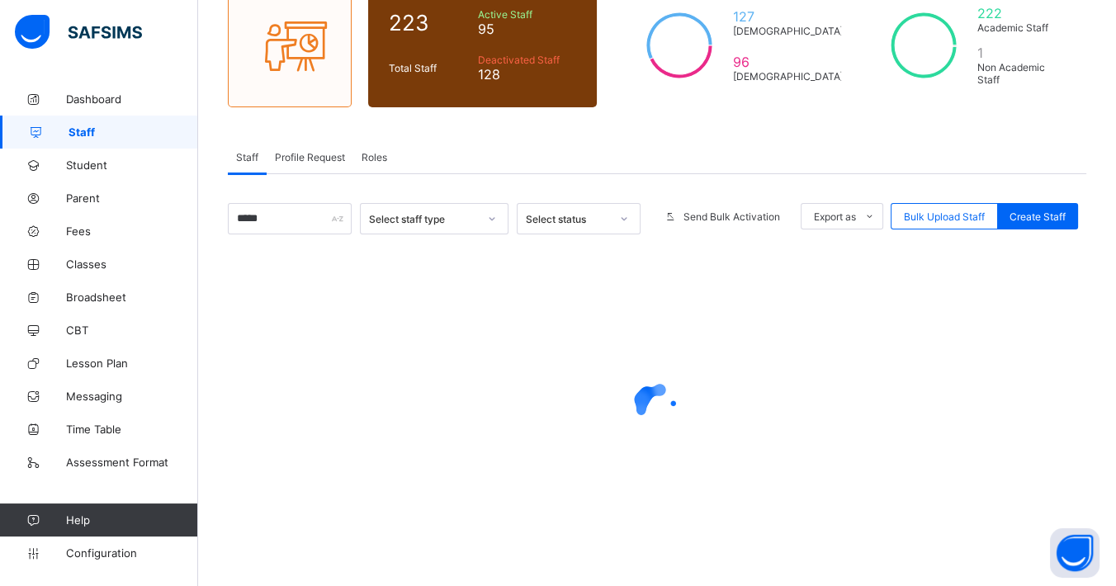
scroll to position [153, 0]
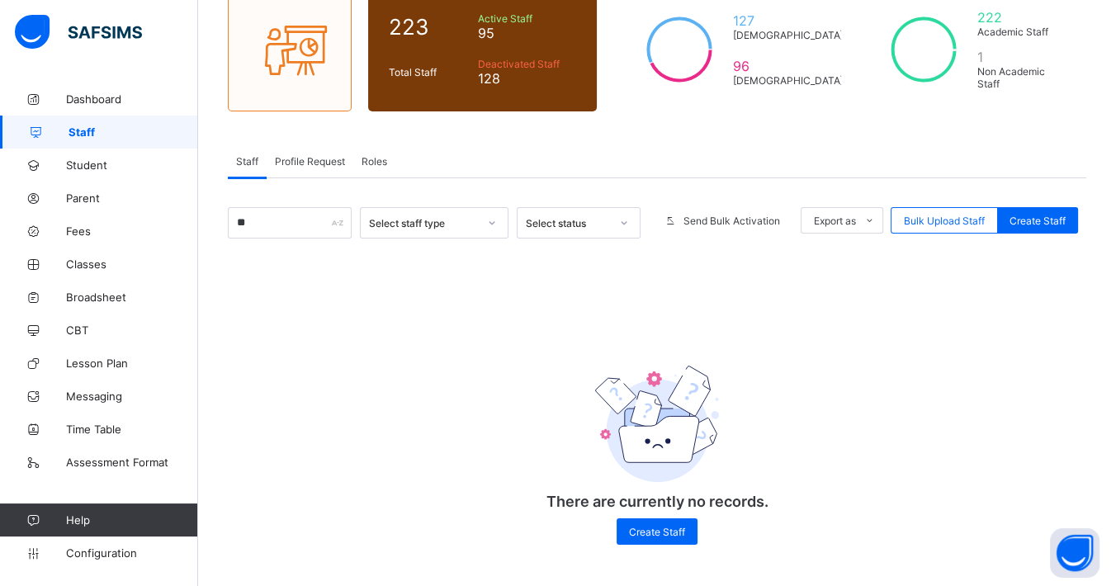
type input "*"
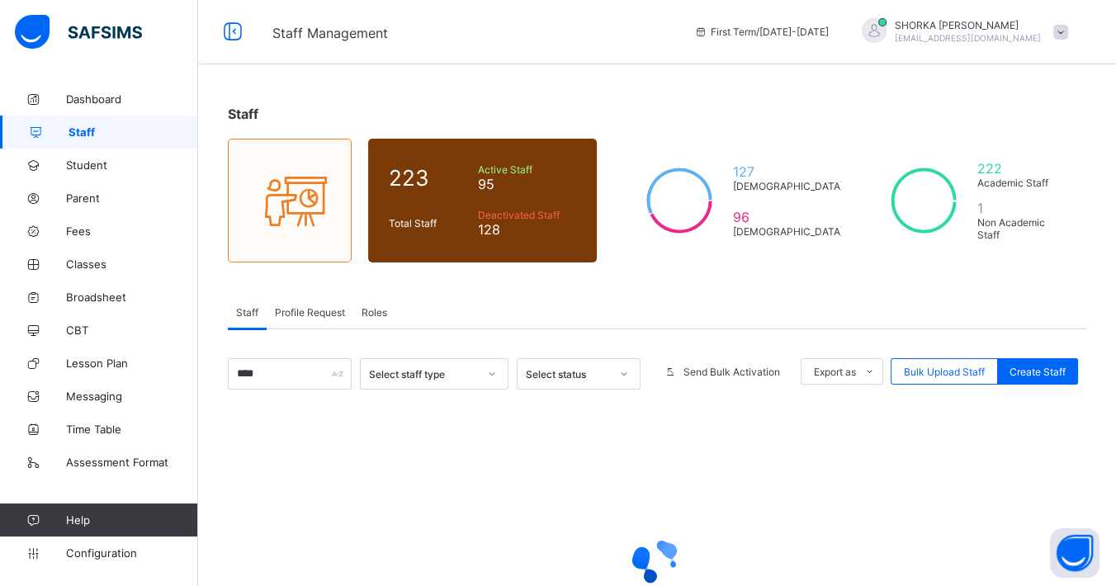
scroll to position [157, 0]
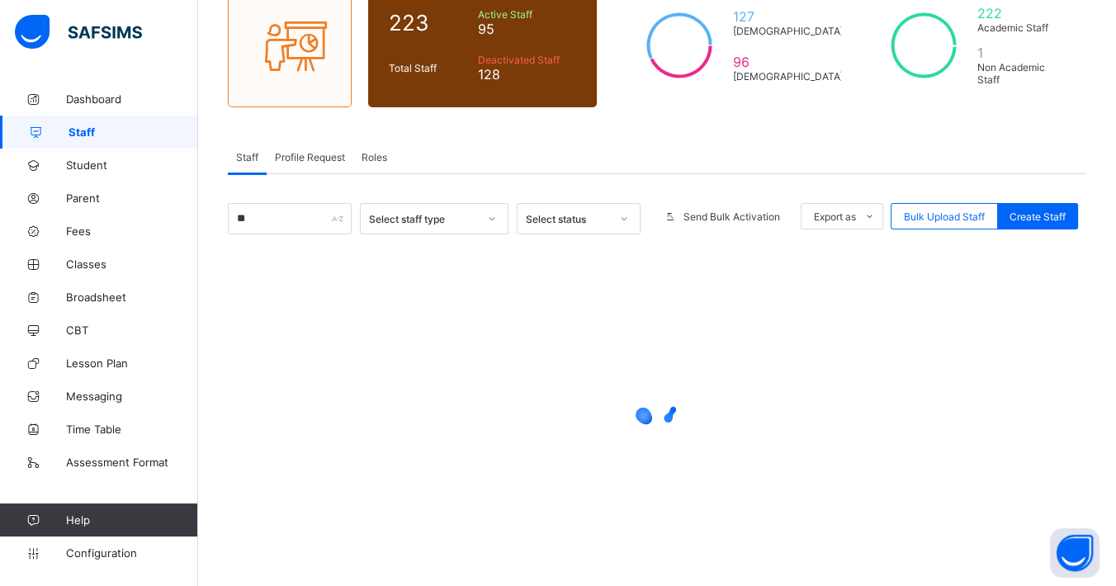
type input "*"
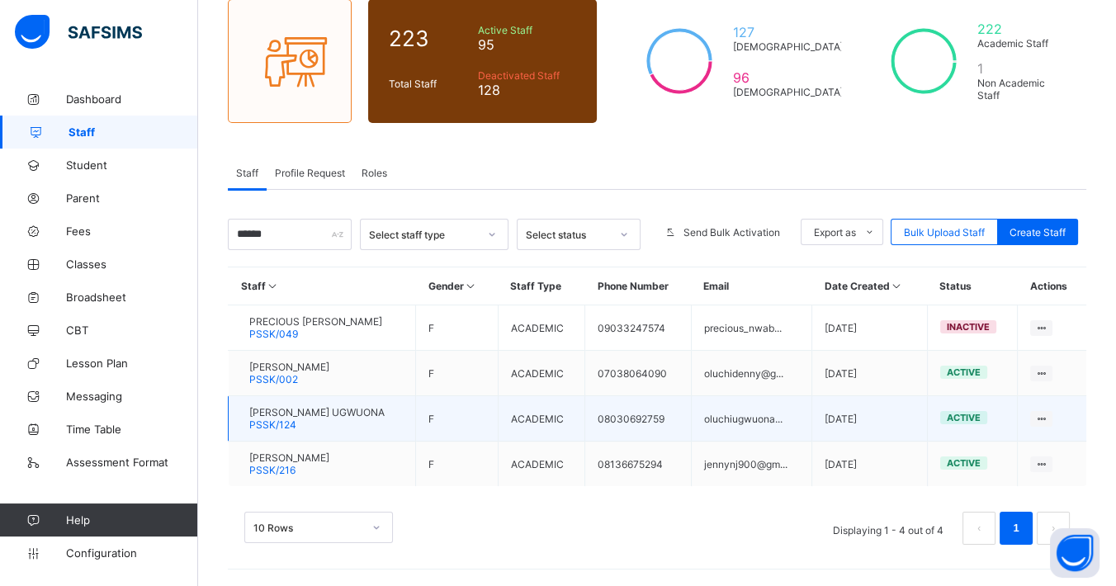
scroll to position [137, 0]
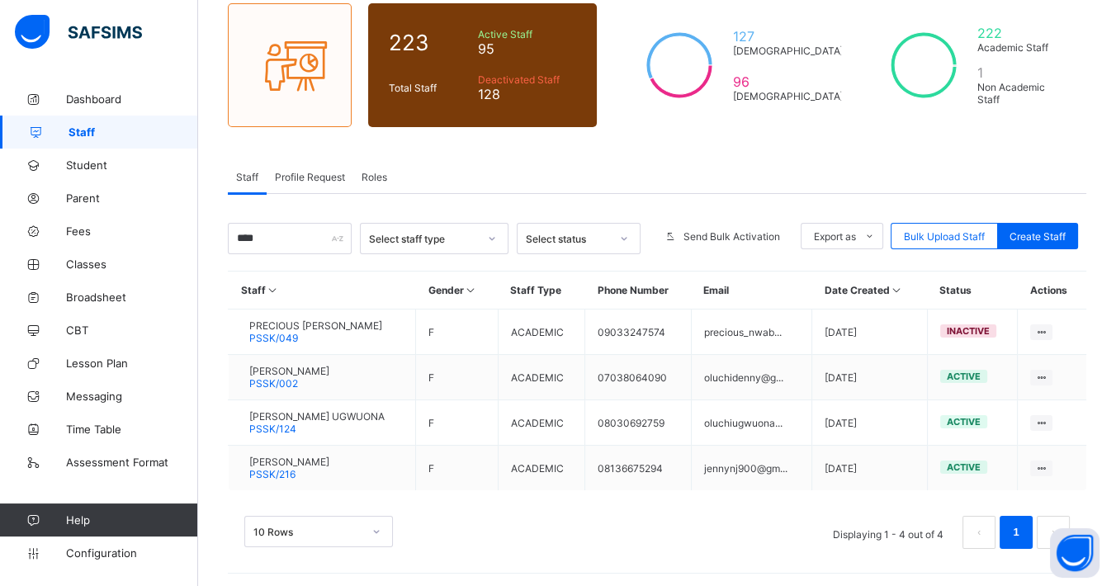
type input "****"
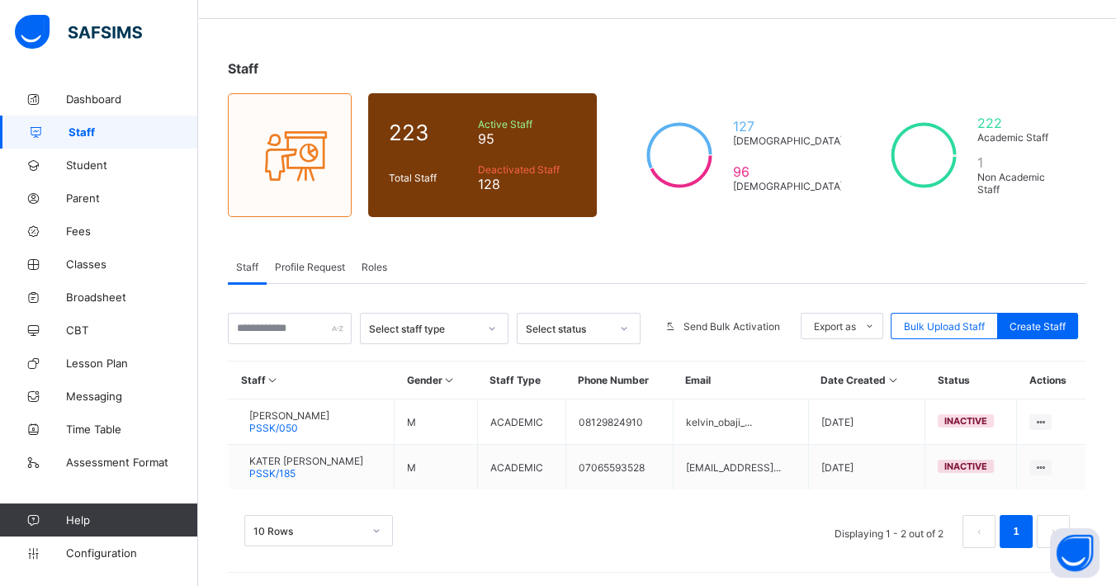
scroll to position [157, 0]
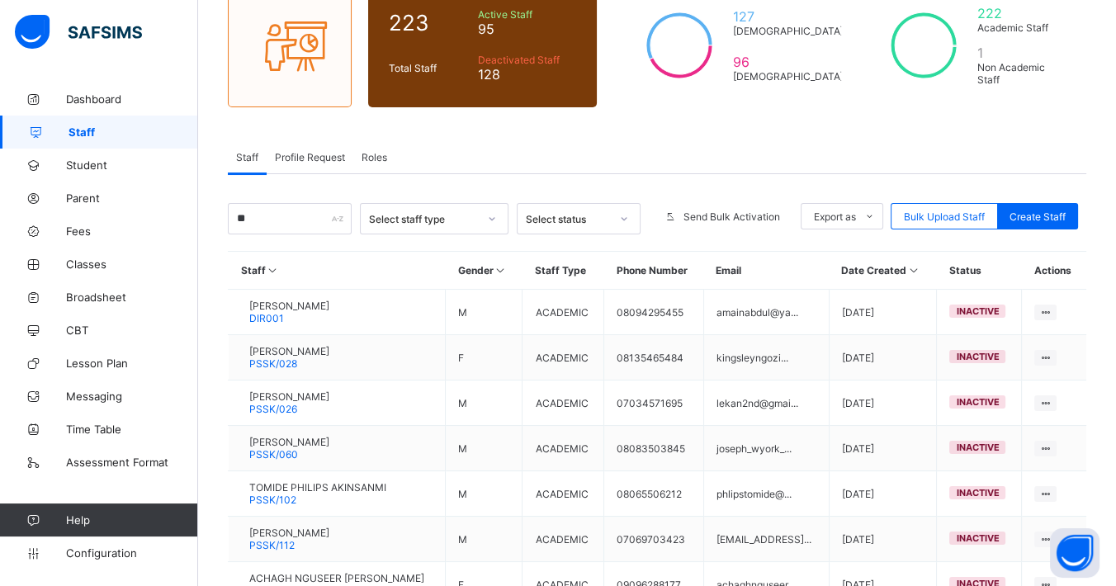
type input "***"
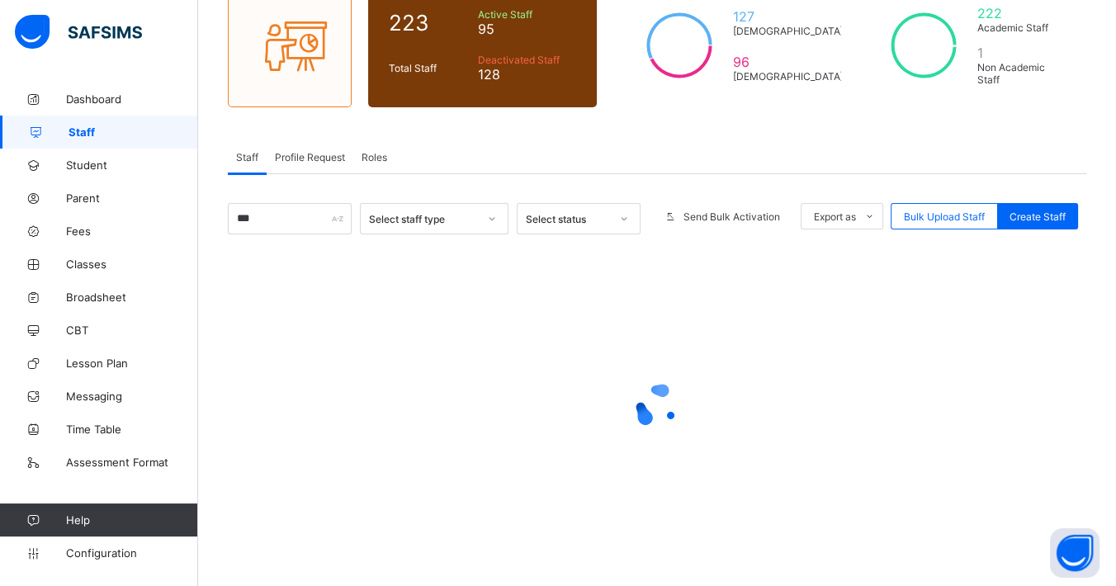
scroll to position [2, 0]
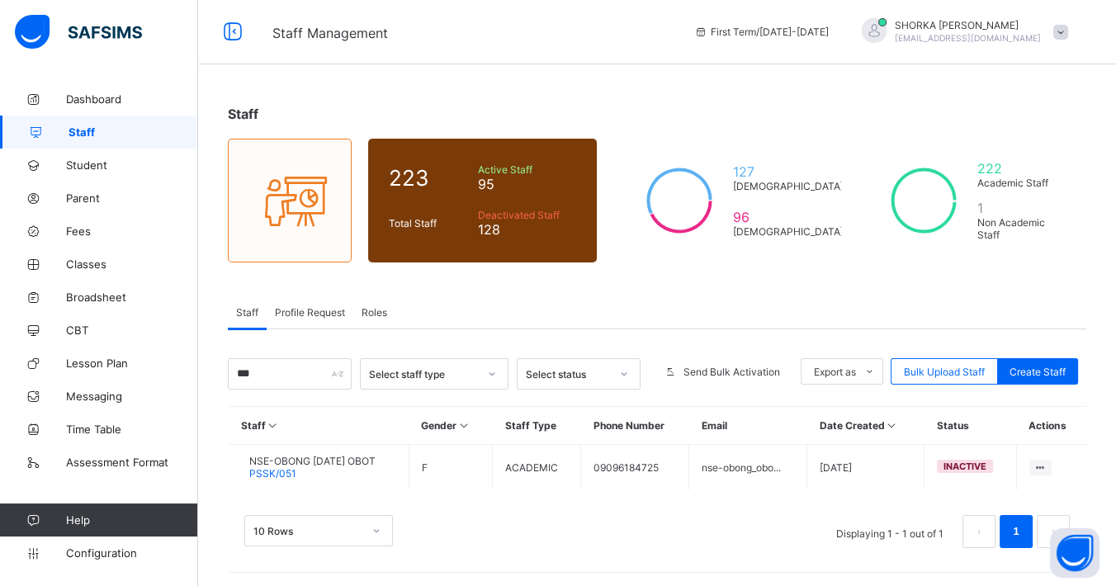
click at [268, 374] on input "***" at bounding box center [290, 373] width 124 height 31
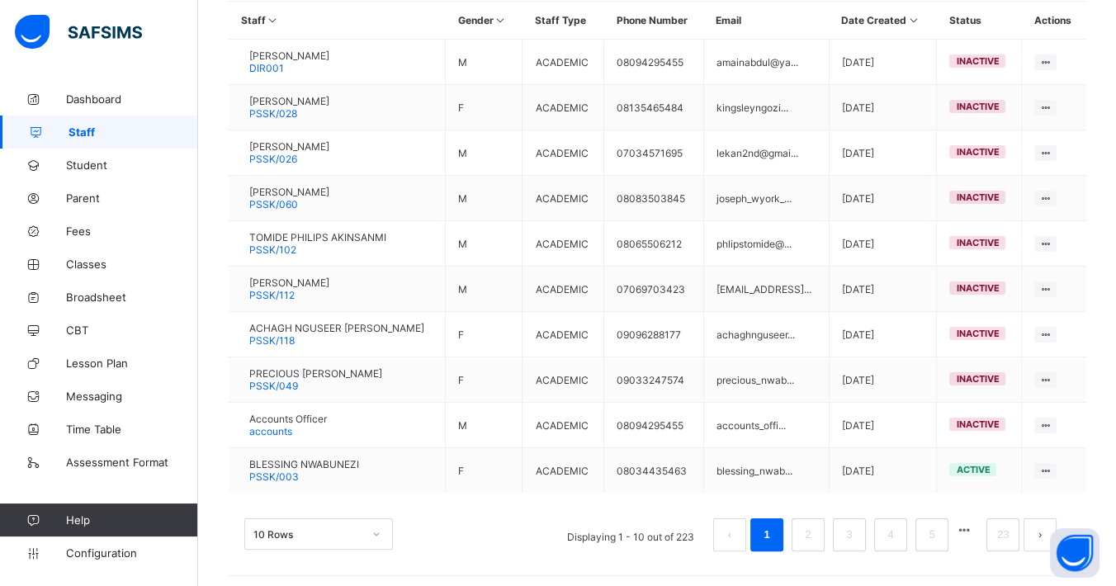
scroll to position [0, 0]
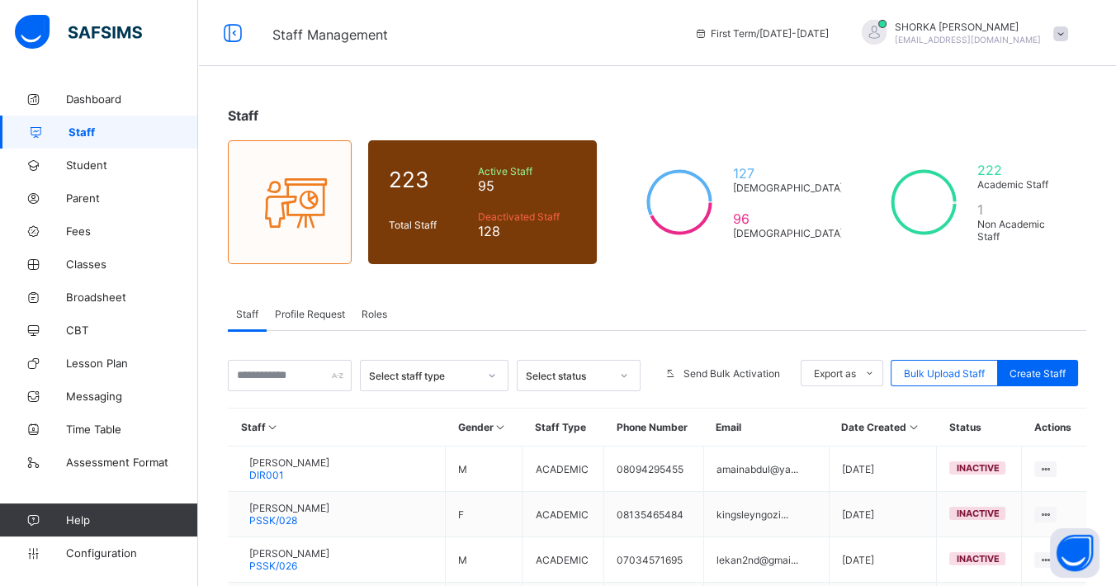
click at [291, 377] on input "text" at bounding box center [290, 375] width 124 height 31
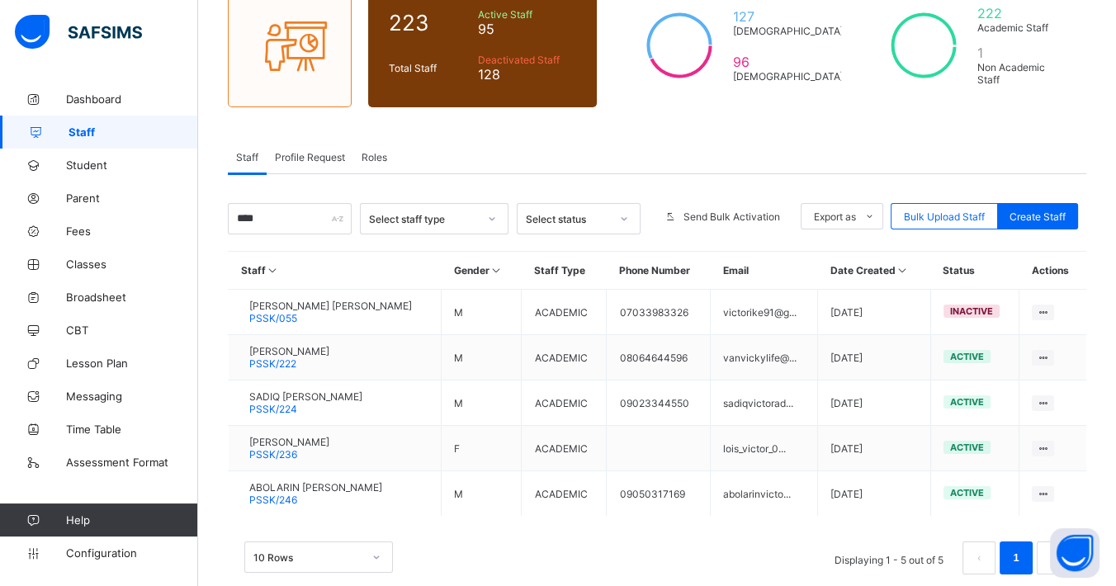
scroll to position [181, 0]
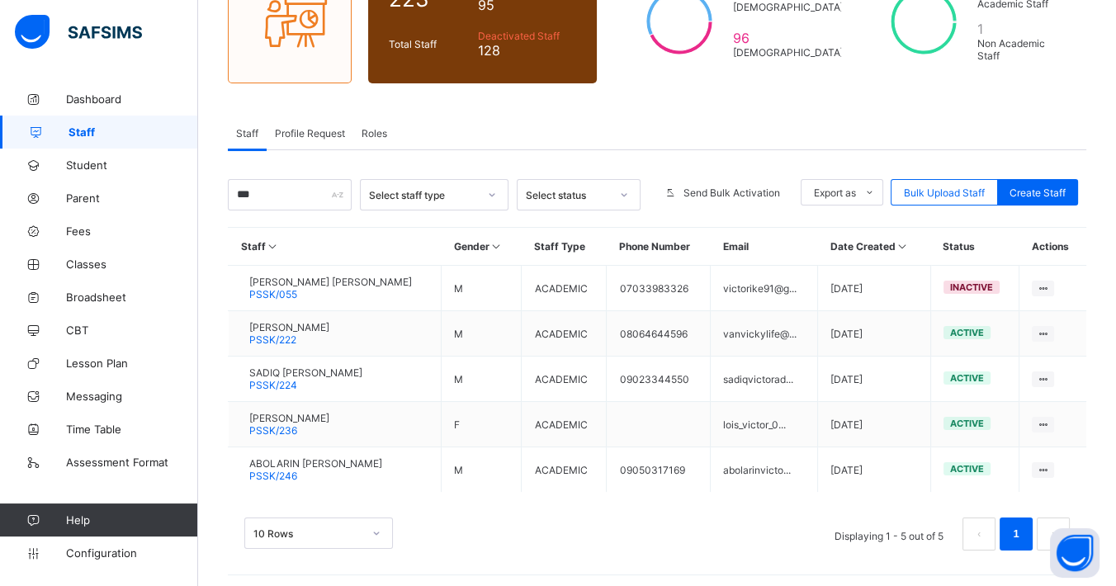
type input "****"
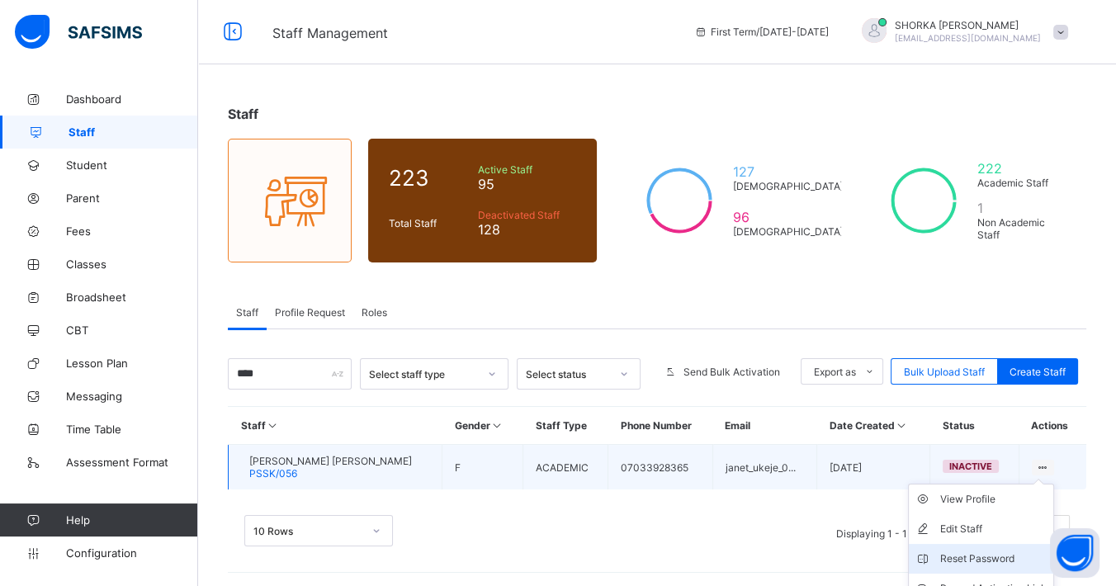
scroll to position [76, 0]
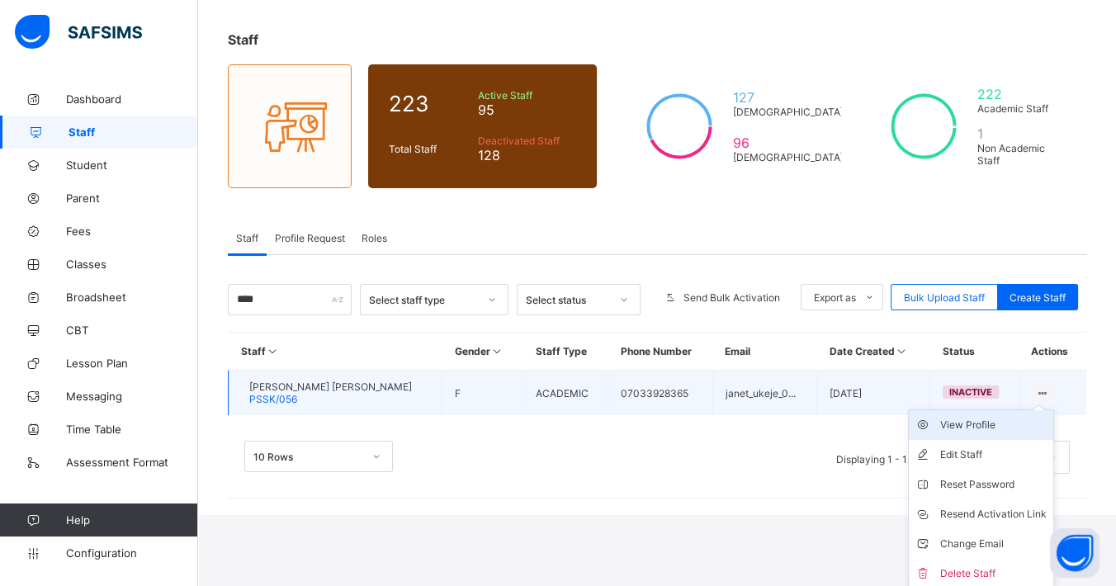
click at [1001, 423] on div "View Profile" at bounding box center [993, 425] width 106 height 17
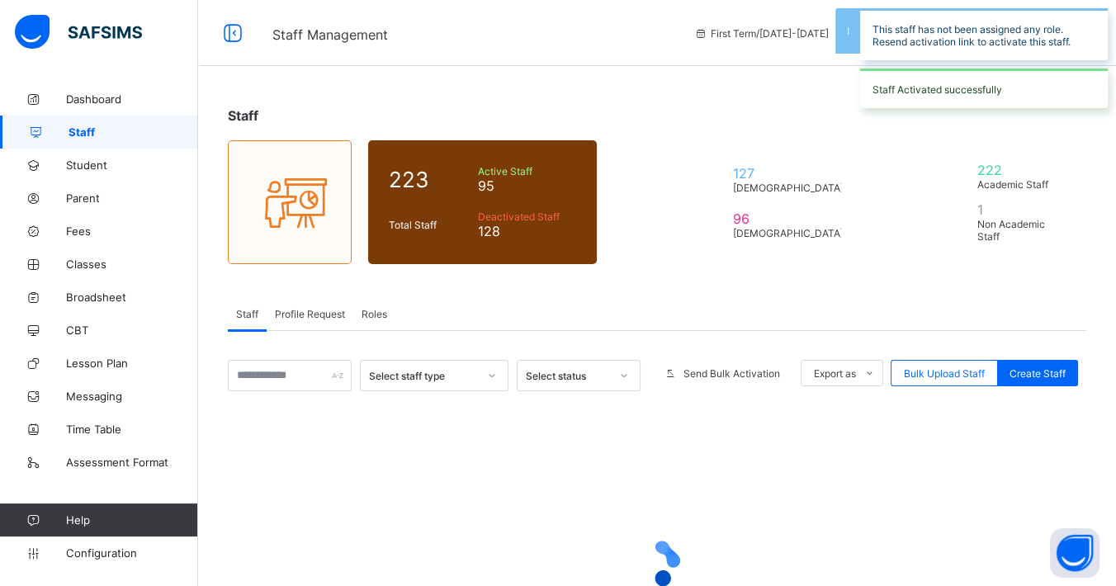
scroll to position [76, 0]
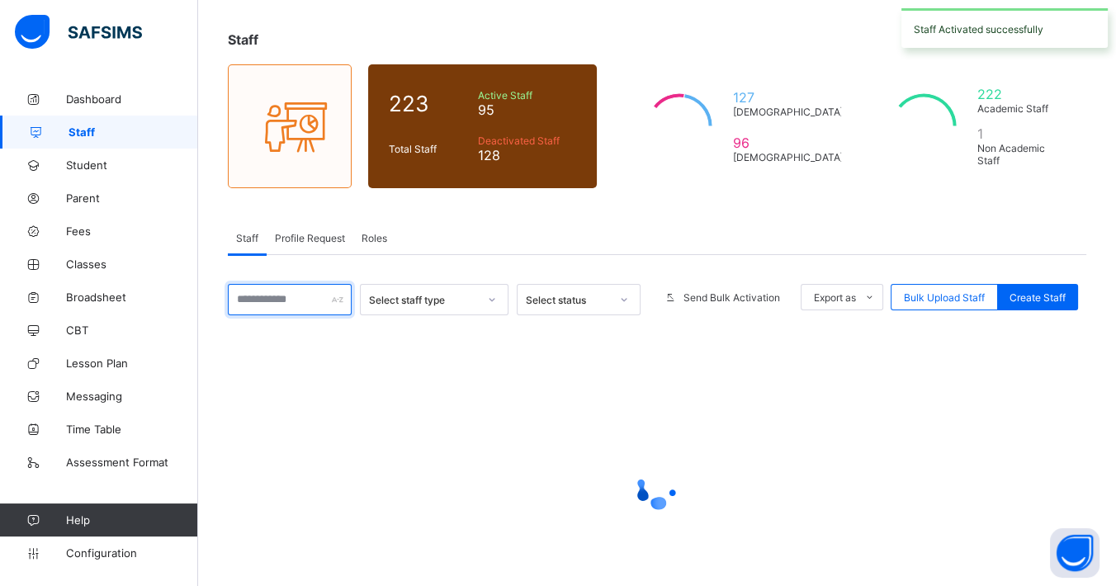
click at [276, 303] on input "text" at bounding box center [290, 299] width 124 height 31
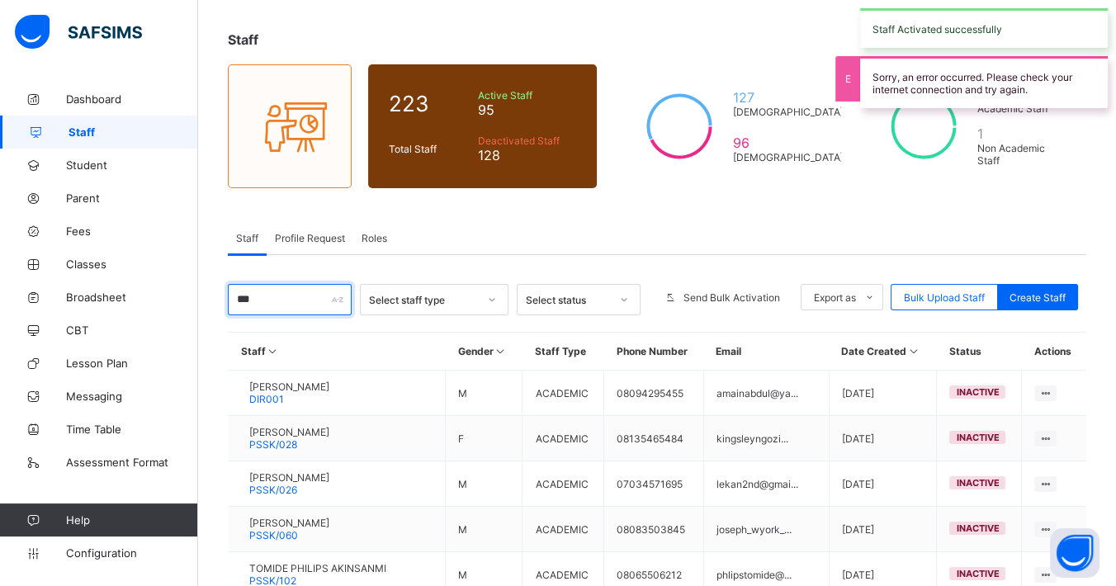
type input "****"
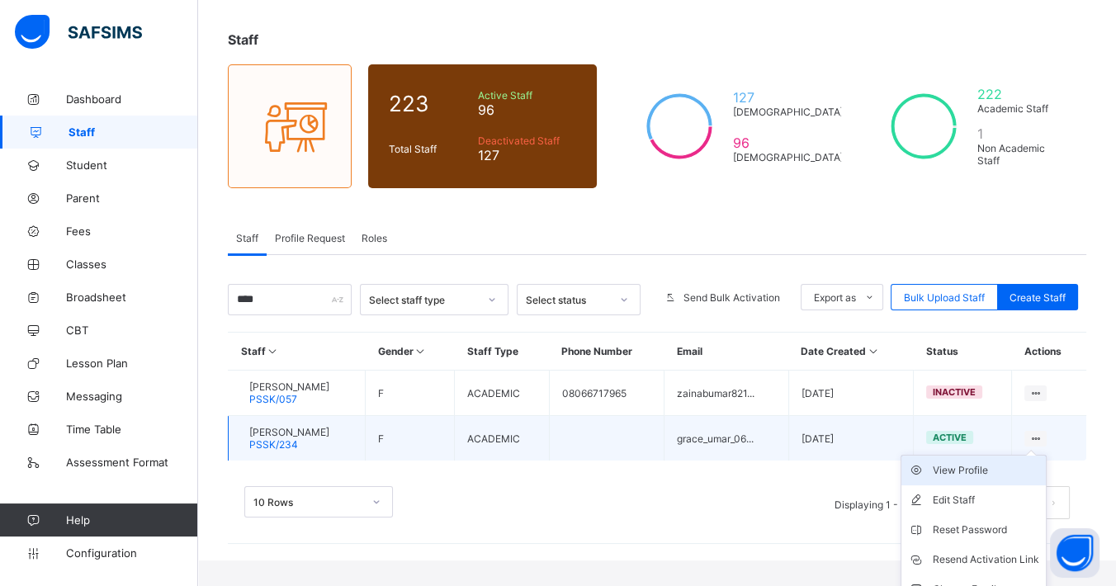
click at [1023, 465] on div "View Profile" at bounding box center [985, 470] width 106 height 17
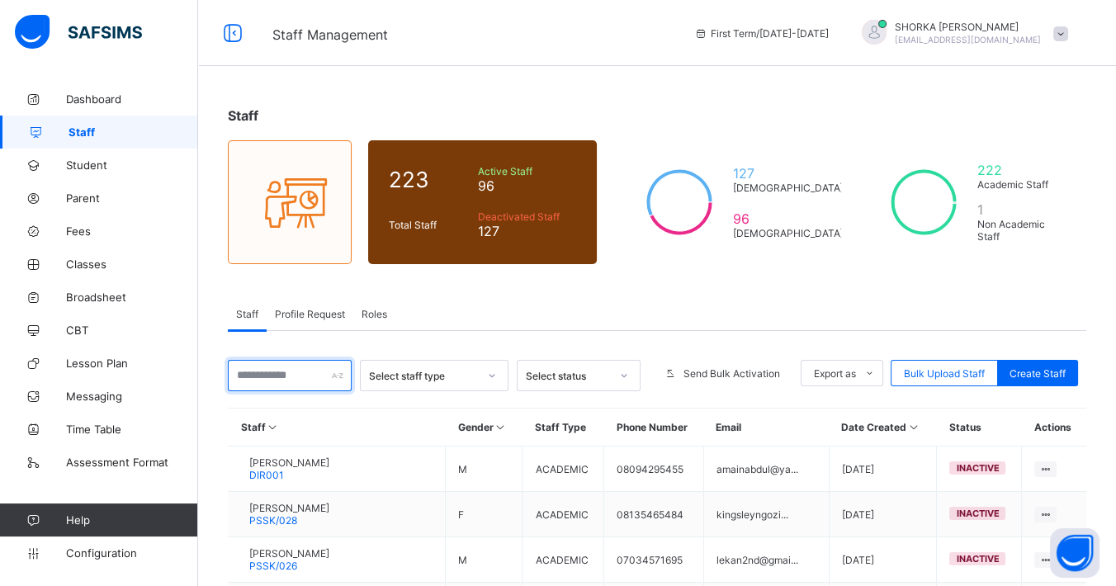
click at [295, 388] on input "text" at bounding box center [290, 375] width 124 height 31
type input "****"
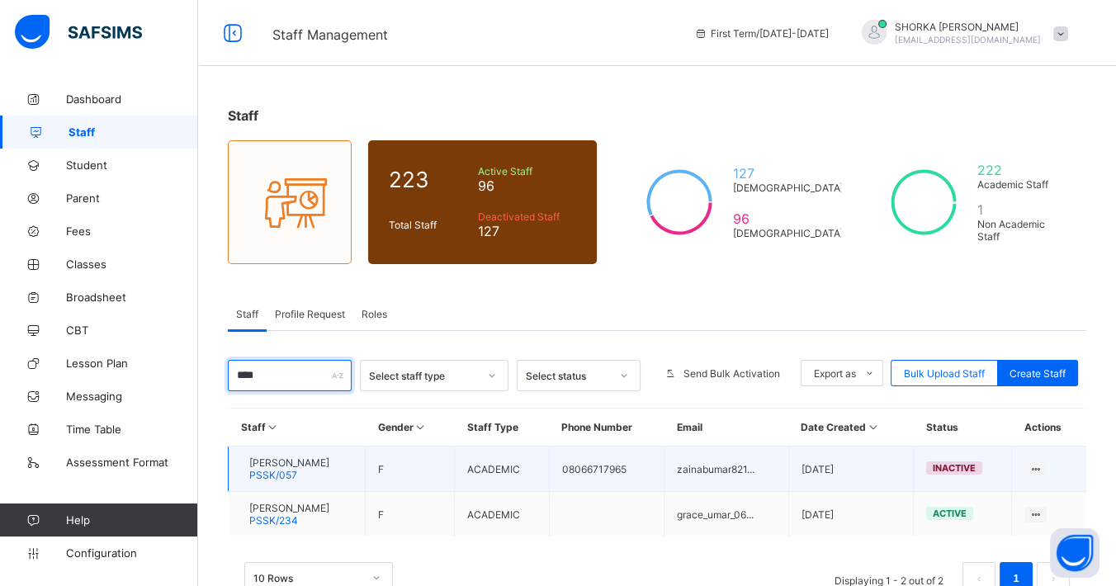
scroll to position [47, 0]
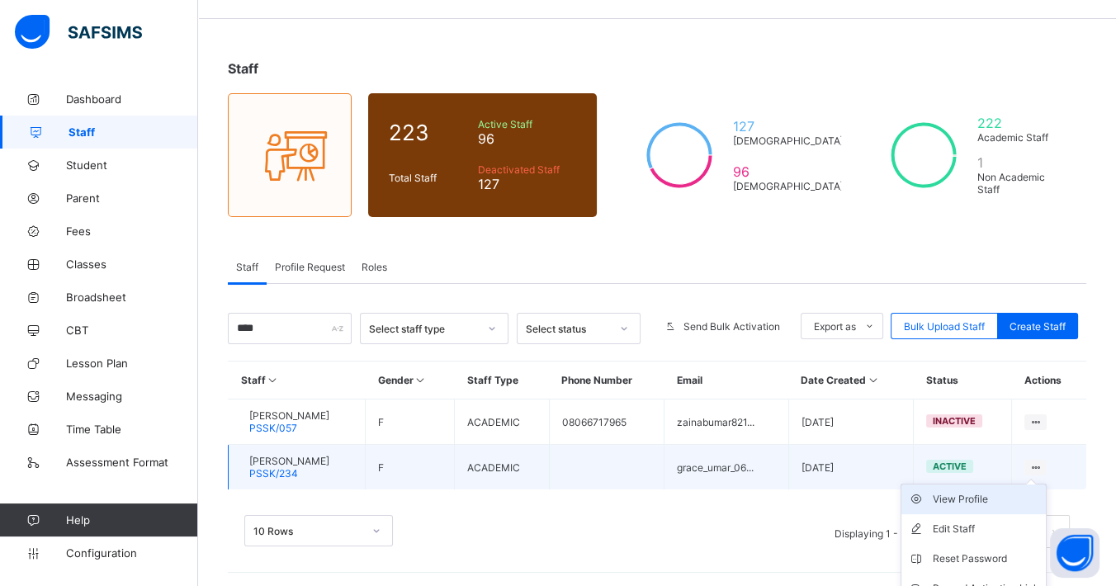
click at [1004, 491] on div "View Profile" at bounding box center [985, 499] width 106 height 17
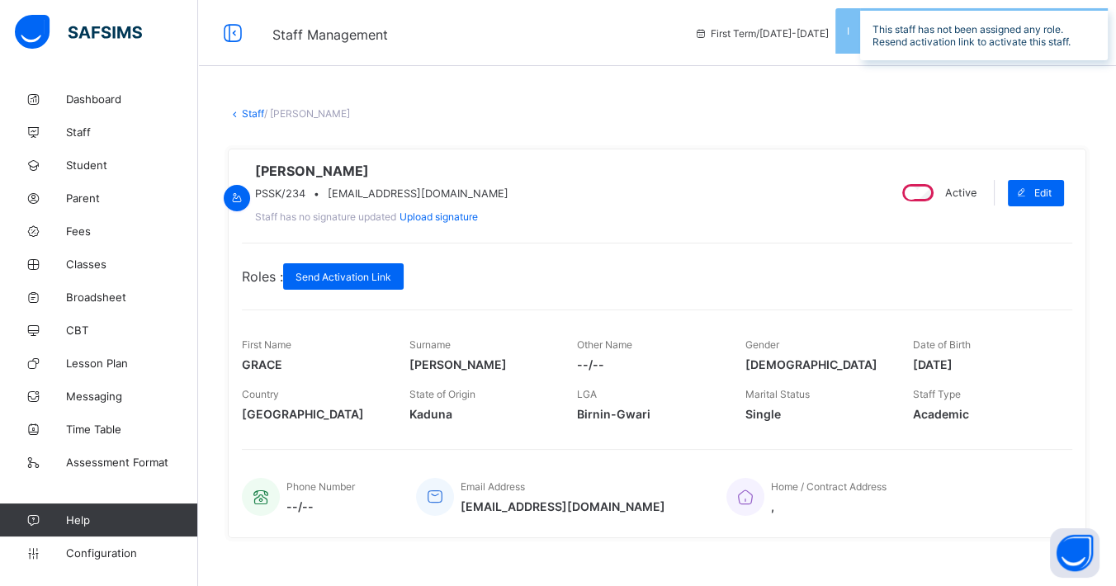
click at [914, 196] on div "Active" at bounding box center [938, 193] width 86 height 26
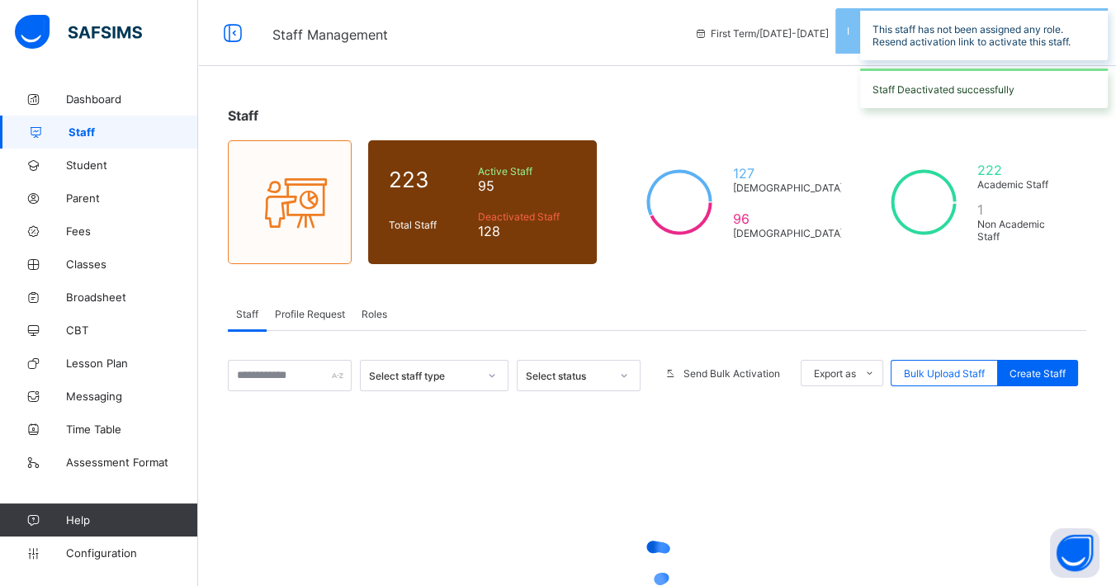
scroll to position [47, 0]
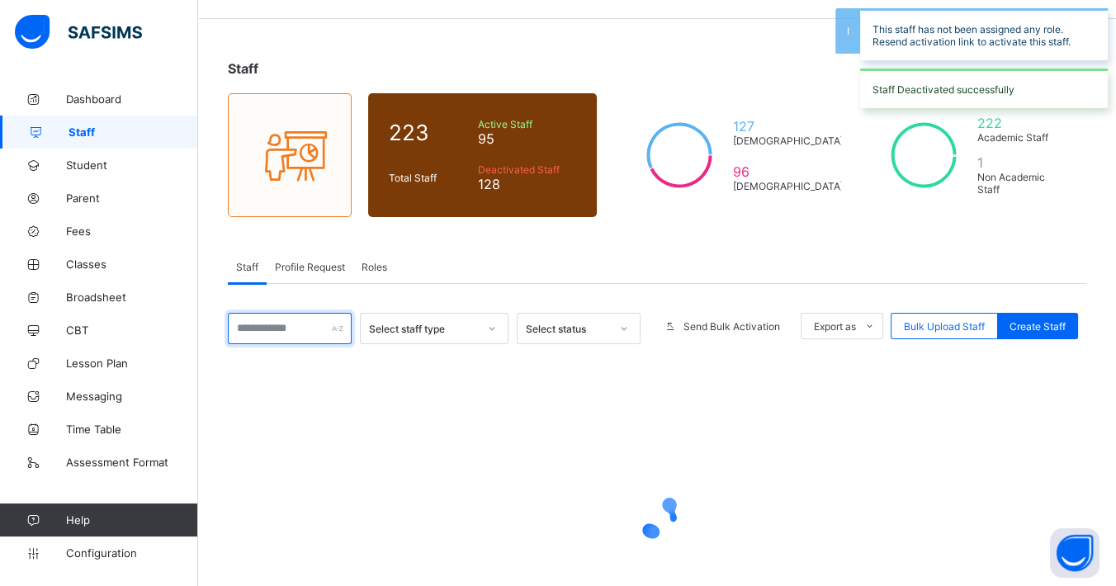
click at [310, 319] on input "text" at bounding box center [290, 328] width 124 height 31
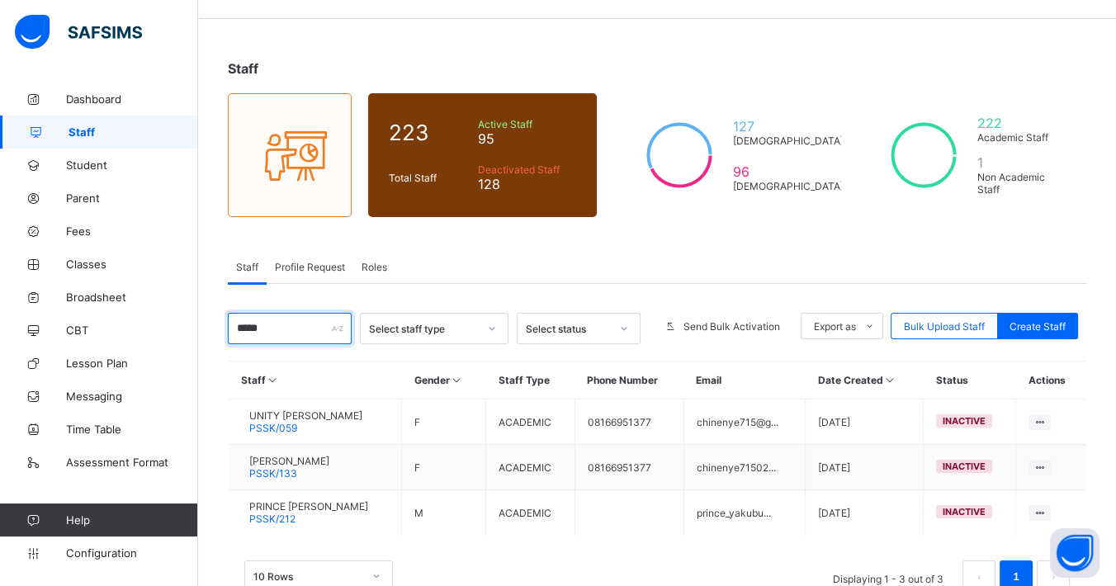
click at [292, 322] on input "*****" at bounding box center [290, 328] width 124 height 31
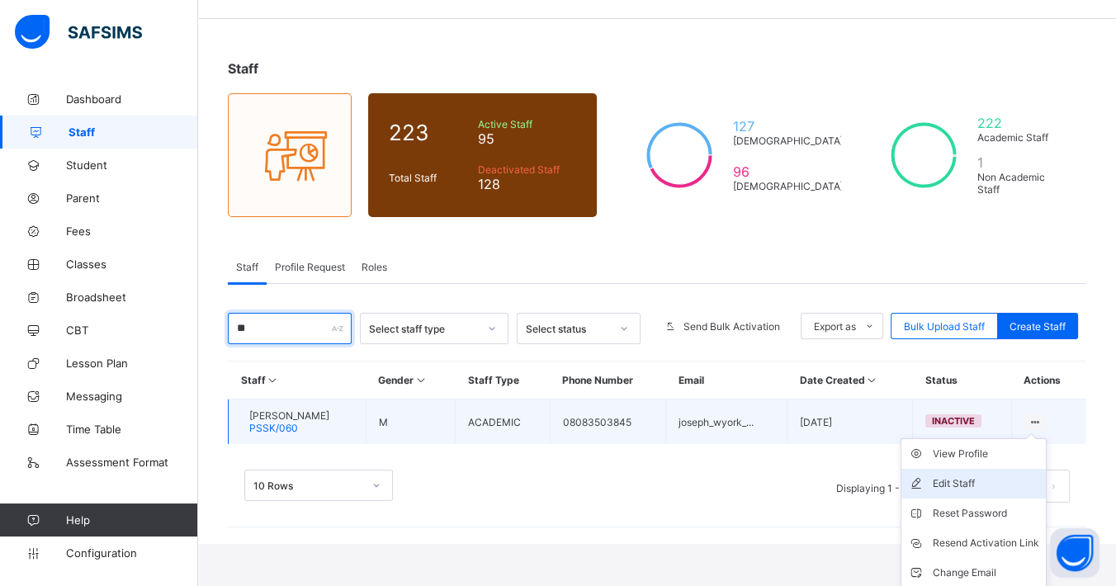
type input "**"
click at [1046, 469] on li "Edit Staff" at bounding box center [973, 484] width 144 height 30
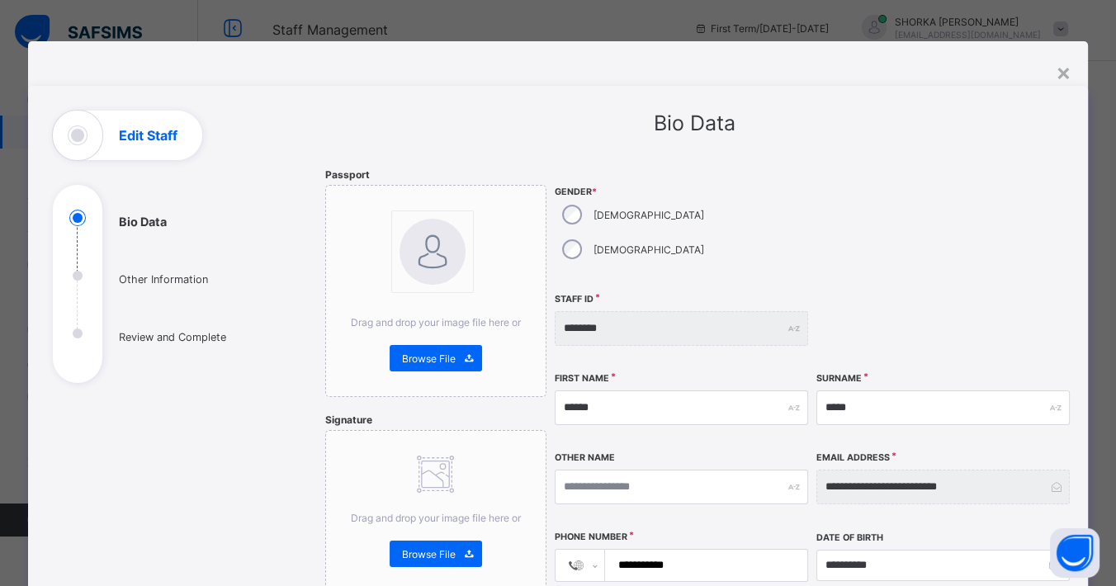
scroll to position [2, 0]
drag, startPoint x: 1065, startPoint y: 72, endPoint x: 1047, endPoint y: 366, distance: 295.2
click at [1069, 72] on div "×" at bounding box center [1077, 72] width 16 height 28
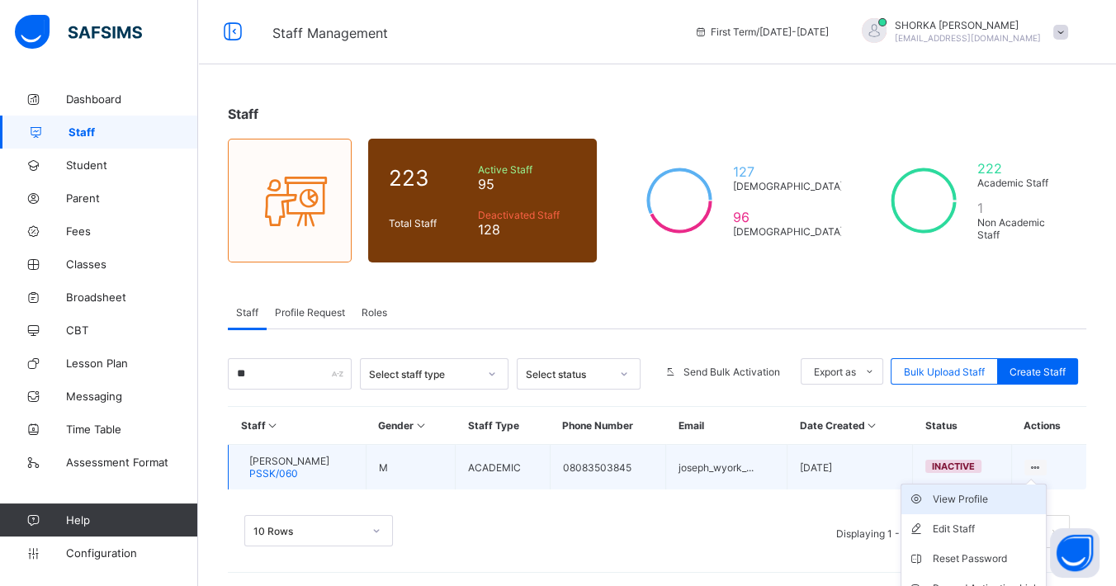
click at [999, 491] on div "View Profile" at bounding box center [985, 499] width 106 height 17
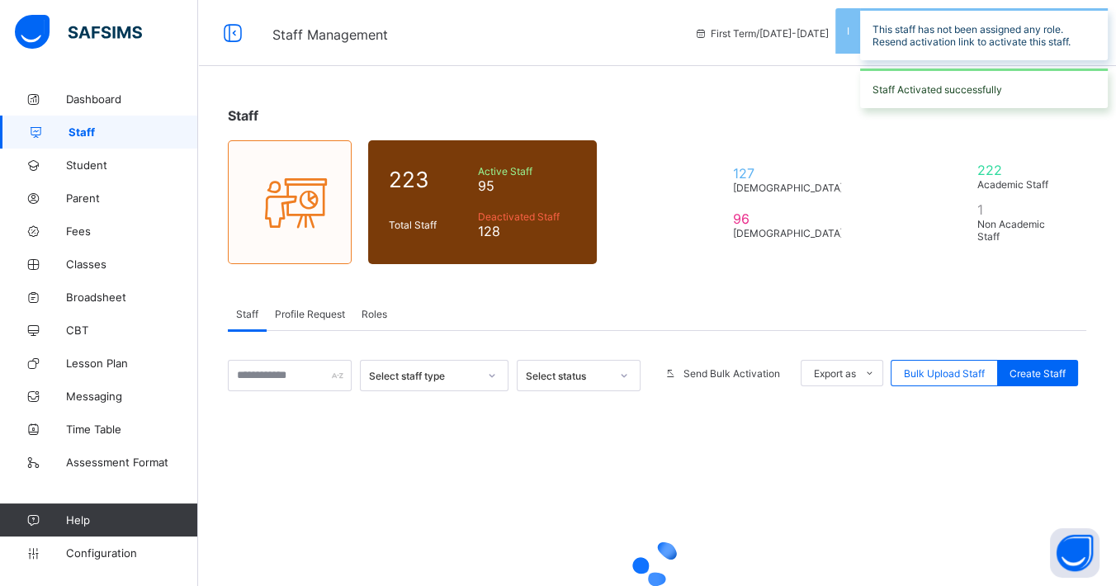
scroll to position [47, 0]
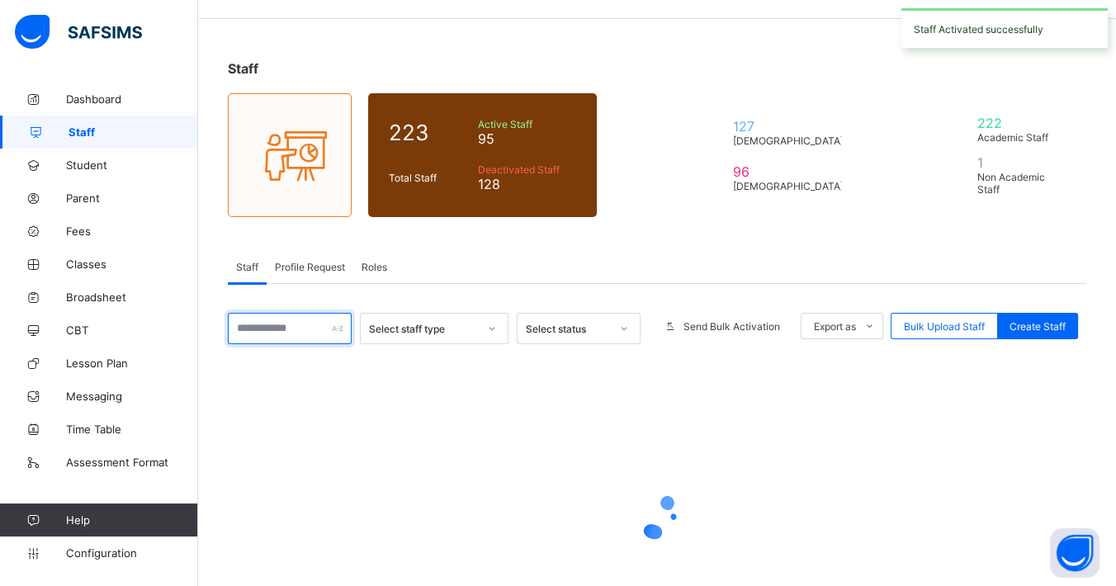
click at [309, 326] on input "text" at bounding box center [290, 328] width 124 height 31
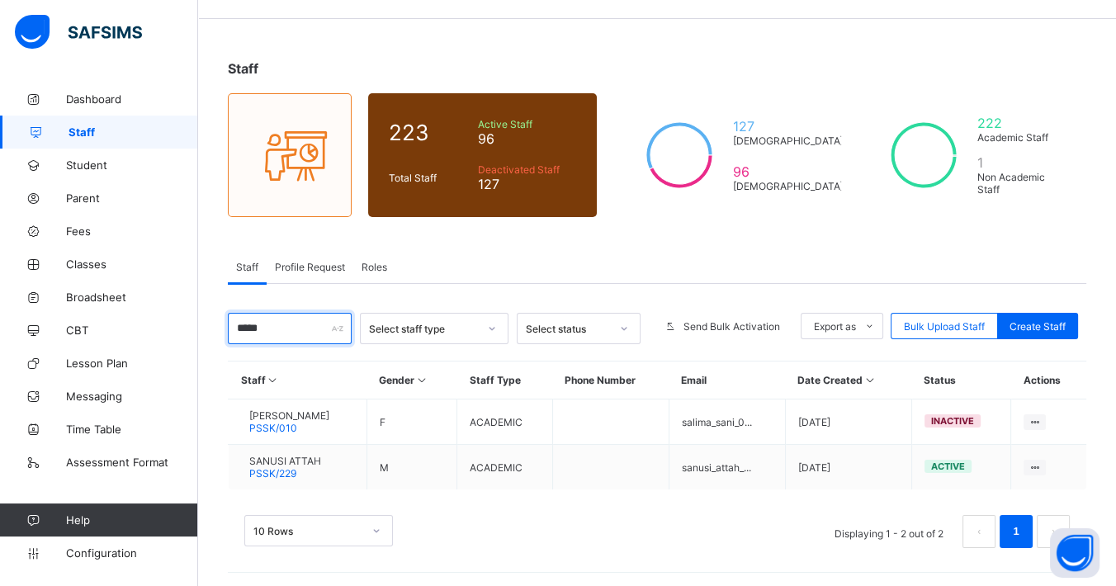
click at [268, 325] on input "*****" at bounding box center [290, 328] width 124 height 31
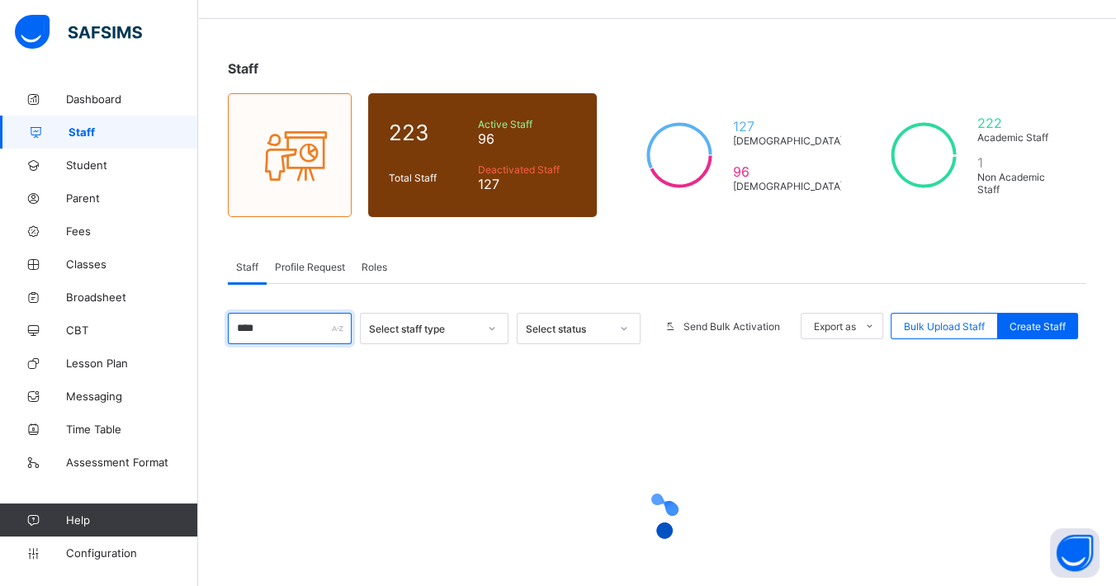
scroll to position [2, 0]
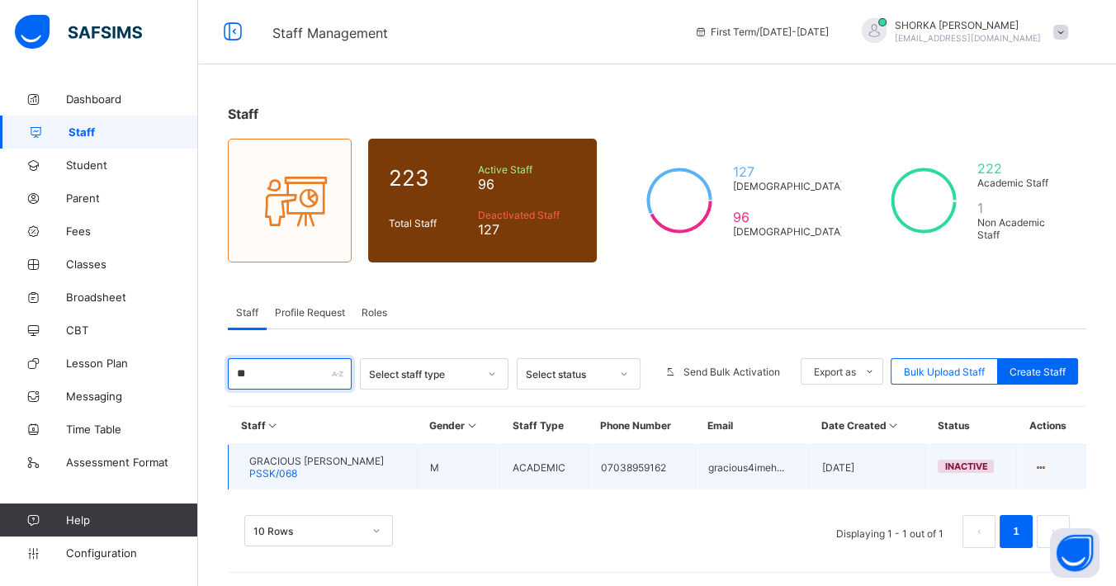
type input "*"
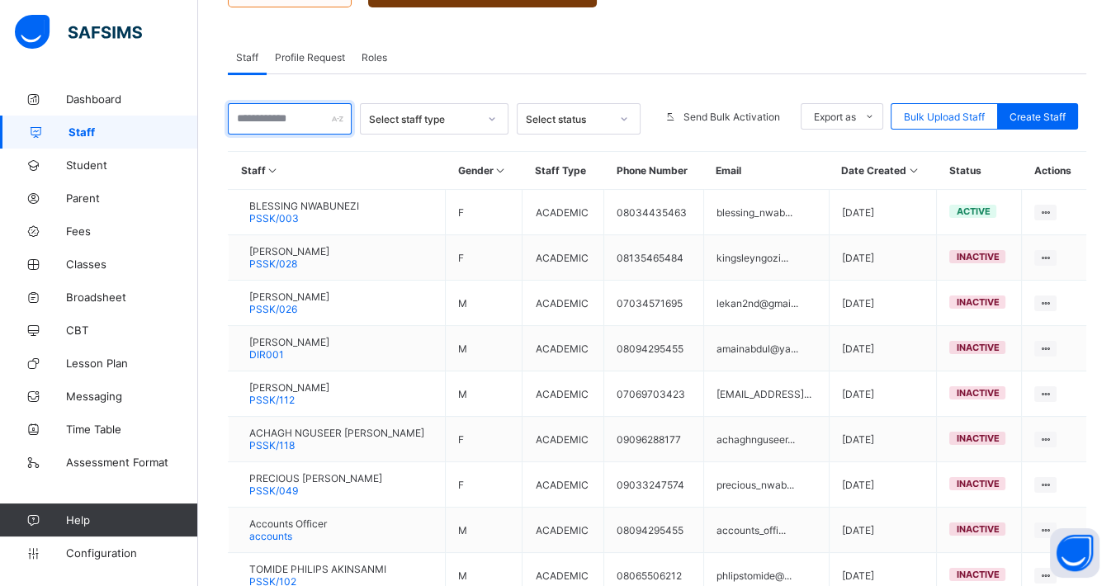
scroll to position [40, 0]
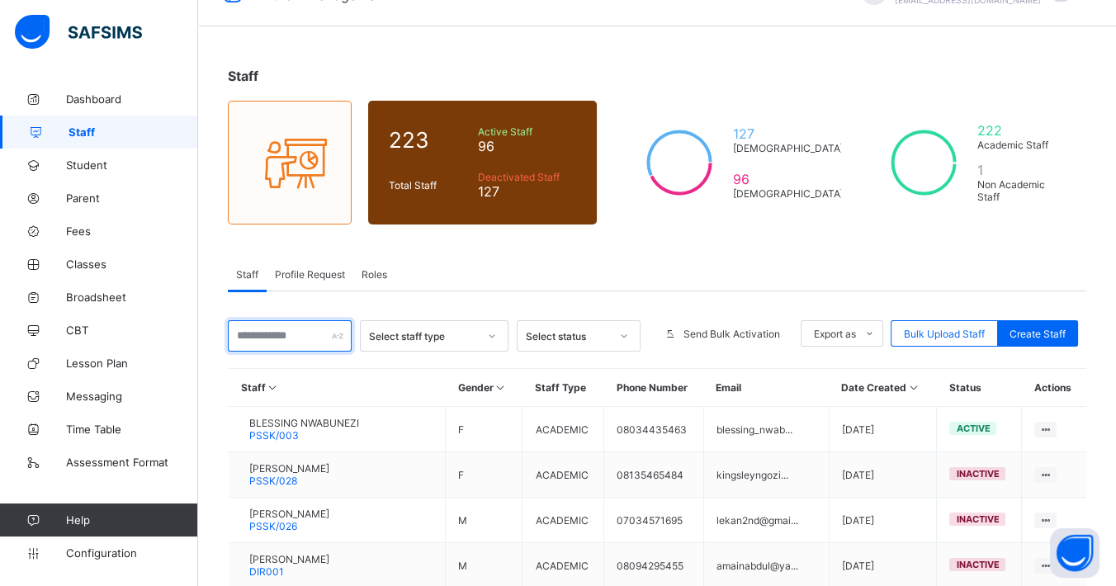
click at [312, 333] on input "text" at bounding box center [290, 335] width 124 height 31
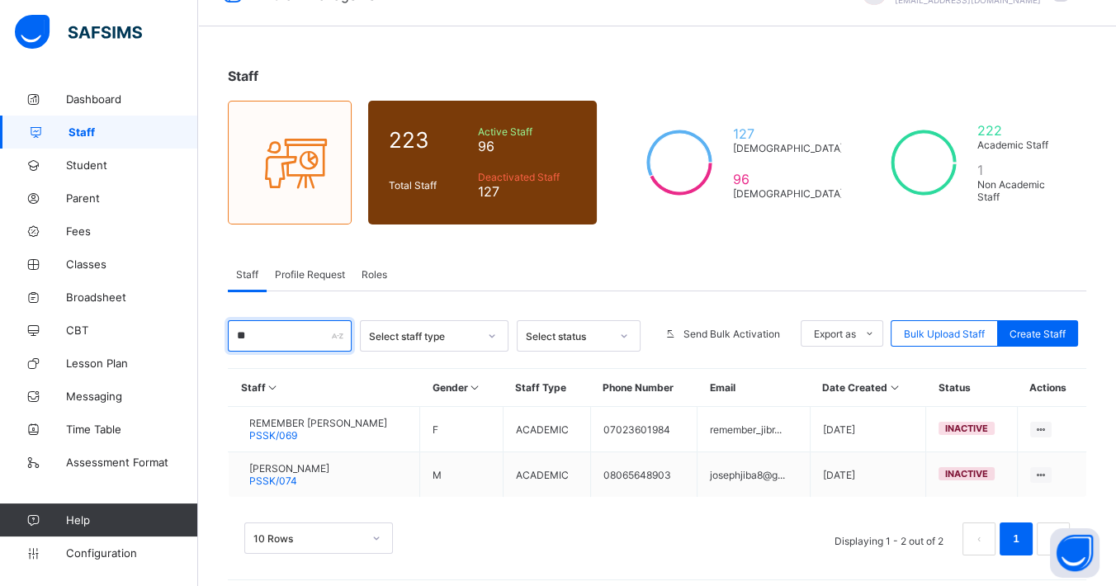
type input "*"
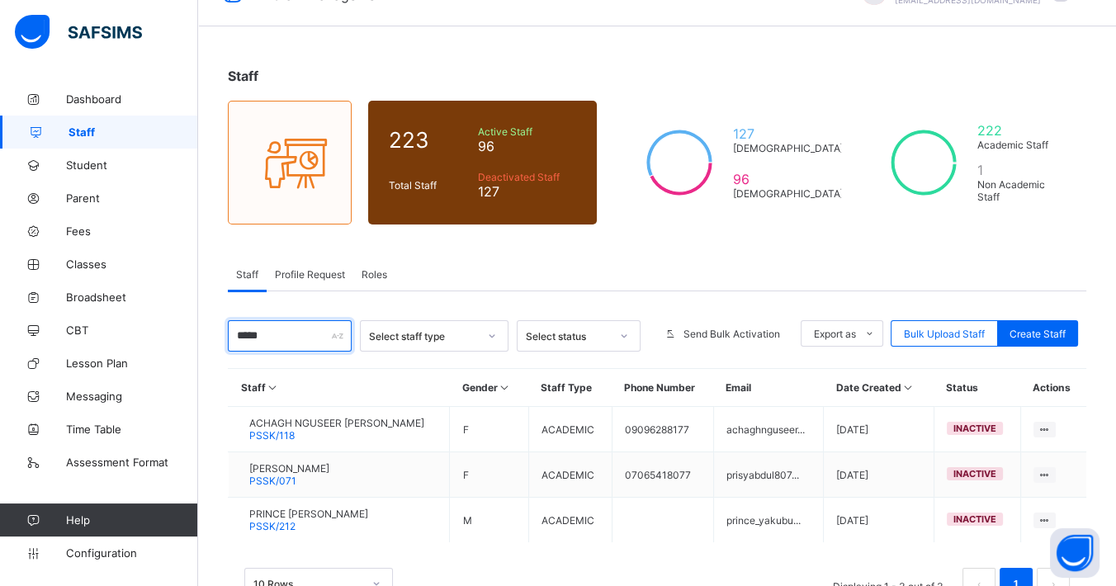
click at [273, 340] on input "*****" at bounding box center [290, 335] width 124 height 31
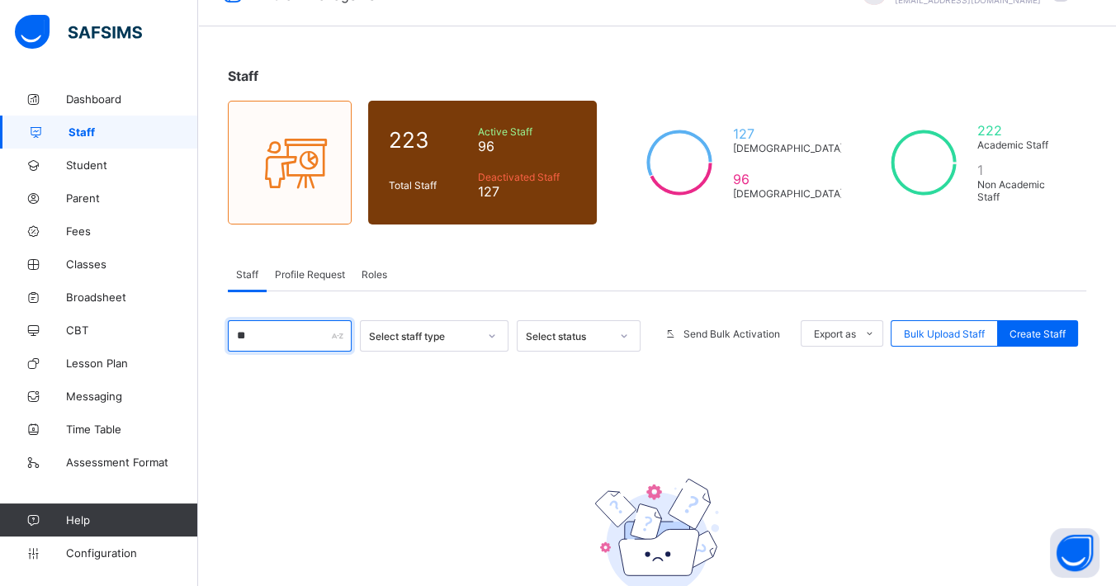
type input "*"
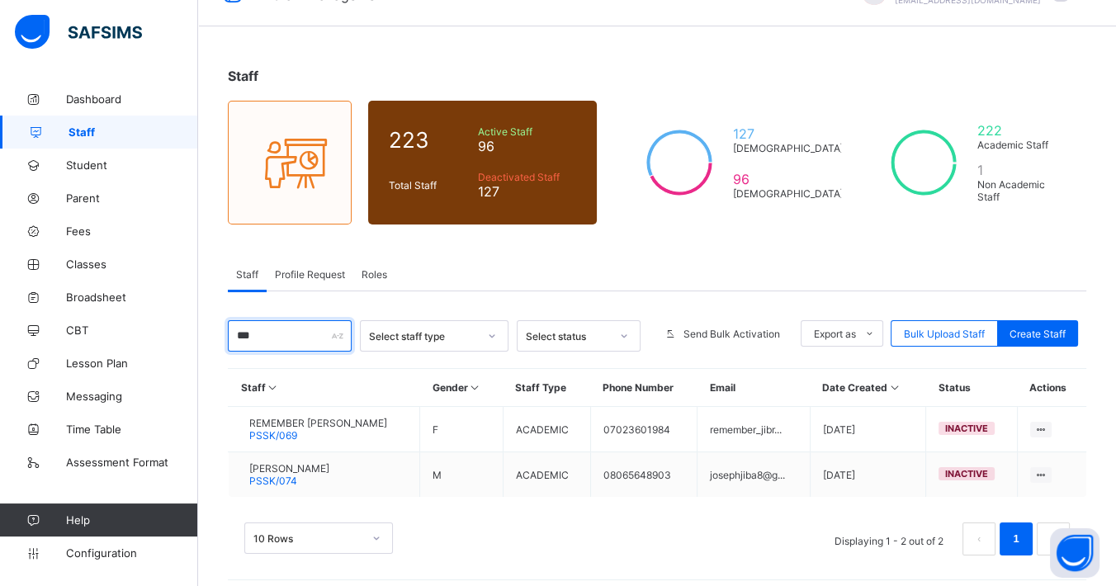
click at [292, 328] on input "***" at bounding box center [290, 335] width 124 height 31
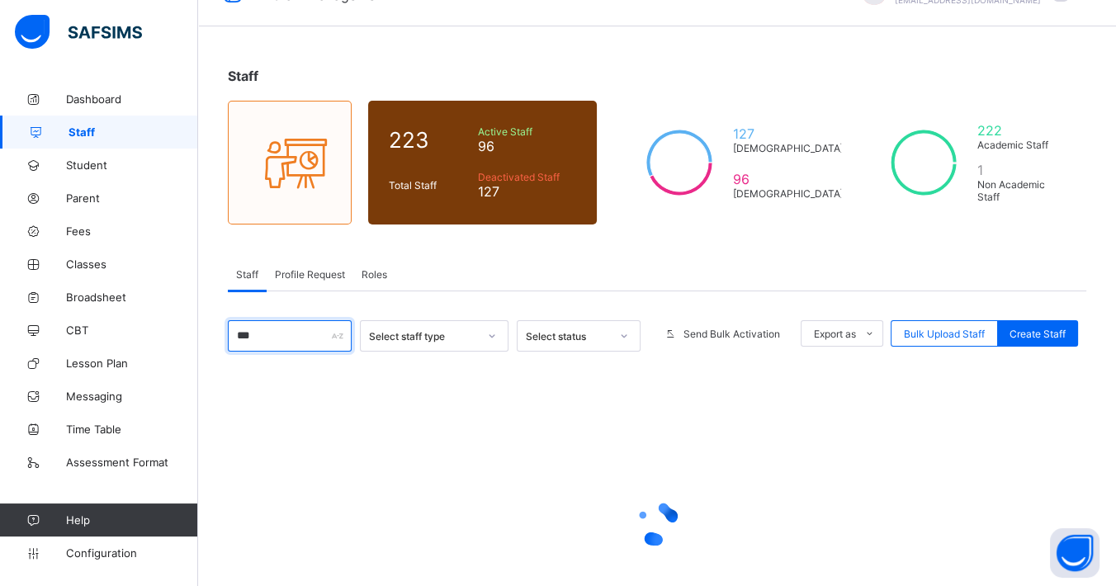
type input "****"
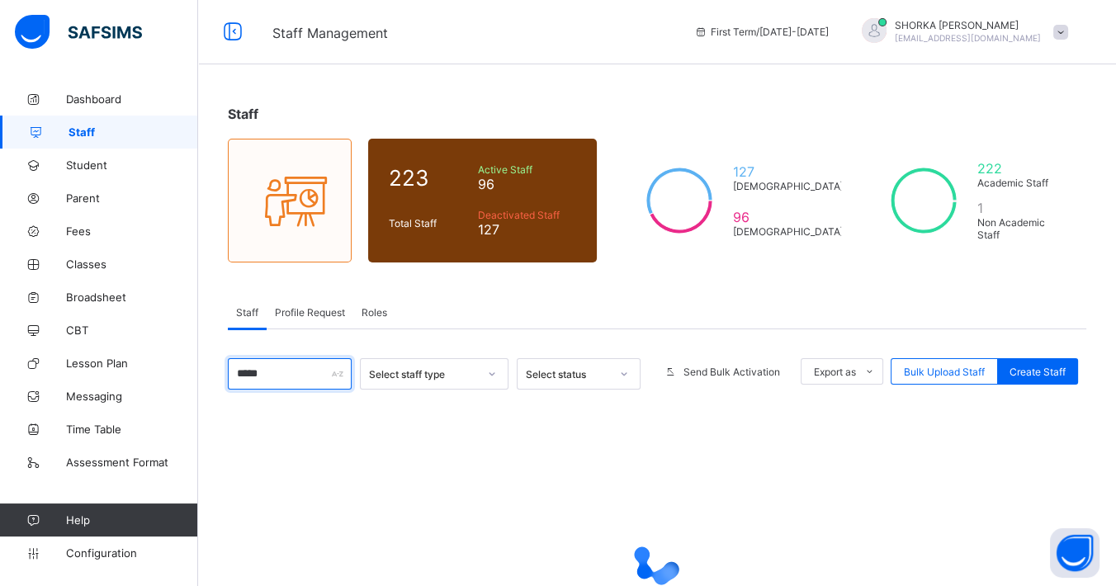
scroll to position [137, 0]
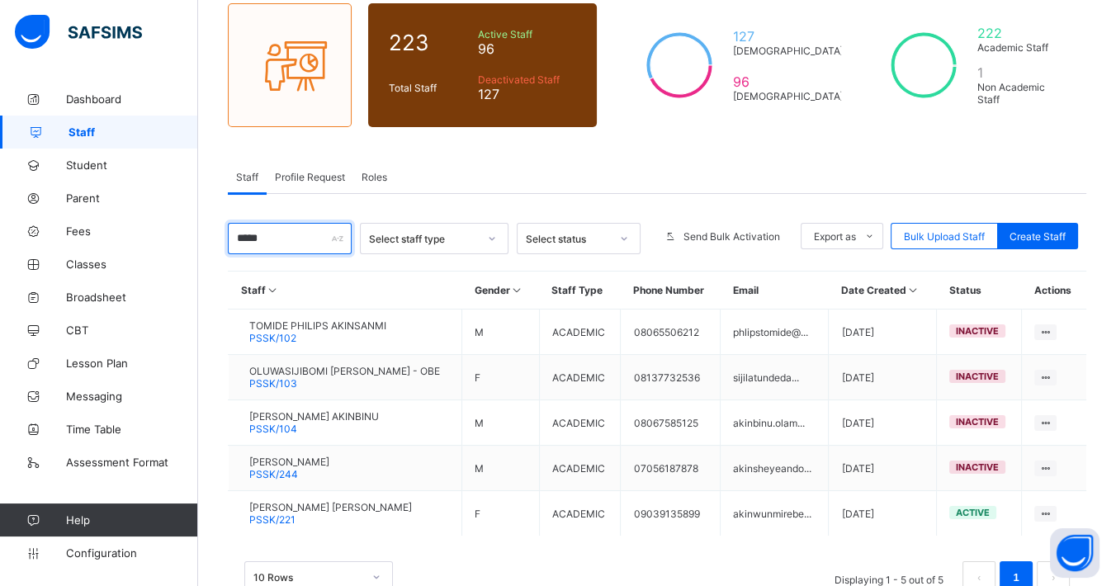
type input "******"
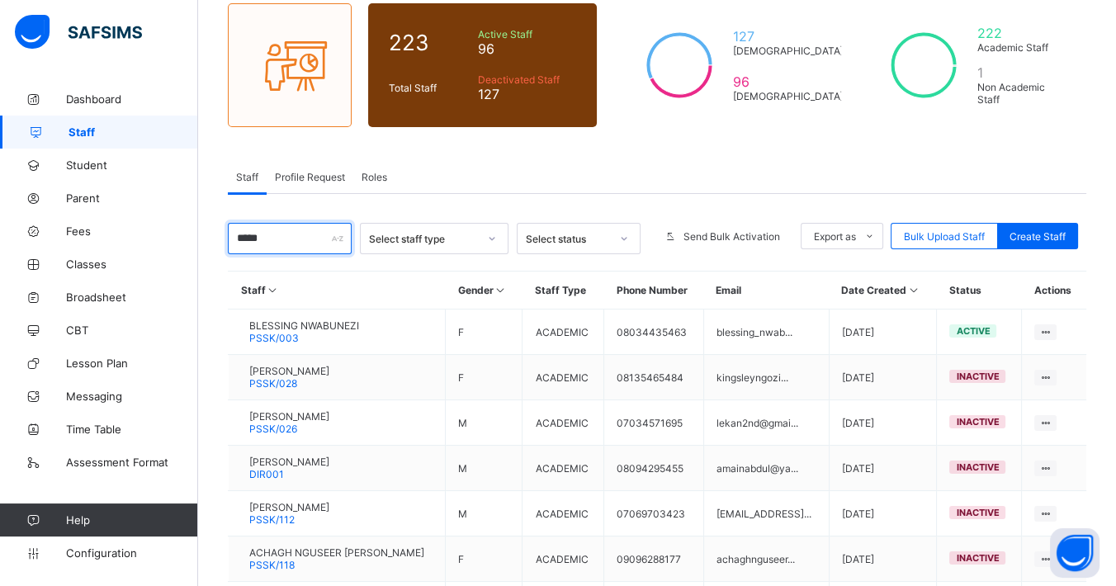
type input "*****"
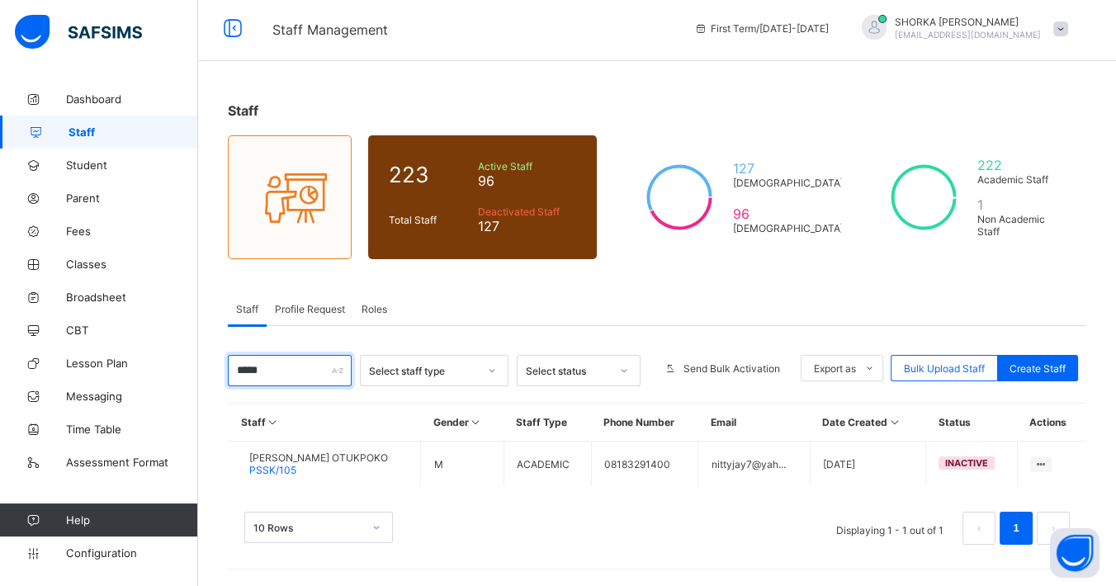
scroll to position [2, 0]
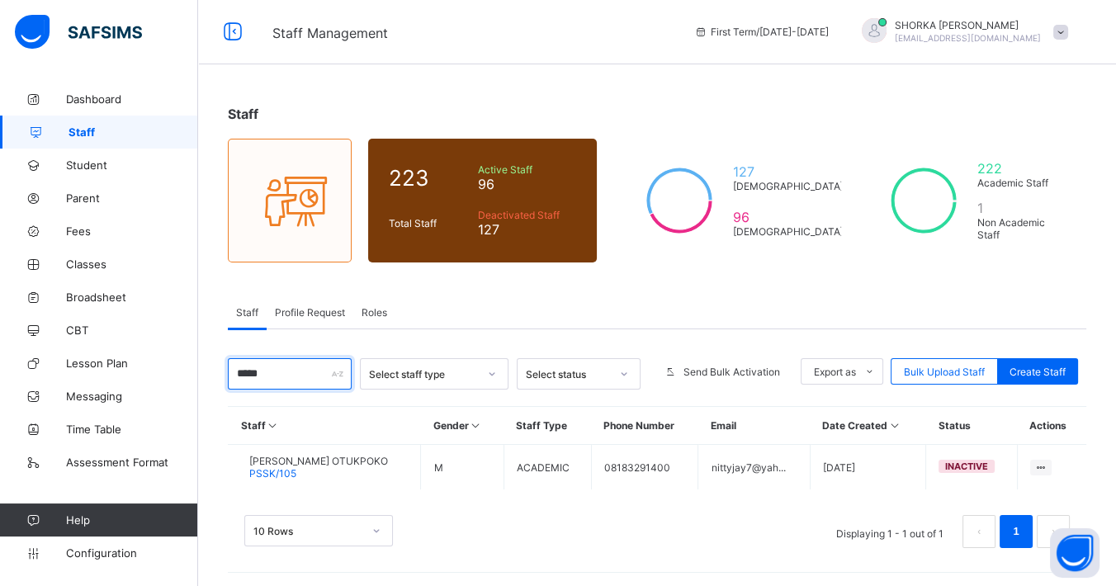
click at [305, 381] on input "*****" at bounding box center [290, 373] width 124 height 31
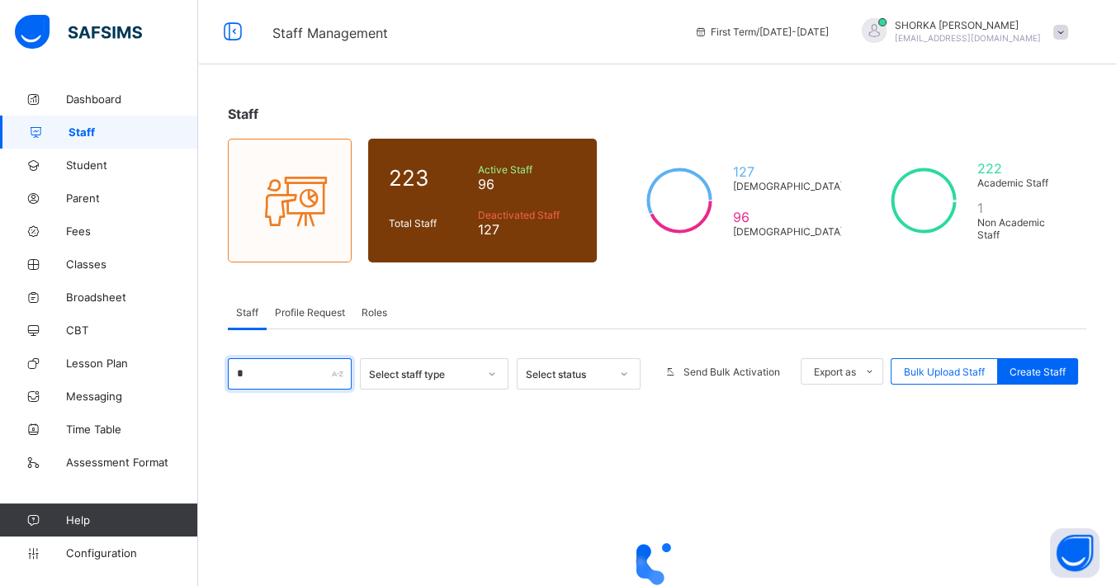
scroll to position [137, 0]
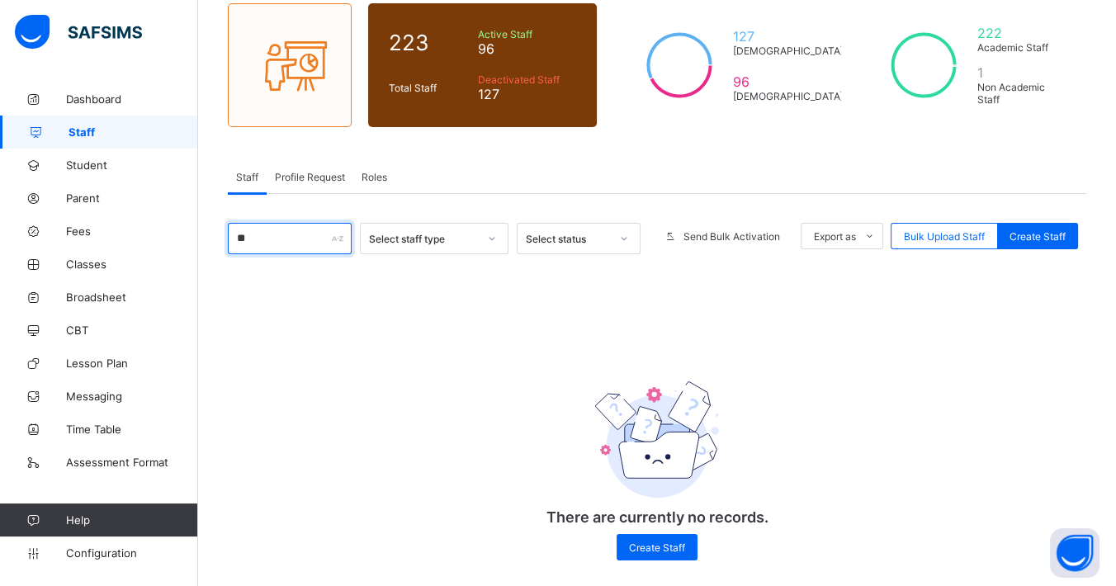
type input "*"
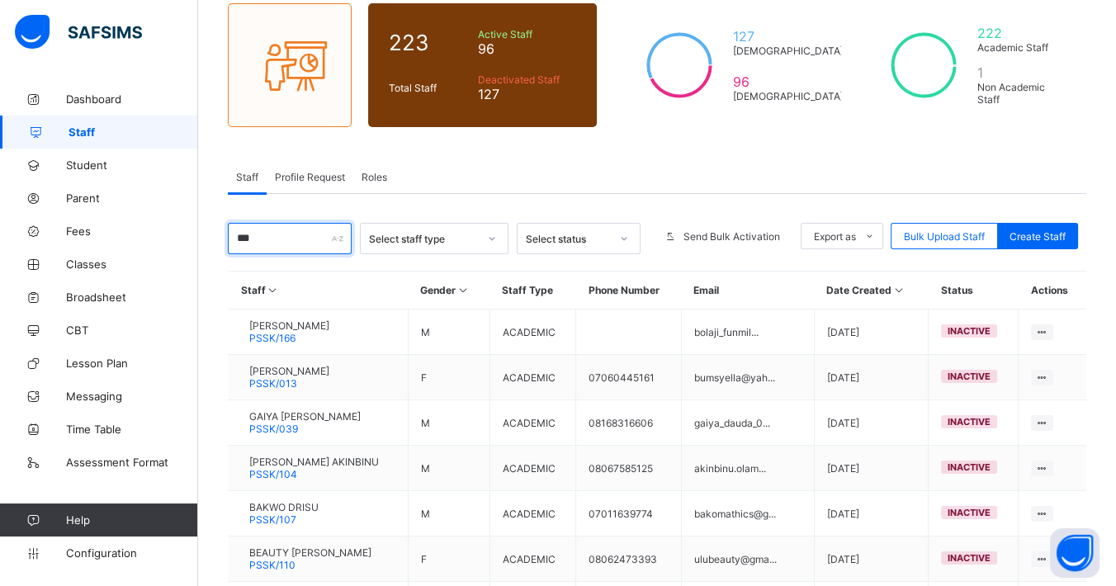
type input "****"
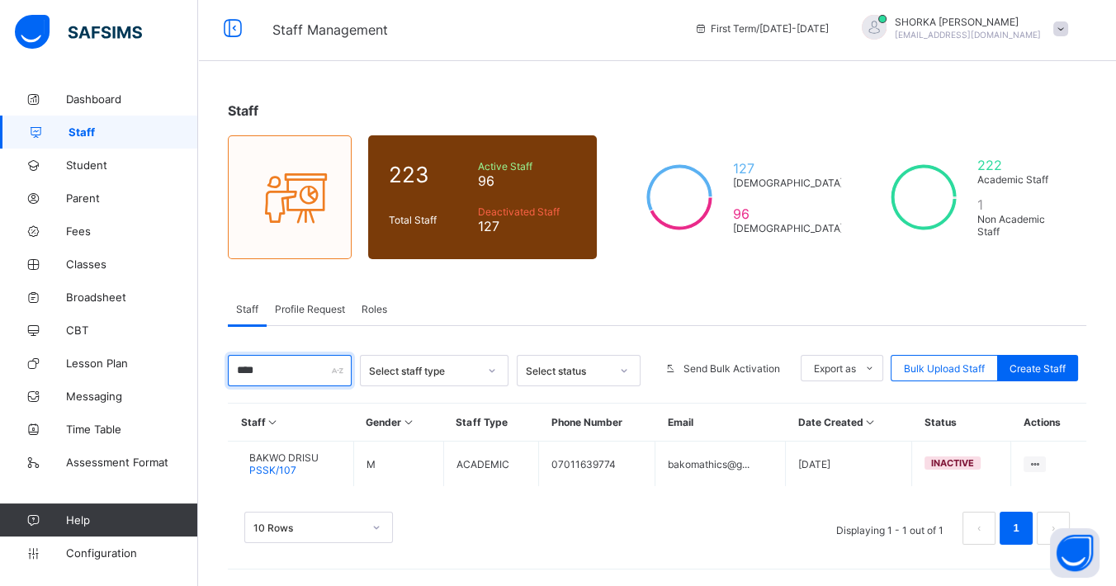
scroll to position [2, 0]
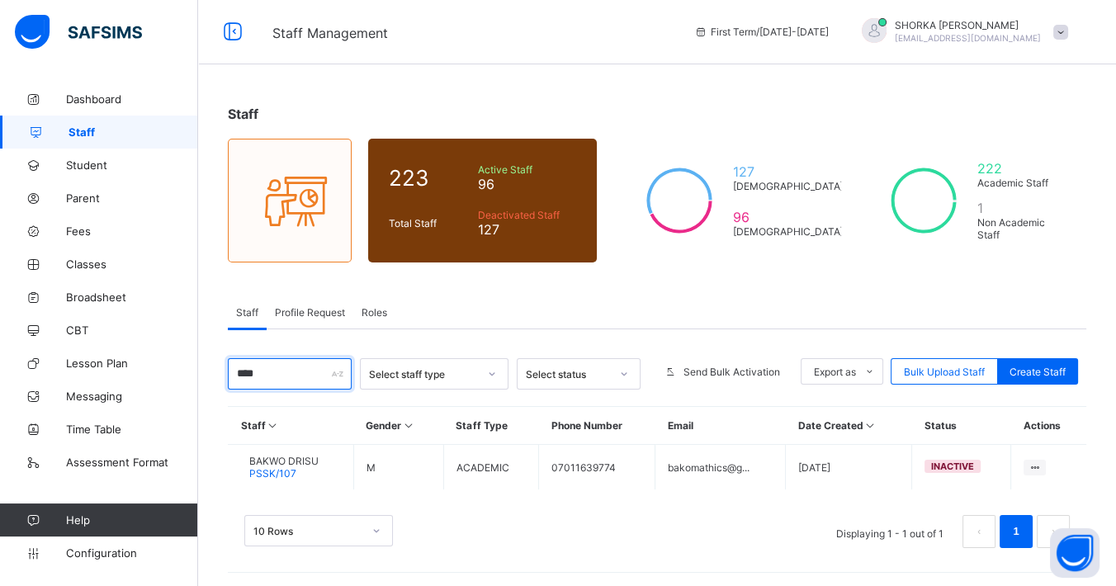
click at [293, 375] on input "****" at bounding box center [290, 373] width 124 height 31
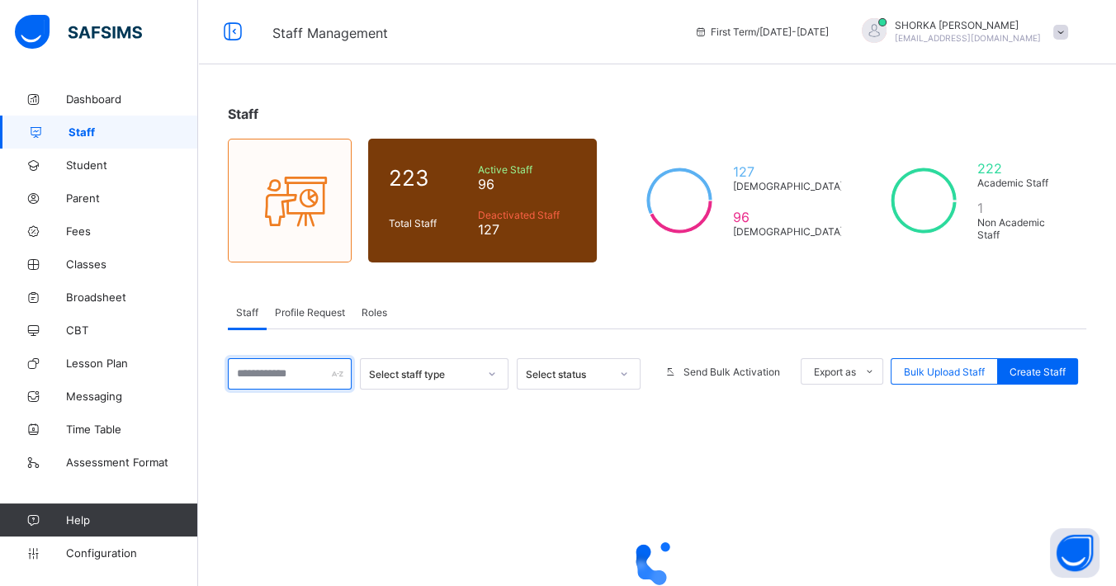
scroll to position [137, 0]
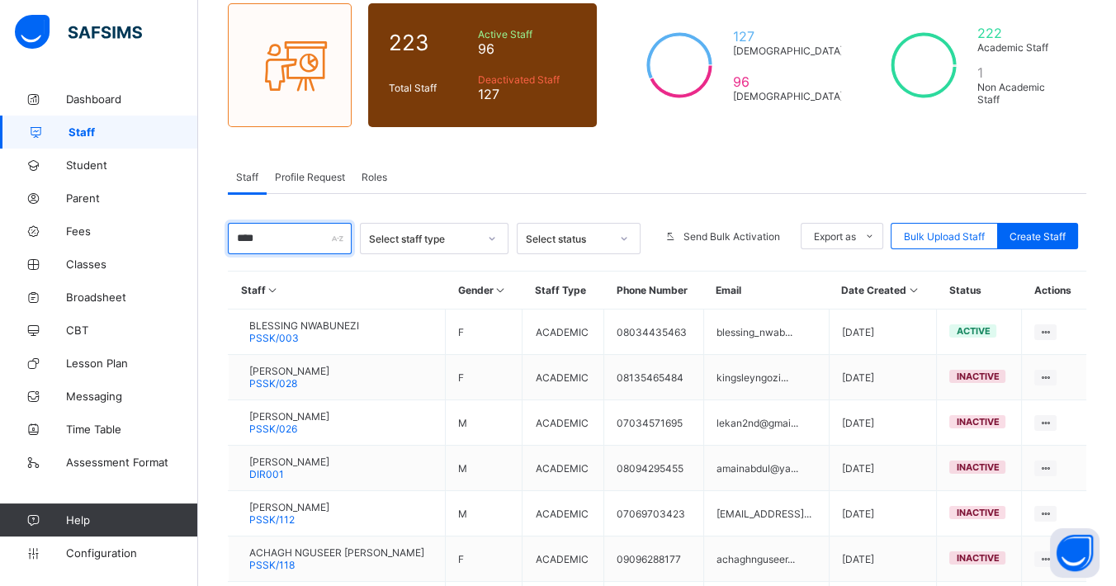
type input "*****"
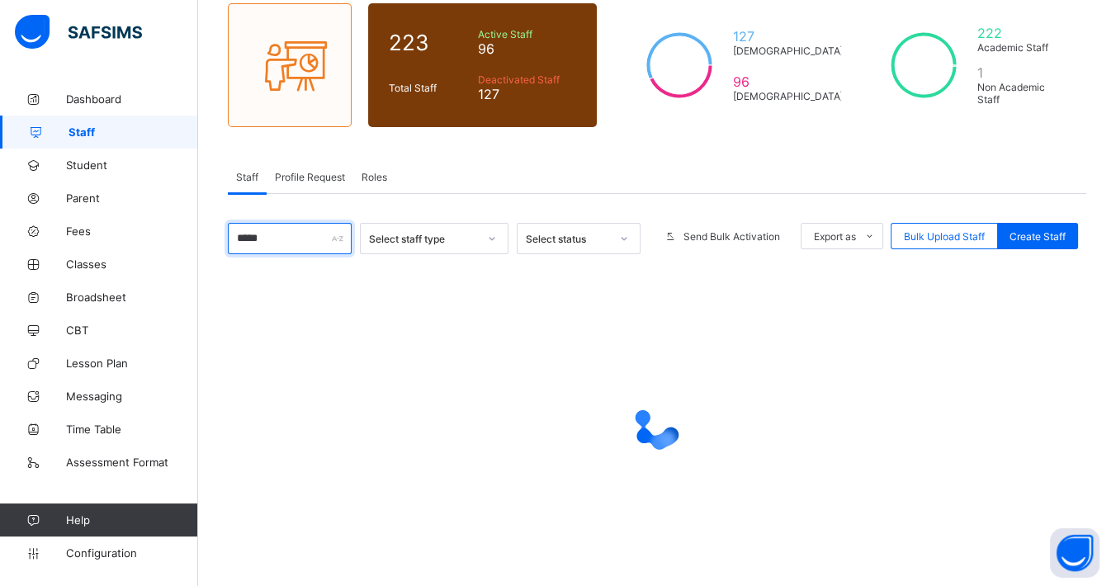
scroll to position [2, 0]
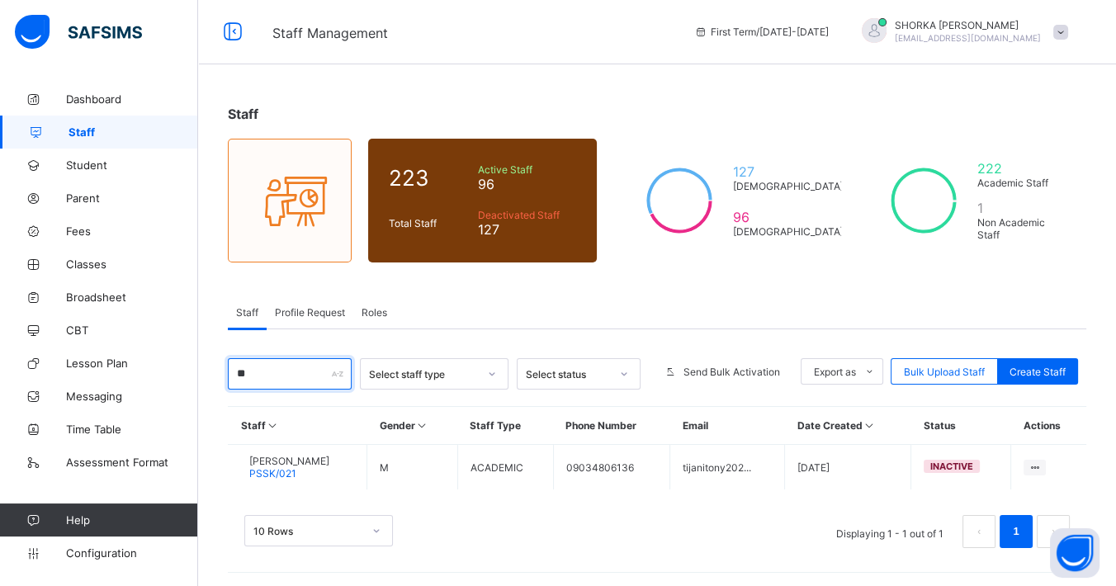
type input "*"
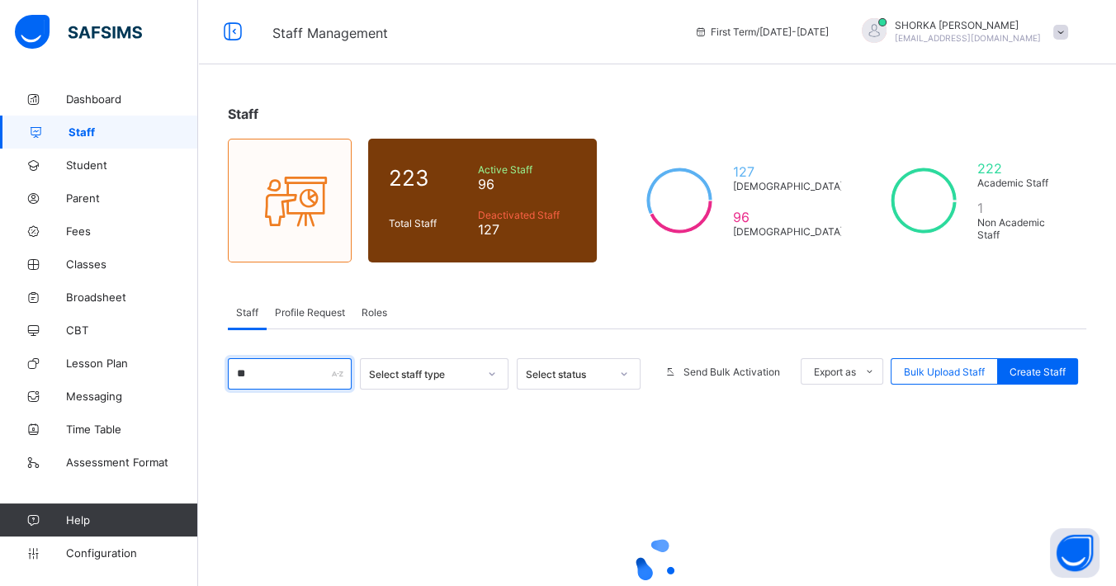
scroll to position [137, 0]
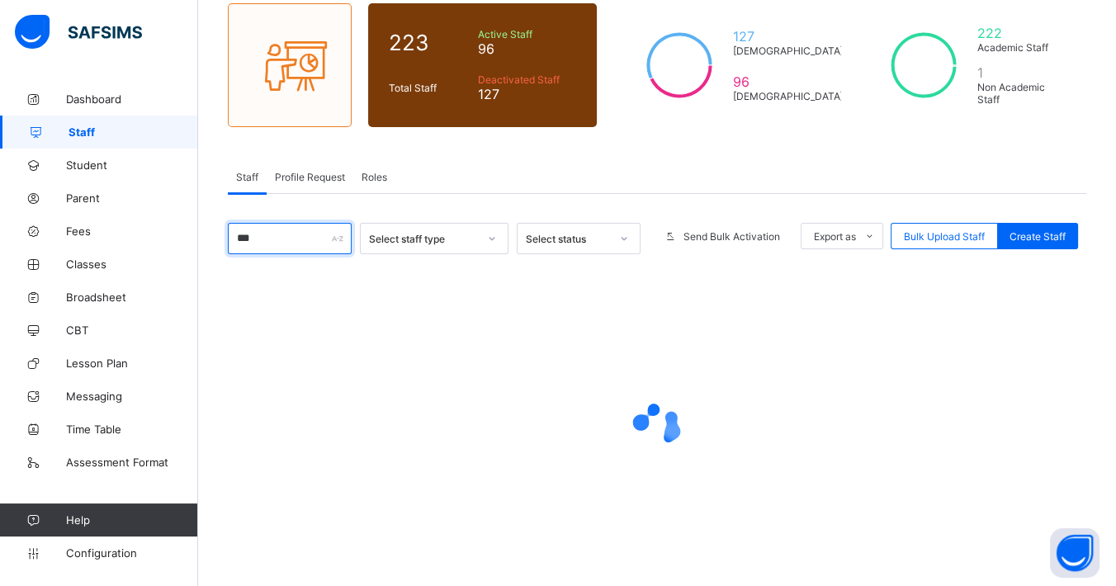
type input "****"
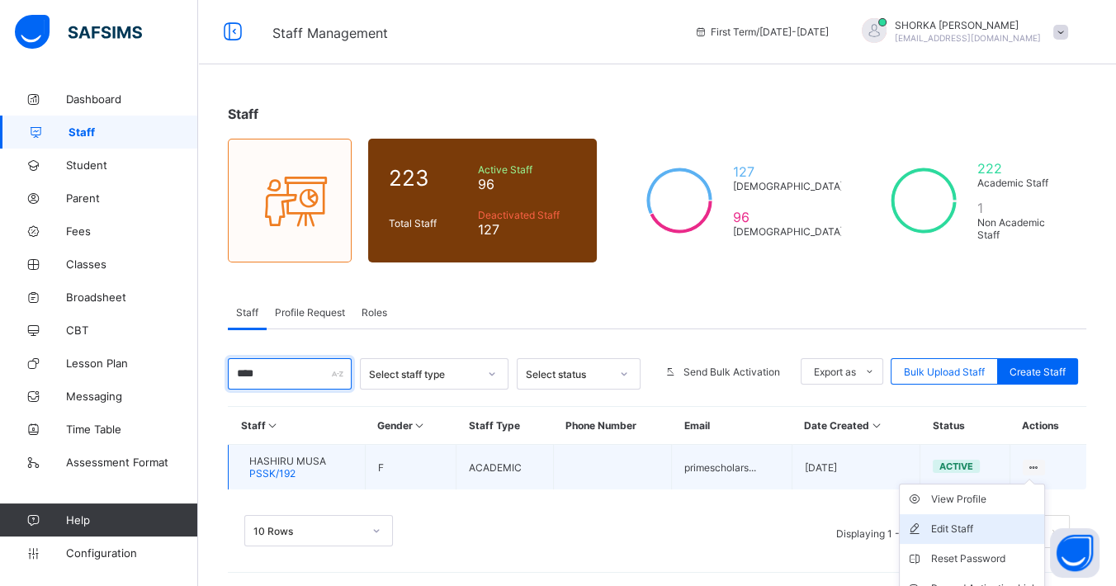
scroll to position [76, 0]
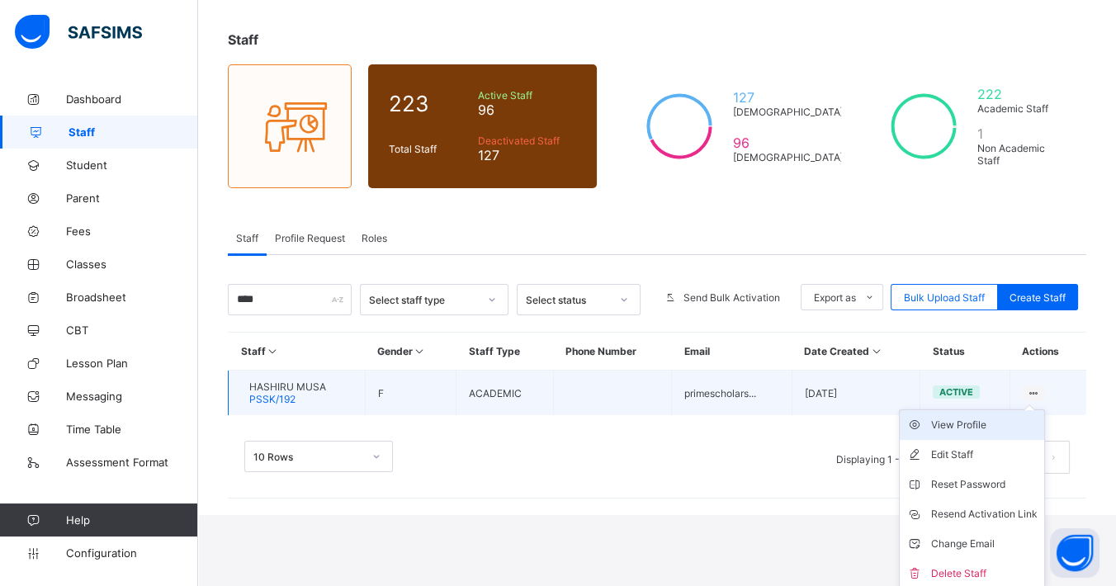
click at [991, 422] on div "View Profile" at bounding box center [984, 425] width 106 height 17
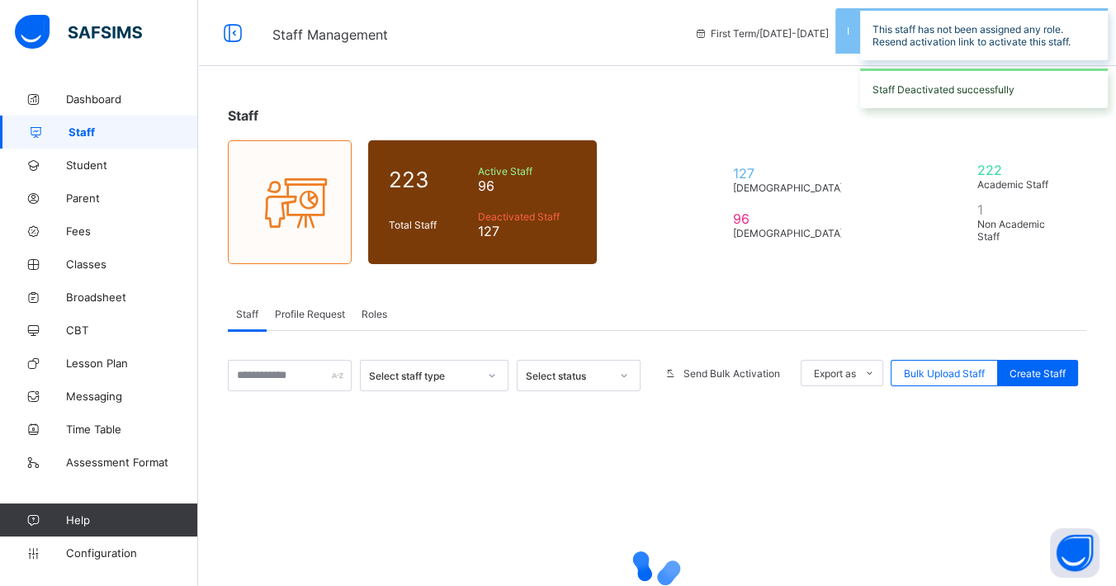
scroll to position [76, 0]
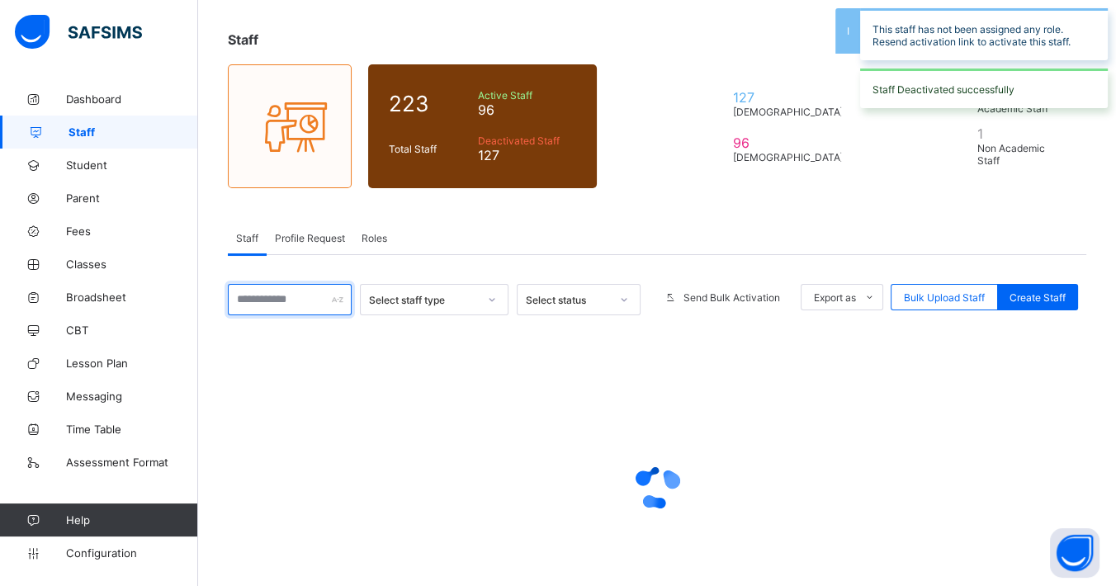
click at [288, 298] on input "text" at bounding box center [290, 299] width 124 height 31
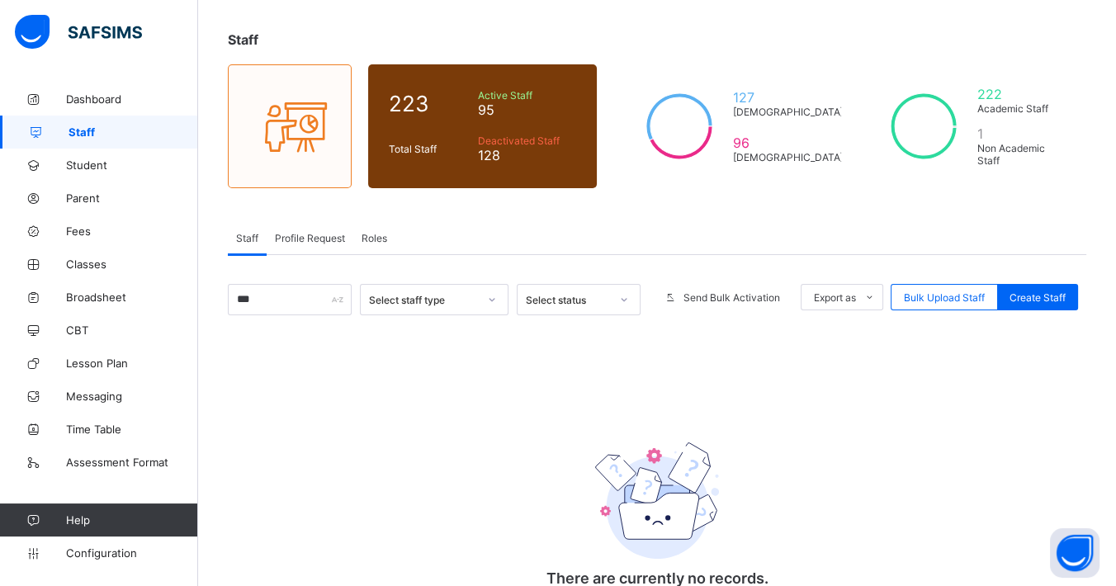
click at [561, 234] on div "Staff 223 Total Staff Active Staff 95 Deactivated Staff 128 127 Male 96 Female …" at bounding box center [657, 335] width 918 height 656
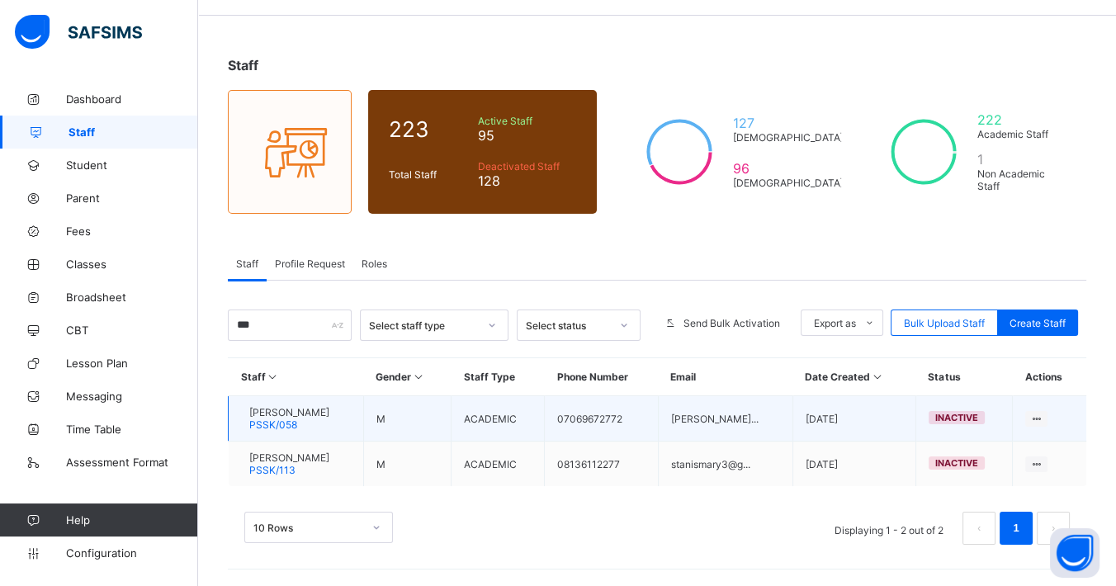
scroll to position [47, 0]
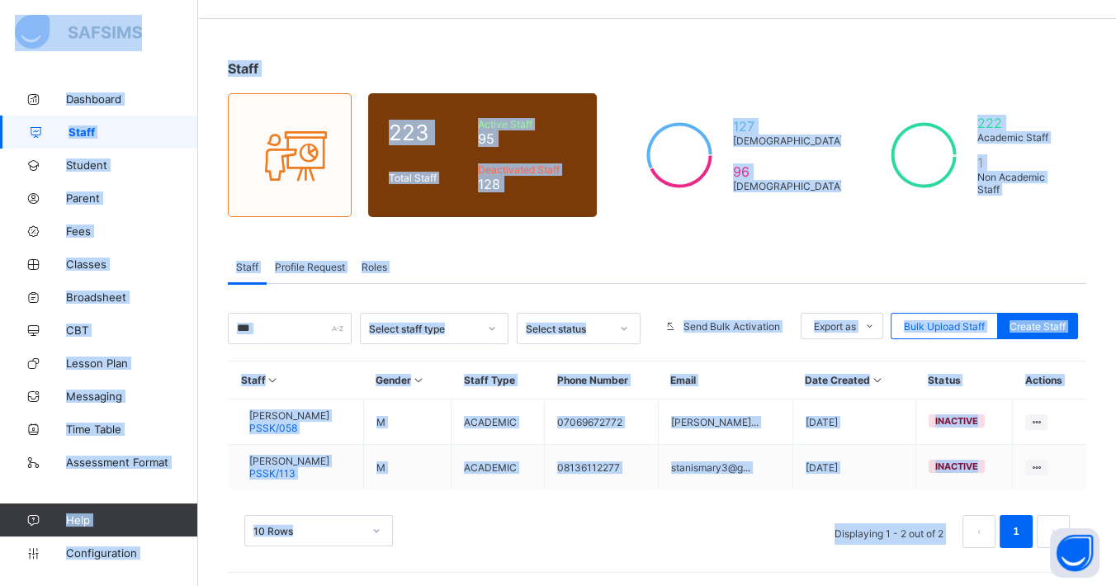
click at [653, 224] on div "Staff 223 Total Staff Active Staff 95 Deactivated Staff 128 127 Male 96 Female …" at bounding box center [657, 312] width 918 height 554
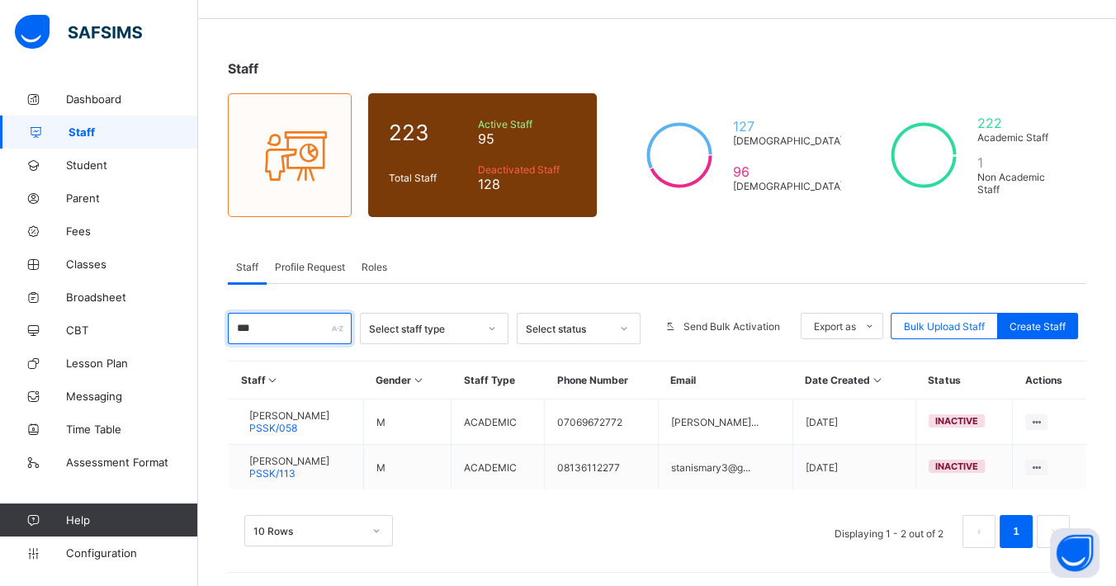
click at [276, 333] on input "***" at bounding box center [290, 328] width 124 height 31
type input "*"
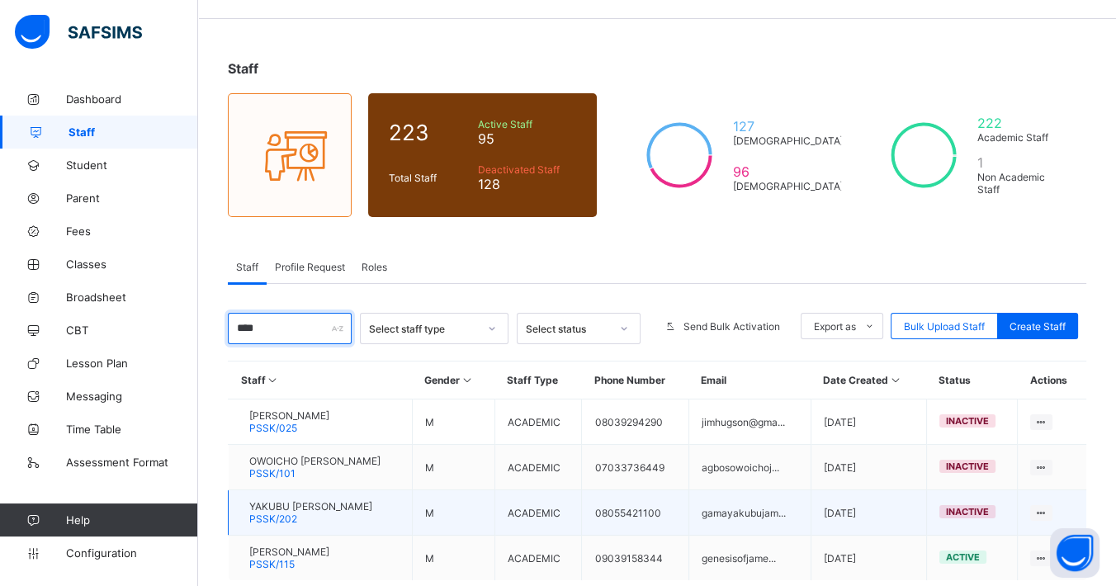
scroll to position [137, 0]
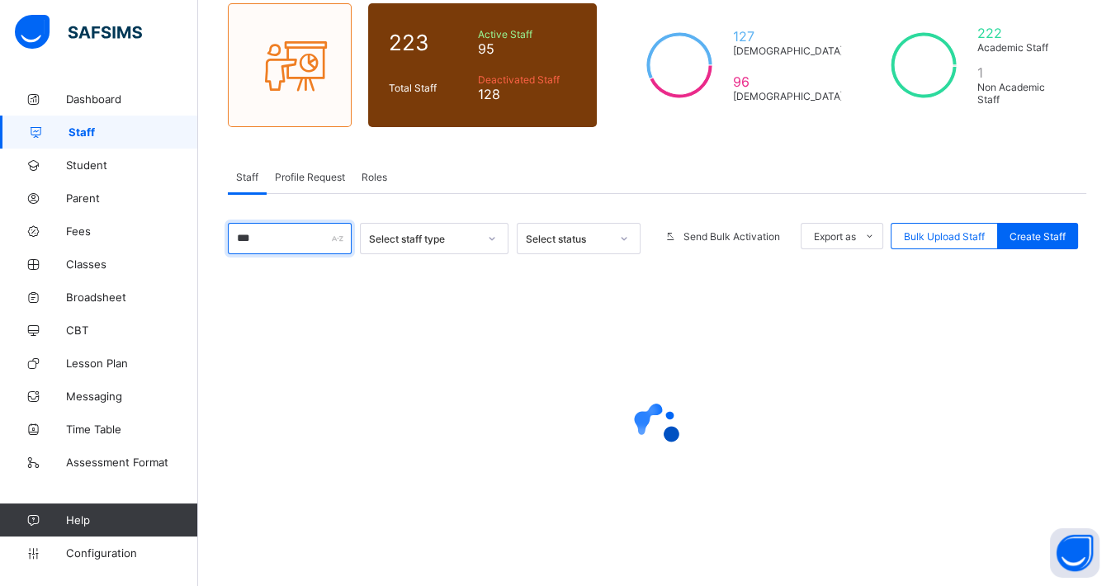
type input "****"
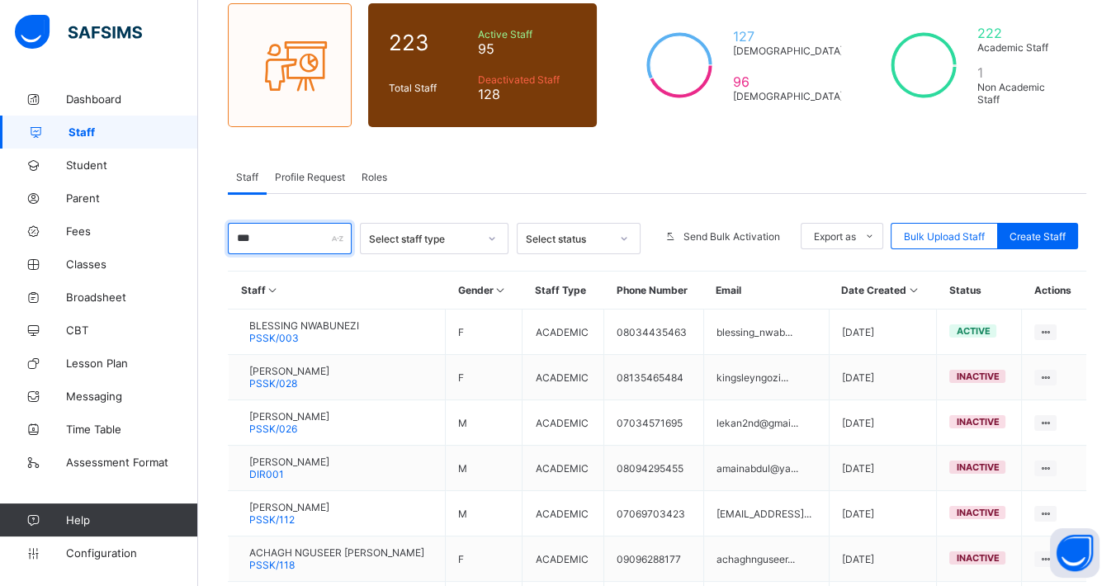
type input "****"
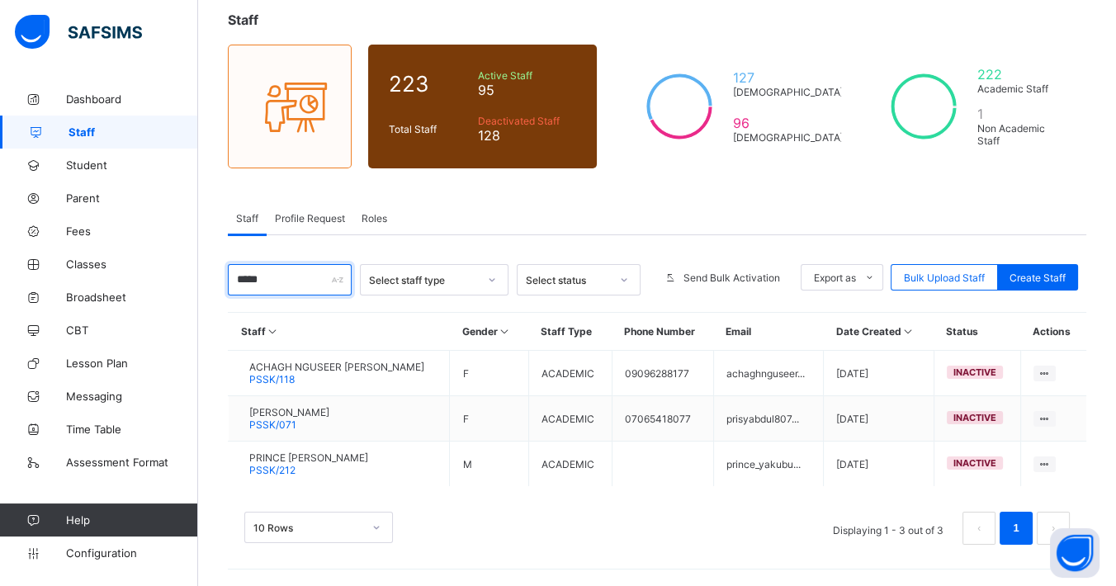
scroll to position [92, 0]
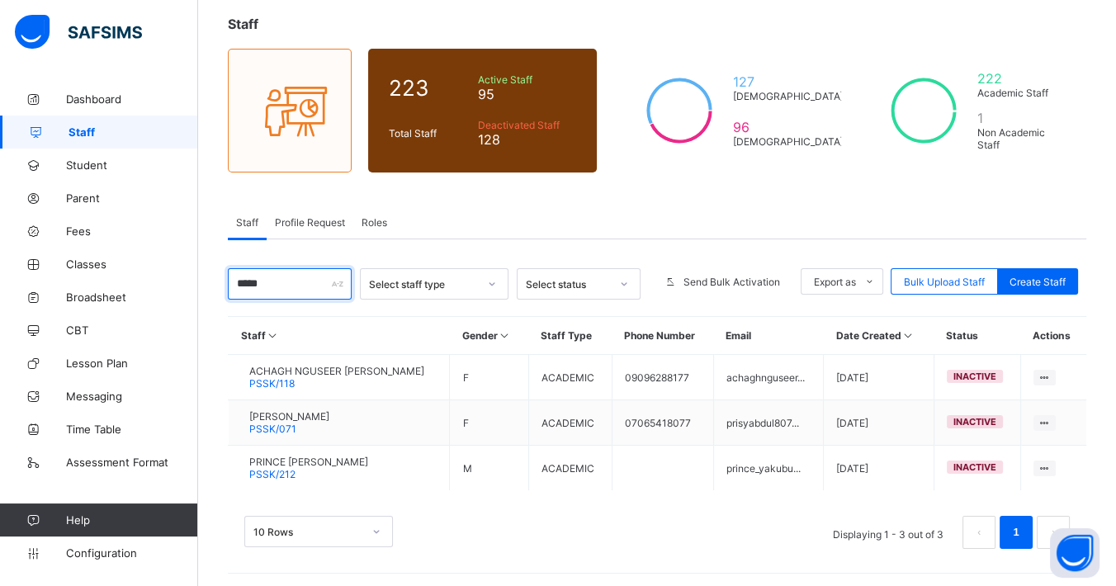
type input "*"
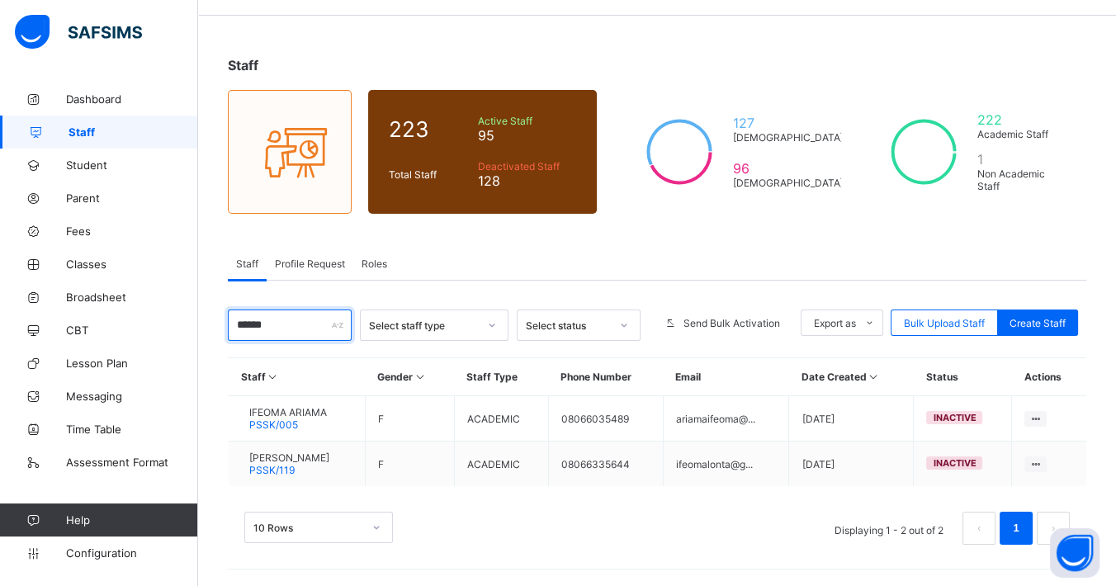
scroll to position [47, 0]
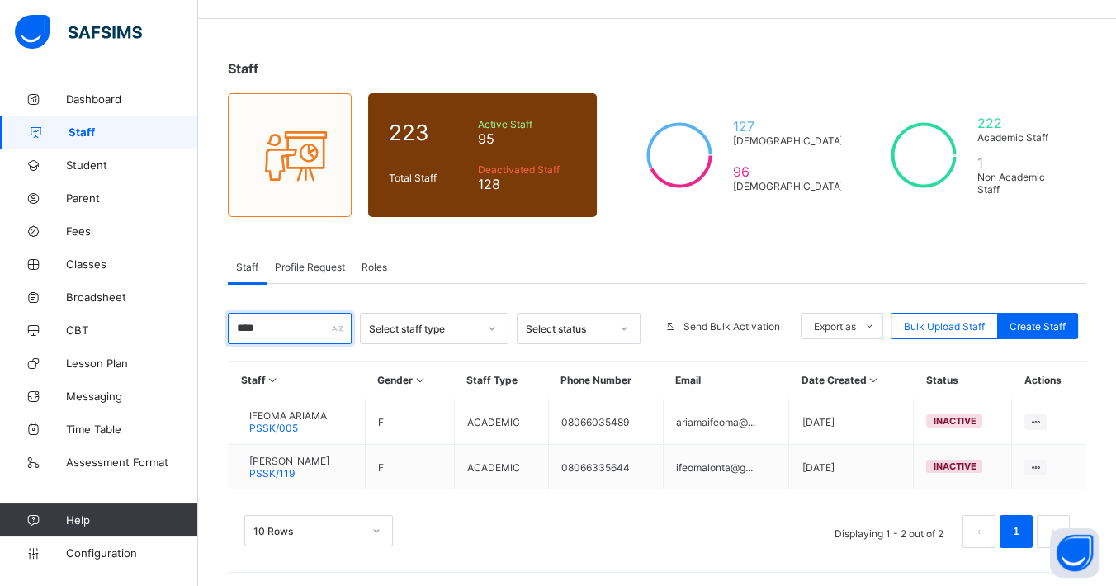
type input "*****"
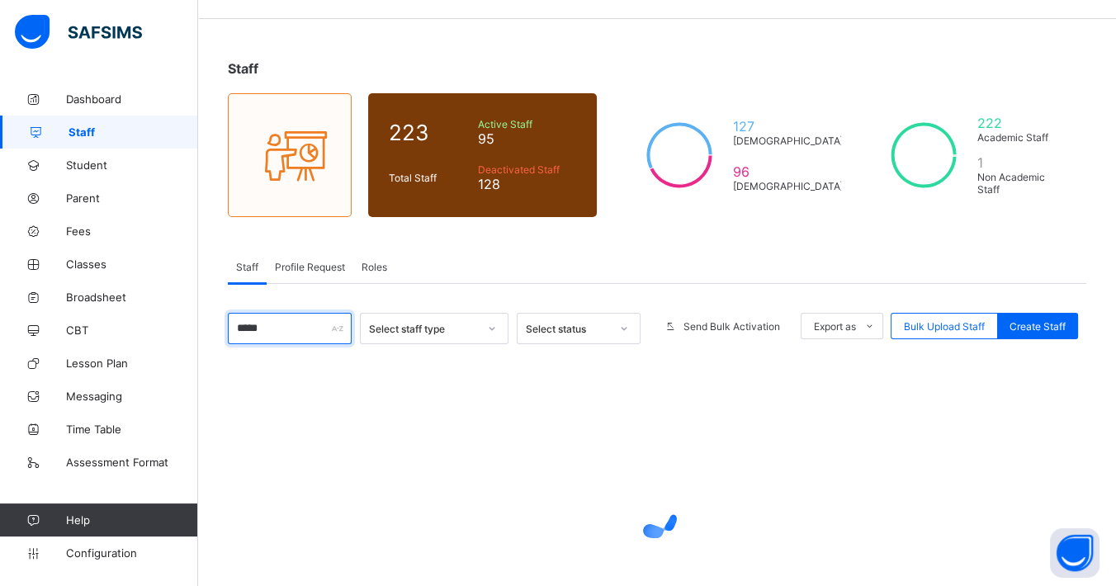
scroll to position [137, 0]
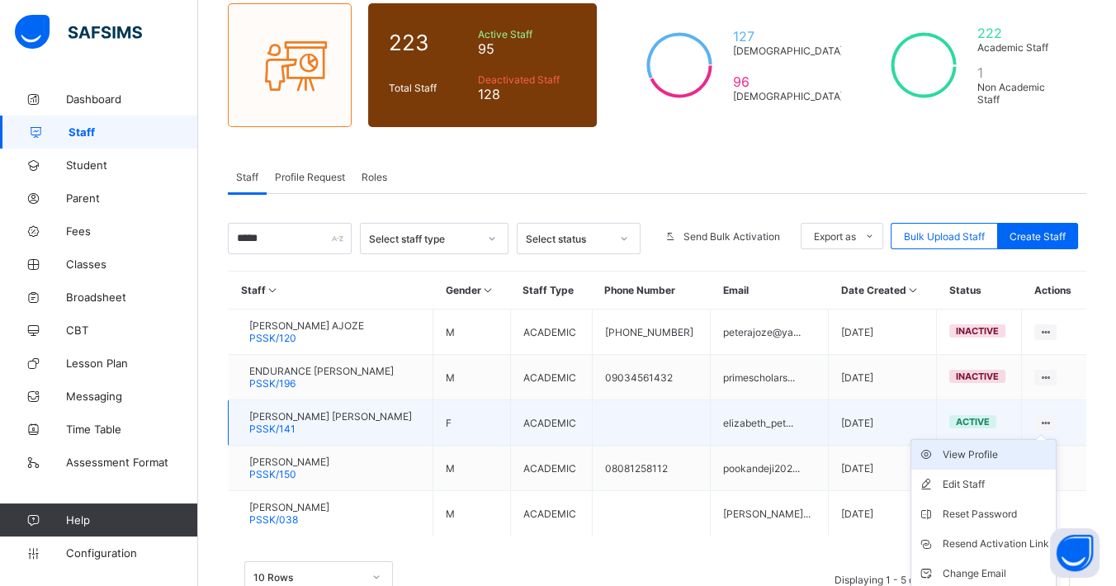
click at [1000, 450] on div "View Profile" at bounding box center [995, 454] width 106 height 17
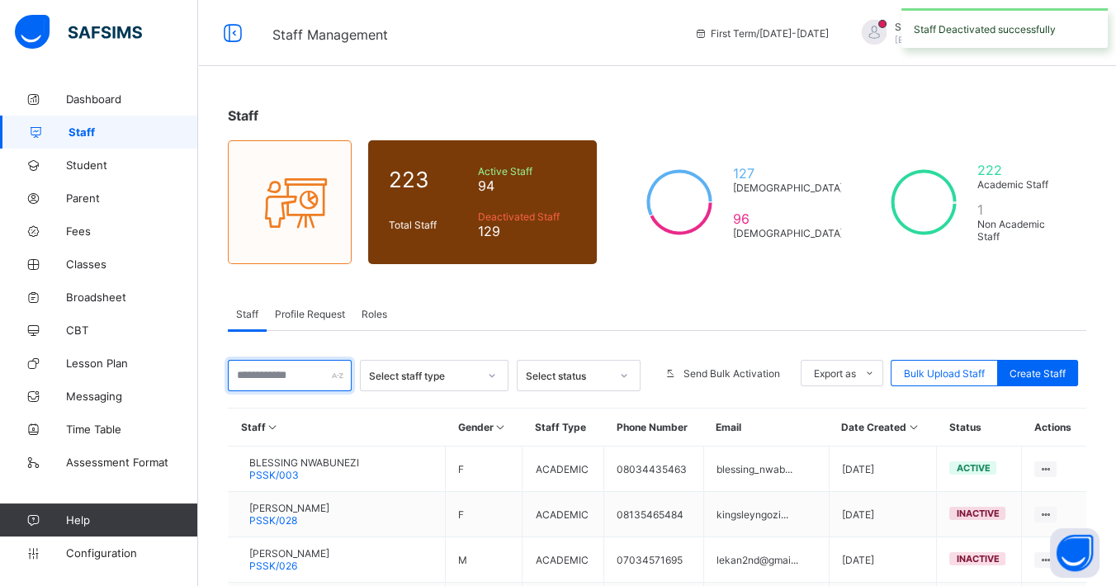
click at [276, 369] on input "text" at bounding box center [290, 375] width 124 height 31
type input "*****"
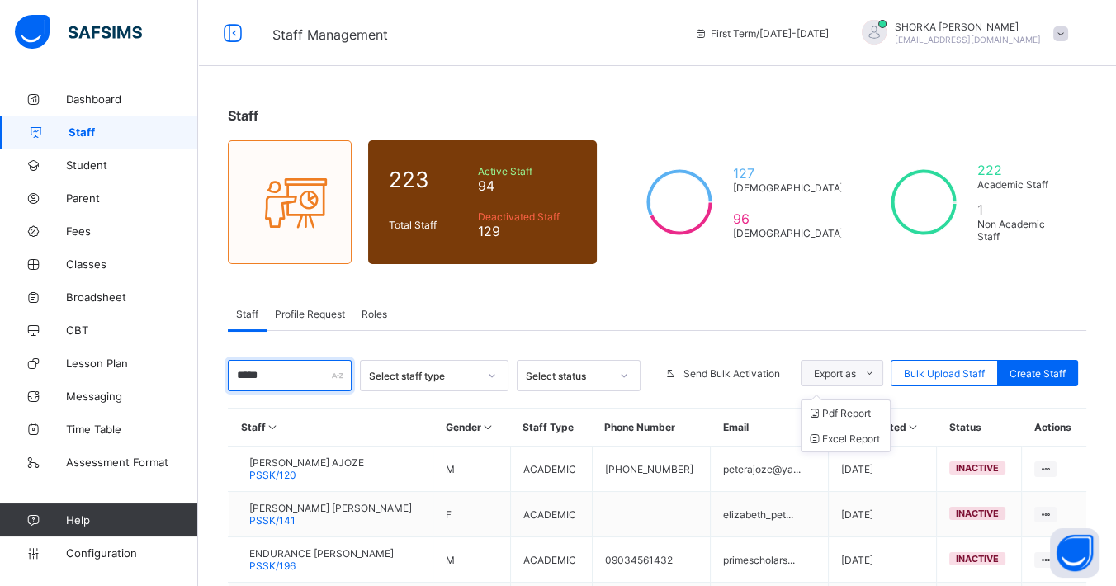
scroll to position [182, 0]
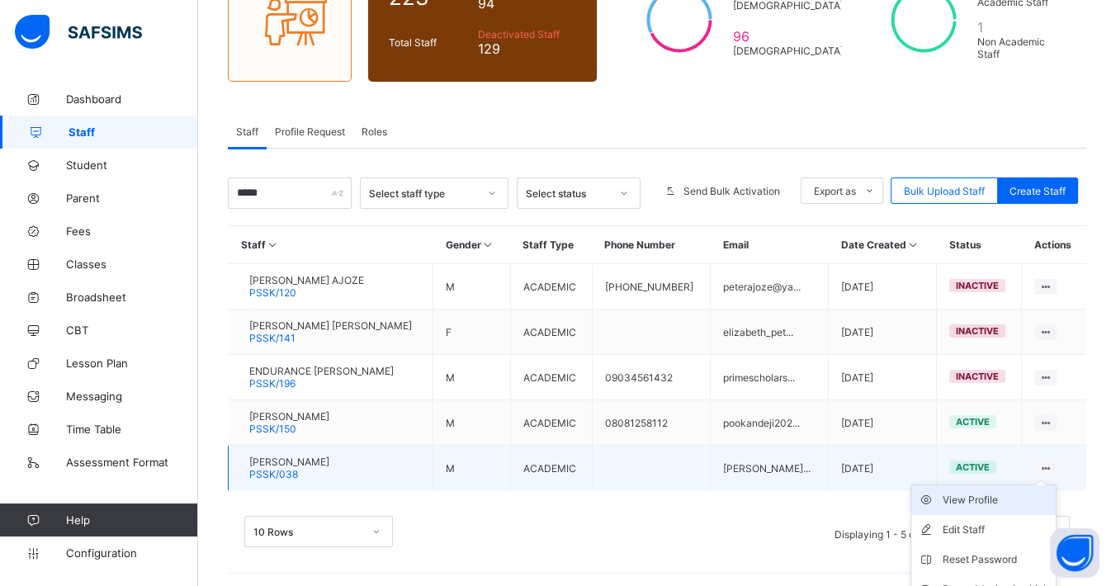
click at [994, 497] on div "View Profile" at bounding box center [995, 500] width 106 height 17
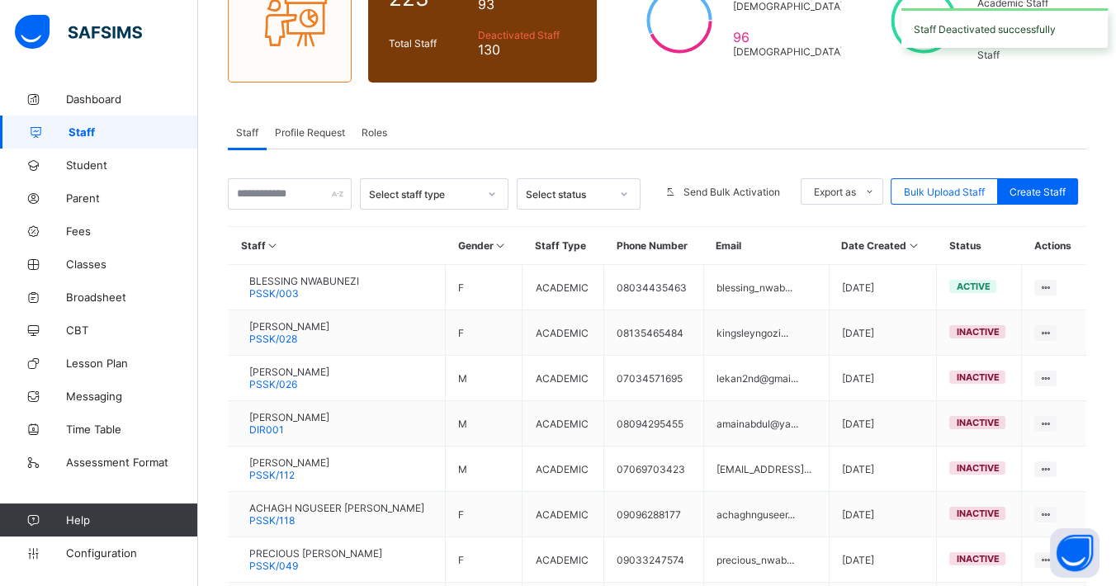
scroll to position [65, 0]
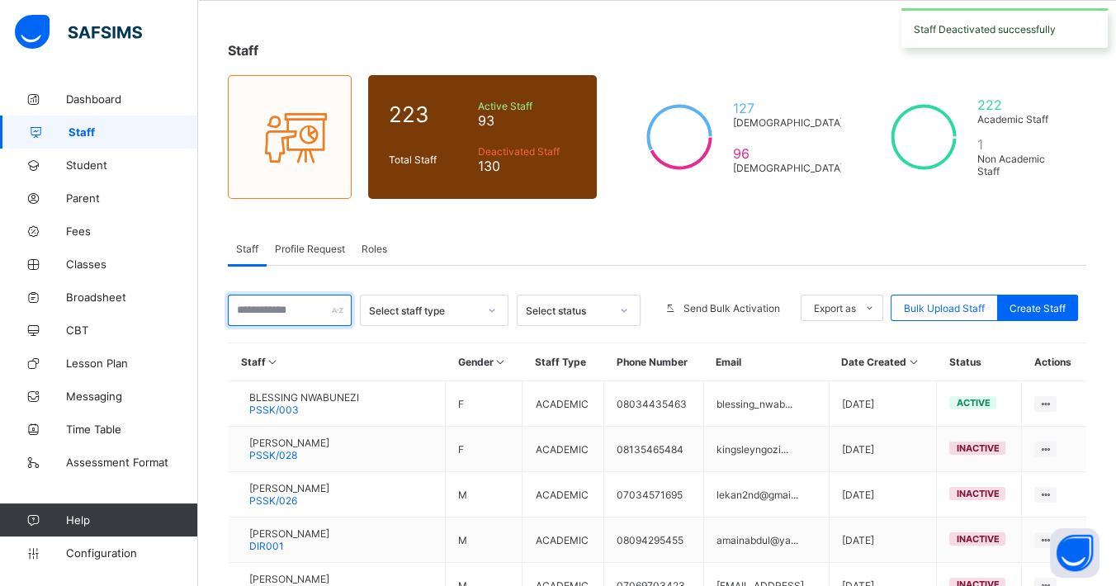
click at [267, 309] on input "text" at bounding box center [290, 310] width 124 height 31
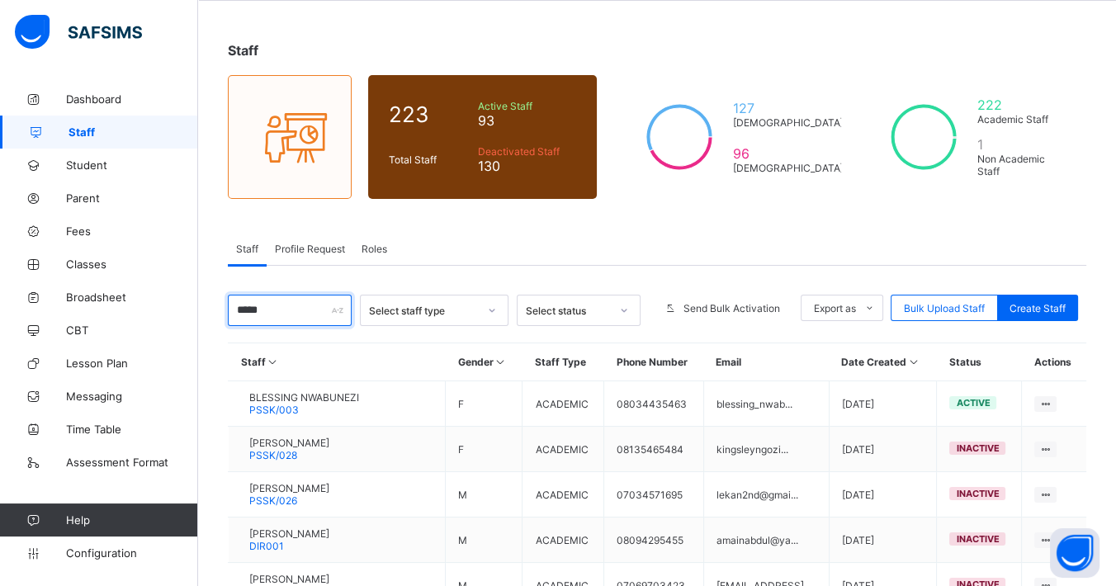
type input "******"
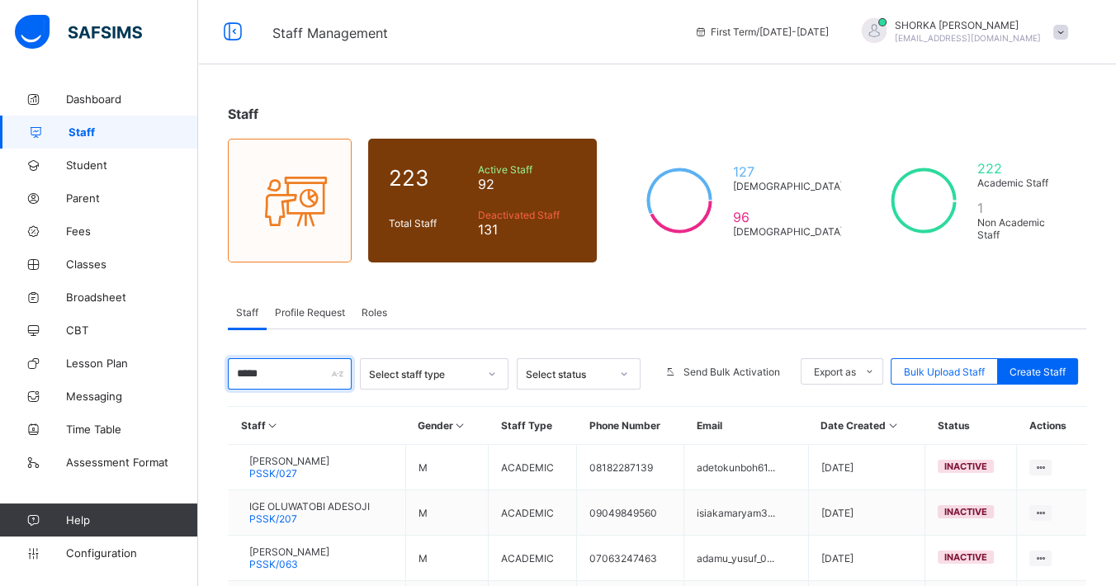
scroll to position [137, 0]
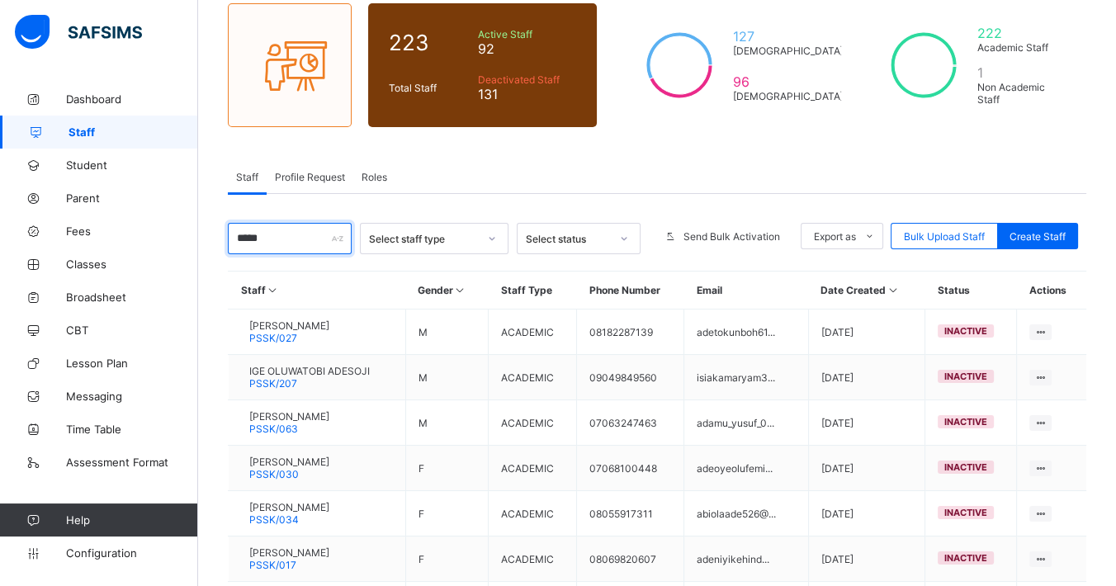
type input "*****"
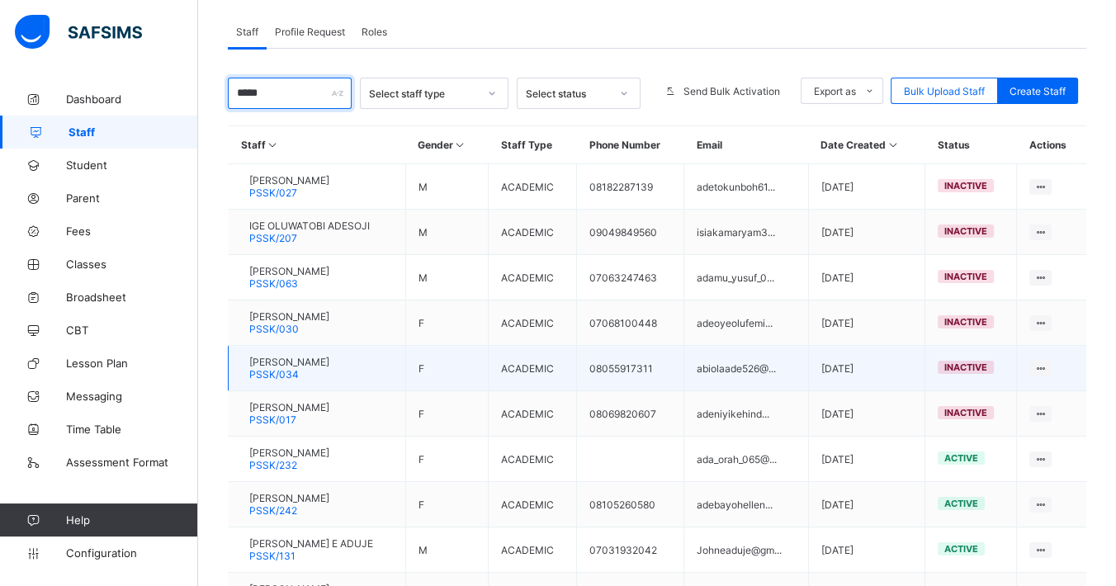
scroll to position [407, 0]
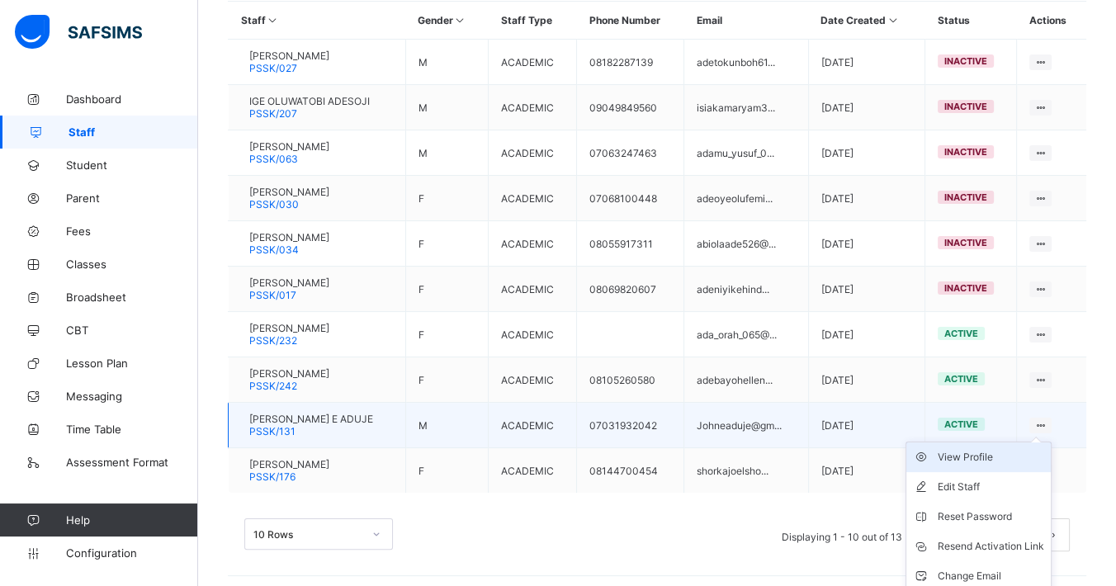
click at [1008, 451] on div "View Profile" at bounding box center [990, 457] width 106 height 17
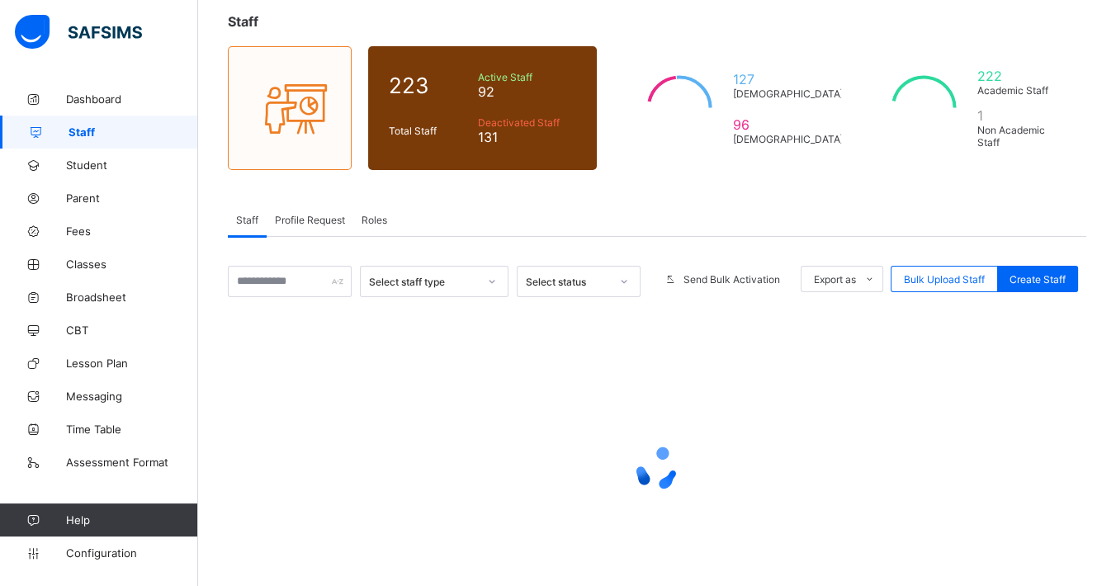
scroll to position [65, 0]
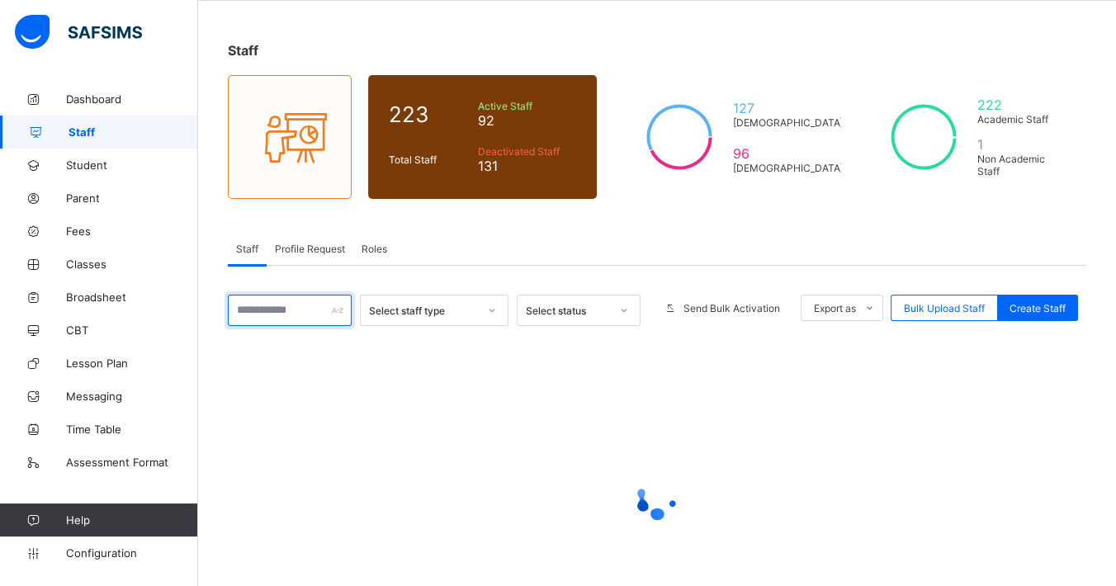
click at [287, 312] on input "text" at bounding box center [290, 310] width 124 height 31
click at [594, 234] on div "Staff Profile Request Roles" at bounding box center [657, 249] width 858 height 34
click at [268, 309] on input "text" at bounding box center [290, 310] width 124 height 31
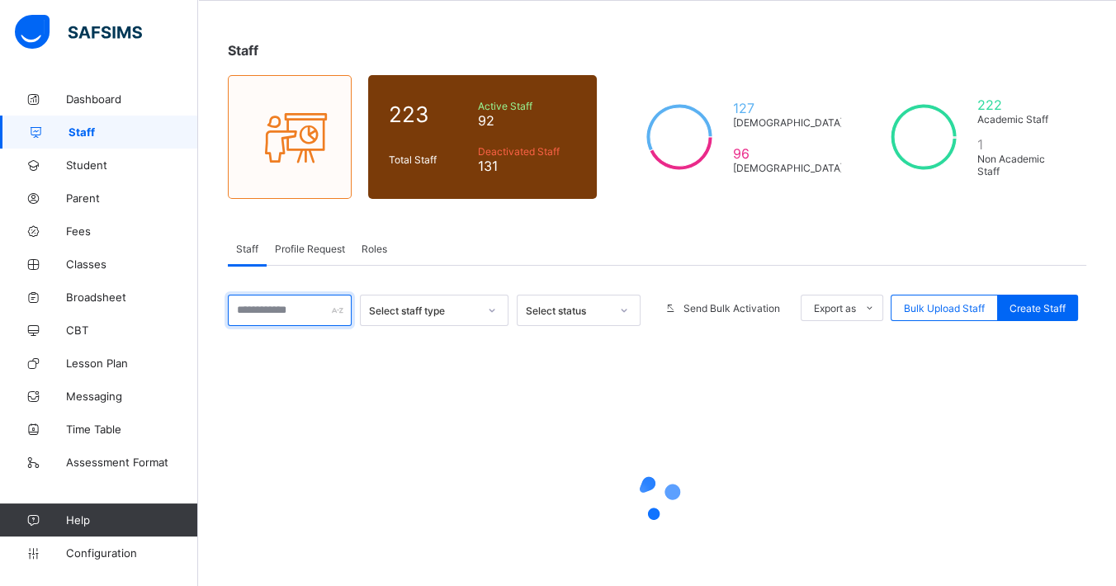
click at [268, 309] on input "text" at bounding box center [290, 310] width 124 height 31
click at [309, 304] on input "text" at bounding box center [290, 310] width 124 height 31
type input "*****"
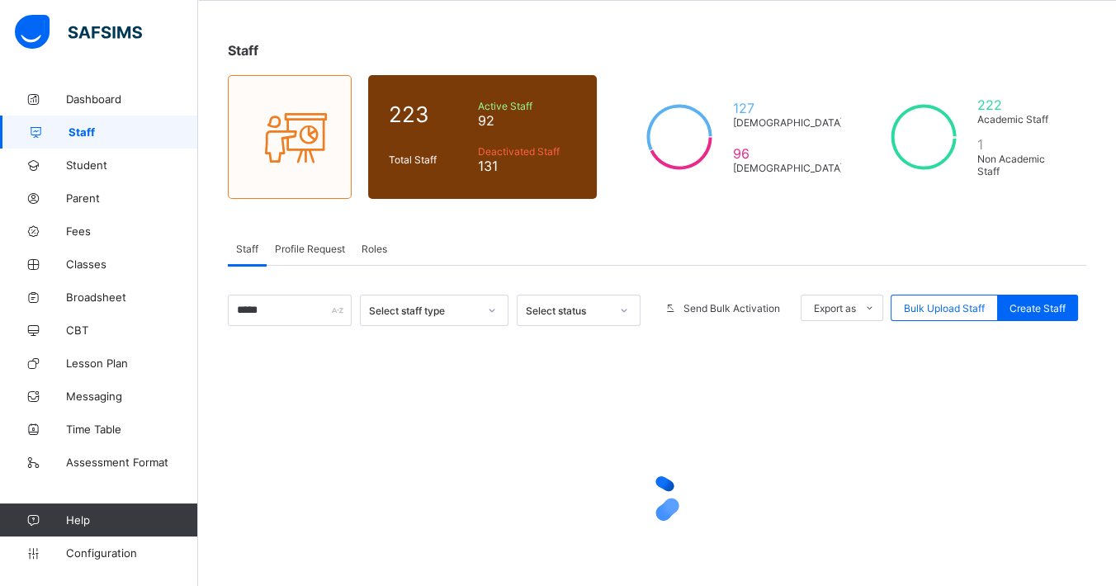
drag, startPoint x: 108, startPoint y: 364, endPoint x: 133, endPoint y: 504, distance: 142.5
click at [108, 364] on span "Lesson Plan" at bounding box center [132, 362] width 132 height 13
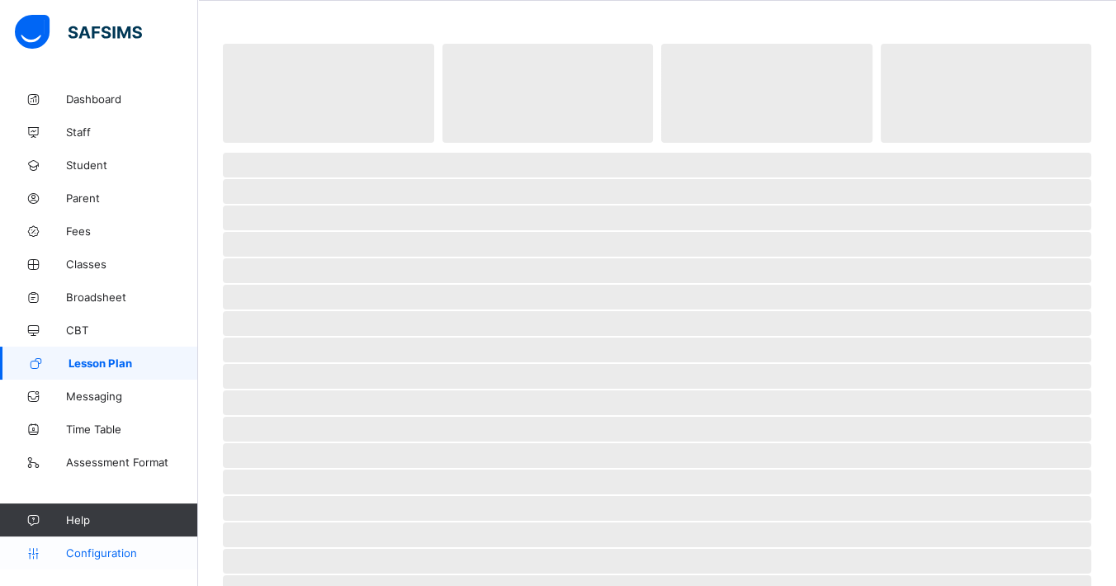
click at [102, 552] on span "Configuration" at bounding box center [131, 552] width 131 height 13
click at [85, 135] on span "Staff" at bounding box center [132, 131] width 132 height 13
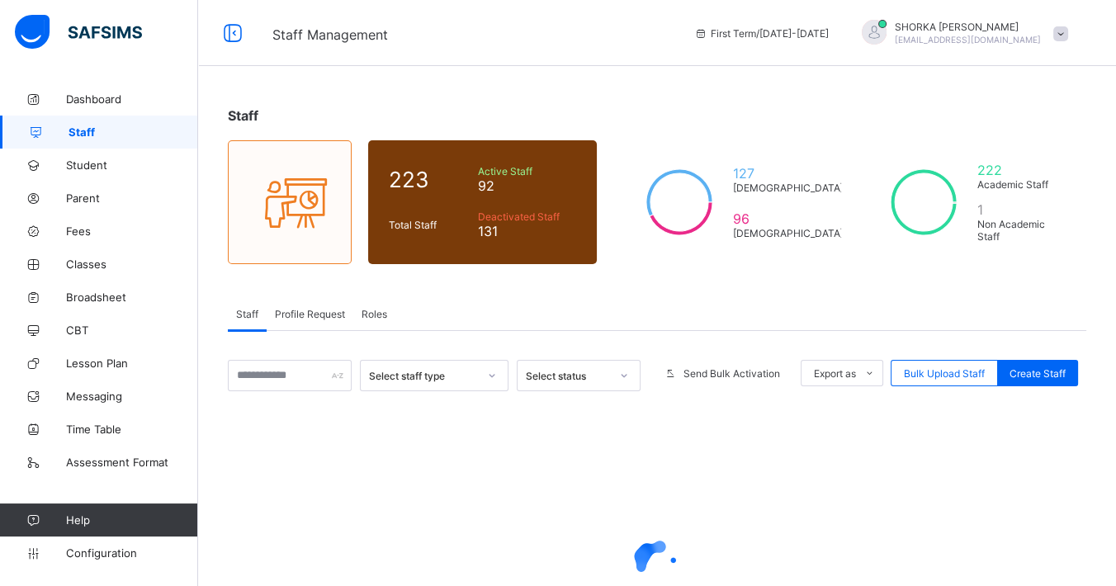
click at [302, 305] on div "Profile Request" at bounding box center [310, 313] width 87 height 33
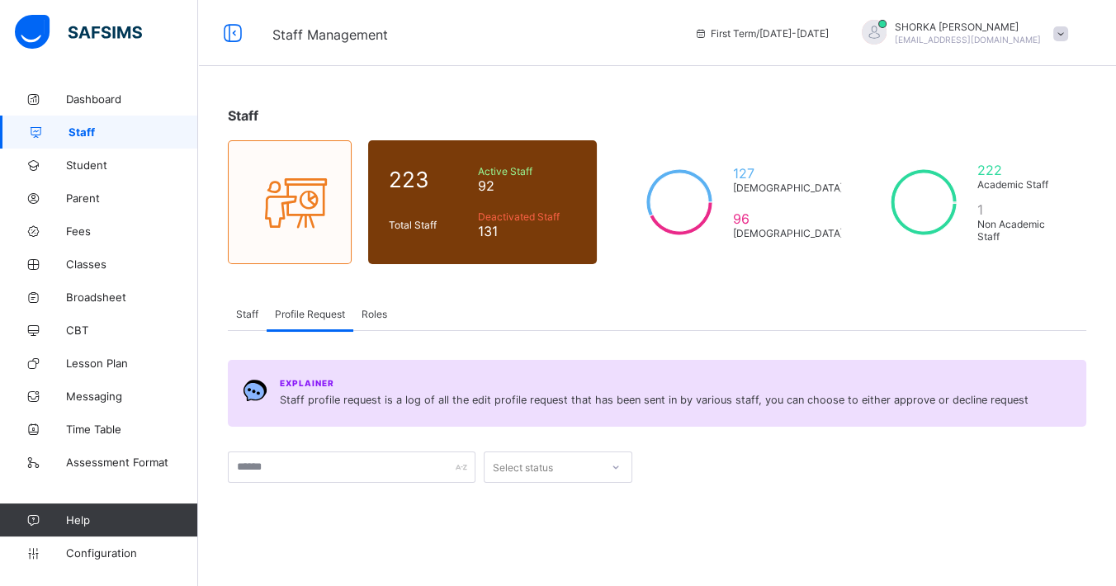
click at [247, 314] on span "Staff" at bounding box center [247, 314] width 22 height 12
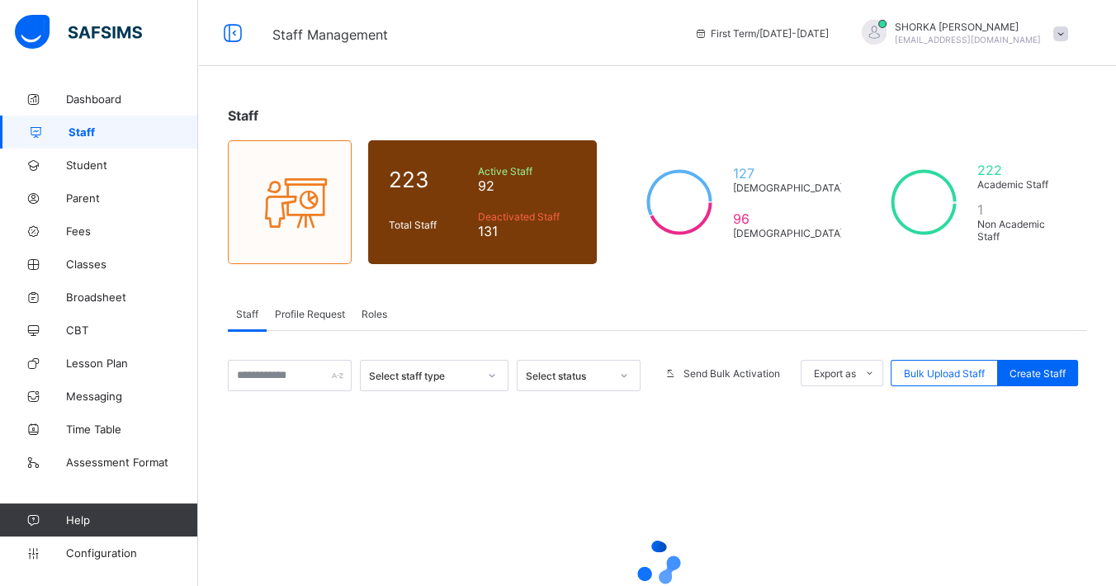
click at [334, 309] on span "Profile Request" at bounding box center [310, 314] width 70 height 12
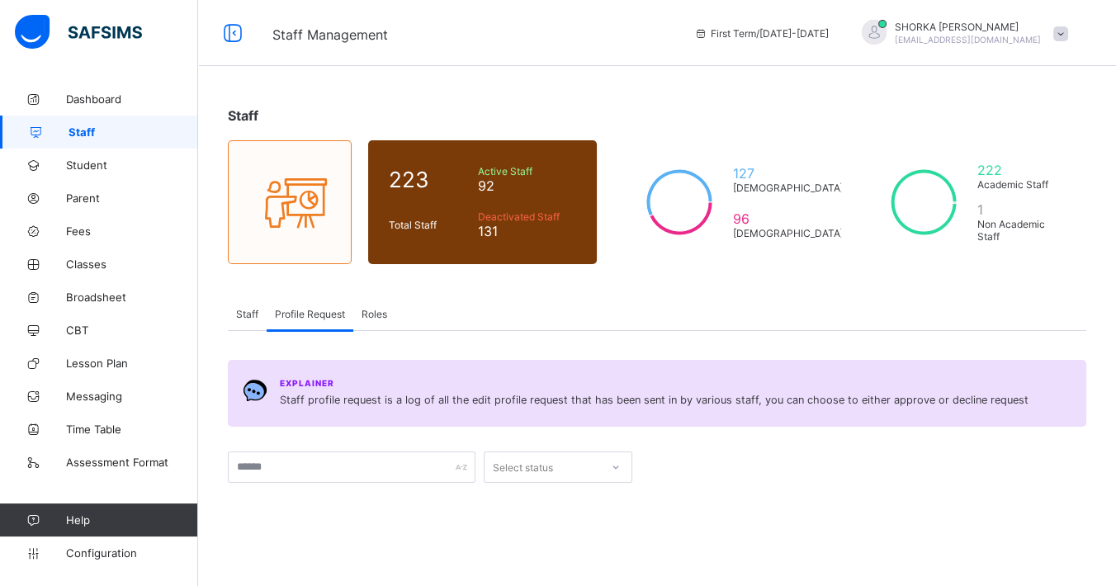
click at [365, 314] on span "Roles" at bounding box center [374, 314] width 26 height 12
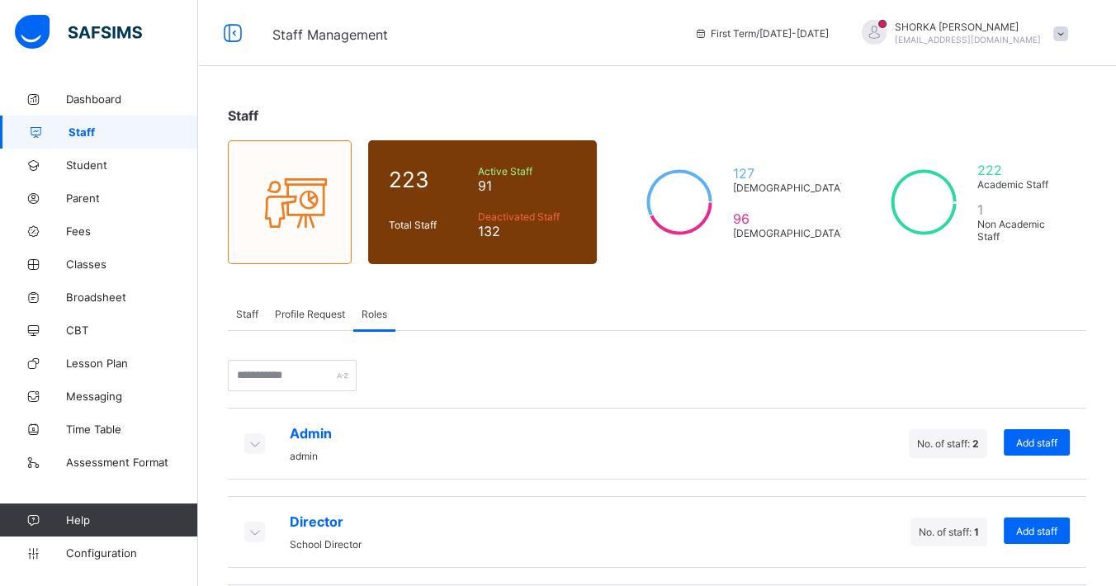
click at [247, 308] on span "Staff" at bounding box center [247, 314] width 22 height 12
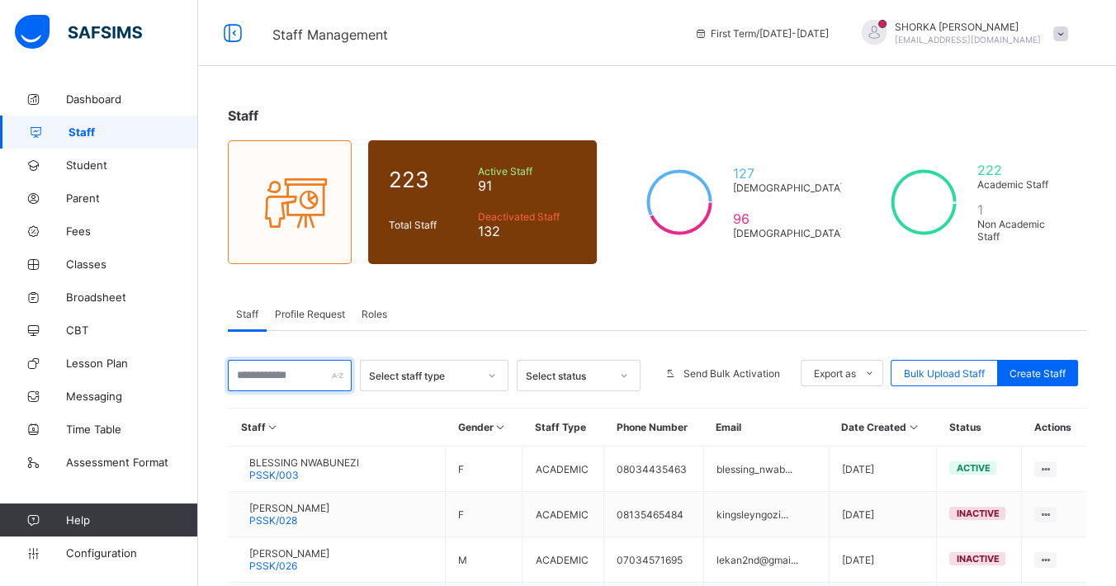
click at [285, 378] on input "text" at bounding box center [290, 375] width 124 height 31
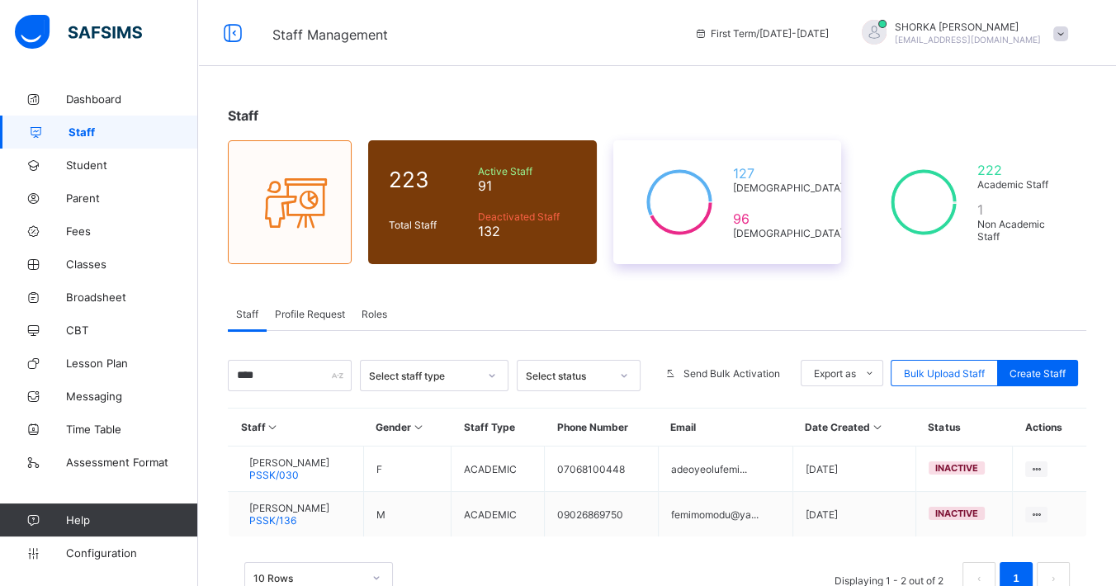
click at [636, 253] on div "127 [DEMOGRAPHIC_DATA] 96 [DEMOGRAPHIC_DATA]" at bounding box center [727, 202] width 229 height 124
drag, startPoint x: 254, startPoint y: 367, endPoint x: 264, endPoint y: 378, distance: 14.6
click at [254, 369] on input "****" at bounding box center [290, 375] width 124 height 31
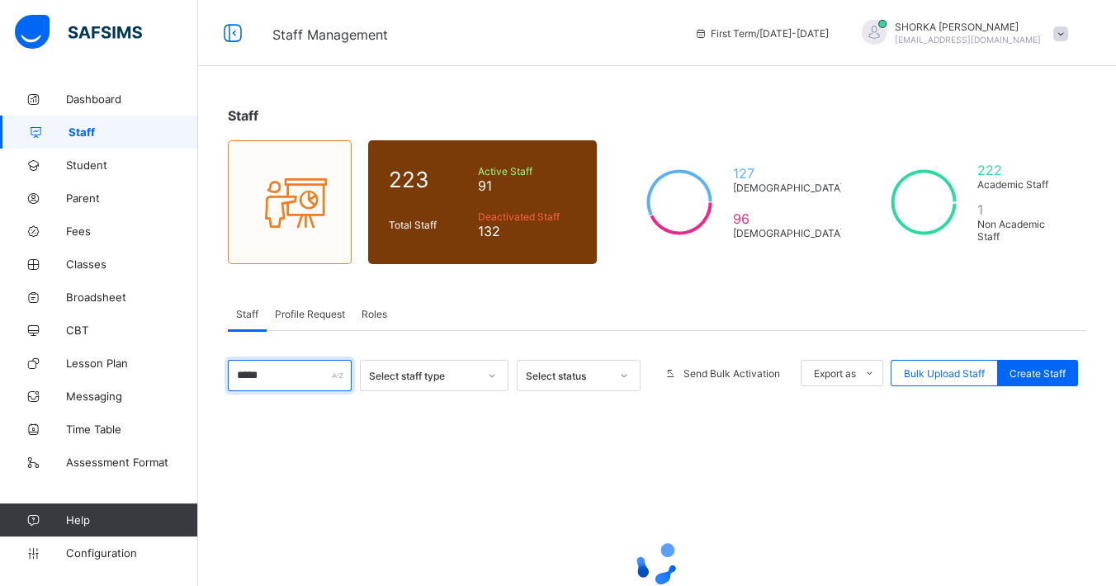
type input "*****"
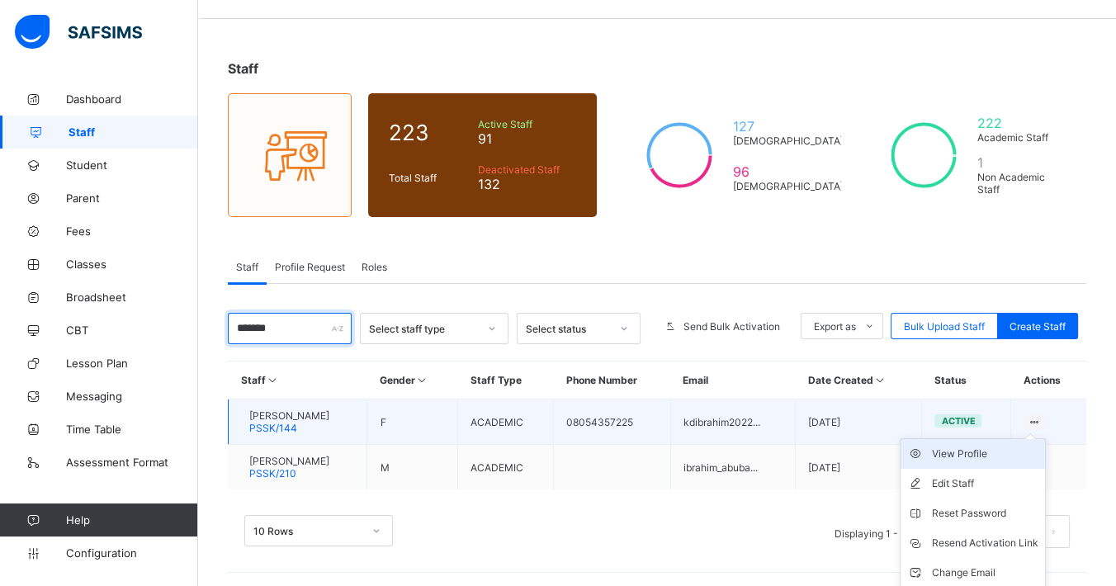
scroll to position [76, 0]
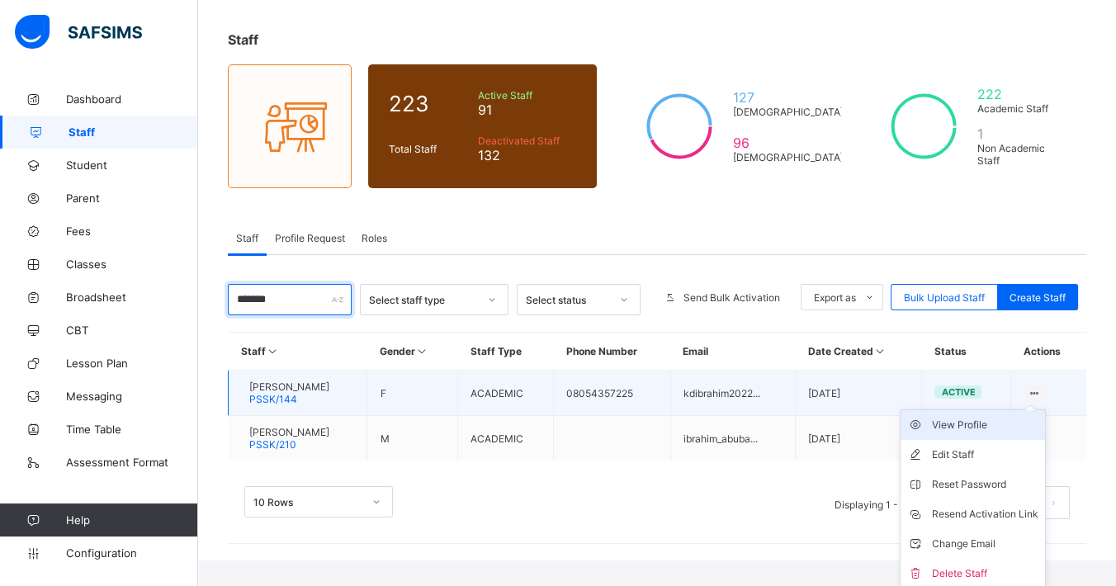
type input "*******"
click at [983, 422] on div "View Profile" at bounding box center [985, 425] width 106 height 17
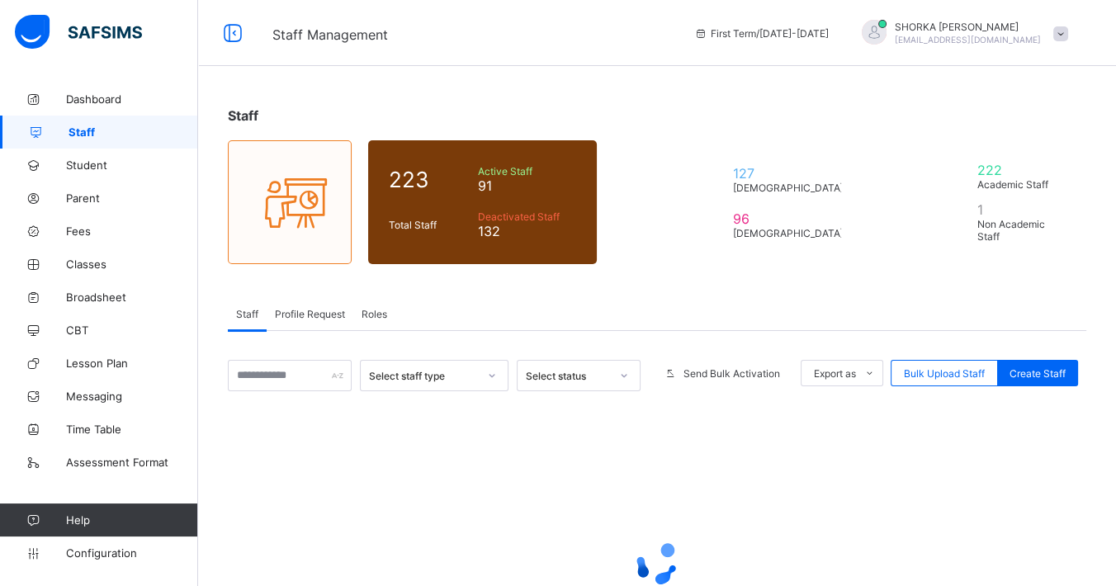
scroll to position [76, 0]
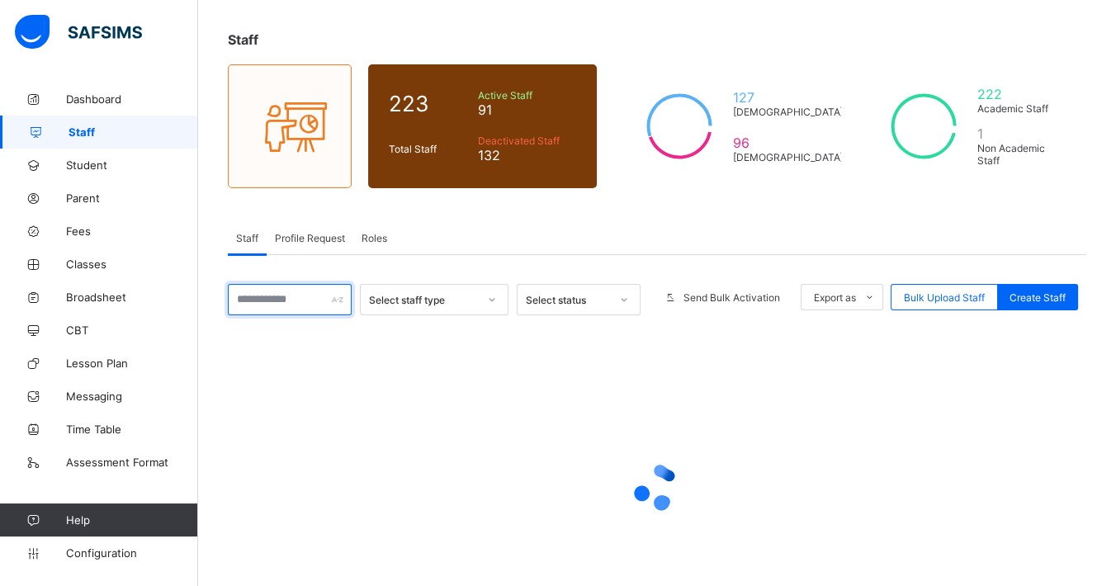
click at [278, 305] on input "text" at bounding box center [290, 299] width 124 height 31
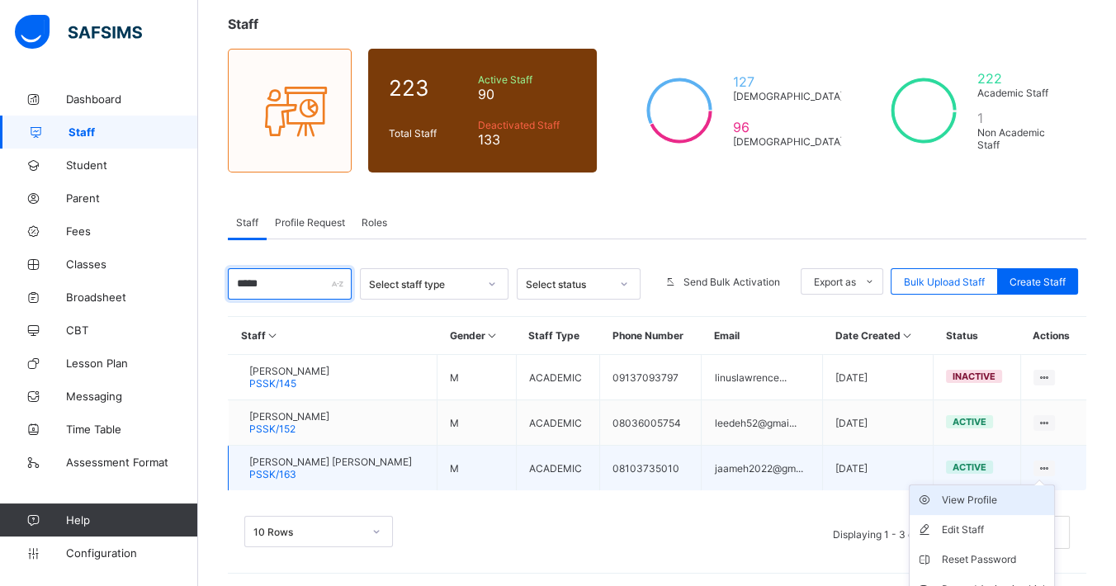
scroll to position [137, 0]
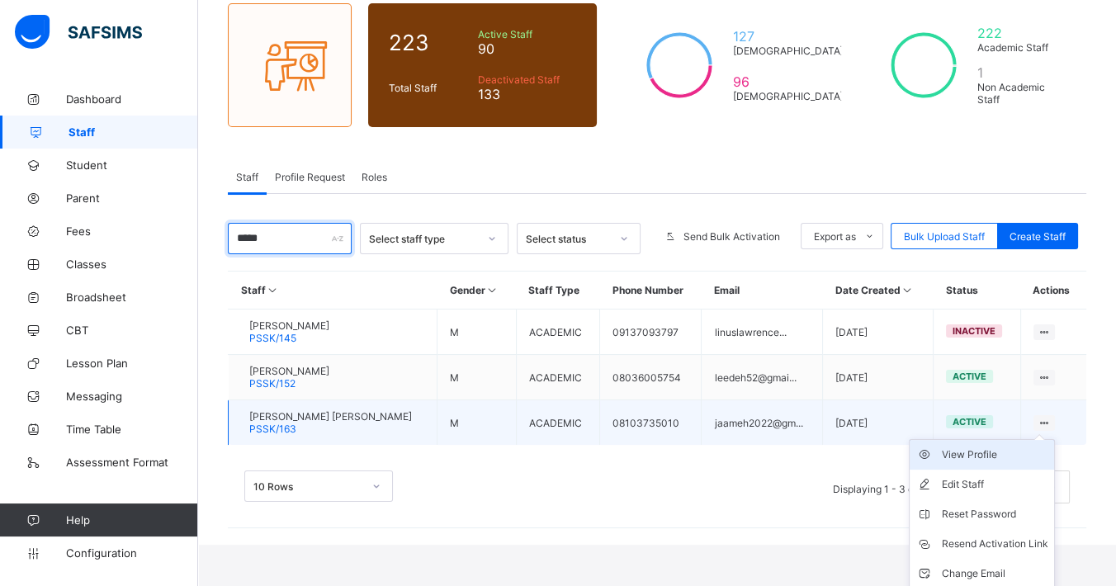
type input "*****"
click at [1027, 446] on div "View Profile" at bounding box center [994, 454] width 106 height 17
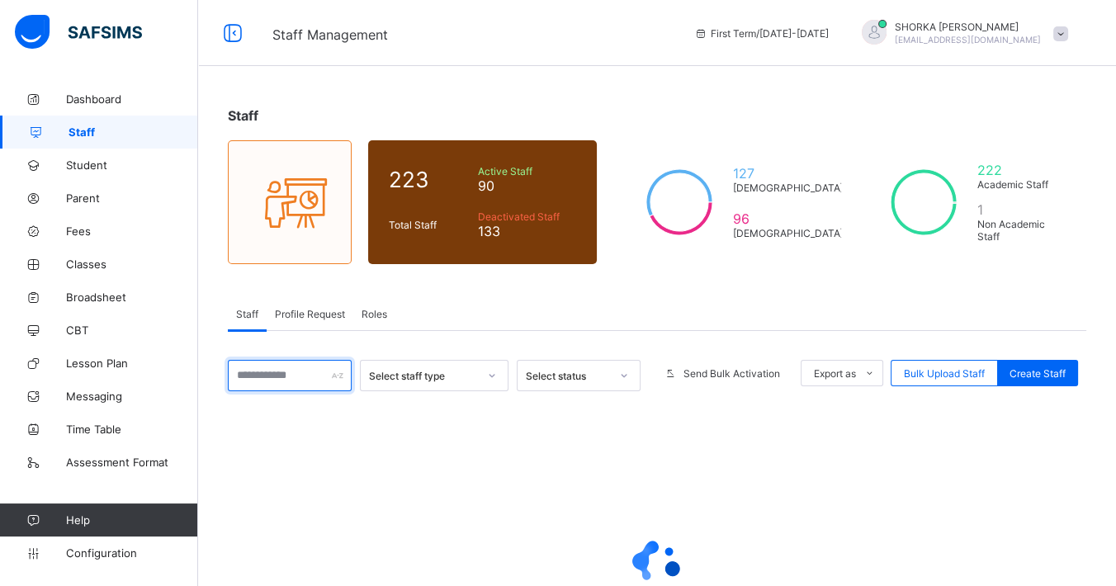
click at [320, 370] on input "text" at bounding box center [290, 375] width 124 height 31
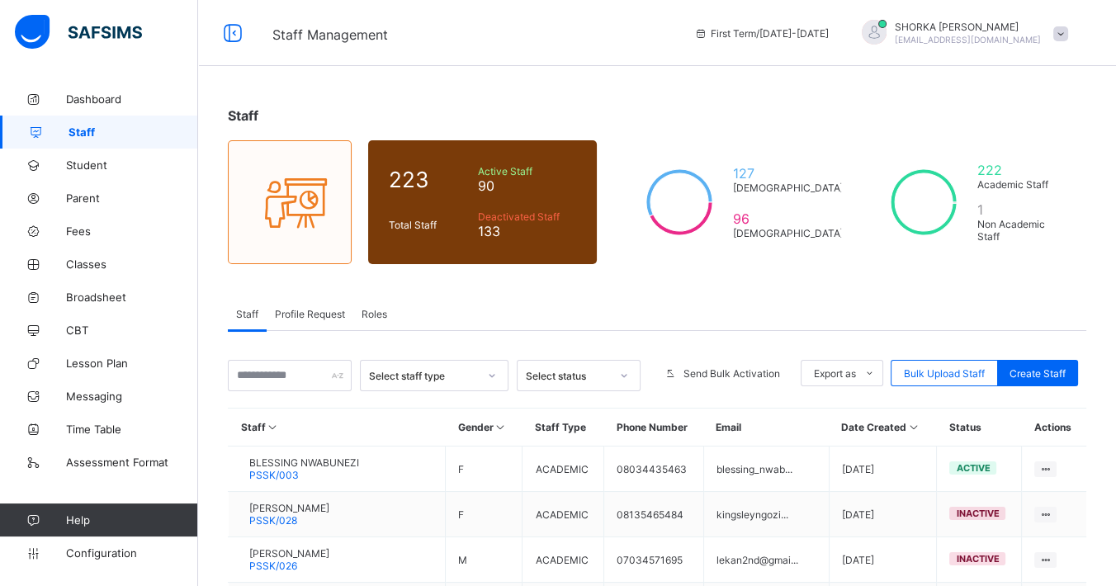
click at [790, 305] on div "Staff Profile Request Roles" at bounding box center [657, 314] width 858 height 34
click at [102, 294] on span "Broadsheet" at bounding box center [132, 296] width 132 height 13
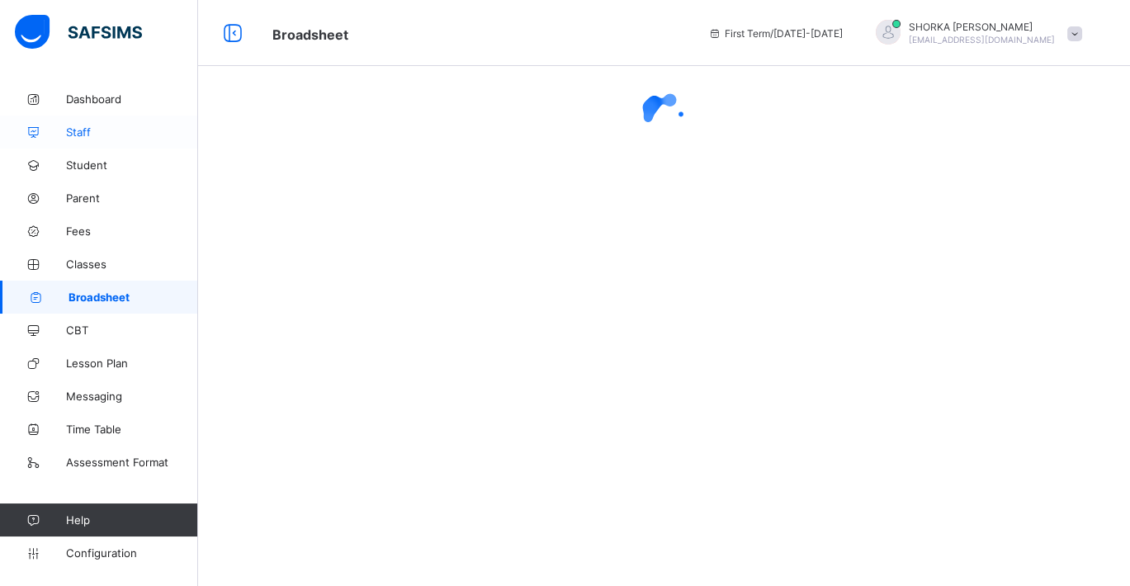
click at [87, 130] on span "Staff" at bounding box center [132, 131] width 132 height 13
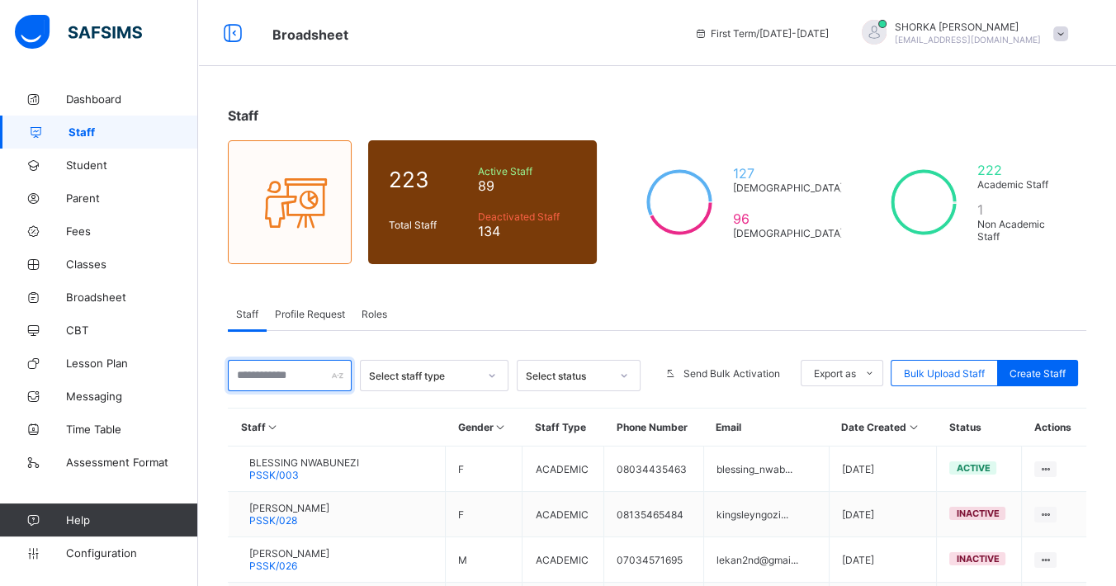
click at [290, 383] on input "text" at bounding box center [290, 375] width 124 height 31
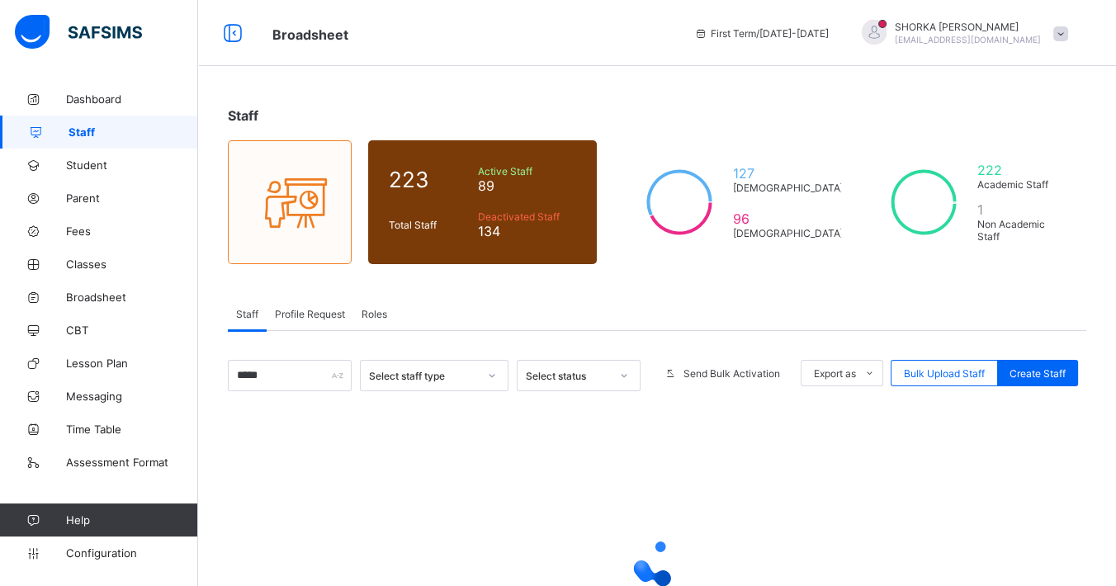
type input "*****"
click at [287, 370] on input "*****" at bounding box center [290, 375] width 124 height 31
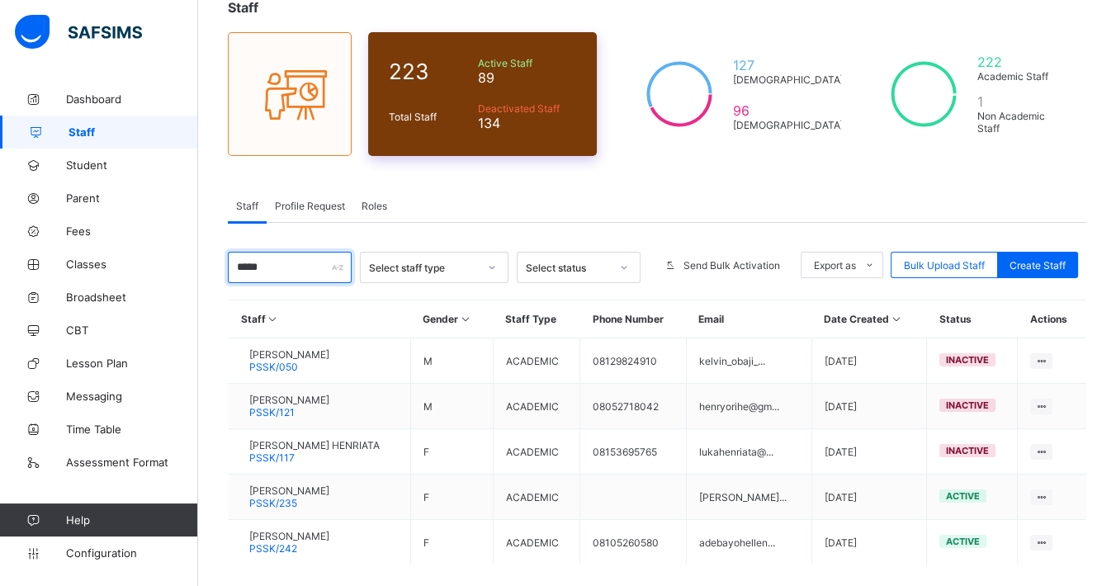
scroll to position [182, 0]
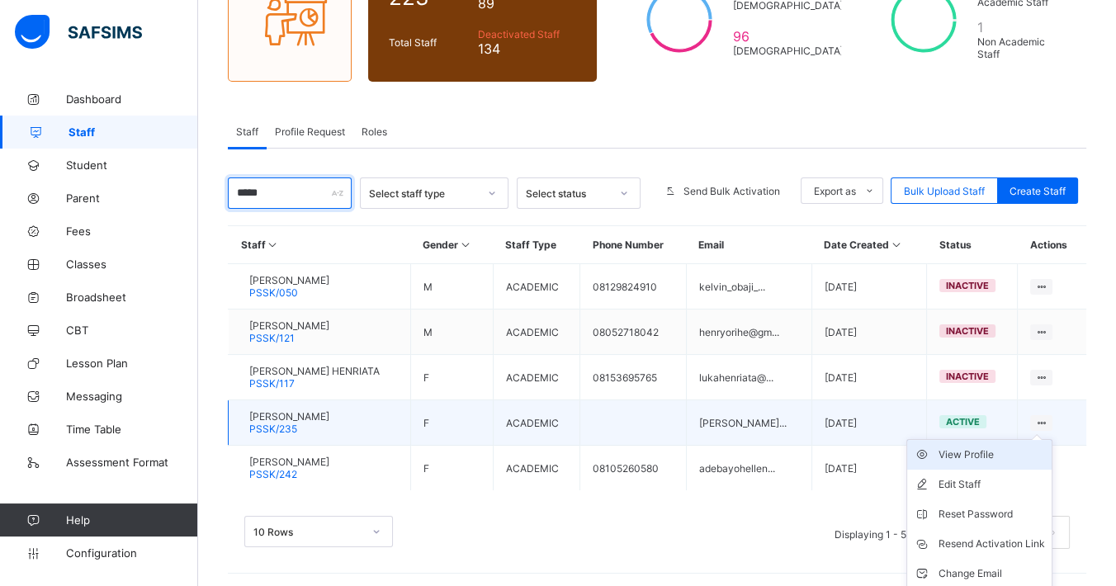
type input "*****"
click at [1022, 446] on div "View Profile" at bounding box center [991, 454] width 106 height 17
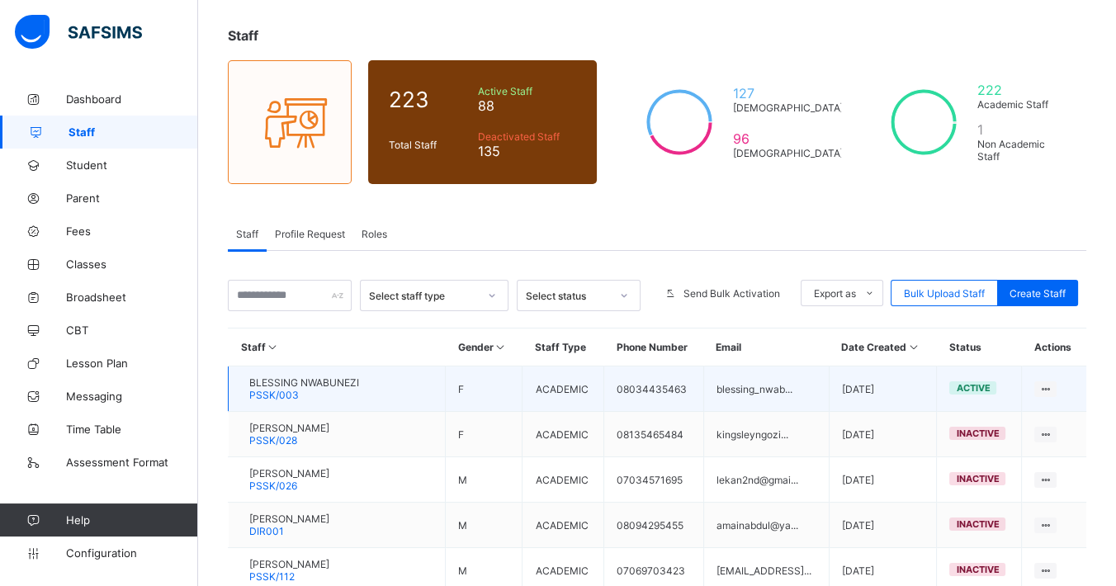
scroll to position [183, 0]
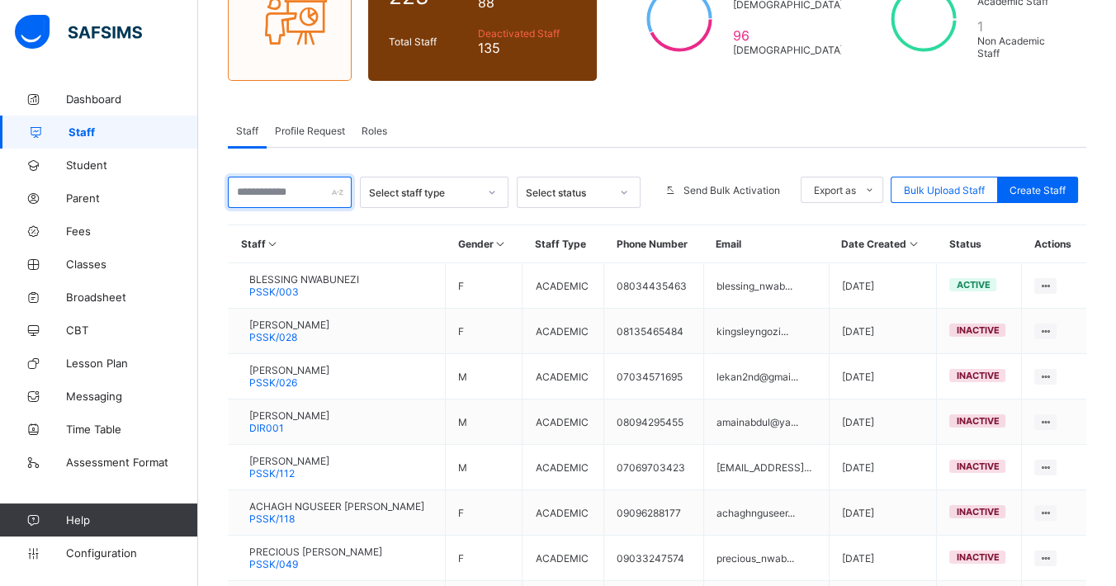
click at [292, 184] on input "text" at bounding box center [290, 192] width 124 height 31
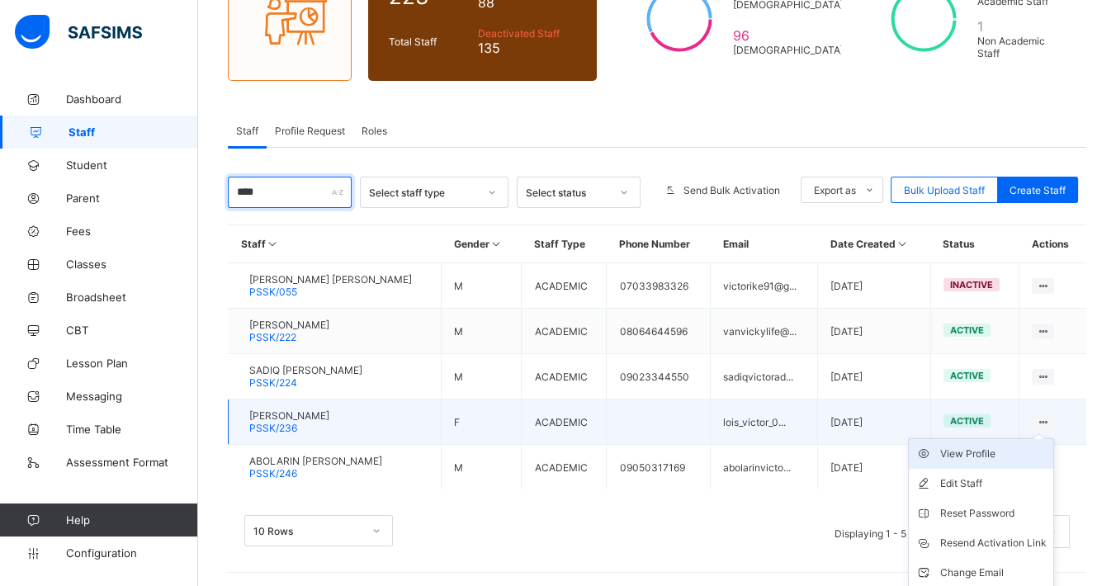
type input "****"
click at [980, 449] on div "View Profile" at bounding box center [993, 454] width 106 height 17
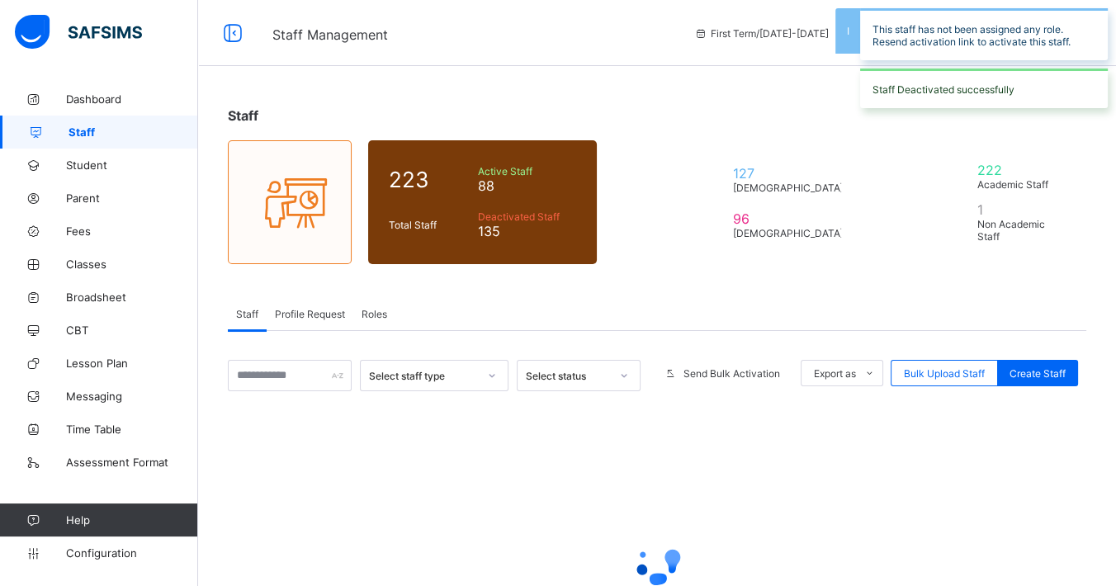
scroll to position [157, 0]
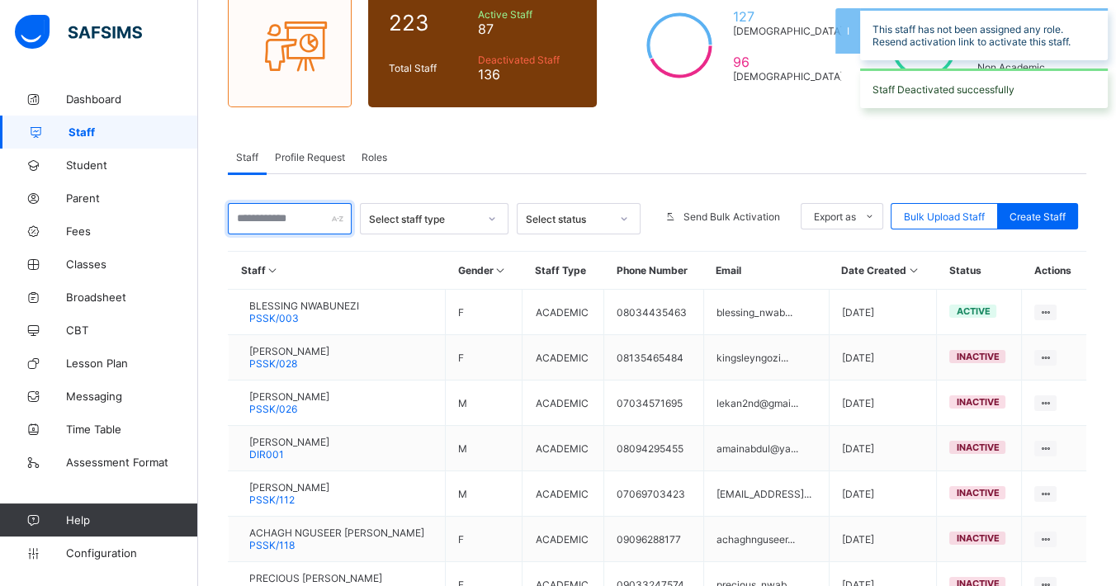
click at [295, 217] on input "text" at bounding box center [290, 218] width 124 height 31
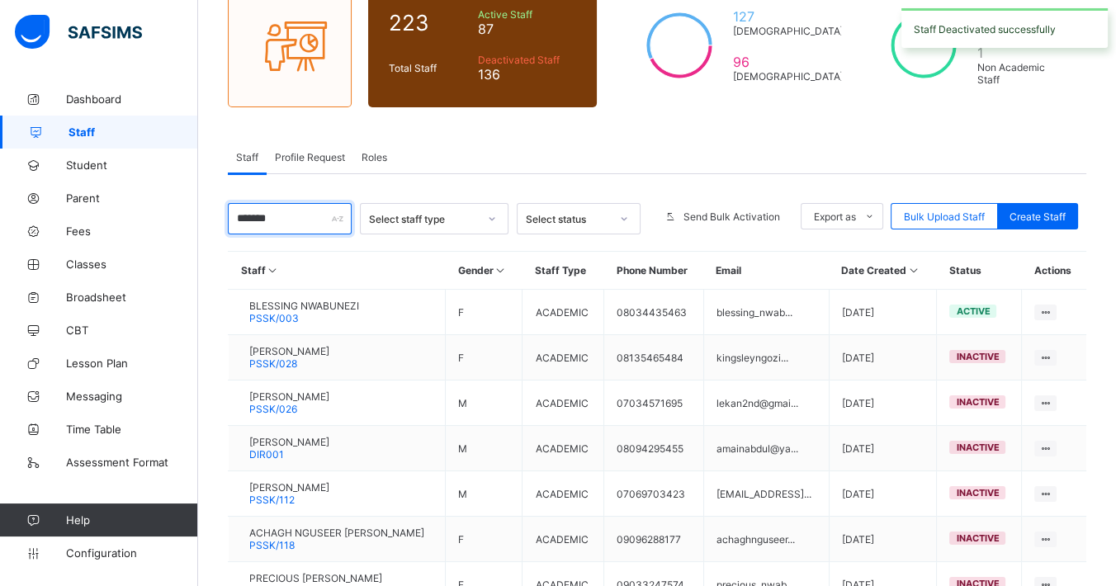
type input "*******"
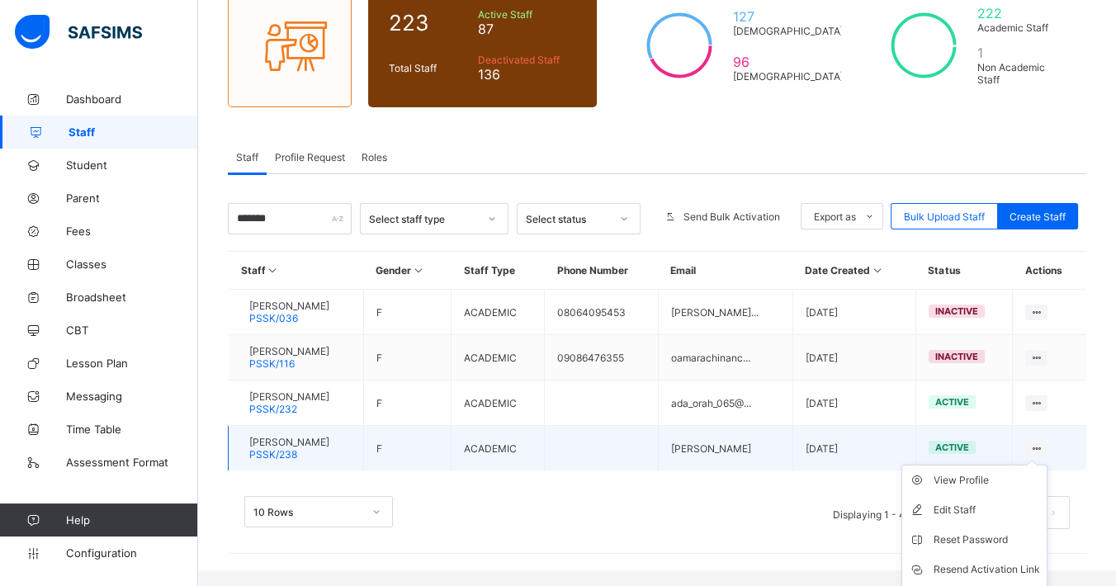
click at [1047, 465] on ul "View Profile Edit Staff Reset Password Resend Activation Link Change Email Dele…" at bounding box center [974, 555] width 146 height 180
click at [988, 474] on div "View Profile" at bounding box center [986, 480] width 106 height 17
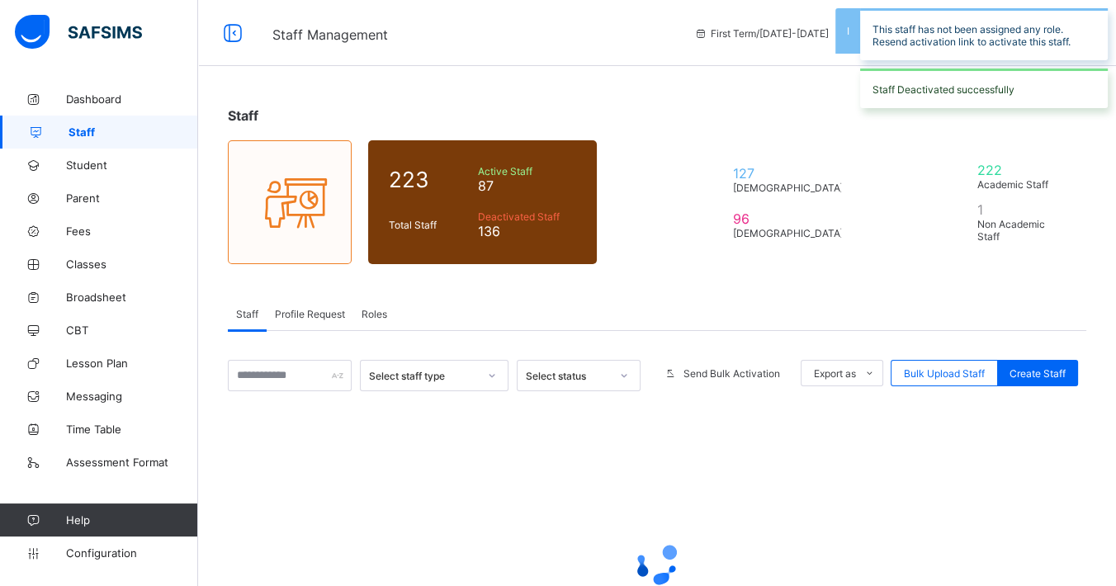
scroll to position [157, 0]
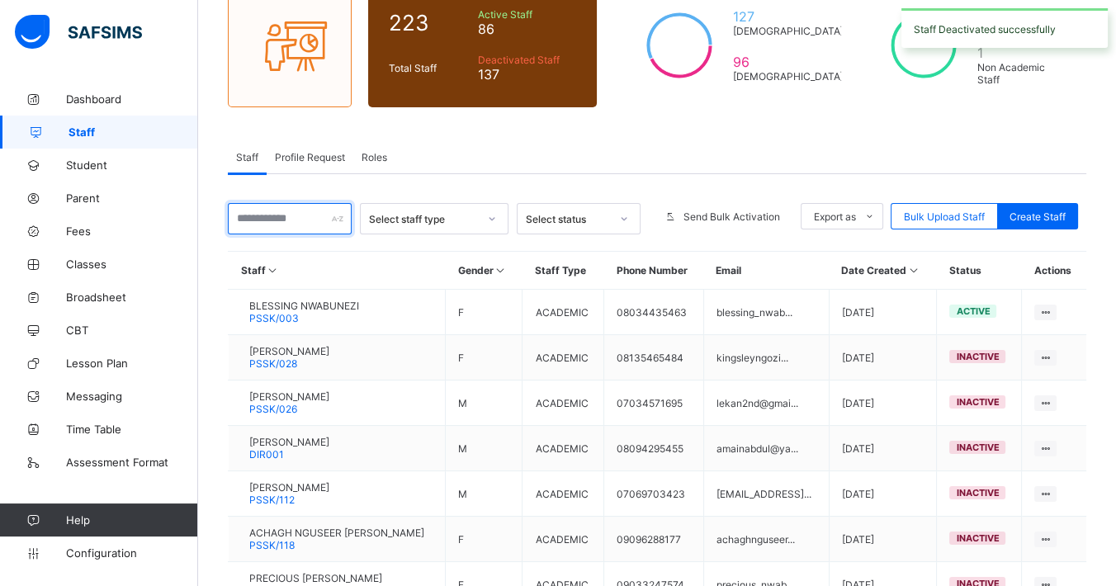
click at [300, 218] on input "text" at bounding box center [290, 218] width 124 height 31
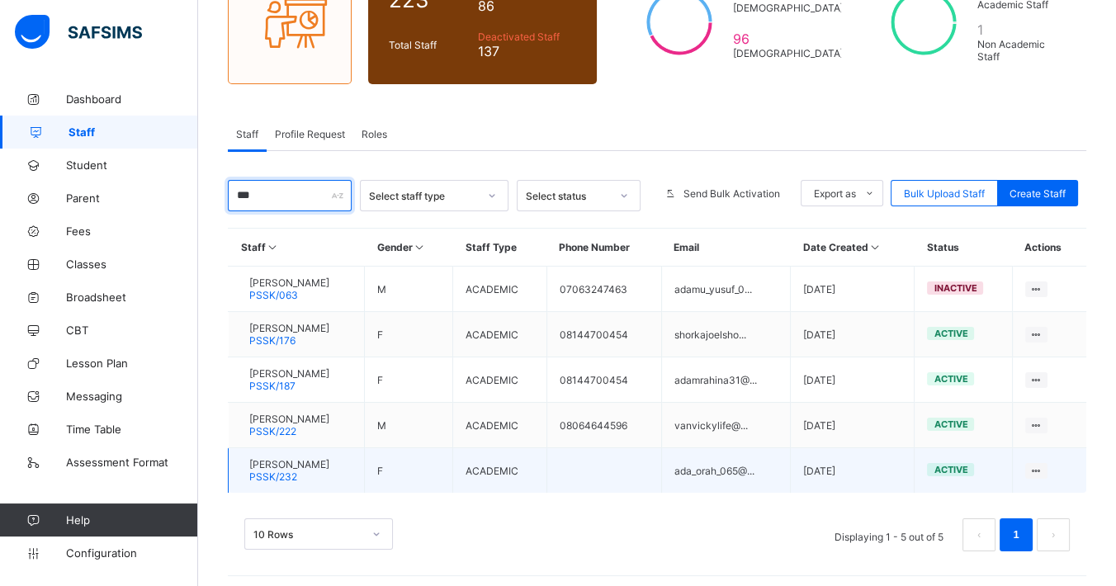
scroll to position [182, 0]
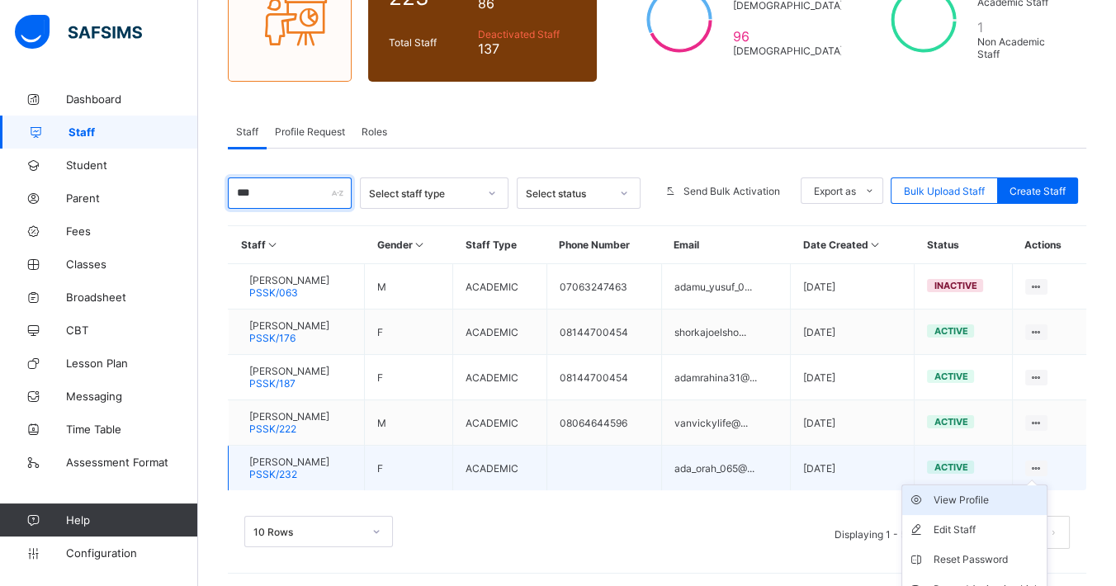
type input "***"
click at [1011, 495] on div "View Profile" at bounding box center [986, 500] width 106 height 17
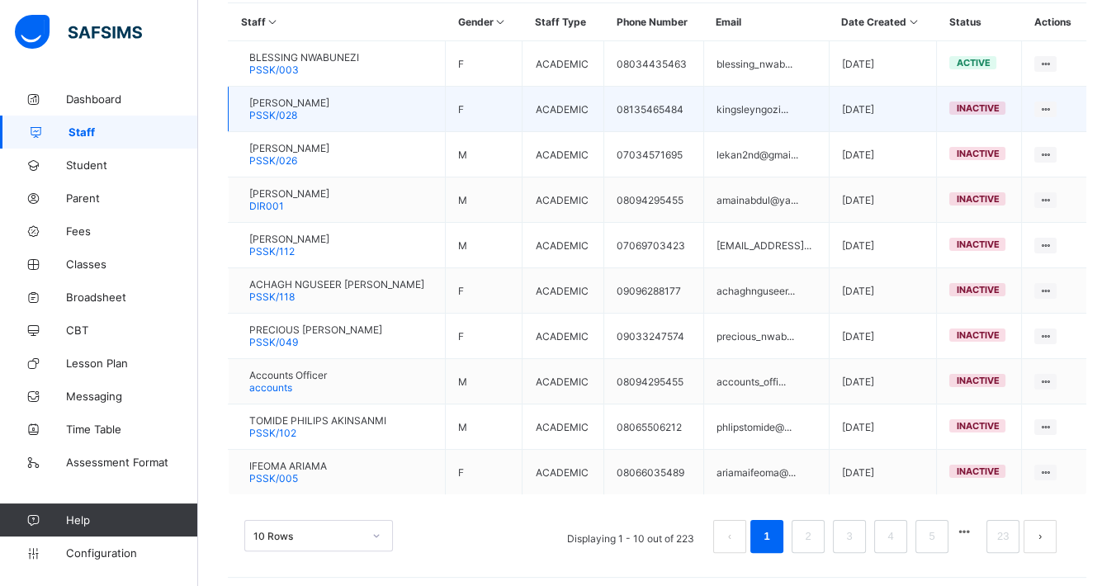
scroll to position [132, 0]
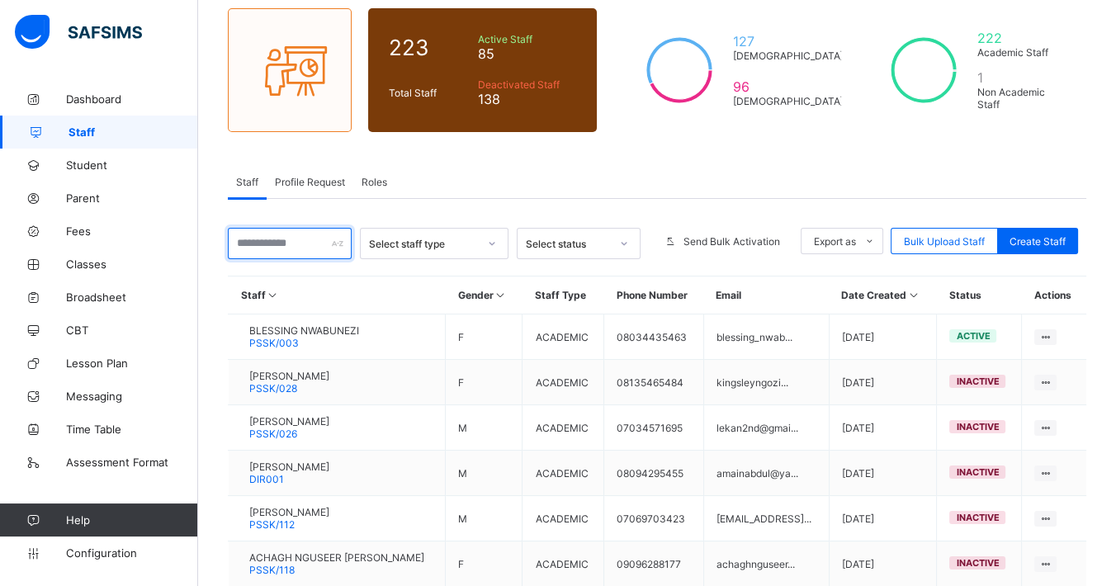
click at [287, 241] on input "text" at bounding box center [290, 243] width 124 height 31
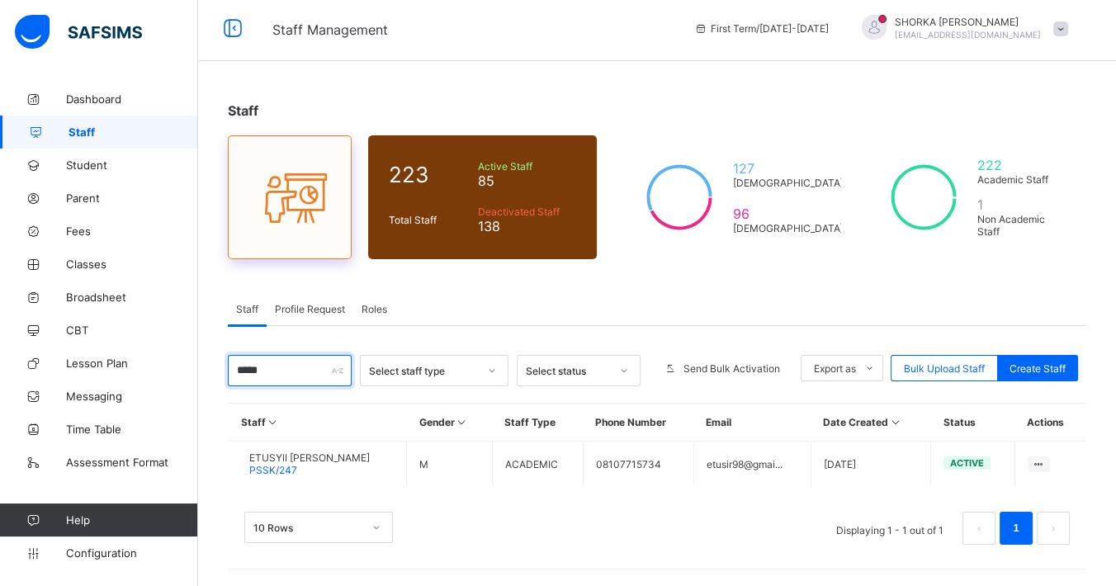
scroll to position [2, 0]
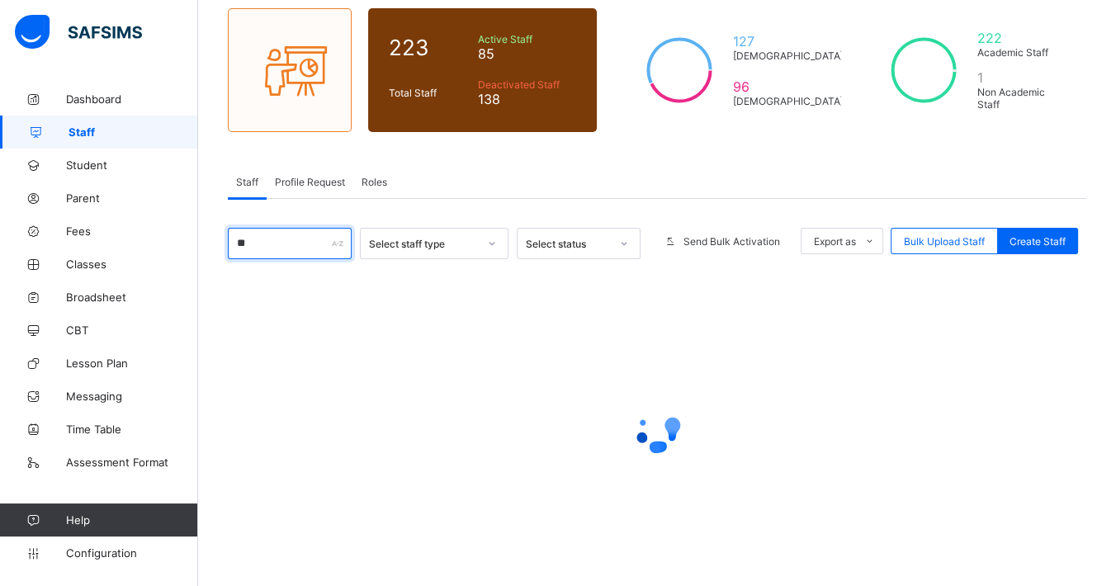
type input "*"
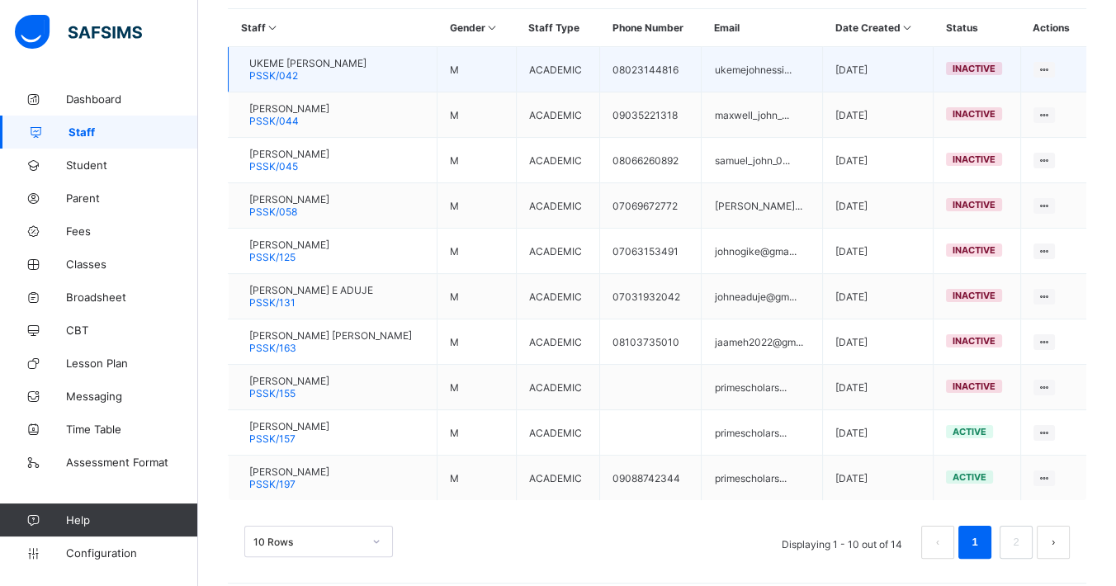
scroll to position [407, 0]
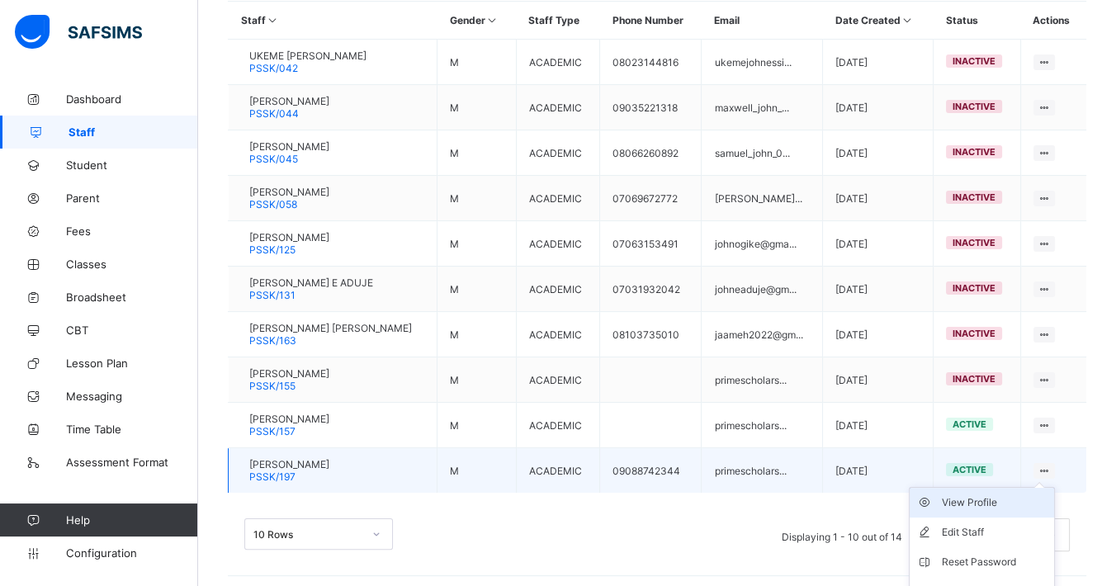
type input "******"
click at [979, 496] on div "View Profile" at bounding box center [994, 502] width 106 height 17
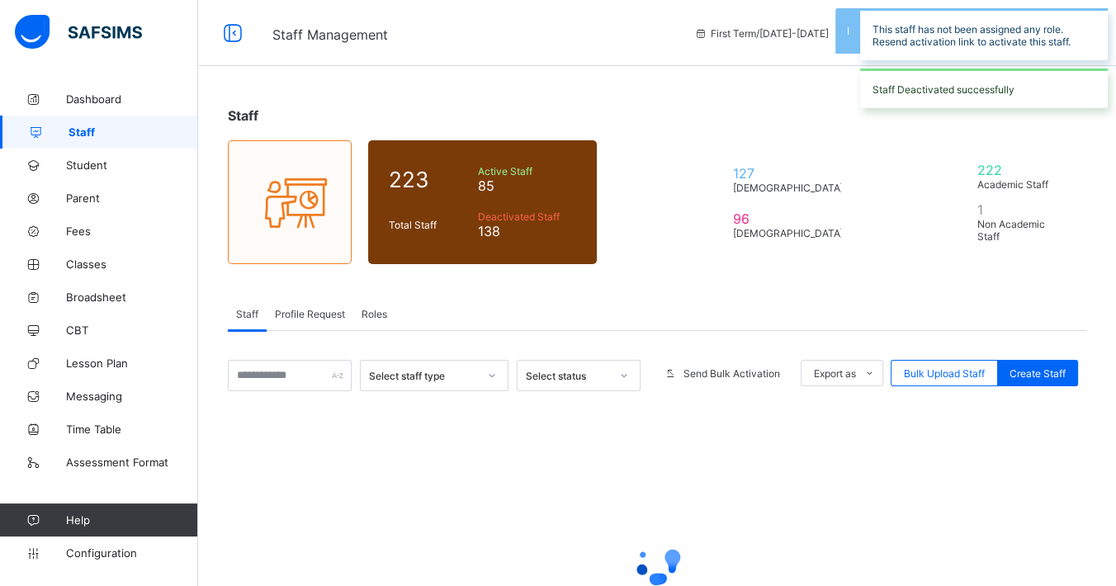
scroll to position [157, 0]
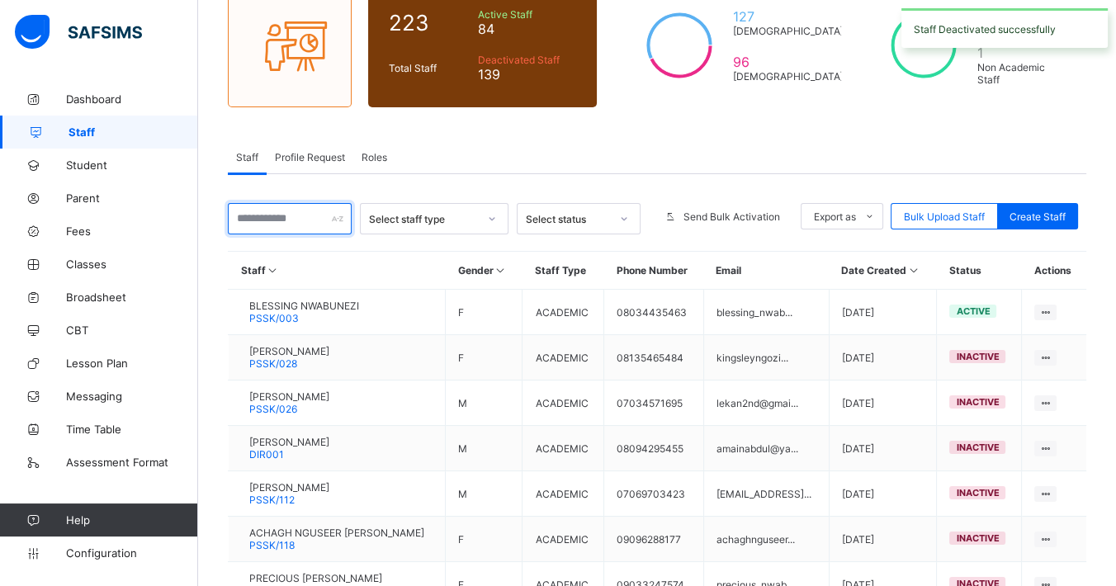
click at [307, 212] on input "text" at bounding box center [290, 218] width 124 height 31
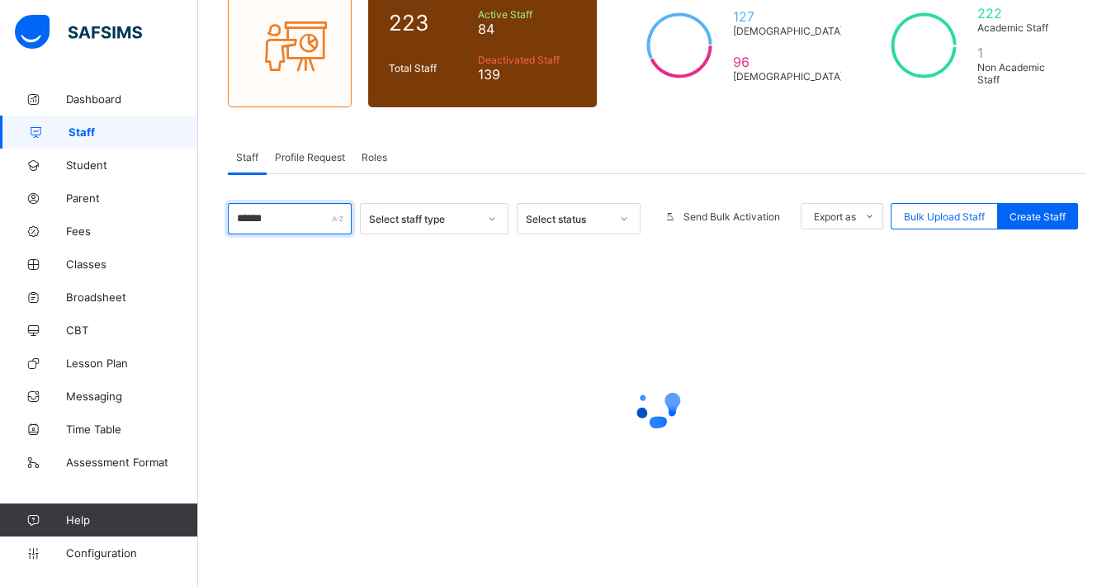
type input "*******"
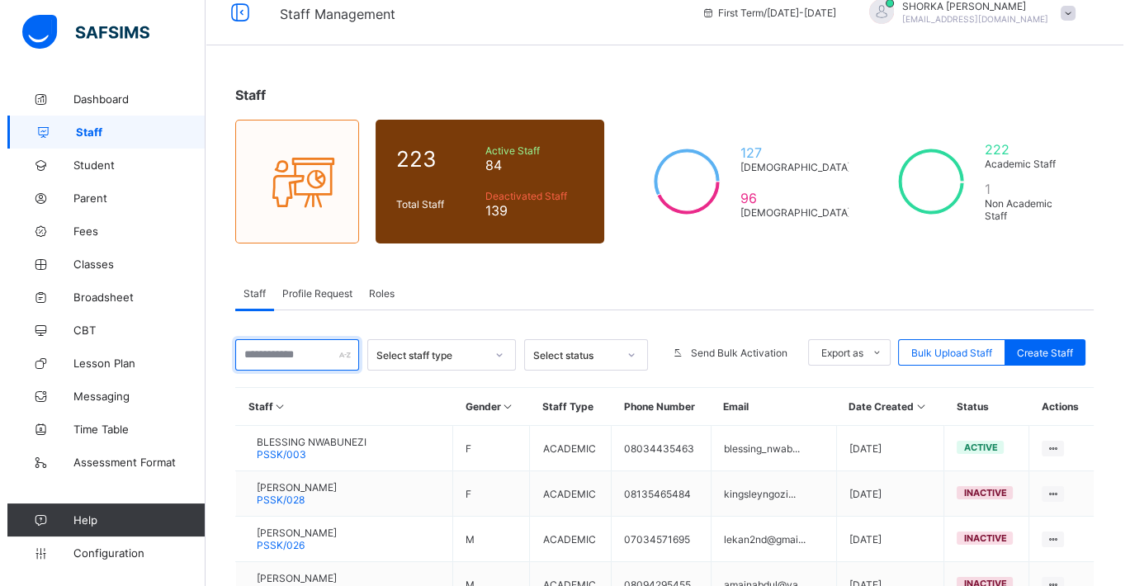
scroll to position [0, 0]
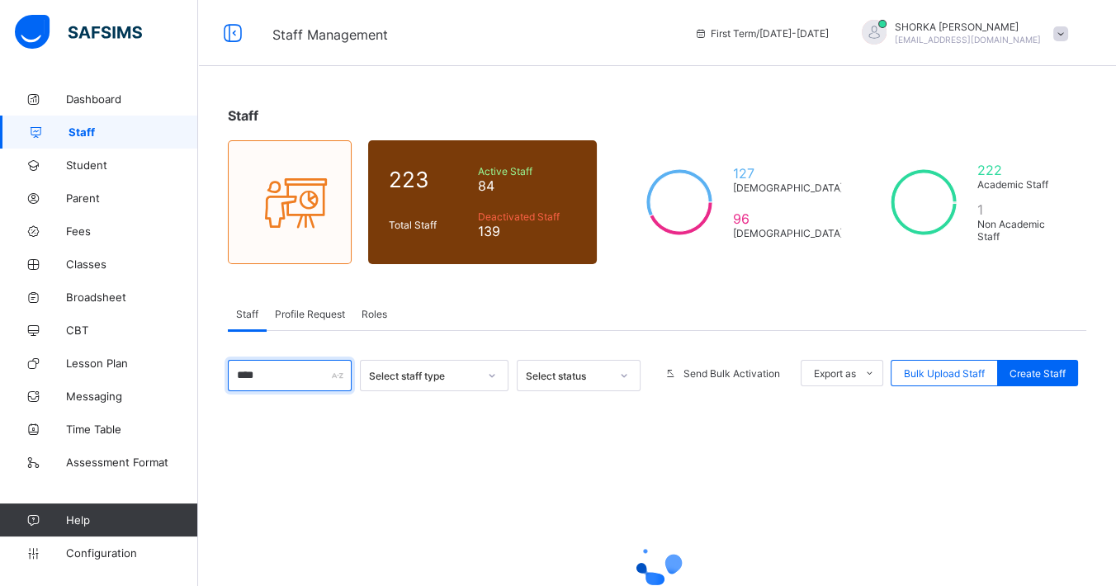
type input "*****"
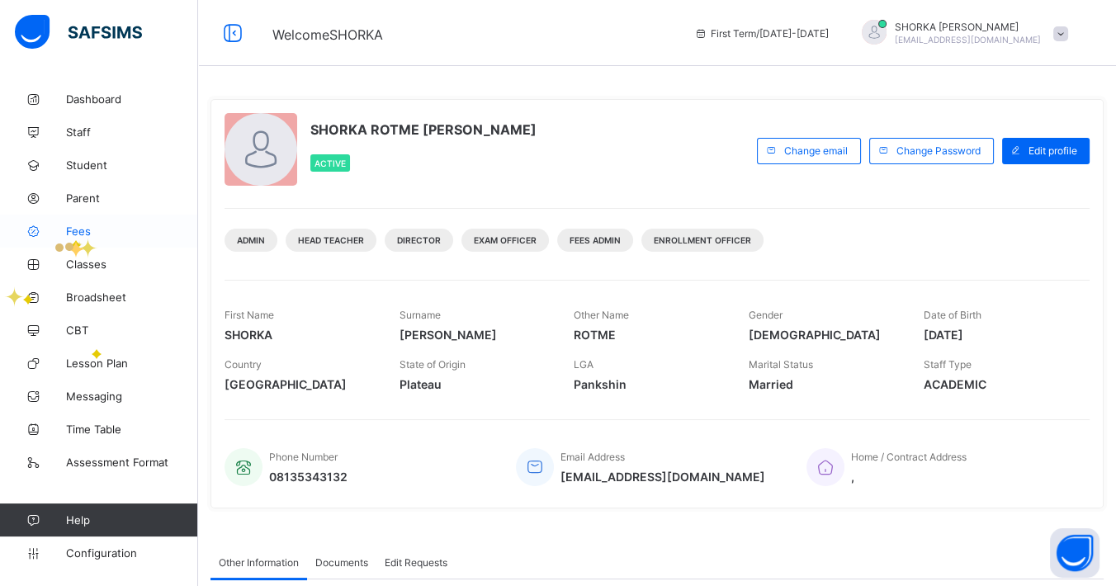
click at [78, 237] on span "Fees" at bounding box center [132, 230] width 132 height 13
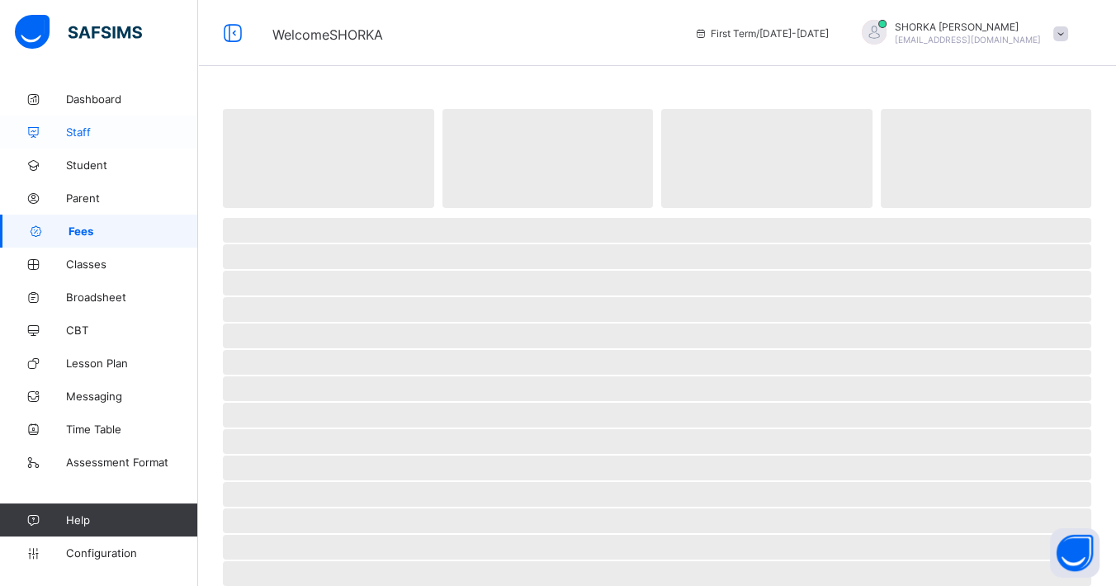
click at [82, 130] on span "Staff" at bounding box center [132, 131] width 132 height 13
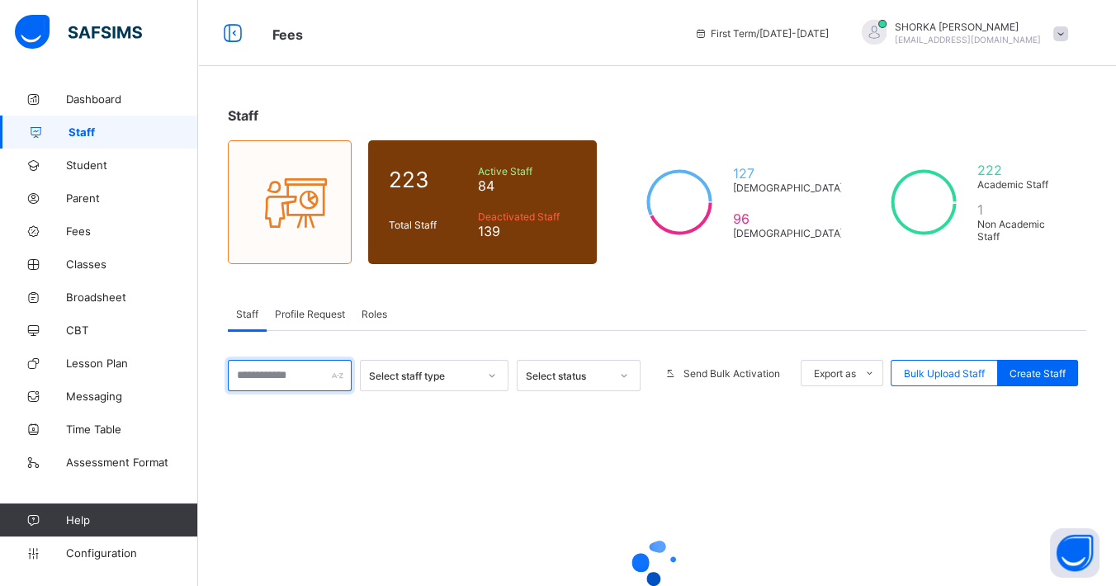
click at [281, 373] on input "text" at bounding box center [290, 375] width 124 height 31
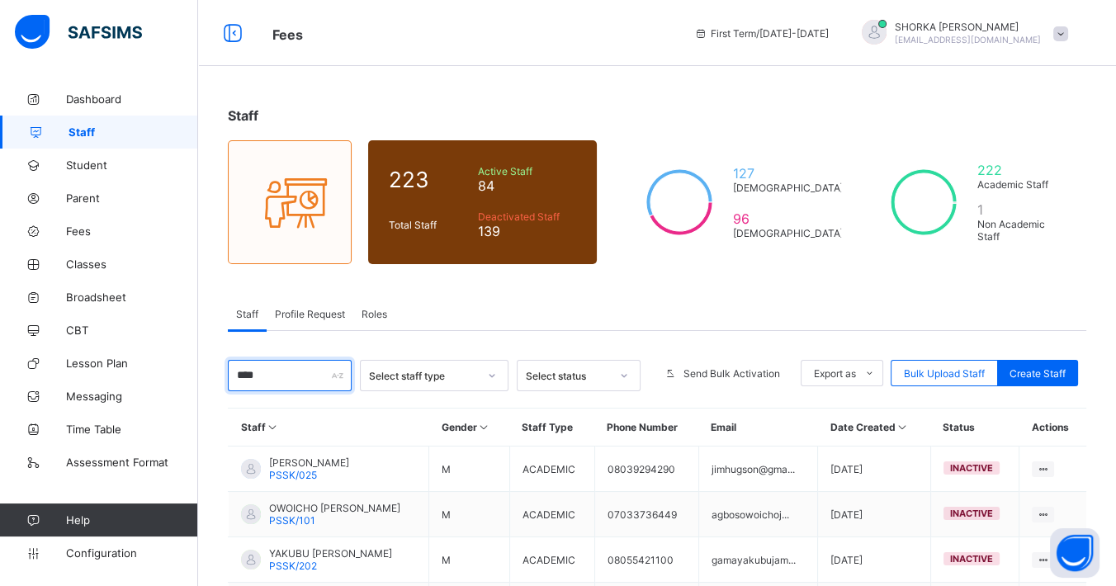
type input "****"
click at [513, 302] on div "Staff Profile Request Roles" at bounding box center [657, 314] width 858 height 34
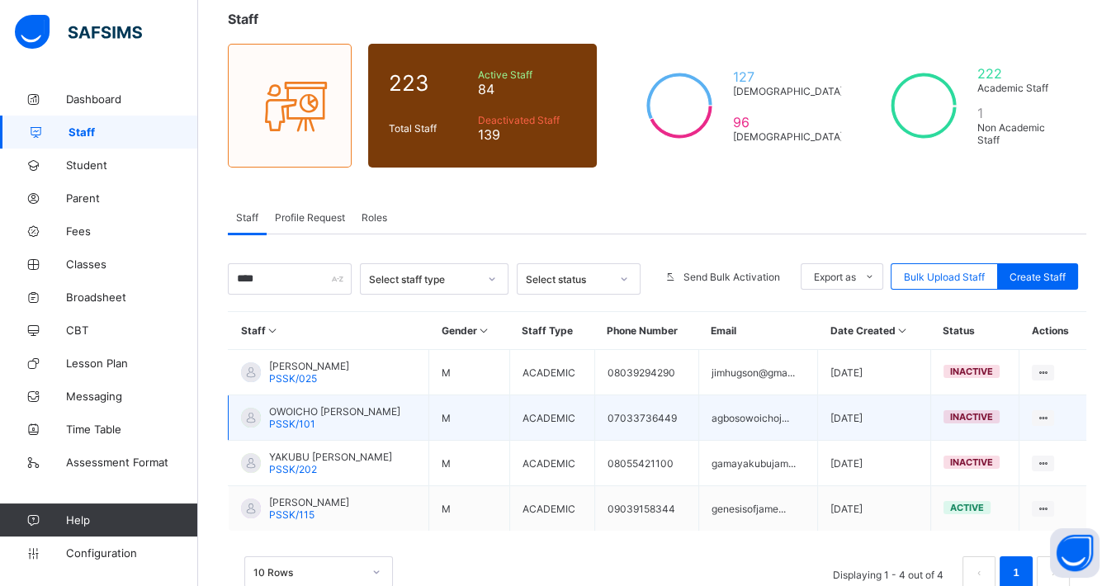
scroll to position [137, 0]
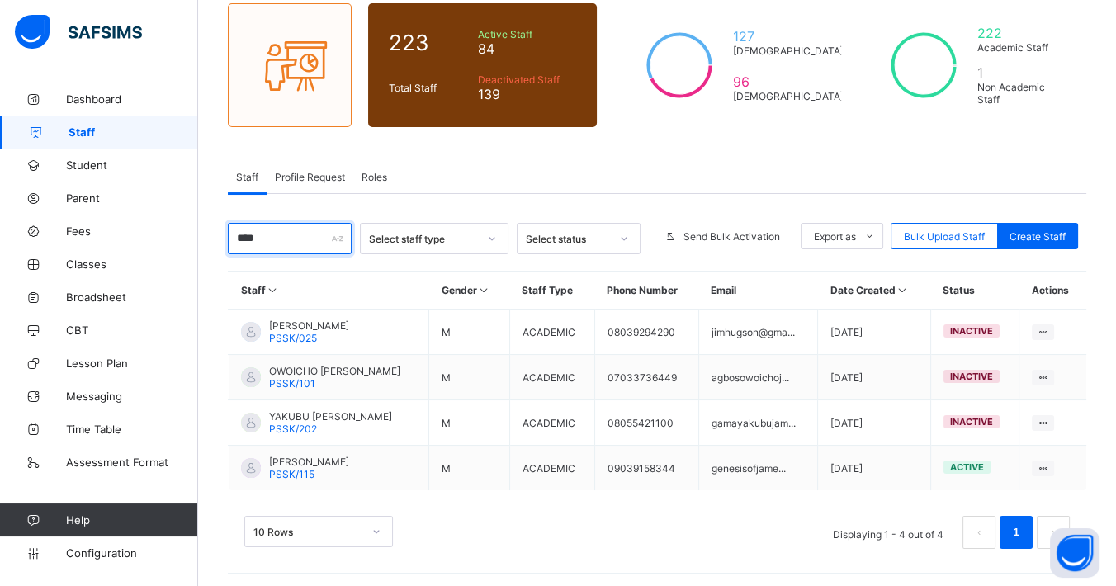
drag, startPoint x: 291, startPoint y: 245, endPoint x: 233, endPoint y: 215, distance: 66.1
click at [221, 232] on div "Staff 223 Total Staff Active Staff 84 Deactivated Staff 139 127 [DEMOGRAPHIC_DA…" at bounding box center [657, 268] width 918 height 644
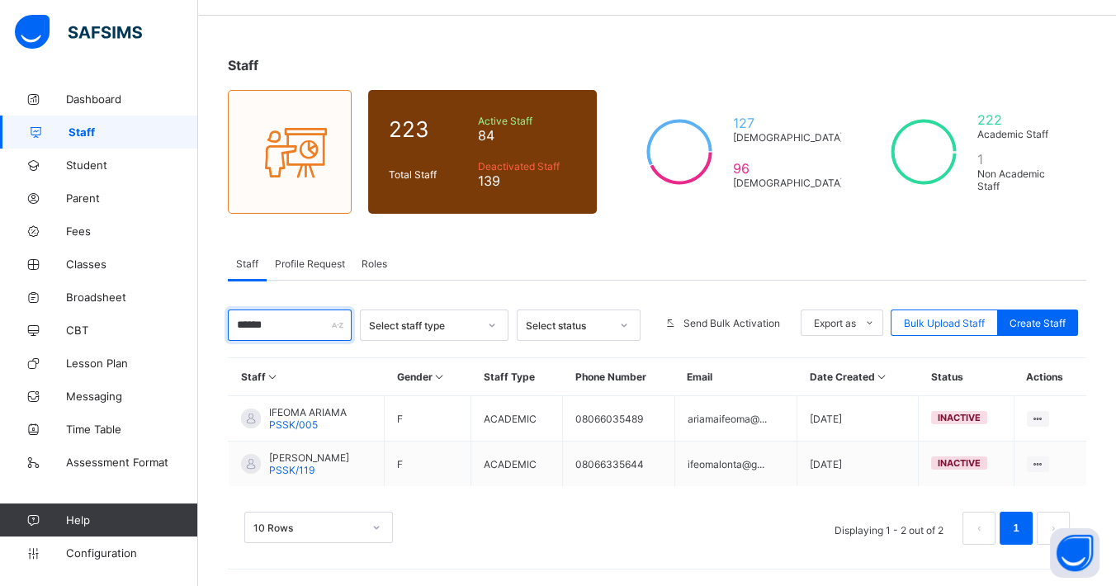
scroll to position [47, 0]
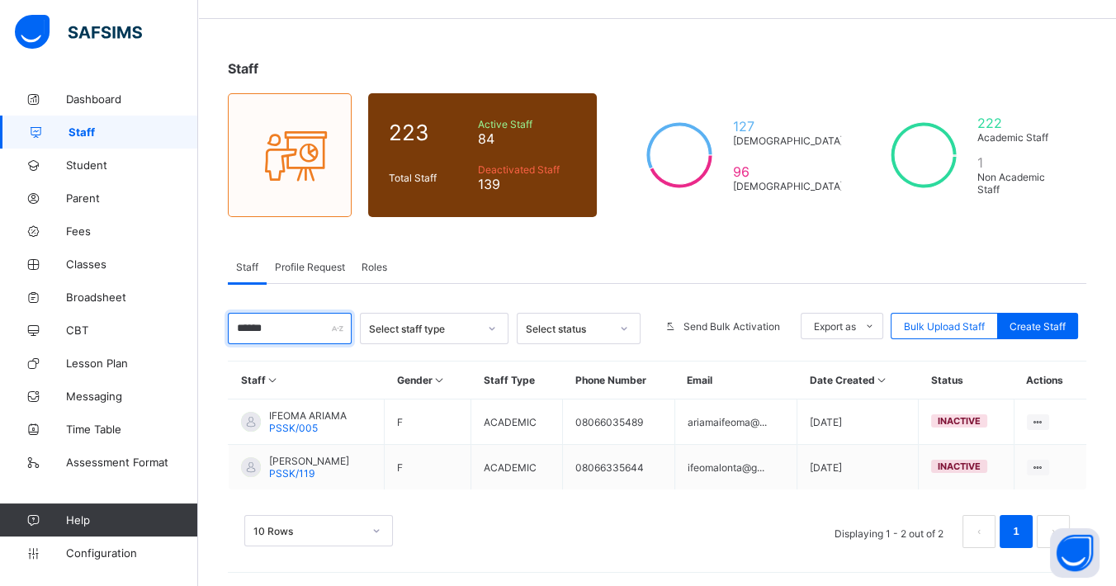
type input "*"
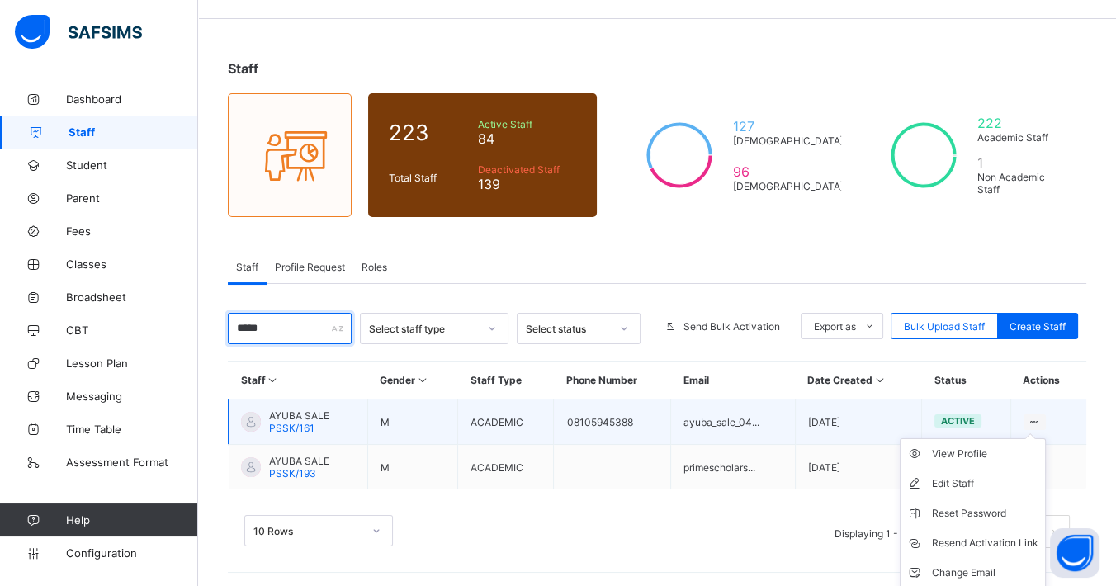
scroll to position [76, 0]
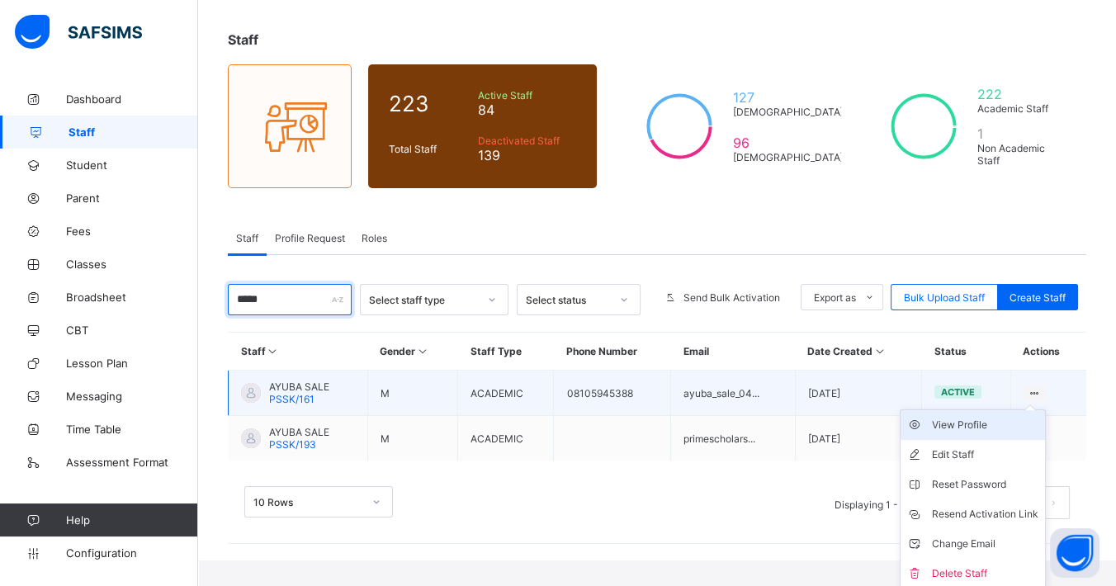
type input "*****"
click at [1003, 424] on div "View Profile" at bounding box center [985, 425] width 106 height 17
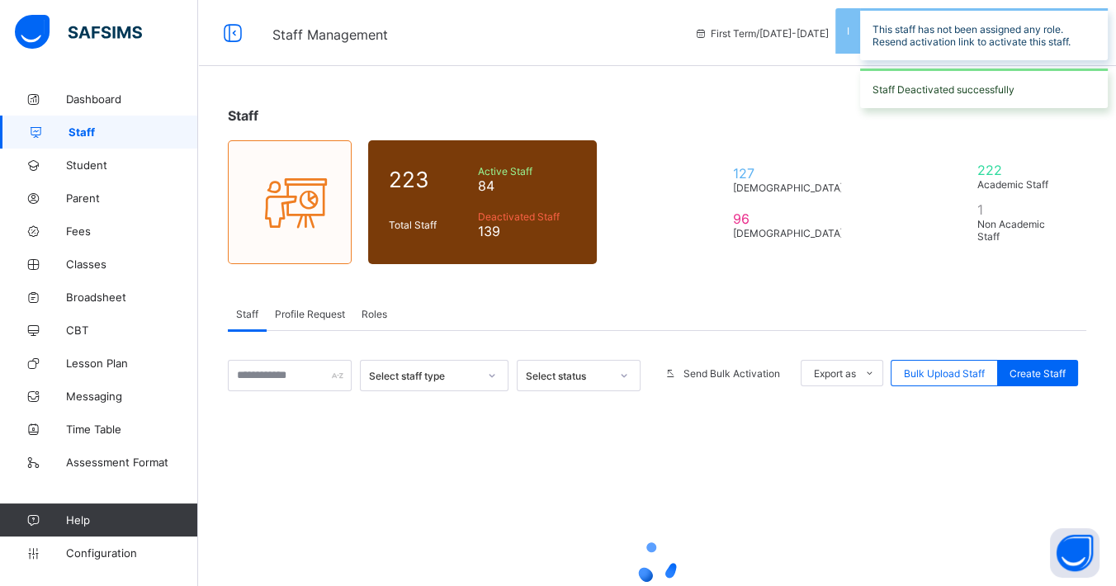
scroll to position [76, 0]
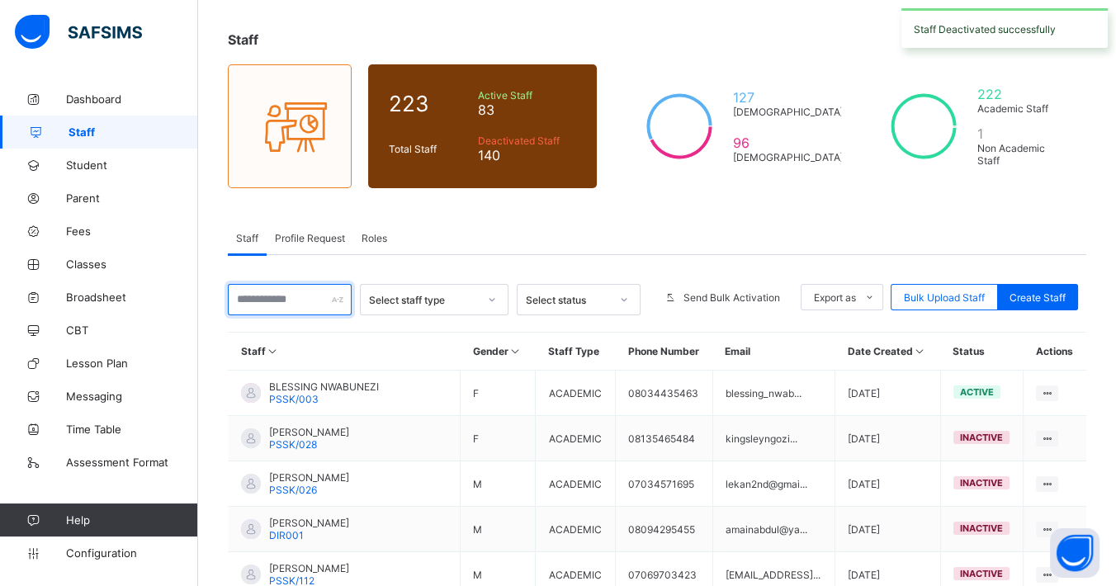
click at [285, 294] on input "text" at bounding box center [290, 299] width 124 height 31
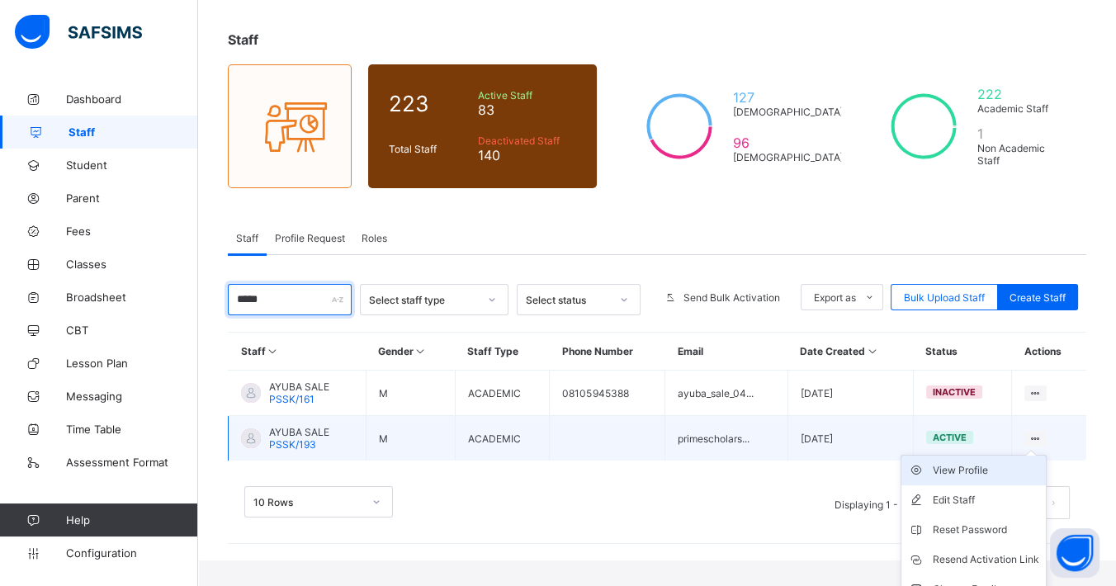
type input "*****"
click at [975, 465] on div "View Profile" at bounding box center [985, 470] width 106 height 17
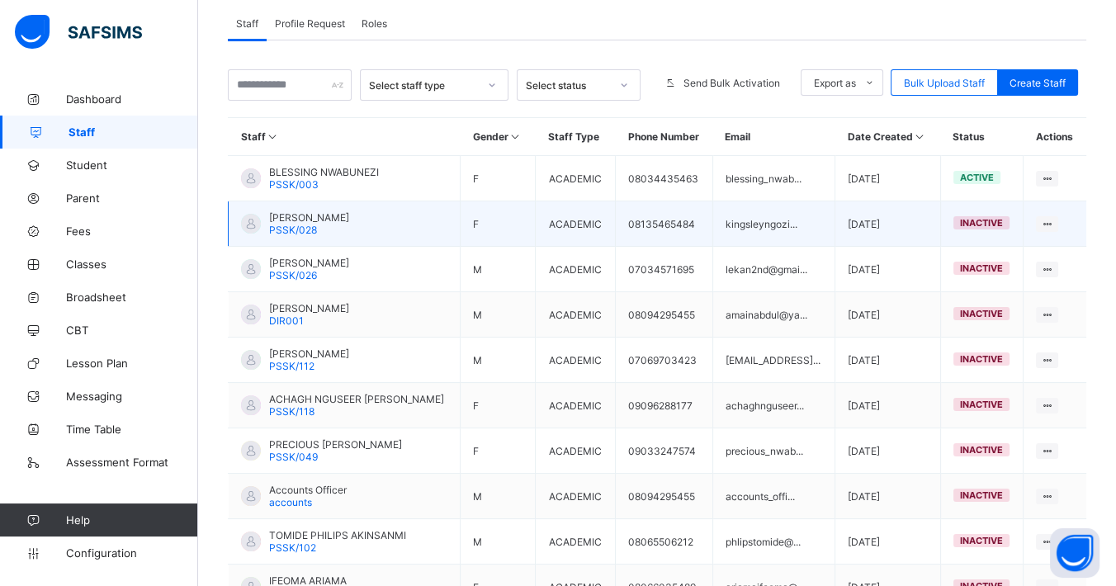
scroll to position [183, 0]
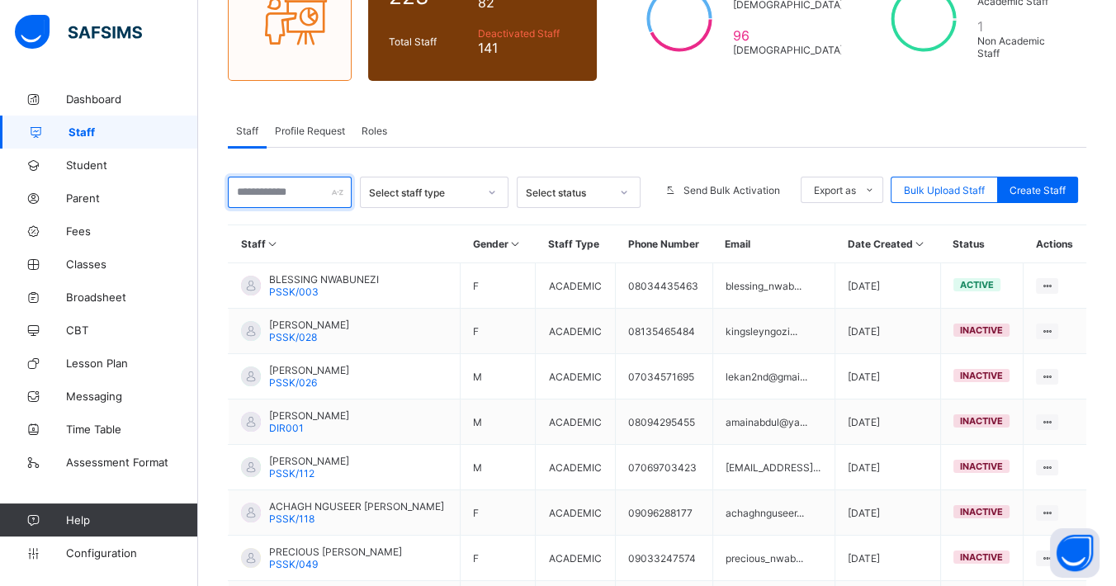
click at [315, 191] on input "text" at bounding box center [290, 192] width 124 height 31
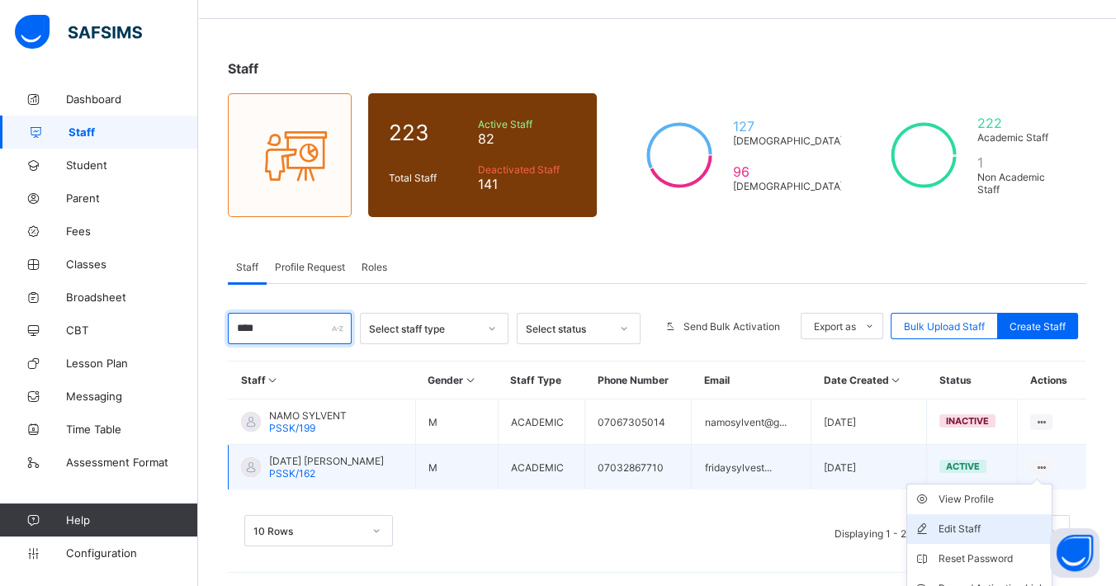
scroll to position [120, 0]
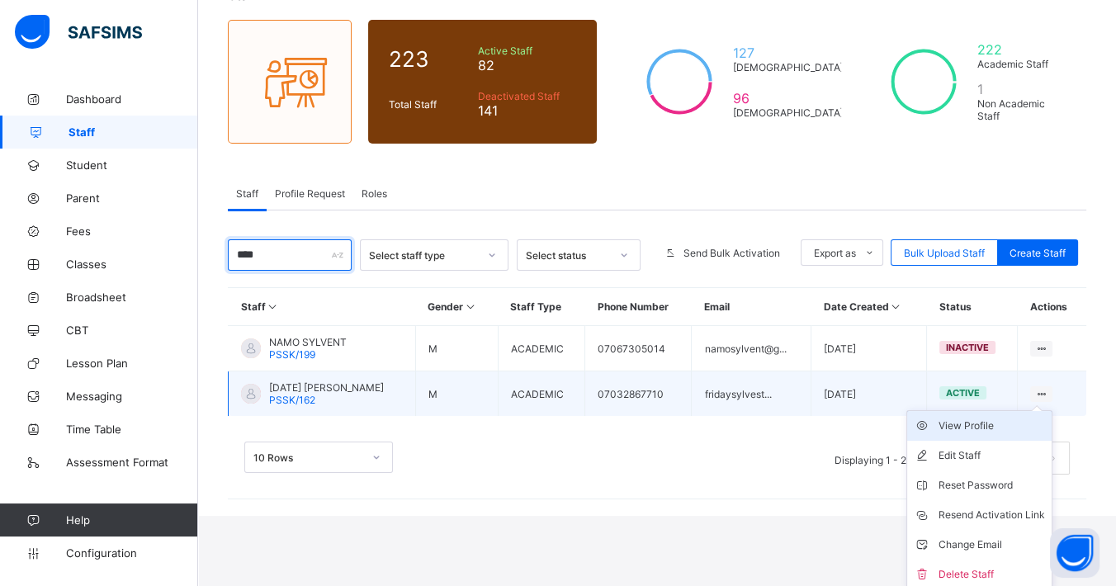
type input "****"
click at [992, 423] on div "View Profile" at bounding box center [991, 426] width 106 height 17
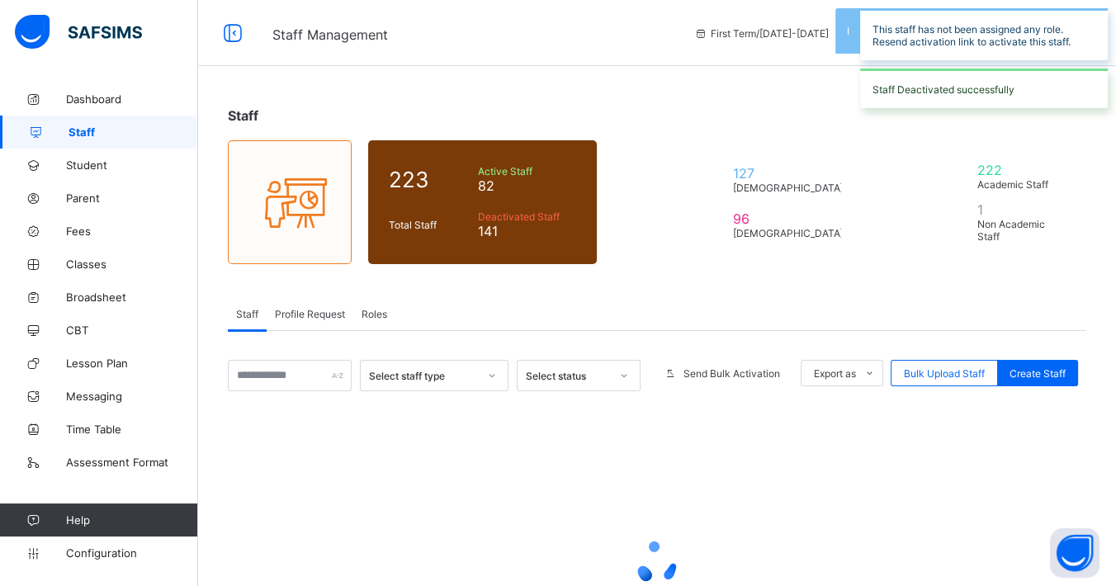
scroll to position [120, 0]
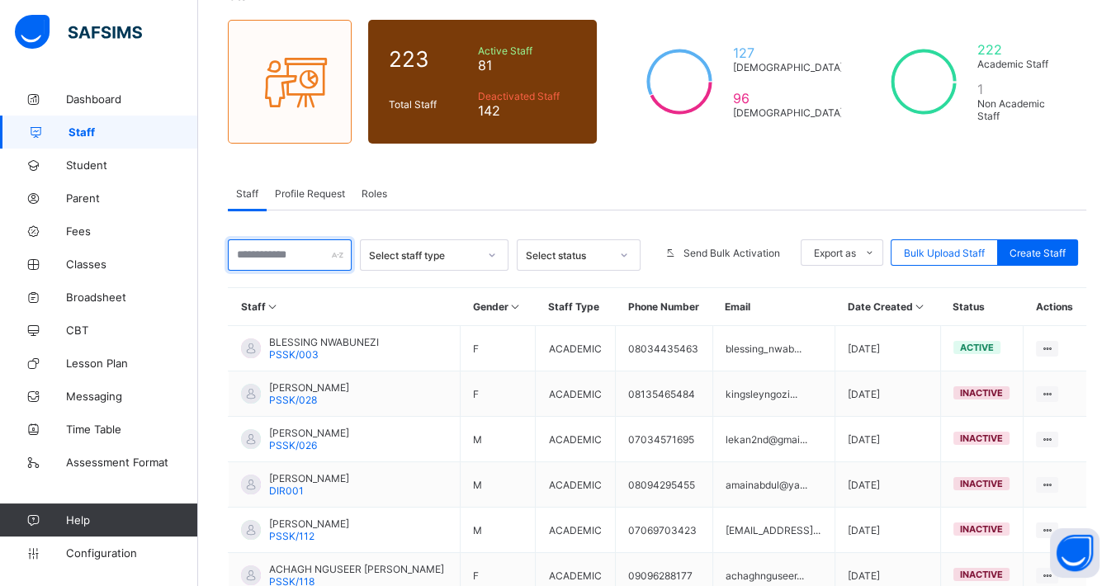
click at [294, 257] on input "text" at bounding box center [290, 254] width 124 height 31
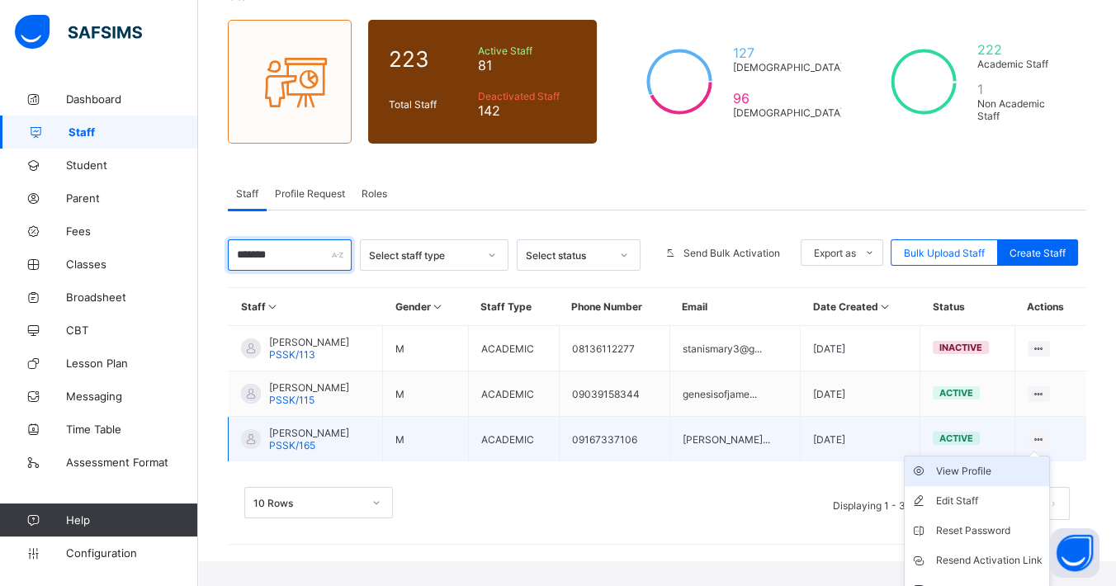
type input "*******"
click at [1023, 468] on div "View Profile" at bounding box center [989, 471] width 106 height 17
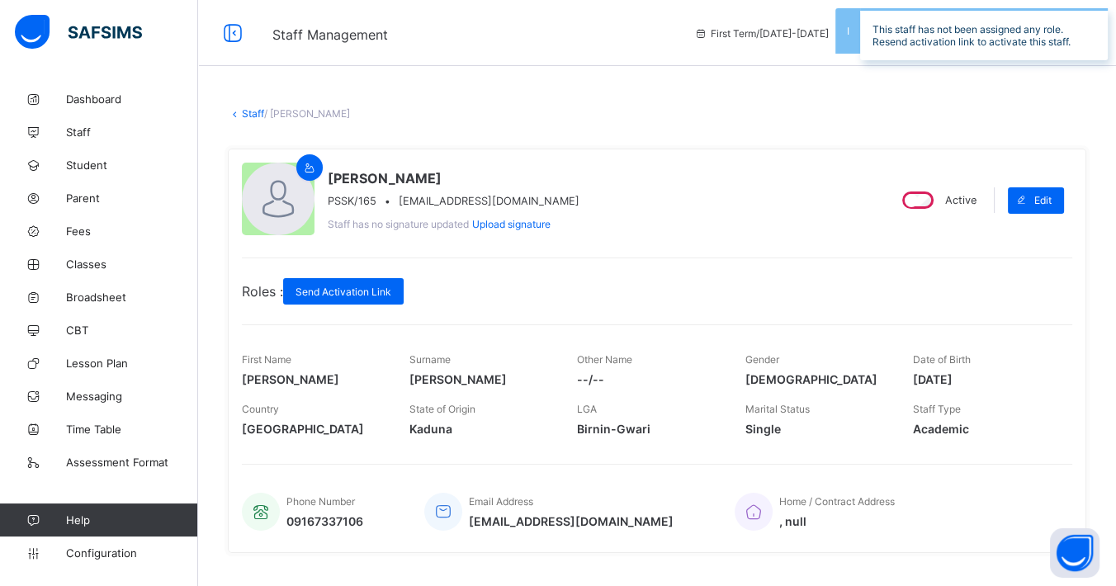
click at [914, 196] on div "Active" at bounding box center [938, 200] width 86 height 26
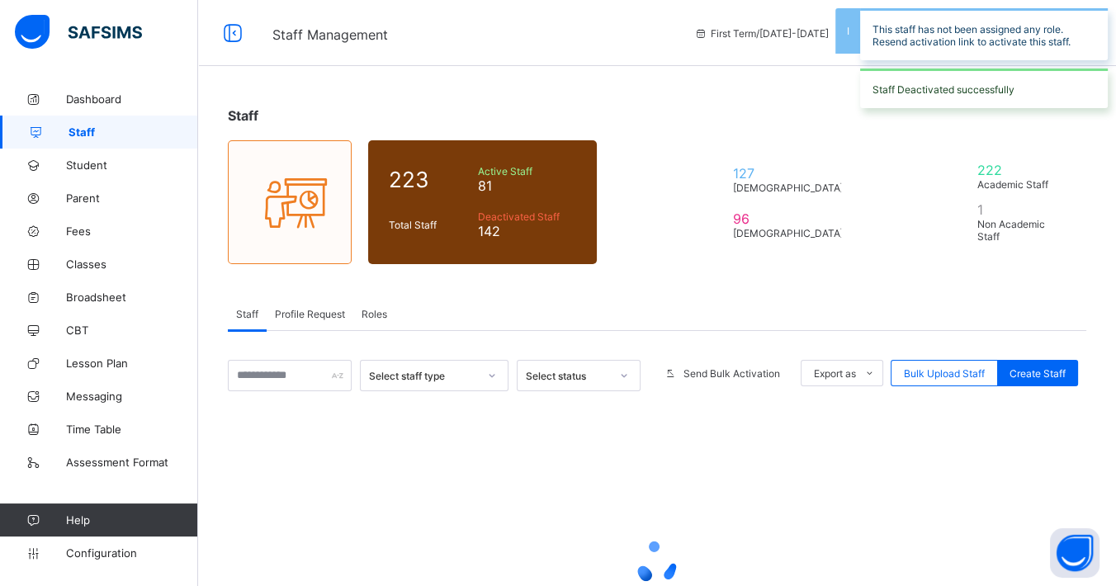
scroll to position [120, 0]
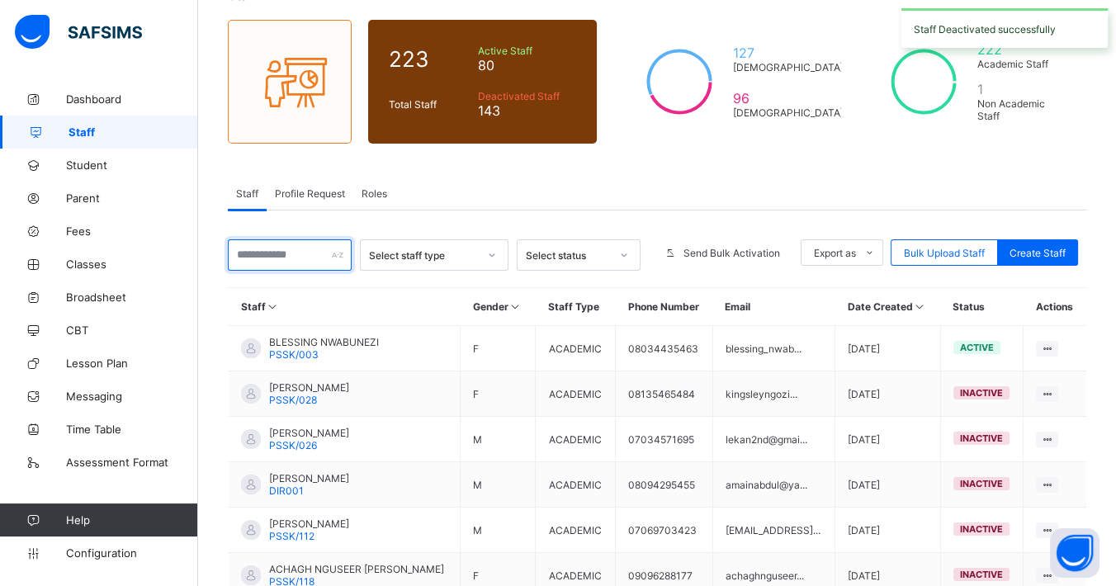
click at [285, 246] on input "text" at bounding box center [290, 254] width 124 height 31
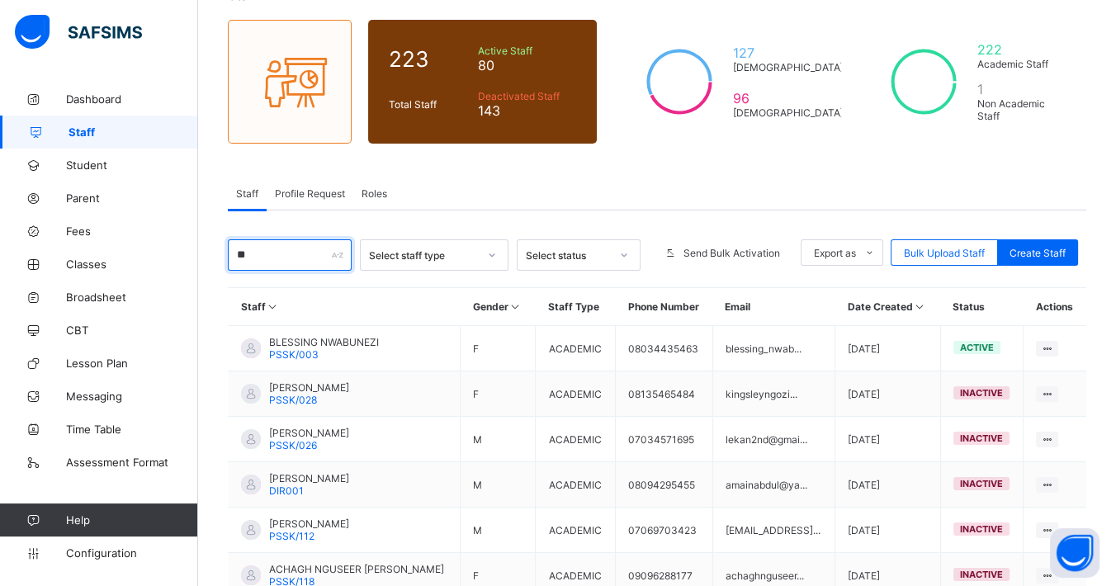
type input "*"
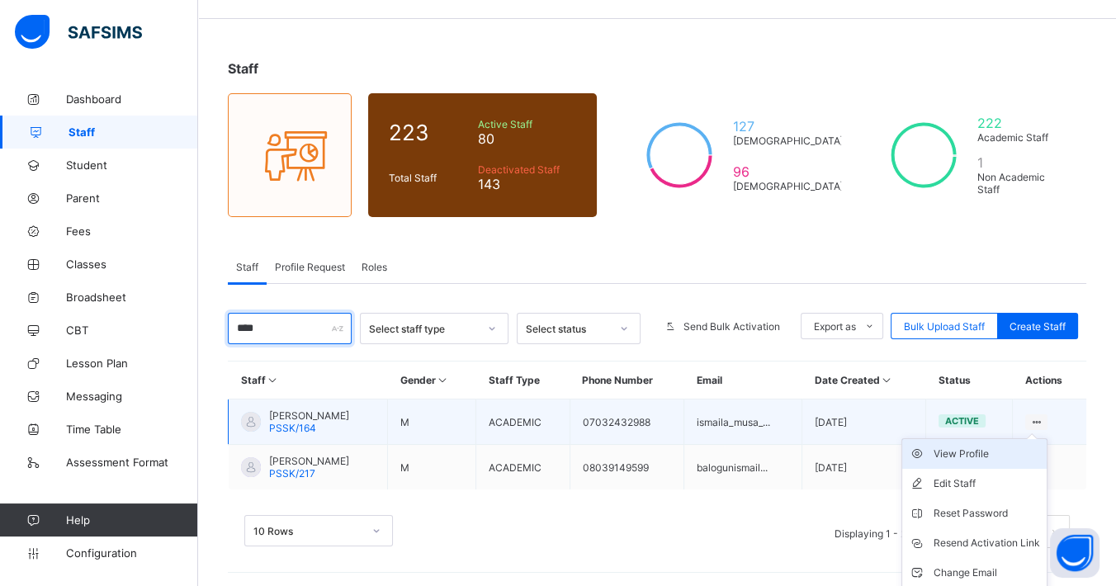
scroll to position [76, 0]
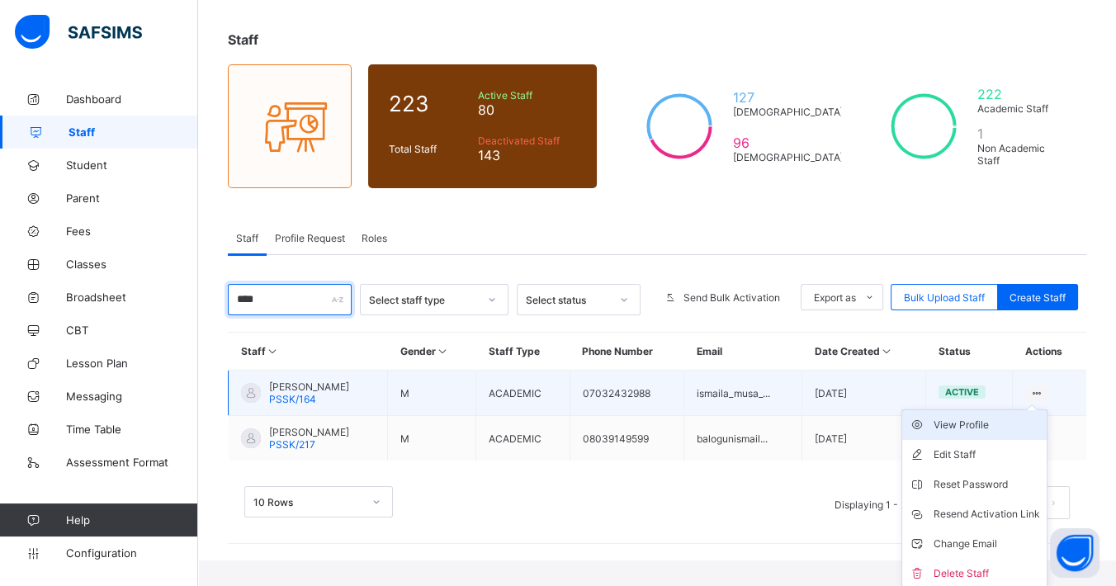
type input "****"
click at [980, 423] on div "View Profile" at bounding box center [986, 425] width 106 height 17
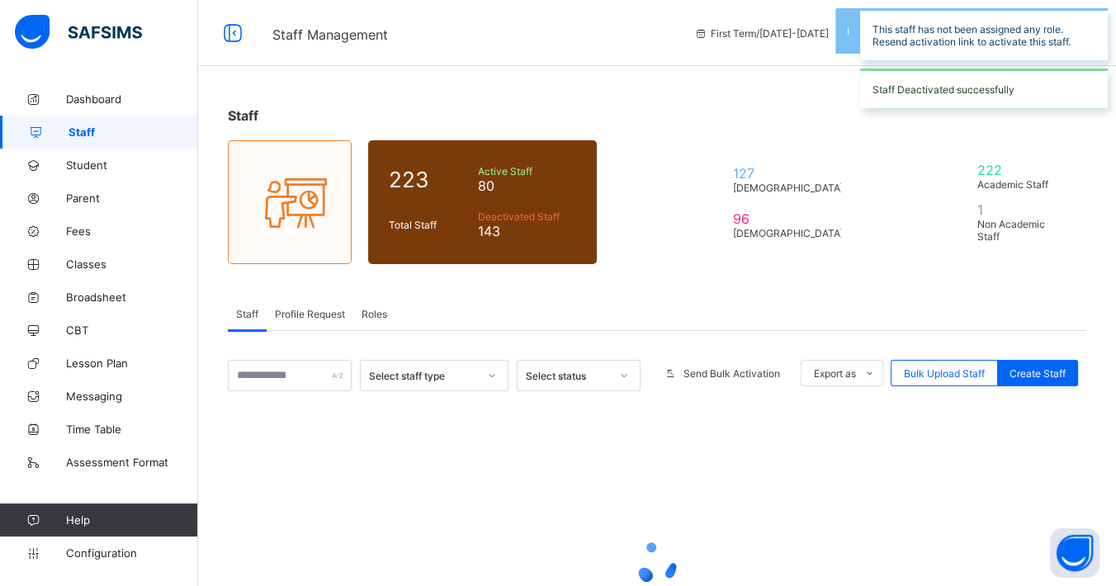
scroll to position [76, 0]
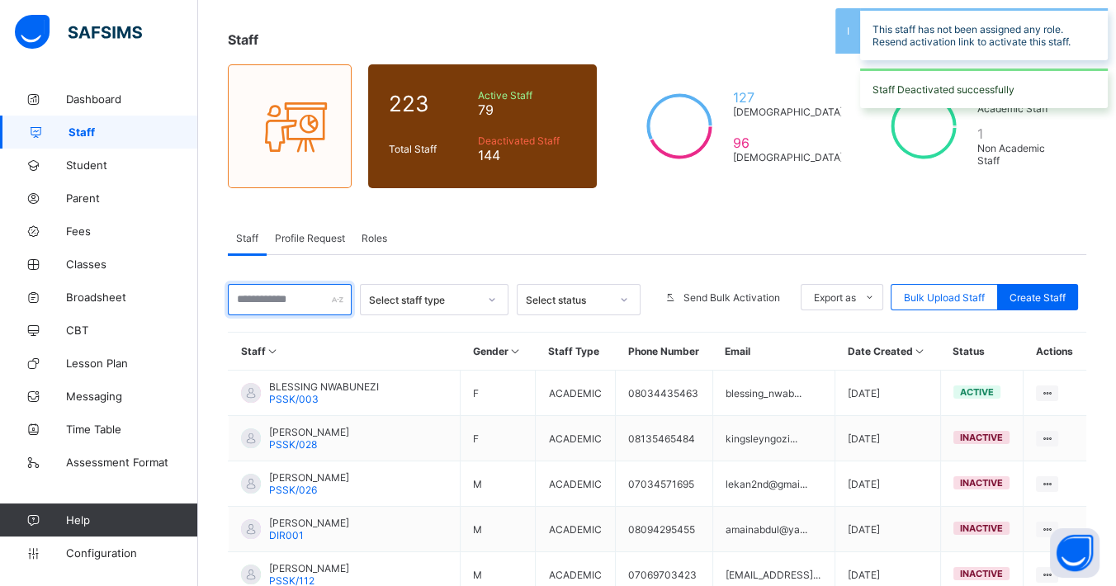
click at [275, 297] on input "text" at bounding box center [290, 299] width 124 height 31
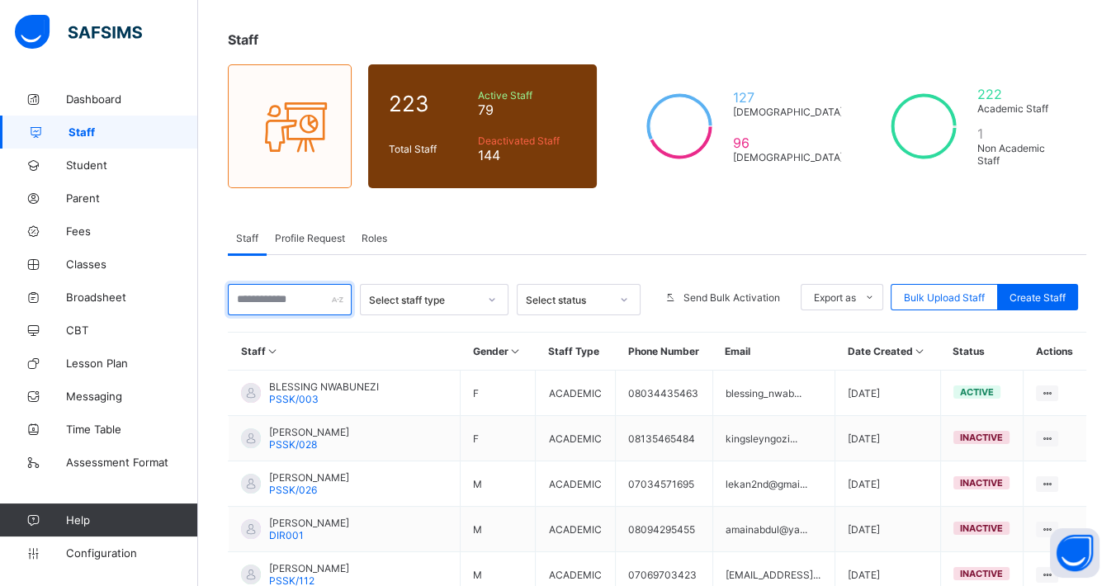
click at [292, 302] on input "text" at bounding box center [290, 299] width 124 height 31
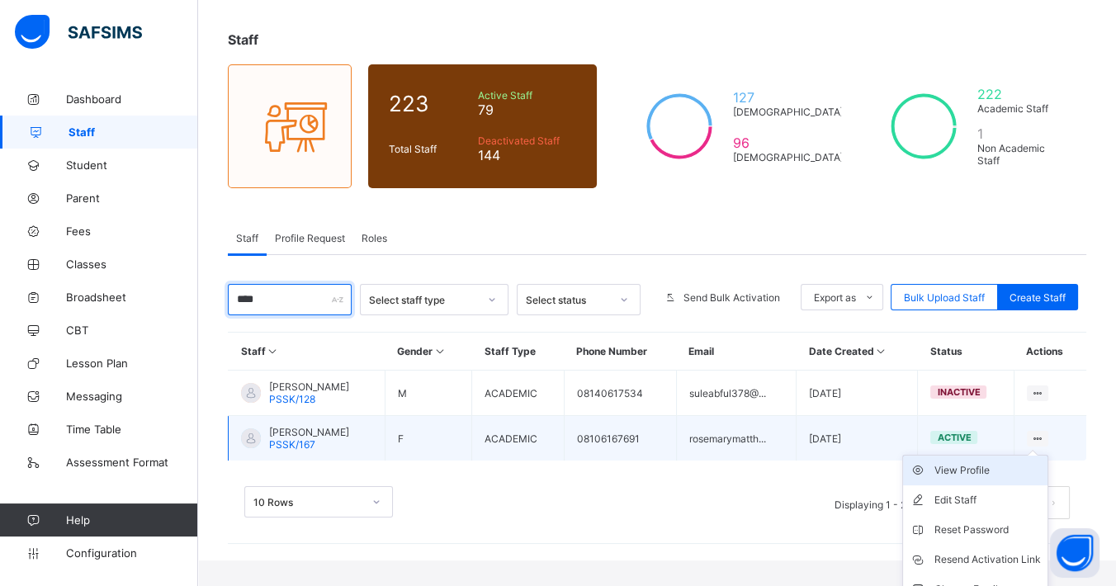
type input "****"
click at [1047, 464] on li "View Profile" at bounding box center [975, 471] width 144 height 30
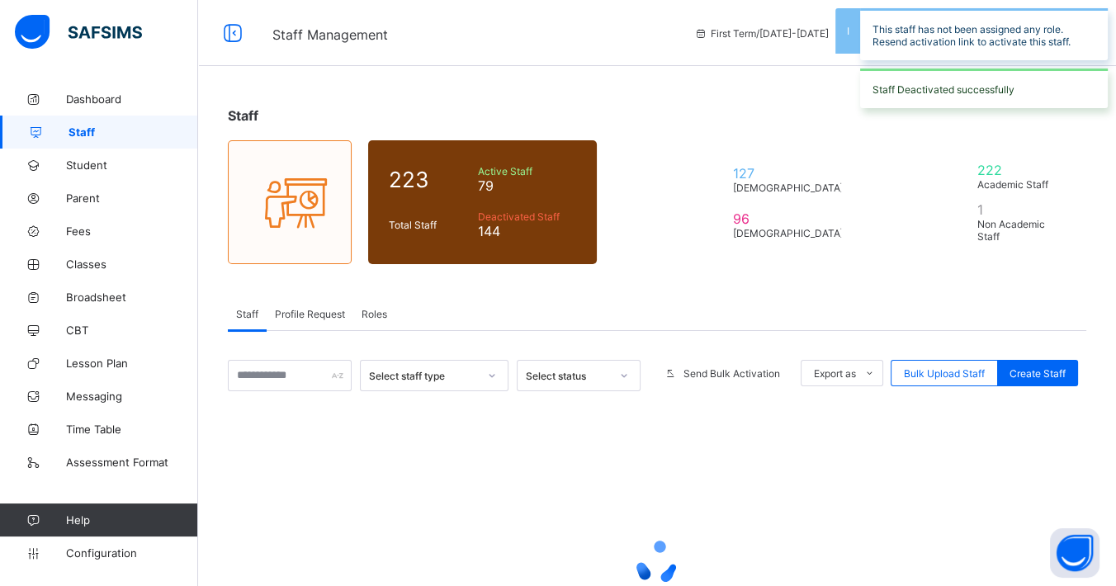
scroll to position [76, 0]
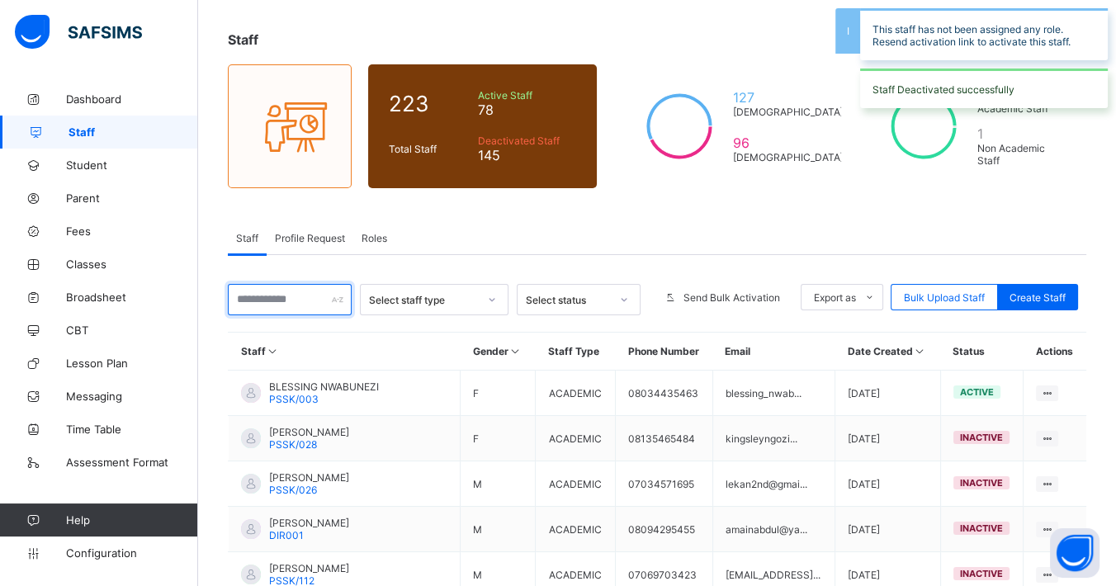
click at [295, 303] on input "text" at bounding box center [290, 299] width 124 height 31
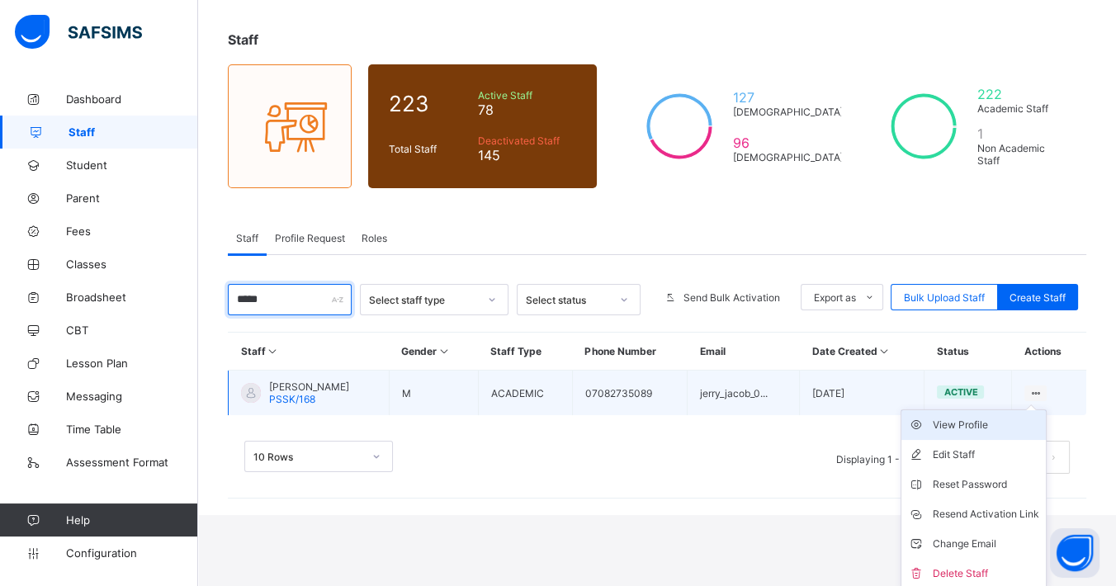
type input "*****"
click at [997, 419] on div "View Profile" at bounding box center [985, 425] width 106 height 17
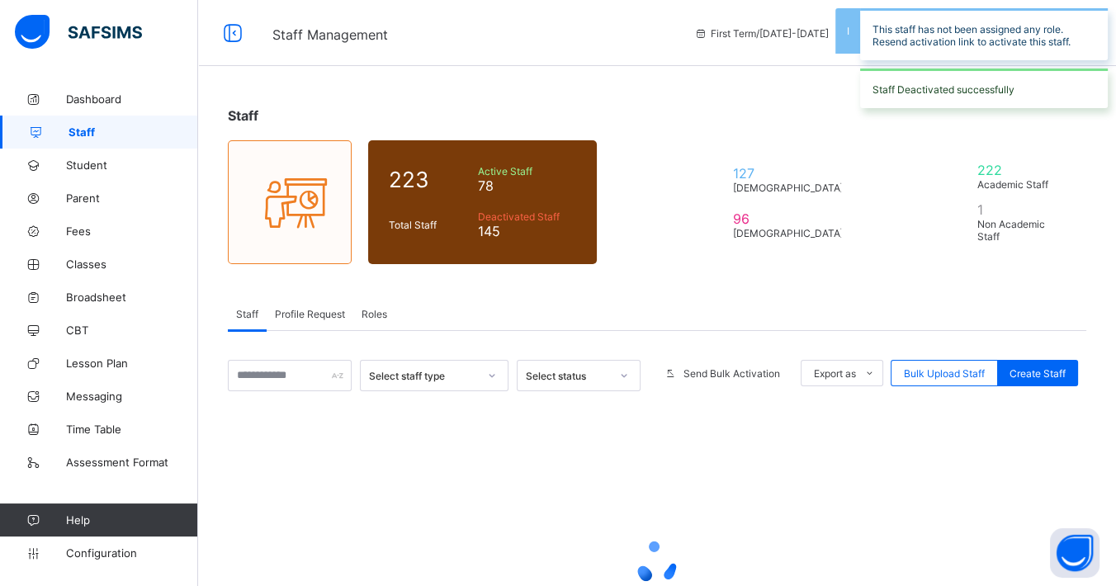
scroll to position [76, 0]
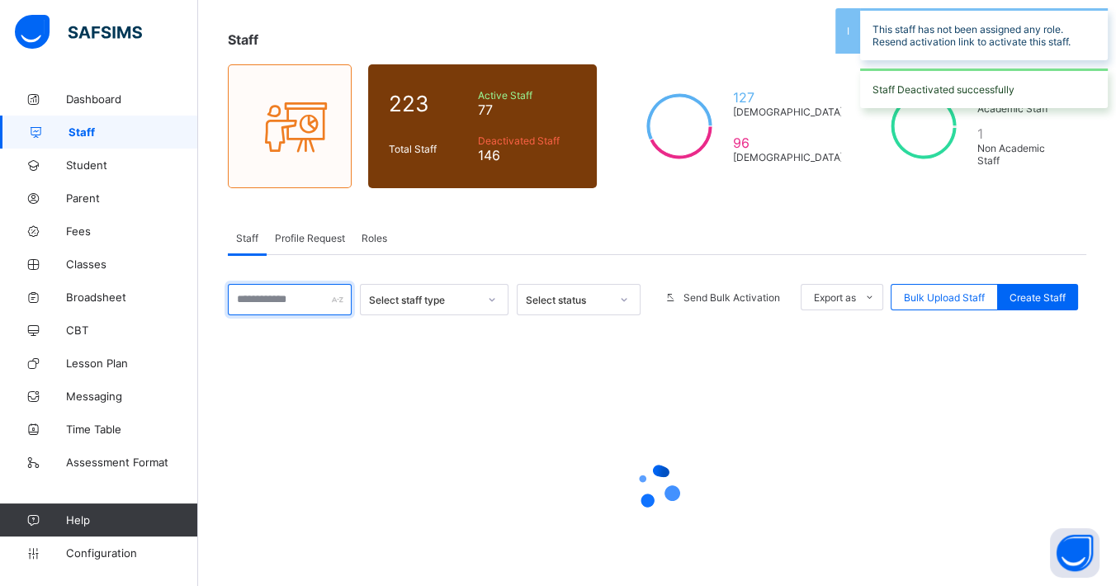
click at [282, 294] on input "text" at bounding box center [290, 299] width 124 height 31
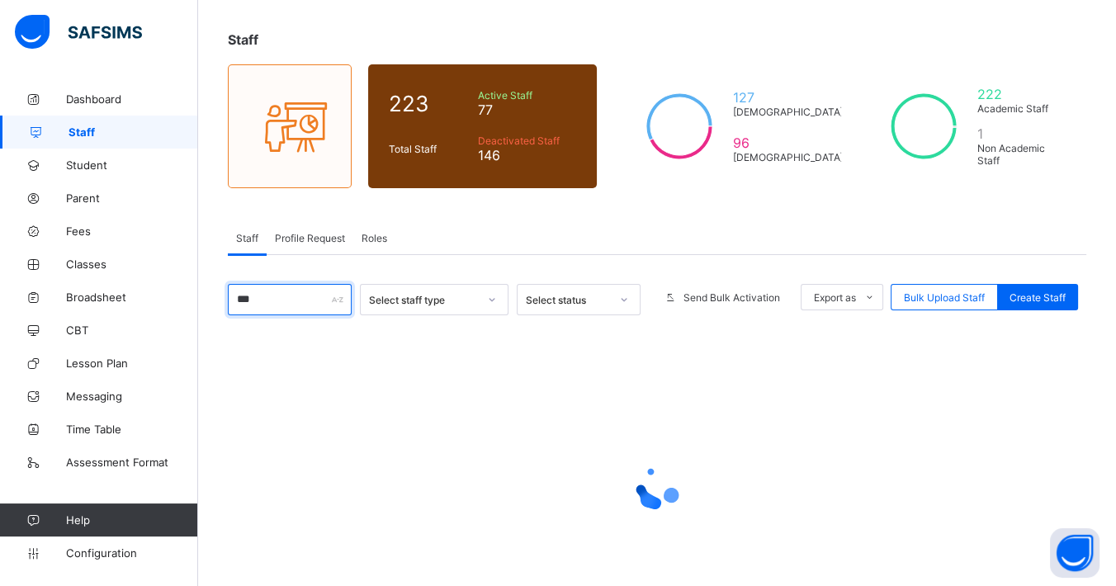
type input "****"
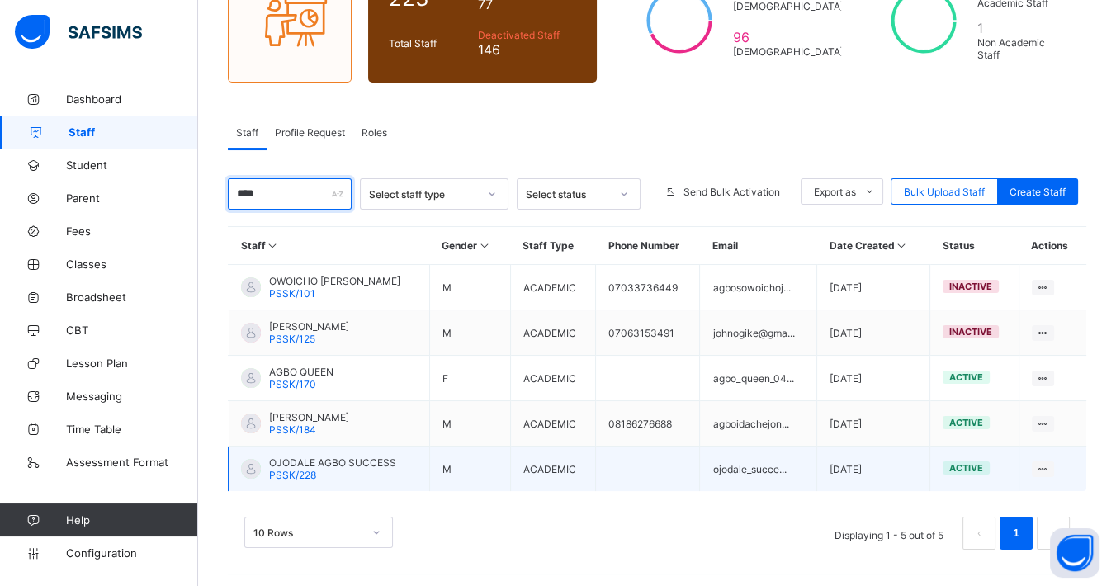
scroll to position [182, 0]
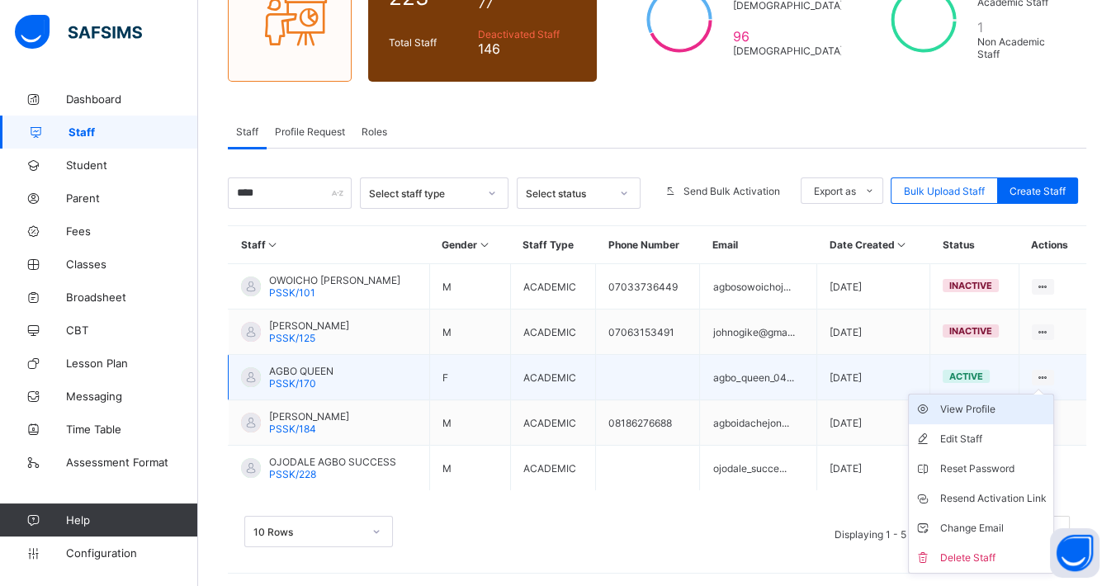
click at [997, 404] on div "View Profile" at bounding box center [993, 409] width 106 height 17
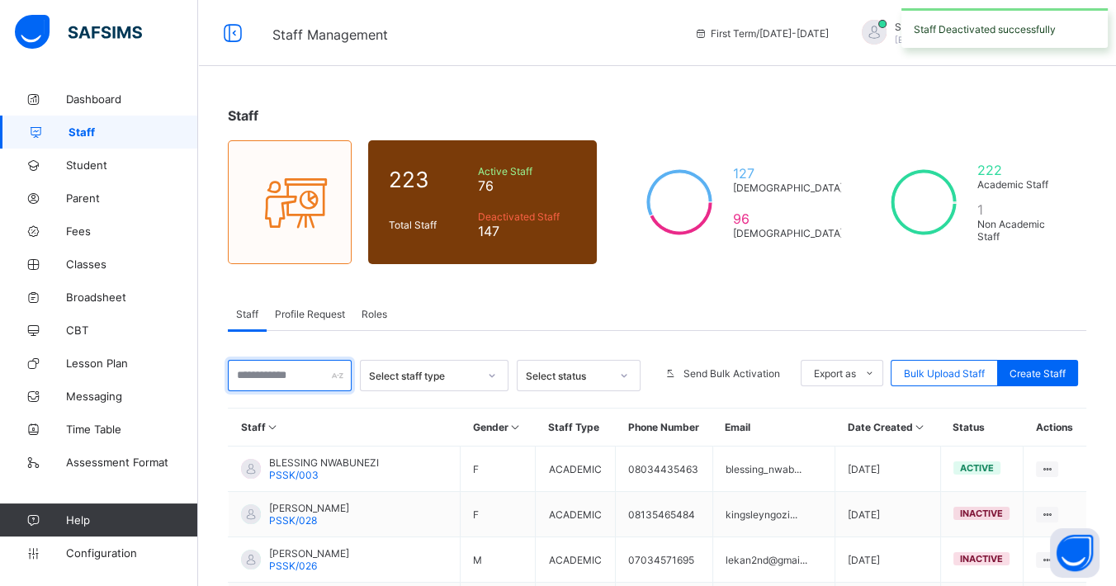
click at [299, 362] on input "text" at bounding box center [290, 375] width 124 height 31
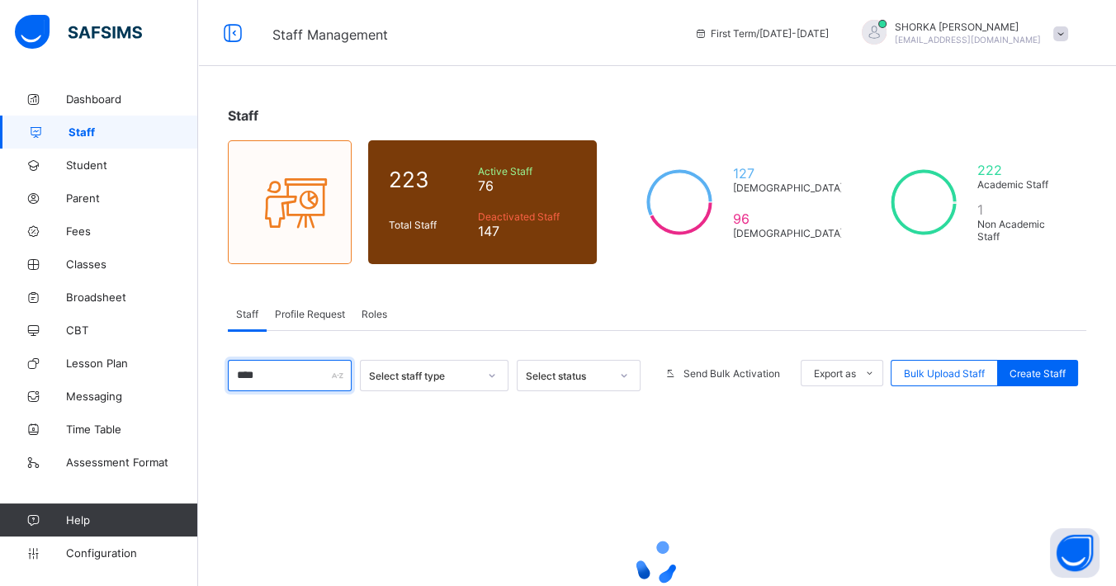
type input "*****"
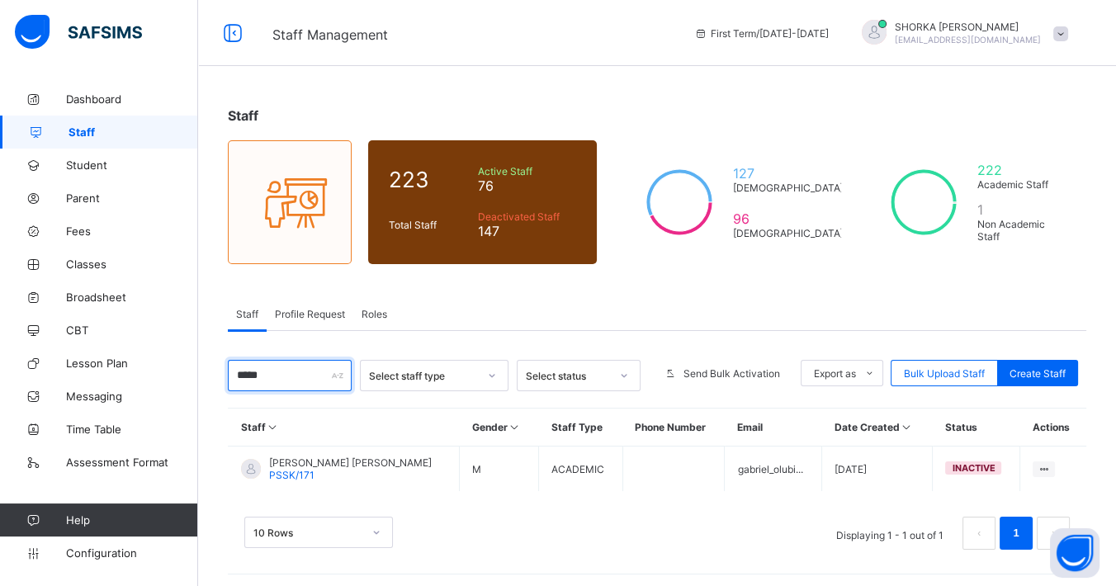
scroll to position [2, 0]
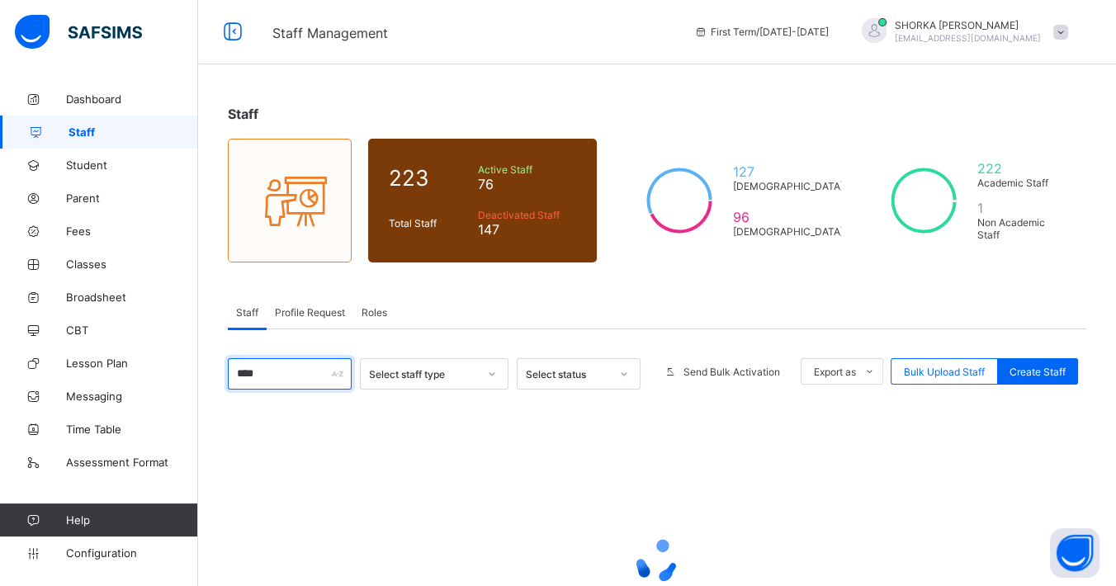
type input "*****"
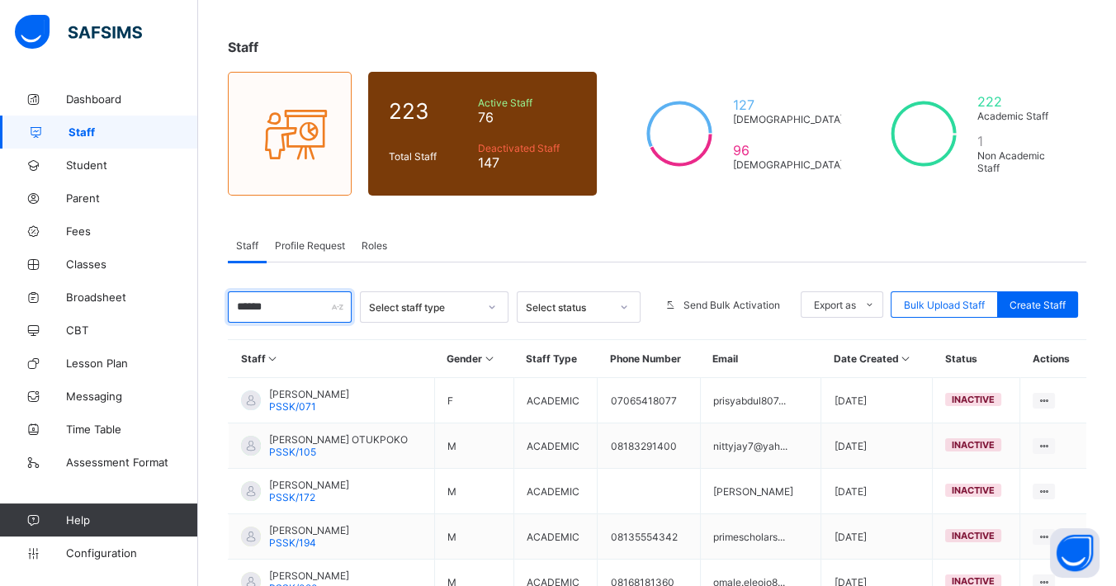
scroll to position [0, 0]
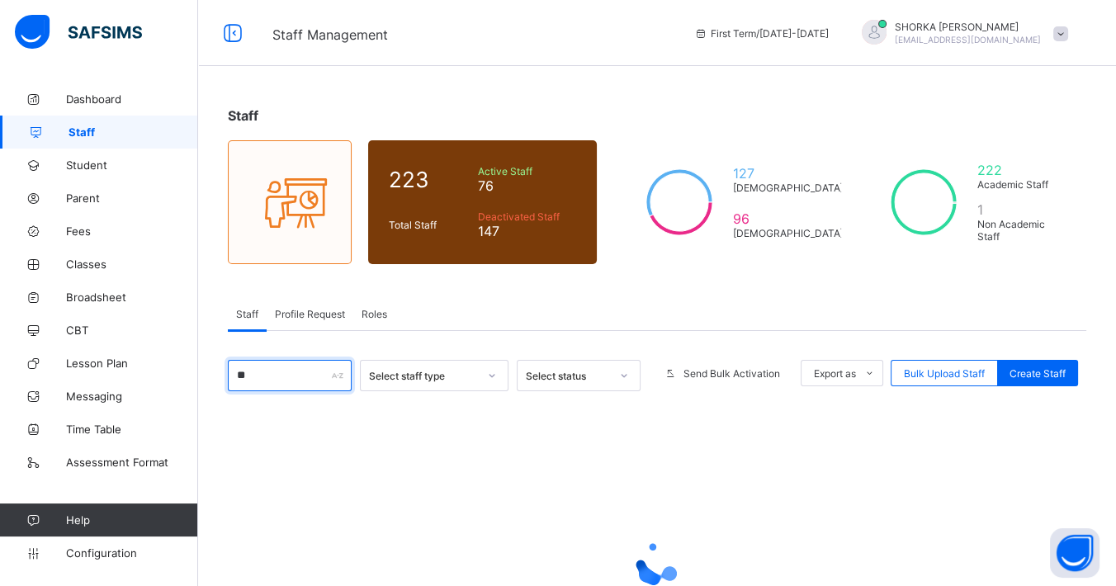
type input "*"
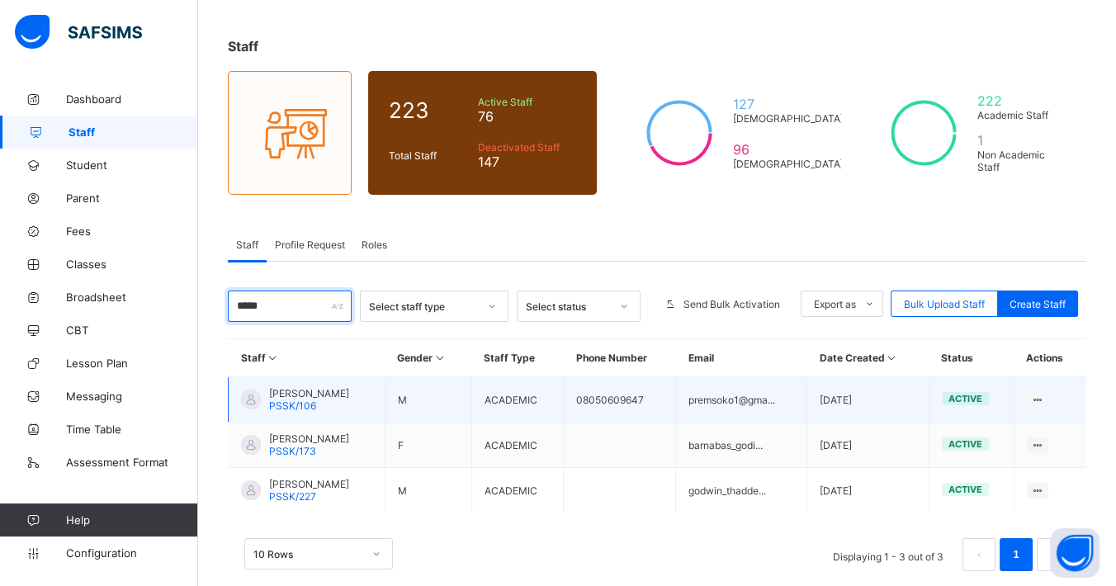
scroll to position [92, 0]
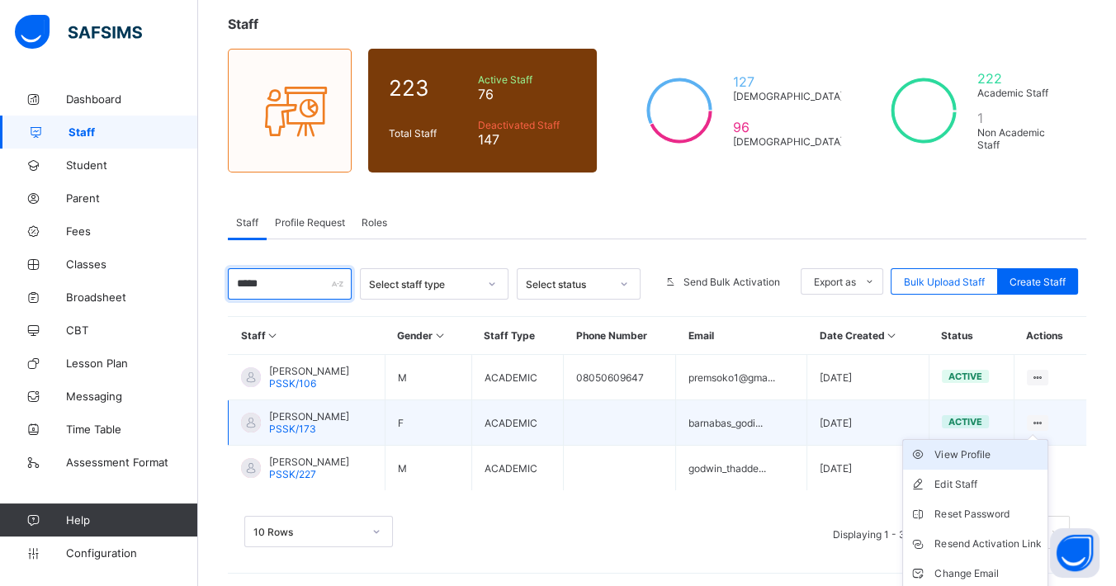
type input "*****"
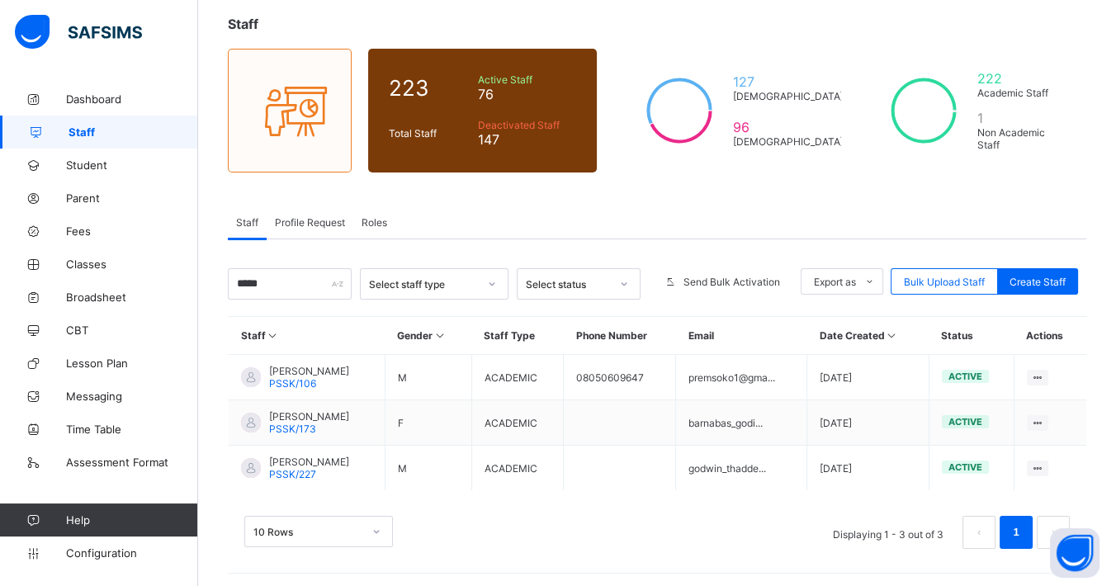
drag, startPoint x: 994, startPoint y: 447, endPoint x: 979, endPoint y: 441, distance: 16.7
click at [0, 0] on div "View Profile" at bounding box center [0, 0] width 0 height 0
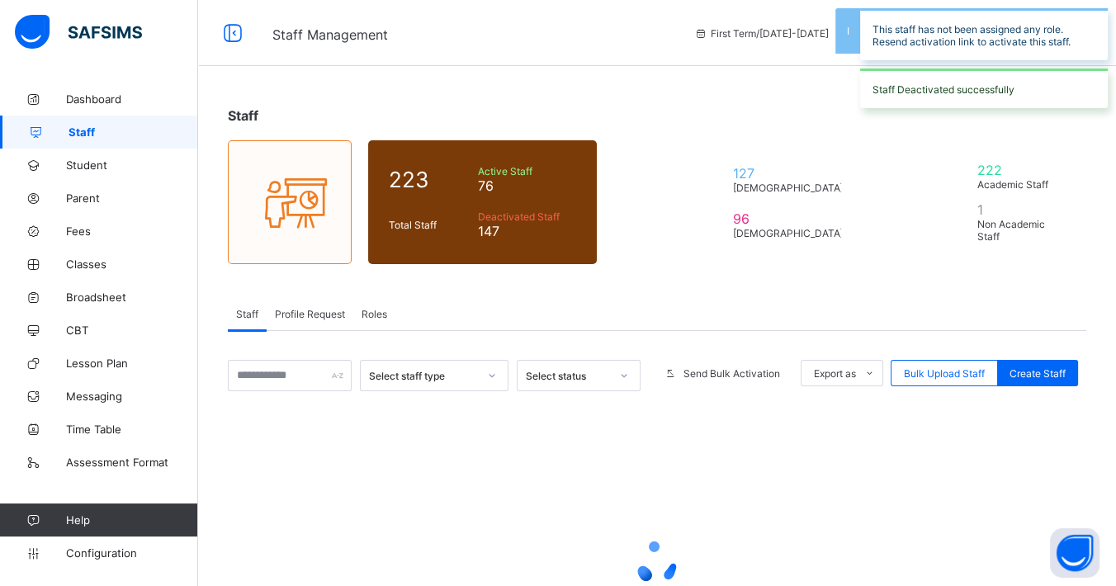
scroll to position [92, 0]
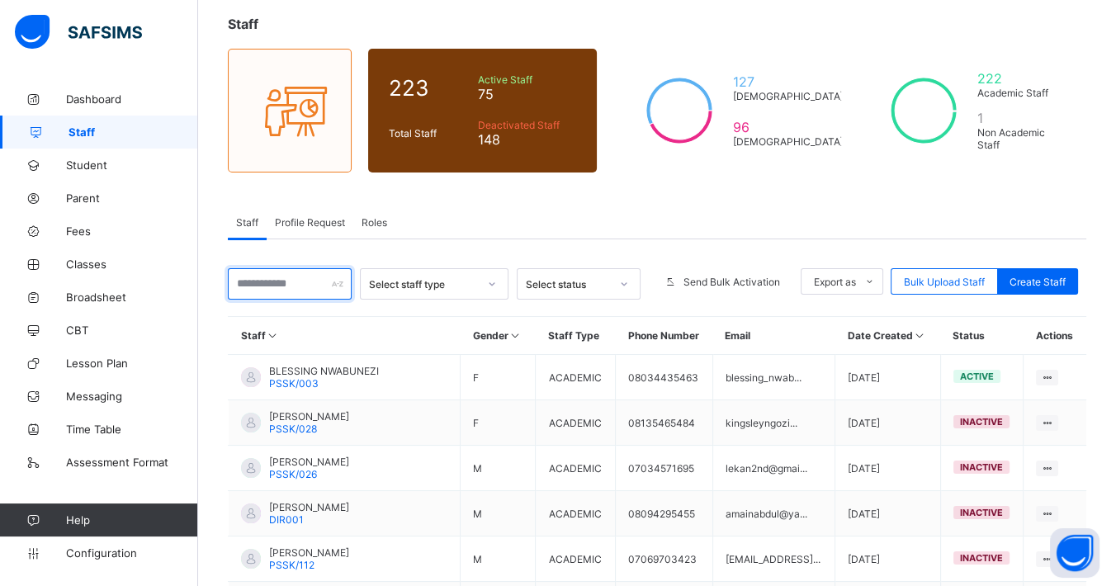
click at [291, 283] on input "text" at bounding box center [290, 283] width 124 height 31
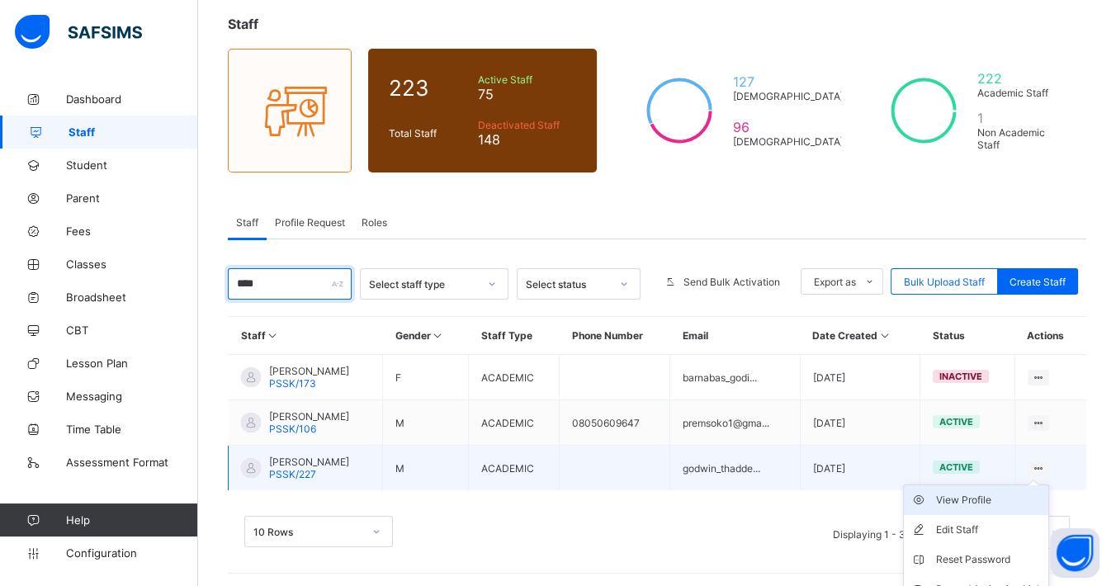
type input "****"
click at [984, 500] on div "View Profile" at bounding box center [988, 500] width 106 height 17
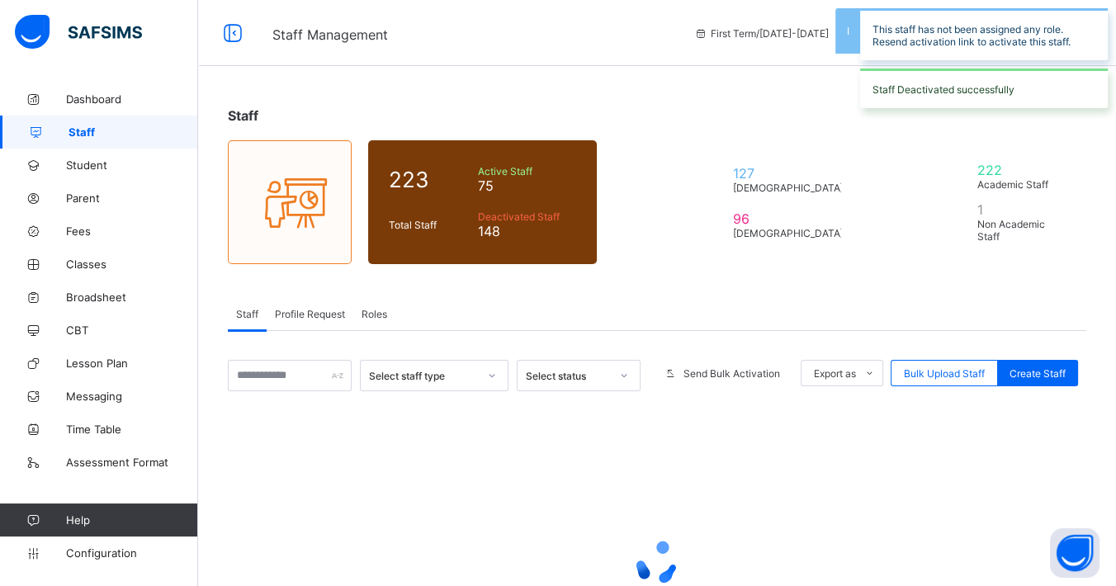
scroll to position [92, 0]
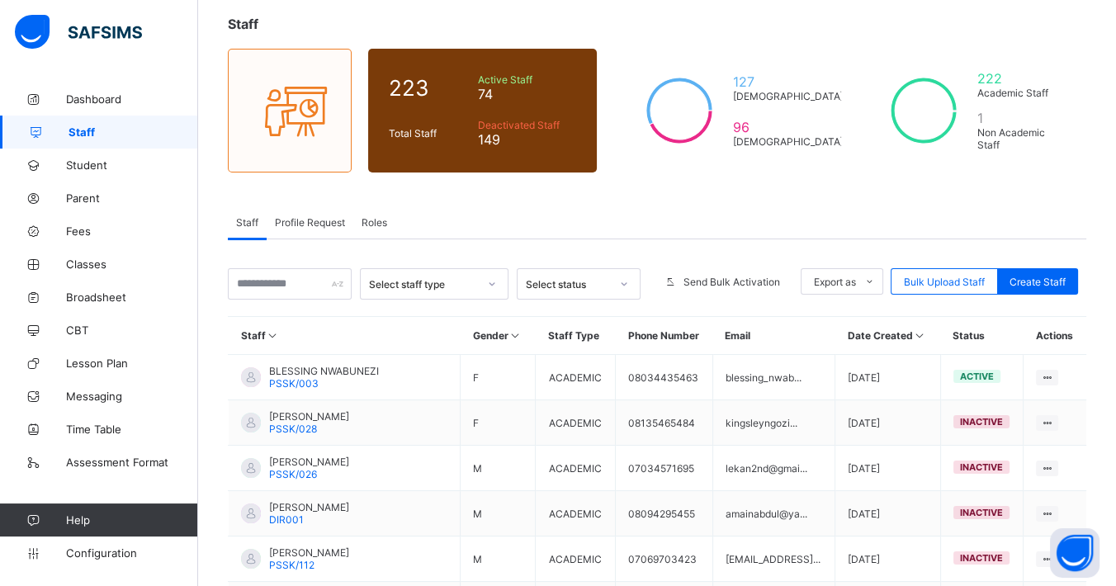
click at [688, 39] on div "Staff 223 Total Staff Active Staff 74 Deactivated Staff 149 127 [DEMOGRAPHIC_DA…" at bounding box center [657, 449] width 918 height 917
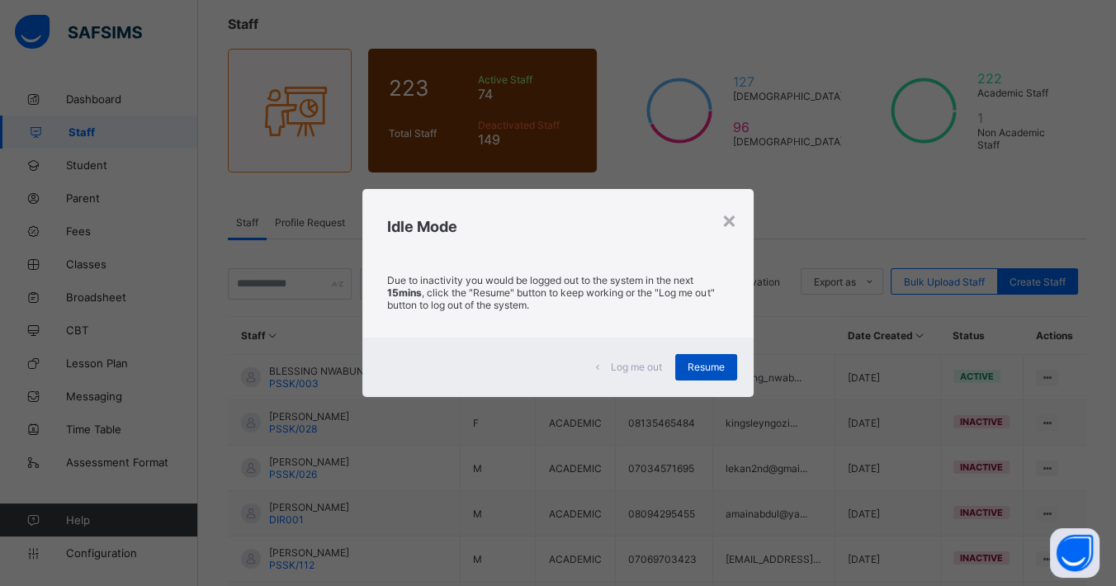
click at [706, 361] on span "Resume" at bounding box center [705, 367] width 37 height 12
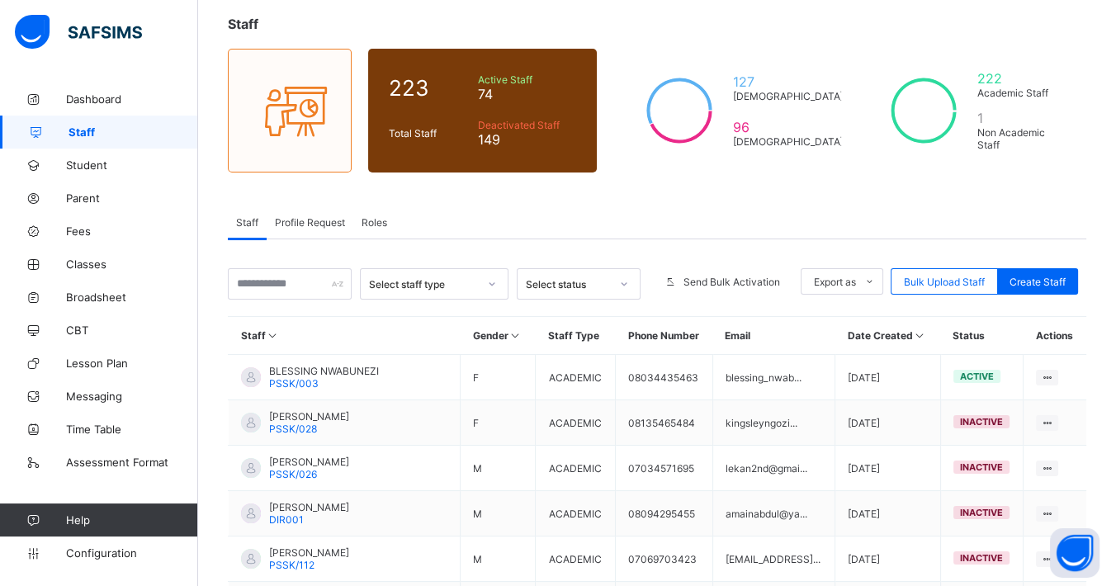
click at [640, 41] on div "Staff 223 Total Staff Active Staff 74 Deactivated Staff 149 127 [DEMOGRAPHIC_DA…" at bounding box center [657, 449] width 918 height 917
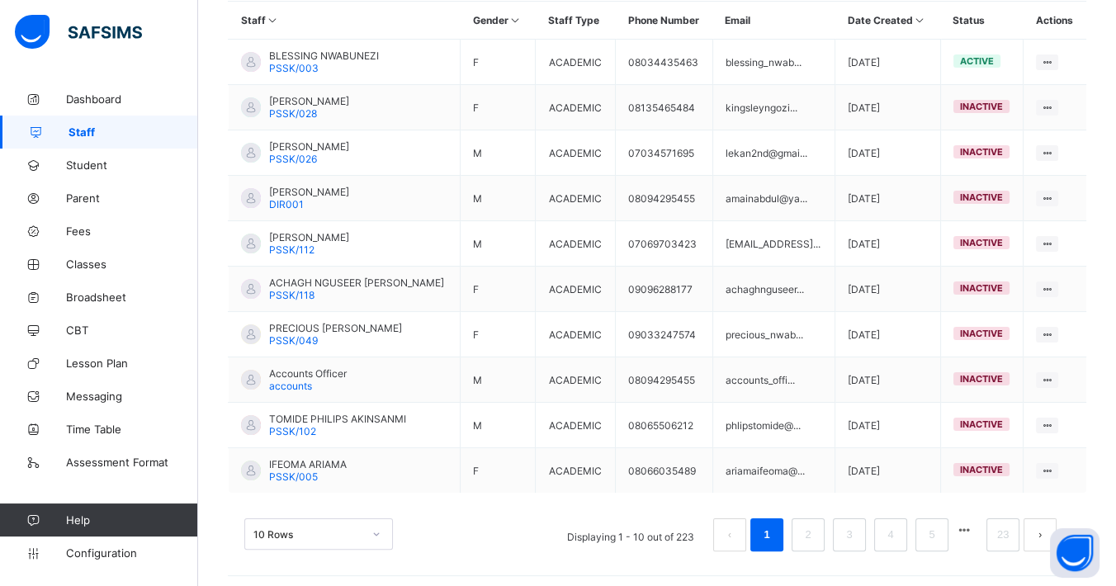
scroll to position [0, 0]
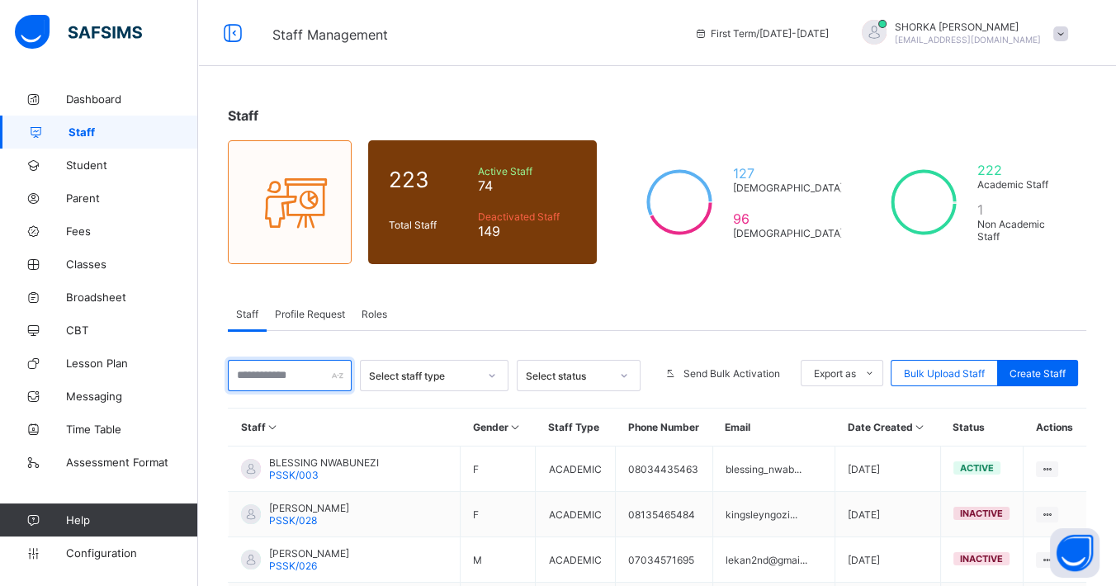
click at [318, 361] on input "text" at bounding box center [290, 375] width 124 height 31
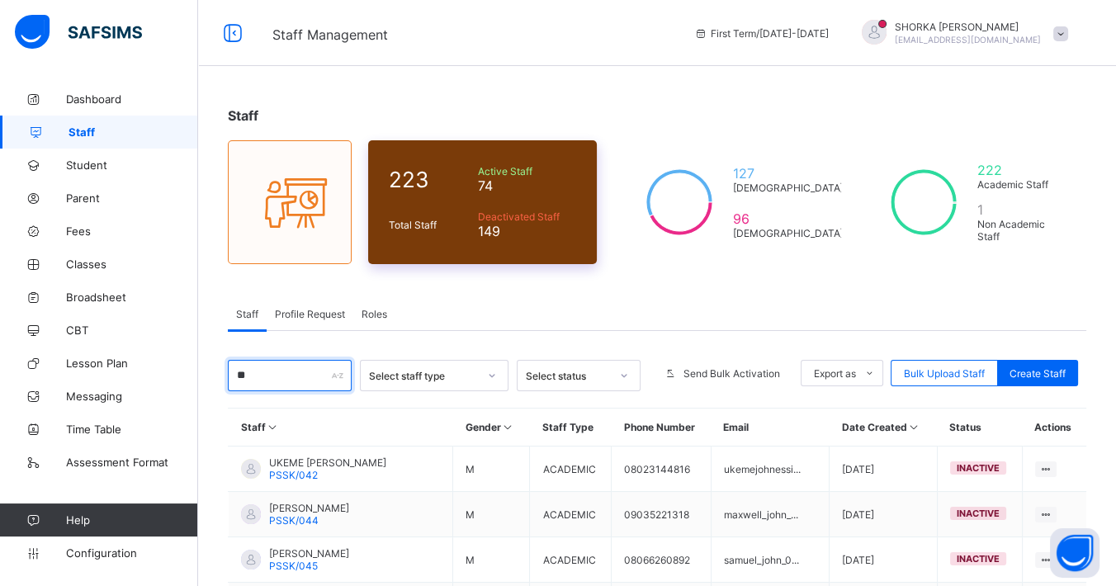
type input "*"
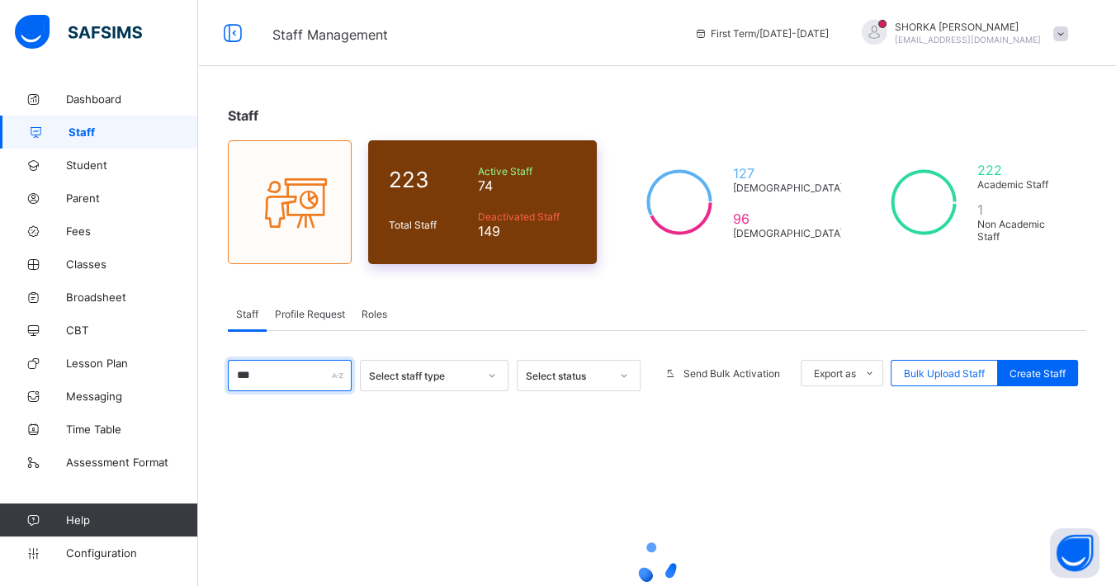
type input "****"
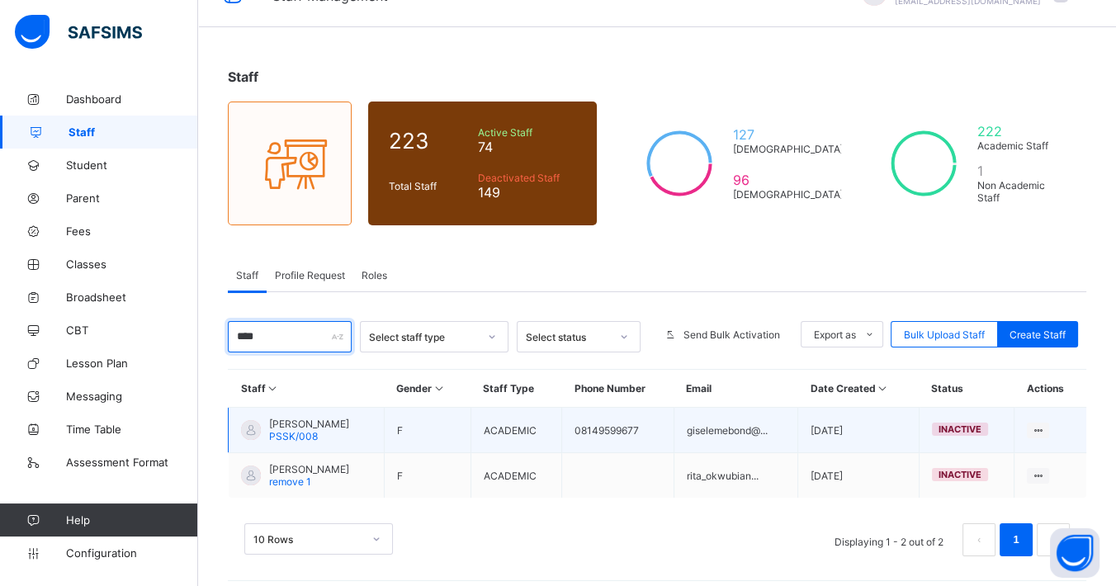
scroll to position [47, 0]
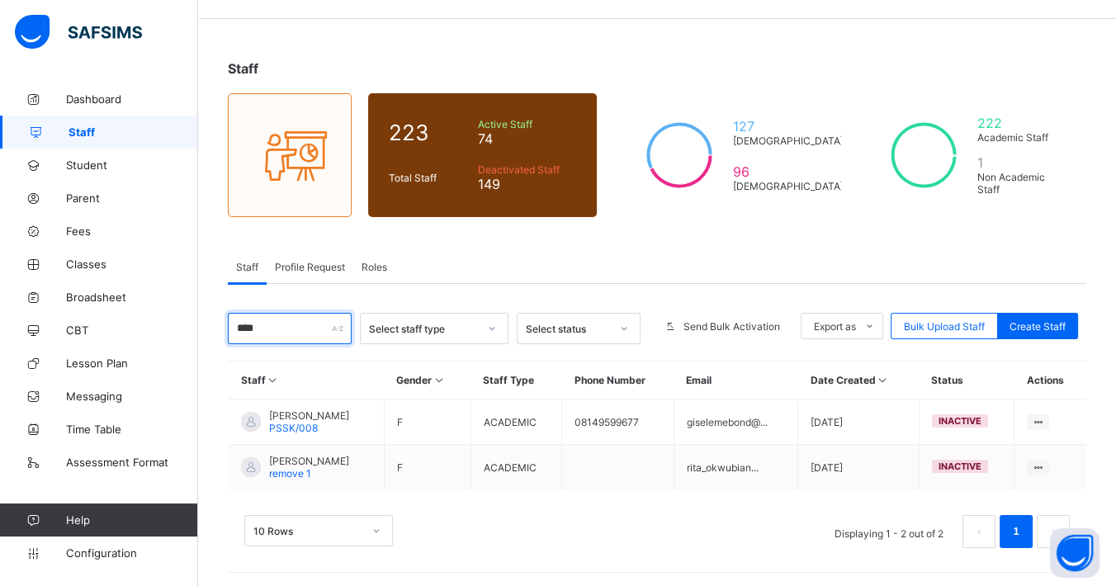
drag, startPoint x: 277, startPoint y: 323, endPoint x: 215, endPoint y: 306, distance: 64.3
click at [215, 306] on div "Staff 223 Total Staff Active Staff 74 Deactivated Staff 149 127 [DEMOGRAPHIC_DA…" at bounding box center [657, 312] width 918 height 554
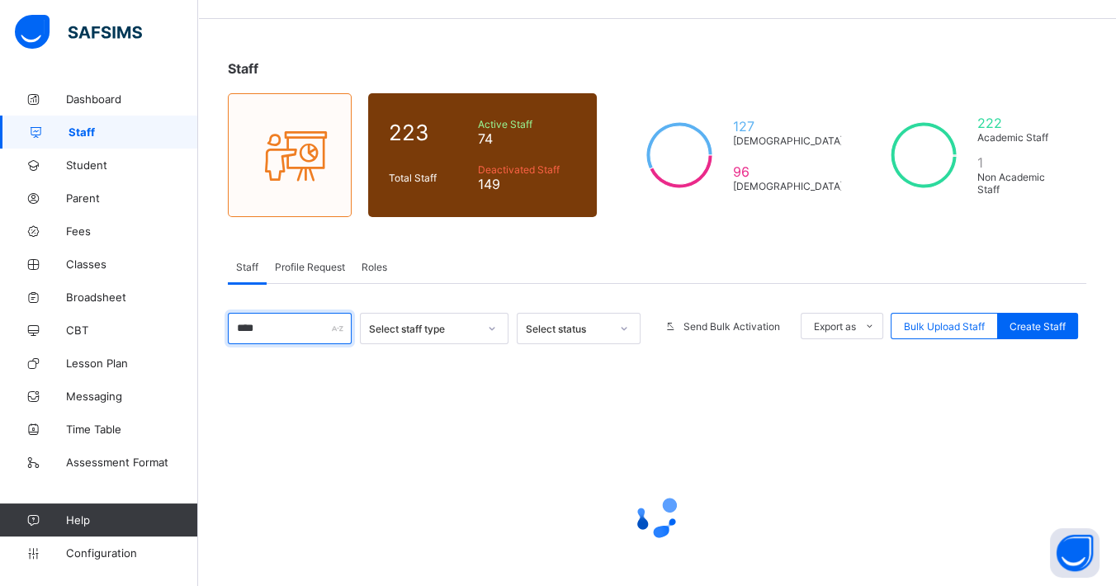
type input "*****"
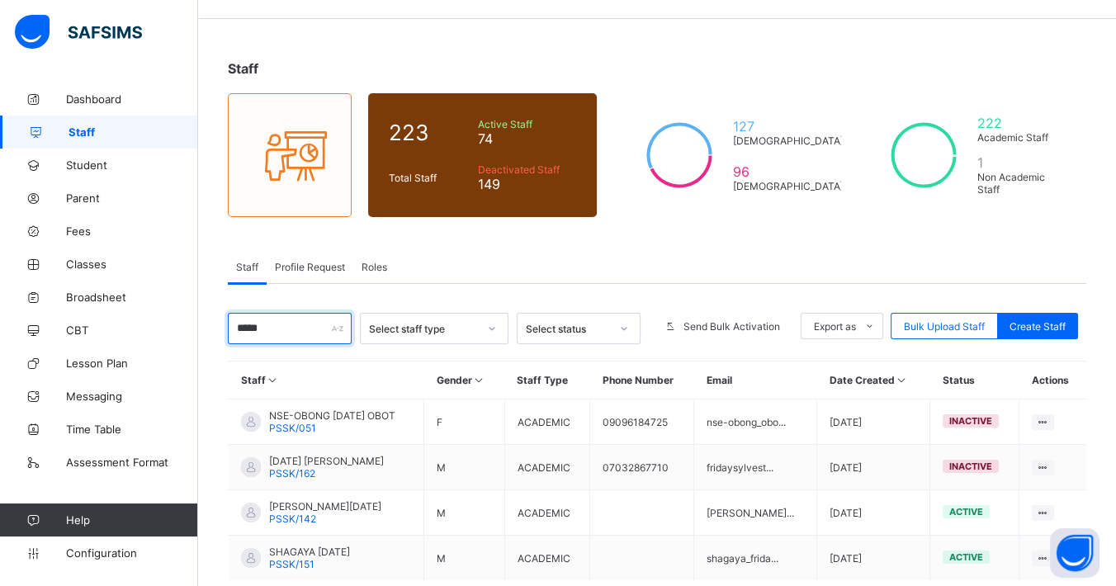
scroll to position [137, 0]
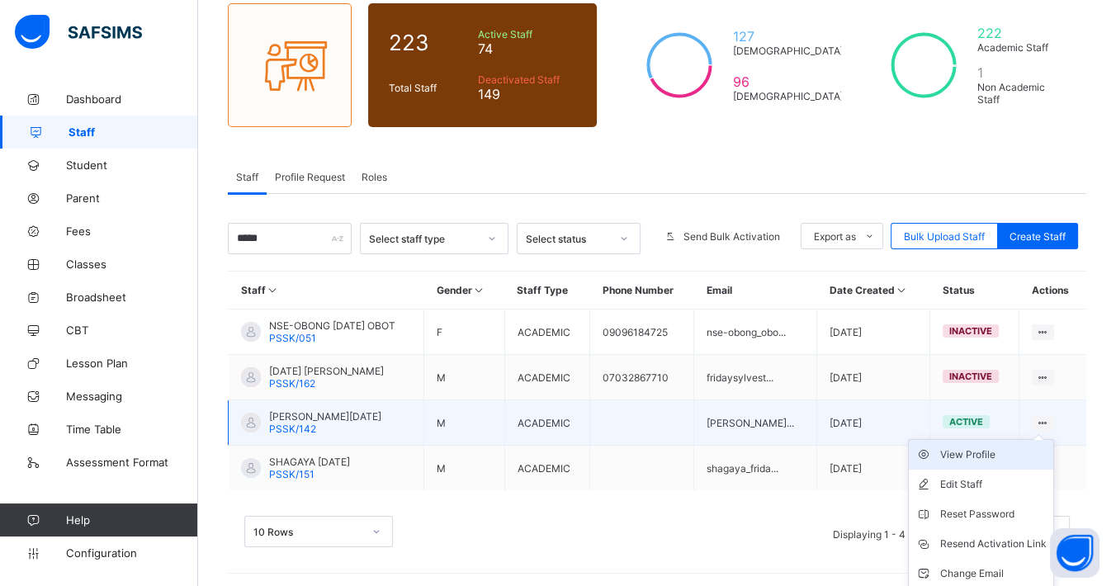
click at [1010, 451] on div "View Profile" at bounding box center [993, 454] width 106 height 17
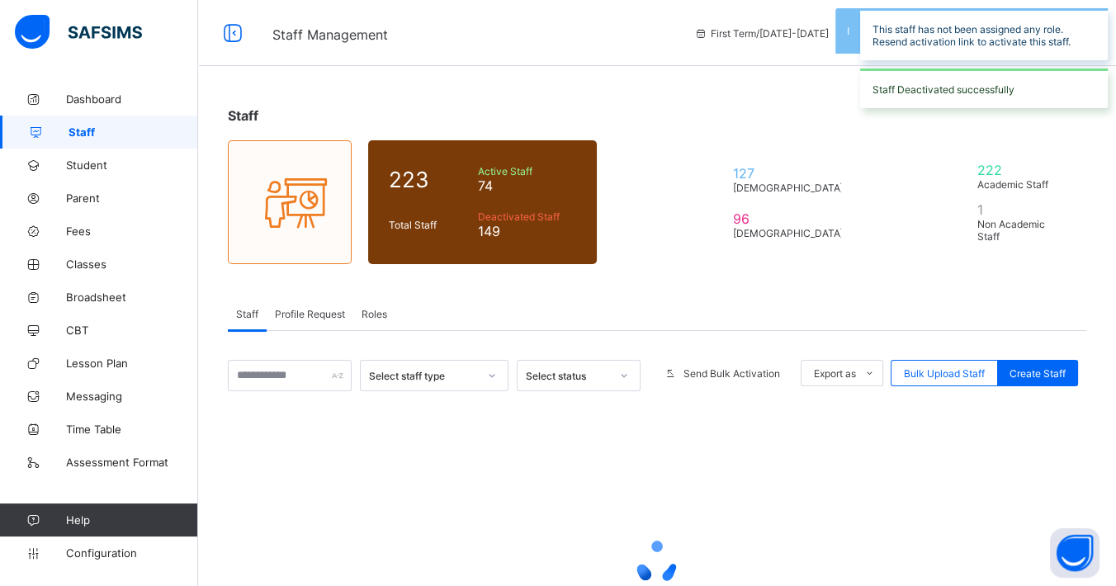
scroll to position [137, 0]
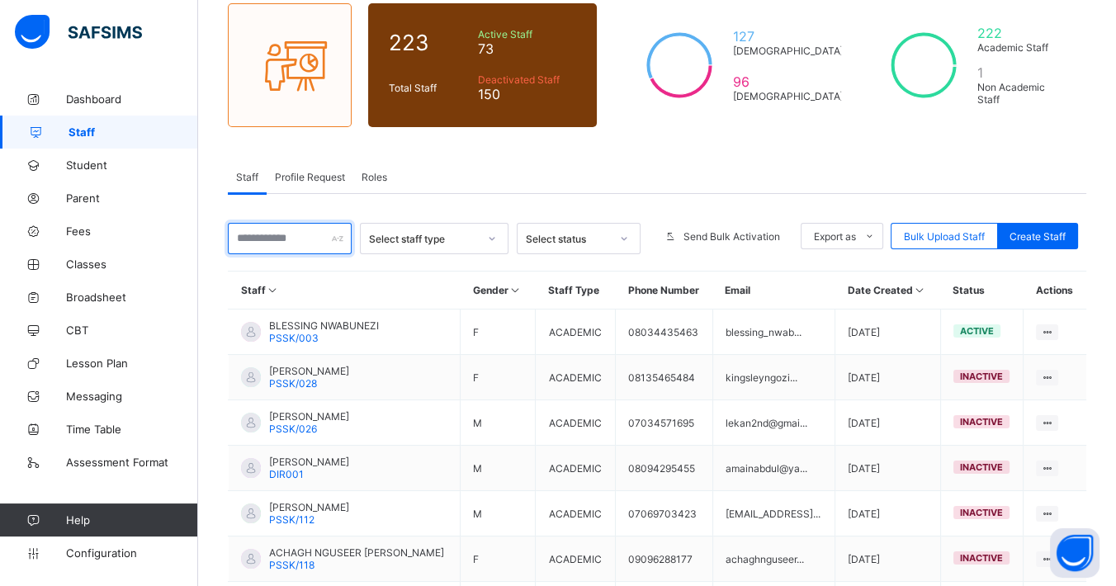
click at [295, 248] on input "text" at bounding box center [290, 238] width 124 height 31
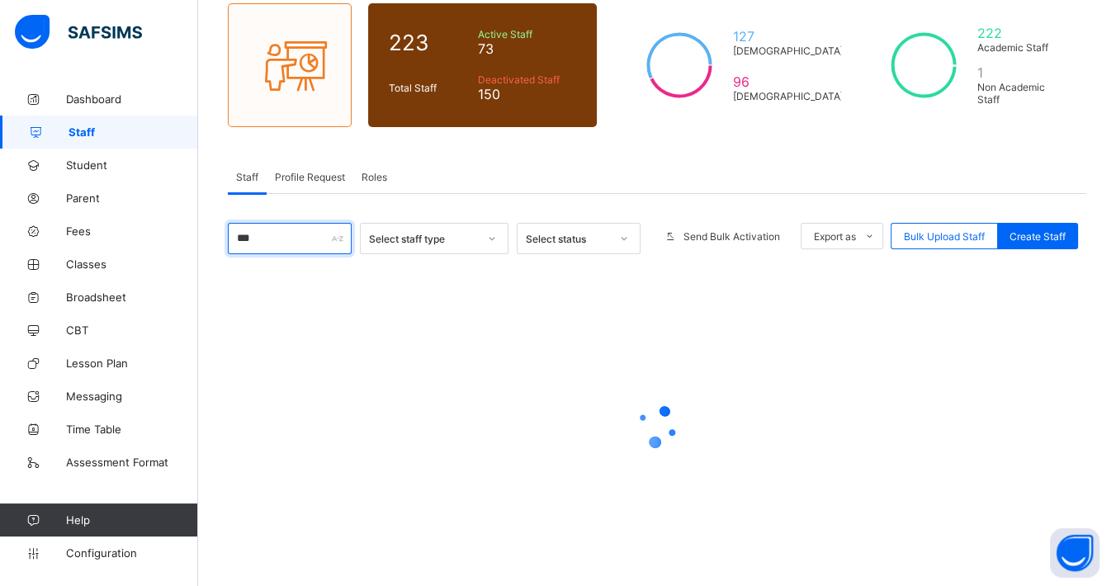
type input "****"
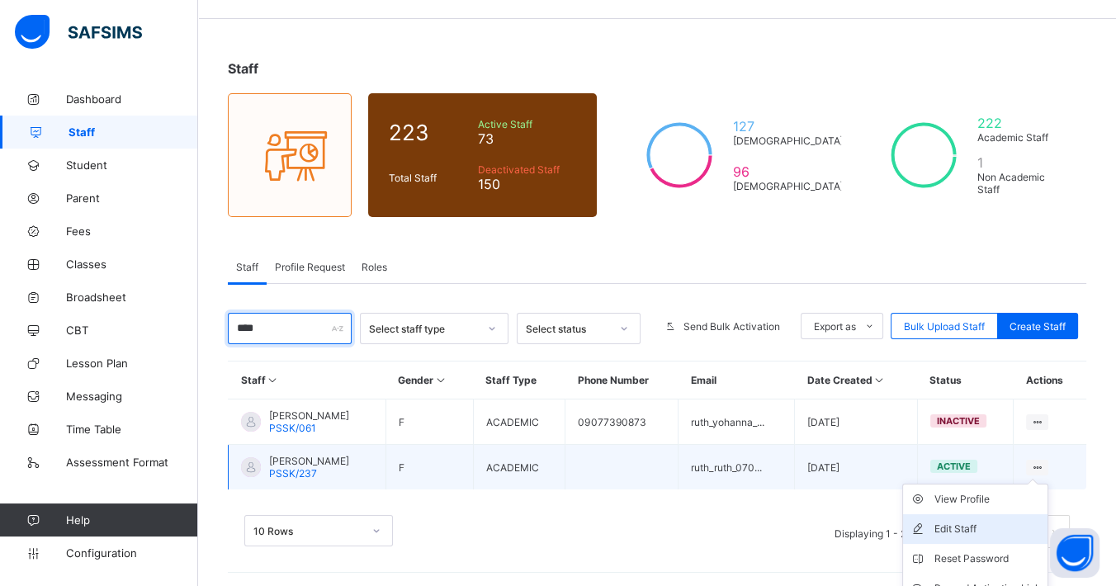
scroll to position [120, 0]
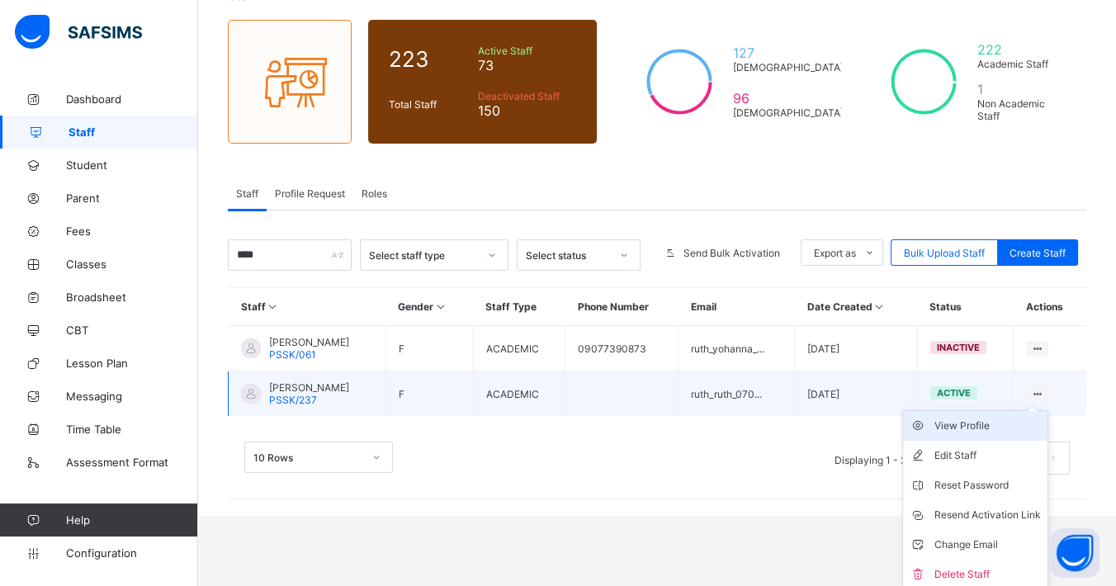
click at [1013, 418] on div "View Profile" at bounding box center [987, 426] width 106 height 17
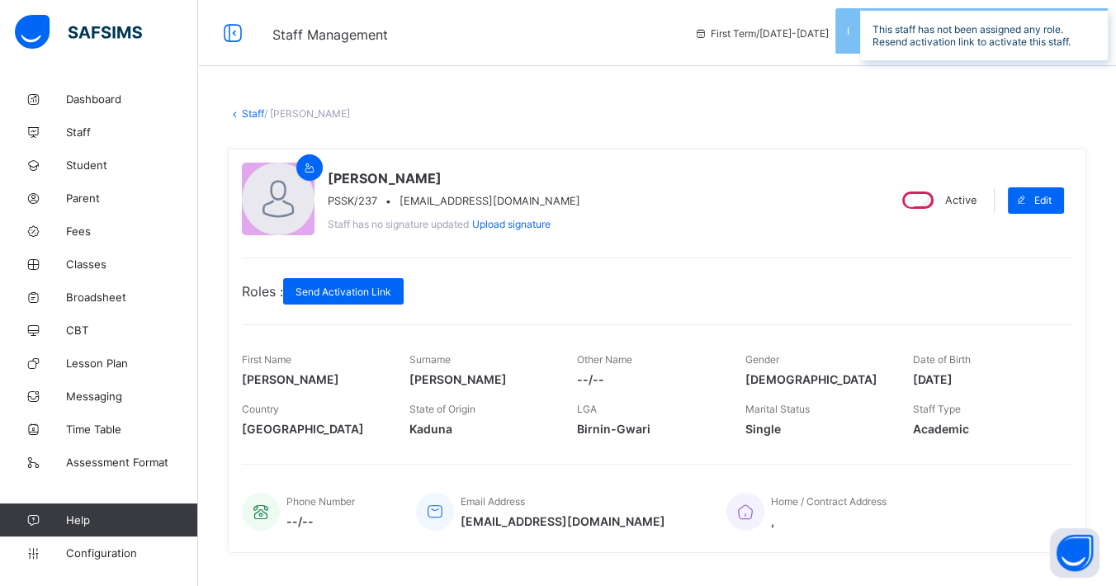
click at [926, 192] on div "Active" at bounding box center [938, 200] width 86 height 26
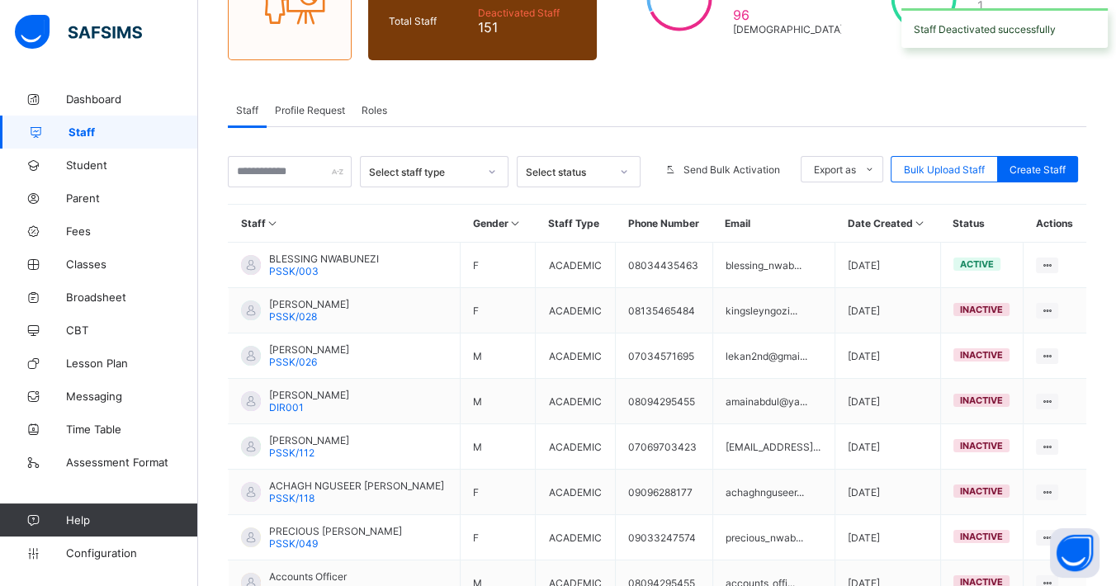
scroll to position [212, 0]
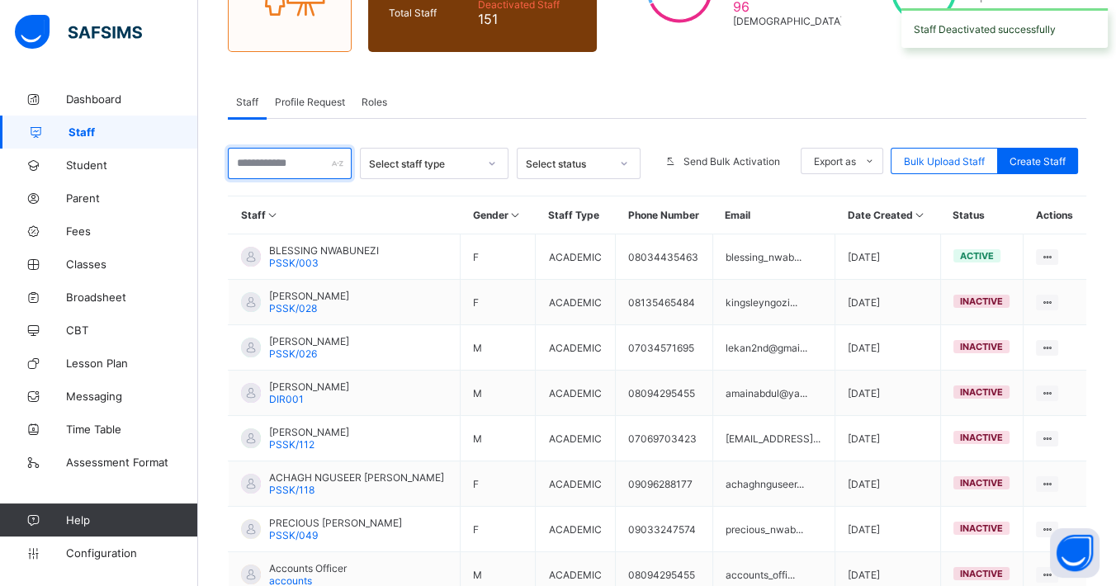
click at [254, 151] on input "text" at bounding box center [290, 163] width 124 height 31
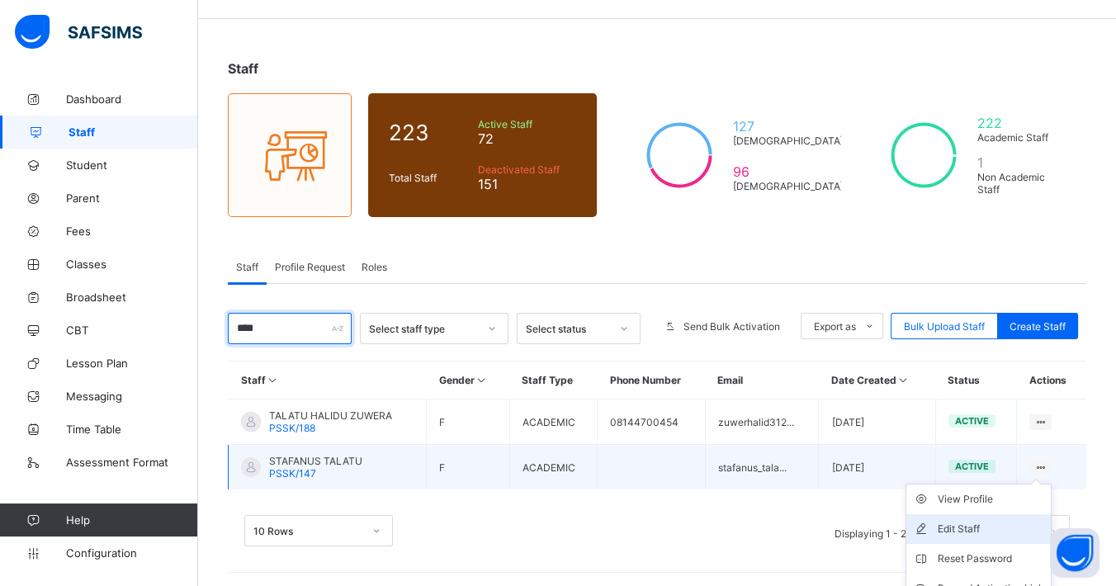
scroll to position [120, 0]
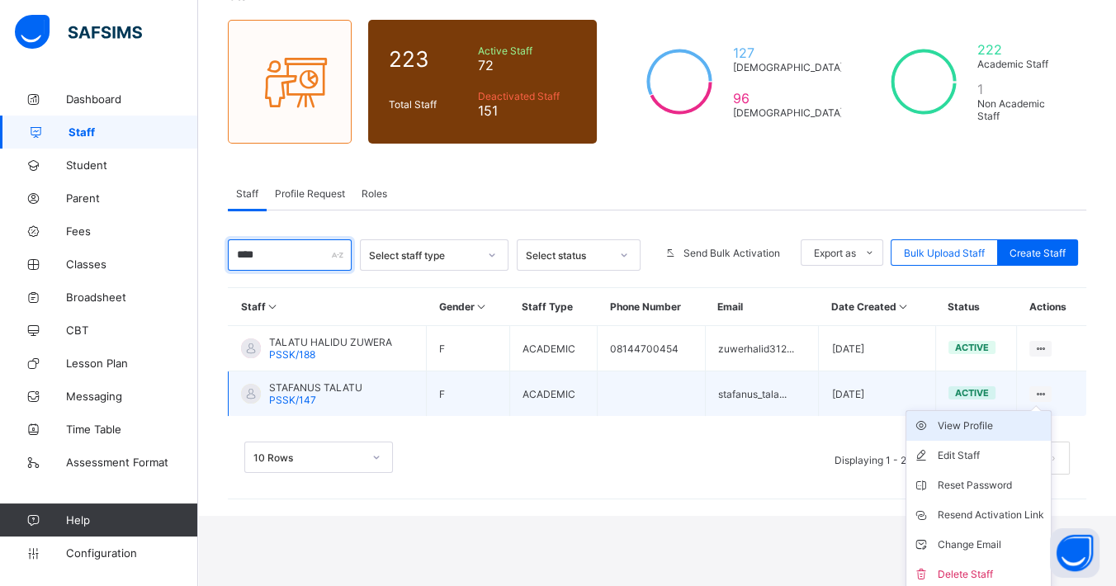
type input "****"
click at [1027, 427] on div "View Profile" at bounding box center [990, 426] width 106 height 17
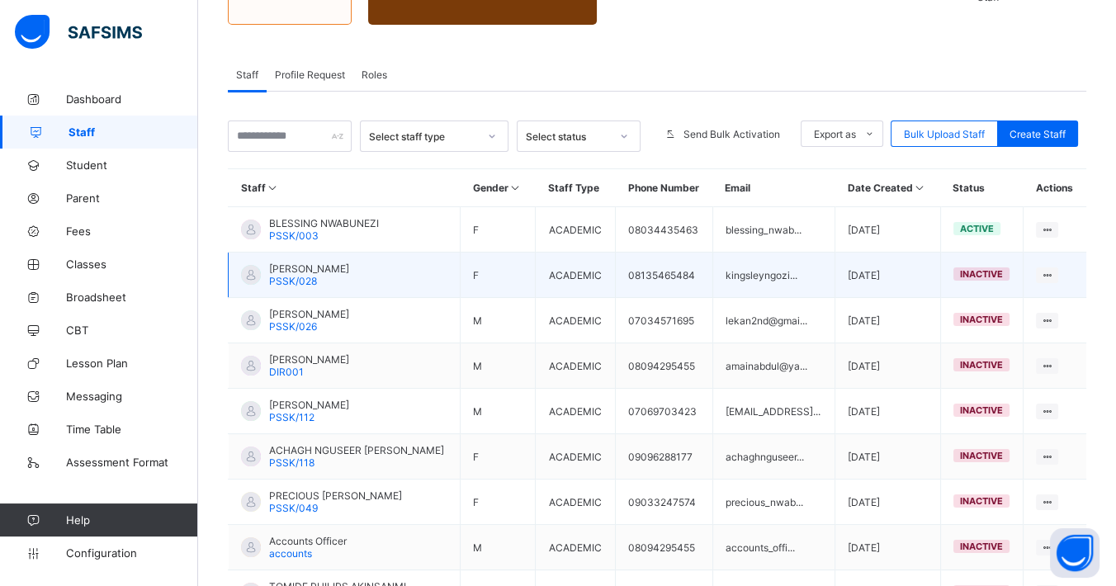
scroll to position [224, 0]
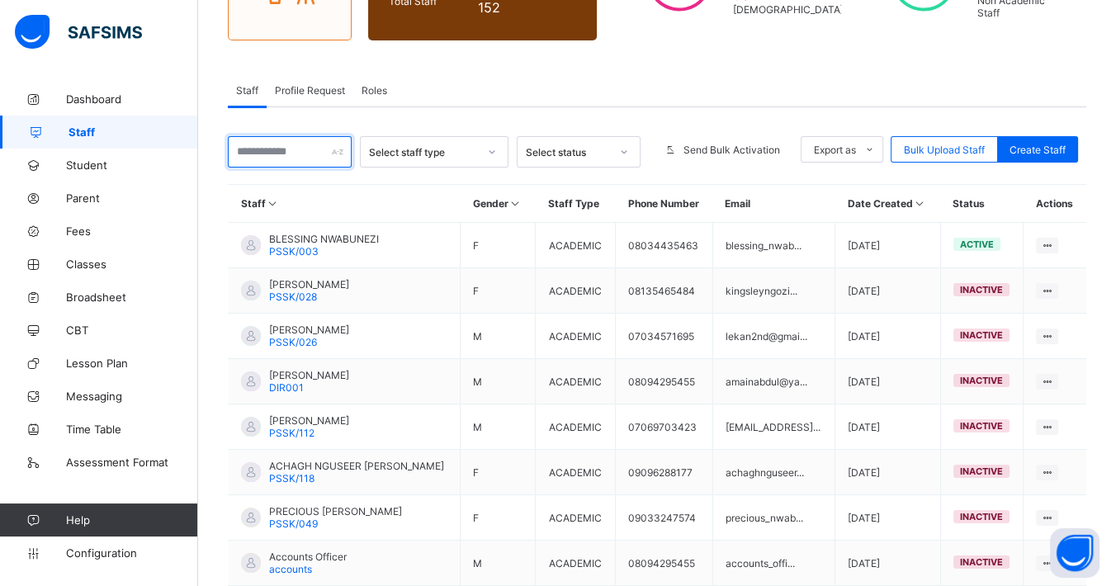
click at [284, 148] on input "text" at bounding box center [290, 151] width 124 height 31
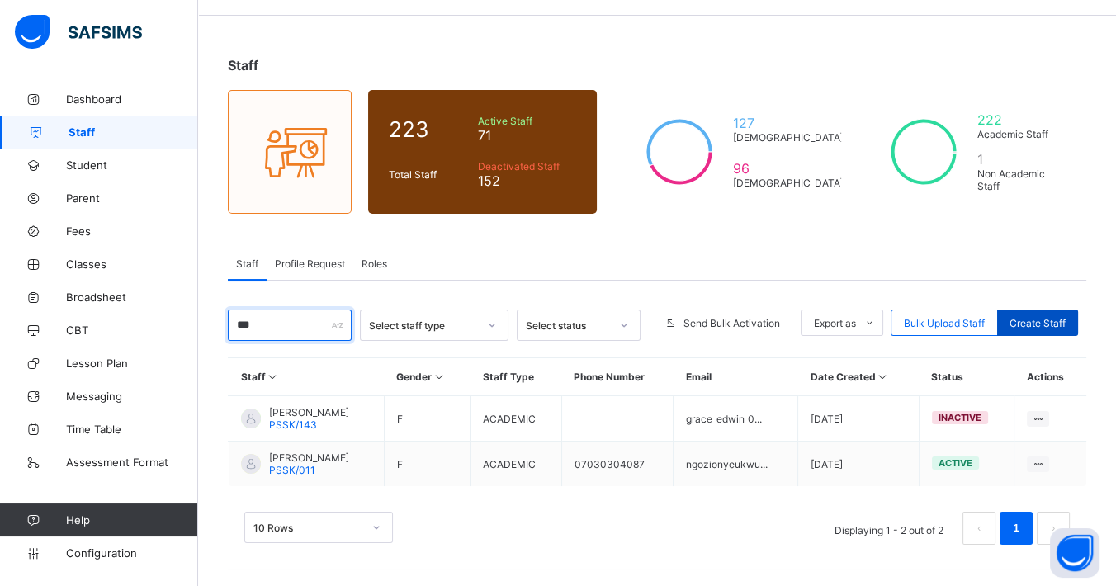
scroll to position [47, 0]
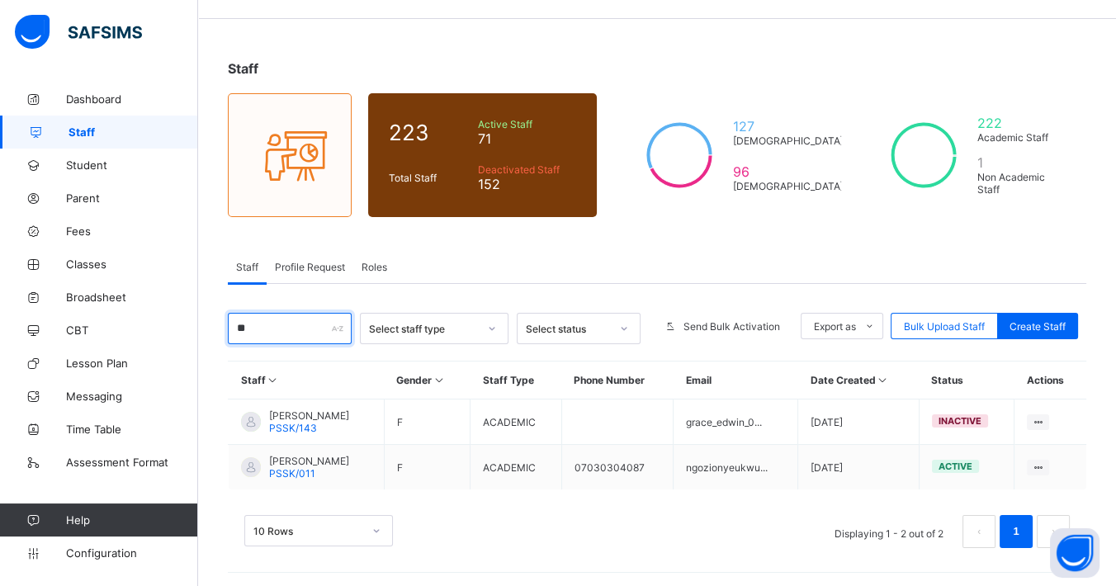
type input "*"
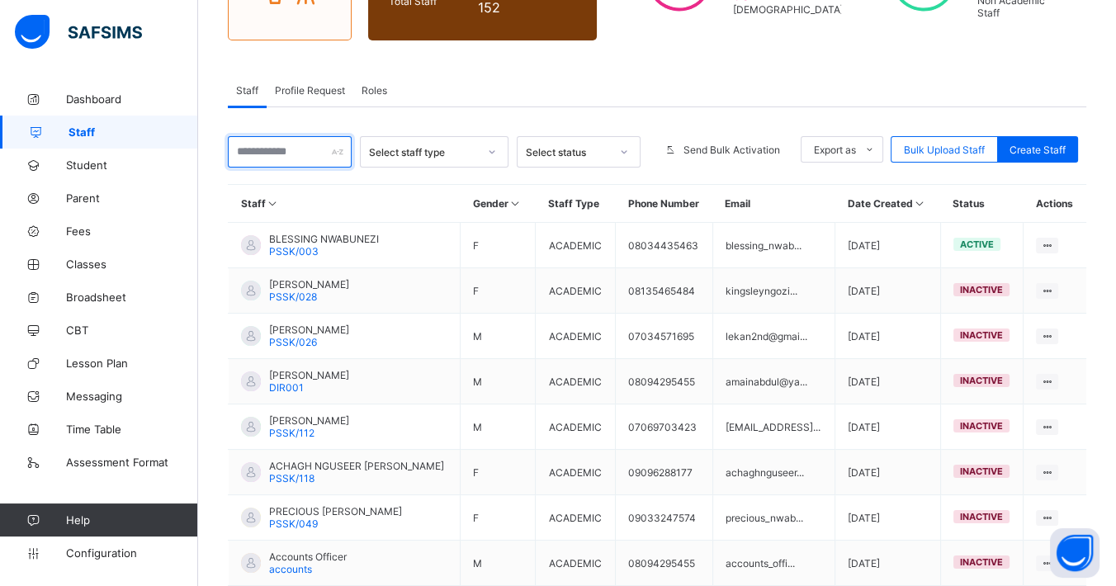
scroll to position [0, 0]
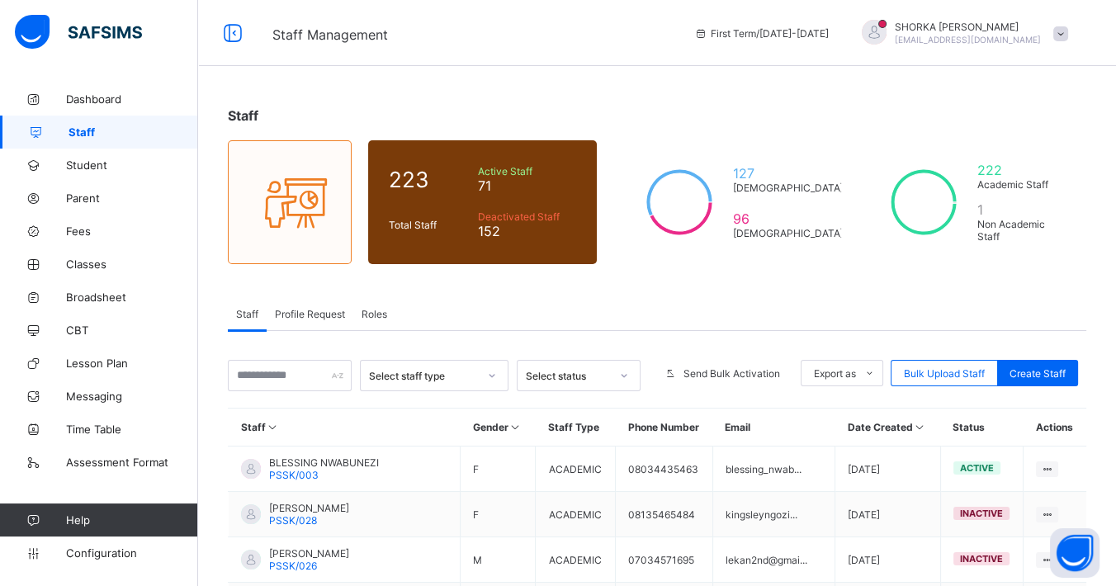
click at [328, 318] on span "Profile Request" at bounding box center [310, 314] width 70 height 12
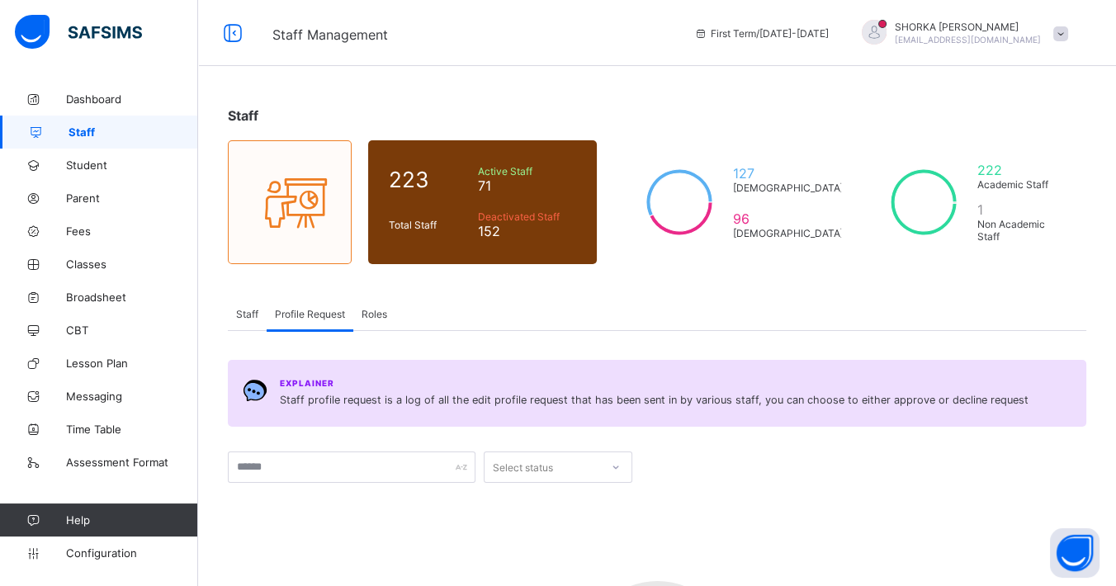
click at [249, 314] on span "Staff" at bounding box center [247, 314] width 22 height 12
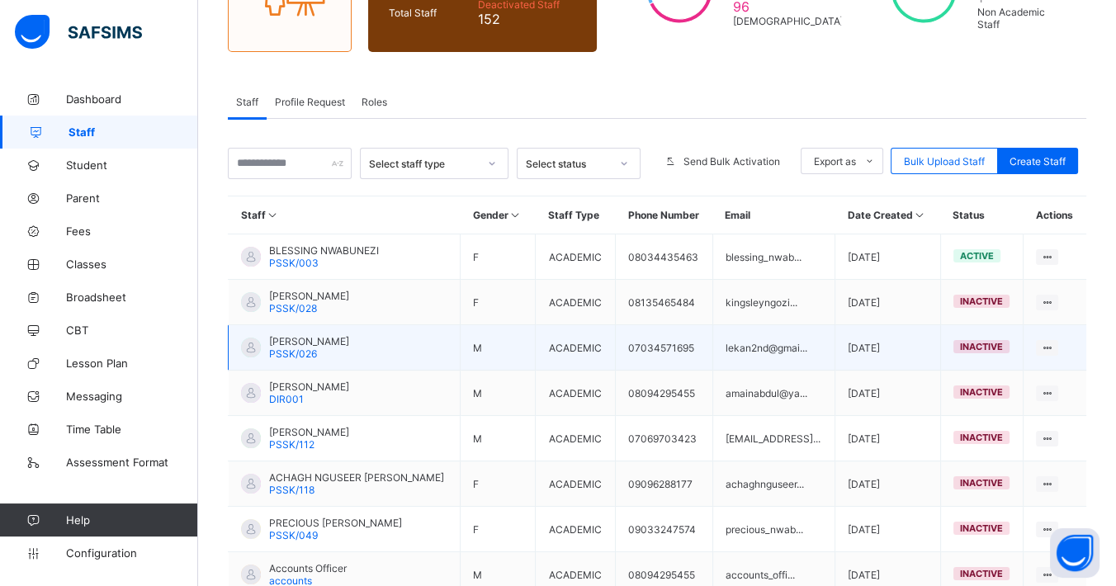
scroll to position [92, 0]
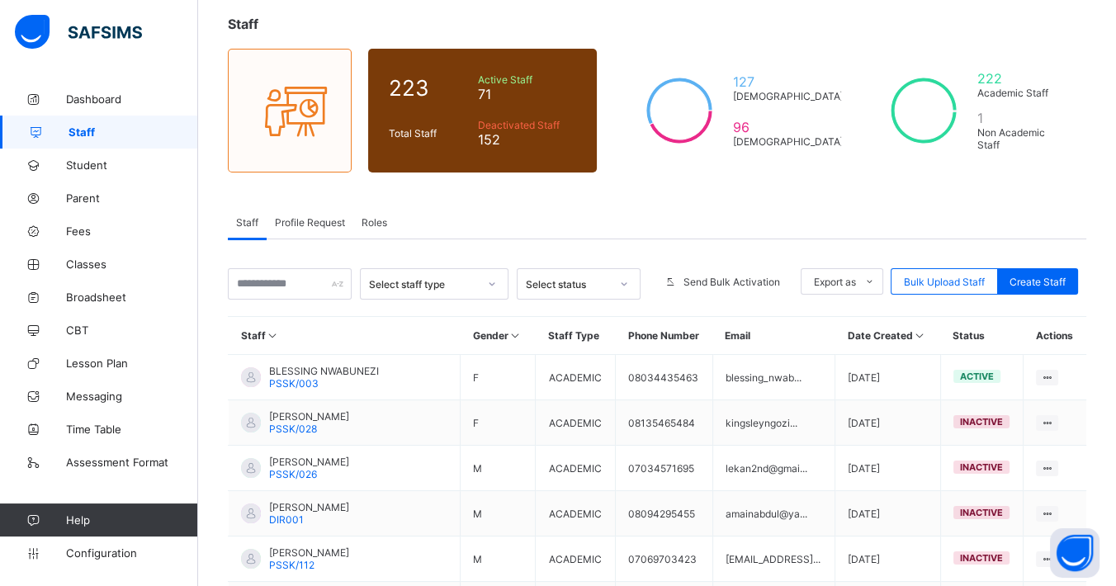
click at [497, 286] on icon at bounding box center [492, 284] width 10 height 17
click at [610, 278] on div "Select status" at bounding box center [568, 284] width 84 height 12
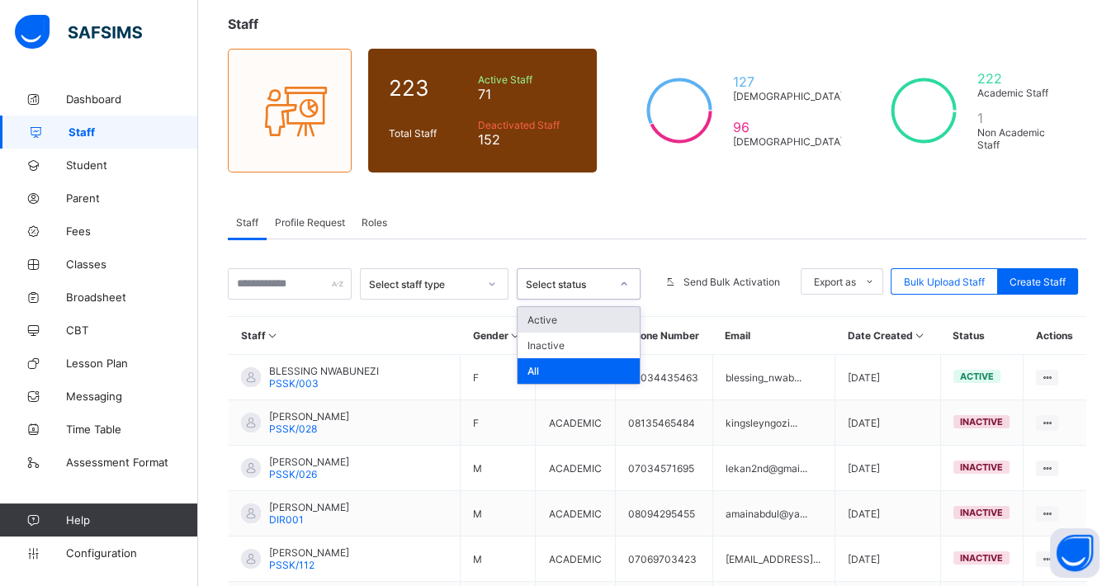
click at [576, 316] on div "Active" at bounding box center [578, 320] width 122 height 26
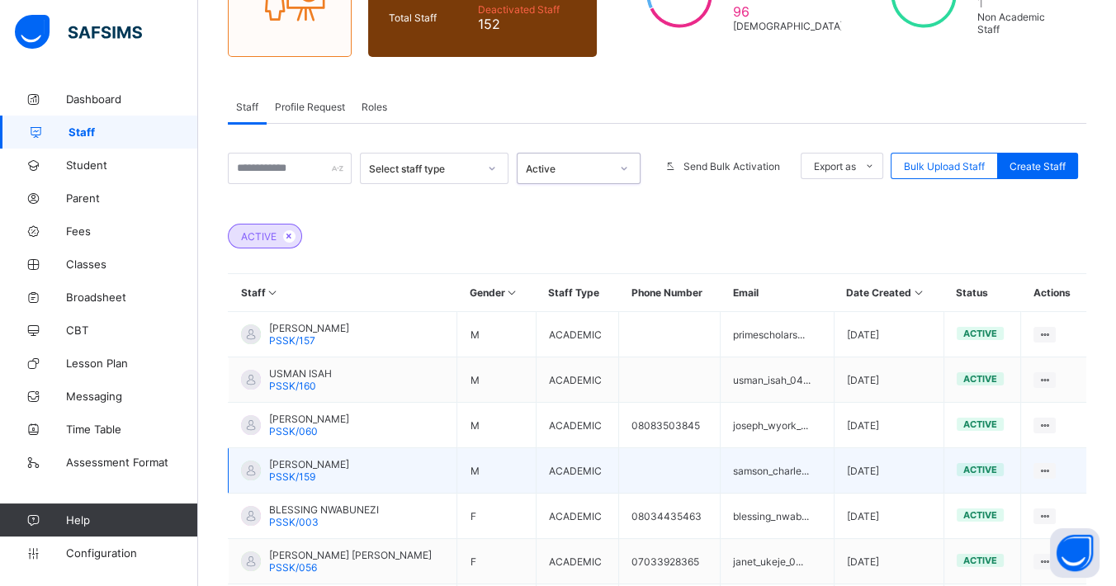
scroll to position [205, 0]
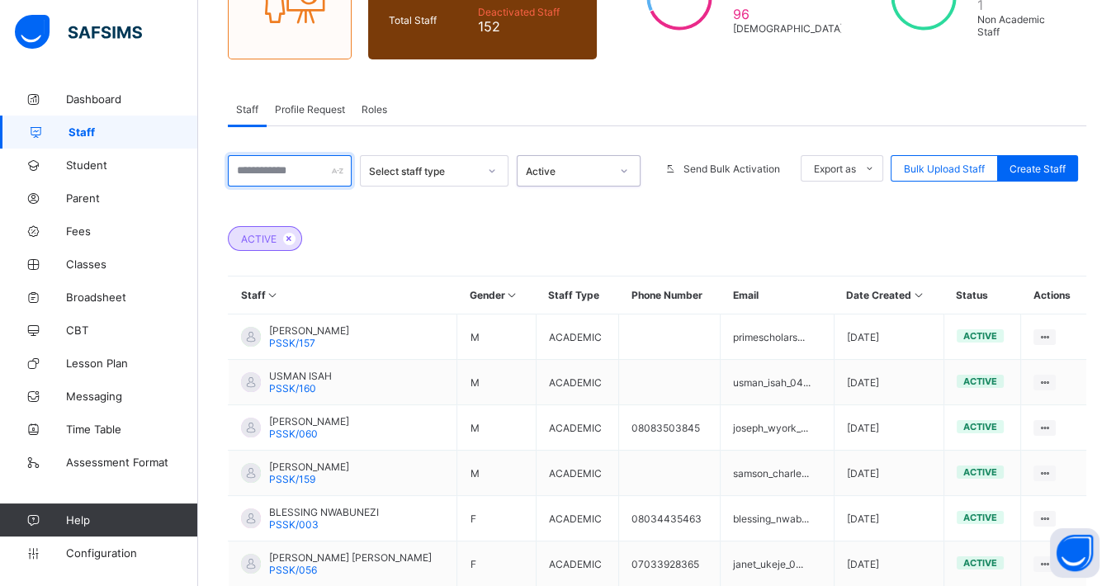
click at [288, 171] on input "text" at bounding box center [290, 170] width 124 height 31
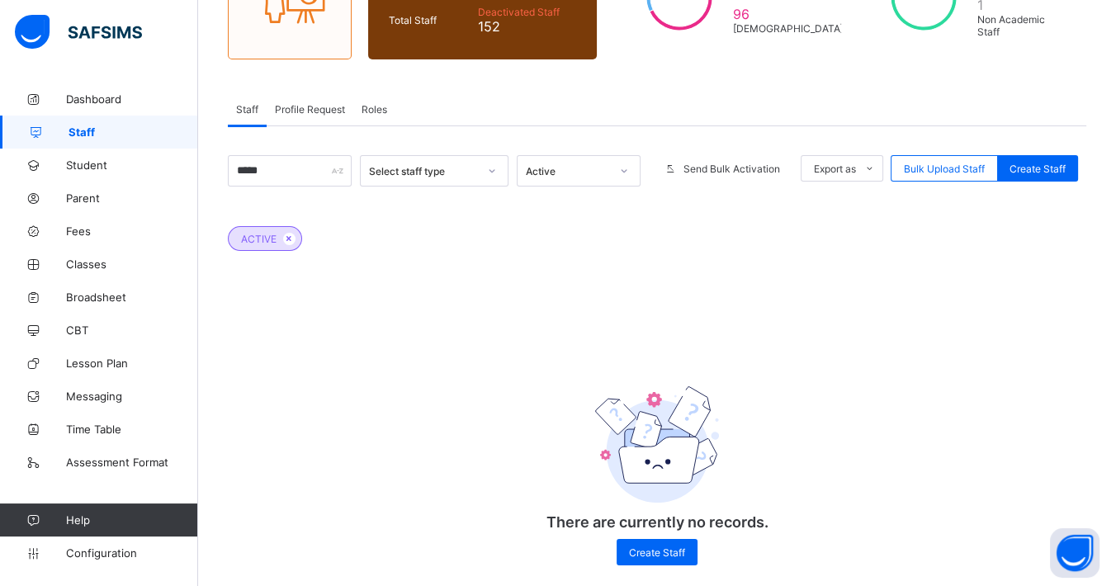
click at [602, 165] on div "Active" at bounding box center [568, 171] width 84 height 12
click at [570, 226] on div "Inactive" at bounding box center [578, 233] width 122 height 26
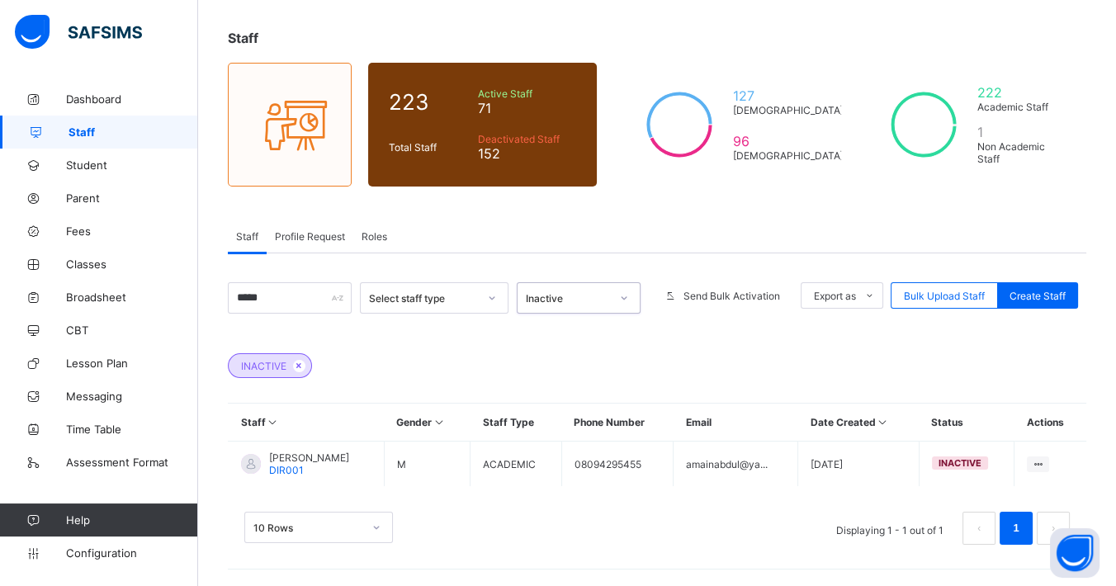
scroll to position [75, 0]
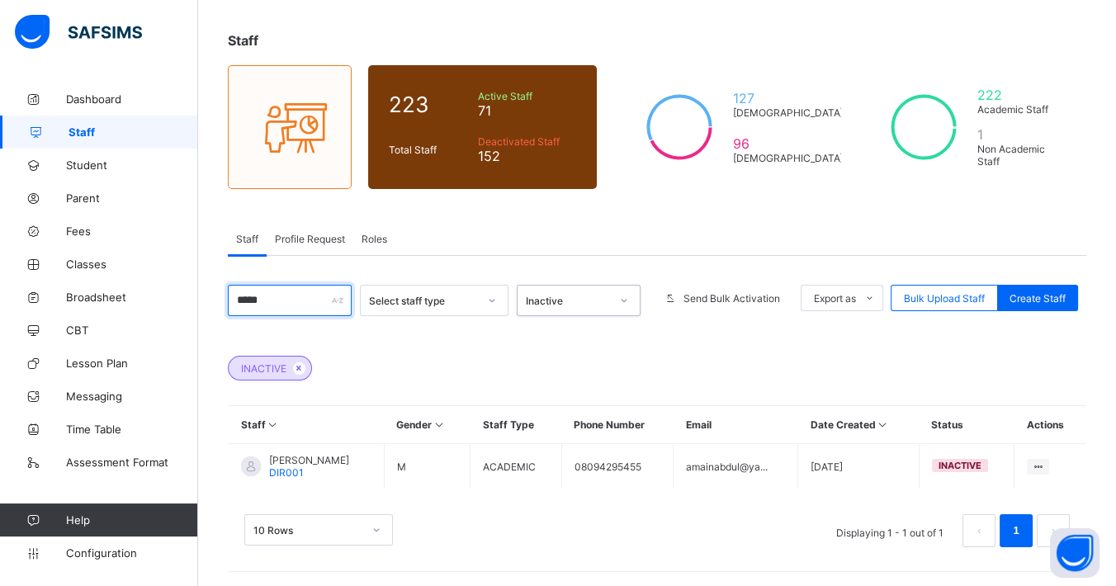
click at [309, 293] on input "*****" at bounding box center [290, 300] width 124 height 31
type input "*"
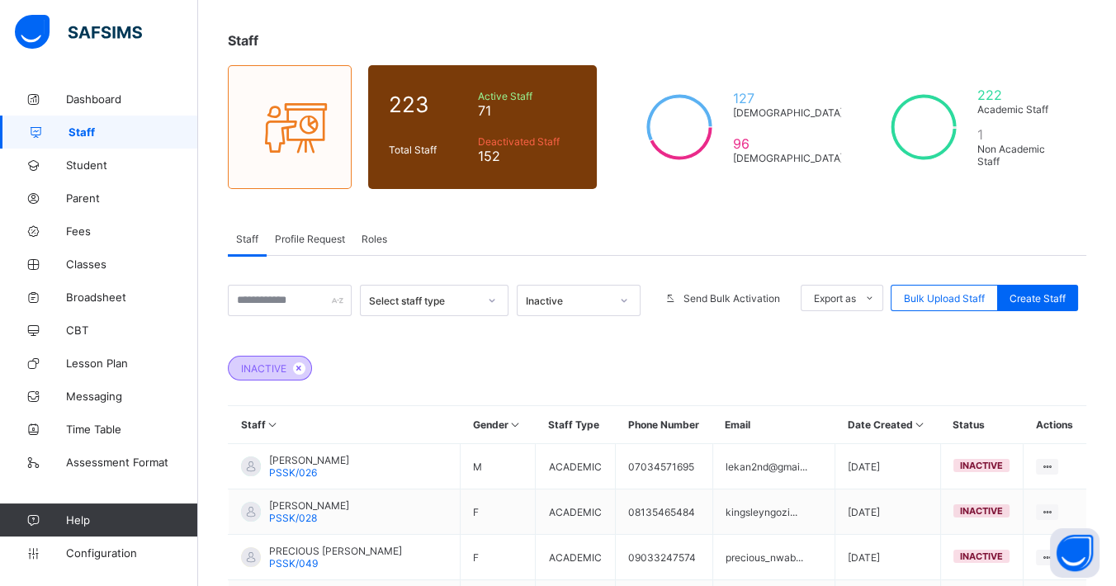
click at [297, 373] on span at bounding box center [299, 368] width 12 height 12
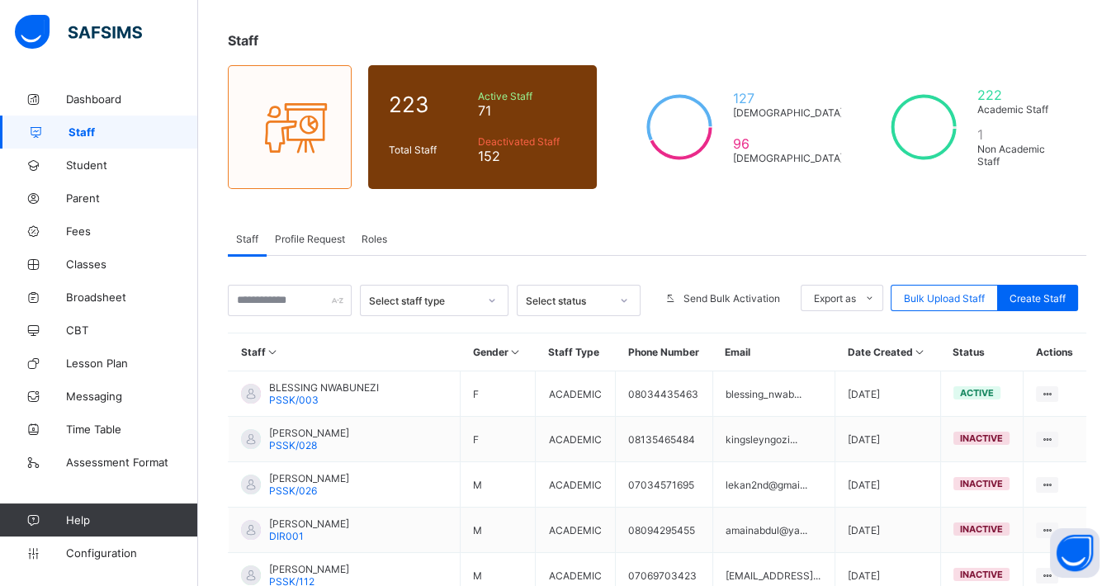
click at [594, 295] on div "Select status" at bounding box center [568, 301] width 84 height 12
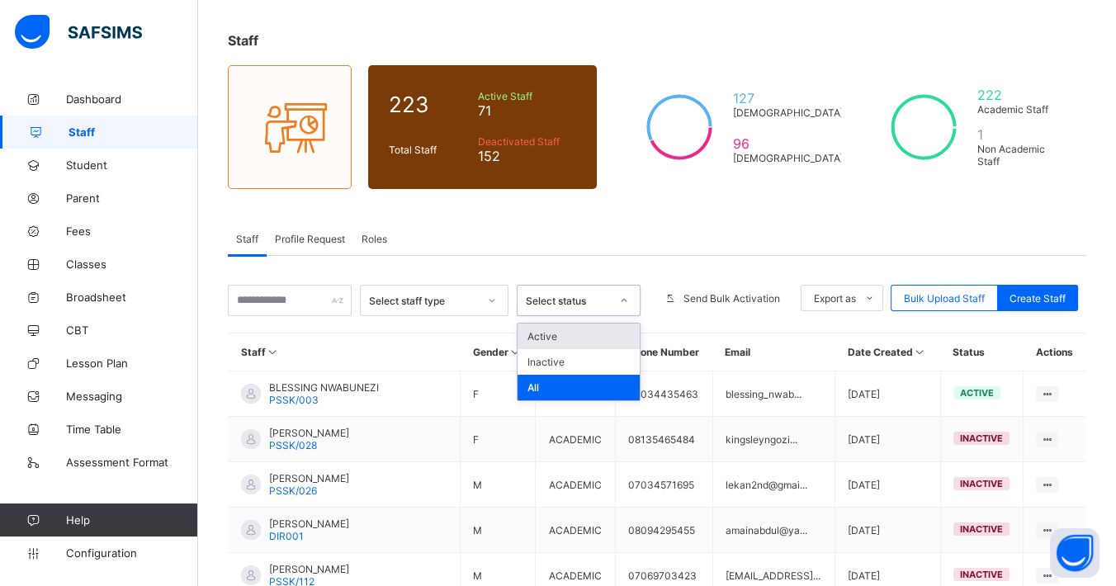
click at [577, 329] on div "Active" at bounding box center [578, 336] width 122 height 26
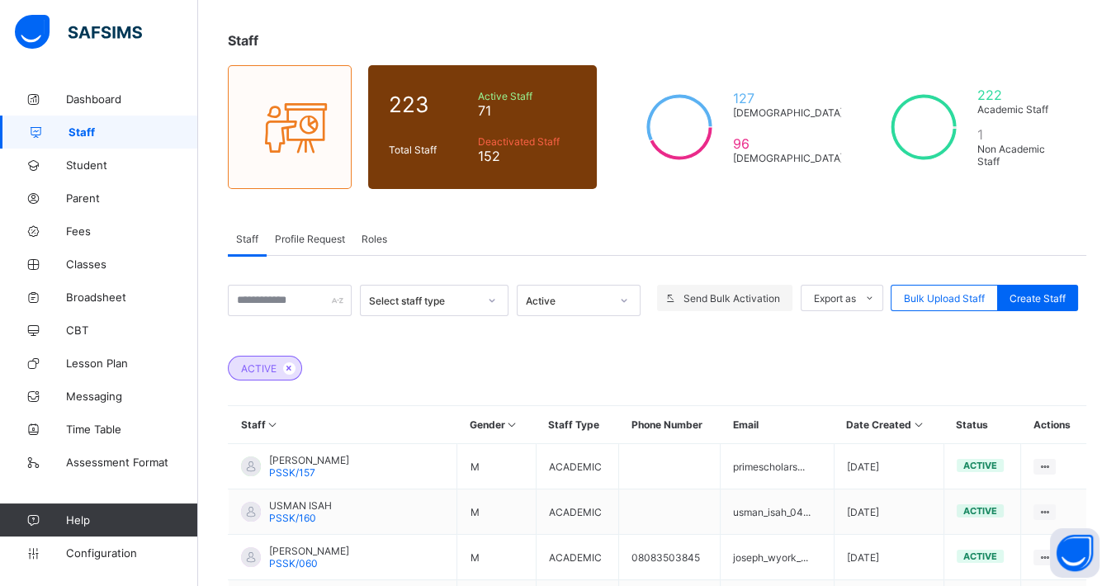
click at [706, 298] on span "Send Bulk Activation" at bounding box center [731, 298] width 97 height 12
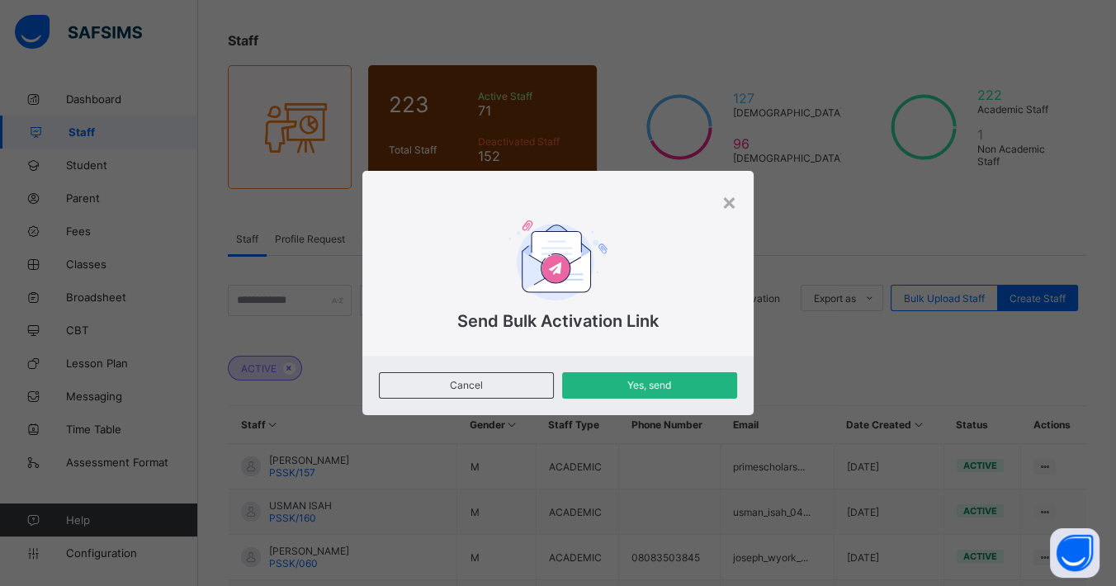
click at [639, 382] on span "Yes, send" at bounding box center [649, 385] width 150 height 12
click at [734, 202] on div "×" at bounding box center [729, 201] width 16 height 28
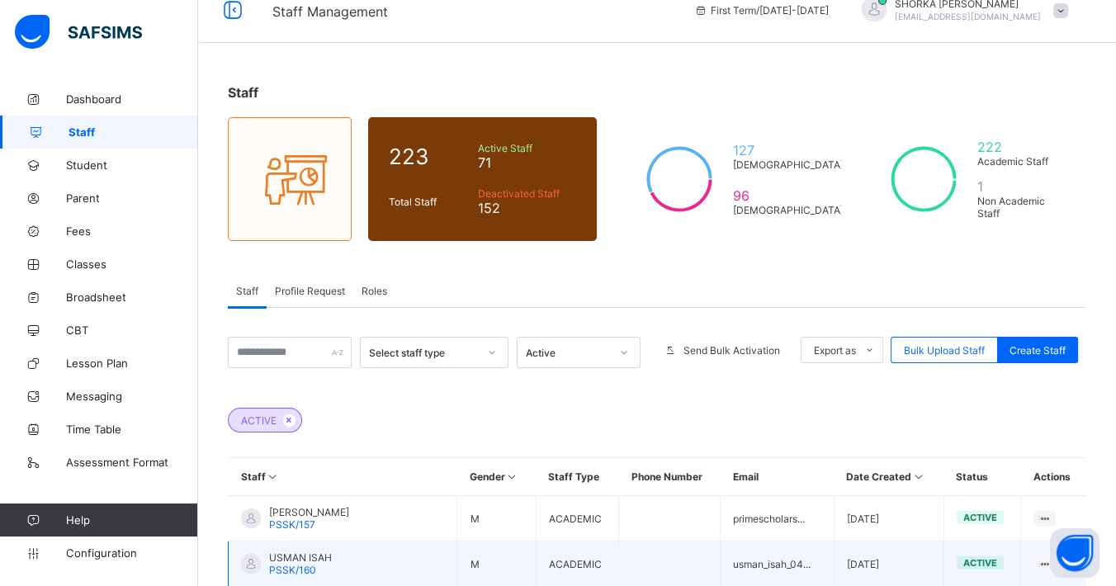
scroll to position [21, 0]
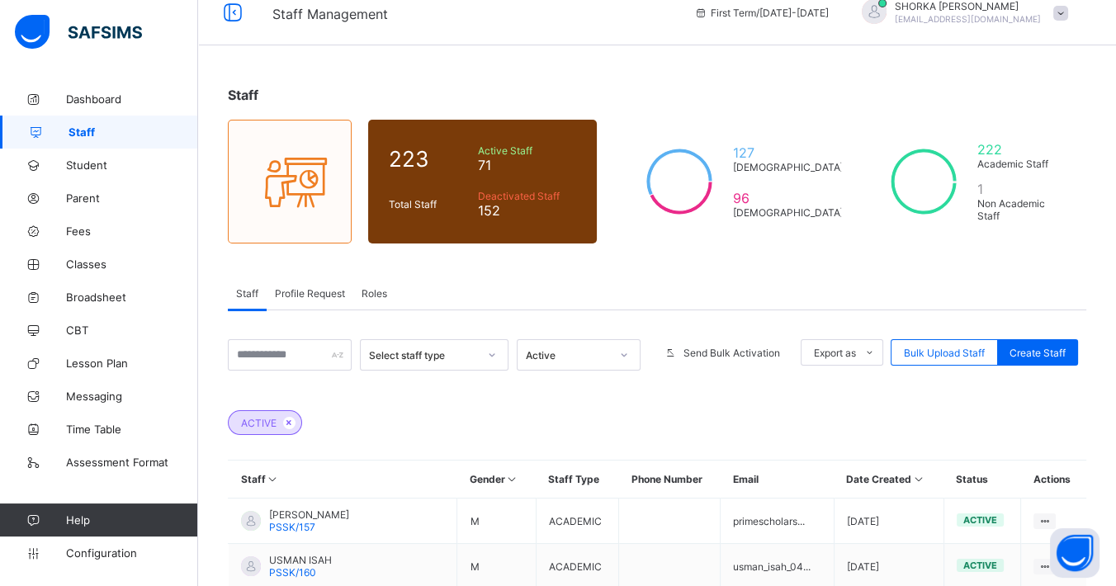
click at [305, 290] on span "Profile Request" at bounding box center [310, 293] width 70 height 12
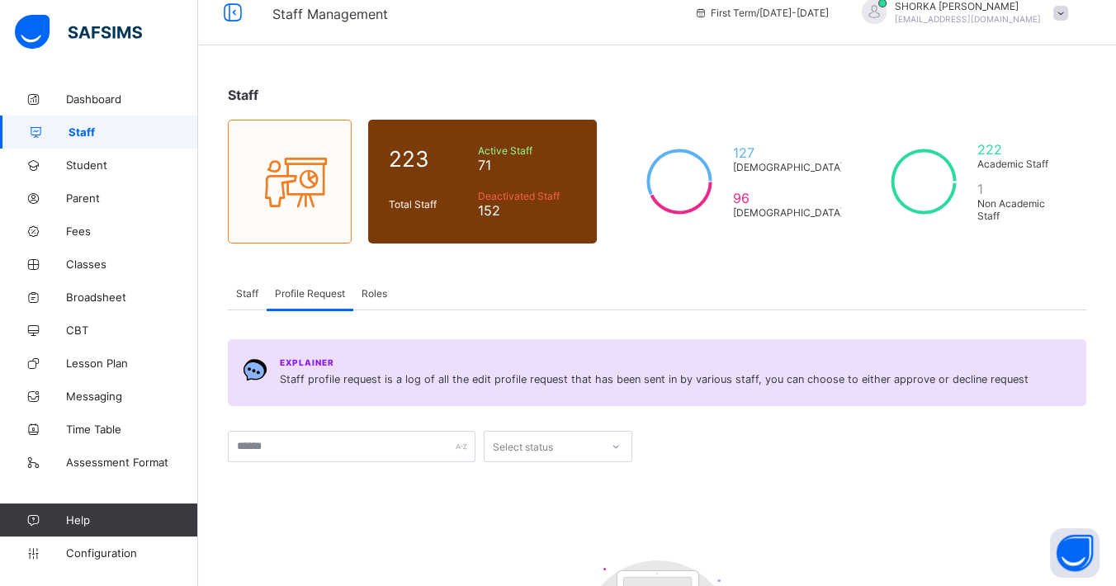
click at [246, 288] on span "Staff" at bounding box center [247, 293] width 22 height 12
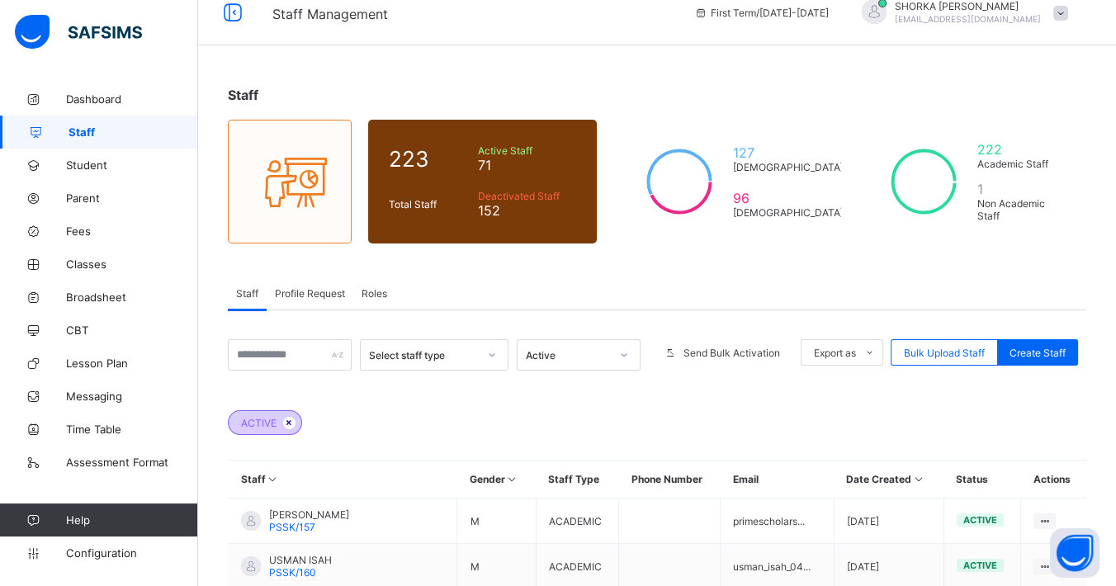
click at [285, 418] on icon at bounding box center [289, 423] width 14 height 10
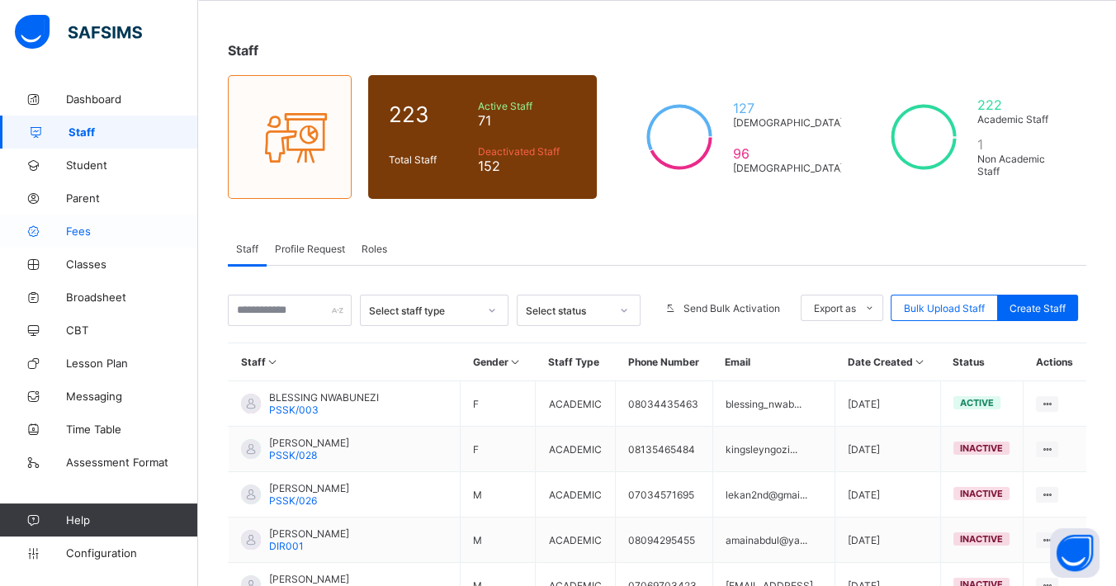
scroll to position [0, 0]
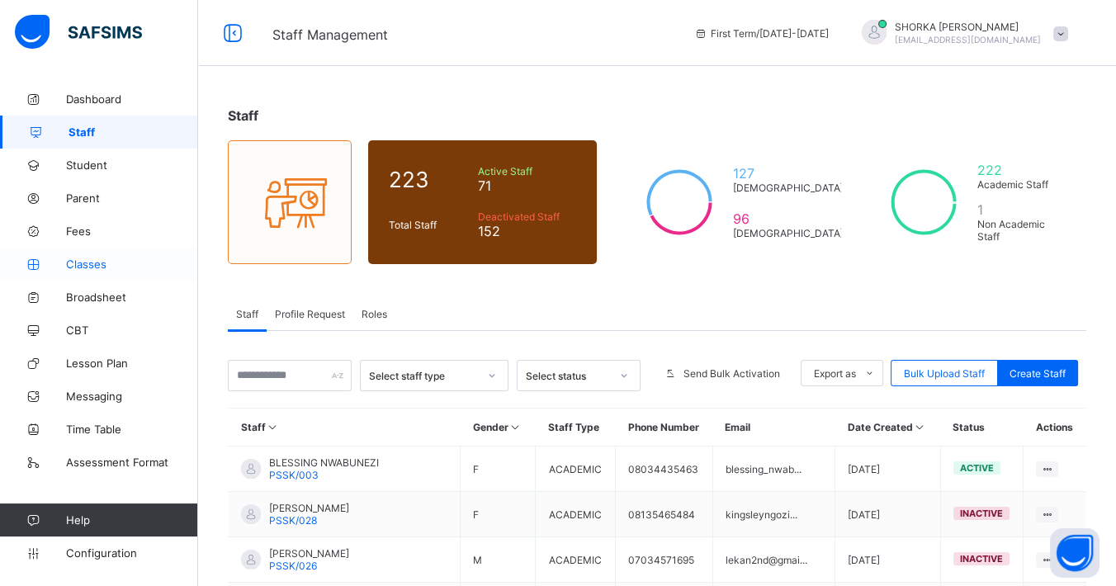
click at [92, 270] on span "Classes" at bounding box center [132, 263] width 132 height 13
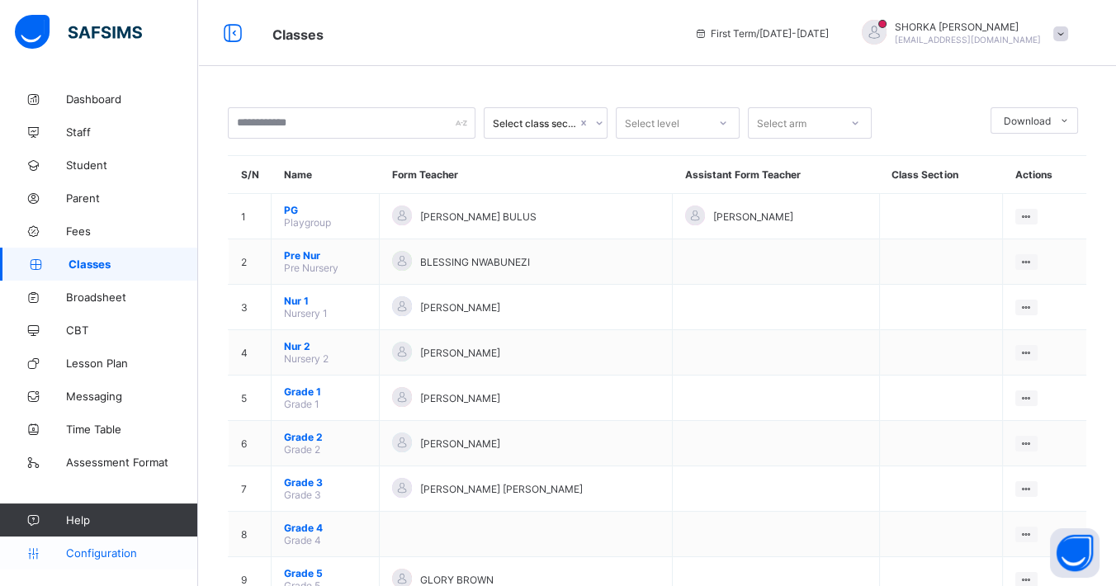
drag, startPoint x: 102, startPoint y: 559, endPoint x: 121, endPoint y: 548, distance: 21.8
click at [102, 558] on span "Configuration" at bounding box center [131, 552] width 131 height 13
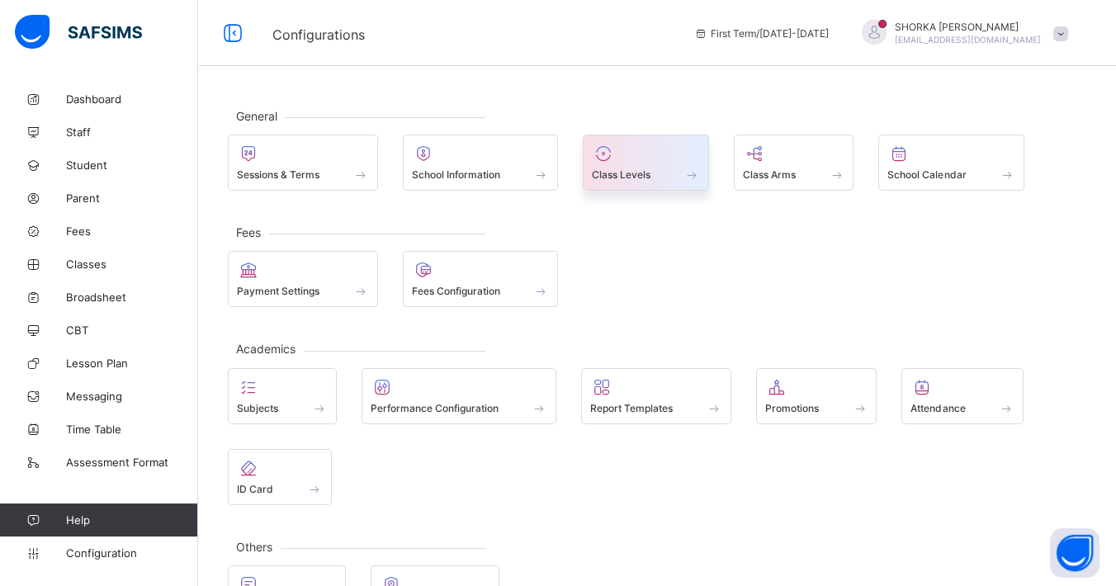
click at [673, 166] on span at bounding box center [646, 165] width 108 height 4
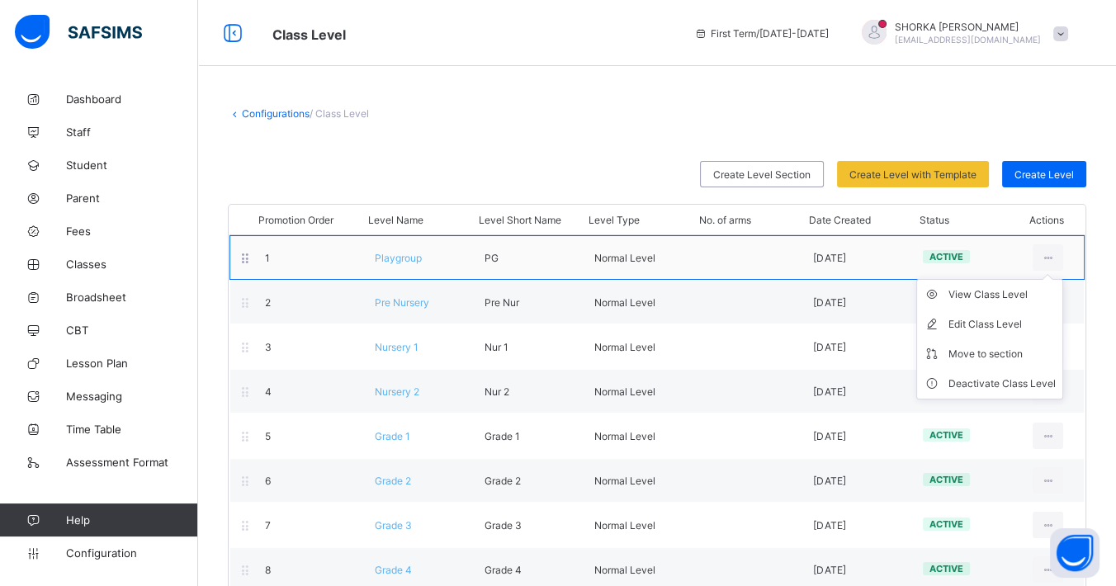
click at [1063, 279] on ul "View Class Level Edit Class Level Move to section Deactivate Class Level" at bounding box center [989, 339] width 147 height 120
click at [1013, 321] on div "Edit Class Level" at bounding box center [1001, 324] width 107 height 17
type input "*********"
type input "**"
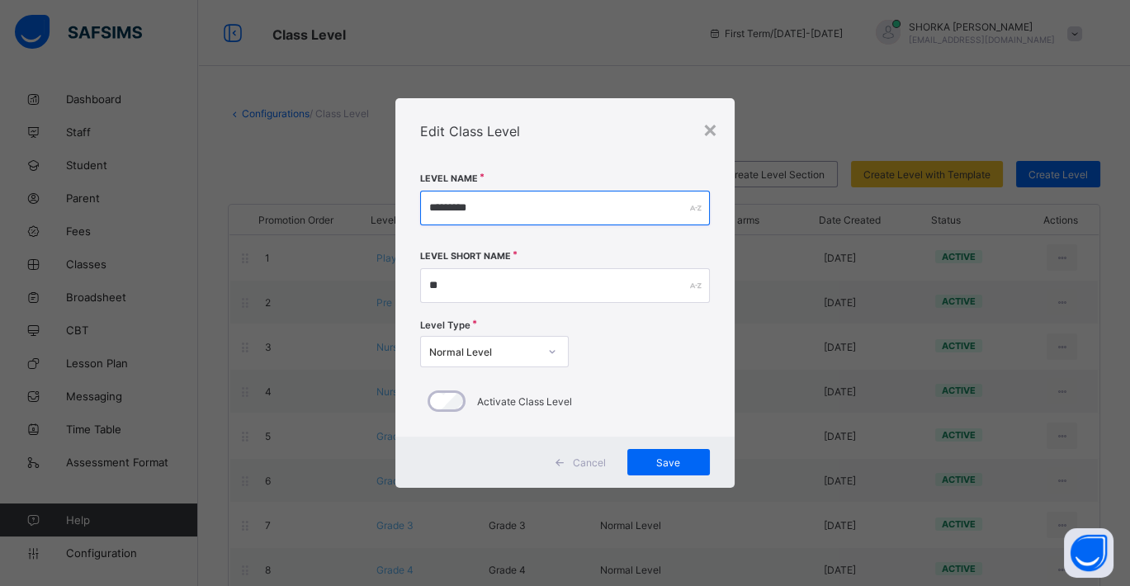
click at [503, 206] on input "*********" at bounding box center [565, 208] width 290 height 35
type input "*"
type input "*********"
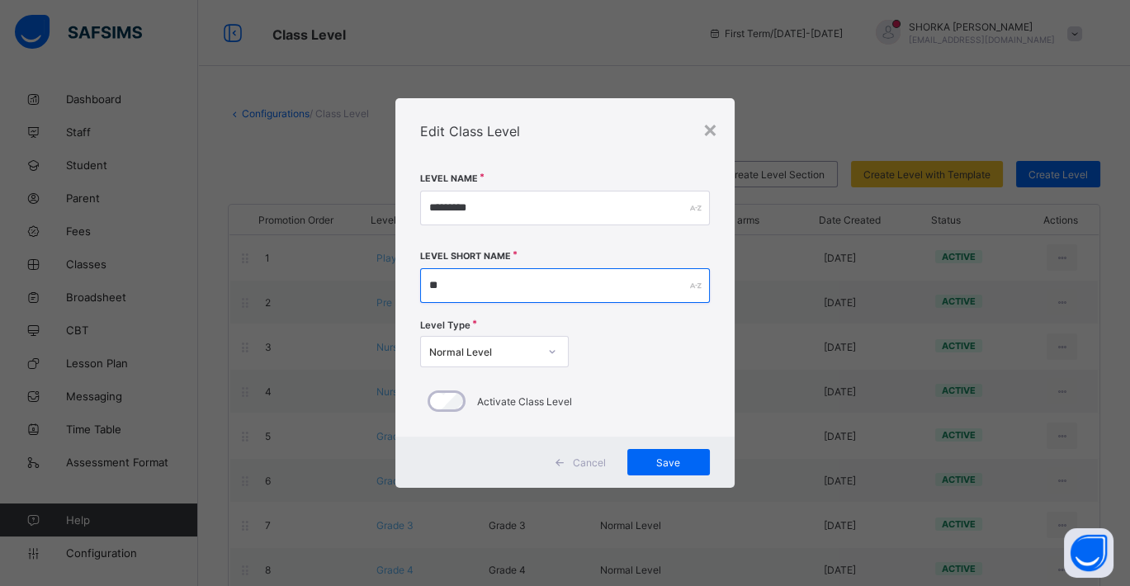
click at [472, 286] on input "**" at bounding box center [565, 285] width 290 height 35
type input "**"
click at [538, 348] on div at bounding box center [552, 351] width 28 height 26
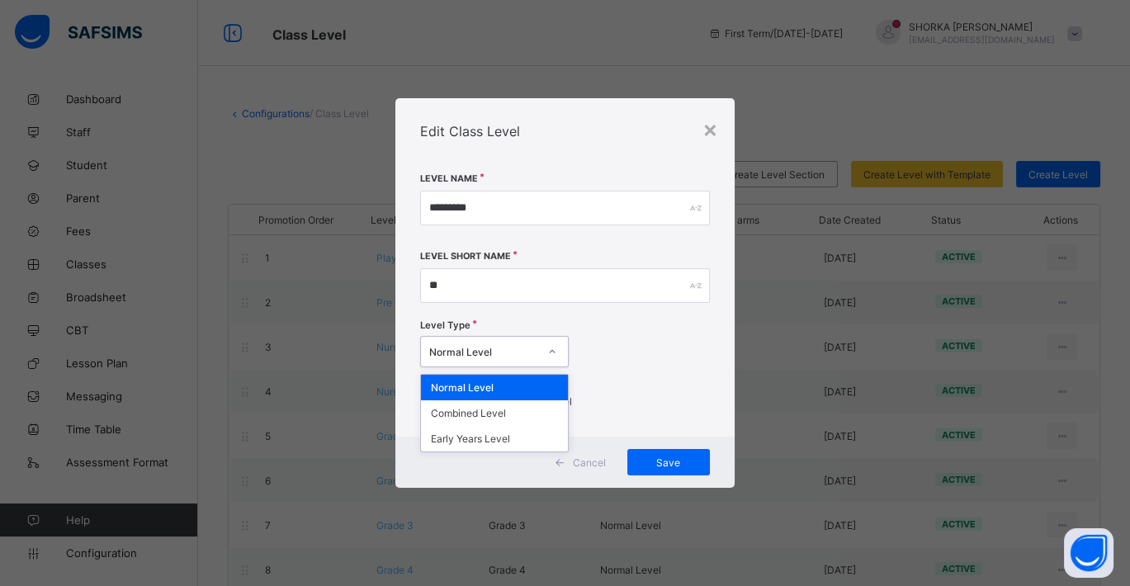
click at [539, 347] on div at bounding box center [552, 351] width 28 height 26
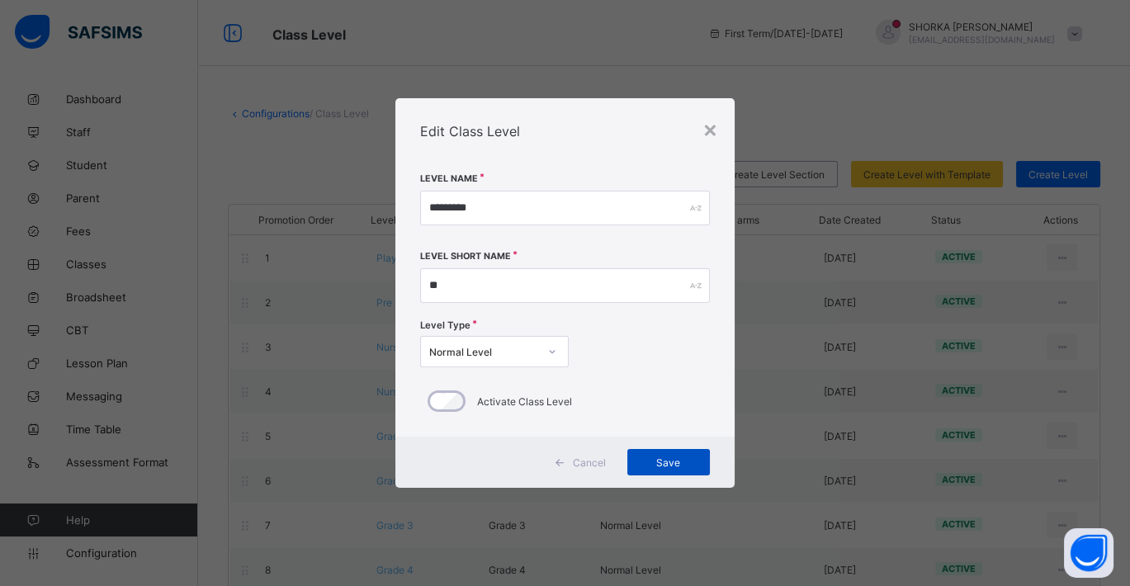
click at [660, 456] on span "Save" at bounding box center [669, 462] width 58 height 12
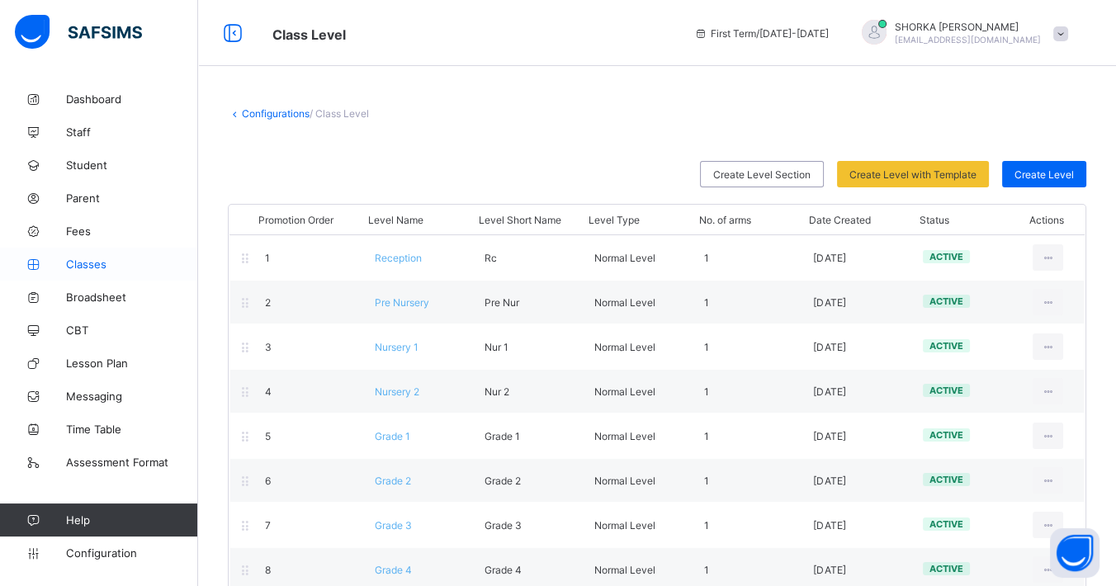
click at [89, 254] on link "Classes" at bounding box center [99, 264] width 198 height 33
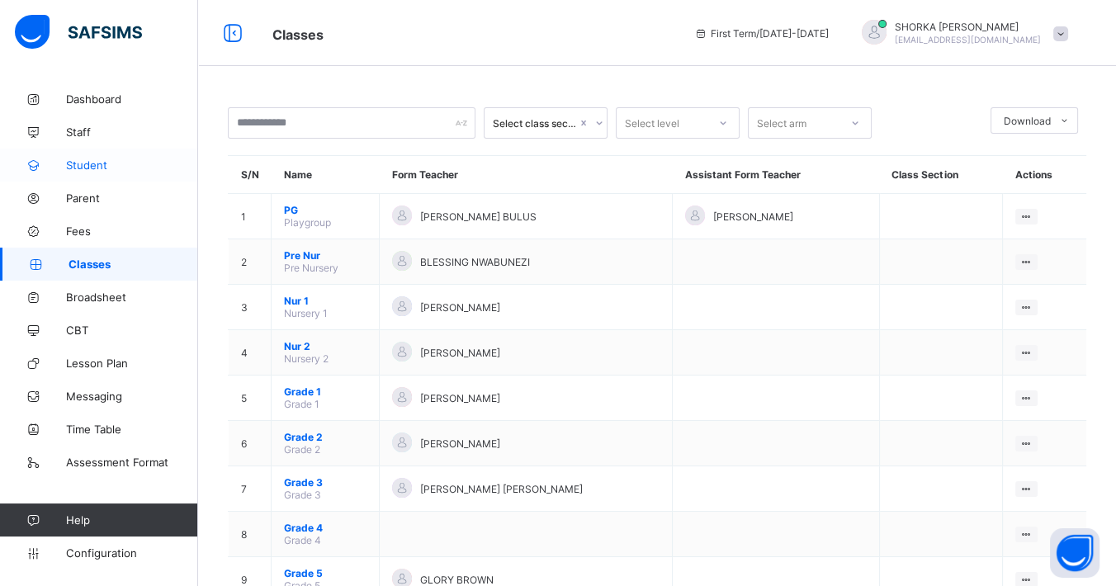
click at [88, 167] on span "Student" at bounding box center [132, 164] width 132 height 13
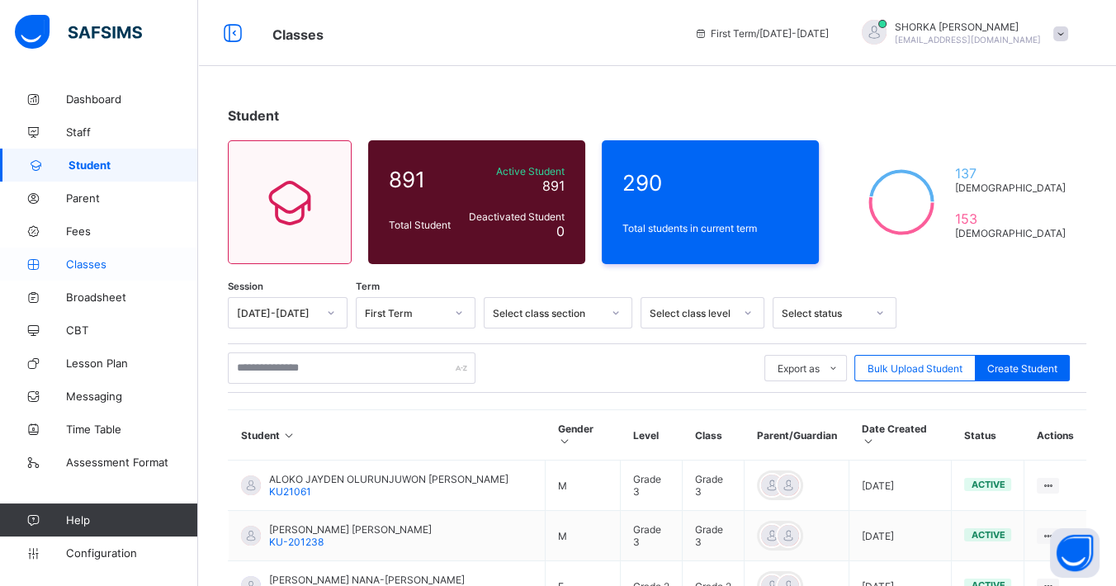
click at [94, 258] on span "Classes" at bounding box center [132, 263] width 132 height 13
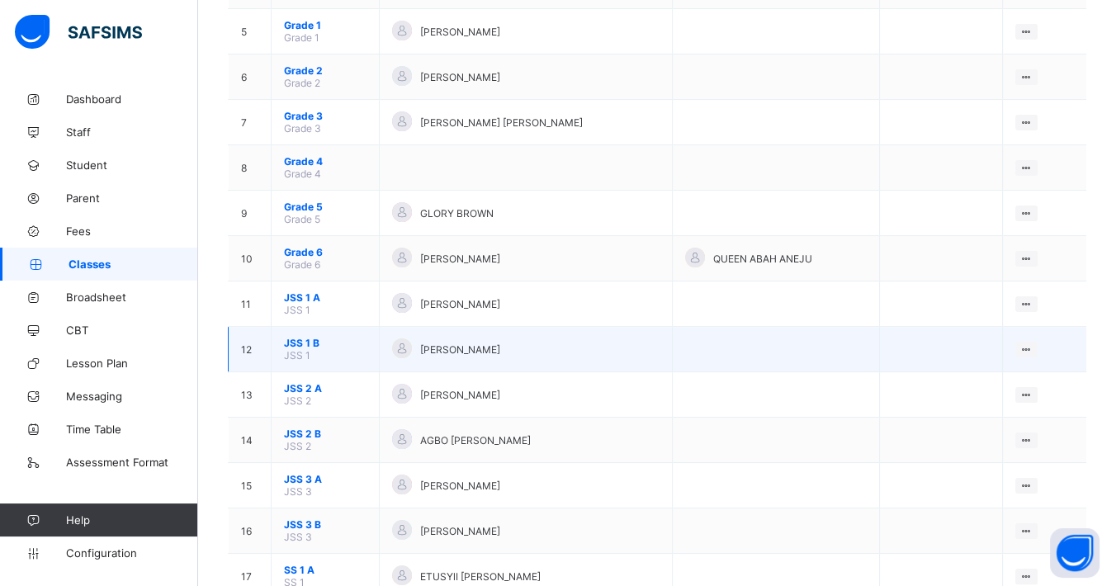
scroll to position [458, 0]
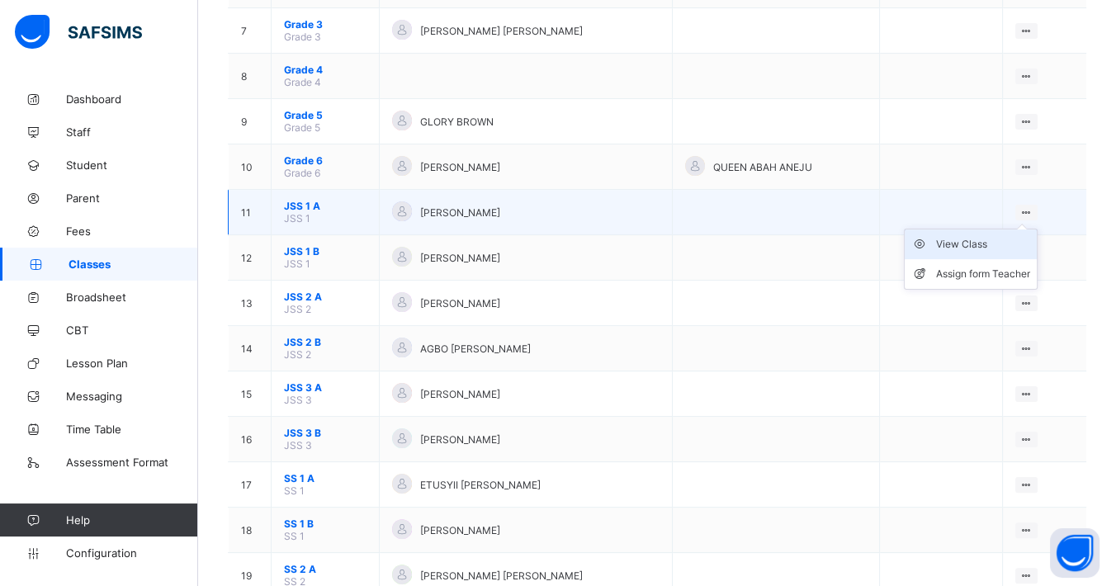
click at [970, 240] on div "View Class" at bounding box center [983, 244] width 94 height 17
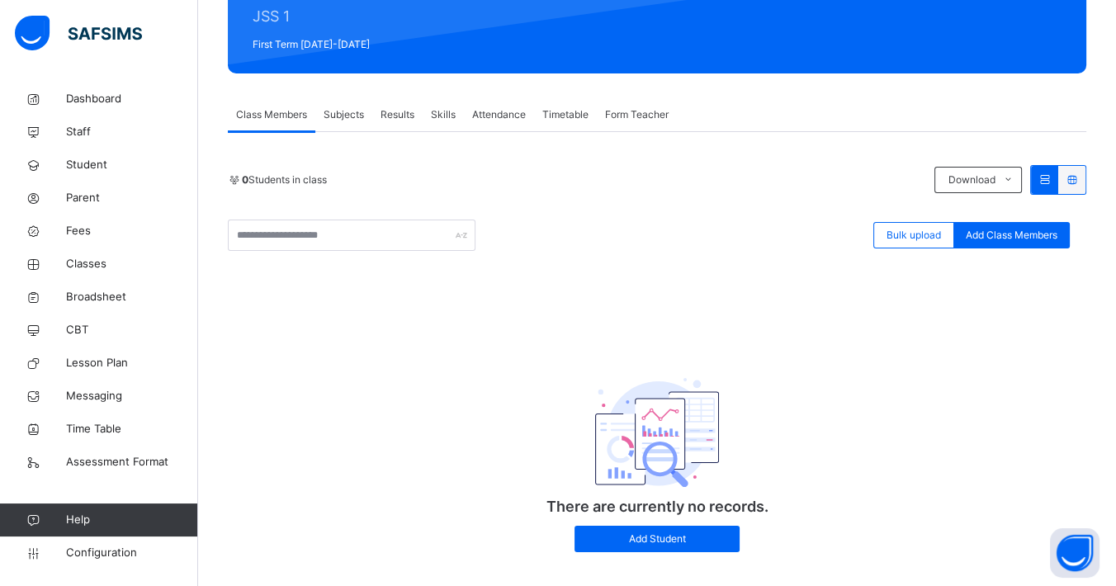
scroll to position [235, 0]
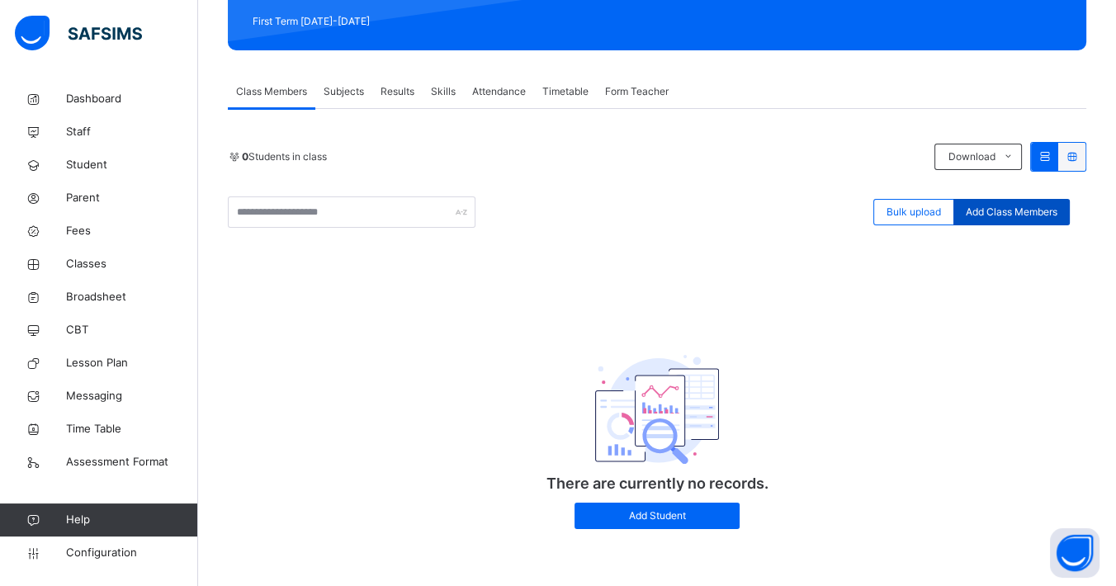
click at [1031, 213] on span "Add Class Members" at bounding box center [1011, 212] width 92 height 15
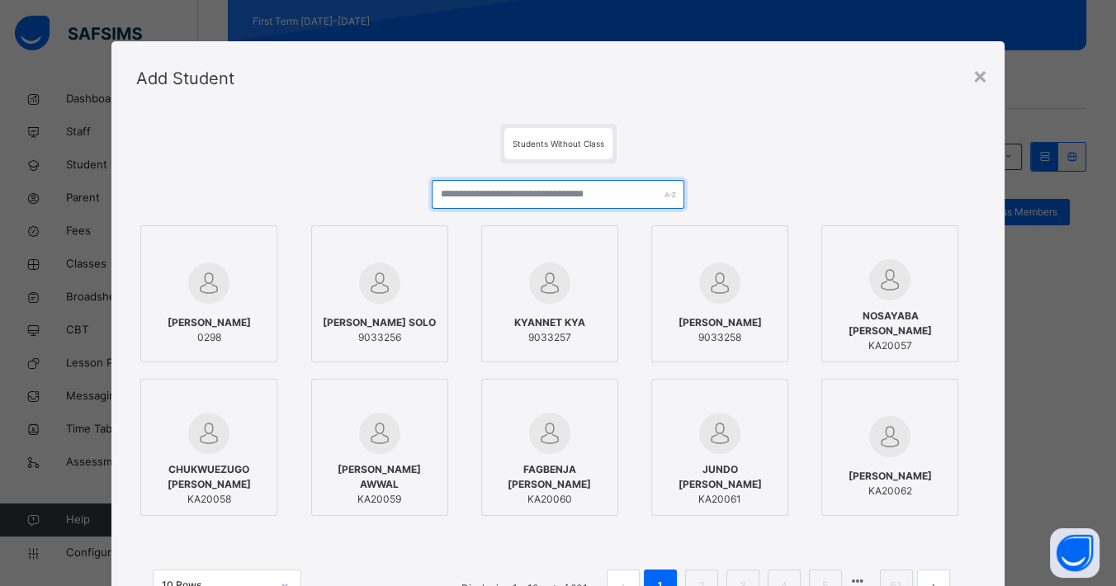
click at [532, 191] on input "text" at bounding box center [558, 194] width 253 height 29
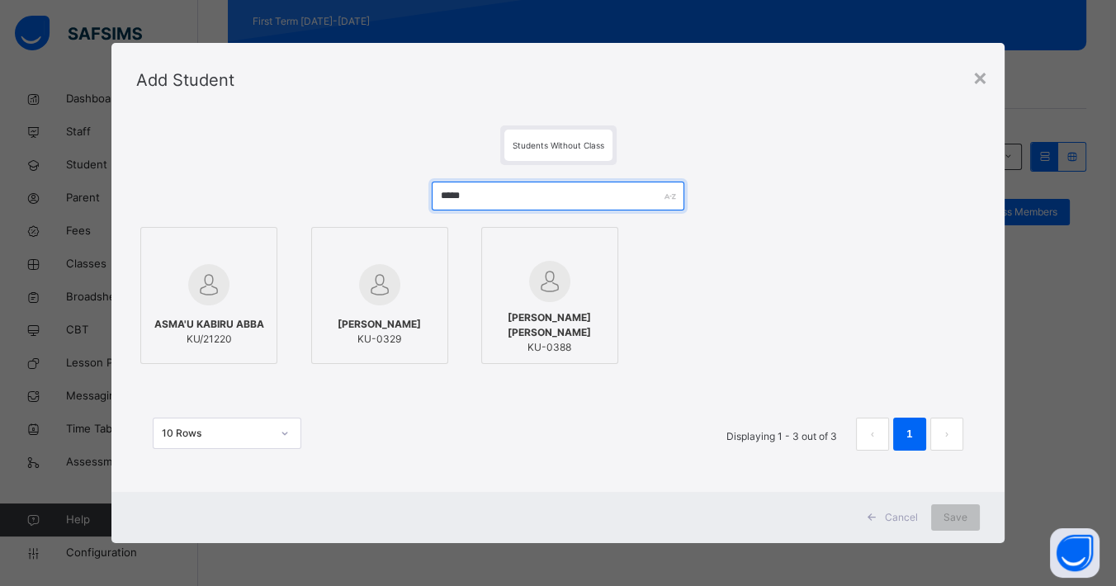
scroll to position [144, 0]
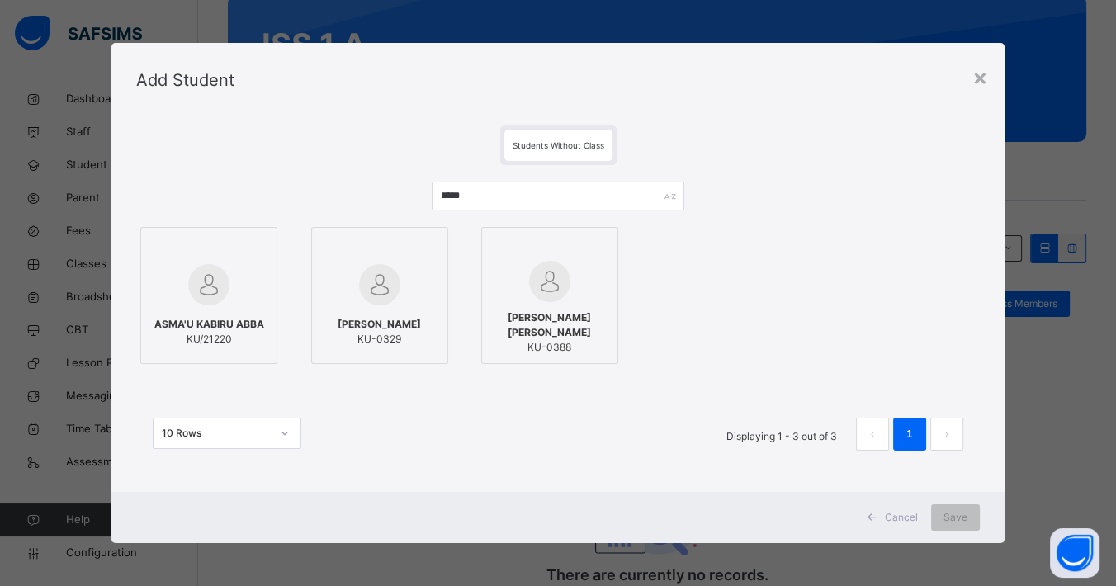
click at [881, 215] on div "***** ASMA'U KABIRU ABBA KU/21220 [PERSON_NAME]-0329 [PERSON_NAME] [PERSON_NAME…" at bounding box center [557, 324] width 843 height 319
click at [982, 77] on div "×" at bounding box center [980, 76] width 16 height 35
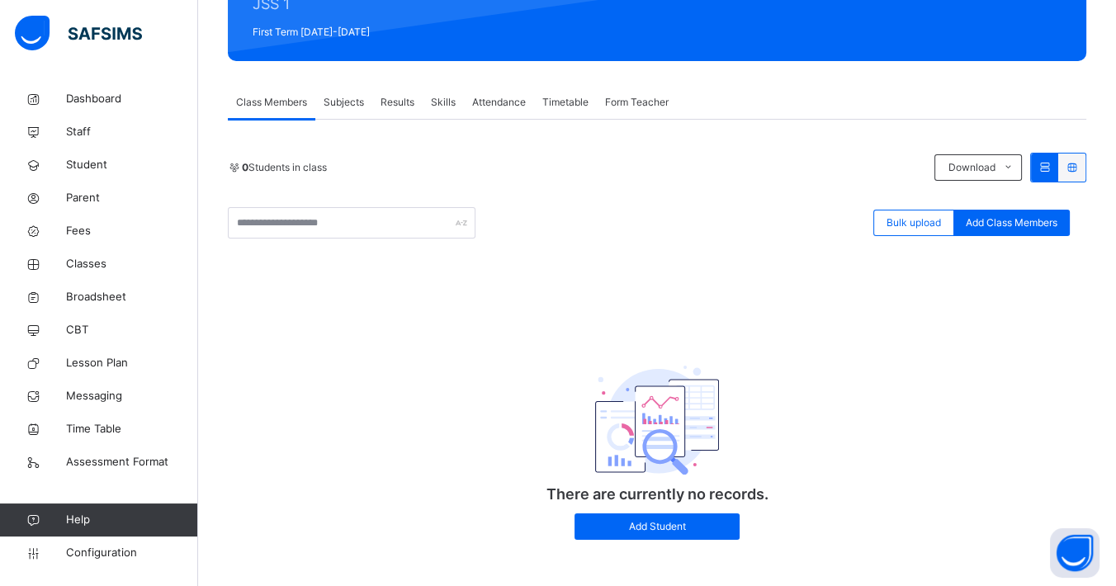
scroll to position [235, 0]
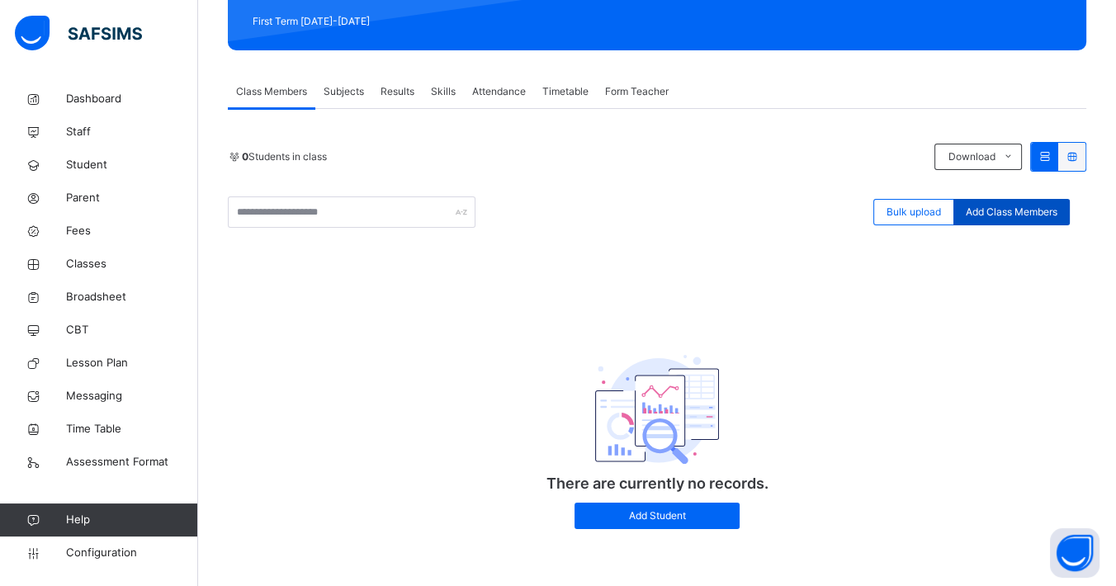
click at [1015, 215] on span "Add Class Members" at bounding box center [1011, 212] width 92 height 15
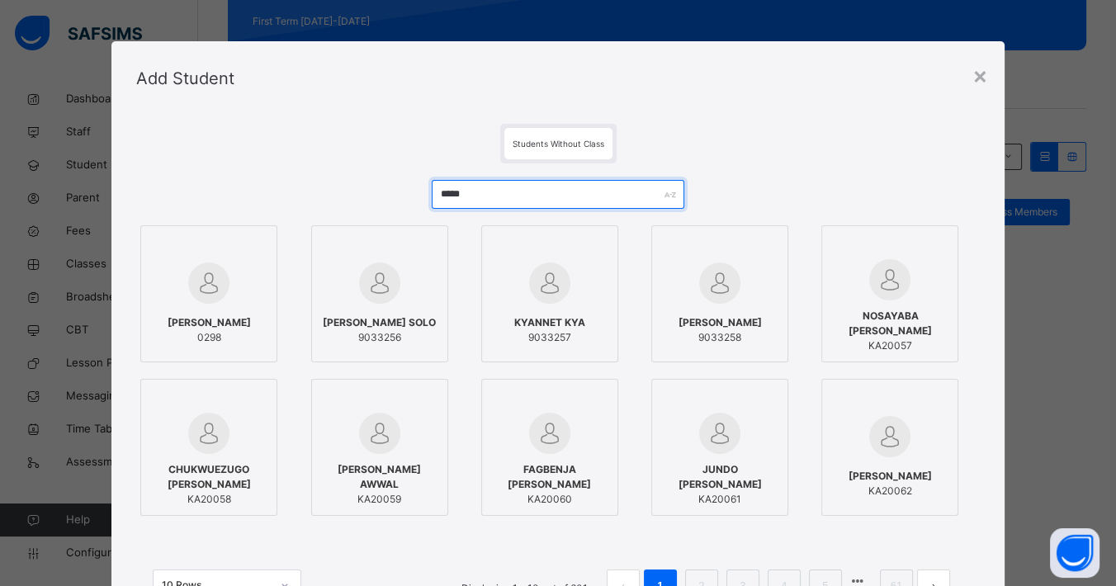
click at [545, 191] on input "*****" at bounding box center [558, 194] width 253 height 29
type input "*"
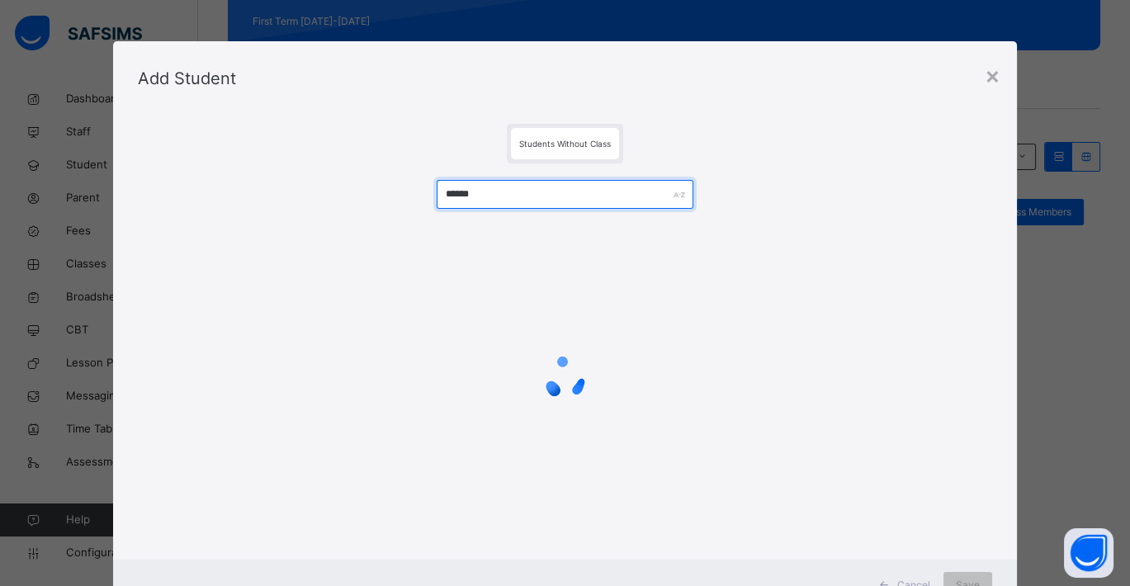
type input "*******"
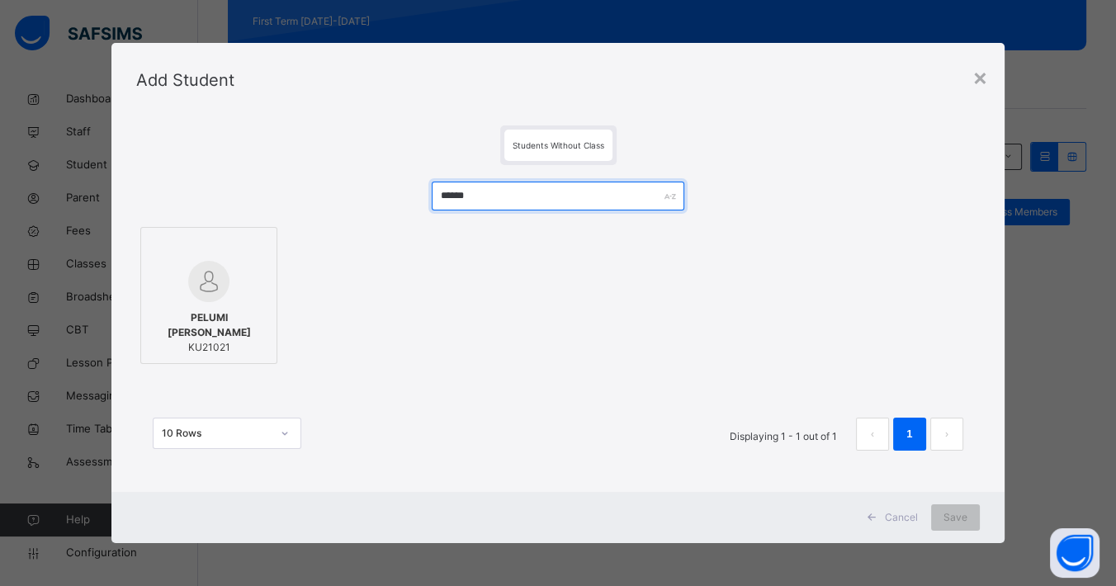
type input "******"
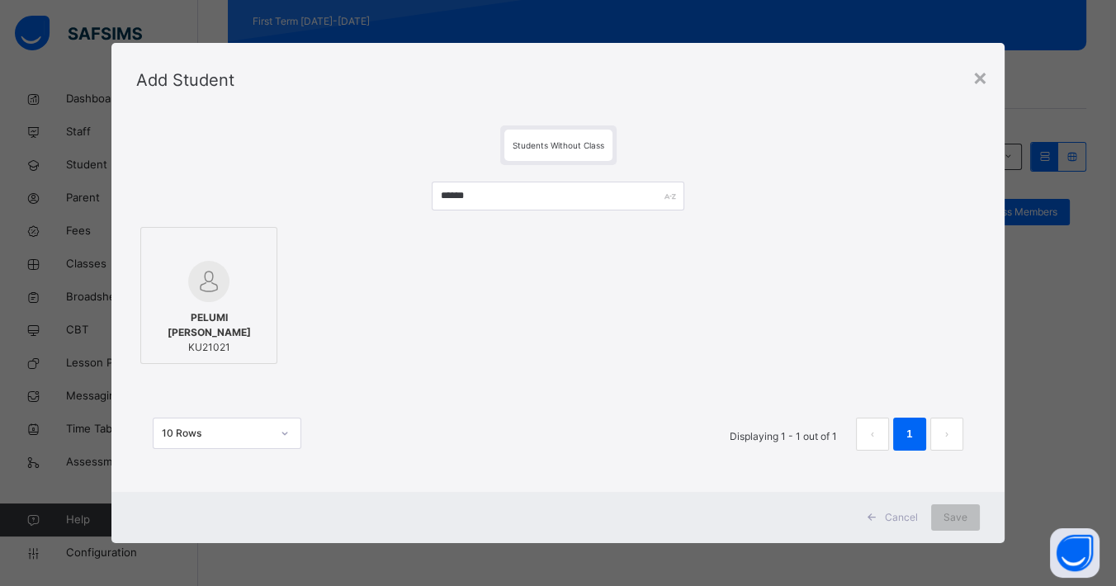
click at [580, 149] on span "Students Without Class" at bounding box center [558, 145] width 92 height 10
click at [561, 147] on span "Students Without Class" at bounding box center [558, 145] width 92 height 10
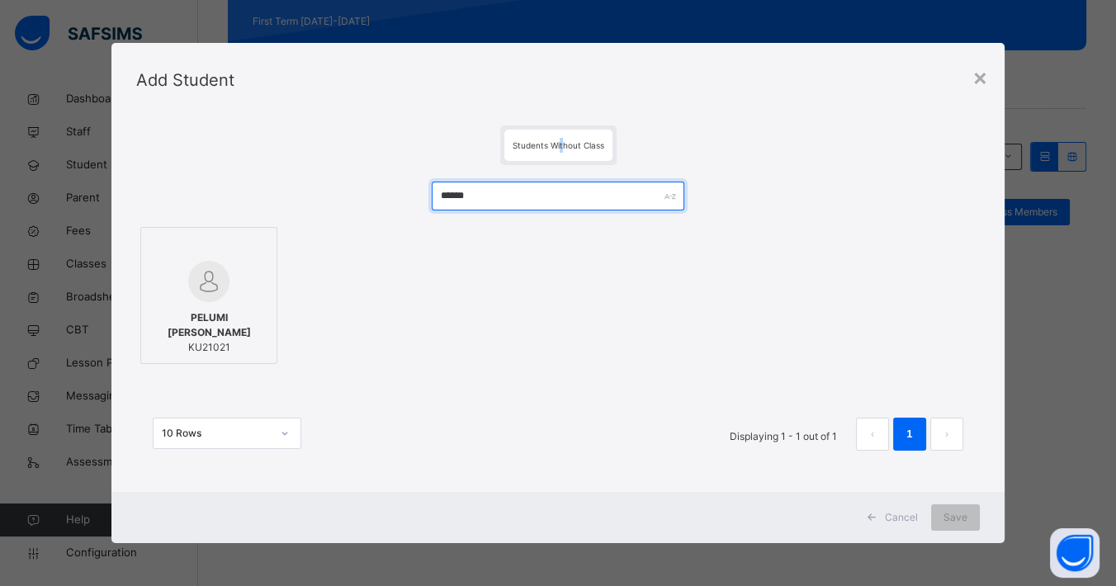
drag, startPoint x: 561, startPoint y: 147, endPoint x: 501, endPoint y: 195, distance: 76.9
click at [502, 195] on input "******" at bounding box center [558, 196] width 253 height 29
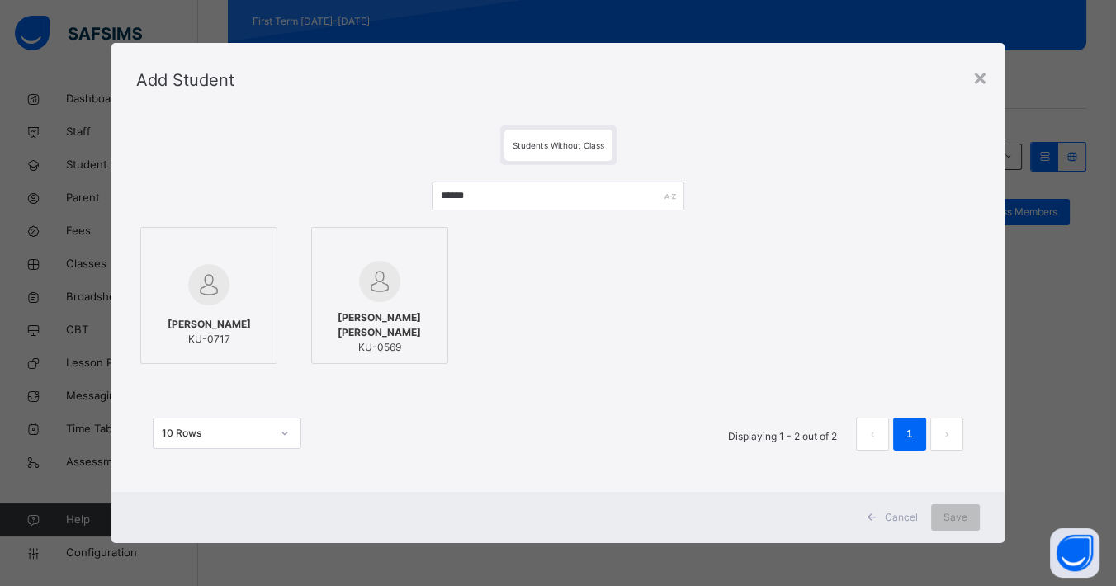
click at [371, 280] on img at bounding box center [379, 281] width 41 height 41
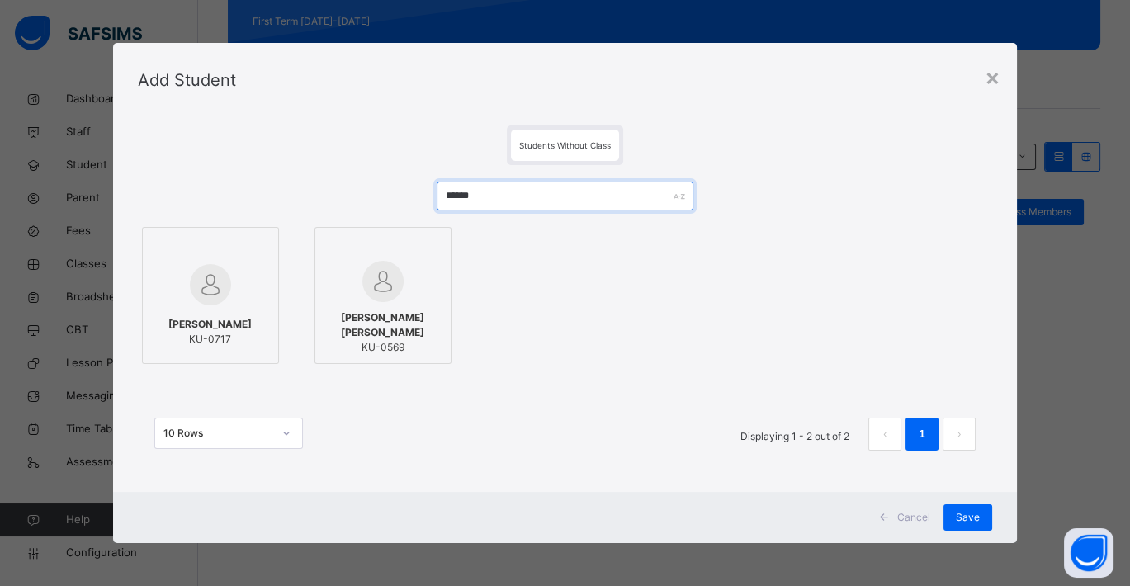
click at [543, 197] on input "******" at bounding box center [565, 196] width 257 height 29
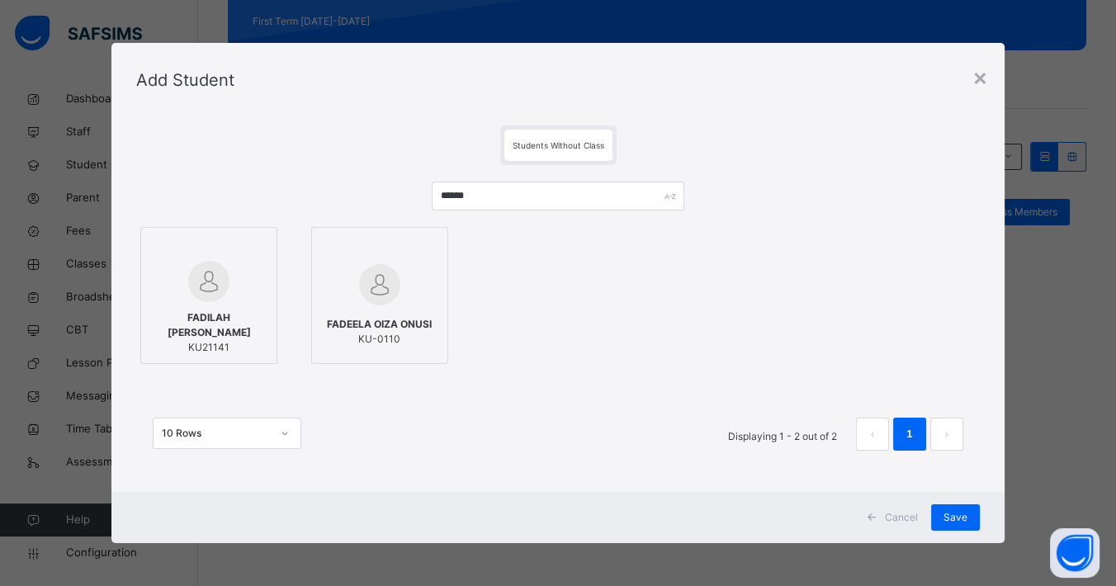
click at [248, 286] on div at bounding box center [208, 281] width 119 height 41
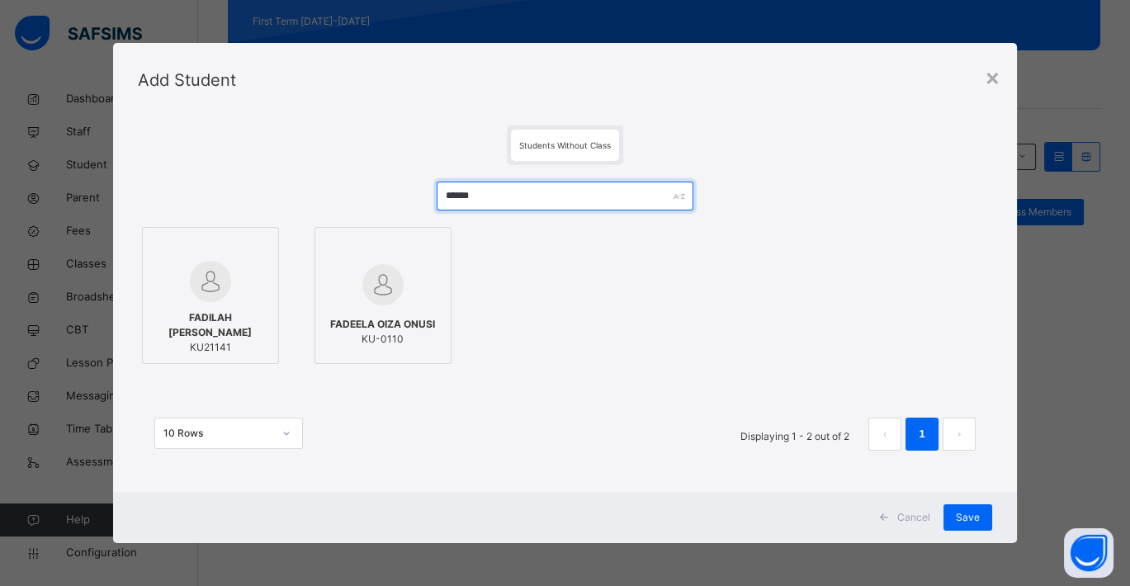
click at [552, 201] on input "******" at bounding box center [565, 196] width 257 height 29
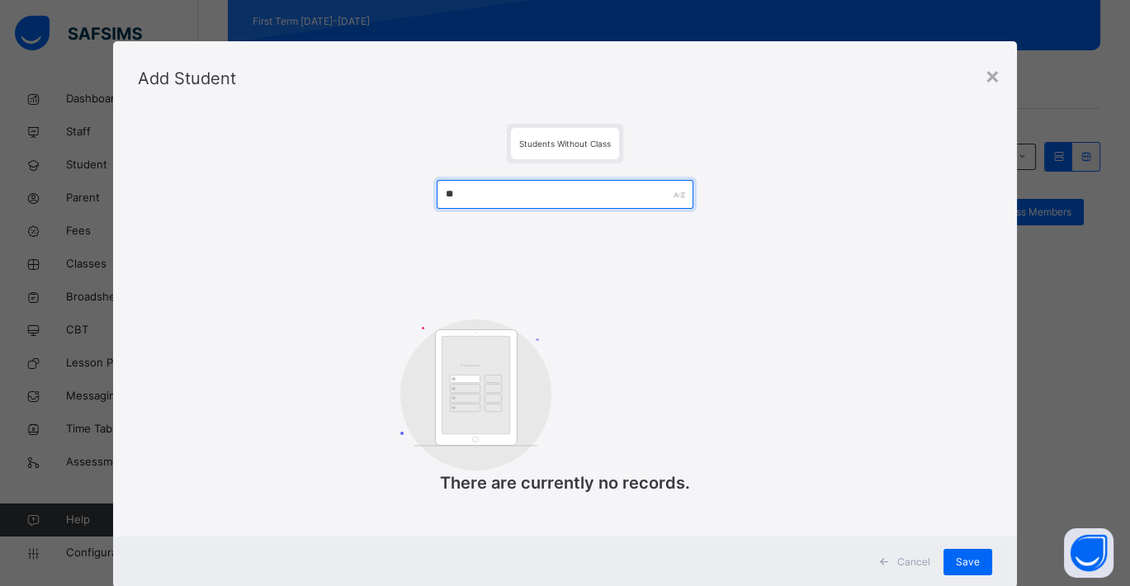
type input "*"
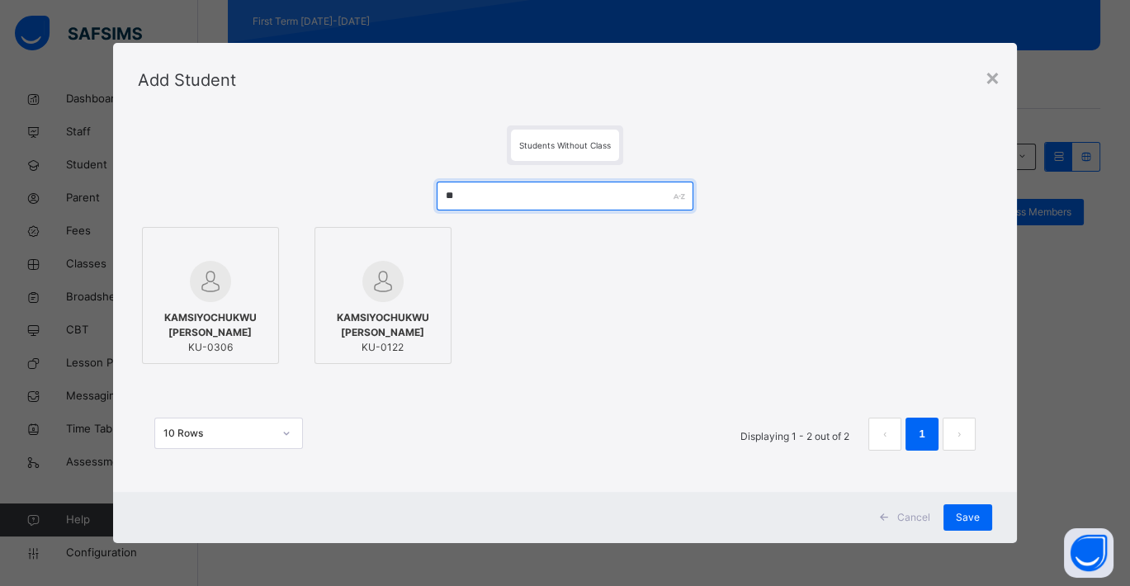
type input "*"
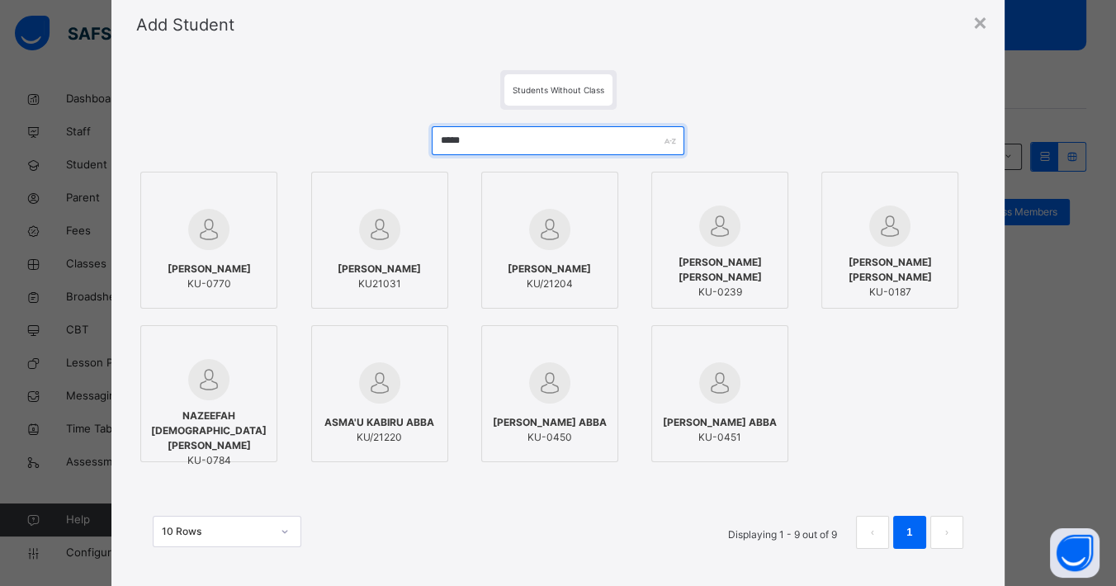
scroll to position [0, 0]
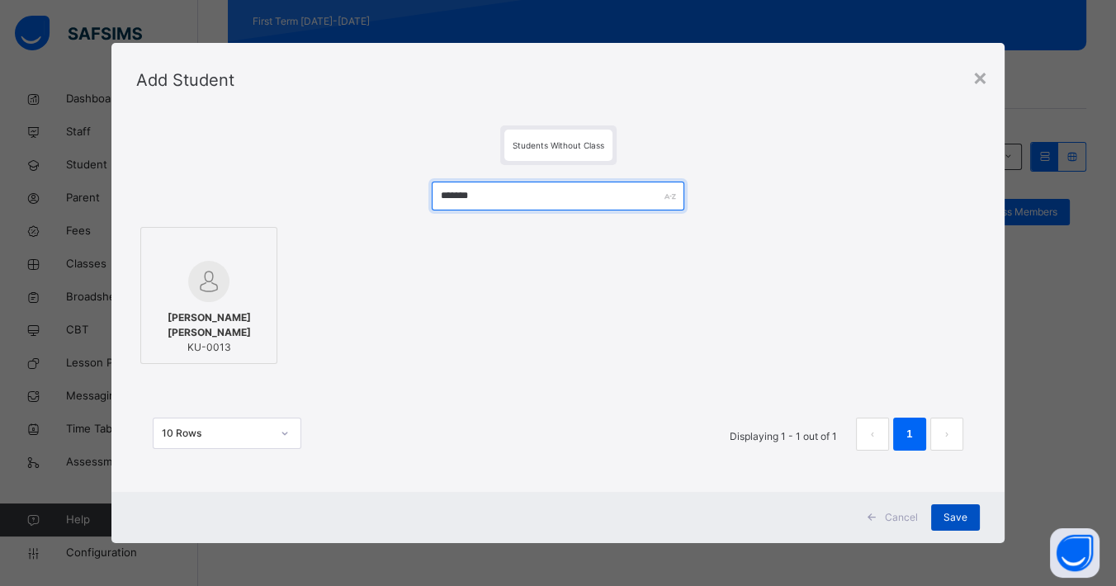
type input "*******"
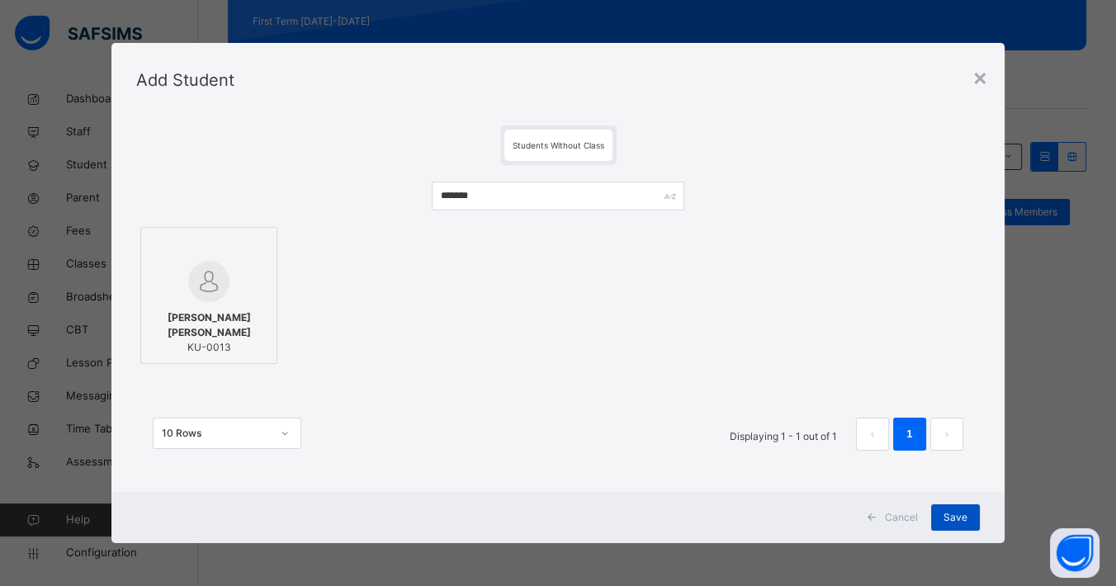
click at [973, 517] on div "Save" at bounding box center [955, 517] width 49 height 26
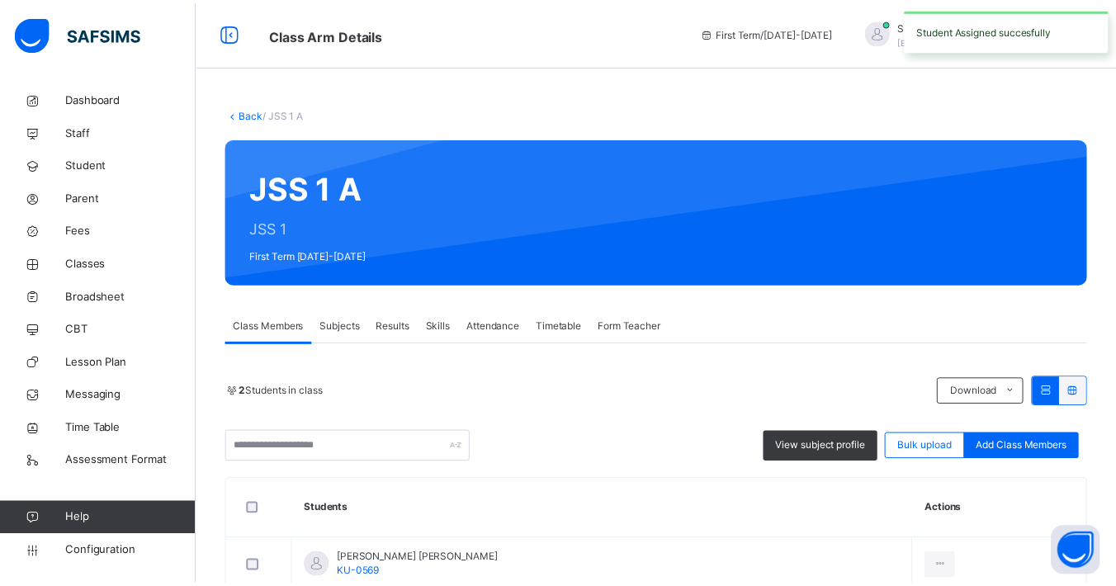
scroll to position [153, 0]
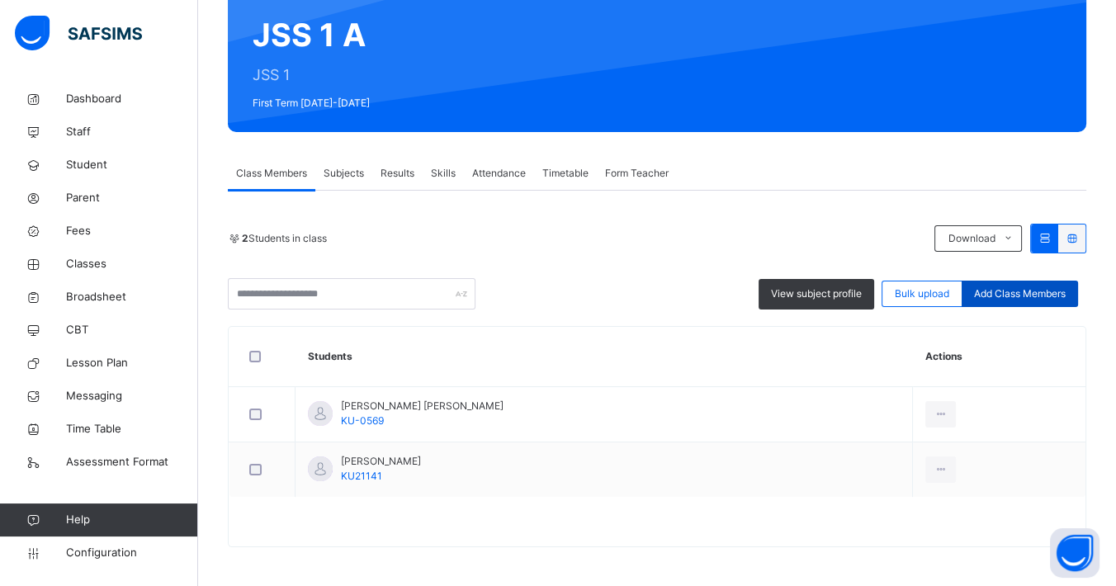
click at [1025, 295] on span "Add Class Members" at bounding box center [1020, 293] width 92 height 15
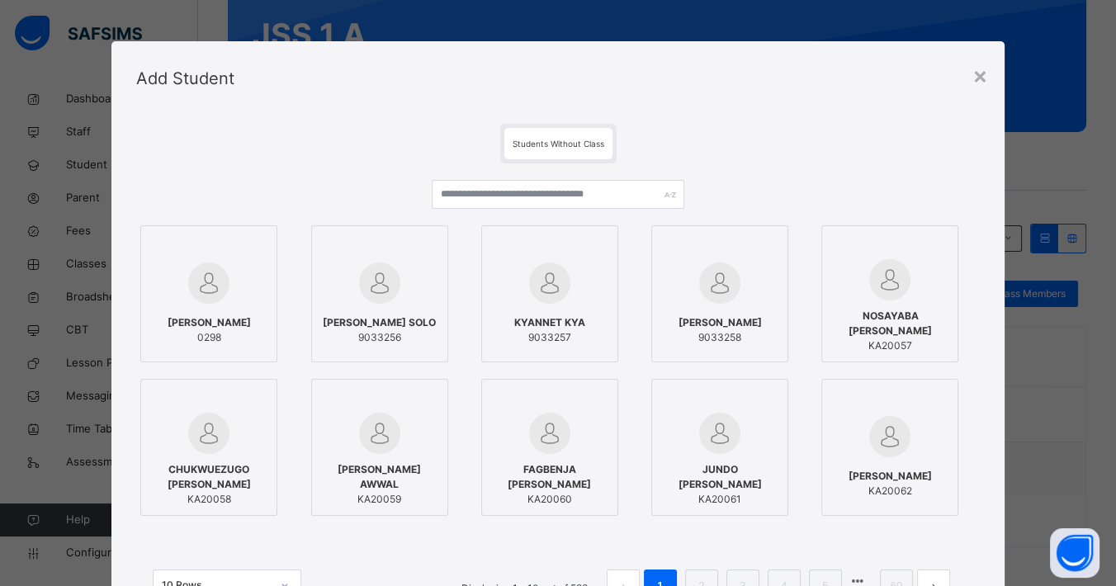
click at [588, 140] on span "Students Without Class" at bounding box center [558, 144] width 92 height 10
click at [521, 144] on span "Students Without Class" at bounding box center [558, 144] width 92 height 10
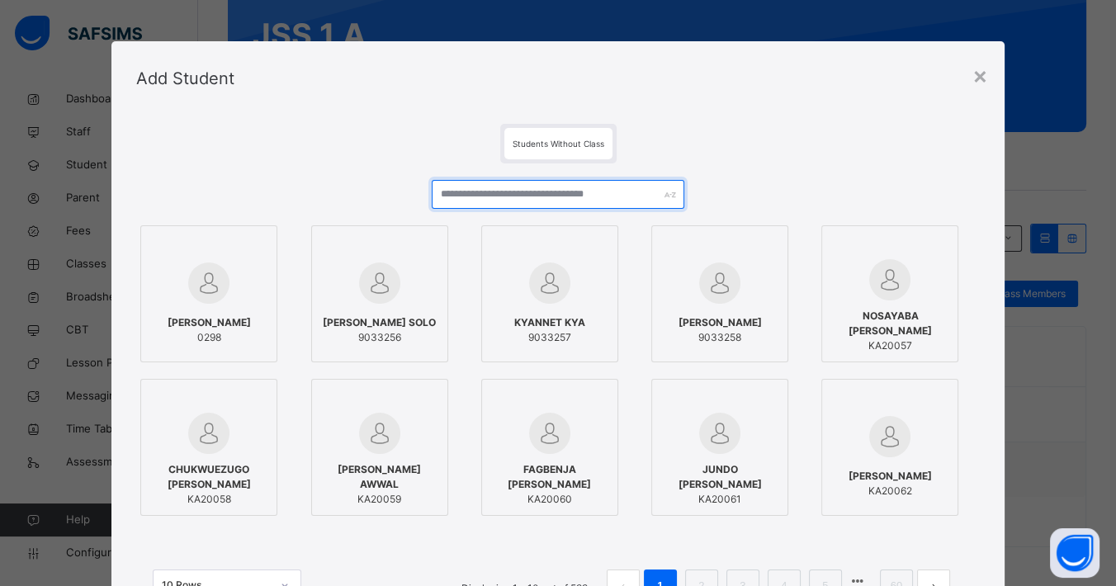
click at [513, 187] on input "text" at bounding box center [558, 194] width 253 height 29
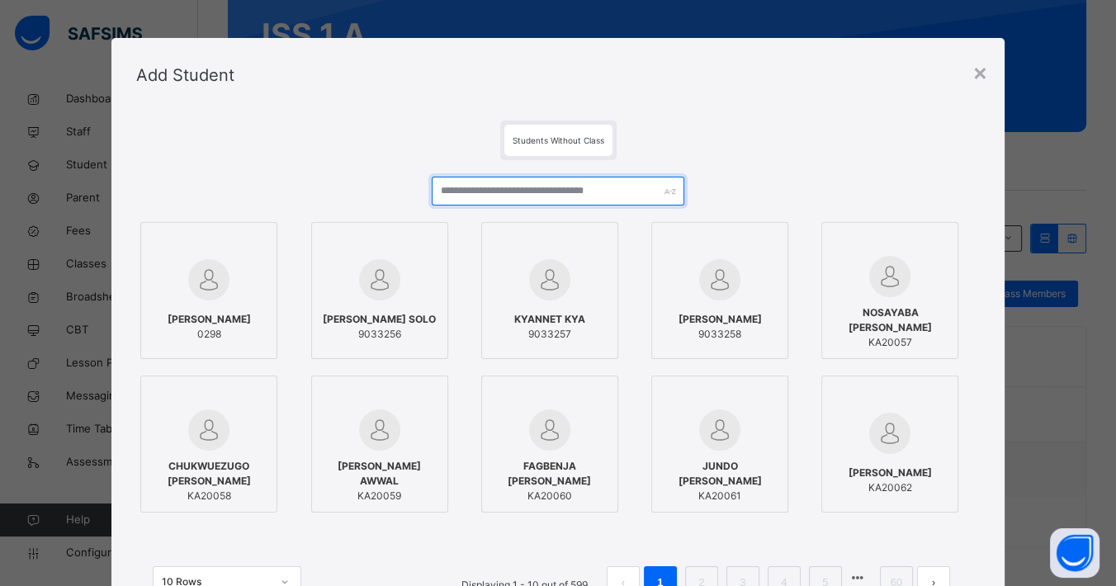
scroll to position [0, 0]
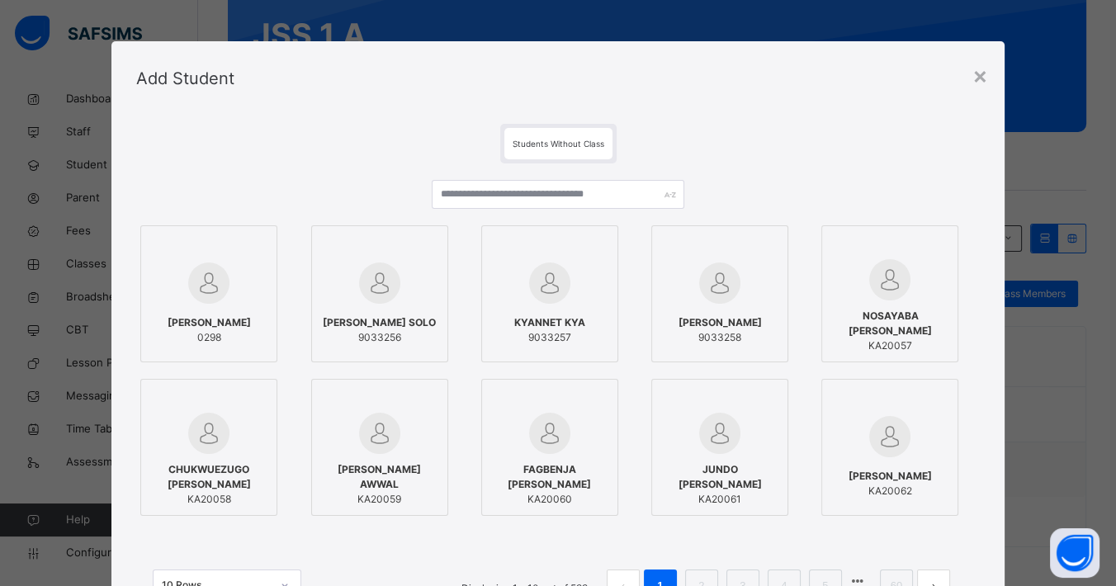
click at [592, 139] on span "Students Without Class" at bounding box center [558, 144] width 92 height 10
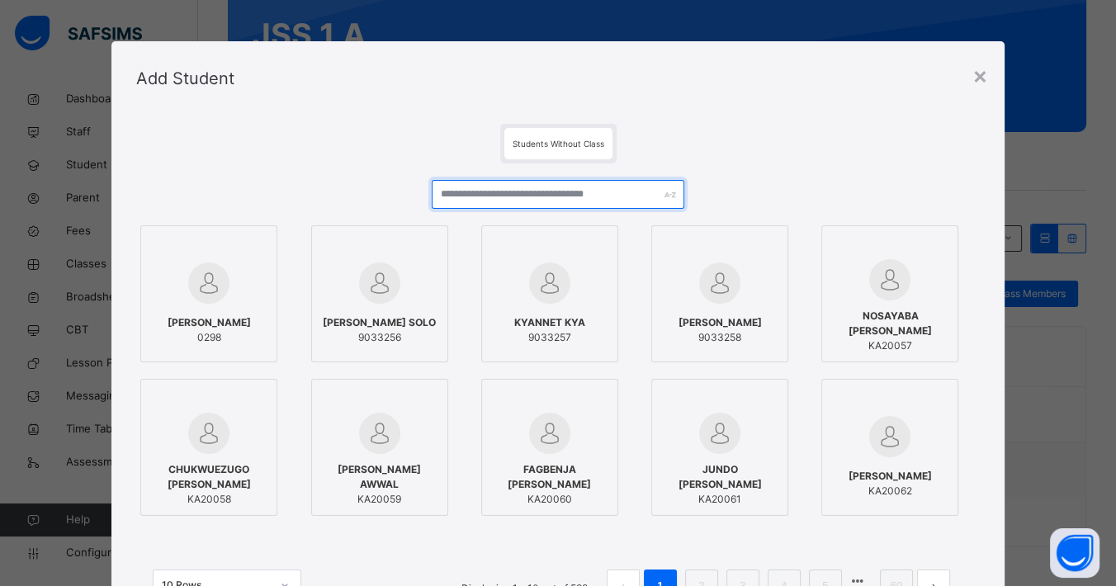
click at [582, 188] on input "text" at bounding box center [558, 194] width 253 height 29
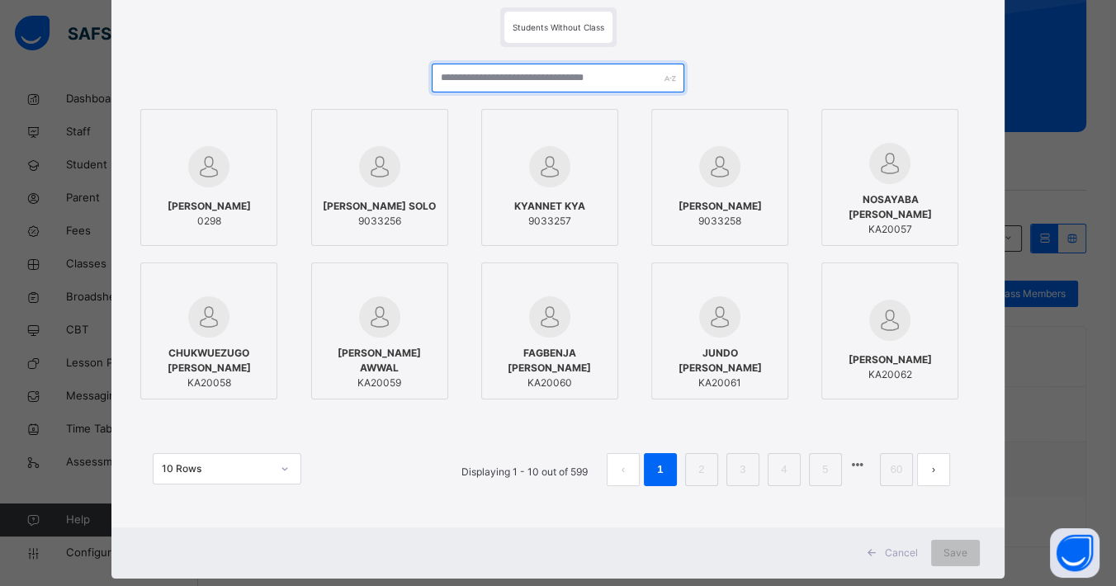
scroll to position [149, 0]
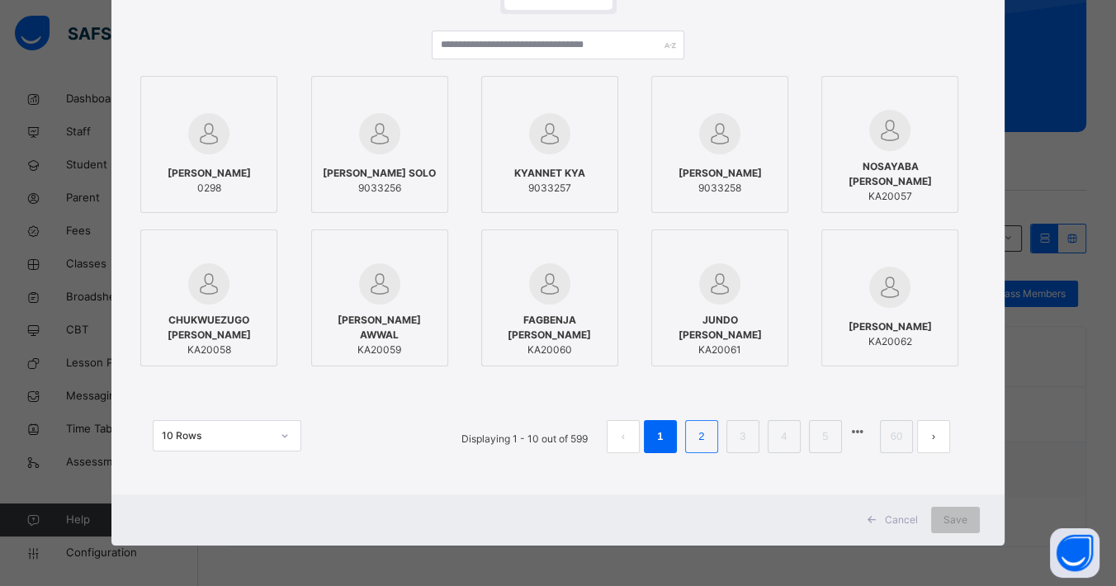
click at [695, 437] on link "2" at bounding box center [701, 436] width 16 height 21
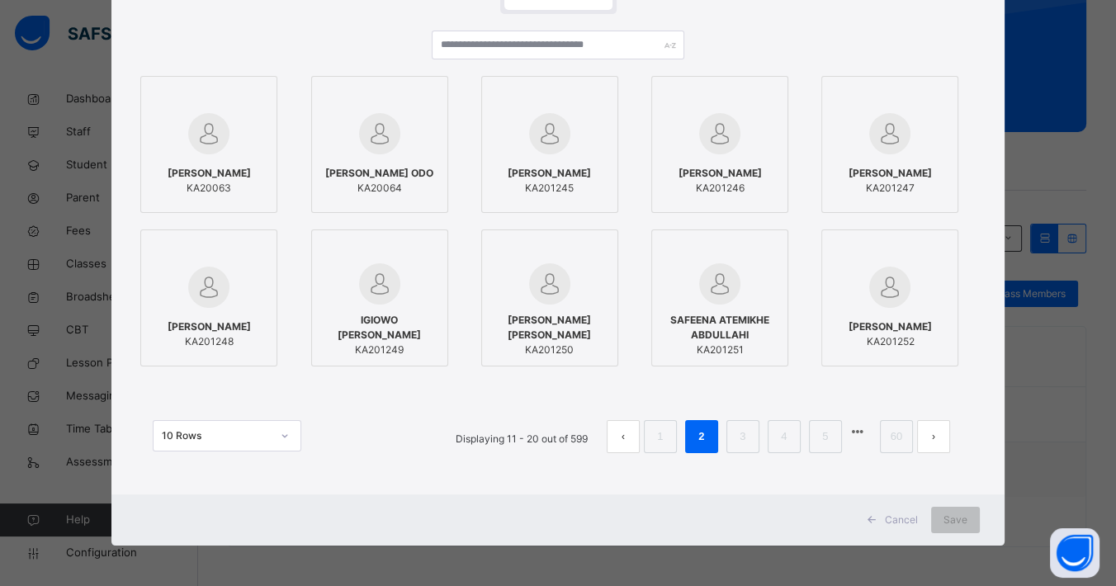
scroll to position [58, 0]
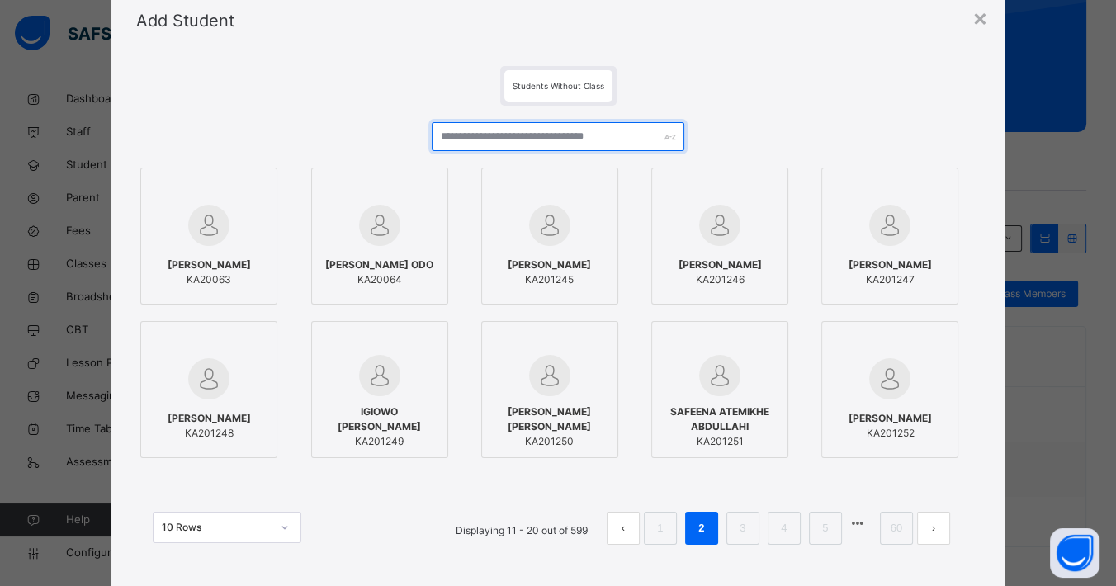
click at [542, 129] on input "text" at bounding box center [558, 136] width 253 height 29
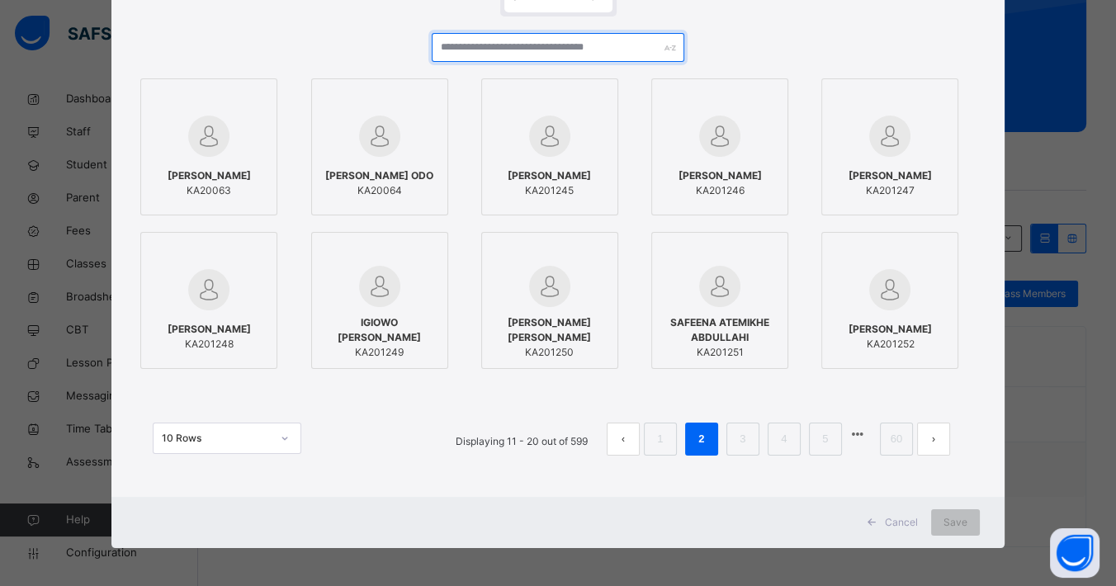
scroll to position [149, 0]
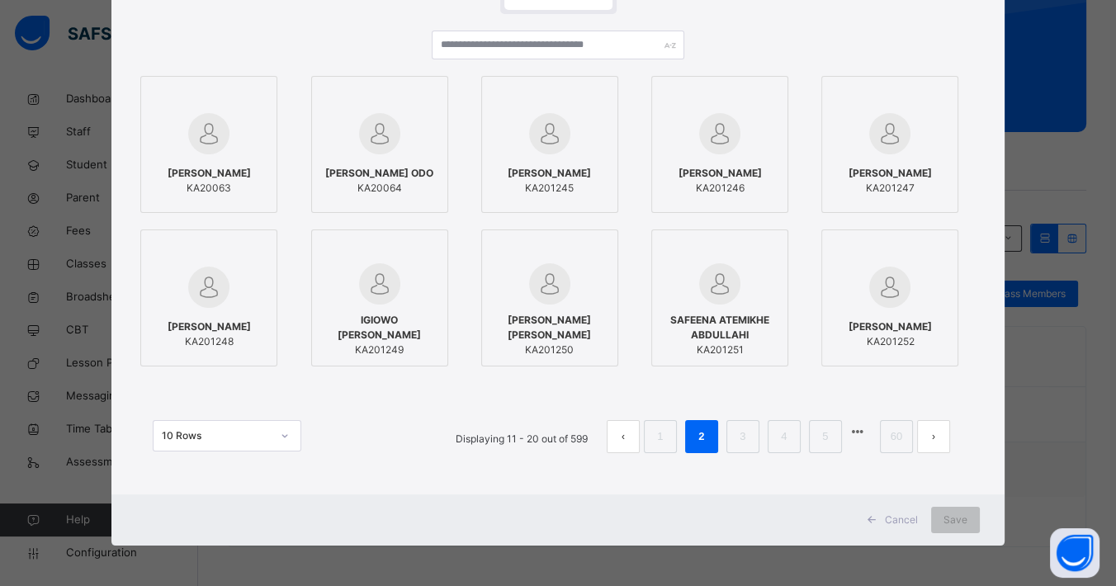
click at [892, 520] on span "Cancel" at bounding box center [901, 519] width 33 height 15
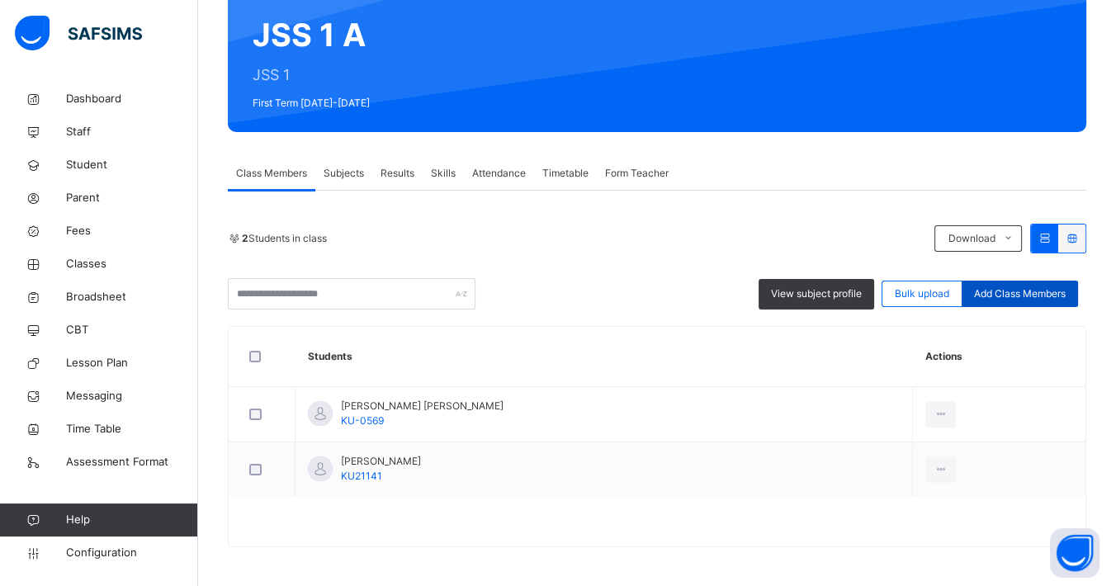
click at [1007, 292] on span "Add Class Members" at bounding box center [1020, 293] width 92 height 15
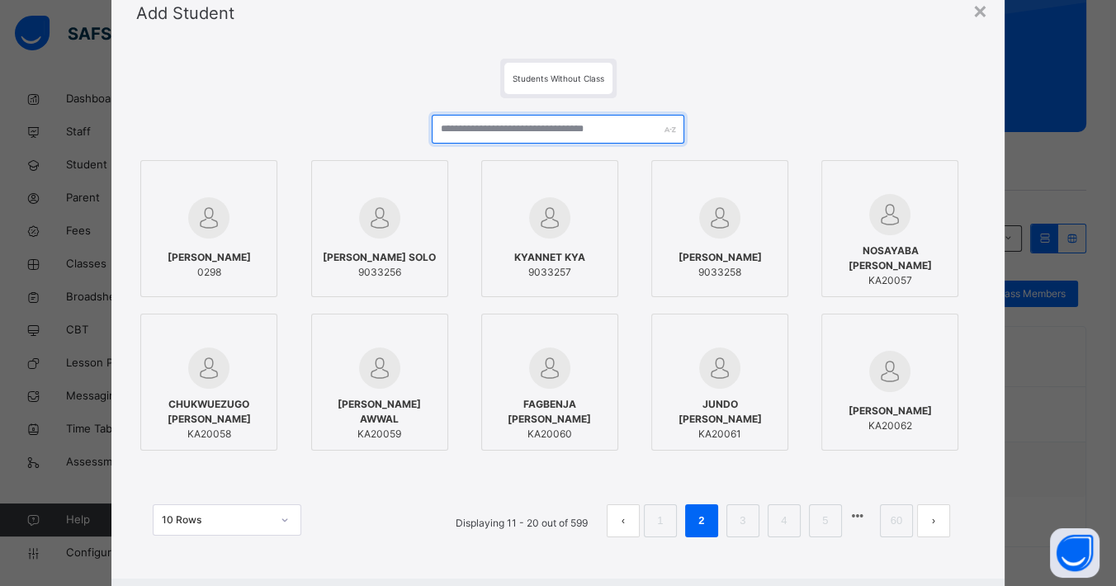
click at [532, 126] on input "text" at bounding box center [558, 129] width 253 height 29
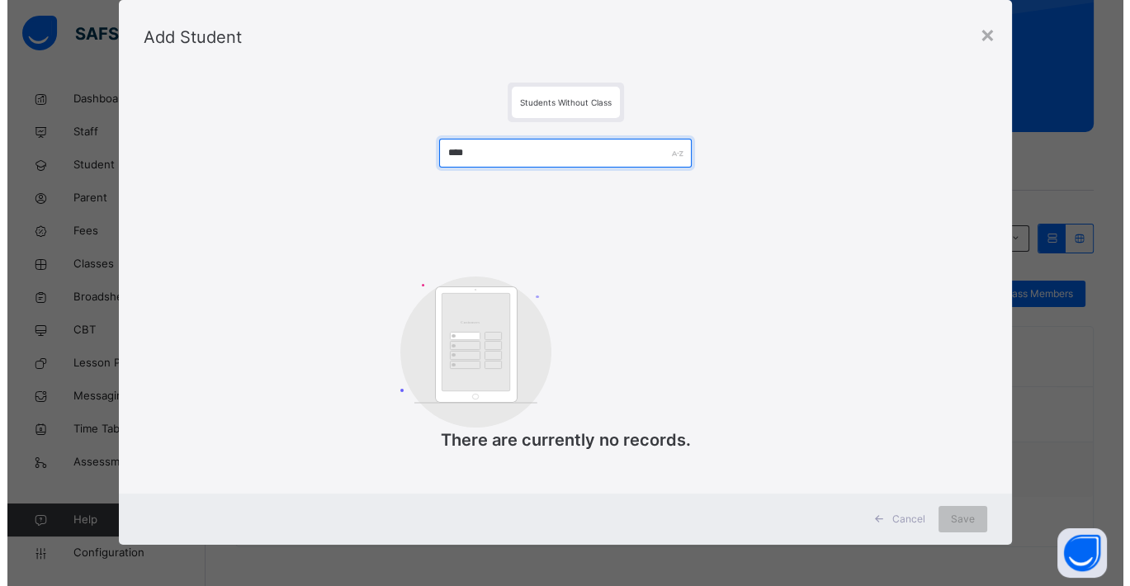
scroll to position [42, 0]
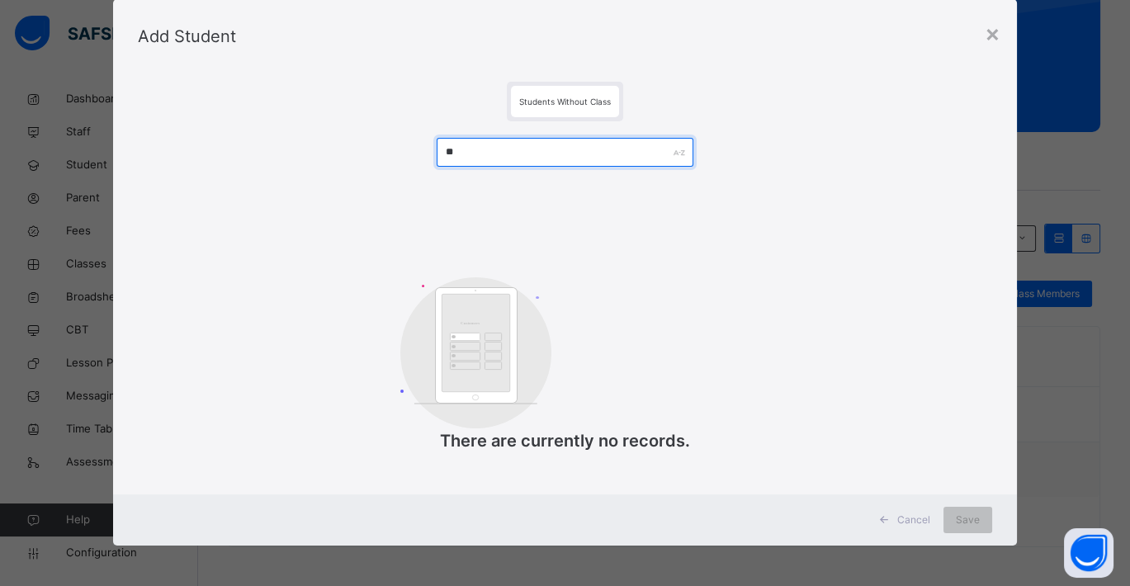
type input "*"
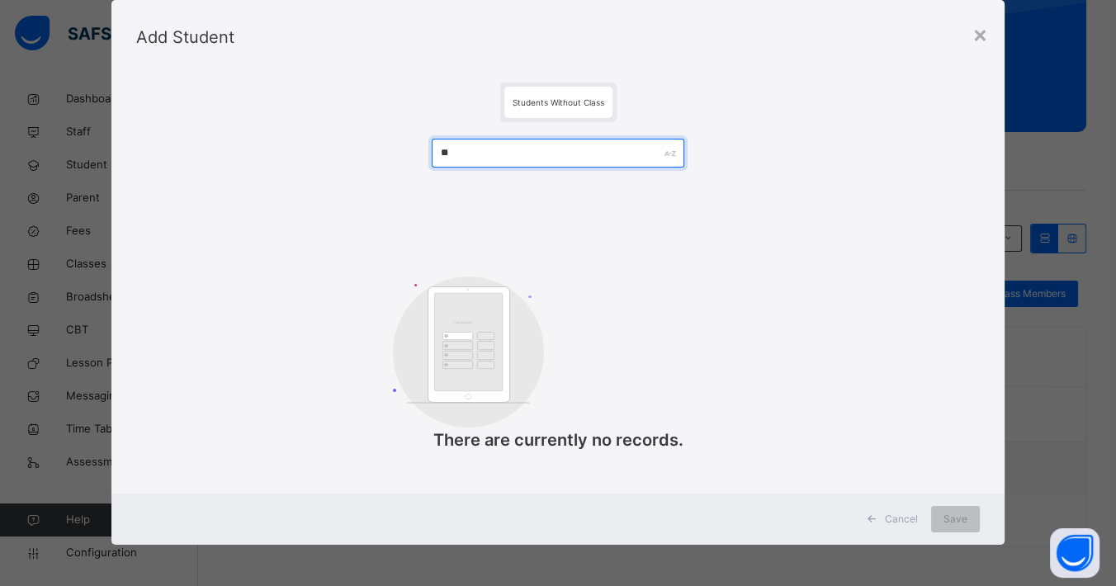
type input "*"
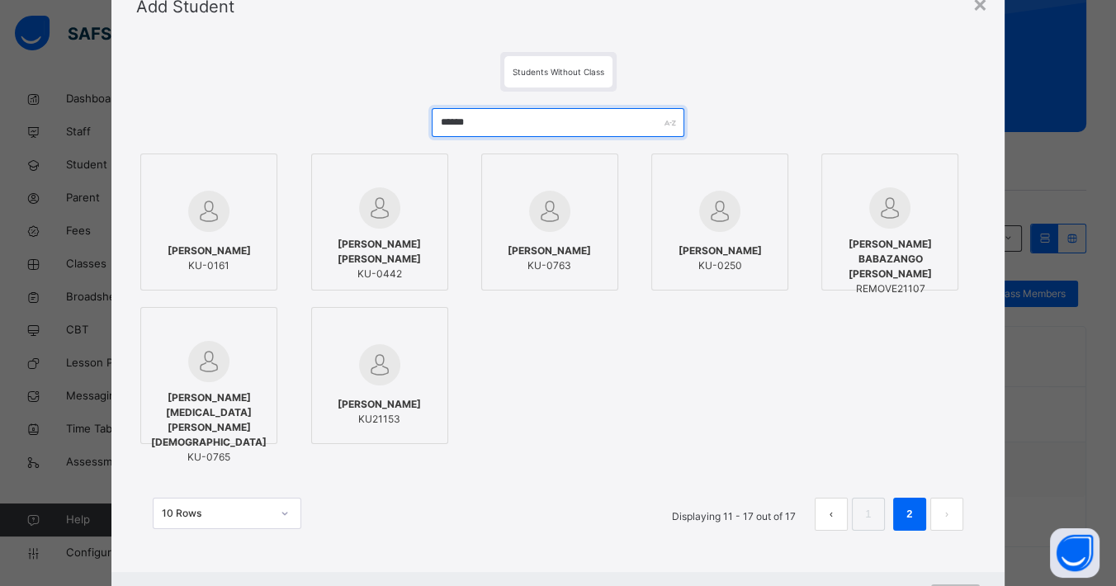
scroll to position [0, 0]
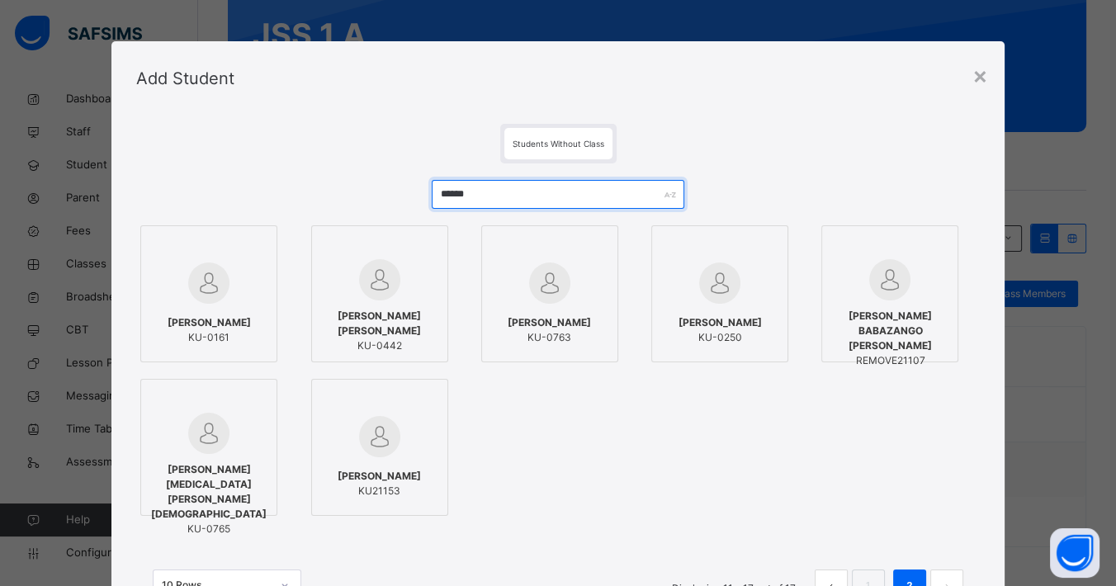
click at [380, 186] on div "****** [PERSON_NAME]-0161 [PERSON_NAME] [PERSON_NAME] KU-0442 [PERSON_NAME]-076…" at bounding box center [557, 399] width 843 height 472
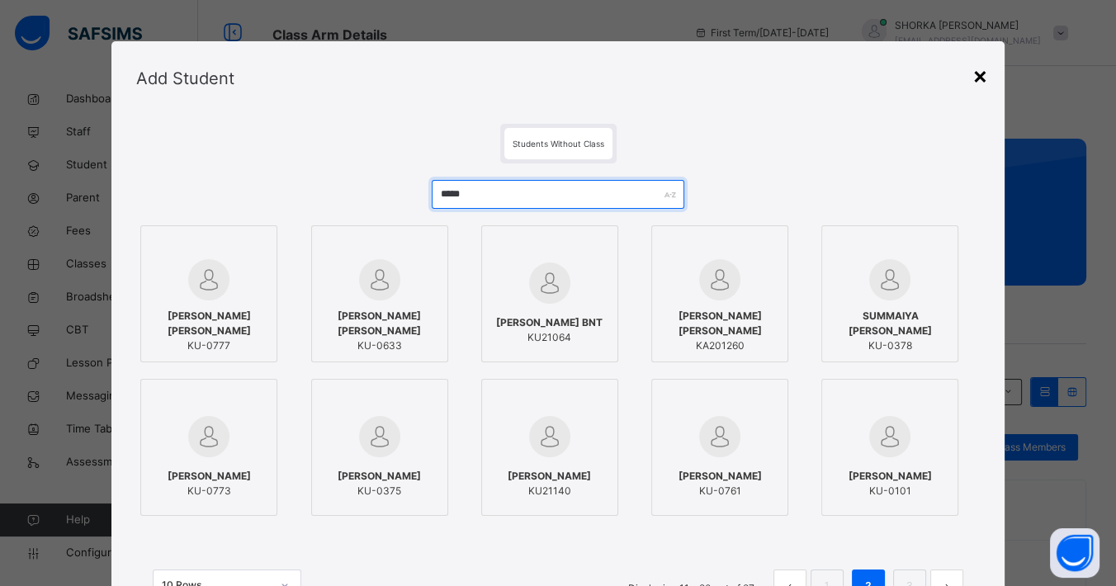
type input "*****"
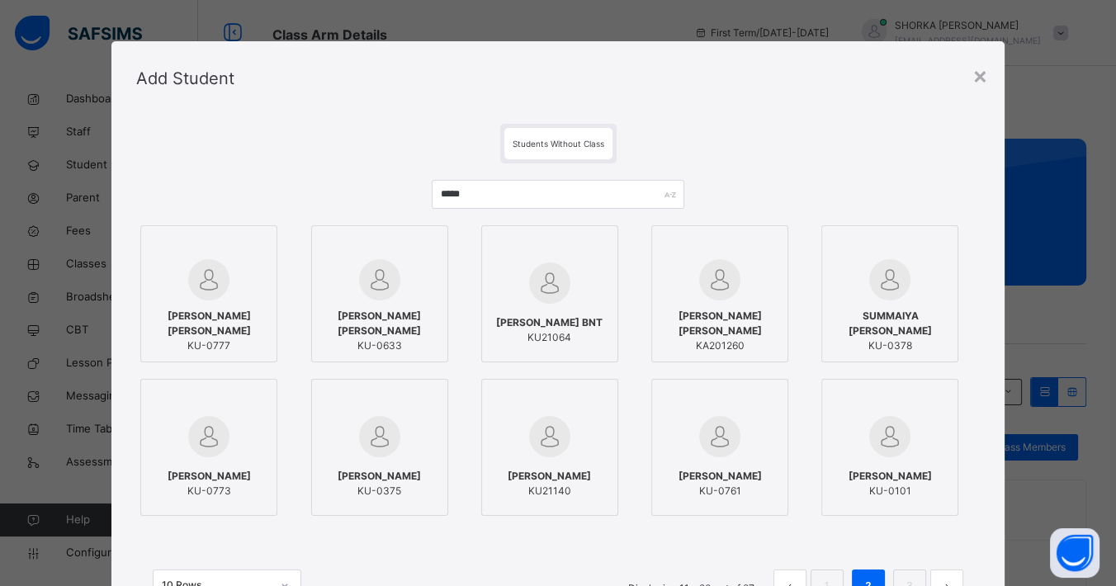
drag, startPoint x: 978, startPoint y: 78, endPoint x: 870, endPoint y: 175, distance: 145.5
click at [978, 78] on div "×" at bounding box center [980, 75] width 16 height 35
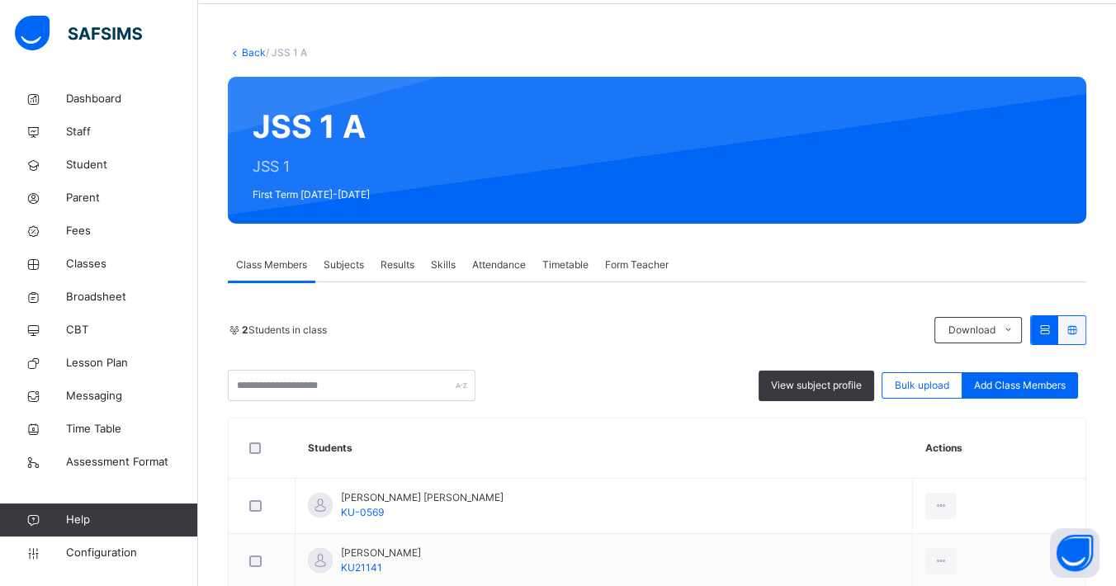
scroll to position [153, 0]
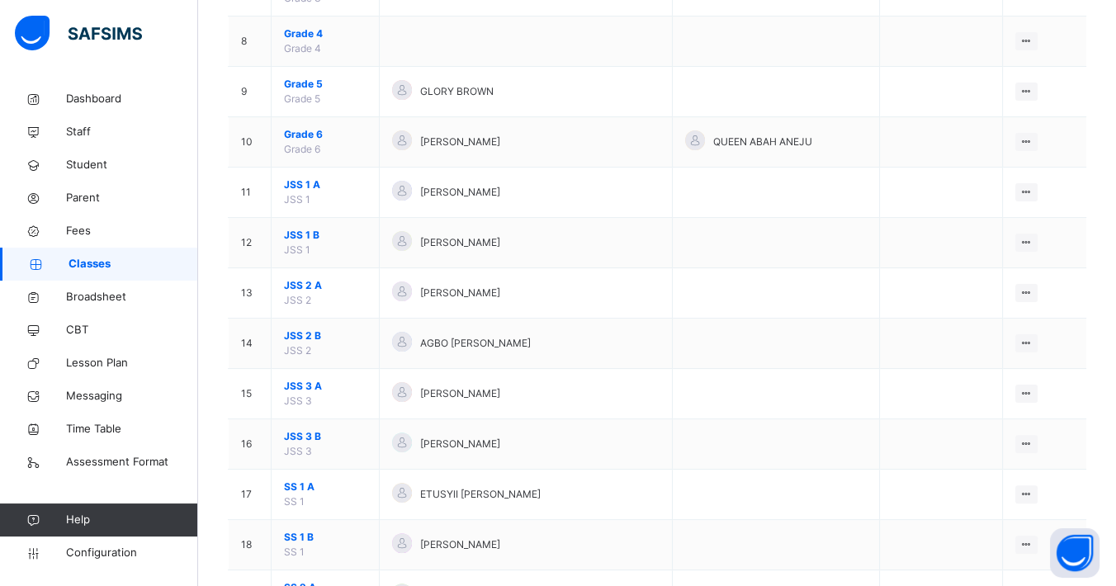
scroll to position [550, 0]
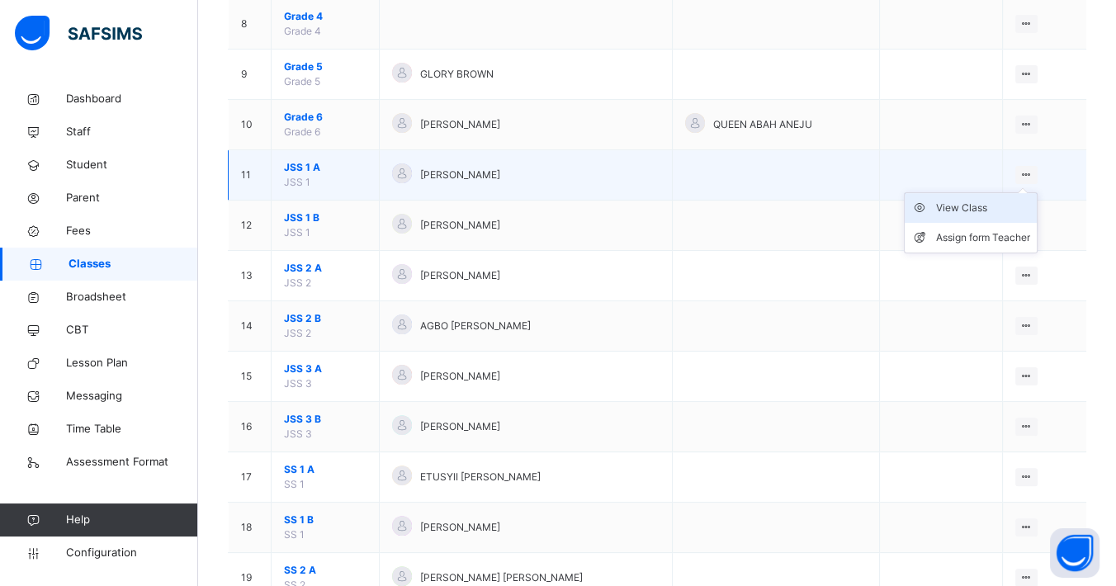
click at [973, 204] on div "View Class" at bounding box center [983, 208] width 94 height 17
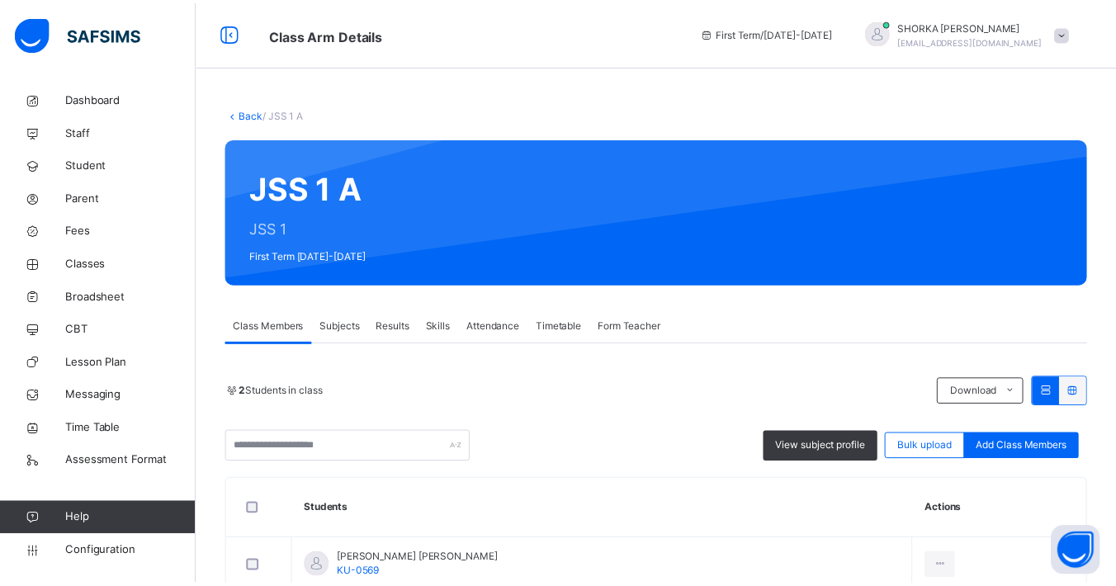
scroll to position [153, 0]
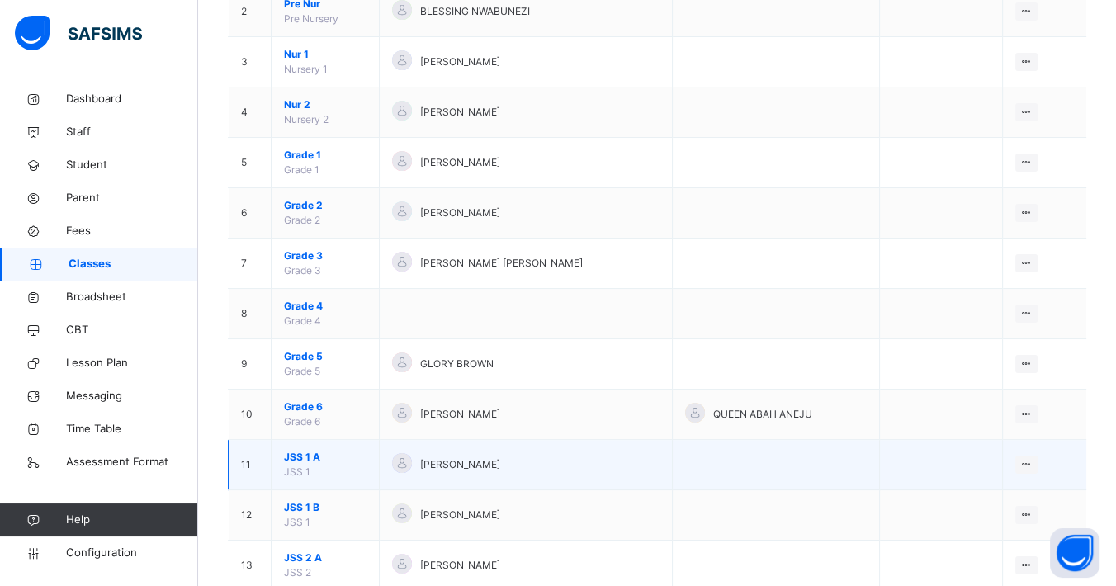
scroll to position [275, 0]
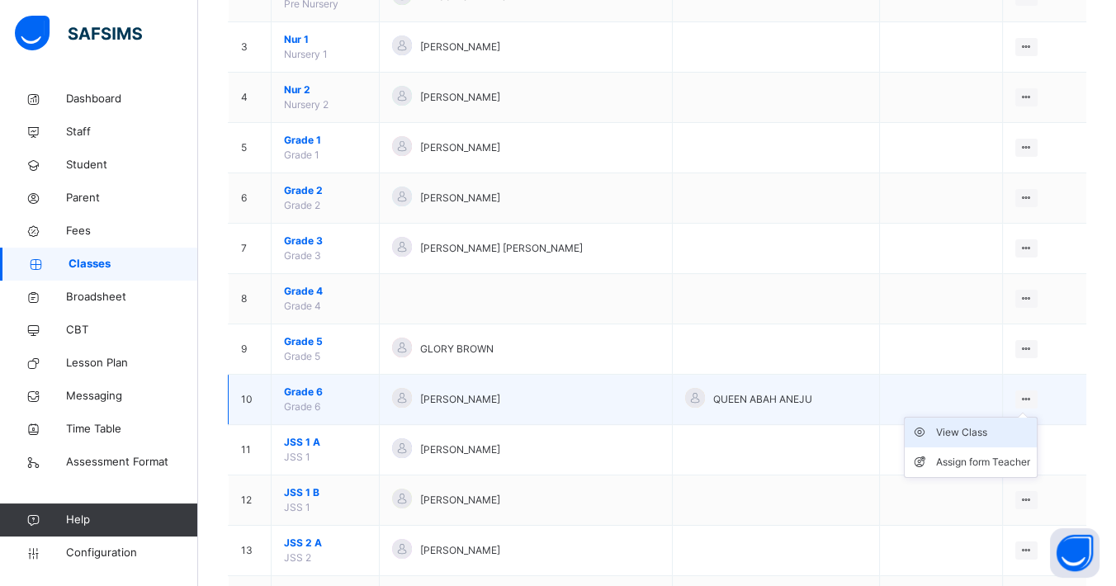
click at [964, 435] on div "View Class" at bounding box center [983, 432] width 94 height 17
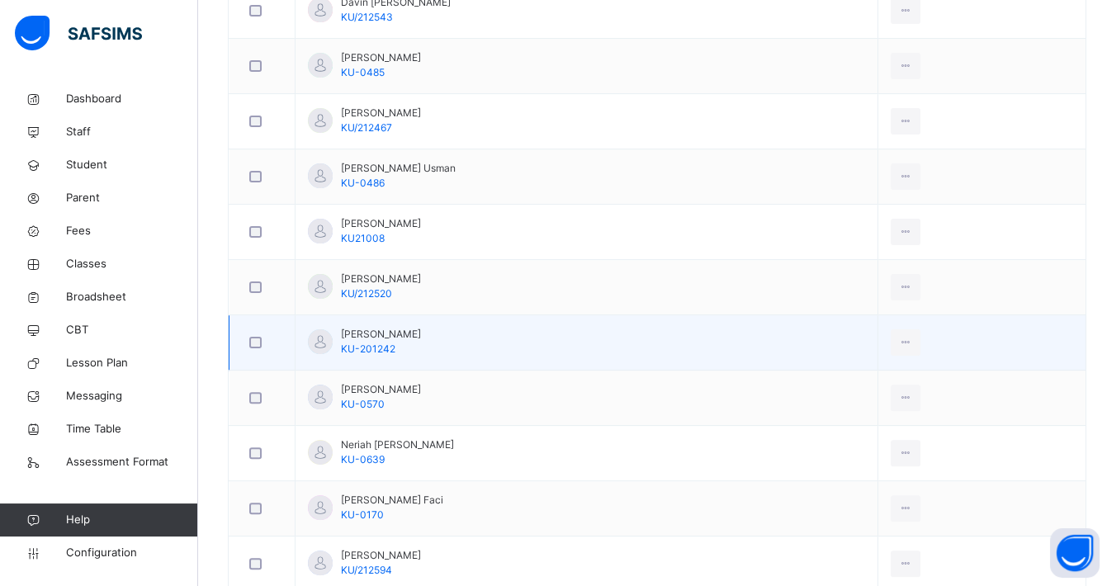
scroll to position [465, 0]
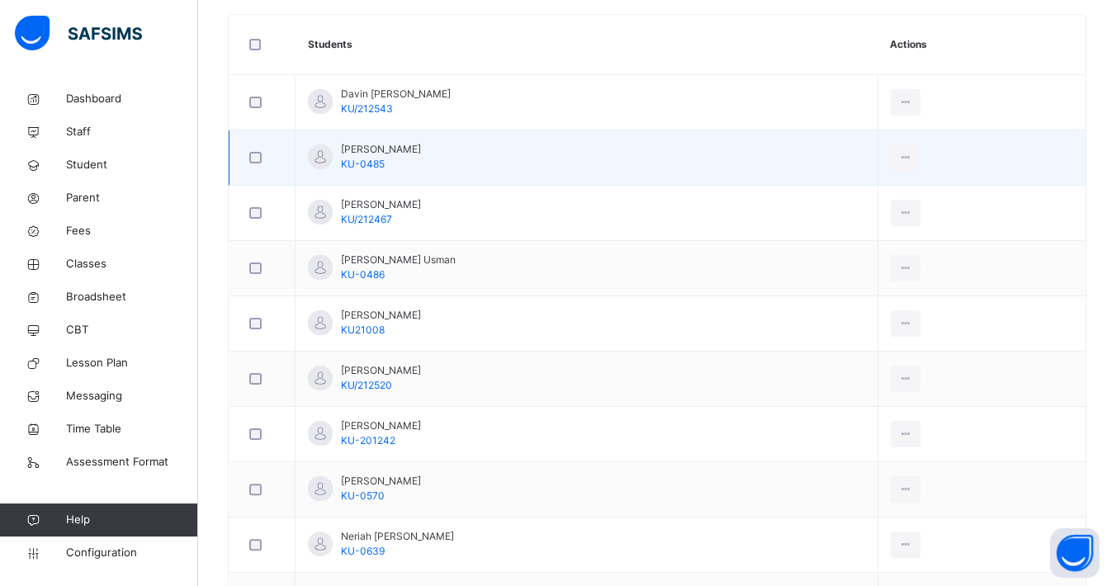
click at [248, 154] on div at bounding box center [262, 158] width 32 height 12
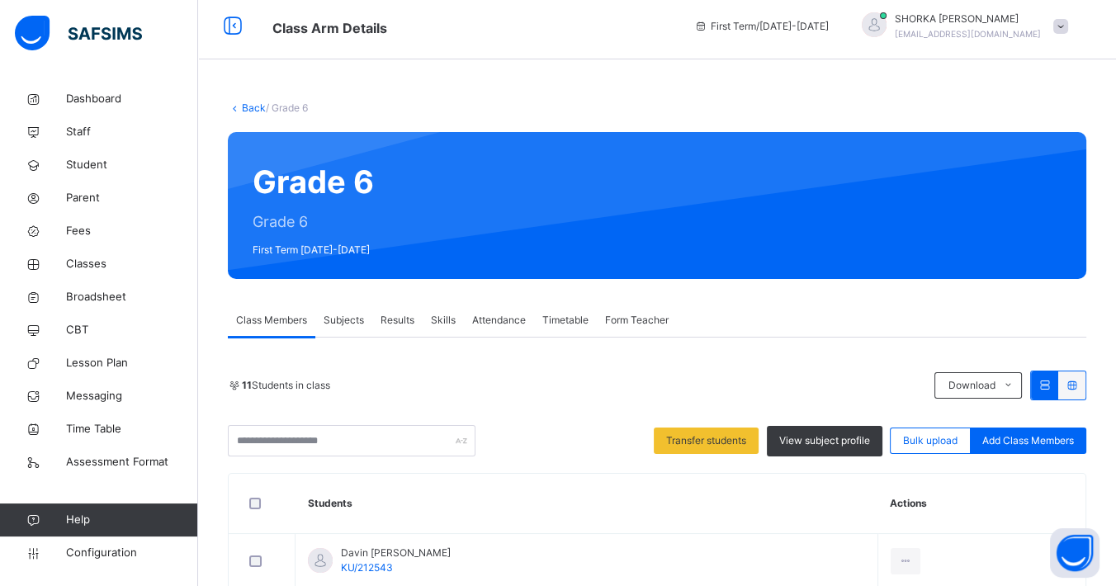
scroll to position [191, 0]
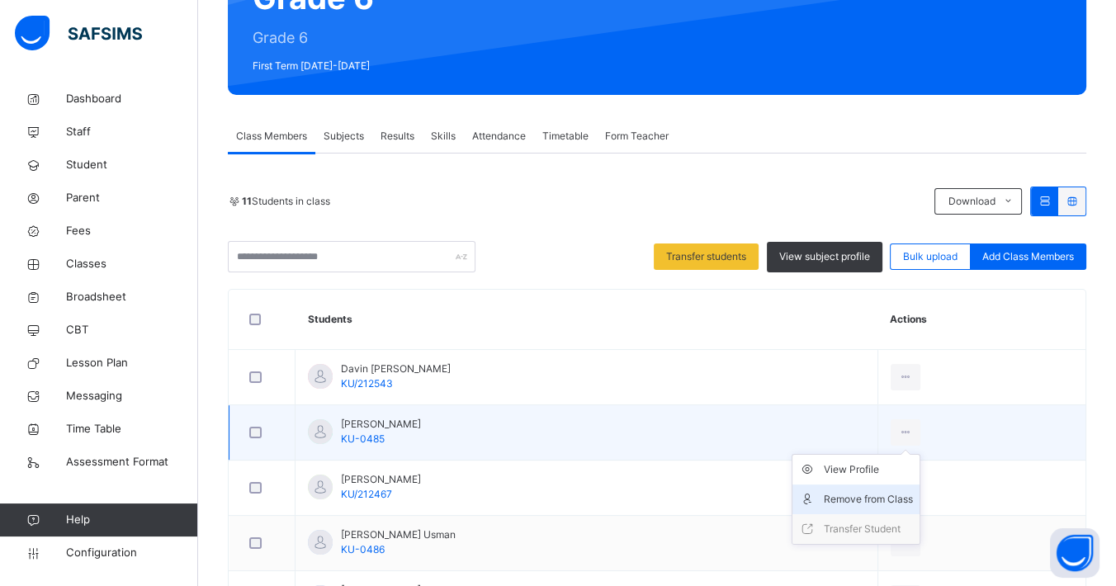
click at [900, 491] on div "Remove from Class" at bounding box center [868, 499] width 89 height 17
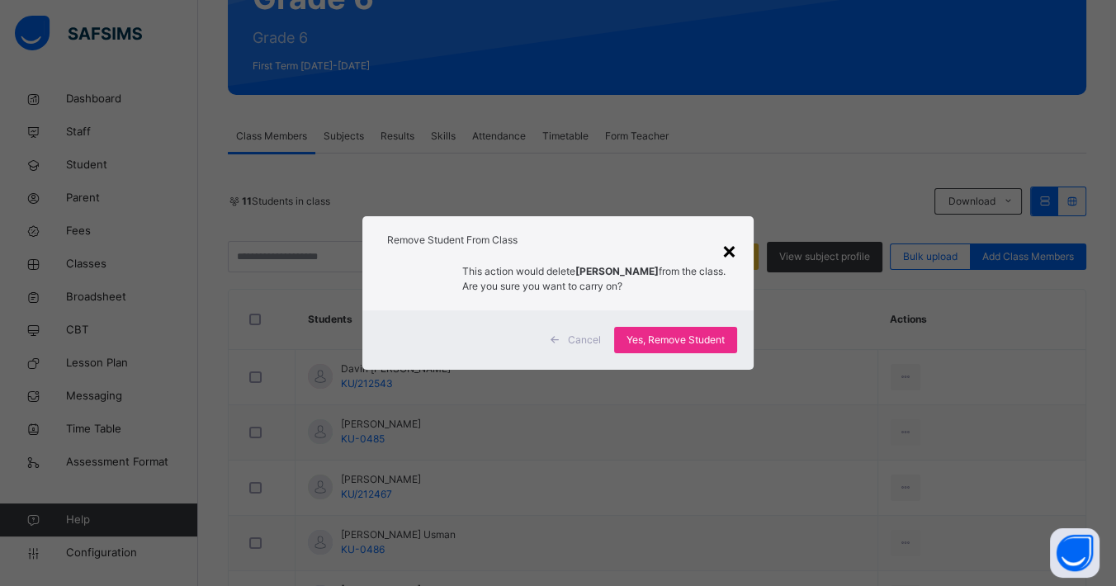
click at [734, 246] on div "×" at bounding box center [729, 250] width 16 height 35
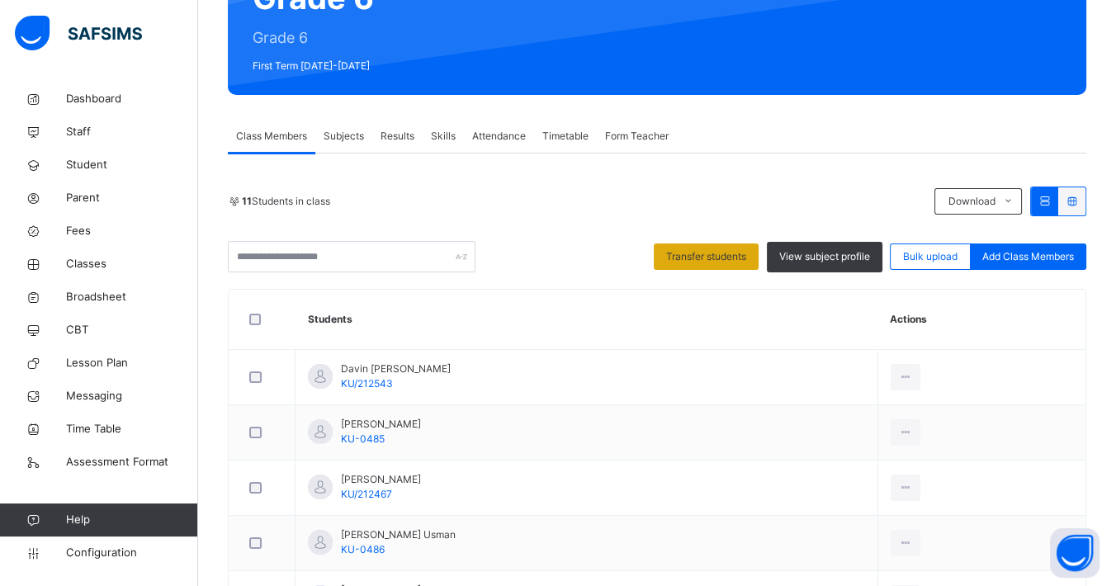
click at [723, 260] on span "Transfer students" at bounding box center [706, 256] width 80 height 15
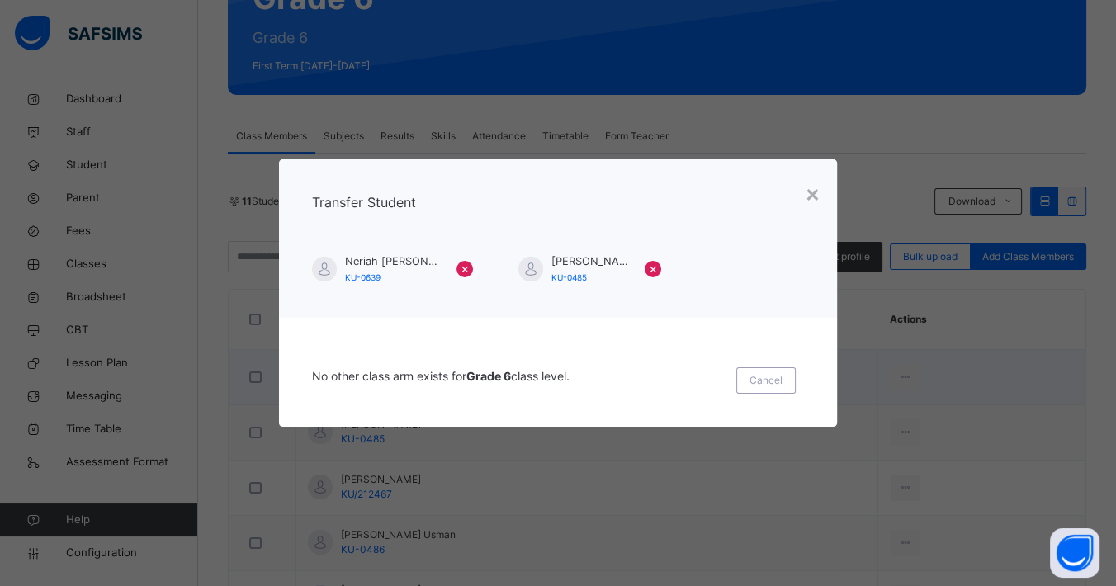
click at [772, 380] on span "Cancel" at bounding box center [765, 380] width 33 height 15
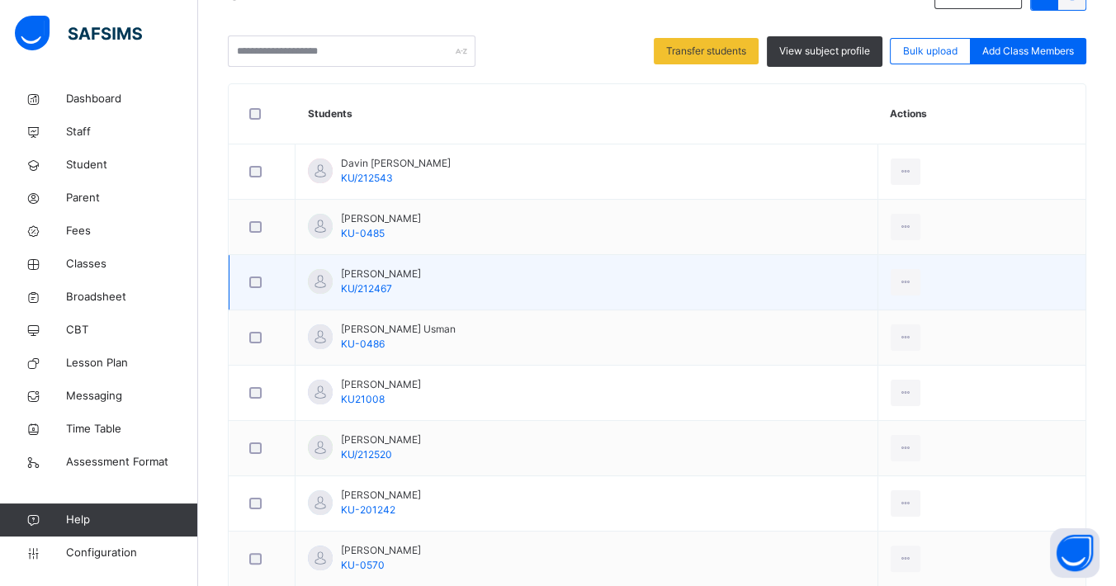
scroll to position [282, 0]
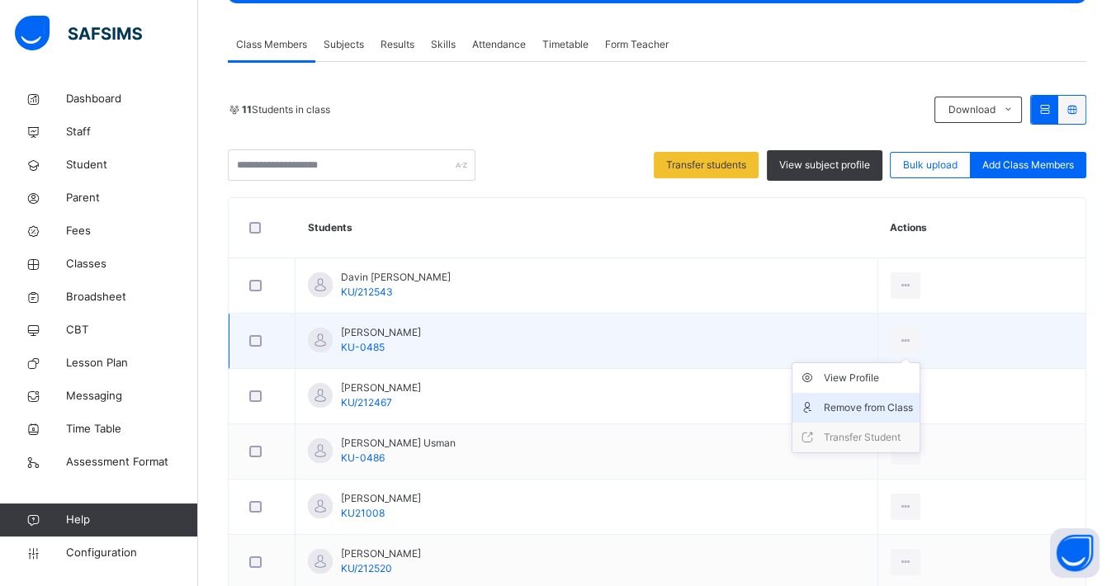
click at [909, 404] on div "Remove from Class" at bounding box center [868, 407] width 89 height 17
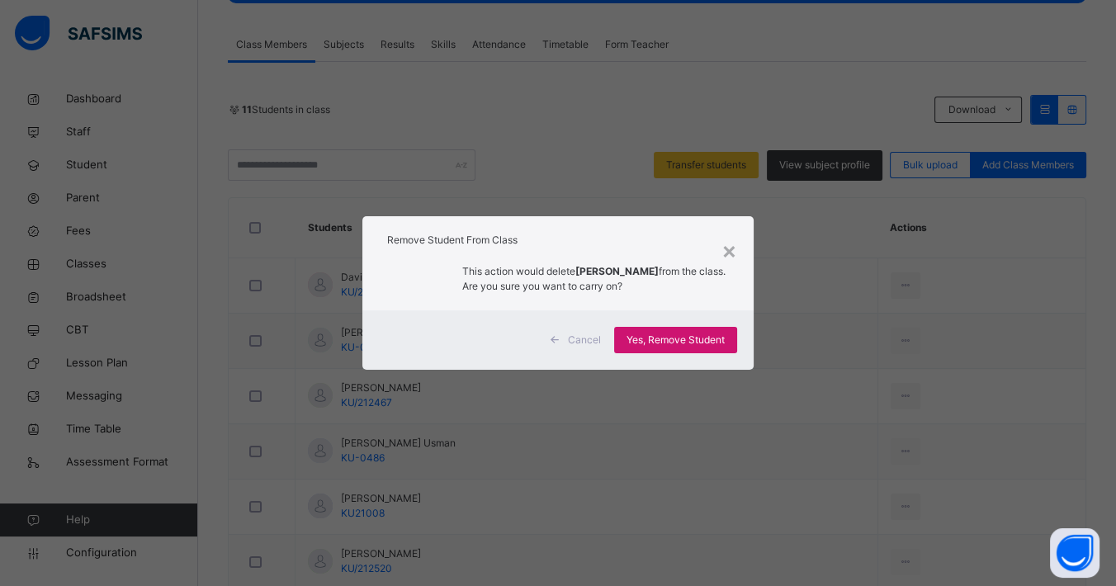
click at [686, 338] on span "Yes, Remove Student" at bounding box center [675, 340] width 98 height 15
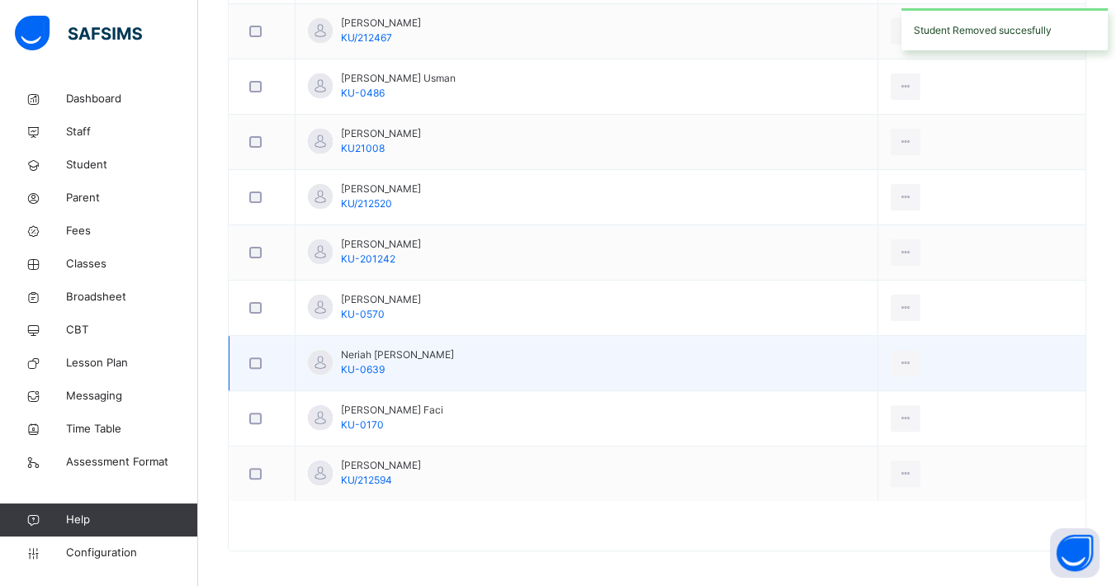
scroll to position [594, 0]
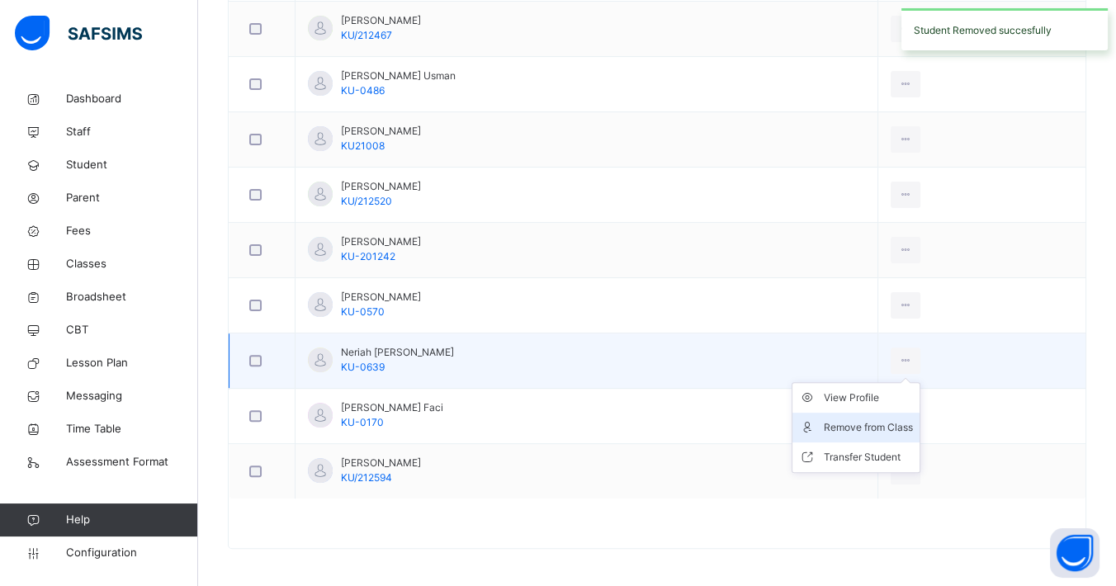
click at [900, 423] on div "Remove from Class" at bounding box center [868, 427] width 89 height 17
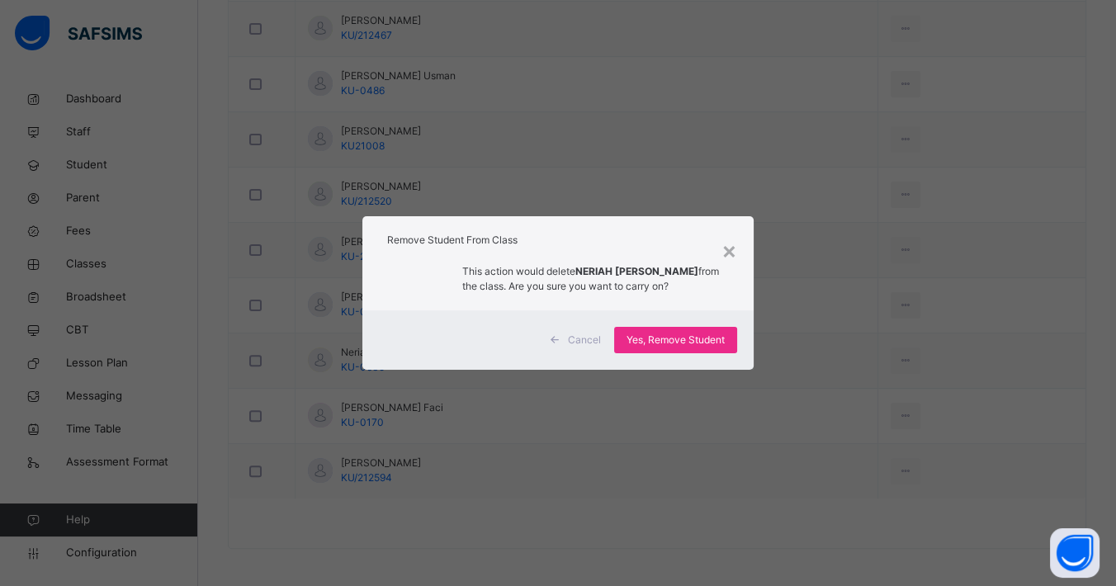
drag, startPoint x: 684, startPoint y: 336, endPoint x: 346, endPoint y: 360, distance: 339.2
click at [683, 337] on span "Yes, Remove Student" at bounding box center [675, 340] width 98 height 15
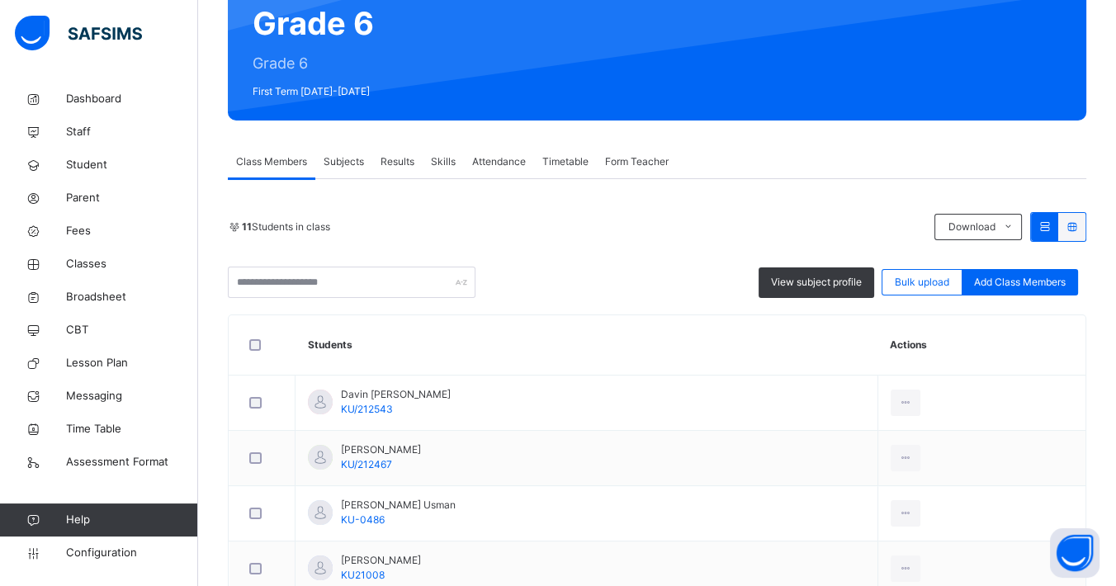
scroll to position [0, 0]
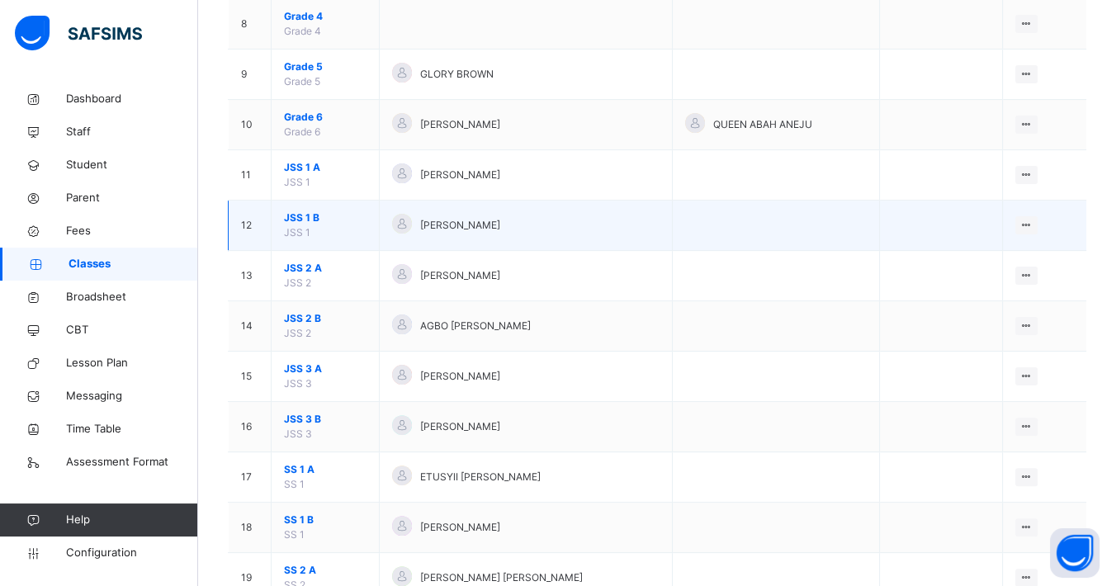
scroll to position [458, 0]
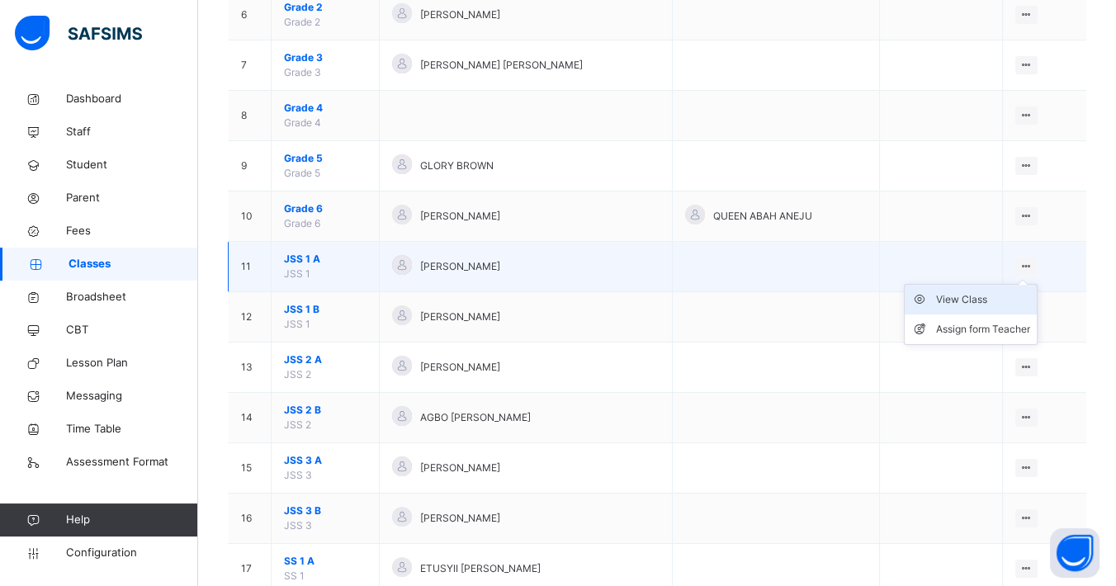
click at [971, 298] on div "View Class" at bounding box center [983, 299] width 94 height 17
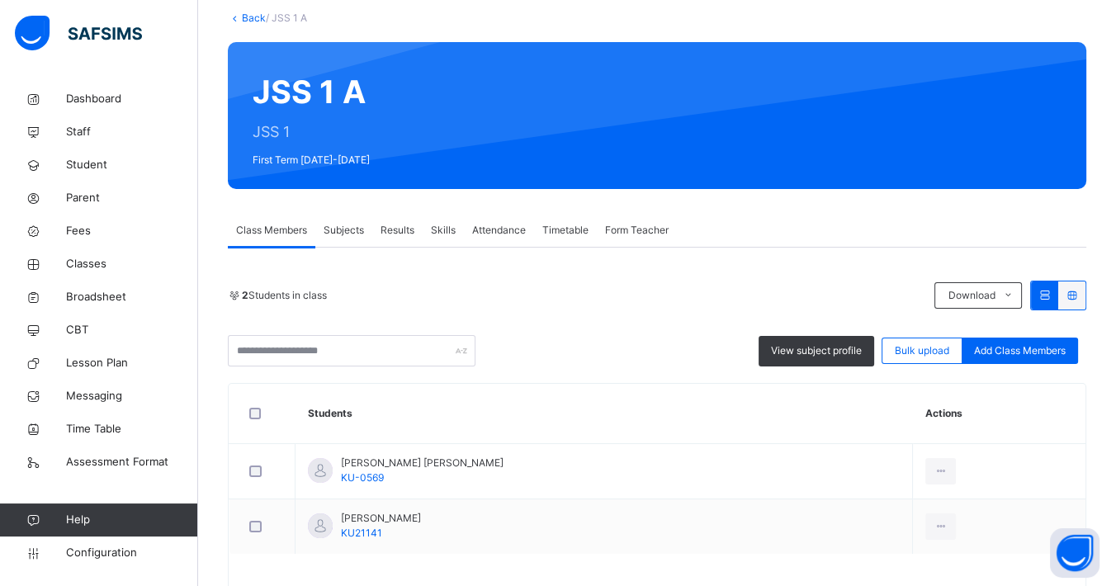
scroll to position [153, 0]
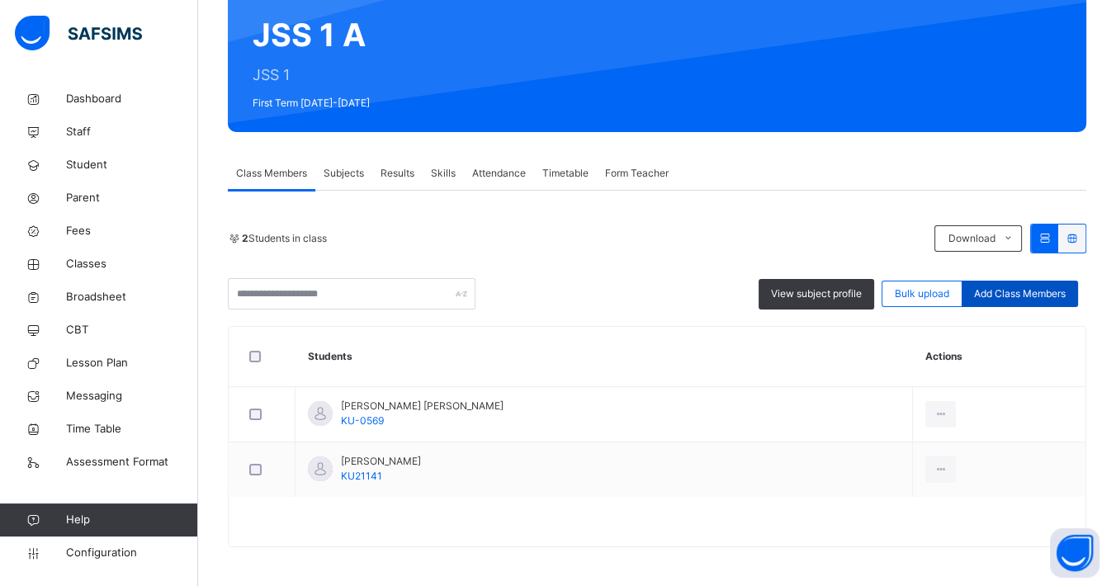
click at [1025, 297] on span "Add Class Members" at bounding box center [1020, 293] width 92 height 15
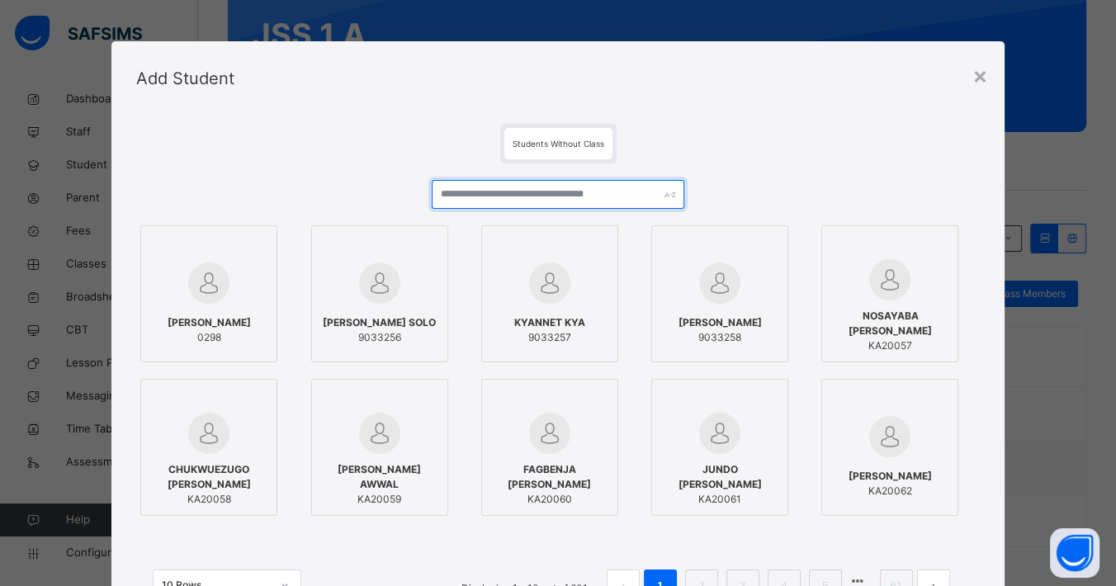
click at [568, 199] on input "text" at bounding box center [558, 194] width 253 height 29
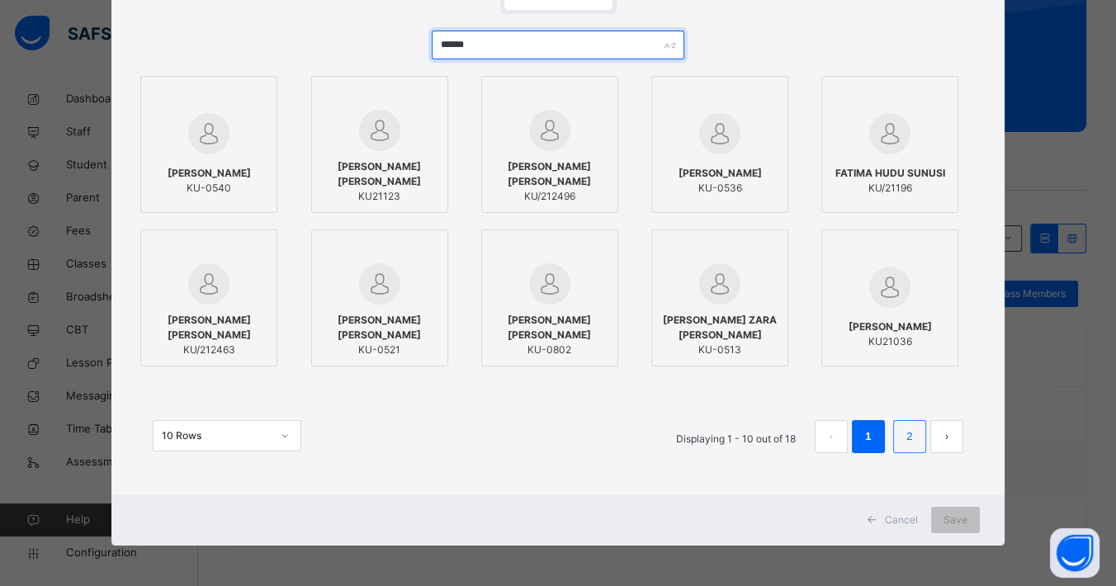
type input "******"
click at [909, 439] on link "2" at bounding box center [909, 436] width 16 height 21
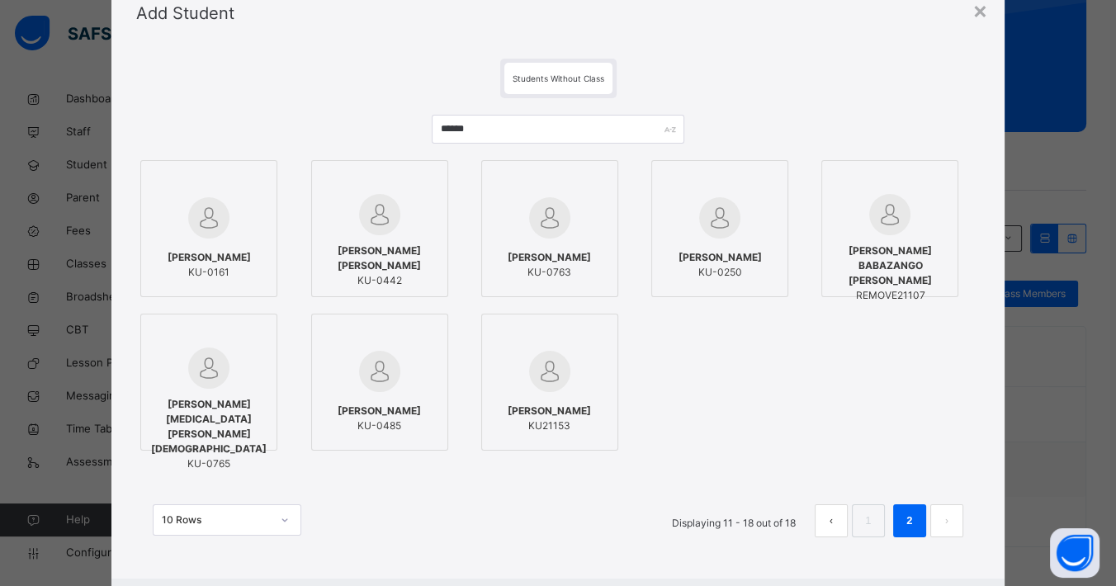
scroll to position [149, 0]
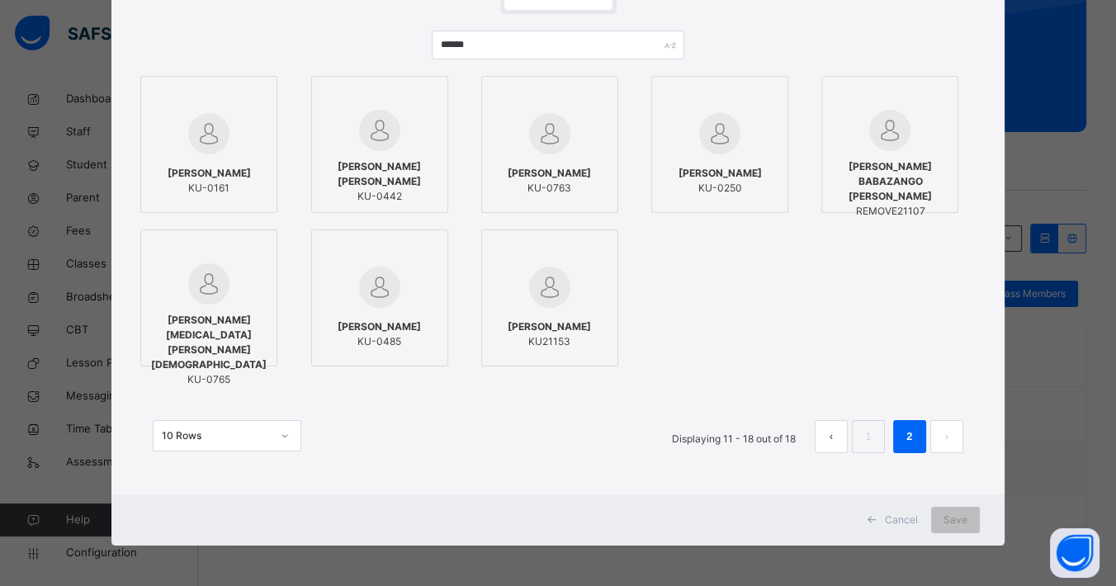
click at [365, 314] on div "[PERSON_NAME] [PERSON_NAME]-0485" at bounding box center [379, 334] width 119 height 46
drag, startPoint x: 947, startPoint y: 517, endPoint x: 673, endPoint y: 430, distance: 288.4
click at [950, 518] on div "Save" at bounding box center [967, 520] width 49 height 26
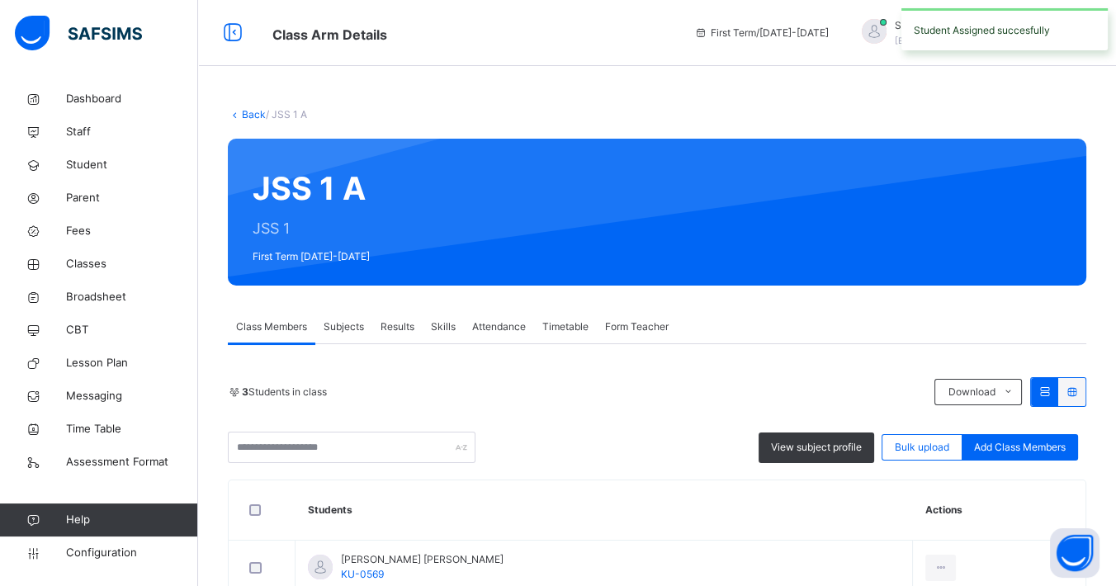
drag, startPoint x: 1022, startPoint y: 451, endPoint x: 556, endPoint y: 195, distance: 531.5
click at [1021, 451] on span "Add Class Members" at bounding box center [1020, 447] width 92 height 15
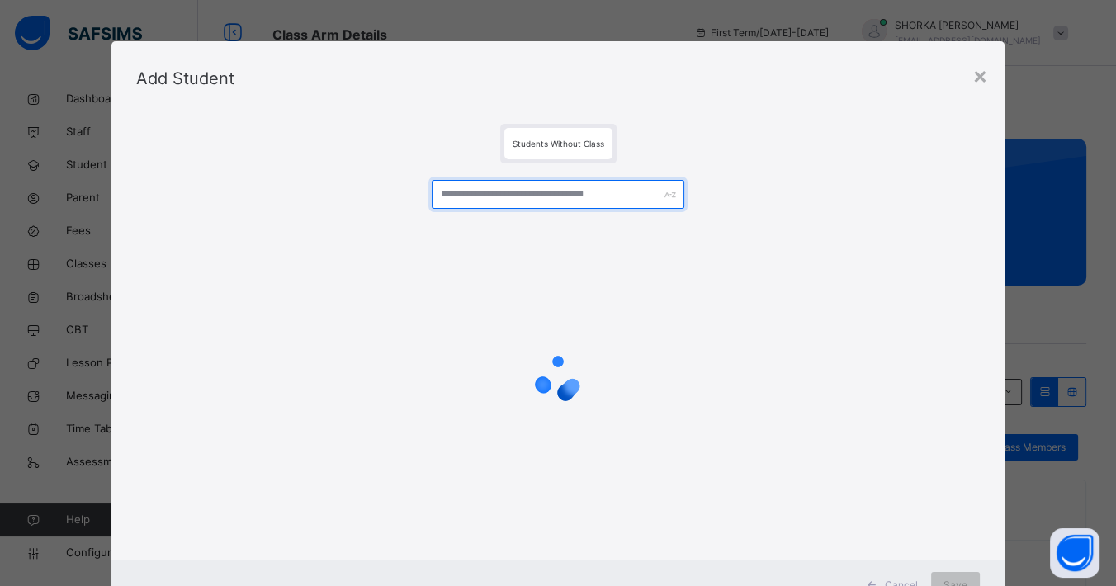
click at [540, 188] on input "text" at bounding box center [558, 194] width 253 height 29
type input "***"
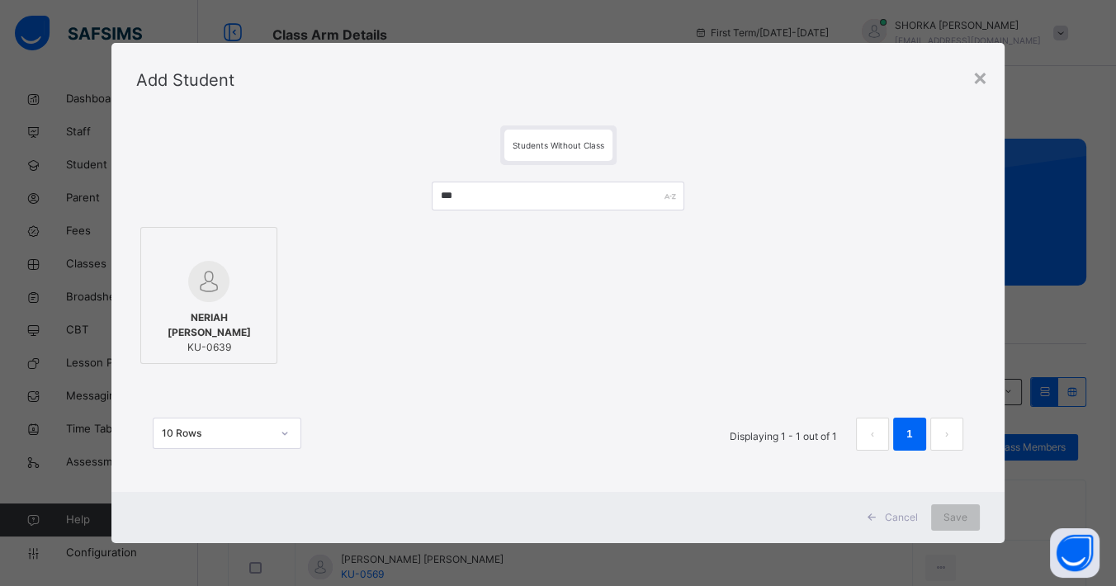
click at [188, 281] on img at bounding box center [208, 281] width 41 height 41
click at [971, 513] on span "Save" at bounding box center [968, 517] width 24 height 15
click at [966, 520] on div "Back / JSS 1 A JSS 1 A JSS 1 First Term [DATE]-[DATE] Class Members Subjects Re…" at bounding box center [657, 398] width 918 height 797
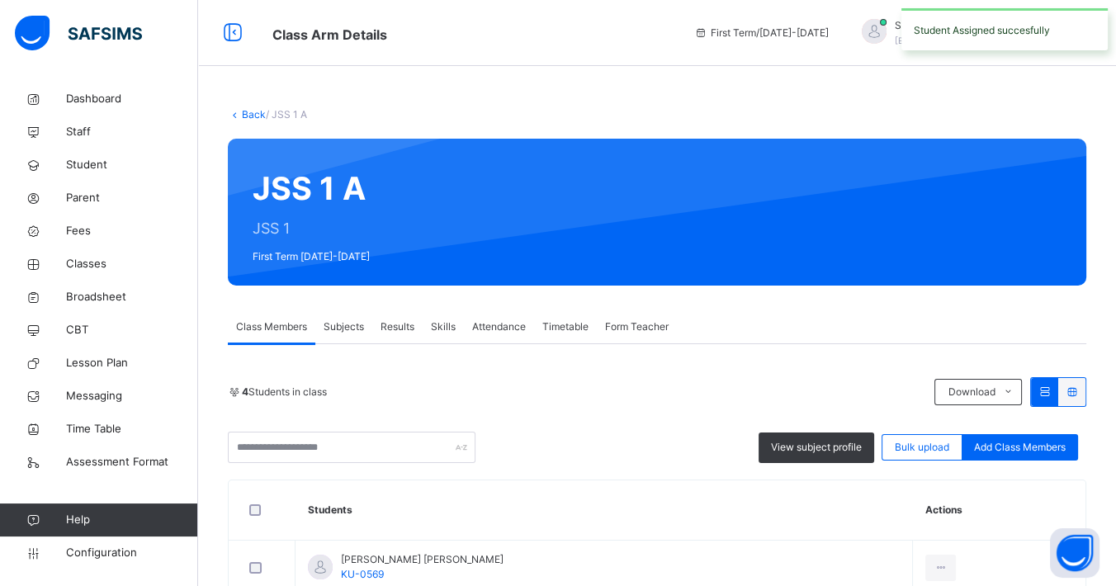
click at [352, 328] on span "Subjects" at bounding box center [343, 326] width 40 height 15
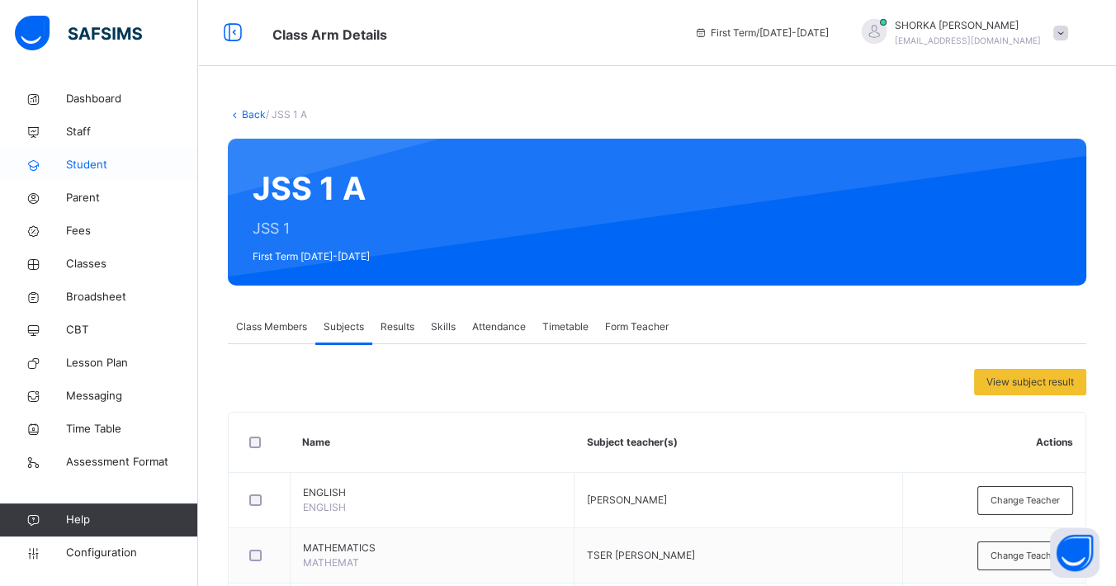
click at [84, 158] on span "Student" at bounding box center [132, 165] width 132 height 17
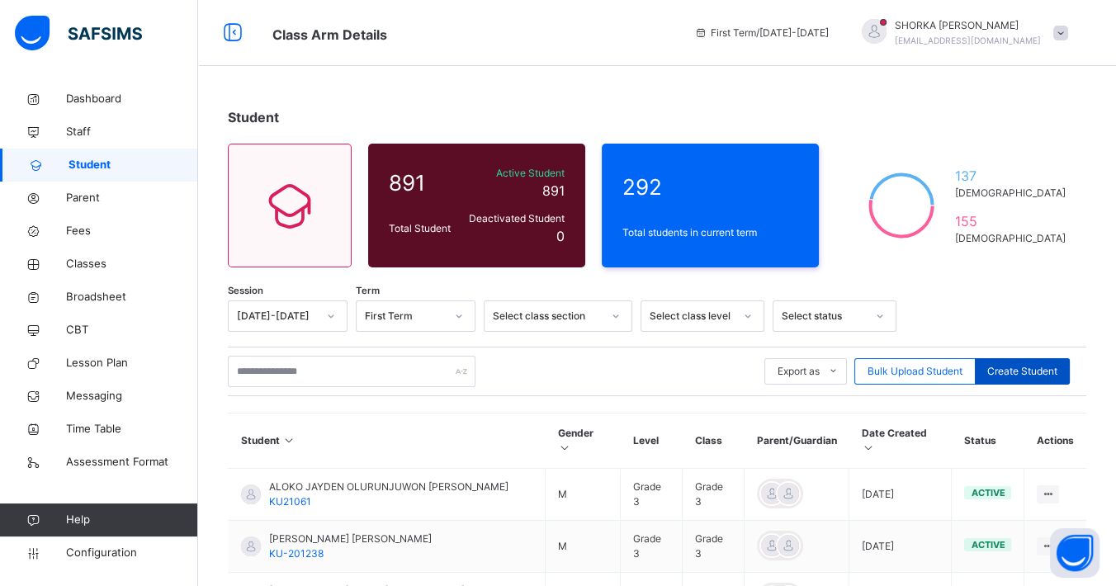
click at [1009, 366] on span "Create Student" at bounding box center [1022, 371] width 70 height 15
select select "**"
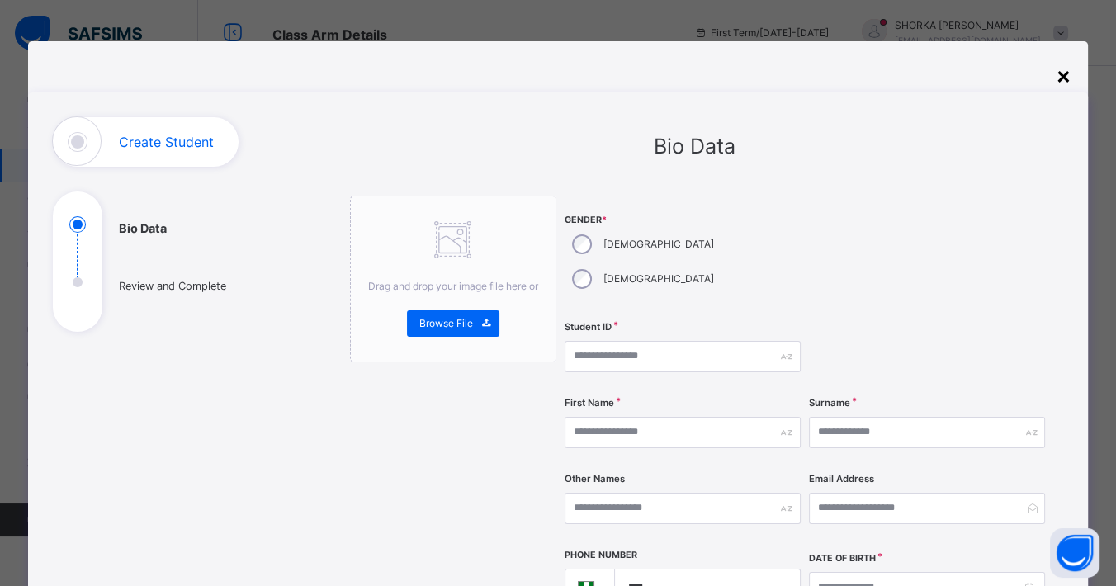
click at [1063, 73] on div "×" at bounding box center [1063, 75] width 16 height 35
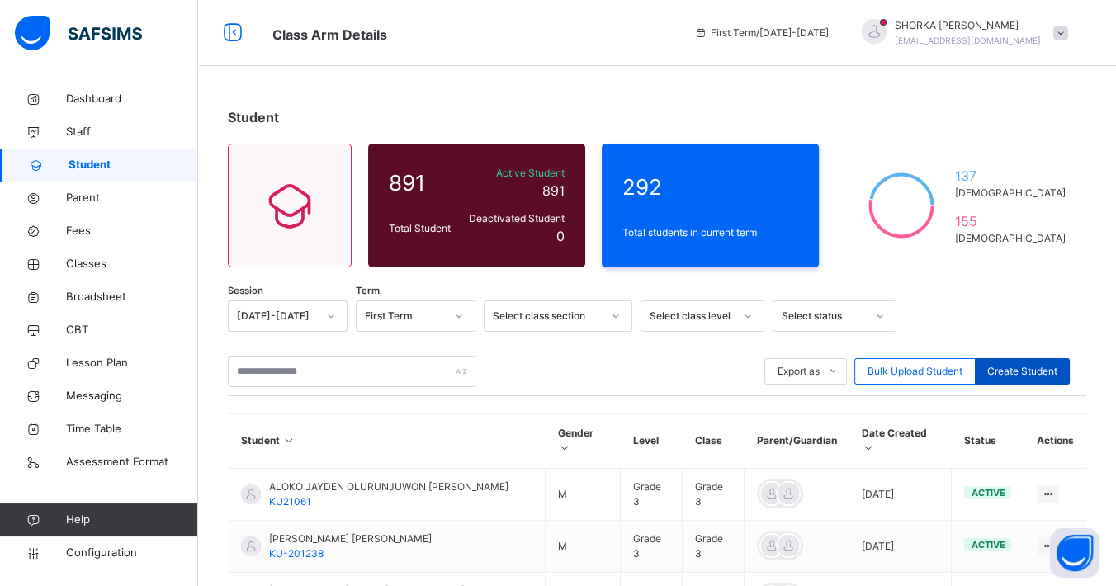
click at [1025, 371] on span "Create Student" at bounding box center [1022, 371] width 70 height 15
select select "**"
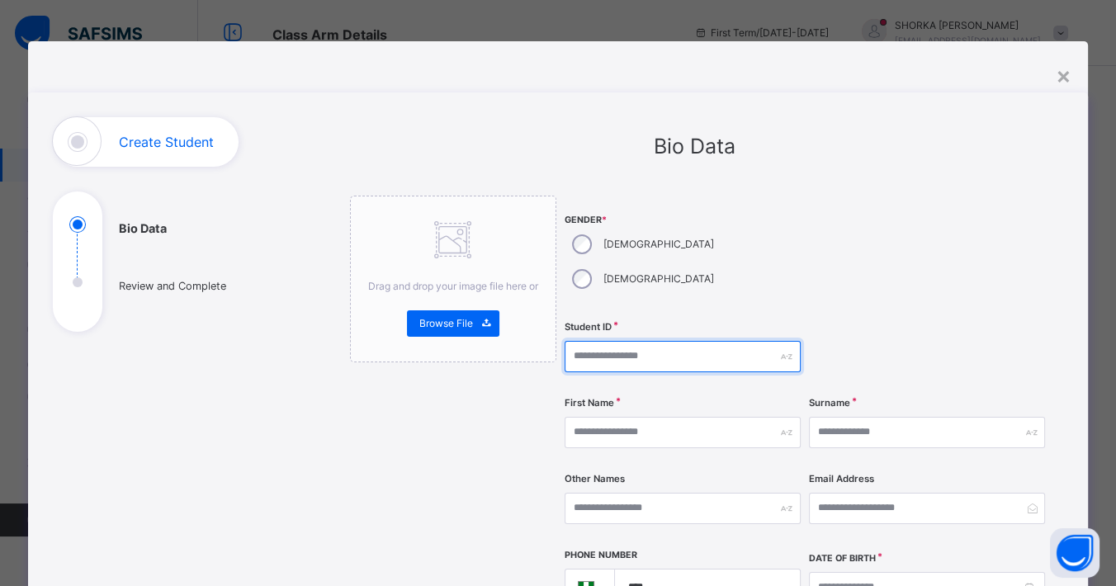
click at [650, 341] on input "text" at bounding box center [682, 356] width 236 height 31
paste input "********"
type input "*********"
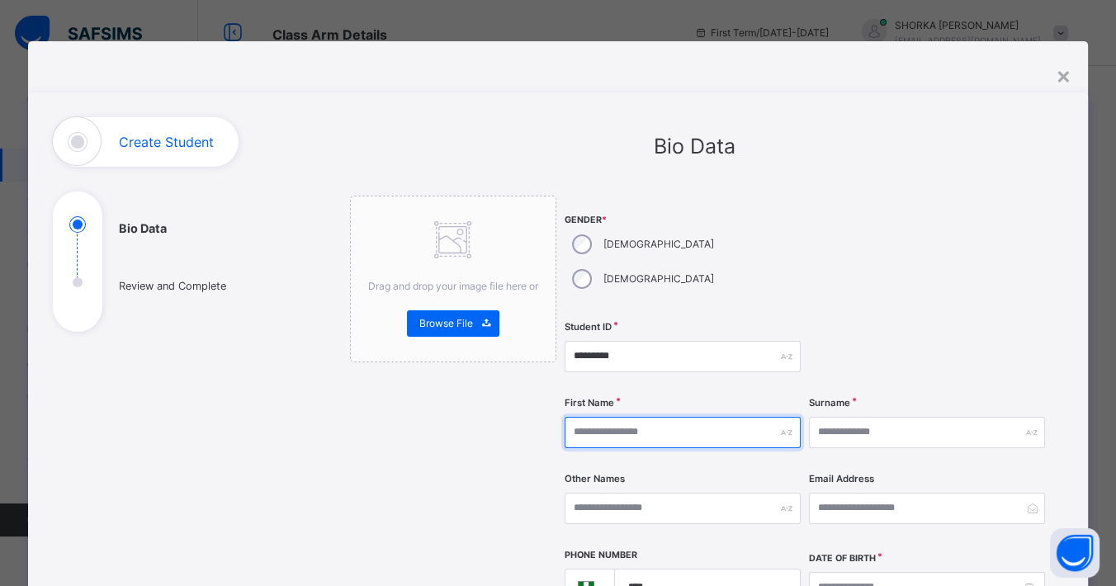
click at [612, 417] on input "text" at bounding box center [682, 432] width 236 height 31
type input "*****"
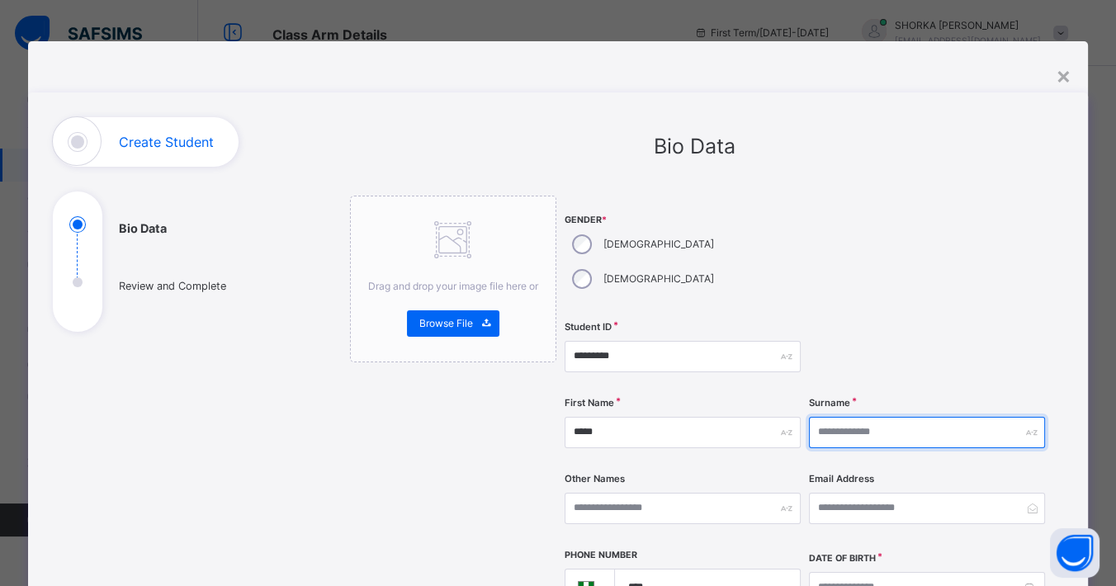
click at [840, 417] on input "text" at bounding box center [927, 432] width 236 height 31
type input "****"
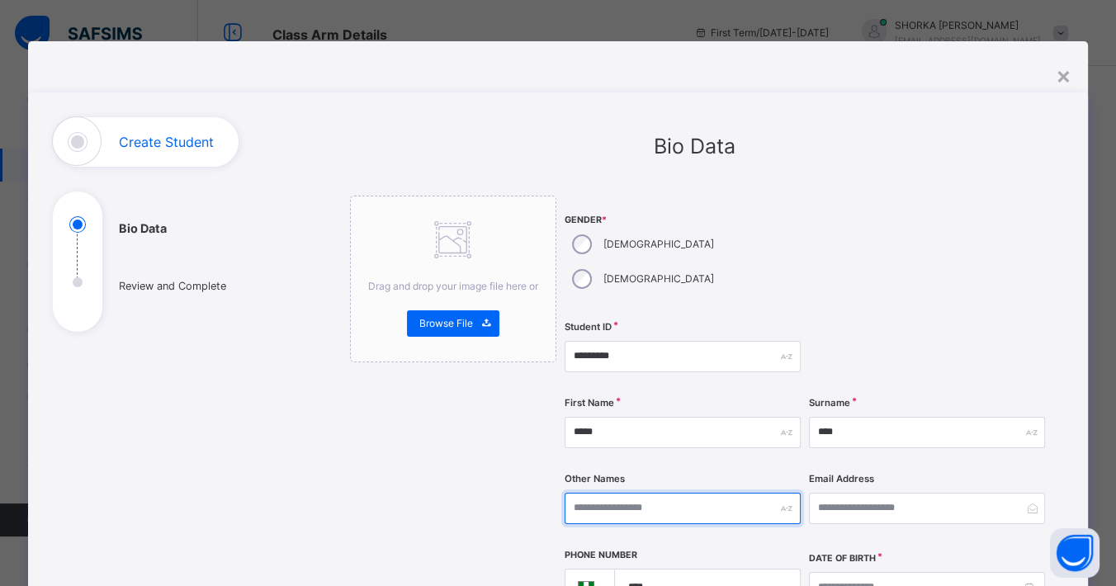
click at [710, 493] on input "text" at bounding box center [682, 508] width 236 height 31
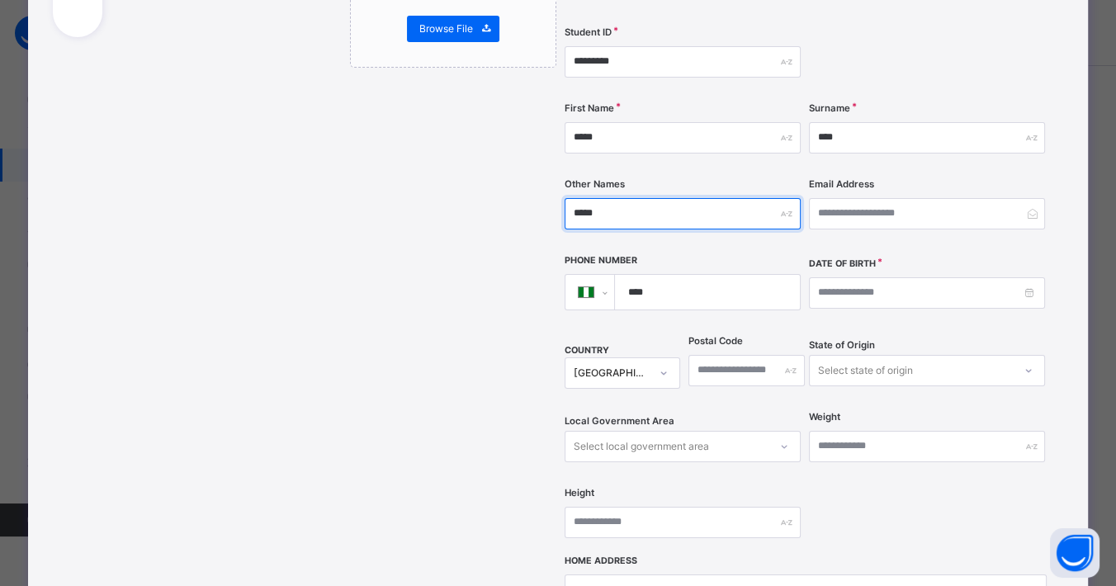
scroll to position [366, 0]
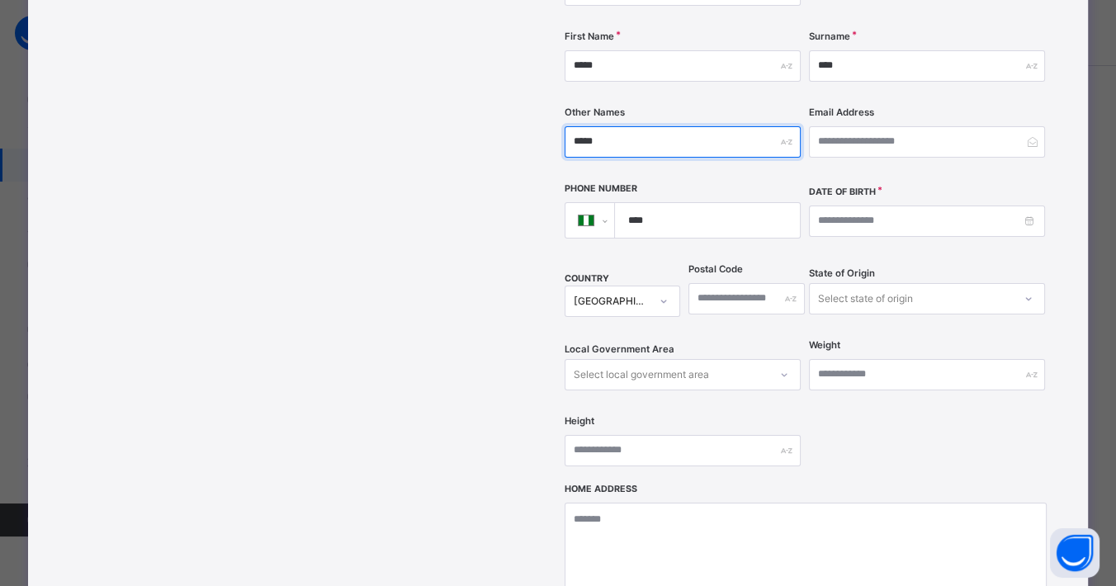
type input "*****"
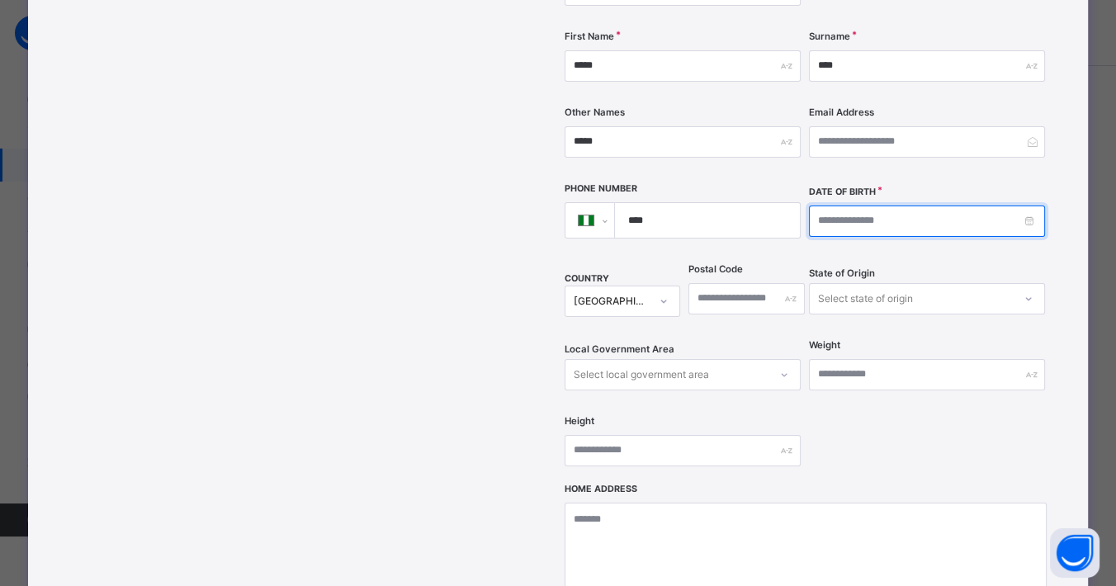
click at [836, 205] on input at bounding box center [927, 220] width 236 height 31
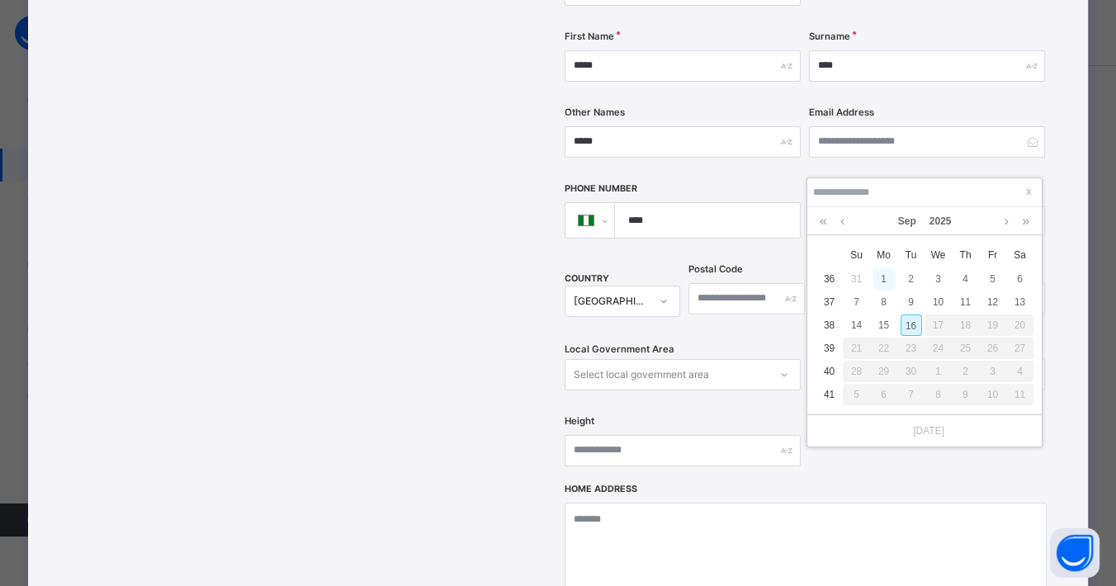
click at [884, 272] on div "1" at bounding box center [883, 278] width 21 height 21
type input "**********"
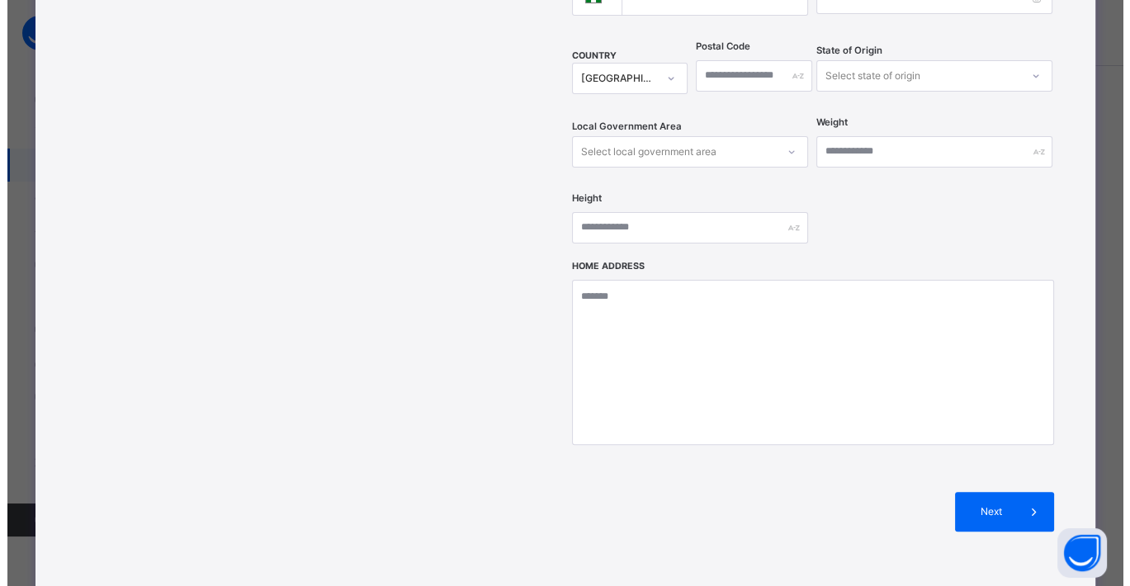
scroll to position [677, 0]
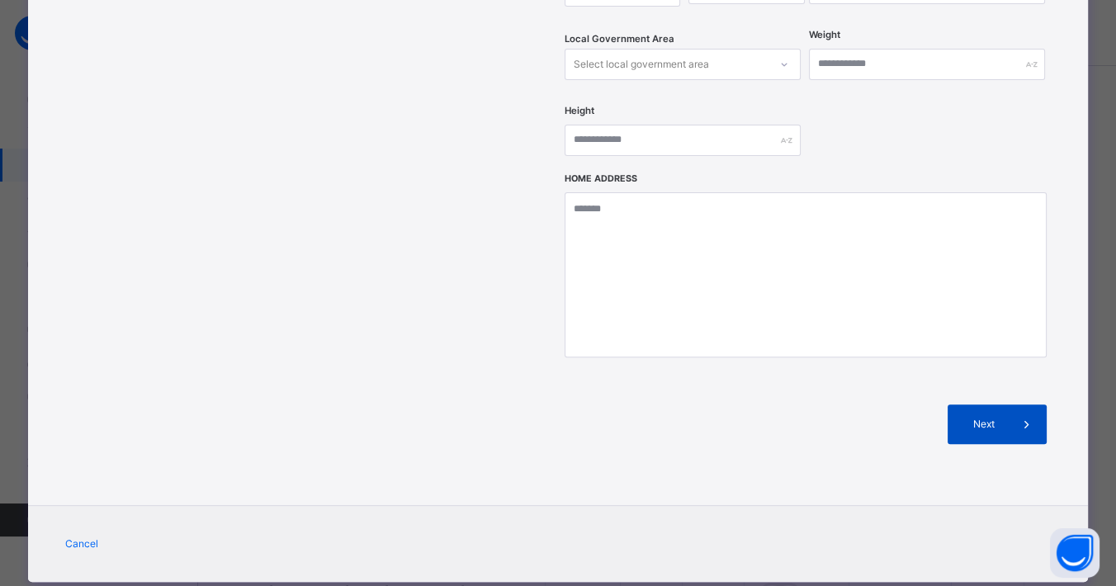
click at [1002, 404] on div "Next" at bounding box center [996, 424] width 99 height 40
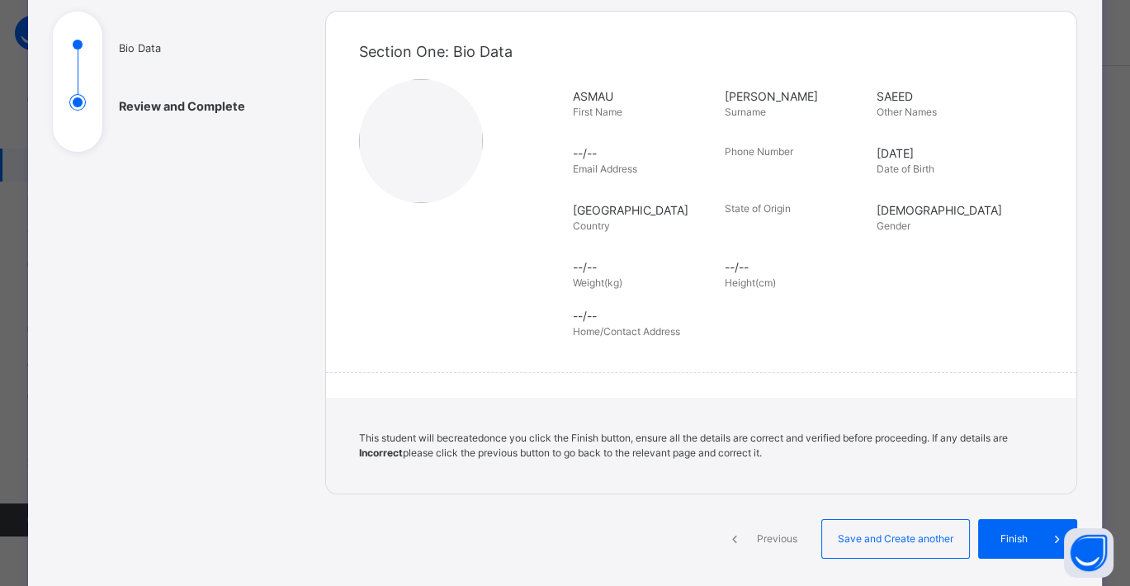
scroll to position [320, 0]
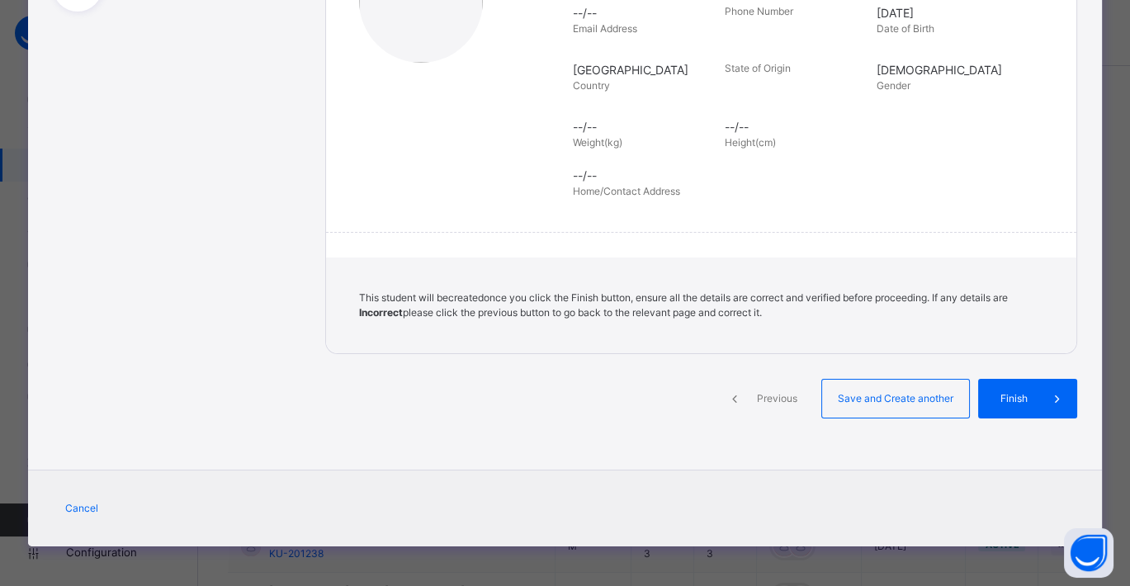
click at [773, 399] on span "Previous" at bounding box center [776, 398] width 45 height 15
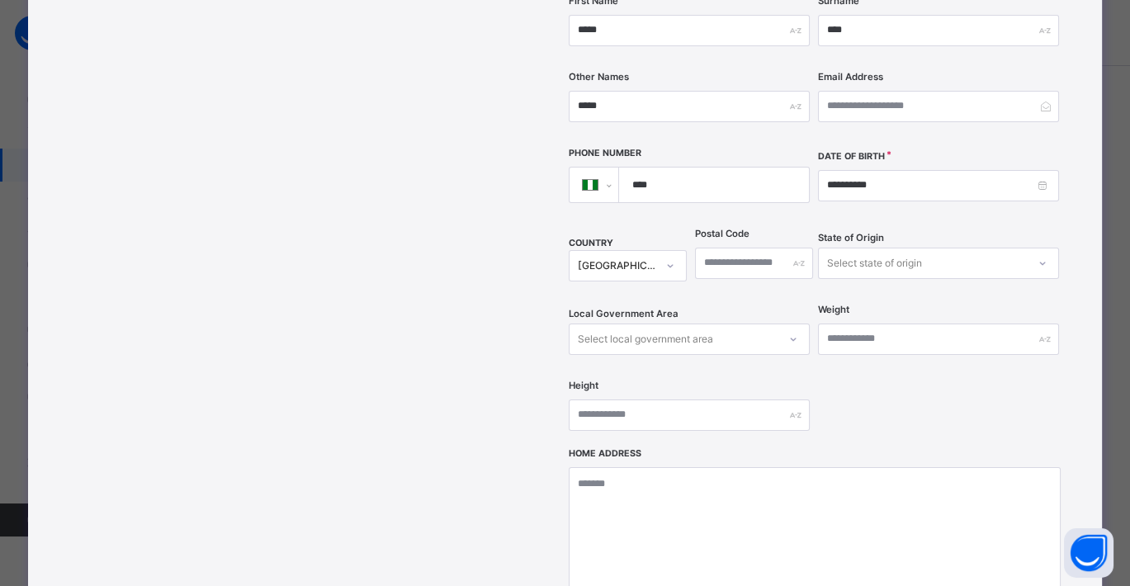
scroll to position [677, 0]
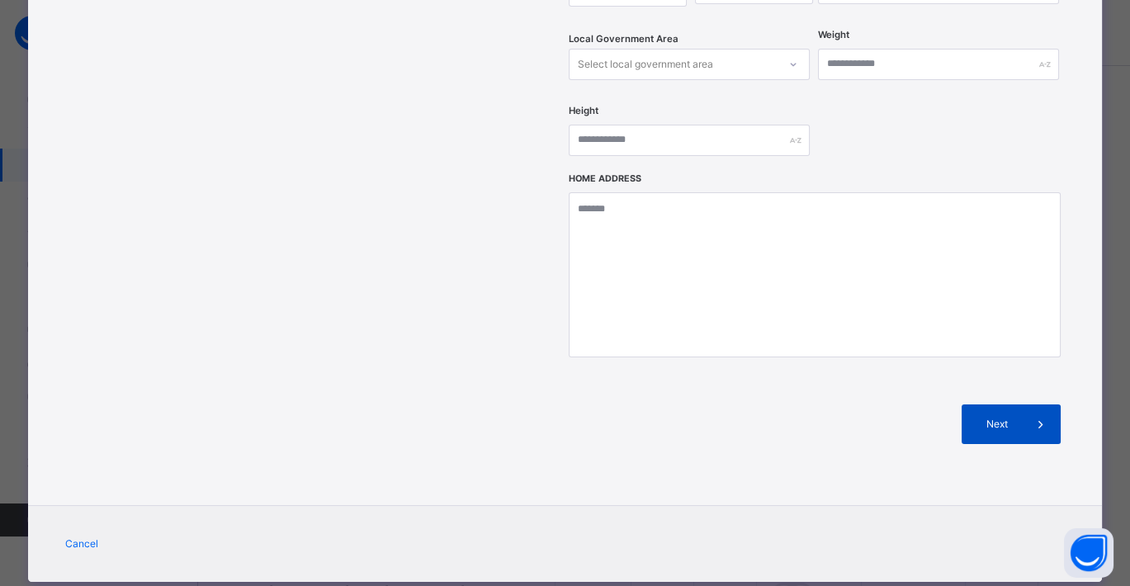
click at [977, 417] on span "Next" at bounding box center [997, 424] width 47 height 15
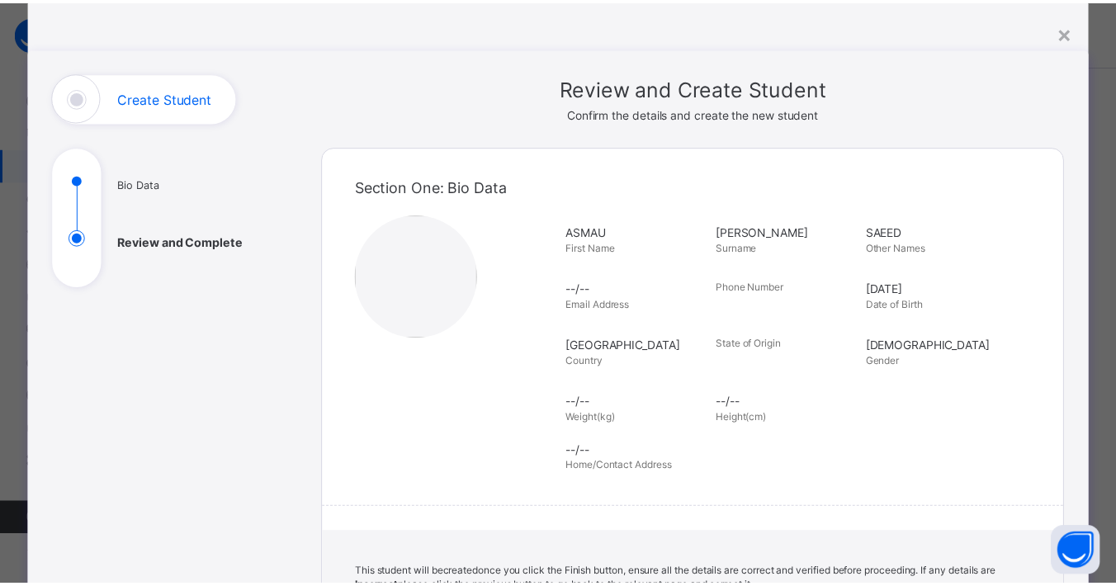
scroll to position [320, 0]
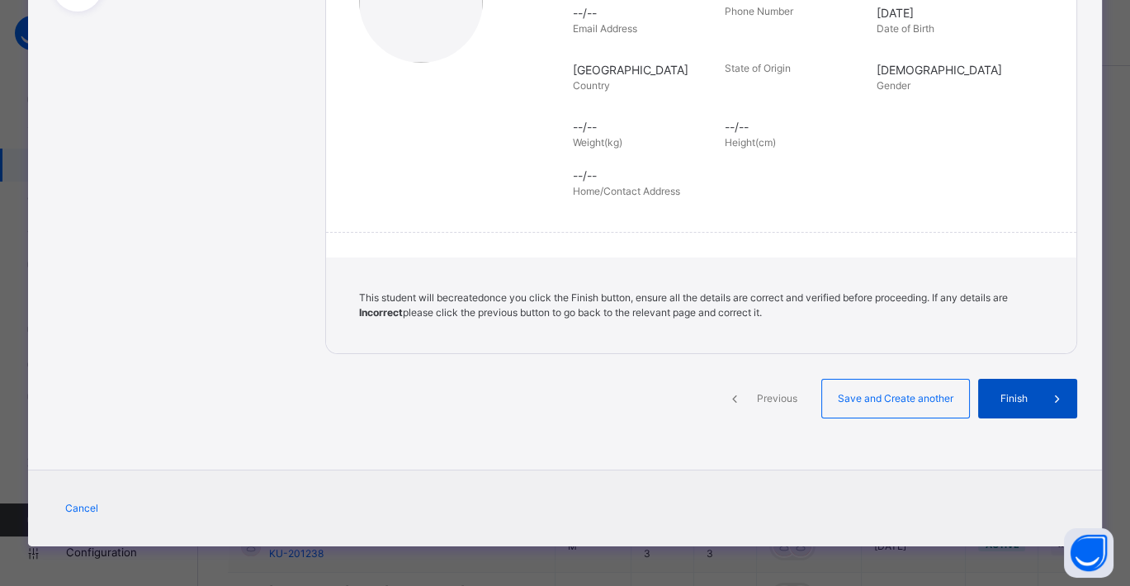
click at [1021, 397] on span "Finish" at bounding box center [1013, 398] width 47 height 15
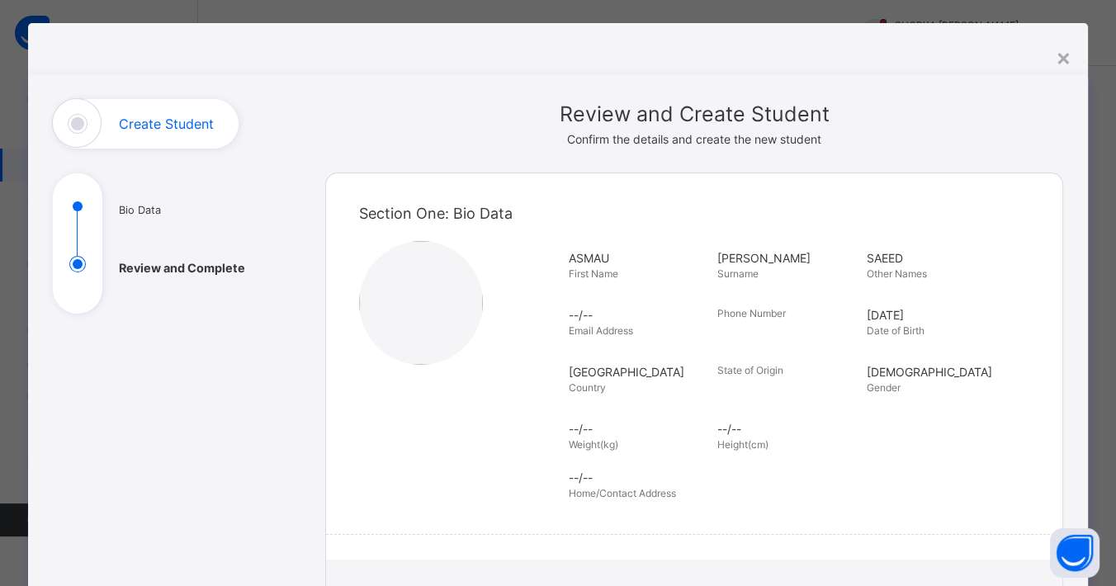
scroll to position [0, 0]
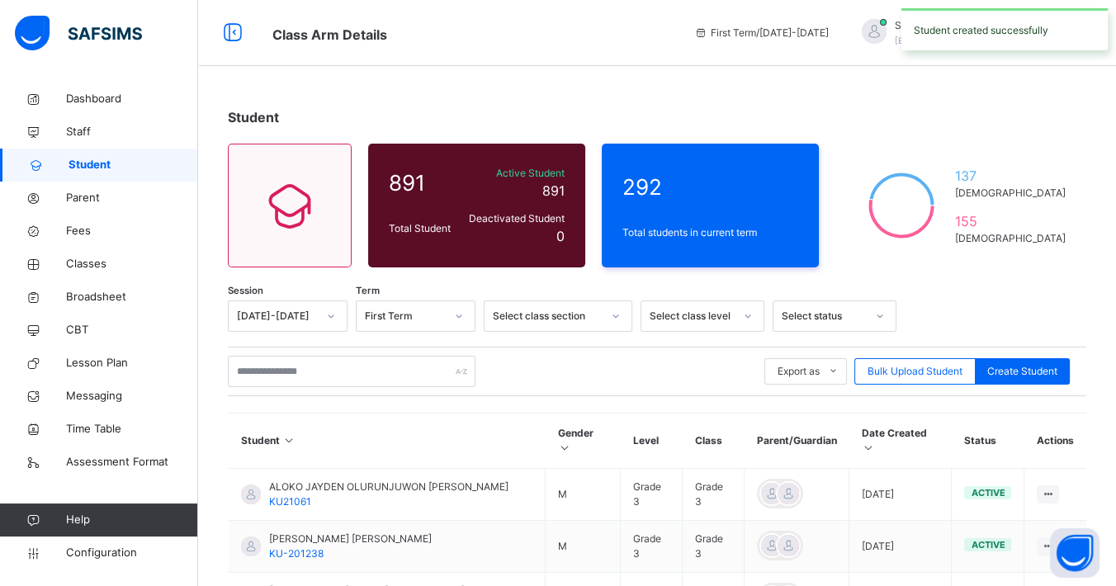
click at [333, 392] on div "Export as Pdf Report Excel Report Excel Report (LMS) Bulk Upload Student Create…" at bounding box center [657, 372] width 858 height 50
click at [333, 382] on input "text" at bounding box center [352, 371] width 248 height 31
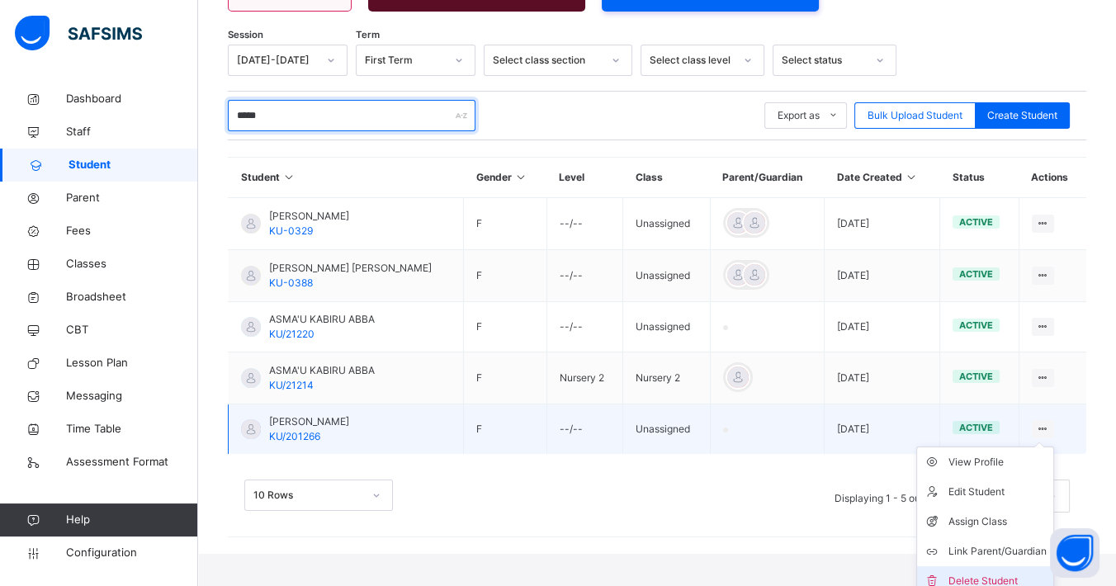
scroll to position [262, 0]
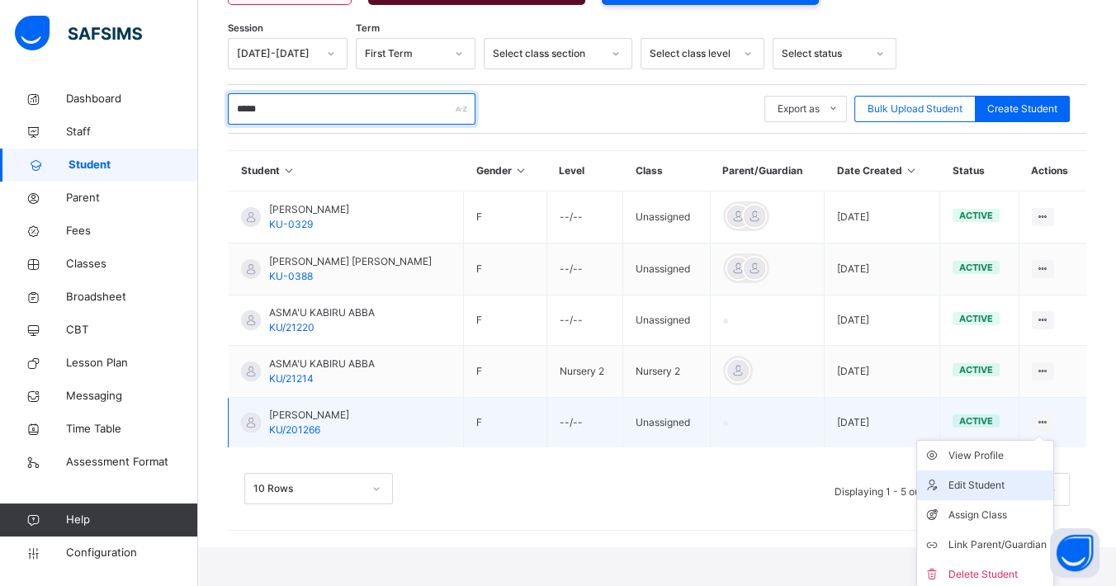
type input "*****"
click at [993, 485] on div "Edit Student" at bounding box center [997, 485] width 98 height 17
select select "**"
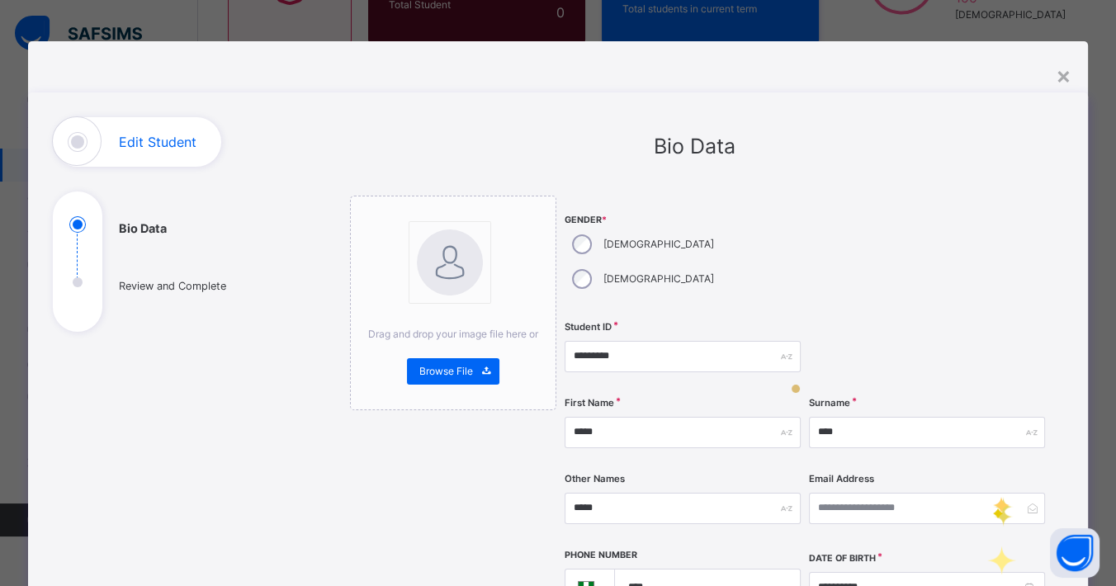
scroll to position [220, 0]
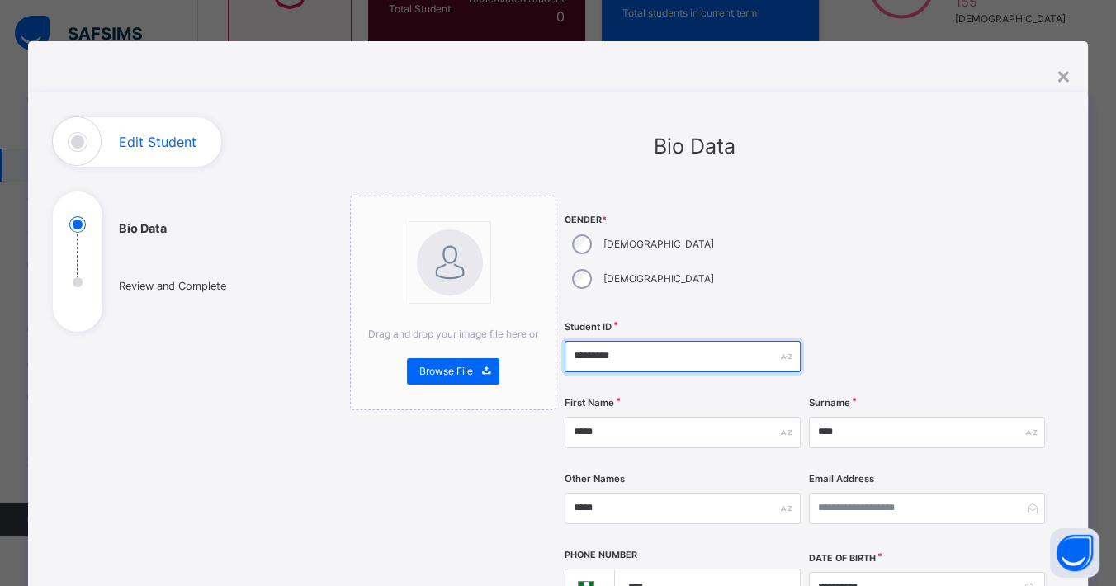
click at [650, 341] on input "*********" at bounding box center [682, 356] width 236 height 31
click at [568, 341] on input "*********" at bounding box center [682, 356] width 236 height 31
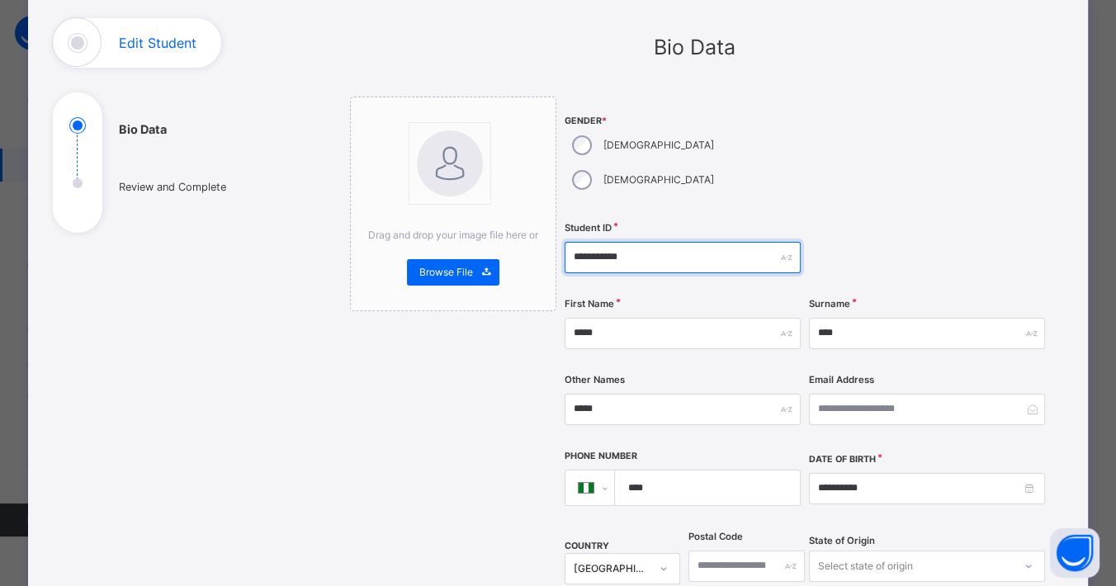
scroll to position [92, 0]
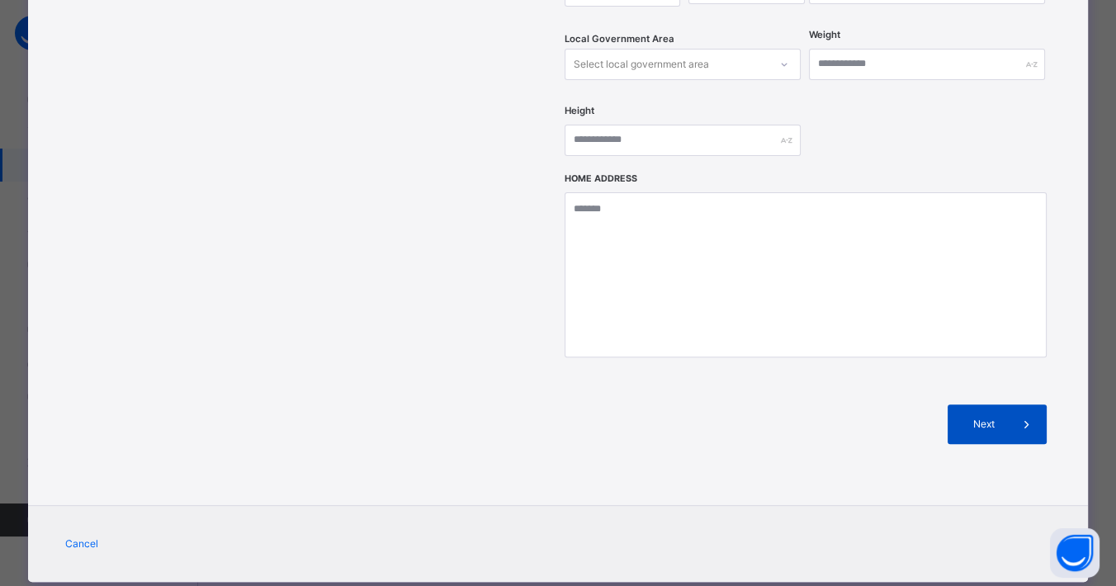
type input "**********"
click at [984, 404] on div "Next" at bounding box center [996, 424] width 99 height 40
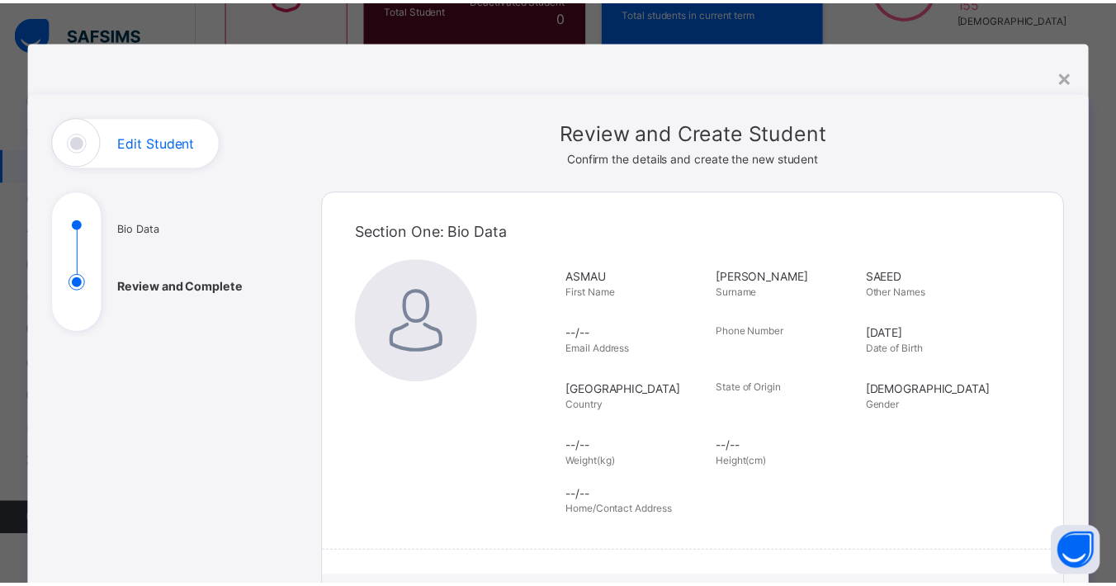
scroll to position [320, 0]
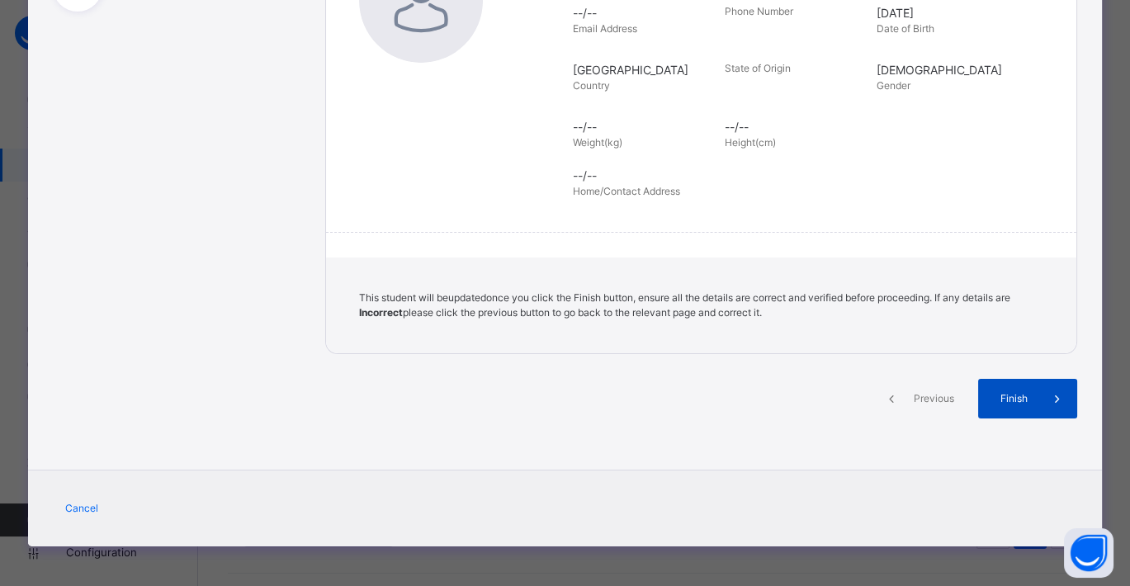
click at [1040, 398] on span at bounding box center [1057, 399] width 40 height 40
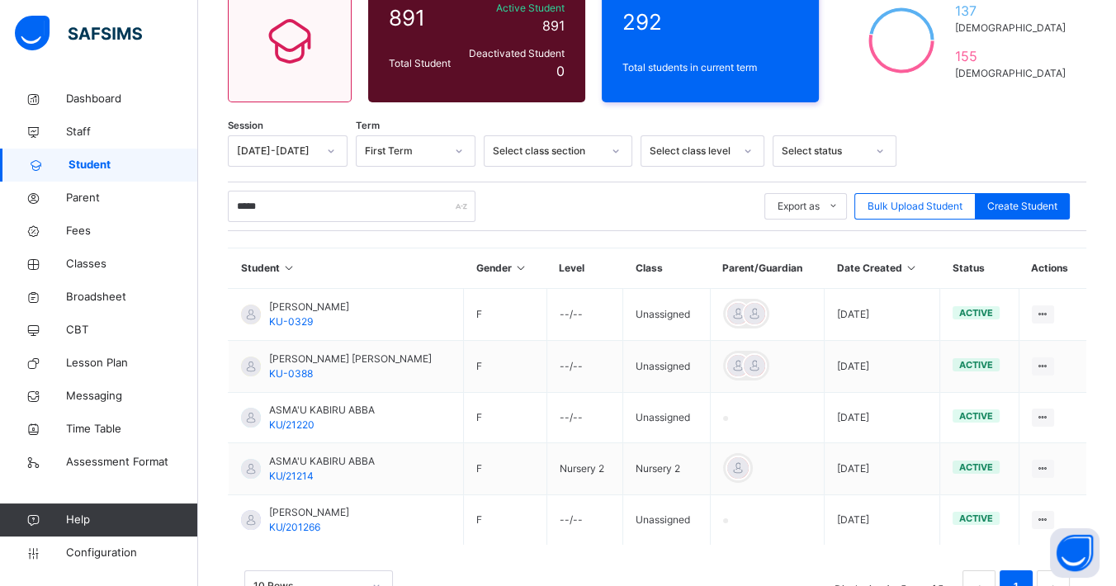
scroll to position [220, 0]
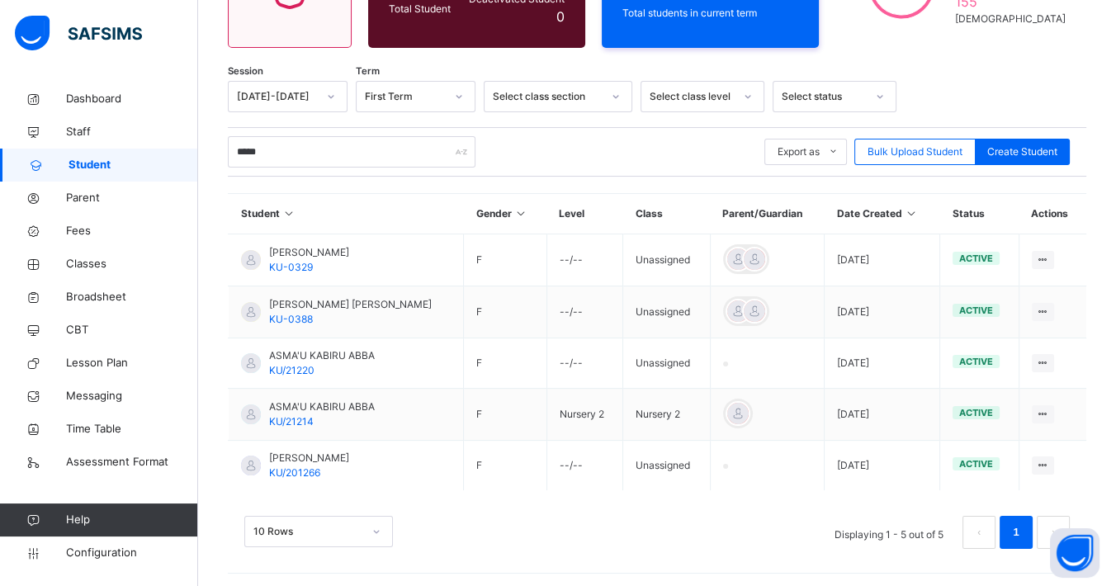
scroll to position [220, 0]
click at [92, 129] on span "Staff" at bounding box center [132, 132] width 132 height 17
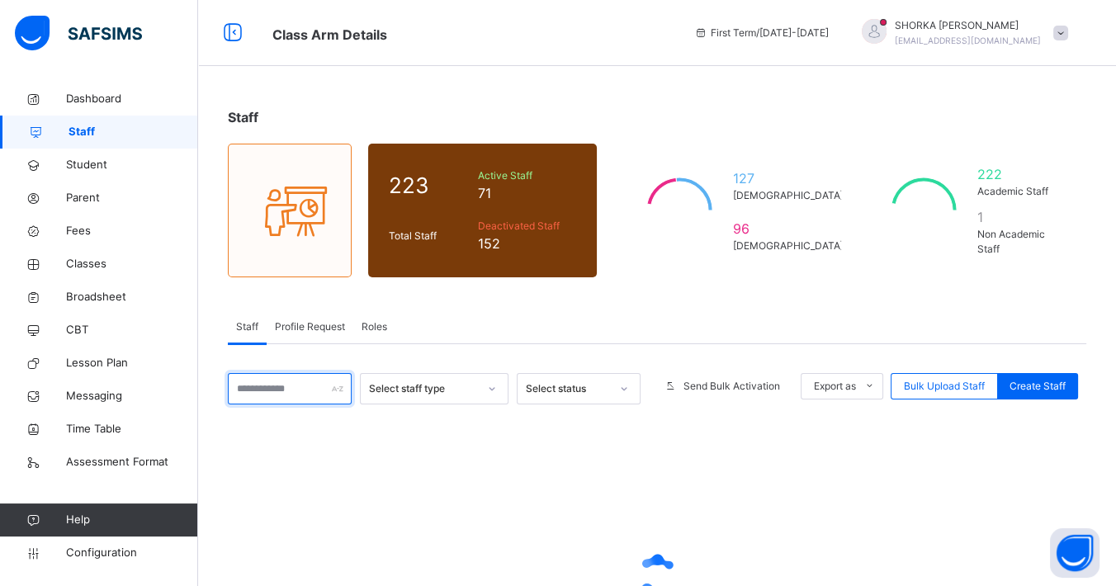
click at [300, 389] on input "text" at bounding box center [290, 388] width 124 height 31
type input "*****"
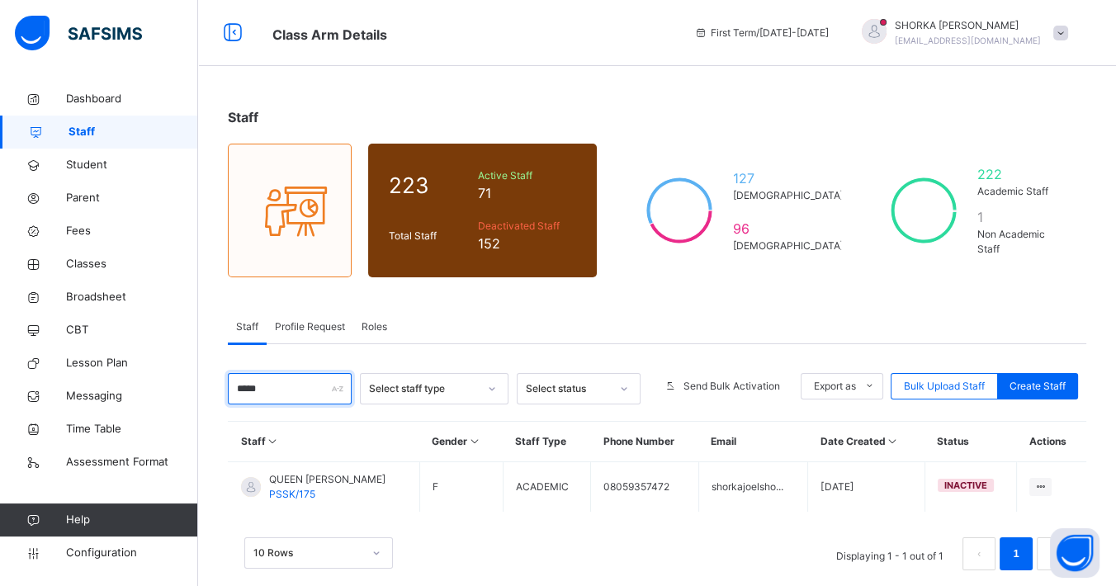
scroll to position [24, 0]
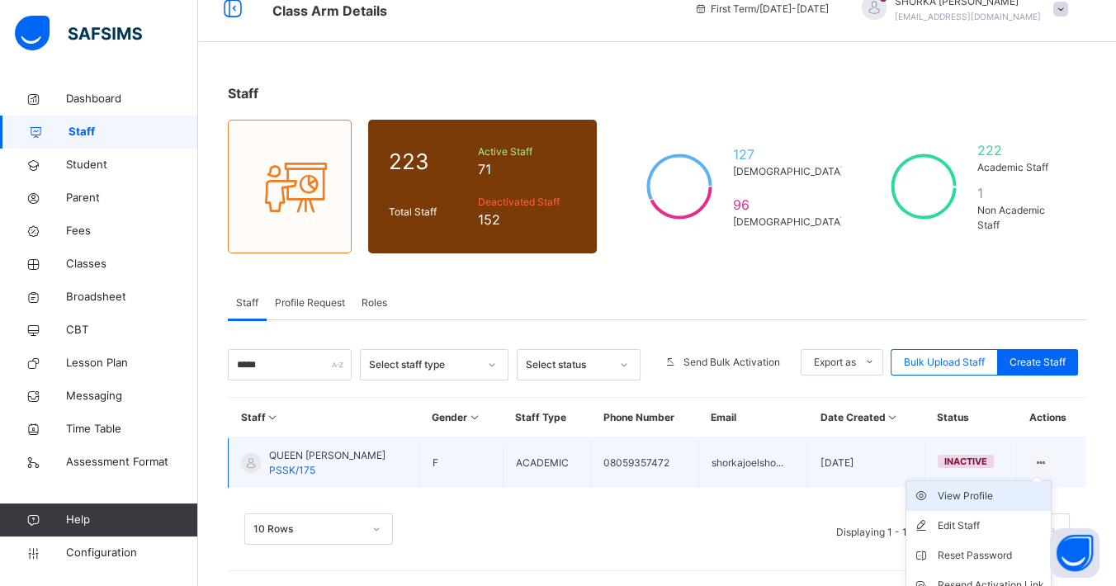
click at [992, 497] on div "View Profile" at bounding box center [990, 496] width 106 height 17
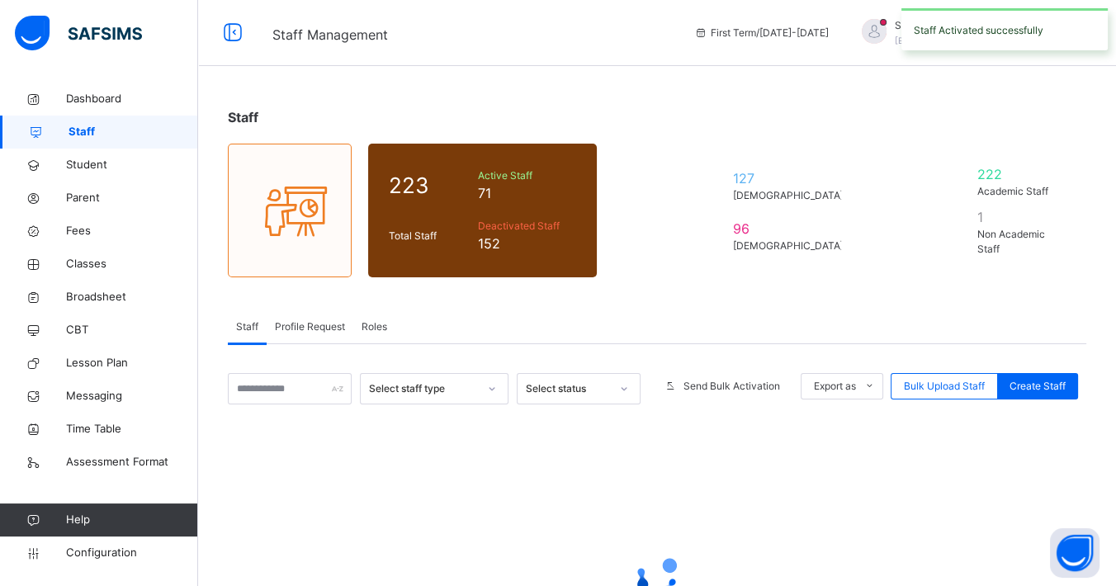
scroll to position [24, 0]
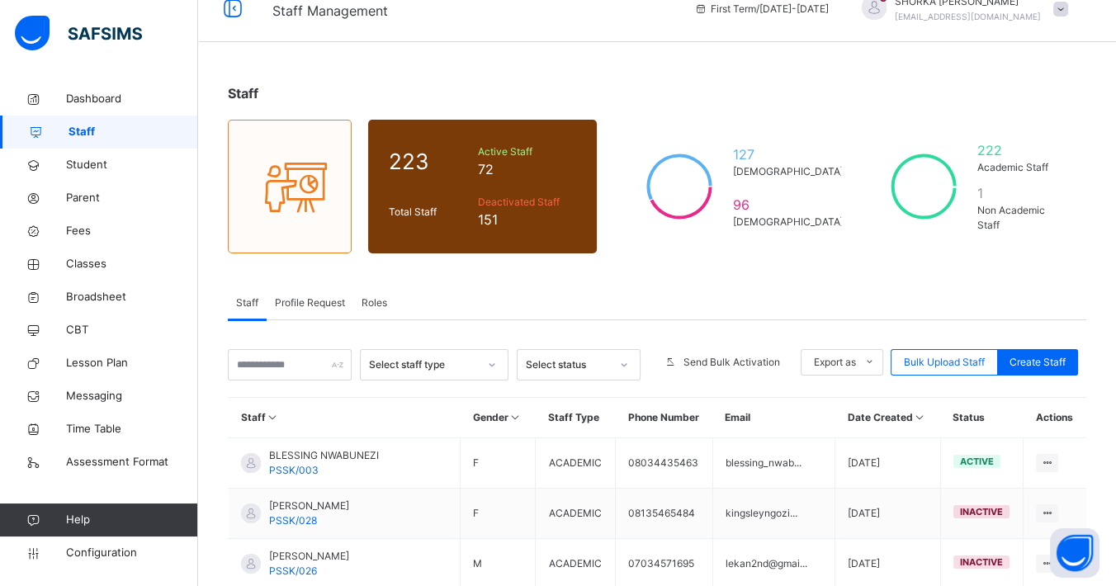
click at [1076, 7] on div "SHORKA [PERSON_NAME] [EMAIL_ADDRESS][DOMAIN_NAME]" at bounding box center [960, 9] width 231 height 30
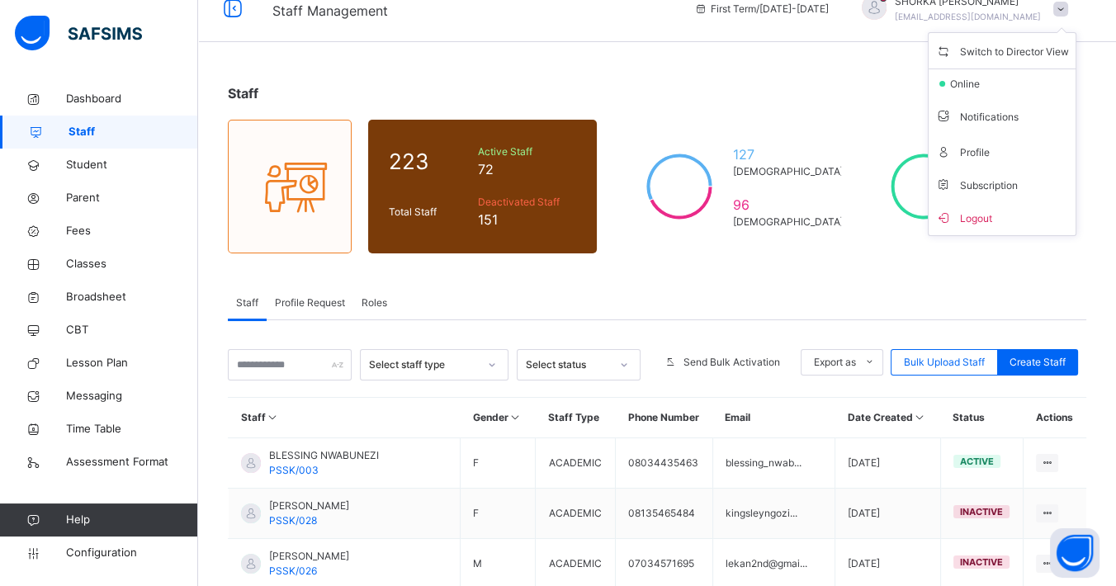
click at [1005, 218] on span "Logout" at bounding box center [1002, 217] width 134 height 22
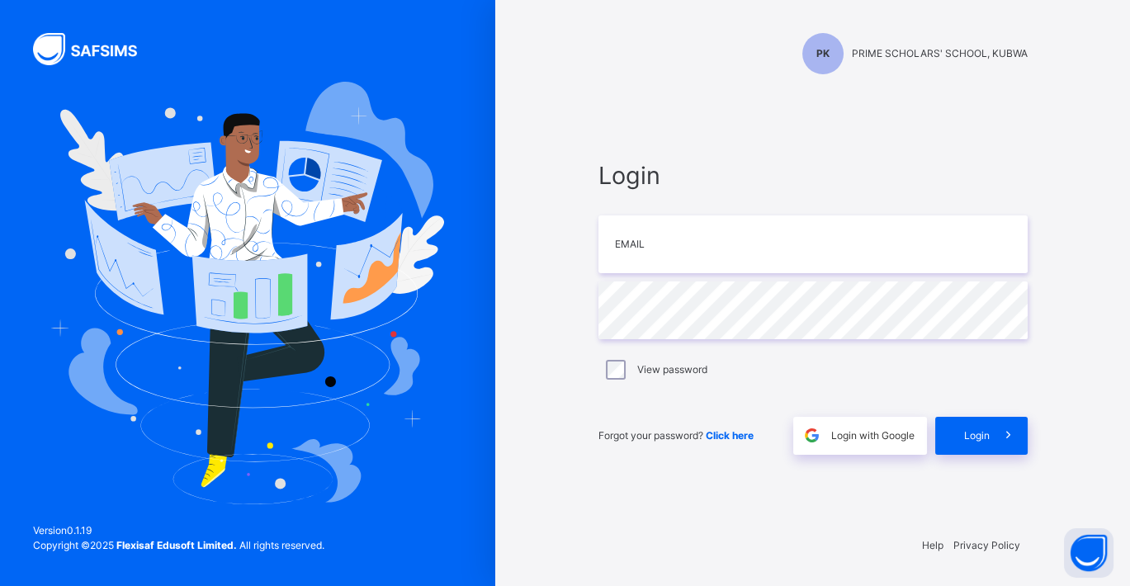
type input "**********"
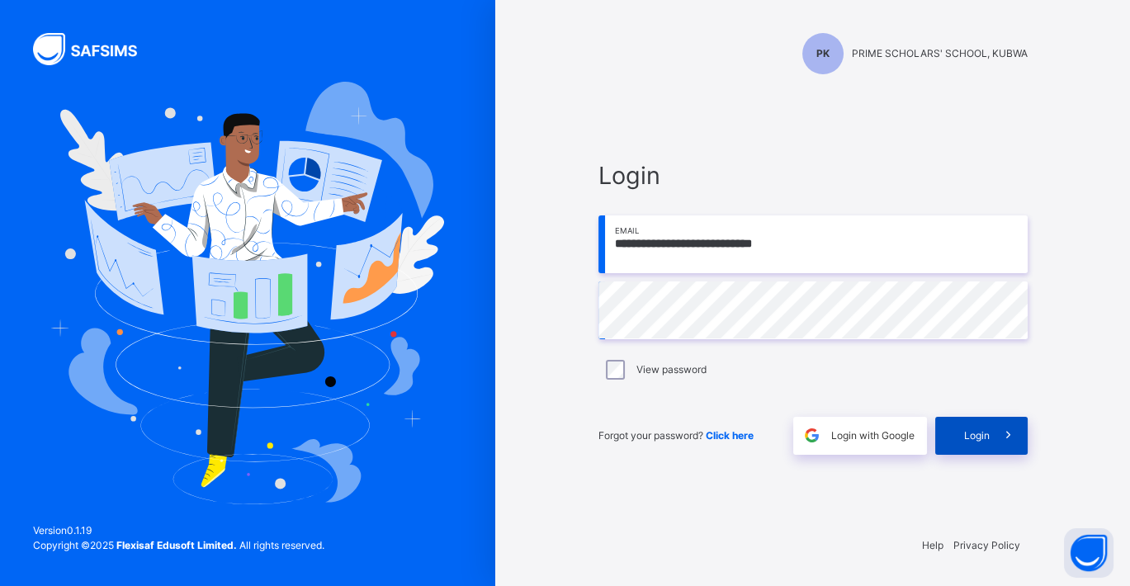
click at [1008, 441] on icon at bounding box center [1007, 435] width 17 height 19
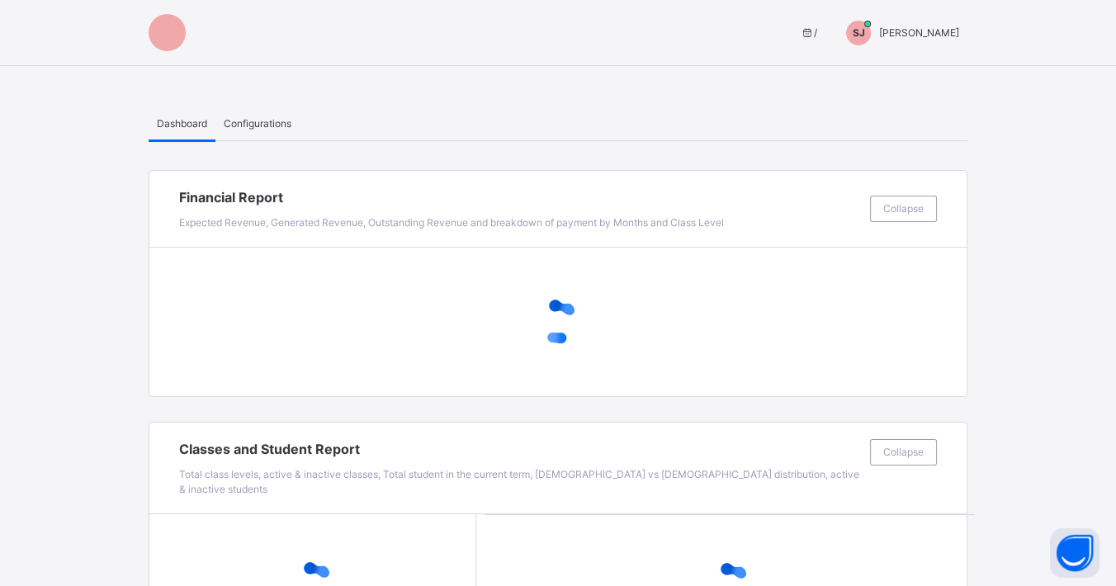
click at [264, 119] on span "Configurations" at bounding box center [258, 123] width 68 height 15
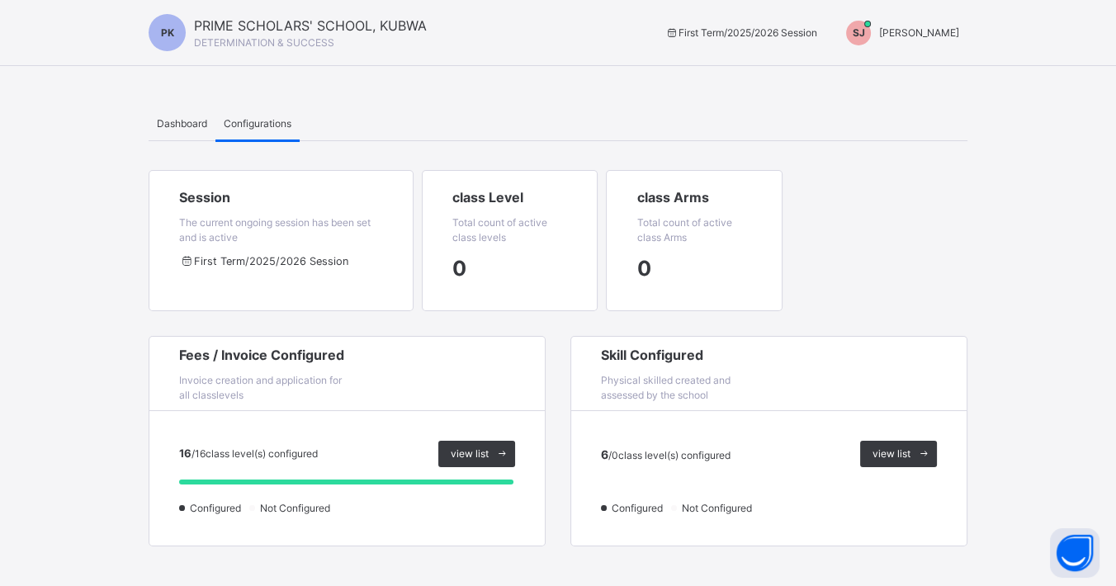
click at [952, 32] on span "[PERSON_NAME]" at bounding box center [919, 32] width 80 height 12
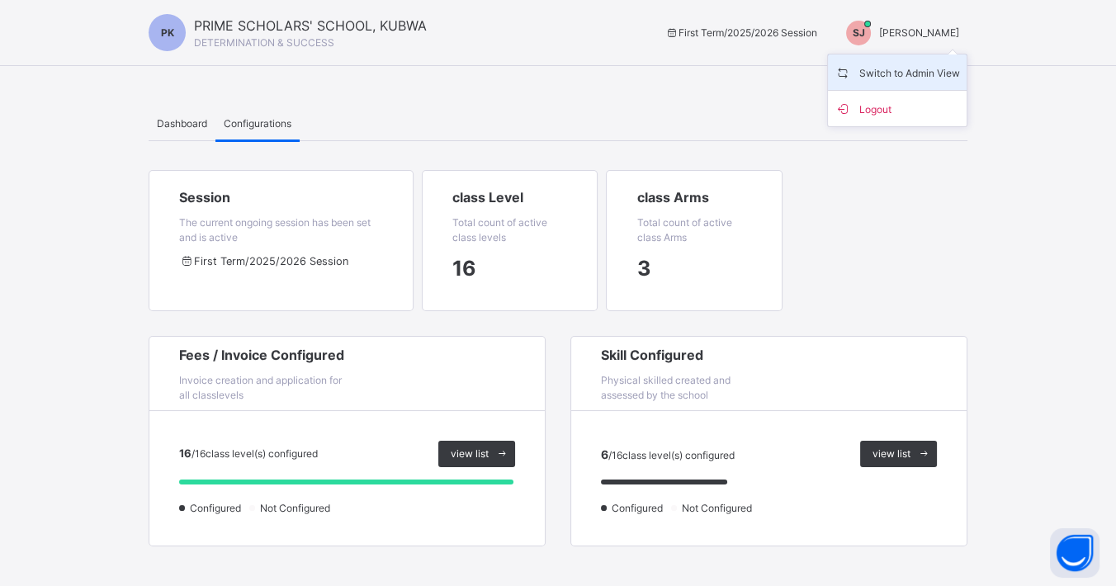
click at [908, 68] on span "Switch to Admin View" at bounding box center [896, 72] width 125 height 22
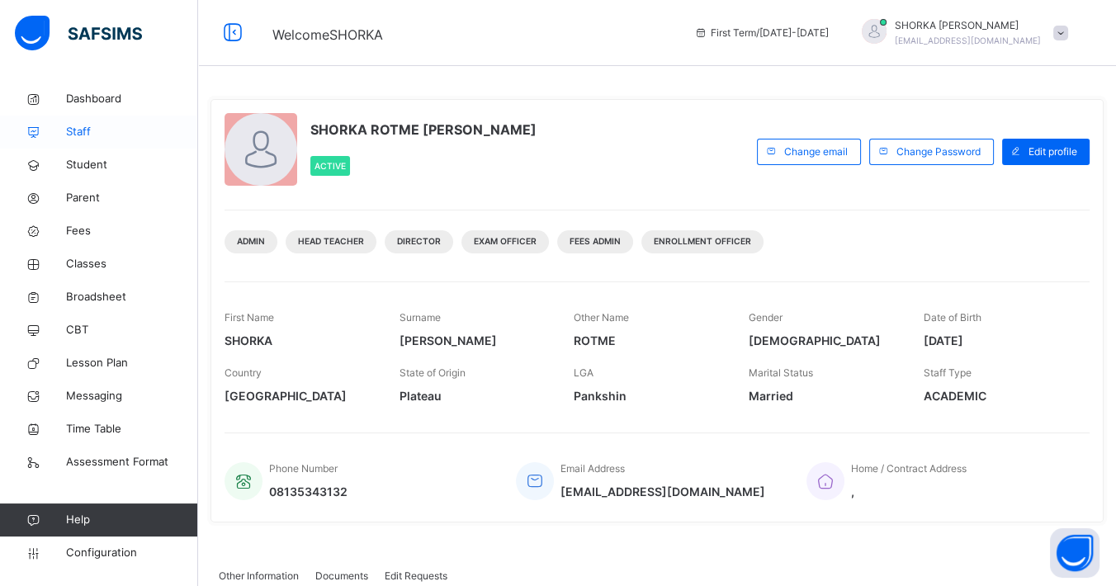
click at [83, 129] on span "Staff" at bounding box center [132, 132] width 132 height 17
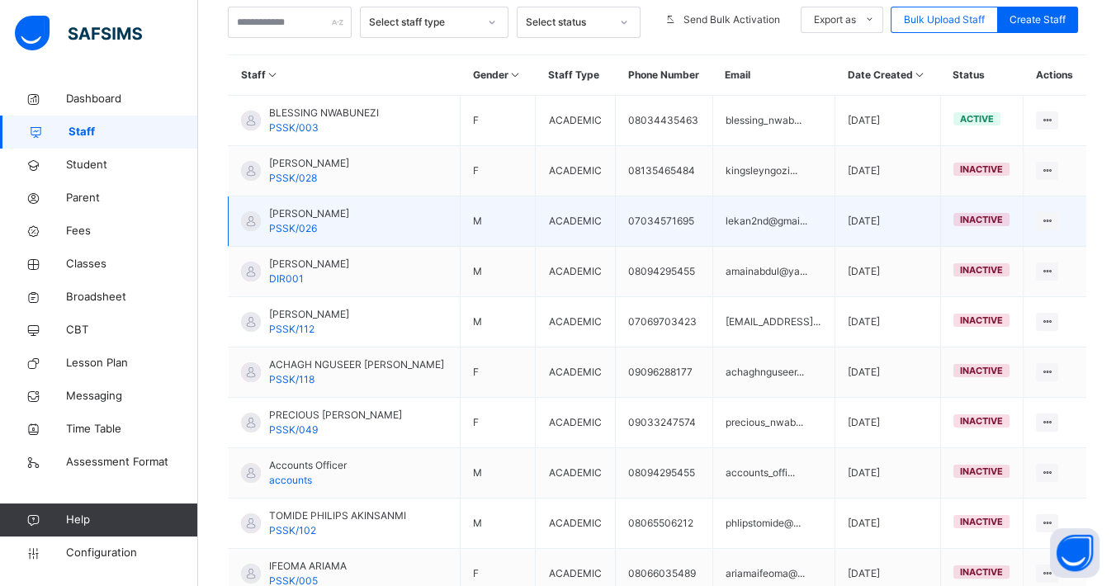
scroll to position [183, 0]
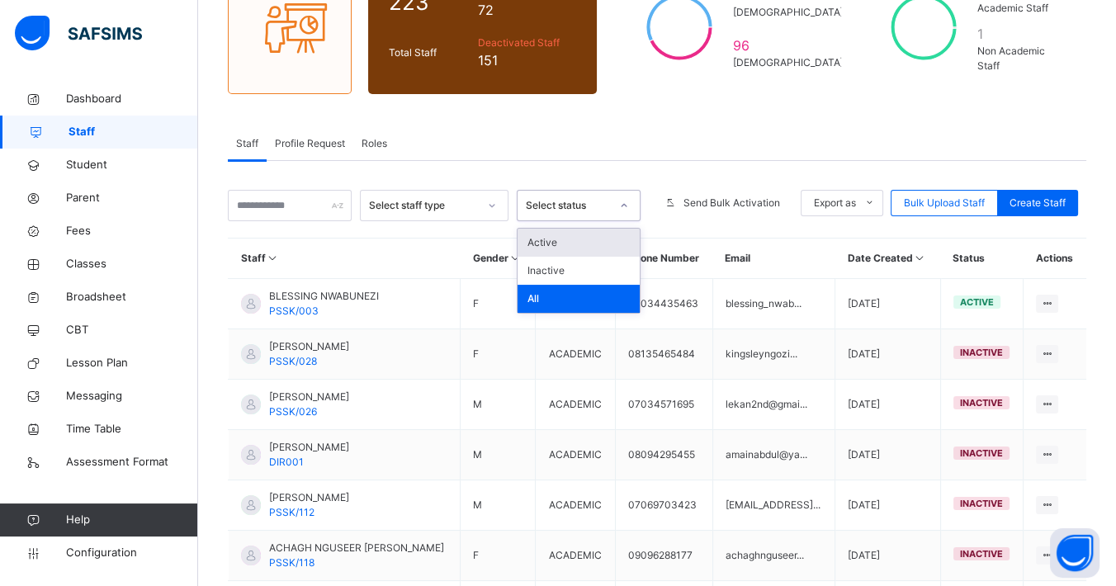
click at [610, 210] on div "Select status" at bounding box center [568, 205] width 84 height 15
click at [594, 238] on div "Active" at bounding box center [578, 243] width 122 height 28
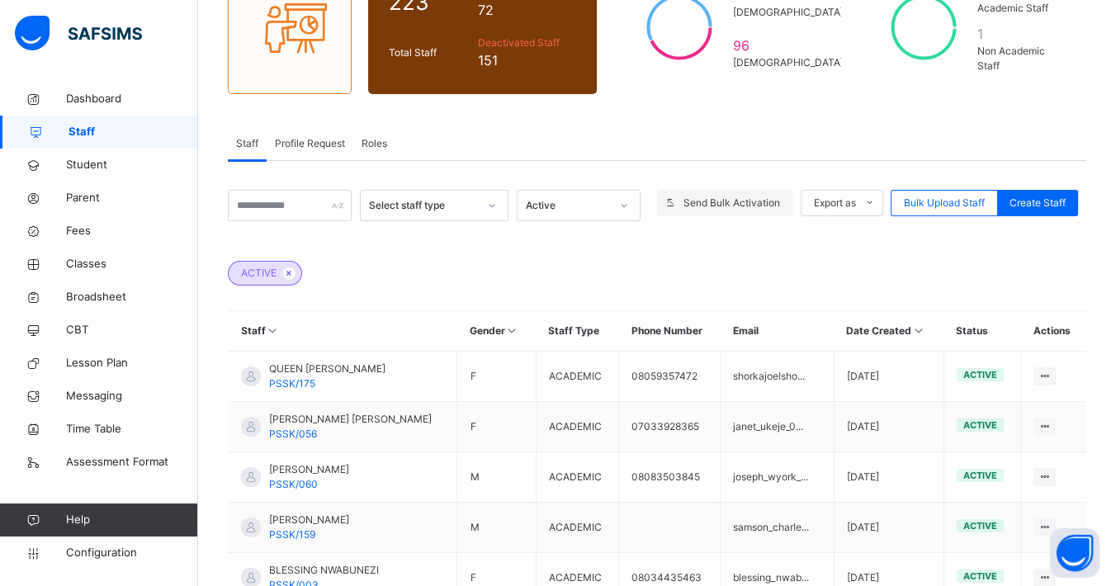
click at [749, 196] on span "Send Bulk Activation" at bounding box center [731, 203] width 97 height 15
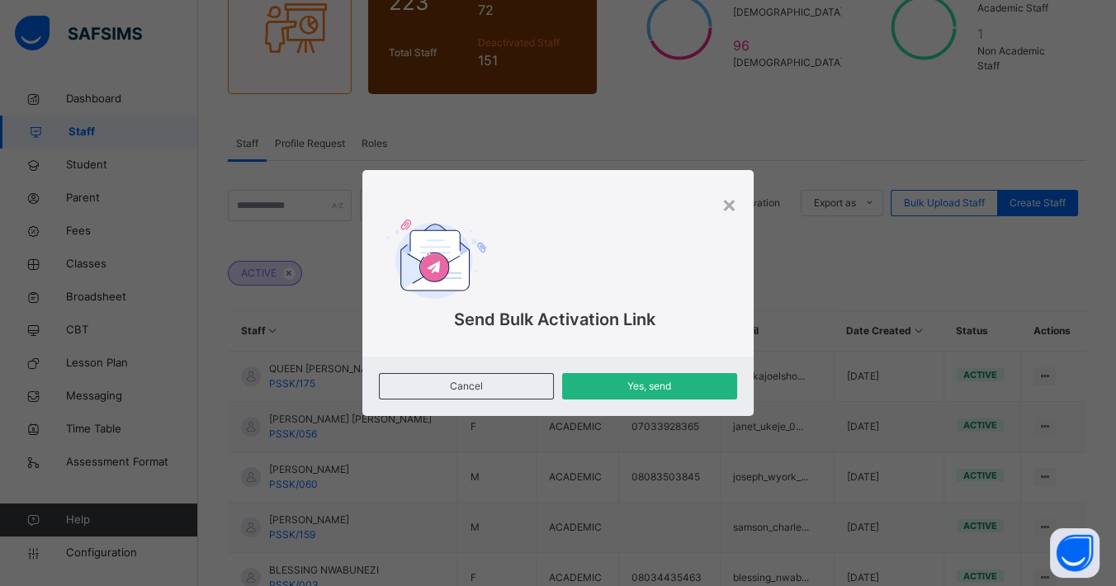
click at [660, 381] on span "Yes, send" at bounding box center [649, 386] width 150 height 15
click at [729, 208] on div "×" at bounding box center [729, 203] width 16 height 35
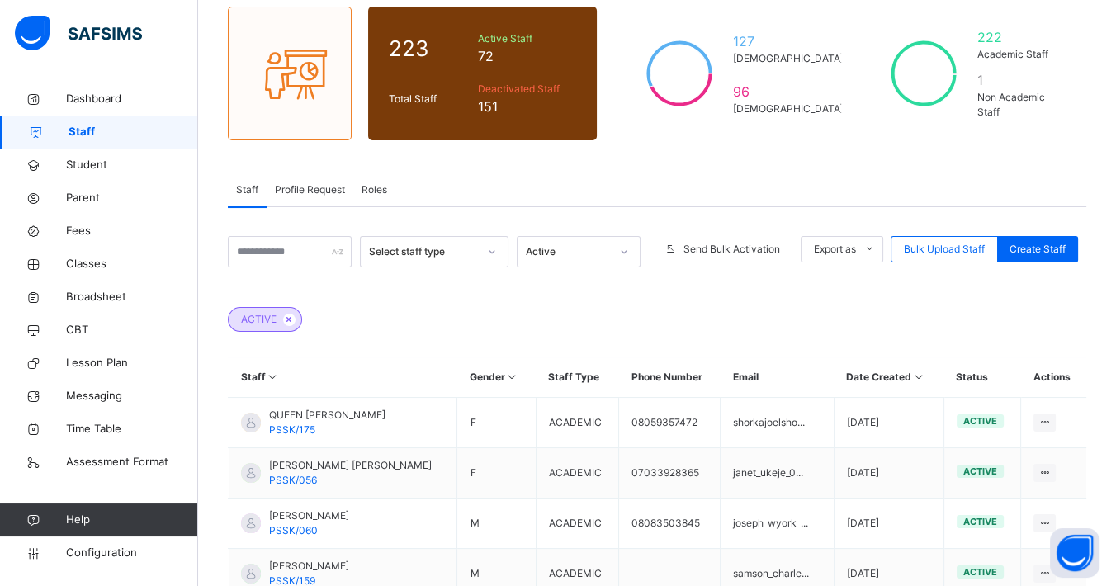
scroll to position [275, 0]
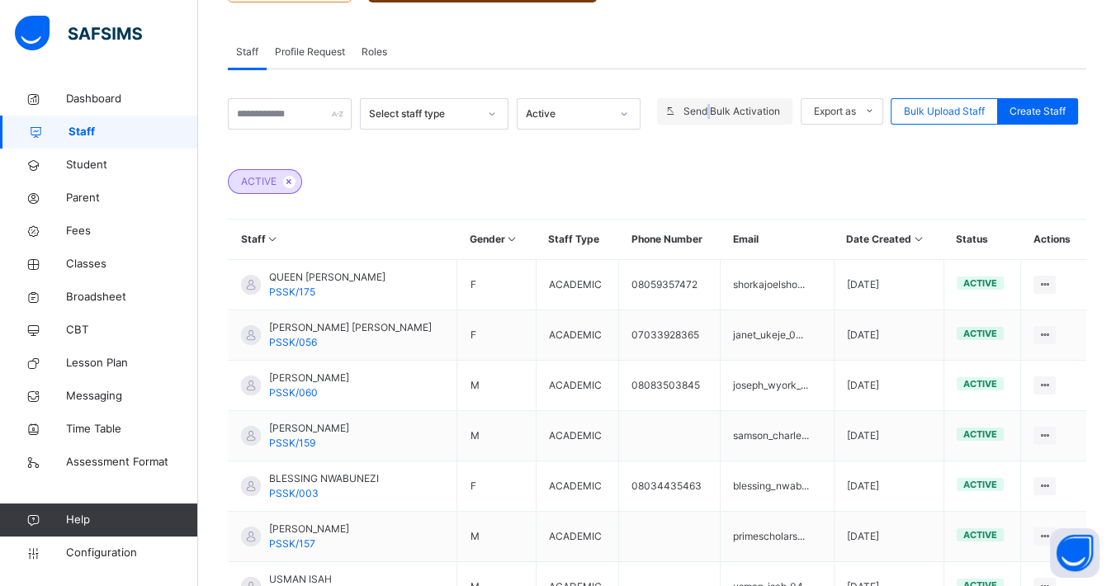
click at [721, 110] on span "Send Bulk Activation" at bounding box center [731, 111] width 97 height 15
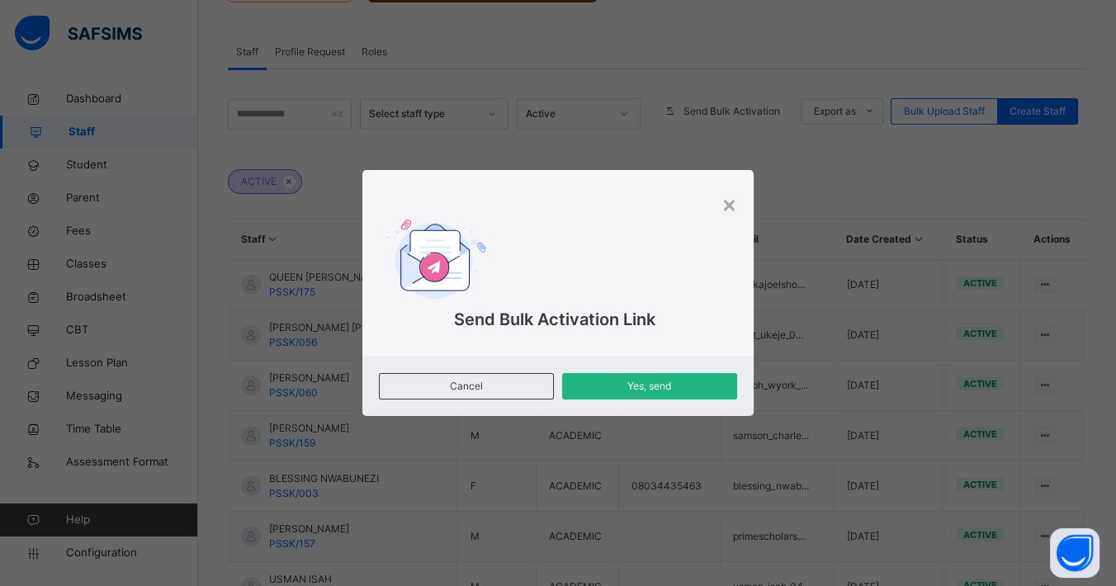
click at [686, 394] on div "Yes, send" at bounding box center [649, 386] width 175 height 26
click at [730, 208] on div "×" at bounding box center [729, 203] width 16 height 35
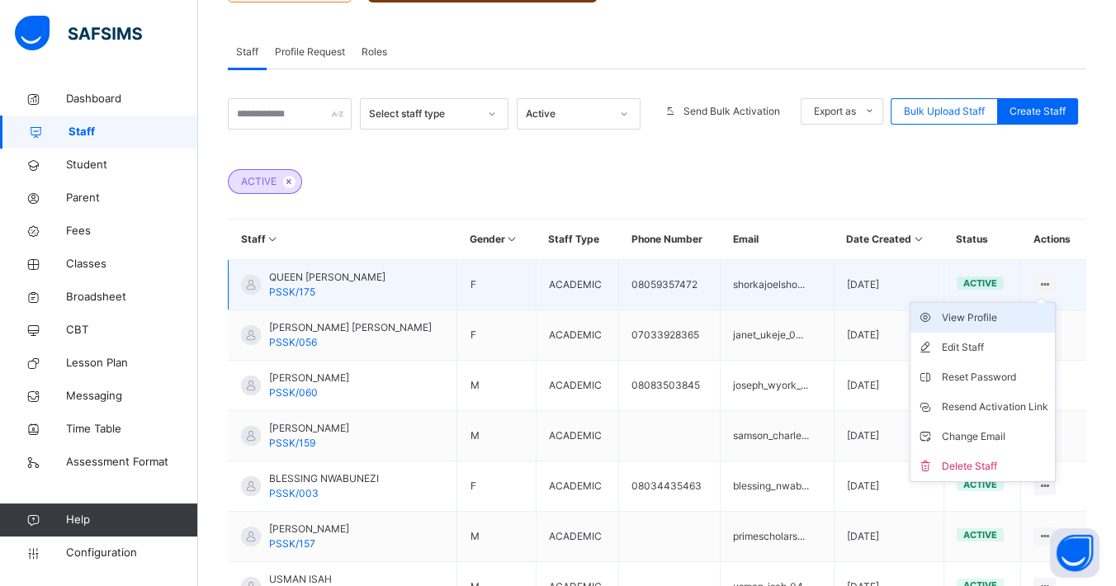
click at [996, 314] on div "View Profile" at bounding box center [995, 317] width 106 height 17
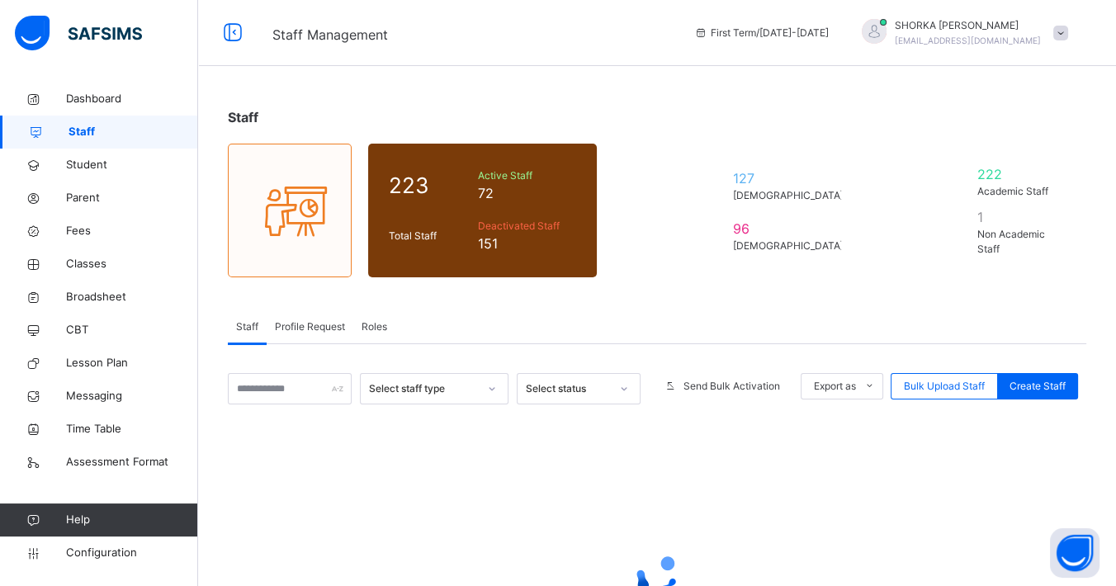
scroll to position [171, 0]
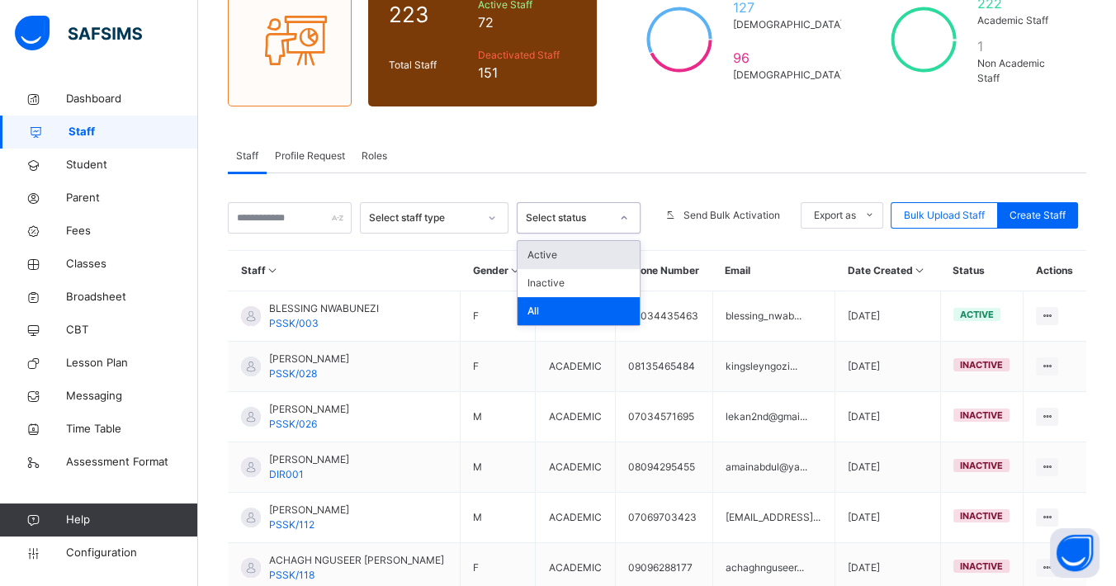
click at [608, 227] on div "Select status" at bounding box center [562, 218] width 91 height 26
click at [601, 253] on div "Active" at bounding box center [578, 255] width 122 height 28
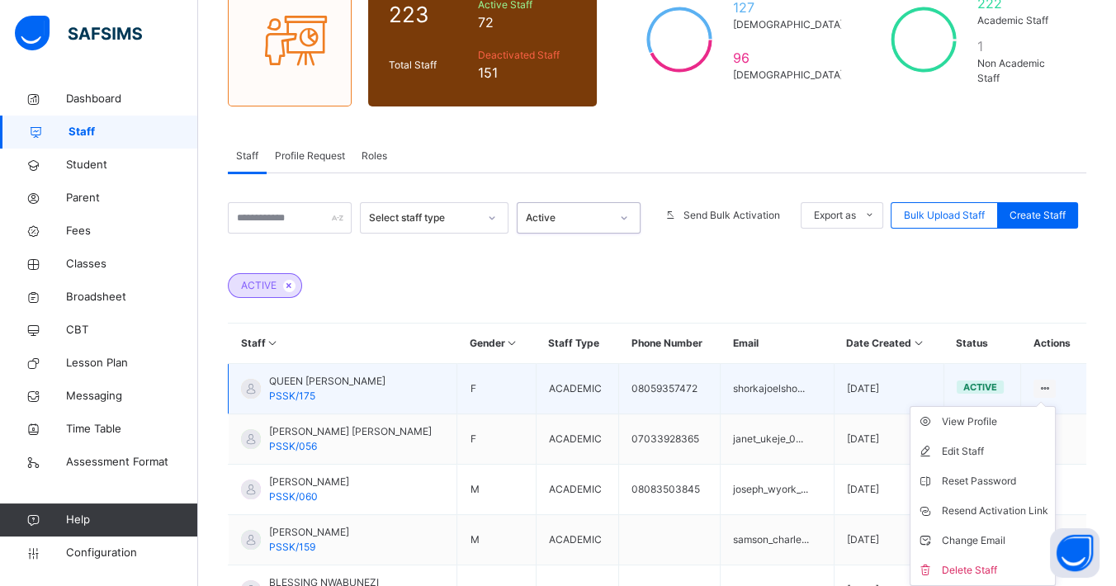
scroll to position [354, 0]
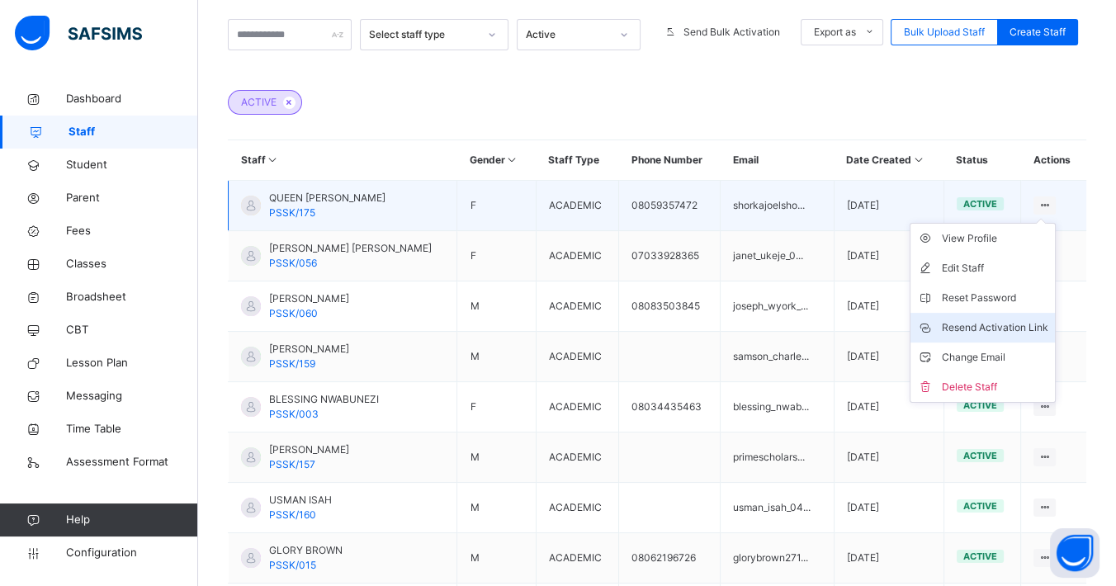
click at [992, 326] on div "Resend Activation Link" at bounding box center [995, 327] width 106 height 17
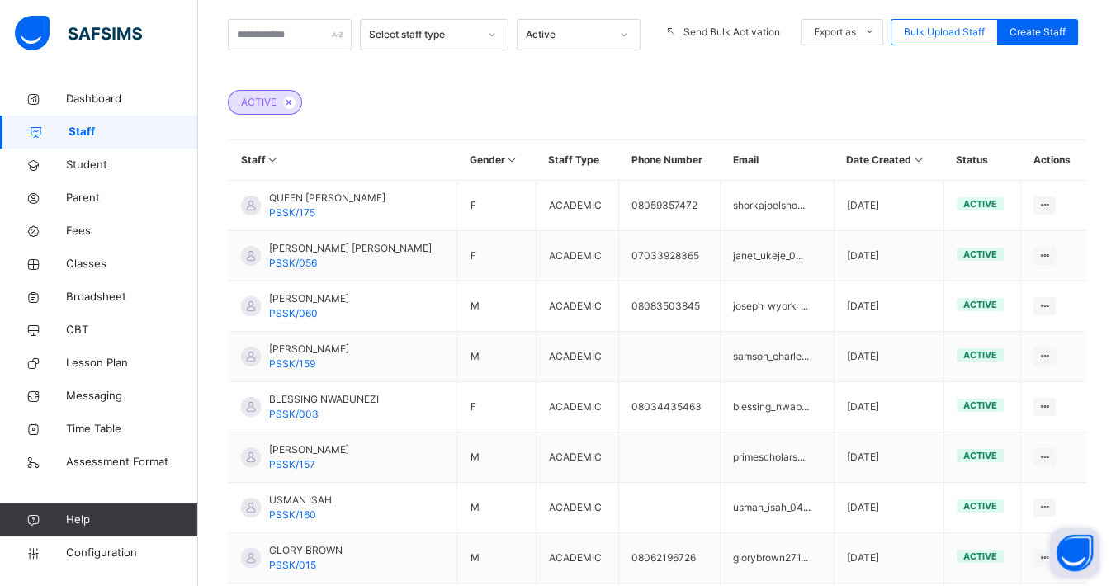
click at [1075, 545] on button "Open asap" at bounding box center [1075, 553] width 50 height 50
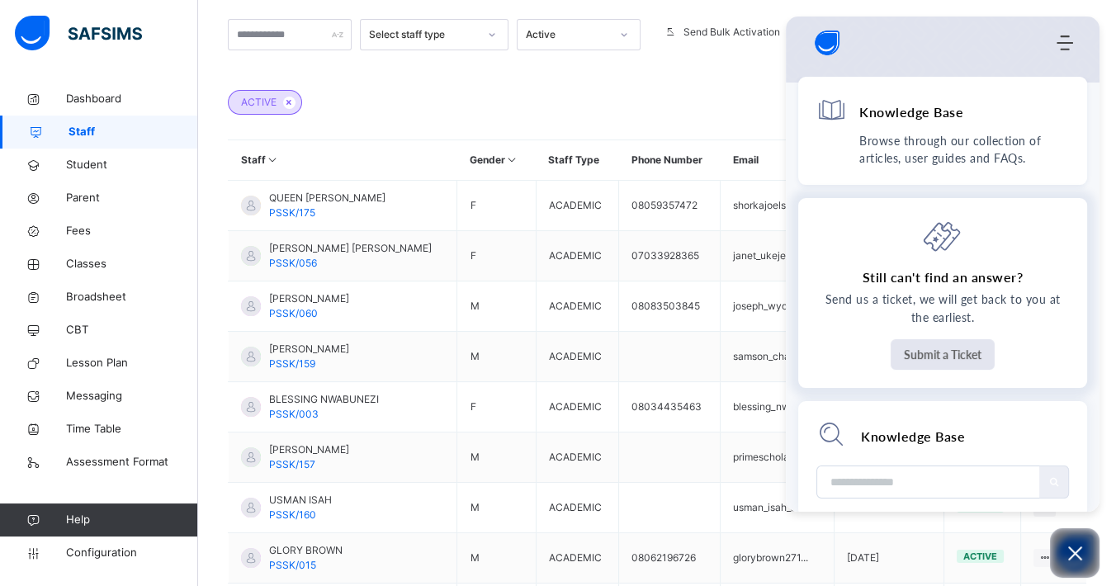
scroll to position [0, 0]
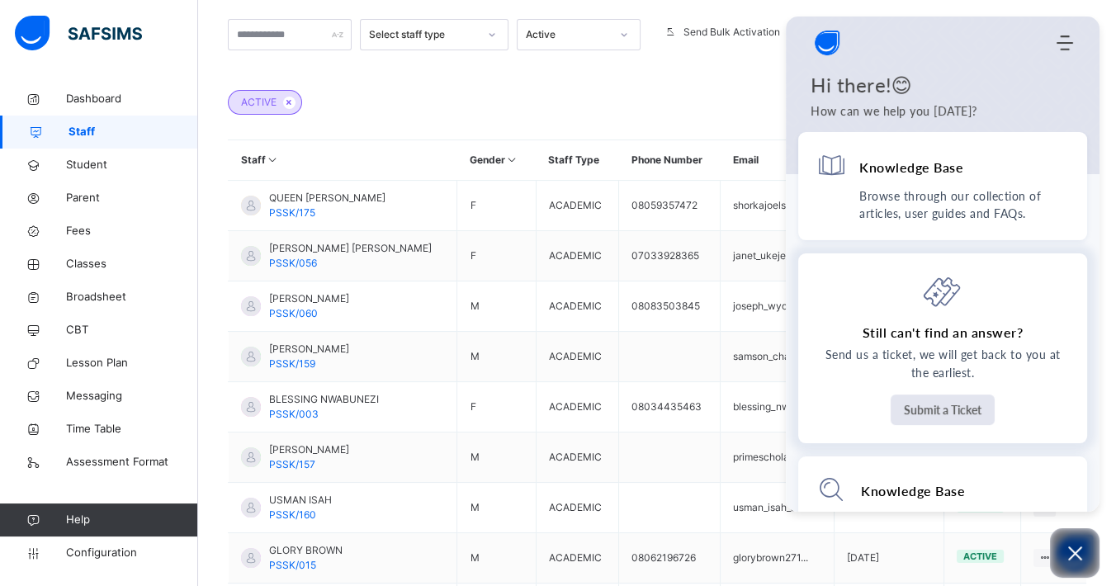
click at [930, 413] on button "Submit a Ticket" at bounding box center [942, 409] width 104 height 31
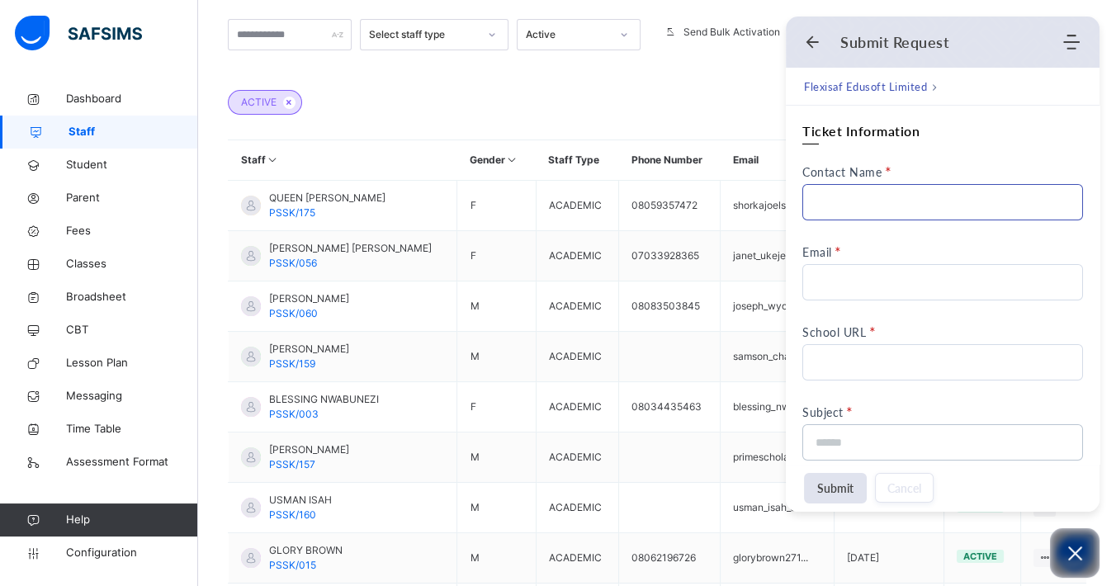
click at [884, 196] on input "Contact Name" at bounding box center [942, 202] width 281 height 36
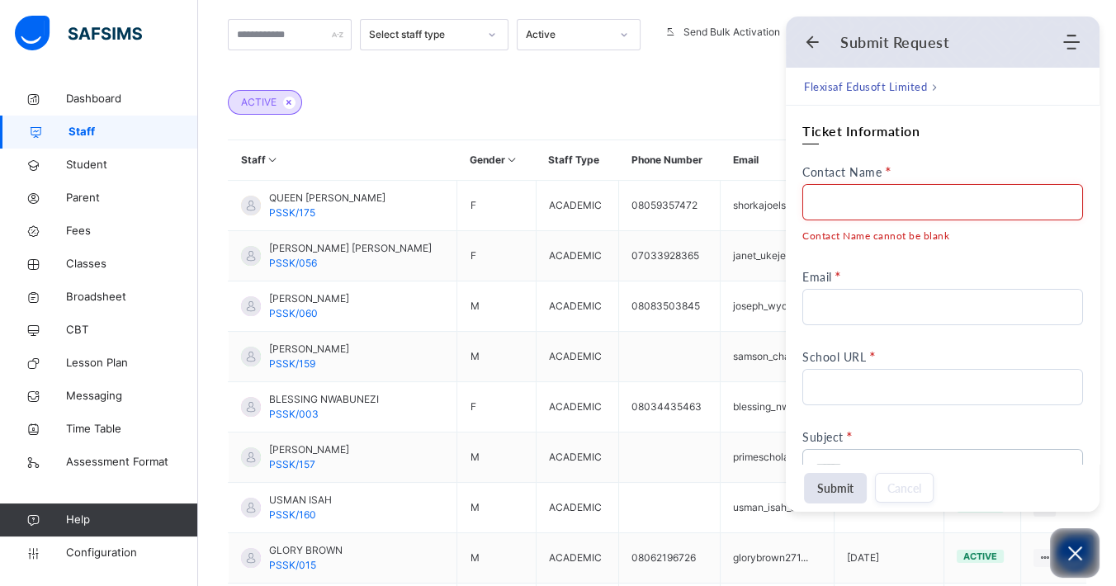
click at [884, 196] on input "Contact Name" at bounding box center [942, 202] width 281 height 36
type input "*"
type input "**********"
click at [969, 250] on div "**********" at bounding box center [942, 435] width 281 height 626
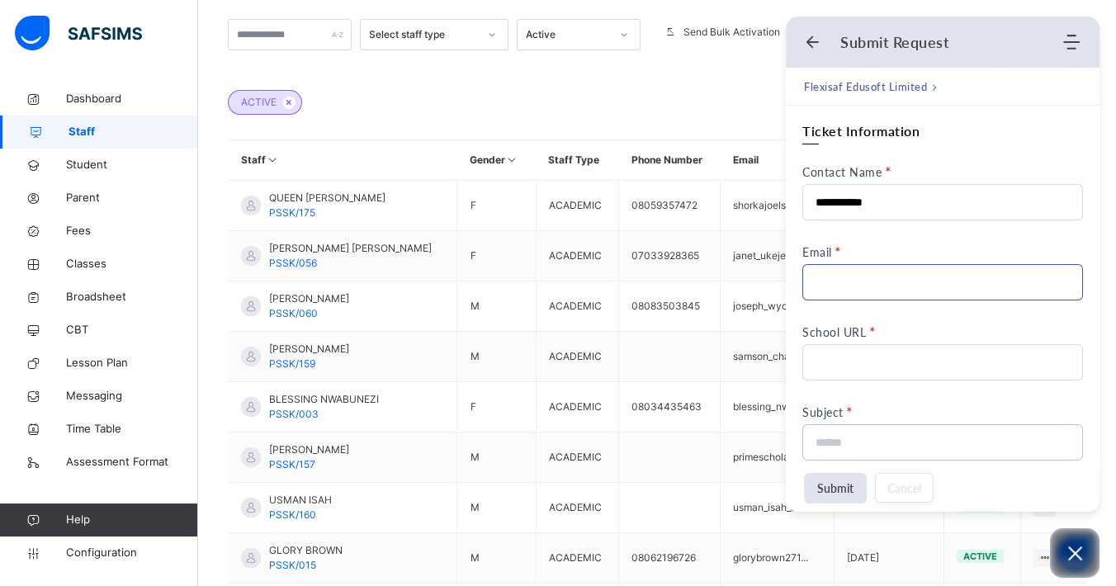
click at [865, 286] on input "Email" at bounding box center [942, 282] width 281 height 36
type input "**********"
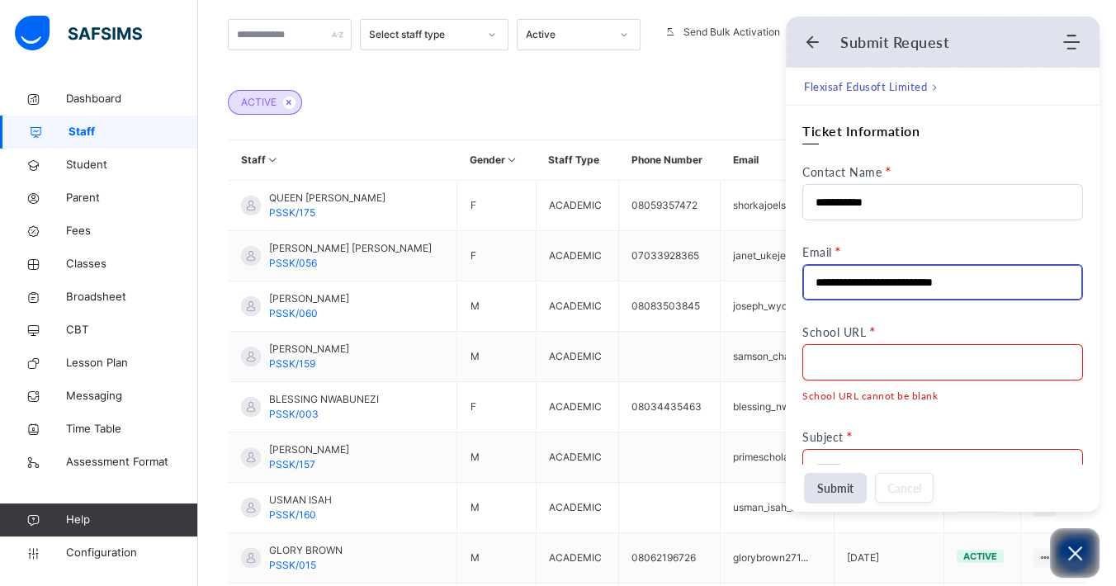
click at [892, 344] on input "School URL" at bounding box center [942, 362] width 281 height 36
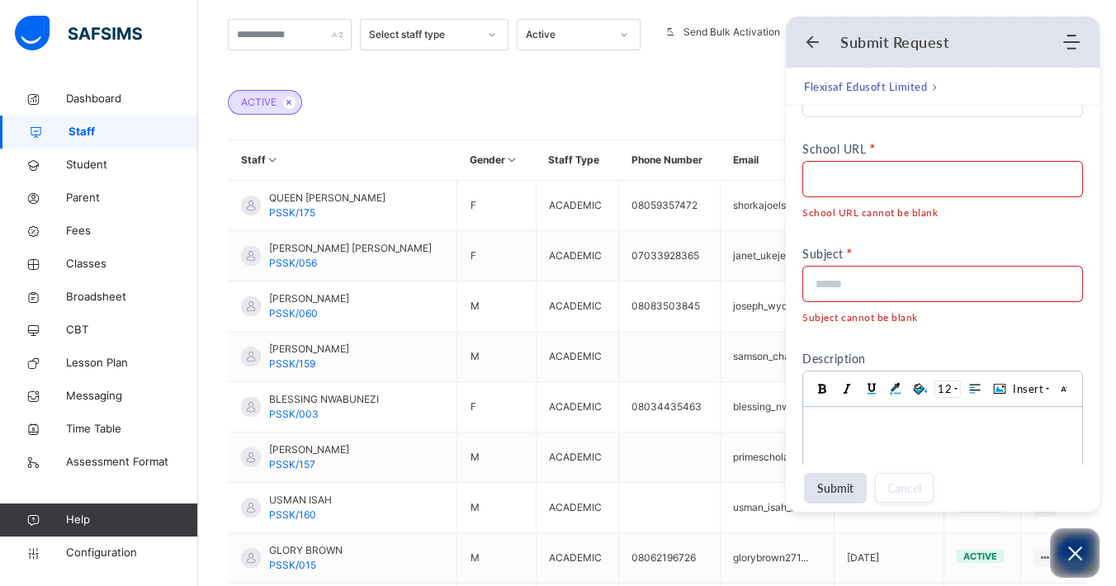
click at [854, 171] on input "School URL" at bounding box center [942, 179] width 281 height 36
paste input "**********"
type input "**********"
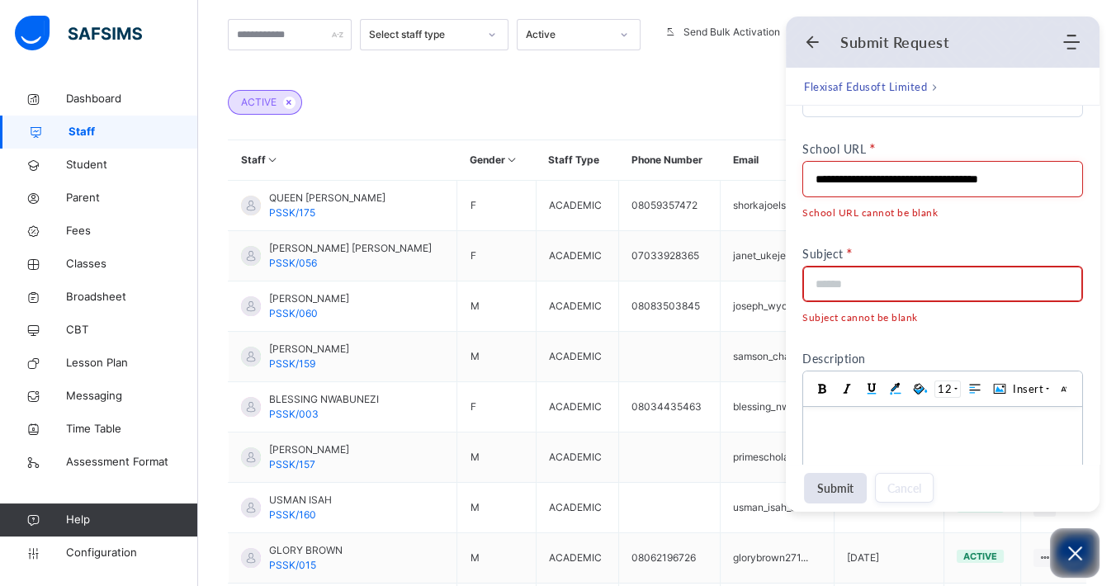
click at [870, 270] on input at bounding box center [937, 284] width 244 height 35
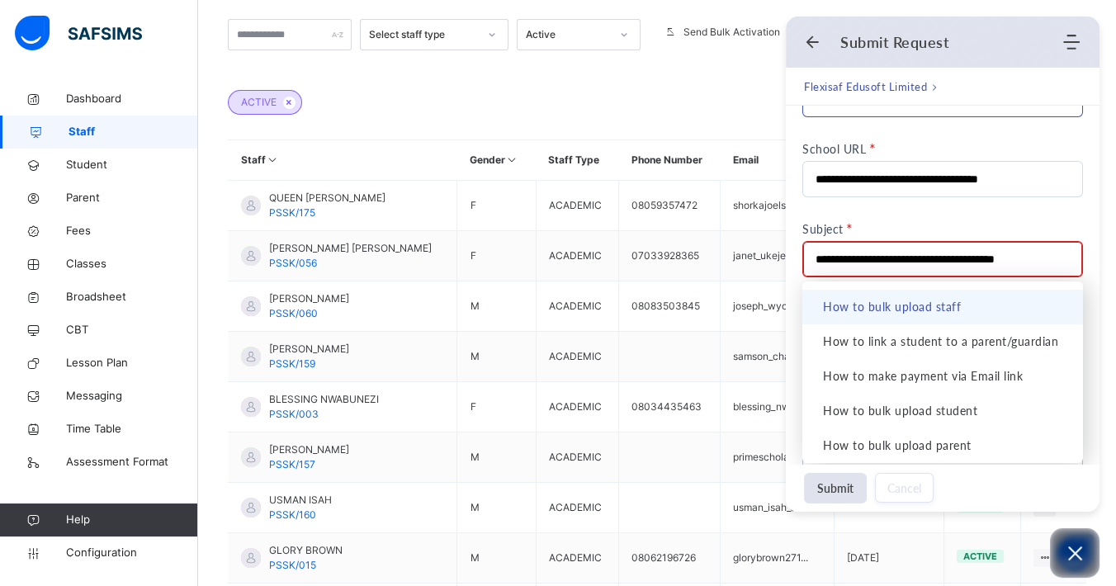
type input "**********"
click at [1044, 113] on input "**********" at bounding box center [942, 99] width 281 height 36
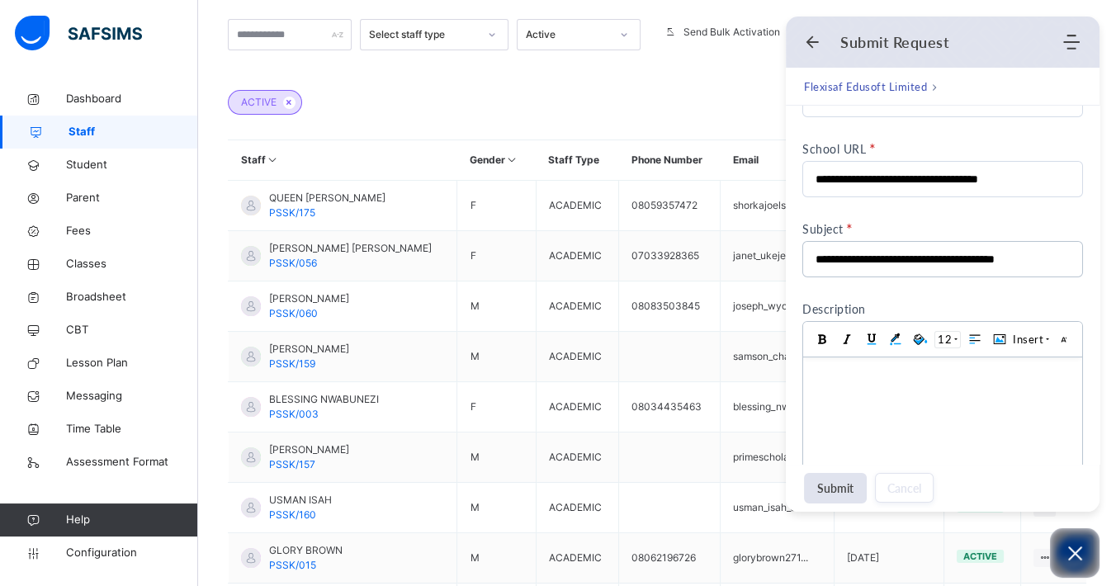
click at [1036, 133] on div "**********" at bounding box center [942, 239] width 281 height 601
click at [895, 393] on body at bounding box center [942, 448] width 279 height 182
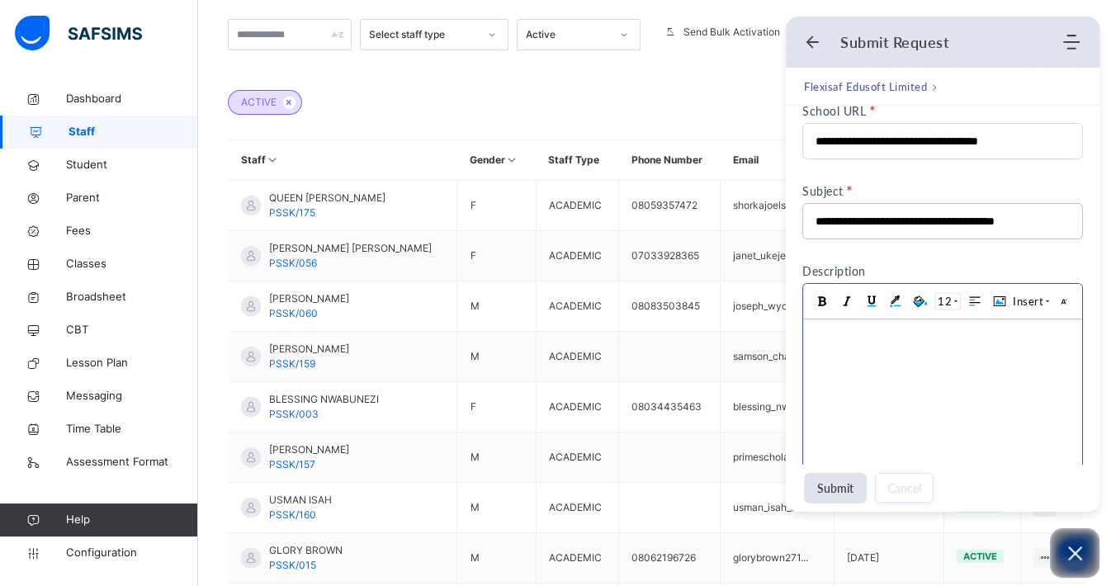
scroll to position [458, 0]
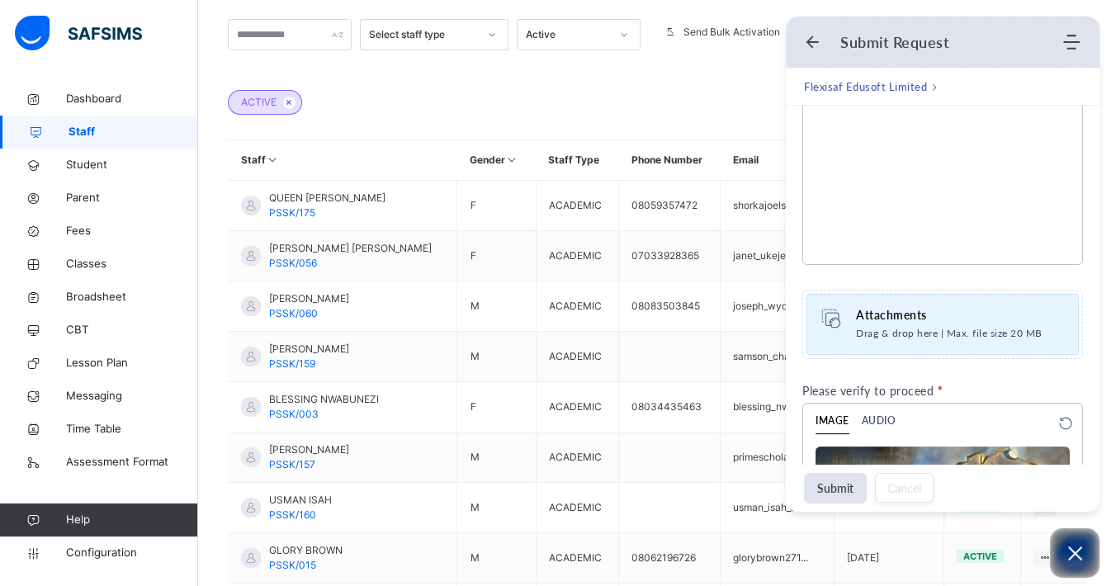
paste body
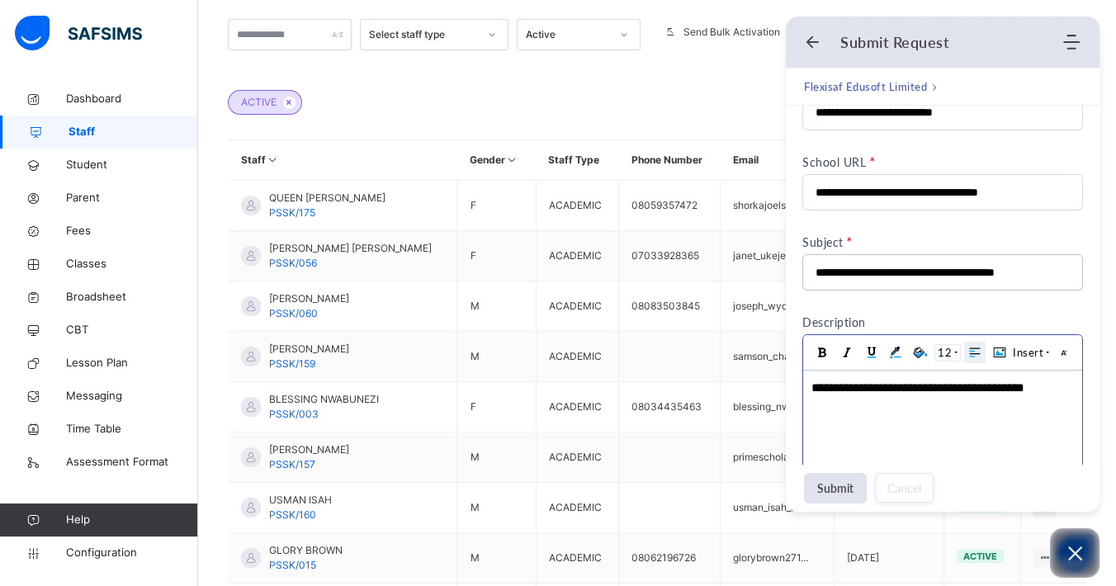
scroll to position [168, 0]
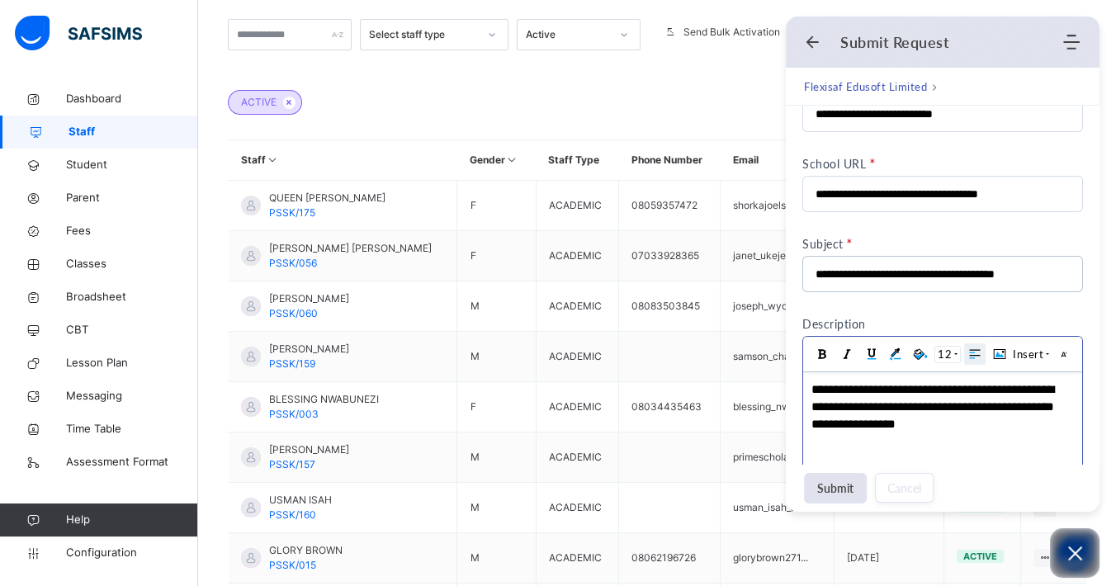
click at [963, 431] on div "**********" at bounding box center [940, 406] width 258 height 52
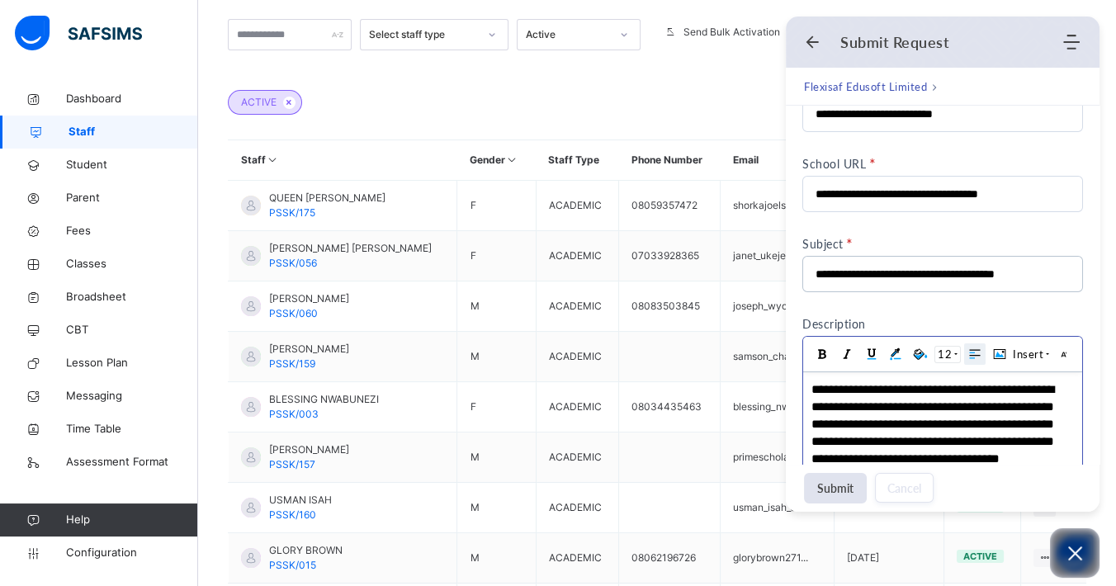
scroll to position [186, 0]
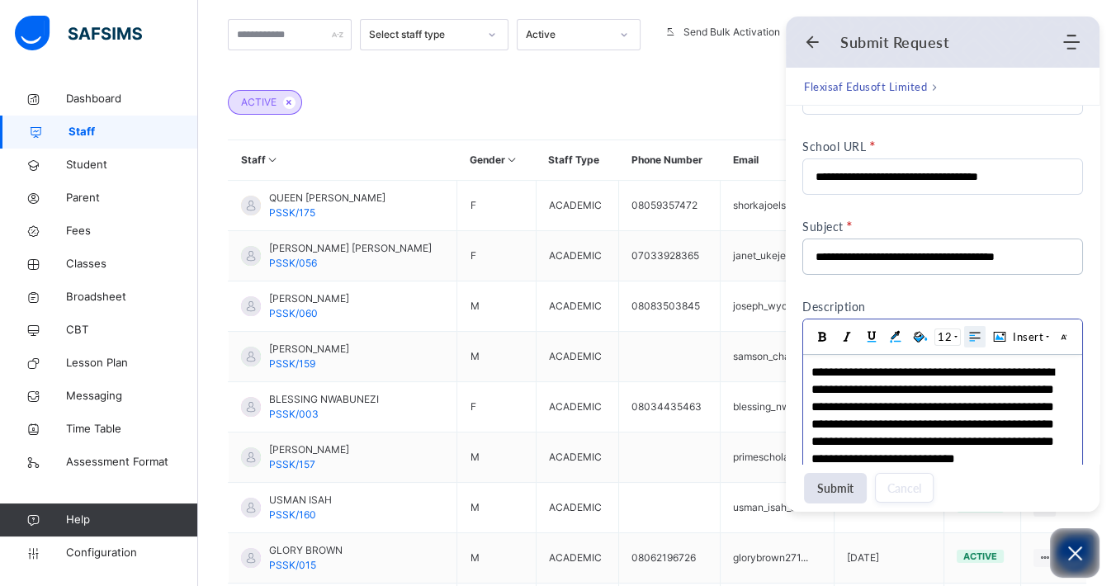
click at [1041, 460] on div "**********" at bounding box center [940, 415] width 258 height 104
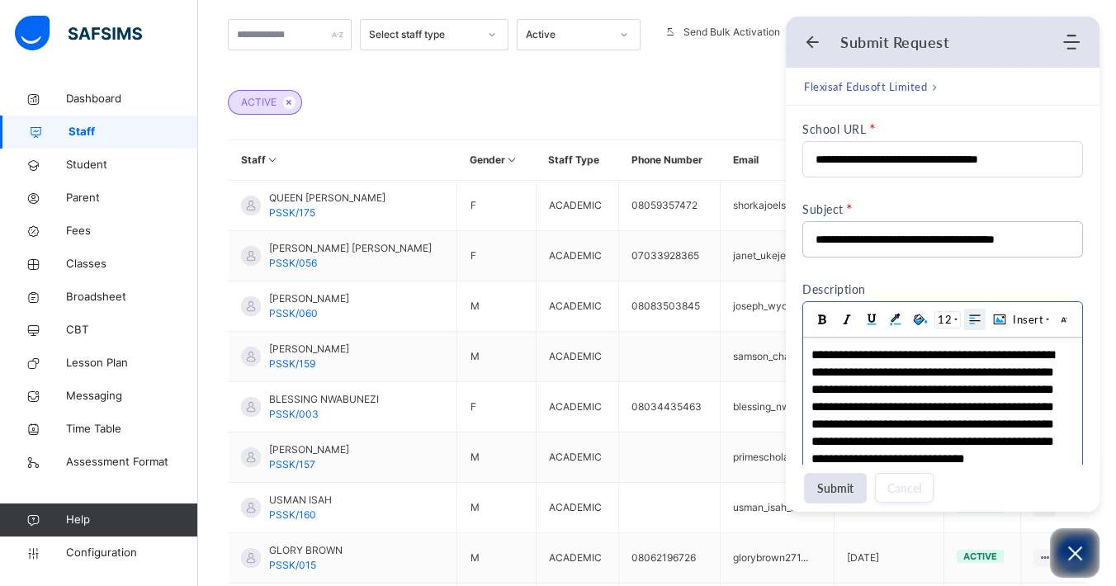
scroll to position [220, 0]
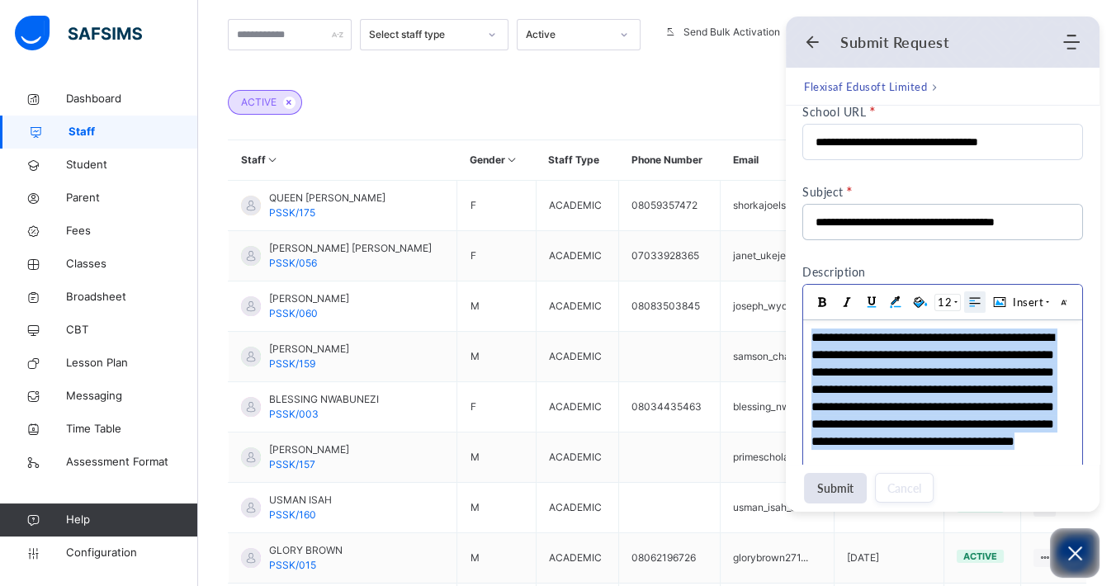
copy div "**********"
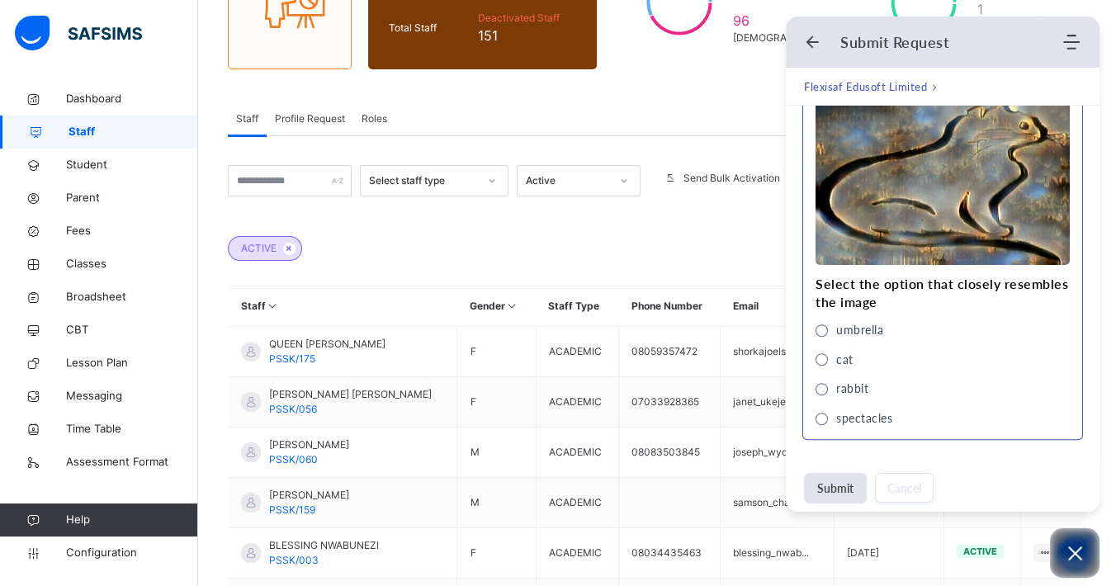
scroll to position [354, 0]
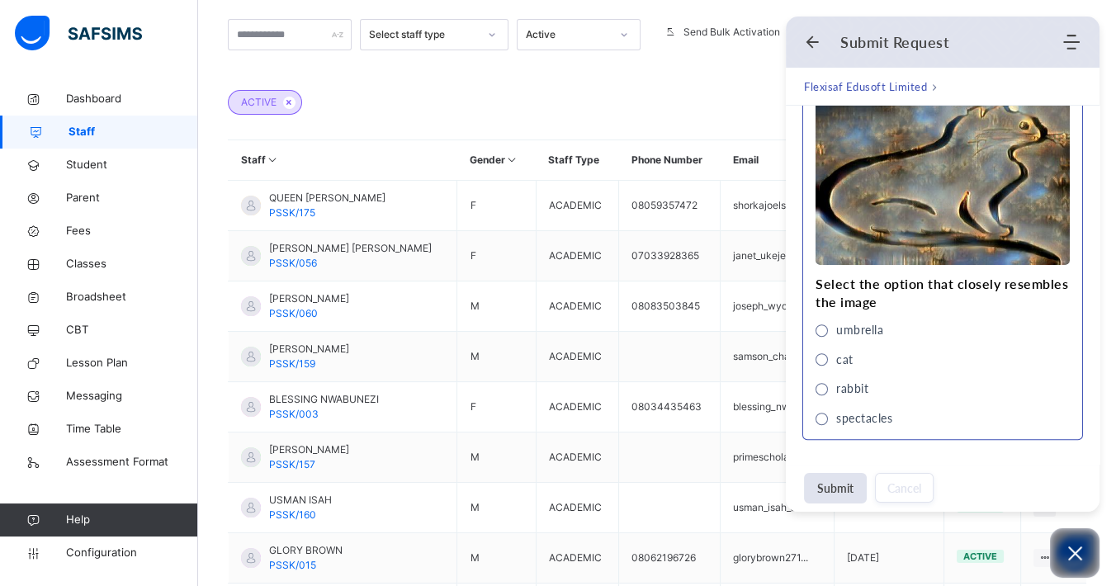
click at [817, 365] on div "cat" at bounding box center [834, 360] width 38 height 18
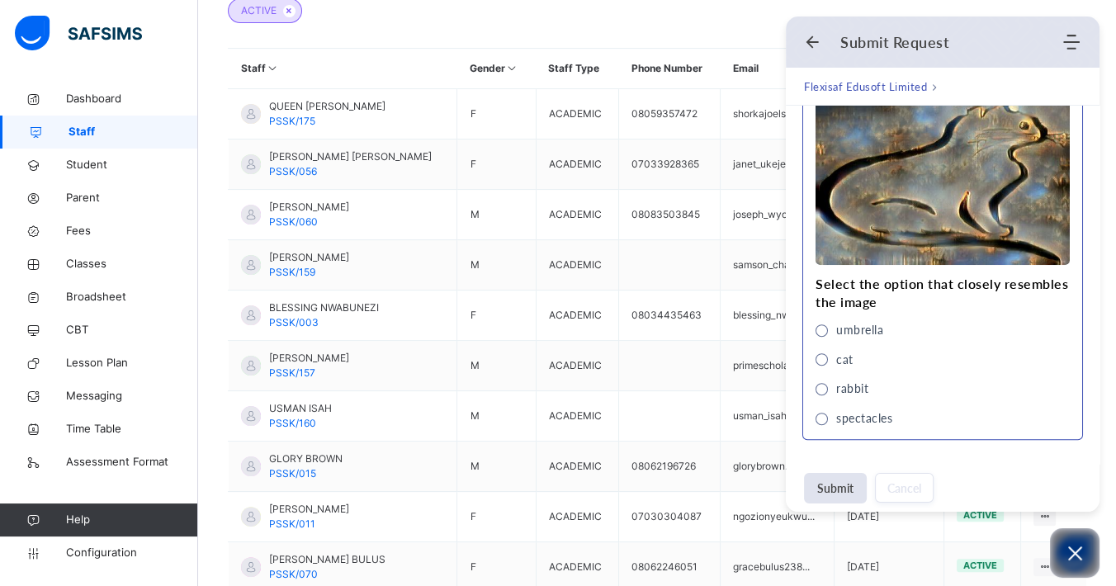
scroll to position [446, 0]
click at [847, 492] on button "Submit" at bounding box center [835, 488] width 63 height 31
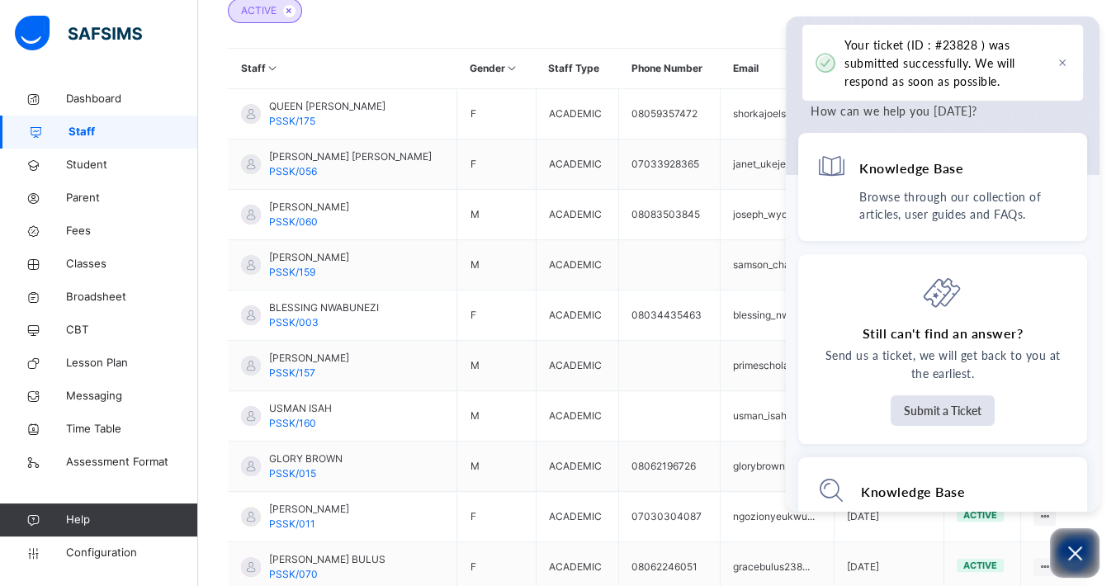
scroll to position [171, 0]
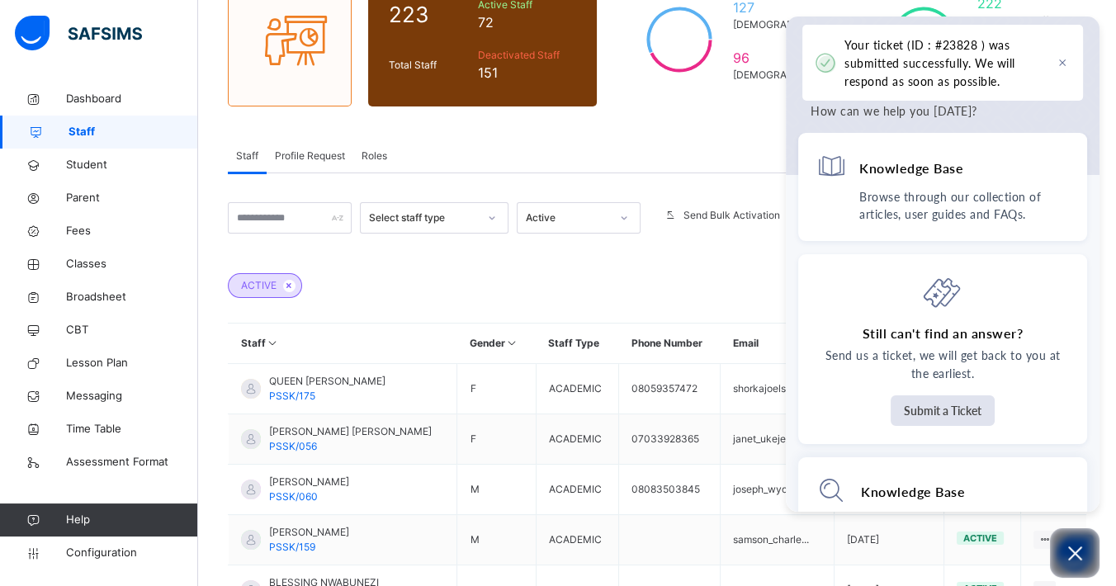
click at [668, 127] on div "Staff 223 Total Staff Active Staff 72 Deactivated Staff 151 127 [DEMOGRAPHIC_DA…" at bounding box center [657, 439] width 918 height 1055
click at [426, 272] on div "ACTIVE" at bounding box center [657, 277] width 858 height 58
